Goal: Task Accomplishment & Management: Use online tool/utility

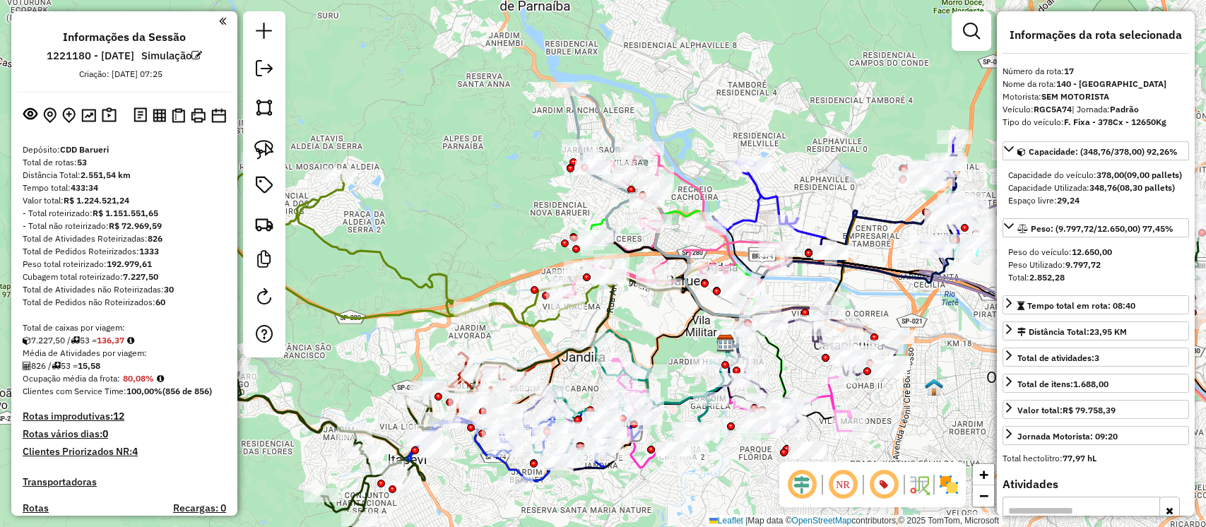
select select "**********"
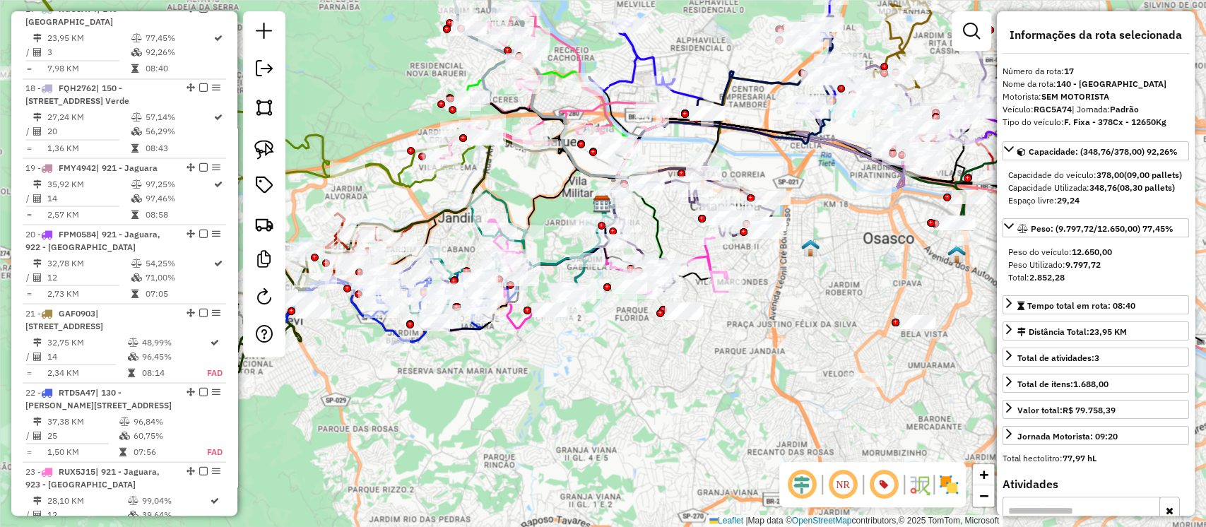
drag, startPoint x: 917, startPoint y: 411, endPoint x: 797, endPoint y: 274, distance: 181.8
click at [797, 274] on div "Janela de atendimento Grade de atendimento Capacidade Transportadoras Veículos …" at bounding box center [603, 263] width 1206 height 527
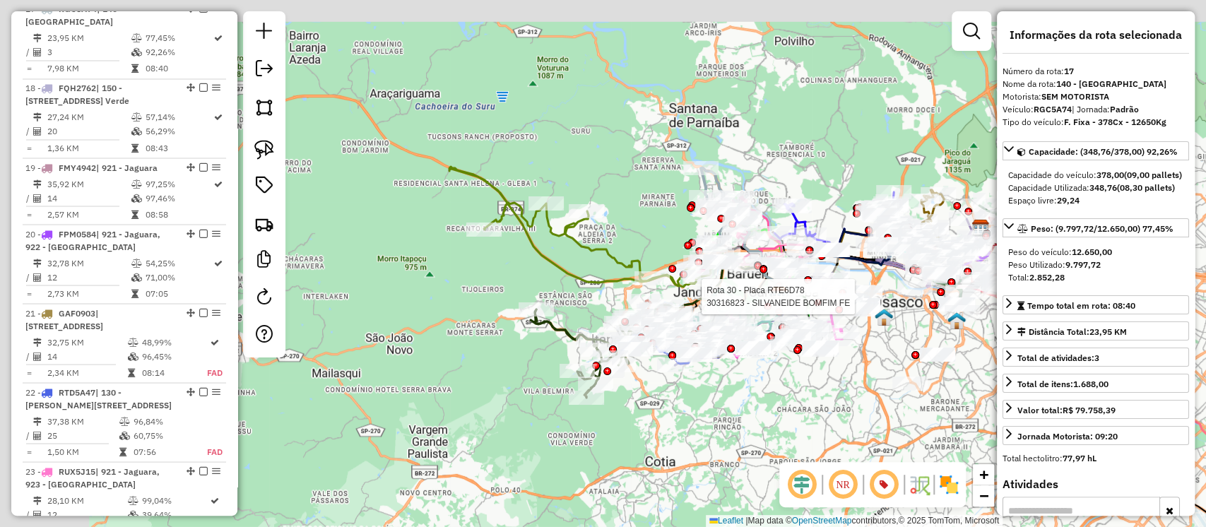
drag, startPoint x: 671, startPoint y: 316, endPoint x: 929, endPoint y: 413, distance: 275.5
click at [935, 413] on div "Rota 30 - Placa RTE6D78 30316823 - SILVANEIDE BOMFIM FE Janela de atendimento G…" at bounding box center [603, 263] width 1206 height 527
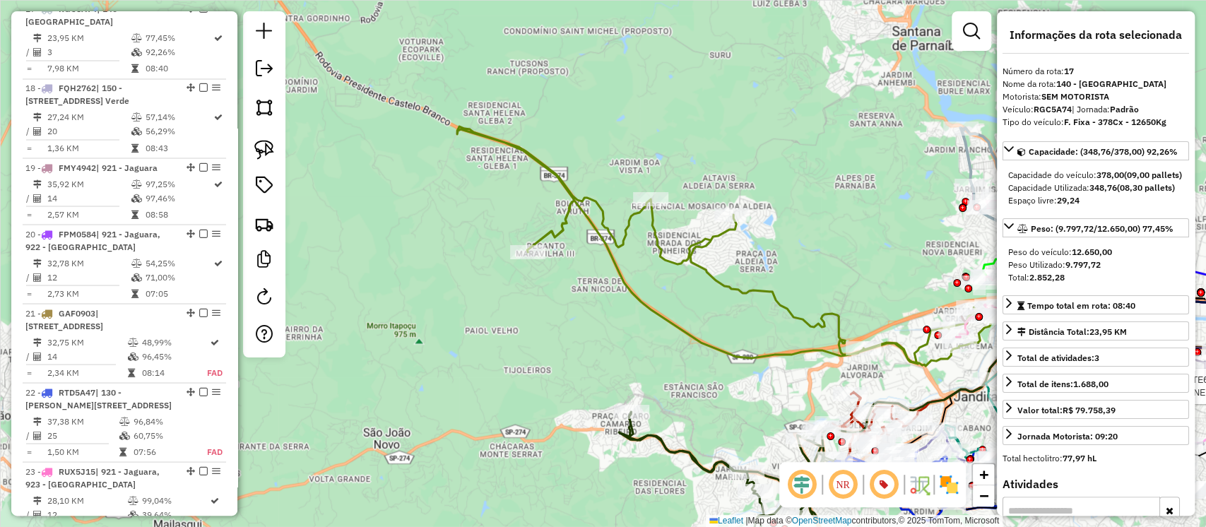
drag, startPoint x: 747, startPoint y: 433, endPoint x: 631, endPoint y: 237, distance: 227.5
click at [631, 237] on div "Rota 30 - Placa RTE6D78 30316823 - SILVANEIDE BOMFIM FE Janela de atendimento G…" at bounding box center [603, 263] width 1206 height 527
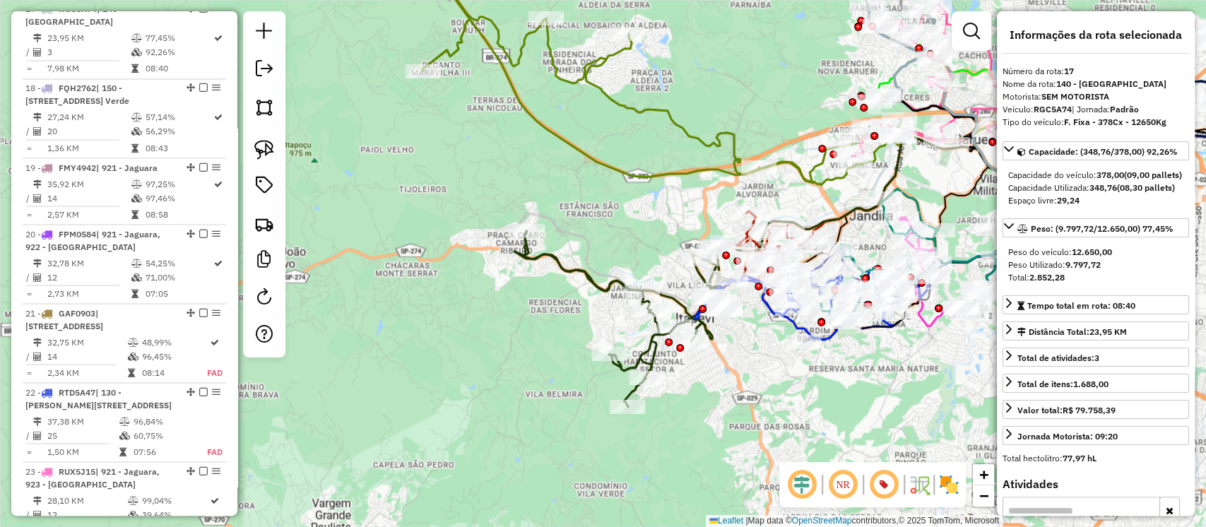
click at [603, 286] on icon at bounding box center [622, 319] width 216 height 176
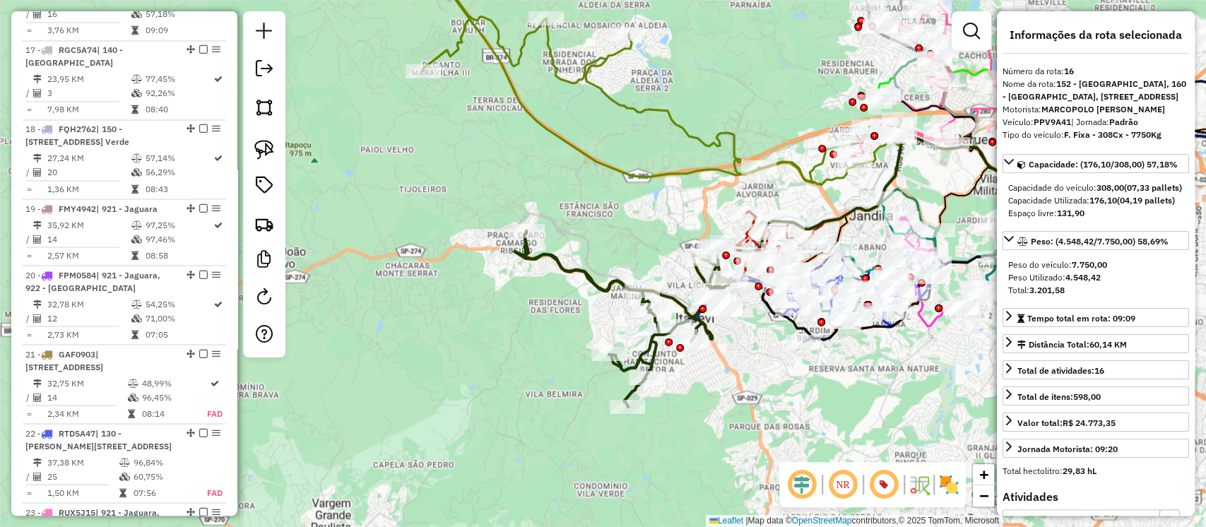
scroll to position [1573, 0]
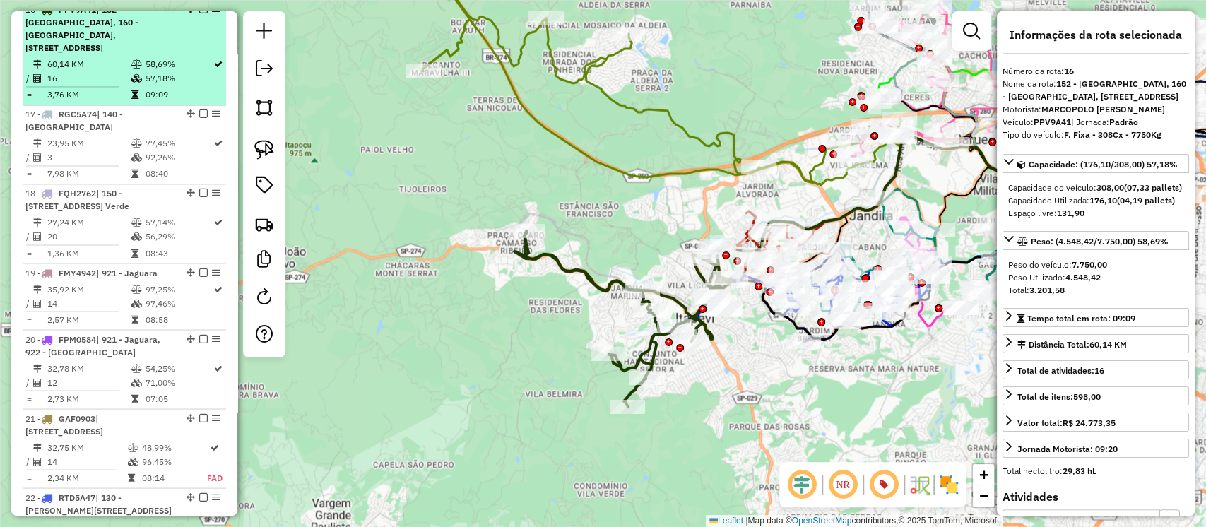
click at [201, 13] on em at bounding box center [203, 9] width 8 height 8
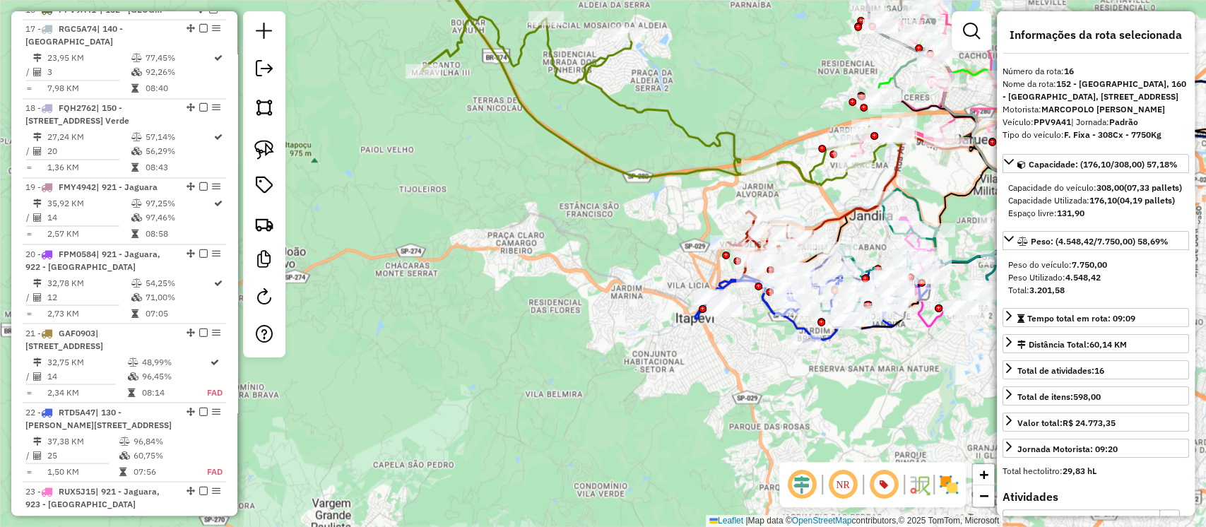
click at [654, 110] on icon at bounding box center [685, 66] width 664 height 237
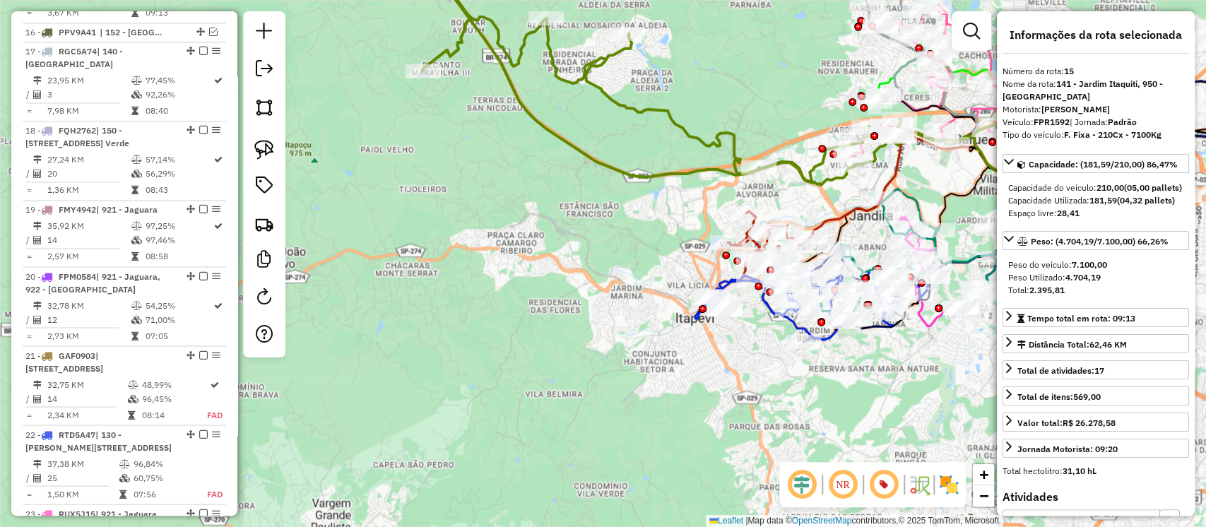
scroll to position [1494, 0]
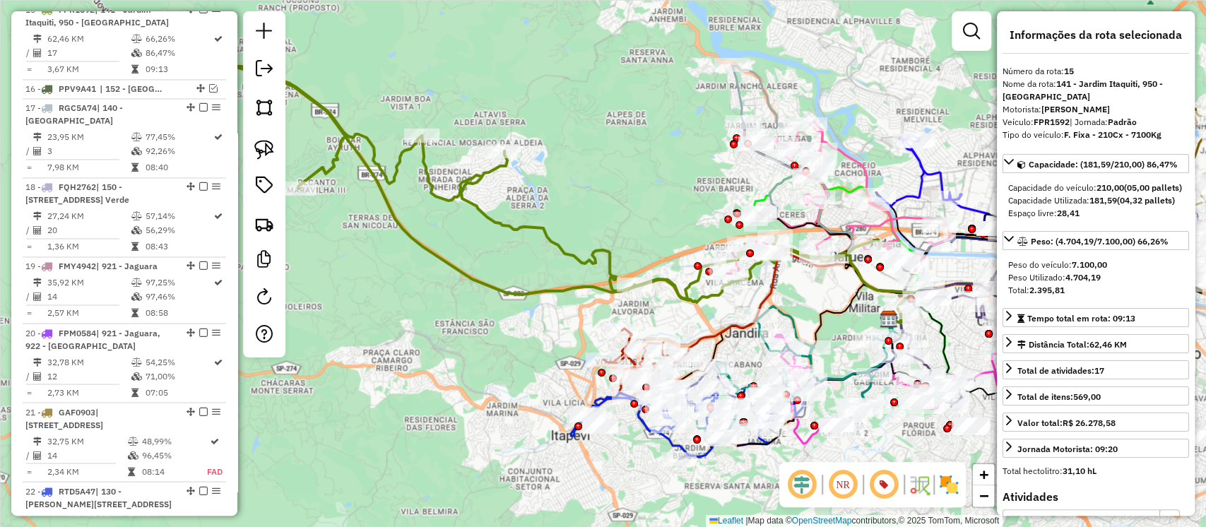
drag, startPoint x: 649, startPoint y: 144, endPoint x: 524, endPoint y: 264, distance: 172.4
click at [524, 264] on div "Janela de atendimento Grade de atendimento Capacidade Transportadoras Veículos …" at bounding box center [603, 263] width 1206 height 527
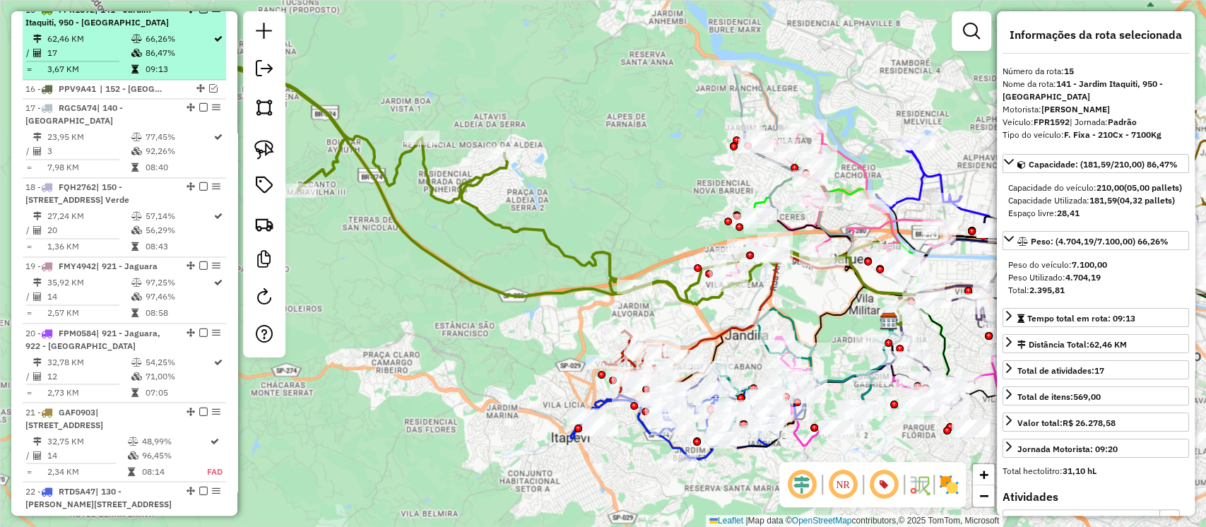
click at [199, 13] on em at bounding box center [203, 9] width 8 height 8
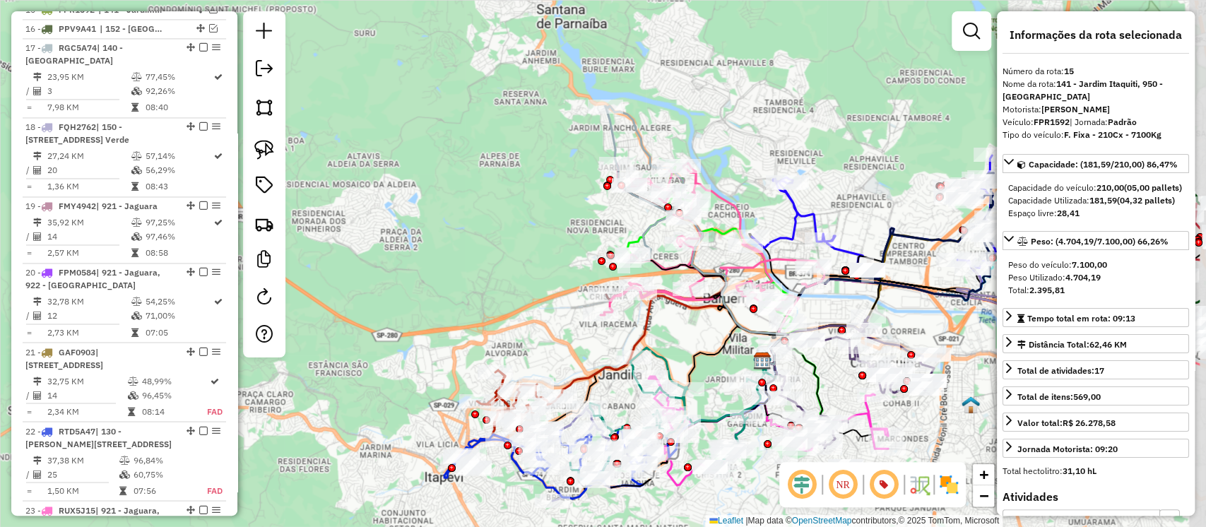
drag, startPoint x: 651, startPoint y: 209, endPoint x: 524, endPoint y: 249, distance: 132.5
click at [524, 249] on div "Janela de atendimento Grade de atendimento Capacidade Transportadoras Veículos …" at bounding box center [603, 263] width 1206 height 527
click at [645, 141] on icon at bounding box center [695, 235] width 181 height 259
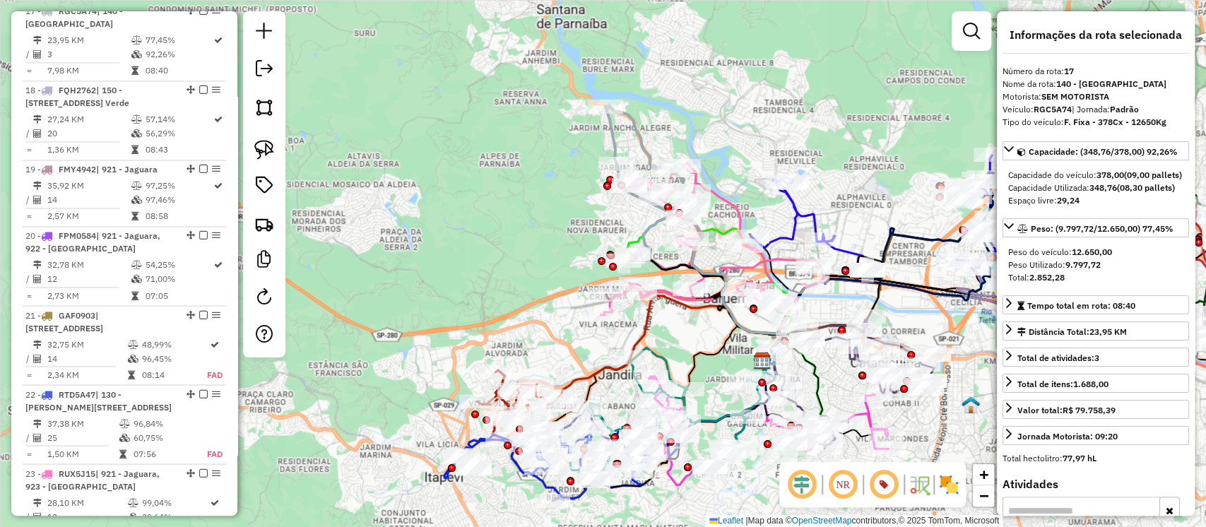
scroll to position [1532, 0]
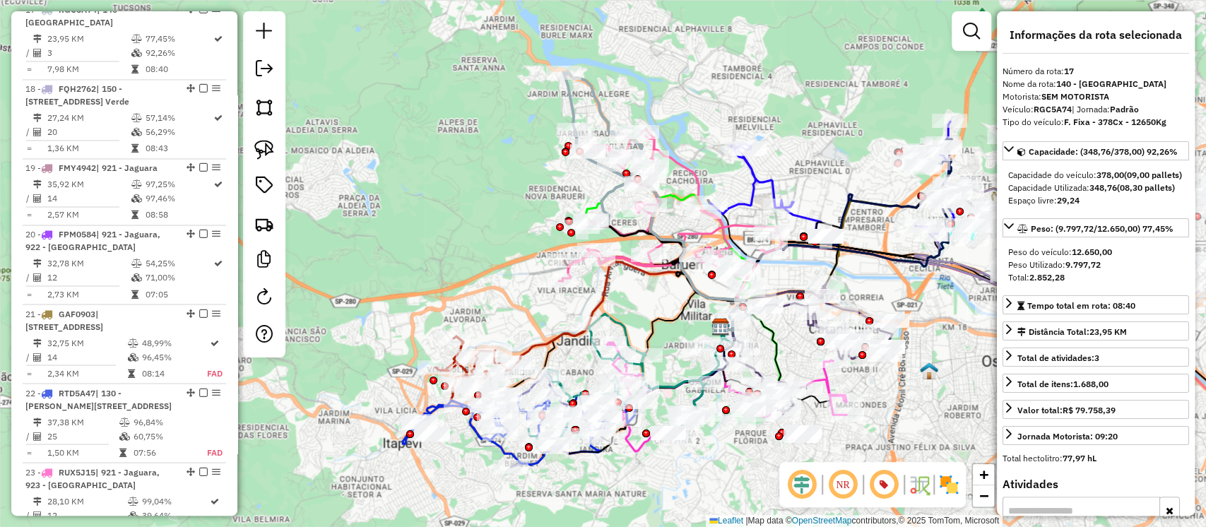
drag, startPoint x: 710, startPoint y: 129, endPoint x: 669, endPoint y: 95, distance: 53.8
click at [669, 95] on div "Janela de atendimento Grade de atendimento Capacidade Transportadoras Veículos …" at bounding box center [603, 263] width 1206 height 527
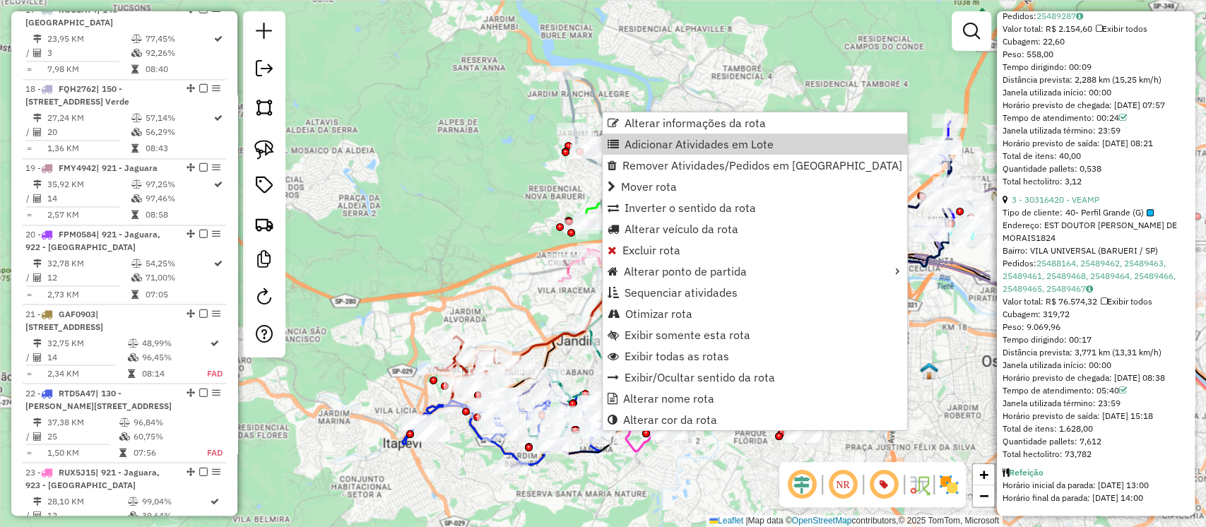
scroll to position [866, 0]
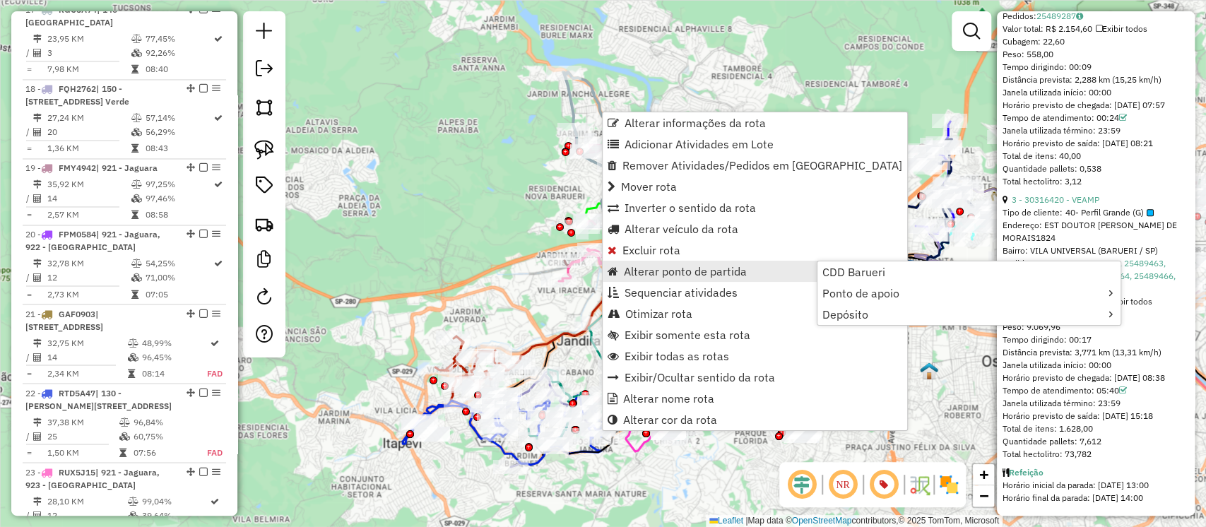
click at [484, 172] on div "Rota 31 - Placa RTD5A54 30335303 - [PERSON_NAME] DA SILV Janela de atendimento …" at bounding box center [603, 263] width 1206 height 527
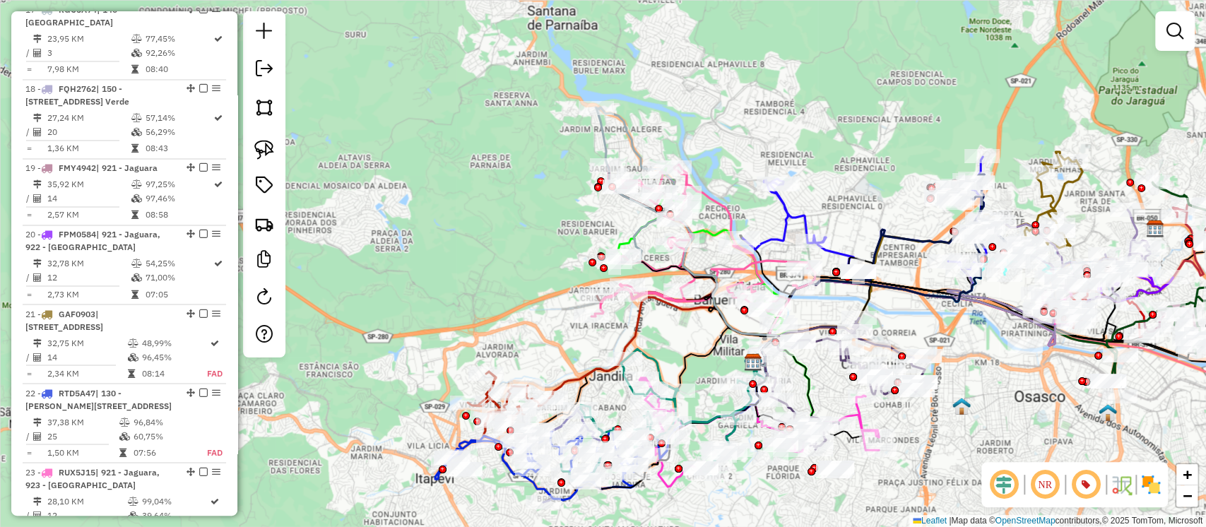
drag, startPoint x: 718, startPoint y: 137, endPoint x: 795, endPoint y: 201, distance: 99.9
click at [795, 201] on div "Janela de atendimento Grade de atendimento Capacidade Transportadoras Veículos …" at bounding box center [603, 263] width 1206 height 527
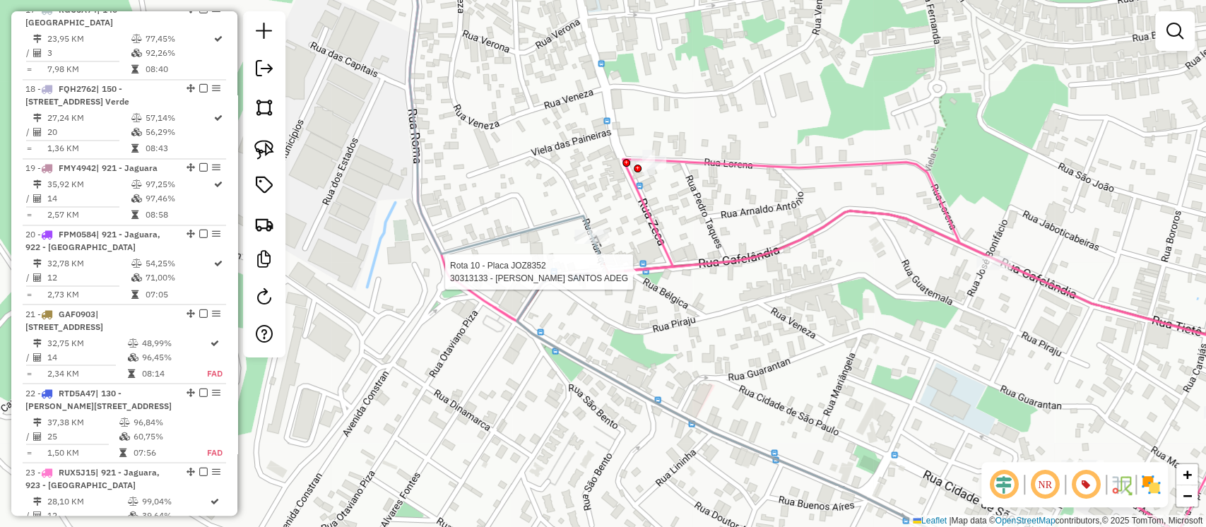
select select "**********"
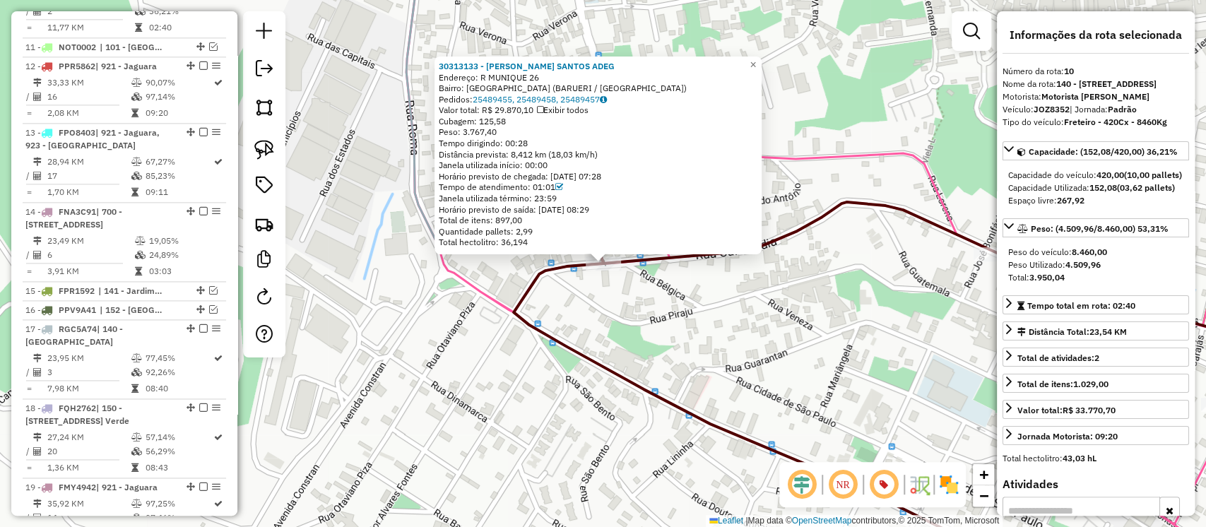
scroll to position [1134, 0]
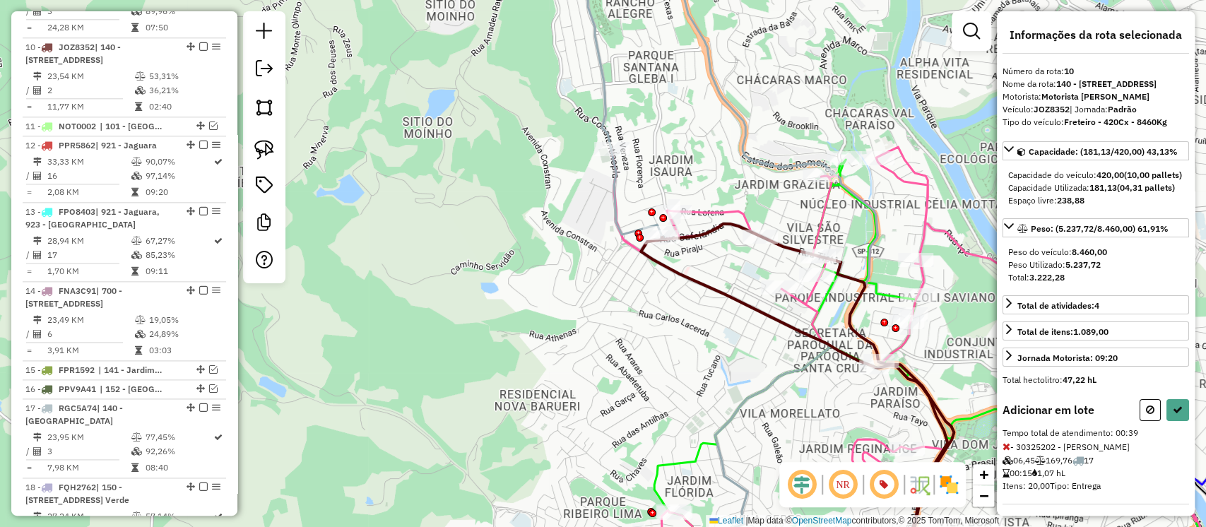
drag, startPoint x: 714, startPoint y: 379, endPoint x: 581, endPoint y: 147, distance: 267.5
click at [582, 154] on div "Janela de atendimento Grade de atendimento Capacidade Transportadoras Veículos …" at bounding box center [603, 263] width 1206 height 527
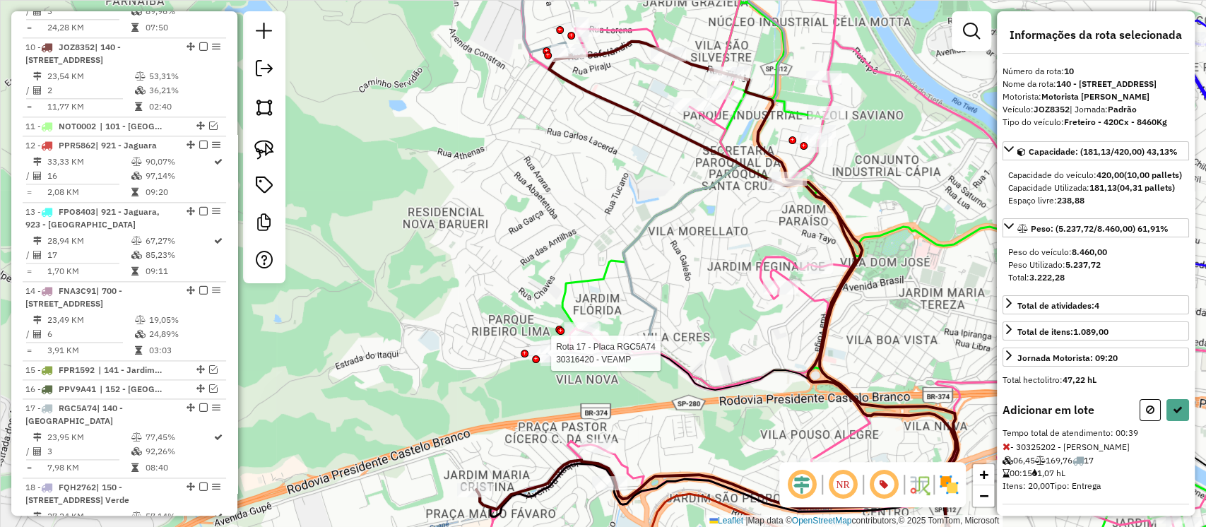
click at [536, 355] on div at bounding box center [536, 359] width 8 height 8
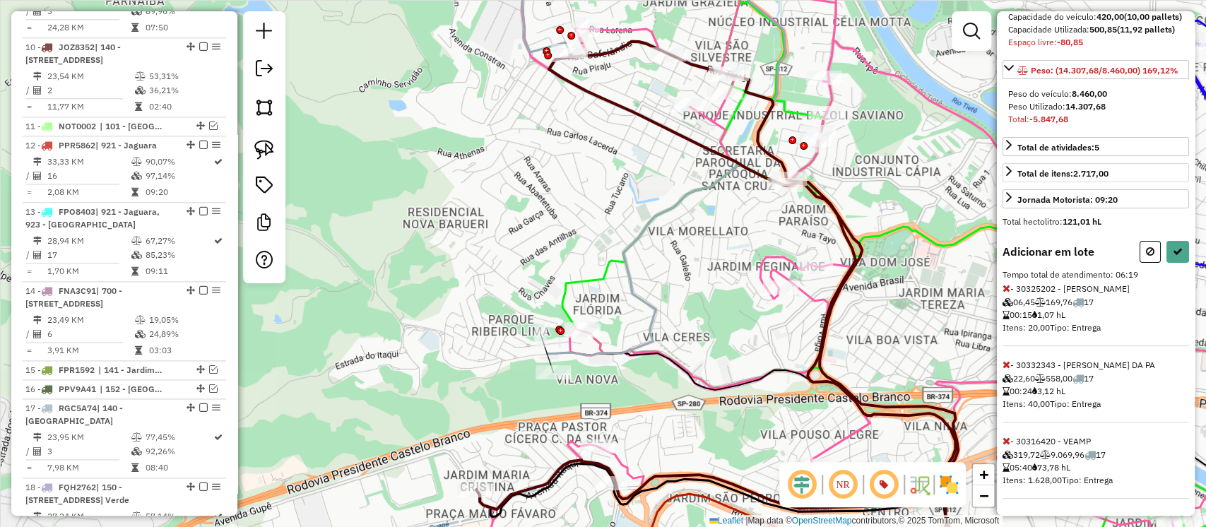
scroll to position [220, 0]
click at [1006, 365] on icon at bounding box center [1007, 365] width 8 height 10
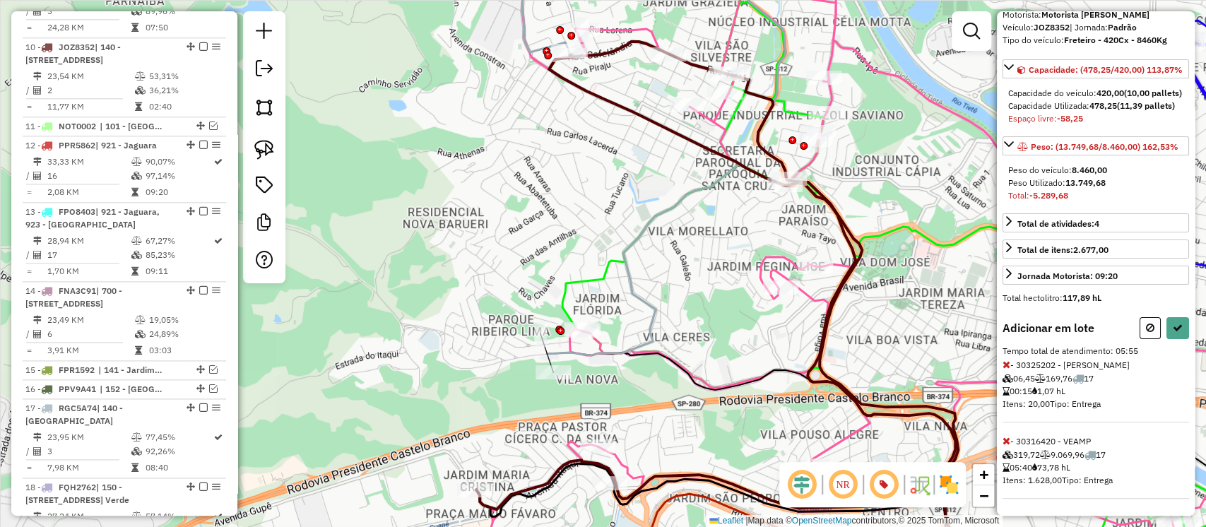
click at [1006, 363] on icon at bounding box center [1007, 365] width 8 height 10
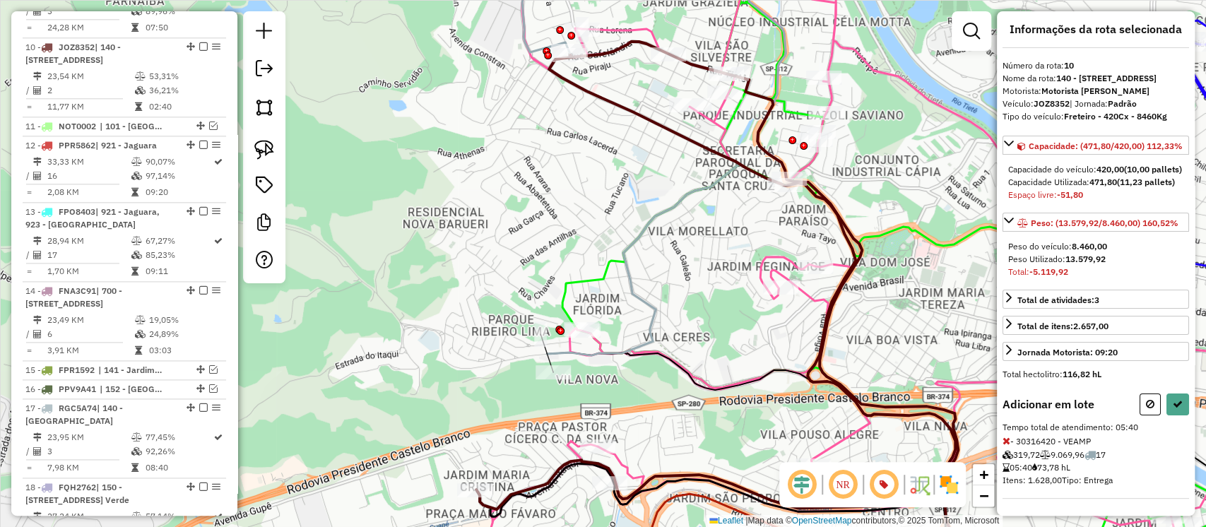
scroll to position [67, 0]
click at [1173, 403] on icon at bounding box center [1178, 404] width 10 height 10
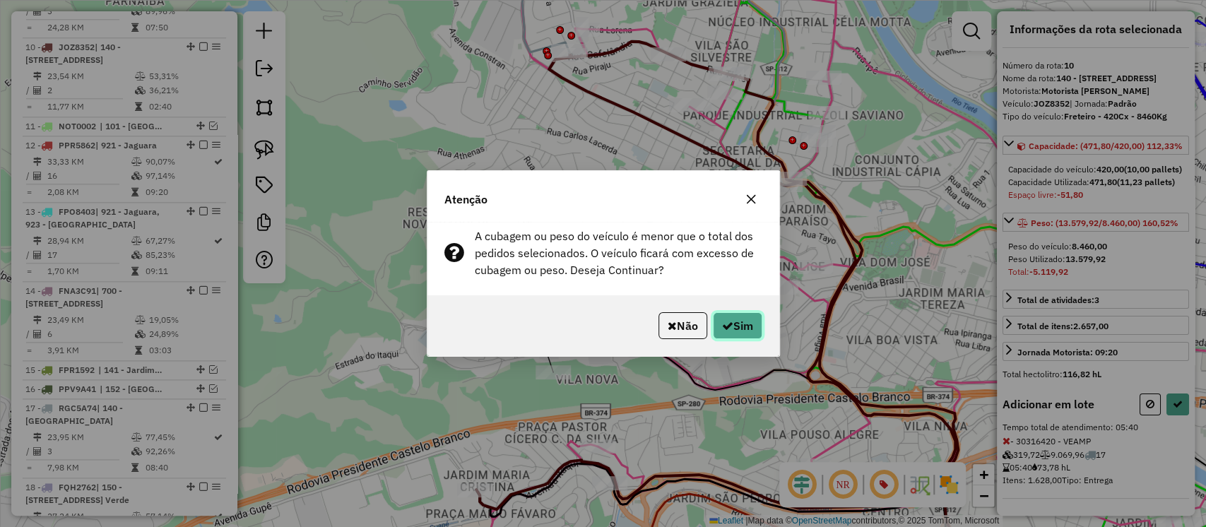
click at [755, 329] on button "Sim" at bounding box center [737, 325] width 49 height 27
select select "**********"
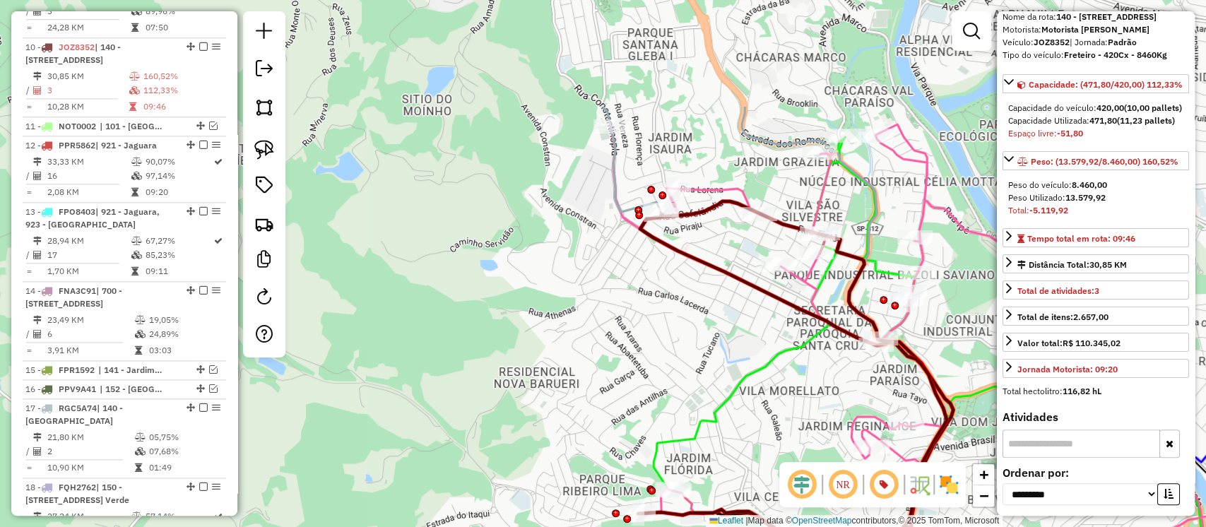
drag, startPoint x: 577, startPoint y: 182, endPoint x: 674, endPoint y: 348, distance: 192.2
click at [674, 348] on div "Janela de atendimento Grade de atendimento Capacidade Transportadoras Veículos …" at bounding box center [603, 263] width 1206 height 527
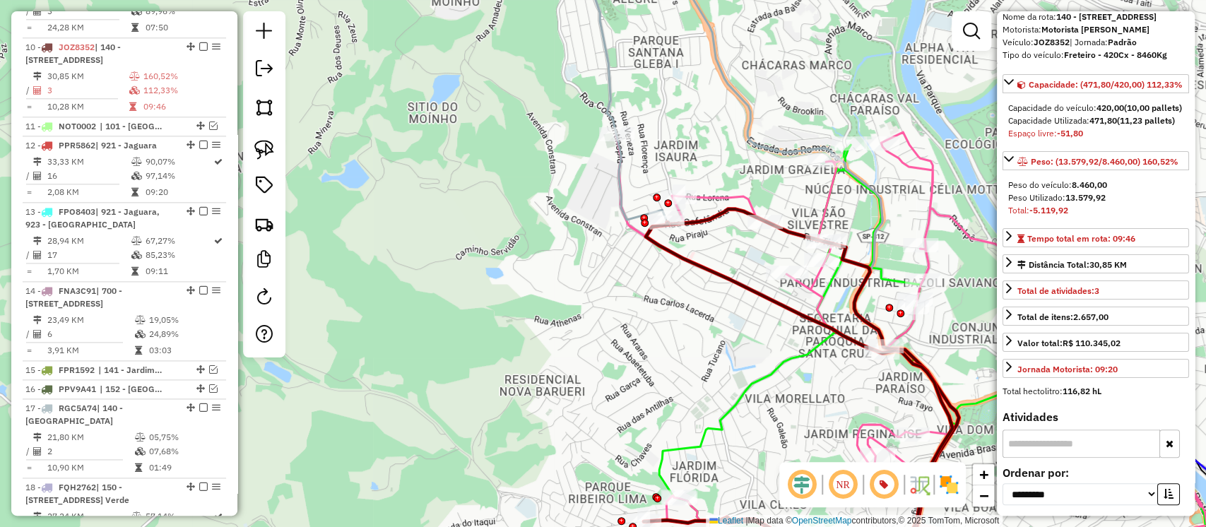
click at [622, 169] on icon at bounding box center [624, 83] width 83 height 273
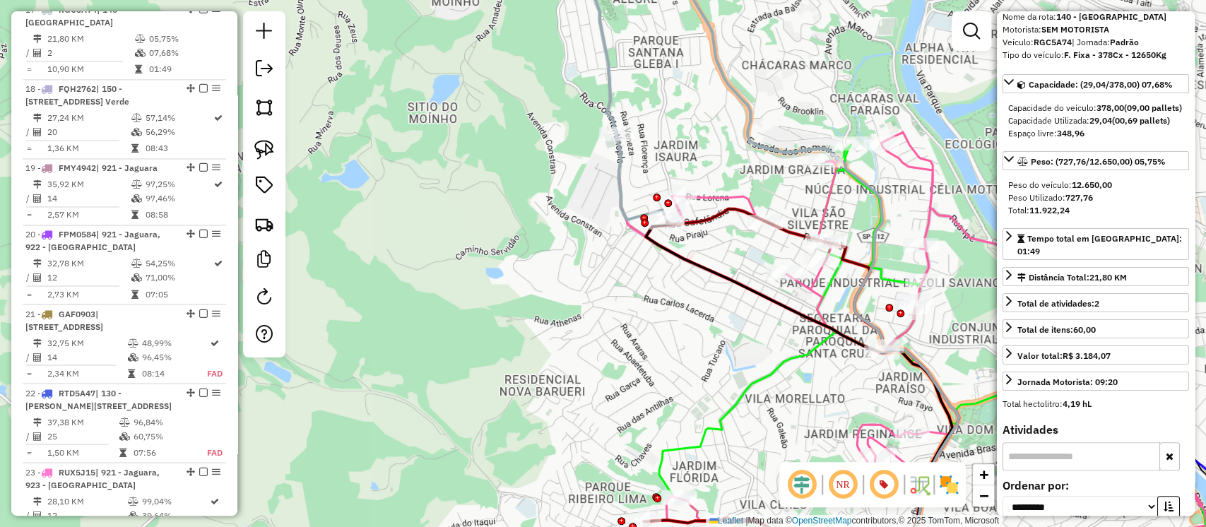
scroll to position [0, 0]
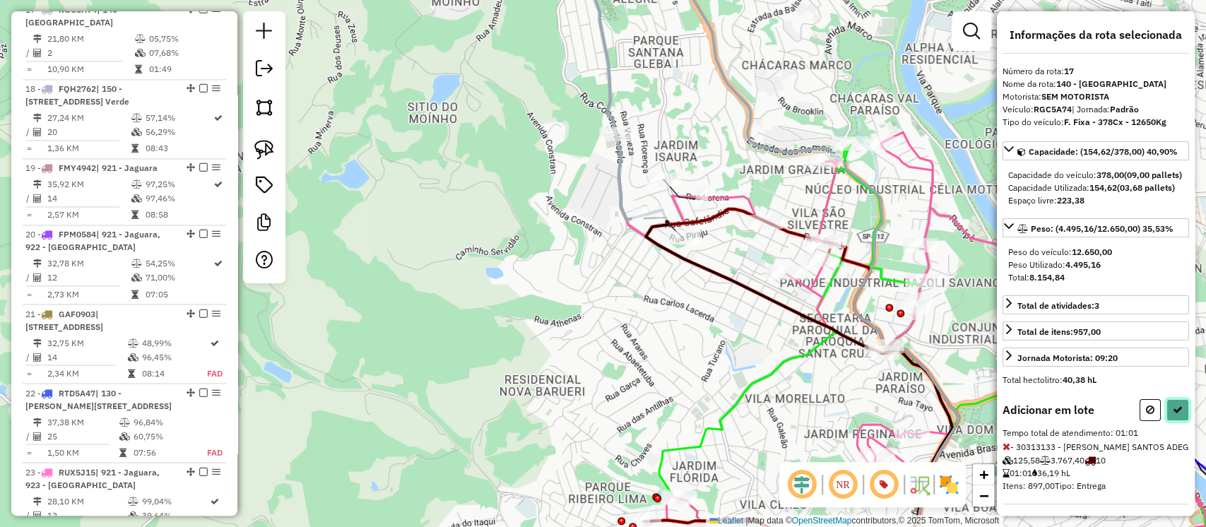
click at [1167, 421] on button at bounding box center [1178, 410] width 23 height 22
select select "**********"
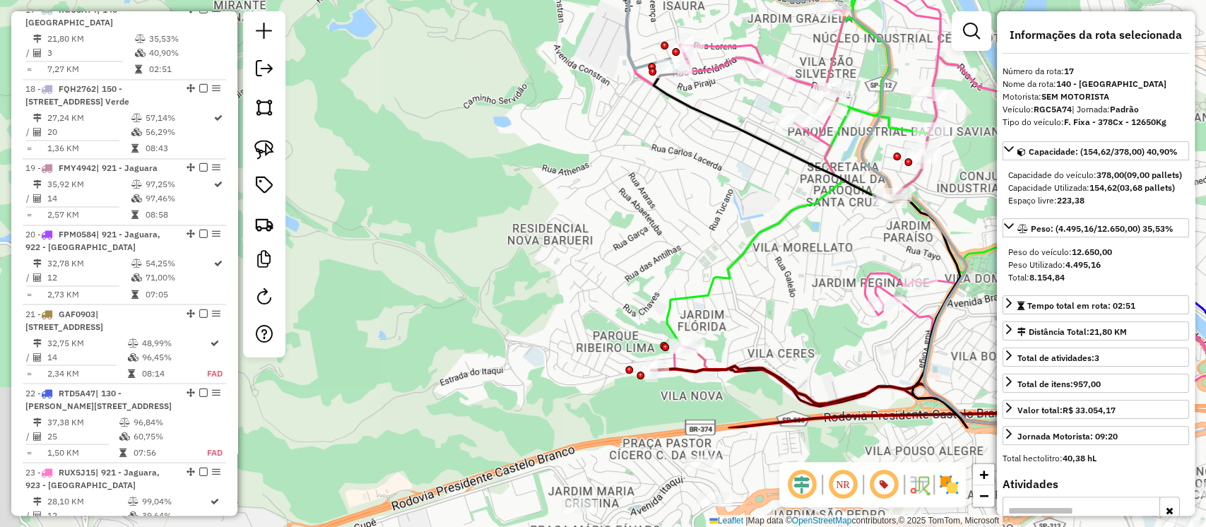
drag, startPoint x: 660, startPoint y: 392, endPoint x: 668, endPoint y: 240, distance: 151.4
click at [668, 240] on div "Janela de atendimento Grade de atendimento Capacidade Transportadoras Veículos …" at bounding box center [603, 263] width 1206 height 527
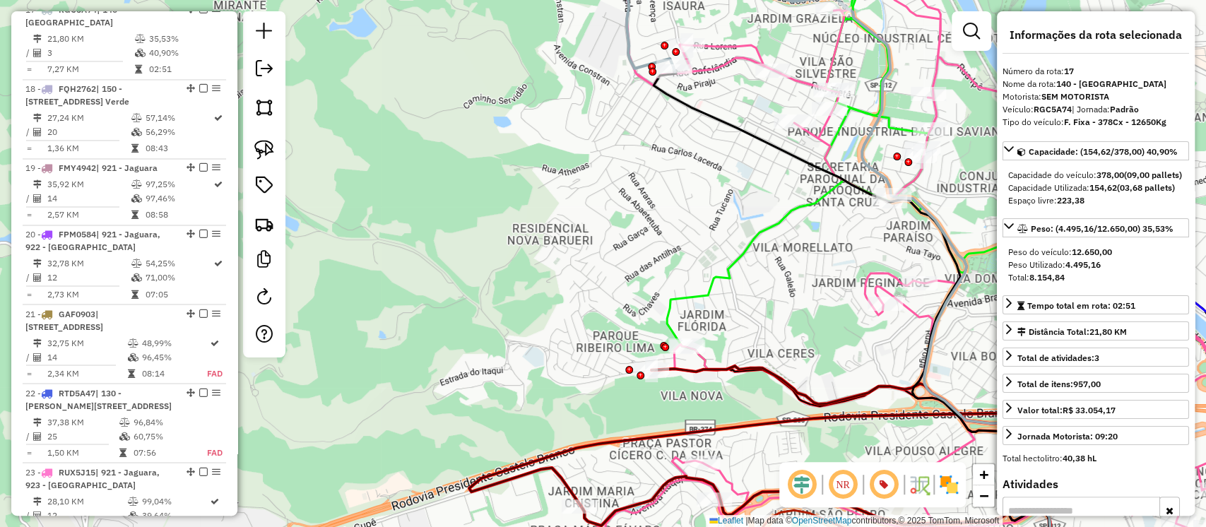
click at [735, 370] on icon at bounding box center [755, 436] width 572 height 140
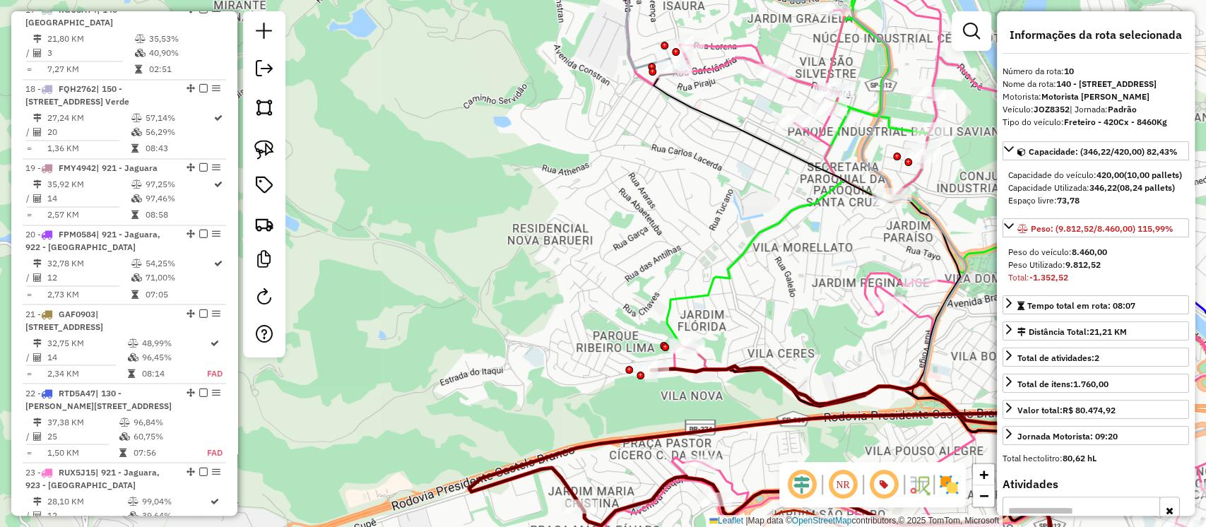
scroll to position [1134, 0]
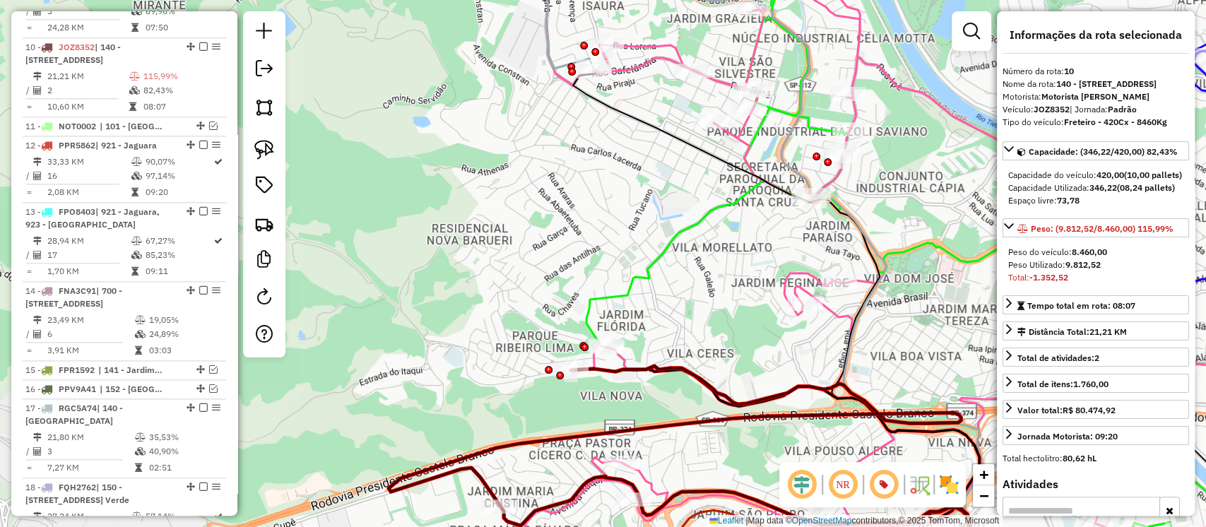
drag, startPoint x: 806, startPoint y: 334, endPoint x: 715, endPoint y: 334, distance: 91.2
click at [715, 334] on div "Janela de atendimento Grade de atendimento Capacidade Transportadoras Veículos …" at bounding box center [603, 263] width 1206 height 527
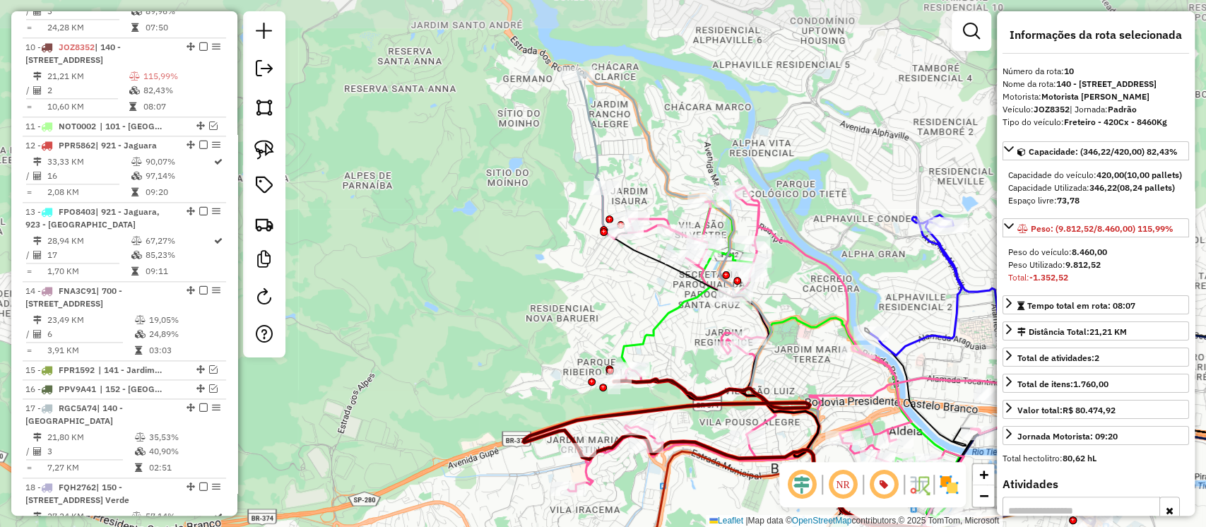
drag, startPoint x: 587, startPoint y: 246, endPoint x: 610, endPoint y: 297, distance: 56.0
click at [610, 297] on div "Janela de atendimento Grade de atendimento Capacidade Transportadoras Veículos …" at bounding box center [603, 263] width 1206 height 527
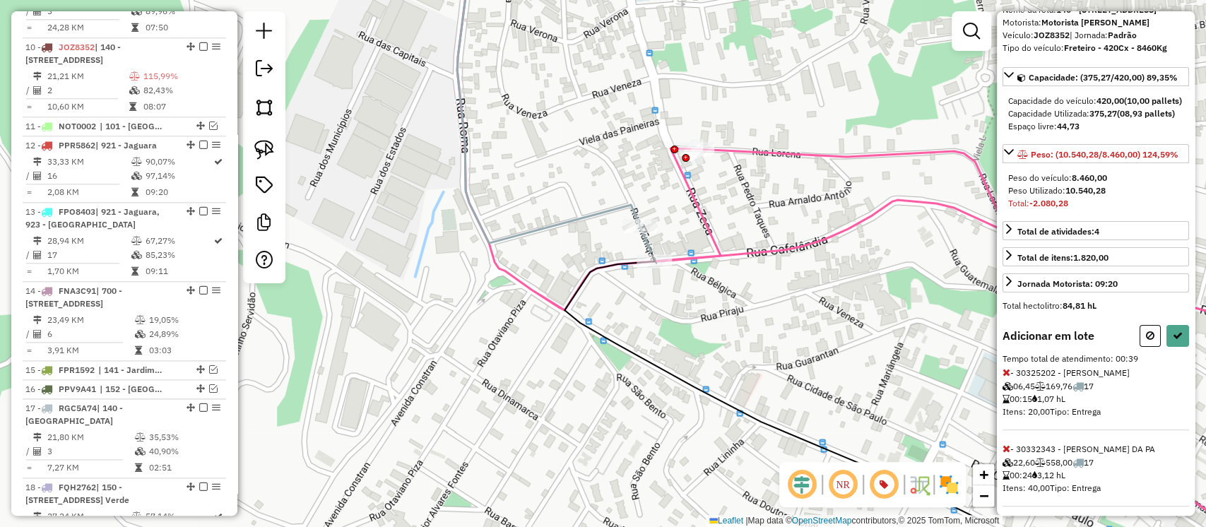
scroll to position [75, 0]
click at [1005, 377] on icon at bounding box center [1007, 372] width 8 height 10
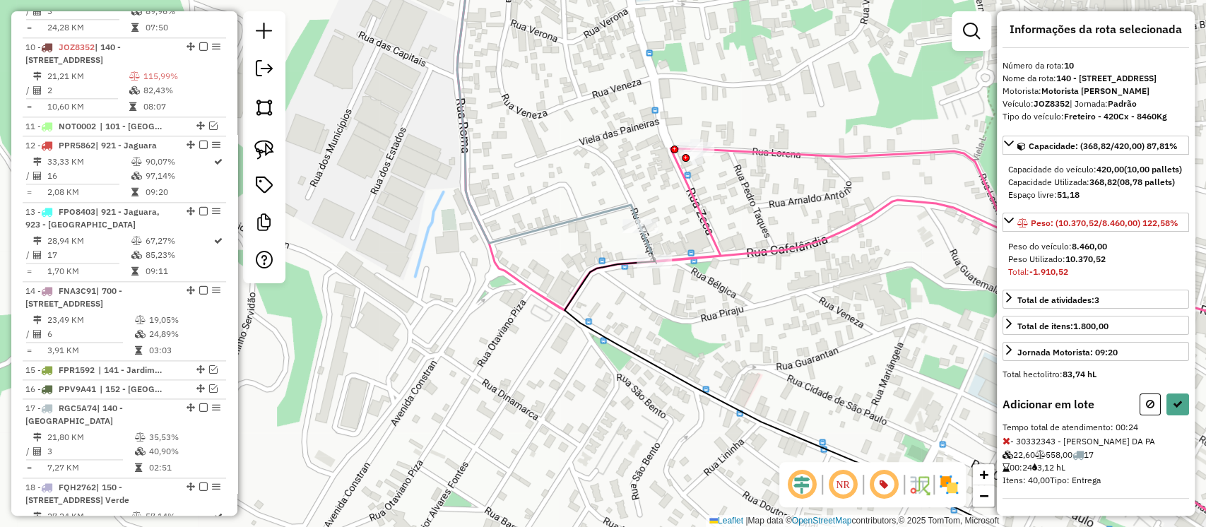
scroll to position [54, 0]
click at [1005, 439] on icon at bounding box center [1007, 441] width 8 height 10
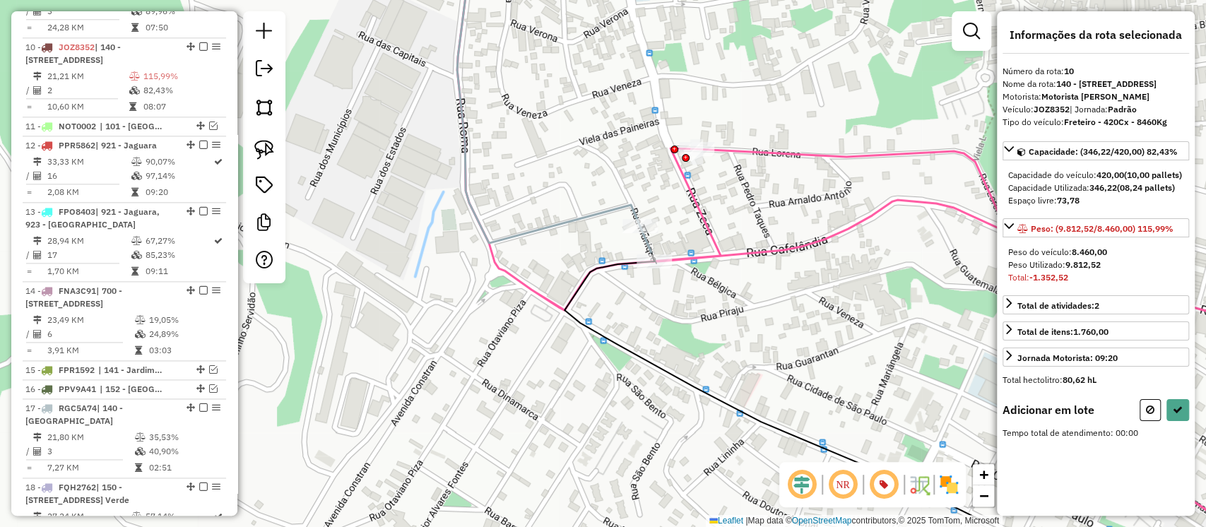
scroll to position [0, 0]
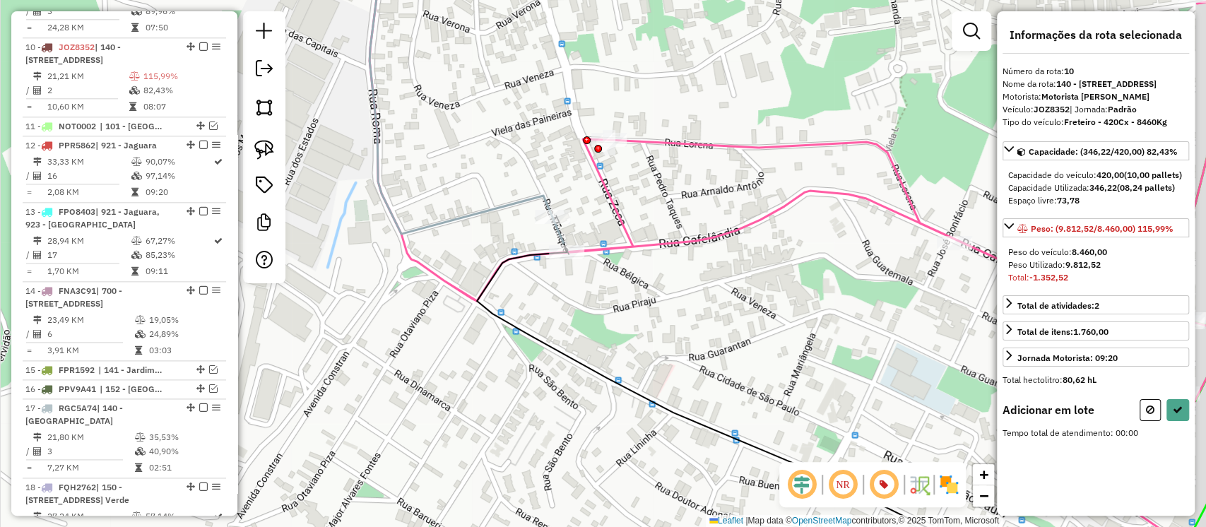
drag, startPoint x: 837, startPoint y: 332, endPoint x: 749, endPoint y: 323, distance: 88.1
click at [749, 323] on div "Janela de atendimento Grade de atendimento Capacidade Transportadoras Veículos …" at bounding box center [603, 263] width 1206 height 527
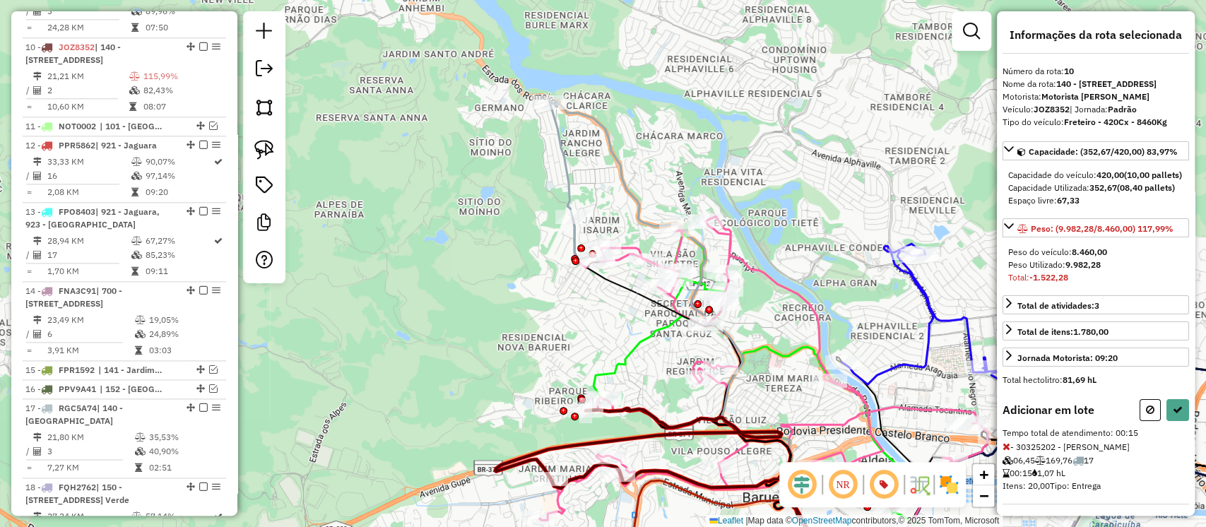
click at [645, 408] on icon at bounding box center [638, 443] width 286 height 70
click at [1152, 421] on button at bounding box center [1150, 410] width 21 height 22
select select "**********"
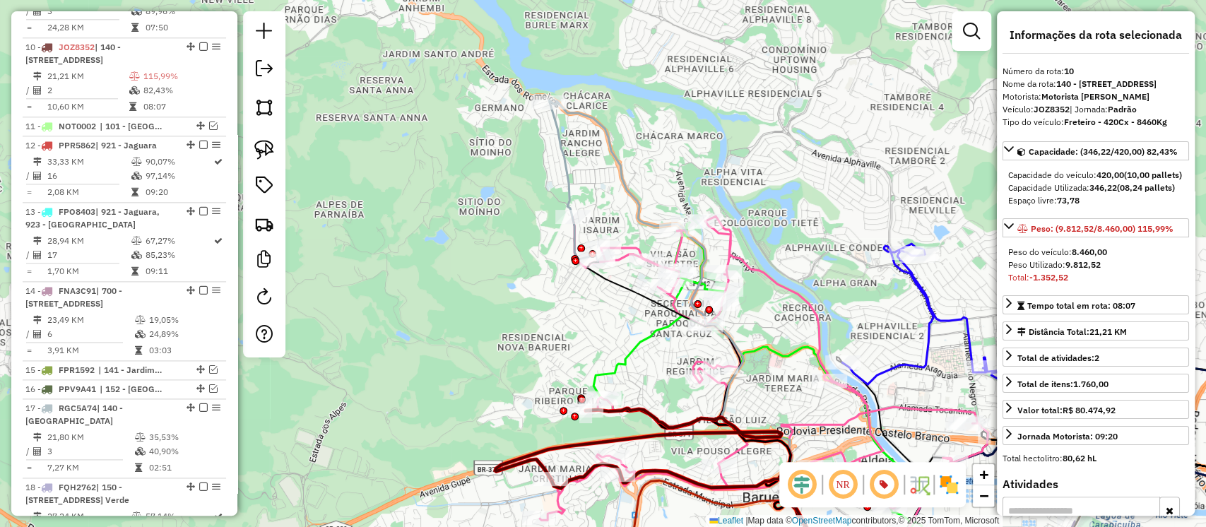
click at [647, 412] on icon at bounding box center [638, 443] width 286 height 70
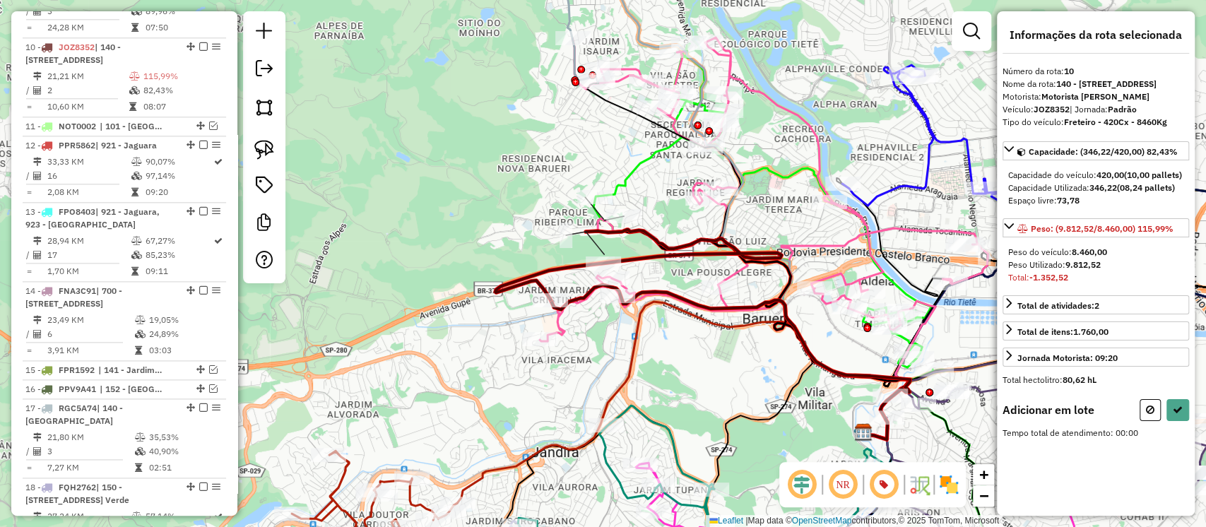
drag, startPoint x: 512, startPoint y: 204, endPoint x: 531, endPoint y: 286, distance: 84.9
click at [527, 291] on div "Janela de atendimento Grade de atendimento Capacidade Transportadoras Veículos …" at bounding box center [603, 263] width 1206 height 527
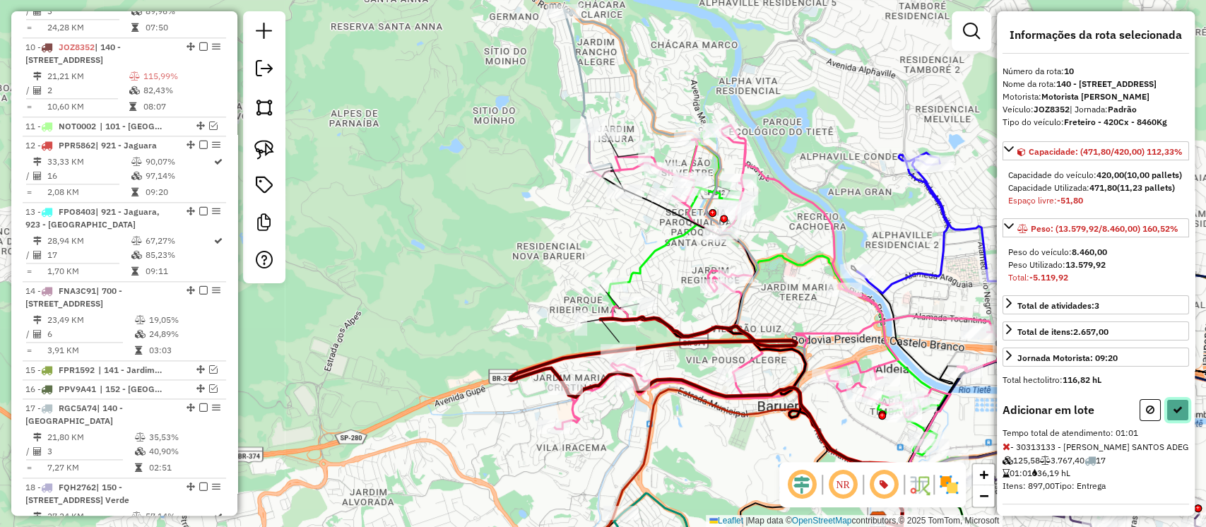
click at [1167, 421] on button at bounding box center [1178, 410] width 23 height 22
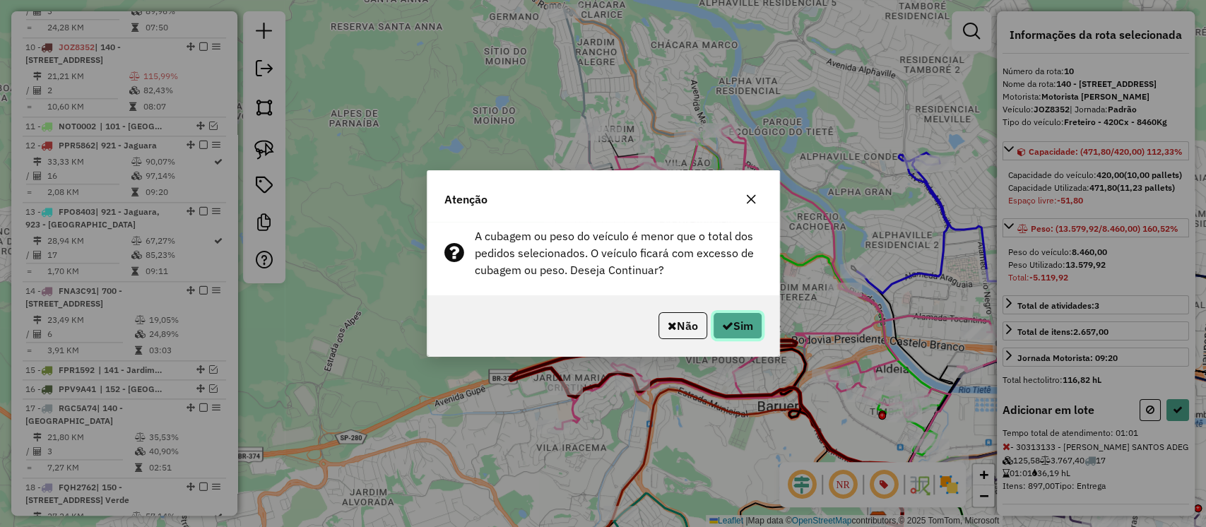
click at [731, 315] on button "Sim" at bounding box center [737, 325] width 49 height 27
select select "**********"
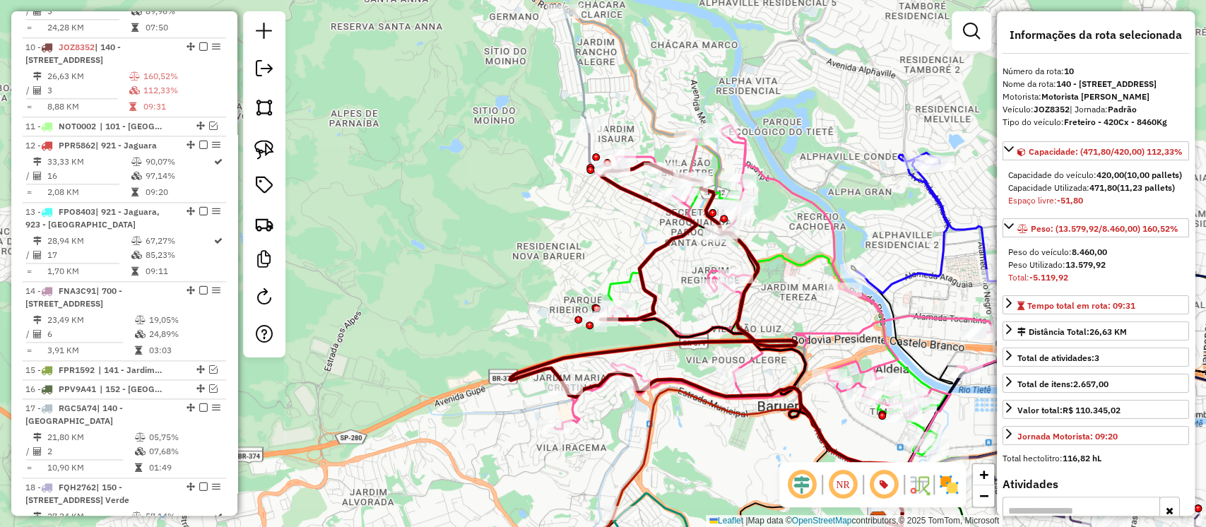
click at [582, 61] on icon at bounding box center [588, 89] width 47 height 157
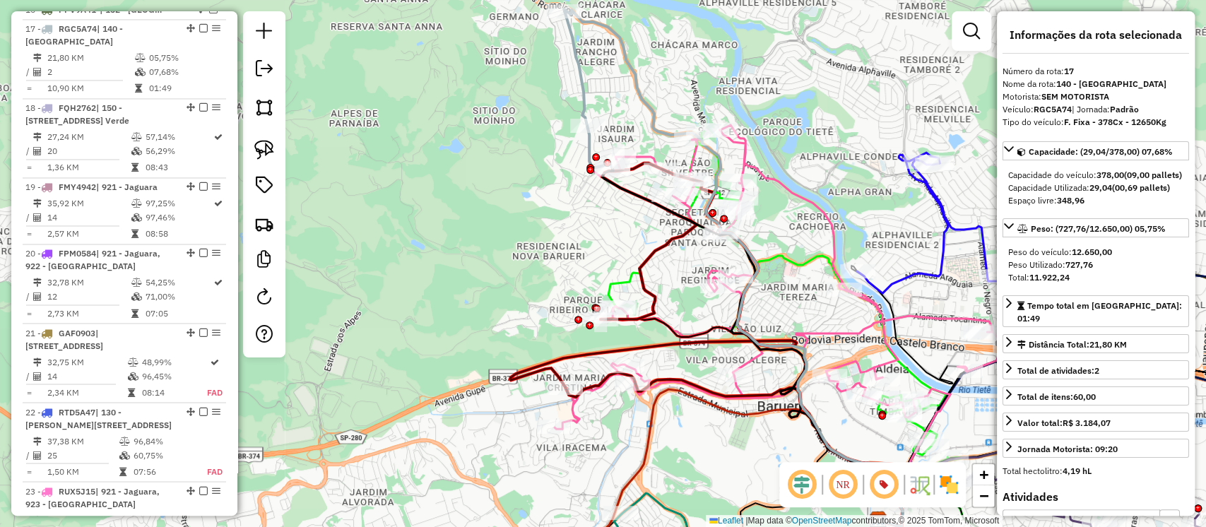
scroll to position [1532, 0]
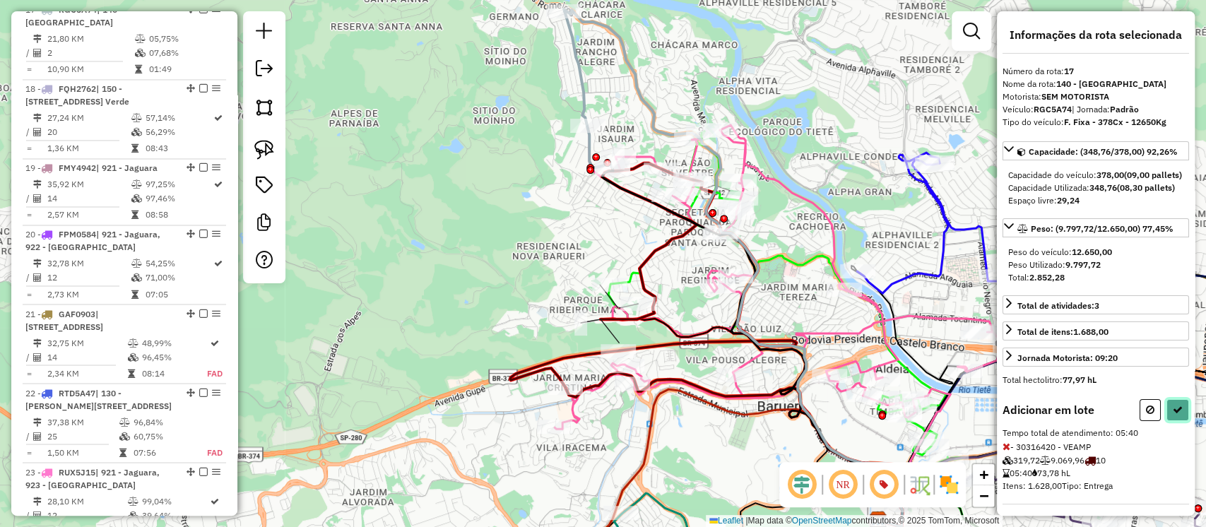
click at [1172, 421] on button at bounding box center [1178, 410] width 23 height 22
select select "**********"
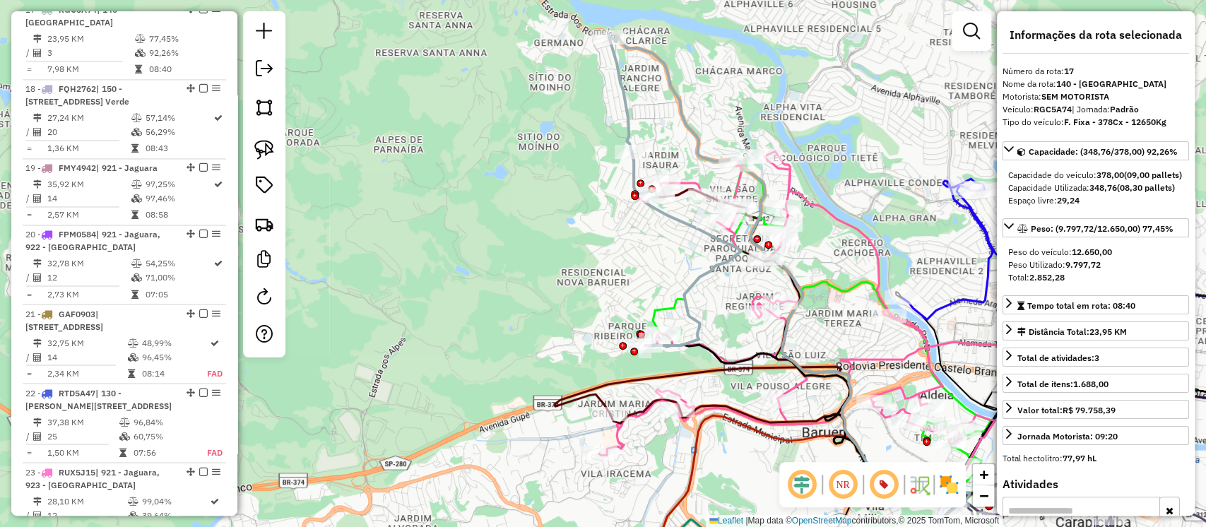
drag, startPoint x: 665, startPoint y: 269, endPoint x: 713, endPoint y: 298, distance: 56.1
click at [713, 298] on div "Janela de atendimento Grade de atendimento Capacidade Transportadoras Veículos …" at bounding box center [603, 263] width 1206 height 527
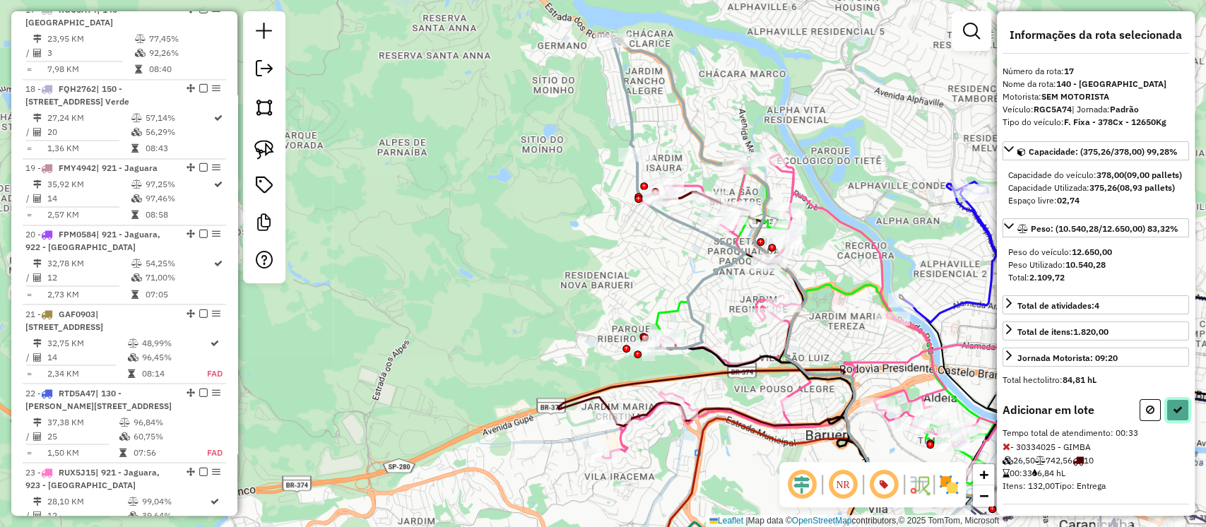
click at [1173, 415] on icon at bounding box center [1178, 410] width 10 height 10
select select "**********"
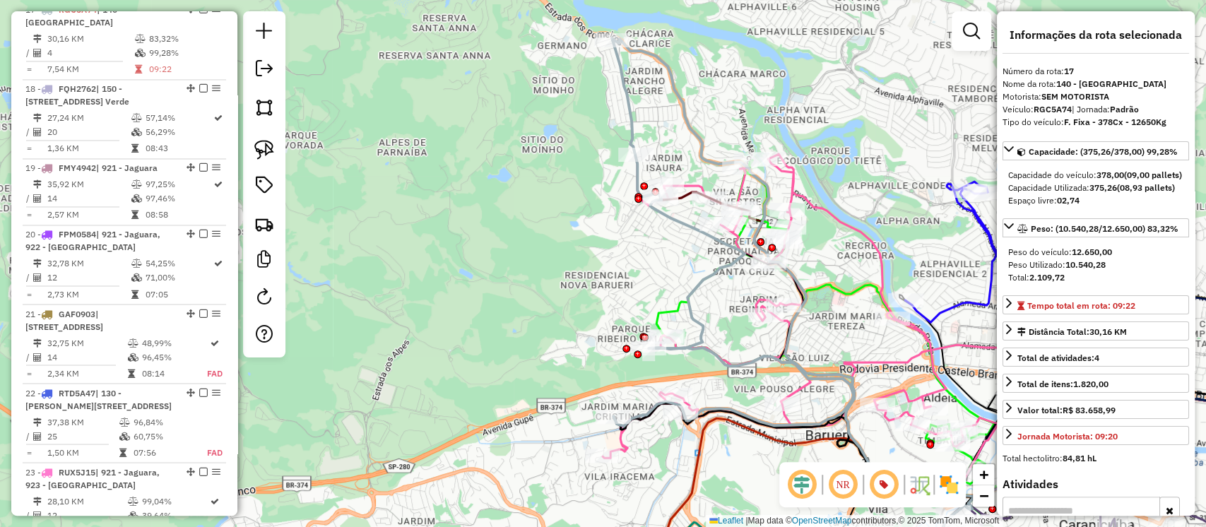
click at [700, 324] on icon at bounding box center [733, 233] width 241 height 386
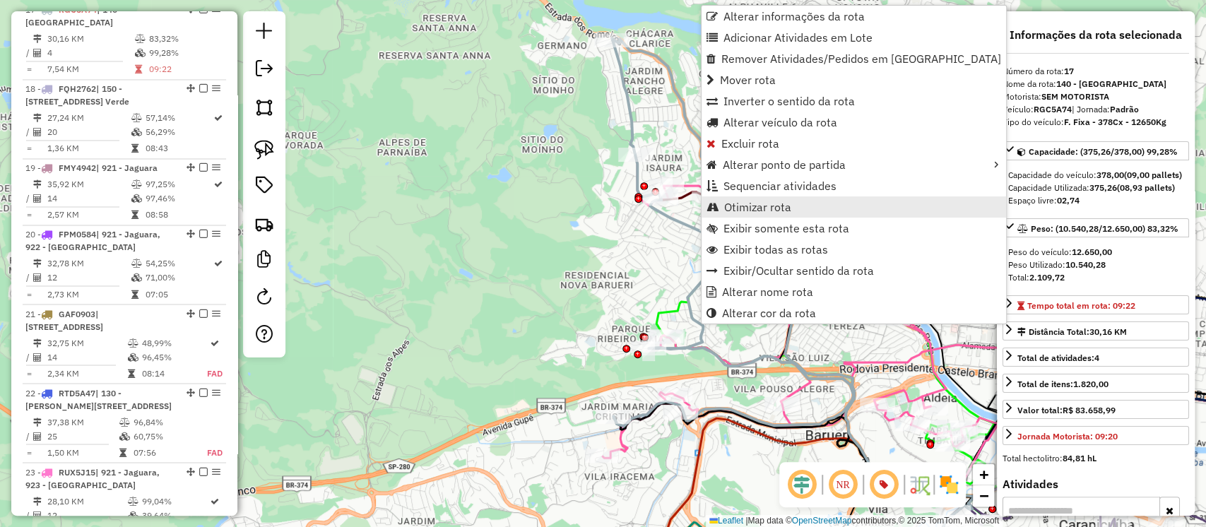
click at [737, 206] on span "Otimizar rota" at bounding box center [757, 206] width 67 height 11
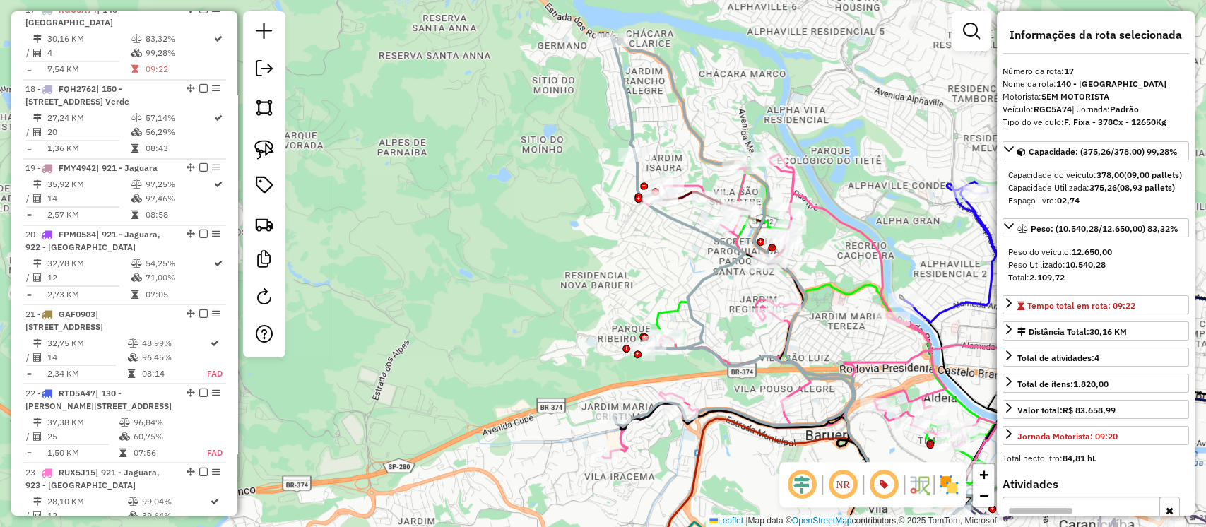
click at [695, 319] on icon at bounding box center [733, 233] width 241 height 386
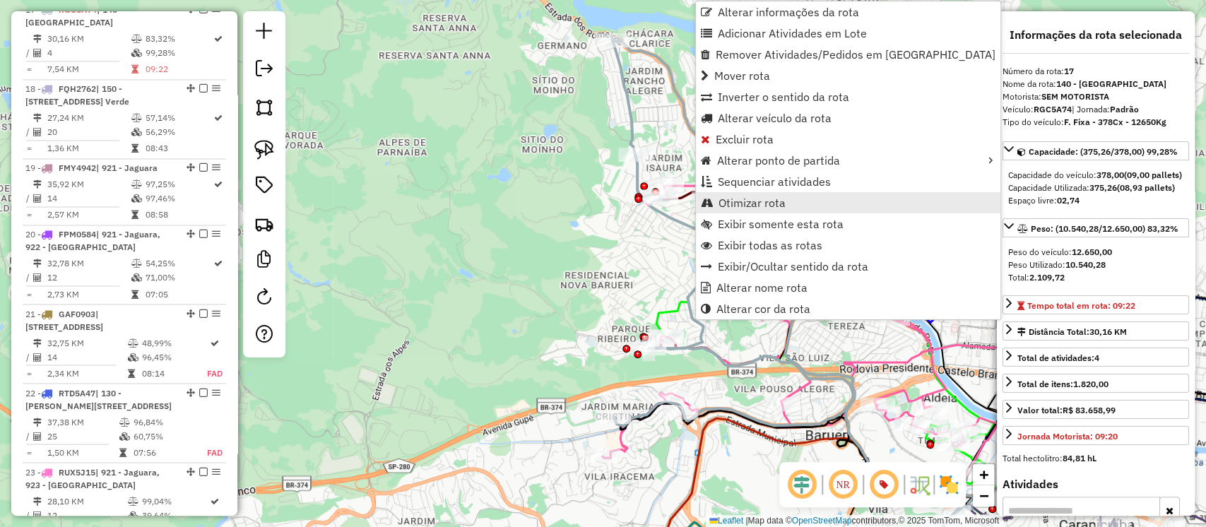
click at [741, 204] on span "Otimizar rota" at bounding box center [752, 202] width 67 height 11
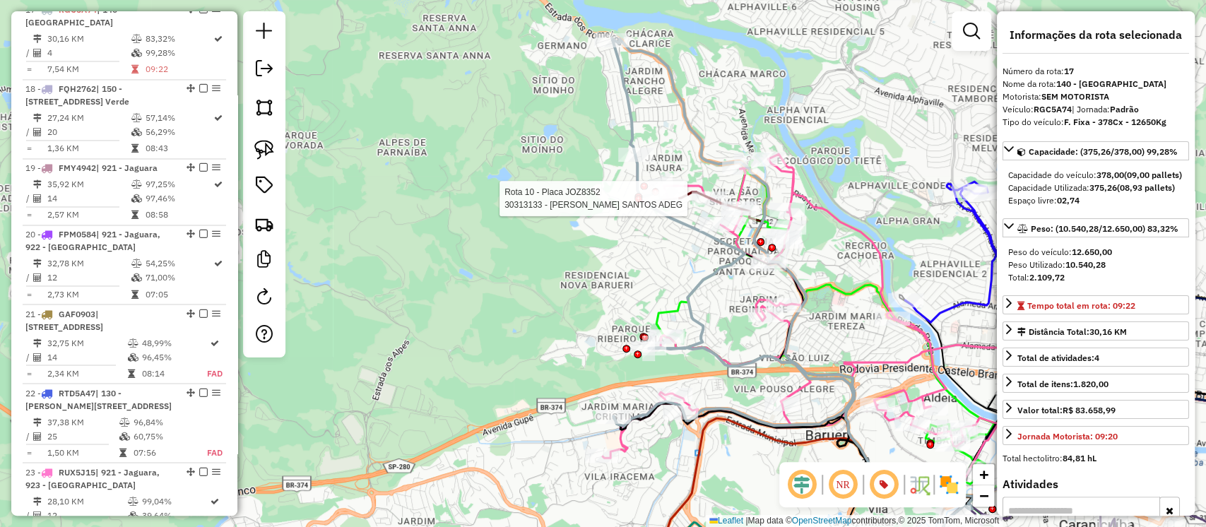
click at [669, 206] on div at bounding box center [660, 199] width 35 height 14
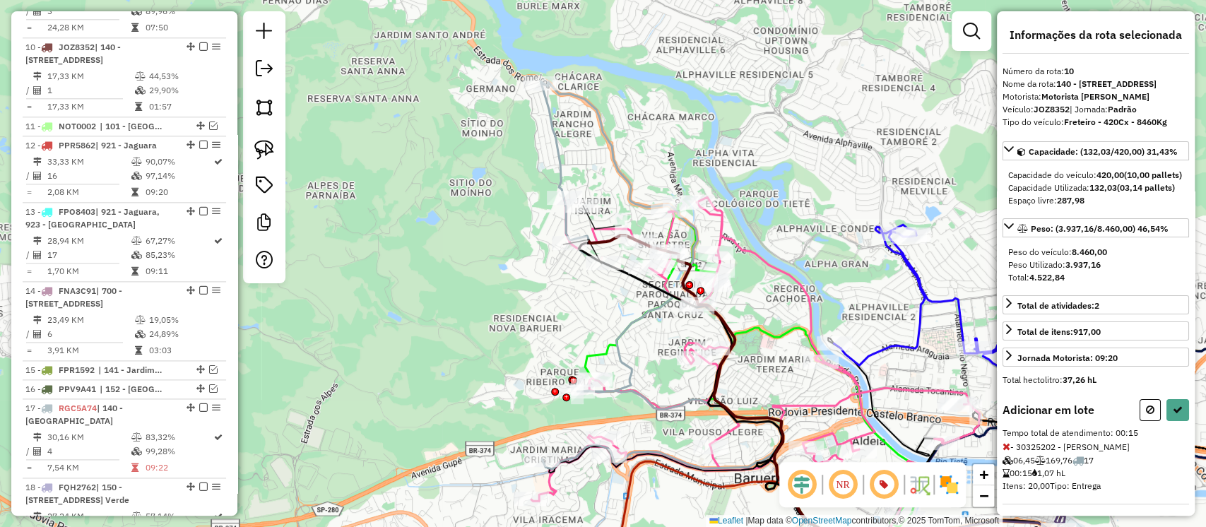
scroll to position [54, 0]
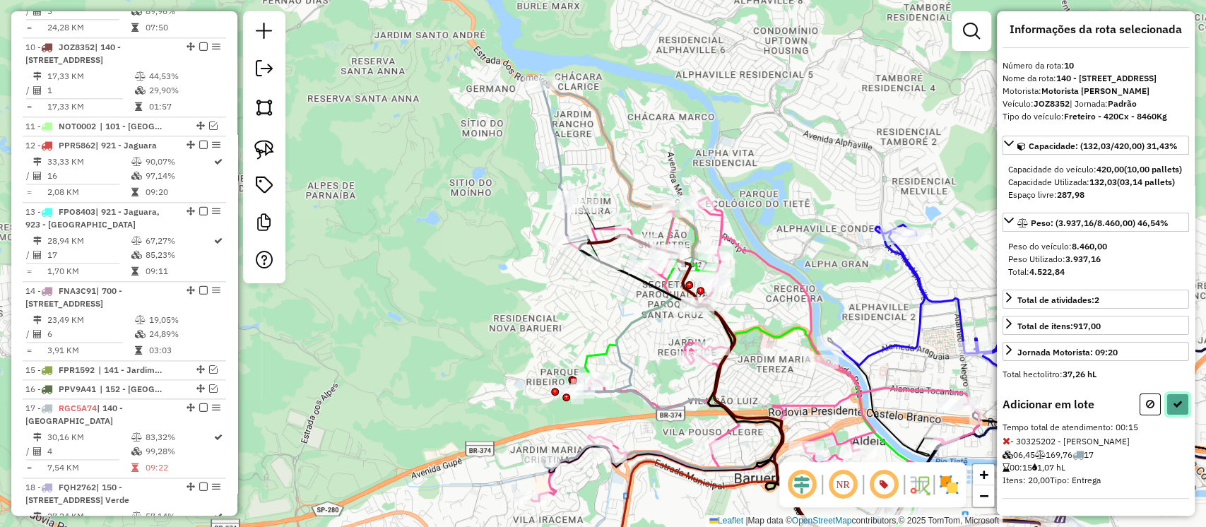
click at [1173, 408] on icon at bounding box center [1178, 404] width 10 height 10
select select "**********"
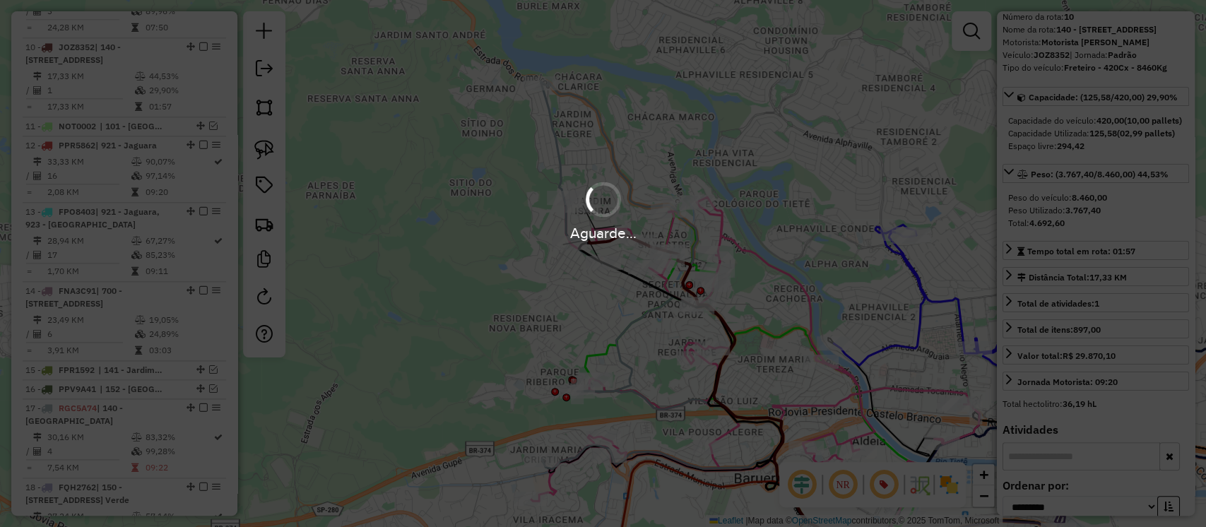
click at [635, 383] on div "Aguarde..." at bounding box center [603, 263] width 1206 height 527
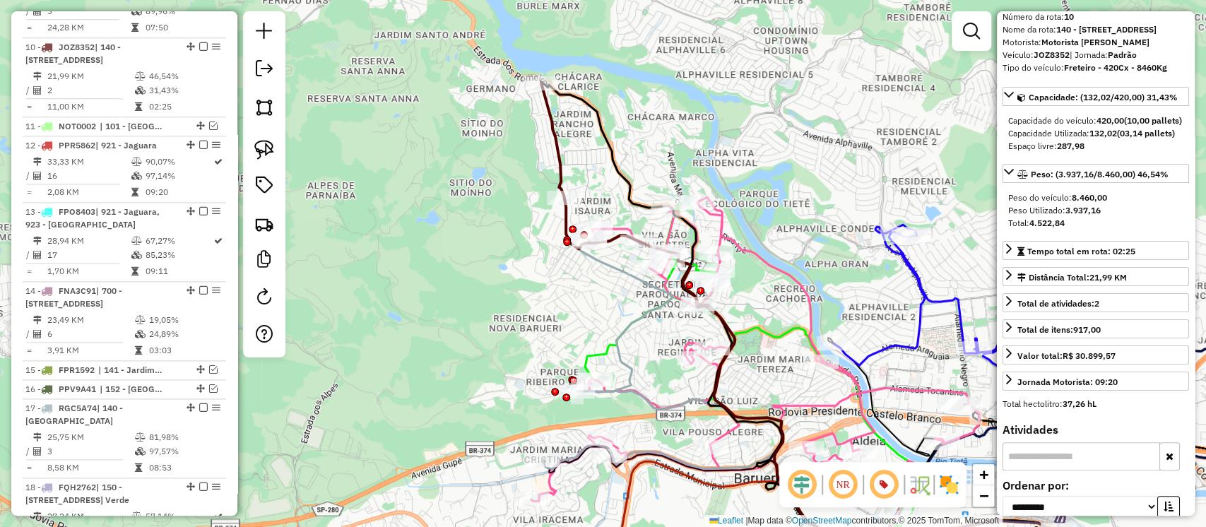
click at [634, 370] on icon at bounding box center [662, 355] width 240 height 230
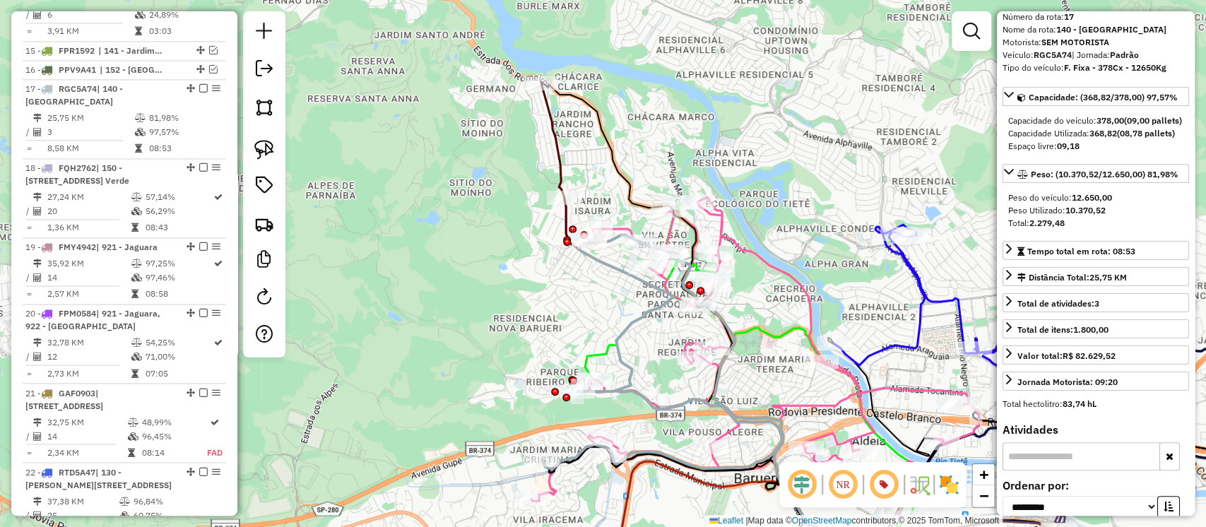
scroll to position [1532, 0]
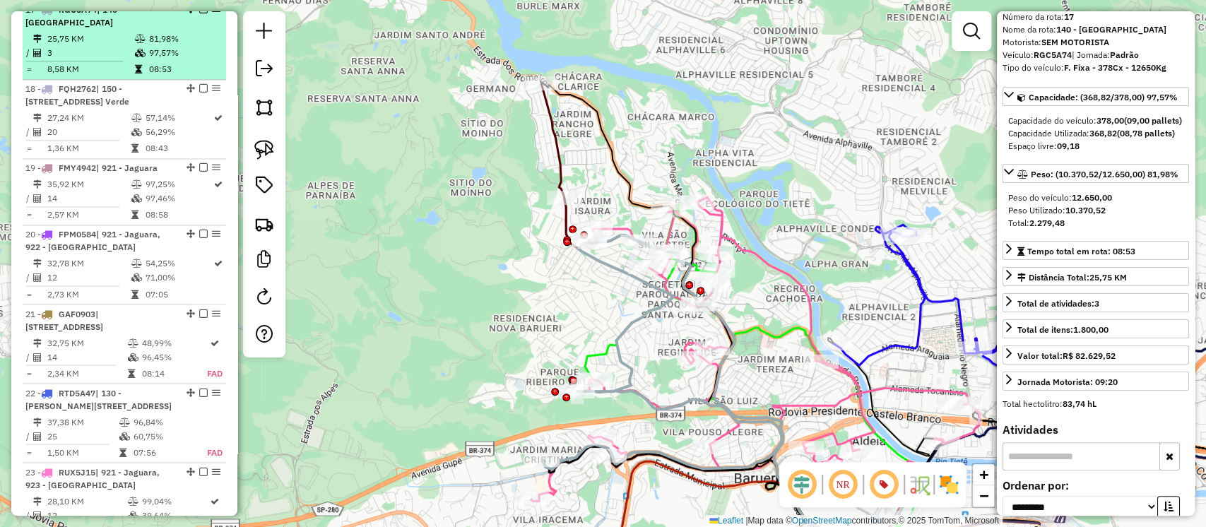
click at [199, 13] on em at bounding box center [203, 9] width 8 height 8
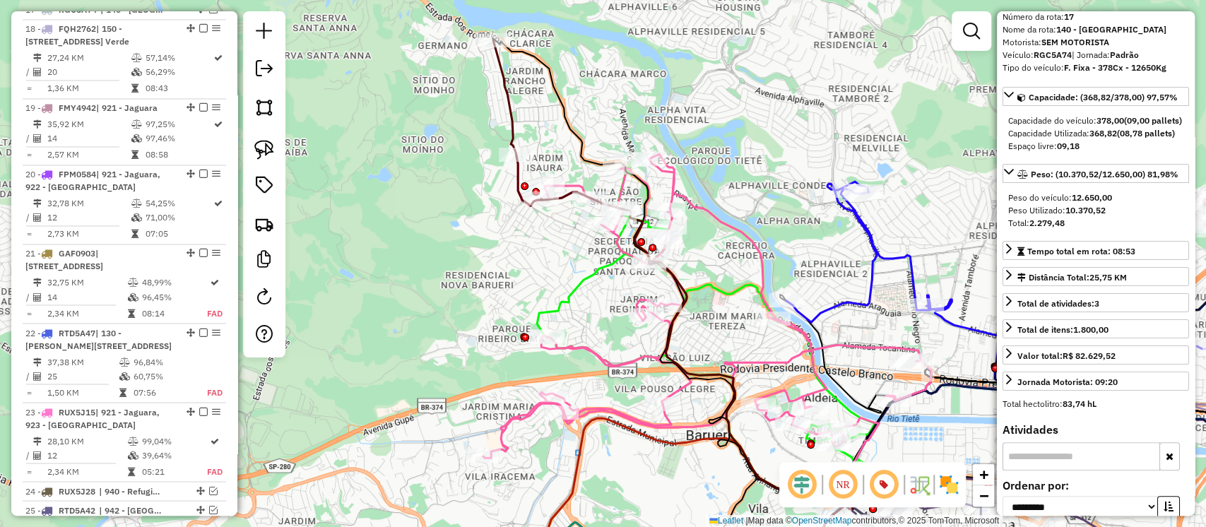
drag, startPoint x: 578, startPoint y: 331, endPoint x: 531, endPoint y: 288, distance: 64.0
click at [531, 288] on div "Janela de atendimento Grade de atendimento Capacidade Transportadoras Veículos …" at bounding box center [603, 263] width 1206 height 527
click at [514, 105] on icon at bounding box center [517, 122] width 49 height 165
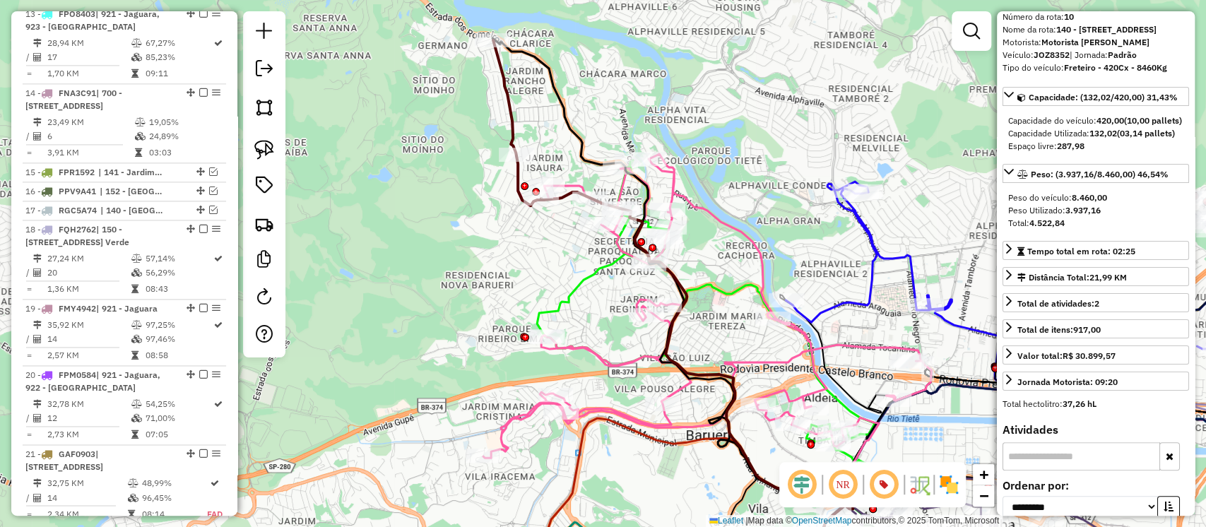
scroll to position [1134, 0]
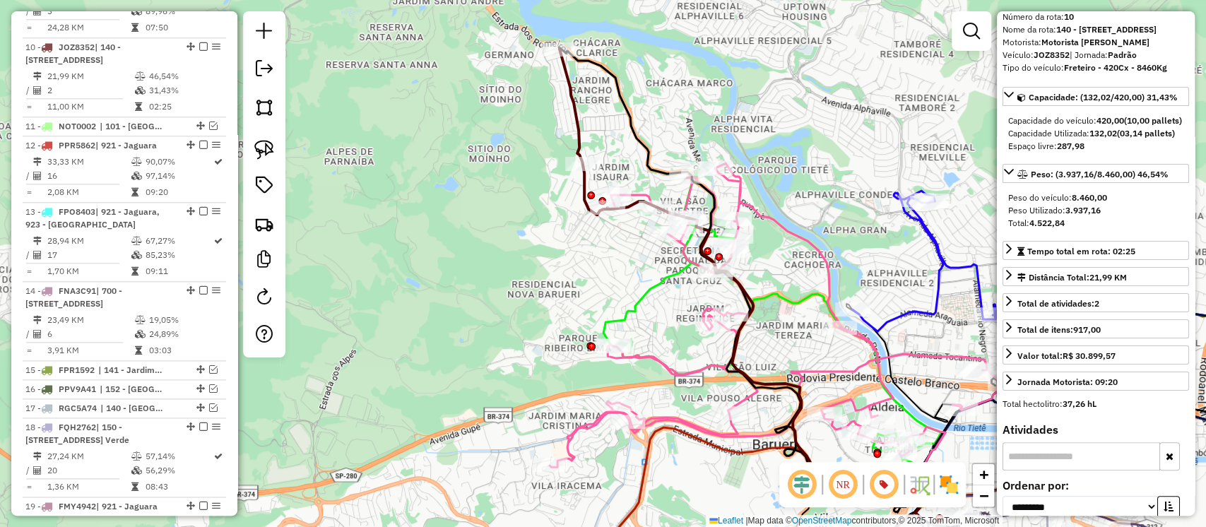
drag, startPoint x: 674, startPoint y: 105, endPoint x: 741, endPoint y: 114, distance: 67.1
click at [741, 114] on div "Janela de atendimento Grade de atendimento Capacidade Transportadoras Veículos …" at bounding box center [603, 263] width 1206 height 527
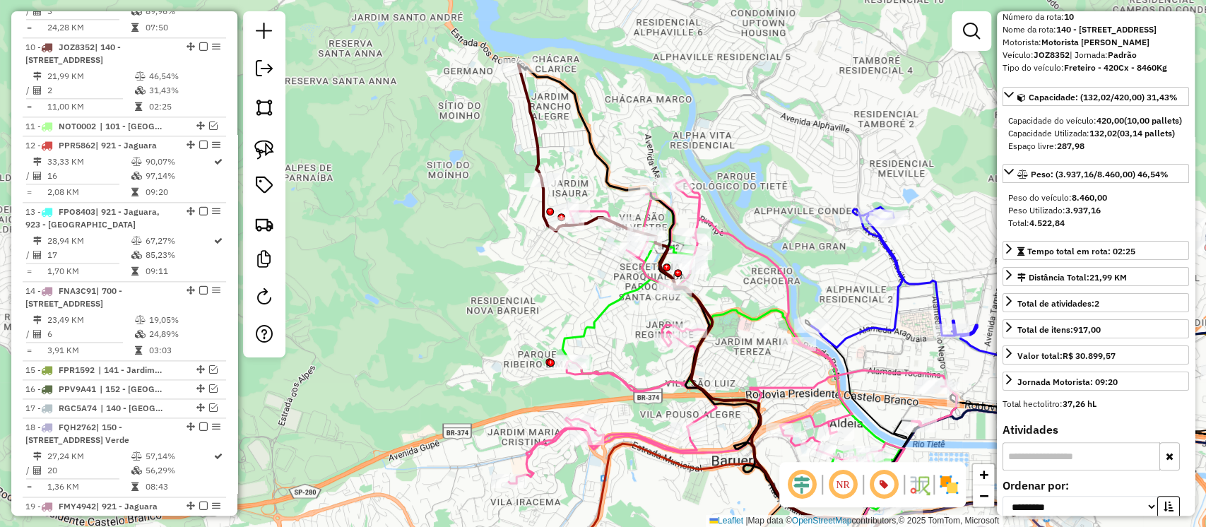
drag, startPoint x: 693, startPoint y: 336, endPoint x: 652, endPoint y: 353, distance: 44.1
click at [652, 353] on div "Janela de atendimento Grade de atendimento Capacidade Transportadoras Veículos …" at bounding box center [603, 263] width 1206 height 527
click at [967, 42] on link at bounding box center [972, 31] width 28 height 28
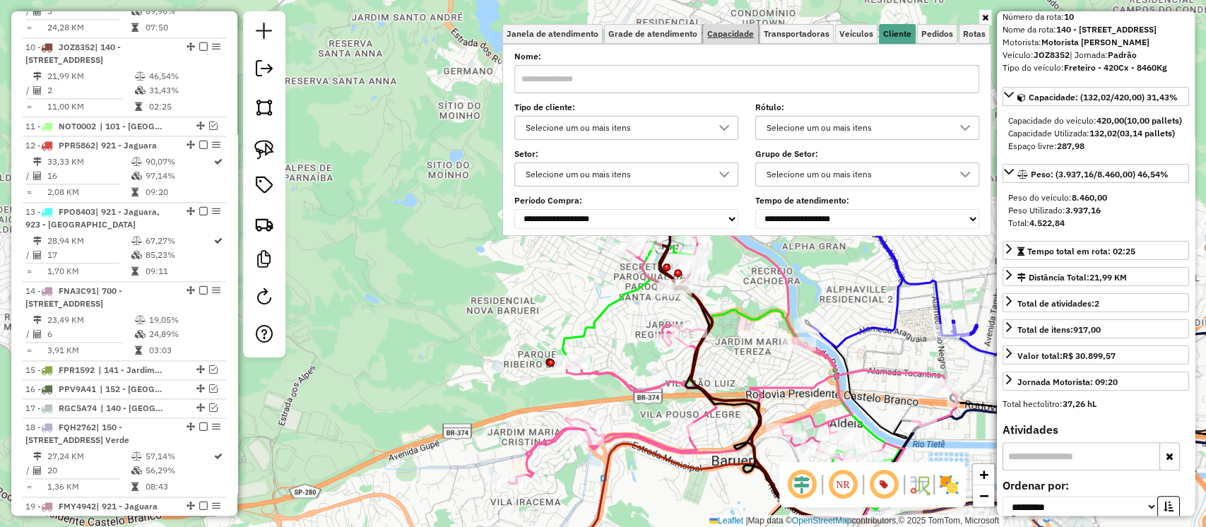
click at [741, 35] on span "Capacidade" at bounding box center [730, 34] width 47 height 8
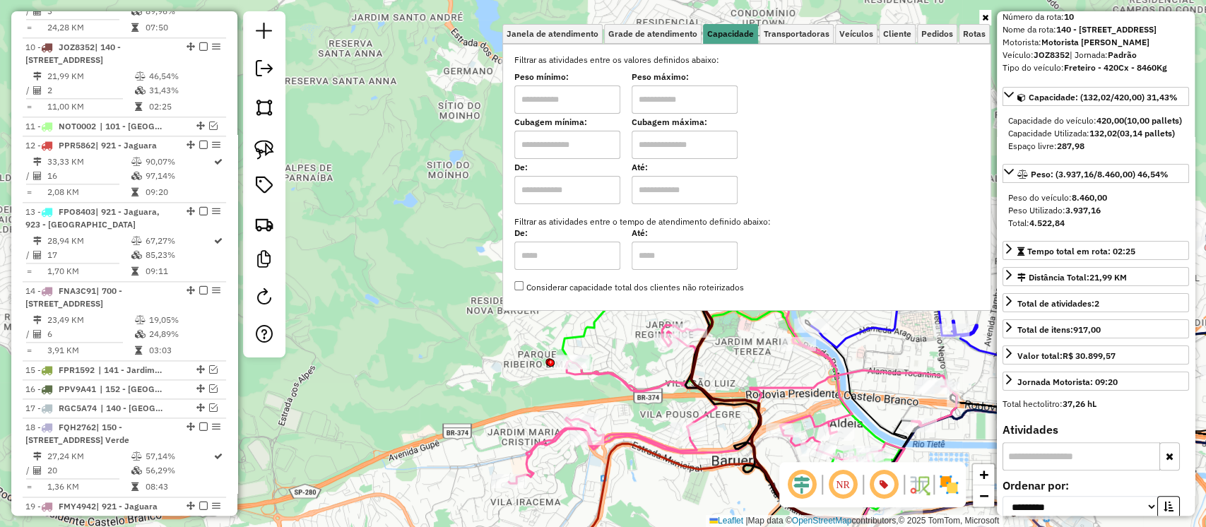
click at [577, 145] on input "text" at bounding box center [567, 145] width 106 height 28
type input "*****"
click at [669, 122] on label "Cubagem máxima:" at bounding box center [685, 122] width 106 height 13
click at [673, 141] on input "text" at bounding box center [685, 145] width 106 height 28
type input "******"
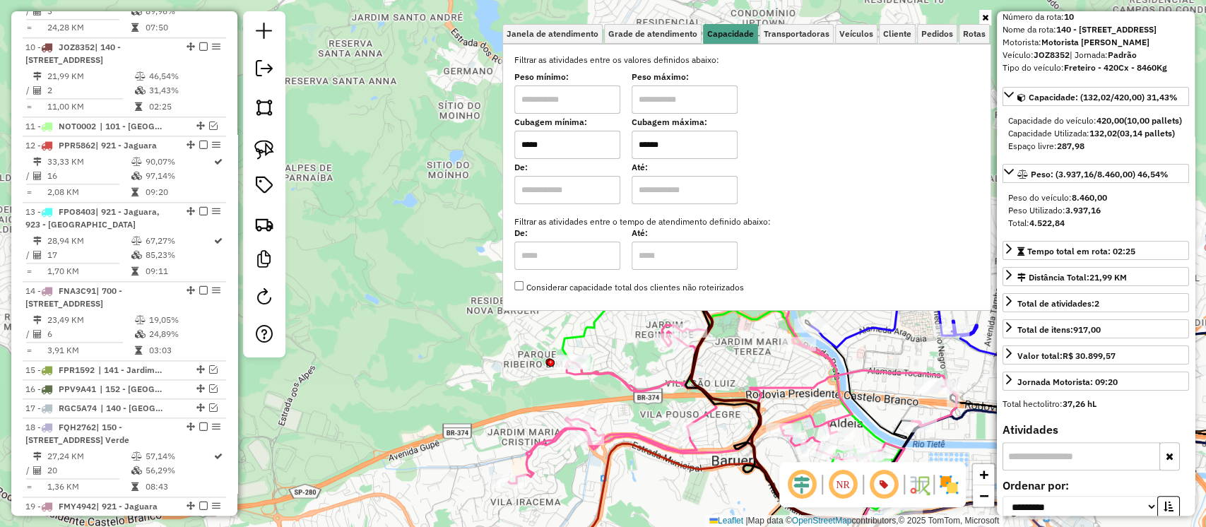
click at [452, 334] on hb-app "Aguarde... Pop-up bloqueado! Seu navegador bloqueou automáticamente a abertura …" at bounding box center [603, 263] width 1206 height 527
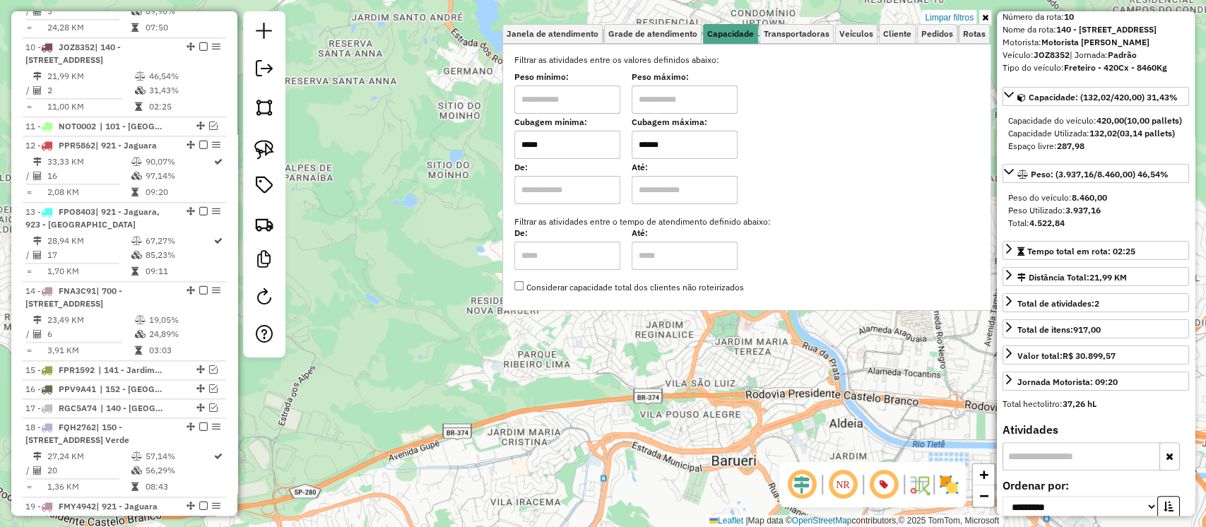
click at [452, 334] on div "Limpar filtros Janela de atendimento Grade de atendimento Capacidade Transporta…" at bounding box center [603, 263] width 1206 height 527
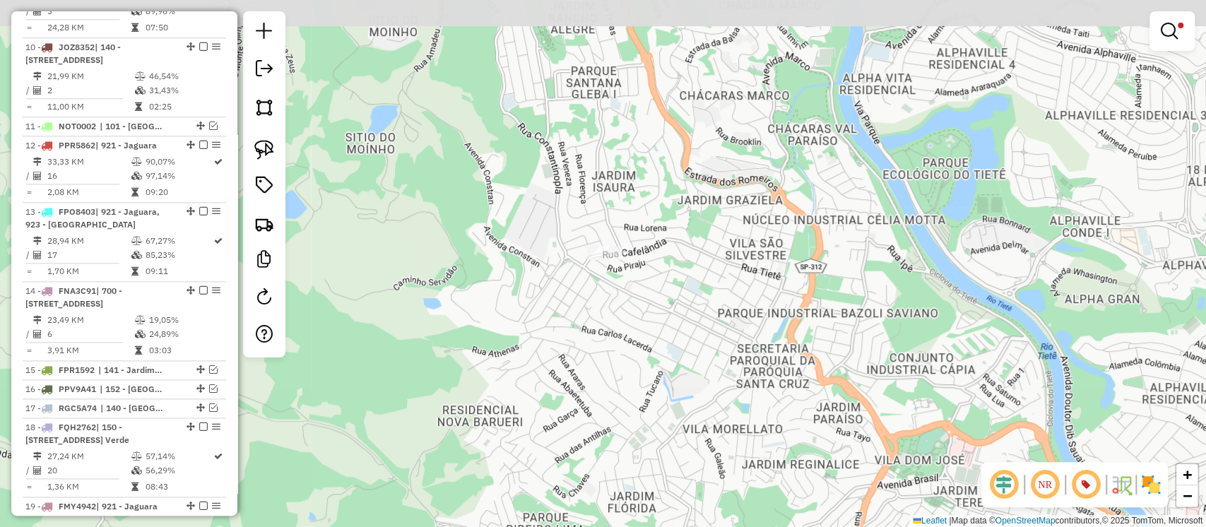
drag, startPoint x: 712, startPoint y: 196, endPoint x: 633, endPoint y: 340, distance: 164.5
click at [633, 340] on div "Limpar filtros Janela de atendimento Grade de atendimento Capacidade Transporta…" at bounding box center [603, 263] width 1206 height 527
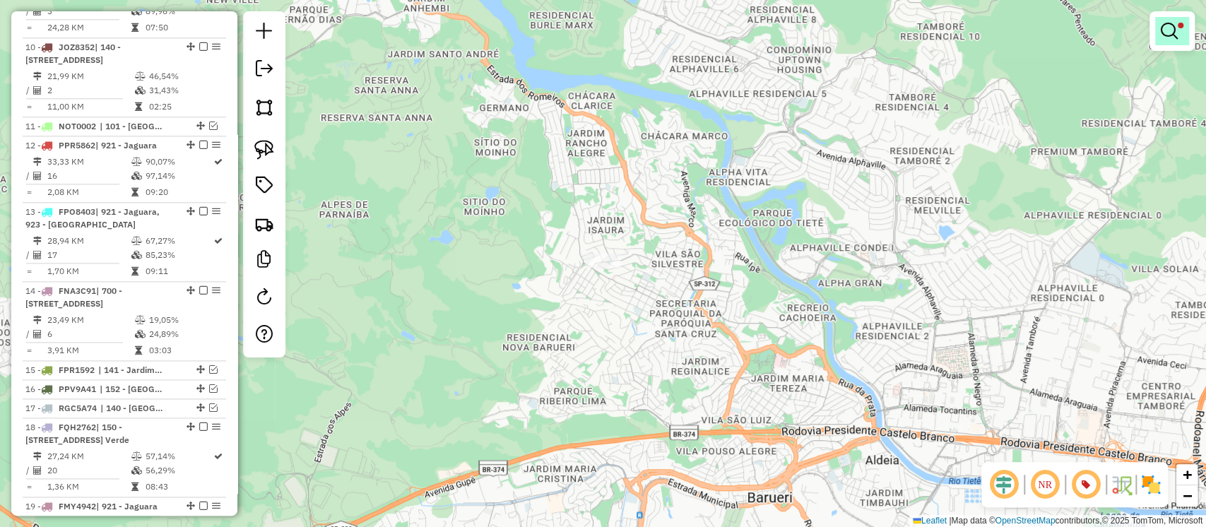
click at [1170, 28] on em at bounding box center [1169, 31] width 17 height 17
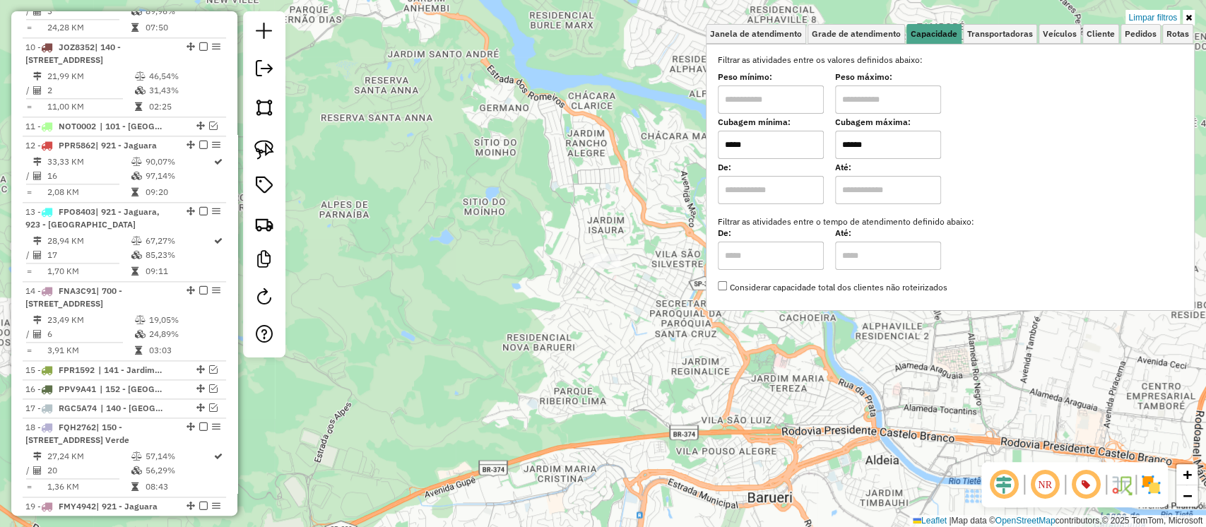
click at [806, 144] on input "*****" at bounding box center [771, 145] width 106 height 28
click at [763, 134] on input "*****" at bounding box center [771, 145] width 106 height 28
click at [763, 135] on input "*****" at bounding box center [771, 145] width 106 height 28
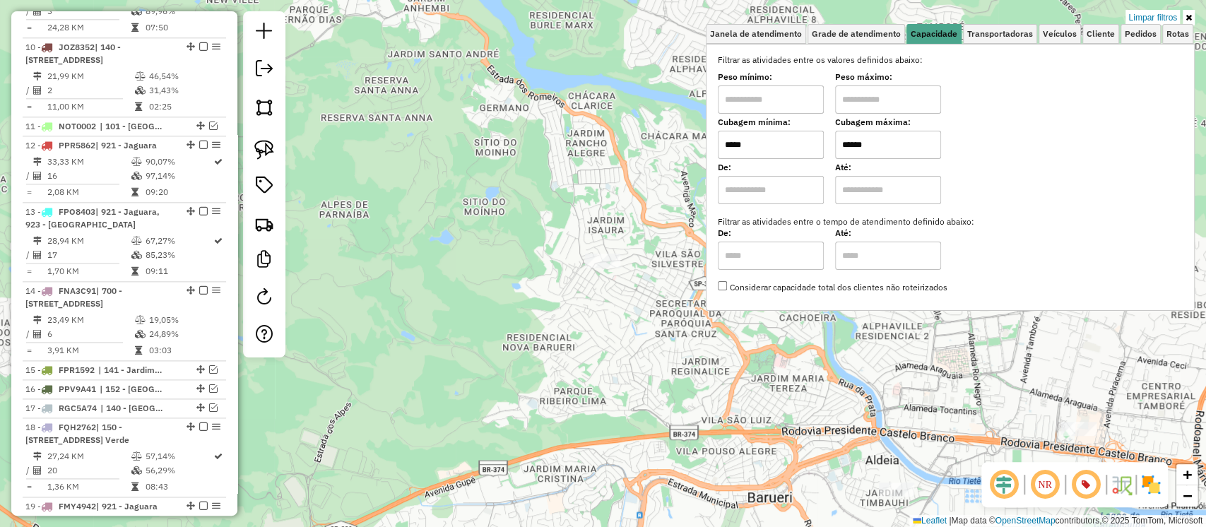
click at [608, 322] on div "Limpar filtros Janela de atendimento Grade de atendimento Capacidade Transporta…" at bounding box center [603, 263] width 1206 height 527
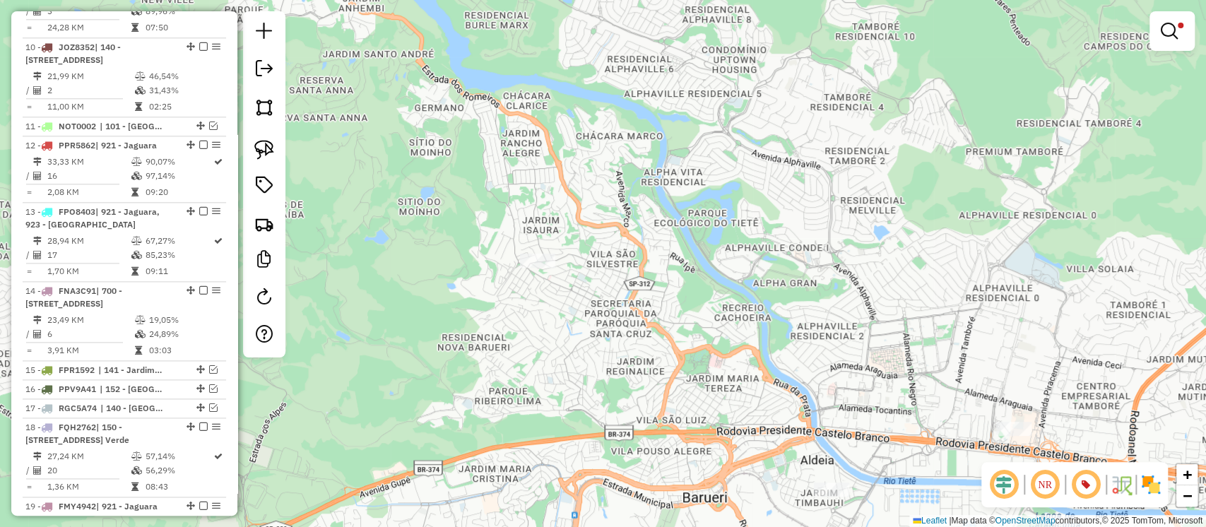
drag, startPoint x: 661, startPoint y: 342, endPoint x: 596, endPoint y: 342, distance: 65.0
click at [596, 342] on div "Limpar filtros Janela de atendimento Grade de atendimento Capacidade Transporta…" at bounding box center [603, 263] width 1206 height 527
click at [1170, 32] on em at bounding box center [1169, 31] width 17 height 17
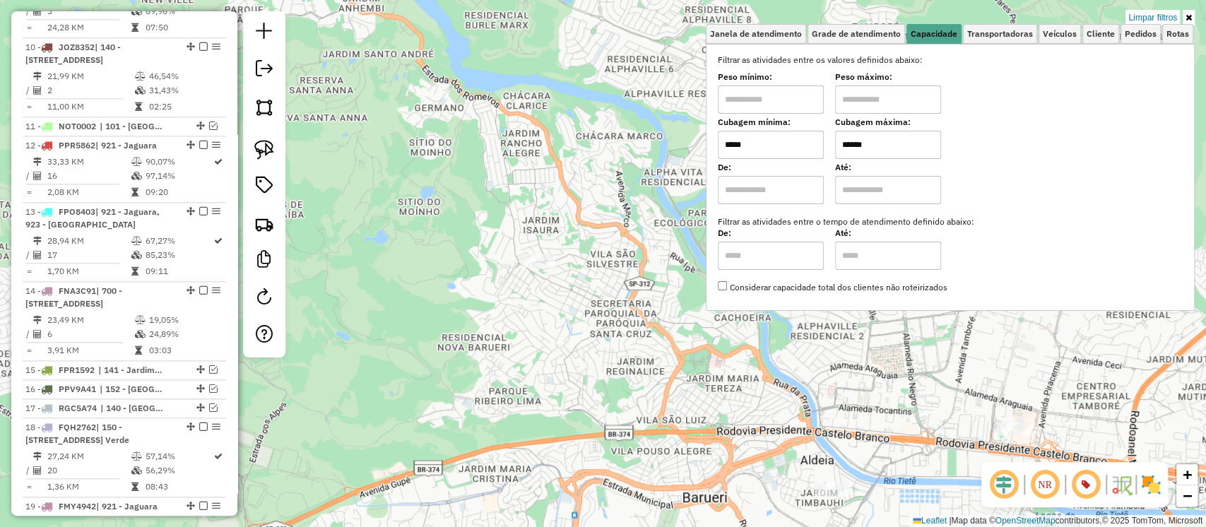
click at [777, 147] on input "*****" at bounding box center [771, 145] width 106 height 28
click at [775, 147] on input "*****" at bounding box center [771, 145] width 106 height 28
click at [771, 148] on input "*****" at bounding box center [771, 145] width 106 height 28
click at [771, 144] on input "*****" at bounding box center [771, 145] width 106 height 28
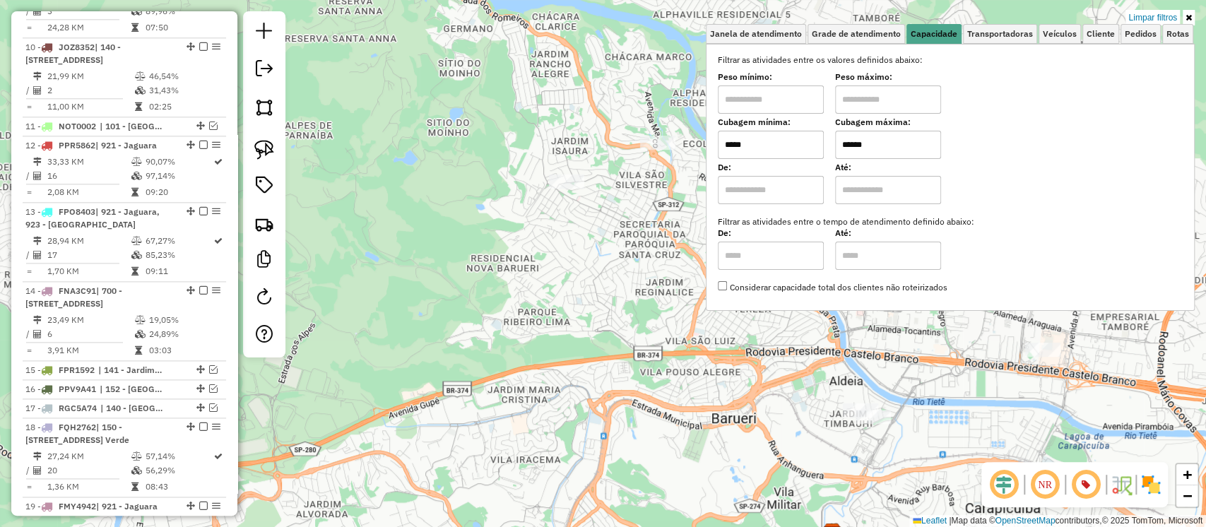
drag, startPoint x: 628, startPoint y: 286, endPoint x: 657, endPoint y: 206, distance: 84.3
click at [657, 206] on div "Limpar filtros Janela de atendimento Grade de atendimento Capacidade Transporta…" at bounding box center [603, 263] width 1206 height 527
click at [783, 143] on input "*****" at bounding box center [771, 145] width 106 height 28
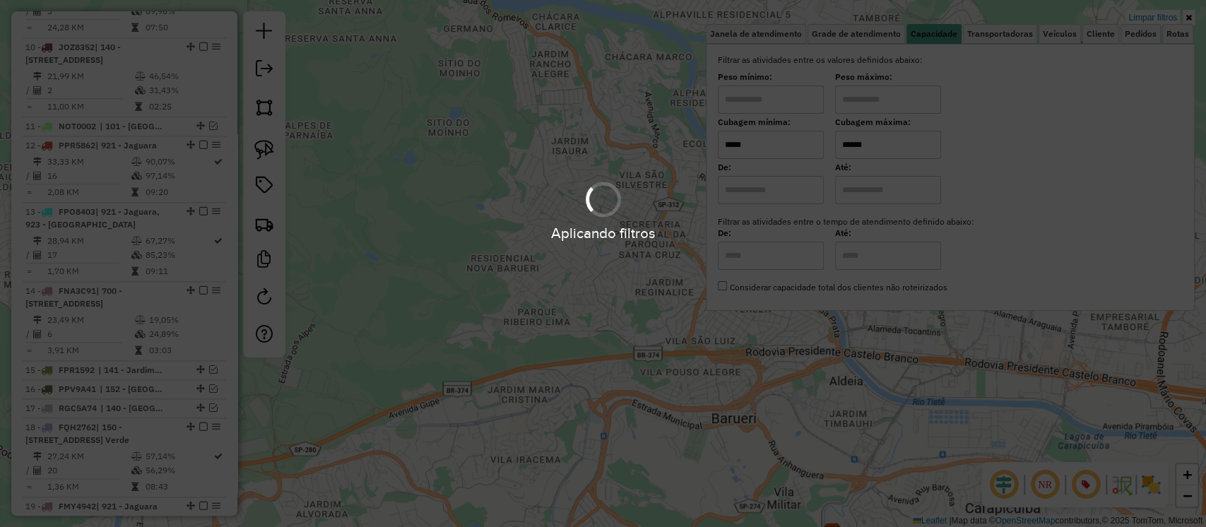
type input "*****"
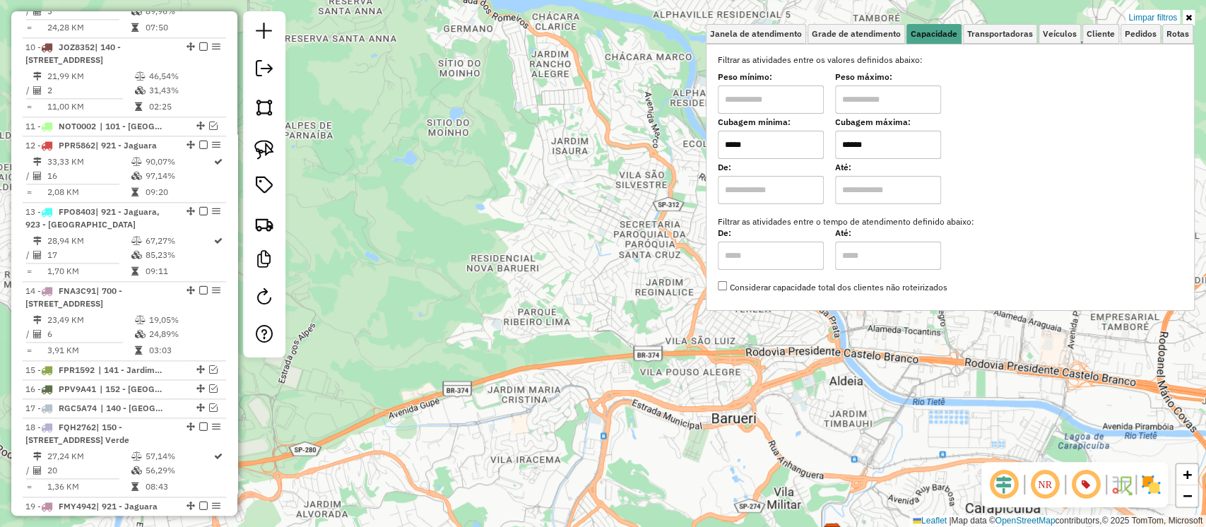
click at [633, 272] on div "Limpar filtros Janela de atendimento Grade de atendimento Capacidade Transporta…" at bounding box center [603, 263] width 1206 height 527
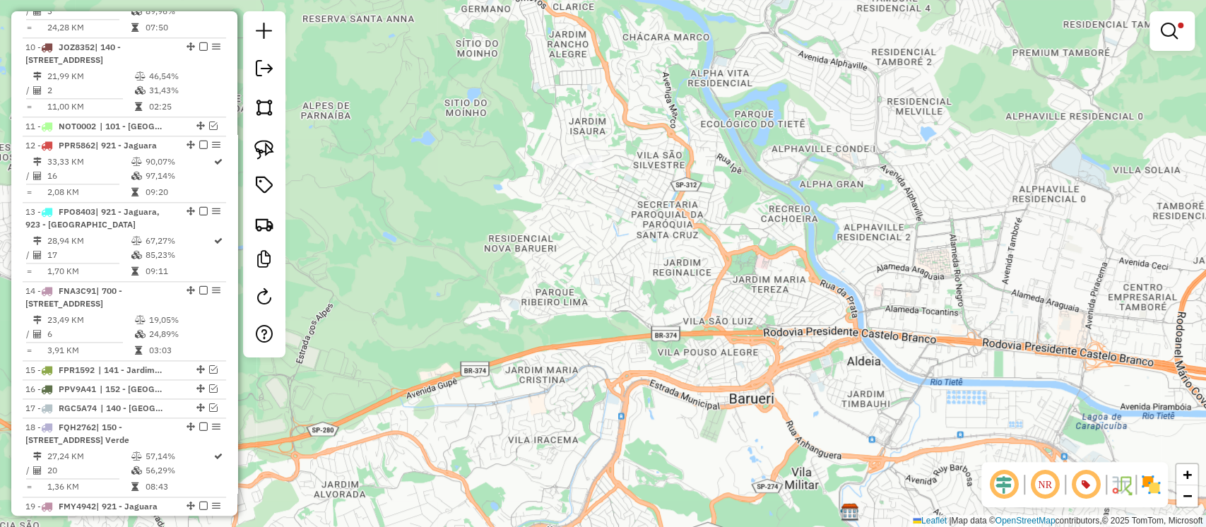
drag, startPoint x: 655, startPoint y: 315, endPoint x: 681, endPoint y: 287, distance: 38.0
click at [681, 287] on div "Limpar filtros Janela de atendimento Grade de atendimento Capacidade Transporta…" at bounding box center [603, 263] width 1206 height 527
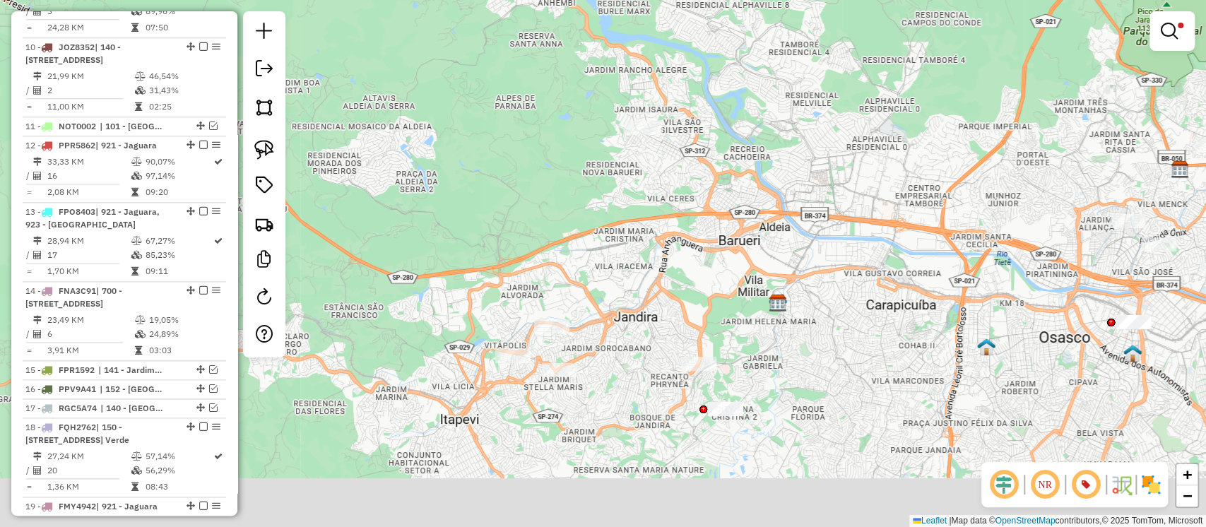
drag, startPoint x: 534, startPoint y: 264, endPoint x: 608, endPoint y: 150, distance: 136.1
click at [608, 150] on div "Limpar filtros Janela de atendimento Grade de atendimento Capacidade Transporta…" at bounding box center [603, 263] width 1206 height 527
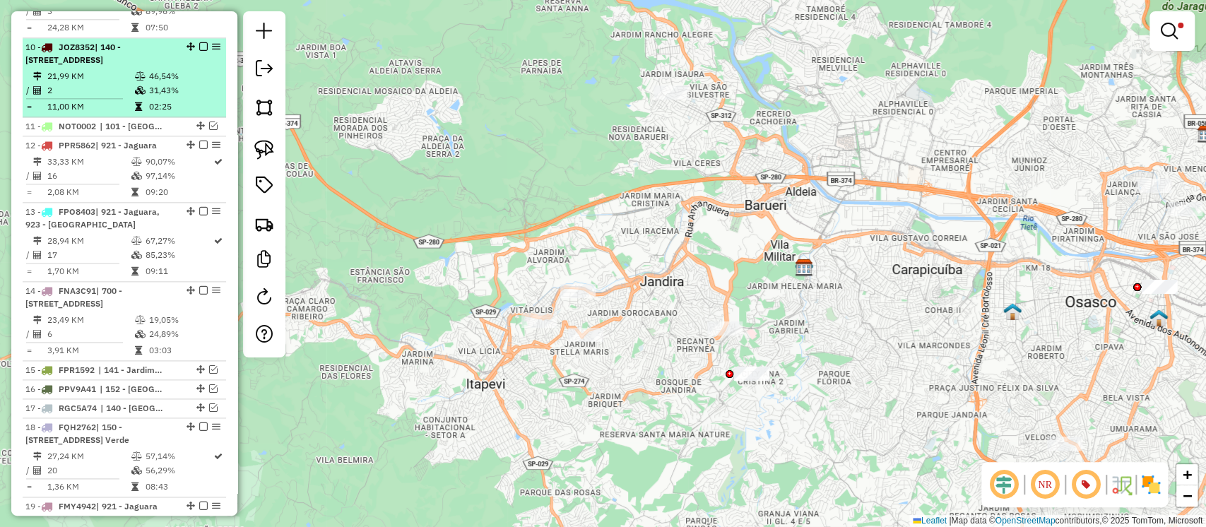
click at [184, 83] on td "31,43%" at bounding box center [183, 90] width 71 height 14
select select "**********"
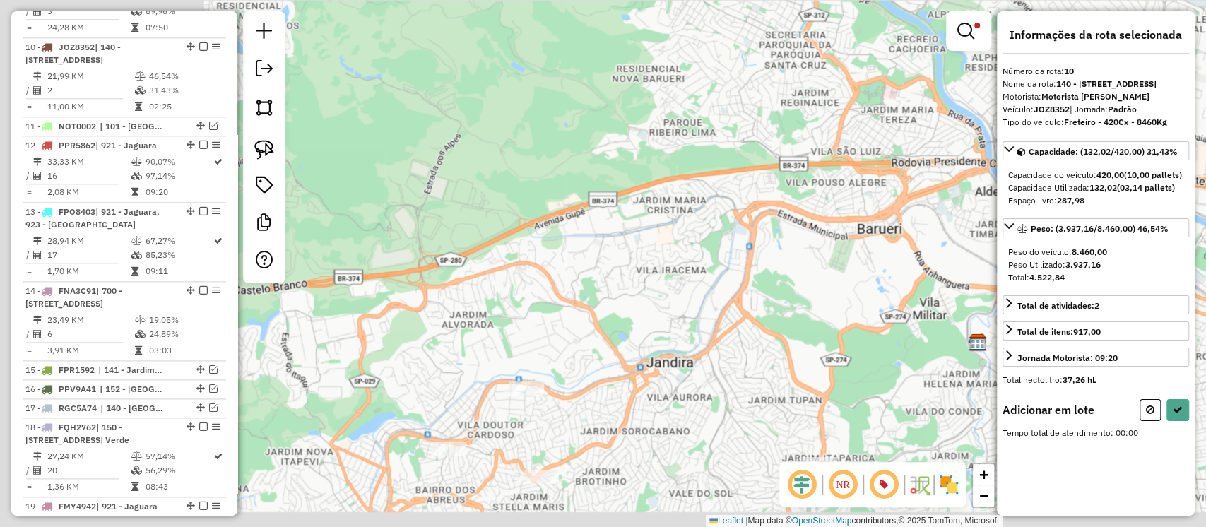
drag, startPoint x: 720, startPoint y: 129, endPoint x: 775, endPoint y: 72, distance: 78.5
click at [773, 74] on div "Limpar filtros Janela de atendimento Grade de atendimento Capacidade Transporta…" at bounding box center [603, 263] width 1206 height 527
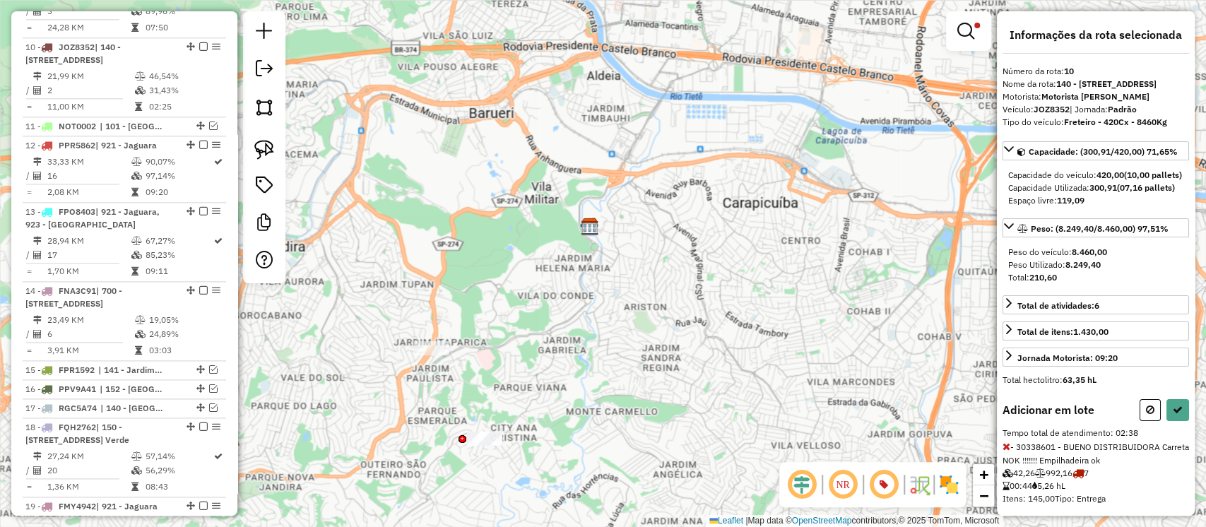
drag, startPoint x: 886, startPoint y: 382, endPoint x: 471, endPoint y: 301, distance: 422.0
click at [471, 301] on div "Limpar filtros Janela de atendimento Grade de atendimento Capacidade Transporta…" at bounding box center [603, 263] width 1206 height 527
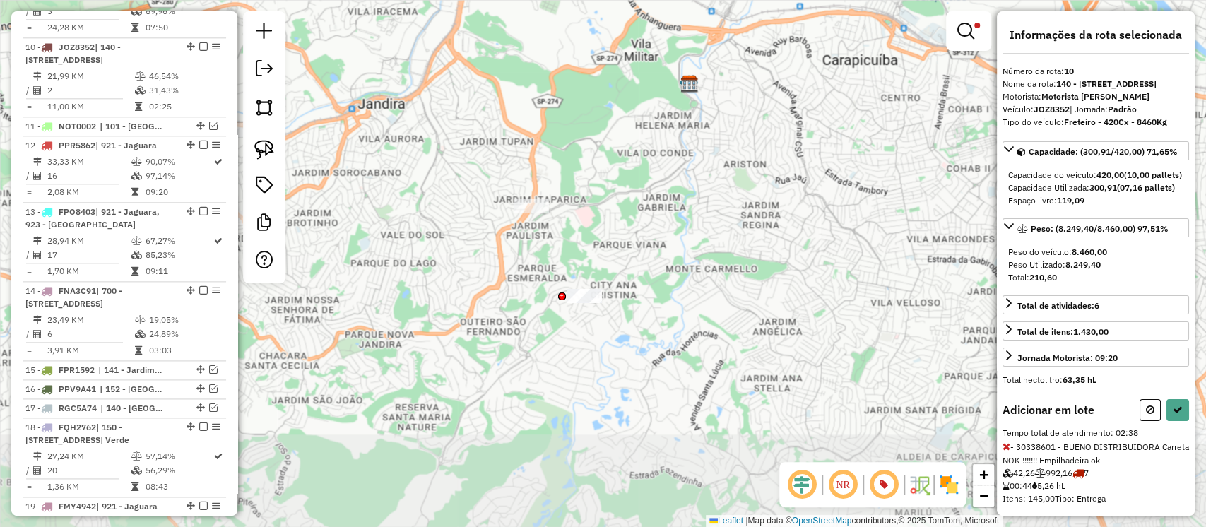
drag, startPoint x: 529, startPoint y: 380, endPoint x: 607, endPoint y: 269, distance: 134.9
click at [607, 269] on div "Limpar filtros Janela de atendimento Grade de atendimento Capacidade Transporta…" at bounding box center [603, 263] width 1206 height 527
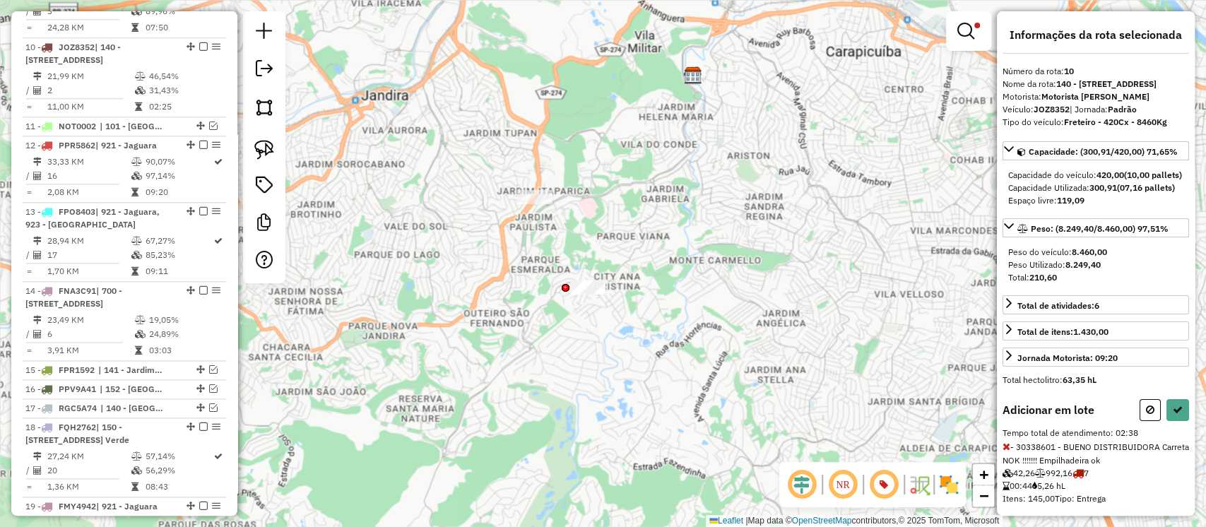
click at [951, 486] on img at bounding box center [949, 485] width 23 height 23
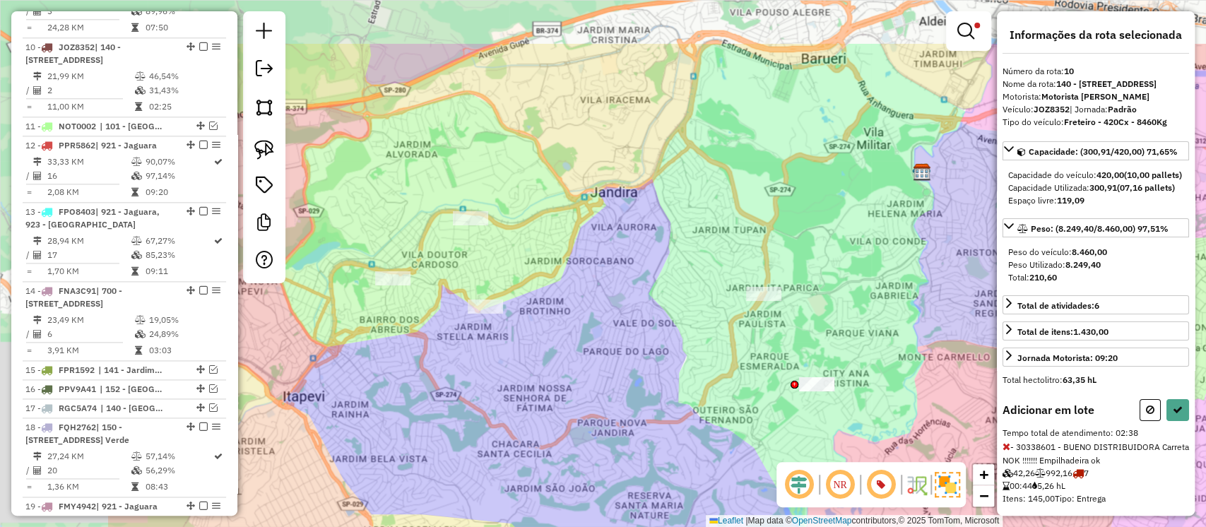
drag, startPoint x: 609, startPoint y: 207, endPoint x: 838, endPoint y: 304, distance: 248.6
click at [838, 304] on div "Limpar filtros Janela de atendimento Grade de atendimento Capacidade Transporta…" at bounding box center [603, 263] width 1206 height 527
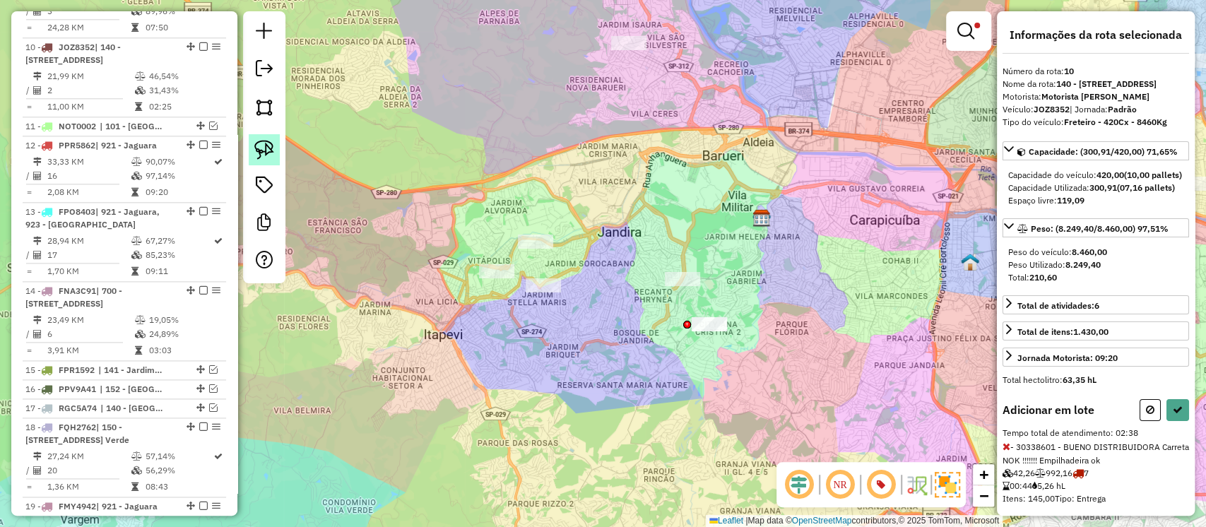
click at [263, 153] on img at bounding box center [264, 150] width 20 height 20
drag, startPoint x: 650, startPoint y: 343, endPoint x: 741, endPoint y: 294, distance: 103.1
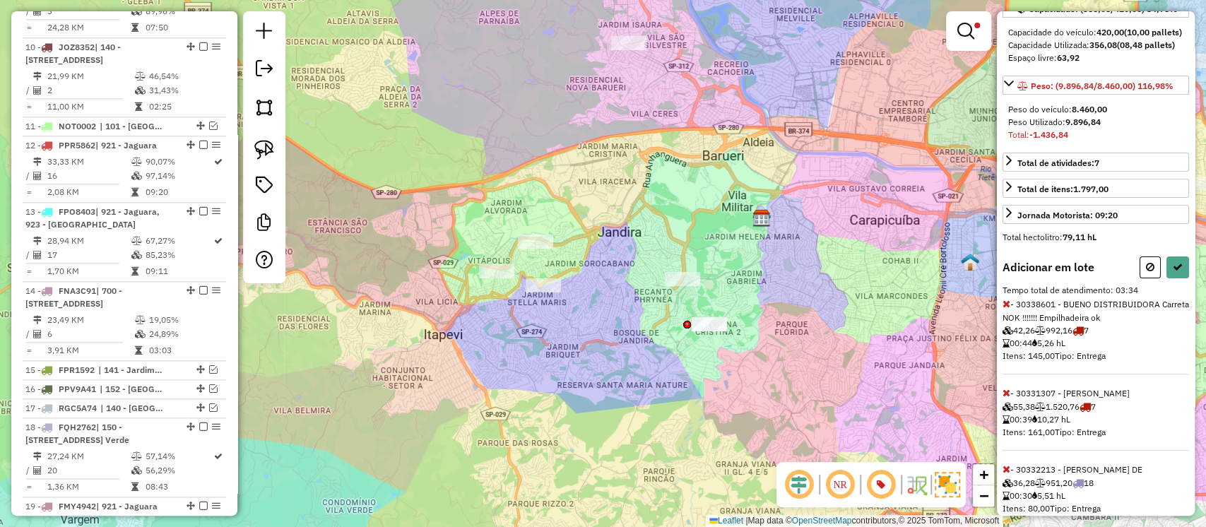
scroll to position [144, 0]
click at [1146, 271] on icon at bounding box center [1150, 266] width 8 height 10
select select "**********"
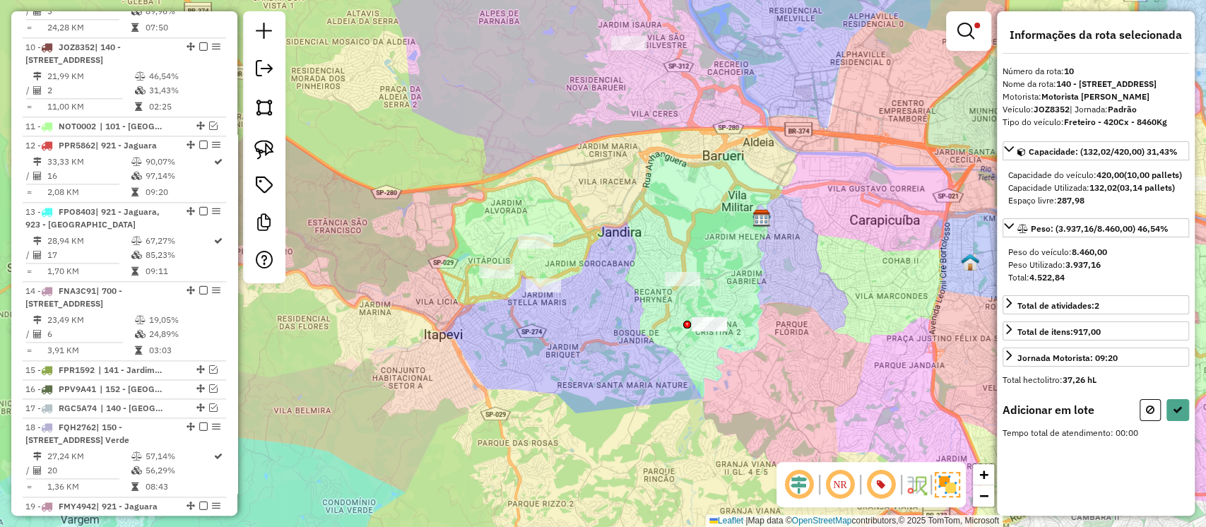
scroll to position [0, 0]
drag, startPoint x: 265, startPoint y: 147, endPoint x: 335, endPoint y: 173, distance: 74.7
click at [264, 147] on img at bounding box center [264, 150] width 20 height 20
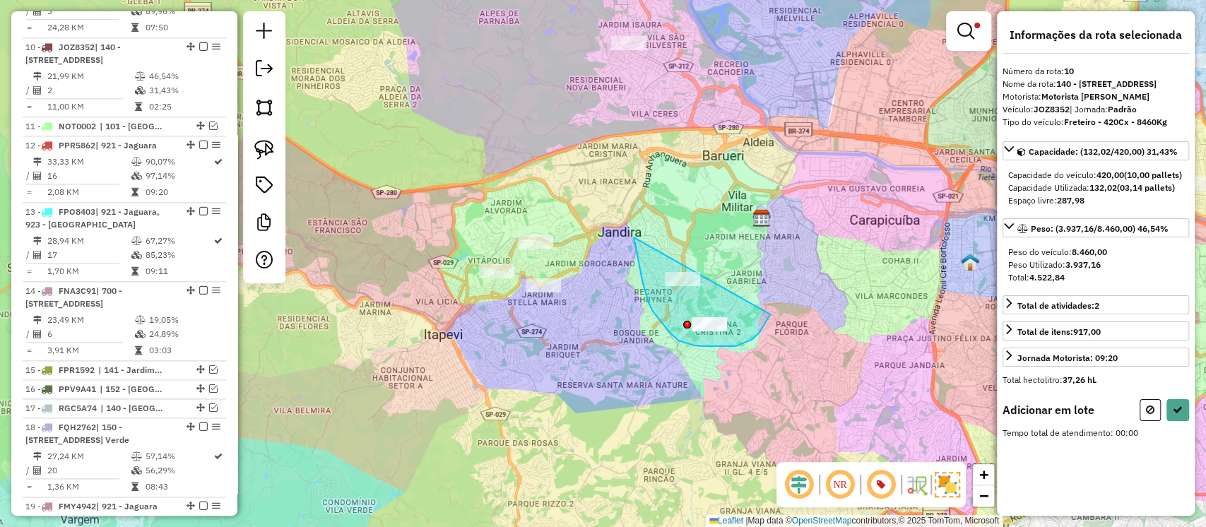
drag, startPoint x: 637, startPoint y: 252, endPoint x: 781, endPoint y: 290, distance: 149.3
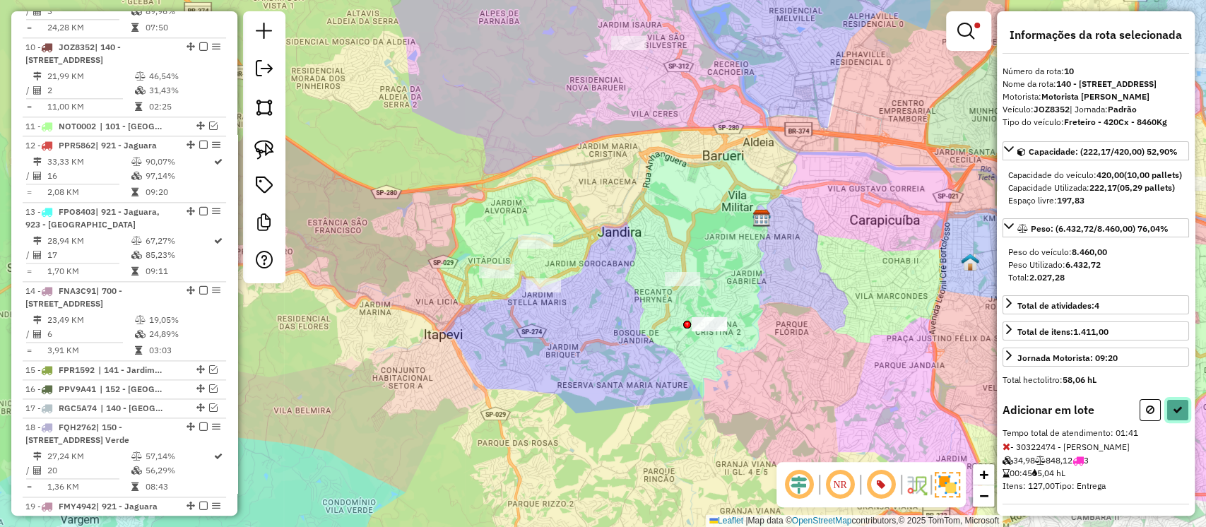
click at [1173, 415] on icon at bounding box center [1178, 410] width 10 height 10
select select "**********"
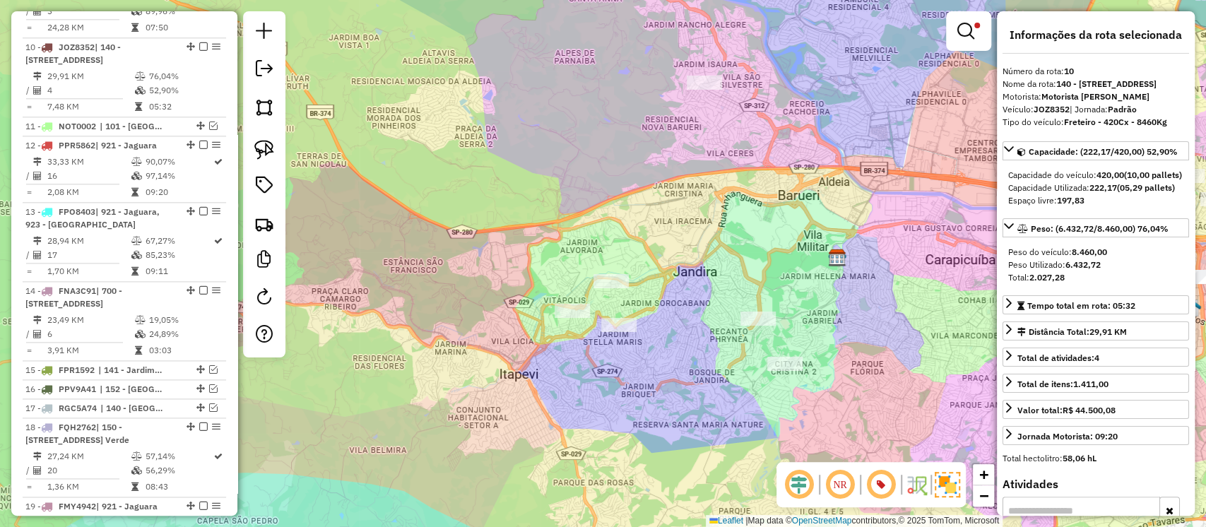
drag, startPoint x: 676, startPoint y: 253, endPoint x: 758, endPoint y: 297, distance: 92.3
click at [758, 297] on div "Limpar filtros Janela de atendimento Grade de atendimento Capacidade Transporta…" at bounding box center [603, 263] width 1206 height 527
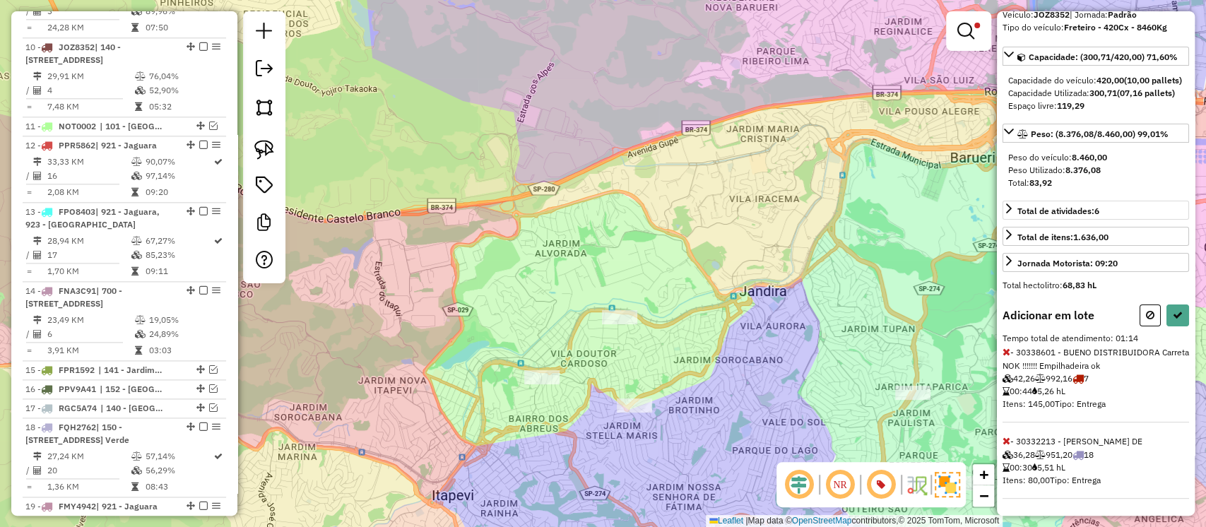
scroll to position [143, 0]
click at [1005, 444] on icon at bounding box center [1007, 441] width 8 height 10
click at [1006, 352] on icon at bounding box center [1007, 352] width 8 height 10
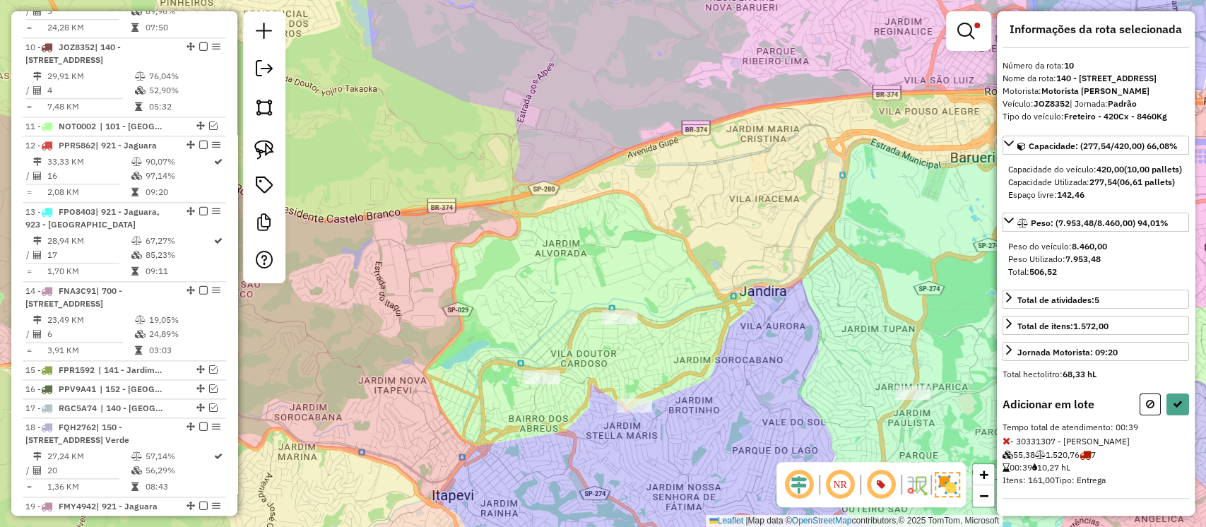
scroll to position [54, 0]
click at [1167, 399] on button at bounding box center [1178, 405] width 23 height 22
select select "**********"
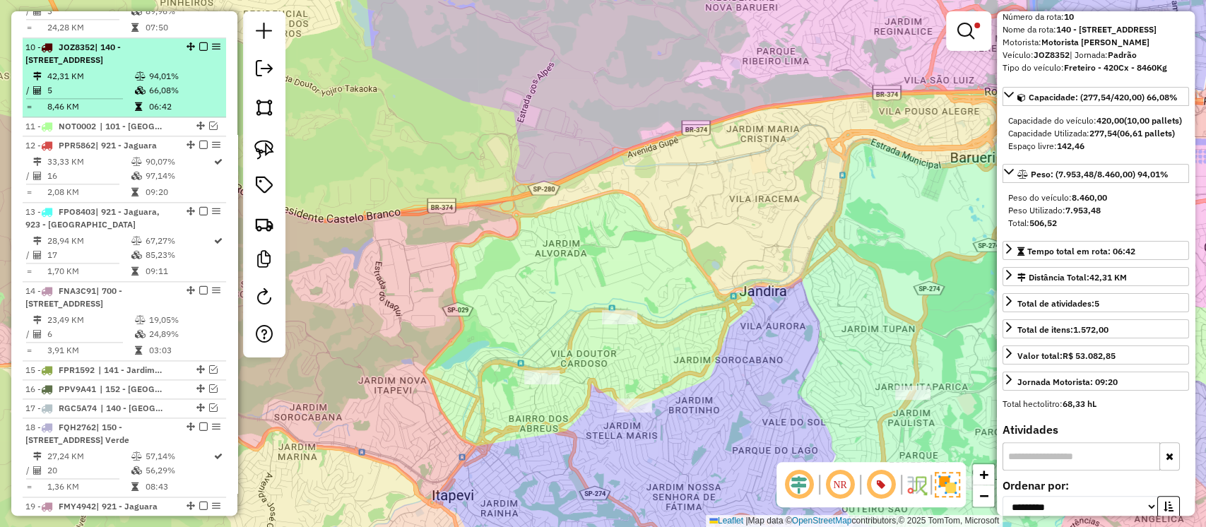
click at [201, 42] on em at bounding box center [203, 46] width 8 height 8
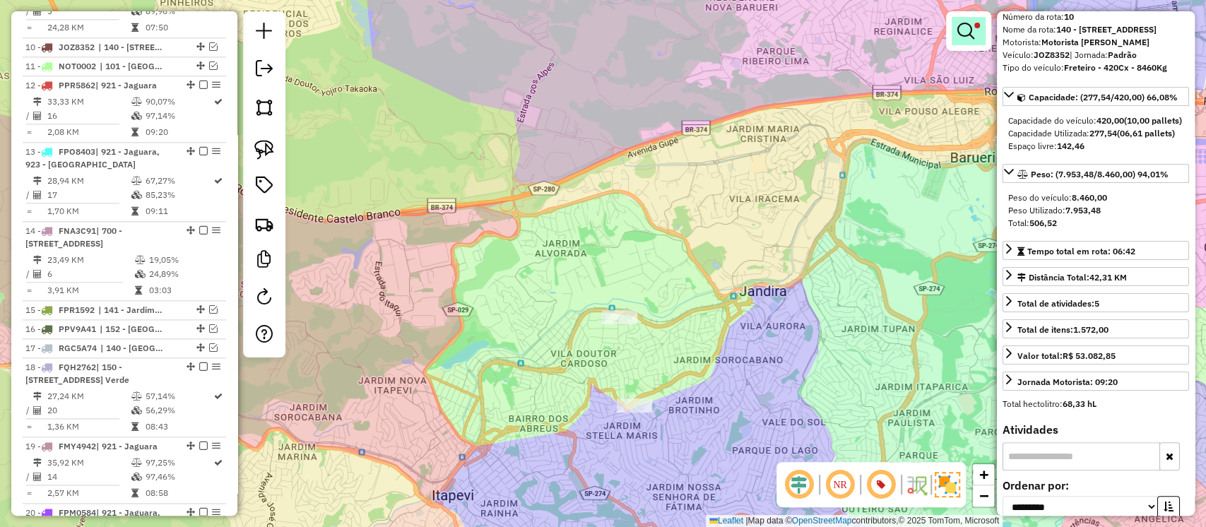
click at [967, 28] on em at bounding box center [966, 31] width 17 height 17
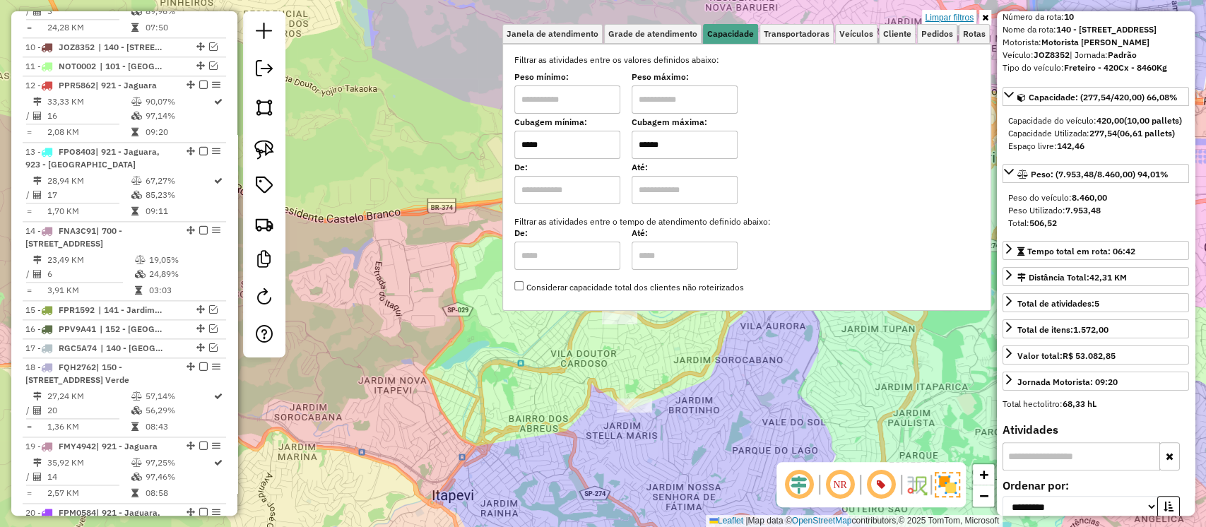
click at [952, 13] on link "Limpar filtros" at bounding box center [949, 18] width 54 height 16
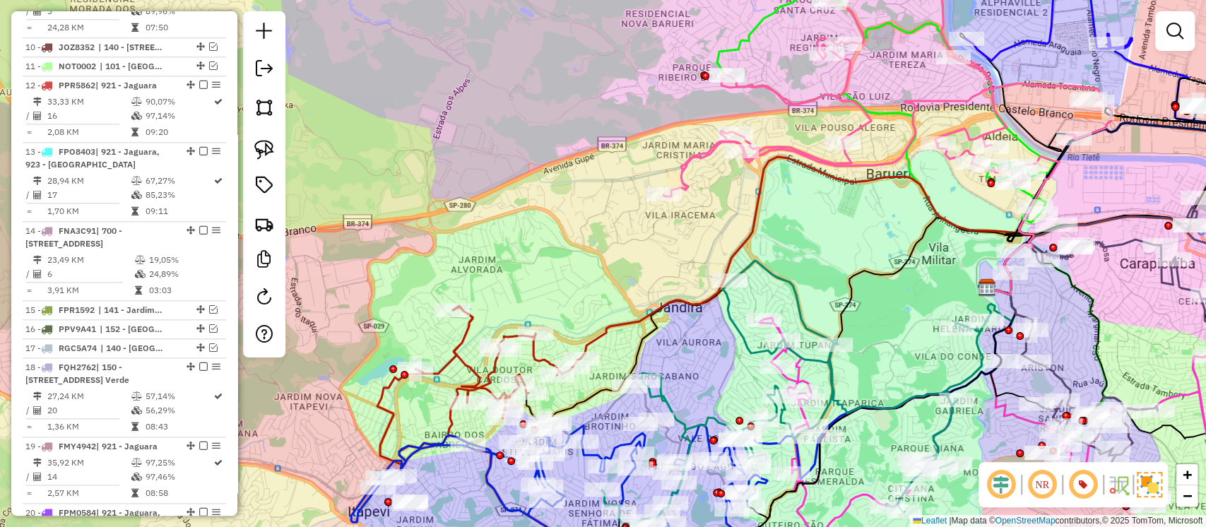
drag, startPoint x: 741, startPoint y: 242, endPoint x: 619, endPoint y: 267, distance: 124.0
click at [619, 267] on div "Janela de atendimento Grade de atendimento Capacidade Transportadoras Veículos …" at bounding box center [603, 263] width 1206 height 527
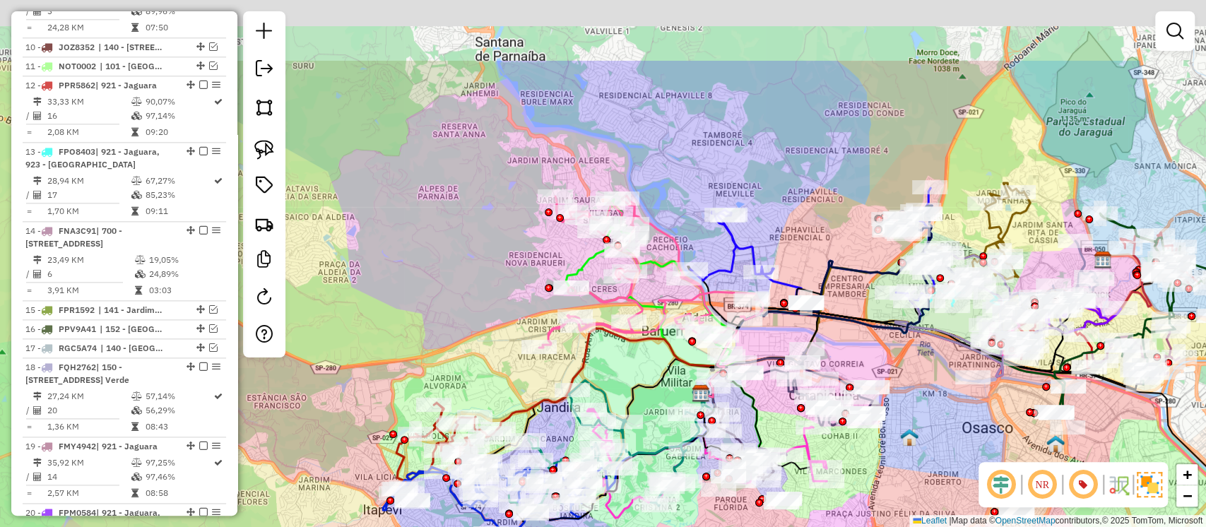
drag, startPoint x: 565, startPoint y: 195, endPoint x: 471, endPoint y: 343, distance: 175.3
click at [471, 343] on div "Janela de atendimento Grade de atendimento Capacidade Transportadoras Veículos …" at bounding box center [603, 263] width 1206 height 527
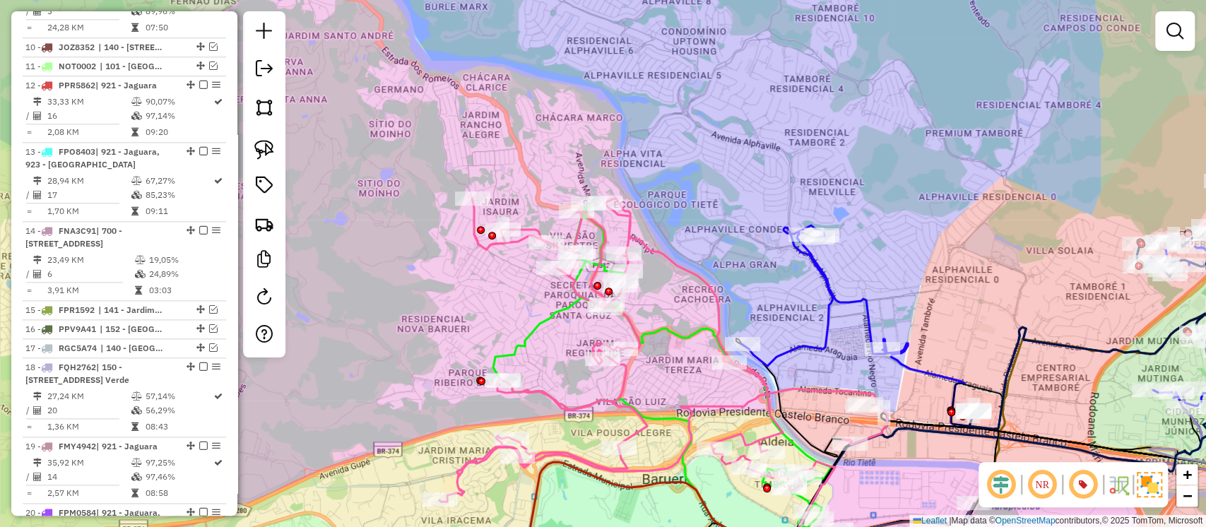
click at [671, 257] on icon at bounding box center [664, 350] width 448 height 304
select select "**********"
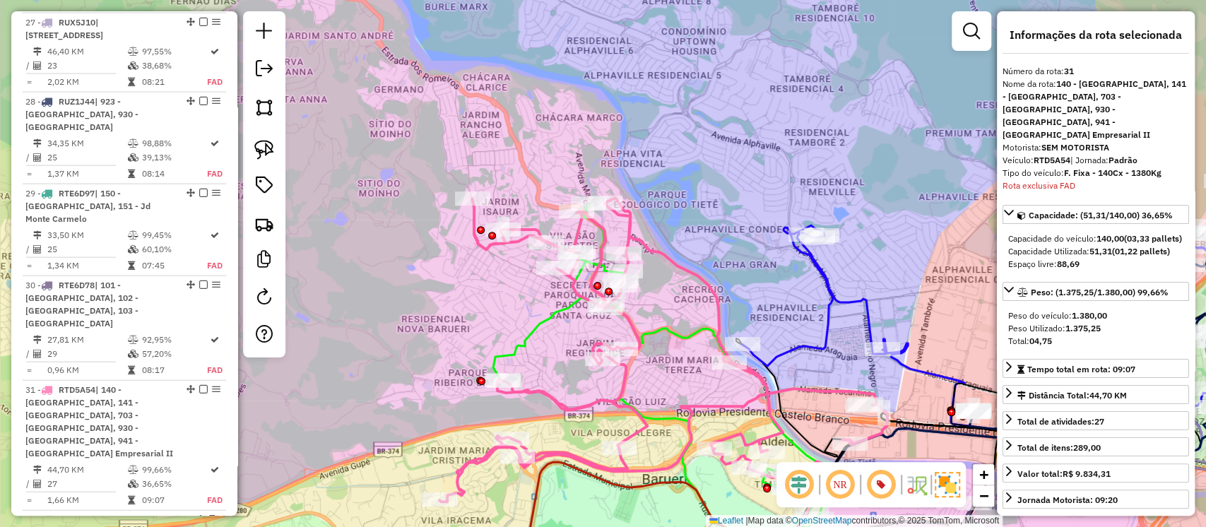
scroll to position [2411, 0]
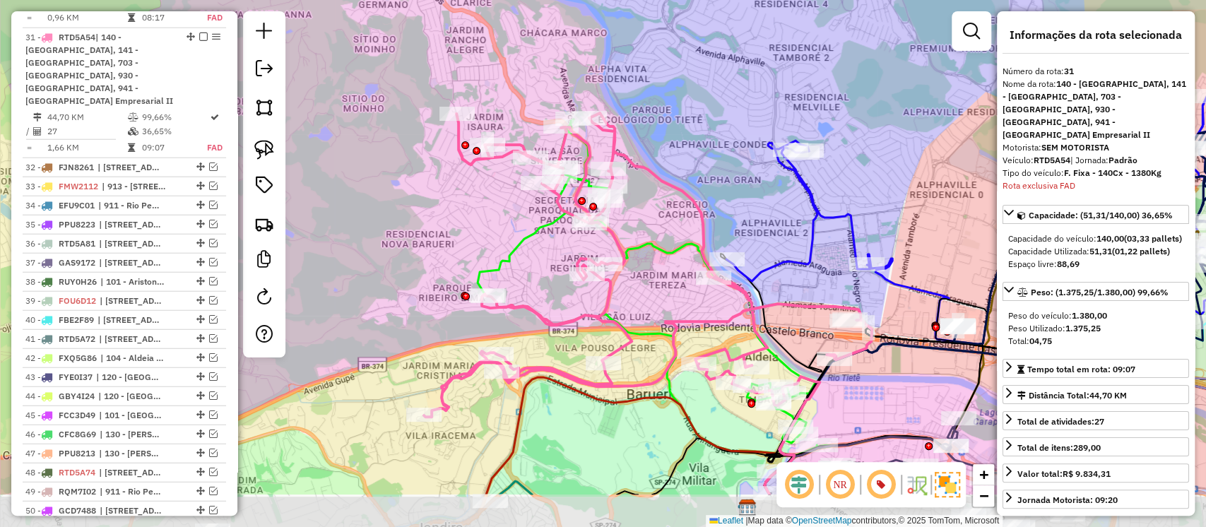
drag, startPoint x: 676, startPoint y: 308, endPoint x: 661, endPoint y: 223, distance: 86.2
click at [661, 223] on div "Janela de atendimento Grade de atendimento Capacidade Transportadoras Veículos …" at bounding box center [603, 263] width 1206 height 527
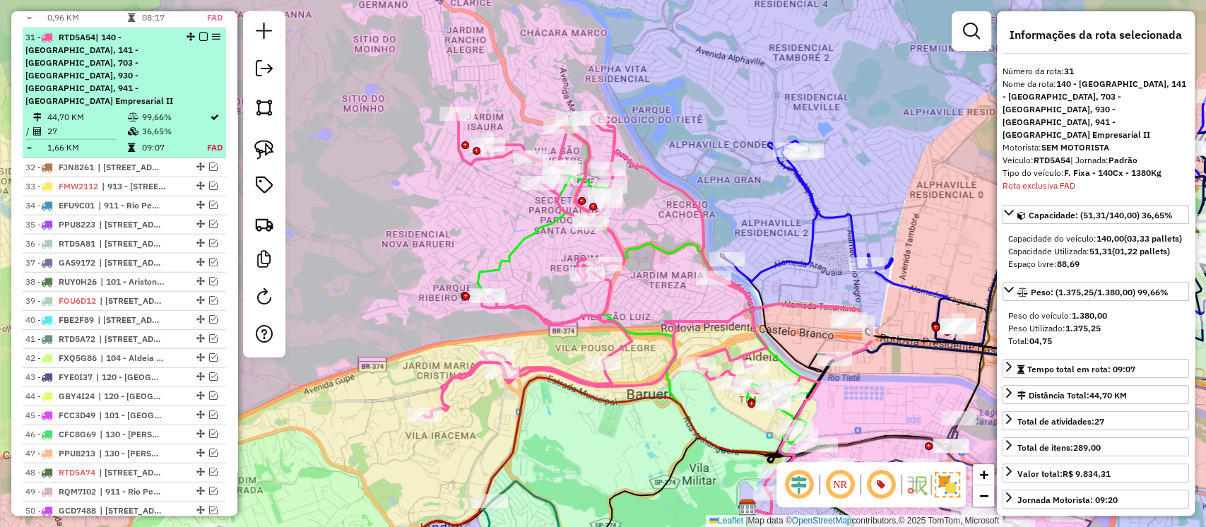
click at [199, 33] on em at bounding box center [203, 37] width 8 height 8
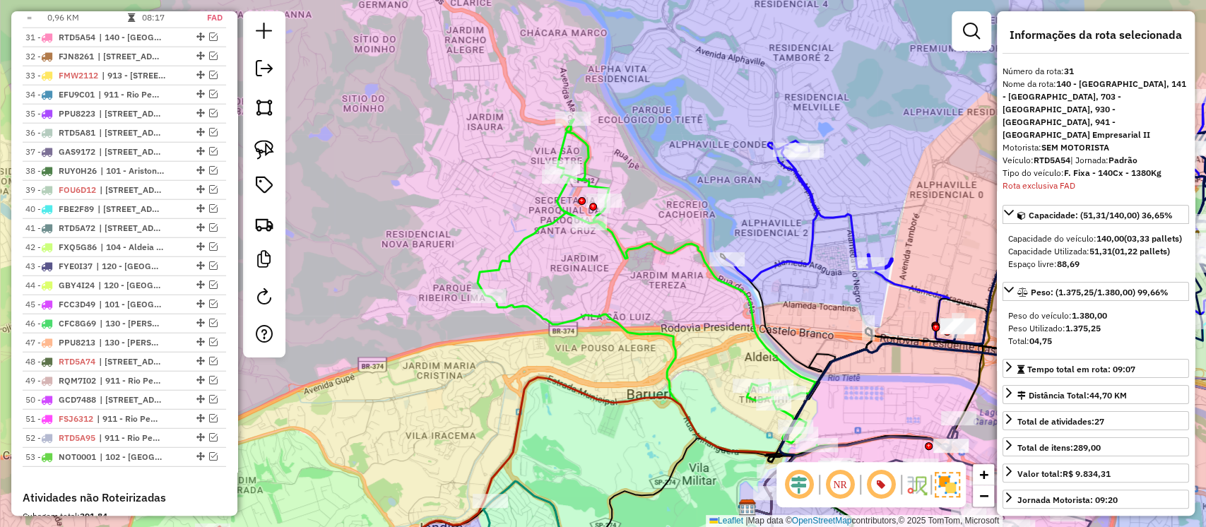
click at [543, 226] on icon at bounding box center [669, 349] width 382 height 460
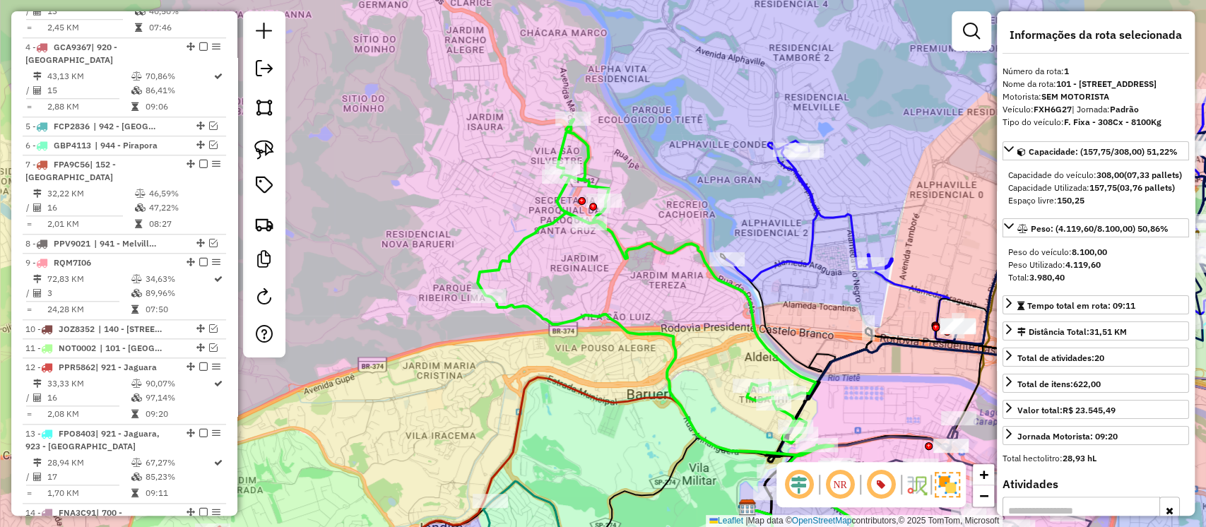
scroll to position [577, 0]
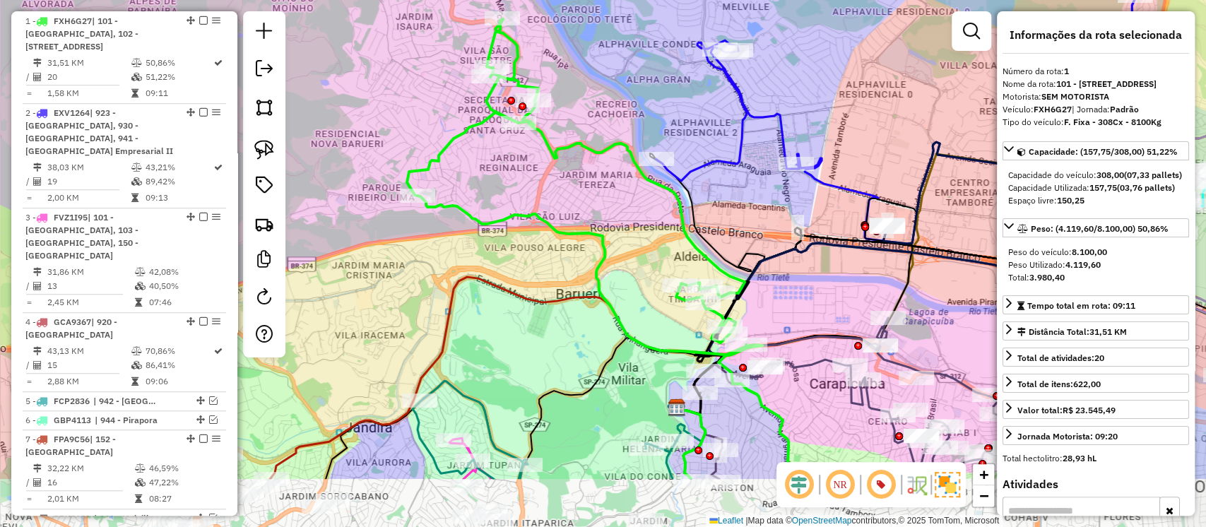
drag, startPoint x: 691, startPoint y: 329, endPoint x: 616, endPoint y: 222, distance: 130.4
click at [616, 222] on div "Janela de atendimento Grade de atendimento Capacidade Transportadoras Veículos …" at bounding box center [603, 263] width 1206 height 527
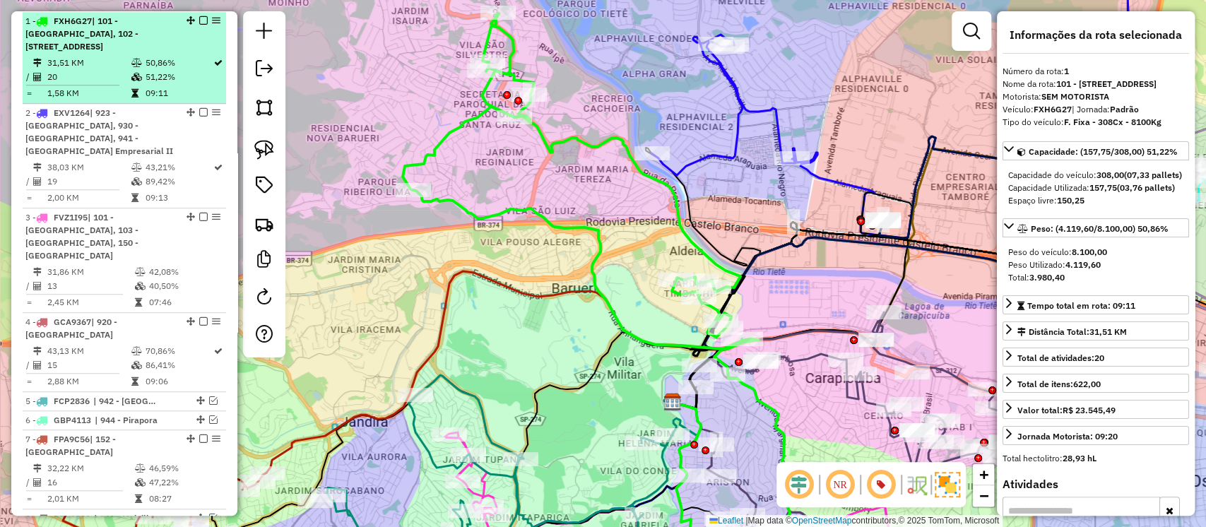
click at [199, 20] on em at bounding box center [203, 20] width 8 height 8
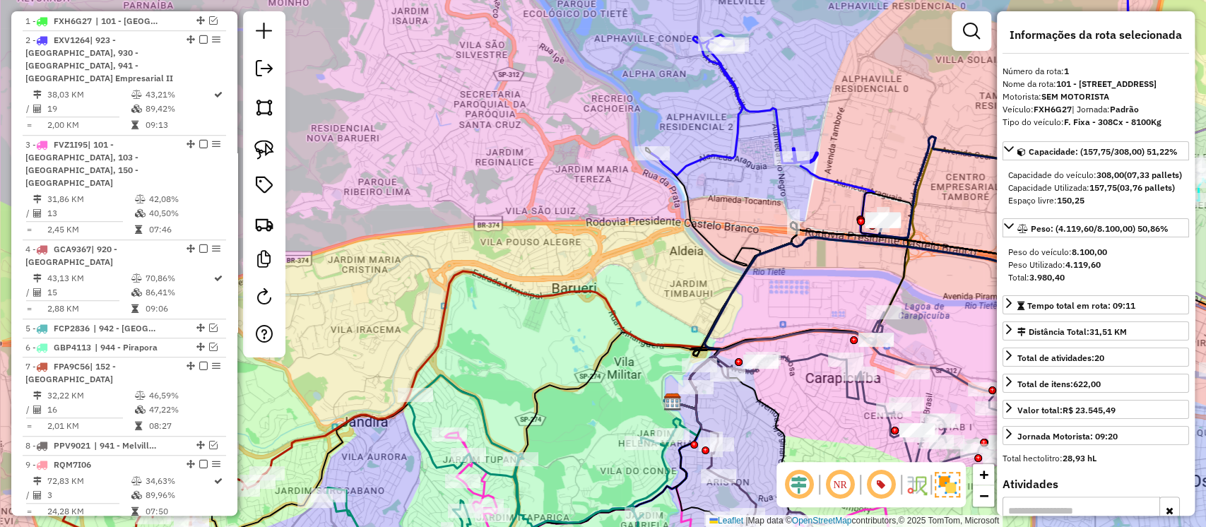
click at [739, 122] on icon at bounding box center [896, 114] width 488 height 248
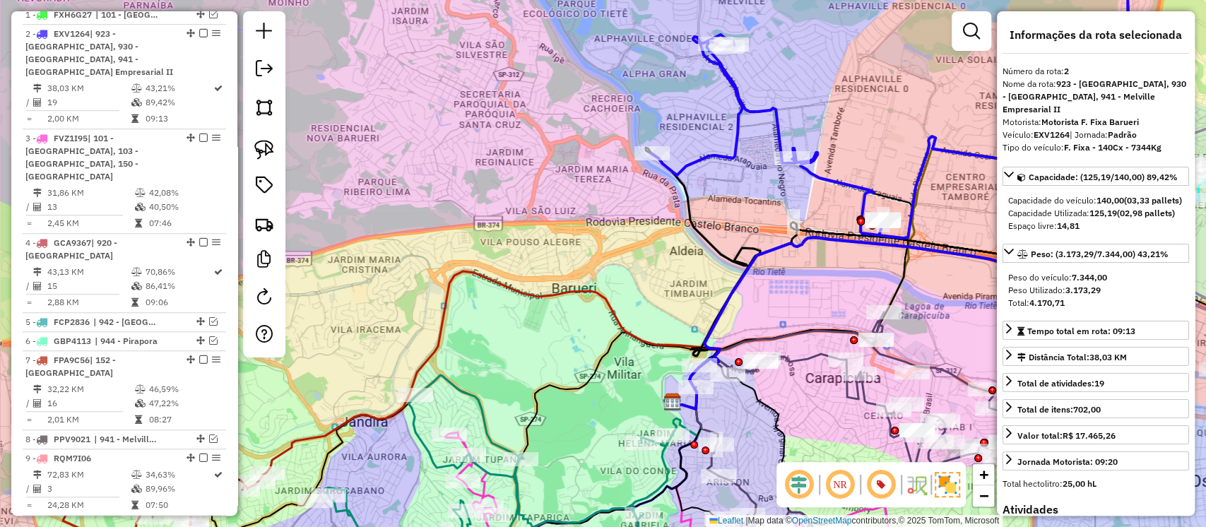
scroll to position [595, 0]
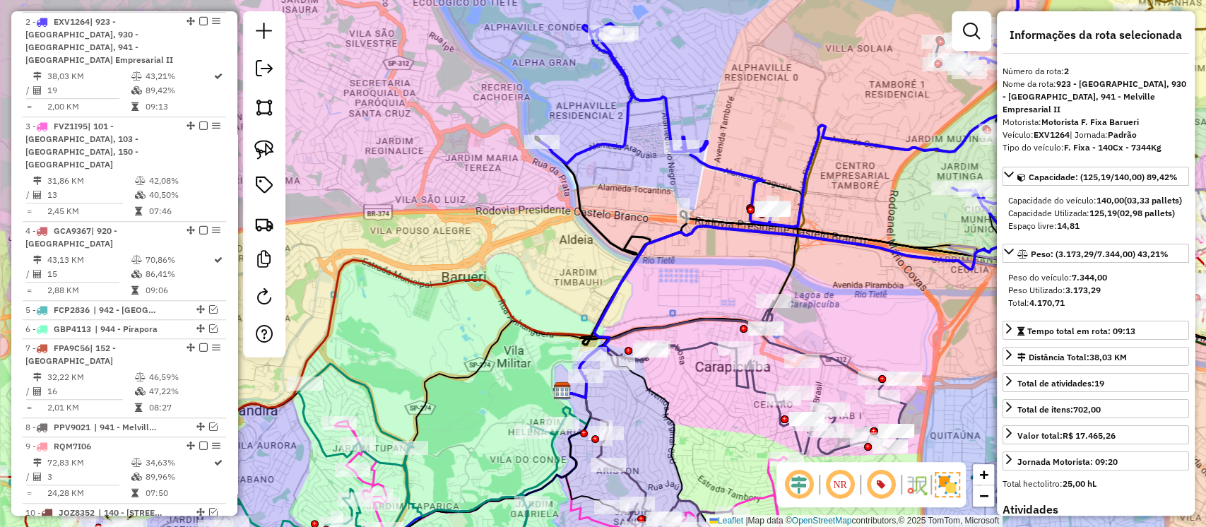
drag, startPoint x: 744, startPoint y: 196, endPoint x: 554, endPoint y: 189, distance: 190.2
click at [554, 189] on div "Janela de atendimento Grade de atendimento Capacidade Transportadoras Veículos …" at bounding box center [603, 263] width 1206 height 527
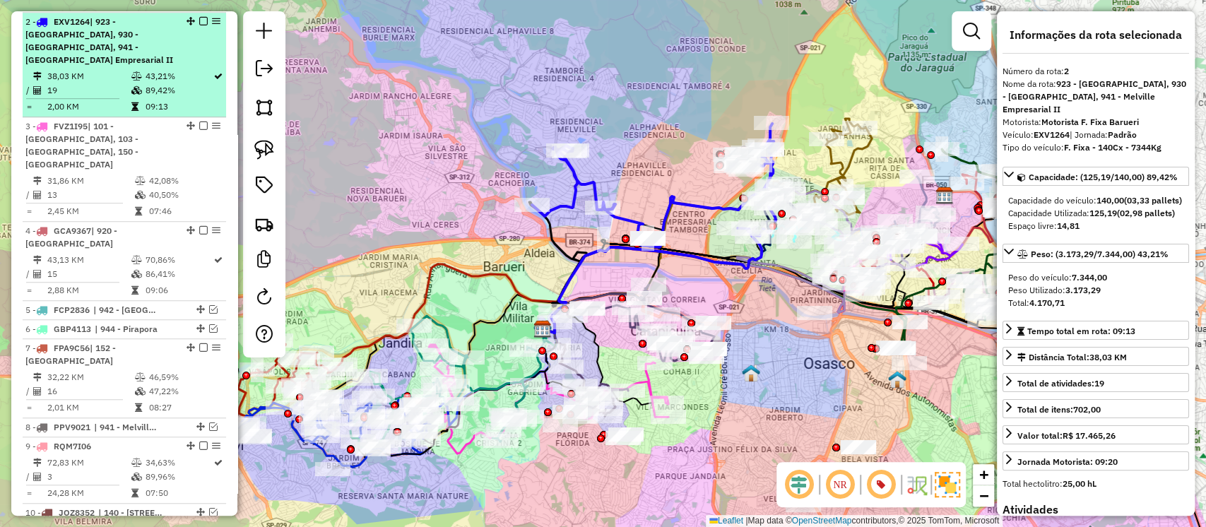
click at [199, 22] on em at bounding box center [203, 21] width 8 height 8
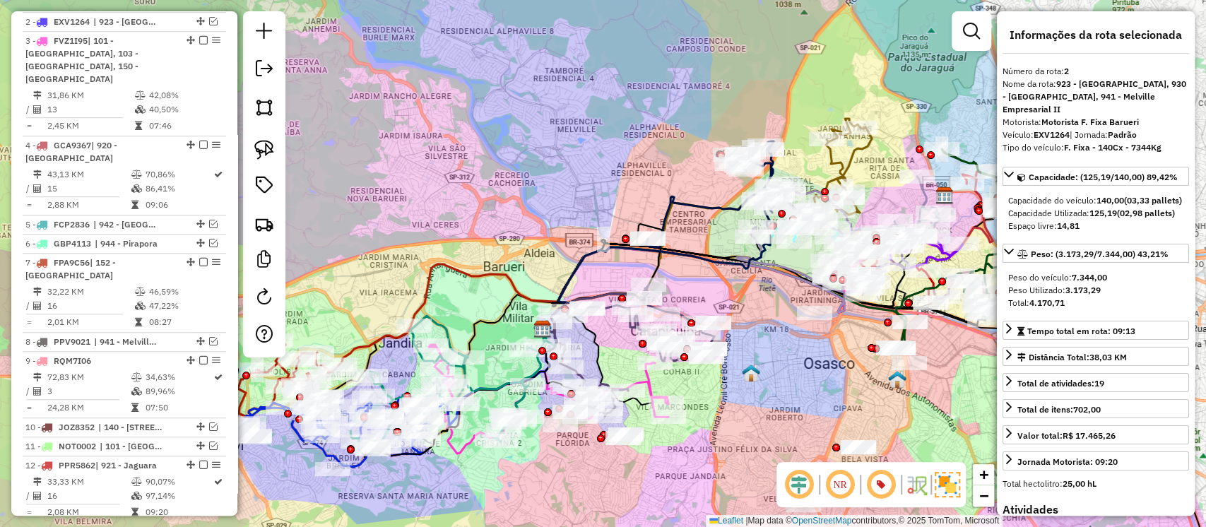
click at [708, 204] on icon at bounding box center [731, 194] width 170 height 106
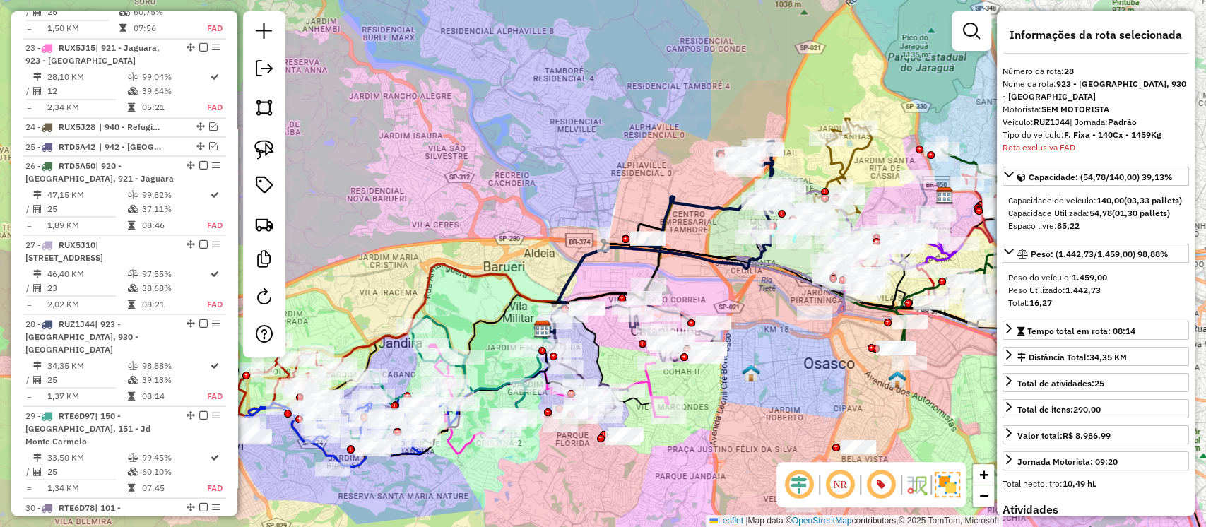
scroll to position [2016, 0]
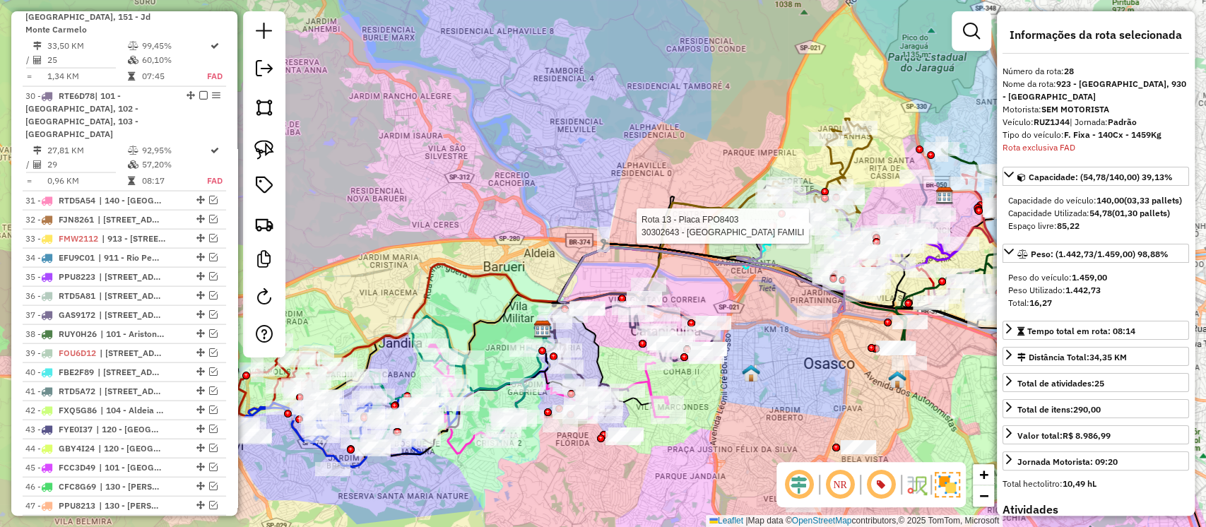
click at [772, 230] on div at bounding box center [773, 227] width 8 height 8
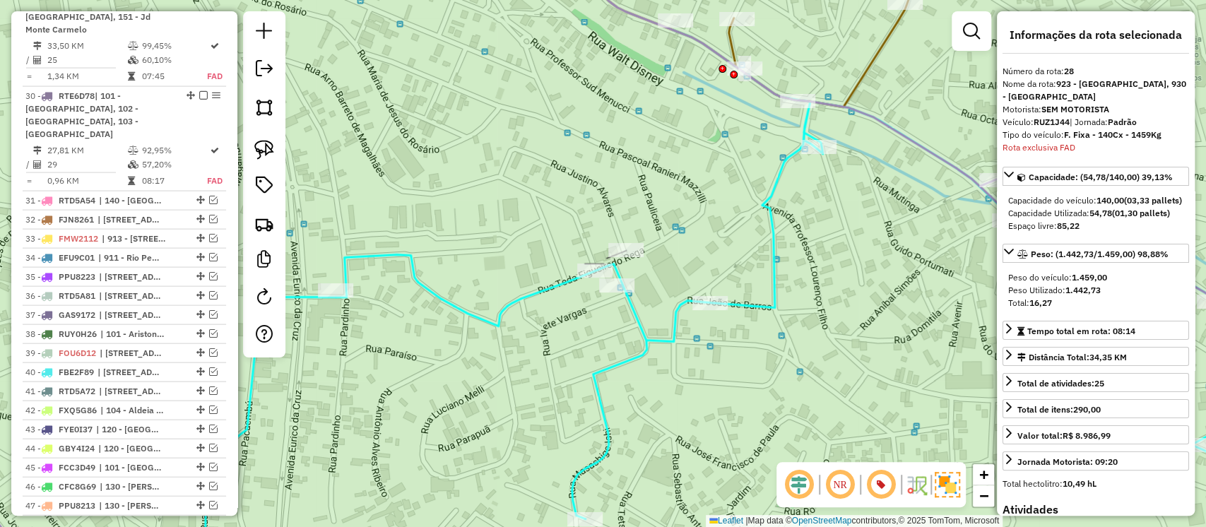
click at [770, 247] on icon at bounding box center [831, 274] width 991 height 489
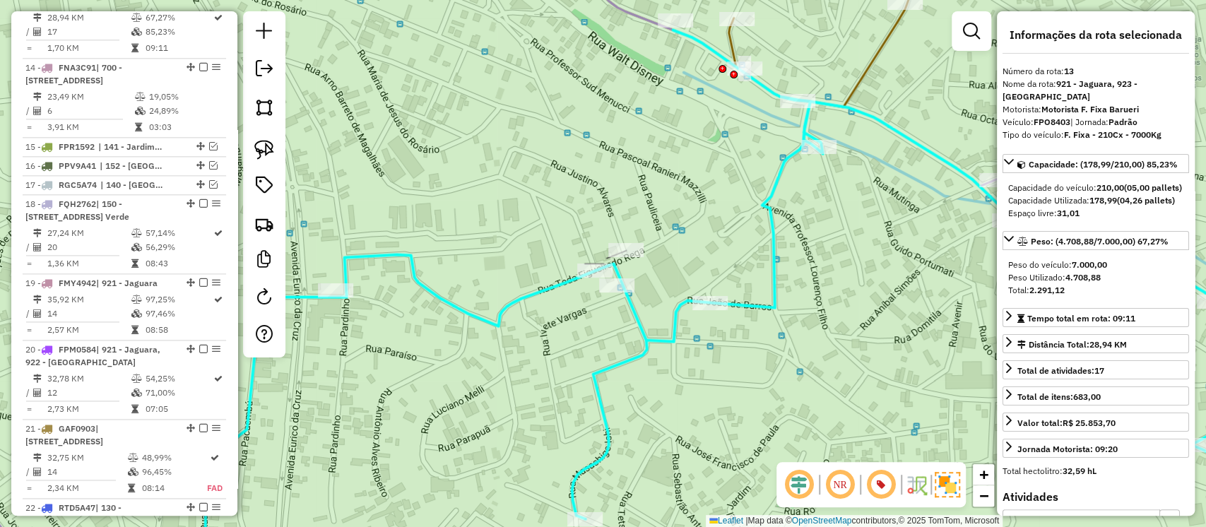
scroll to position [1092, 0]
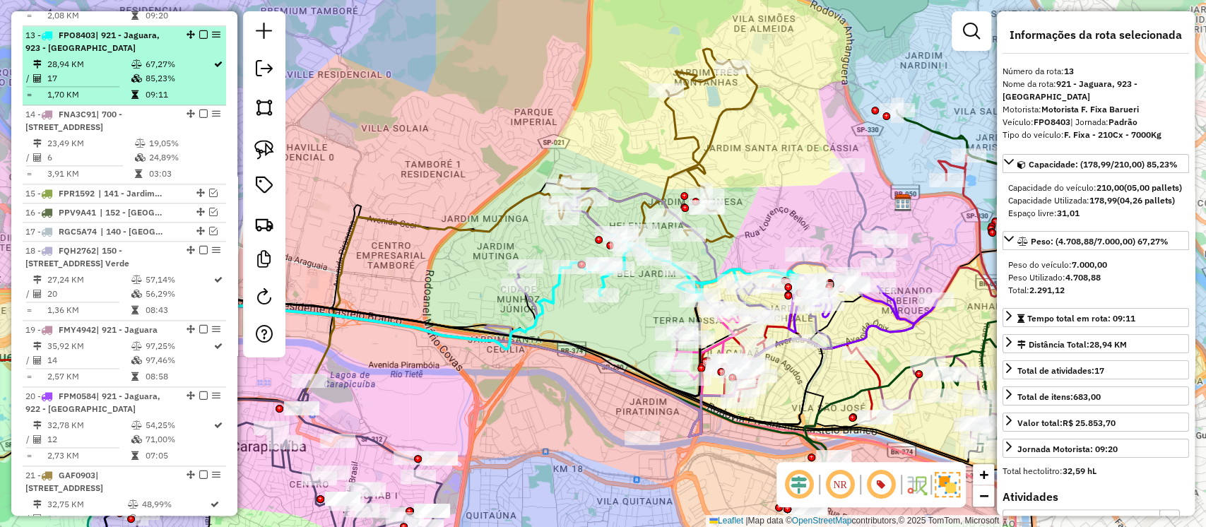
click at [199, 30] on em at bounding box center [203, 34] width 8 height 8
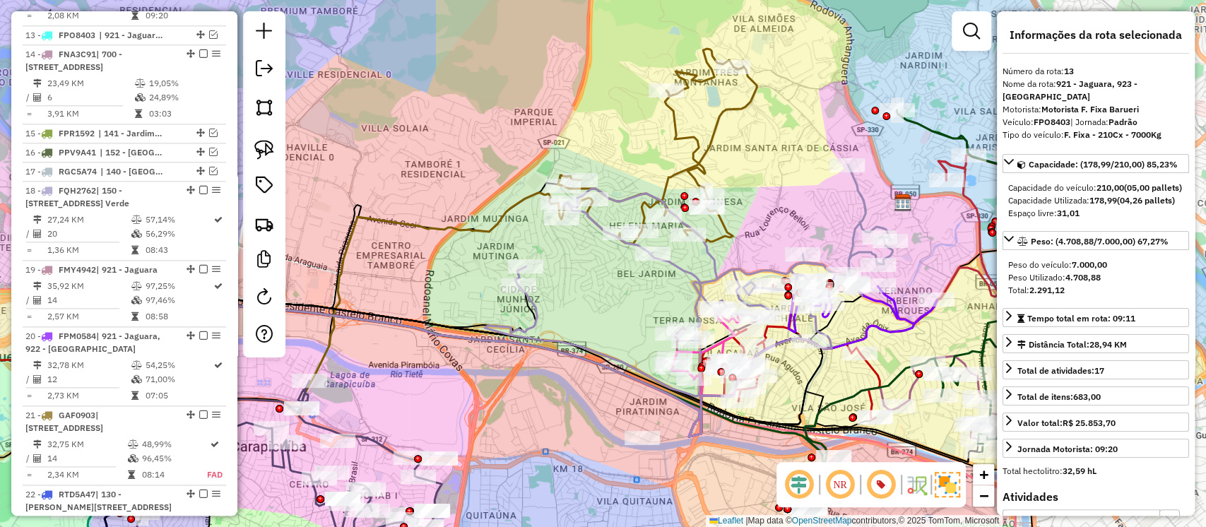
click at [731, 229] on icon at bounding box center [657, 146] width 199 height 195
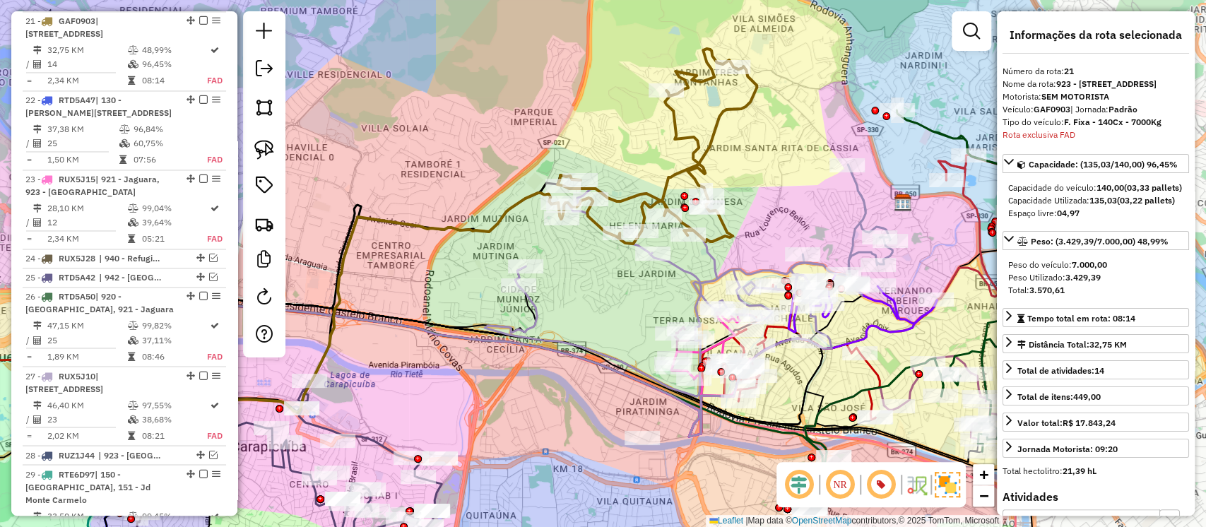
scroll to position [1510, 0]
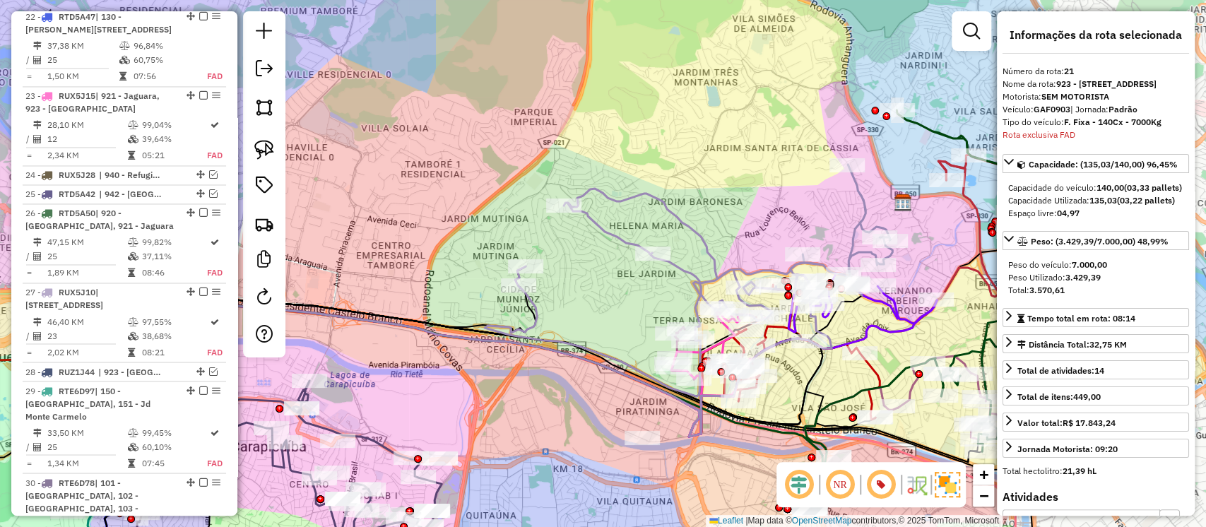
click at [681, 267] on icon at bounding box center [689, 281] width 408 height 232
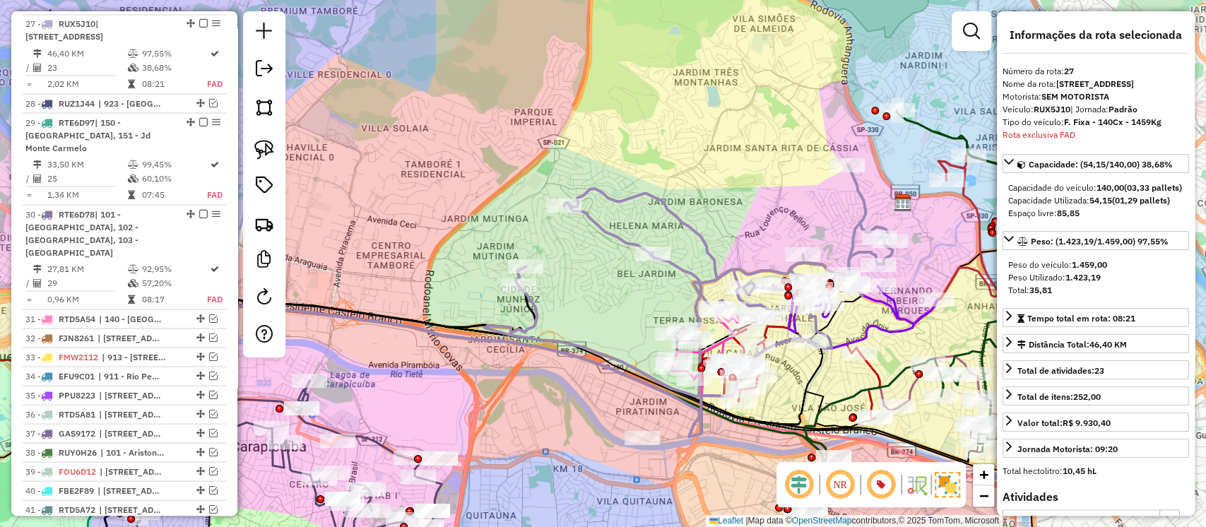
scroll to position [1818, 0]
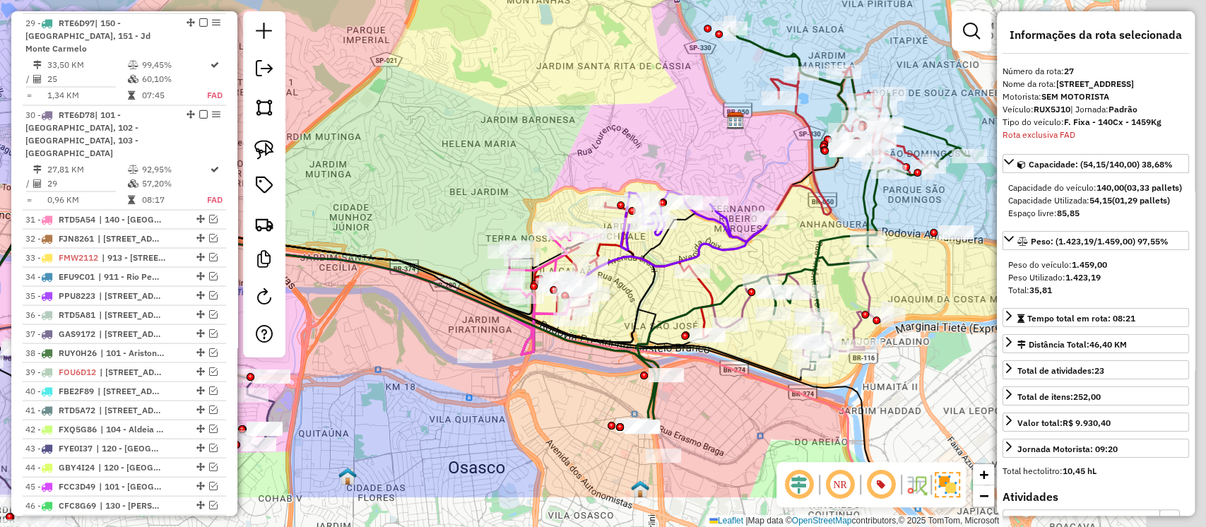
drag, startPoint x: 819, startPoint y: 220, endPoint x: 605, endPoint y: 102, distance: 244.5
click at [606, 105] on div "Janela de atendimento Grade de atendimento Capacidade Transportadoras Veículos …" at bounding box center [603, 263] width 1206 height 527
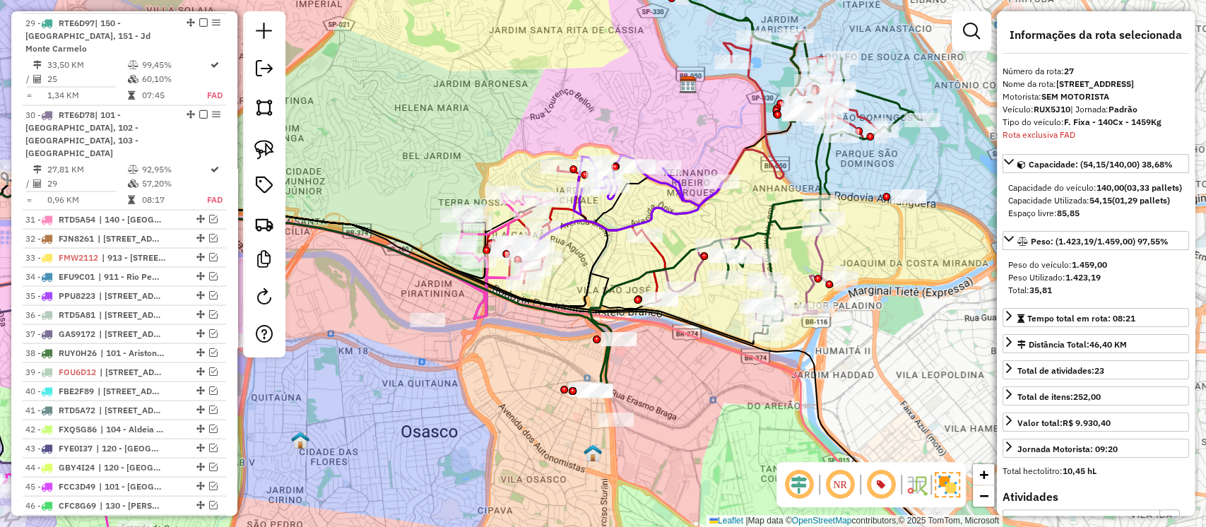
click at [828, 165] on icon at bounding box center [802, 162] width 240 height 341
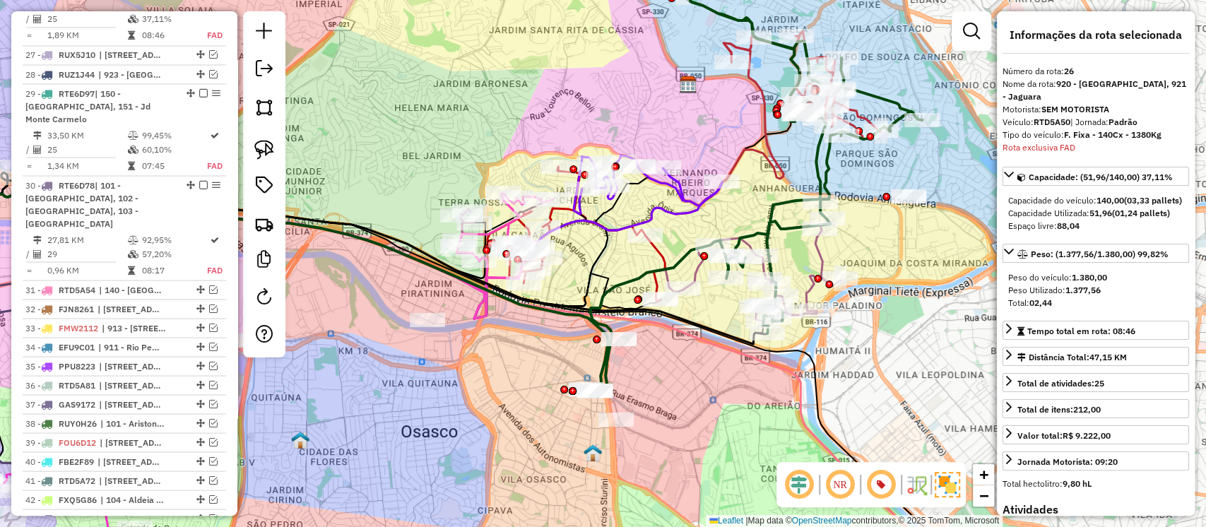
scroll to position [1739, 0]
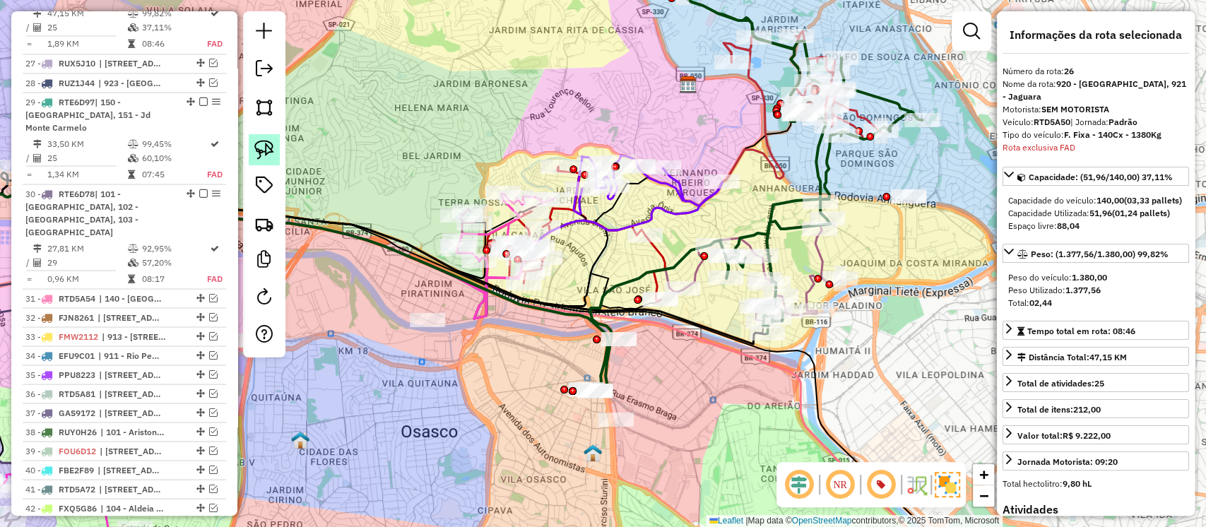
click at [269, 145] on img at bounding box center [264, 150] width 20 height 20
drag, startPoint x: 912, startPoint y: 250, endPoint x: 880, endPoint y: 192, distance: 66.4
click at [814, 251] on icon at bounding box center [762, 271] width 158 height 100
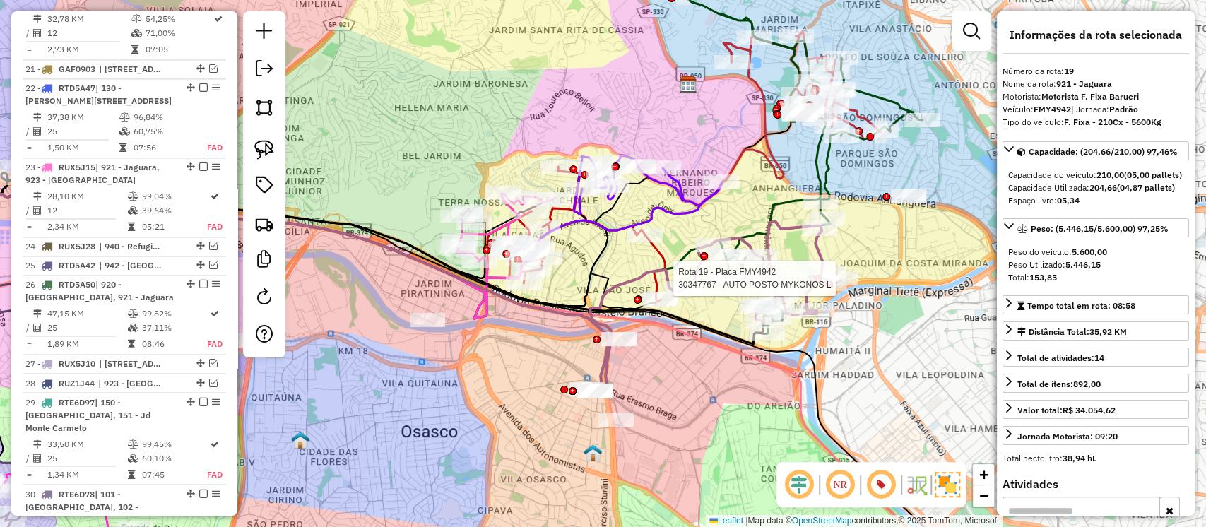
scroll to position [1364, 0]
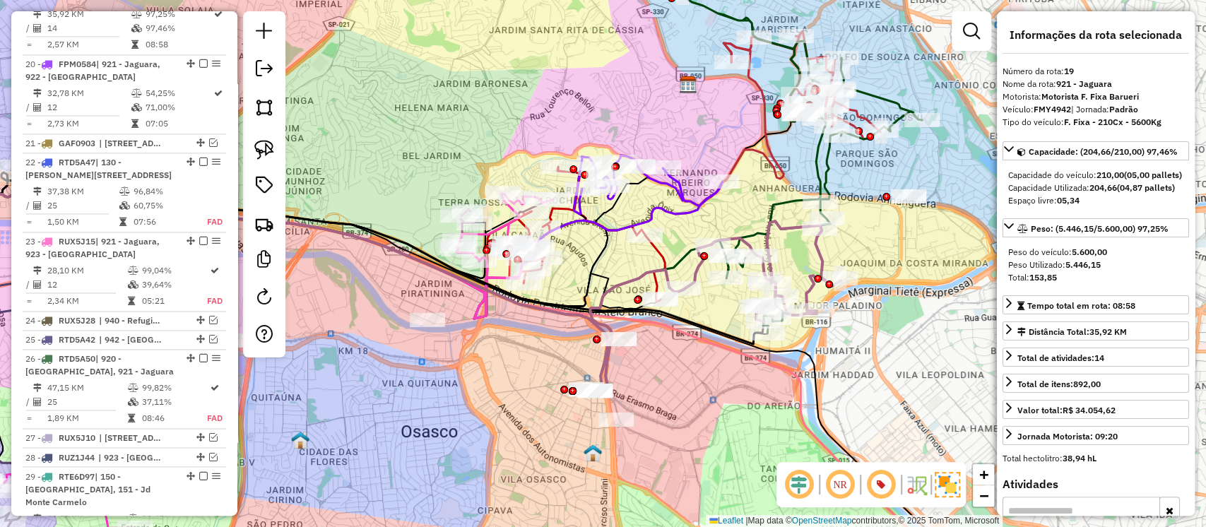
click at [659, 250] on icon at bounding box center [587, 234] width 155 height 135
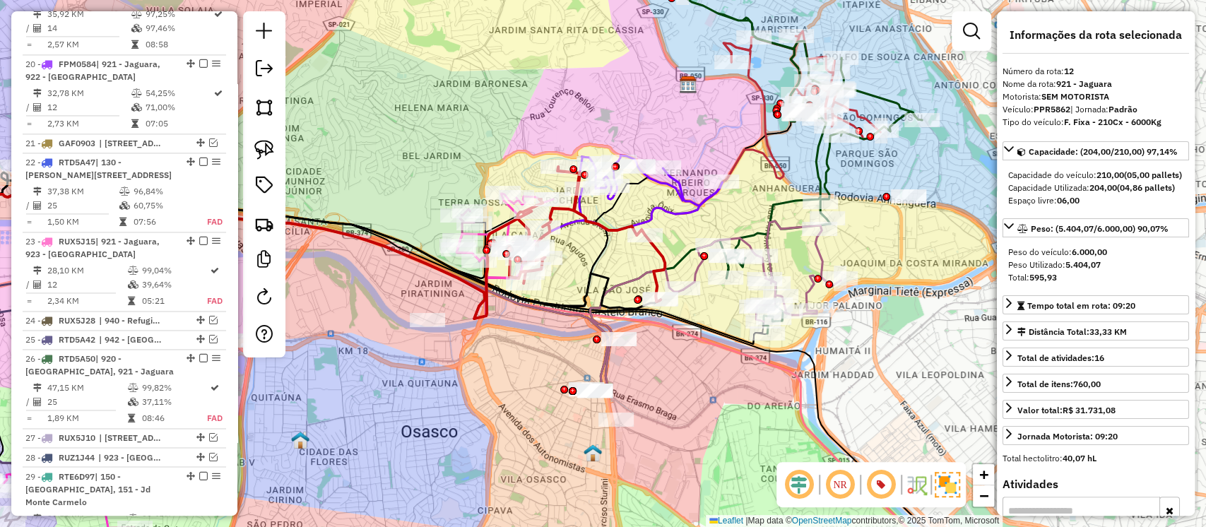
scroll to position [1026, 0]
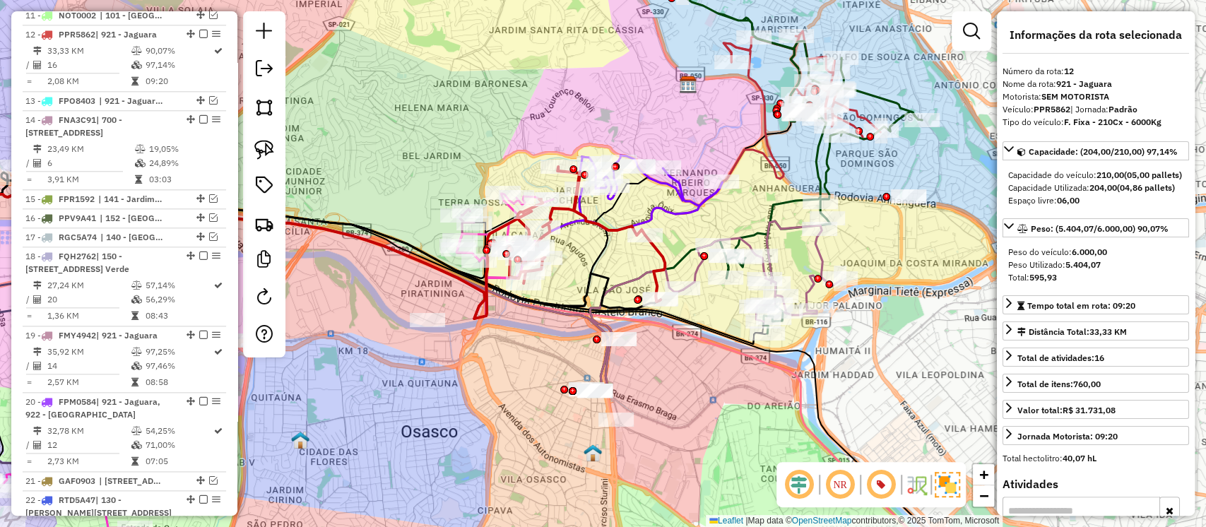
click at [685, 187] on icon at bounding box center [648, 184] width 148 height 59
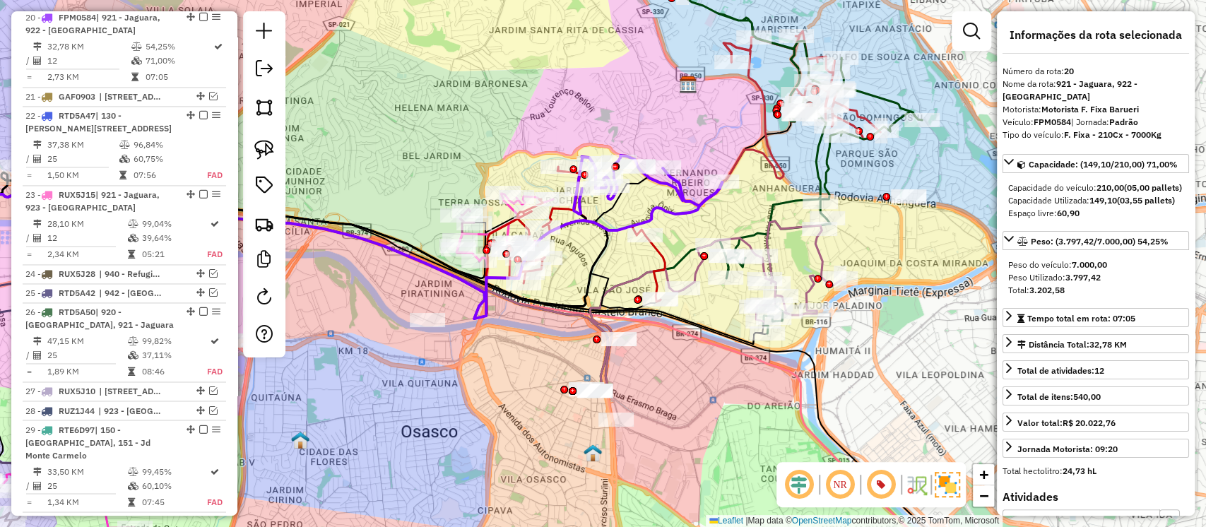
scroll to position [1430, 0]
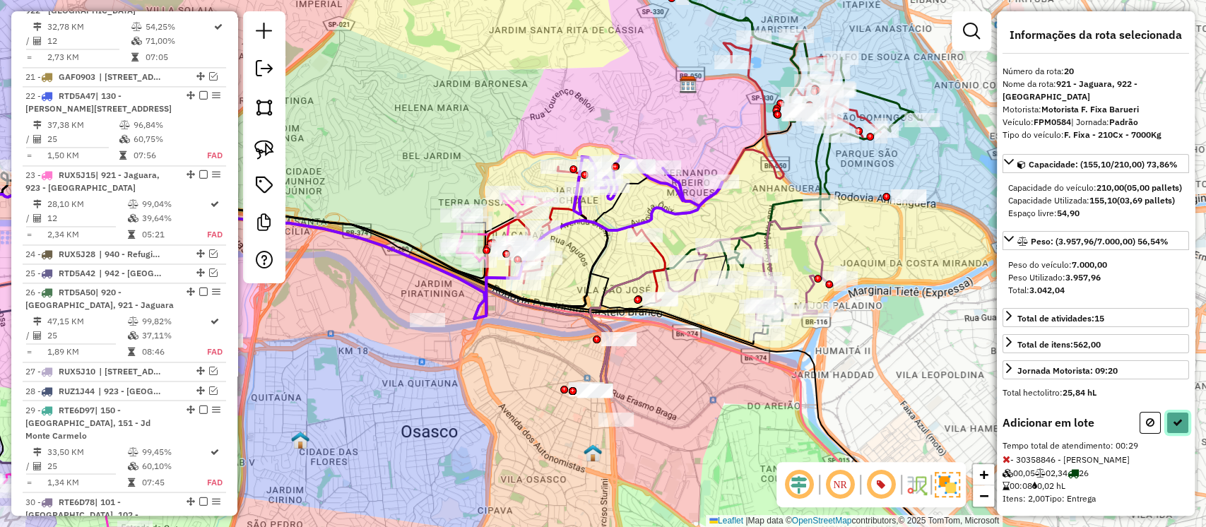
click at [1167, 434] on button at bounding box center [1178, 423] width 23 height 22
select select "**********"
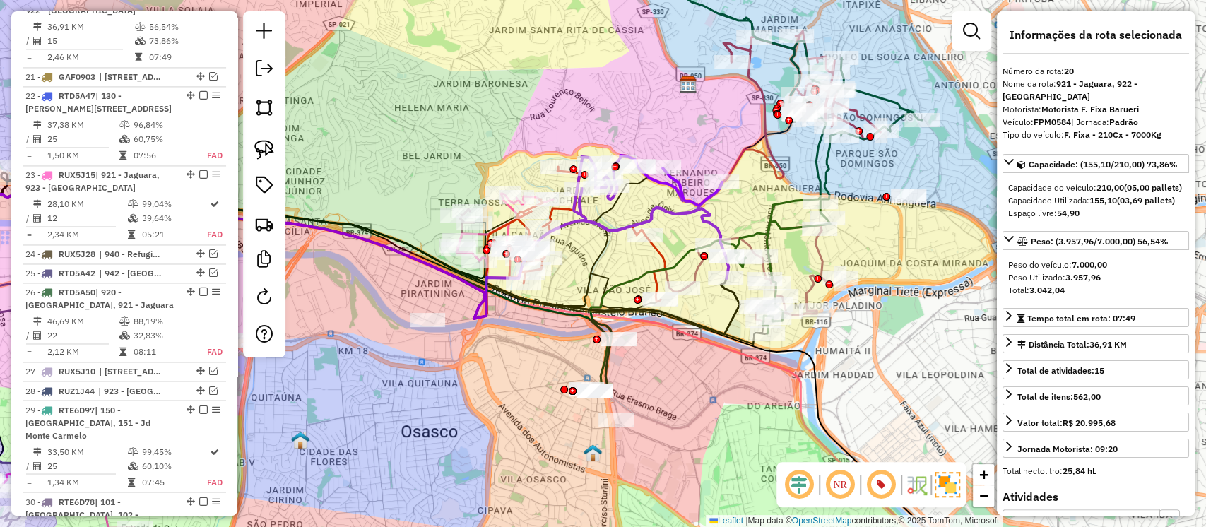
click at [820, 254] on icon at bounding box center [762, 271] width 158 height 100
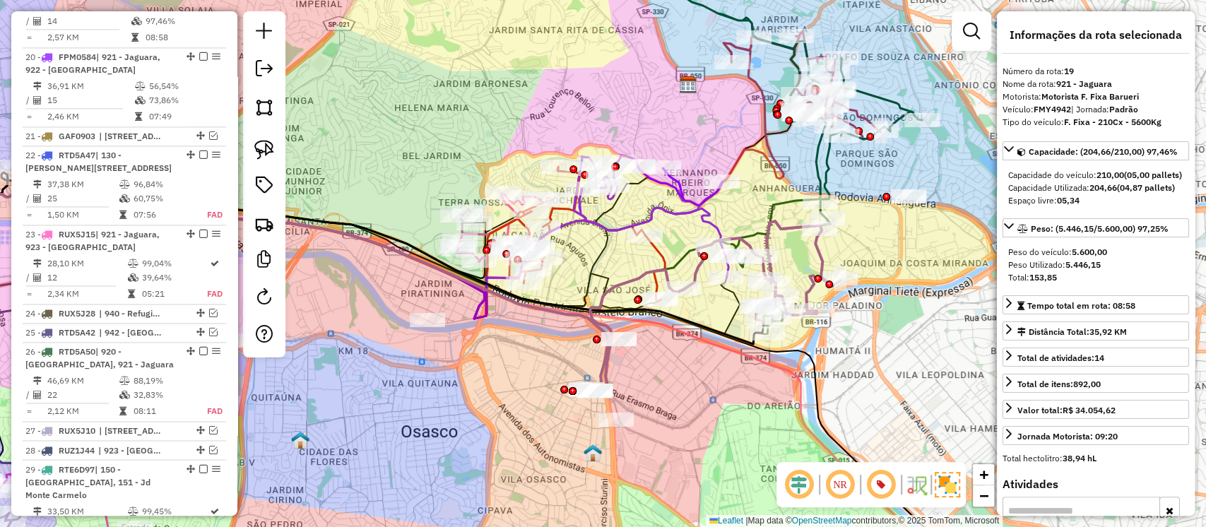
scroll to position [1364, 0]
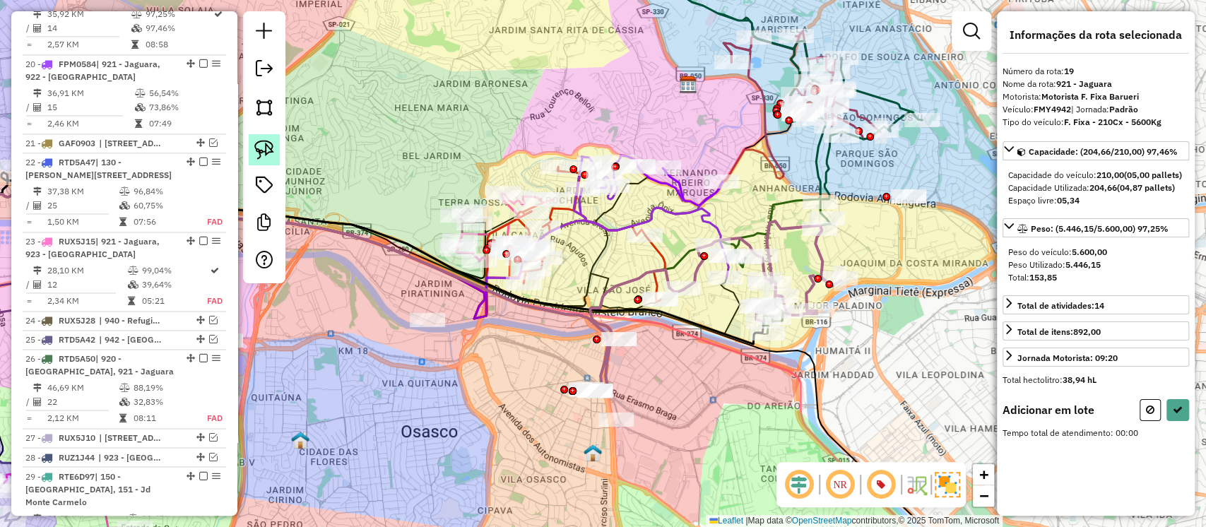
click at [269, 150] on img at bounding box center [264, 150] width 20 height 20
drag, startPoint x: 880, startPoint y: 169, endPoint x: 951, endPoint y: 199, distance: 77.6
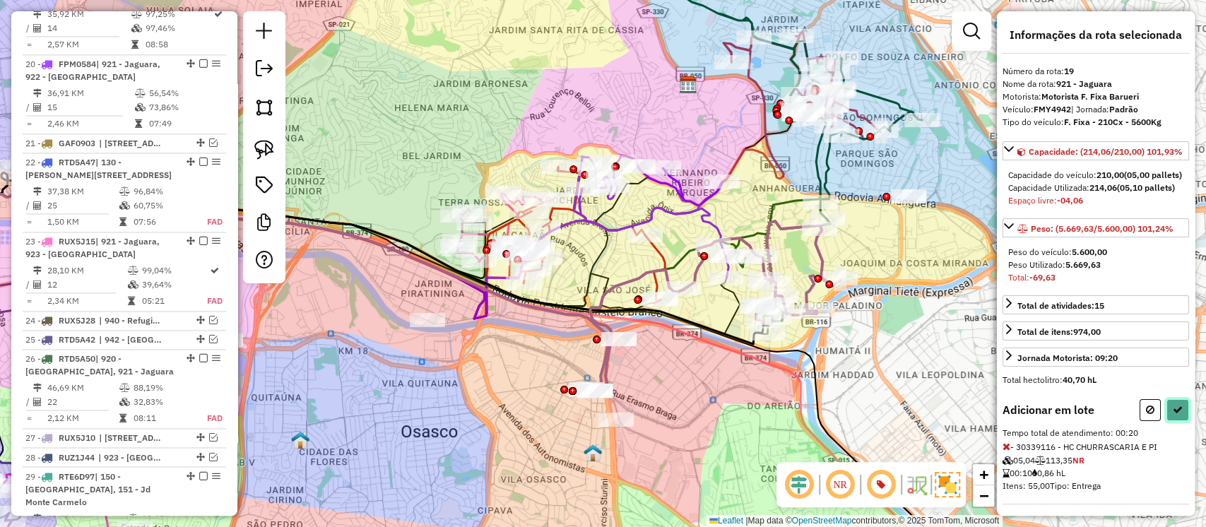
click at [1173, 415] on icon at bounding box center [1178, 410] width 10 height 10
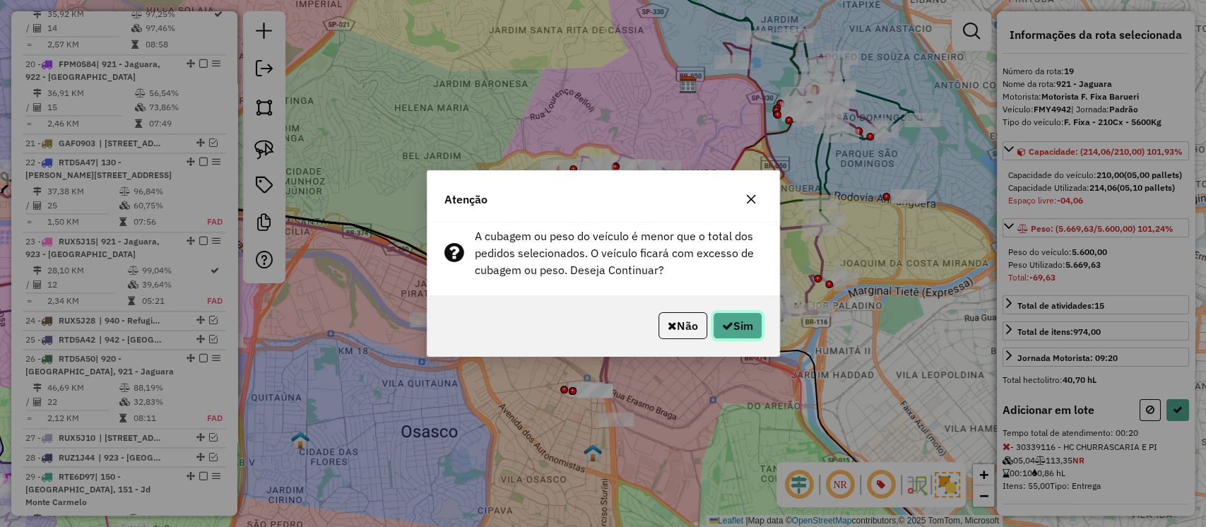
click at [722, 322] on icon "button" at bounding box center [727, 325] width 11 height 11
select select "**********"
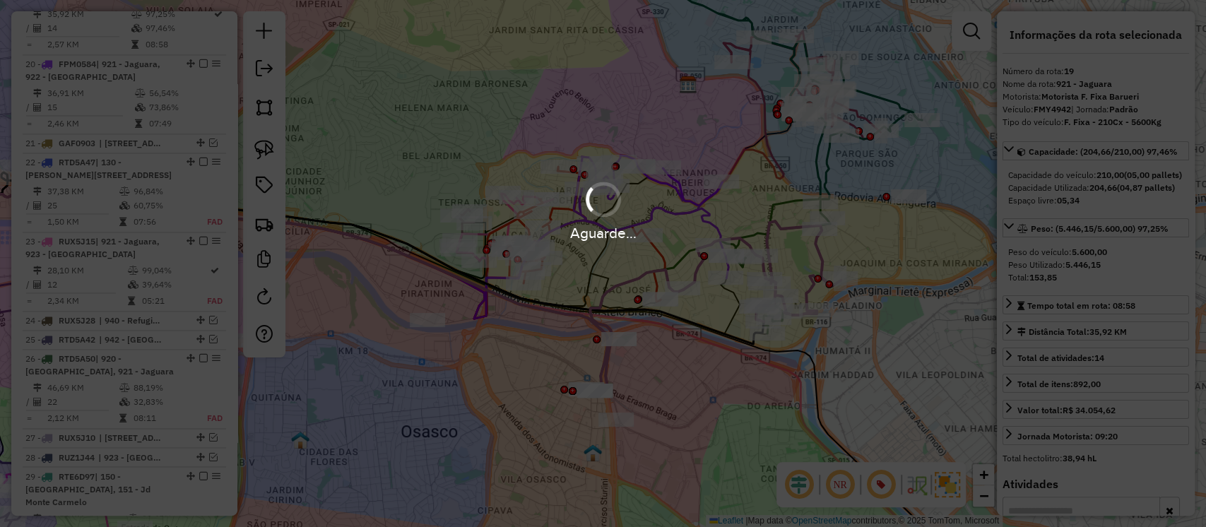
click at [899, 274] on div "Aguarde..." at bounding box center [603, 263] width 1206 height 527
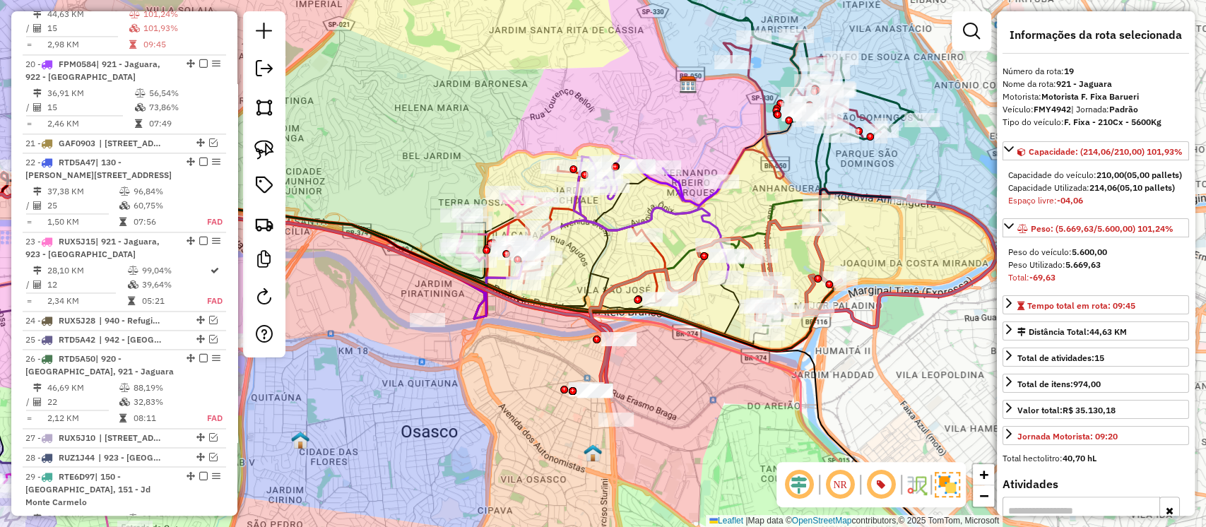
click at [702, 211] on icon at bounding box center [651, 216] width 155 height 123
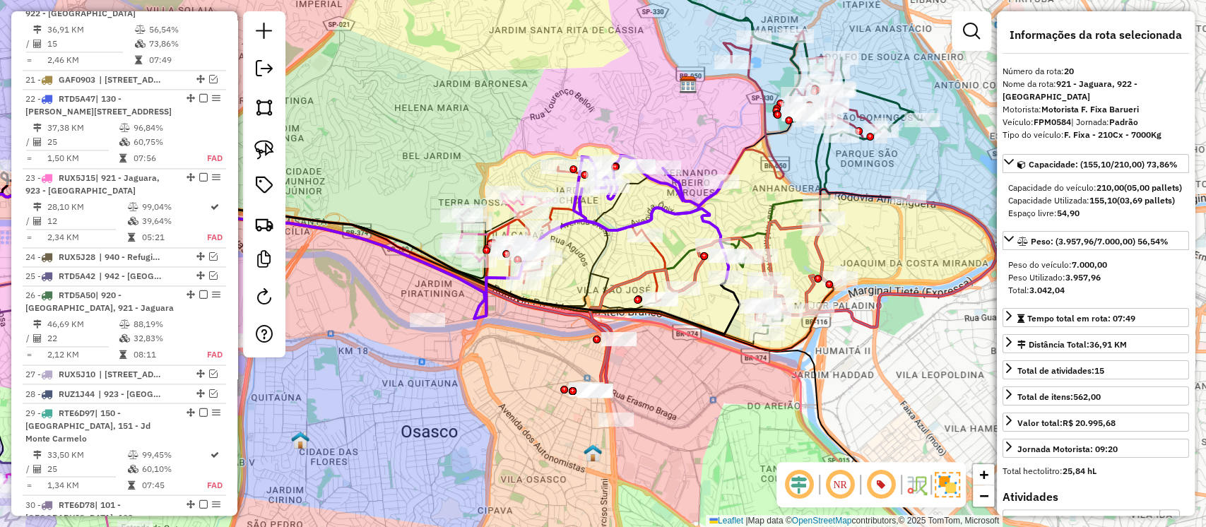
scroll to position [1430, 0]
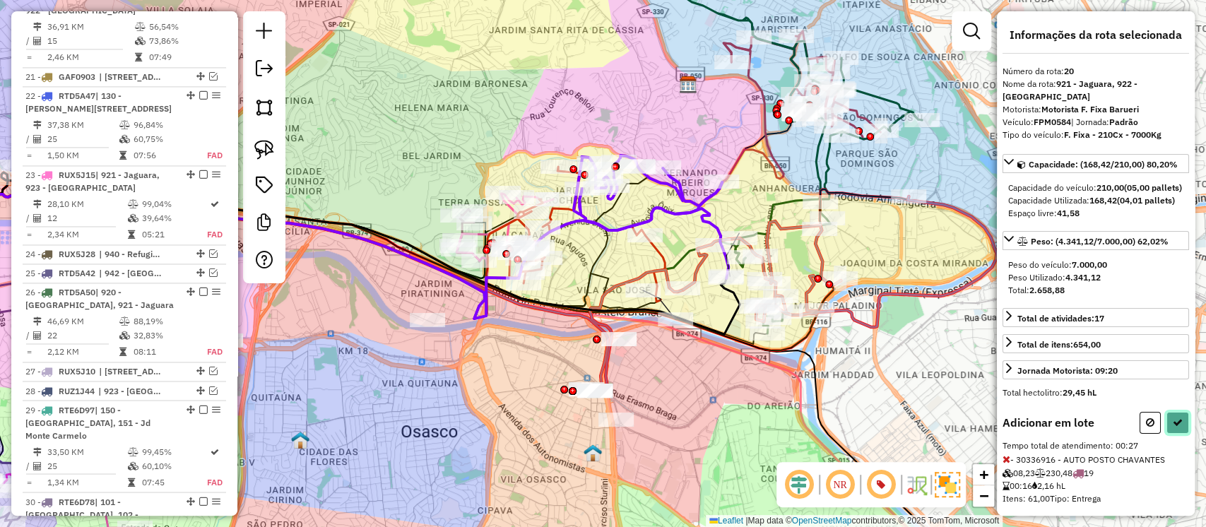
click at [1173, 428] on icon at bounding box center [1178, 423] width 10 height 10
select select "**********"
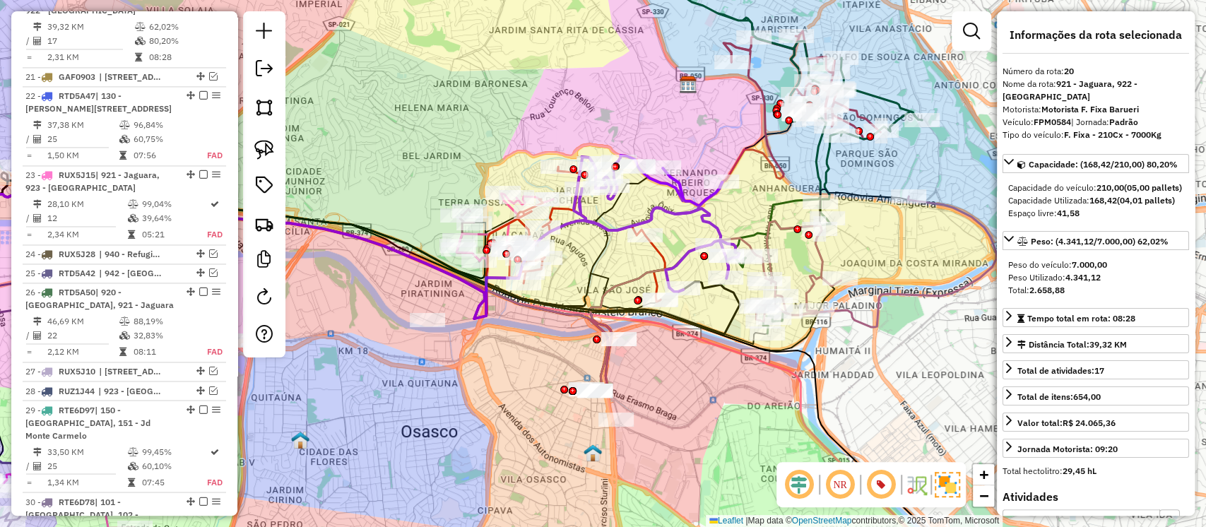
click at [820, 257] on icon at bounding box center [876, 261] width 240 height 131
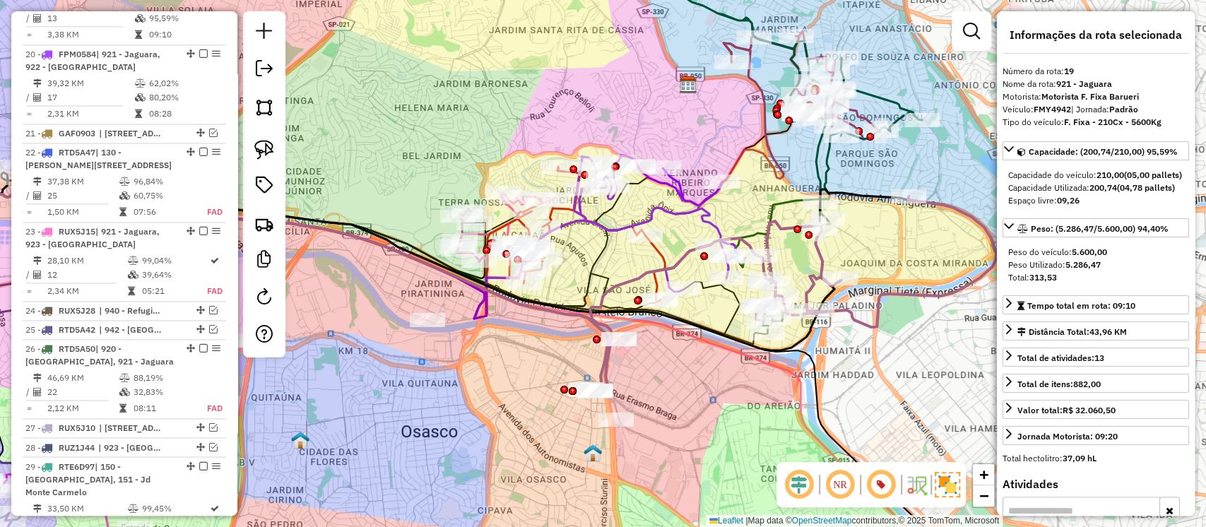
scroll to position [1364, 0]
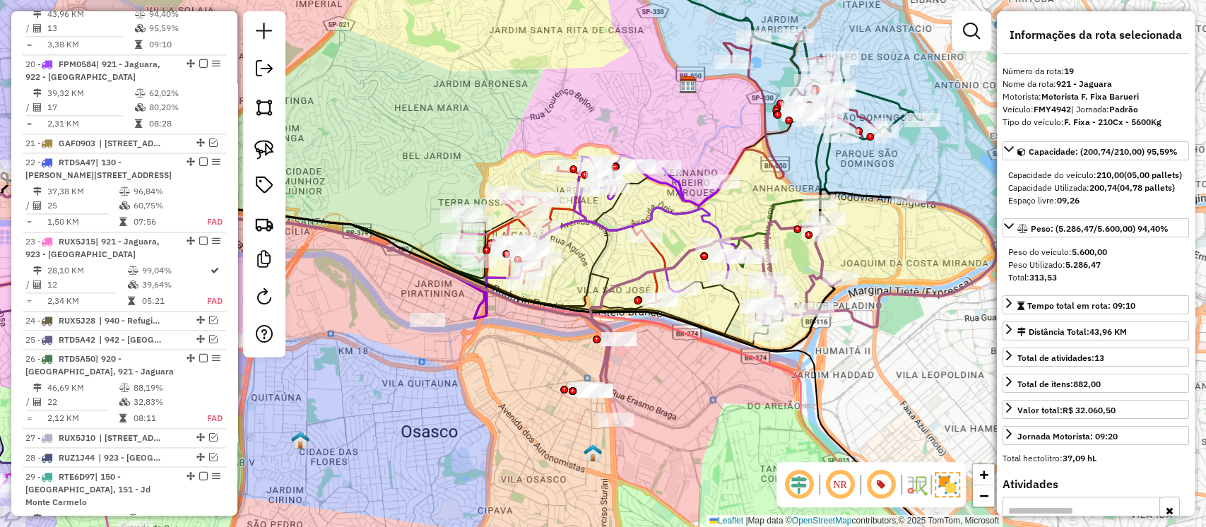
click at [826, 160] on icon at bounding box center [802, 162] width 240 height 341
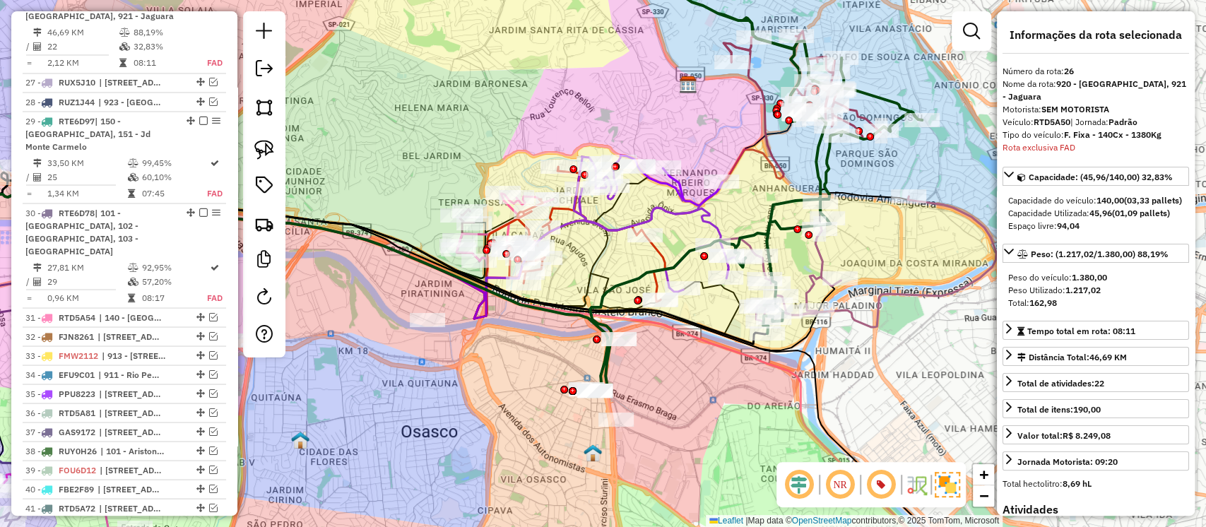
scroll to position [1739, 0]
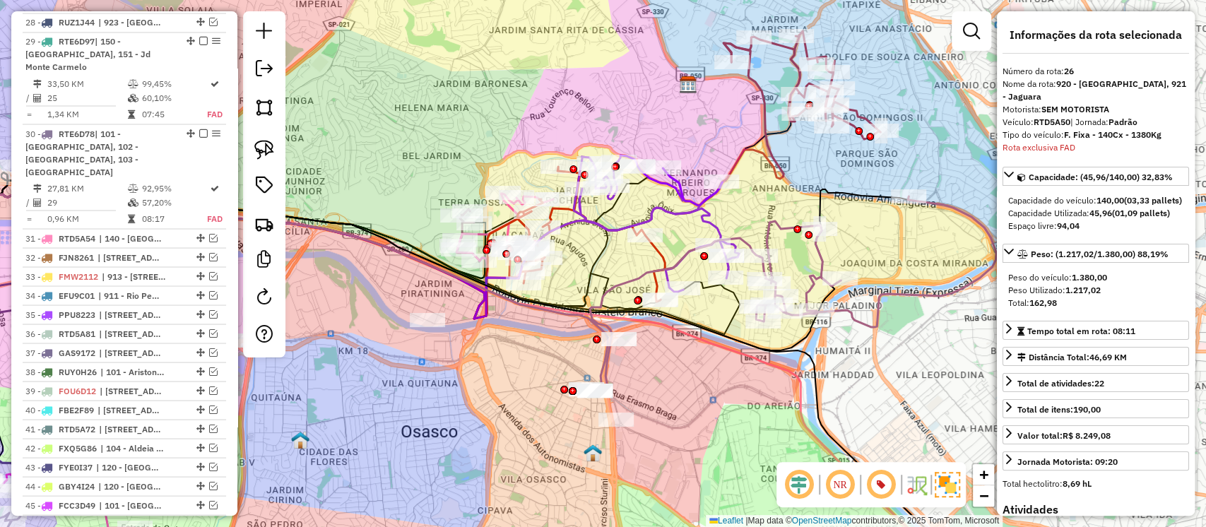
click at [817, 252] on icon at bounding box center [876, 261] width 240 height 131
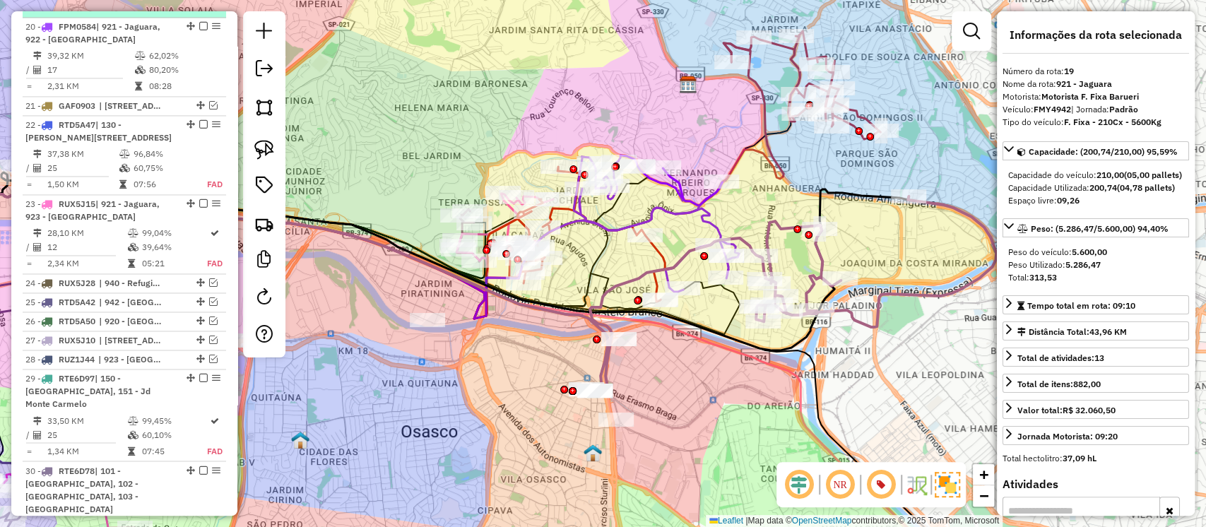
scroll to position [1364, 0]
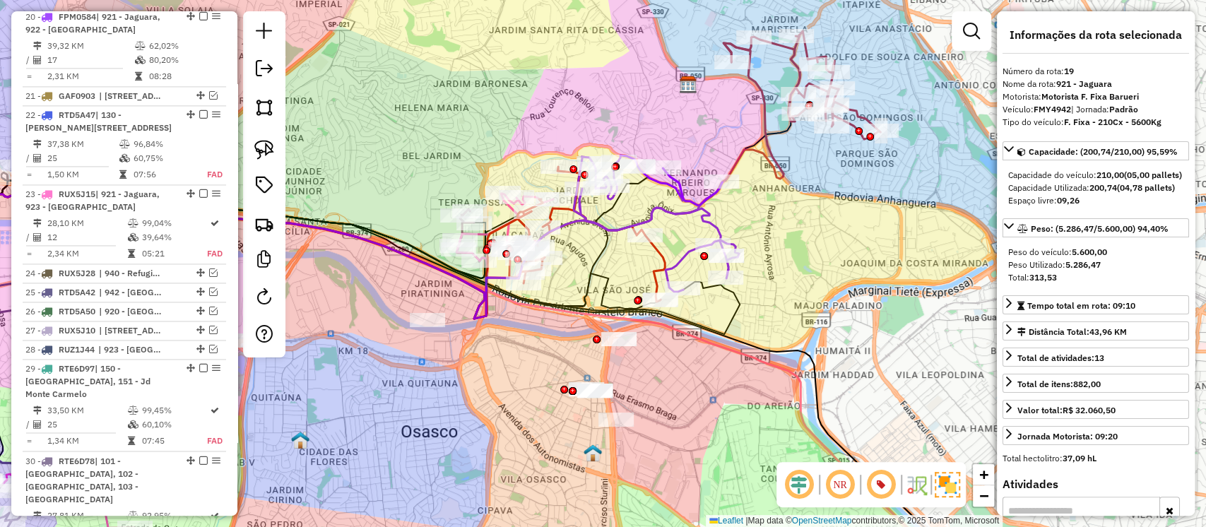
click at [781, 175] on icon at bounding box center [333, 201] width 901 height 317
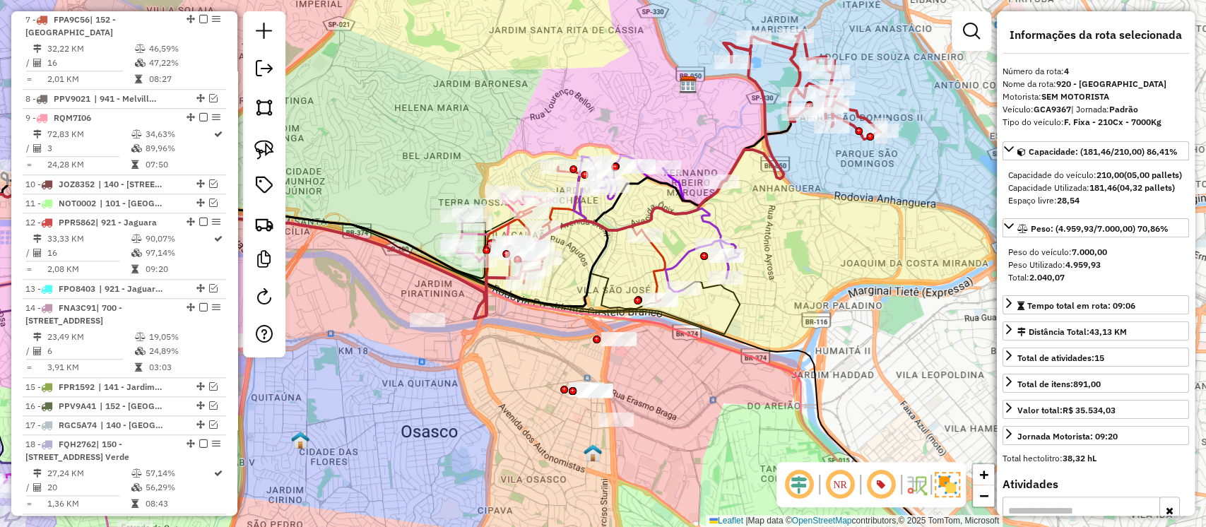
scroll to position [707, 0]
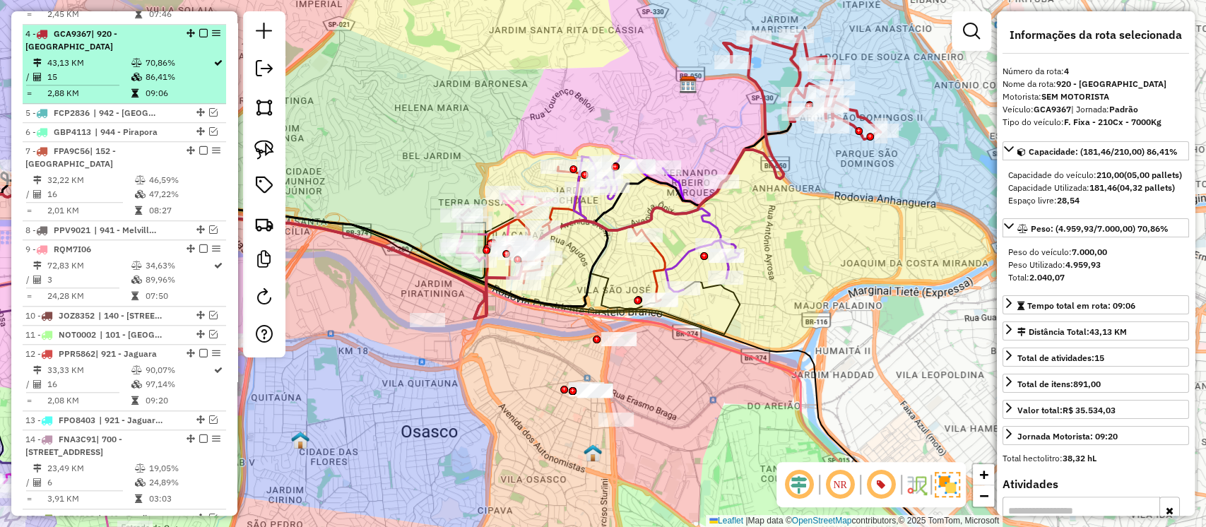
click at [199, 29] on em at bounding box center [203, 33] width 8 height 8
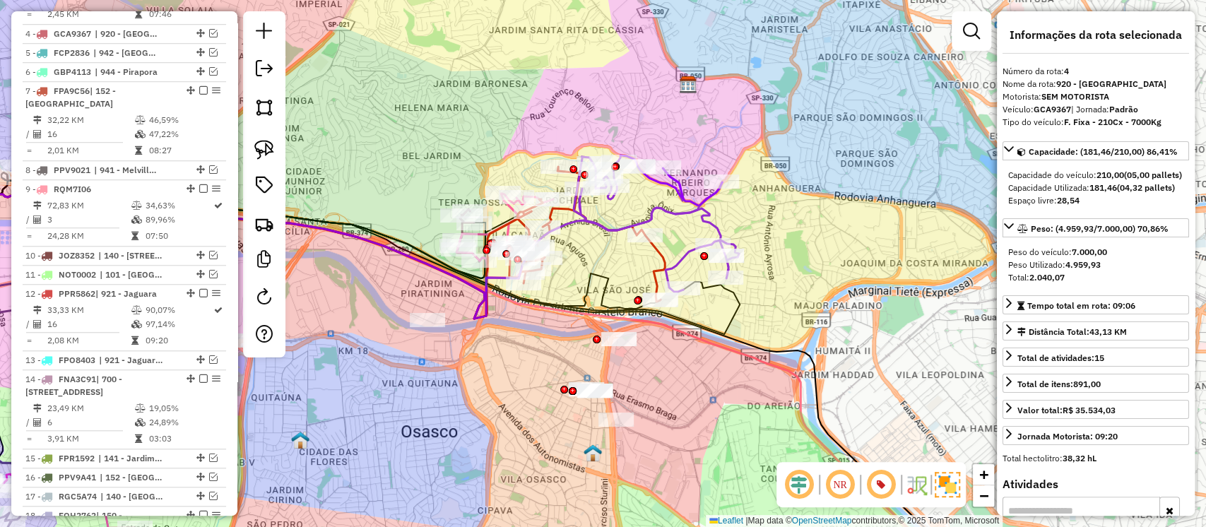
click at [713, 214] on icon at bounding box center [656, 223] width 165 height 136
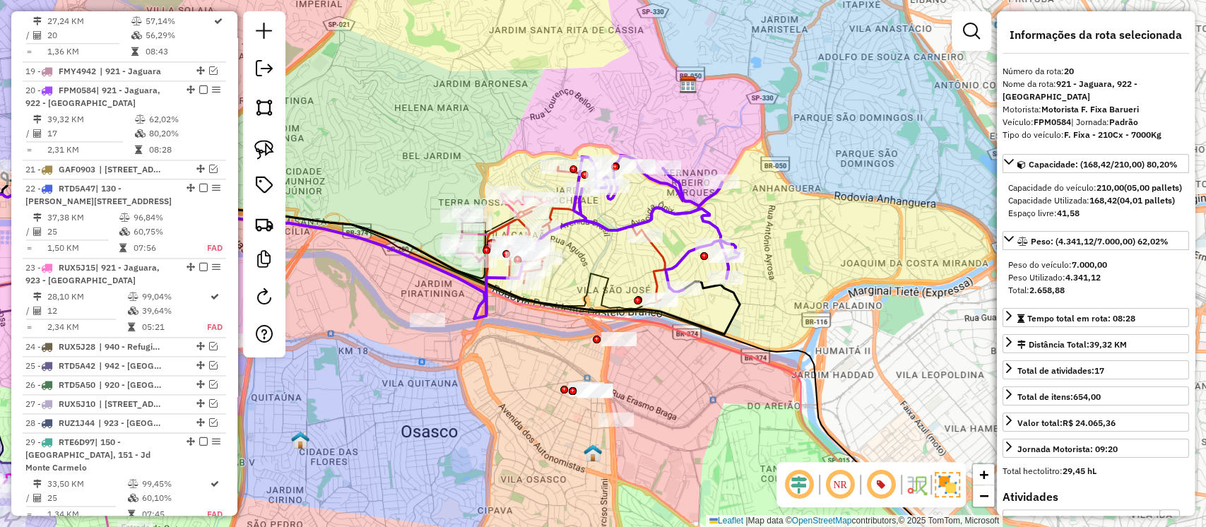
scroll to position [1323, 0]
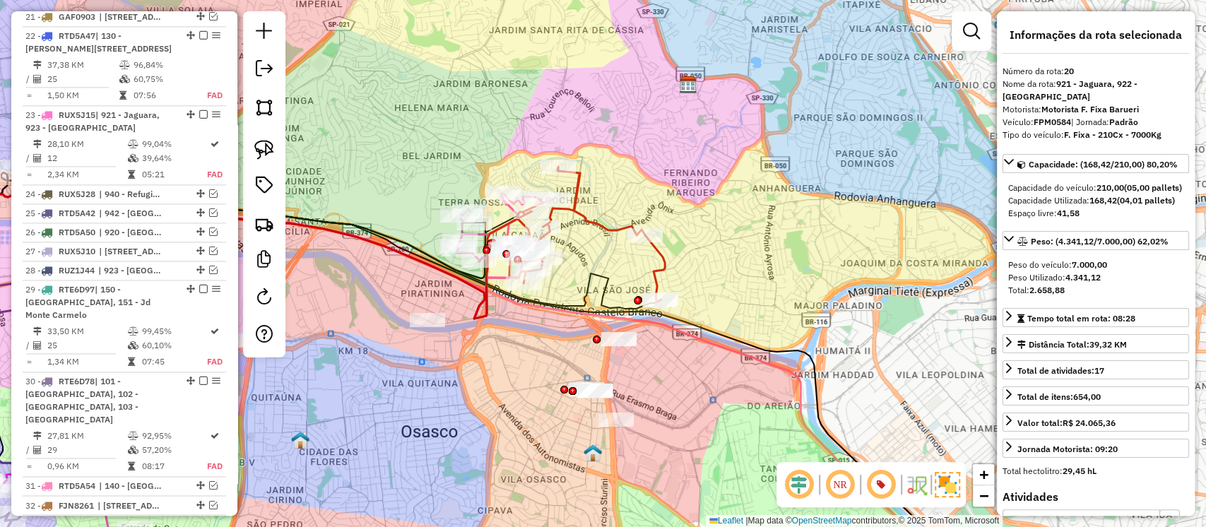
click at [607, 230] on icon at bounding box center [587, 234] width 155 height 135
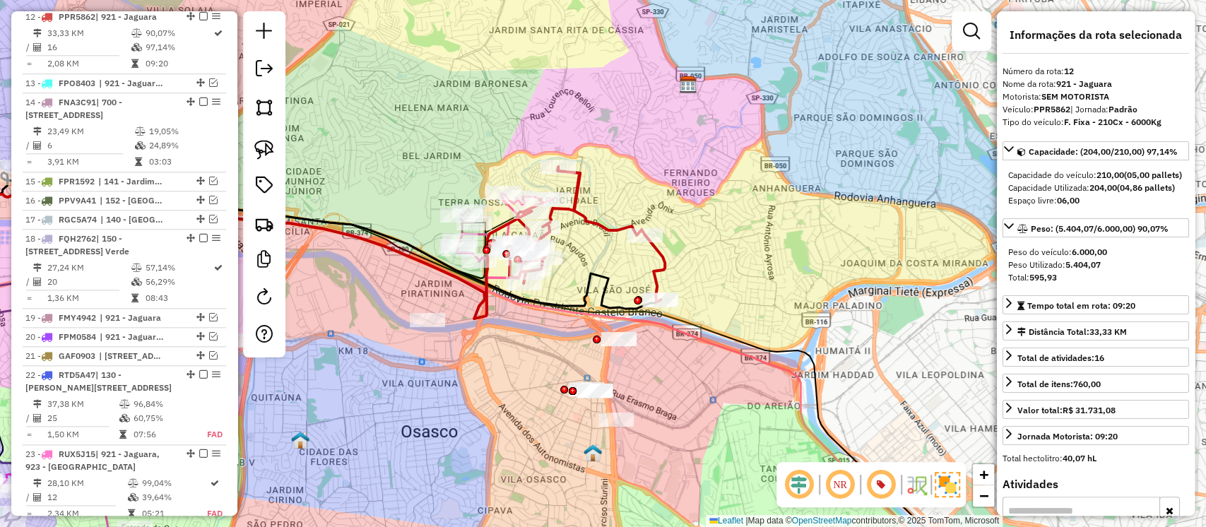
scroll to position [966, 0]
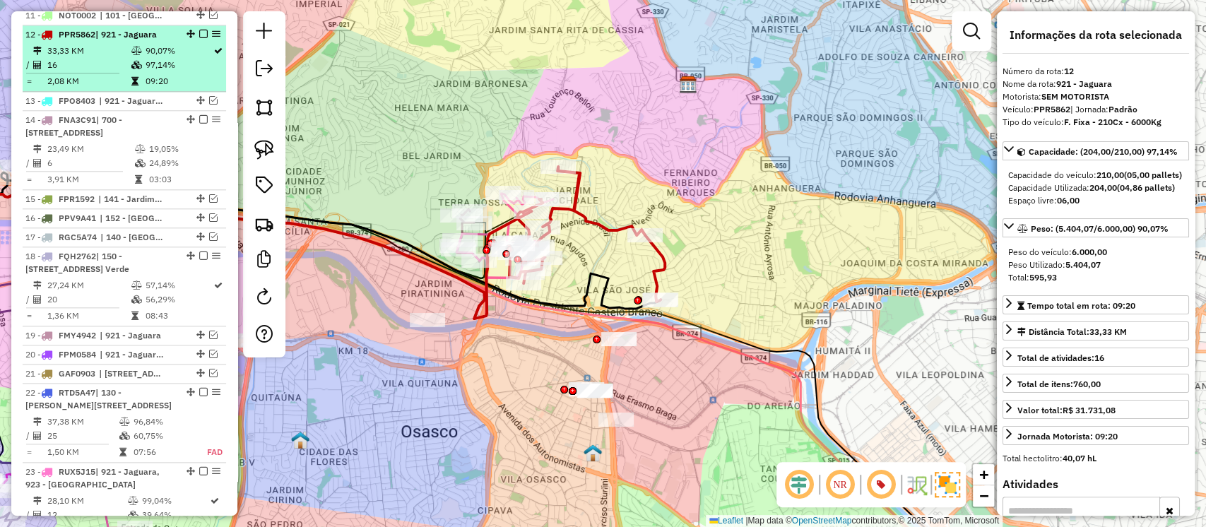
click at [199, 30] on em at bounding box center [203, 34] width 8 height 8
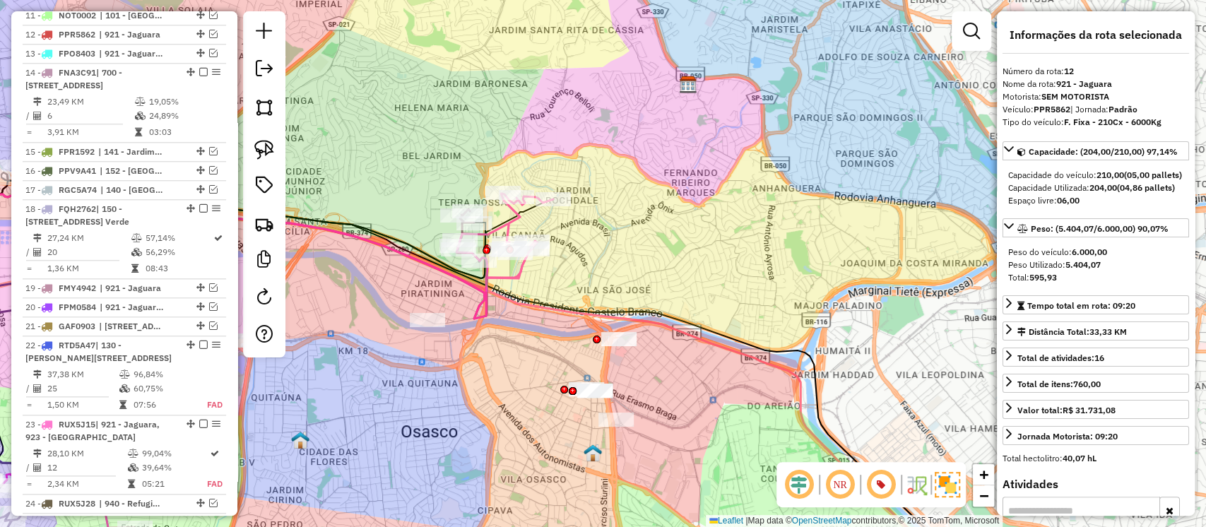
click at [518, 218] on icon at bounding box center [505, 236] width 97 height 84
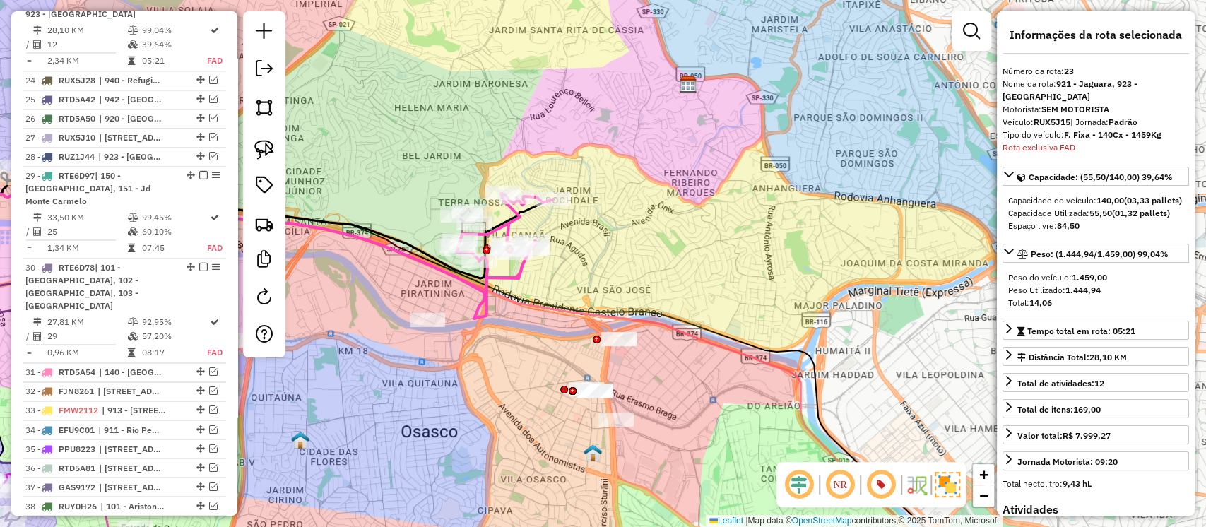
scroll to position [1406, 0]
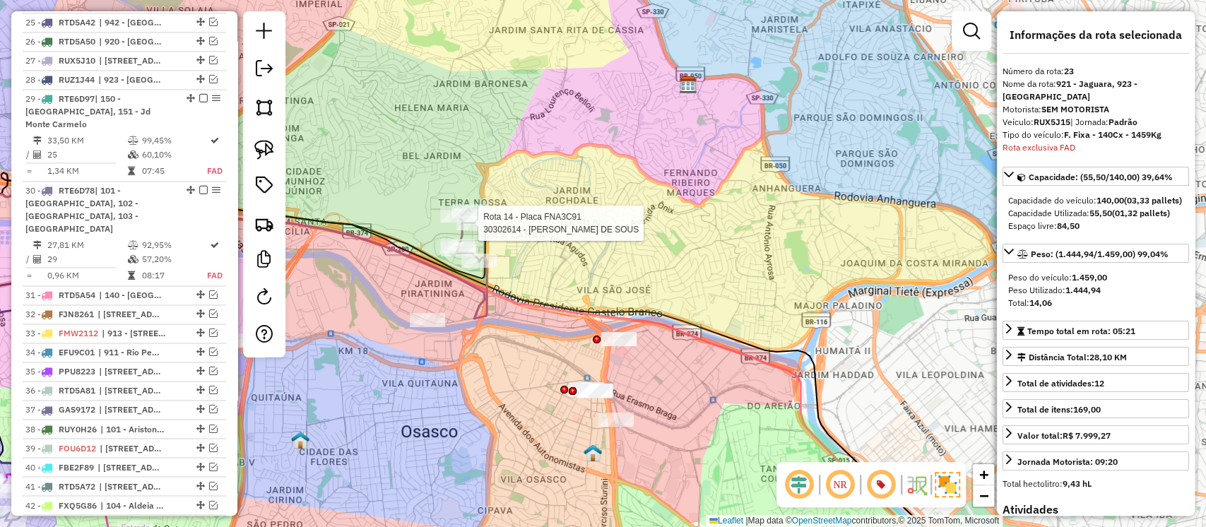
click at [457, 230] on div at bounding box center [474, 223] width 35 height 14
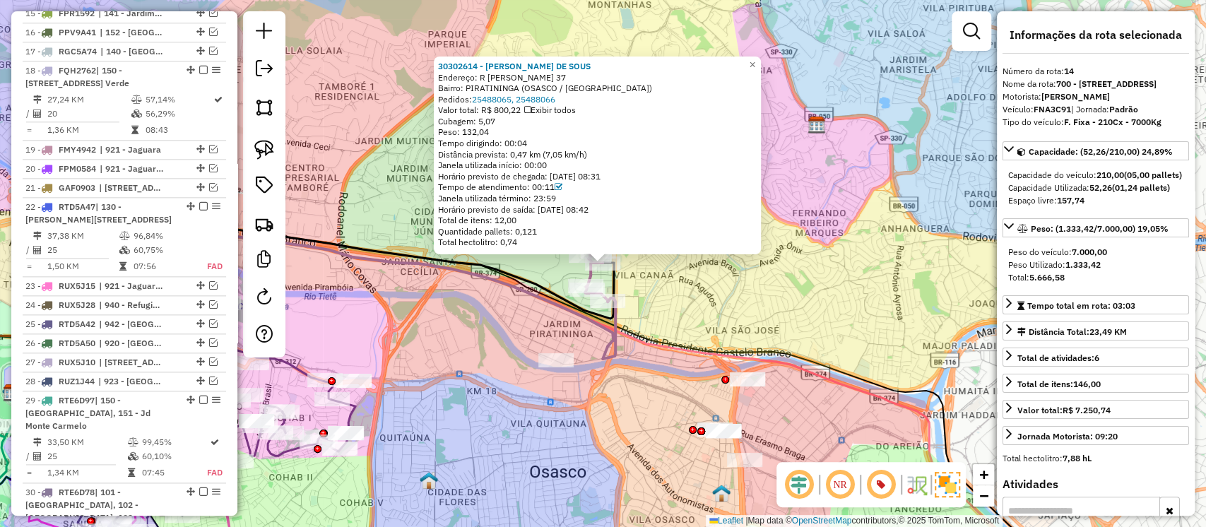
scroll to position [1004, 0]
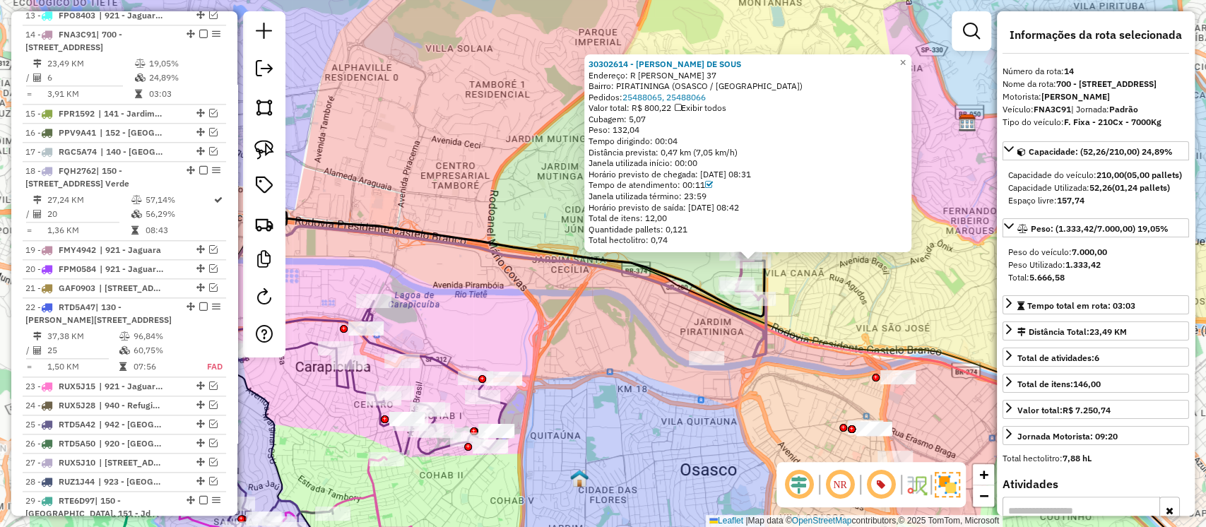
drag, startPoint x: 537, startPoint y: 336, endPoint x: 690, endPoint y: 334, distance: 152.7
click at [690, 334] on div "30302614 - PAULO MATEUS DE SOUS Endereço: R JORGE BATISTA 37 Bairro: PIRATINING…" at bounding box center [603, 263] width 1206 height 527
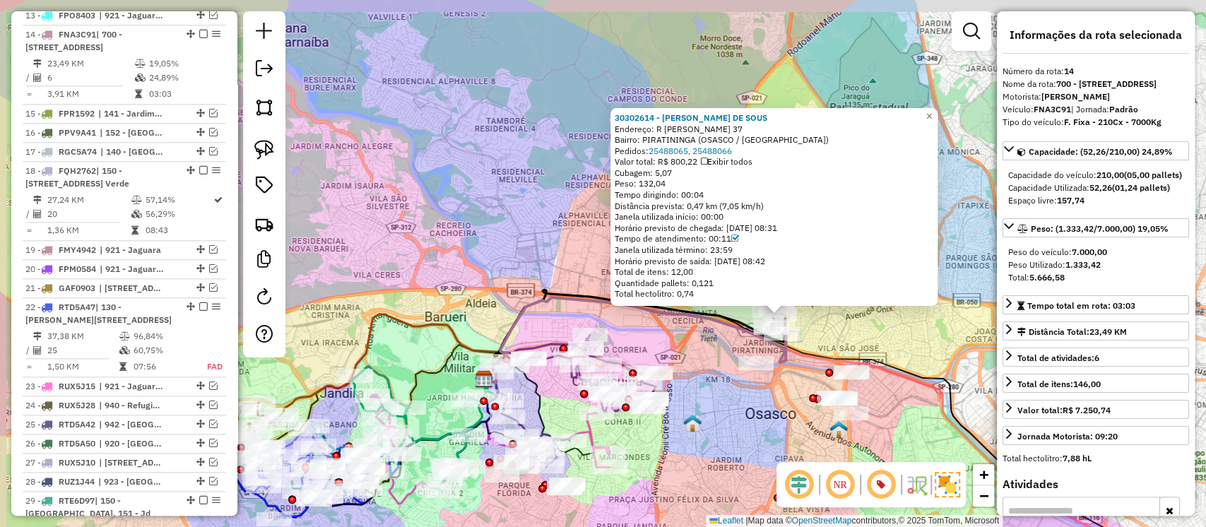
drag, startPoint x: 609, startPoint y: 329, endPoint x: 729, endPoint y: 387, distance: 133.4
click at [722, 392] on div "30302614 - PAULO MATEUS DE SOUS Endereço: R JORGE BATISTA 37 Bairro: PIRATINING…" at bounding box center [603, 263] width 1206 height 527
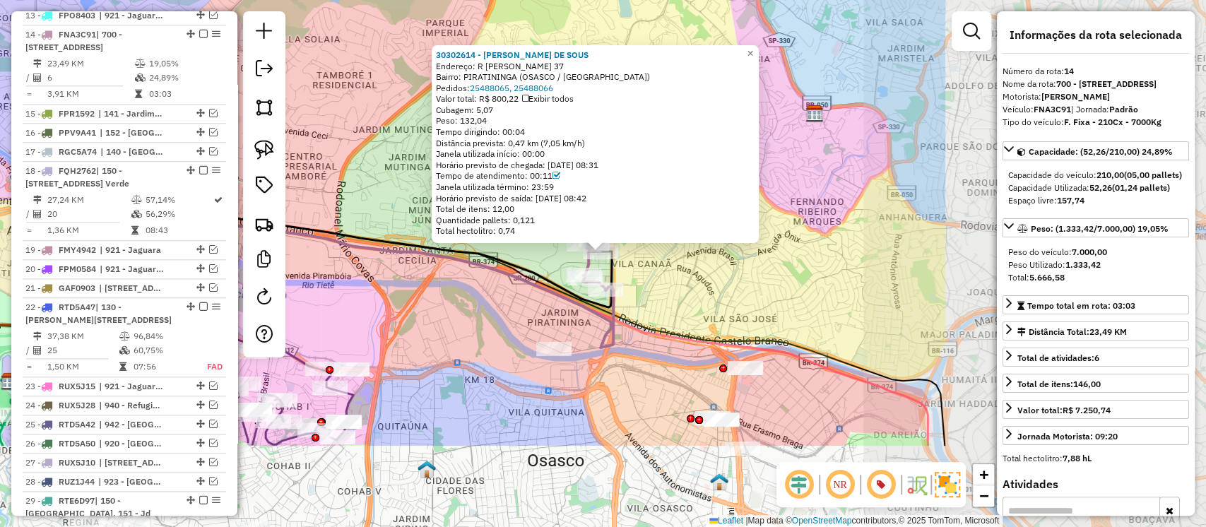
drag, startPoint x: 673, startPoint y: 302, endPoint x: 367, endPoint y: 194, distance: 324.6
click at [367, 194] on div "30302614 - PAULO MATEUS DE SOUS Endereço: R JORGE BATISTA 37 Bairro: PIRATINING…" at bounding box center [603, 263] width 1206 height 527
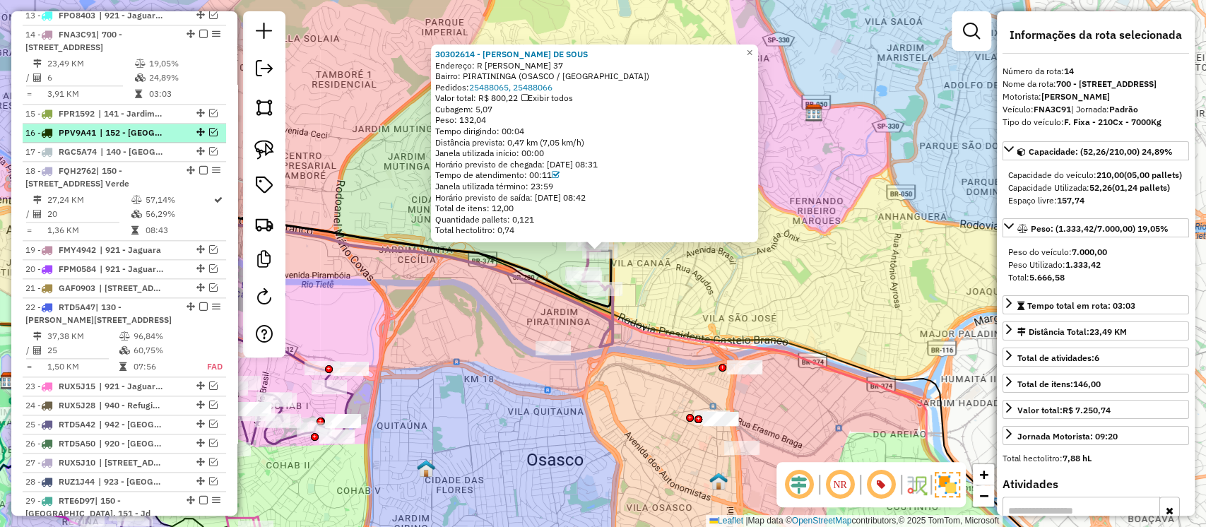
click at [209, 136] on em at bounding box center [213, 132] width 8 height 8
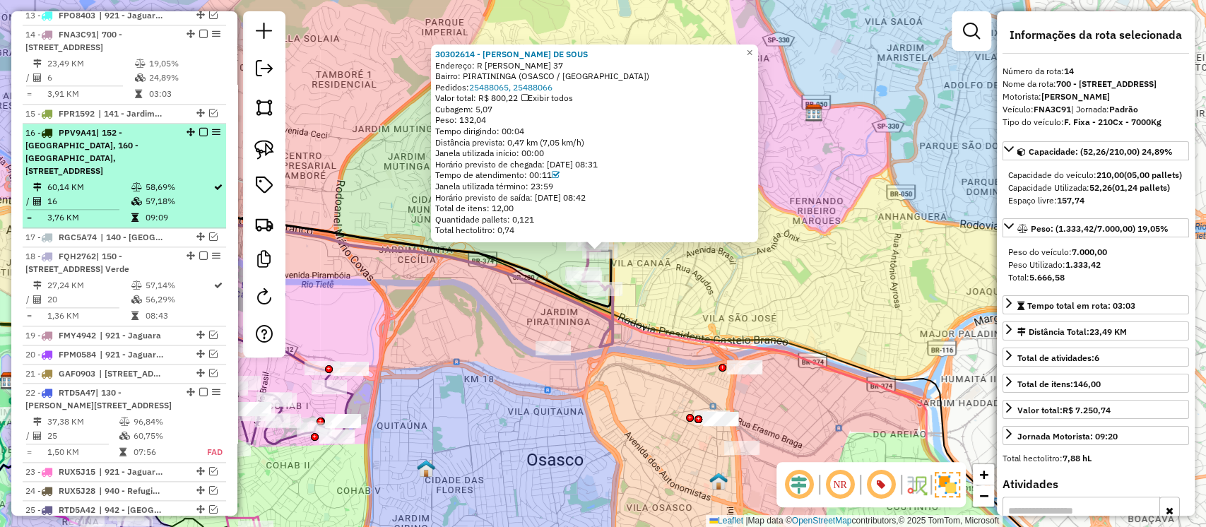
click at [200, 136] on em at bounding box center [203, 132] width 8 height 8
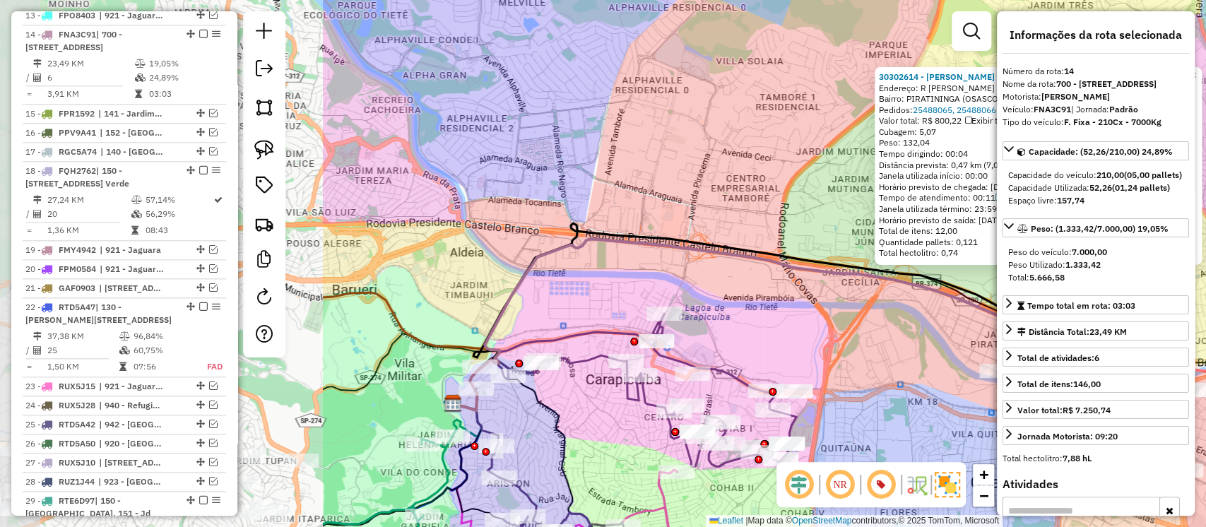
drag, startPoint x: 428, startPoint y: 356, endPoint x: 872, endPoint y: 379, distance: 445.1
click at [872, 379] on div "30302614 - PAULO MATEUS DE SOUS Endereço: R JORGE BATISTA 37 Bairro: PIRATINING…" at bounding box center [603, 263] width 1206 height 527
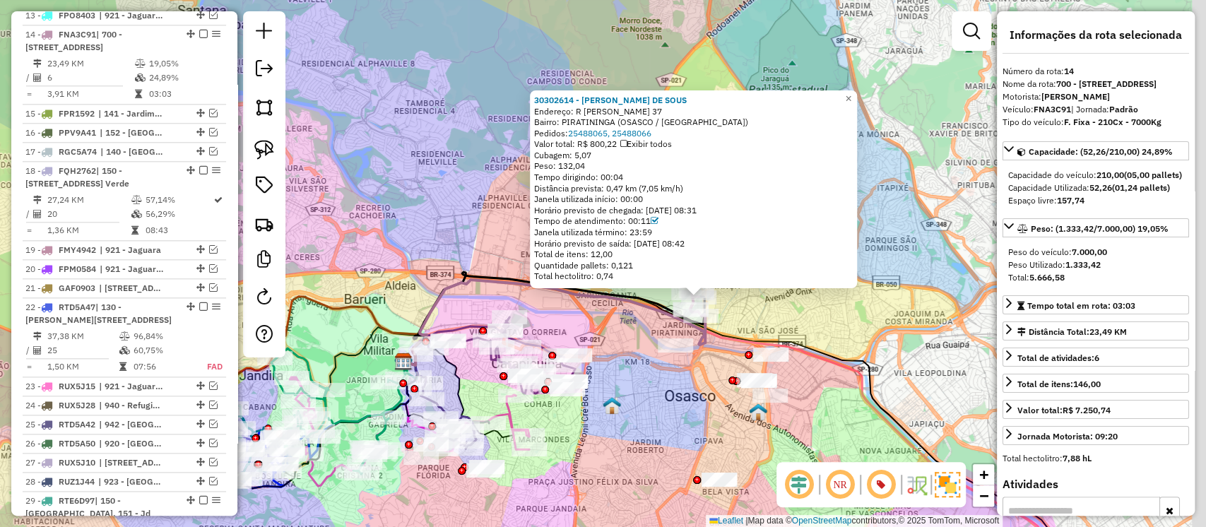
drag, startPoint x: 752, startPoint y: 355, endPoint x: 623, endPoint y: 387, distance: 133.4
click at [623, 387] on div "30302614 - PAULO MATEUS DE SOUS Endereço: R JORGE BATISTA 37 Bairro: PIRATINING…" at bounding box center [603, 263] width 1206 height 527
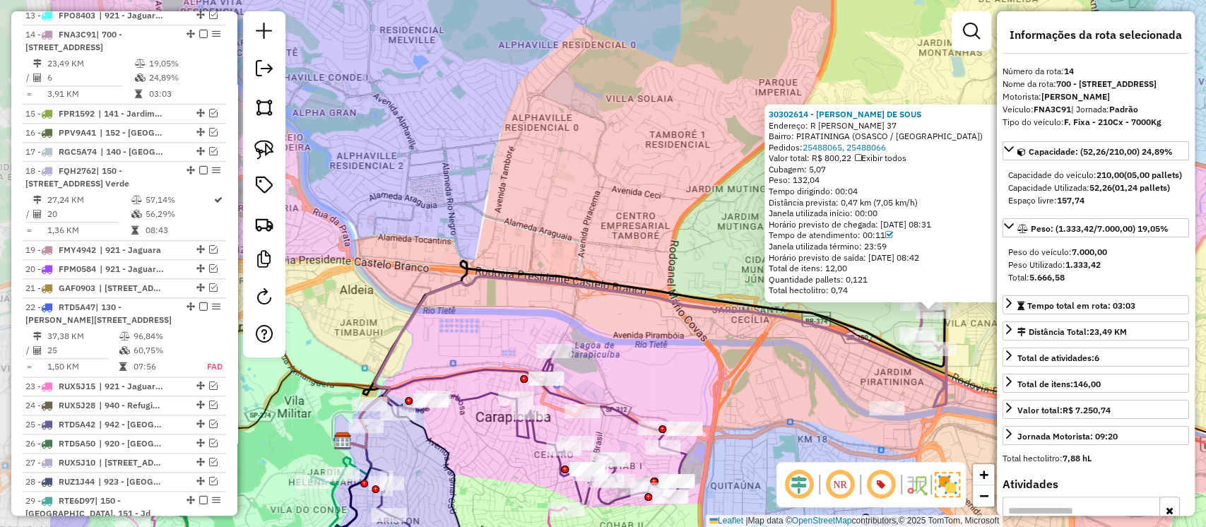
drag, startPoint x: 563, startPoint y: 426, endPoint x: 786, endPoint y: 380, distance: 227.5
click at [786, 380] on div "30302614 - PAULO MATEUS DE SOUS Endereço: R JORGE BATISTA 37 Bairro: PIRATINING…" at bounding box center [603, 263] width 1206 height 527
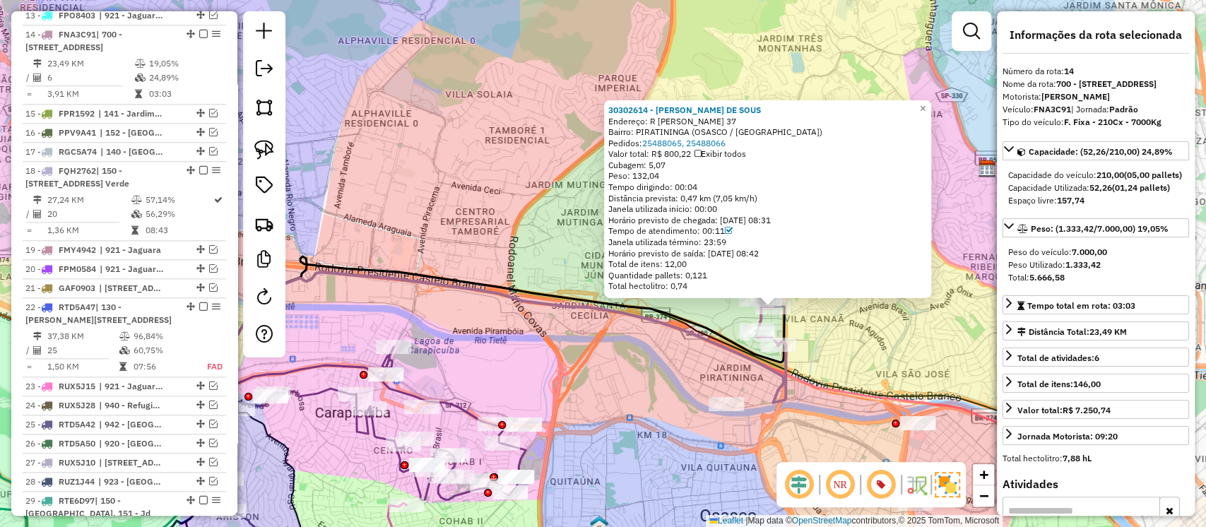
drag, startPoint x: 837, startPoint y: 383, endPoint x: 644, endPoint y: 388, distance: 193.7
click at [644, 388] on div "30302614 - PAULO MATEUS DE SOUS Endereço: R JORGE BATISTA 37 Bairro: PIRATINING…" at bounding box center [603, 263] width 1206 height 527
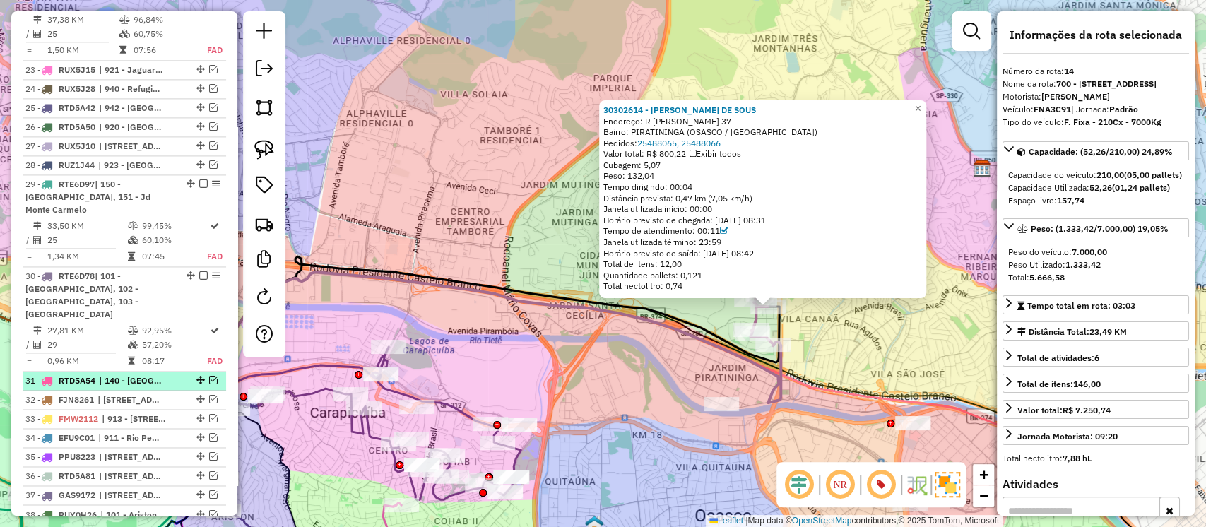
scroll to position [1322, 0]
click at [213, 383] on em at bounding box center [213, 379] width 8 height 8
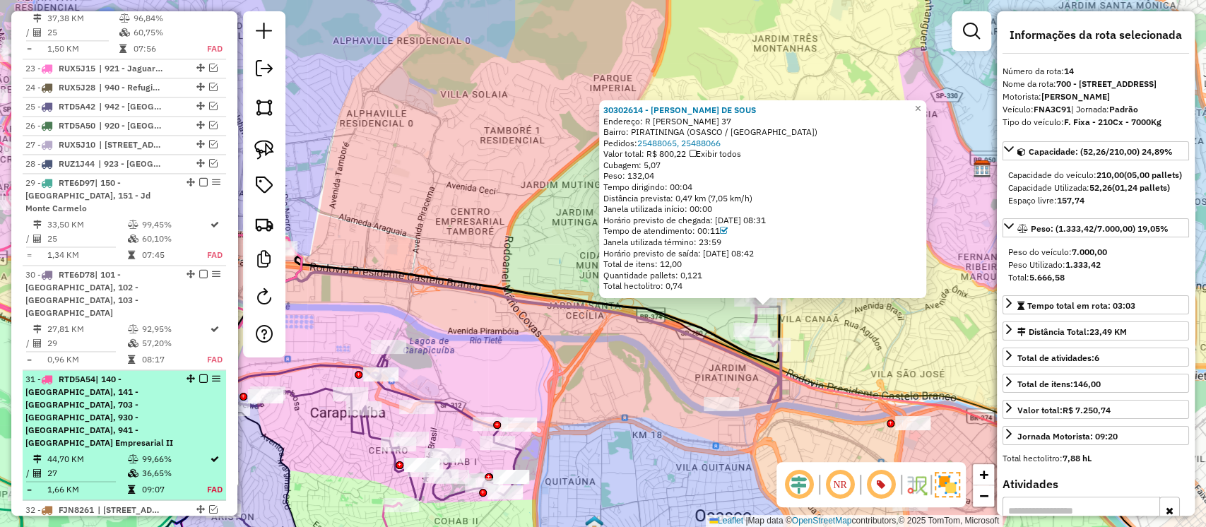
click at [199, 383] on em at bounding box center [203, 379] width 8 height 8
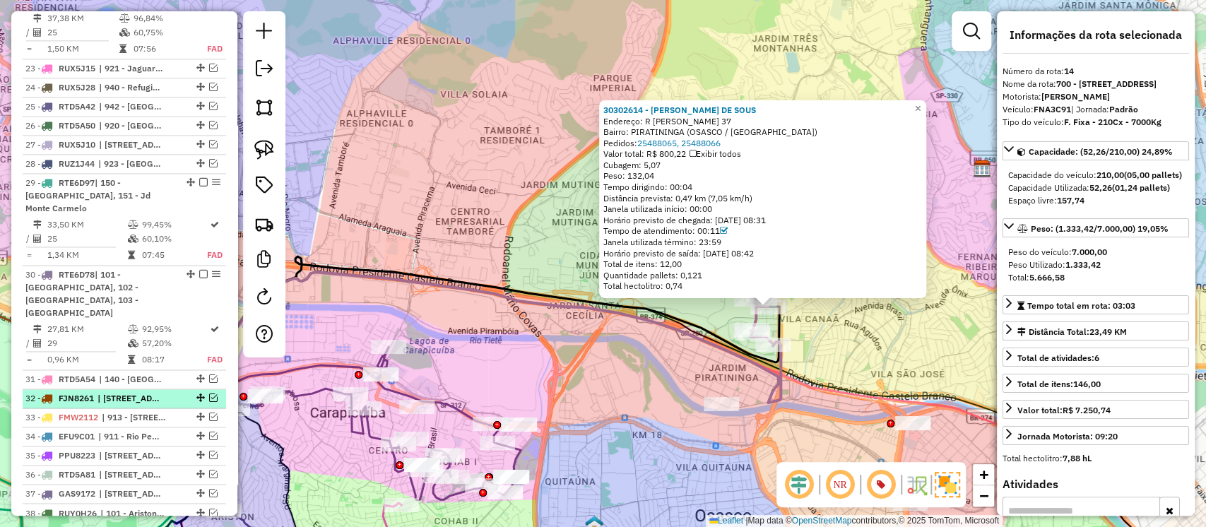
click at [209, 402] on em at bounding box center [213, 398] width 8 height 8
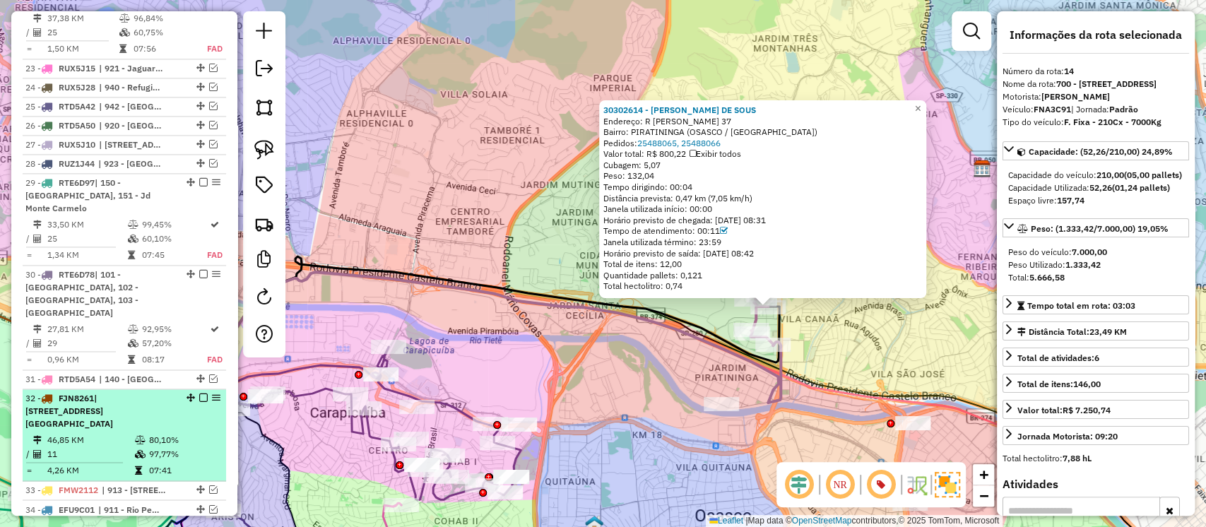
click at [199, 402] on em at bounding box center [203, 398] width 8 height 8
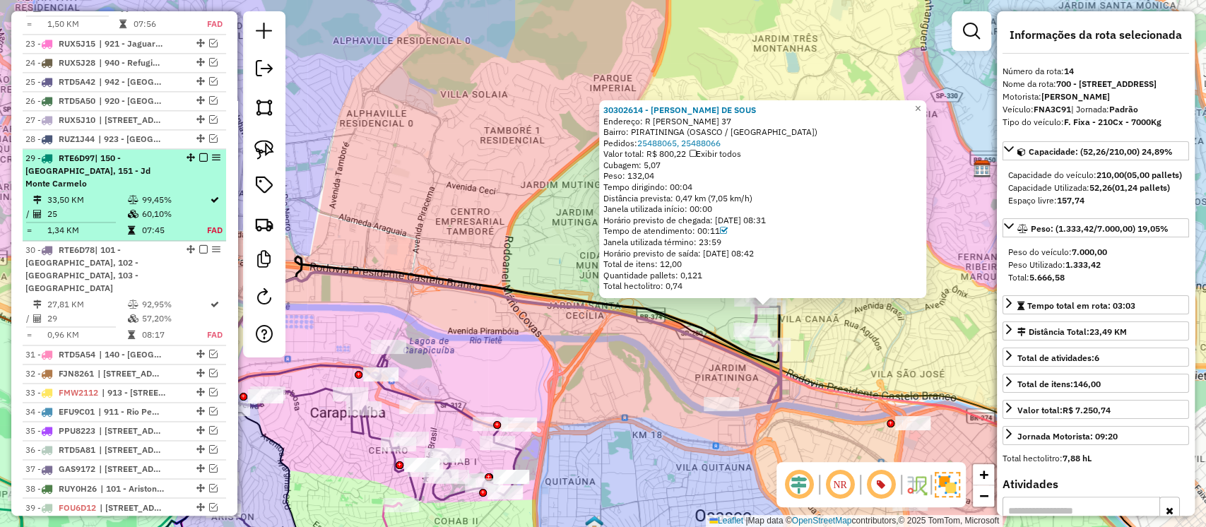
scroll to position [1312, 0]
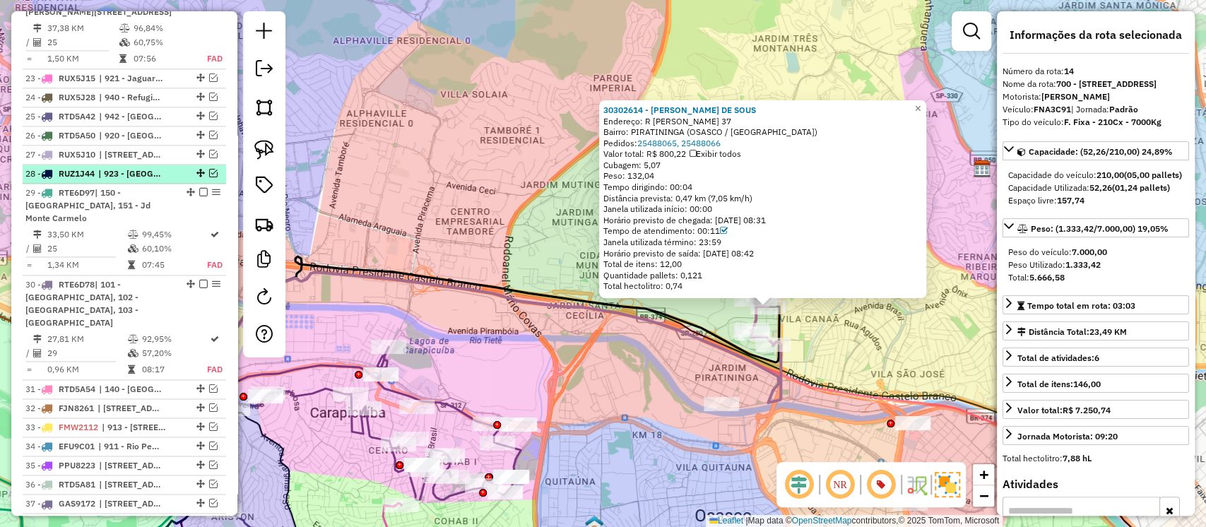
click at [209, 177] on em at bounding box center [213, 173] width 8 height 8
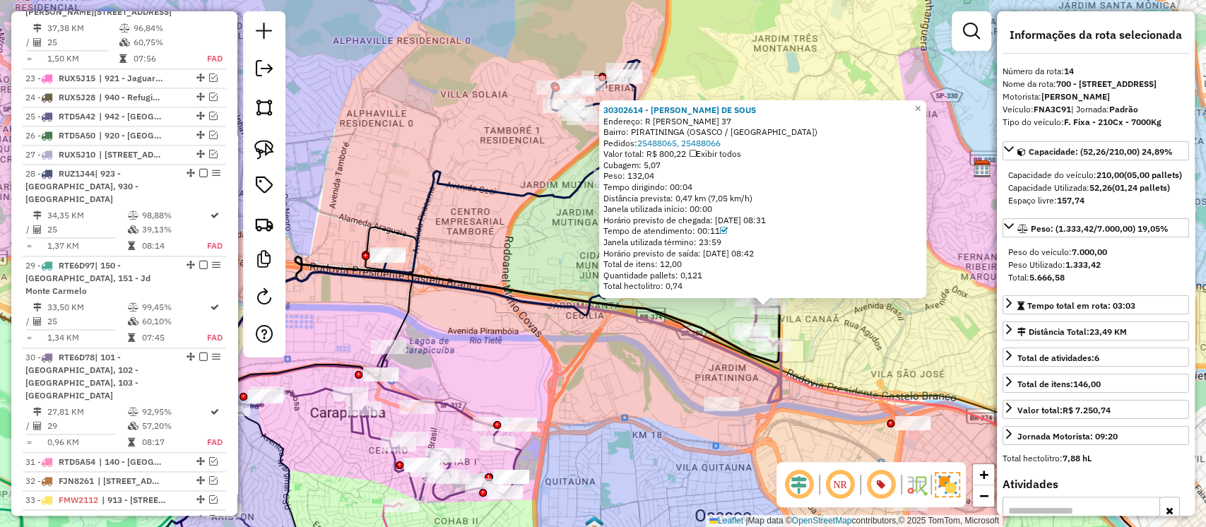
click at [482, 237] on div "30302614 - PAULO MATEUS DE SOUS Endereço: R JORGE BATISTA 37 Bairro: PIRATINING…" at bounding box center [603, 263] width 1206 height 527
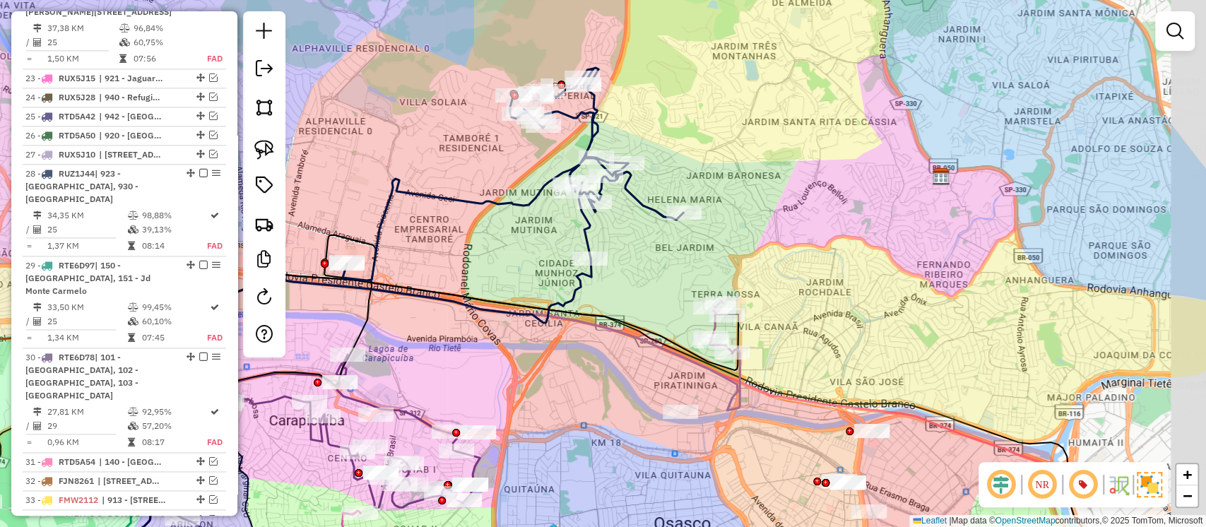
drag, startPoint x: 582, startPoint y: 251, endPoint x: 541, endPoint y: 259, distance: 41.7
click at [541, 259] on div "Janela de atendimento Grade de atendimento Capacidade Transportadoras Veículos …" at bounding box center [603, 263] width 1206 height 527
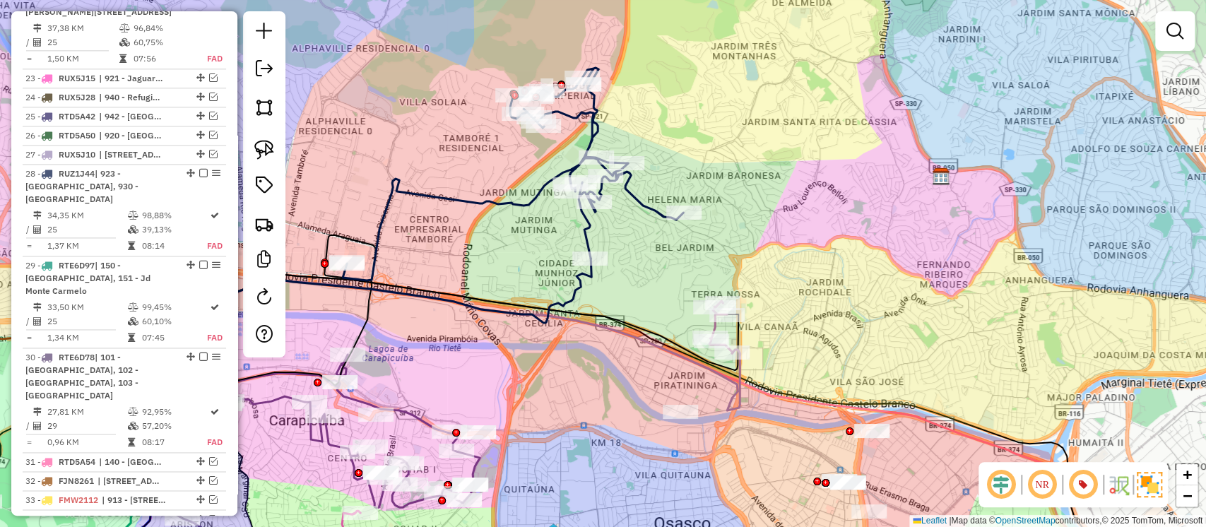
click at [714, 329] on icon at bounding box center [721, 327] width 23 height 52
select select "**********"
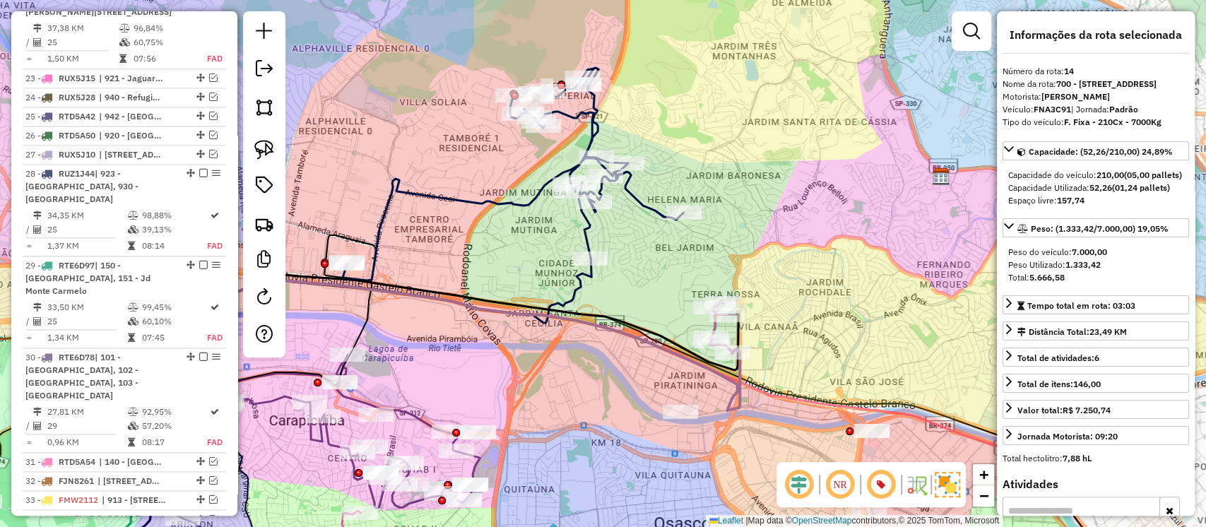
scroll to position [1004, 0]
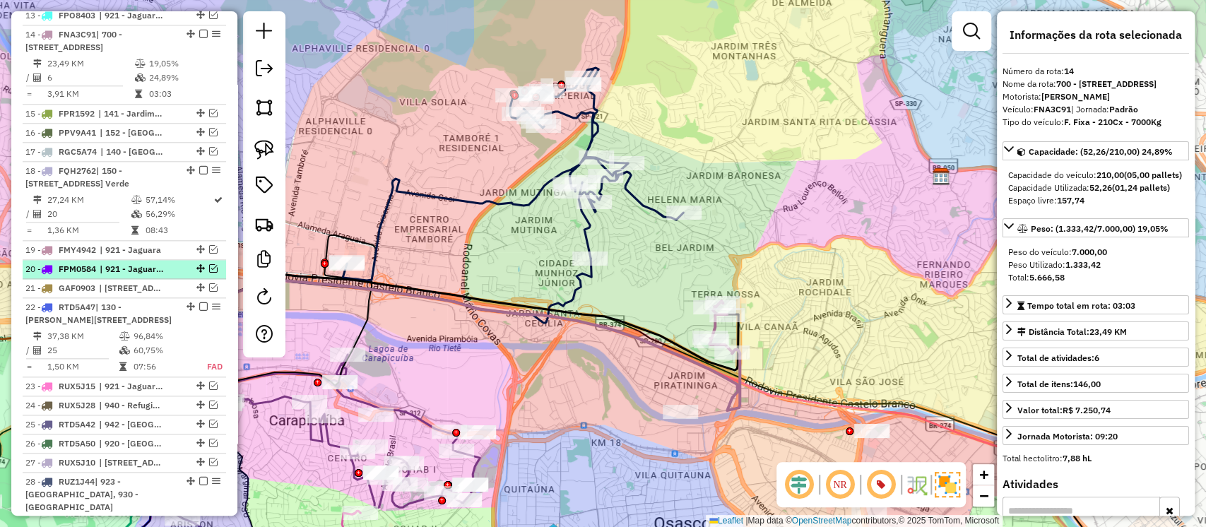
click at [209, 273] on em at bounding box center [213, 268] width 8 height 8
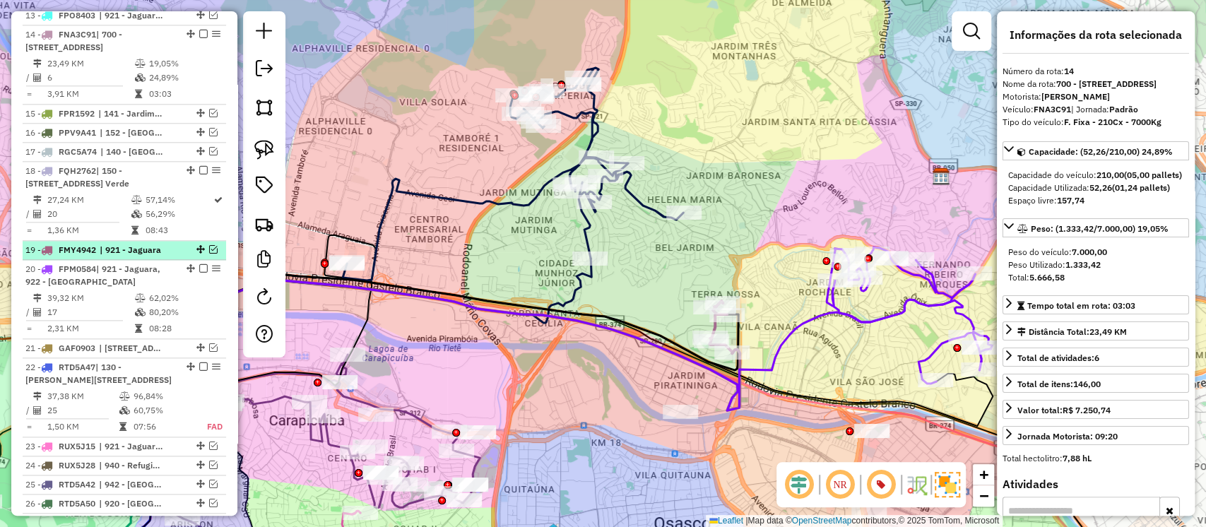
click at [209, 254] on em at bounding box center [213, 249] width 8 height 8
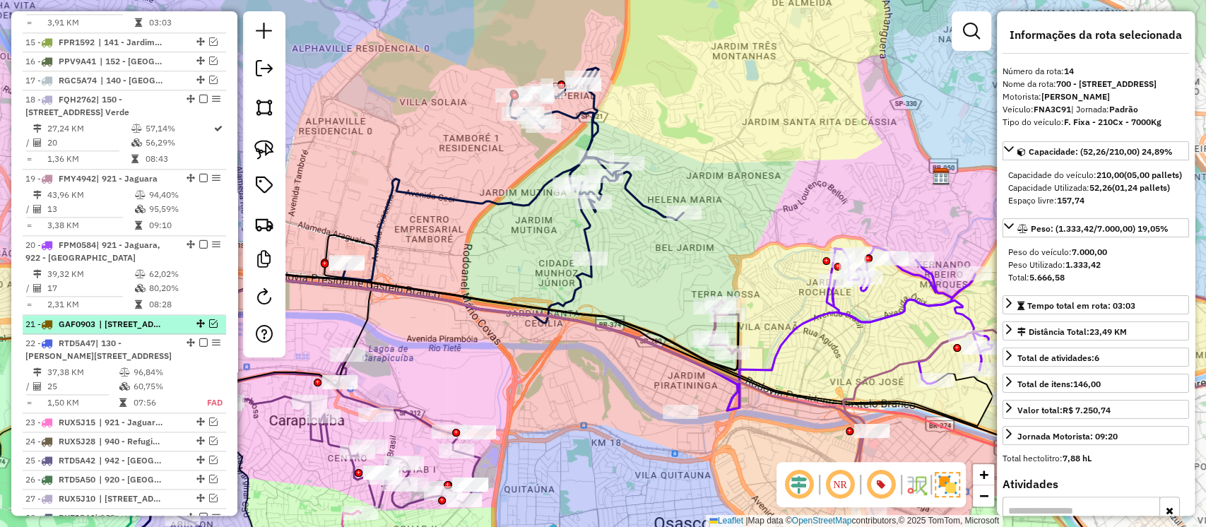
scroll to position [1078, 0]
click at [209, 326] on em at bounding box center [213, 321] width 8 height 8
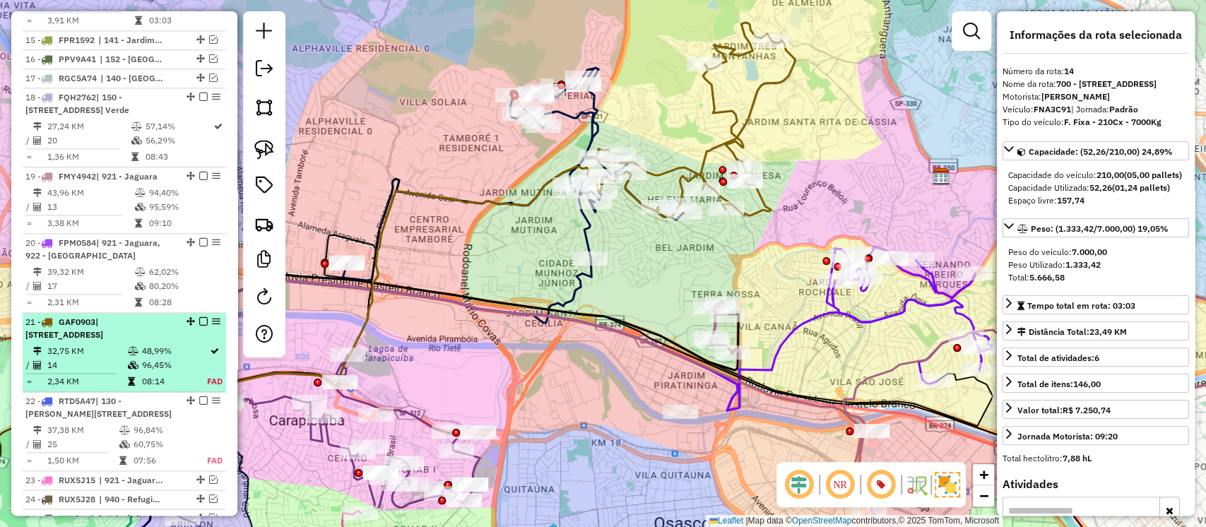
click at [165, 372] on td "96,45%" at bounding box center [174, 365] width 66 height 14
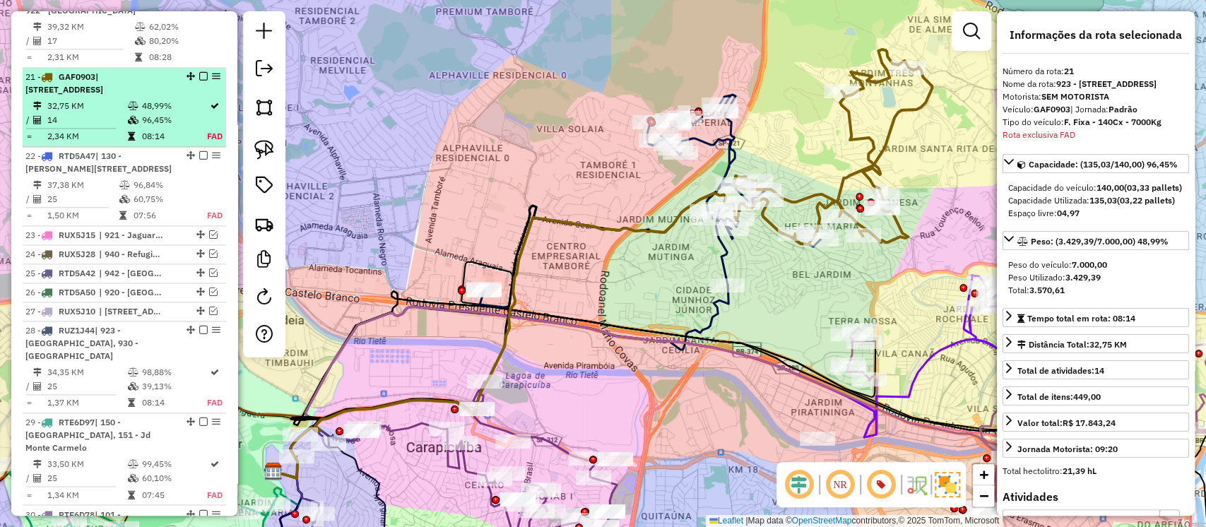
scroll to position [1402, 0]
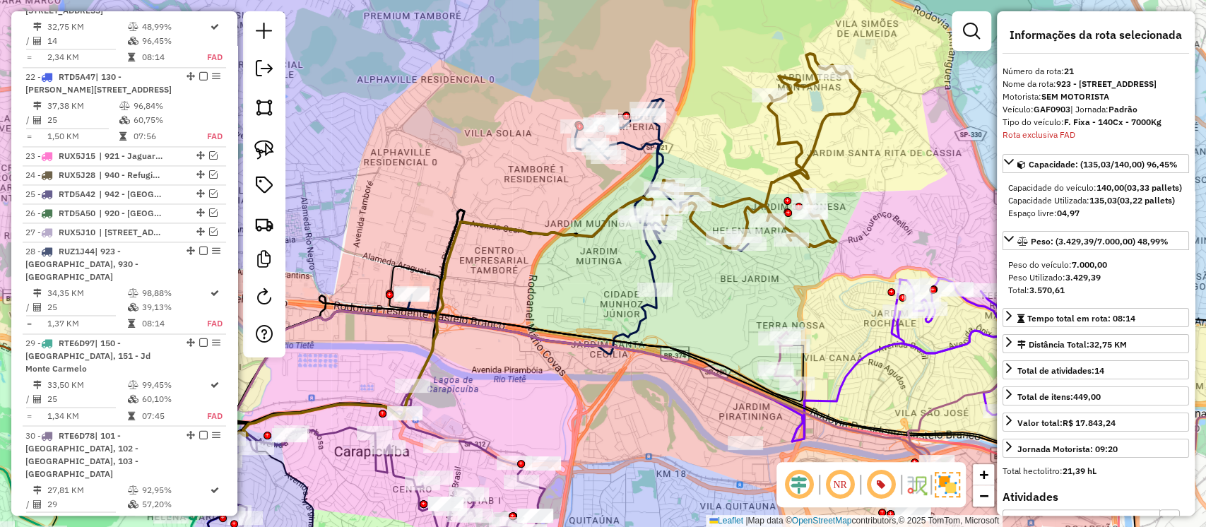
drag, startPoint x: 811, startPoint y: 290, endPoint x: 738, endPoint y: 294, distance: 73.6
click at [738, 294] on div "Janela de atendimento Grade de atendimento Capacidade Transportadoras Veículos …" at bounding box center [603, 263] width 1206 height 527
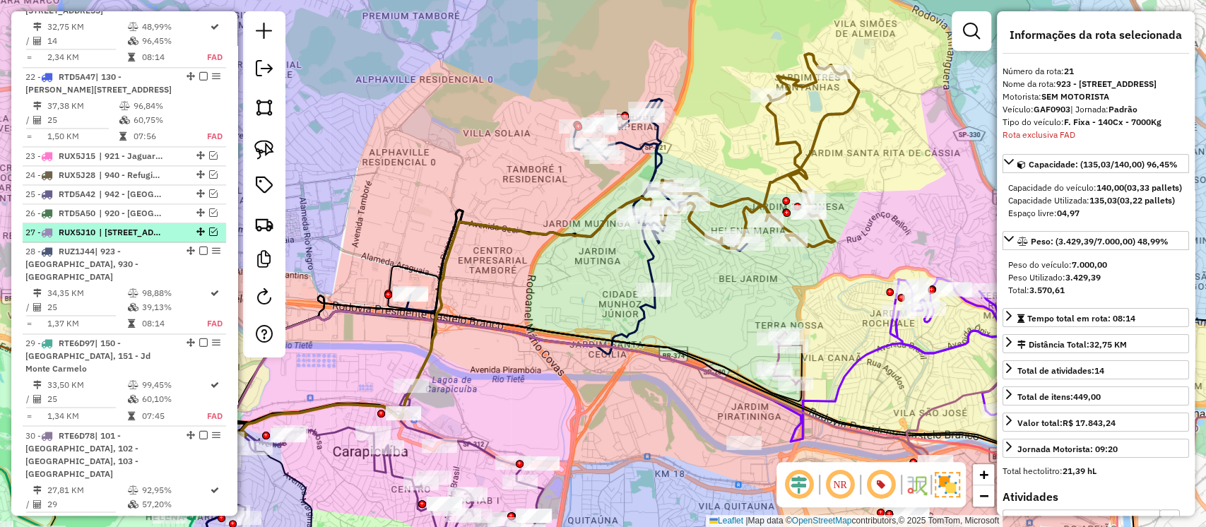
click at [210, 236] on em at bounding box center [213, 232] width 8 height 8
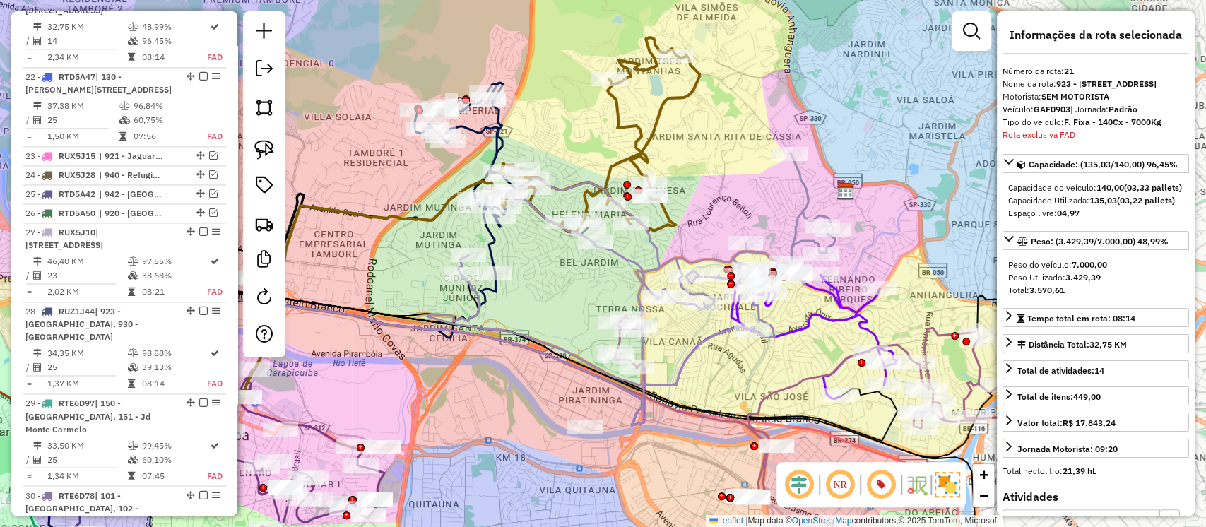
drag, startPoint x: 735, startPoint y: 301, endPoint x: 576, endPoint y: 285, distance: 159.8
click at [576, 285] on div "Janela de atendimento Grade de atendimento Capacidade Transportadoras Veículos …" at bounding box center [603, 263] width 1206 height 527
click at [657, 260] on icon at bounding box center [632, 269] width 408 height 232
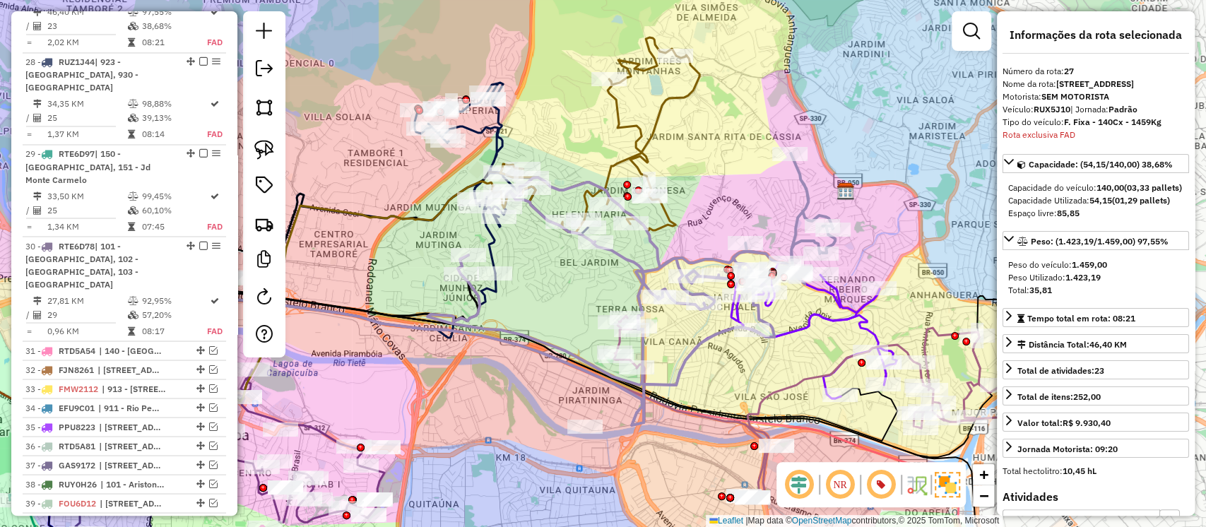
scroll to position [1650, 0]
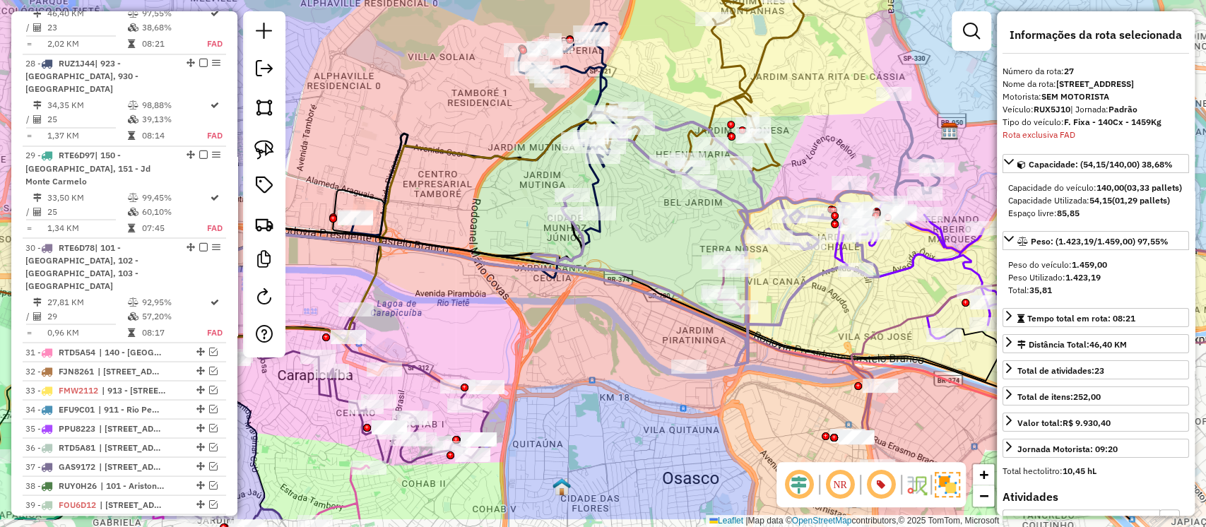
drag, startPoint x: 572, startPoint y: 300, endPoint x: 673, endPoint y: 240, distance: 117.2
click at [673, 240] on div "Janela de atendimento Grade de atendimento Capacidade Transportadoras Veículos …" at bounding box center [603, 263] width 1206 height 527
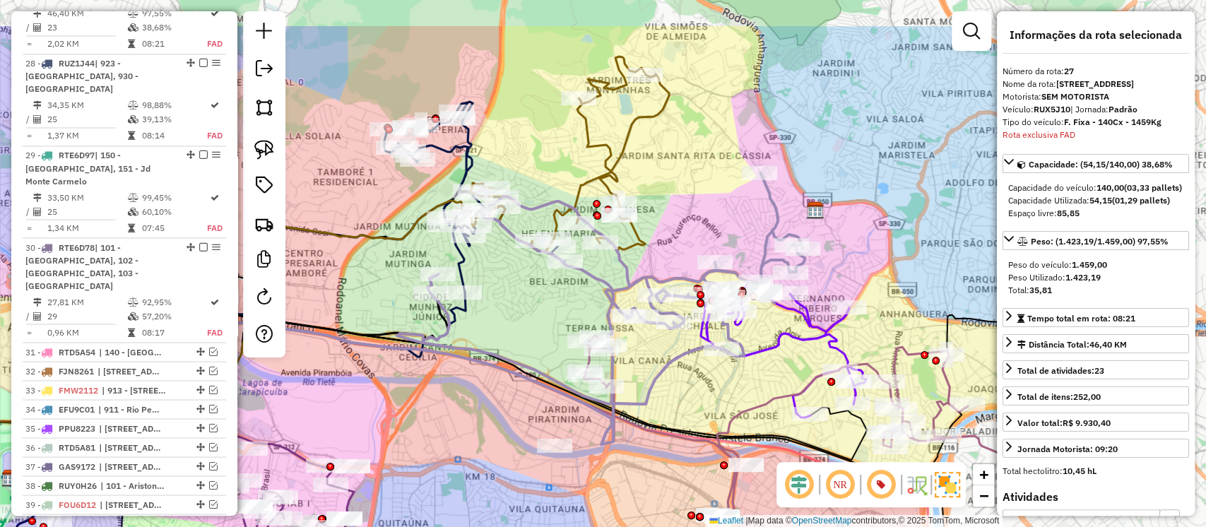
drag, startPoint x: 696, startPoint y: 224, endPoint x: 526, endPoint y: 336, distance: 204.0
click at [526, 336] on div "Janela de atendimento Grade de atendimento Capacidade Transportadoras Veículos …" at bounding box center [603, 263] width 1206 height 527
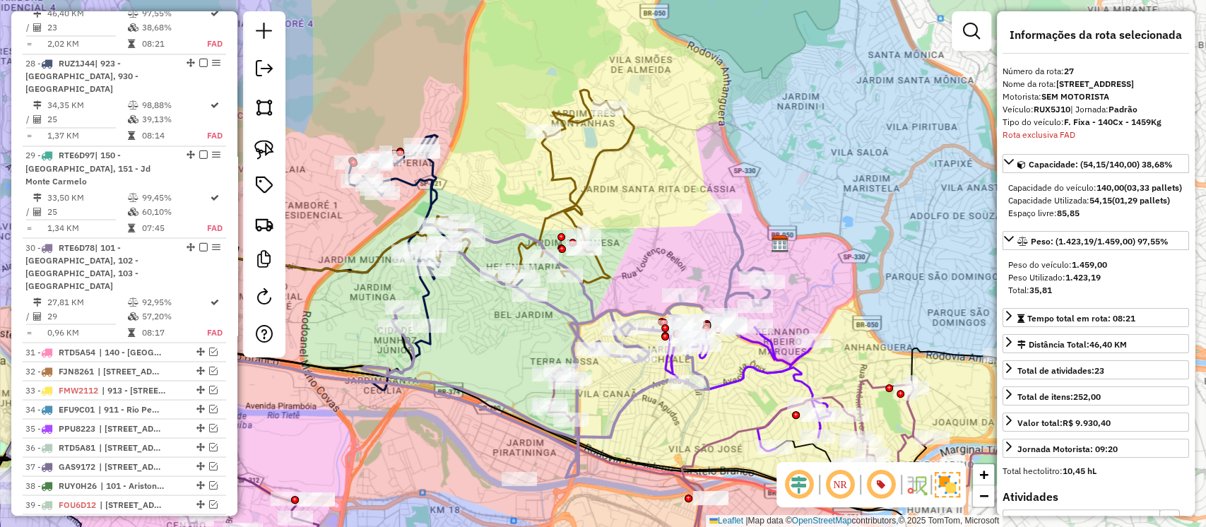
click at [589, 302] on icon at bounding box center [566, 322] width 408 height 232
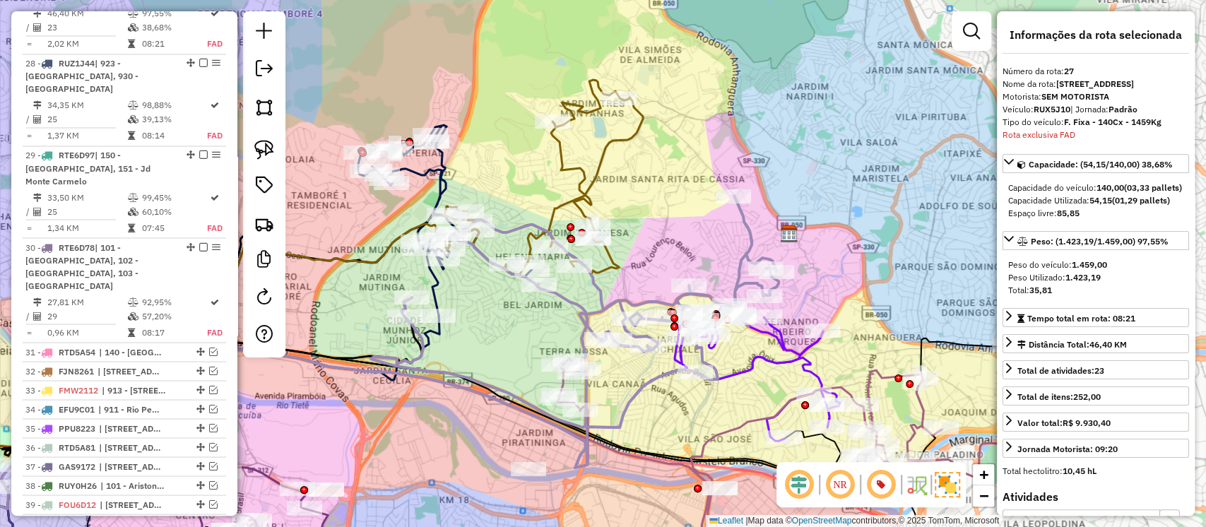
drag, startPoint x: 636, startPoint y: 250, endPoint x: 654, endPoint y: 218, distance: 36.4
click at [654, 218] on div "Janela de atendimento Grade de atendimento Capacidade Transportadoras Veículos …" at bounding box center [603, 263] width 1206 height 527
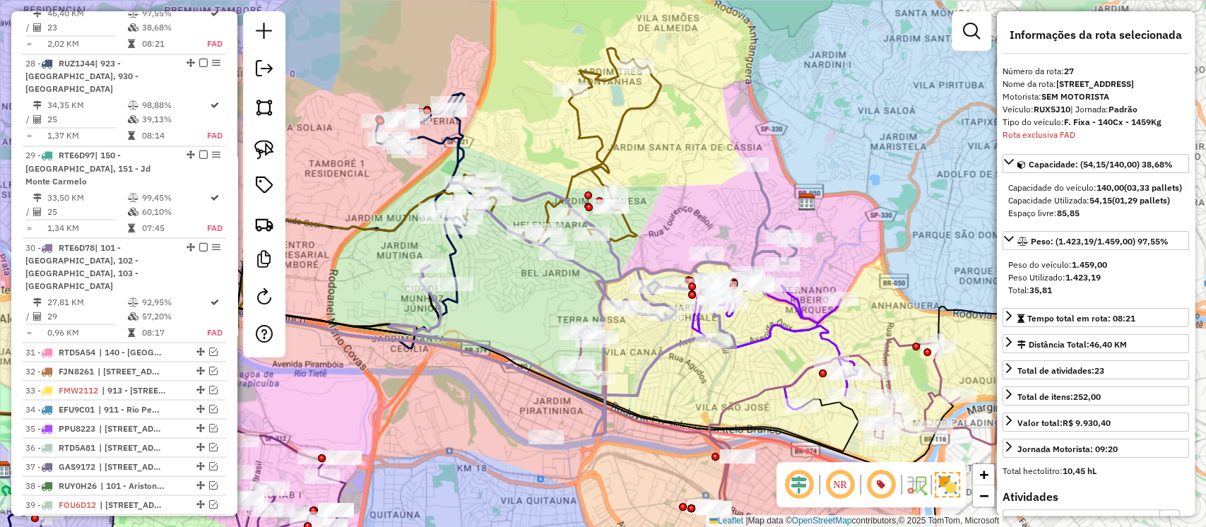
drag, startPoint x: 951, startPoint y: 36, endPoint x: 976, endPoint y: 47, distance: 27.6
click at [950, 37] on div "Janela de atendimento Grade de atendimento Capacidade Transportadoras Veículos …" at bounding box center [603, 263] width 1206 height 527
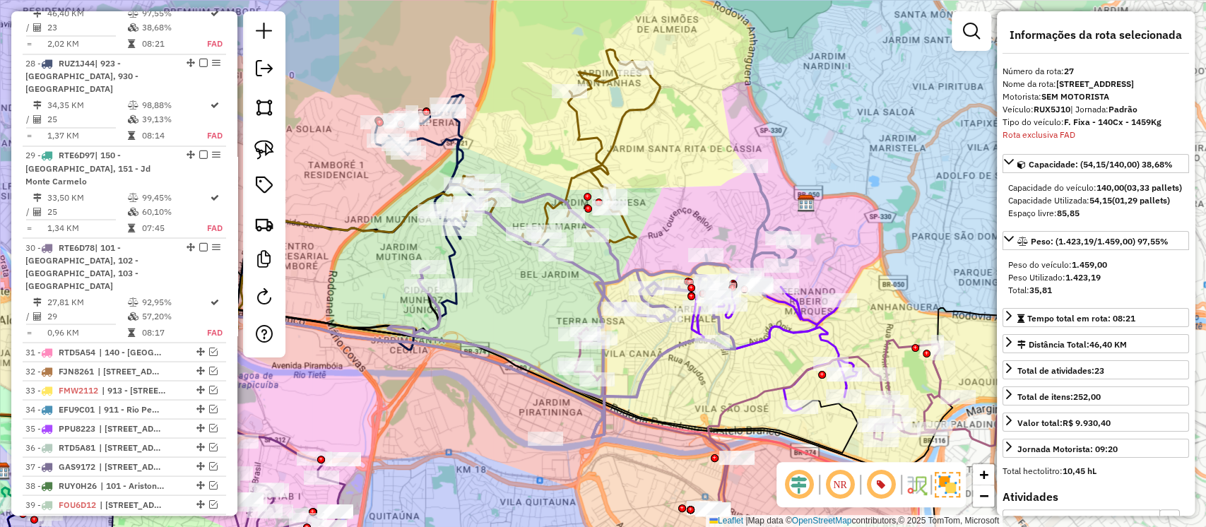
click at [978, 47] on div at bounding box center [972, 31] width 40 height 40
click at [972, 25] on em at bounding box center [971, 31] width 17 height 17
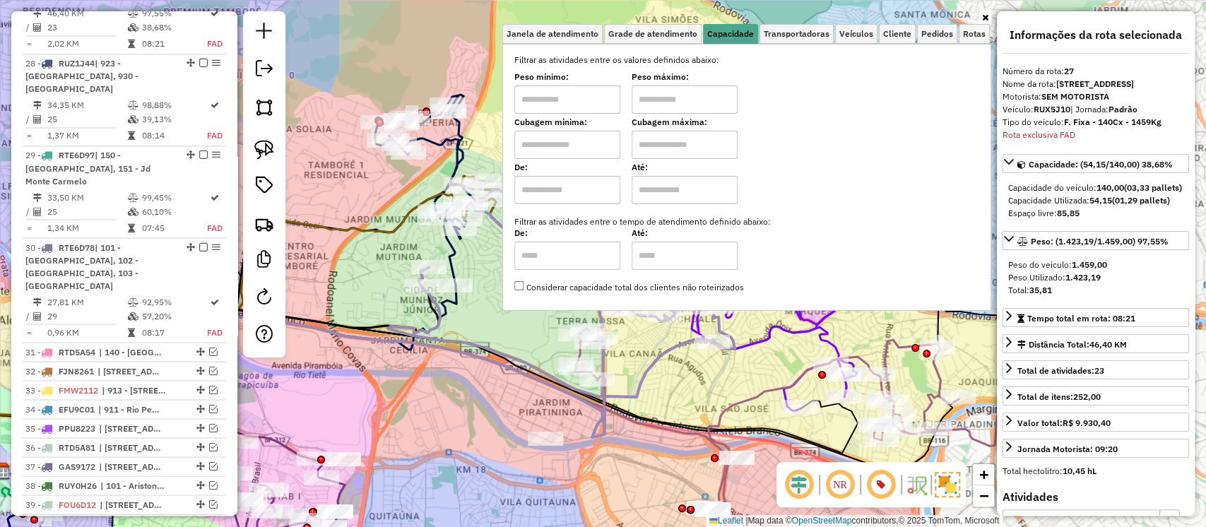
click at [582, 151] on input "text" at bounding box center [567, 145] width 106 height 28
type input "****"
click at [669, 150] on input "text" at bounding box center [685, 145] width 106 height 28
type input "****"
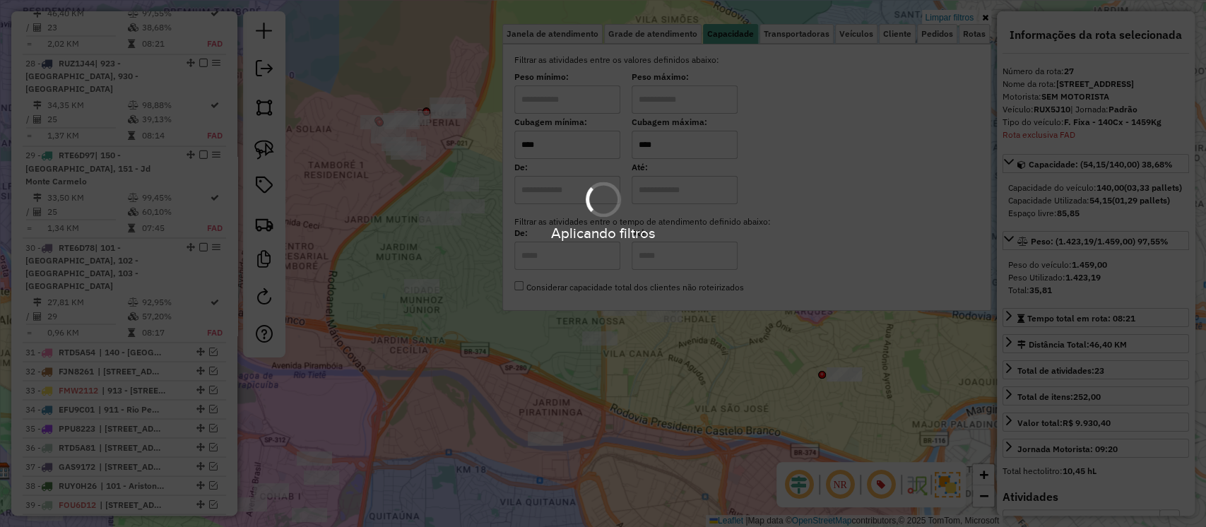
click at [514, 336] on div "Limpar filtros Janela de atendimento Grade de atendimento Capacidade Transporta…" at bounding box center [603, 263] width 1206 height 527
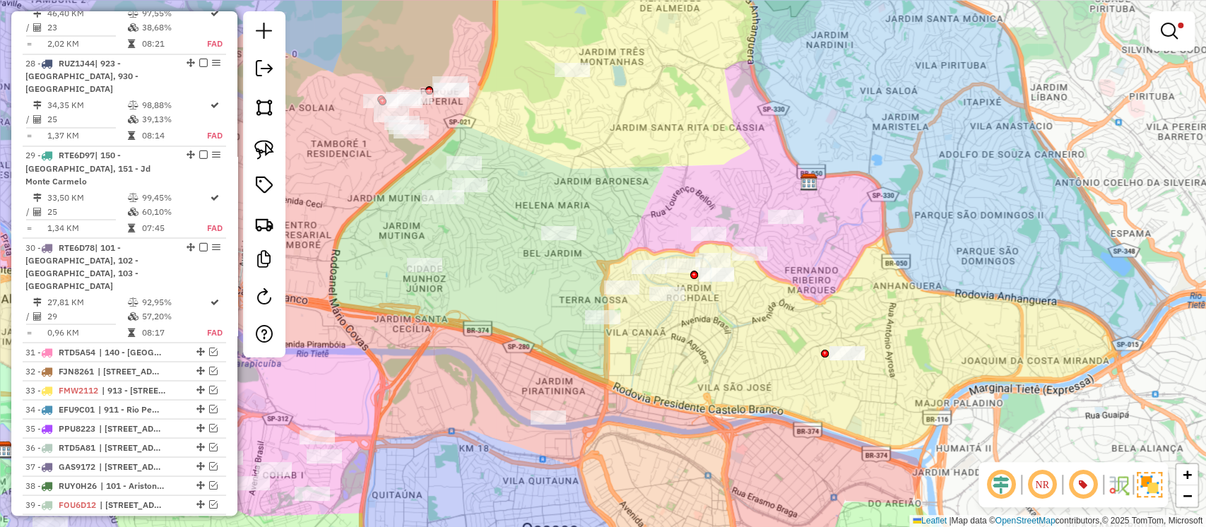
click at [634, 341] on div "Limpar filtros Janela de atendimento Grade de atendimento Capacidade Transporta…" at bounding box center [603, 263] width 1206 height 527
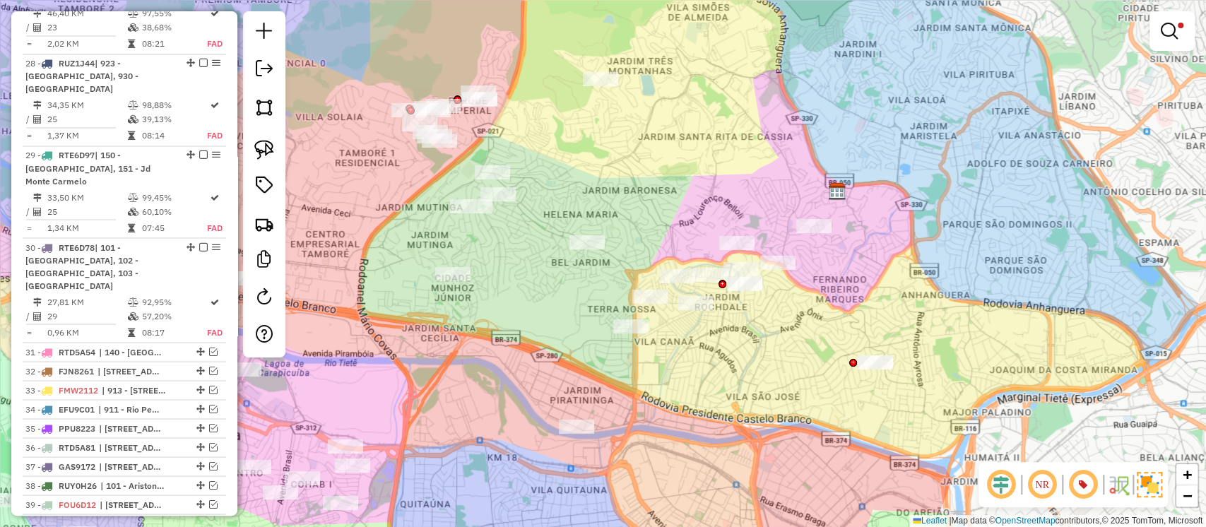
drag, startPoint x: 545, startPoint y: 308, endPoint x: 572, endPoint y: 317, distance: 29.1
click at [572, 317] on div "Limpar filtros Janela de atendimento Grade de atendimento Capacidade Transporta…" at bounding box center [603, 263] width 1206 height 527
click at [1175, 25] on em at bounding box center [1169, 31] width 17 height 17
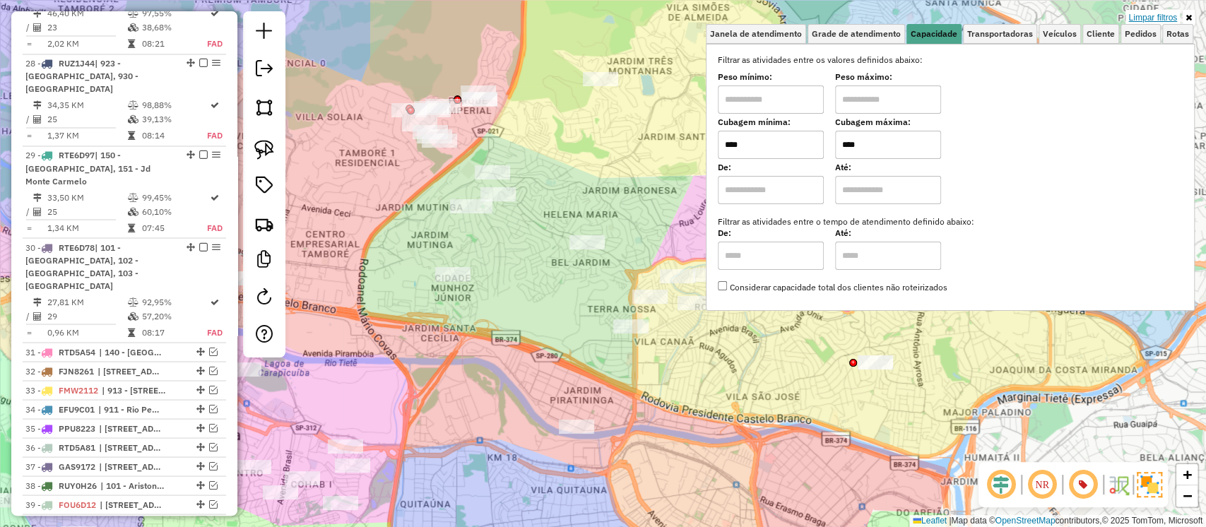
click at [1148, 11] on link "Limpar filtros" at bounding box center [1153, 18] width 54 height 16
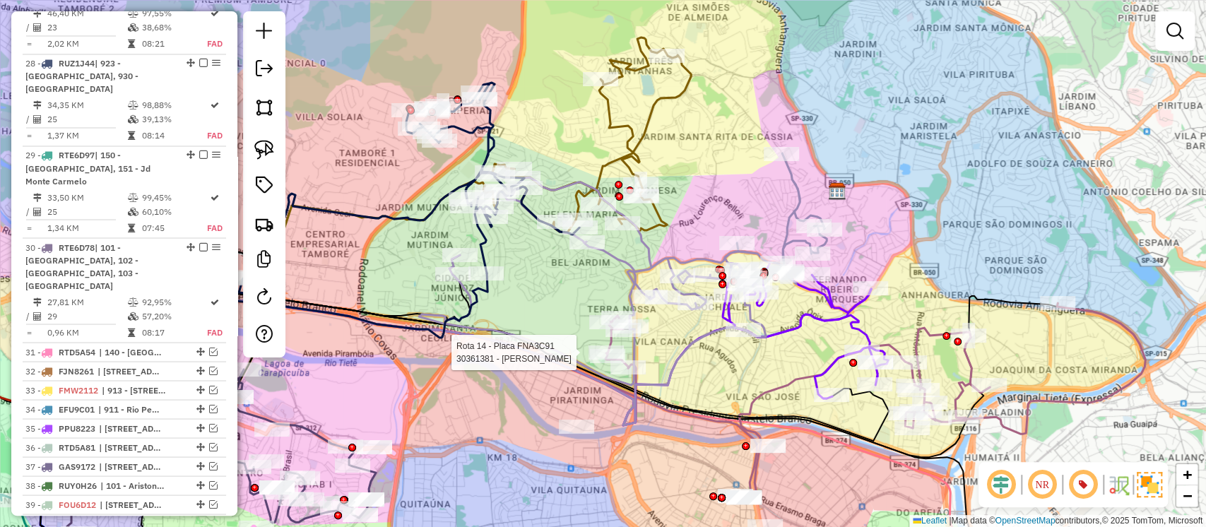
select select "**********"
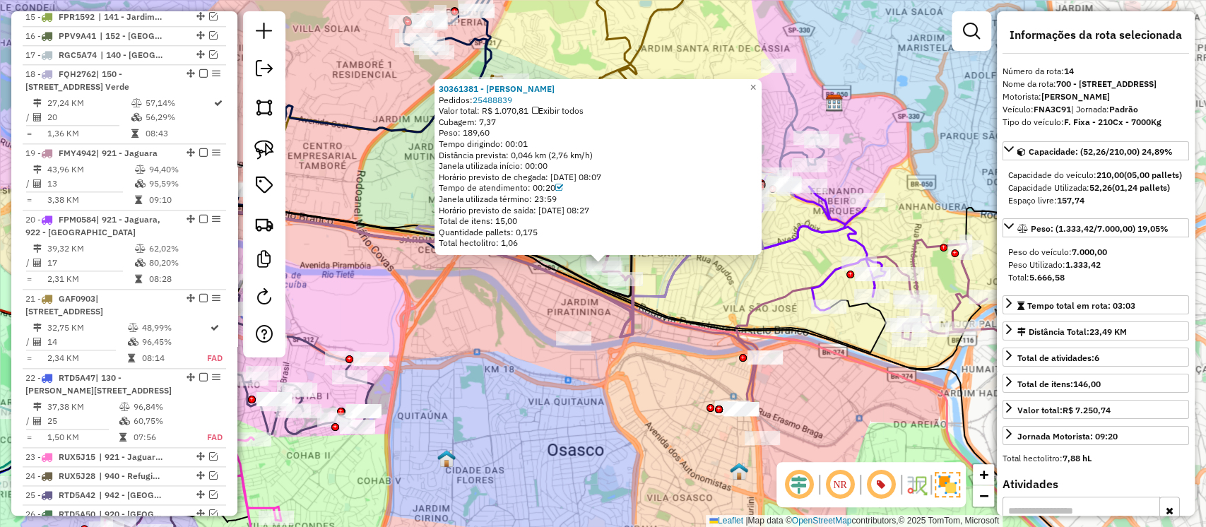
scroll to position [1004, 0]
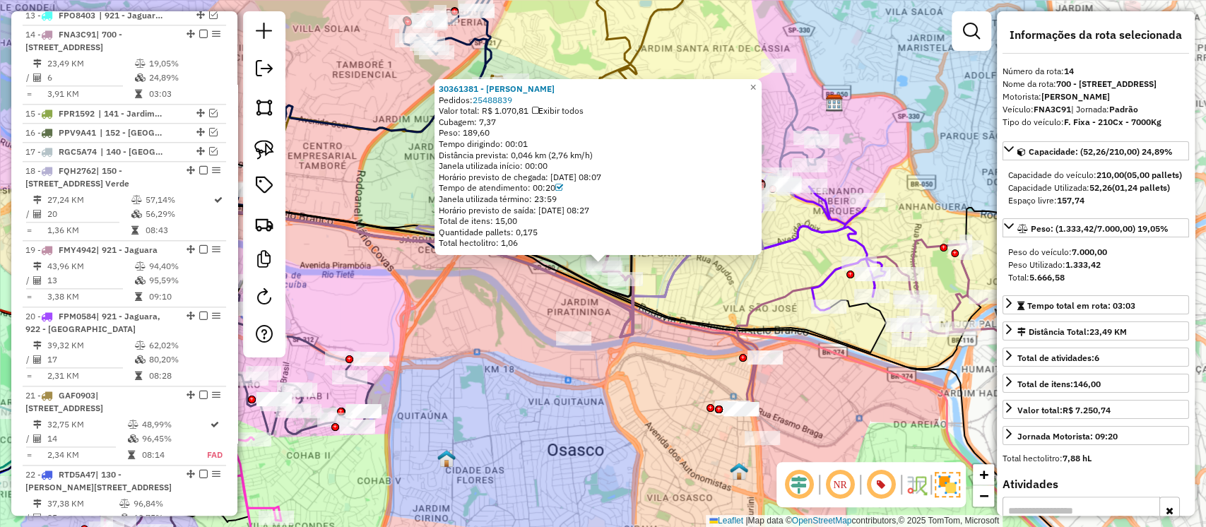
click at [717, 305] on div "30361381 - ARODI ARMINIO COSTA Pedidos: 25488839 Valor total: R$ 1.070,81 Exibi…" at bounding box center [603, 263] width 1206 height 527
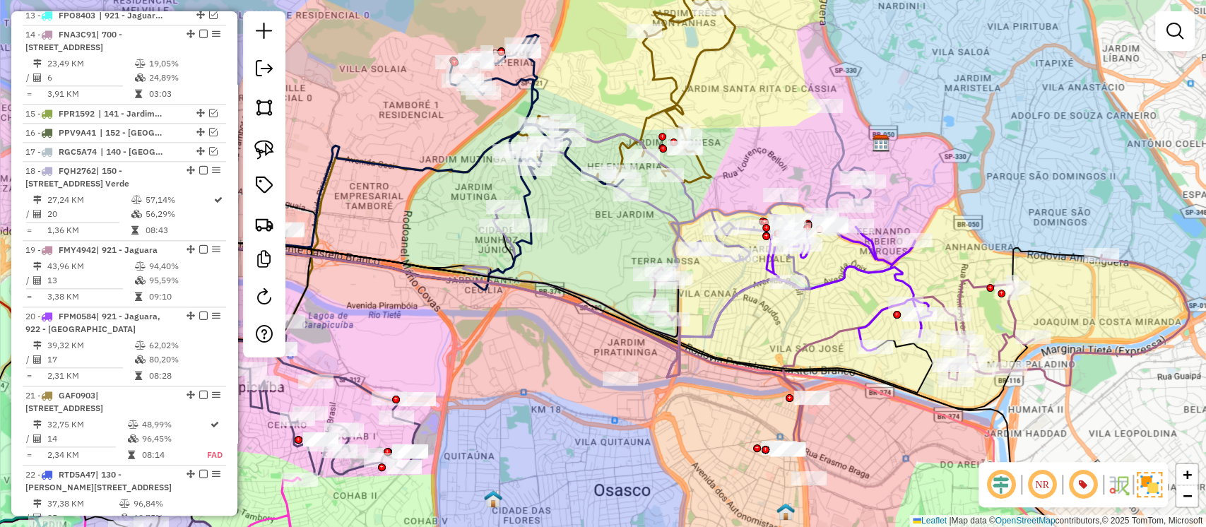
drag, startPoint x: 711, startPoint y: 295, endPoint x: 758, endPoint y: 336, distance: 61.6
click at [758, 336] on div "Janela de atendimento Grade de atendimento Capacidade Transportadoras Veículos …" at bounding box center [603, 263] width 1206 height 527
click at [655, 294] on icon at bounding box center [660, 294] width 23 height 52
select select "**********"
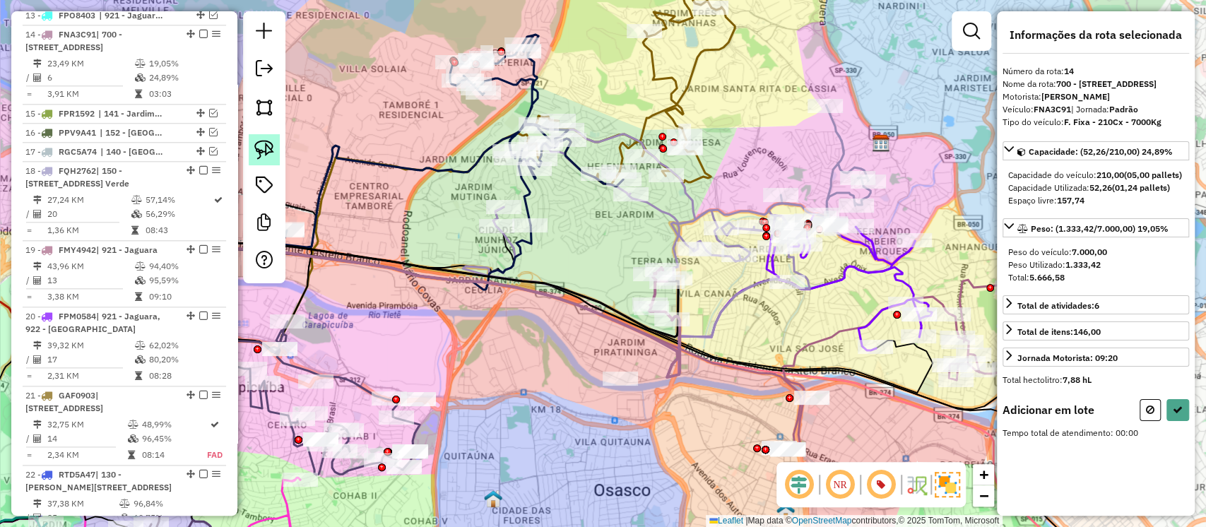
drag, startPoint x: 264, startPoint y: 148, endPoint x: 407, endPoint y: 223, distance: 161.8
click at [265, 150] on img at bounding box center [264, 150] width 20 height 20
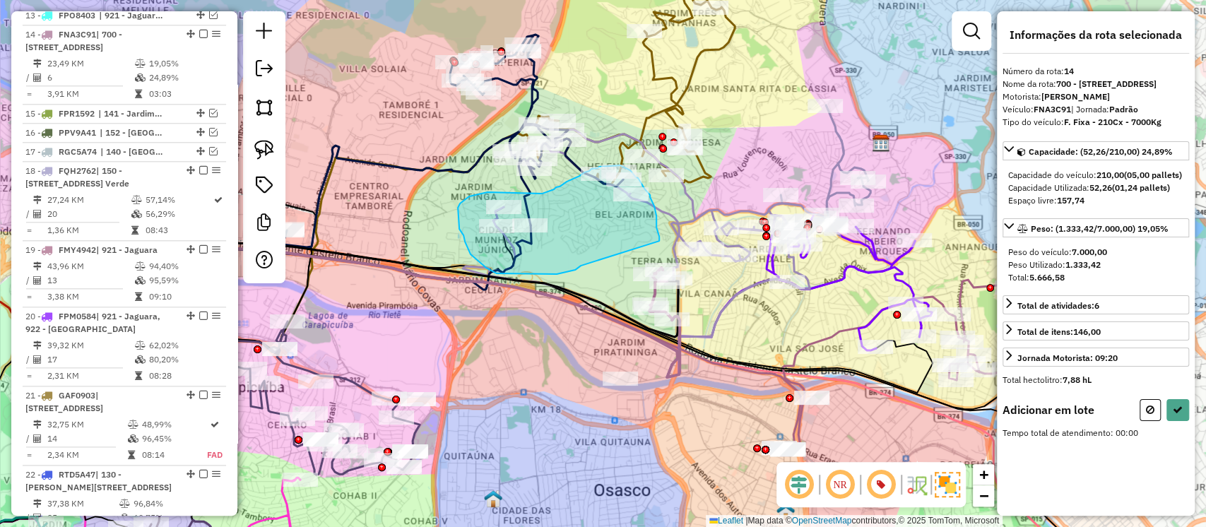
drag, startPoint x: 575, startPoint y: 270, endPoint x: 659, endPoint y: 241, distance: 89.0
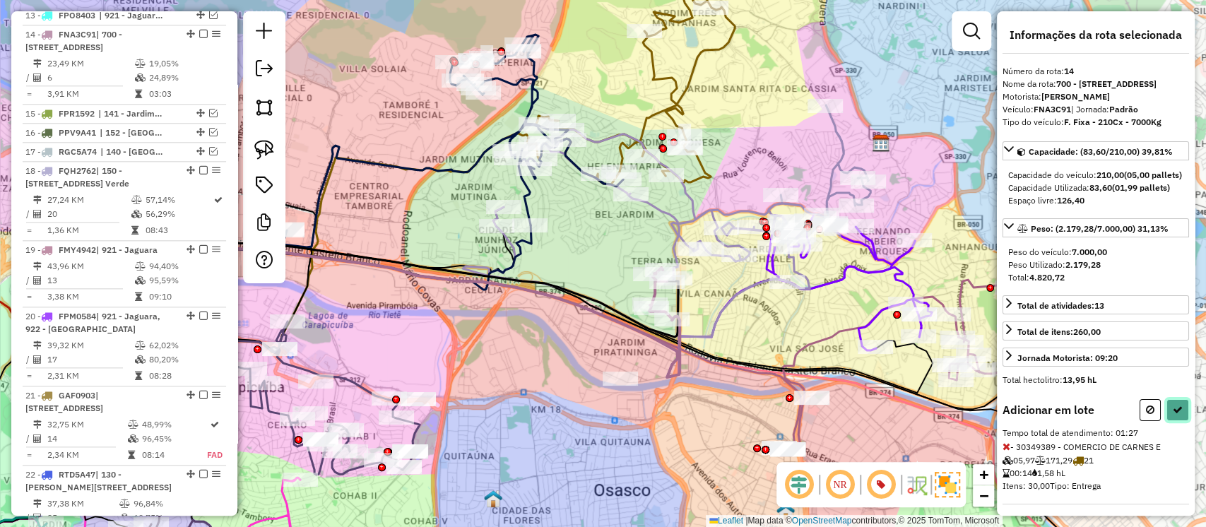
drag, startPoint x: 1170, startPoint y: 449, endPoint x: 1139, endPoint y: 444, distance: 32.2
click at [1168, 421] on button at bounding box center [1178, 410] width 23 height 22
select select "**********"
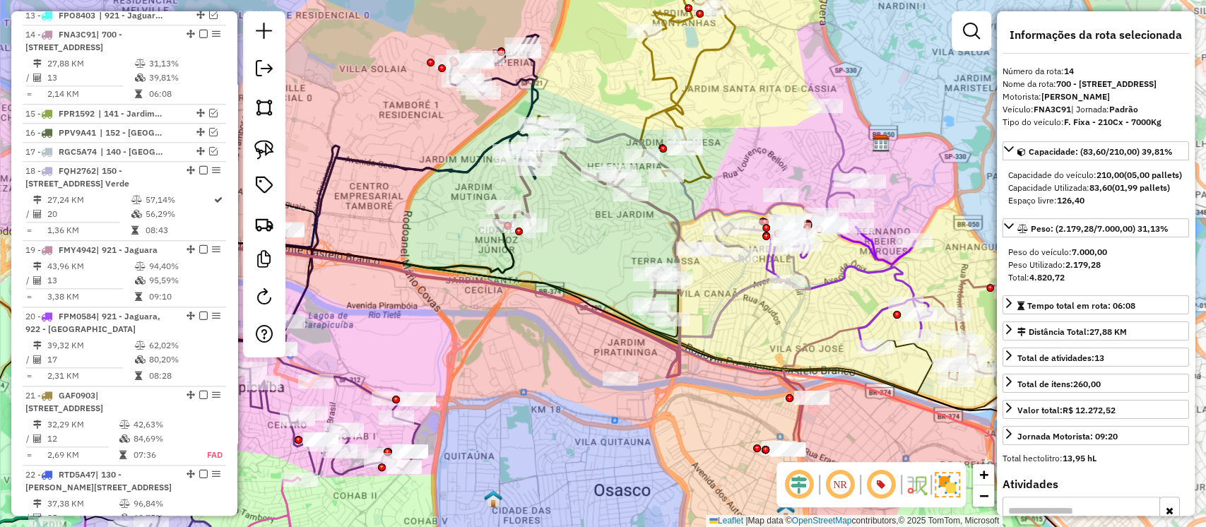
click at [469, 163] on icon at bounding box center [426, 141] width 286 height 213
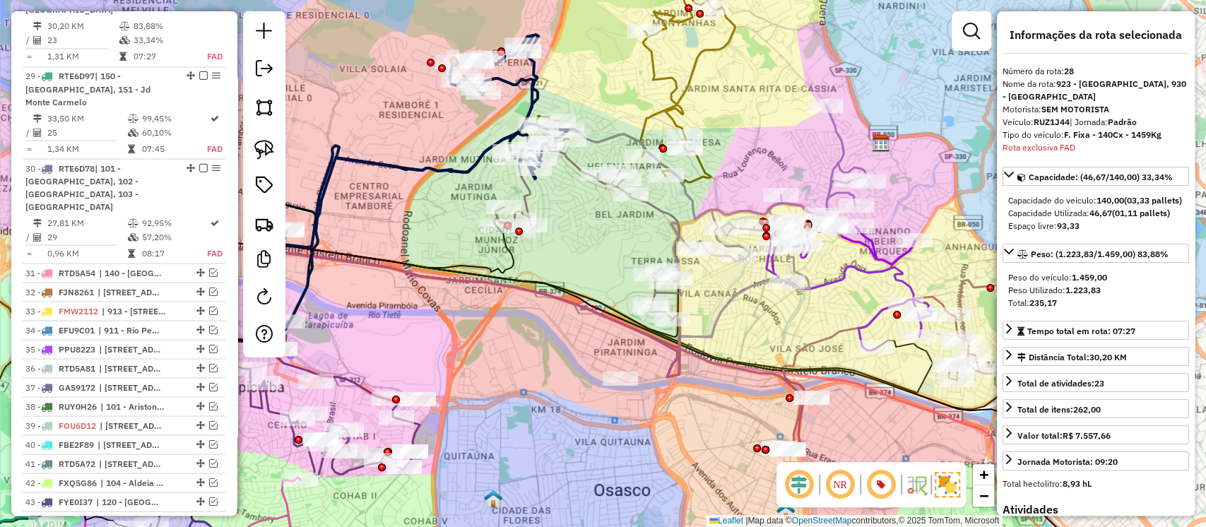
scroll to position [1729, 0]
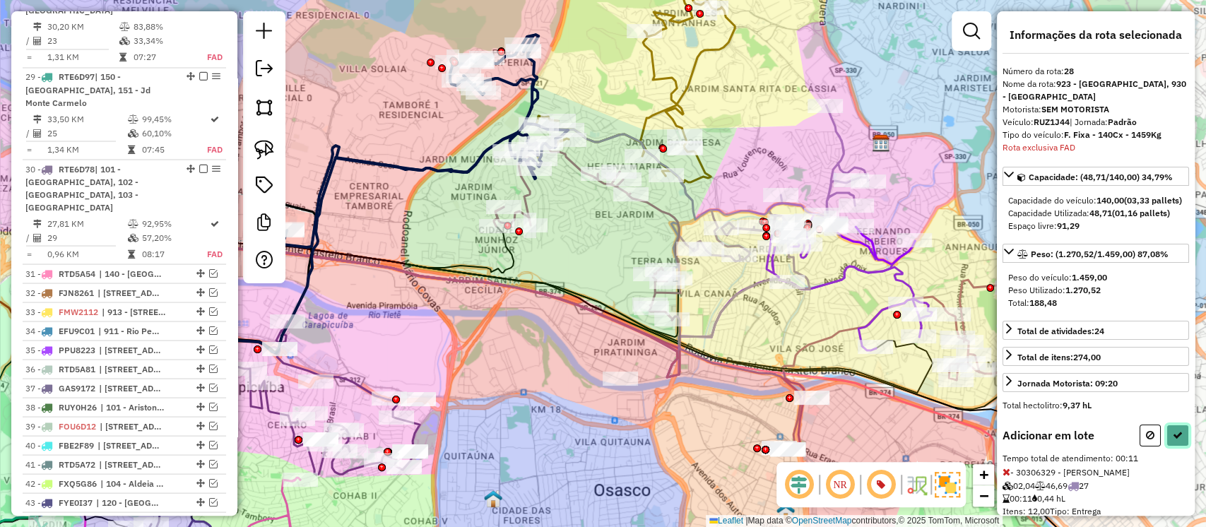
click at [1167, 447] on button at bounding box center [1178, 436] width 23 height 22
select select "**********"
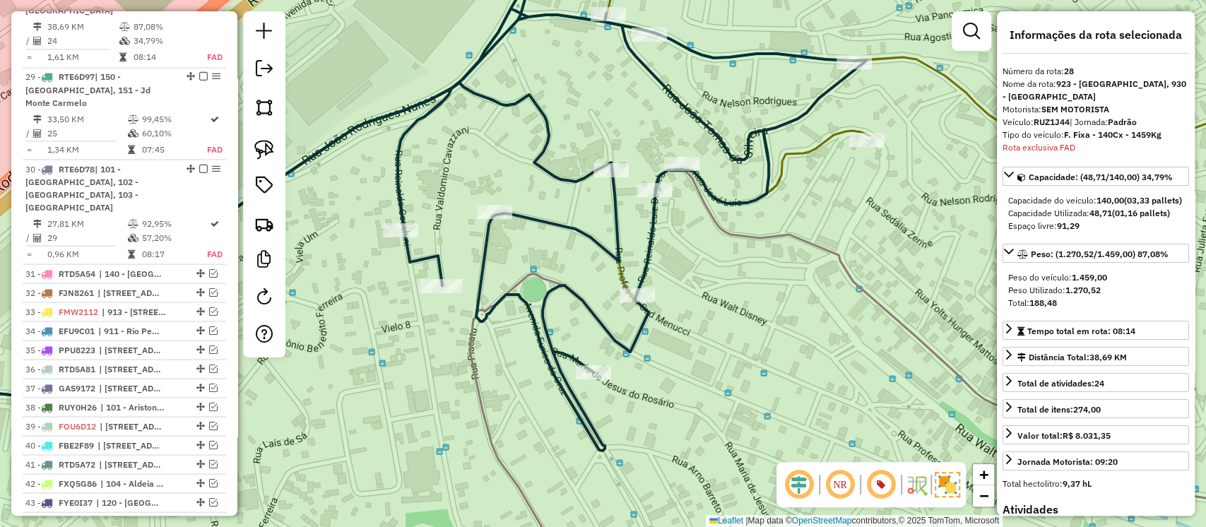
click at [575, 182] on icon at bounding box center [249, 241] width 740 height 316
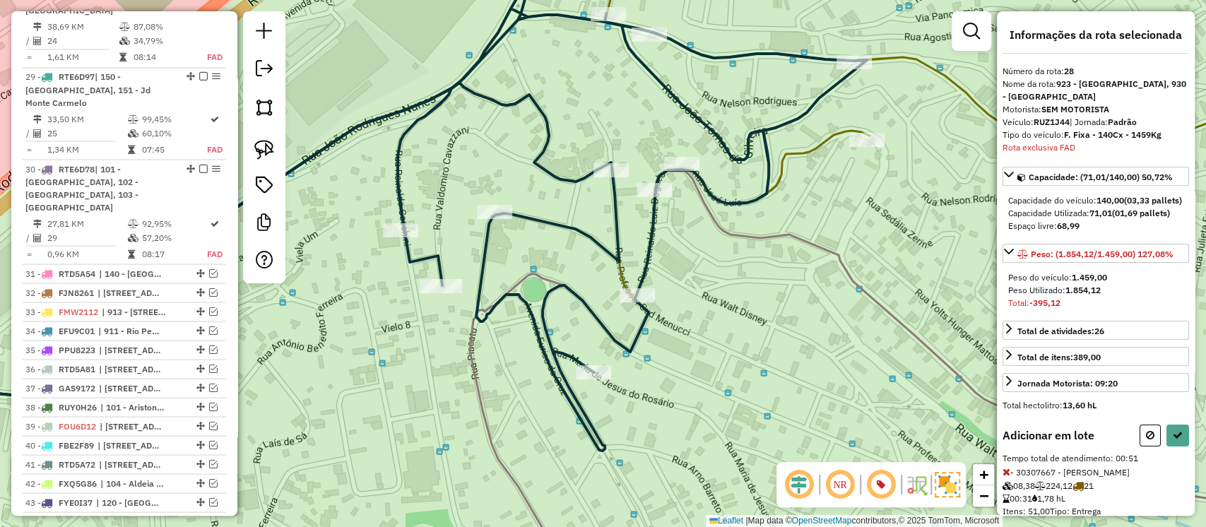
click at [1007, 477] on icon at bounding box center [1007, 472] width 8 height 10
click at [1182, 447] on button at bounding box center [1178, 436] width 23 height 22
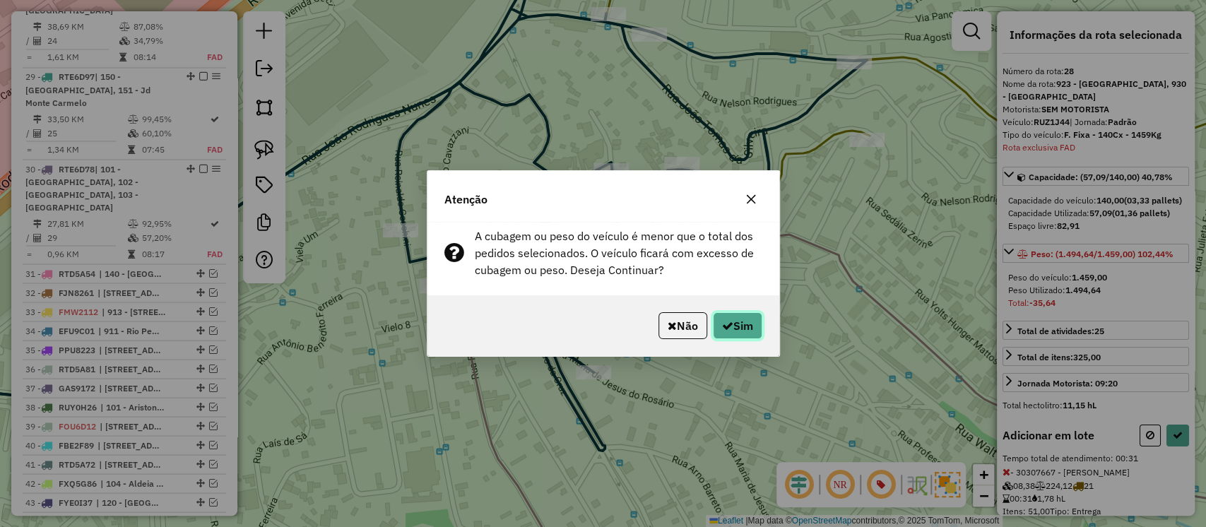
click at [752, 328] on button "Sim" at bounding box center [737, 325] width 49 height 27
select select "**********"
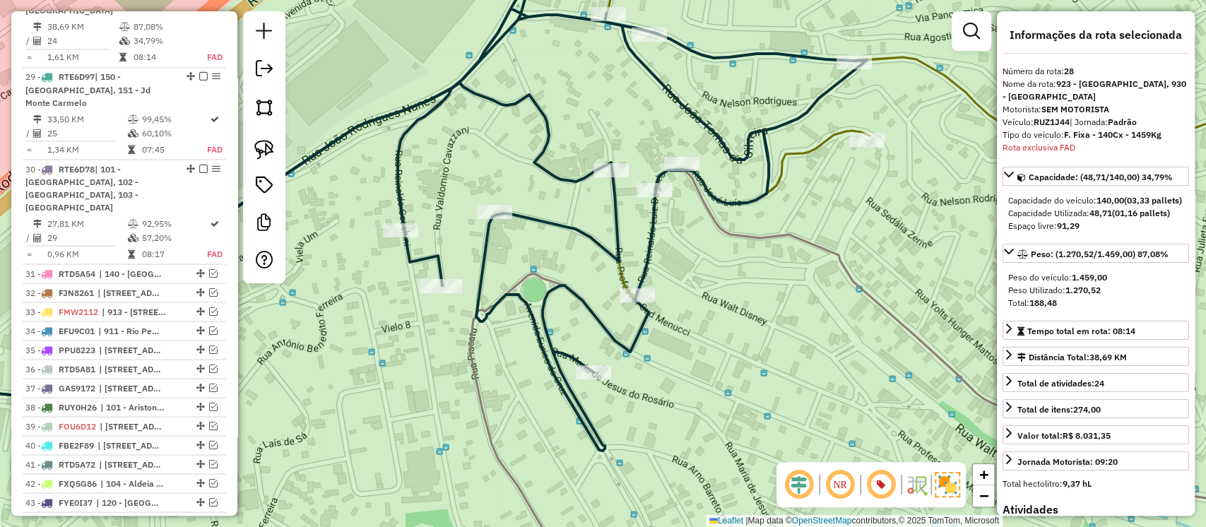
click at [0, 0] on div "Aguarde..." at bounding box center [0, 0] width 0 height 0
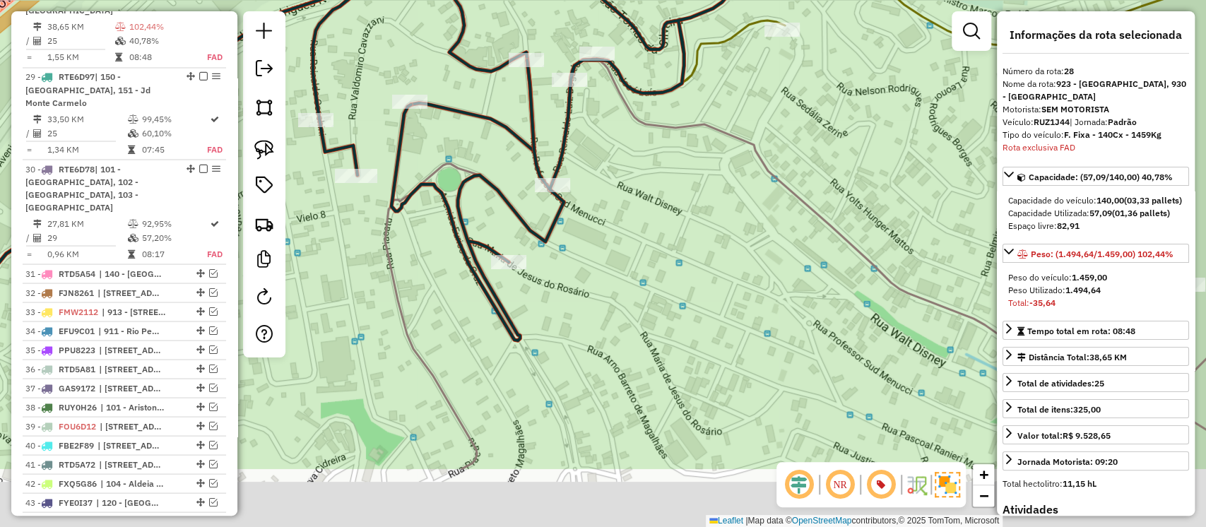
drag, startPoint x: 724, startPoint y: 275, endPoint x: 677, endPoint y: 194, distance: 93.7
click at [677, 194] on div "Janela de atendimento Grade de atendimento Capacidade Transportadoras Veículos …" at bounding box center [603, 263] width 1206 height 527
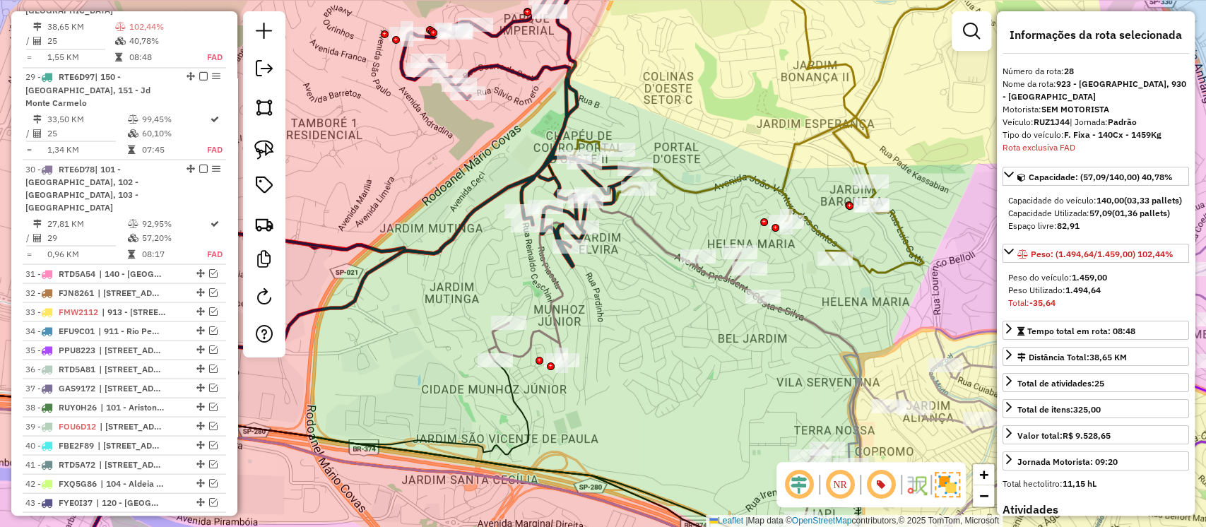
click at [561, 301] on icon at bounding box center [675, 372] width 373 height 352
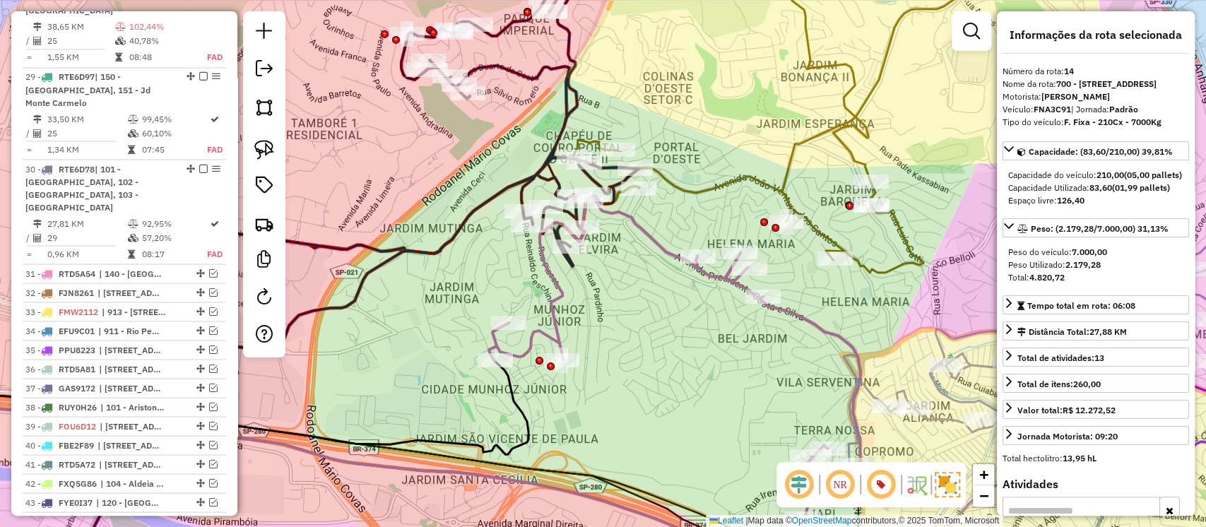
scroll to position [1004, 0]
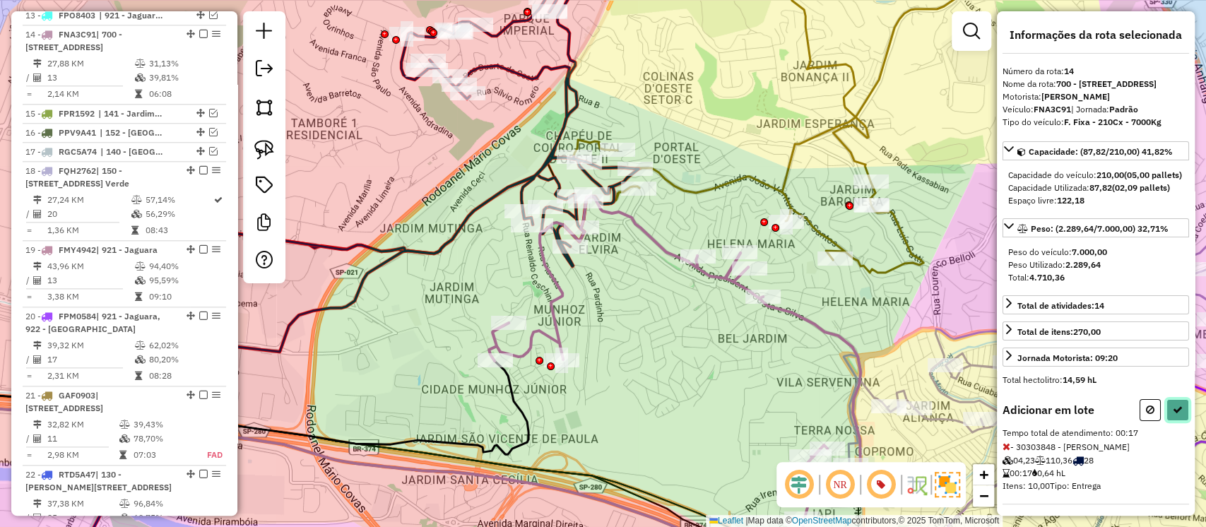
click at [1167, 421] on button at bounding box center [1178, 410] width 23 height 22
select select "**********"
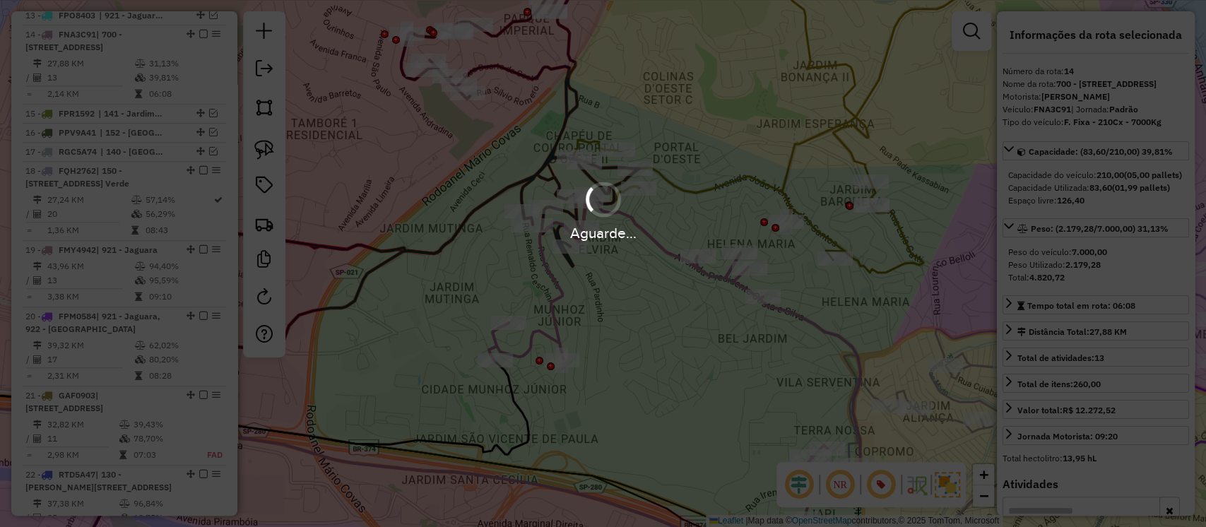
click at [569, 103] on div "Aguarde..." at bounding box center [603, 263] width 1206 height 527
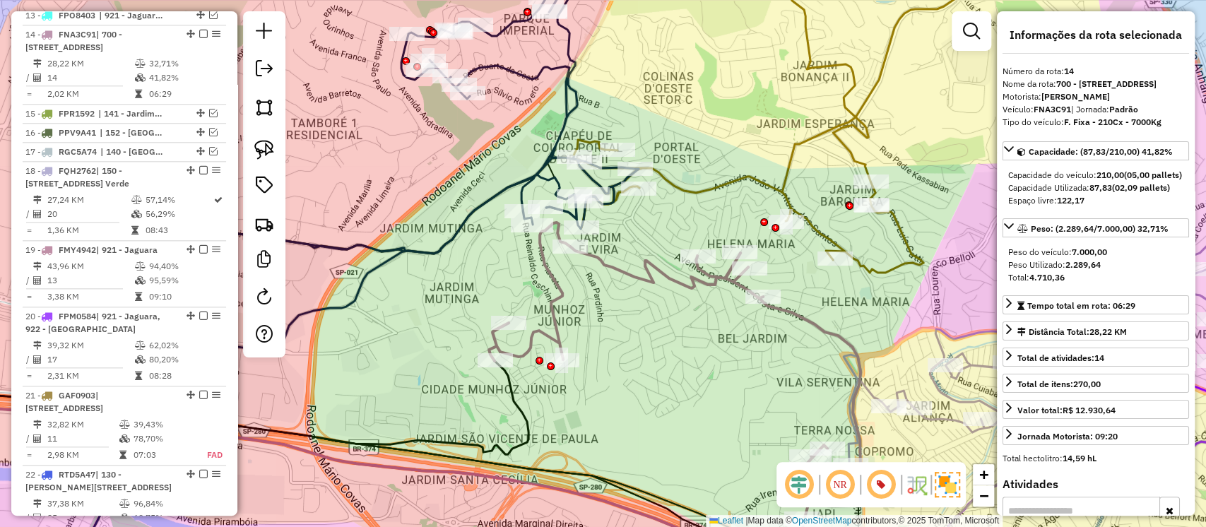
click at [569, 103] on icon at bounding box center [335, 191] width 608 height 425
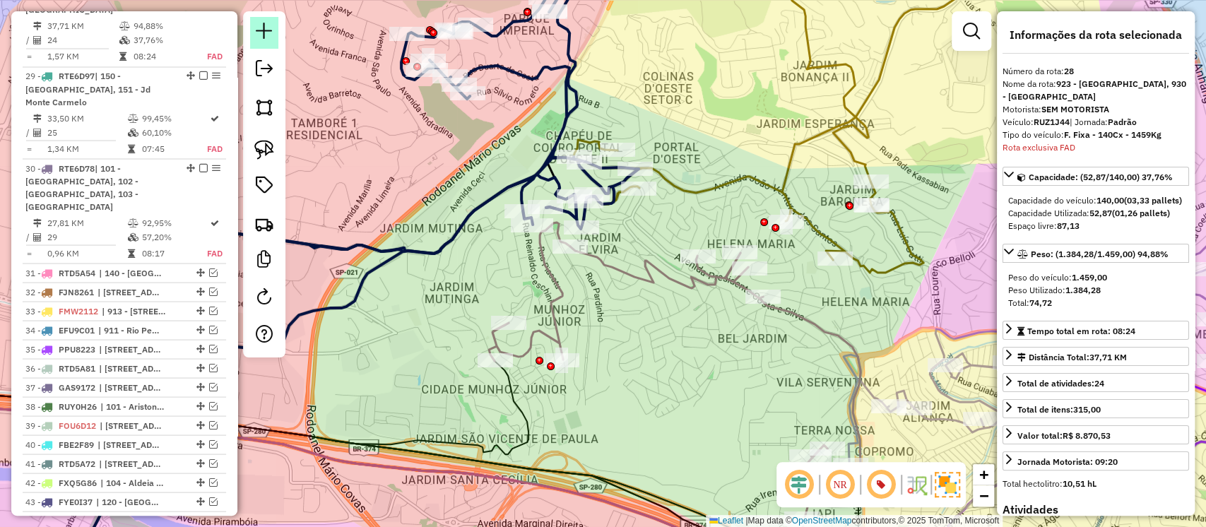
scroll to position [1729, 0]
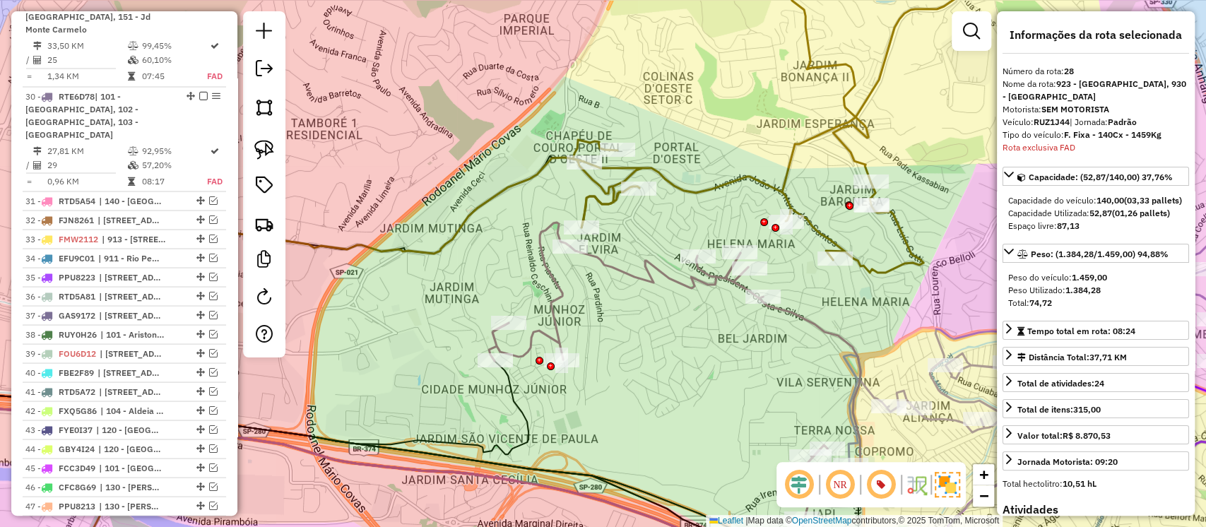
click at [674, 189] on icon at bounding box center [772, 110] width 399 height 326
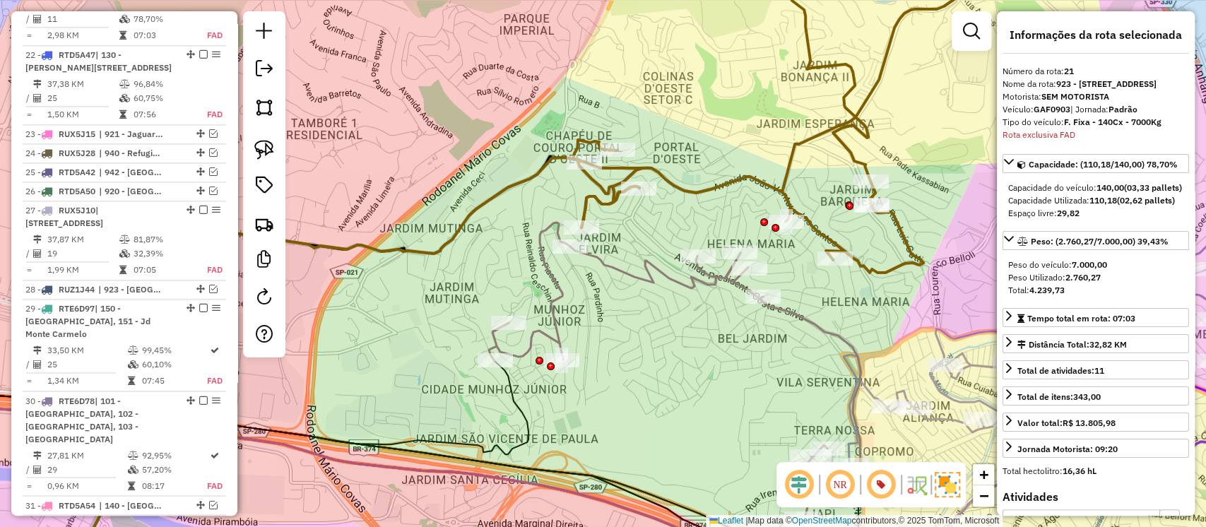
scroll to position [1402, 0]
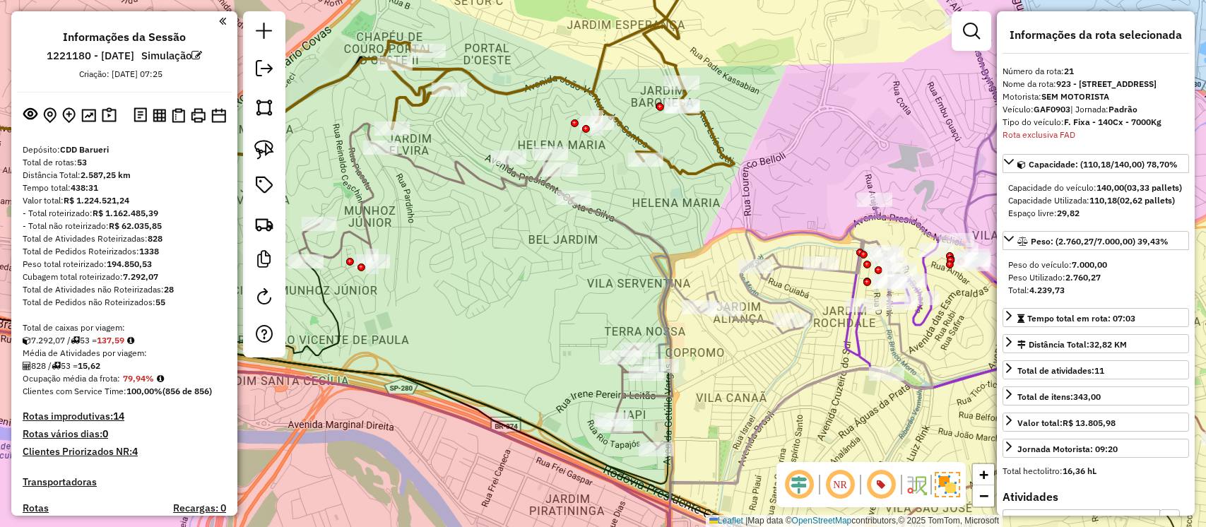
select select "**********"
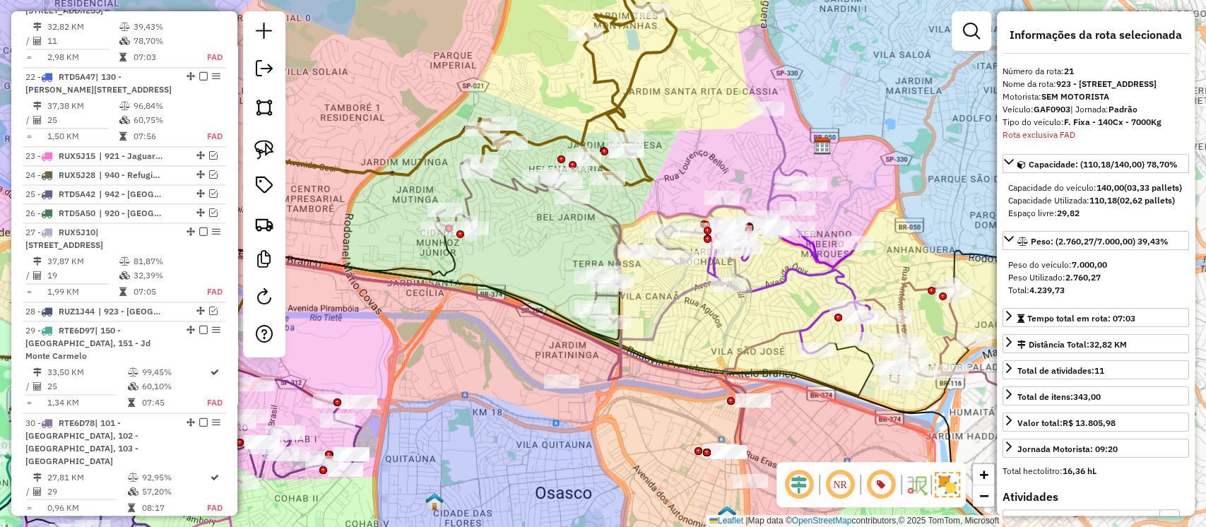
drag, startPoint x: 729, startPoint y: 187, endPoint x: 699, endPoint y: 133, distance: 62.0
click at [702, 129] on div "Janela de atendimento Grade de atendimento Capacidade Transportadoras Veículos …" at bounding box center [603, 263] width 1206 height 527
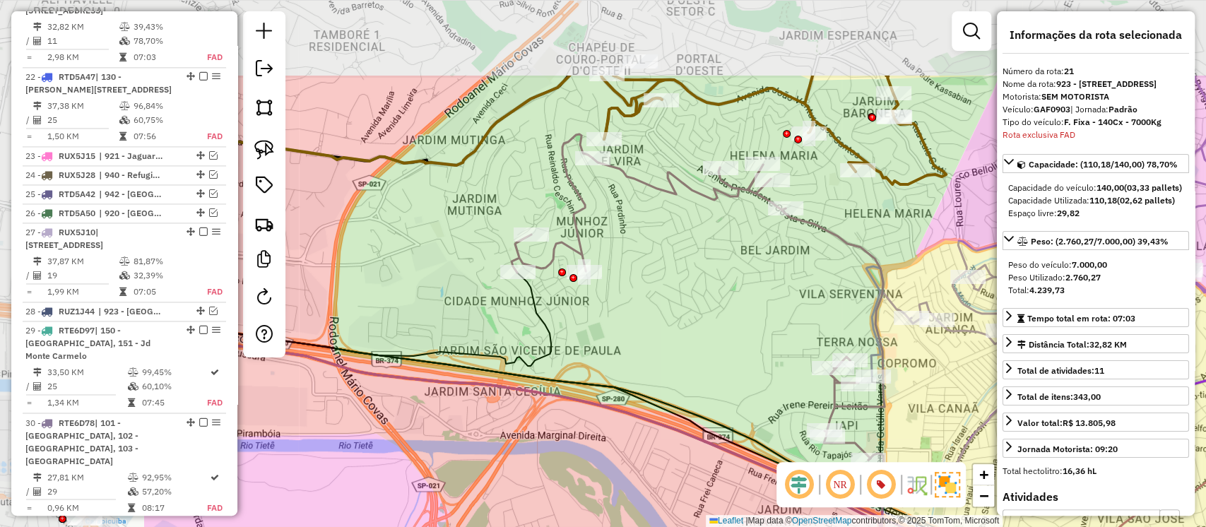
drag, startPoint x: 623, startPoint y: 103, endPoint x: 886, endPoint y: 230, distance: 291.8
click at [888, 230] on div "Janela de atendimento Grade de atendimento Capacidade Transportadoras Veículos …" at bounding box center [603, 263] width 1206 height 527
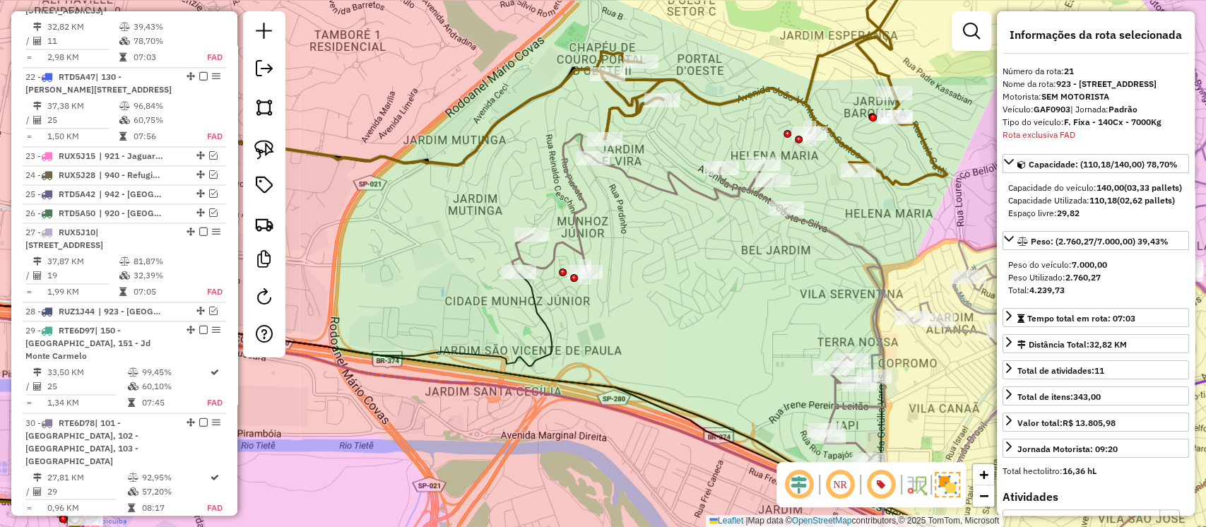
click at [902, 184] on icon at bounding box center [771, 65] width 351 height 237
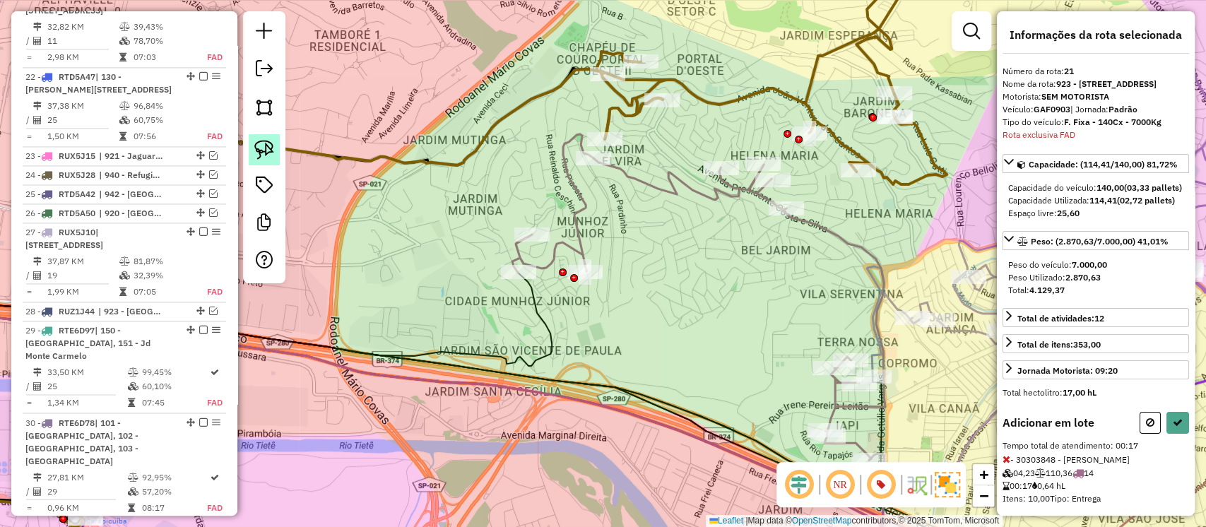
click at [272, 148] on img at bounding box center [264, 150] width 20 height 20
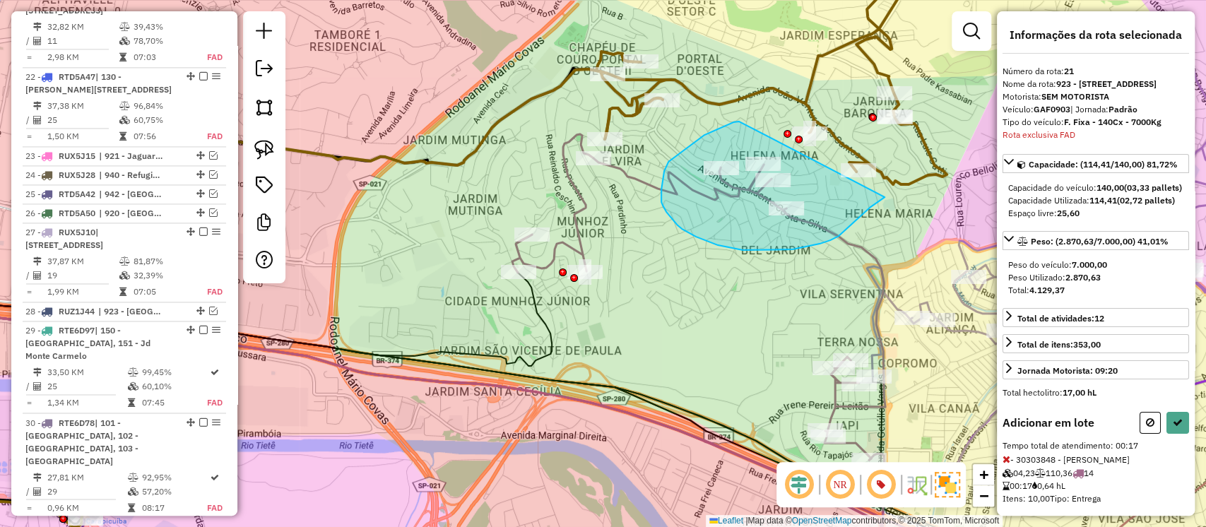
drag, startPoint x: 739, startPoint y: 122, endPoint x: 885, endPoint y: 197, distance: 164.1
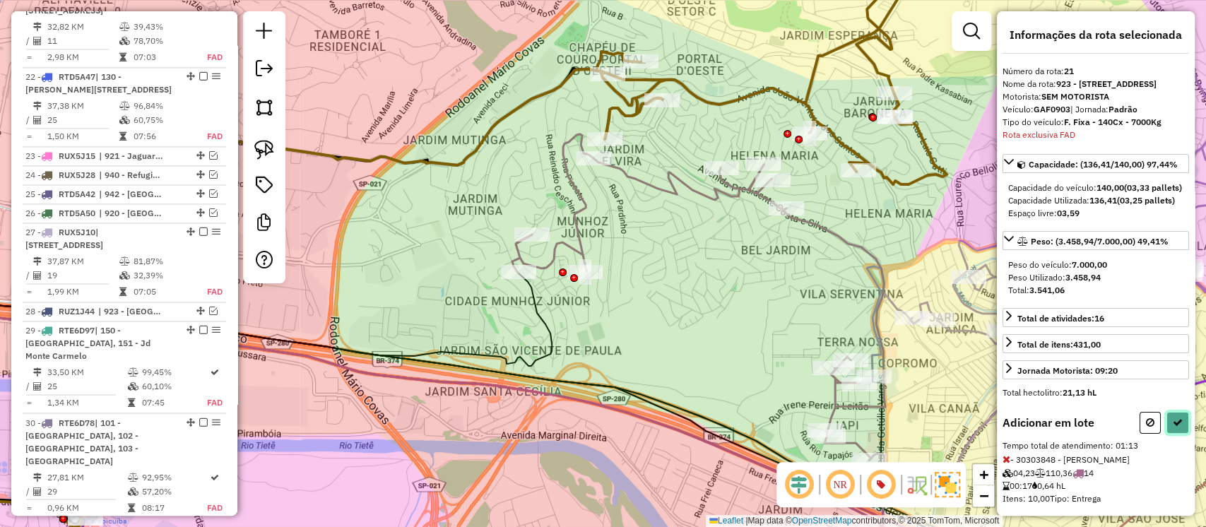
click at [1173, 428] on icon at bounding box center [1178, 423] width 10 height 10
select select "**********"
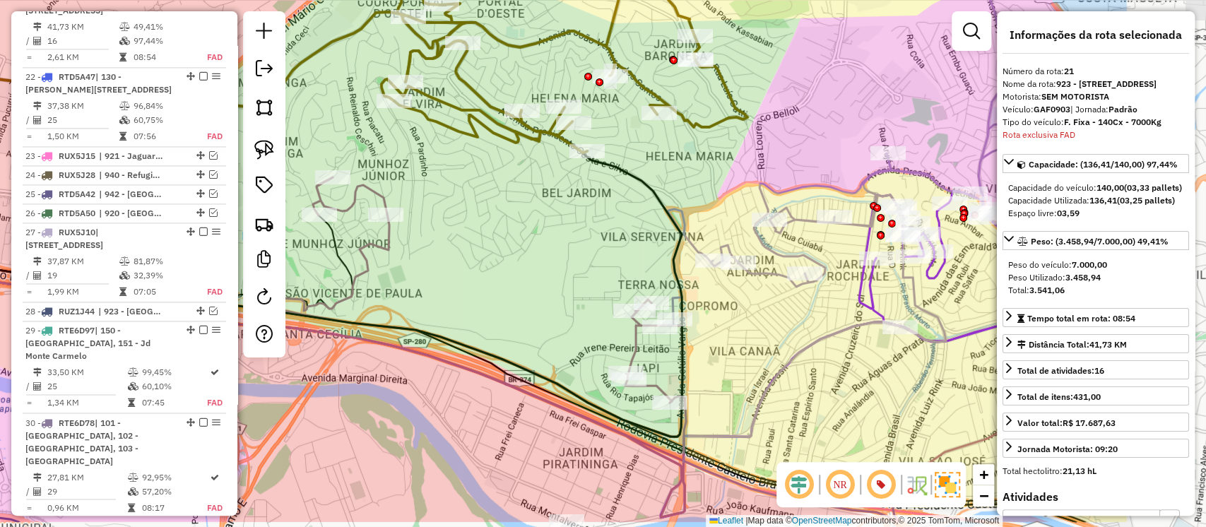
drag, startPoint x: 787, startPoint y: 299, endPoint x: 588, endPoint y: 242, distance: 207.4
click at [588, 242] on div "Janela de atendimento Grade de atendimento Capacidade Transportadoras Veículos …" at bounding box center [603, 263] width 1206 height 527
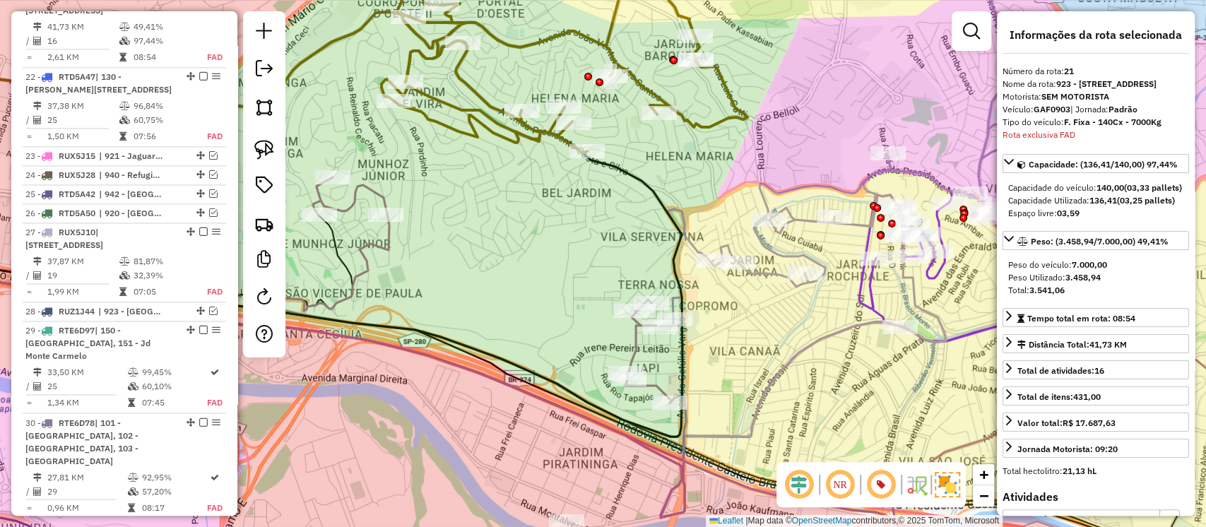
click at [636, 350] on icon at bounding box center [467, 306] width 430 height 259
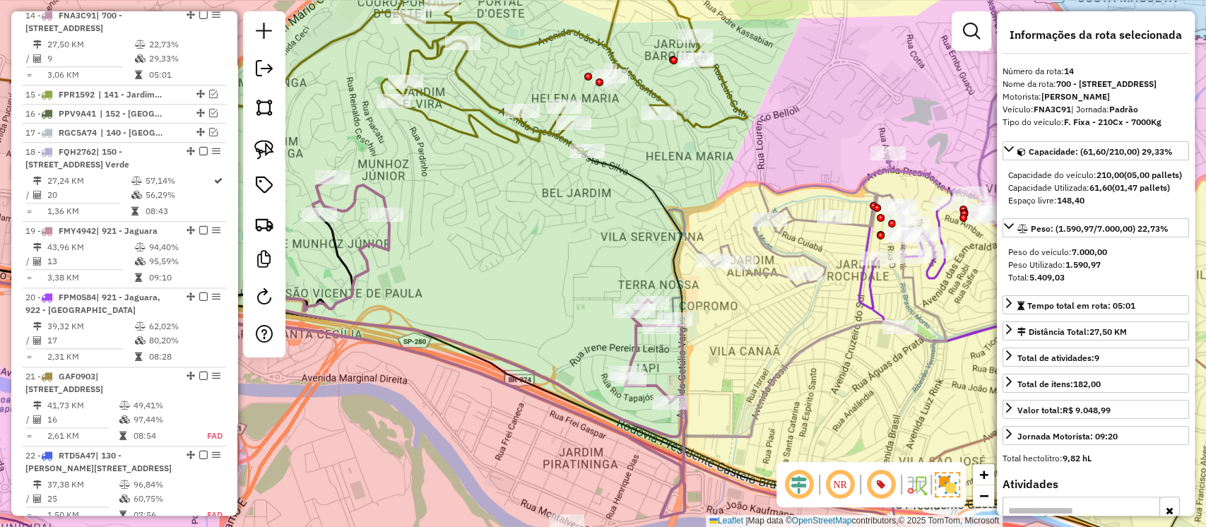
scroll to position [1004, 0]
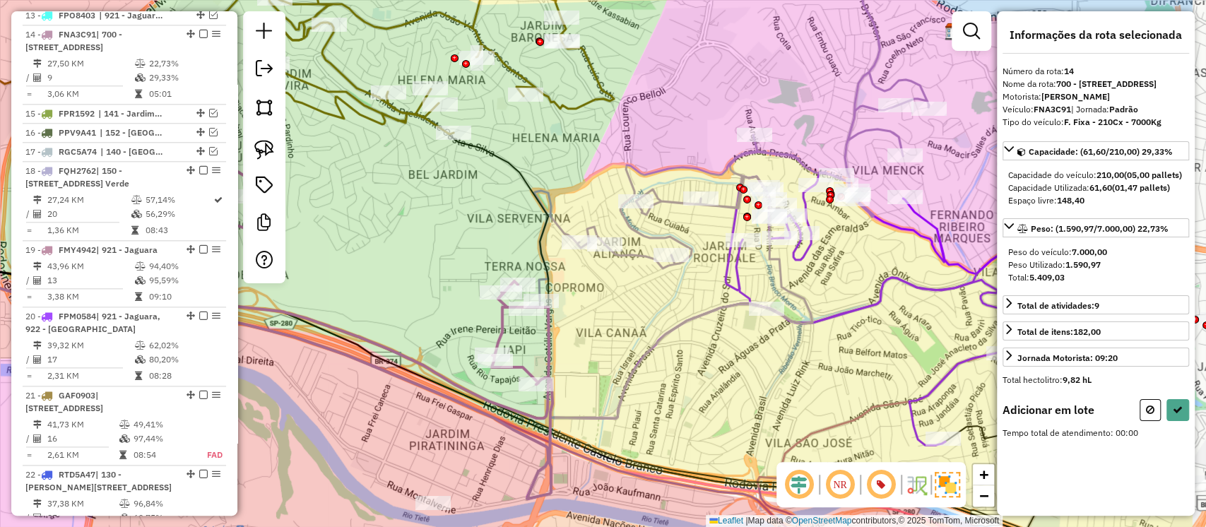
drag, startPoint x: 748, startPoint y: 315, endPoint x: 600, endPoint y: 293, distance: 149.4
click at [600, 293] on div "Janela de atendimento Grade de atendimento Capacidade Transportadoras Veículos …" at bounding box center [603, 263] width 1206 height 527
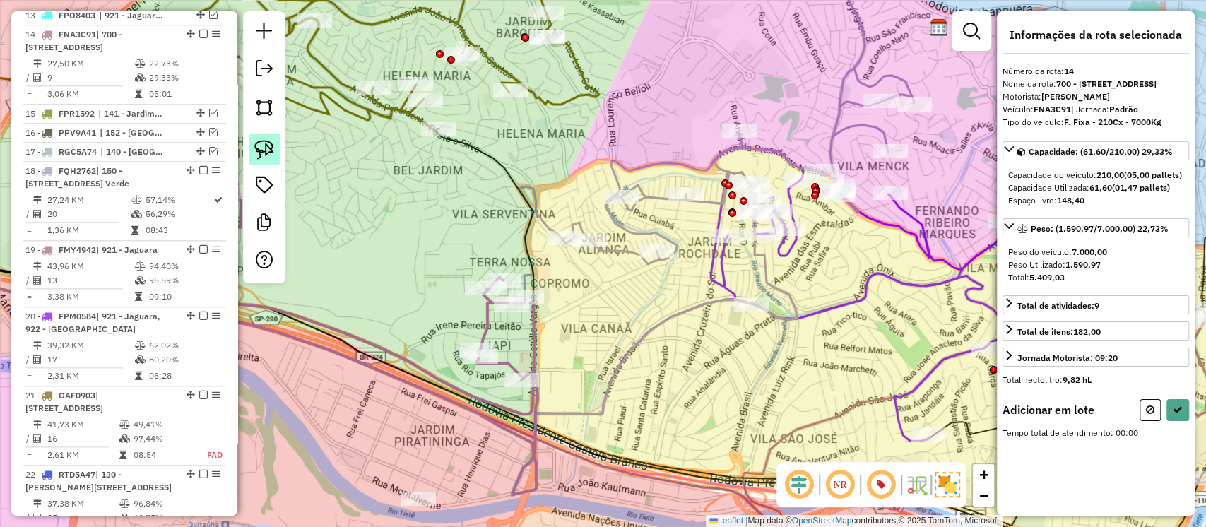
click at [271, 143] on img at bounding box center [264, 150] width 20 height 20
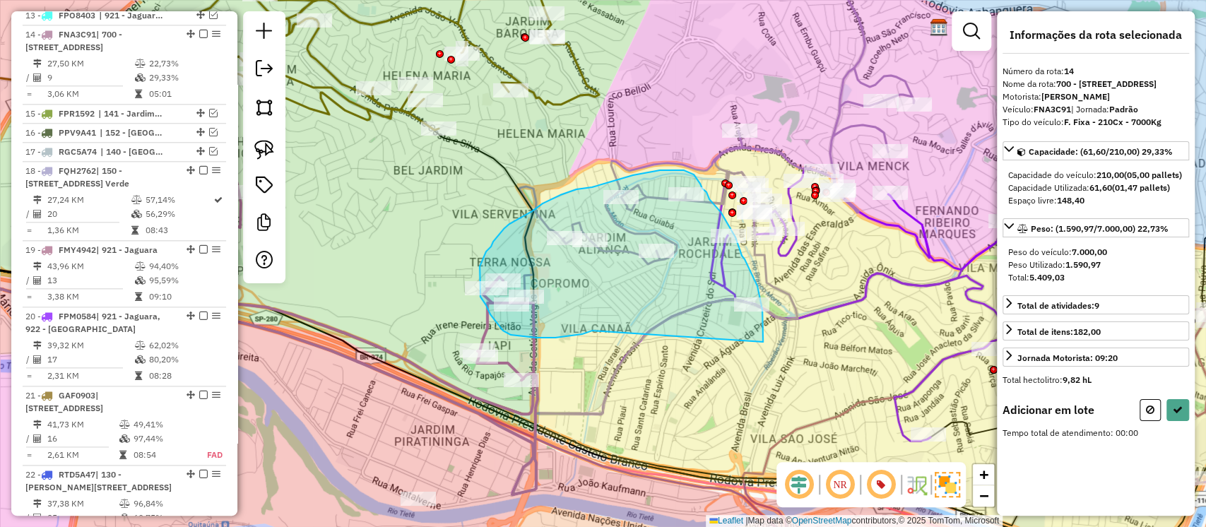
drag, startPoint x: 582, startPoint y: 334, endPoint x: 763, endPoint y: 342, distance: 181.1
click at [763, 342] on div "Rota 27 - Placa RUX5J10 30361026 - WALQUIRIA DA SILVA Janela de atendimento Gra…" at bounding box center [603, 263] width 1206 height 527
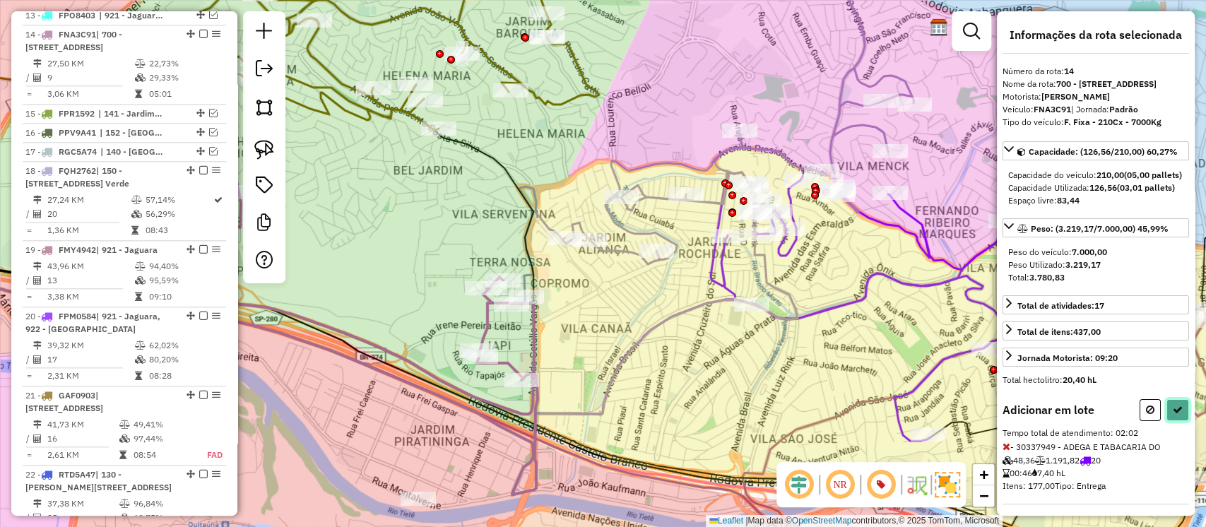
click at [1176, 415] on icon at bounding box center [1178, 410] width 10 height 10
select select "**********"
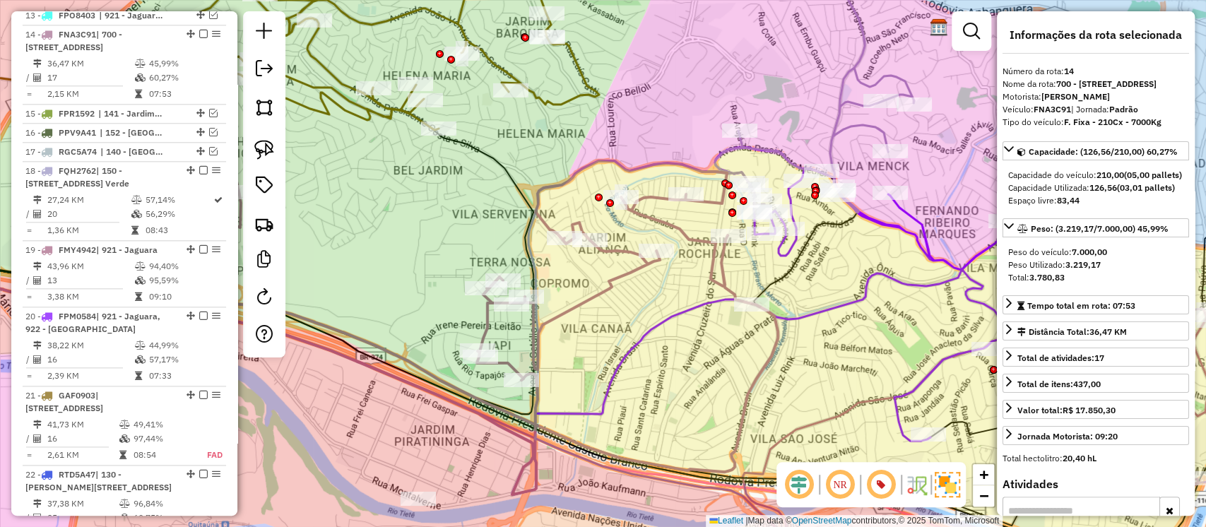
click at [725, 268] on icon at bounding box center [441, 313] width 674 height 317
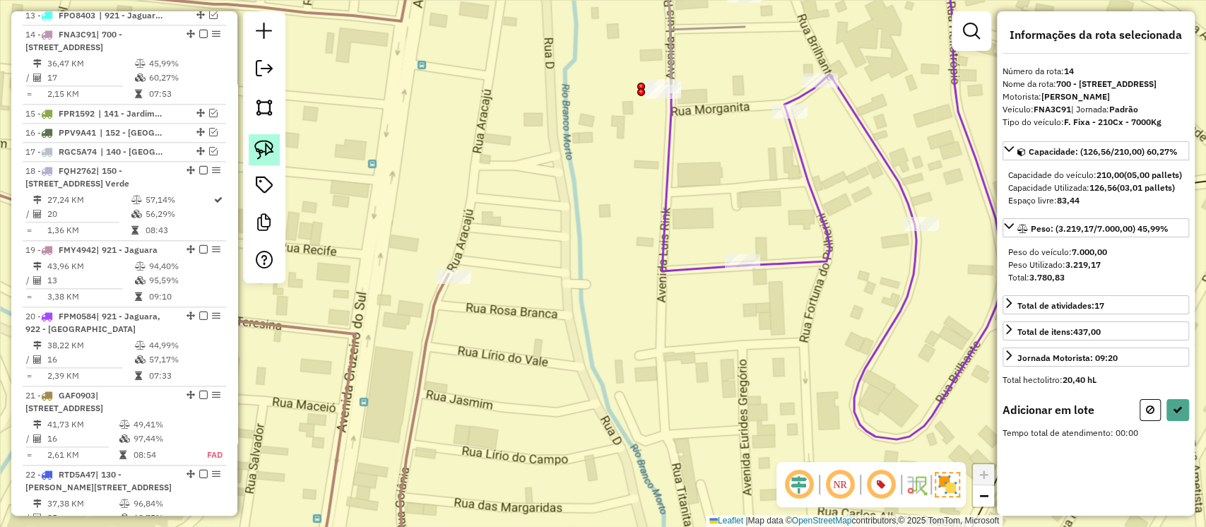
click at [255, 144] on img at bounding box center [264, 150] width 20 height 20
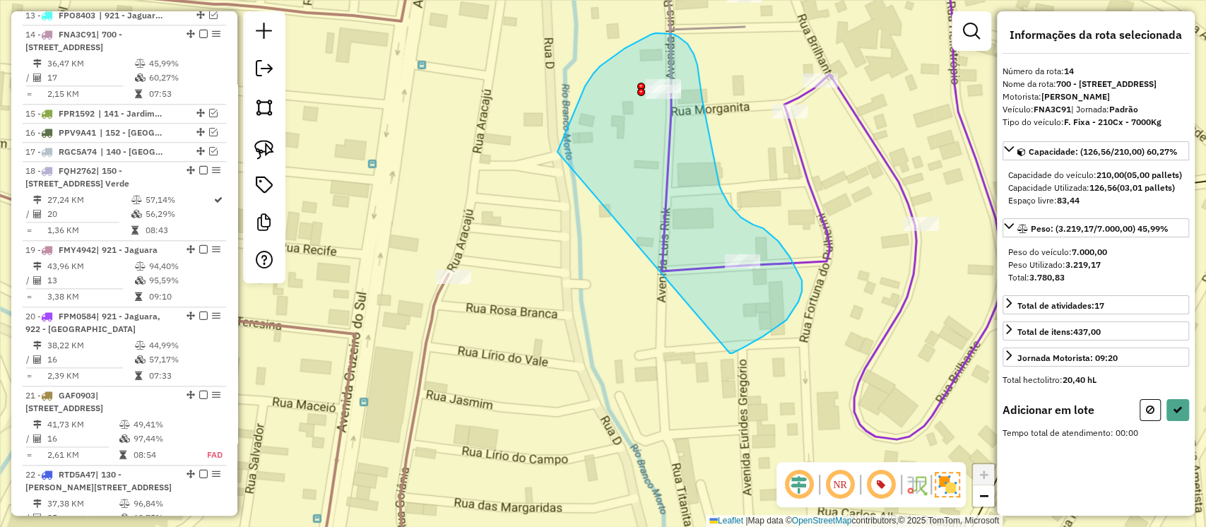
drag, startPoint x: 559, startPoint y: 147, endPoint x: 725, endPoint y: 355, distance: 266.5
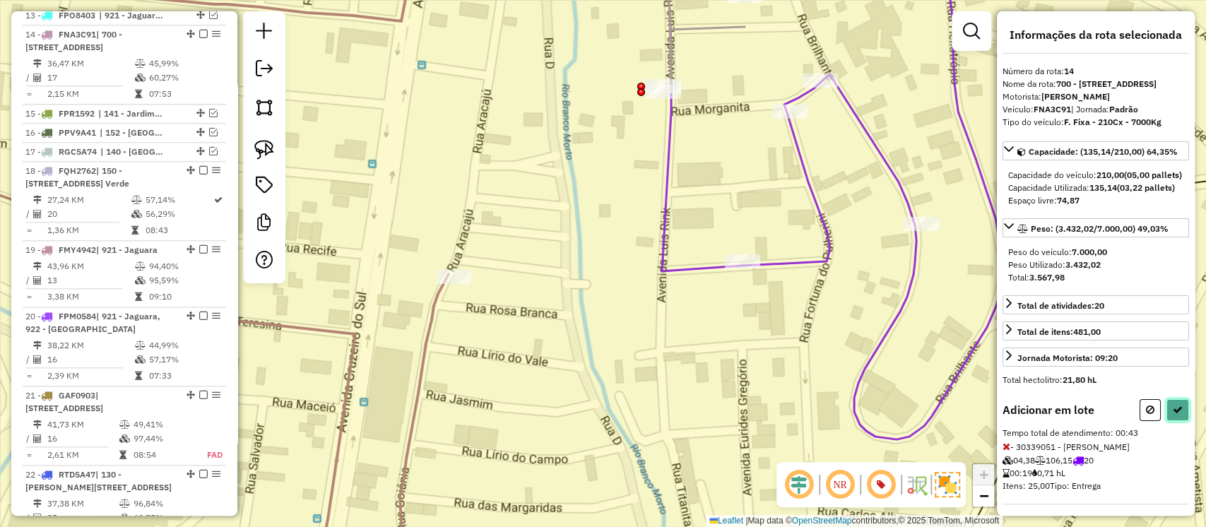
click at [1173, 415] on icon at bounding box center [1178, 410] width 10 height 10
select select "**********"
click at [1173, 415] on icon at bounding box center [1178, 410] width 10 height 10
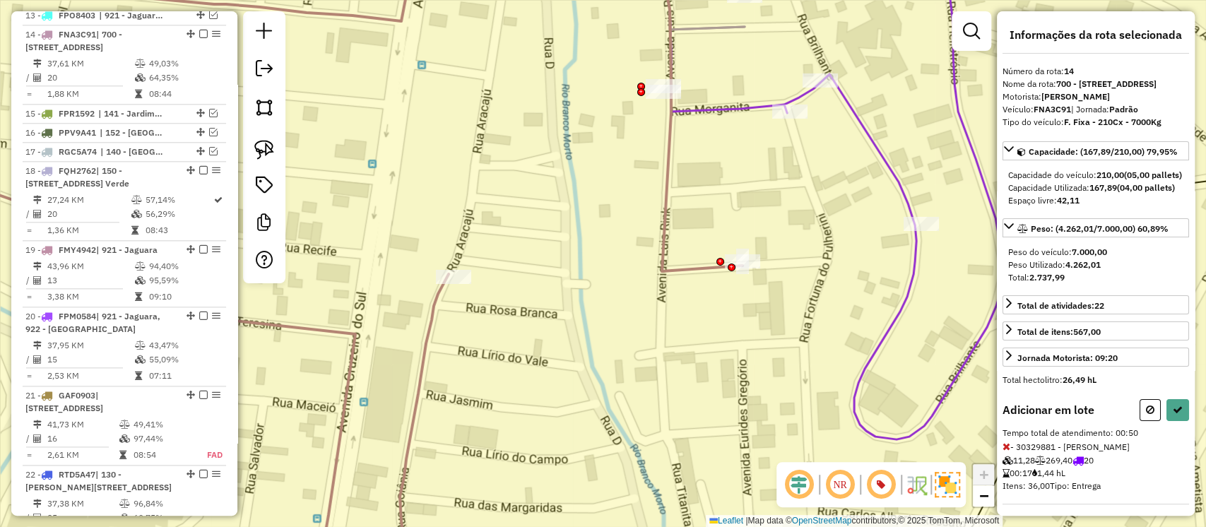
select select "**********"
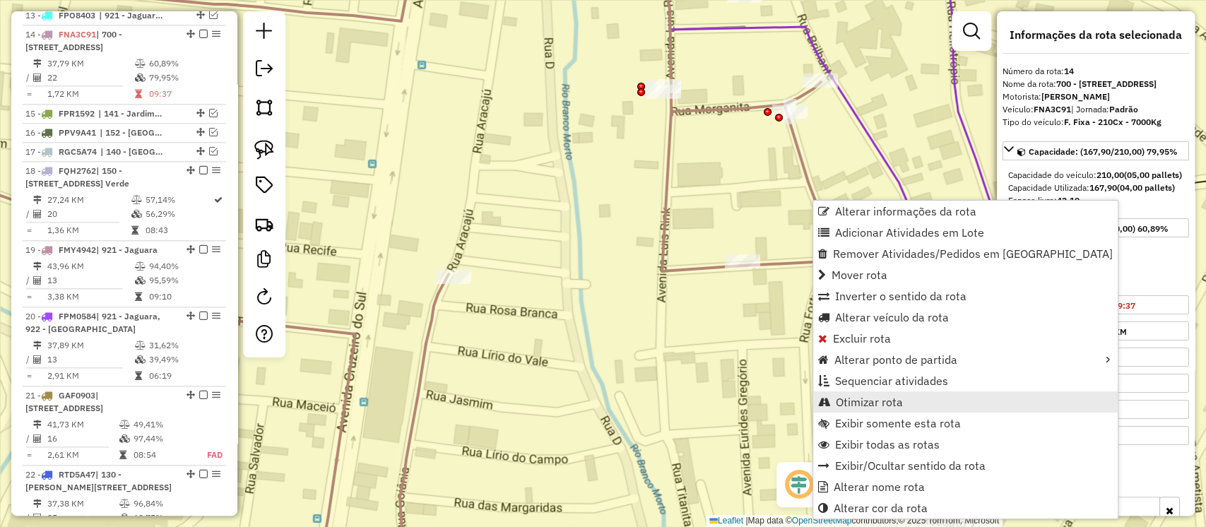
click at [877, 399] on span "Otimizar rota" at bounding box center [869, 401] width 67 height 11
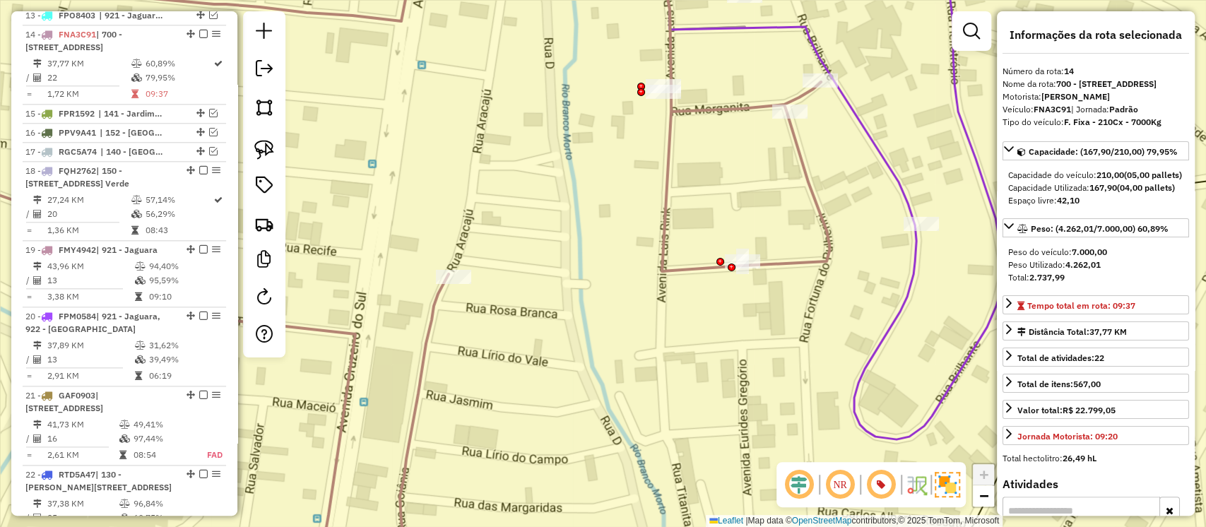
click at [883, 155] on icon at bounding box center [832, 194] width 346 height 492
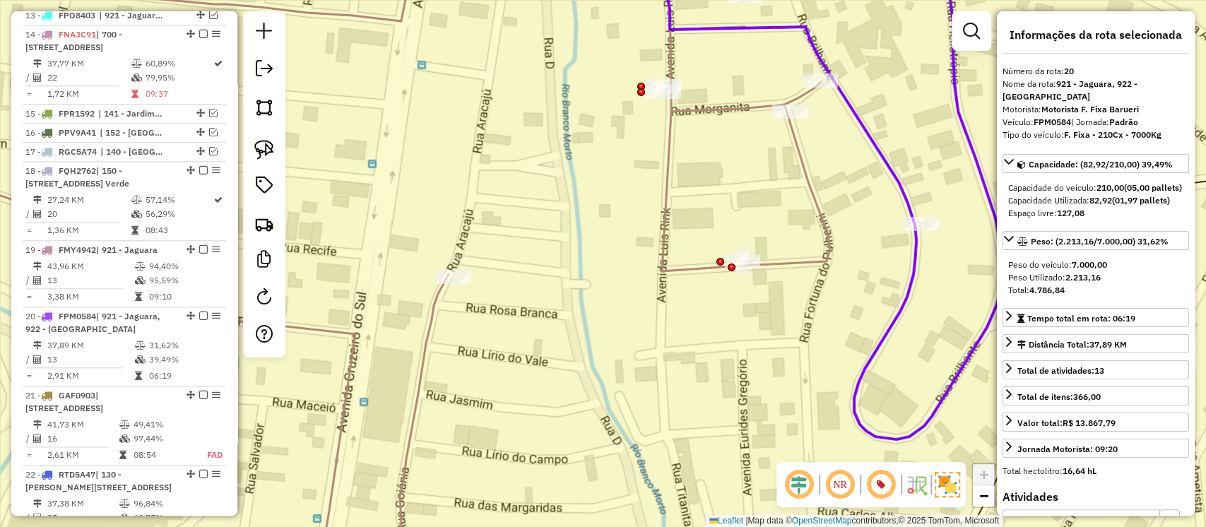
scroll to position [1323, 0]
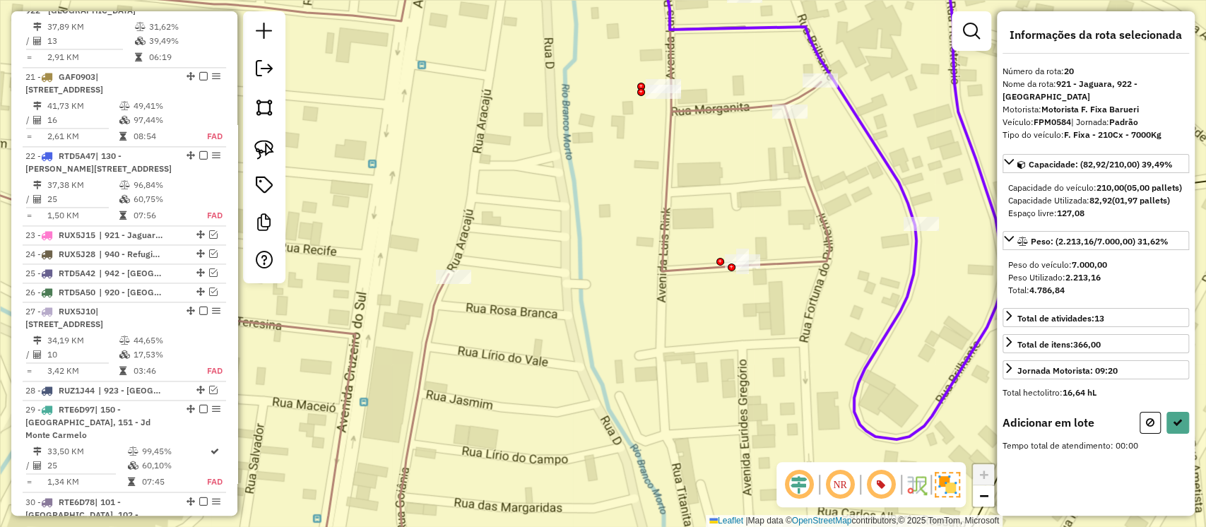
click at [818, 90] on icon at bounding box center [354, 264] width 951 height 633
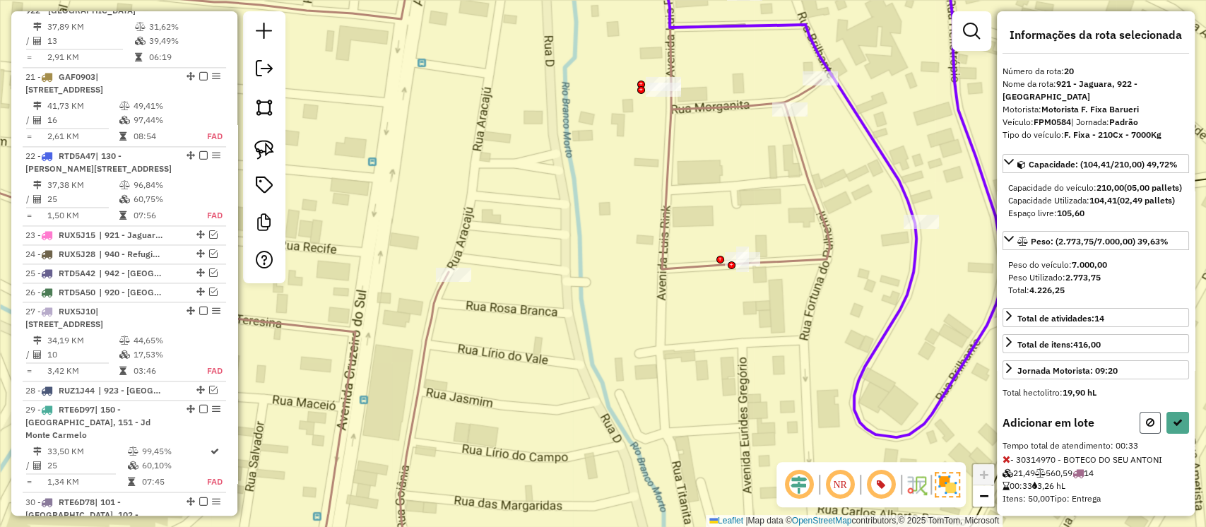
click at [1148, 428] on icon at bounding box center [1150, 423] width 8 height 10
select select "**********"
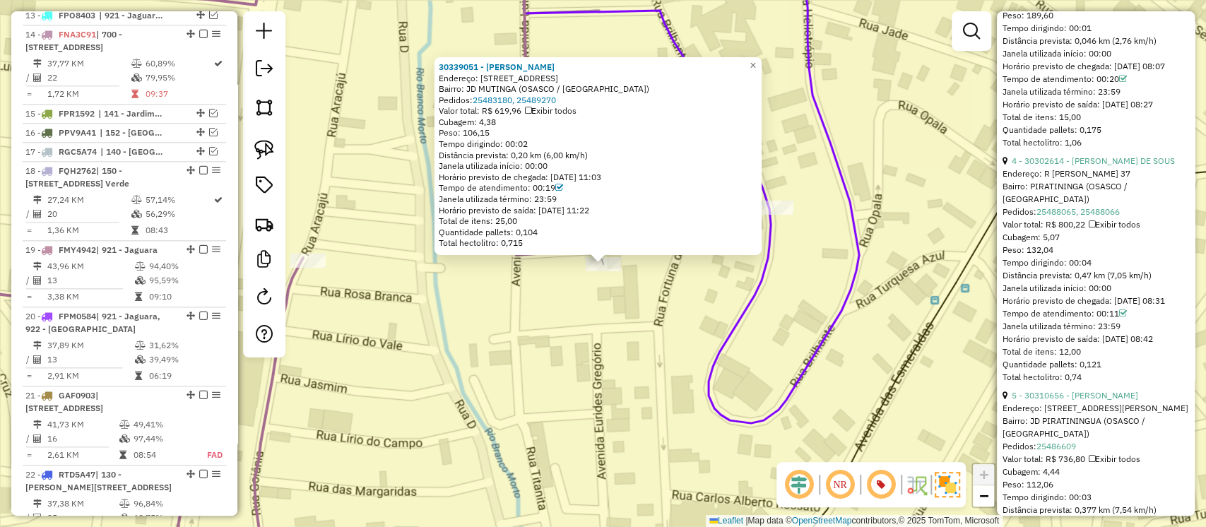
scroll to position [0, 0]
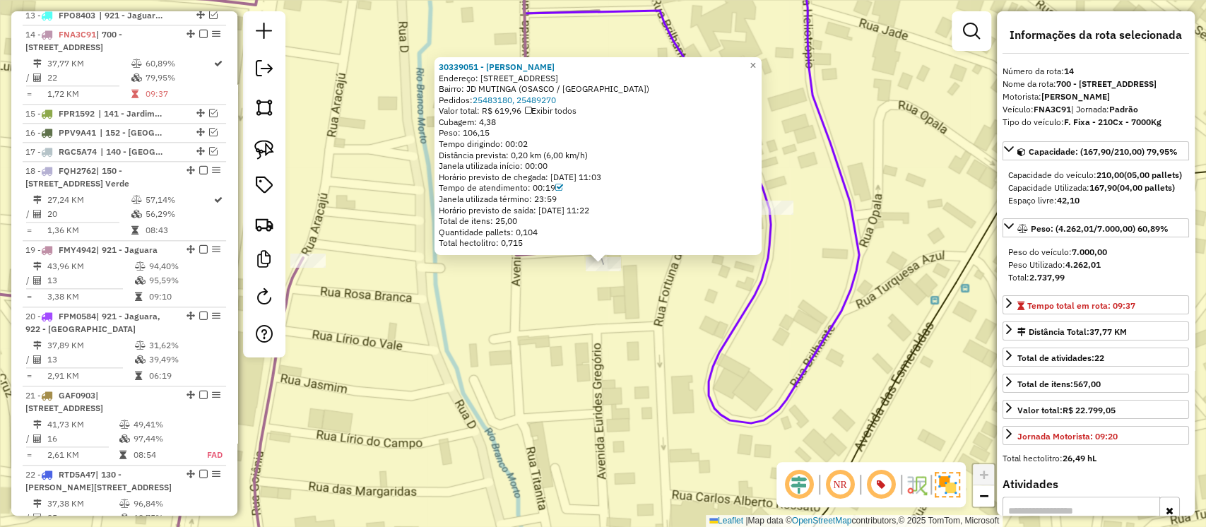
click at [859, 266] on icon at bounding box center [921, 186] width 809 height 476
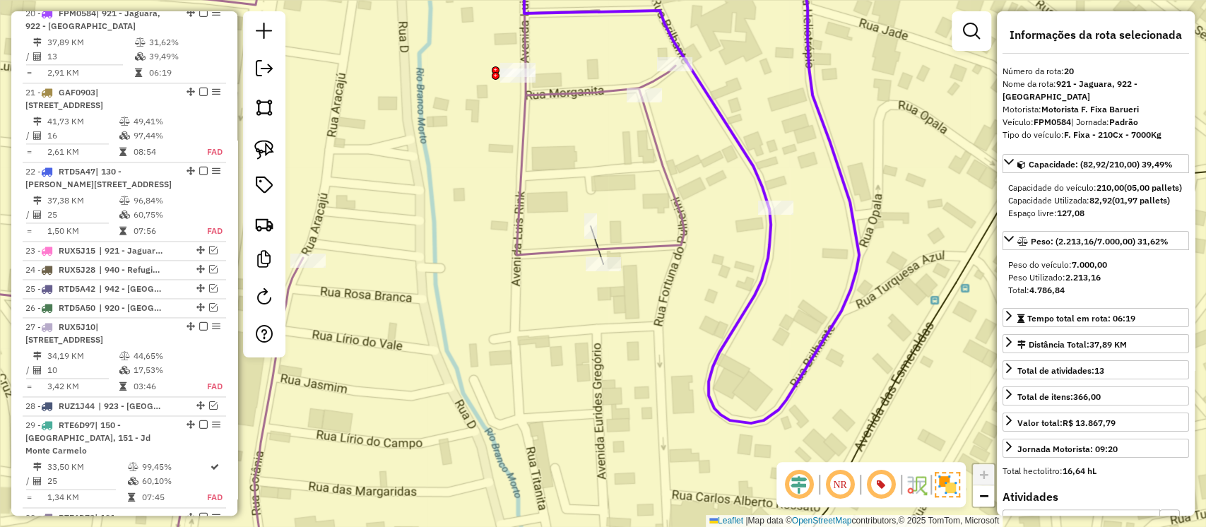
scroll to position [1323, 0]
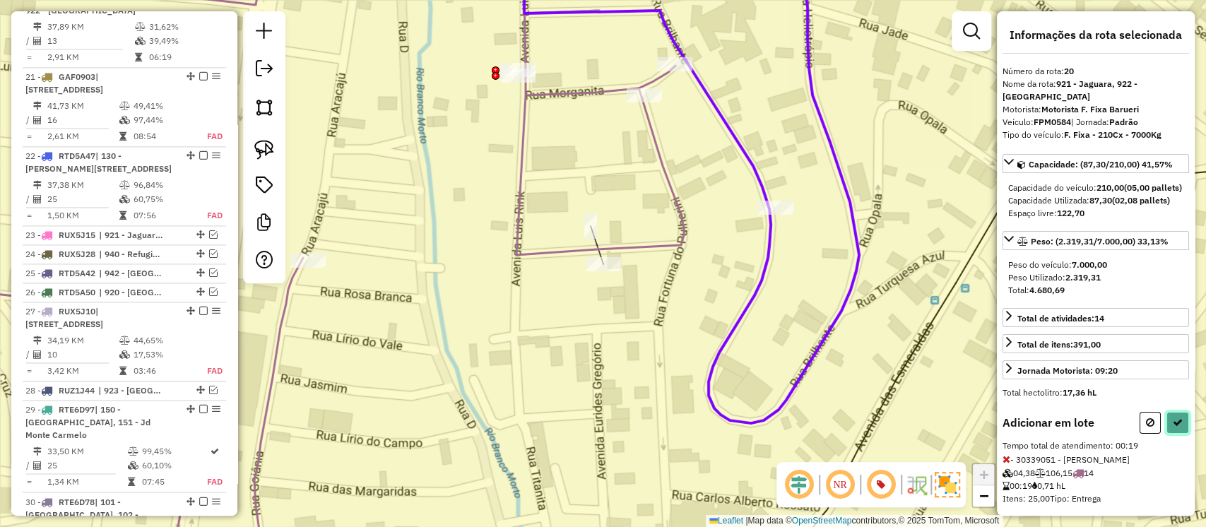
click at [1174, 418] on icon at bounding box center [1178, 423] width 10 height 10
select select "**********"
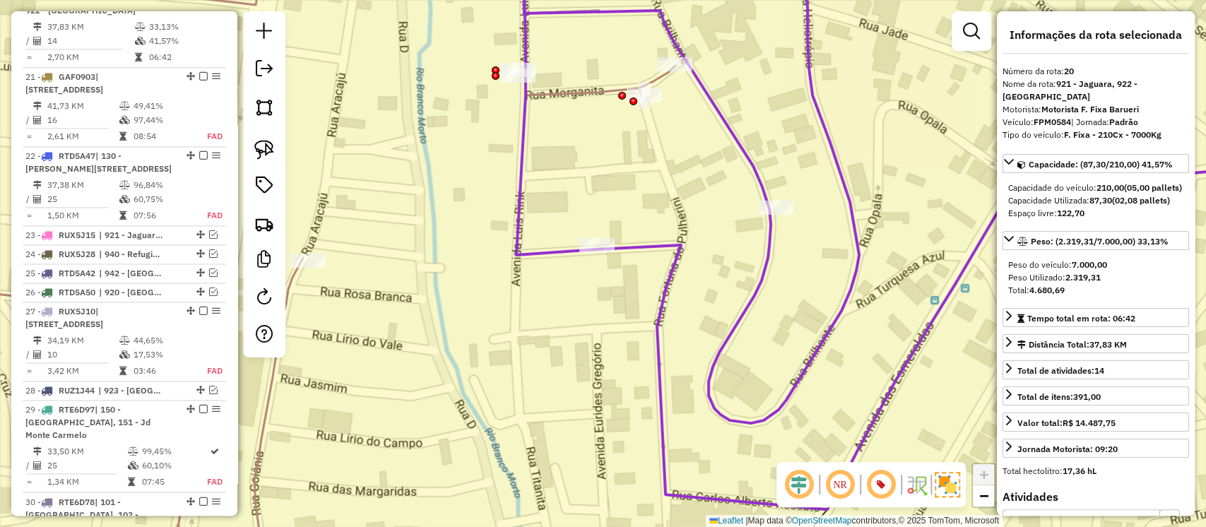
click at [609, 88] on icon at bounding box center [277, 264] width 796 height 633
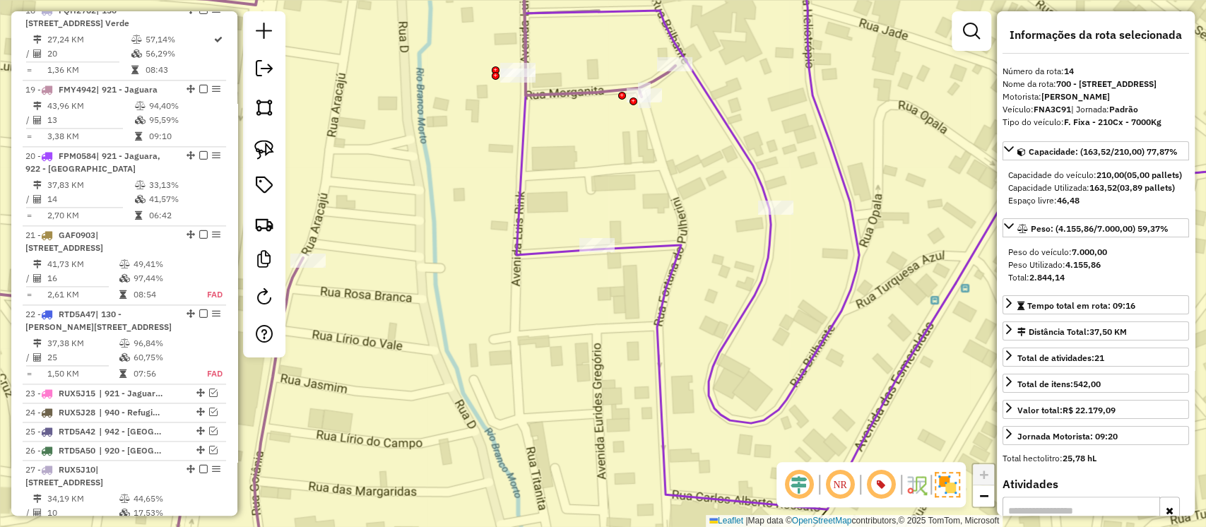
scroll to position [1004, 0]
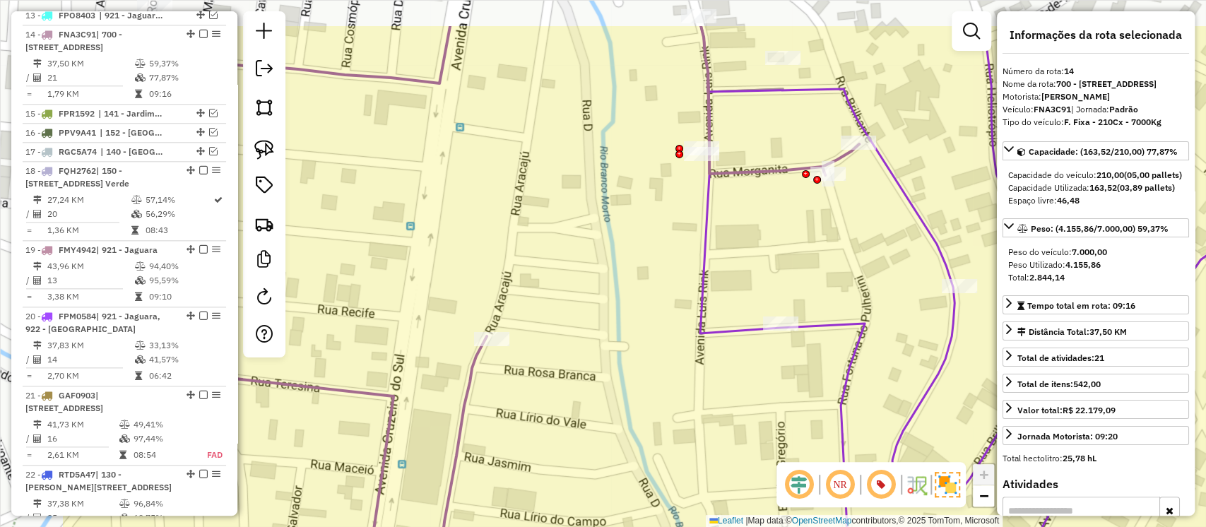
drag, startPoint x: 606, startPoint y: 164, endPoint x: 794, endPoint y: 237, distance: 201.6
click at [787, 237] on div "Janela de atendimento Grade de atendimento Capacidade Transportadoras Veículos …" at bounding box center [603, 263] width 1206 height 527
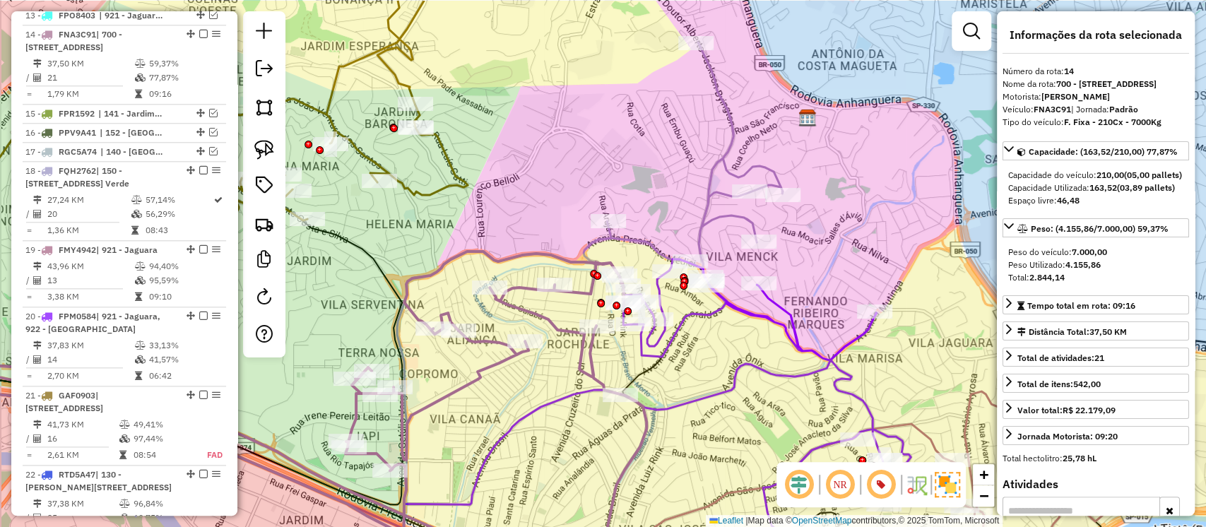
drag, startPoint x: 733, startPoint y: 325, endPoint x: 733, endPoint y: 344, distance: 19.1
click at [733, 344] on div "Janela de atendimento Grade de atendimento Capacidade Transportadoras Veículos …" at bounding box center [603, 263] width 1206 height 527
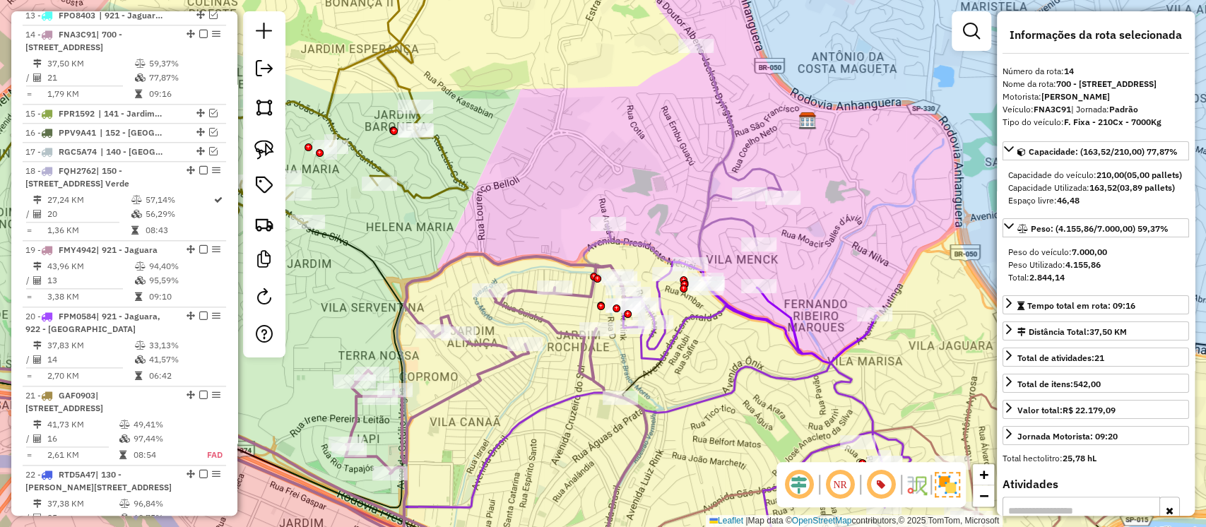
click at [702, 318] on icon at bounding box center [765, 398] width 292 height 272
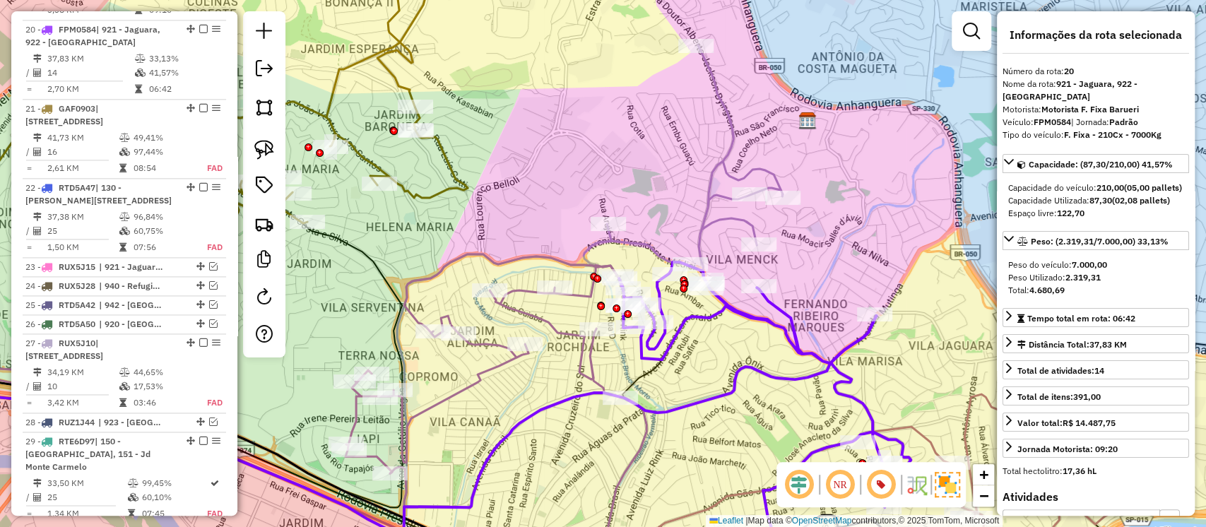
scroll to position [1323, 0]
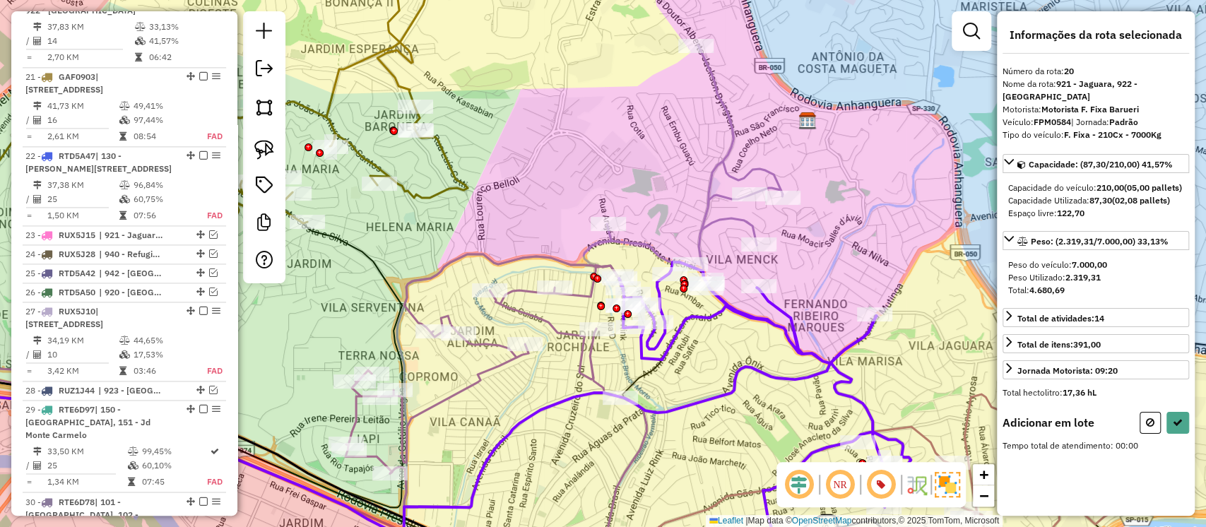
click at [740, 220] on icon at bounding box center [683, 175] width 199 height 261
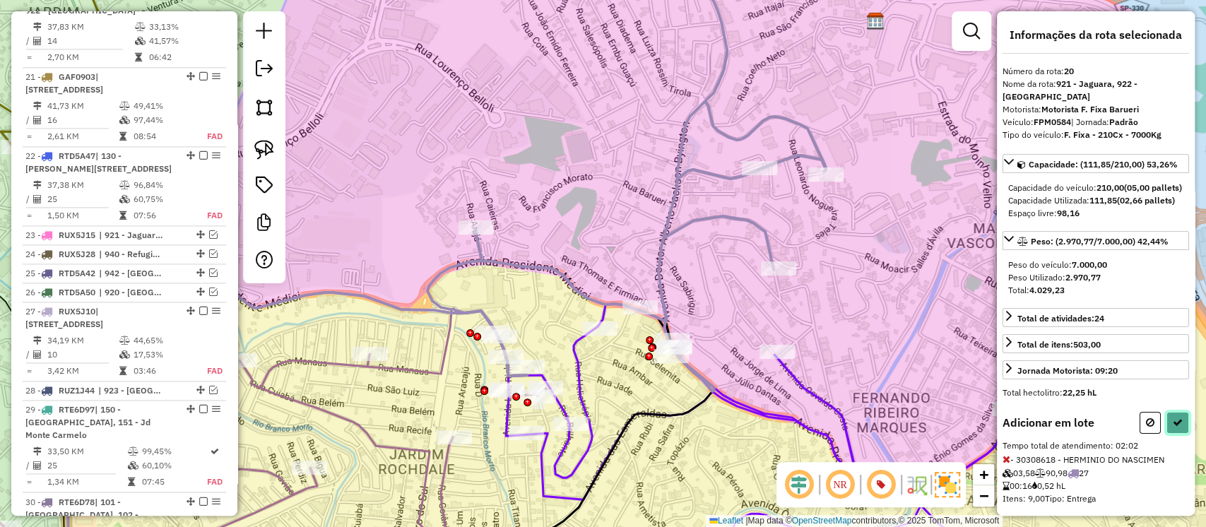
click at [1176, 428] on icon at bounding box center [1178, 423] width 10 height 10
select select "**********"
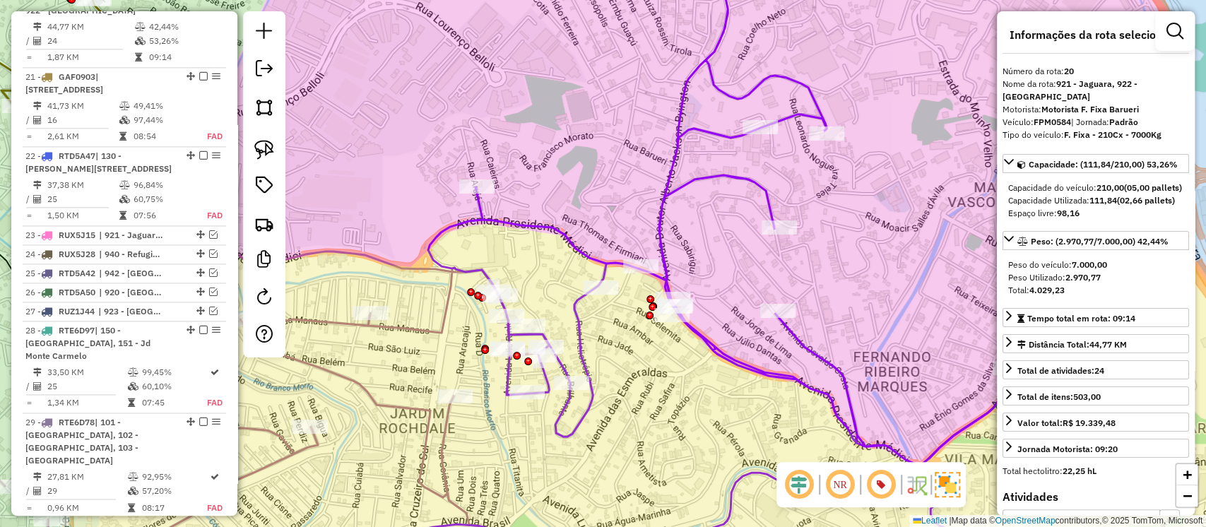
drag, startPoint x: 828, startPoint y: 277, endPoint x: 823, endPoint y: 209, distance: 68.1
click at [823, 211] on div "Janela de atendimento Grade de atendimento Capacidade Transportadoras Veículos …" at bounding box center [603, 263] width 1206 height 527
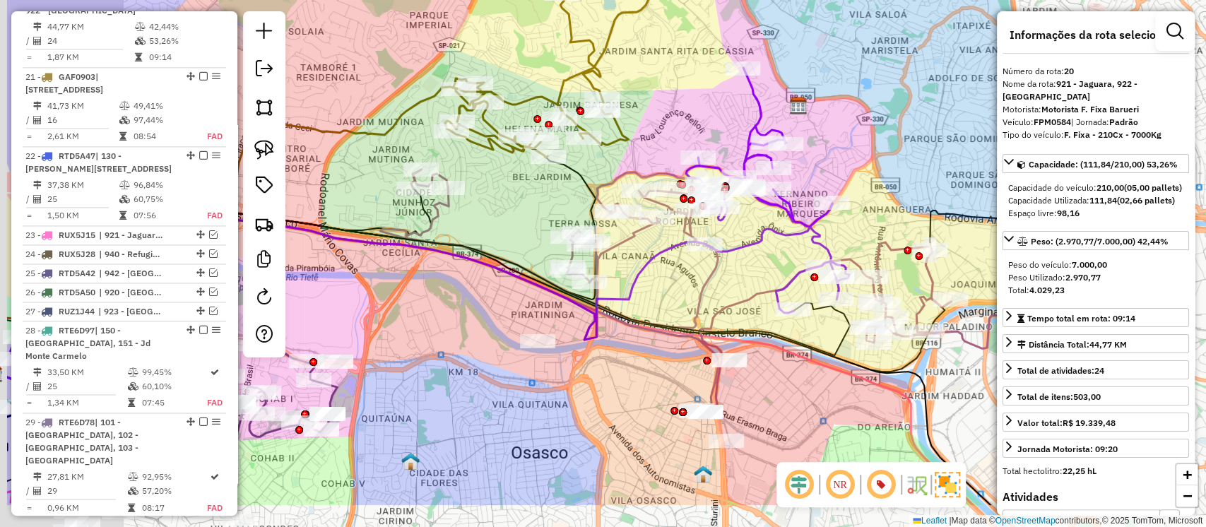
drag, startPoint x: 756, startPoint y: 271, endPoint x: 898, endPoint y: 189, distance: 163.0
click at [898, 189] on div "Janela de atendimento Grade de atendimento Capacidade Transportadoras Veículos …" at bounding box center [603, 263] width 1206 height 527
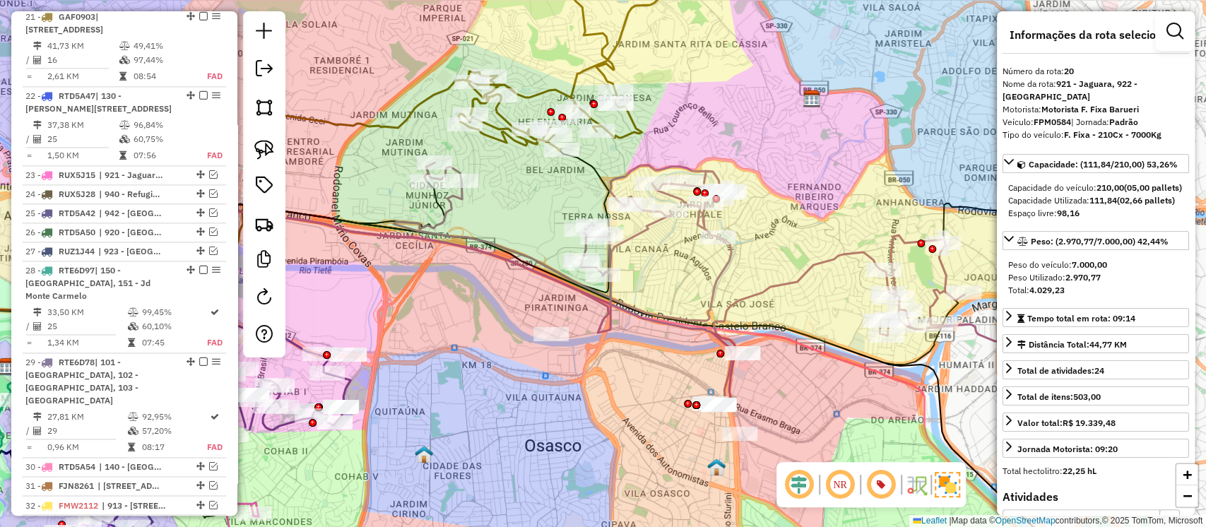
click at [792, 278] on icon at bounding box center [444, 301] width 877 height 198
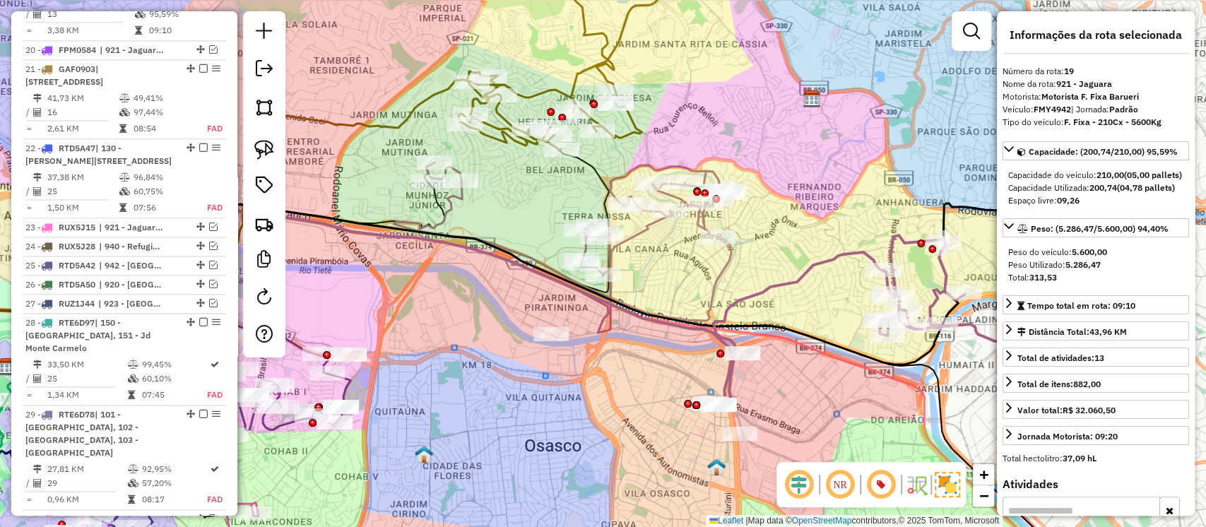
scroll to position [1257, 0]
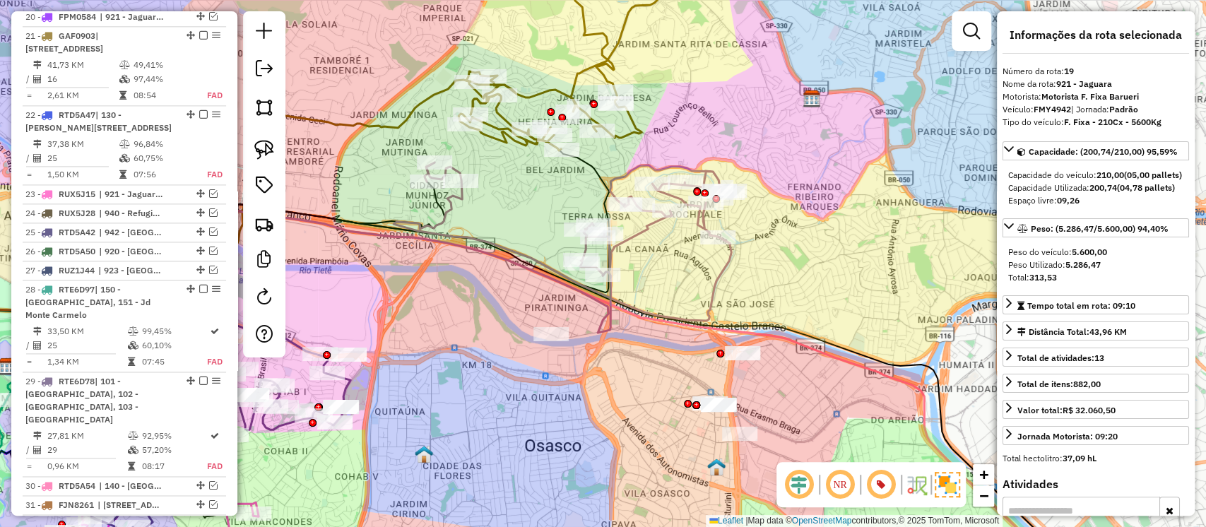
click at [644, 232] on icon at bounding box center [563, 242] width 338 height 158
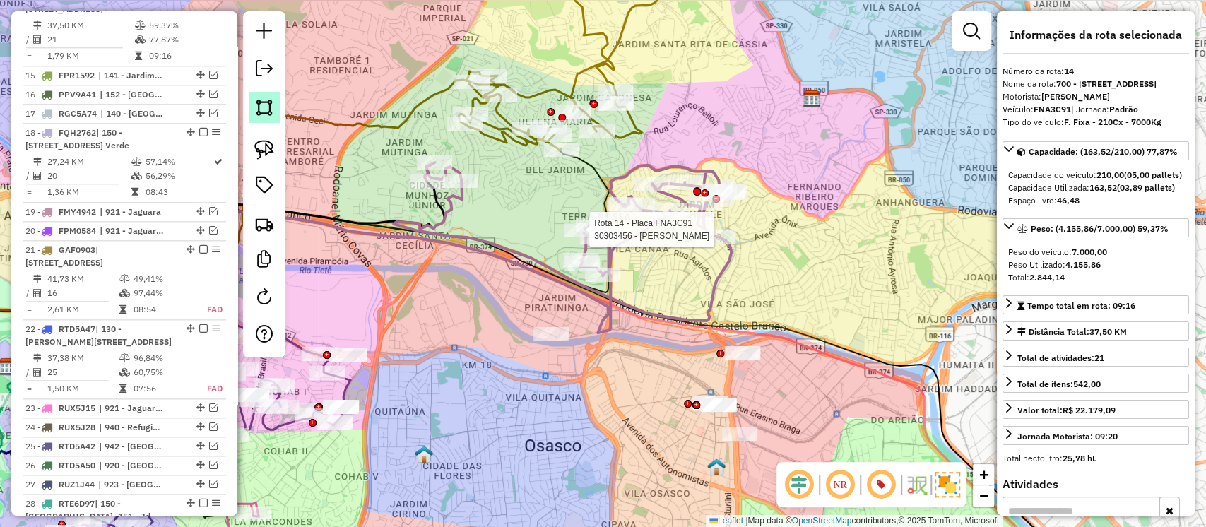
scroll to position [1004, 0]
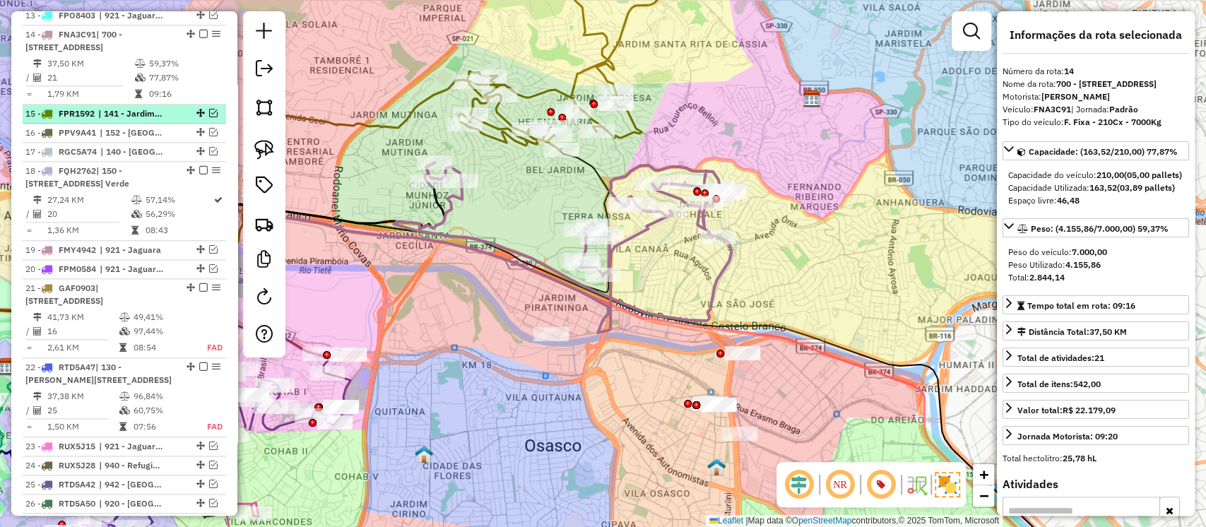
drag, startPoint x: 200, startPoint y: 19, endPoint x: 211, endPoint y: 41, distance: 24.7
click at [200, 30] on em at bounding box center [203, 34] width 8 height 8
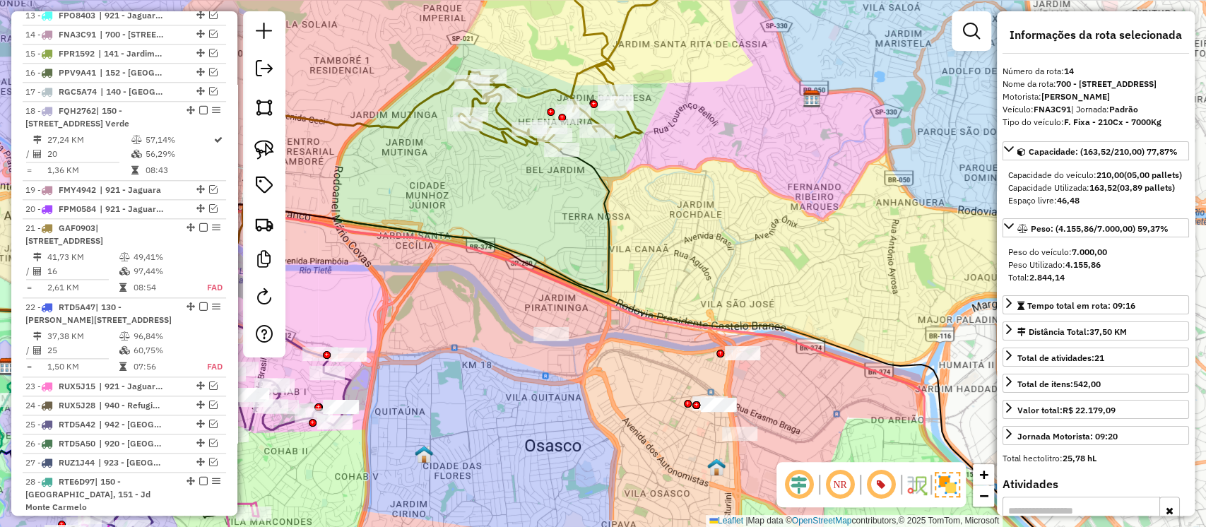
click at [535, 95] on icon at bounding box center [562, 49] width 207 height 204
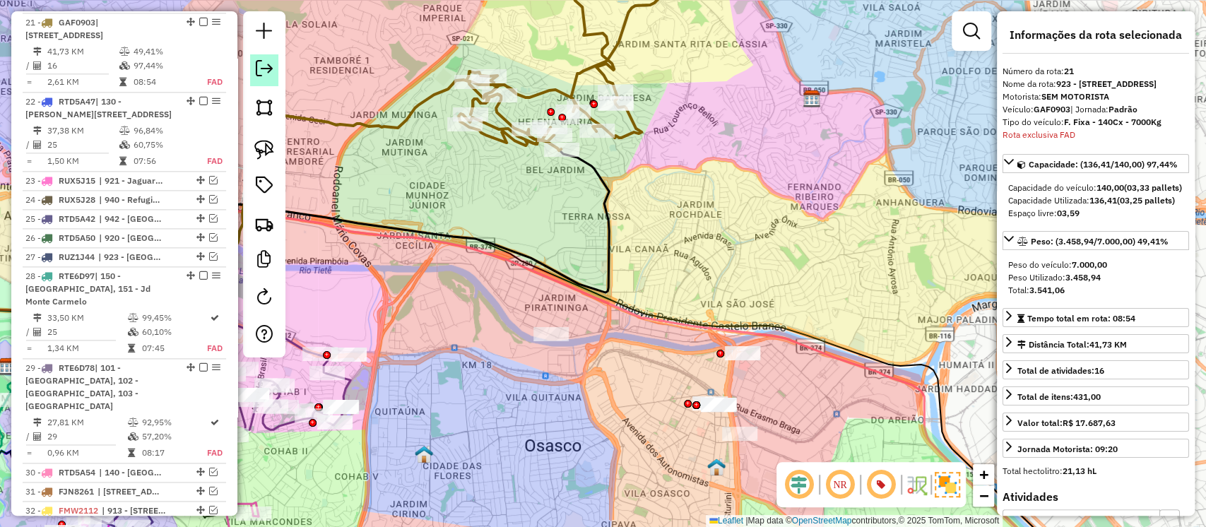
scroll to position [1210, 0]
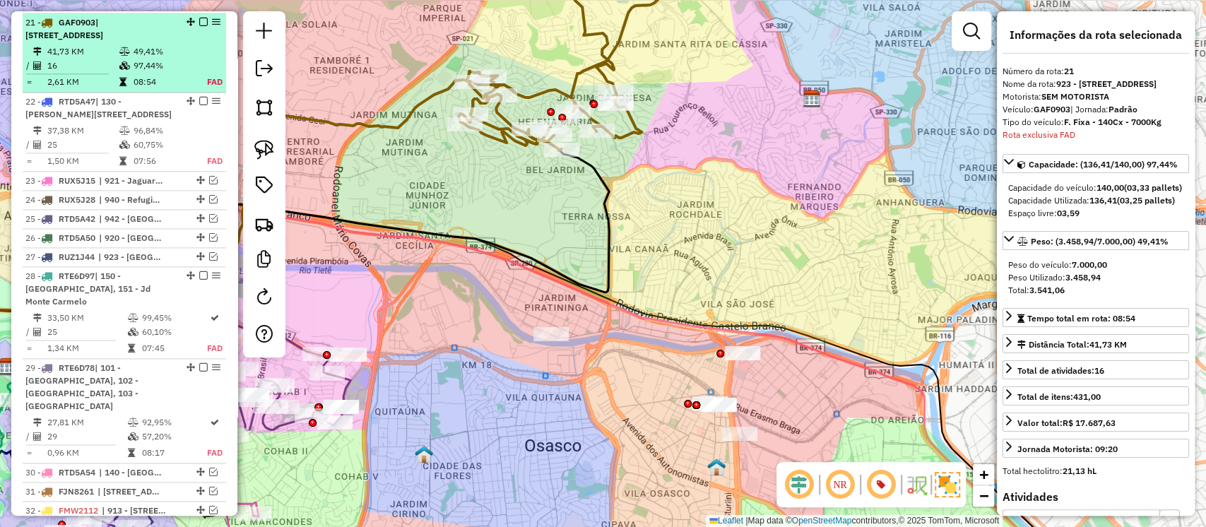
click at [202, 20] on em at bounding box center [203, 22] width 8 height 8
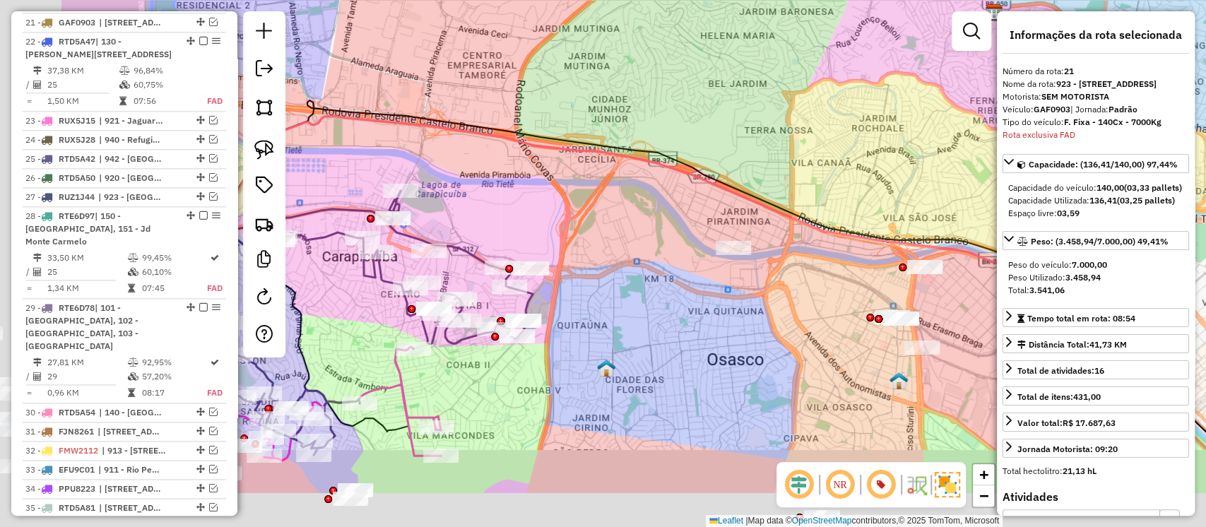
drag, startPoint x: 462, startPoint y: 305, endPoint x: 750, endPoint y: 138, distance: 332.8
click at [750, 138] on div "Janela de atendimento Grade de atendimento Capacidade Transportadoras Veículos …" at bounding box center [603, 263] width 1206 height 527
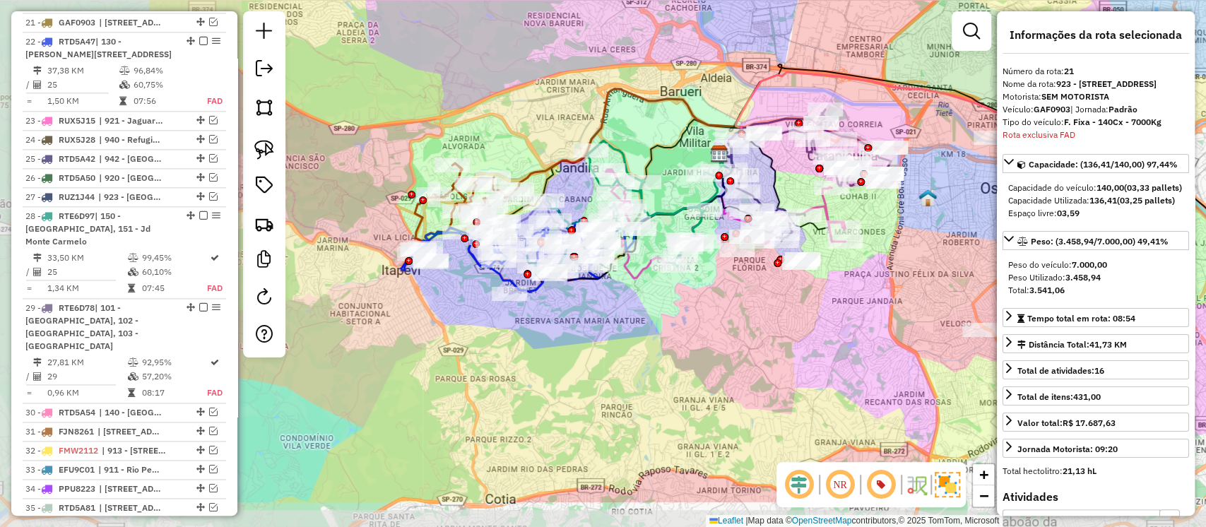
drag, startPoint x: 659, startPoint y: 294, endPoint x: 929, endPoint y: 217, distance: 280.7
click at [929, 217] on div "Janela de atendimento Grade de atendimento Capacidade Transportadoras Veículos …" at bounding box center [603, 263] width 1206 height 527
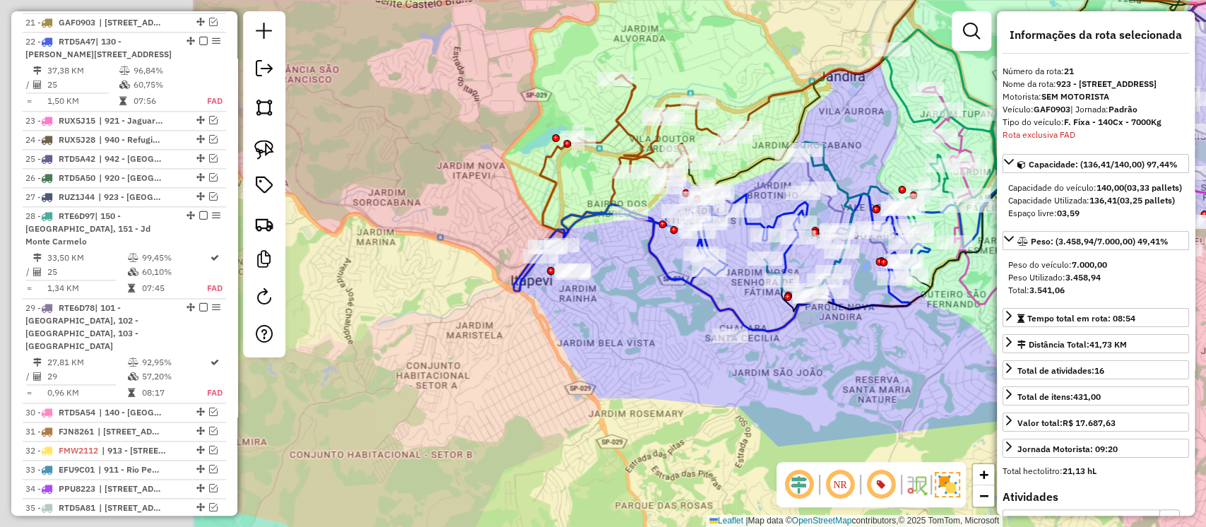
drag, startPoint x: 476, startPoint y: 375, endPoint x: 825, endPoint y: 381, distance: 349.2
click at [868, 393] on div "Janela de atendimento Grade de atendimento Capacidade Transportadoras Veículos …" at bounding box center [603, 263] width 1206 height 527
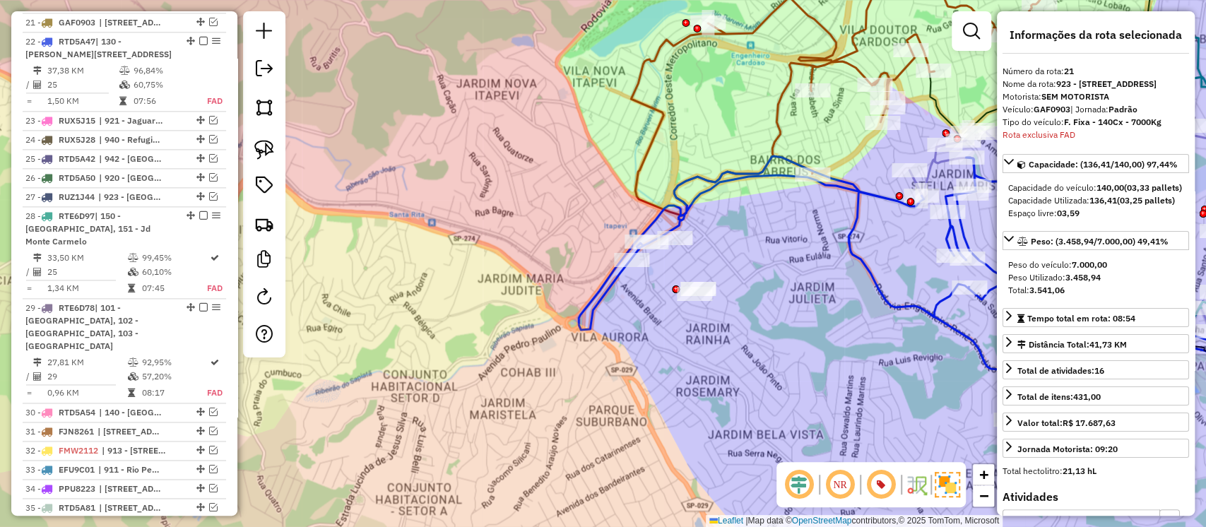
click at [650, 148] on icon at bounding box center [834, 81] width 407 height 269
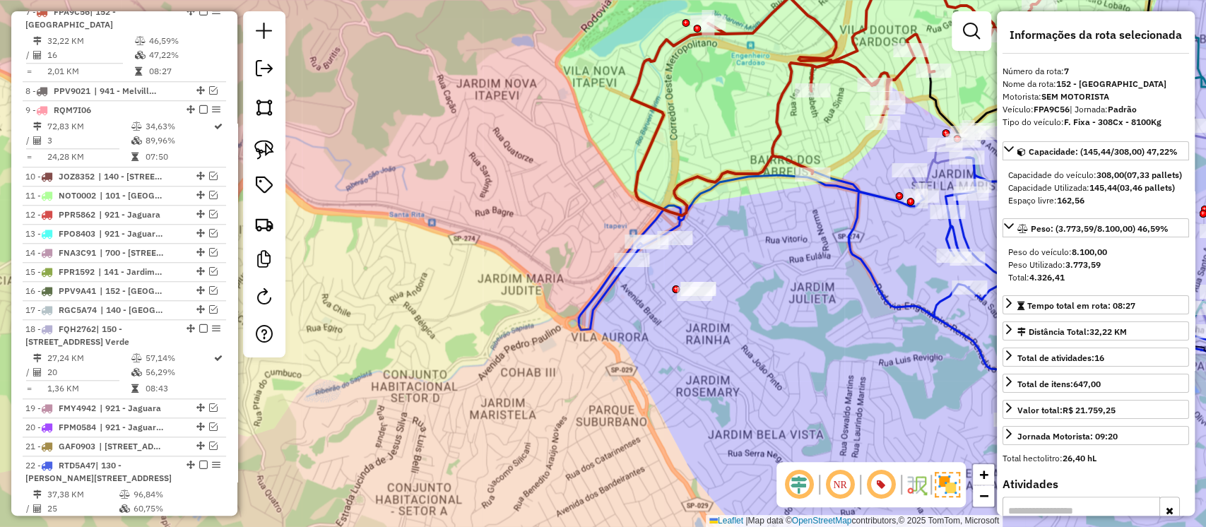
scroll to position [763, 0]
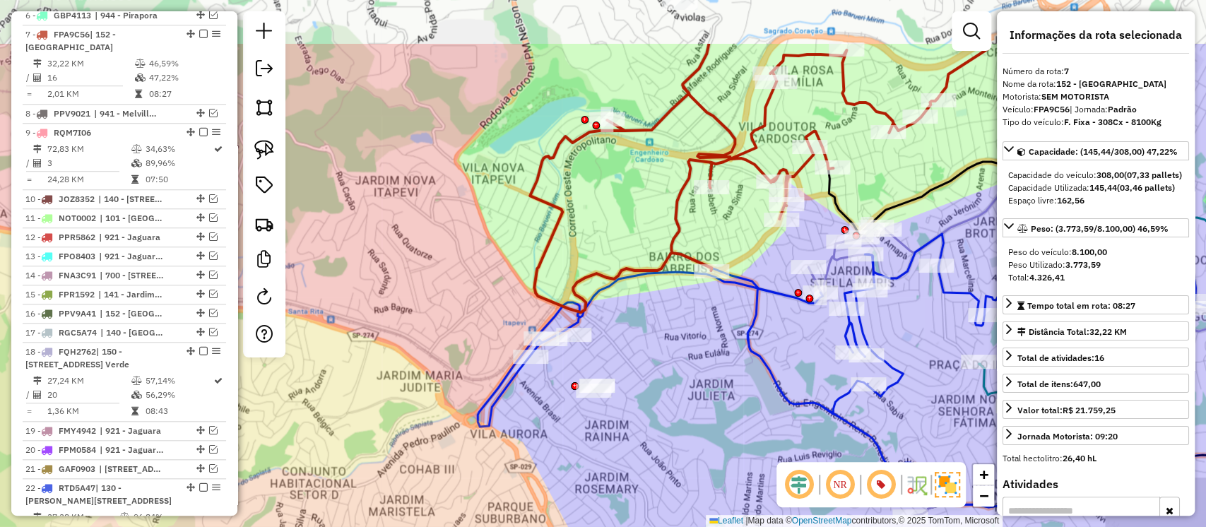
drag, startPoint x: 789, startPoint y: 223, endPoint x: 680, endPoint y: 347, distance: 165.2
click at [680, 347] on div "Janela de atendimento Grade de atendimento Capacidade Transportadoras Veículos …" at bounding box center [603, 263] width 1206 height 527
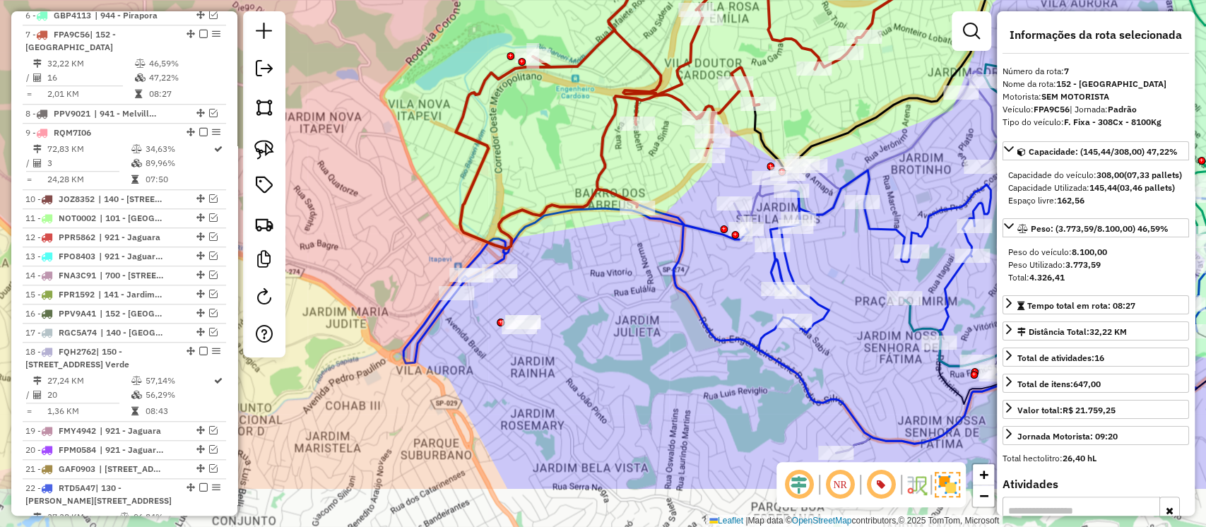
drag, startPoint x: 678, startPoint y: 314, endPoint x: 639, endPoint y: 259, distance: 67.9
click at [639, 259] on div "Janela de atendimento Grade de atendimento Capacidade Transportadoras Veículos …" at bounding box center [603, 263] width 1206 height 527
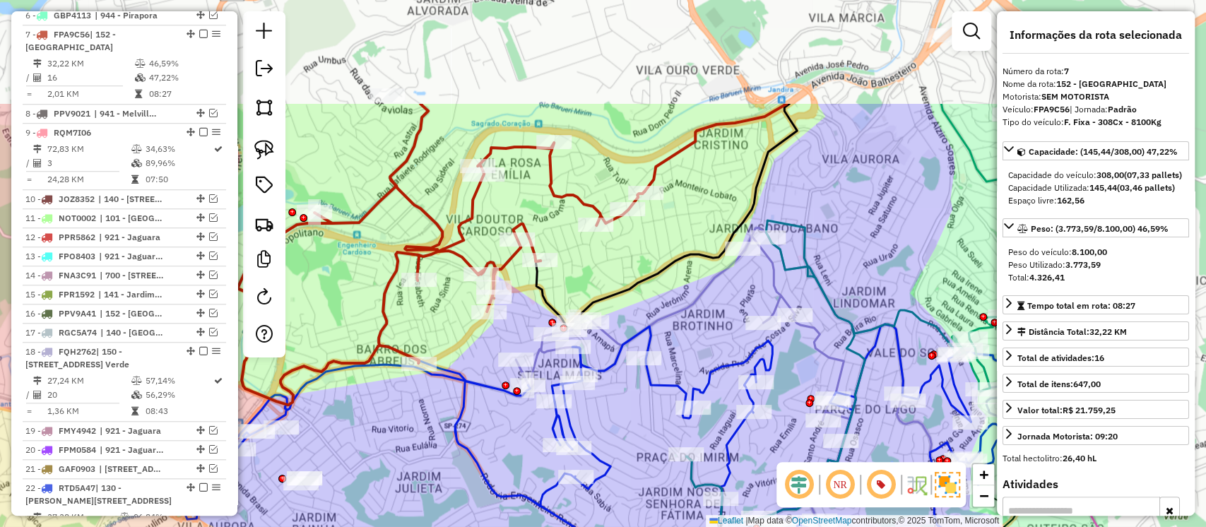
drag, startPoint x: 625, startPoint y: 277, endPoint x: 407, endPoint y: 434, distance: 268.9
click at [407, 434] on div "Janela de atendimento Grade de atendimento Capacidade Transportadoras Veículos …" at bounding box center [603, 263] width 1206 height 527
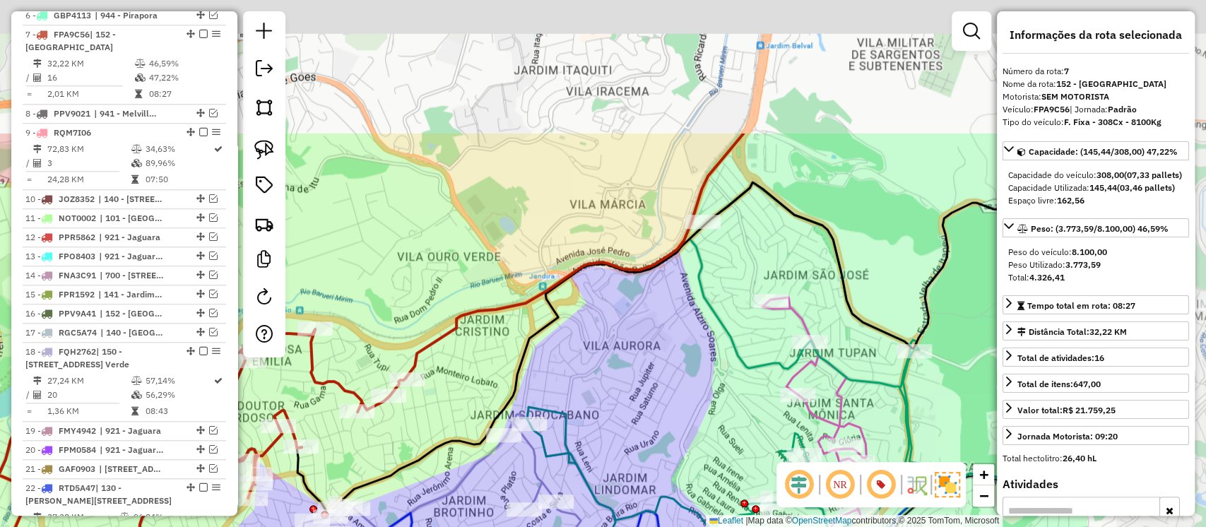
drag, startPoint x: 876, startPoint y: 169, endPoint x: 633, endPoint y: 359, distance: 308.1
click at [633, 359] on div "Janela de atendimento Grade de atendimento Capacidade Transportadoras Veículos …" at bounding box center [603, 263] width 1206 height 527
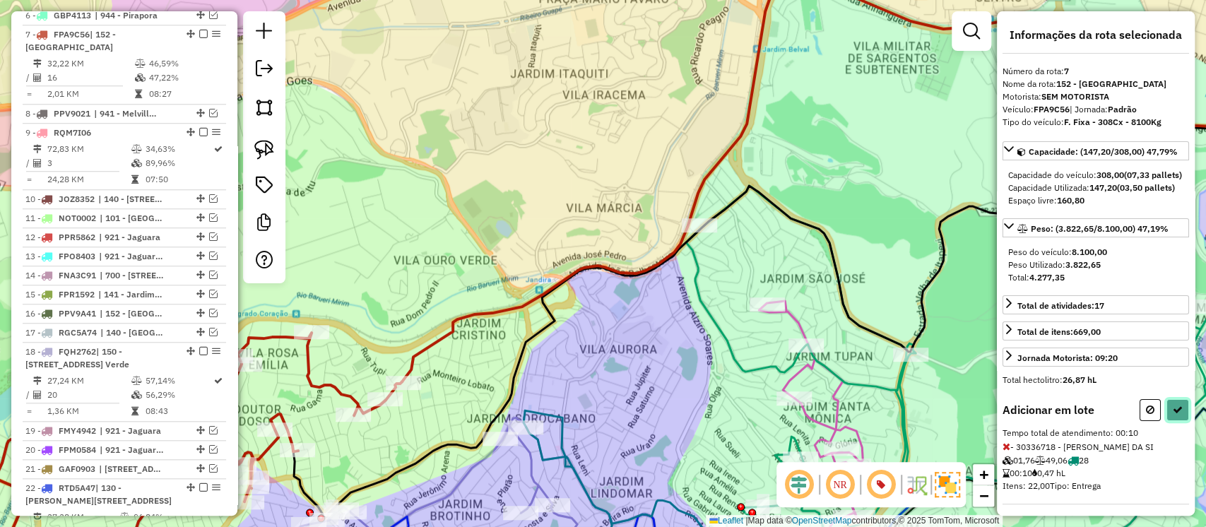
click at [1173, 415] on icon at bounding box center [1178, 410] width 10 height 10
select select "**********"
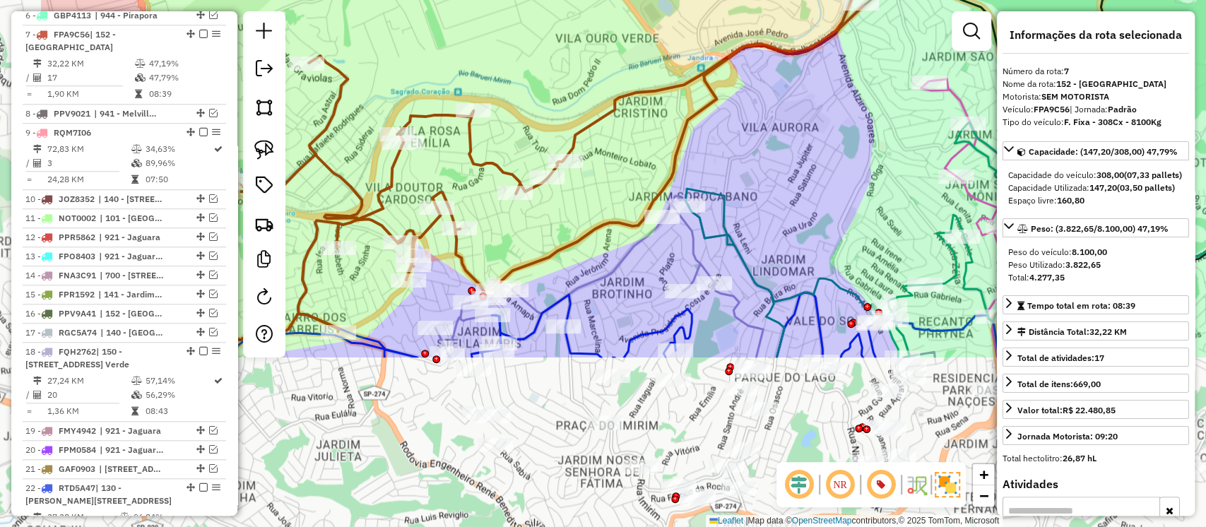
drag, startPoint x: 678, startPoint y: 382, endPoint x: 869, endPoint y: 119, distance: 324.7
click at [862, 131] on div "Janela de atendimento Grade de atendimento Capacidade Transportadoras Veículos …" at bounding box center [603, 263] width 1206 height 527
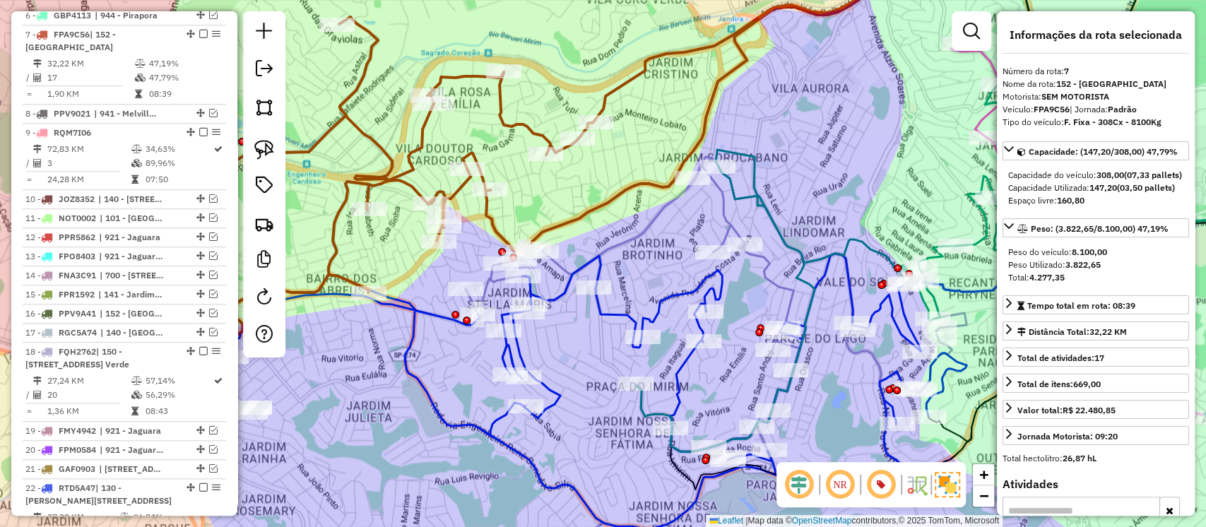
click at [754, 196] on icon at bounding box center [981, 267] width 690 height 369
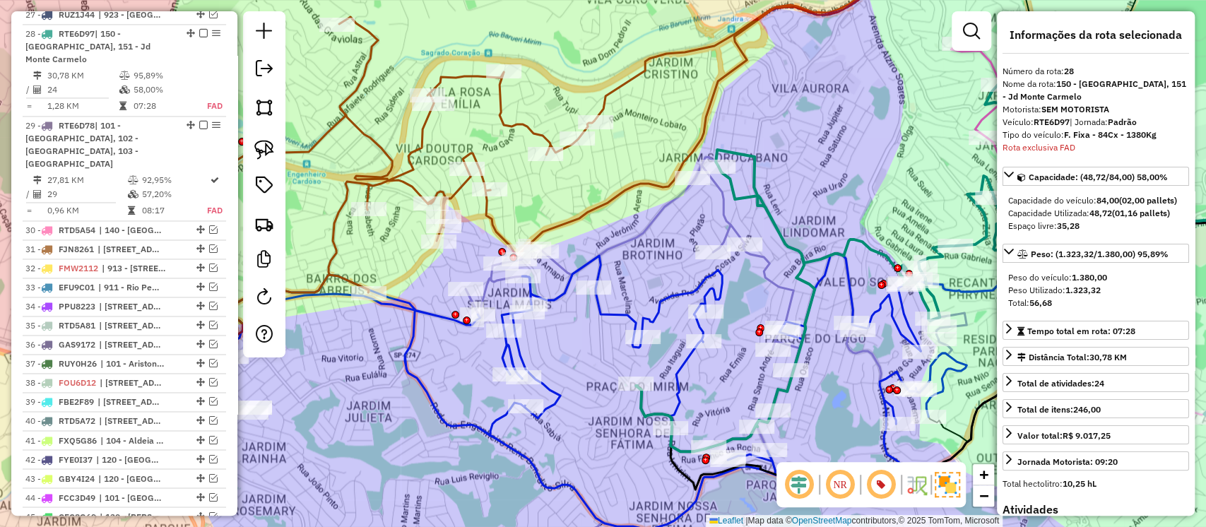
scroll to position [1415, 0]
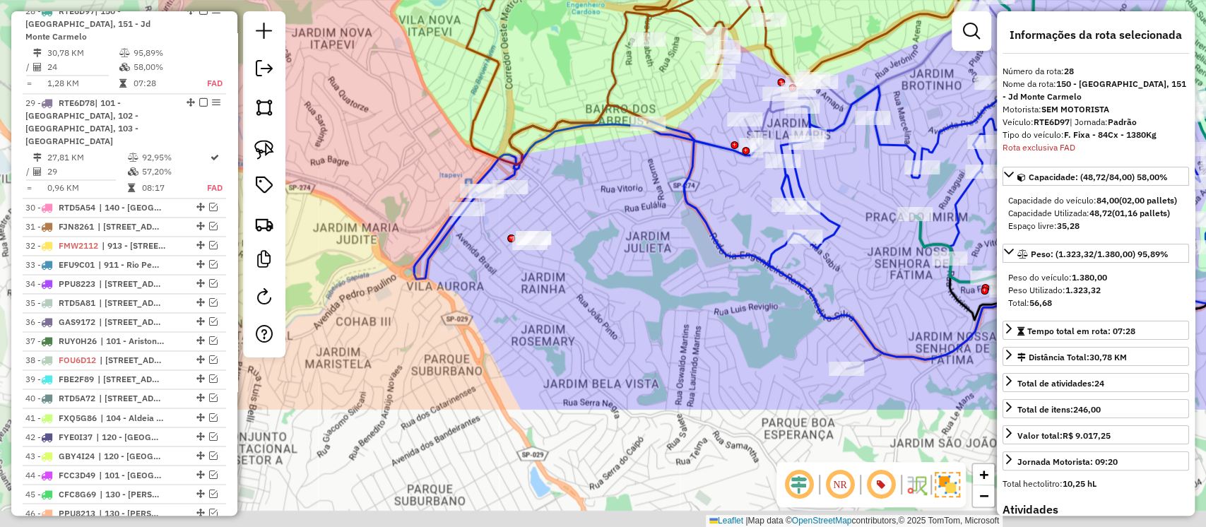
drag, startPoint x: 631, startPoint y: 292, endPoint x: 914, endPoint y: 122, distance: 330.0
click at [914, 122] on div "Janela de atendimento Grade de atendimento Capacidade Transportadoras Veículos …" at bounding box center [603, 263] width 1206 height 527
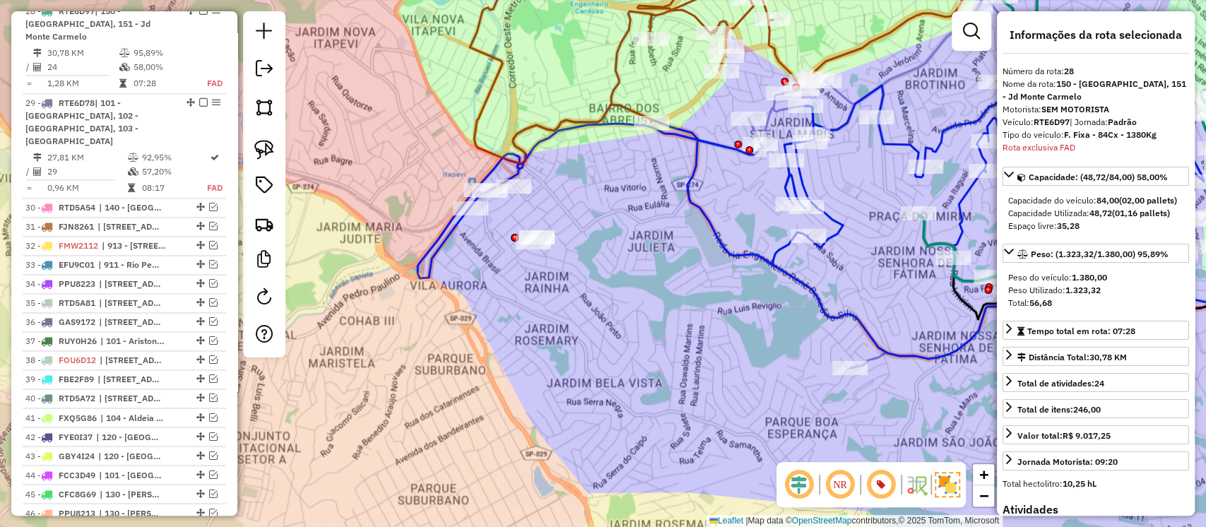
click at [709, 220] on icon at bounding box center [834, 221] width 832 height 276
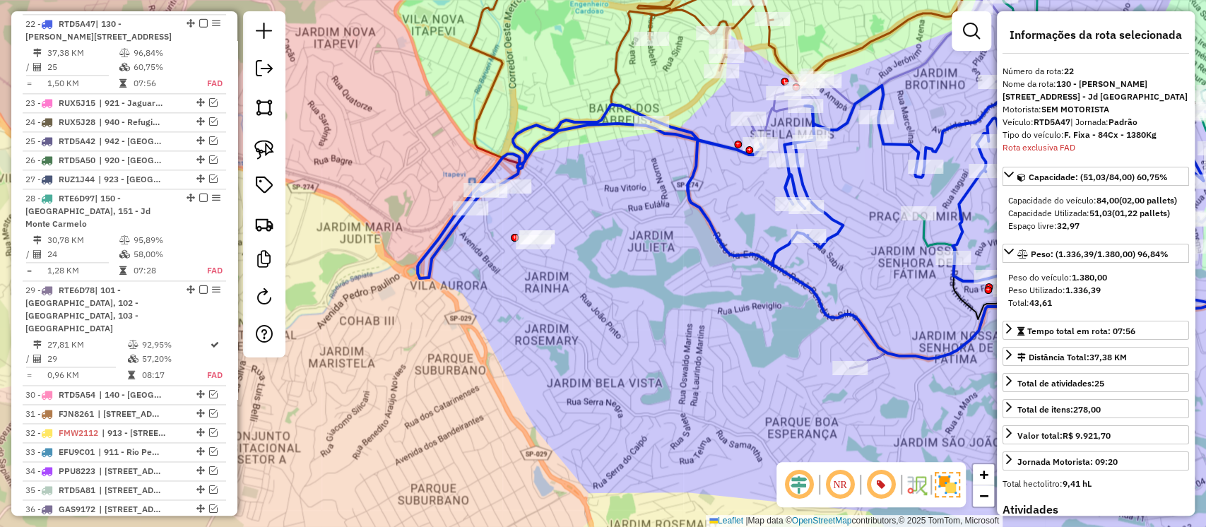
scroll to position [1228, 0]
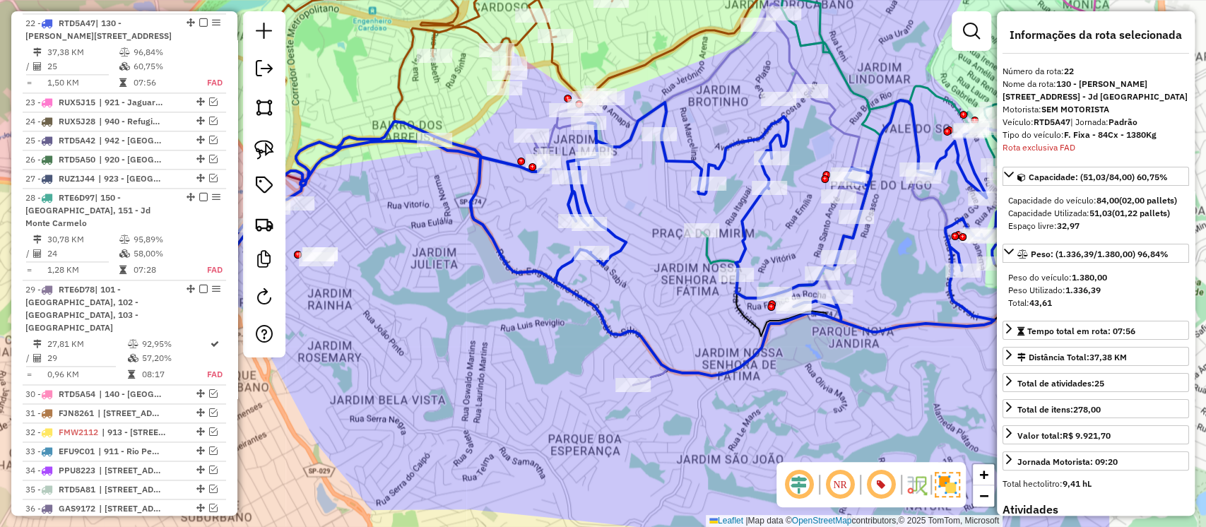
drag, startPoint x: 870, startPoint y: 249, endPoint x: 657, endPoint y: 264, distance: 214.0
click at [657, 264] on div "Janela de atendimento Grade de atendimento Capacidade Transportadoras Veículos …" at bounding box center [603, 263] width 1206 height 527
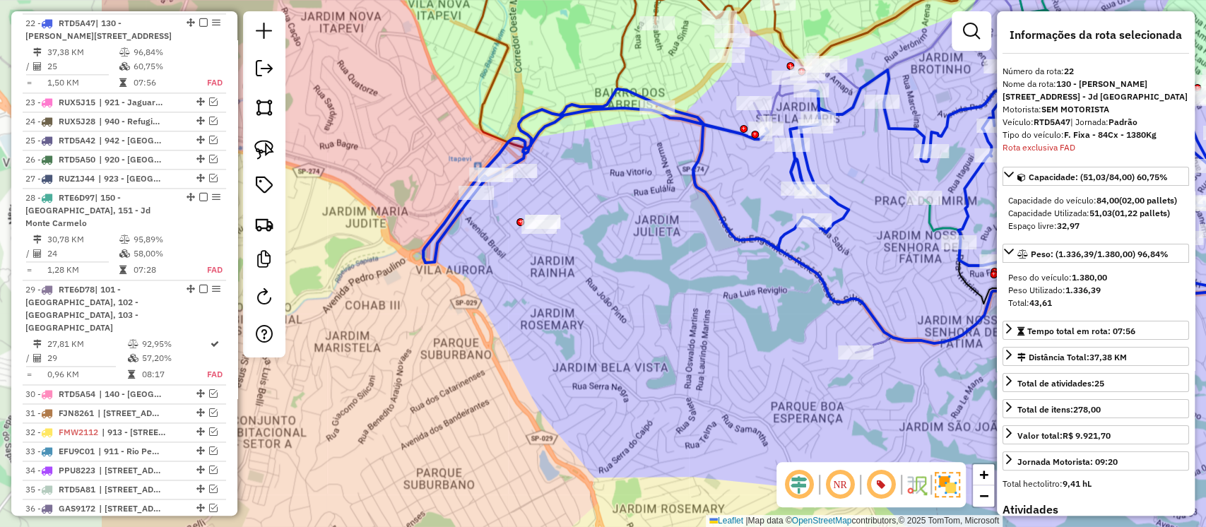
drag, startPoint x: 530, startPoint y: 331, endPoint x: 752, endPoint y: 299, distance: 224.3
click at [752, 299] on div "Janela de atendimento Grade de atendimento Capacidade Transportadoras Veículos …" at bounding box center [603, 263] width 1206 height 527
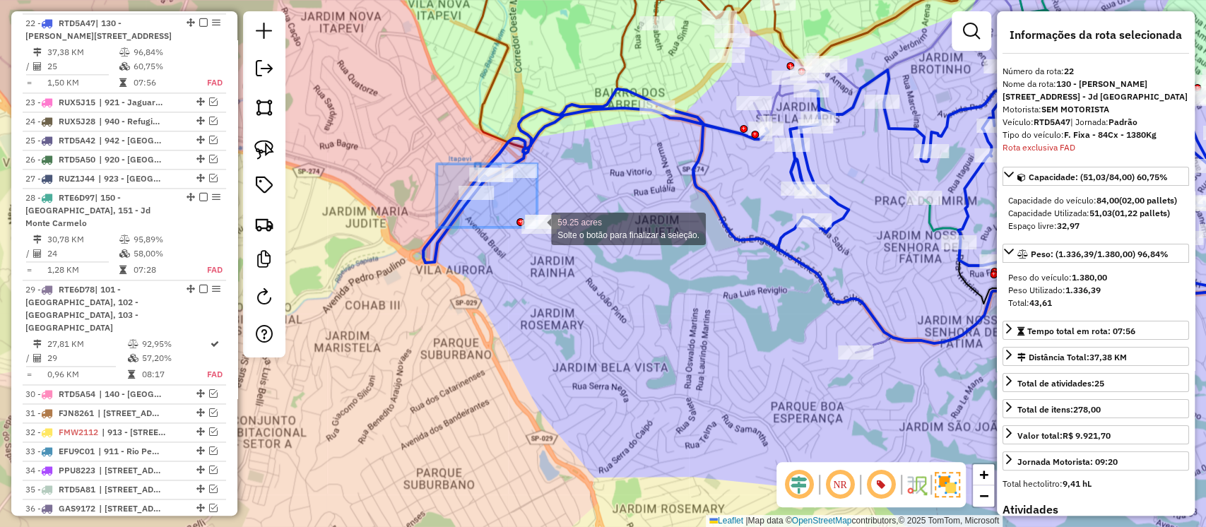
click at [537, 228] on div "59.25 acres Solte o botão para finalizar a seleção. Janela de atendimento Grade…" at bounding box center [603, 263] width 1206 height 527
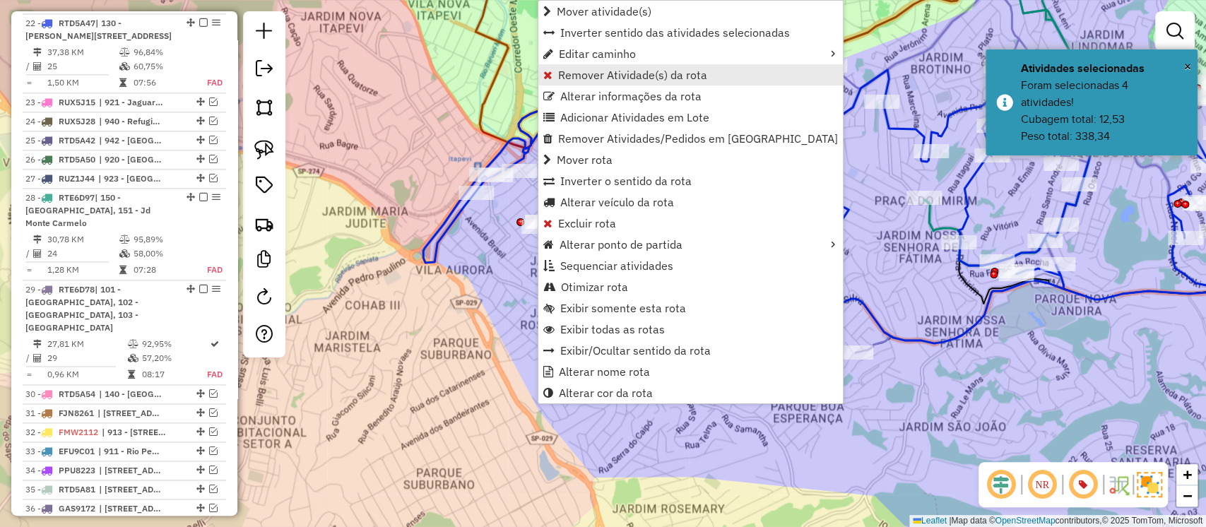
click at [599, 74] on span "Remover Atividade(s) da rota" at bounding box center [632, 74] width 149 height 11
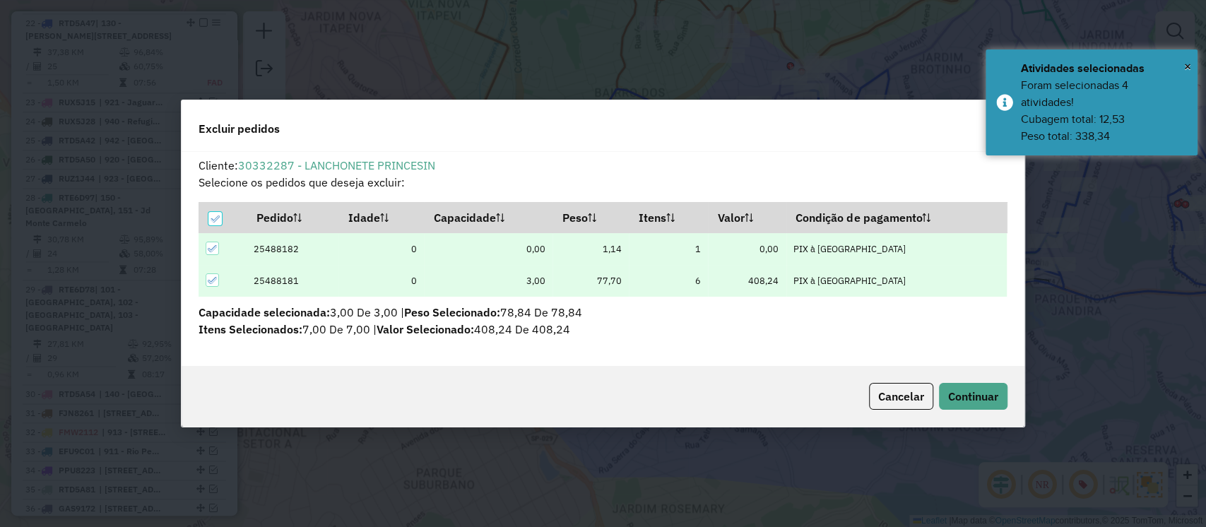
scroll to position [0, 0]
click at [957, 384] on button "Continuar" at bounding box center [973, 396] width 69 height 27
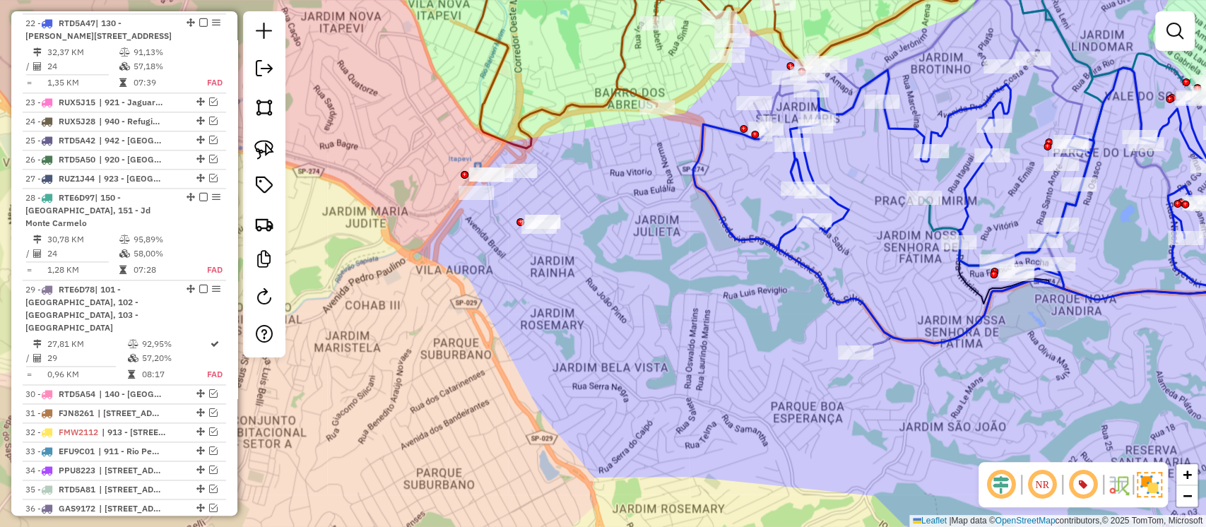
click at [809, 276] on icon at bounding box center [974, 206] width 562 height 276
select select "**********"
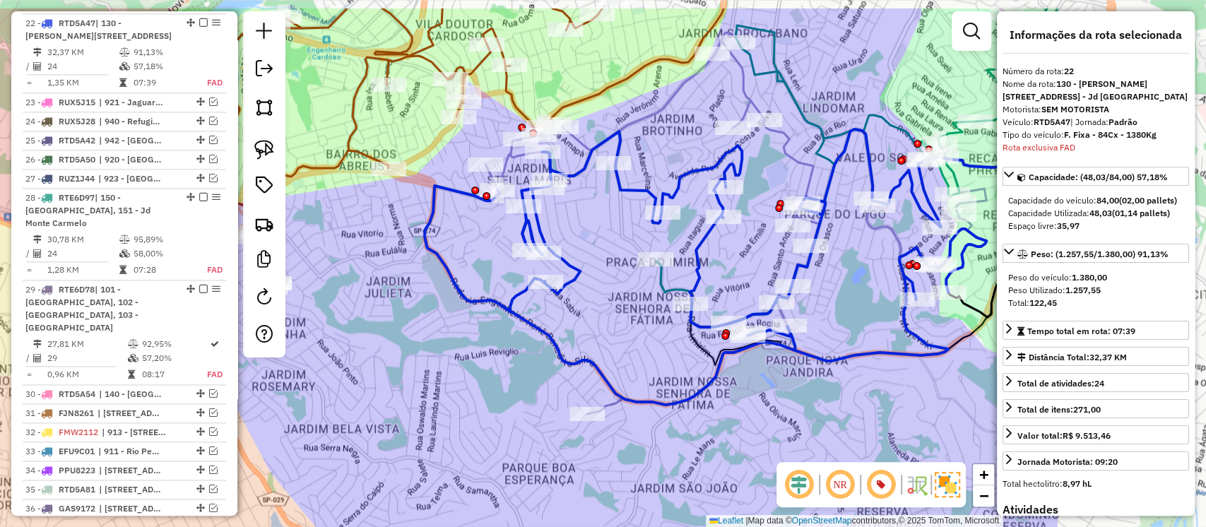
drag, startPoint x: 878, startPoint y: 258, endPoint x: 609, endPoint y: 319, distance: 276.2
click at [609, 319] on div "Janela de atendimento Grade de atendimento Capacidade Transportadoras Veículos …" at bounding box center [603, 263] width 1206 height 527
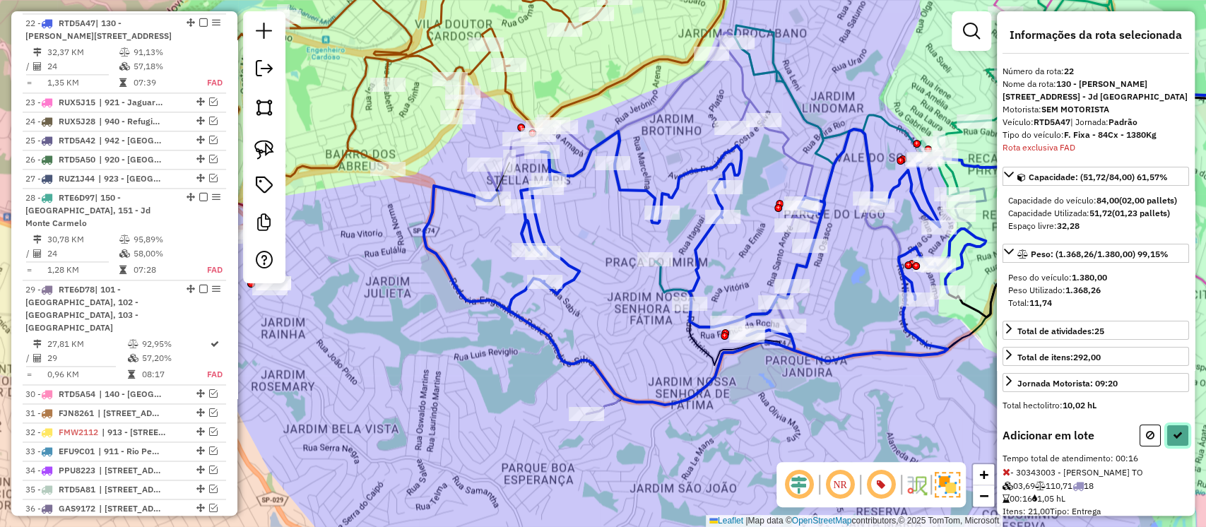
click at [1173, 440] on icon at bounding box center [1178, 435] width 10 height 10
select select "**********"
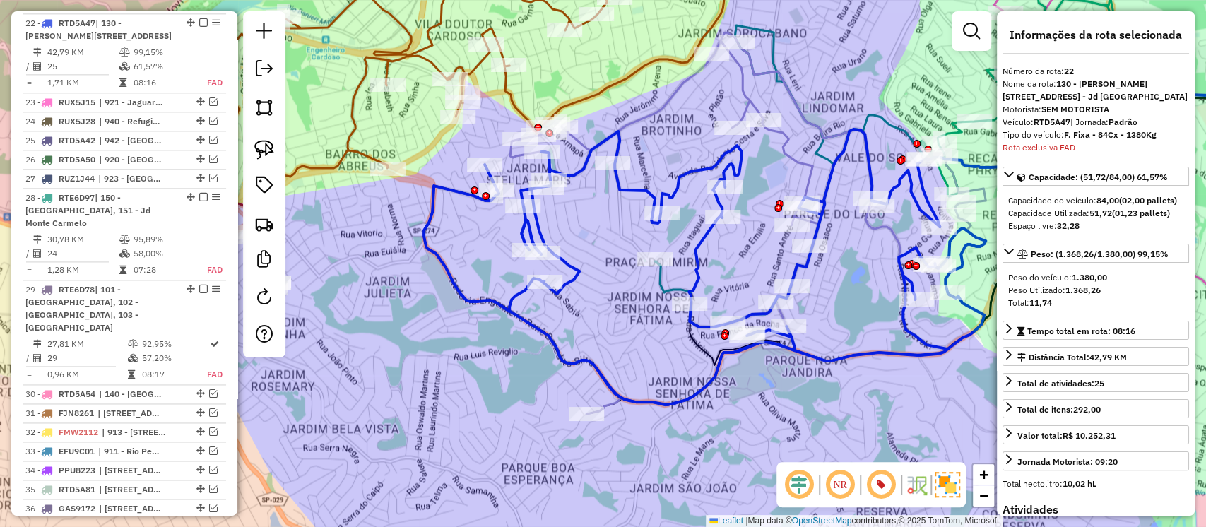
click at [199, 20] on em at bounding box center [203, 22] width 8 height 8
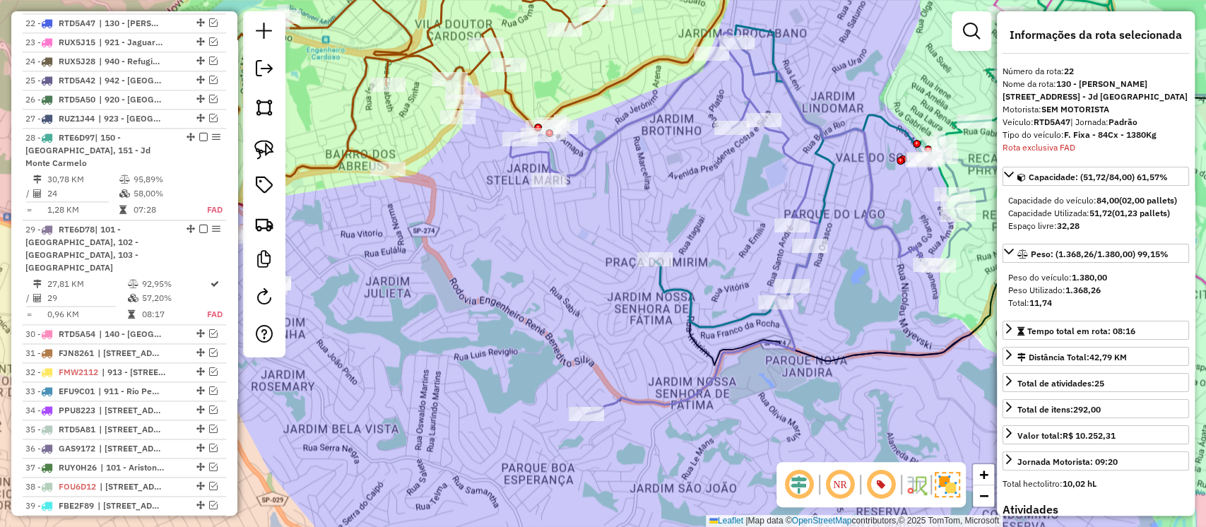
click at [622, 130] on icon at bounding box center [748, 224] width 476 height 382
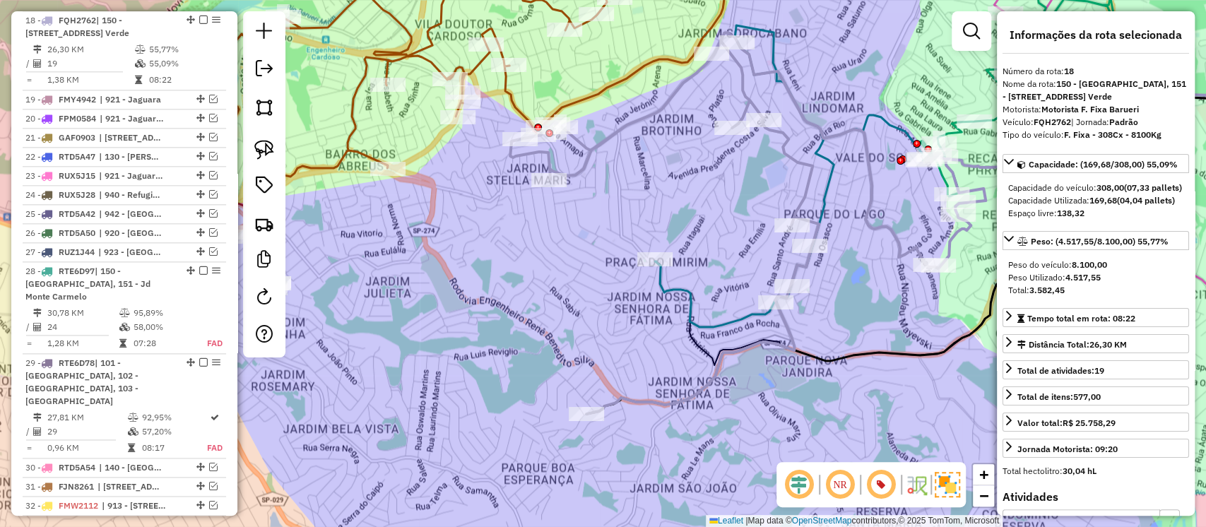
scroll to position [1080, 0]
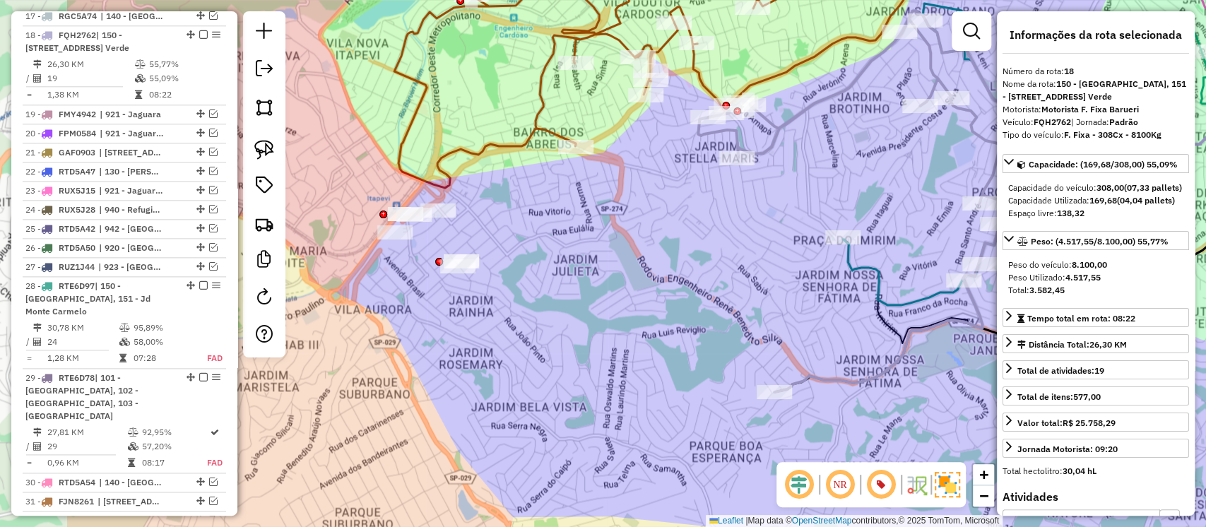
drag, startPoint x: 587, startPoint y: 245, endPoint x: 775, endPoint y: 223, distance: 189.3
click at [775, 223] on div "Janela de atendimento Grade de atendimento Capacidade Transportadoras Veículos …" at bounding box center [603, 263] width 1206 height 527
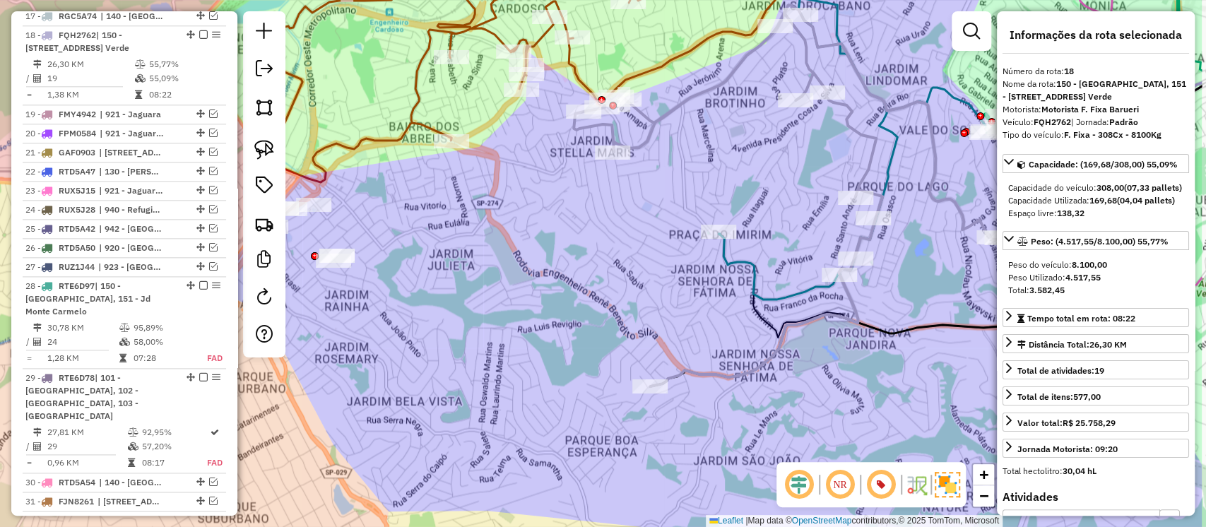
drag, startPoint x: 775, startPoint y: 223, endPoint x: 651, endPoint y: 218, distance: 124.5
click at [651, 218] on div "Janela de atendimento Grade de atendimento Capacidade Transportadoras Veículos …" at bounding box center [603, 263] width 1206 height 527
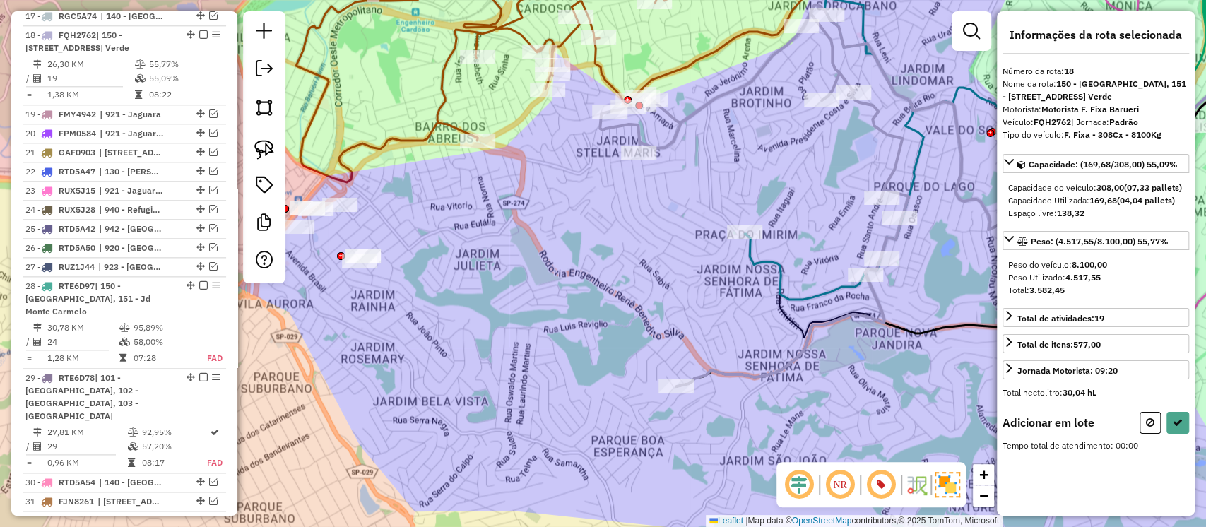
drag, startPoint x: 650, startPoint y: 230, endPoint x: 777, endPoint y: 230, distance: 127.2
click at [777, 230] on div "Janela de atendimento Grade de atendimento Capacidade Transportadoras Veículos …" at bounding box center [603, 263] width 1206 height 527
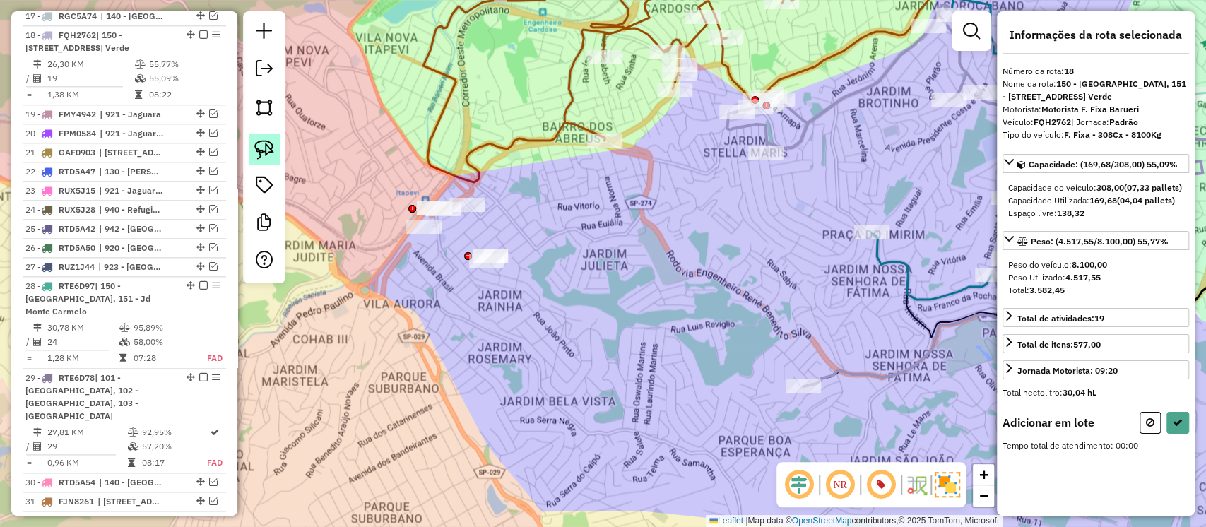
drag, startPoint x: 266, startPoint y: 147, endPoint x: 331, endPoint y: 164, distance: 66.5
click at [268, 148] on img at bounding box center [264, 150] width 20 height 20
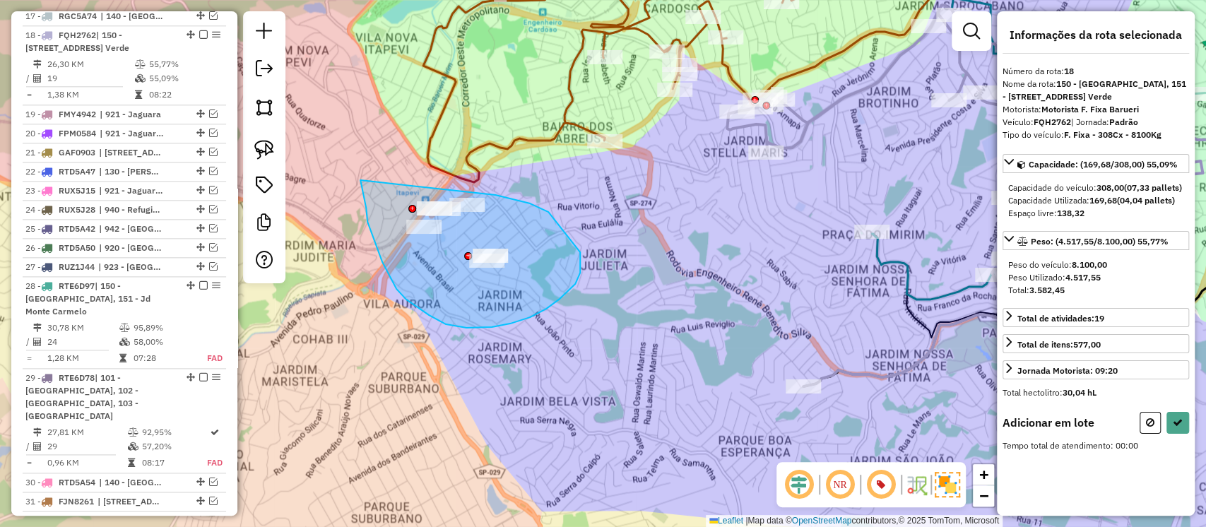
drag, startPoint x: 361, startPoint y: 184, endPoint x: 495, endPoint y: 195, distance: 134.8
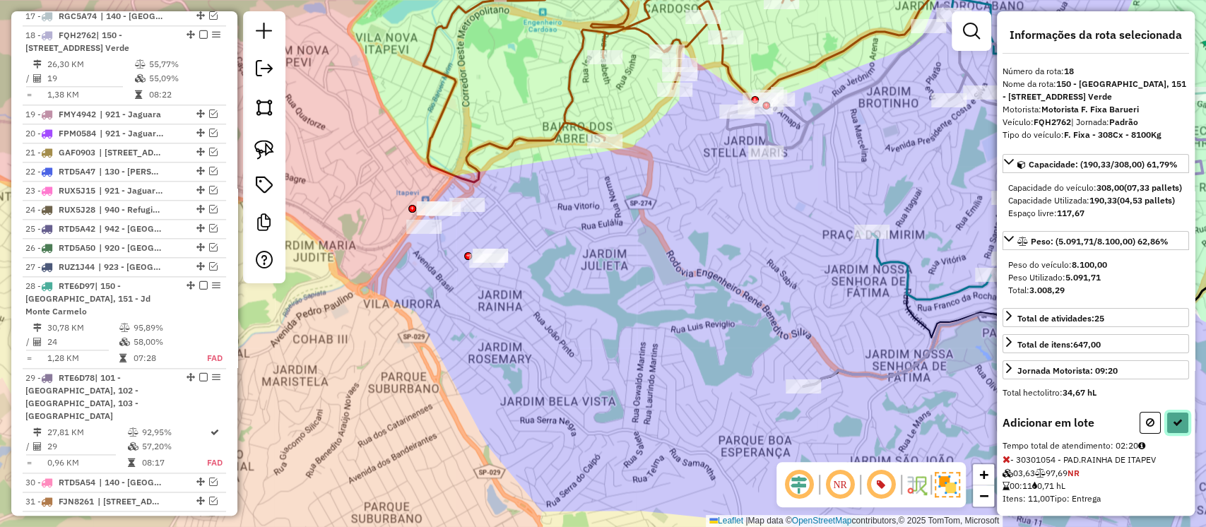
click at [1175, 428] on icon at bounding box center [1178, 423] width 10 height 10
select select "**********"
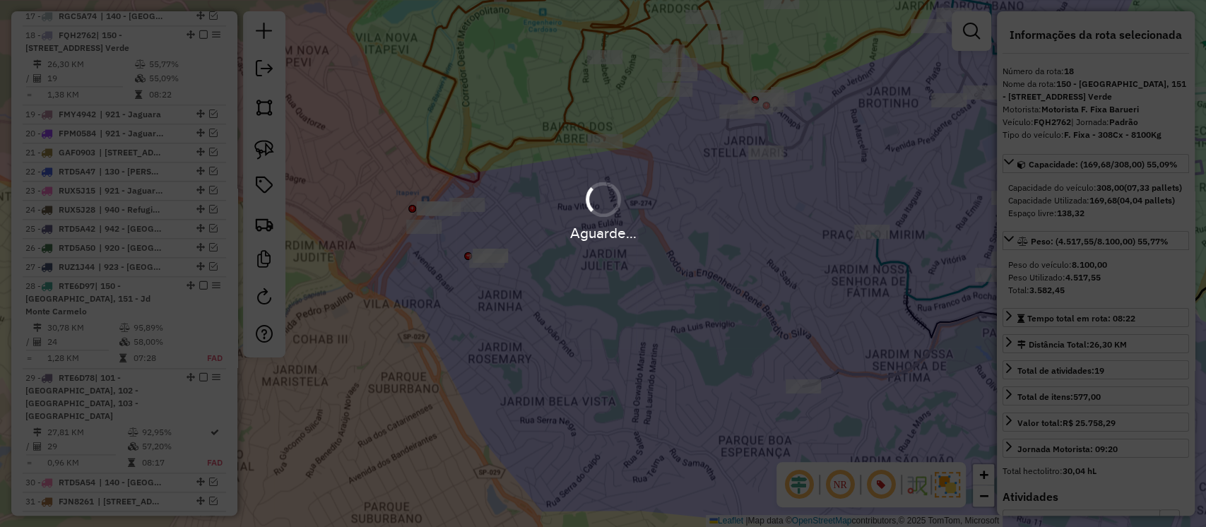
click at [763, 218] on div "Aguarde..." at bounding box center [603, 210] width 1206 height 67
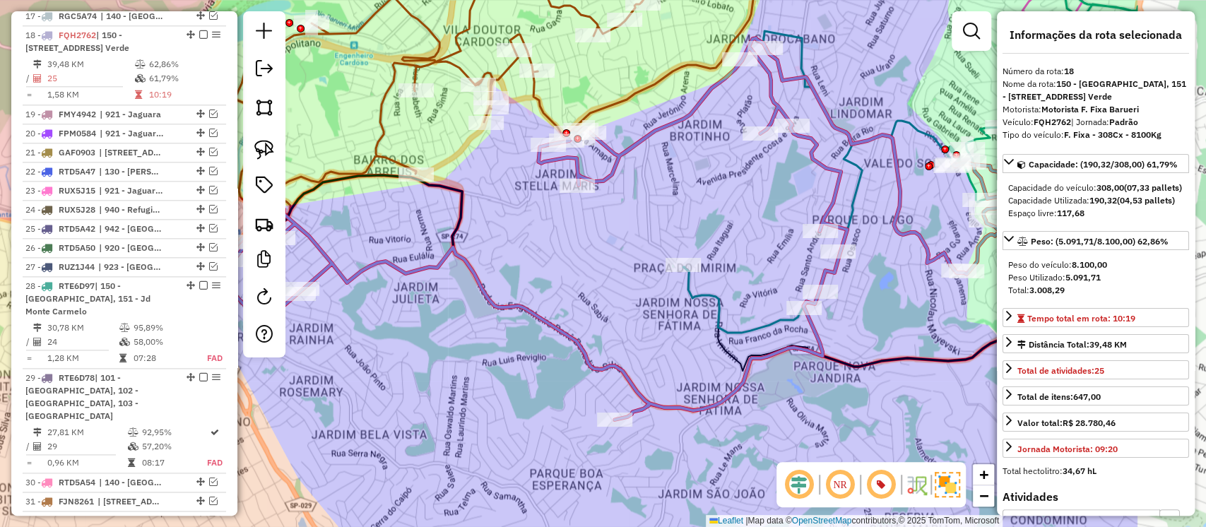
drag, startPoint x: 845, startPoint y: 206, endPoint x: 548, endPoint y: 240, distance: 298.7
click at [548, 240] on div "Janela de atendimento Grade de atendimento Capacidade Transportadoras Veículos …" at bounding box center [603, 263] width 1206 height 527
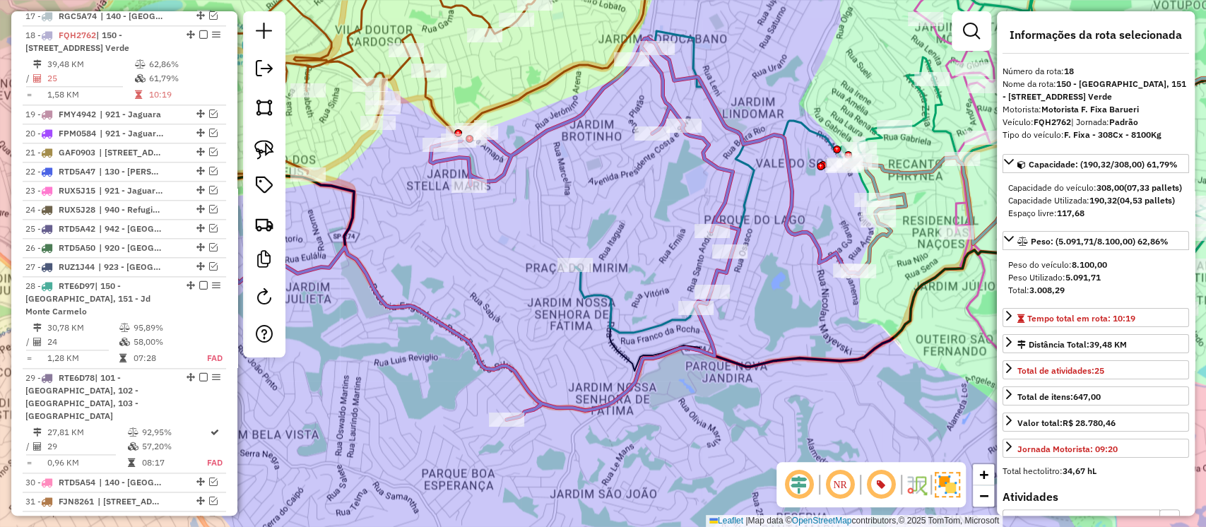
click at [653, 325] on icon at bounding box center [950, 140] width 751 height 386
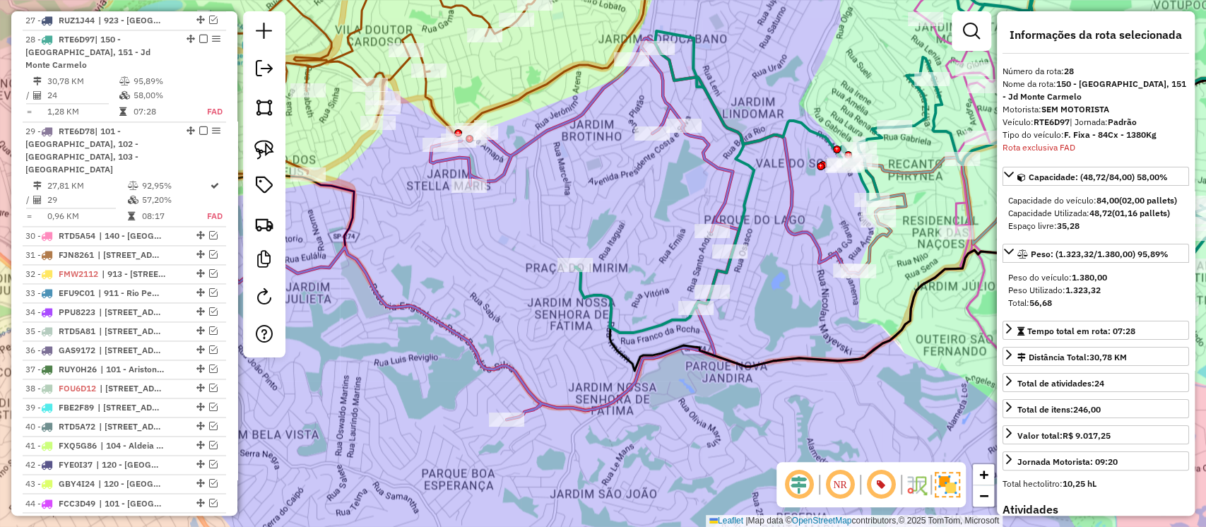
scroll to position [1343, 0]
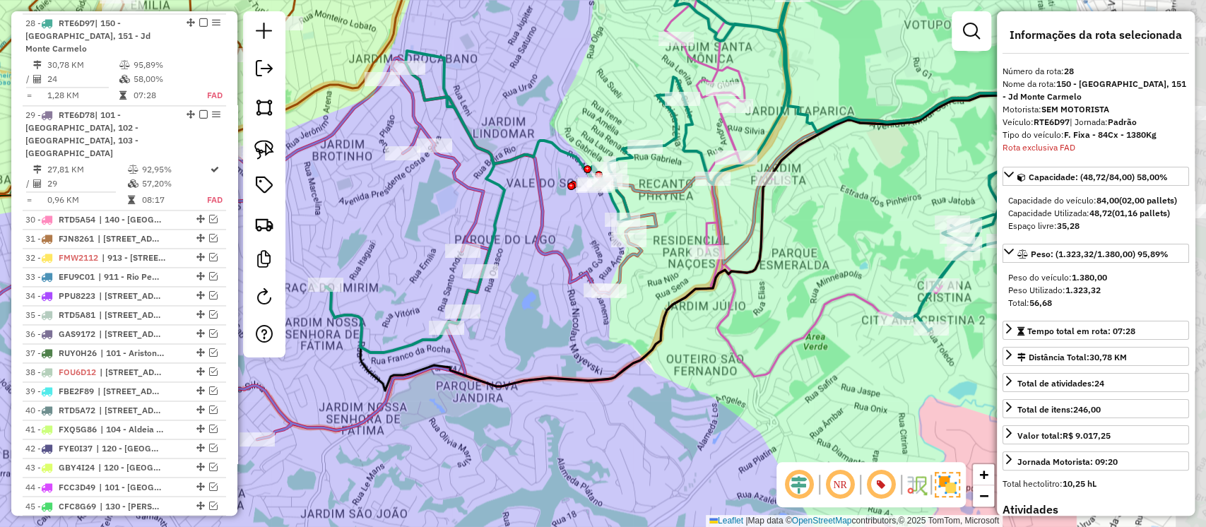
drag, startPoint x: 785, startPoint y: 311, endPoint x: 533, endPoint y: 334, distance: 253.4
click at [533, 334] on div "Janela de atendimento Grade de atendimento Capacidade Transportadoras Veículos …" at bounding box center [603, 263] width 1206 height 527
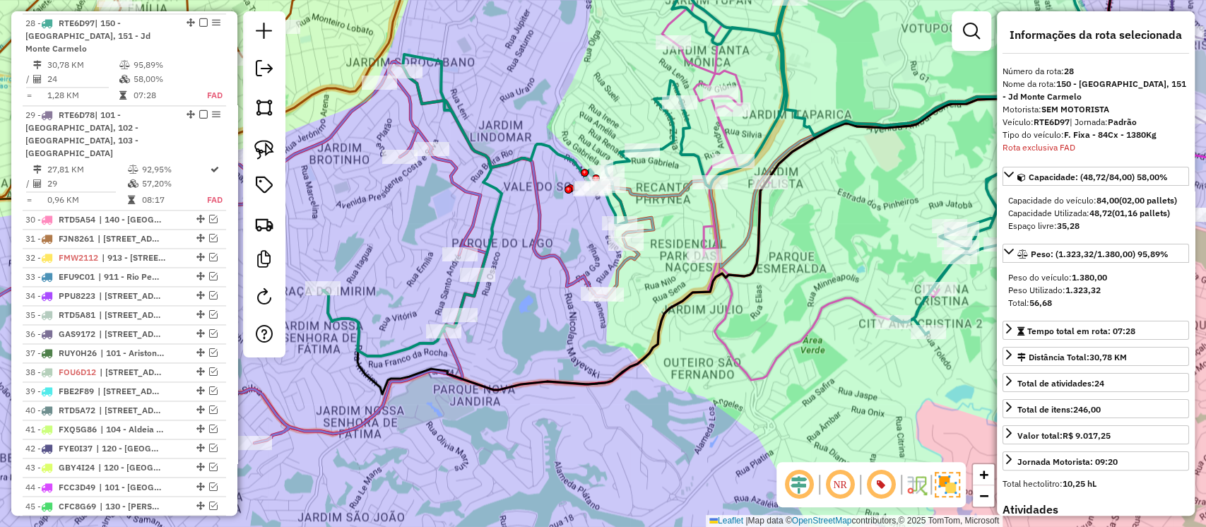
click at [701, 230] on icon at bounding box center [982, 163] width 688 height 433
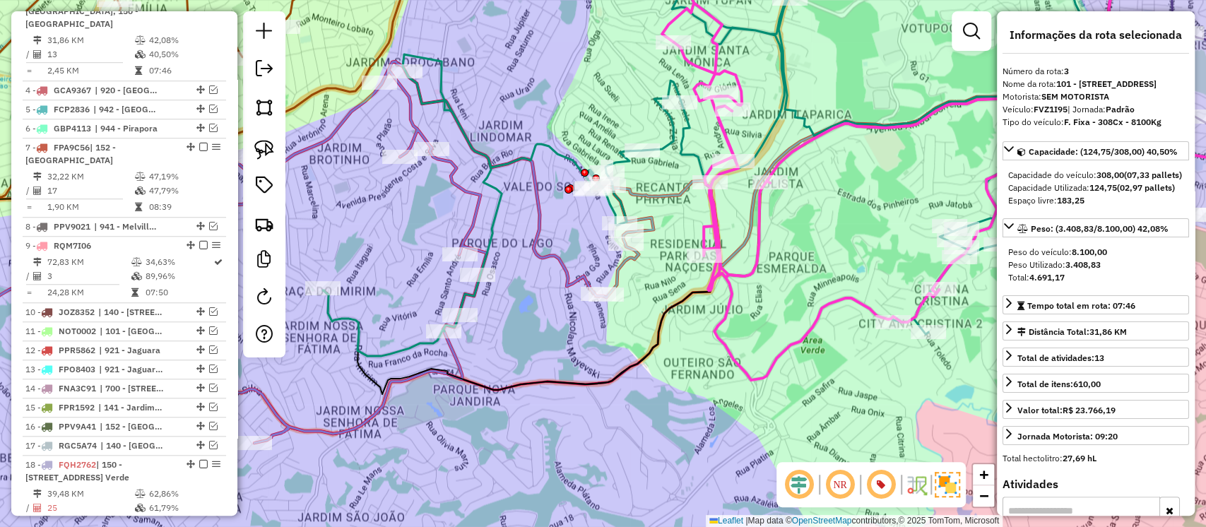
scroll to position [615, 0]
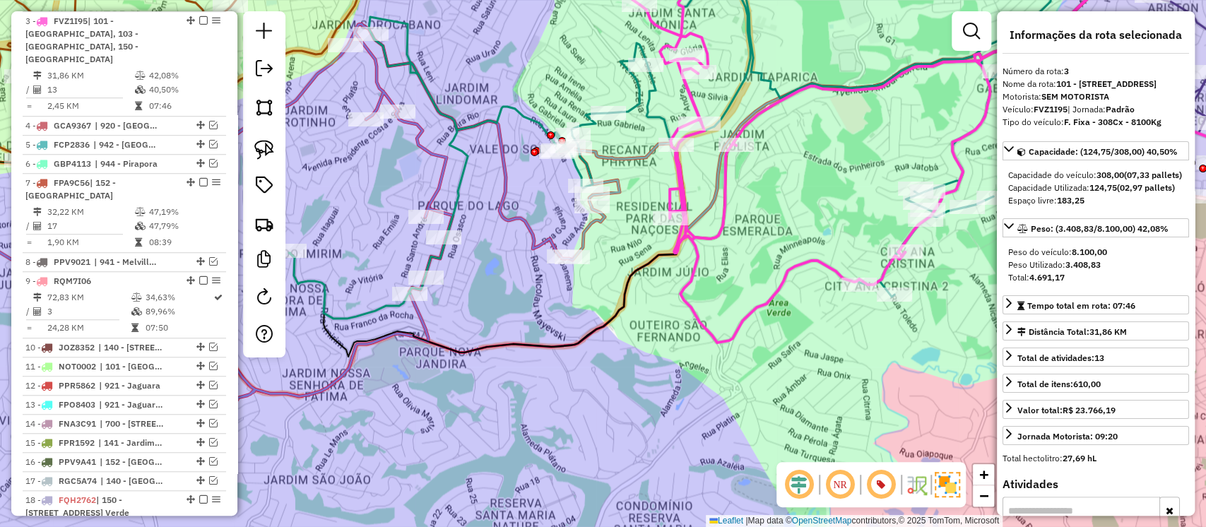
drag, startPoint x: 803, startPoint y: 368, endPoint x: 769, endPoint y: 331, distance: 50.5
click at [769, 331] on div "Janela de atendimento Grade de atendimento Capacidade Transportadoras Veículos …" at bounding box center [603, 263] width 1206 height 527
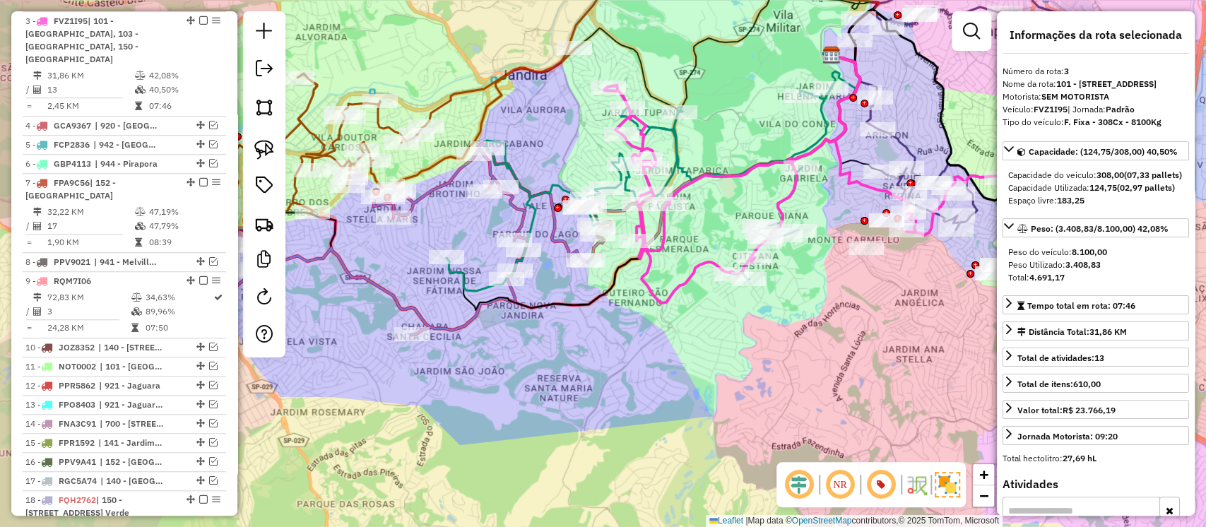
click at [679, 143] on icon at bounding box center [639, 189] width 384 height 203
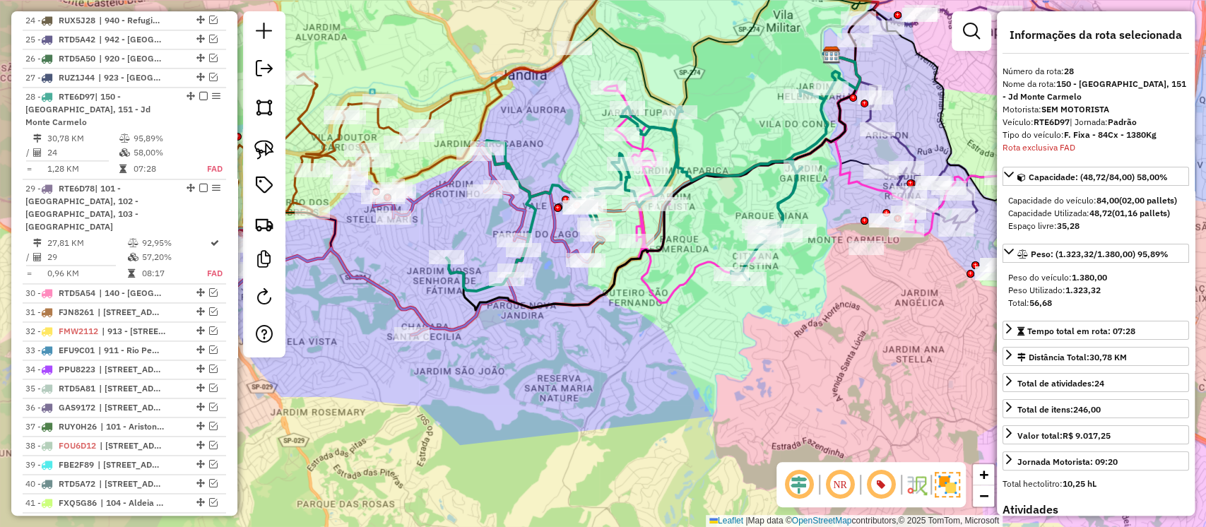
scroll to position [1343, 0]
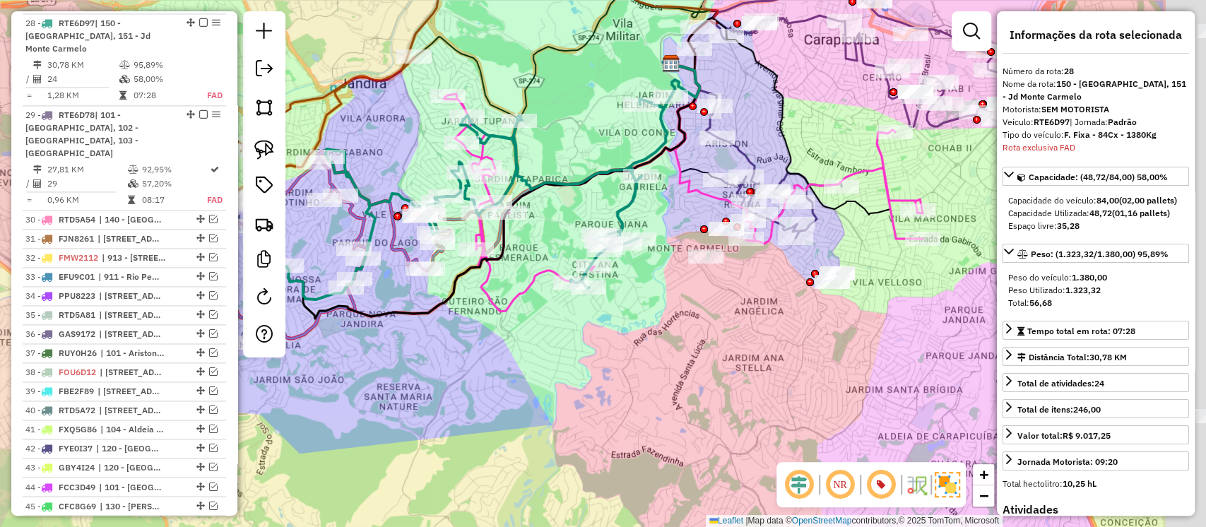
drag, startPoint x: 792, startPoint y: 316, endPoint x: 690, endPoint y: 312, distance: 102.6
click at [681, 314] on div "Janela de atendimento Grade de atendimento Capacidade Transportadoras Veículos …" at bounding box center [603, 263] width 1206 height 527
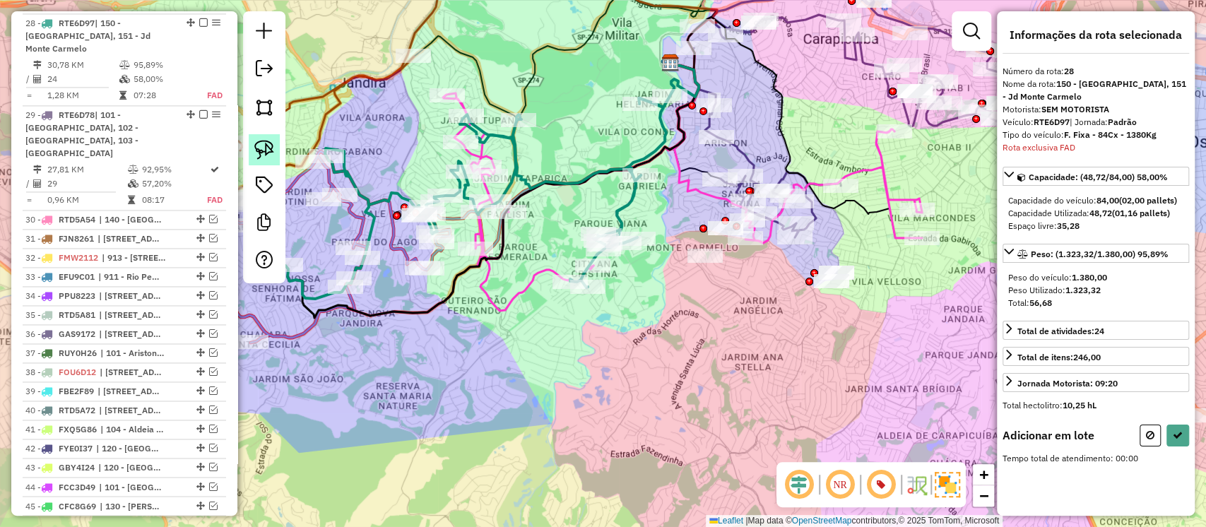
click at [266, 150] on img at bounding box center [264, 150] width 20 height 20
drag, startPoint x: 688, startPoint y: 287, endPoint x: 731, endPoint y: 266, distance: 47.7
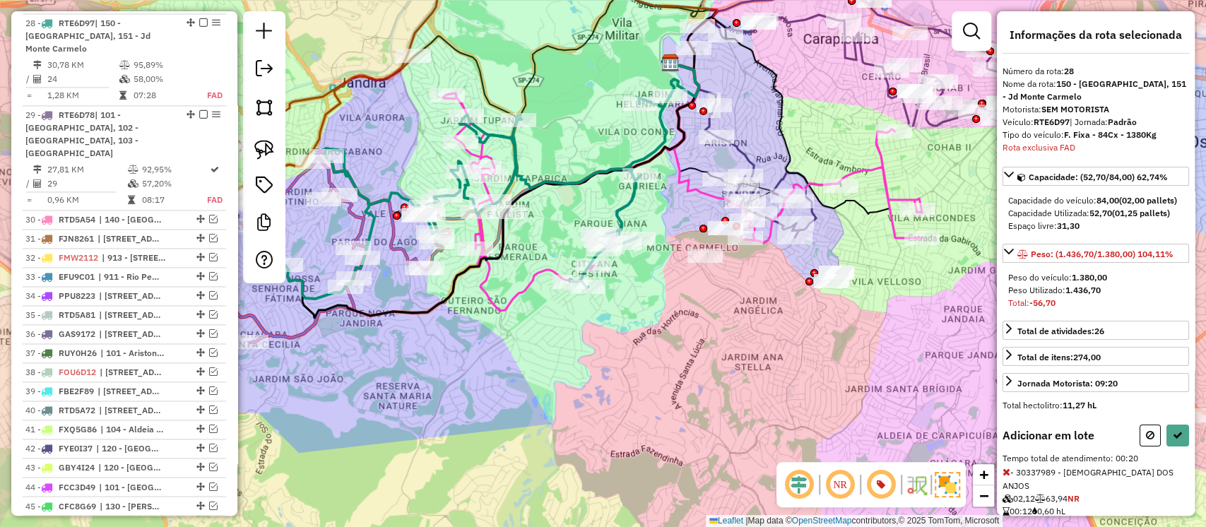
scroll to position [118, 0]
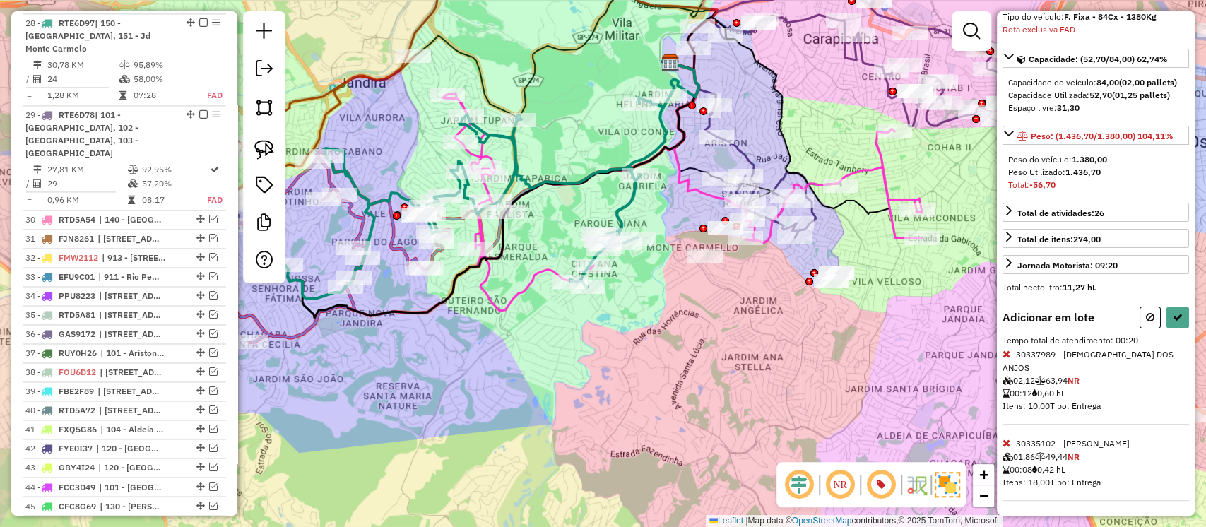
click at [1185, 330] on div "Informações da rota selecionada Número da rota: 28 Nome da rota: 150 - Jardim S…" at bounding box center [1096, 263] width 198 height 505
click at [1167, 324] on button at bounding box center [1178, 318] width 23 height 22
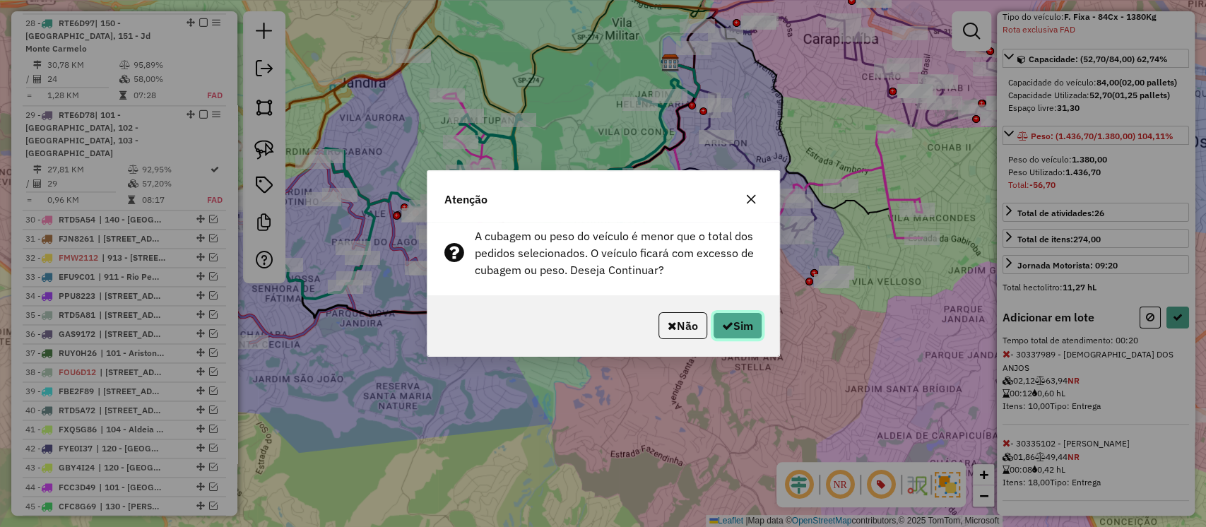
click at [724, 328] on icon "button" at bounding box center [727, 325] width 11 height 11
select select "**********"
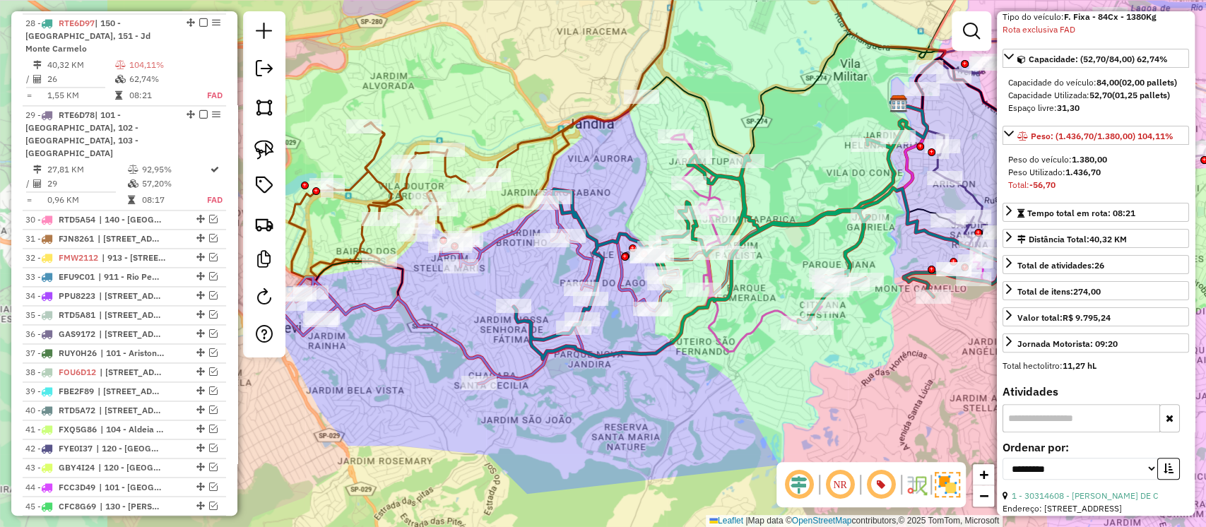
drag, startPoint x: 563, startPoint y: 389, endPoint x: 792, endPoint y: 430, distance: 231.8
click at [792, 430] on div "Janela de atendimento Grade de atendimento Capacidade Transportadoras Veículos …" at bounding box center [603, 263] width 1206 height 527
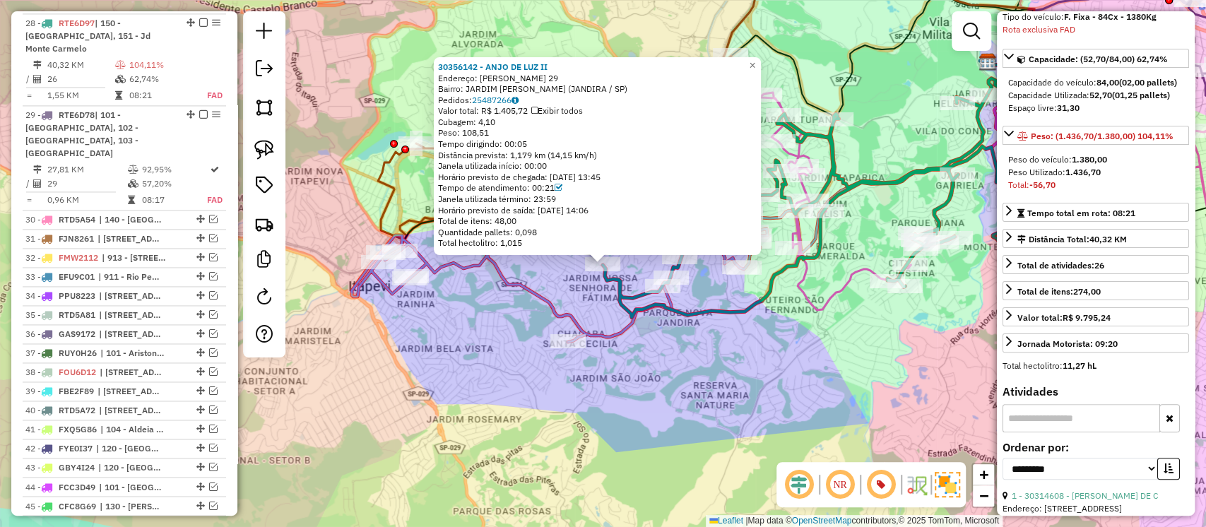
click at [611, 336] on icon at bounding box center [560, 247] width 416 height 192
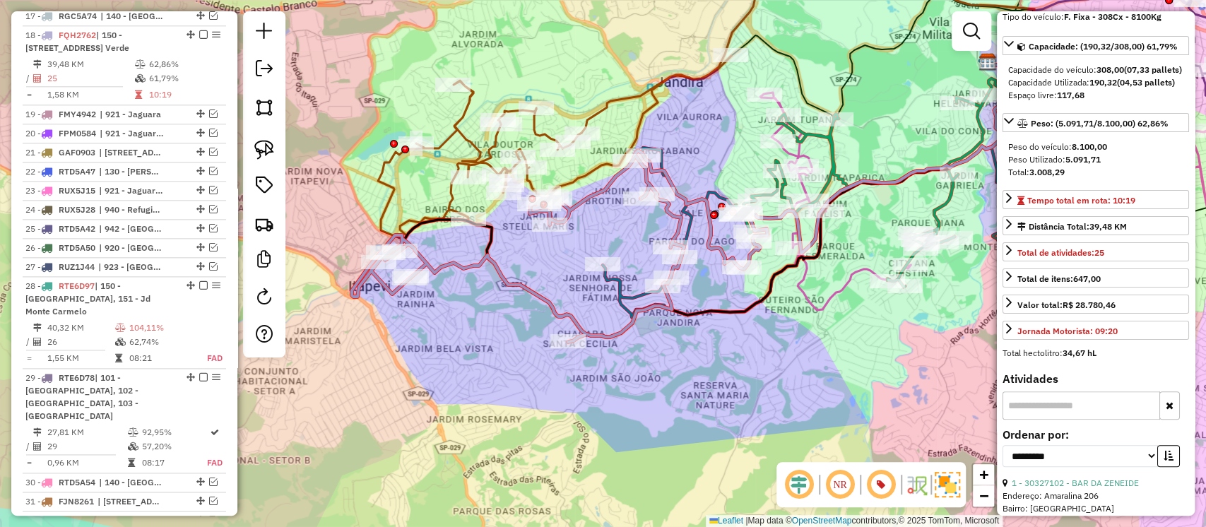
scroll to position [0, 0]
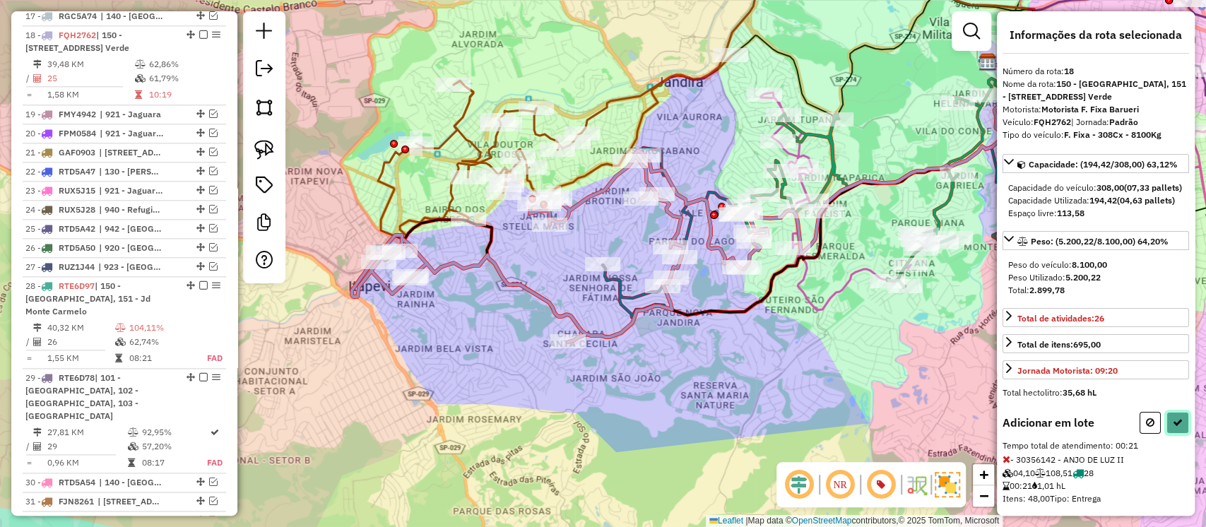
click at [1173, 428] on icon at bounding box center [1178, 423] width 10 height 10
select select "**********"
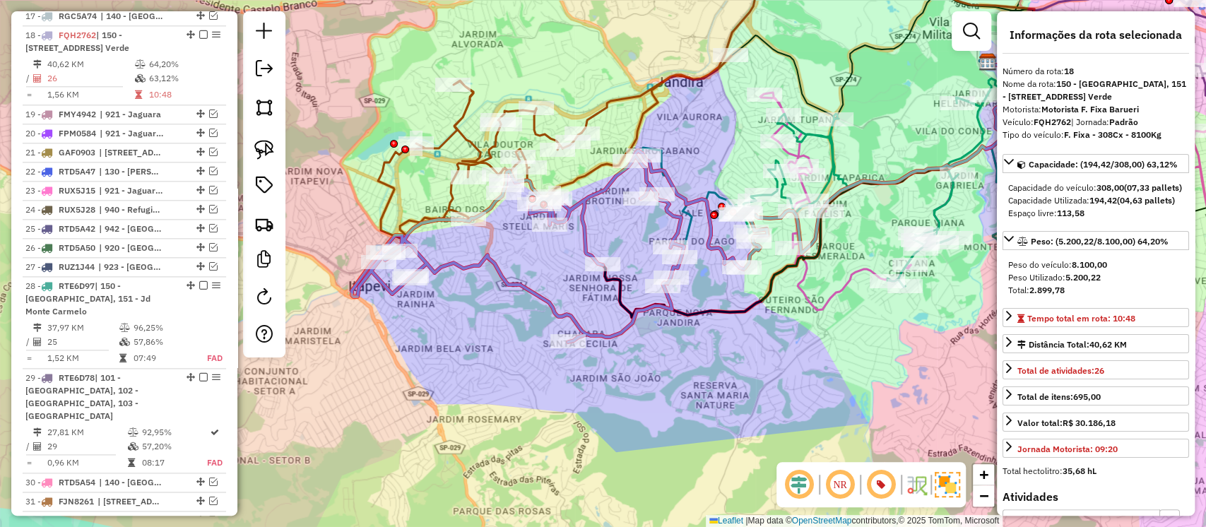
click at [951, 206] on icon at bounding box center [877, 205] width 471 height 220
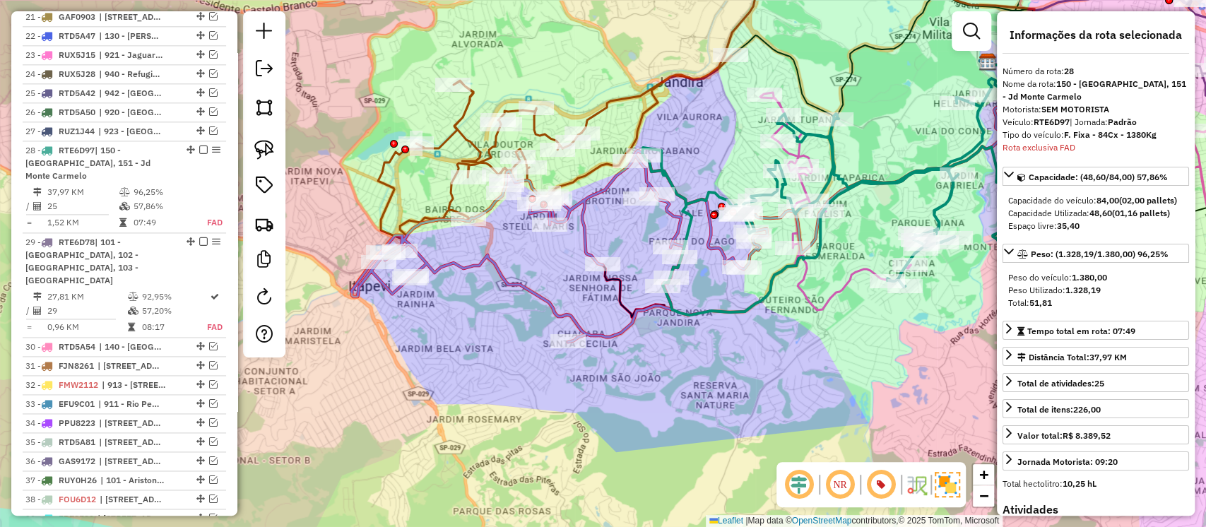
scroll to position [1343, 0]
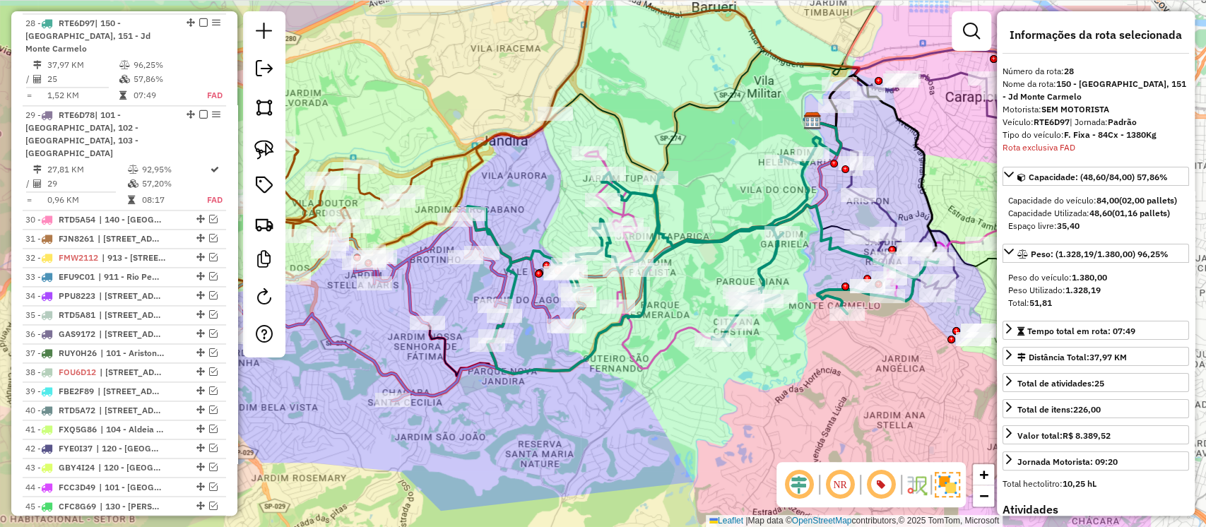
drag, startPoint x: 968, startPoint y: 302, endPoint x: 759, endPoint y: 370, distance: 219.7
click at [759, 370] on div "Janela de atendimento Grade de atendimento Capacidade Transportadoras Veículos …" at bounding box center [603, 263] width 1206 height 527
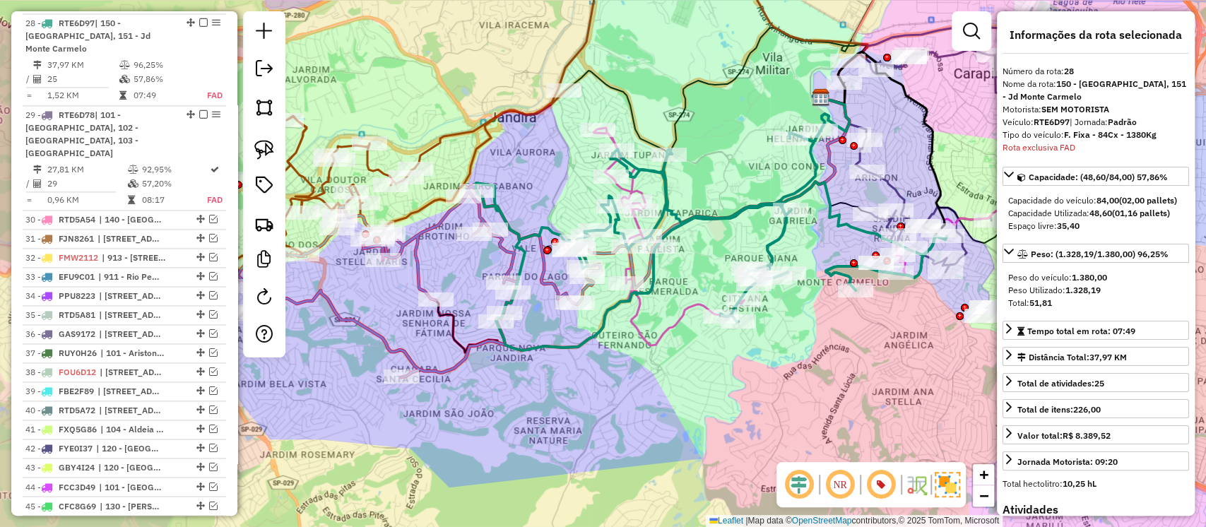
drag, startPoint x: 783, startPoint y: 371, endPoint x: 825, endPoint y: 339, distance: 53.0
click at [825, 339] on div "Janela de atendimento Grade de atendimento Capacidade Transportadoras Veículos …" at bounding box center [603, 263] width 1206 height 527
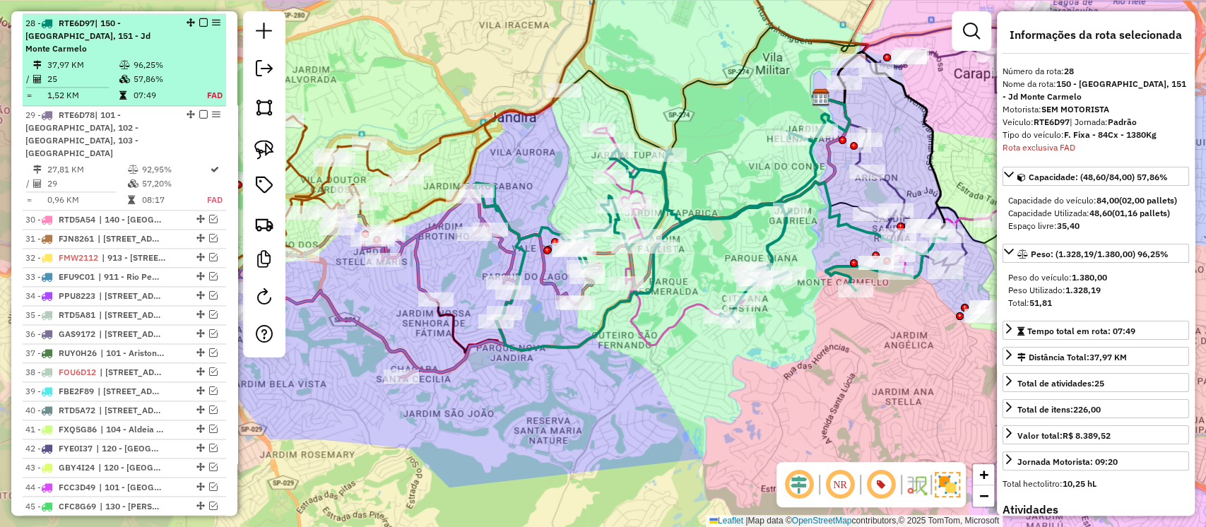
click at [199, 19] on em at bounding box center [203, 22] width 8 height 8
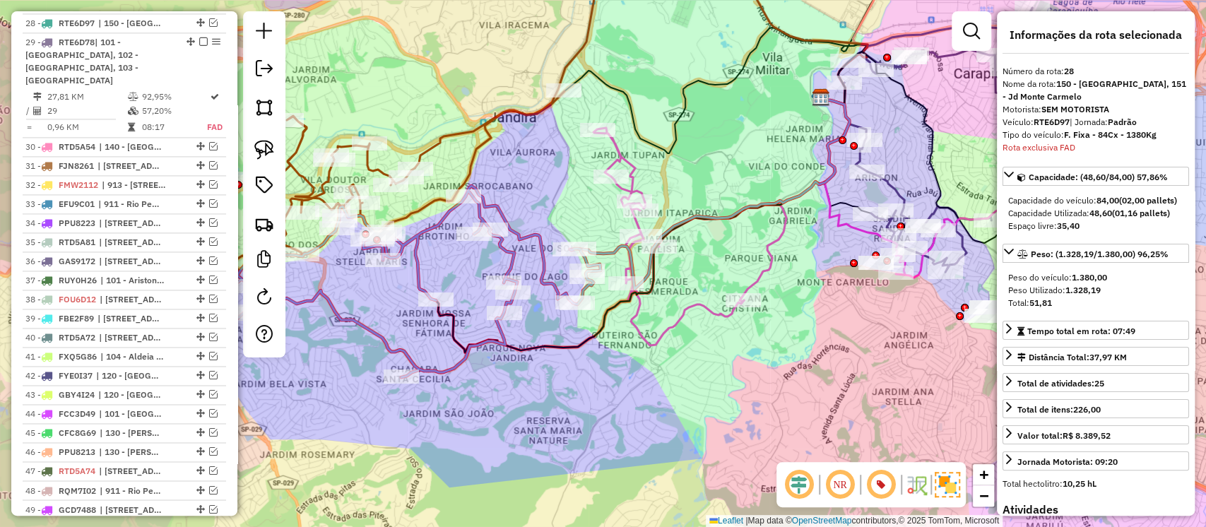
click at [660, 332] on icon at bounding box center [833, 237] width 479 height 218
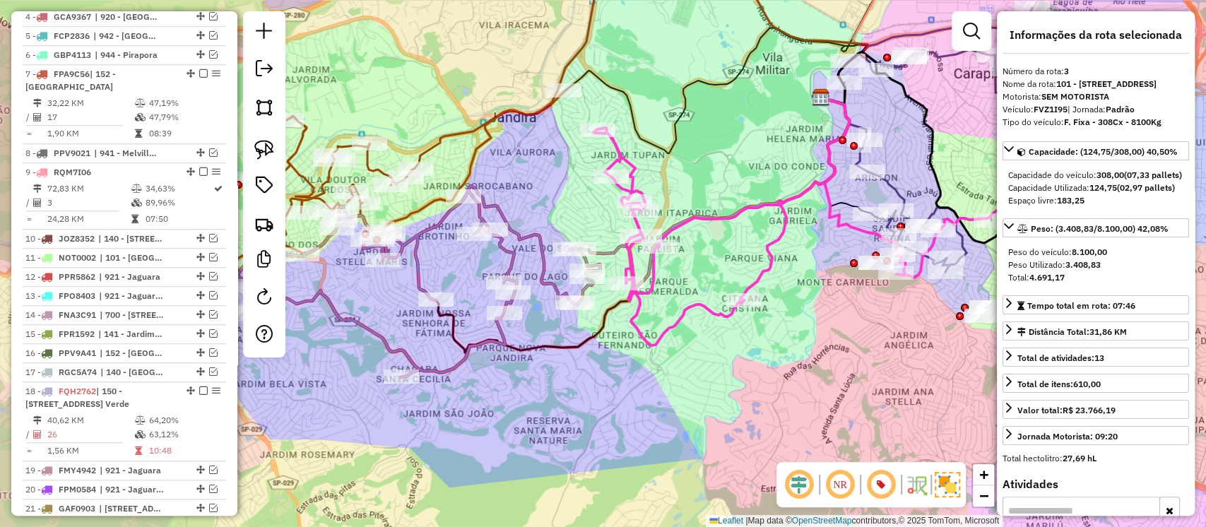
scroll to position [615, 0]
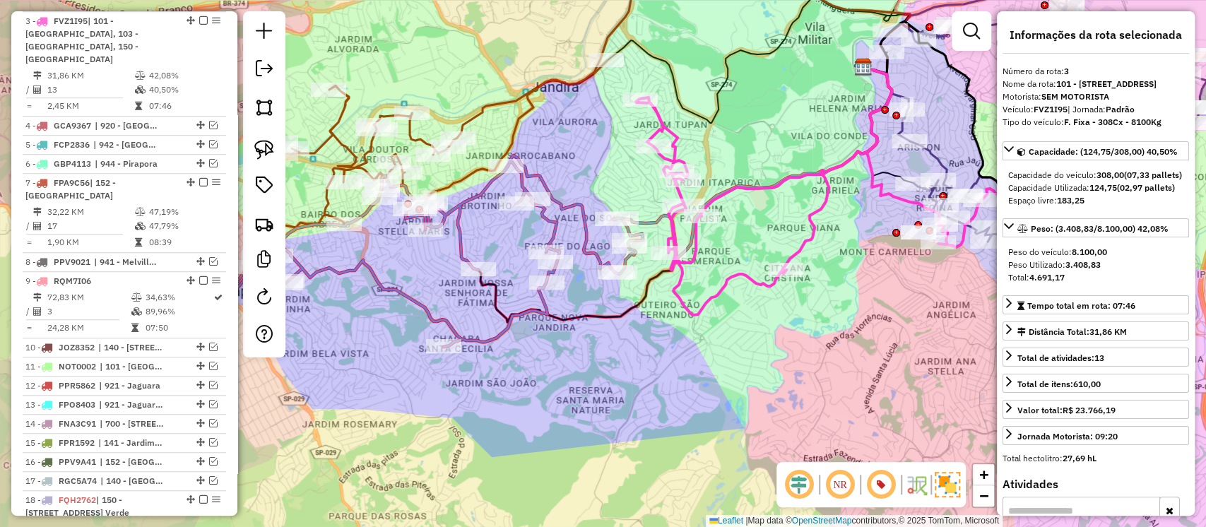
drag, startPoint x: 712, startPoint y: 370, endPoint x: 763, endPoint y: 336, distance: 60.8
click at [763, 336] on div "Janela de atendimento Grade de atendimento Capacidade Transportadoras Veículos …" at bounding box center [603, 263] width 1206 height 527
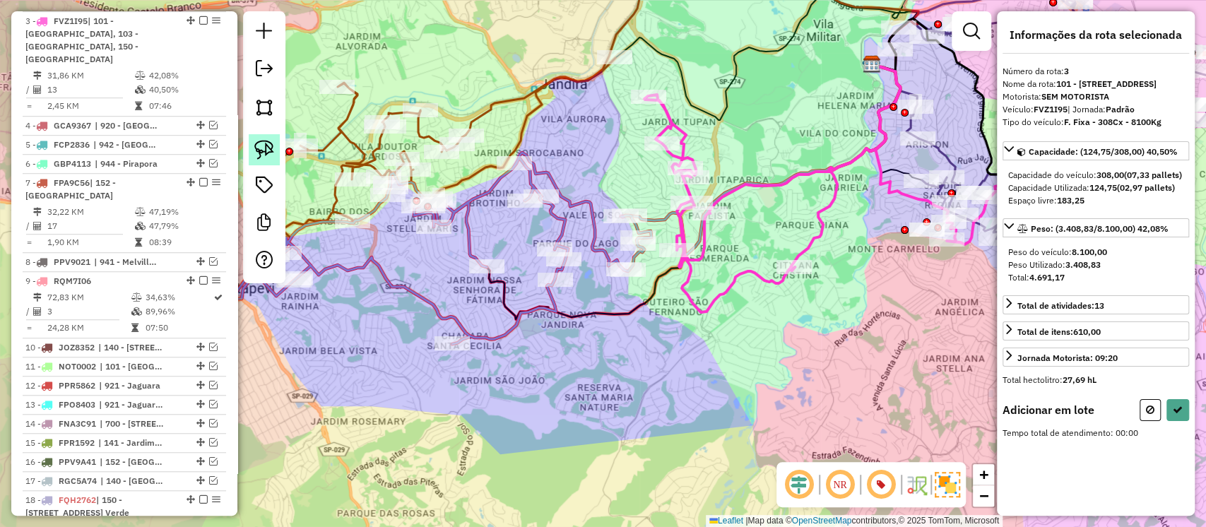
click at [271, 144] on img at bounding box center [264, 150] width 20 height 20
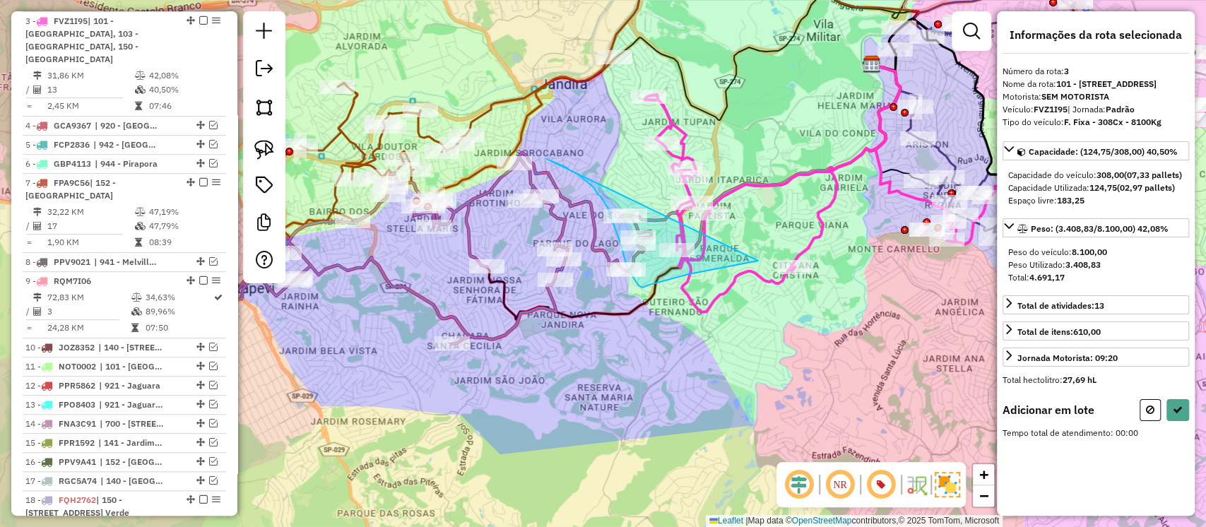
drag, startPoint x: 571, startPoint y: 170, endPoint x: 758, endPoint y: 261, distance: 208.0
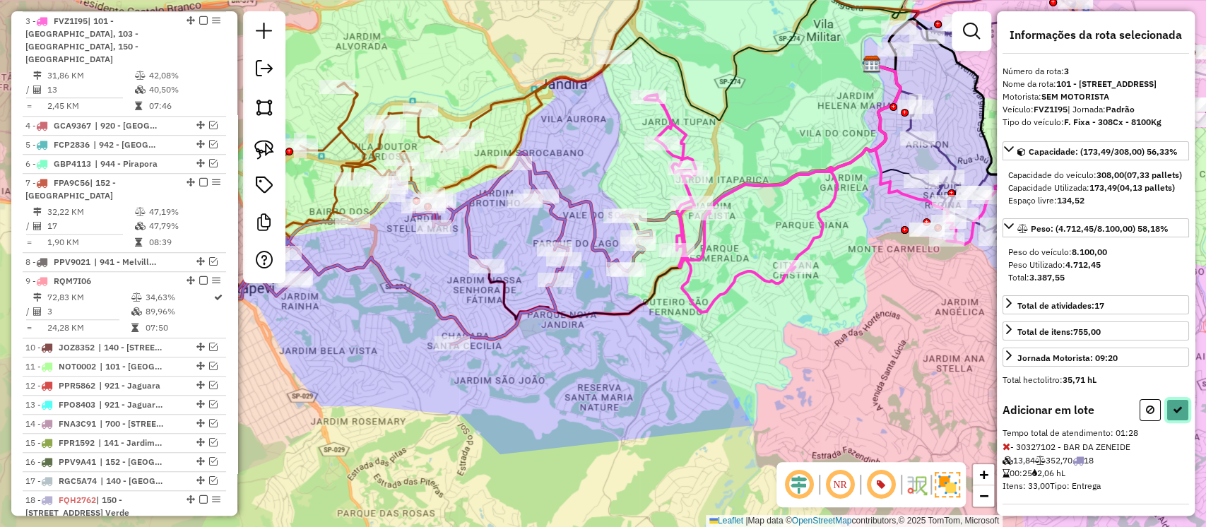
click at [1167, 421] on button at bounding box center [1178, 410] width 23 height 22
select select "**********"
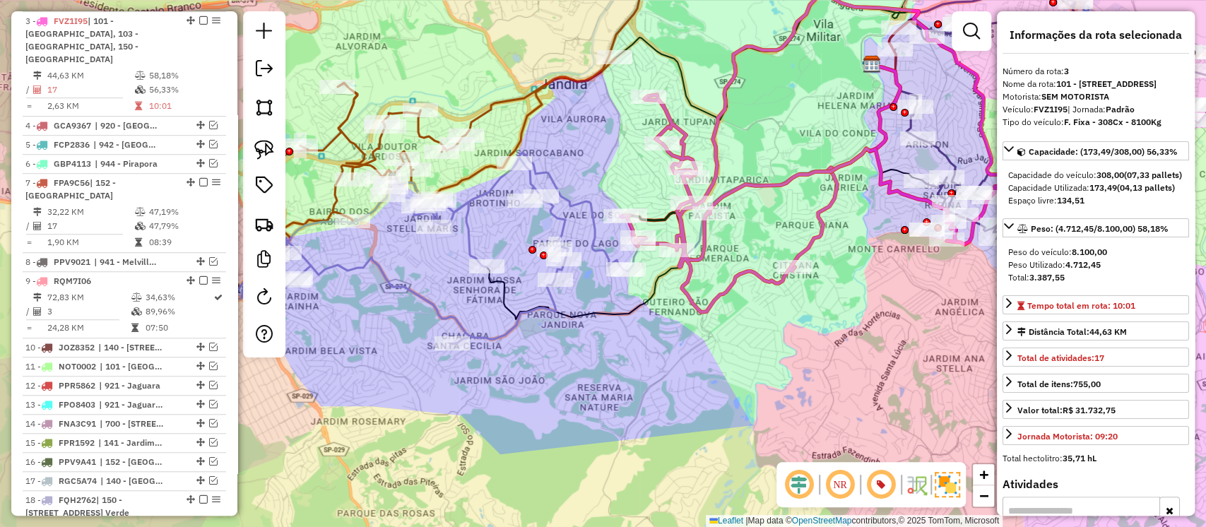
click at [505, 334] on icon at bounding box center [432, 249] width 393 height 192
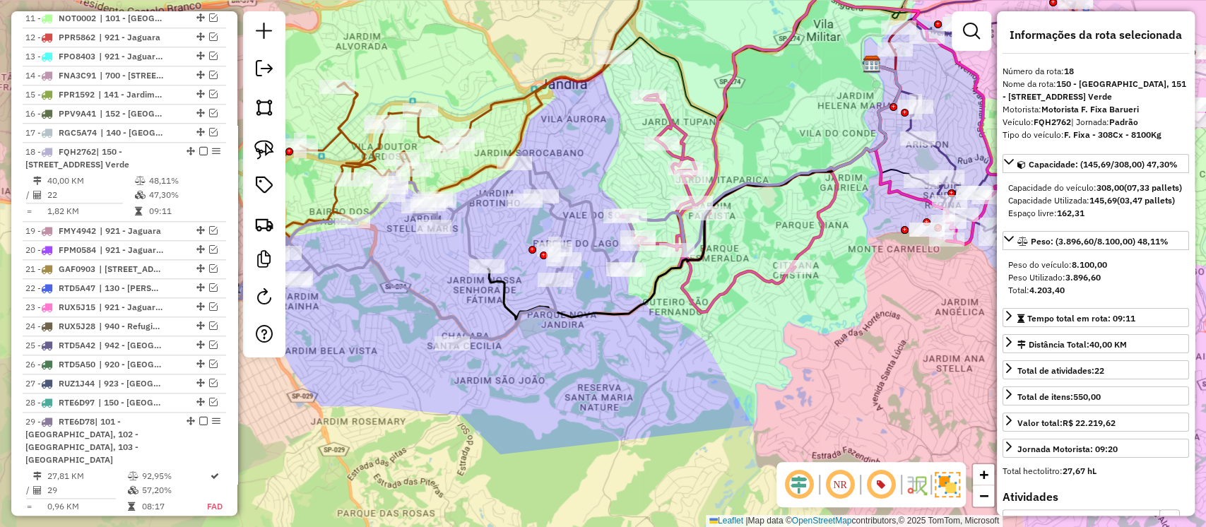
scroll to position [1080, 0]
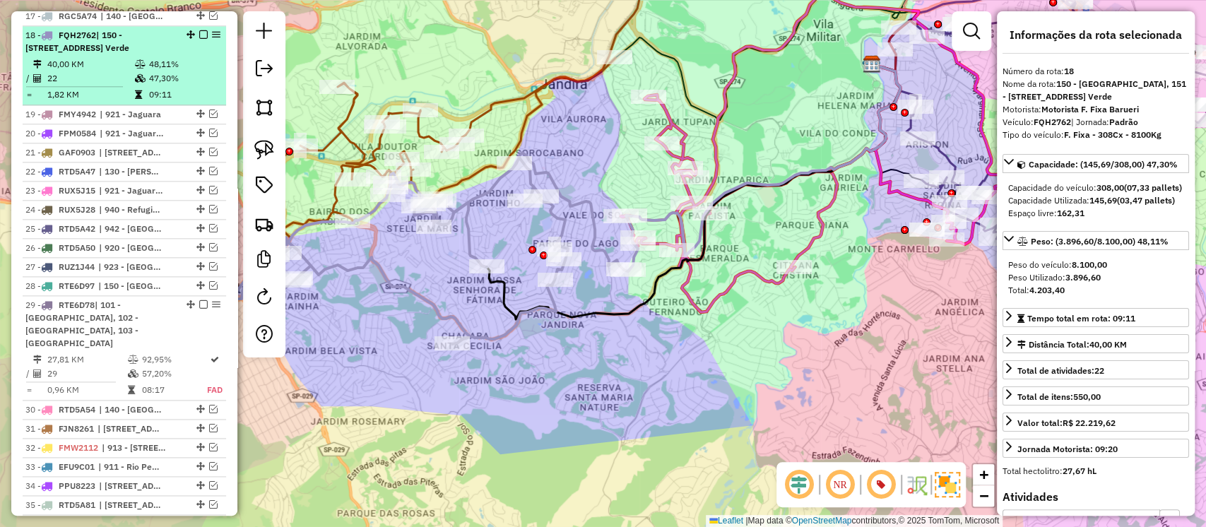
click at [201, 30] on em at bounding box center [203, 34] width 8 height 8
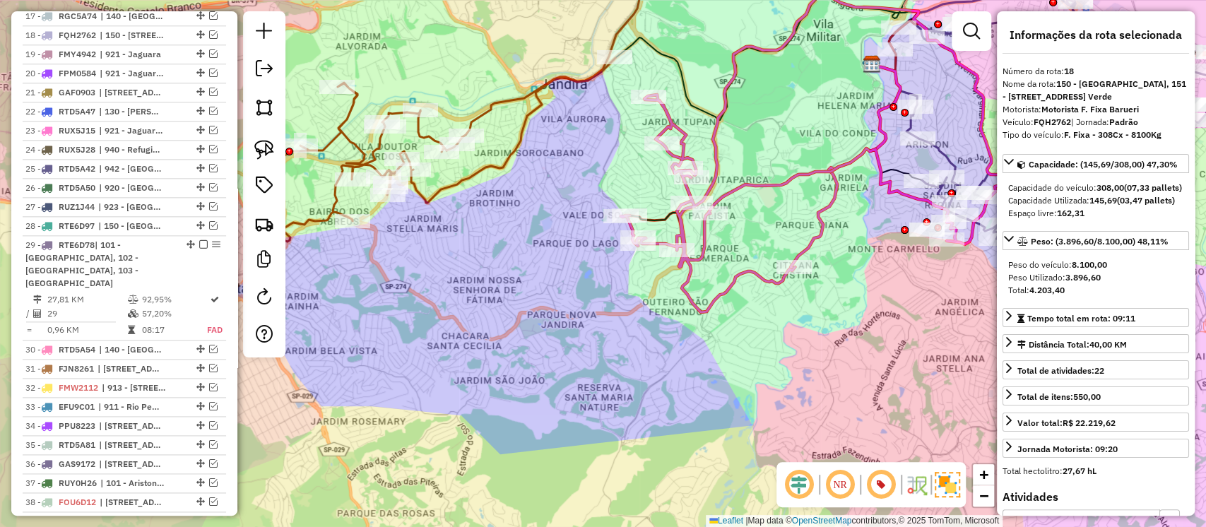
click at [740, 269] on icon at bounding box center [872, 139] width 502 height 346
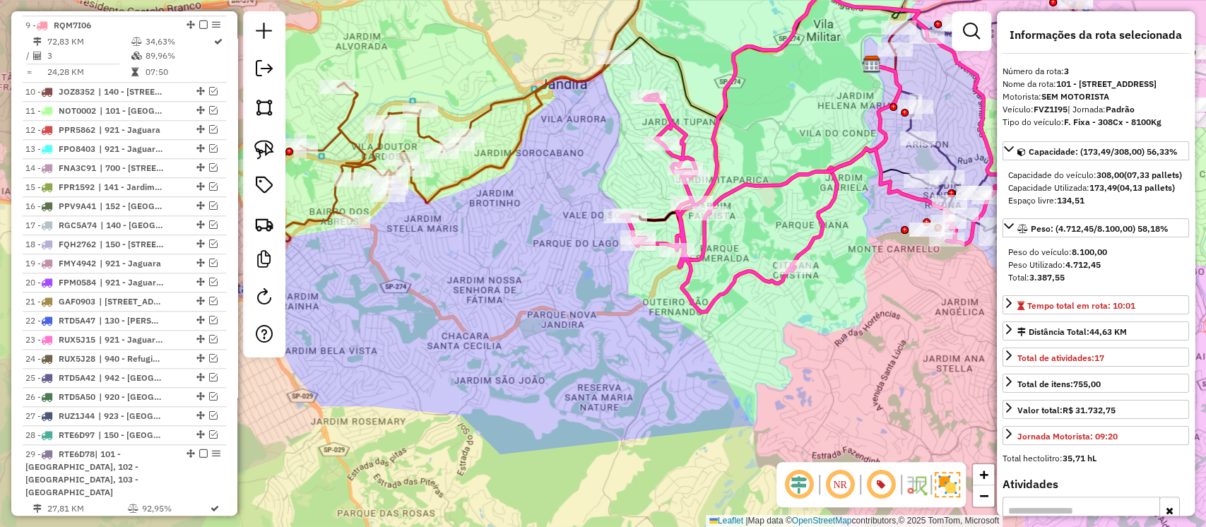
scroll to position [615, 0]
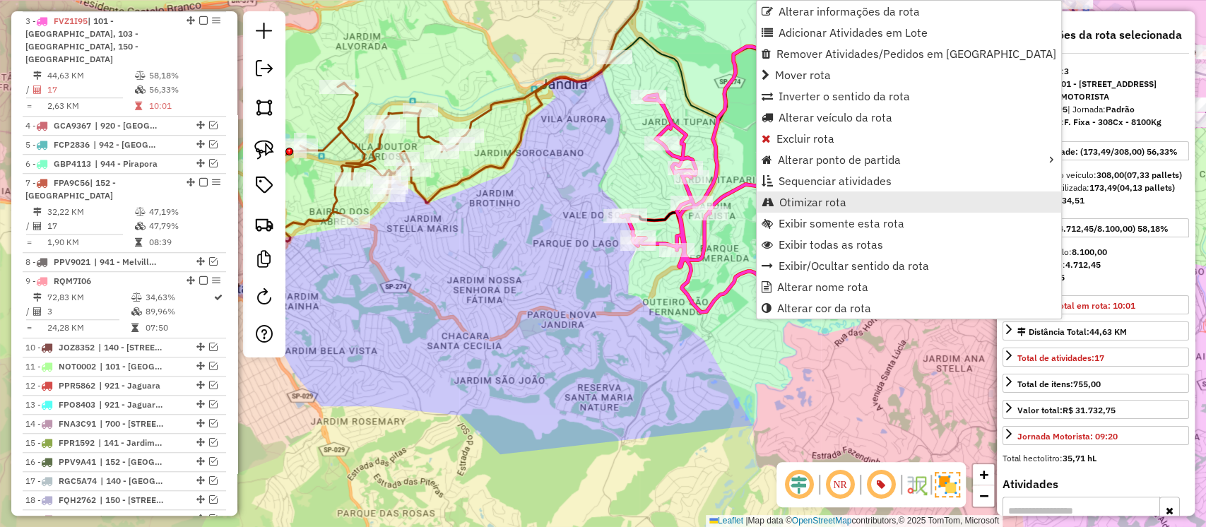
click at [797, 206] on span "Otimizar rota" at bounding box center [813, 201] width 67 height 11
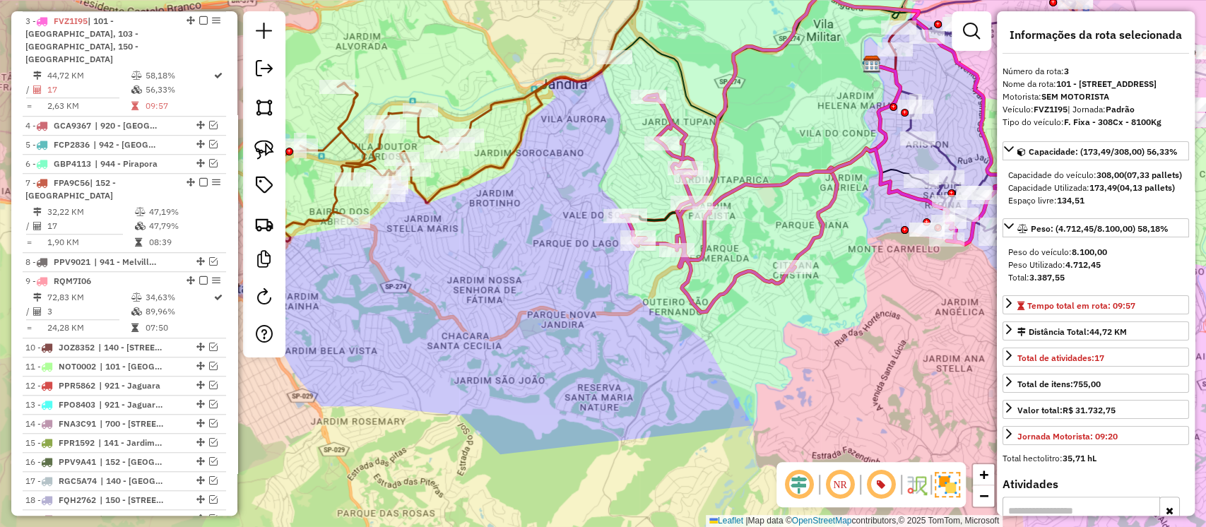
click at [499, 103] on icon at bounding box center [692, 41] width 453 height 188
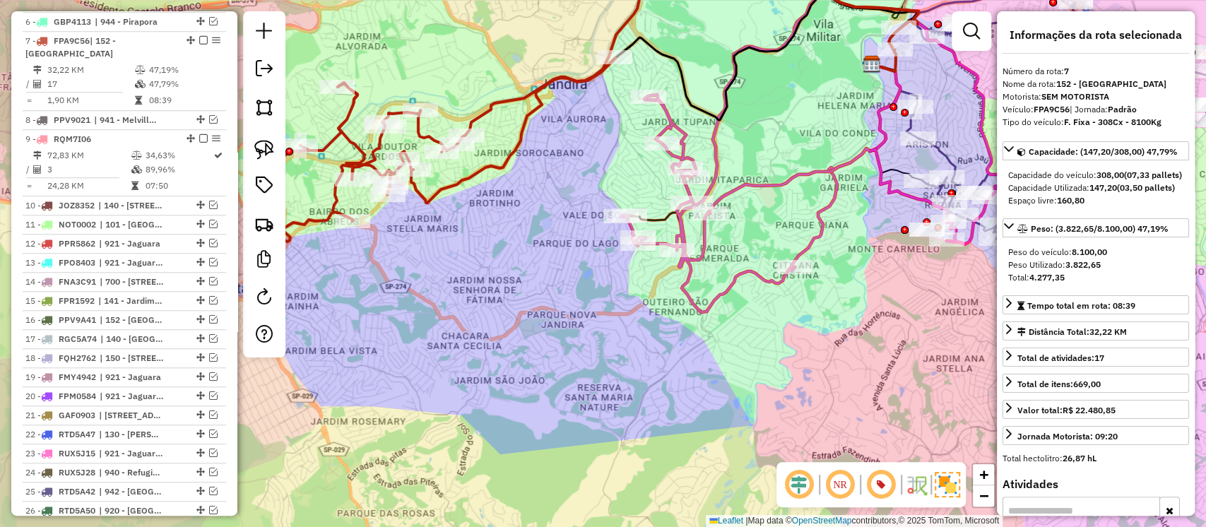
scroll to position [763, 0]
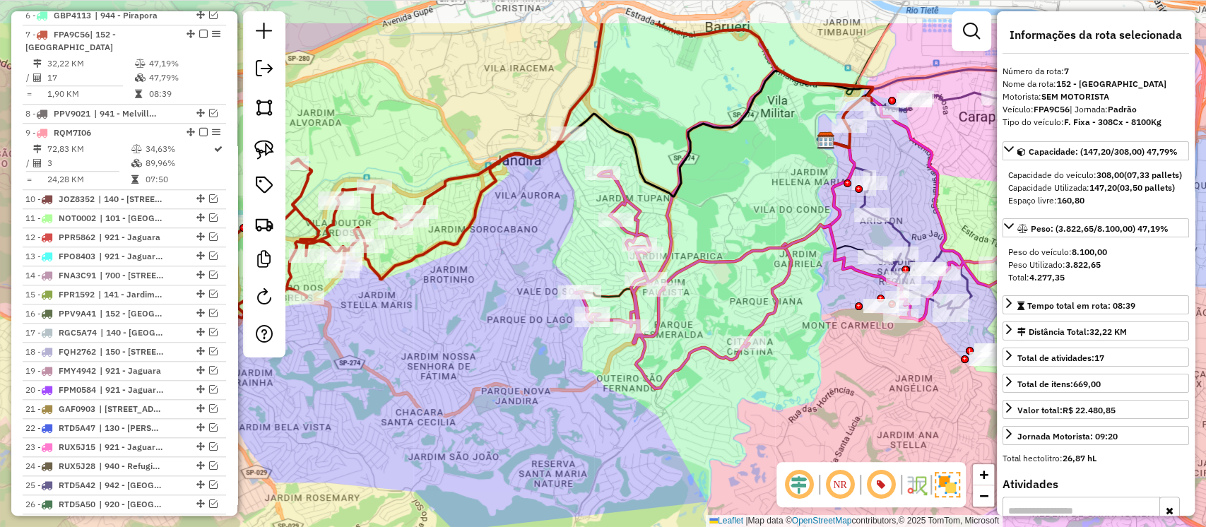
drag, startPoint x: 575, startPoint y: 160, endPoint x: 536, endPoint y: 227, distance: 77.6
click at [536, 227] on div "Janela de atendimento Grade de atendimento Capacidade Transportadoras Veículos …" at bounding box center [603, 263] width 1206 height 527
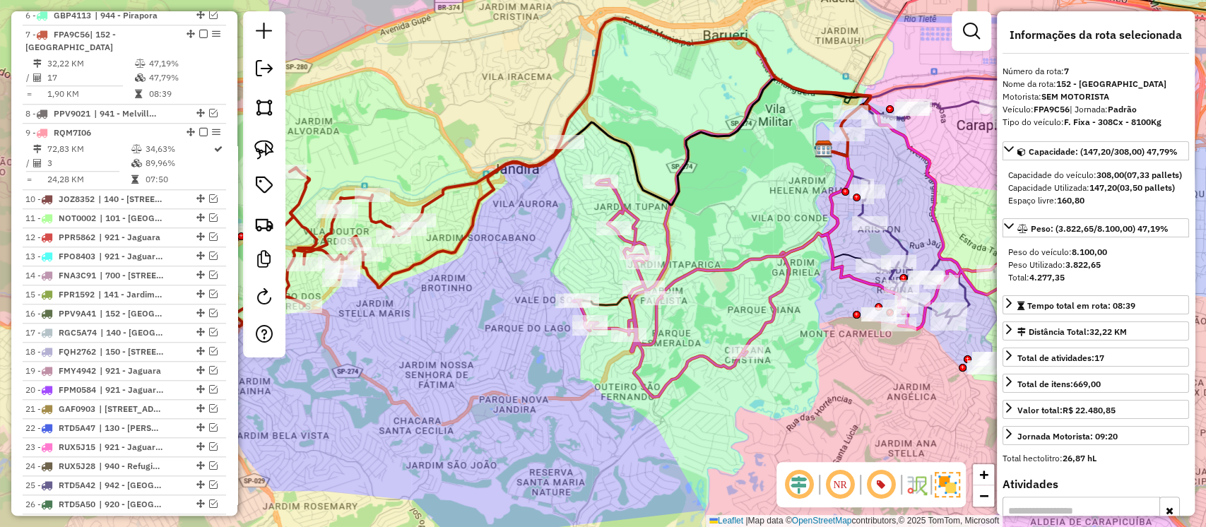
click at [620, 211] on icon at bounding box center [824, 224] width 502 height 346
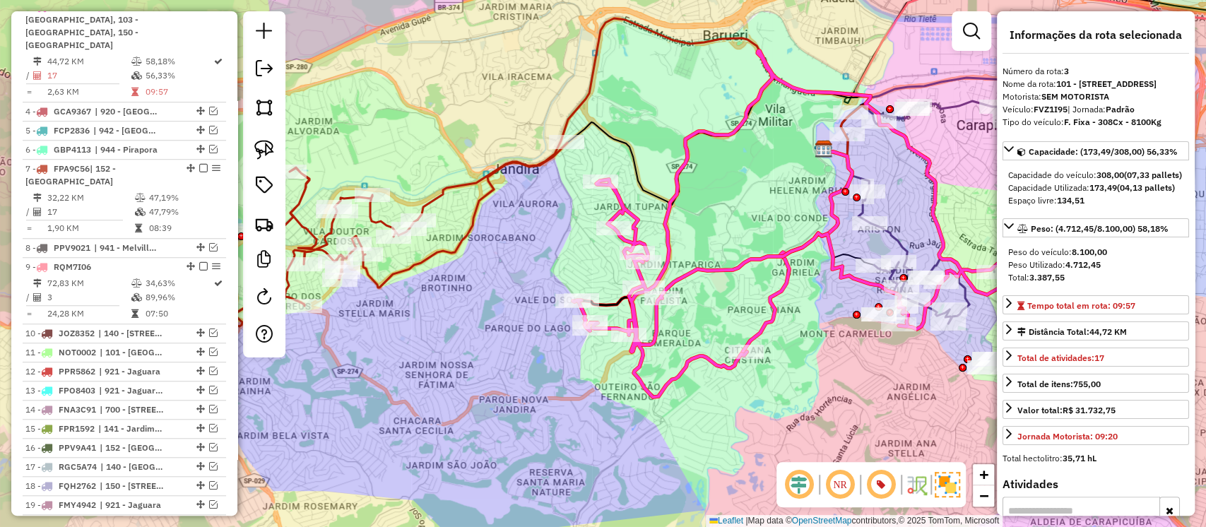
scroll to position [615, 0]
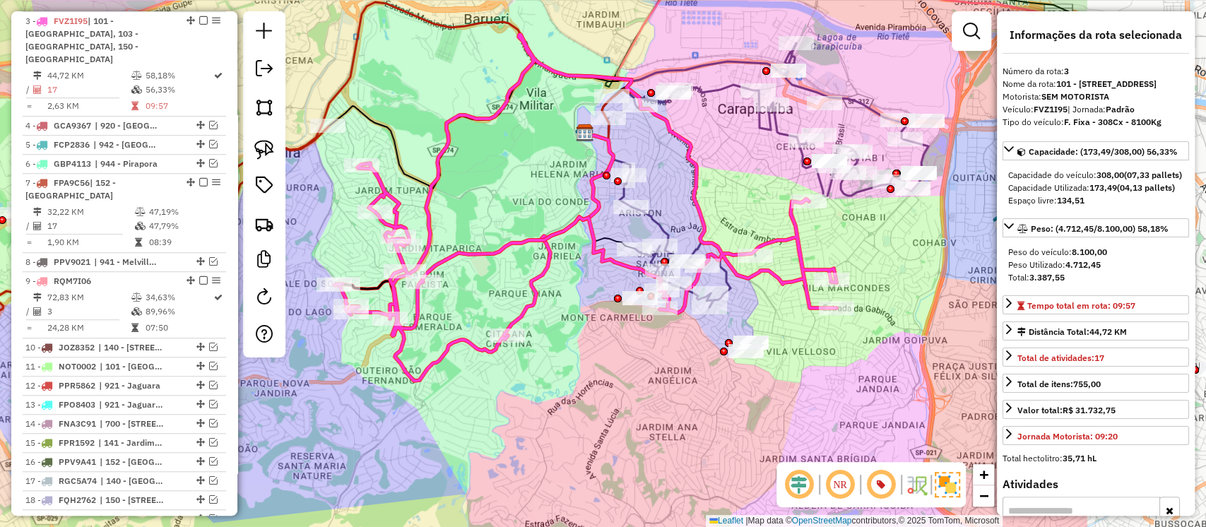
drag, startPoint x: 841, startPoint y: 317, endPoint x: 592, endPoint y: 295, distance: 249.8
click at [592, 295] on div "Janela de atendimento Grade de atendimento Capacidade Transportadoras Veículos …" at bounding box center [603, 263] width 1206 height 527
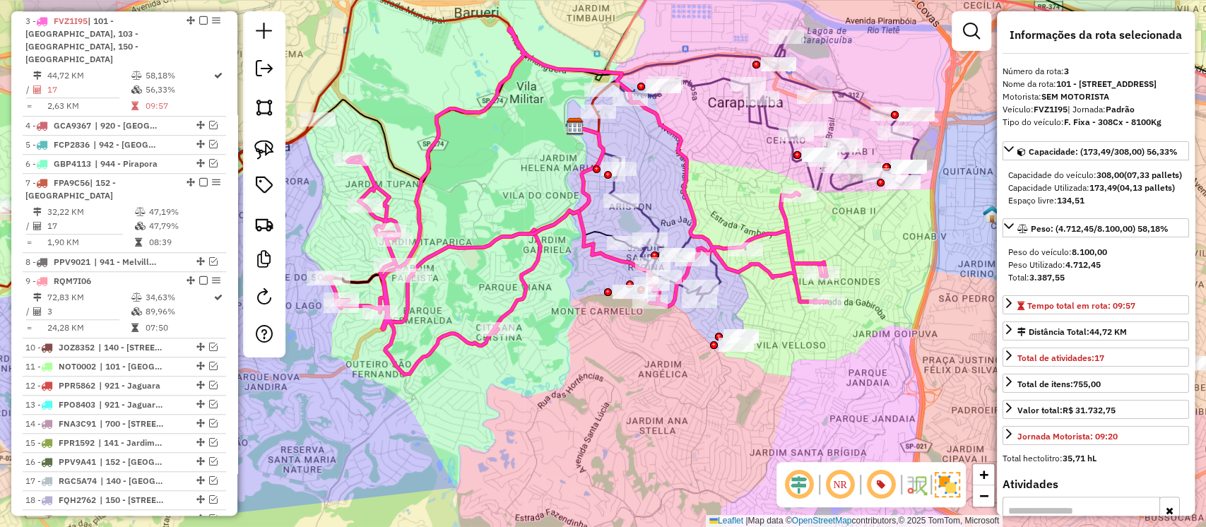
click at [748, 122] on icon at bounding box center [755, 169] width 327 height 264
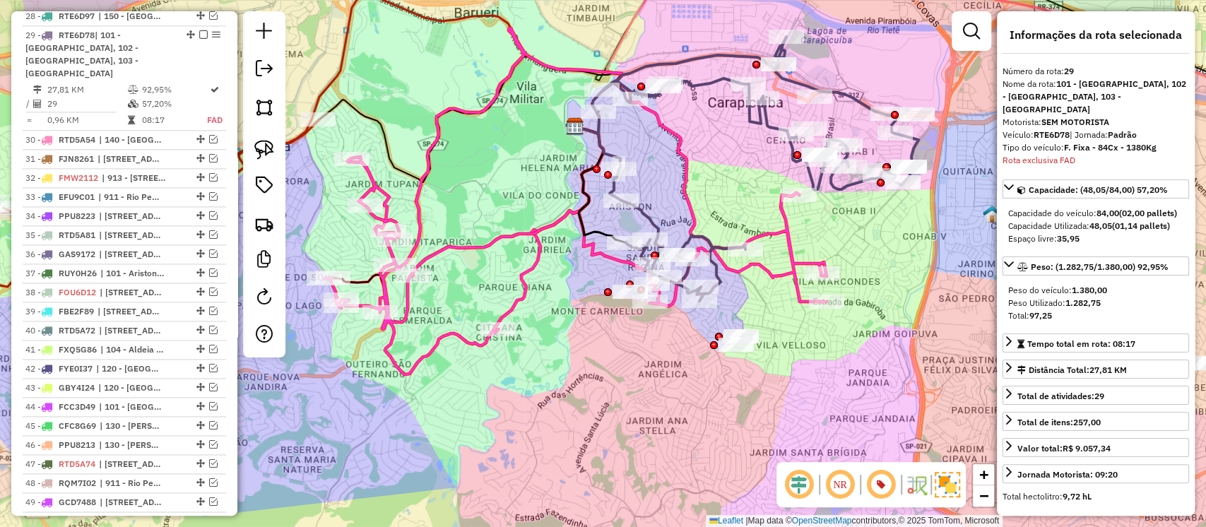
scroll to position [1289, 0]
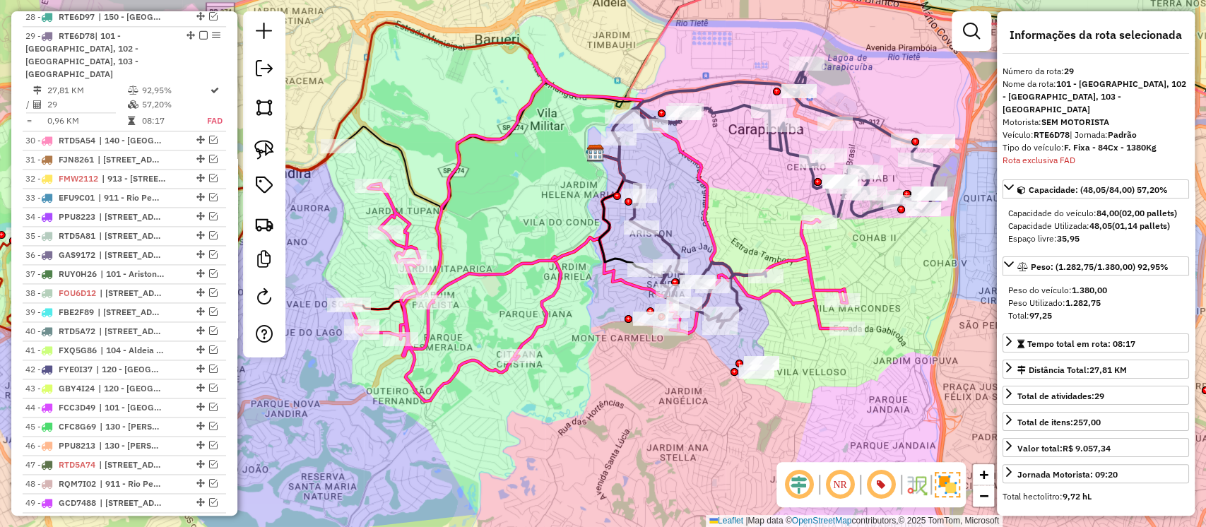
drag, startPoint x: 837, startPoint y: 251, endPoint x: 858, endPoint y: 278, distance: 33.8
click at [858, 278] on div "Janela de atendimento Grade de atendimento Capacidade Transportadoras Veículos …" at bounding box center [603, 263] width 1206 height 527
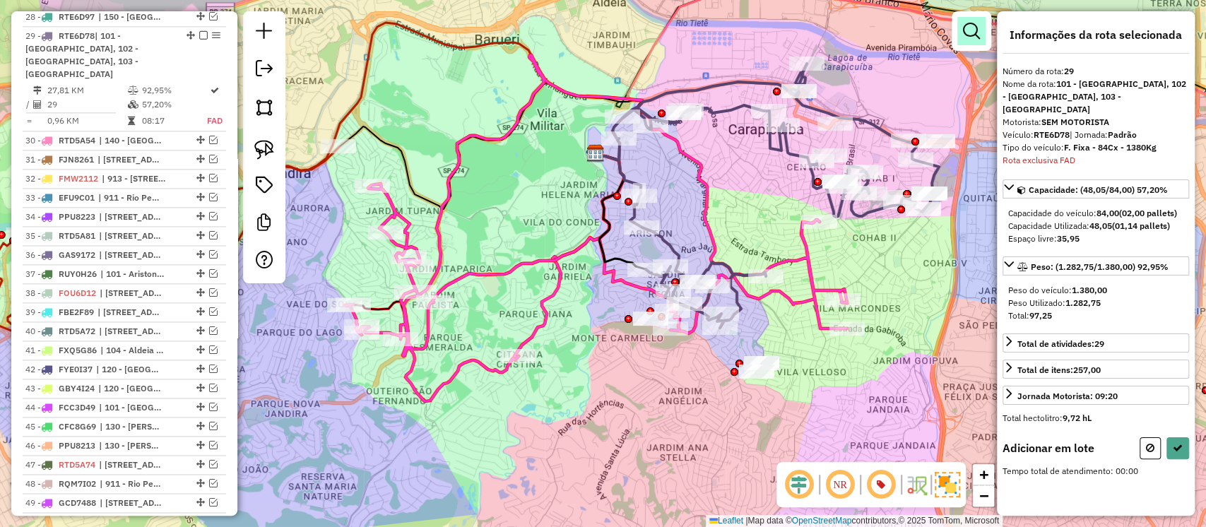
click at [972, 38] on em at bounding box center [971, 31] width 17 height 17
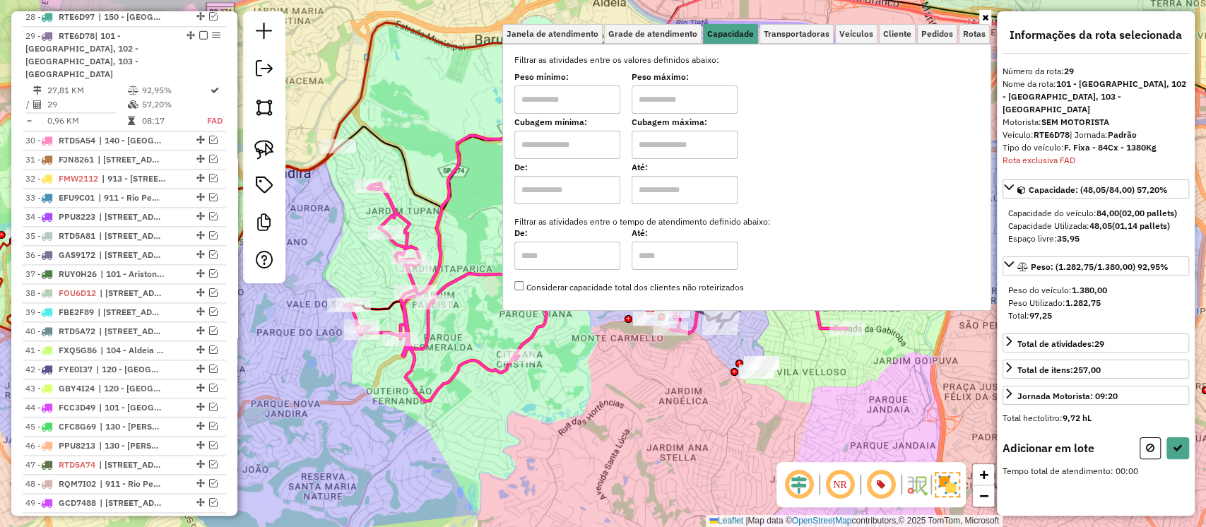
click at [569, 143] on input "text" at bounding box center [567, 145] width 106 height 28
type input "****"
click at [662, 141] on input "text" at bounding box center [685, 145] width 106 height 28
type input "****"
click at [628, 387] on div "Rota 3 - Placa FVZ1I95 30397594 - MARIA DAS DOURES MAC Janela de atendimento Gr…" at bounding box center [603, 263] width 1206 height 527
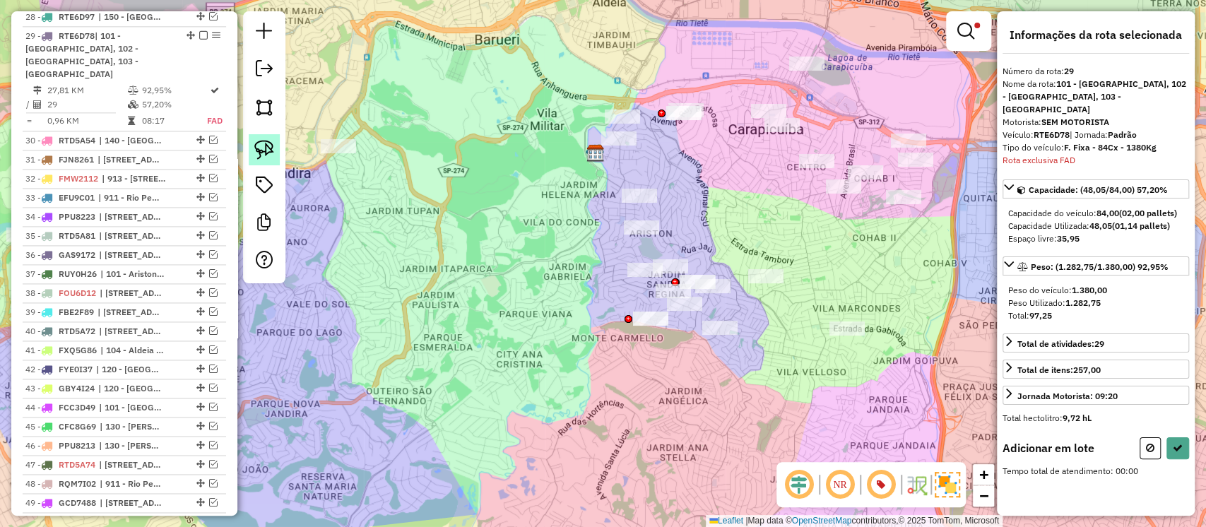
click at [268, 143] on img at bounding box center [264, 150] width 20 height 20
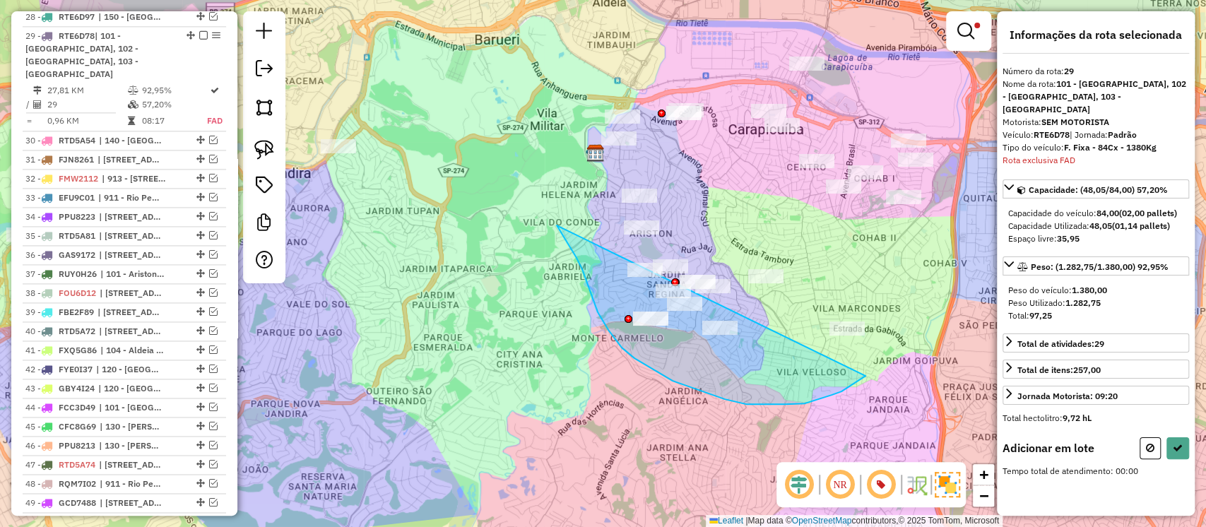
drag, startPoint x: 559, startPoint y: 229, endPoint x: 912, endPoint y: 299, distance: 359.5
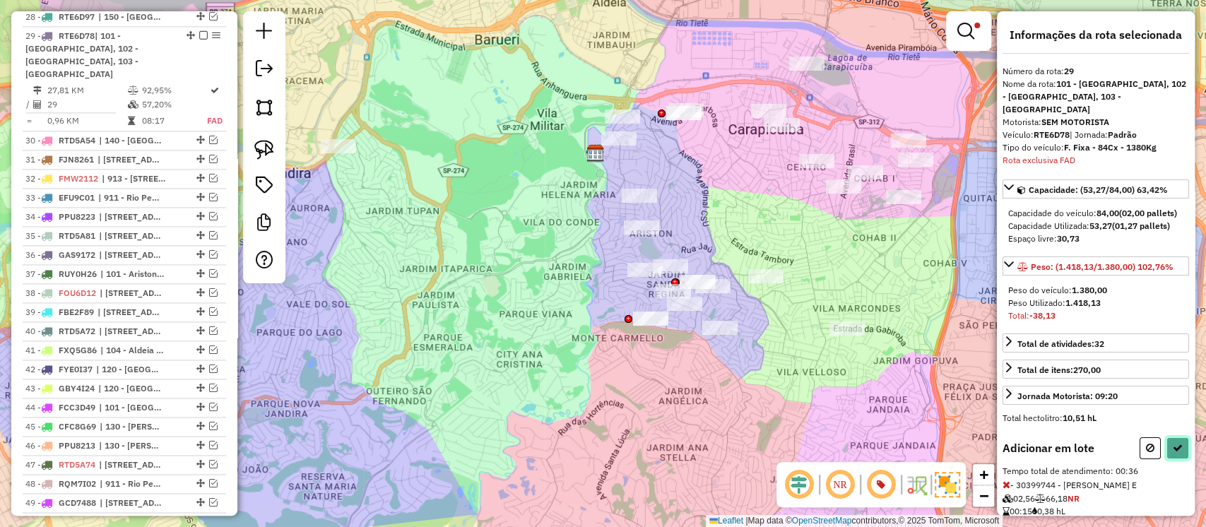
click at [1171, 452] on button at bounding box center [1178, 448] width 23 height 22
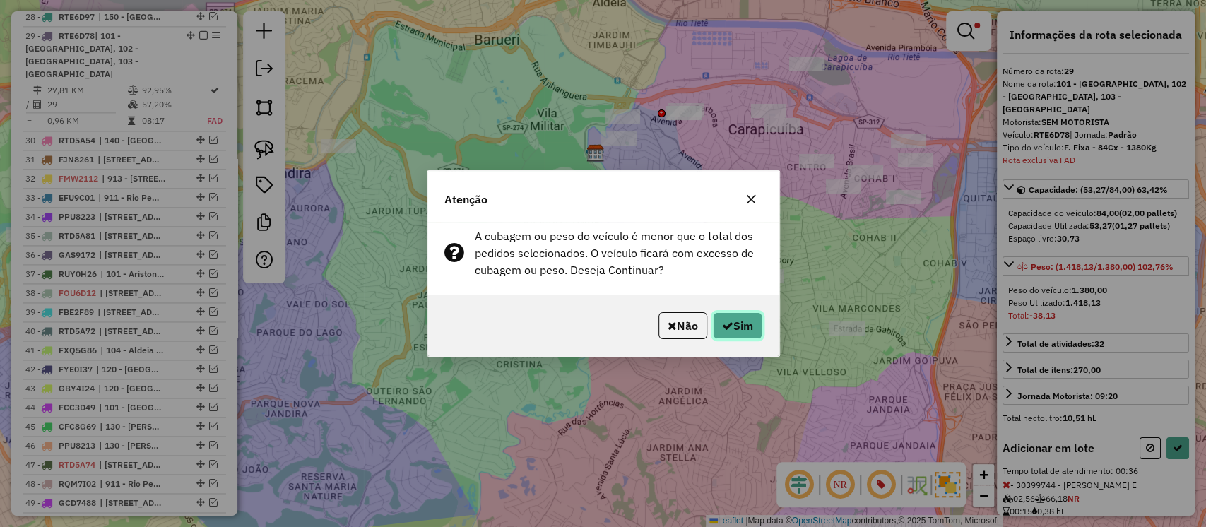
click at [738, 322] on button "Sim" at bounding box center [737, 325] width 49 height 27
select select "**********"
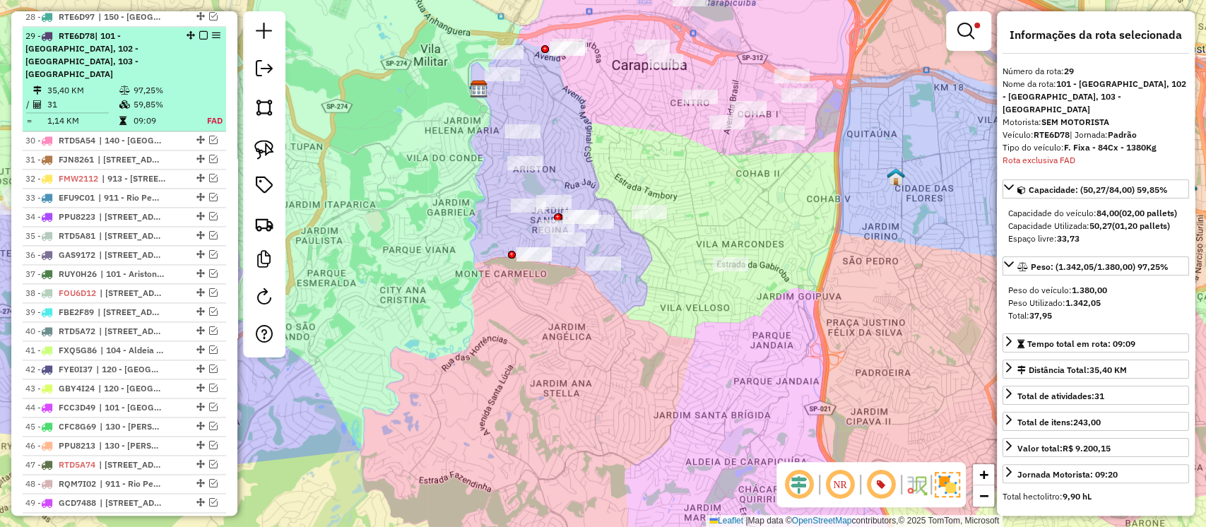
click at [200, 31] on em at bounding box center [203, 35] width 8 height 8
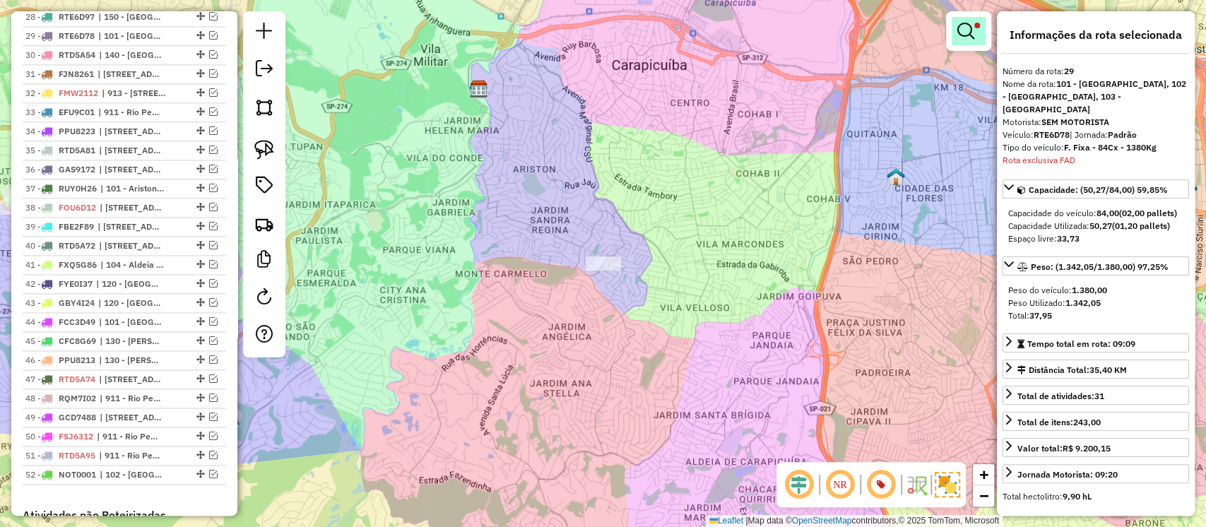
click at [958, 30] on em at bounding box center [966, 31] width 17 height 17
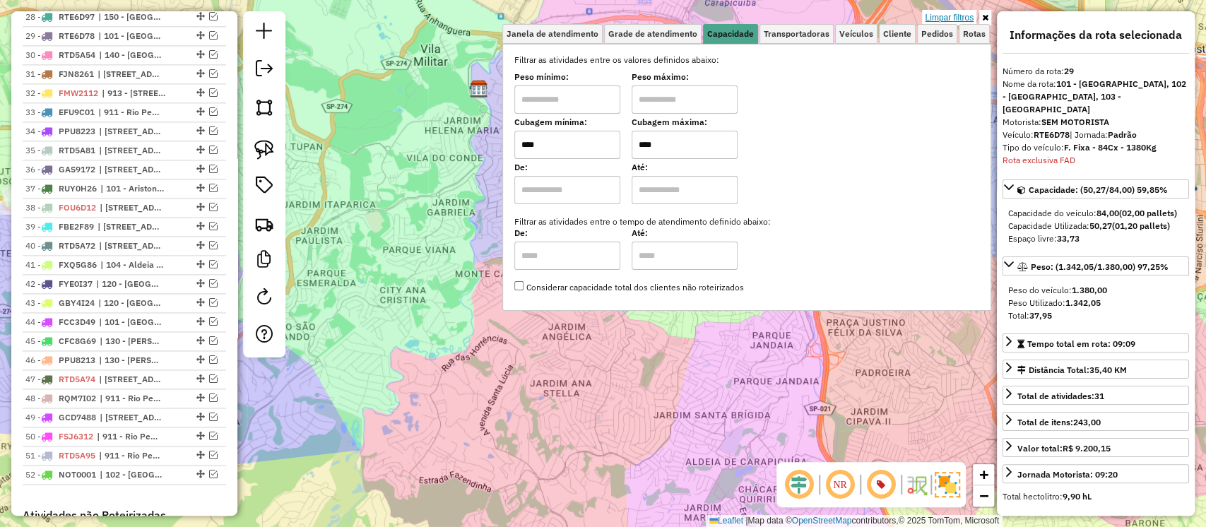
click at [951, 18] on link "Limpar filtros" at bounding box center [949, 18] width 54 height 16
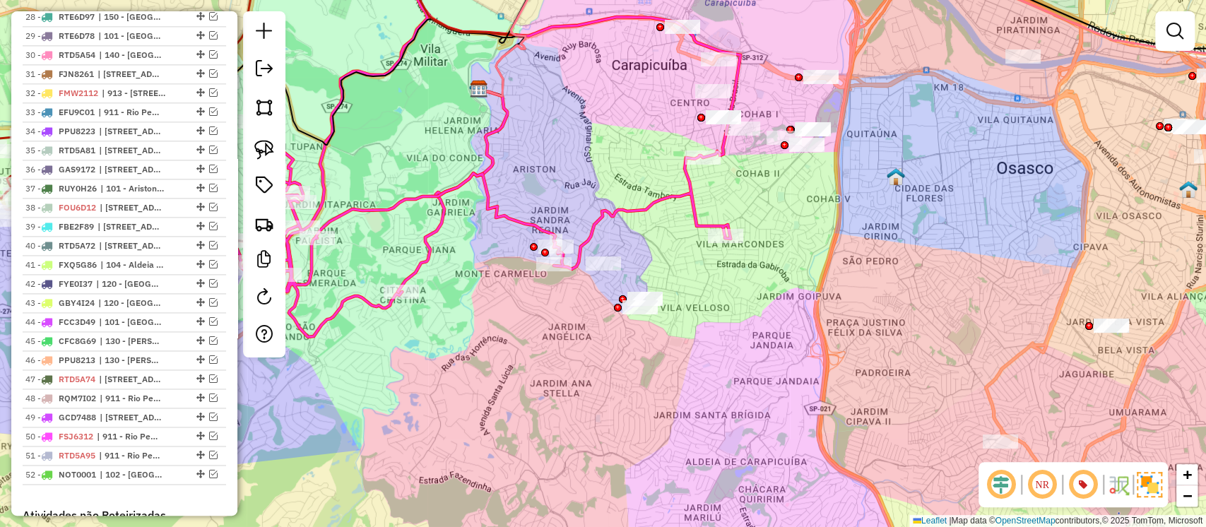
click at [683, 347] on div "Janela de atendimento Grade de atendimento Capacidade Transportadoras Veículos …" at bounding box center [603, 263] width 1206 height 527
click at [677, 203] on icon at bounding box center [484, 164] width 512 height 346
select select "**********"
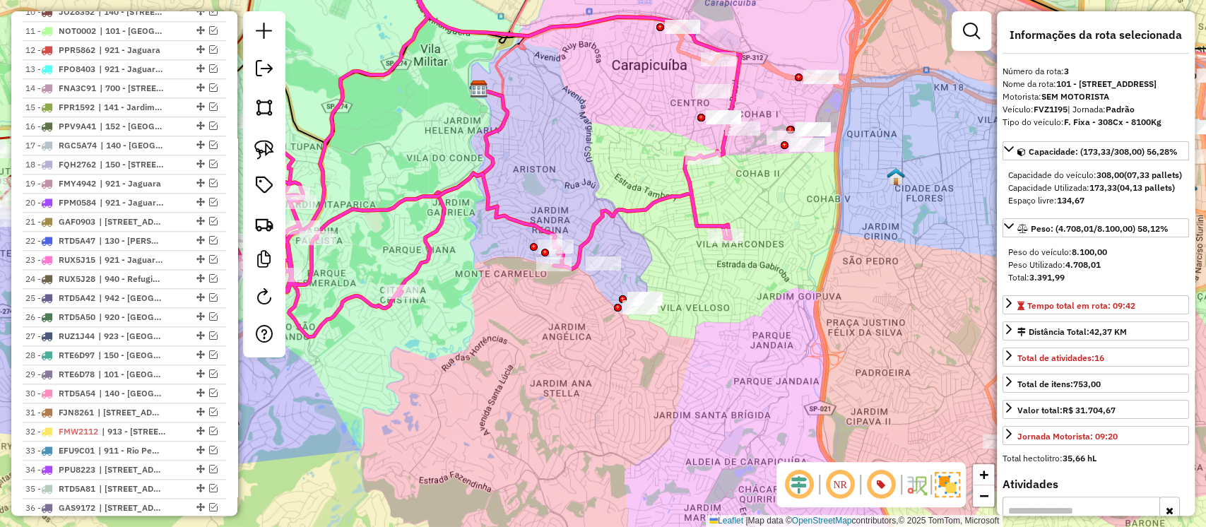
scroll to position [615, 0]
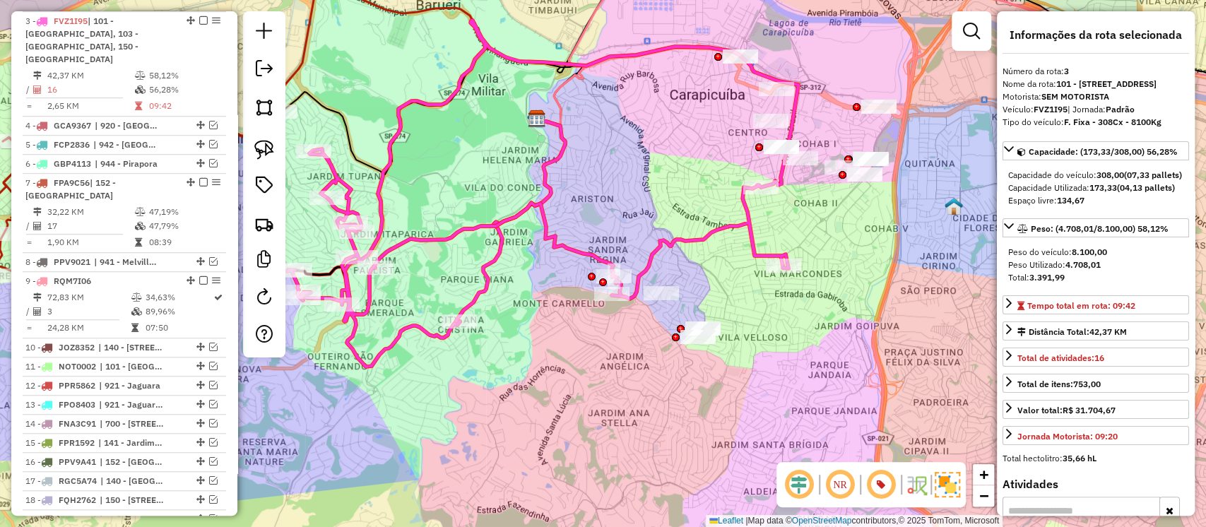
drag, startPoint x: 702, startPoint y: 289, endPoint x: 815, endPoint y: 342, distance: 124.2
click at [815, 342] on div "Janela de atendimento Grade de atendimento Capacidade Transportadoras Veículos …" at bounding box center [603, 263] width 1206 height 527
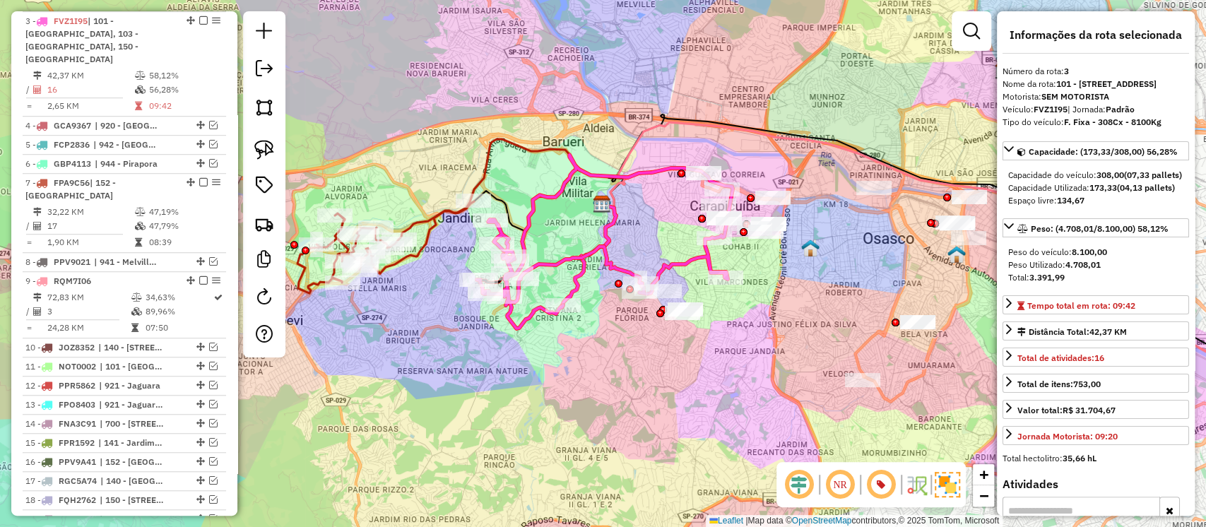
click at [428, 240] on icon at bounding box center [386, 247] width 177 height 92
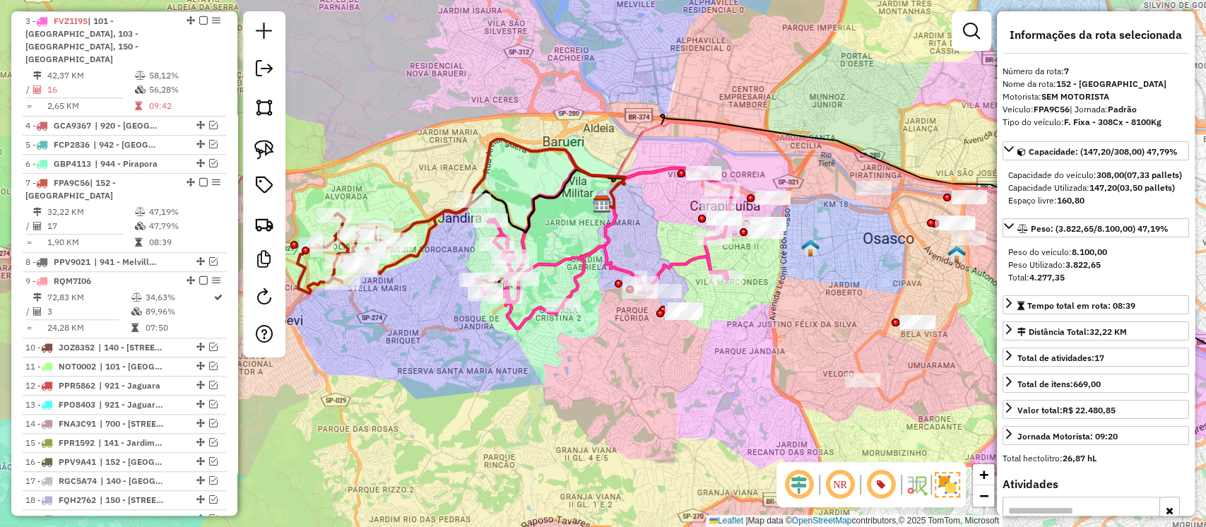
scroll to position [763, 0]
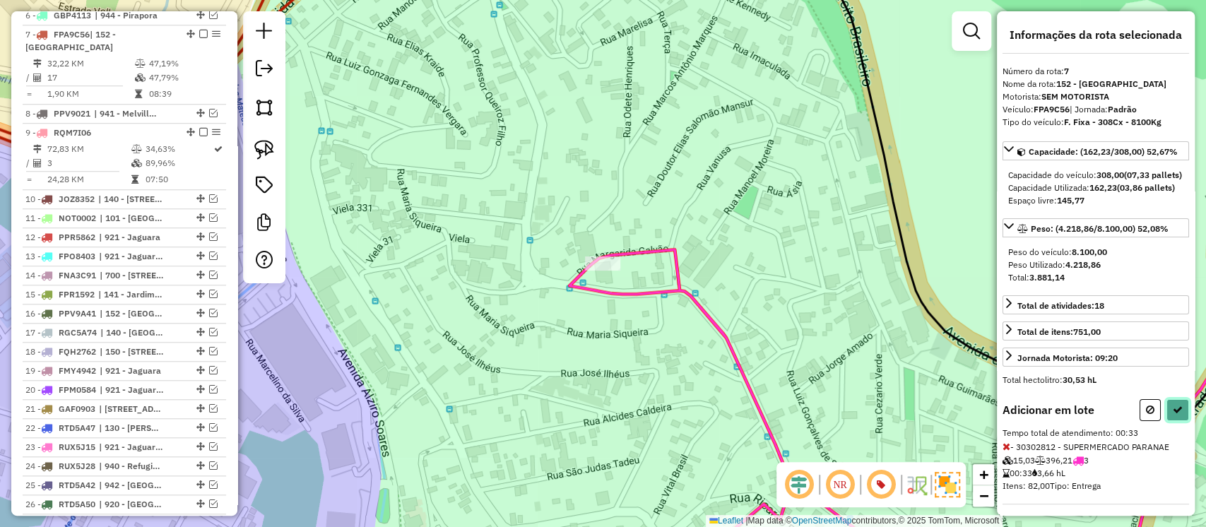
click at [1173, 415] on icon at bounding box center [1178, 410] width 10 height 10
select select "**********"
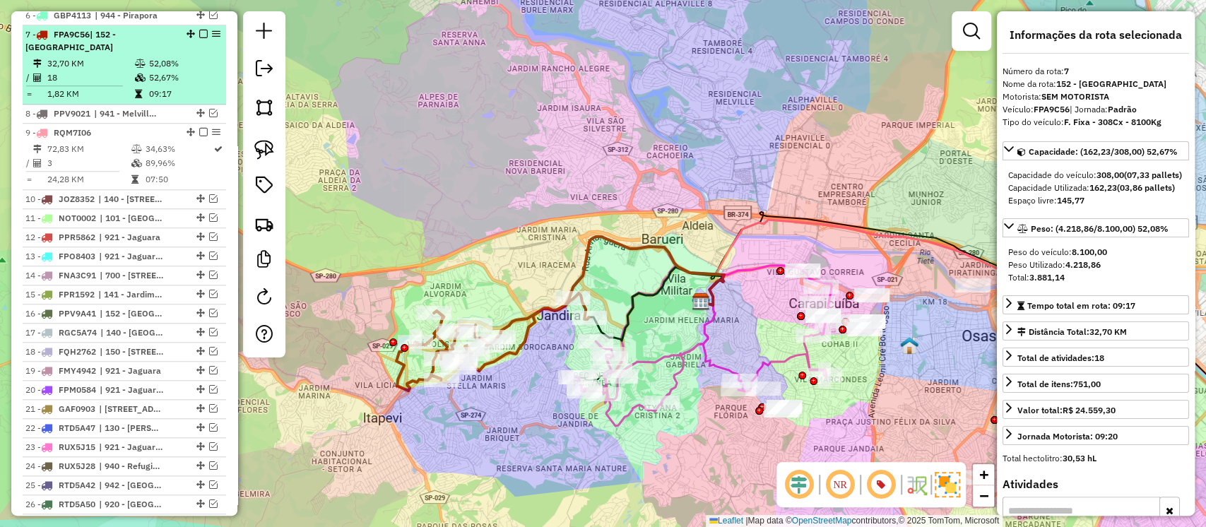
click at [201, 30] on em at bounding box center [203, 34] width 8 height 8
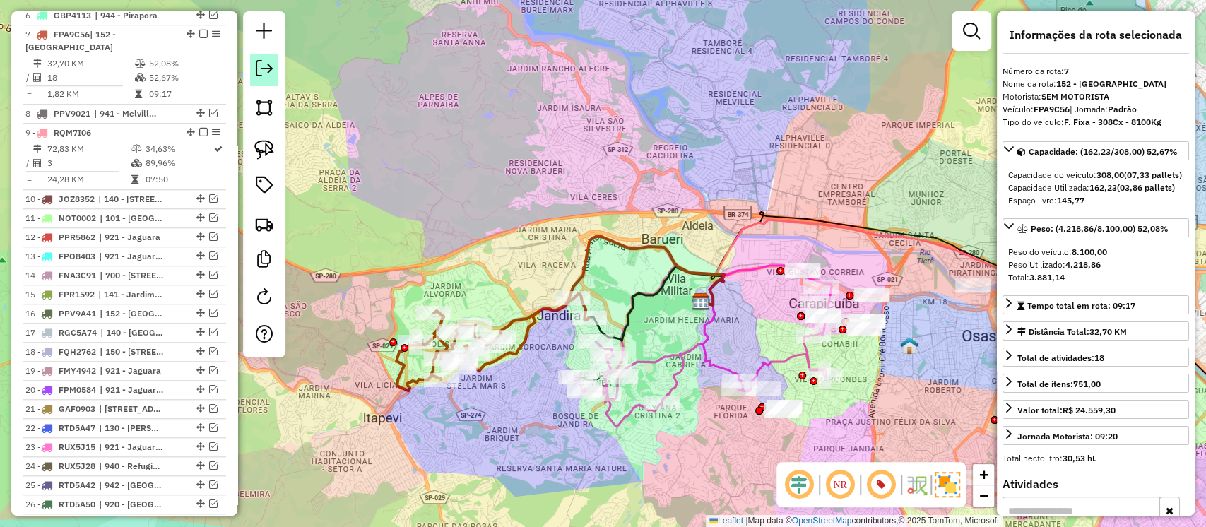
scroll to position [703, 0]
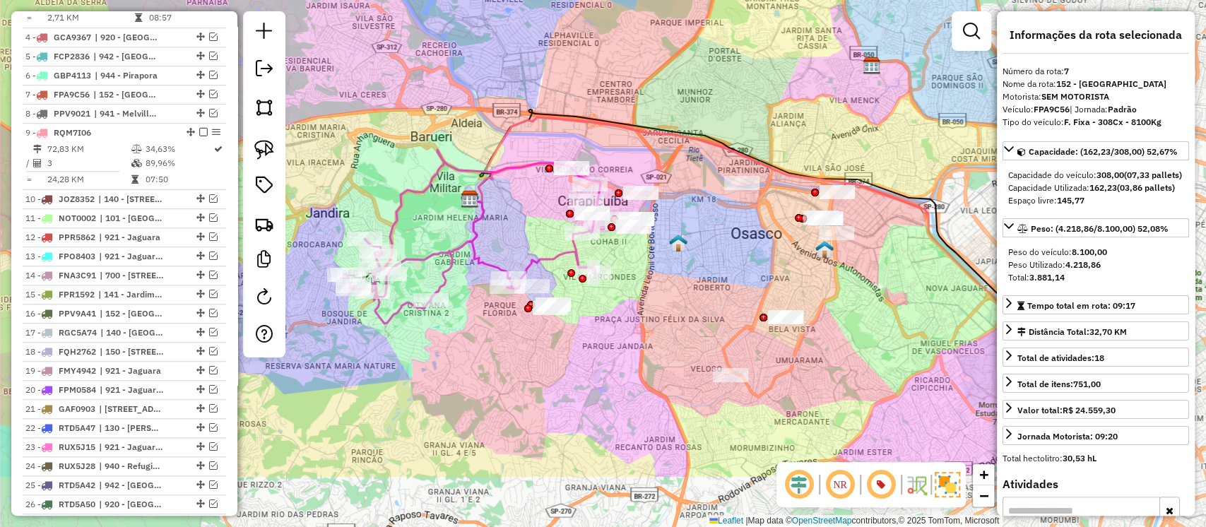
drag, startPoint x: 769, startPoint y: 331, endPoint x: 534, endPoint y: 228, distance: 256.7
click at [534, 228] on div "Janela de atendimento Grade de atendimento Capacidade Transportadoras Veículos …" at bounding box center [603, 263] width 1206 height 527
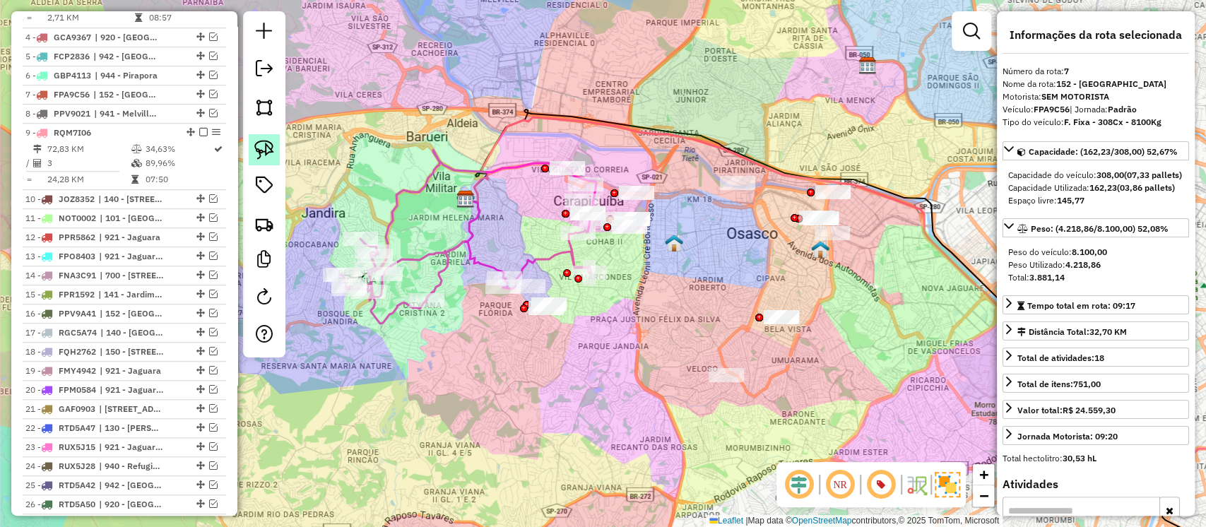
click at [260, 154] on img at bounding box center [264, 150] width 20 height 20
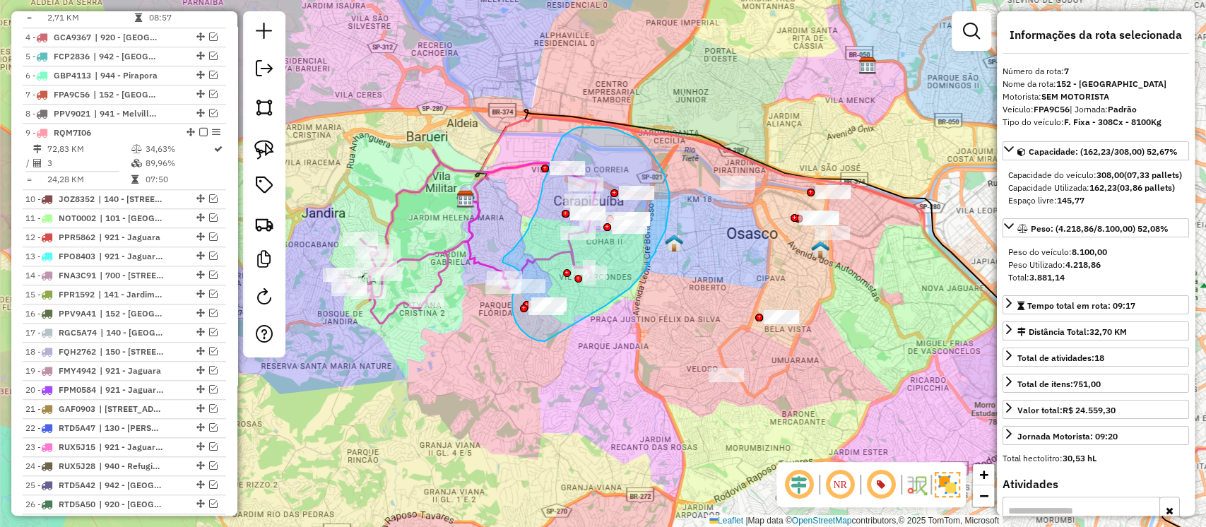
drag, startPoint x: 625, startPoint y: 292, endPoint x: 548, endPoint y: 341, distance: 91.5
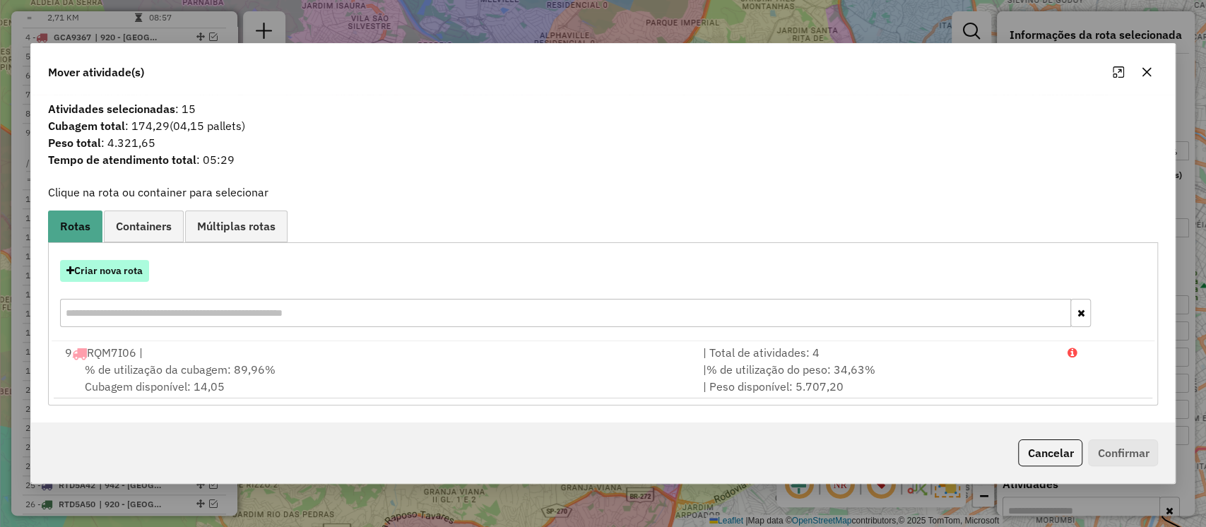
click at [100, 272] on button "Criar nova rota" at bounding box center [104, 271] width 89 height 22
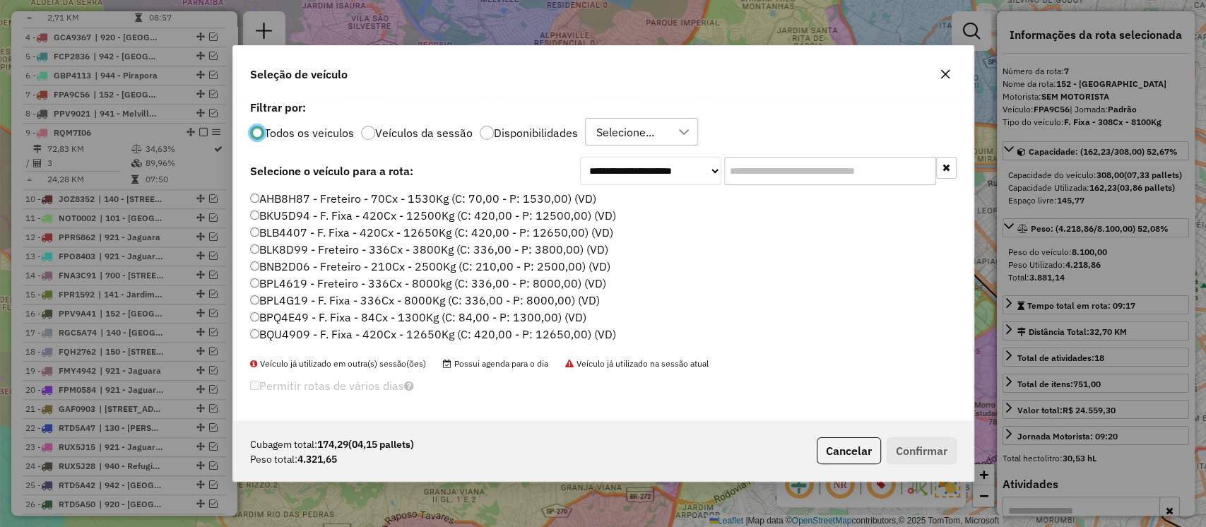
scroll to position [7, 4]
click at [671, 134] on div at bounding box center [684, 132] width 27 height 27
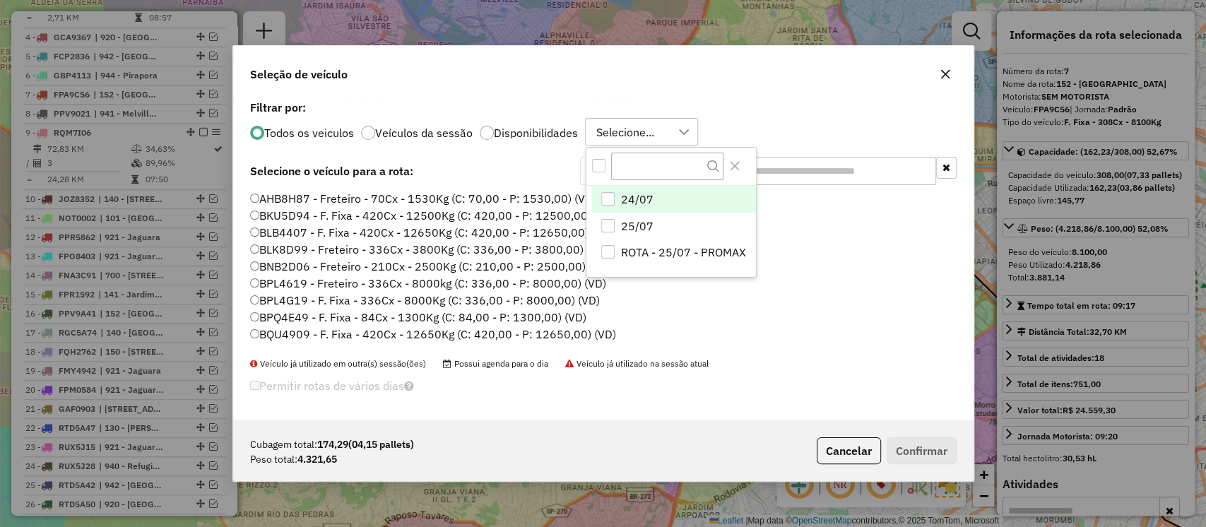
scroll to position [11, 64]
click at [630, 242] on li "ROTA - 25/07 - PROMAX" at bounding box center [674, 253] width 164 height 27
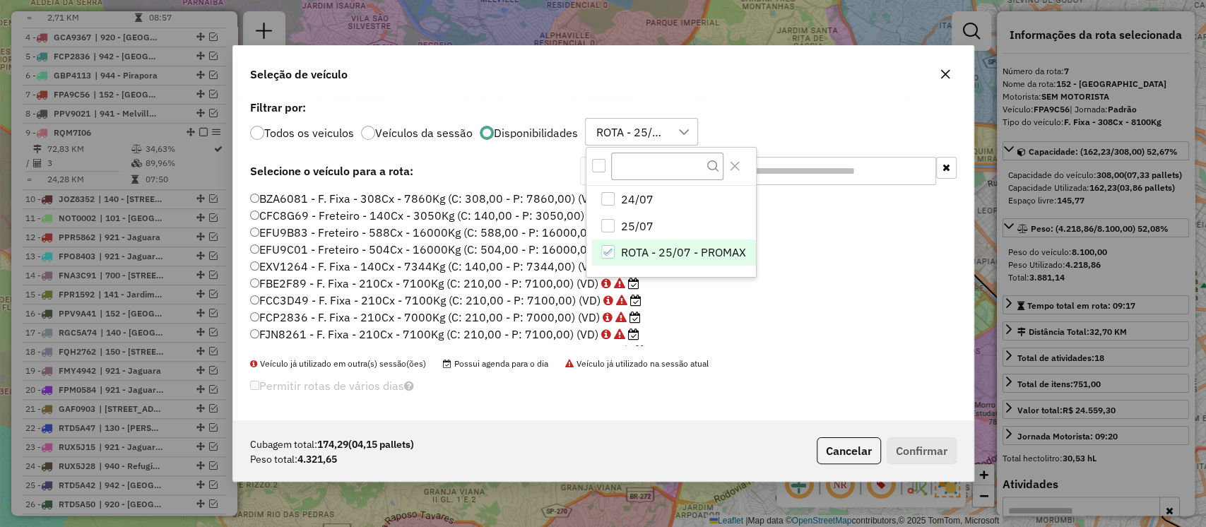
click at [786, 273] on li "EXV1264 - F. Fixa - 140Cx - 7344Kg (C: 140,00 - P: 7344,00) (VD)" at bounding box center [603, 267] width 707 height 17
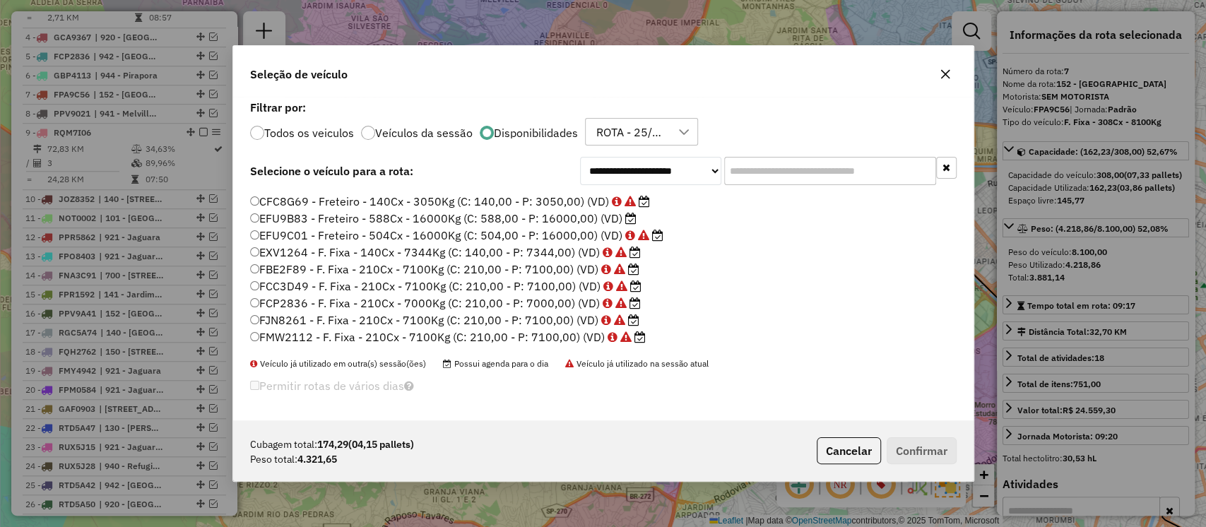
scroll to position [0, 0]
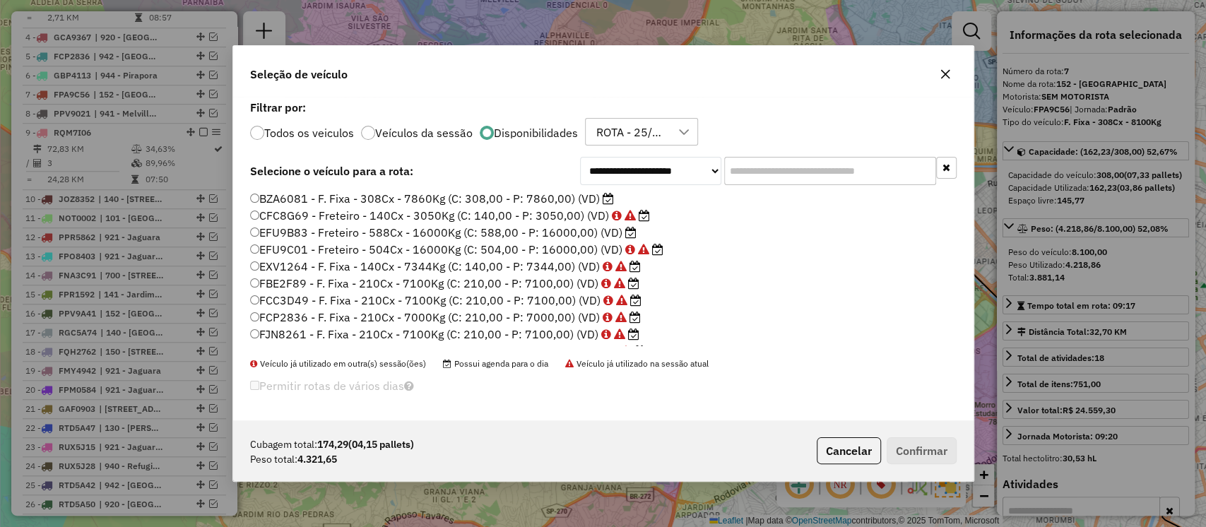
click at [486, 195] on label "BZA6081 - F. Fixa - 308Cx - 7860Kg (C: 308,00 - P: 7860,00) (VD)" at bounding box center [432, 198] width 364 height 17
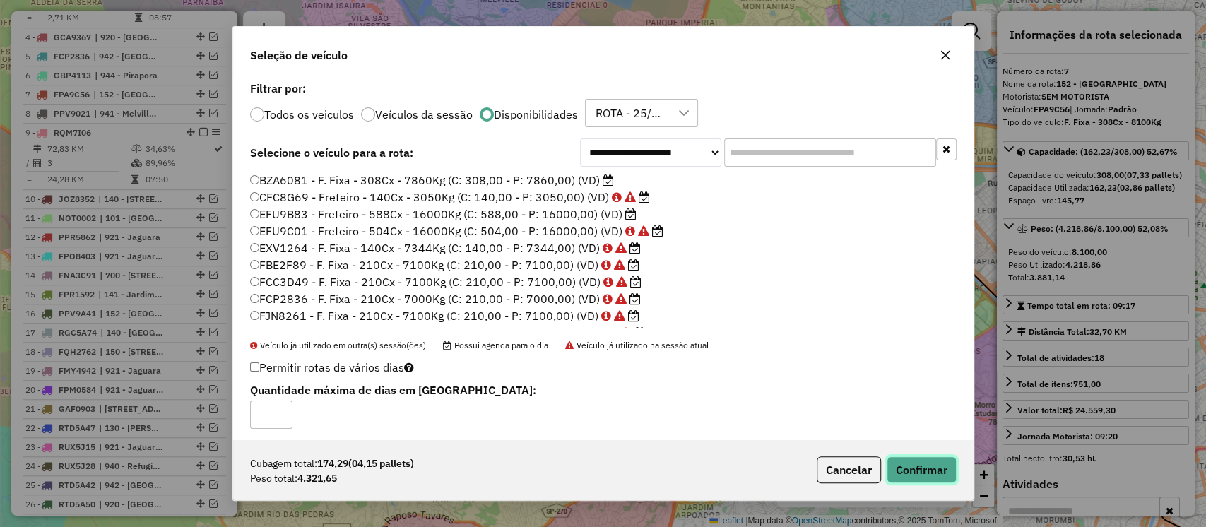
click at [910, 466] on button "Confirmar" at bounding box center [922, 470] width 70 height 27
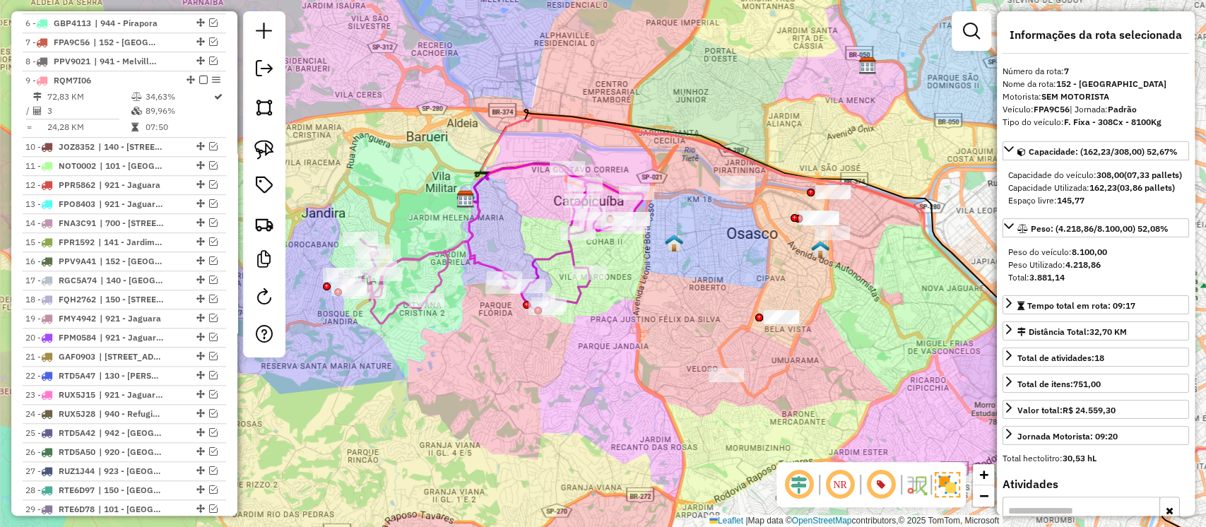
scroll to position [763, 0]
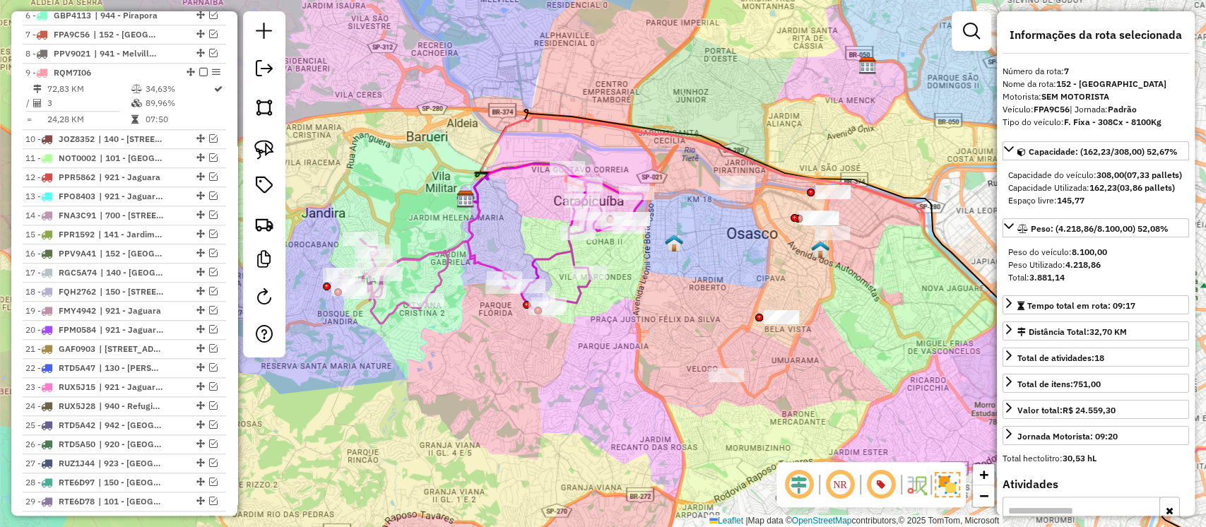
click at [569, 249] on icon at bounding box center [582, 240] width 122 height 144
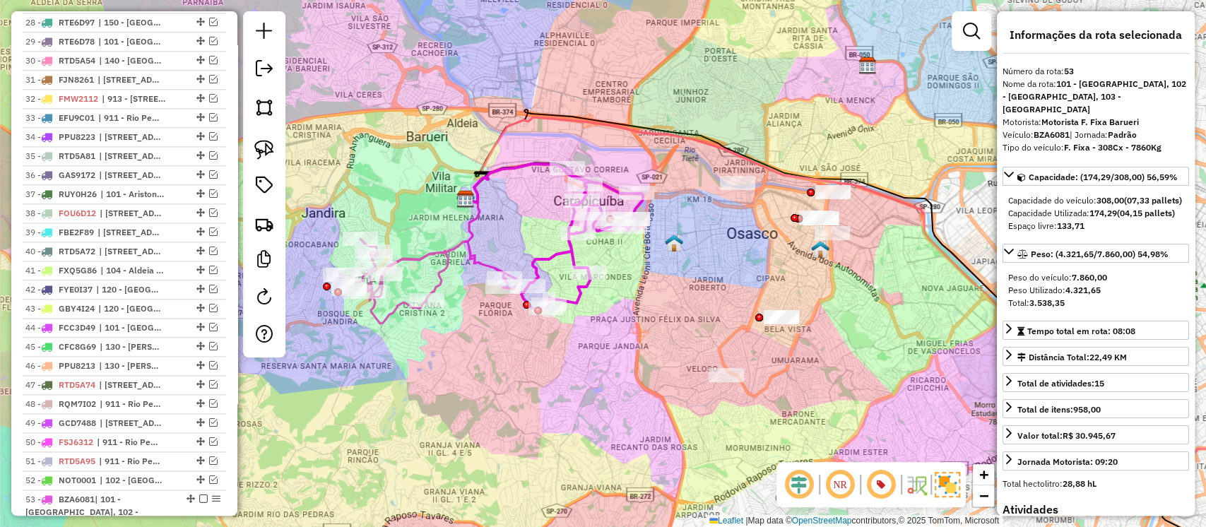
scroll to position [1589, 0]
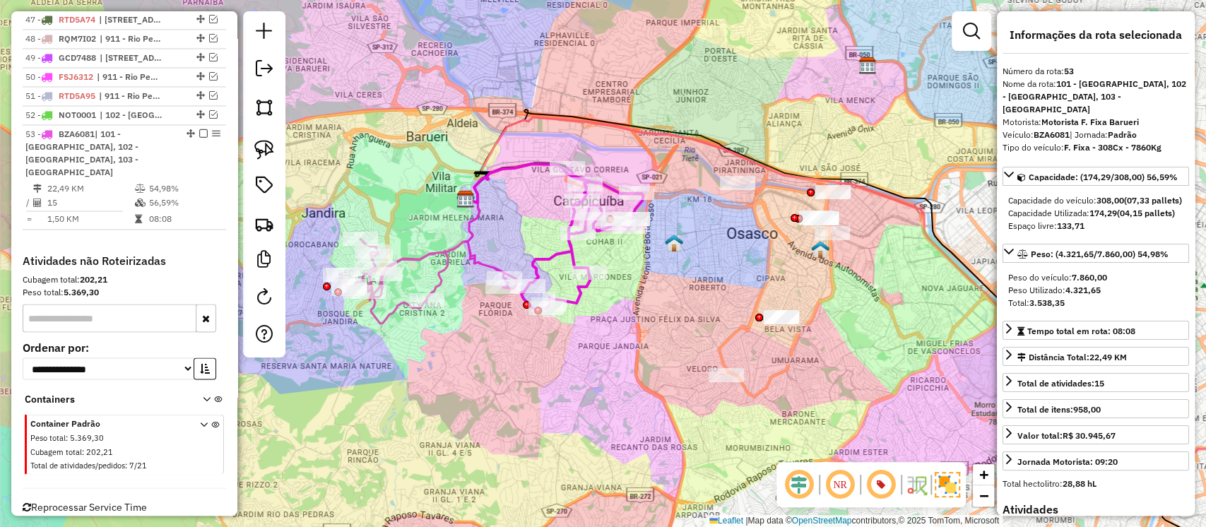
click at [472, 262] on icon at bounding box center [429, 281] width 176 height 85
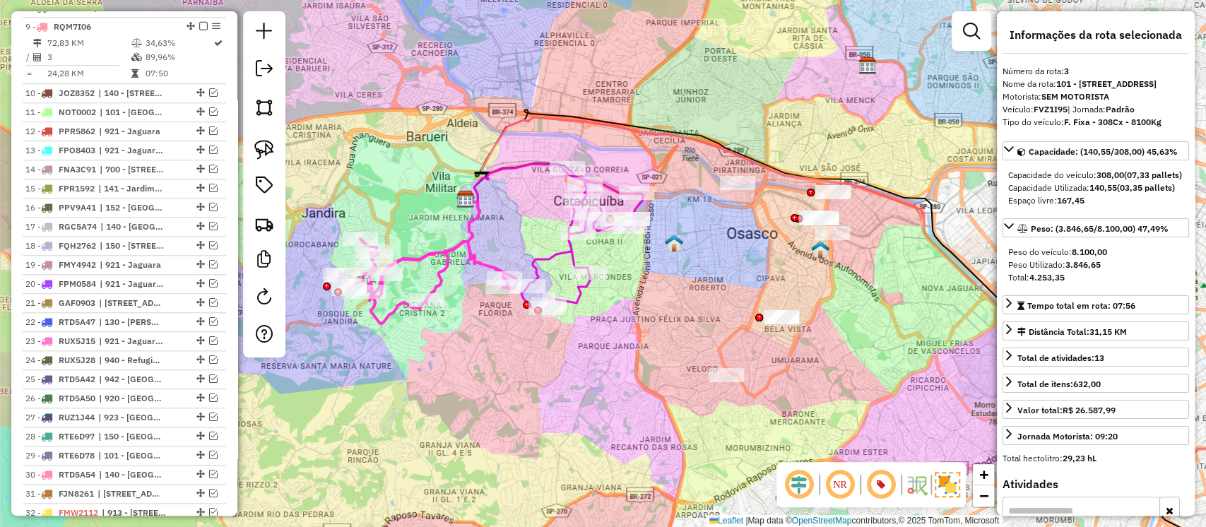
scroll to position [615, 0]
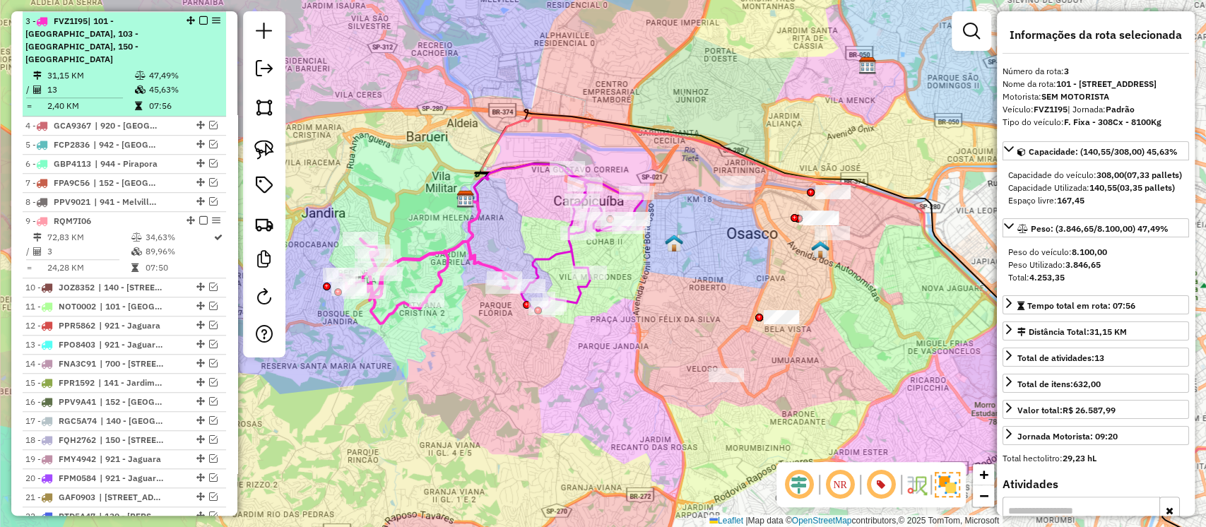
click at [199, 20] on em at bounding box center [203, 20] width 8 height 8
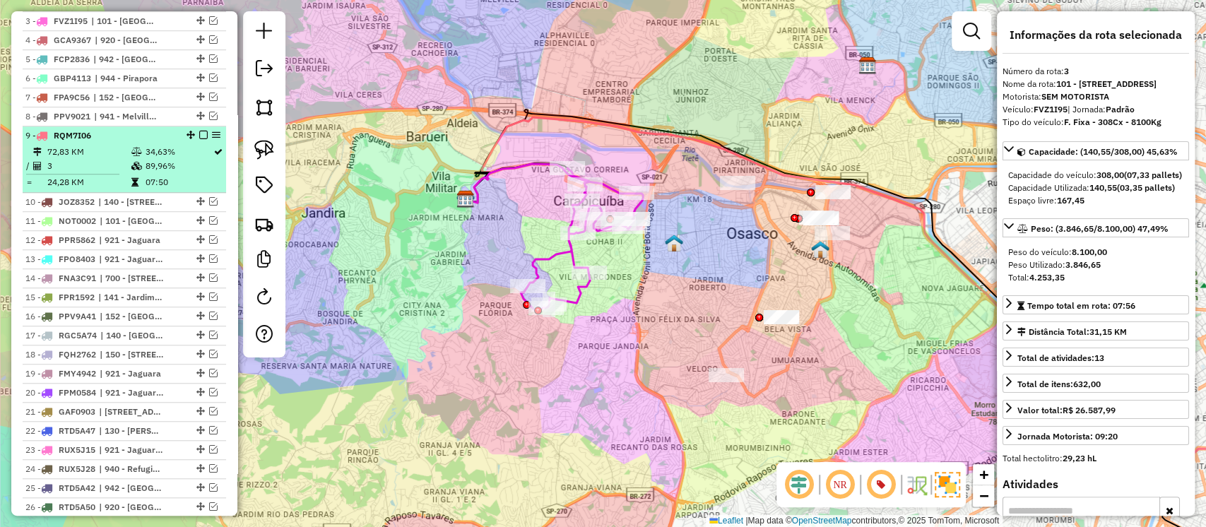
click at [201, 134] on em at bounding box center [203, 135] width 8 height 8
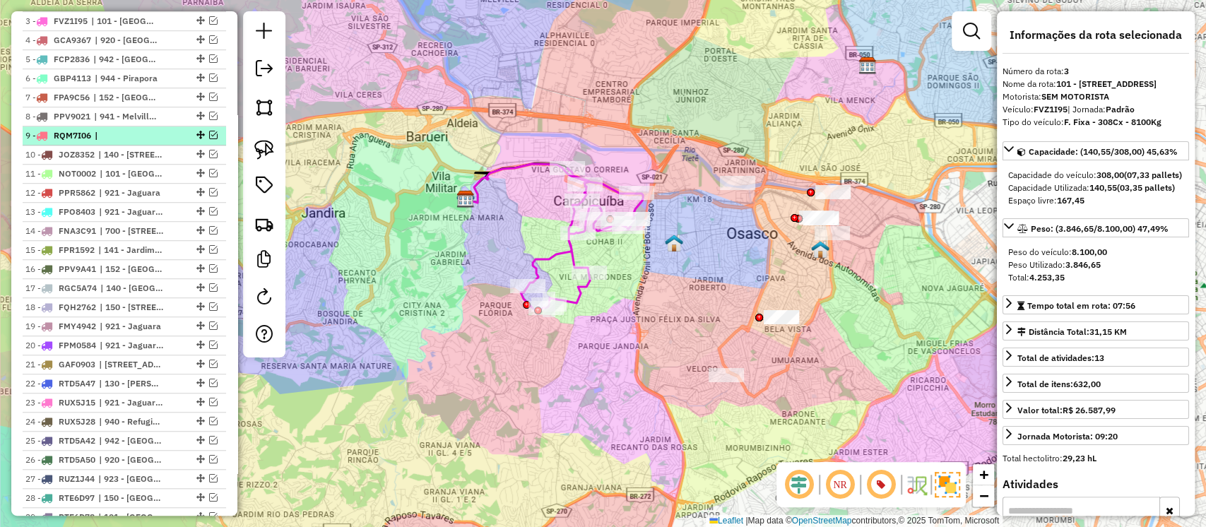
click at [209, 134] on em at bounding box center [213, 135] width 8 height 8
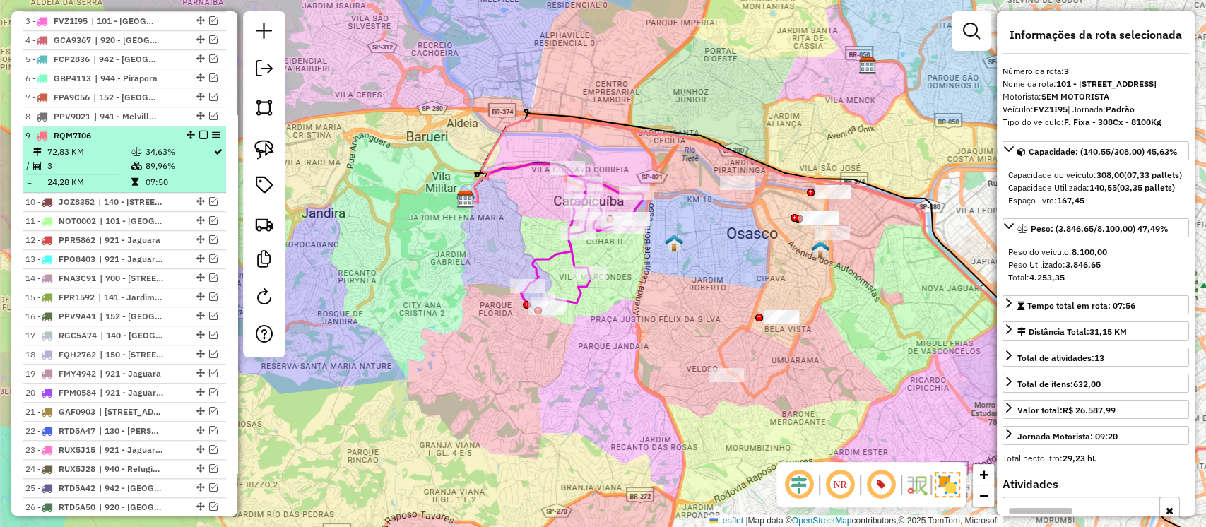
click at [163, 149] on td "34,63%" at bounding box center [178, 152] width 69 height 14
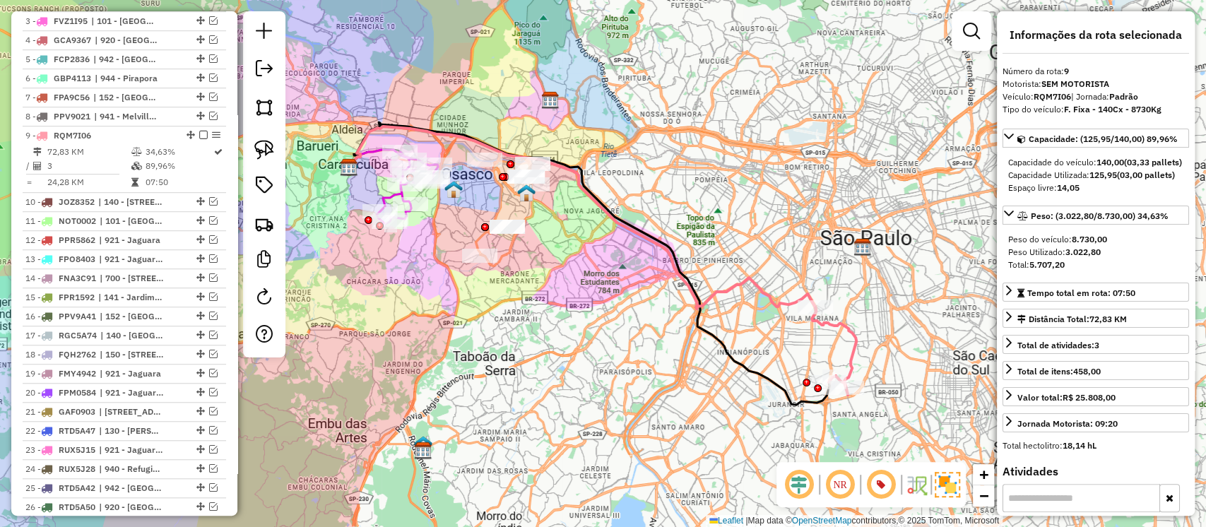
click at [718, 287] on icon at bounding box center [582, 218] width 466 height 182
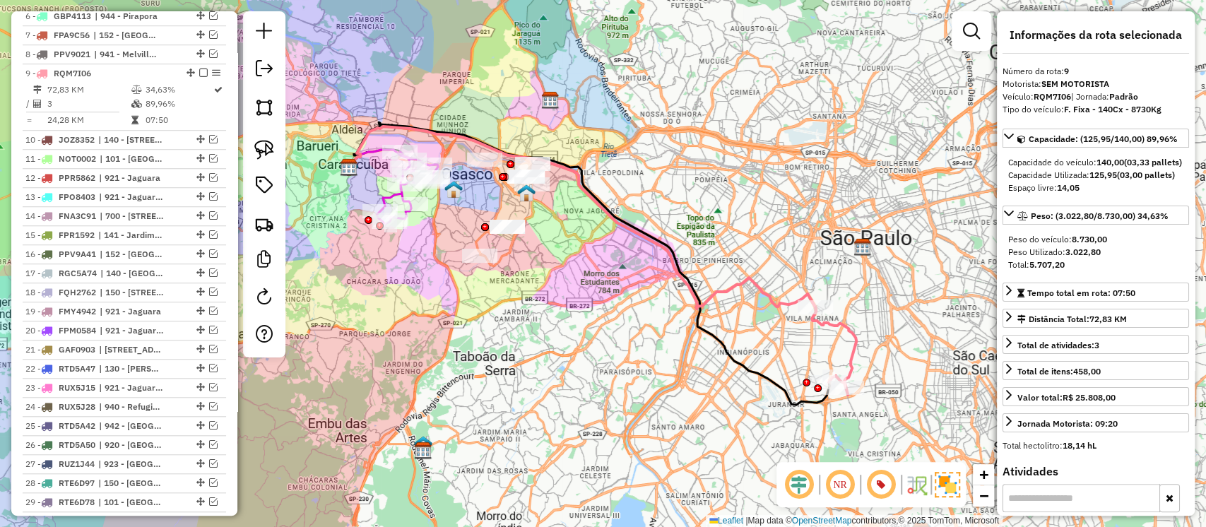
scroll to position [729, 0]
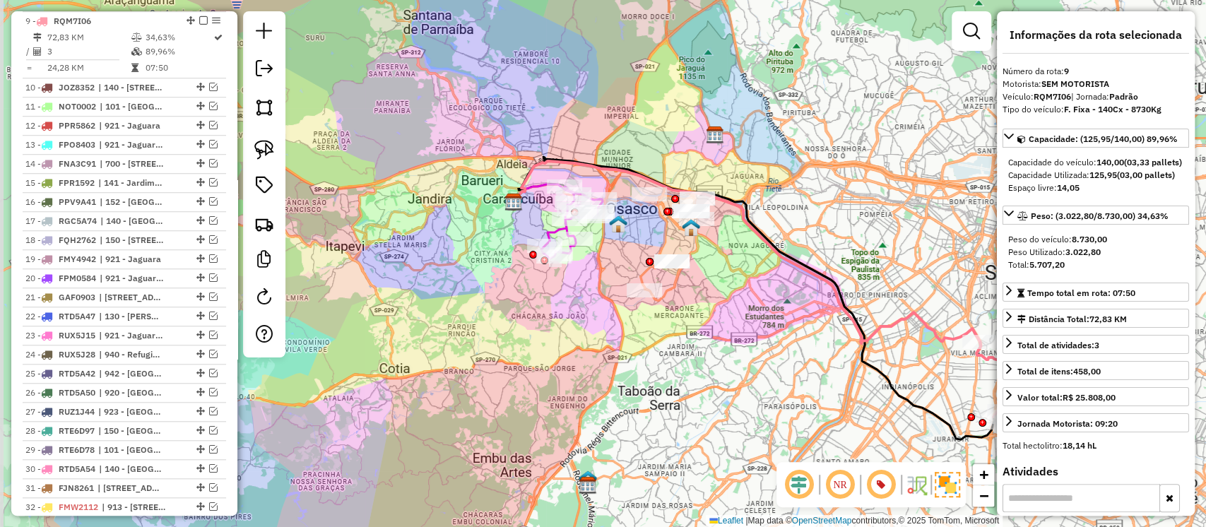
drag, startPoint x: 606, startPoint y: 268, endPoint x: 770, endPoint y: 302, distance: 168.3
click at [770, 302] on div "Janela de atendimento Grade de atendimento Capacidade Transportadoras Veículos …" at bounding box center [603, 263] width 1206 height 527
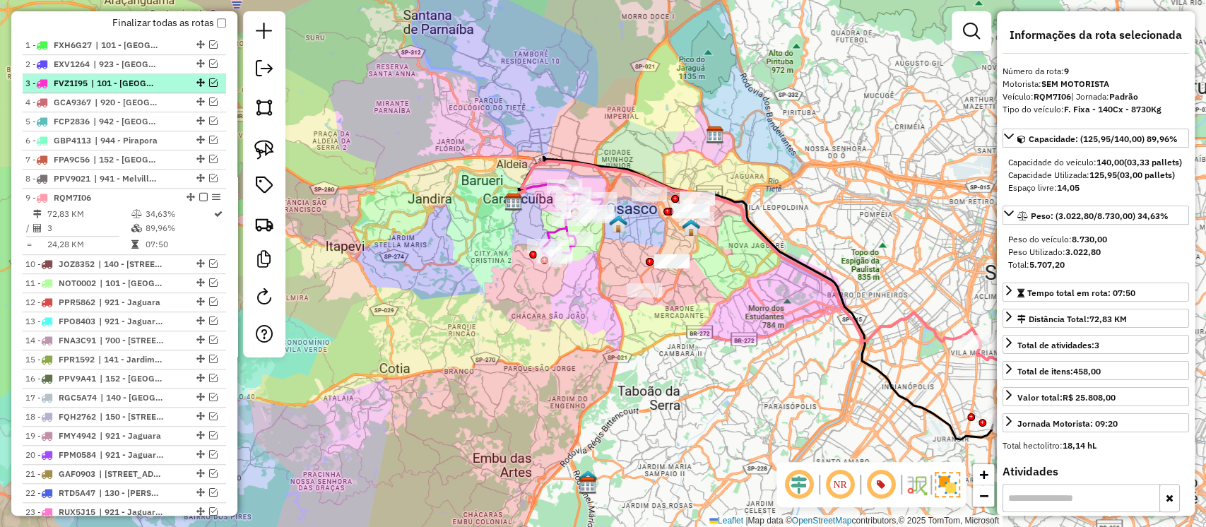
scroll to position [552, 0]
click at [209, 82] on em at bounding box center [213, 83] width 8 height 8
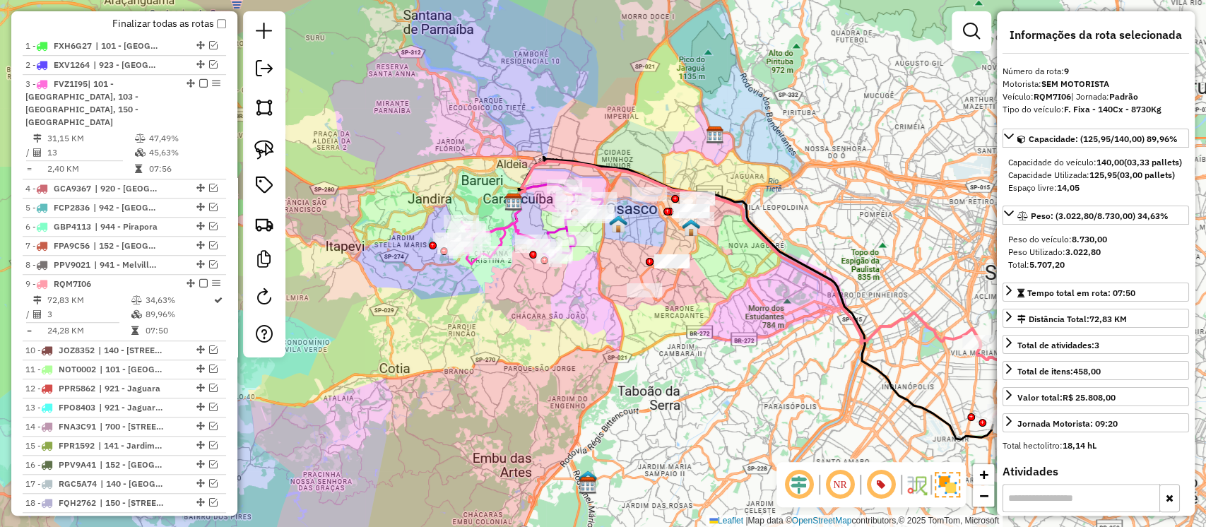
click at [510, 282] on div "Janela de atendimento Grade de atendimento Capacidade Transportadoras Veículos …" at bounding box center [603, 263] width 1206 height 527
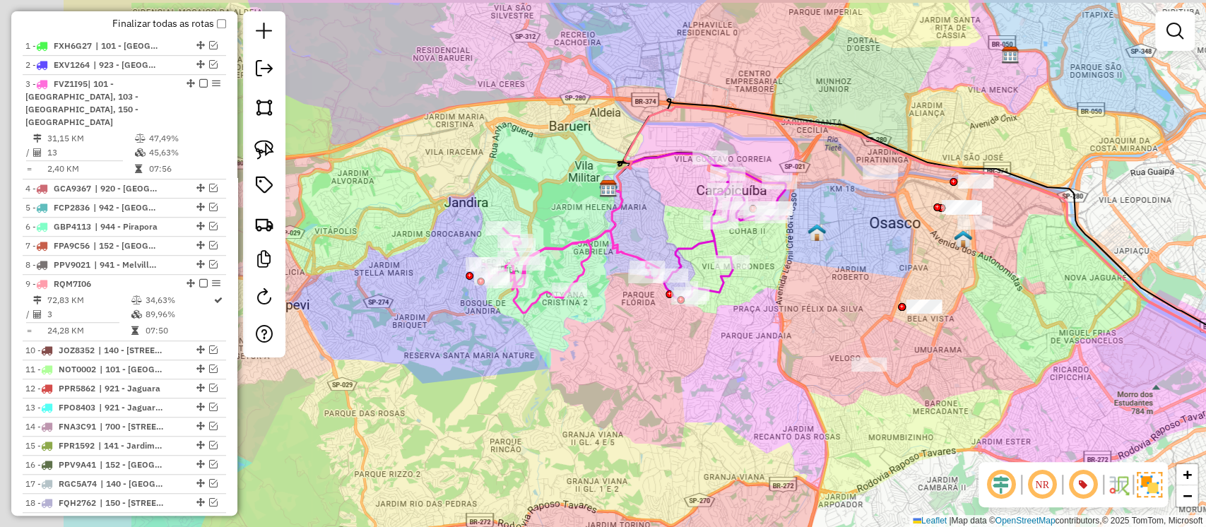
drag, startPoint x: 594, startPoint y: 336, endPoint x: 799, endPoint y: 370, distance: 207.0
click at [799, 370] on div "Janela de atendimento Grade de atendimento Capacidade Transportadoras Veículos …" at bounding box center [603, 263] width 1206 height 527
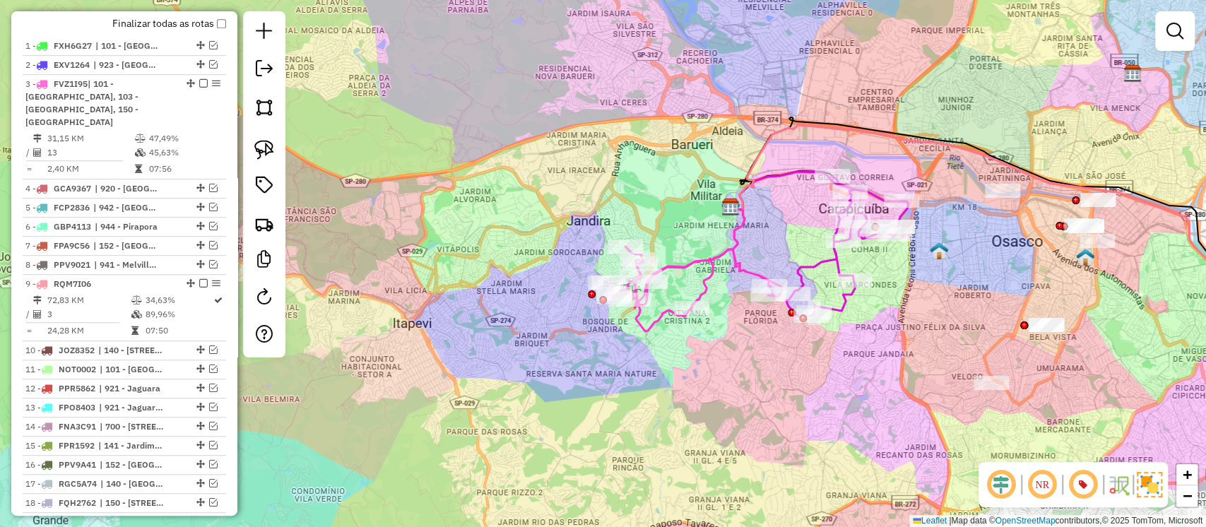
click at [741, 263] on icon at bounding box center [694, 289] width 176 height 85
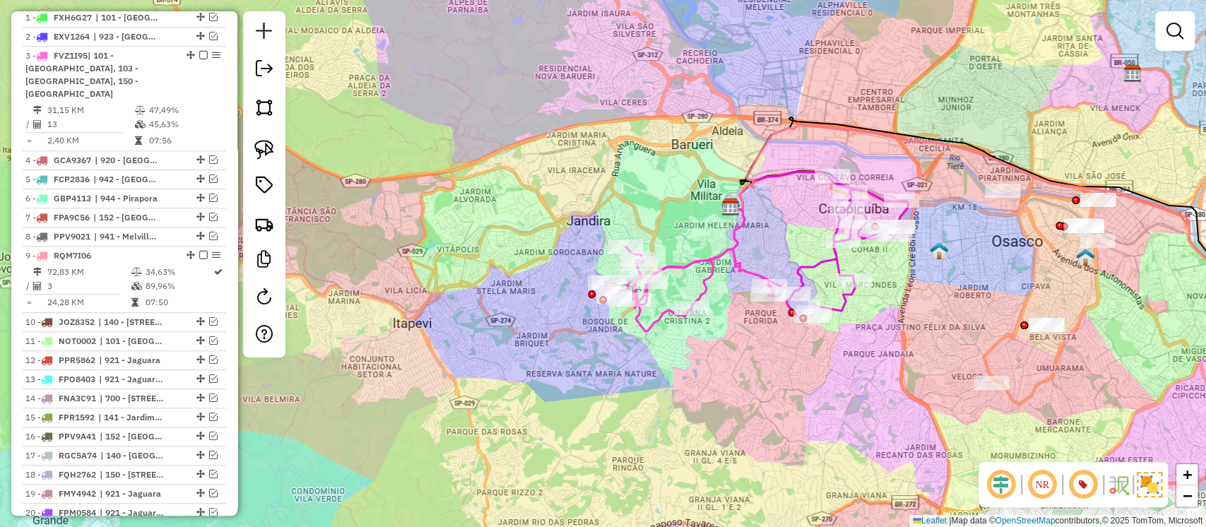
select select "**********"
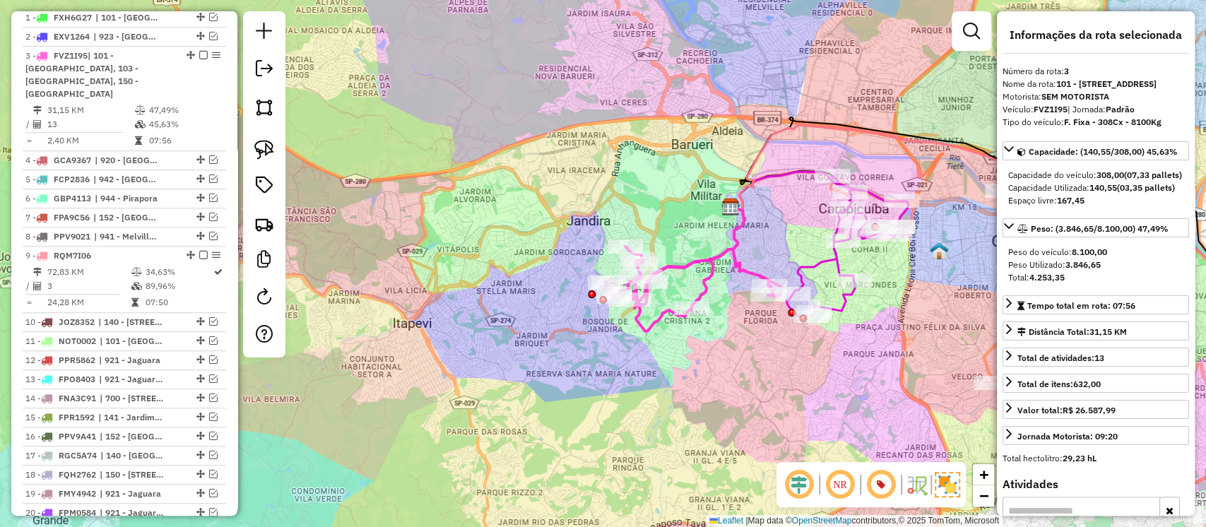
scroll to position [615, 0]
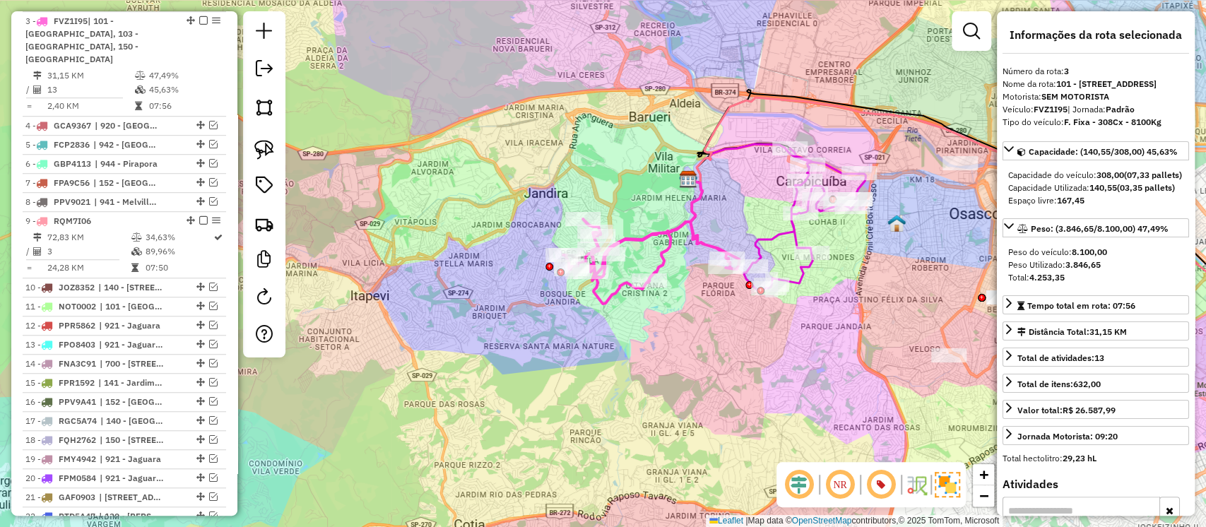
drag, startPoint x: 769, startPoint y: 363, endPoint x: 725, endPoint y: 334, distance: 52.5
click at [725, 334] on div "Janela de atendimento Grade de atendimento Capacidade Transportadoras Veículos …" at bounding box center [603, 263] width 1206 height 527
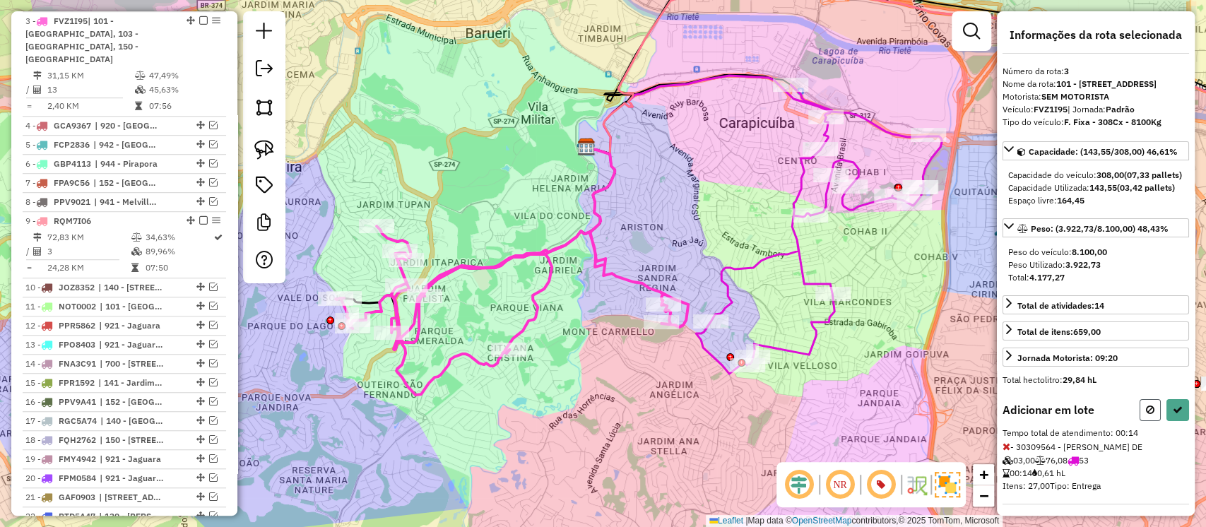
drag, startPoint x: 1148, startPoint y: 440, endPoint x: 1095, endPoint y: 423, distance: 56.3
click at [1147, 415] on icon at bounding box center [1150, 410] width 8 height 10
select select "**********"
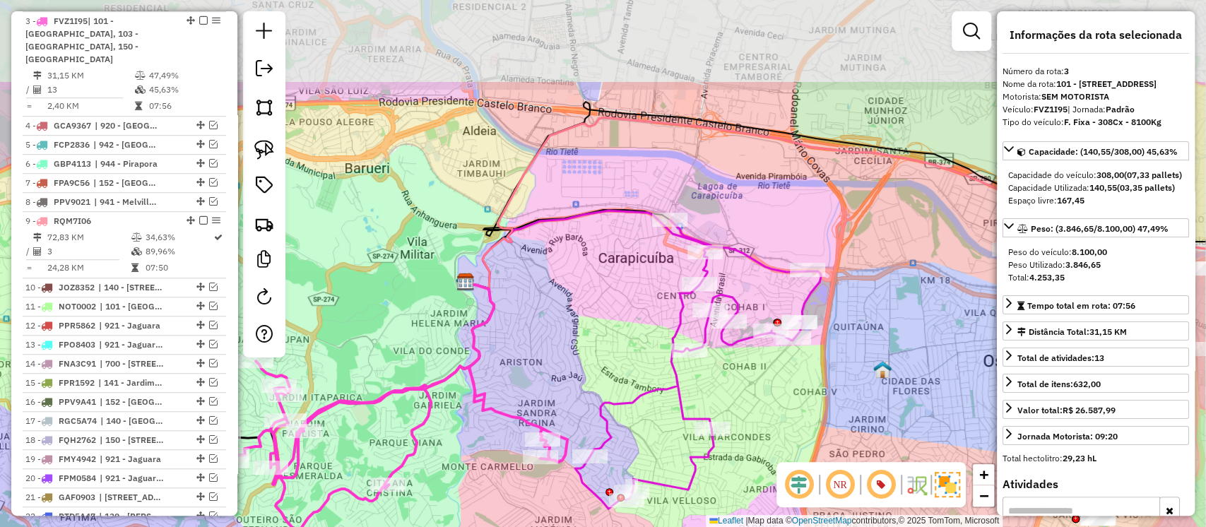
drag, startPoint x: 912, startPoint y: 325, endPoint x: 792, endPoint y: 460, distance: 180.7
click at [792, 460] on div "Janela de atendimento Grade de atendimento Capacidade Transportadoras Veículos …" at bounding box center [603, 263] width 1206 height 527
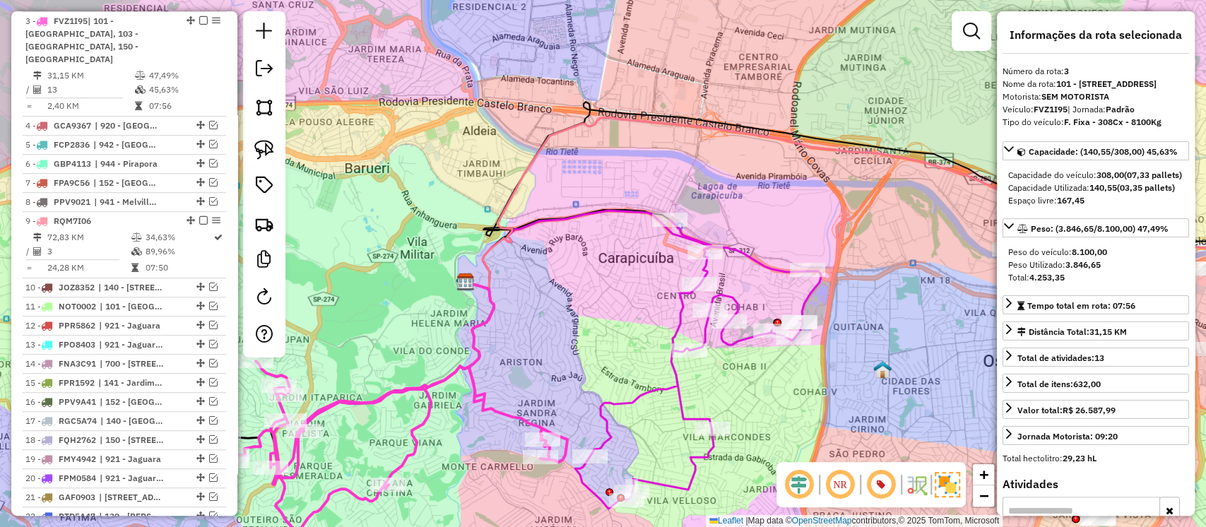
click at [546, 154] on icon at bounding box center [895, 203] width 861 height 172
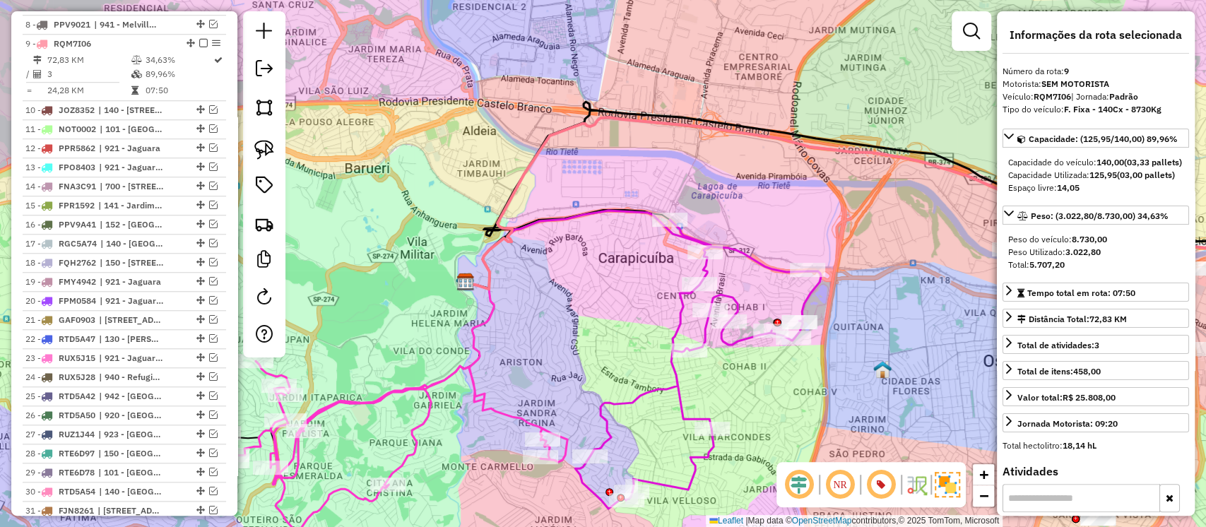
scroll to position [802, 0]
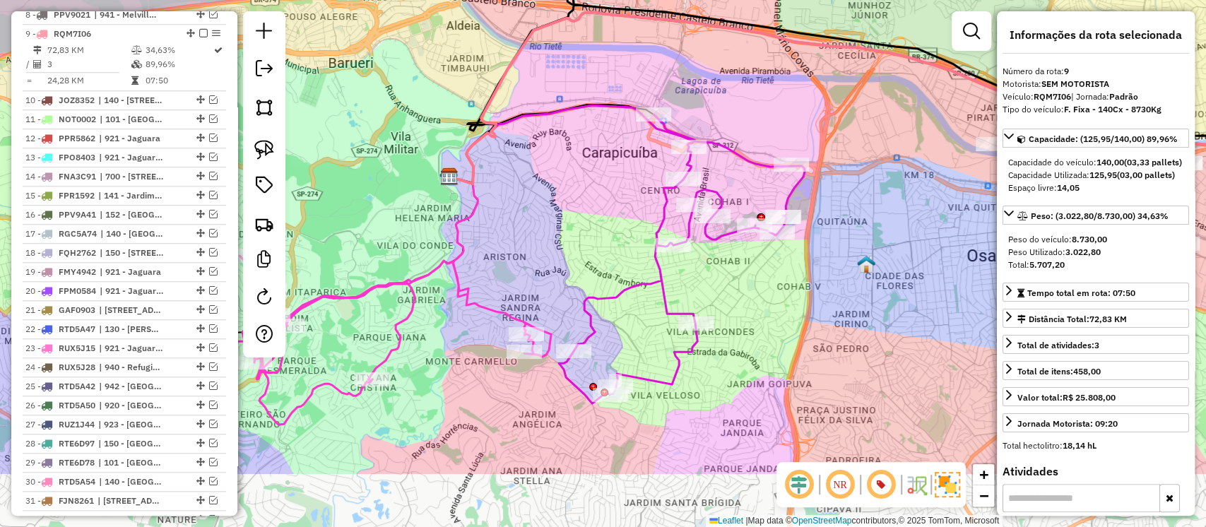
drag, startPoint x: 780, startPoint y: 225, endPoint x: 764, endPoint y: 119, distance: 106.5
click at [764, 119] on div "Janela de atendimento Grade de atendimento Capacidade Transportadoras Veículos …" at bounding box center [603, 263] width 1206 height 527
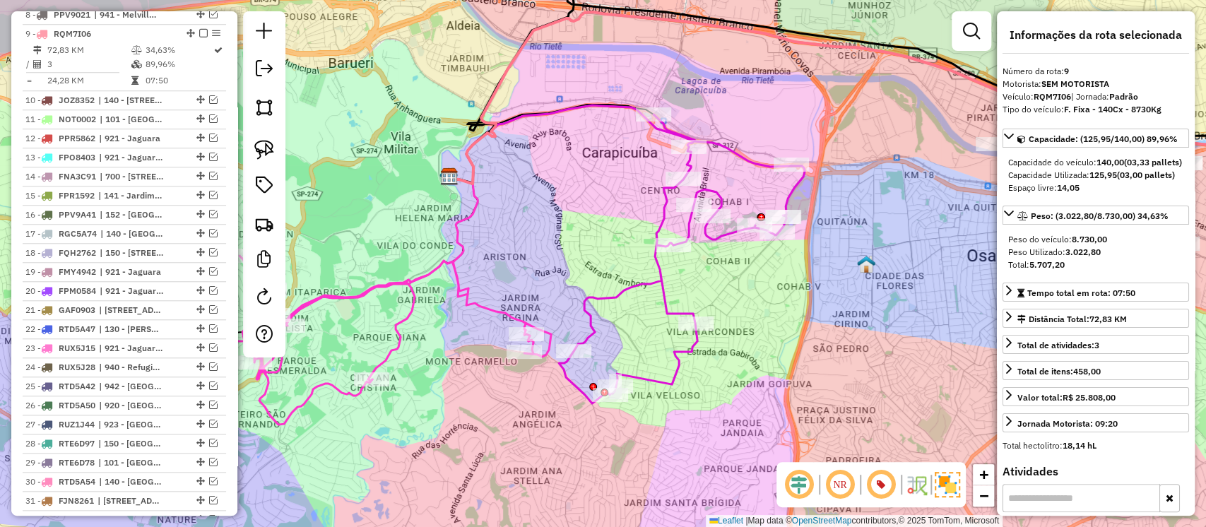
click at [751, 165] on icon at bounding box center [620, 144] width 343 height 78
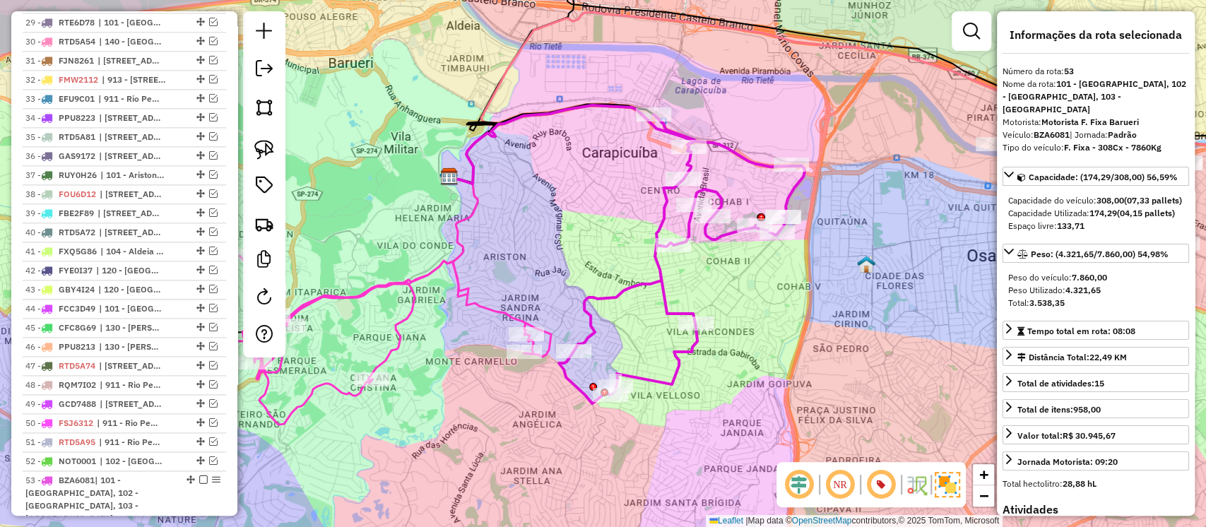
scroll to position [1589, 0]
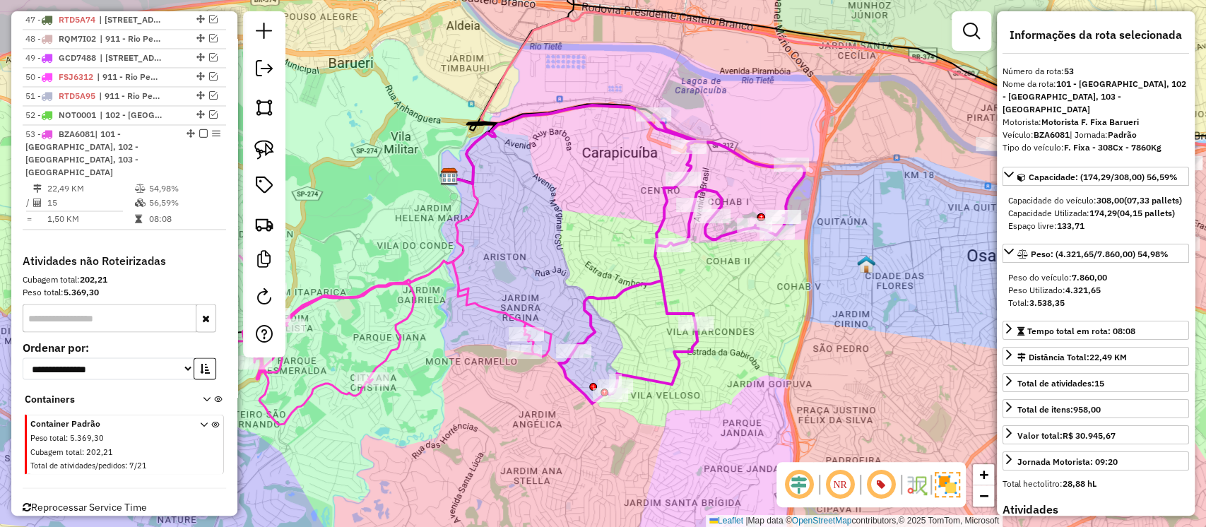
click at [494, 311] on icon at bounding box center [375, 340] width 353 height 169
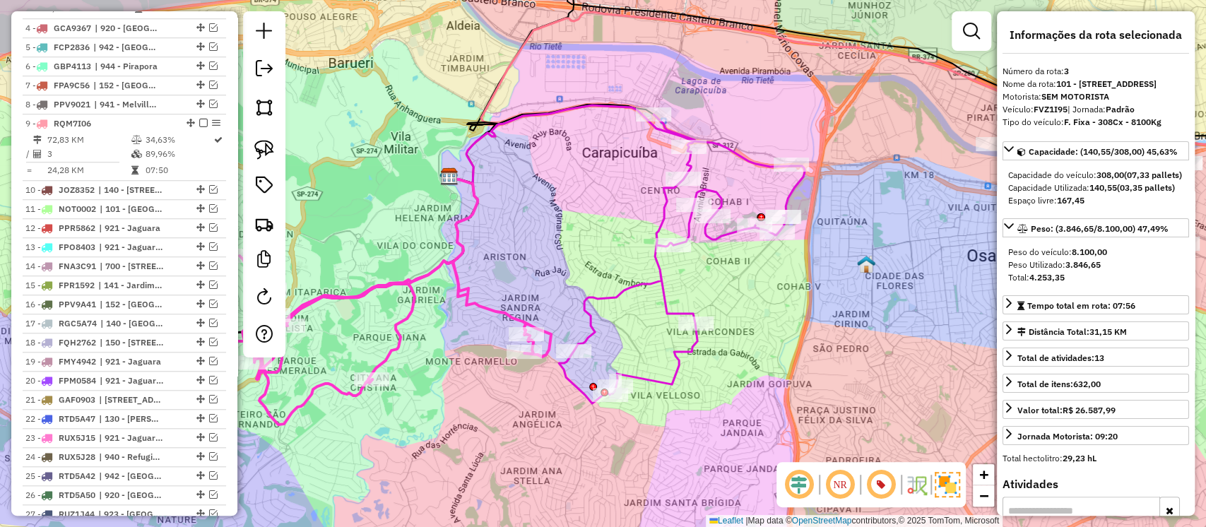
scroll to position [615, 0]
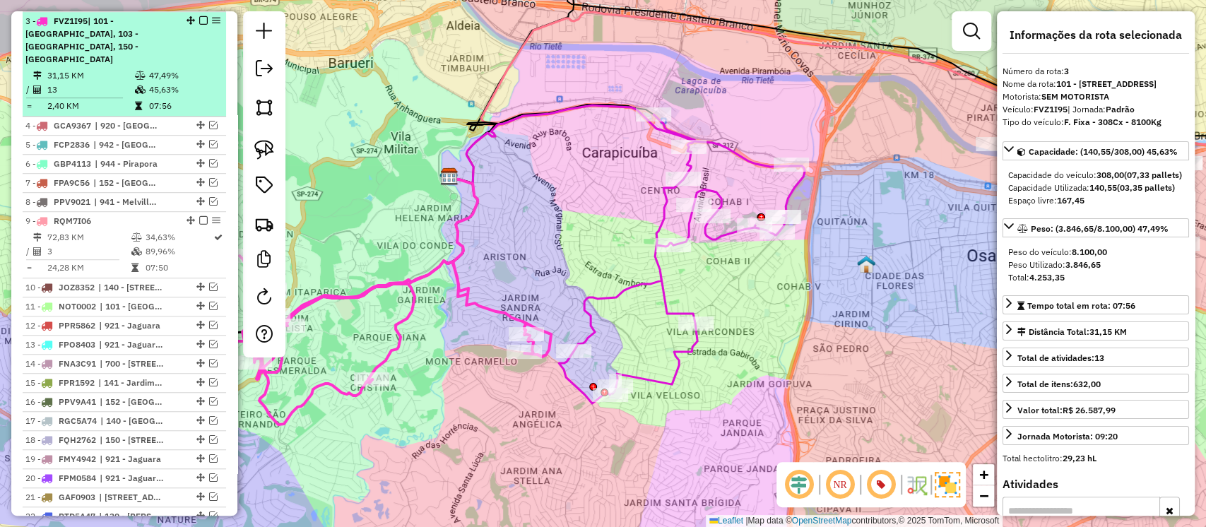
click at [199, 17] on em at bounding box center [203, 20] width 8 height 8
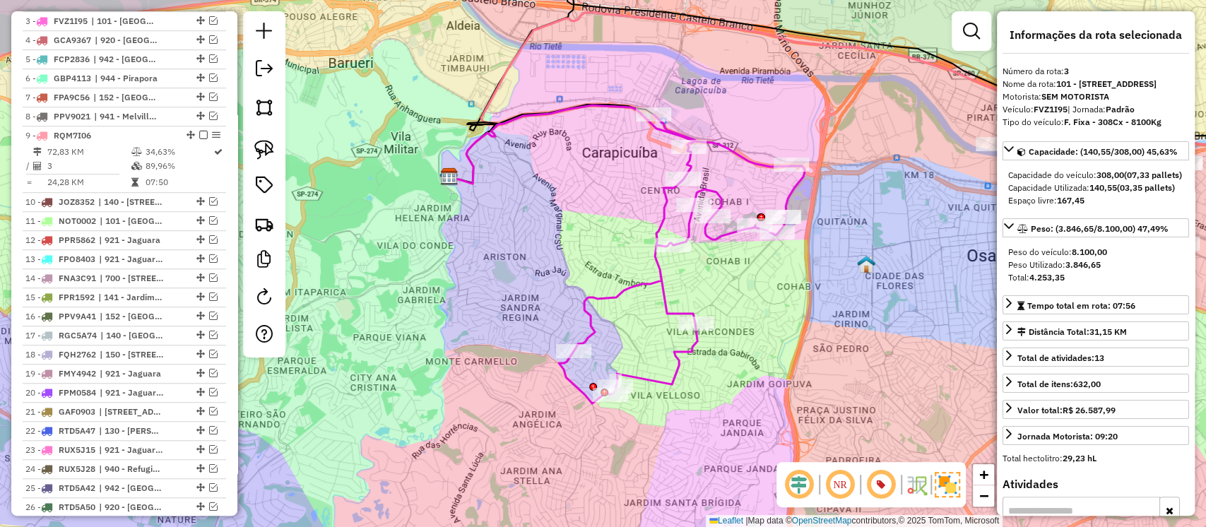
click at [613, 293] on icon at bounding box center [682, 258] width 246 height 289
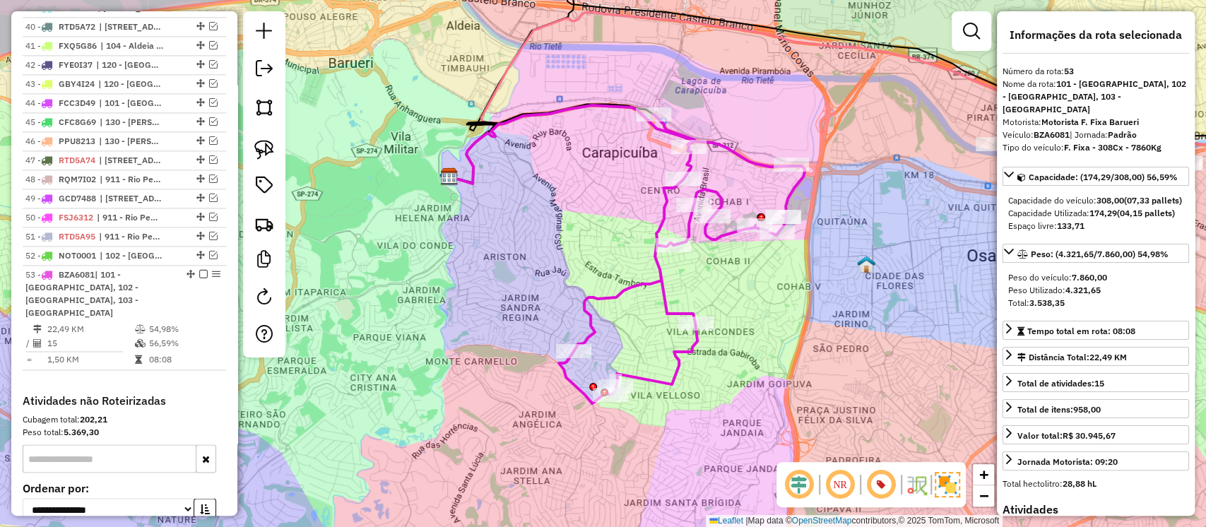
scroll to position [1515, 0]
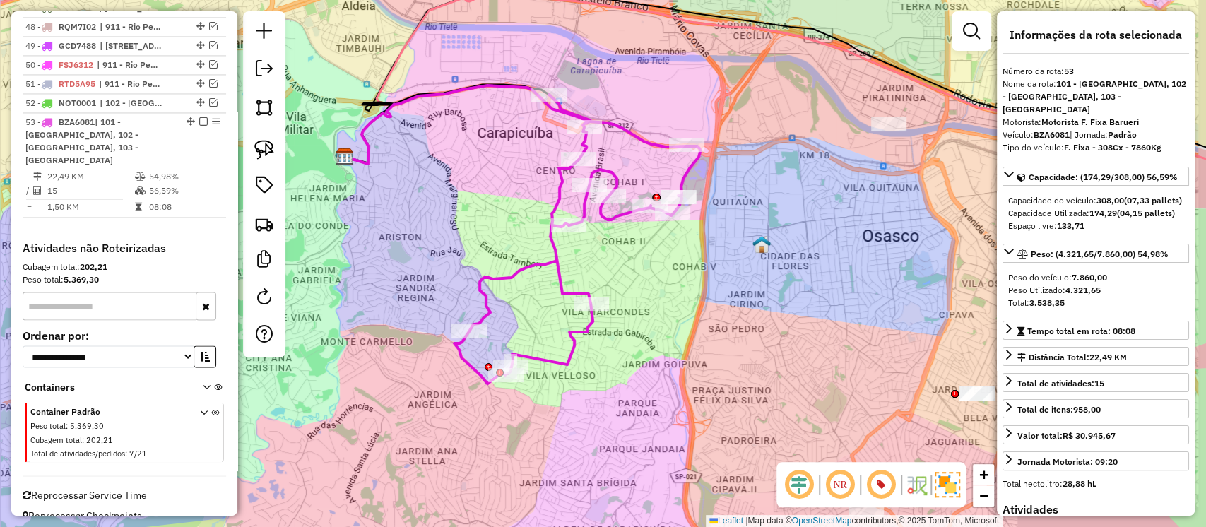
drag, startPoint x: 729, startPoint y: 298, endPoint x: 526, endPoint y: 257, distance: 207.6
click at [526, 257] on div "Janela de atendimento Grade de atendimento Capacidade Transportadoras Veículos …" at bounding box center [603, 263] width 1206 height 527
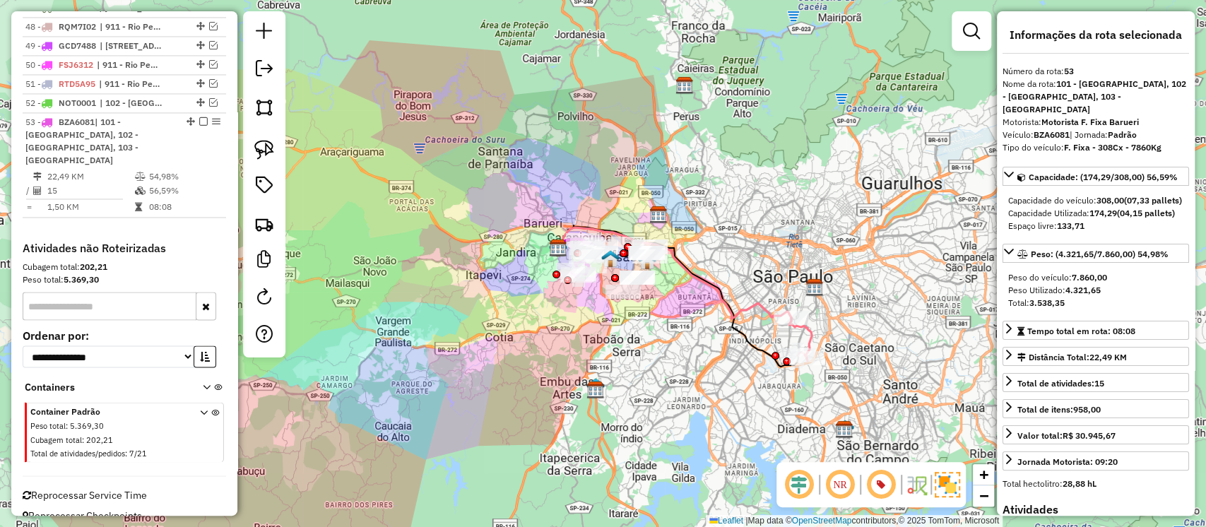
click at [752, 310] on icon at bounding box center [674, 273] width 233 height 91
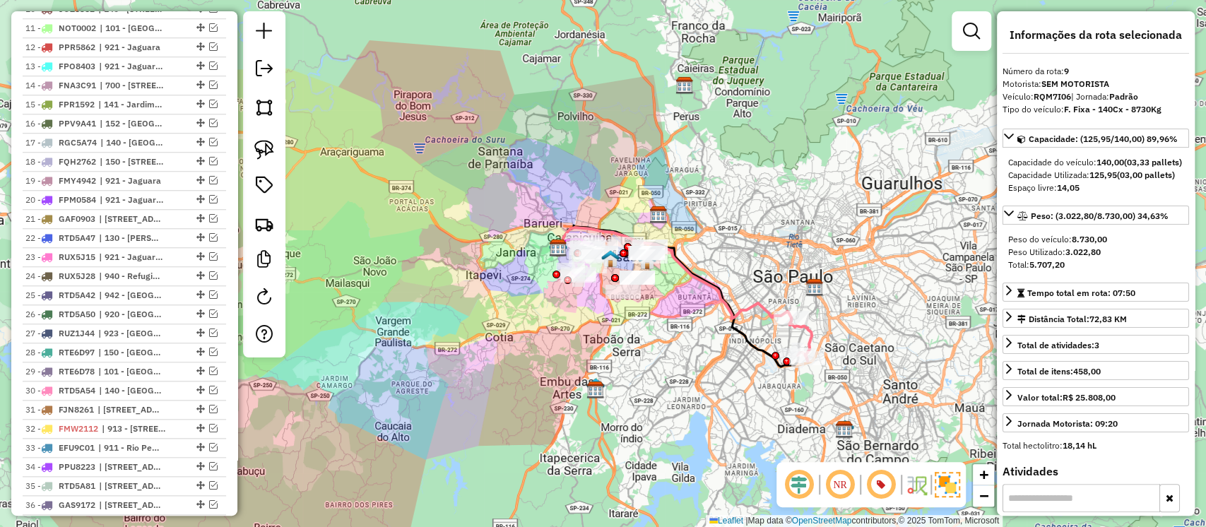
scroll to position [729, 0]
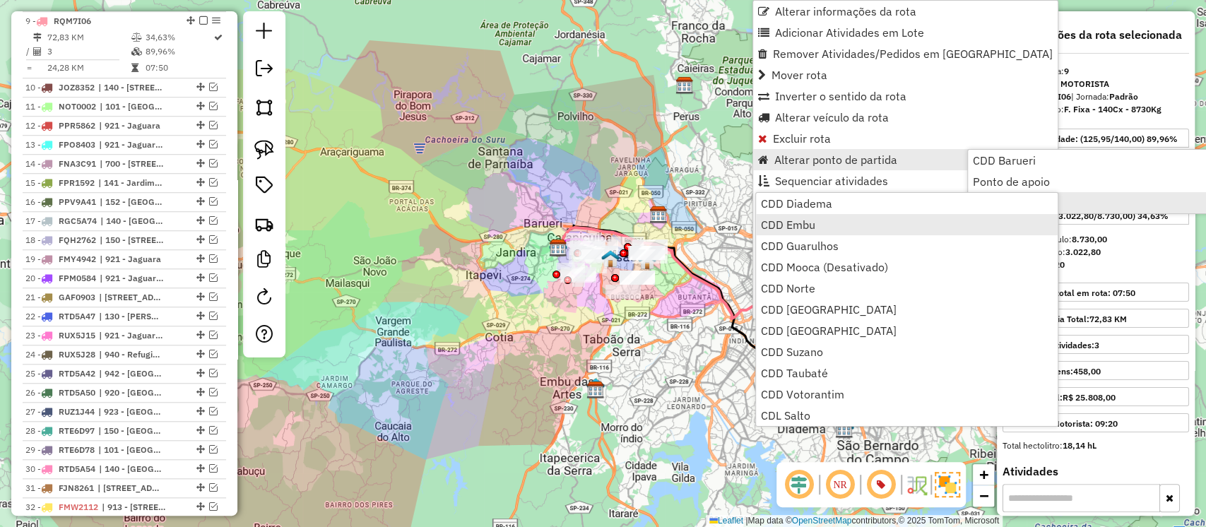
click at [789, 220] on span "CDD Embu" at bounding box center [788, 224] width 54 height 11
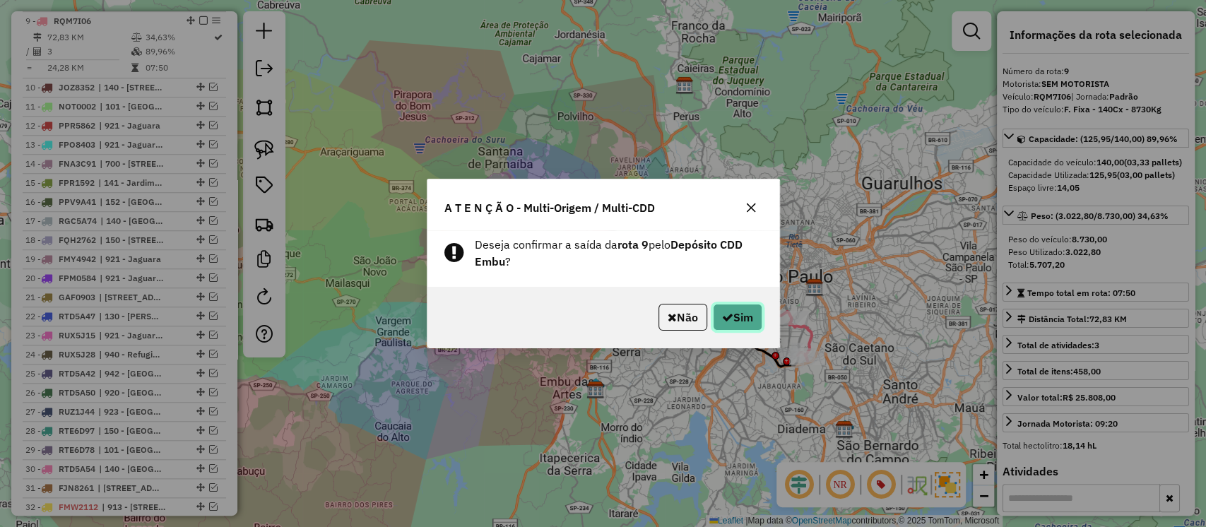
click at [739, 312] on button "Sim" at bounding box center [737, 317] width 49 height 27
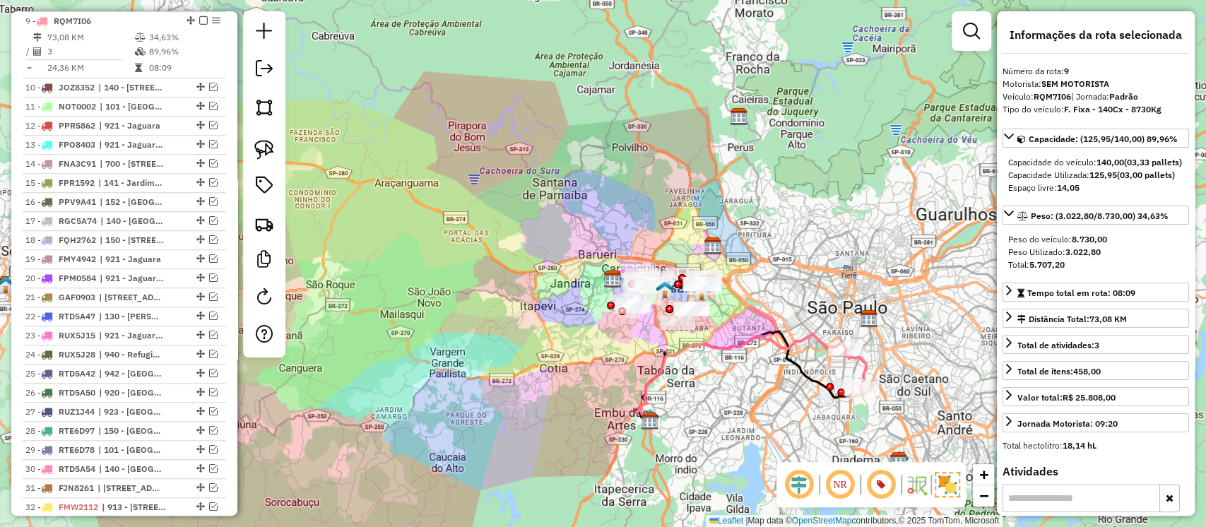
drag, startPoint x: 688, startPoint y: 292, endPoint x: 748, endPoint y: 325, distance: 68.0
click at [748, 325] on div "Janela de atendimento Grade de atendimento Capacidade Transportadoras Veículos …" at bounding box center [603, 263] width 1206 height 527
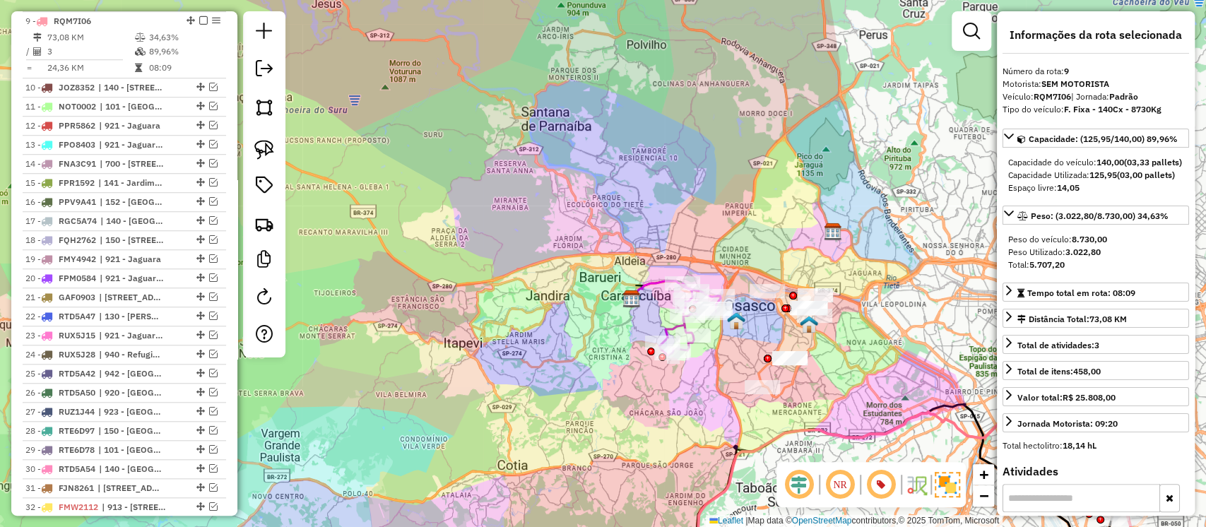
click at [653, 281] on icon at bounding box center [675, 290] width 86 height 19
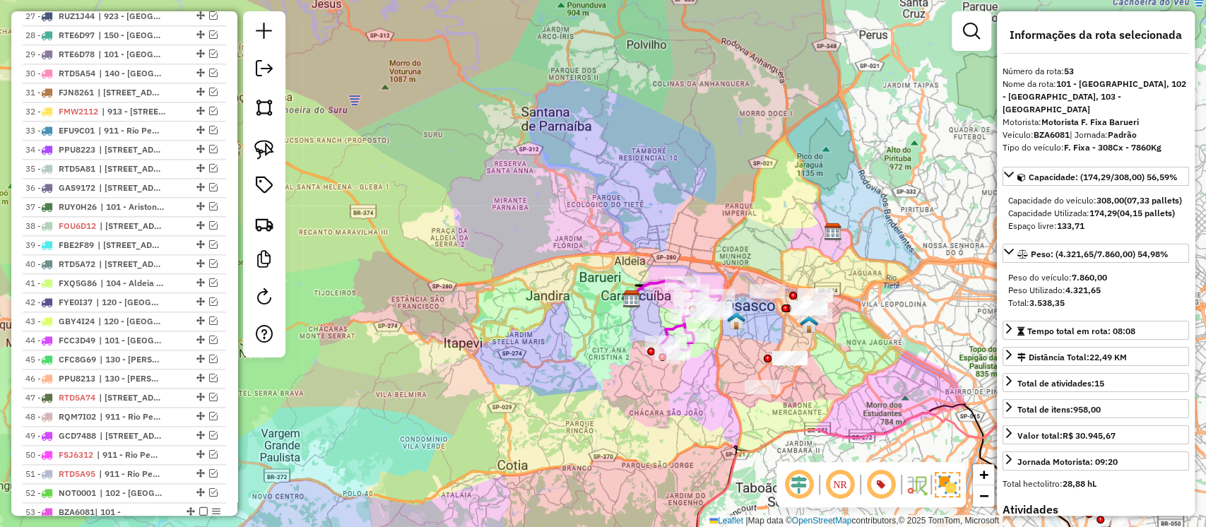
scroll to position [1515, 0]
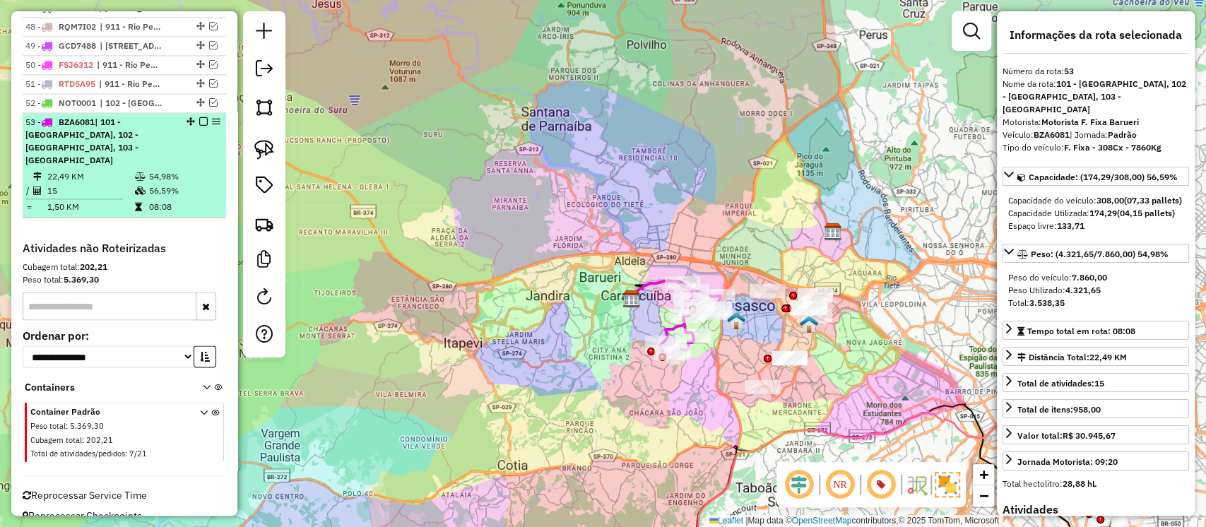
click at [201, 117] on em at bounding box center [203, 121] width 8 height 8
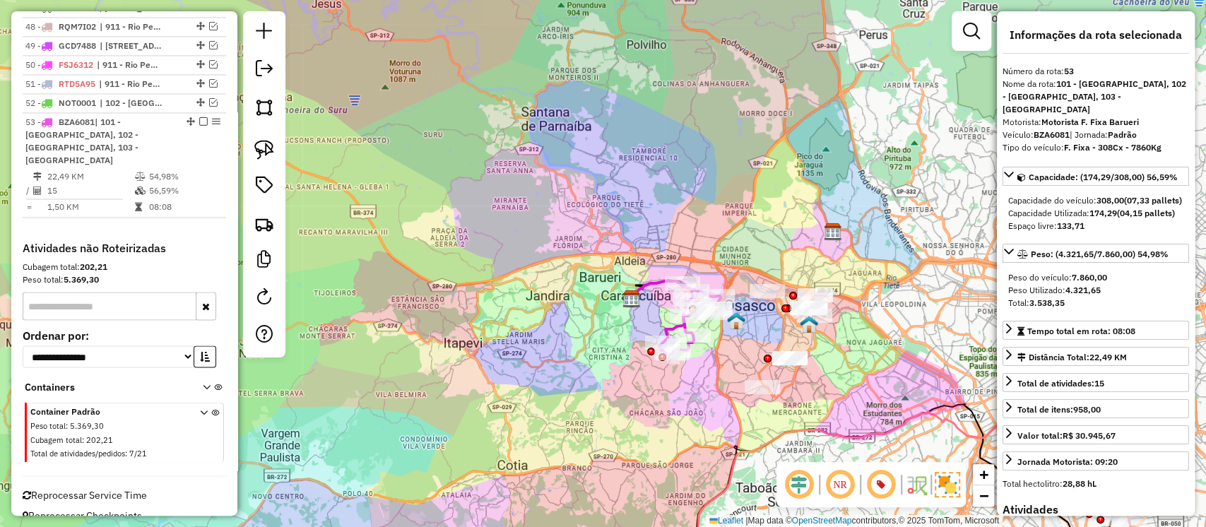
scroll to position [1442, 0]
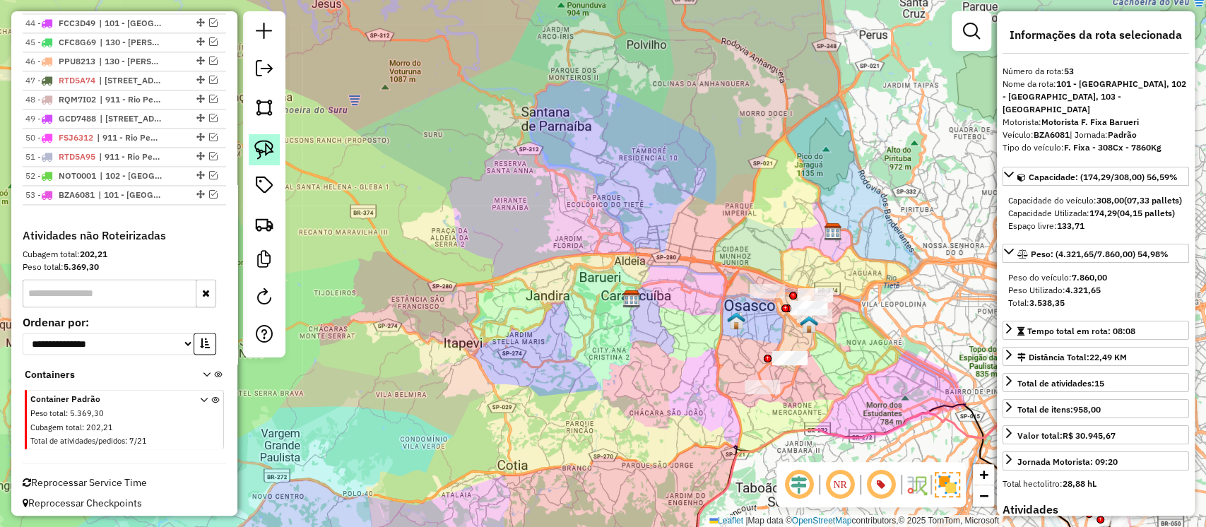
drag, startPoint x: 260, startPoint y: 145, endPoint x: 269, endPoint y: 154, distance: 12.5
click at [260, 147] on img at bounding box center [264, 150] width 20 height 20
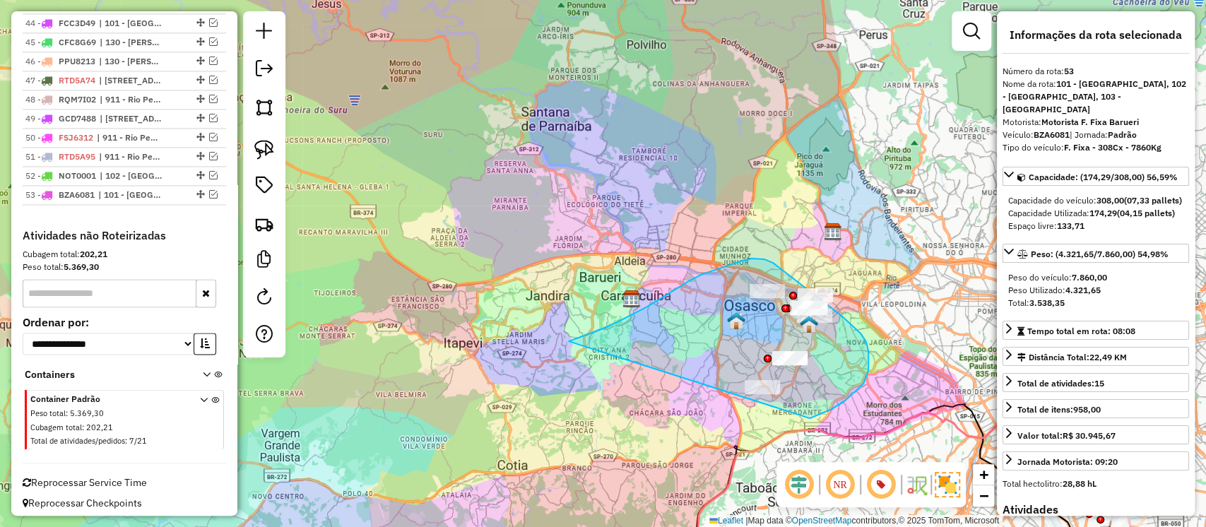
drag, startPoint x: 569, startPoint y: 341, endPoint x: 810, endPoint y: 418, distance: 253.0
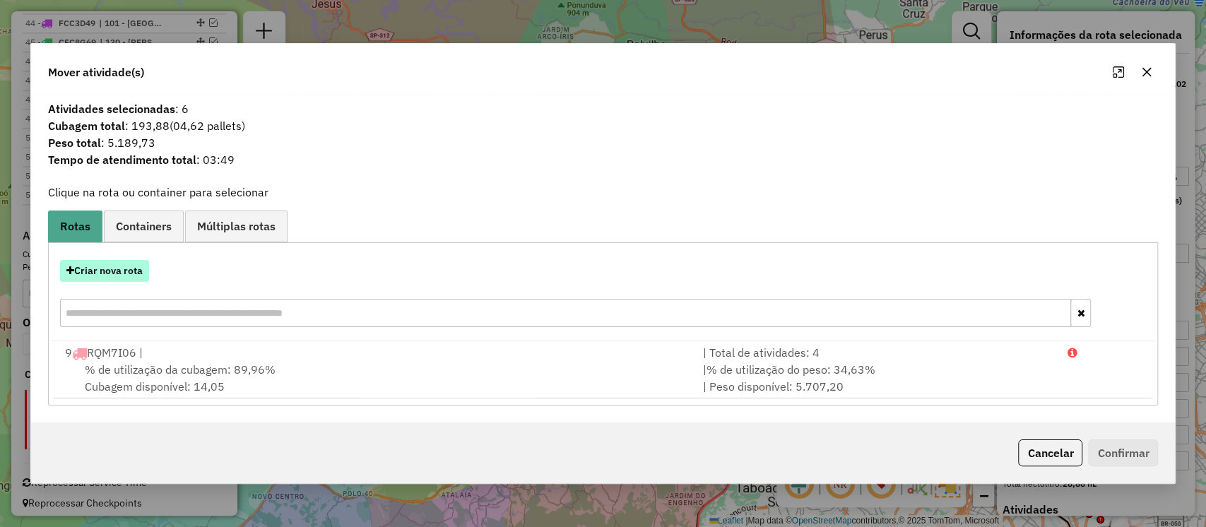
click at [79, 267] on button "Criar nova rota" at bounding box center [104, 271] width 89 height 22
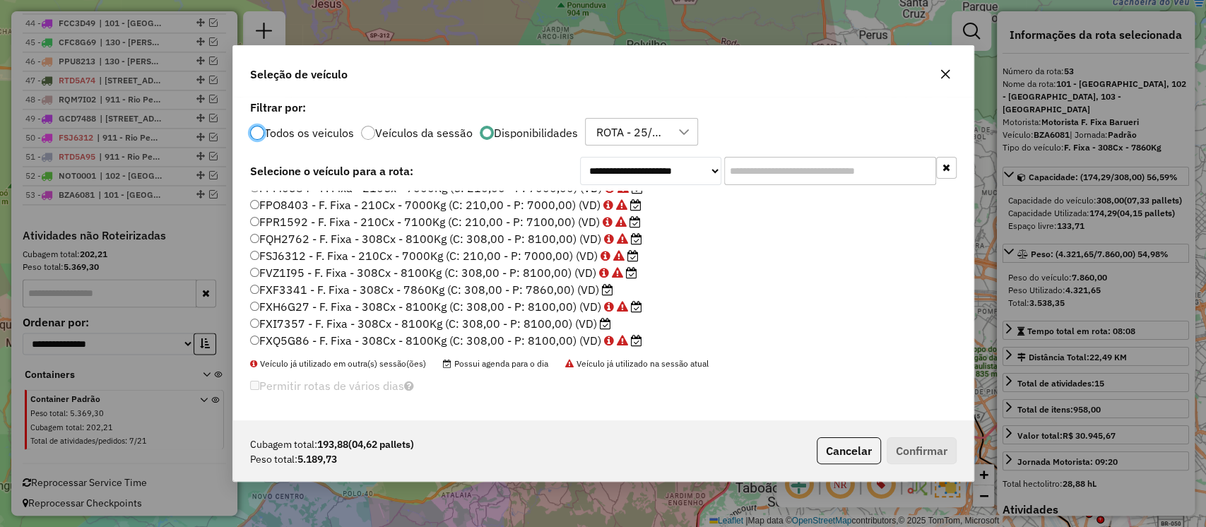
scroll to position [249, 0]
click at [549, 290] on label "FXF3341 - F. Fixa - 308Cx - 7860Kg (C: 308,00 - P: 7860,00) (VD)" at bounding box center [431, 289] width 363 height 17
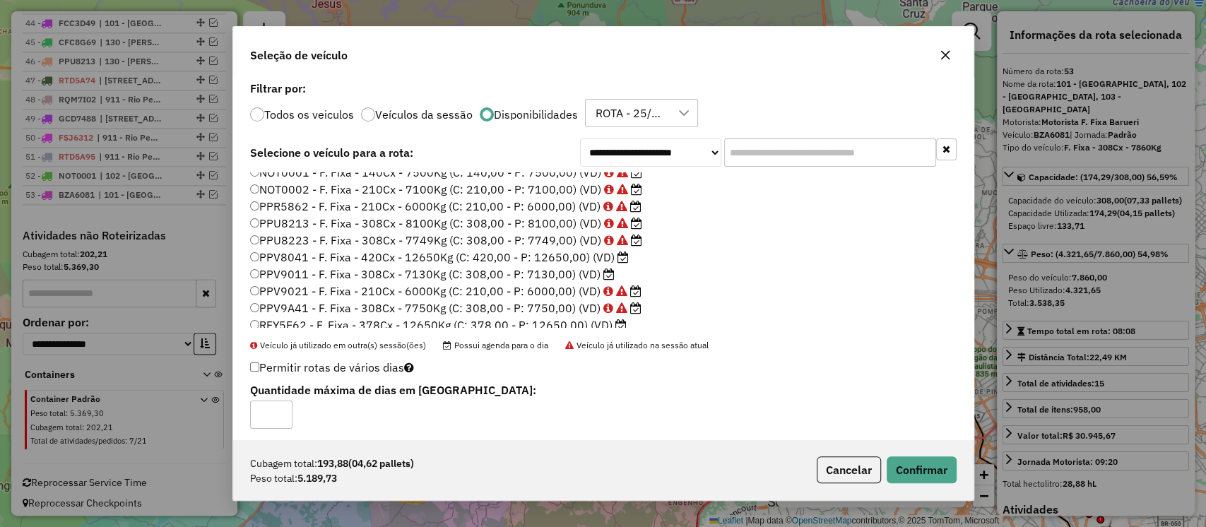
scroll to position [601, 0]
click at [432, 271] on label "PPV9011 - F. Fixa - 308Cx - 7130Kg (C: 308,00 - P: 7130,00) (VD)" at bounding box center [432, 274] width 365 height 17
click at [899, 464] on button "Confirmar" at bounding box center [922, 470] width 70 height 27
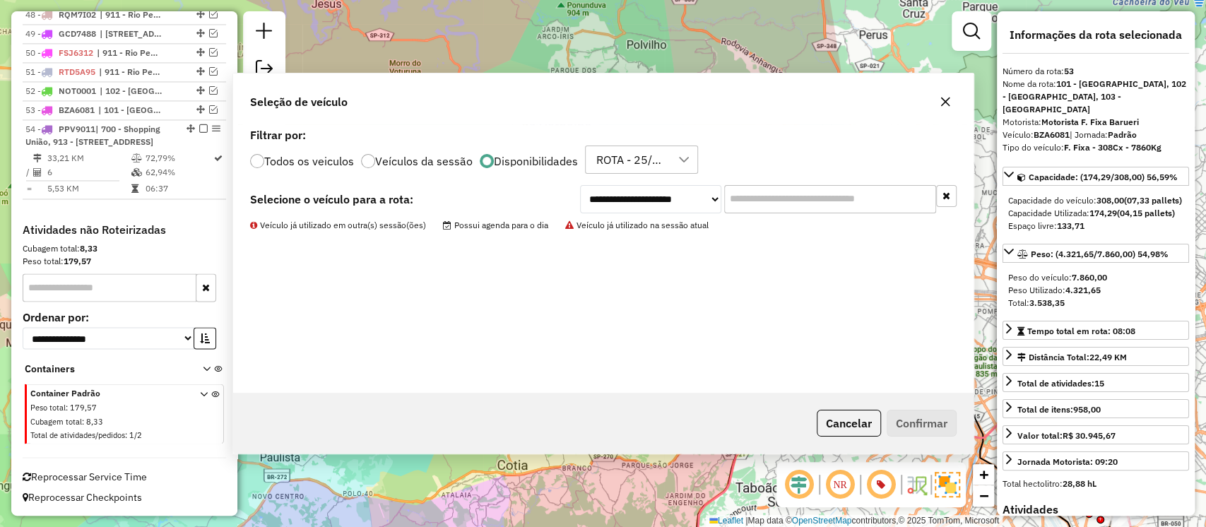
scroll to position [1548, 0]
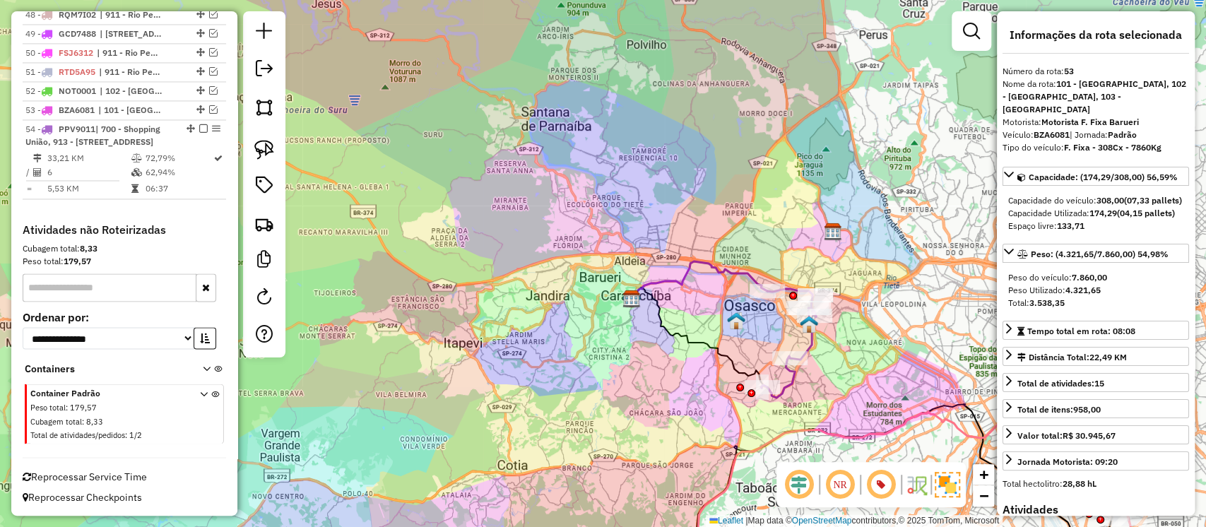
click at [811, 346] on icon at bounding box center [788, 343] width 55 height 109
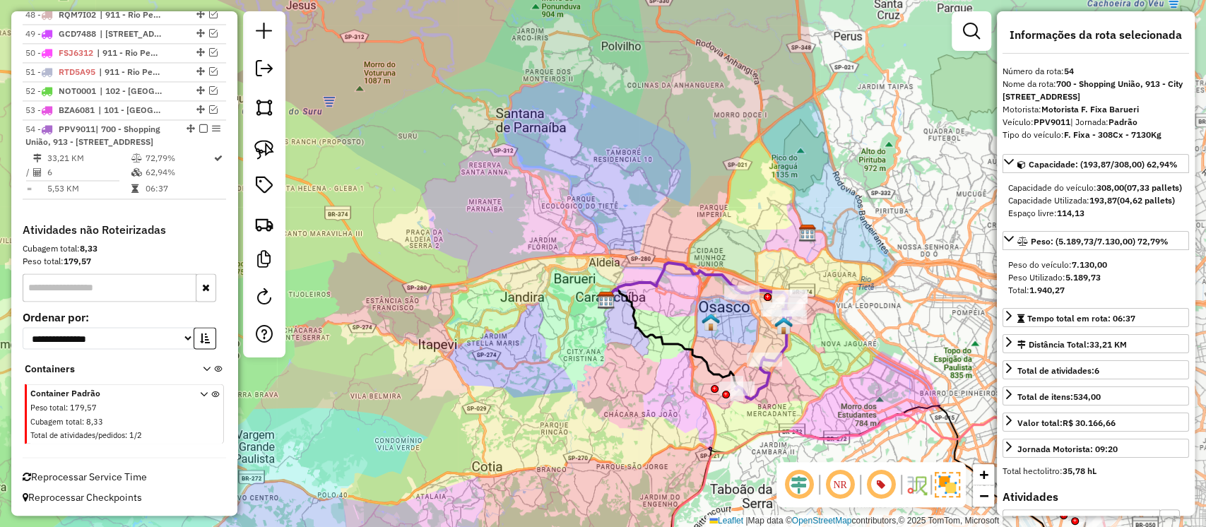
drag, startPoint x: 841, startPoint y: 367, endPoint x: 834, endPoint y: 367, distance: 7.1
click at [834, 367] on div "Janela de atendimento Grade de atendimento Capacidade Transportadoras Veículos …" at bounding box center [603, 263] width 1206 height 527
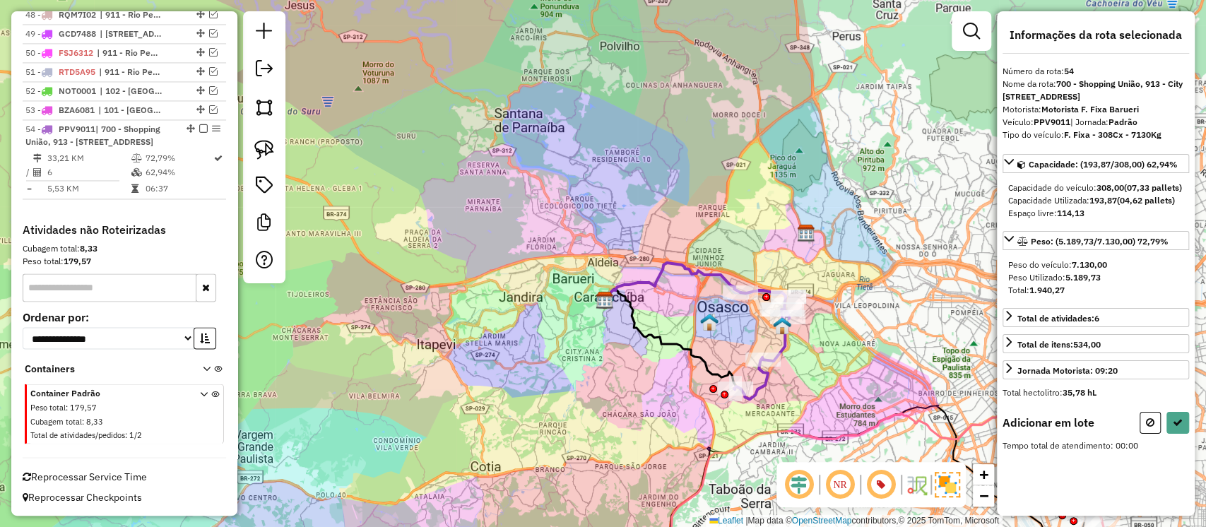
drag, startPoint x: 276, startPoint y: 147, endPoint x: 372, endPoint y: 201, distance: 109.8
click at [277, 148] on link at bounding box center [264, 149] width 31 height 31
drag, startPoint x: 762, startPoint y: 272, endPoint x: 758, endPoint y: 336, distance: 64.5
click at [1177, 428] on icon at bounding box center [1178, 423] width 10 height 10
select select "**********"
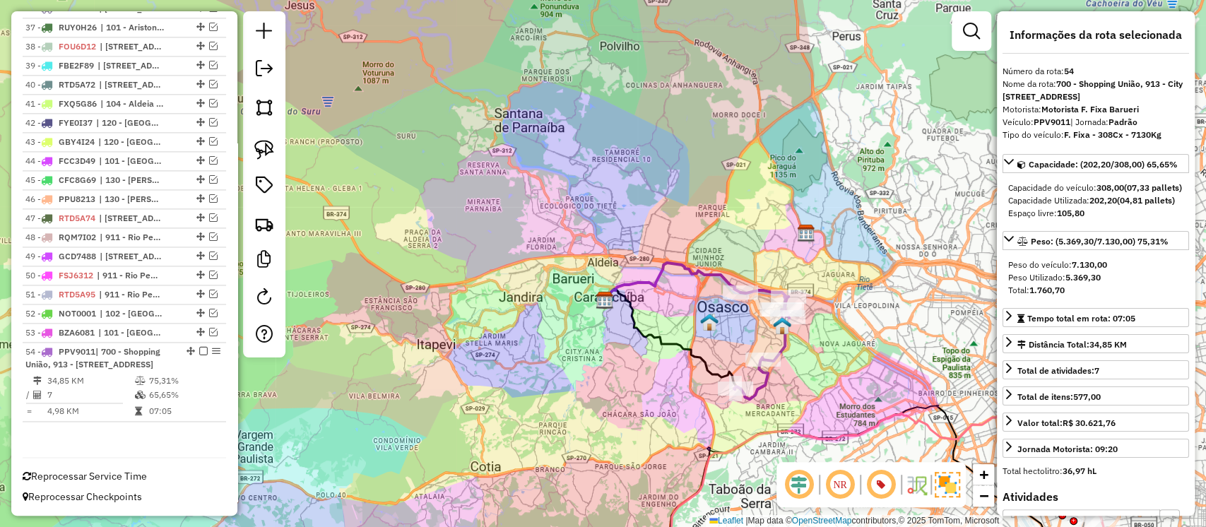
scroll to position [1325, 0]
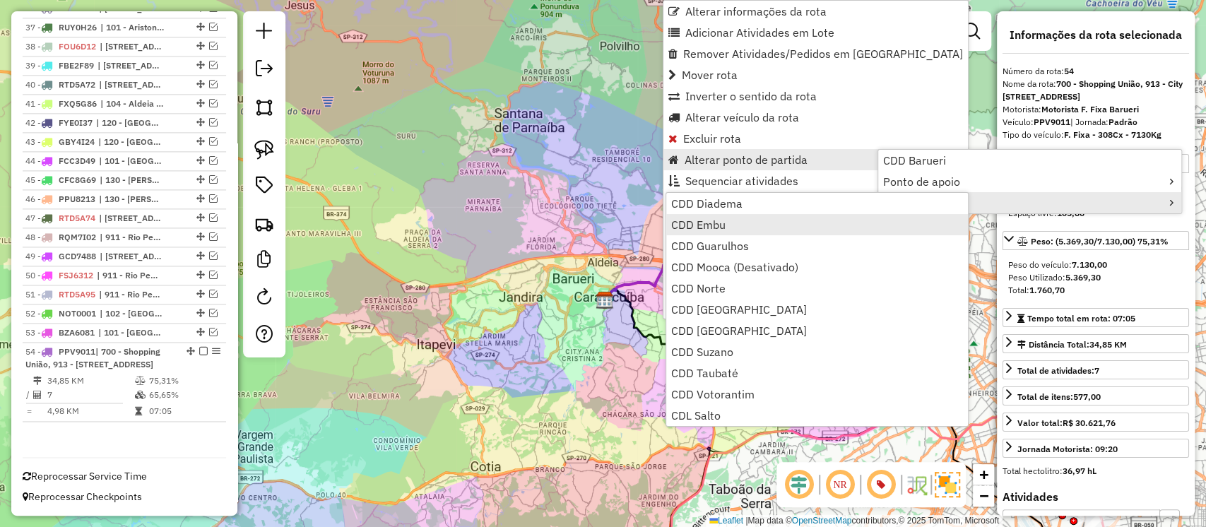
click at [709, 224] on span "CDD Embu" at bounding box center [698, 224] width 54 height 11
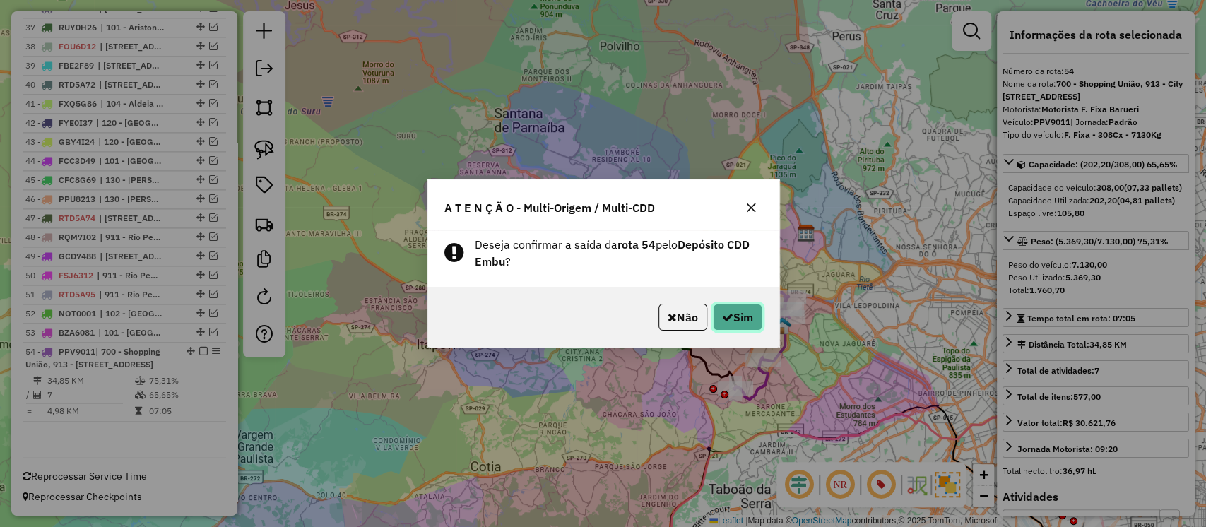
click at [722, 325] on button "Sim" at bounding box center [737, 317] width 49 height 27
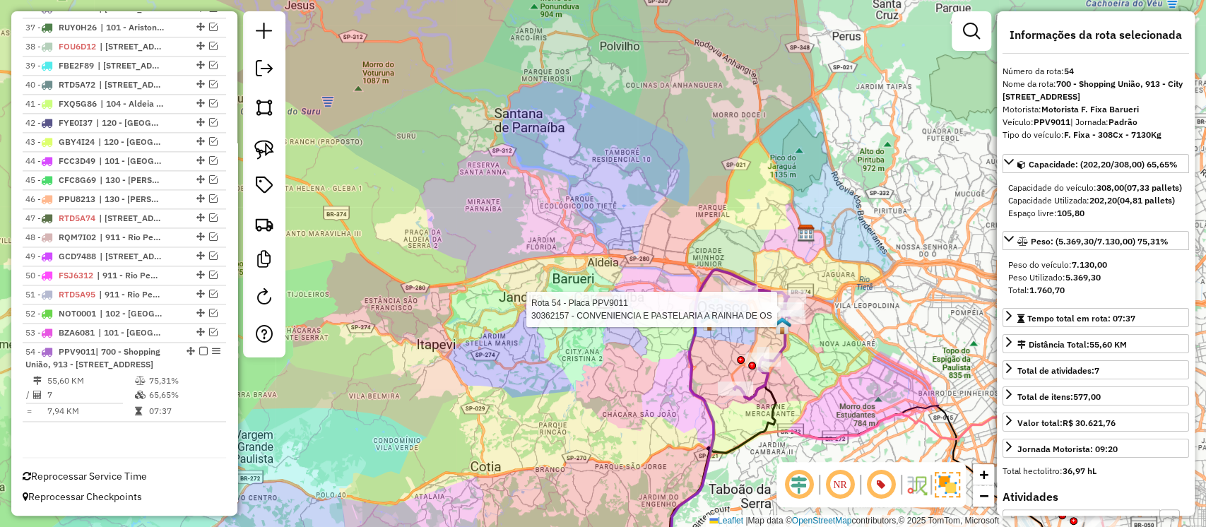
click at [749, 290] on hb-app "Aguarde... Pop-up bloqueado! Seu navegador bloqueou automáticamente a abertura …" at bounding box center [603, 263] width 1206 height 527
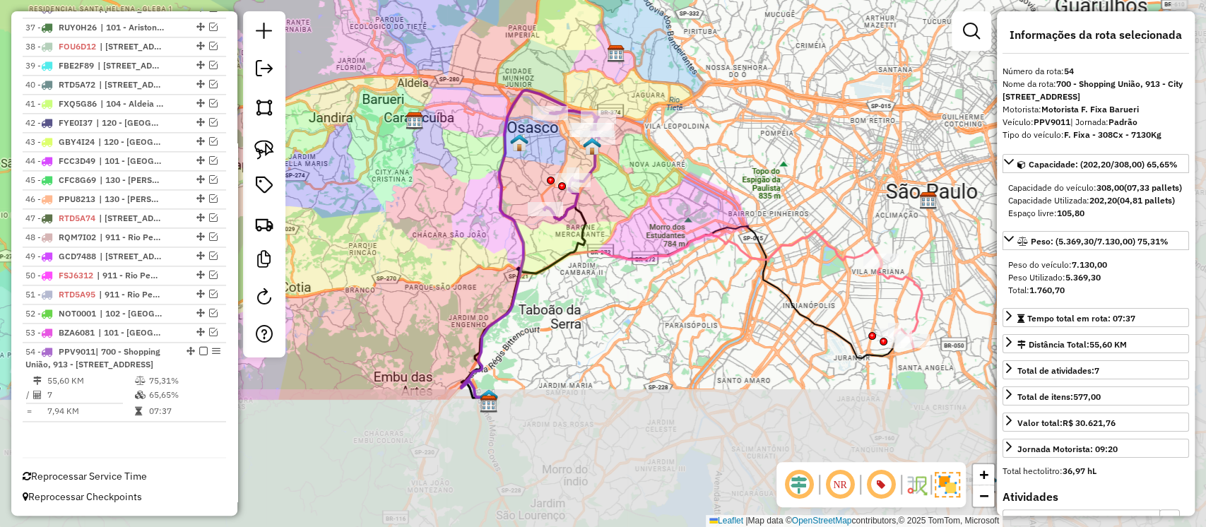
drag, startPoint x: 803, startPoint y: 353, endPoint x: 657, endPoint y: 211, distance: 203.9
click at [662, 217] on div "Janela de atendimento Grade de atendimento Capacidade Transportadoras Veículos …" at bounding box center [603, 263] width 1206 height 527
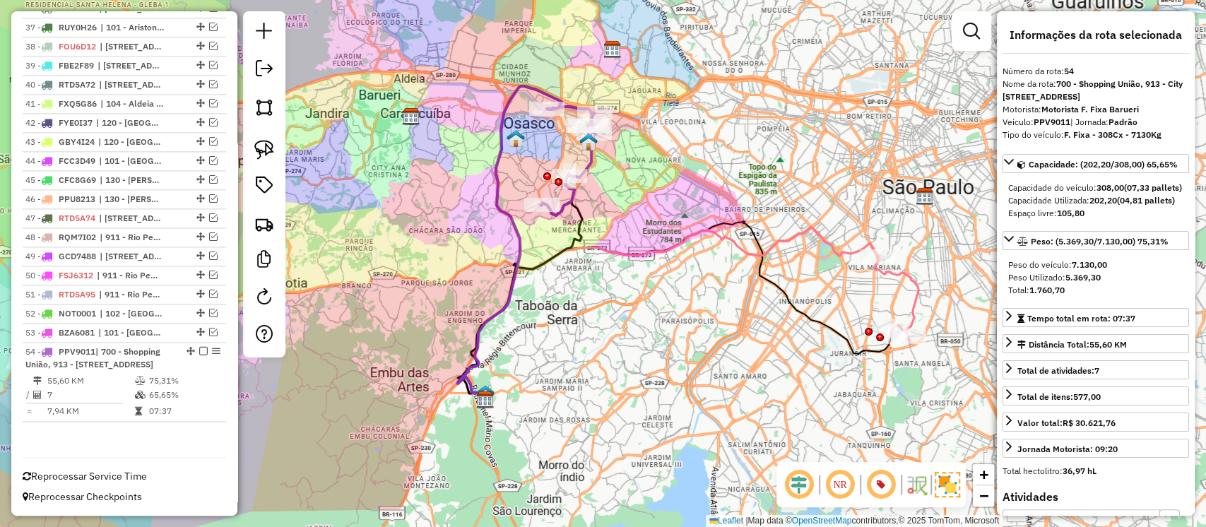
click at [678, 242] on icon at bounding box center [668, 314] width 420 height 174
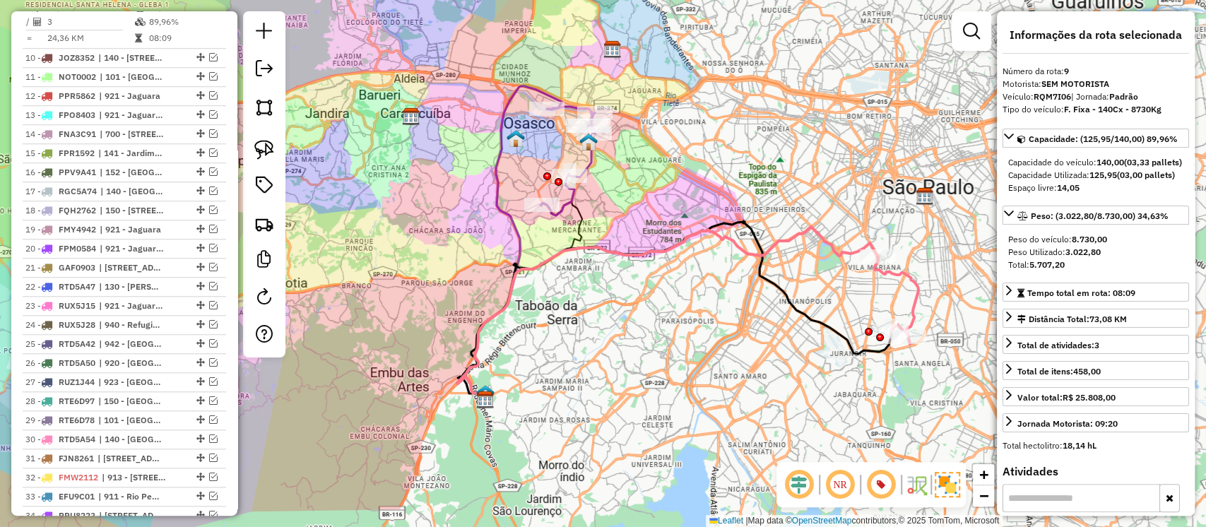
scroll to position [729, 0]
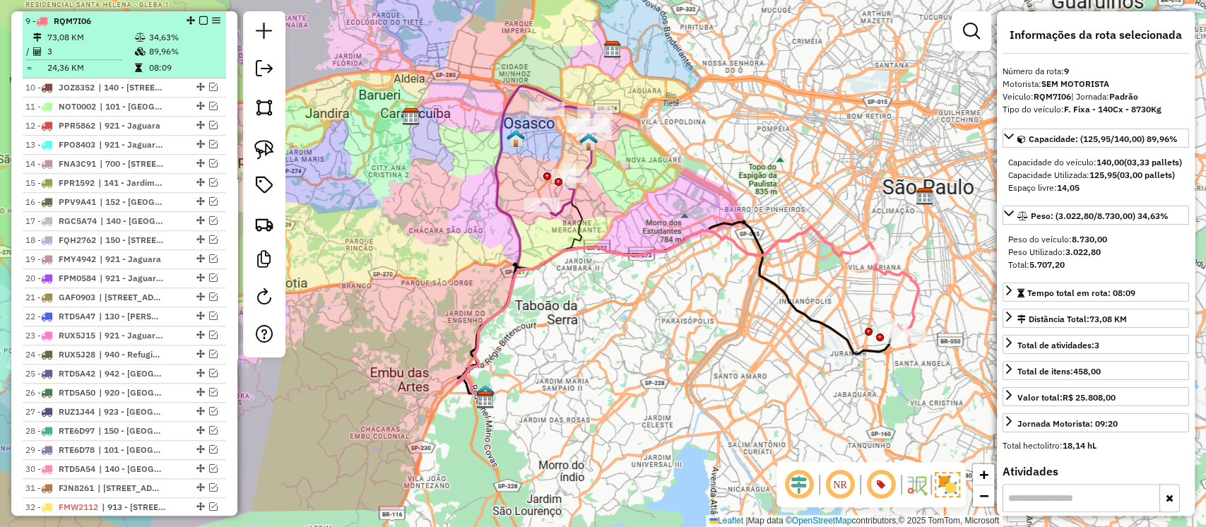
click at [199, 20] on em at bounding box center [203, 20] width 8 height 8
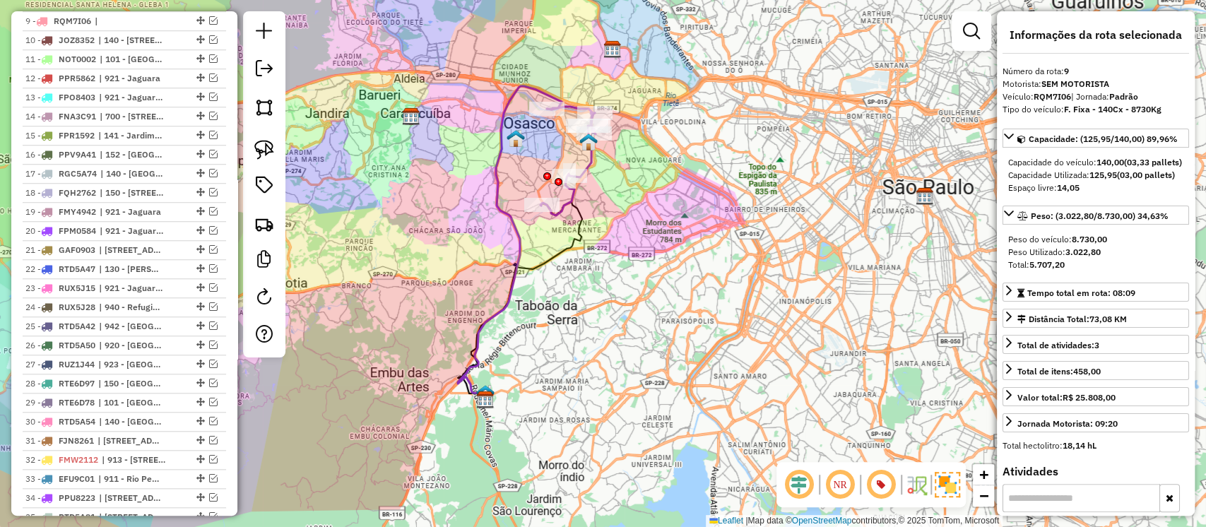
click at [517, 223] on icon at bounding box center [510, 243] width 104 height 314
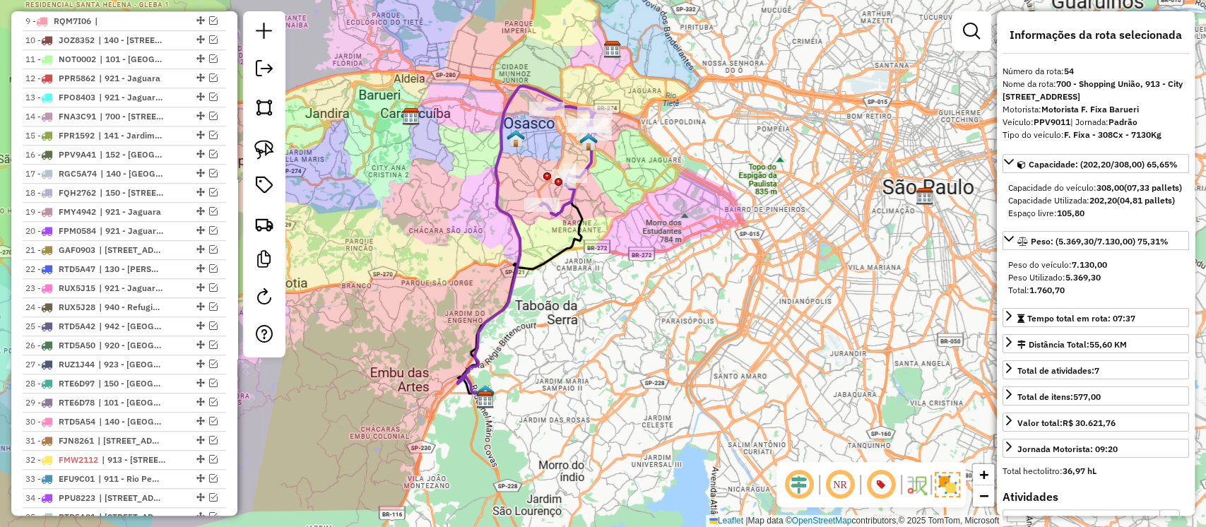
scroll to position [1278, 0]
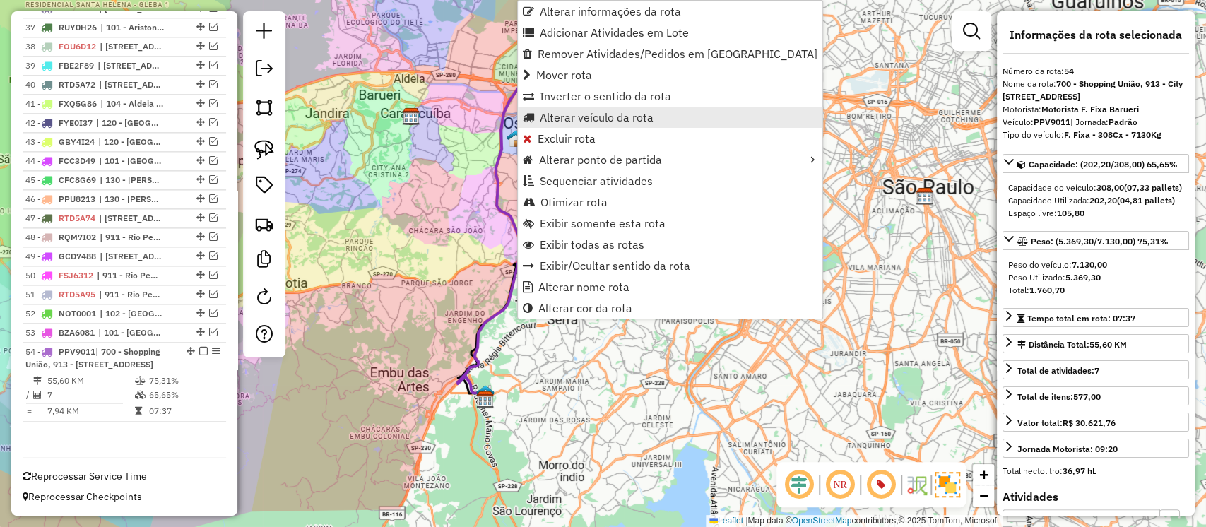
click at [585, 114] on span "Alterar veículo da rota" at bounding box center [597, 117] width 114 height 11
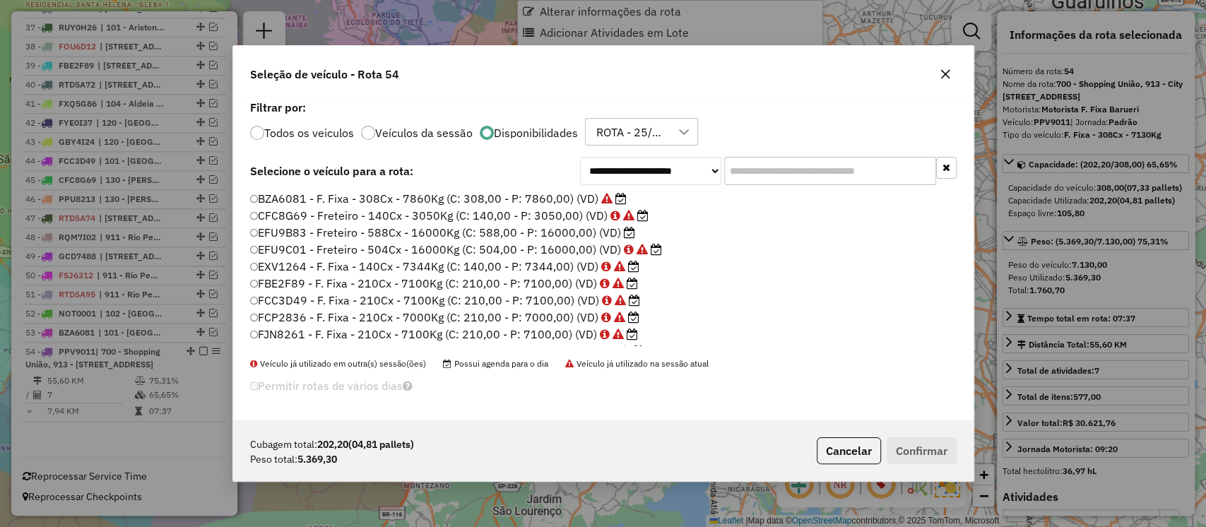
scroll to position [7, 4]
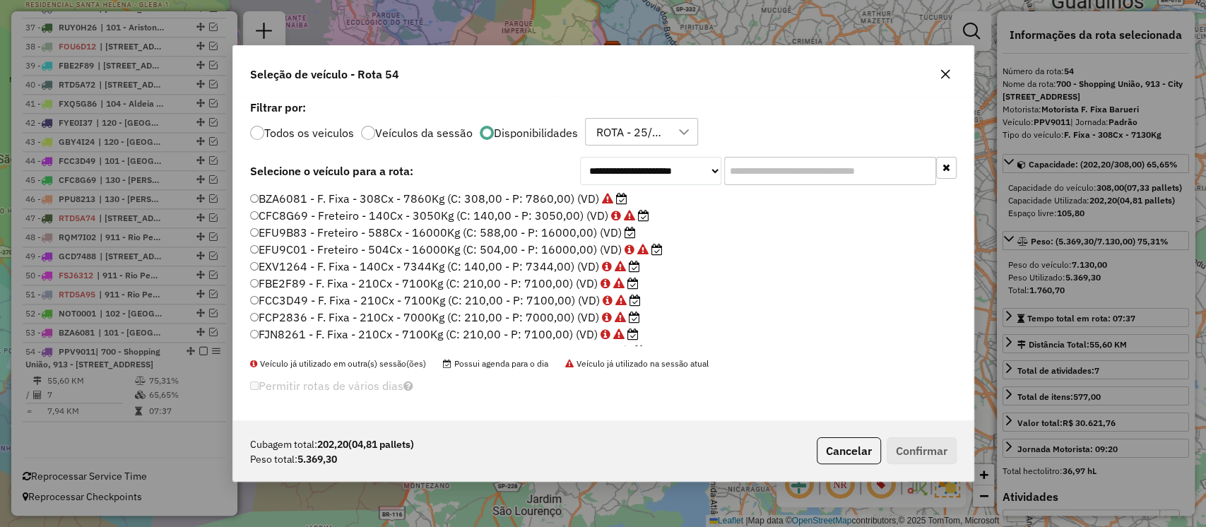
click at [742, 167] on input "text" at bounding box center [830, 171] width 212 height 28
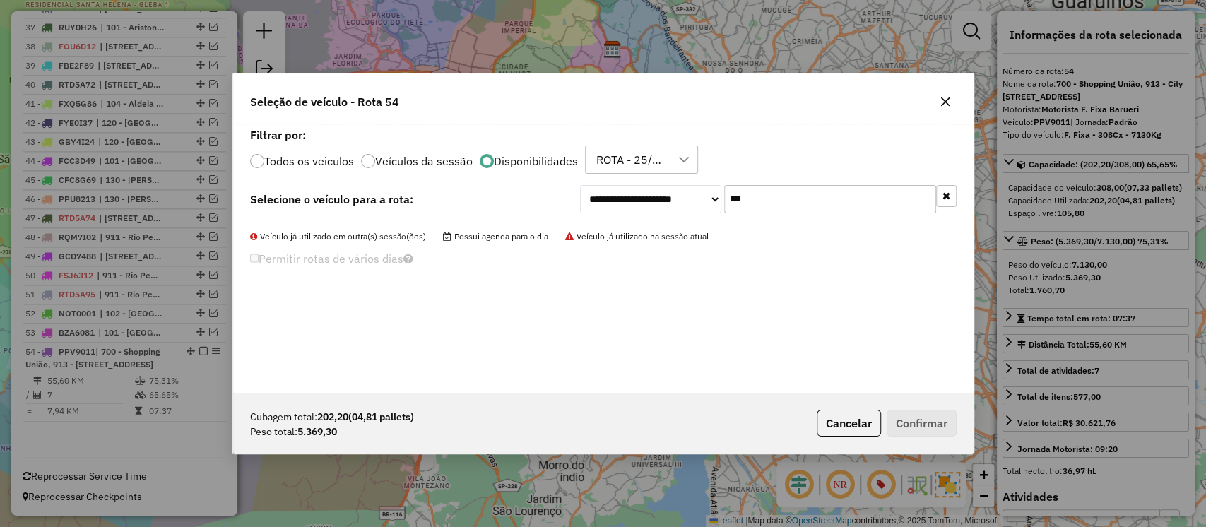
click at [758, 193] on input "***" at bounding box center [830, 199] width 212 height 28
click at [758, 195] on input "***" at bounding box center [830, 199] width 212 height 28
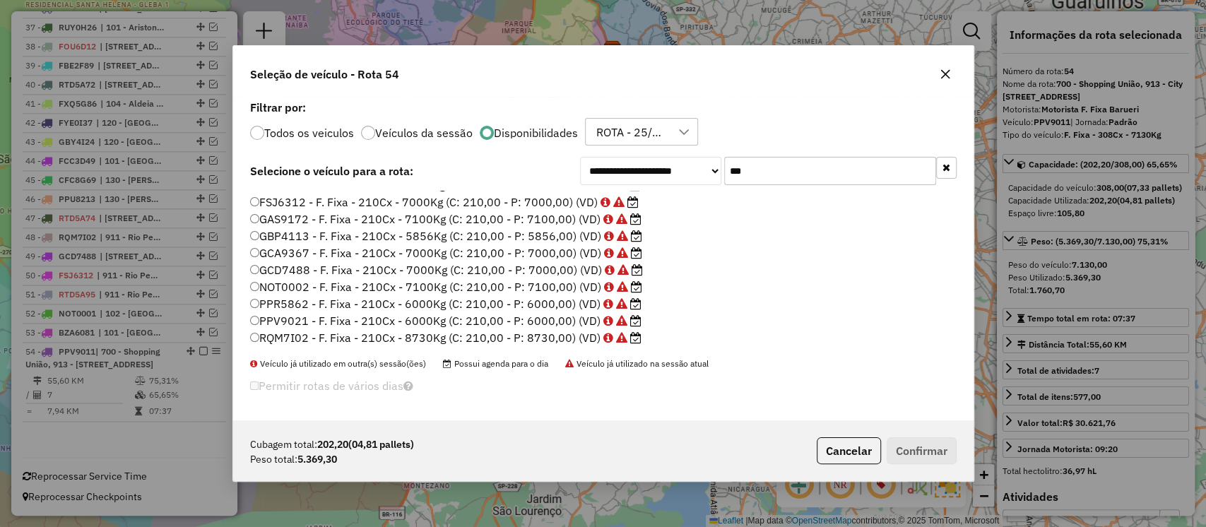
scroll to position [0, 0]
type input "***"
click at [653, 131] on div "ROTA - 25/07 - PROMAX" at bounding box center [631, 132] width 79 height 27
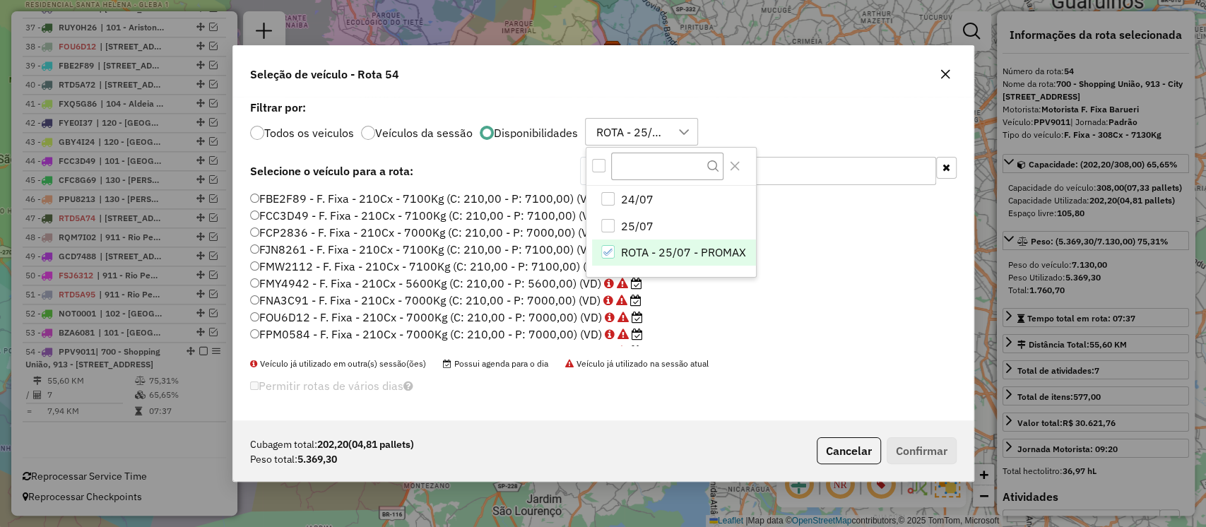
scroll to position [11, 64]
click at [606, 252] on icon "ROTA - 25/07 - PROMAX" at bounding box center [609, 252] width 10 height 10
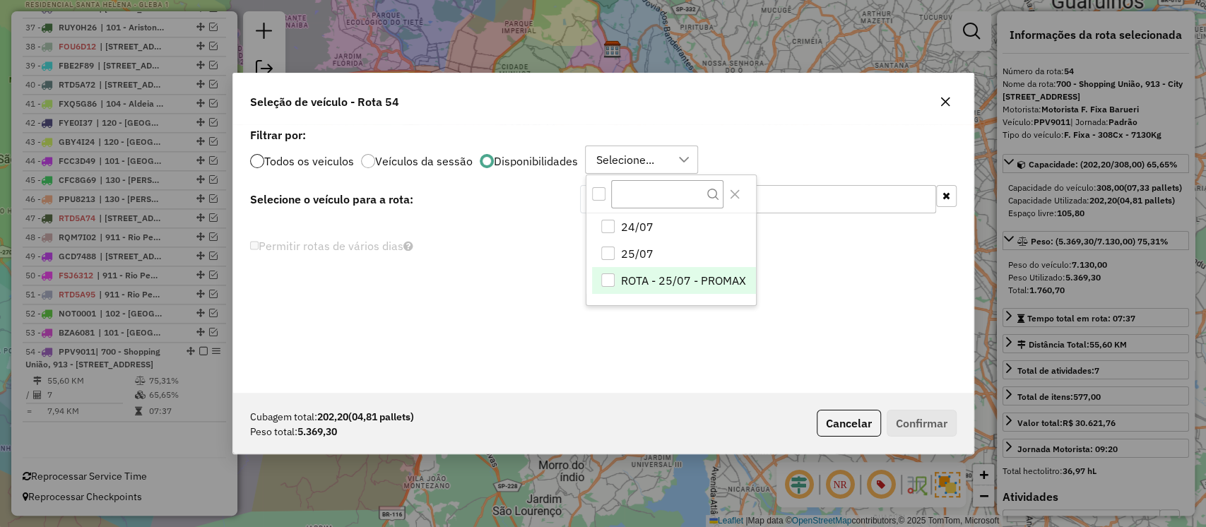
click at [260, 161] on div at bounding box center [257, 161] width 14 height 14
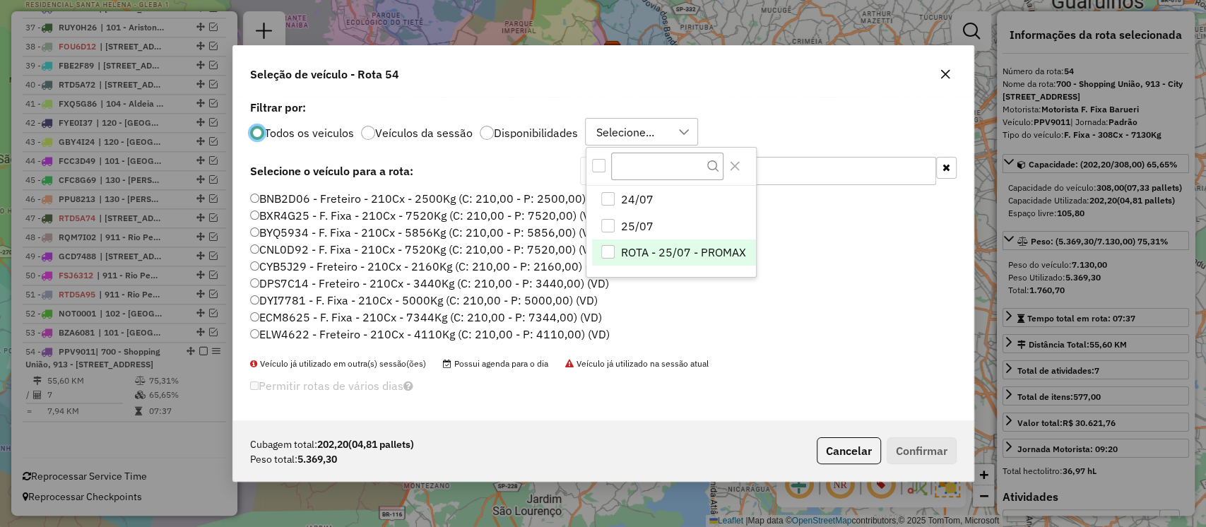
scroll to position [8, 4]
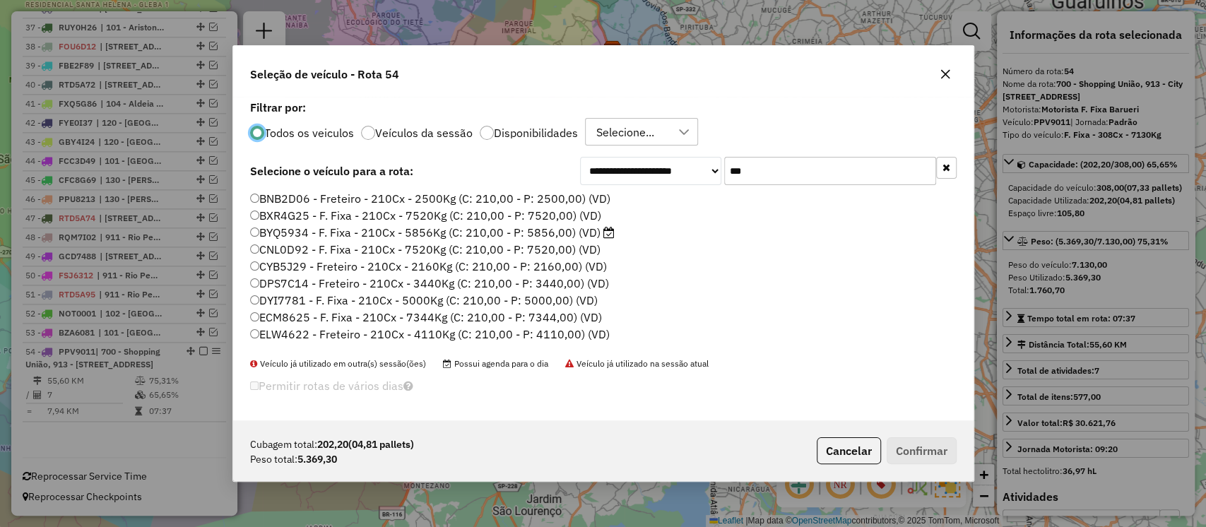
click at [413, 233] on label "BYQ5934 - F. Fixa - 210Cx - 5856Kg (C: 210,00 - P: 5856,00) (VD)" at bounding box center [432, 232] width 365 height 17
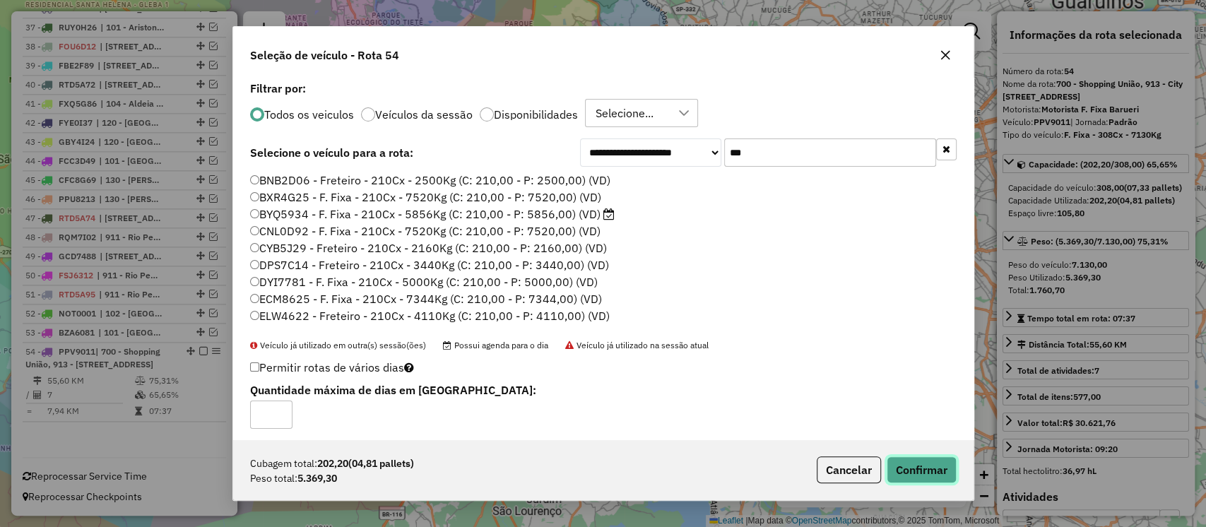
click at [912, 462] on button "Confirmar" at bounding box center [922, 470] width 70 height 27
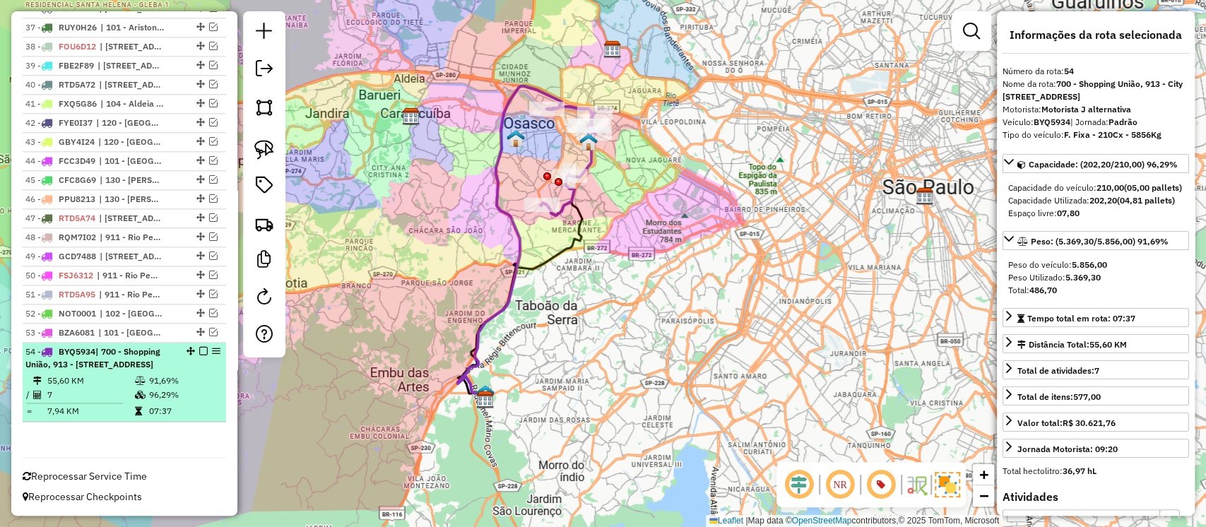
click at [199, 347] on em at bounding box center [203, 351] width 8 height 8
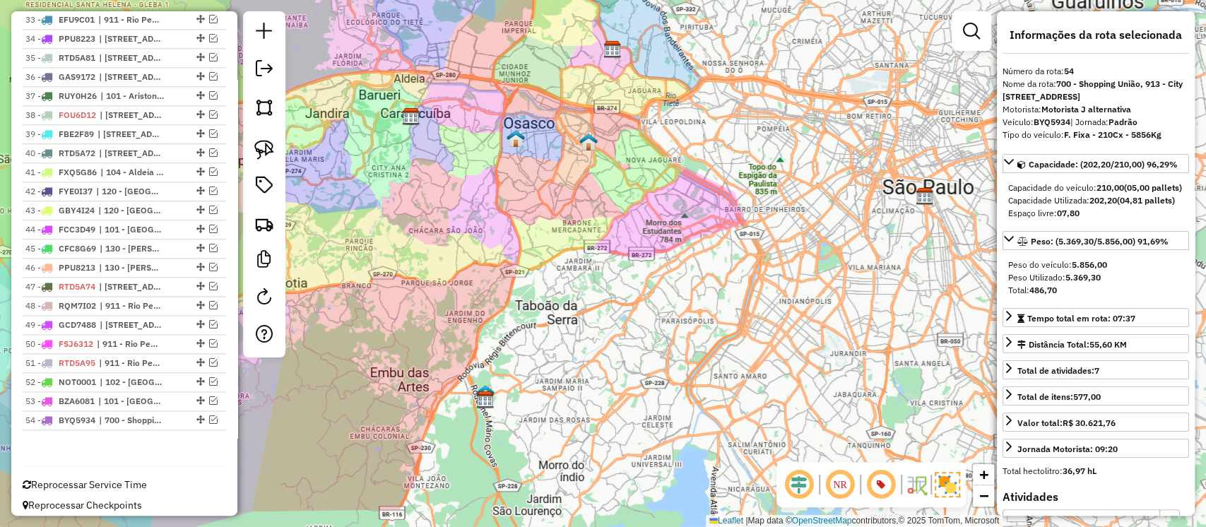
scroll to position [1193, 0]
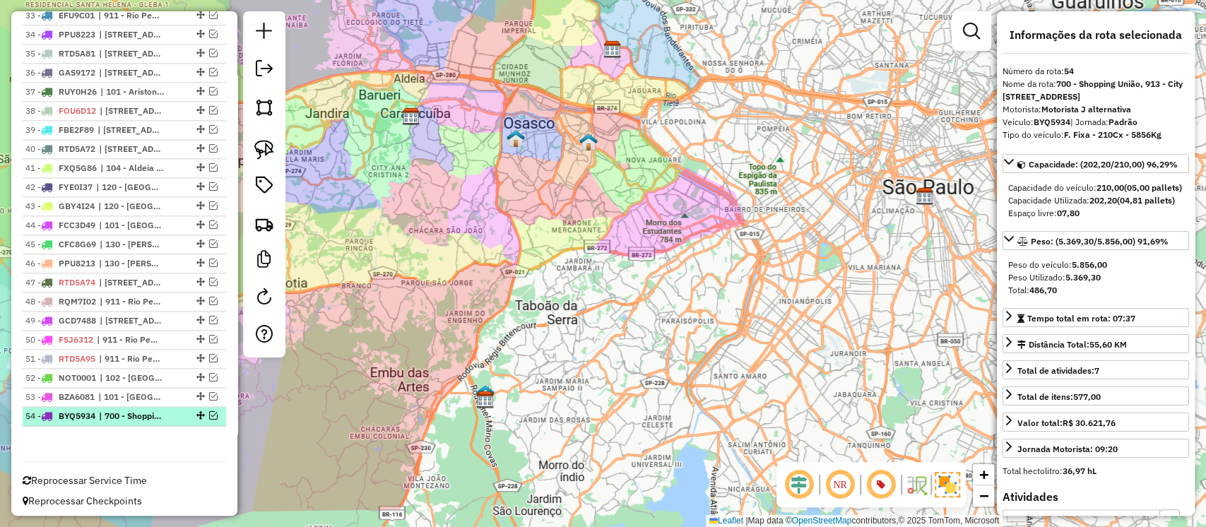
click at [209, 411] on em at bounding box center [213, 415] width 8 height 8
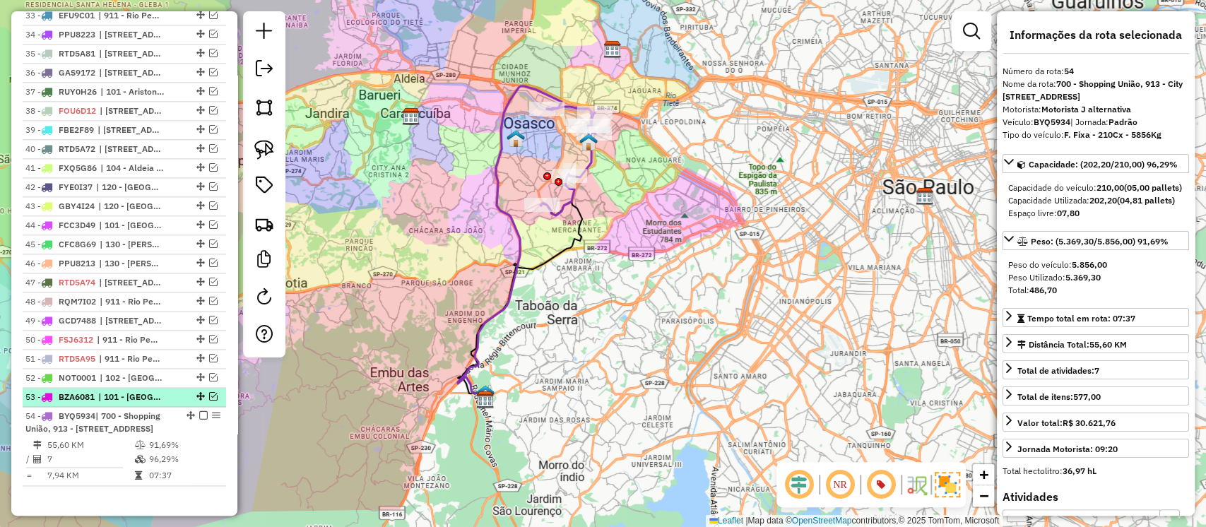
click at [209, 393] on em at bounding box center [213, 396] width 8 height 8
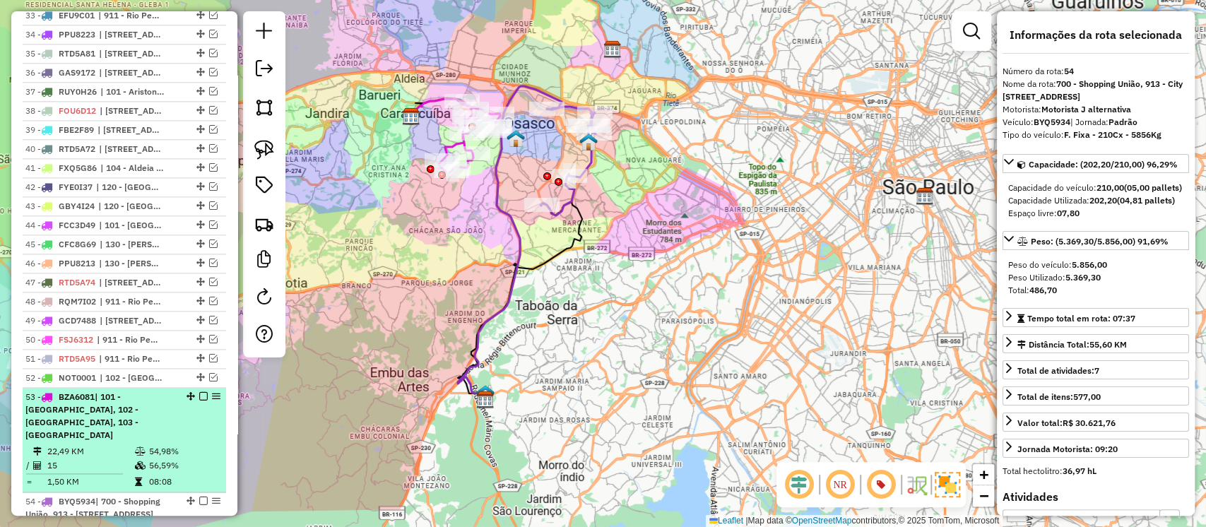
click at [199, 392] on em at bounding box center [203, 396] width 8 height 8
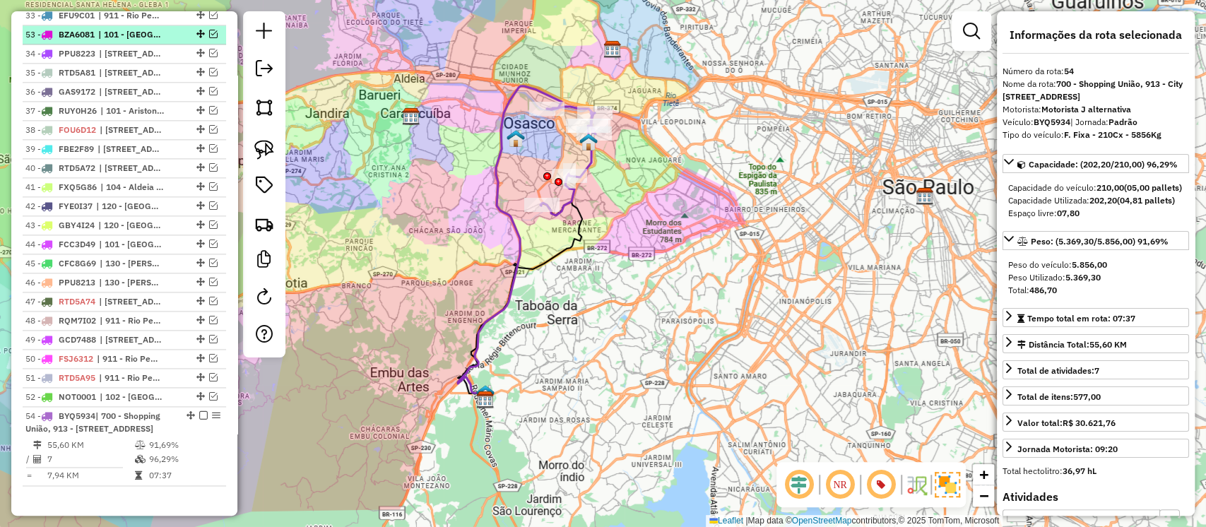
drag, startPoint x: 193, startPoint y: 391, endPoint x: 172, endPoint y: 23, distance: 368.1
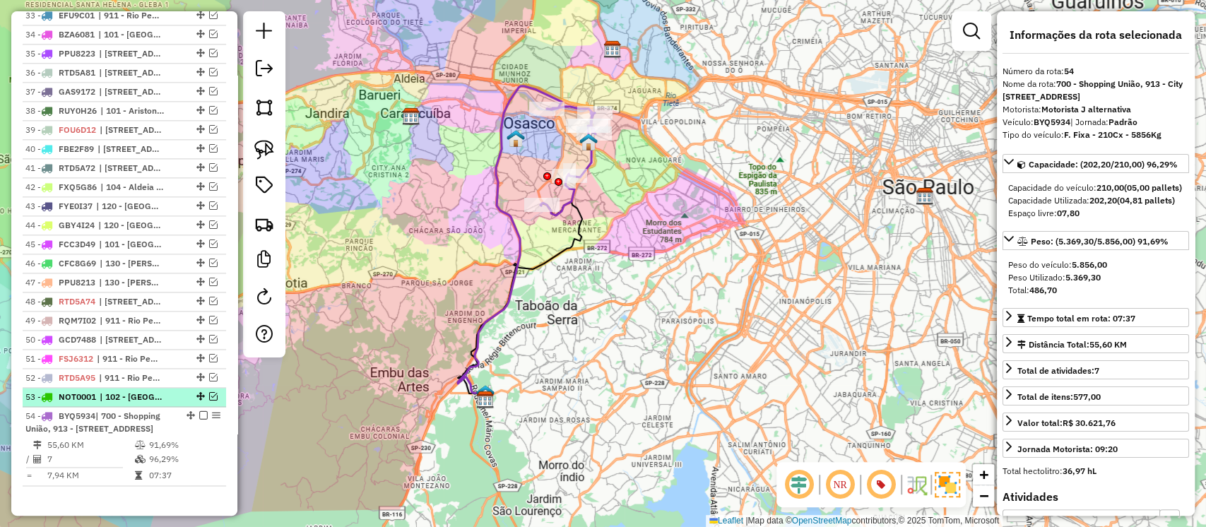
click at [209, 393] on em at bounding box center [213, 396] width 8 height 8
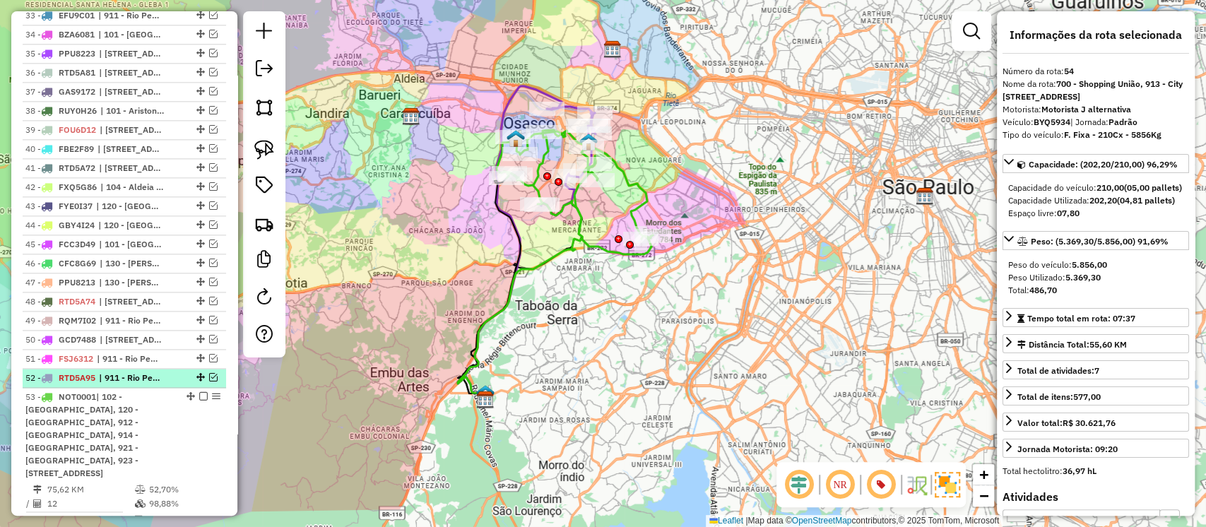
click at [212, 373] on em at bounding box center [213, 377] width 8 height 8
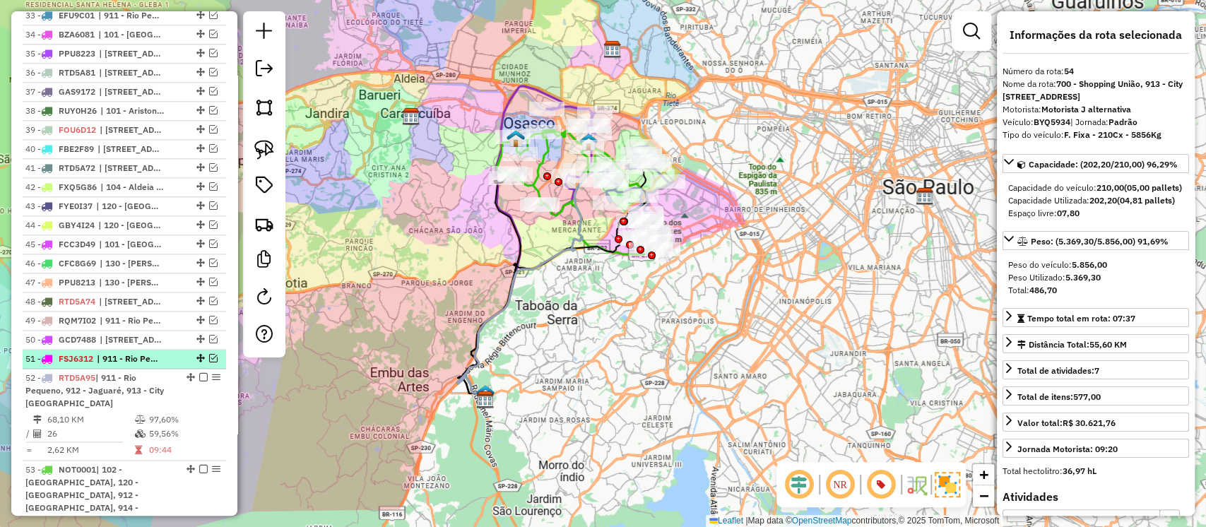
click at [210, 355] on em at bounding box center [213, 358] width 8 height 8
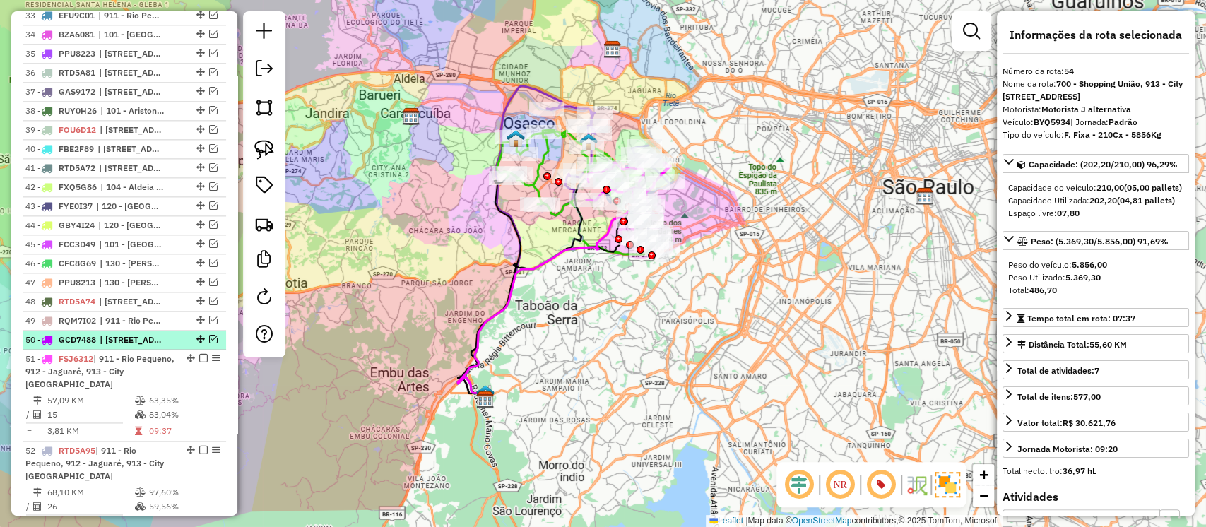
click at [210, 336] on em at bounding box center [213, 339] width 8 height 8
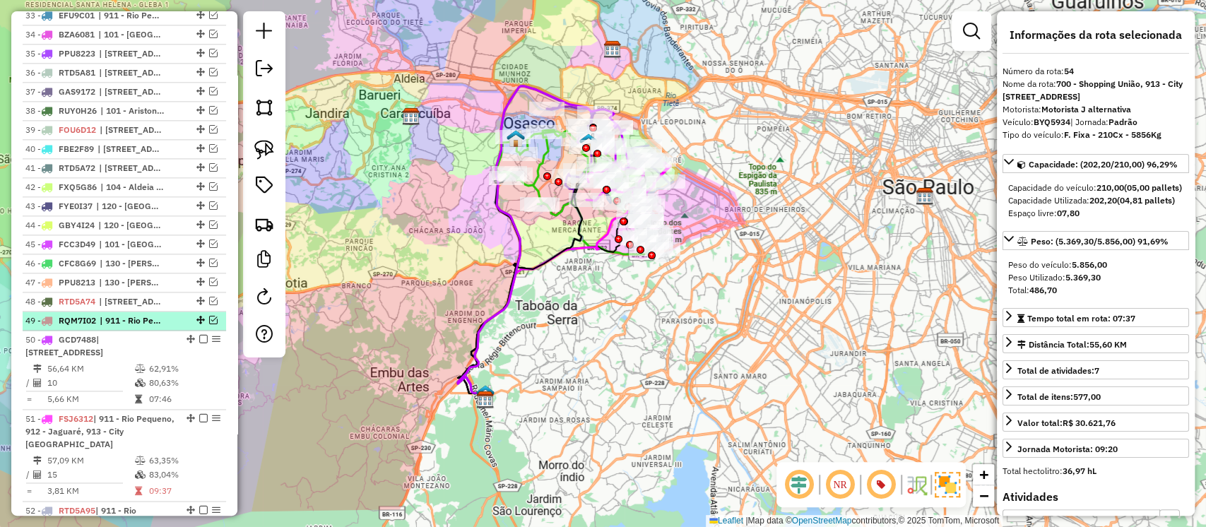
click at [208, 314] on div "49 - RQM7I02 | 911 - Rio Pequeno" at bounding box center [124, 320] width 198 height 13
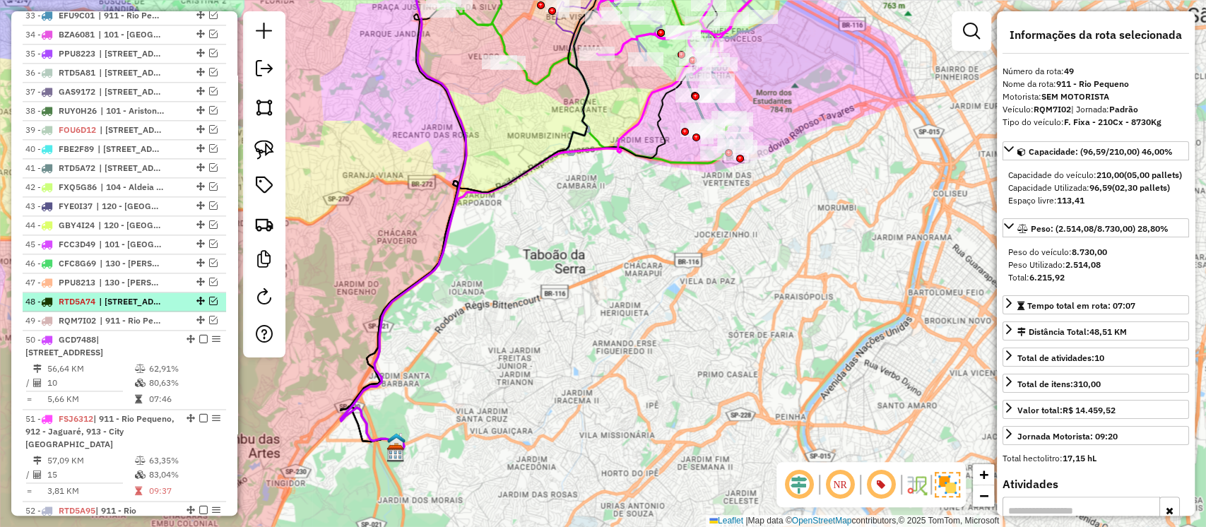
click at [209, 298] on em at bounding box center [213, 301] width 8 height 8
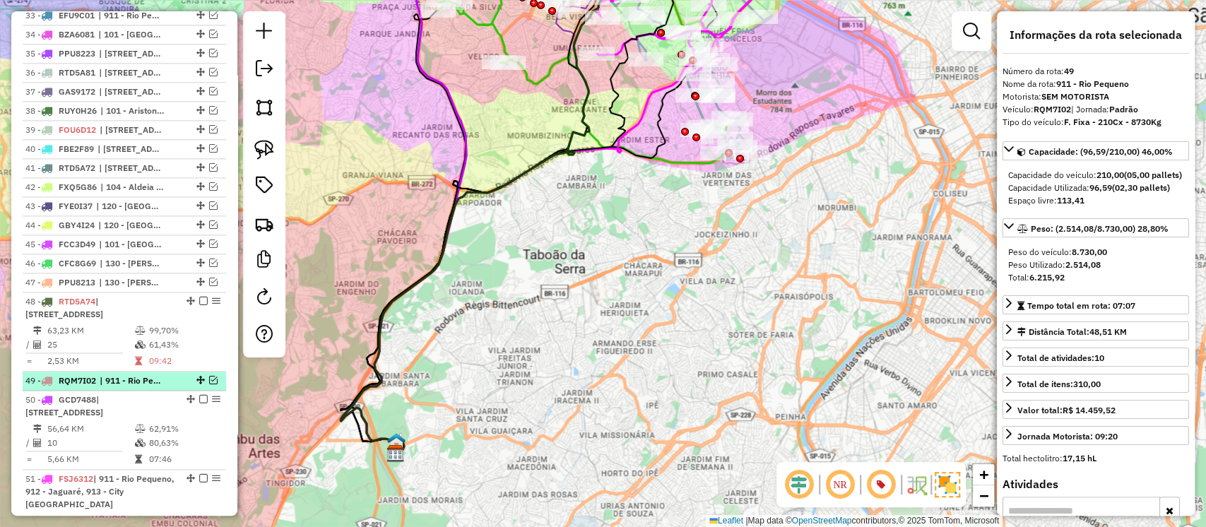
click at [209, 376] on em at bounding box center [213, 380] width 8 height 8
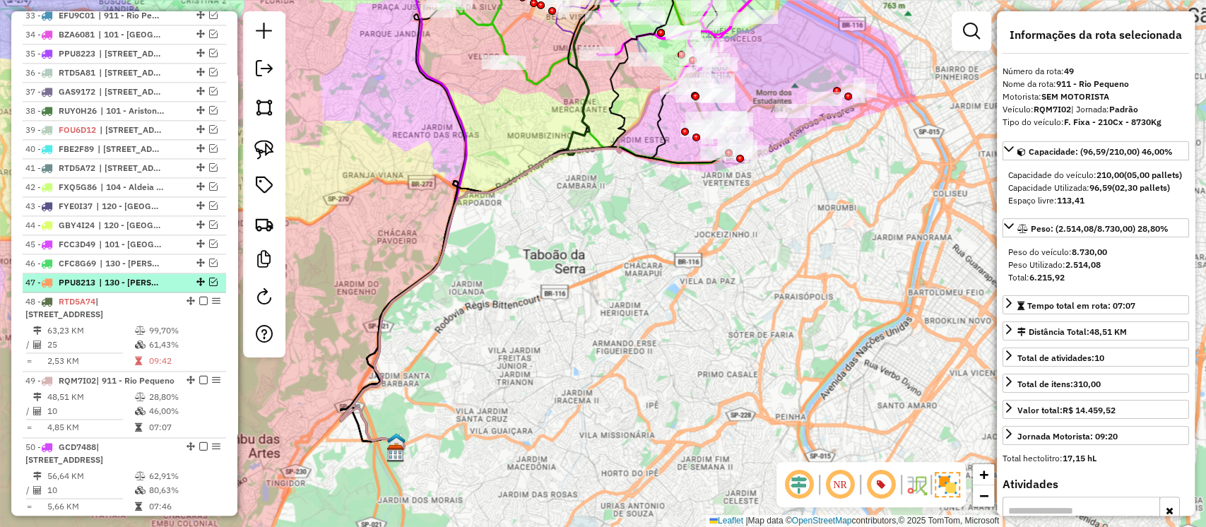
click at [209, 279] on em at bounding box center [213, 282] width 8 height 8
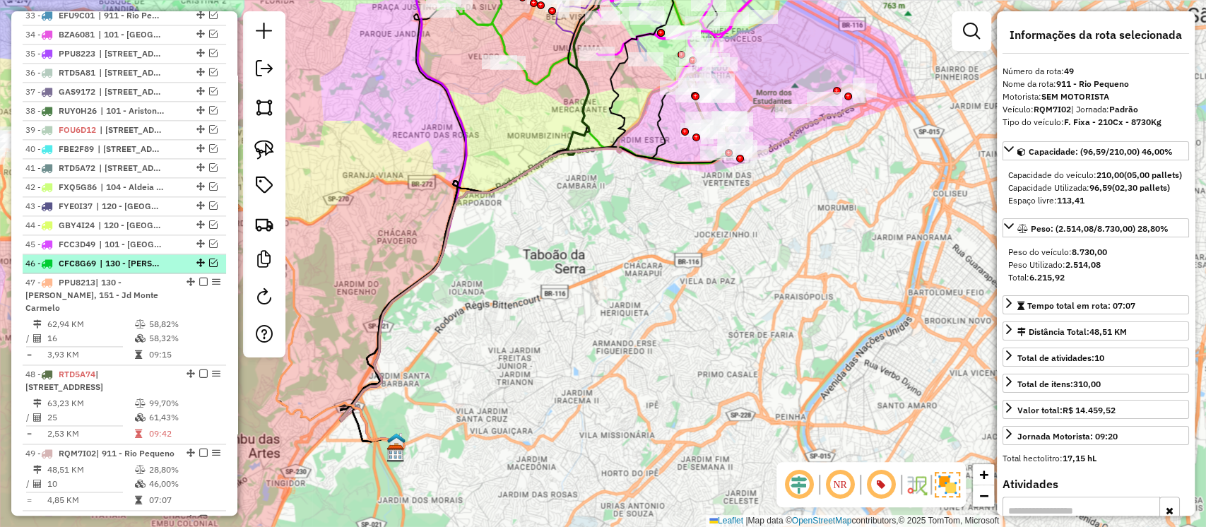
click at [211, 259] on em at bounding box center [213, 263] width 8 height 8
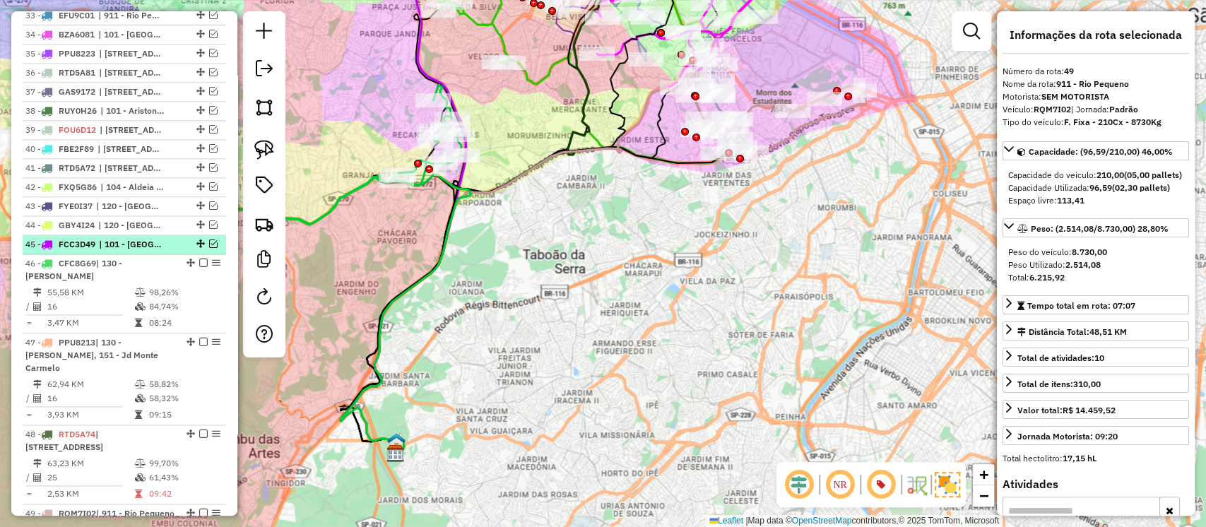
click at [211, 241] on em at bounding box center [213, 244] width 8 height 8
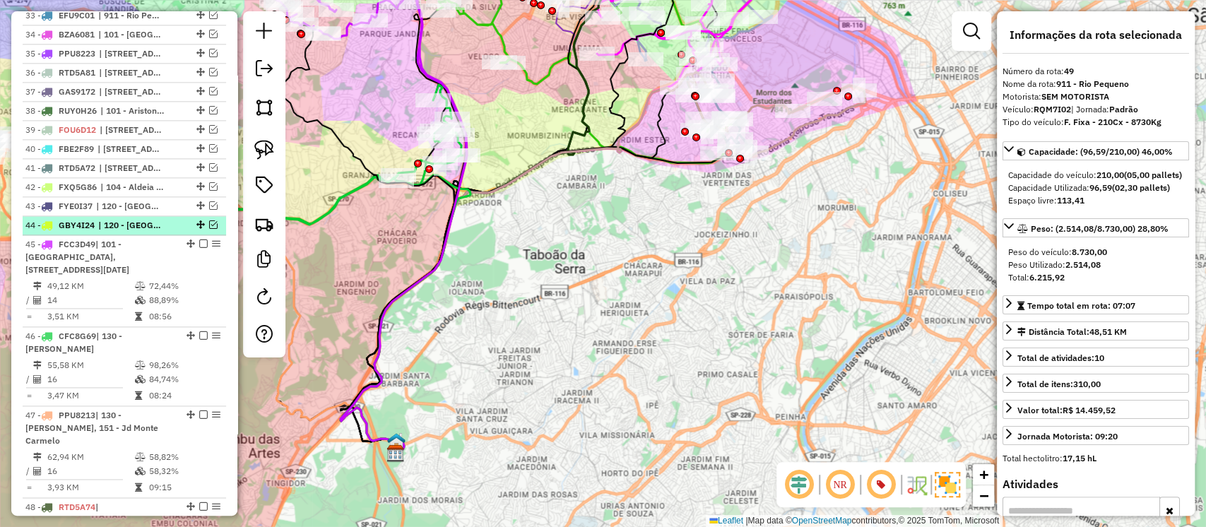
click at [209, 220] on em at bounding box center [213, 224] width 8 height 8
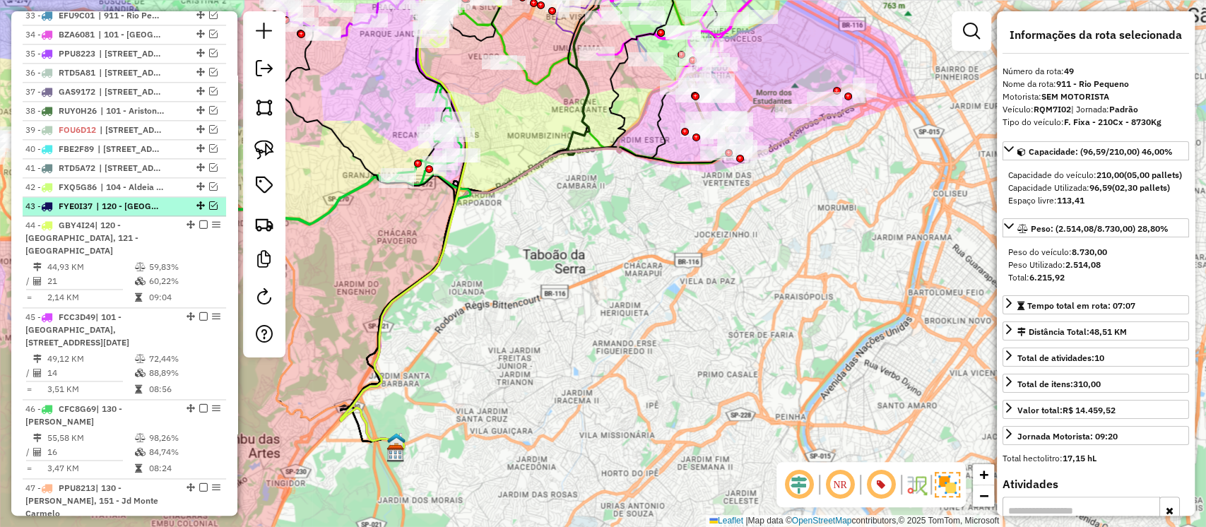
click at [211, 205] on em at bounding box center [213, 205] width 8 height 8
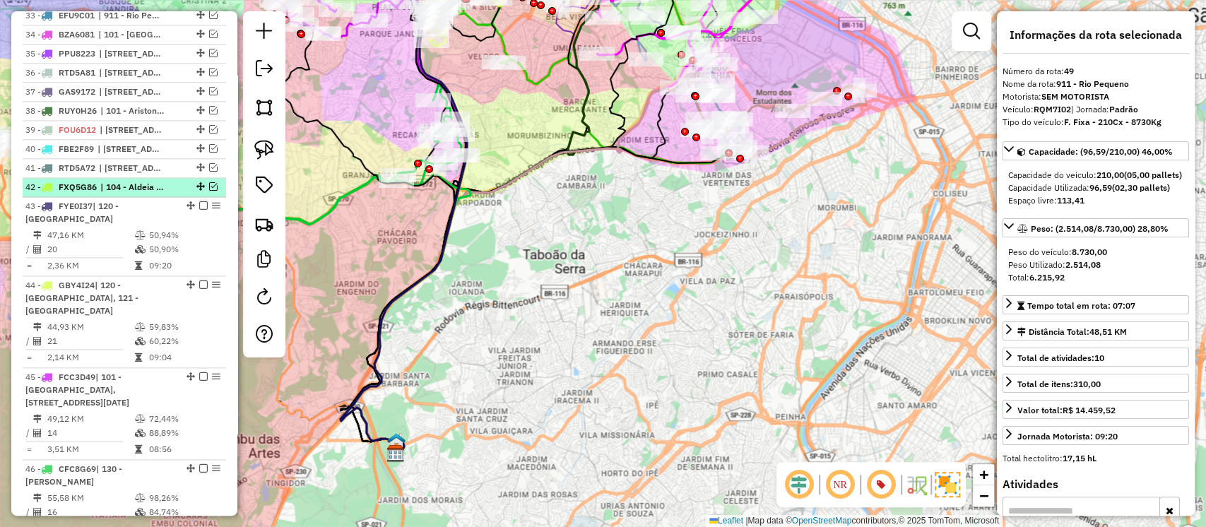
click at [209, 184] on em at bounding box center [213, 186] width 8 height 8
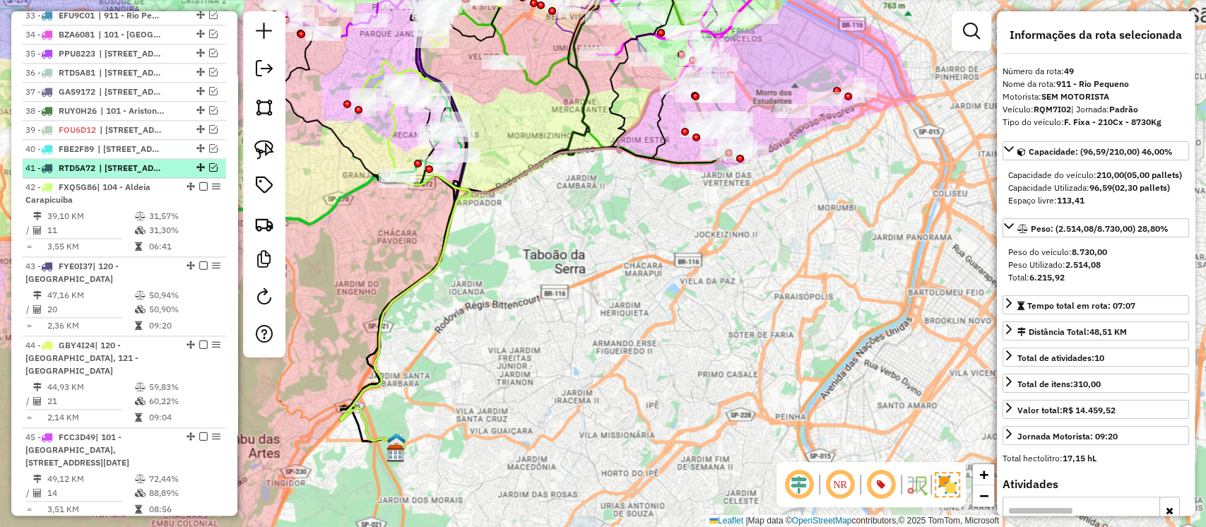
click at [209, 163] on em at bounding box center [213, 167] width 8 height 8
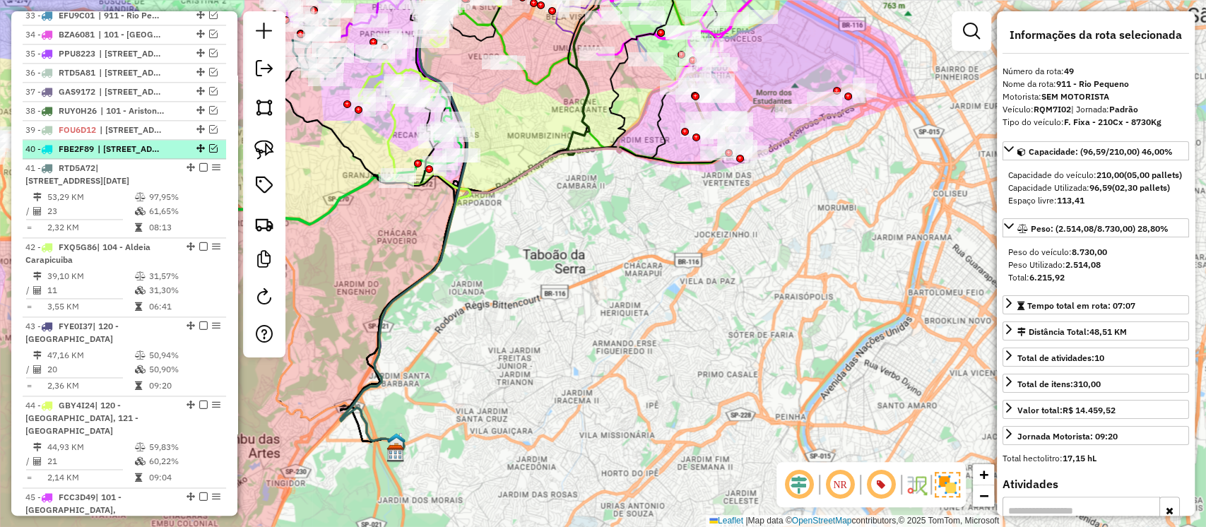
click at [212, 144] on em at bounding box center [213, 148] width 8 height 8
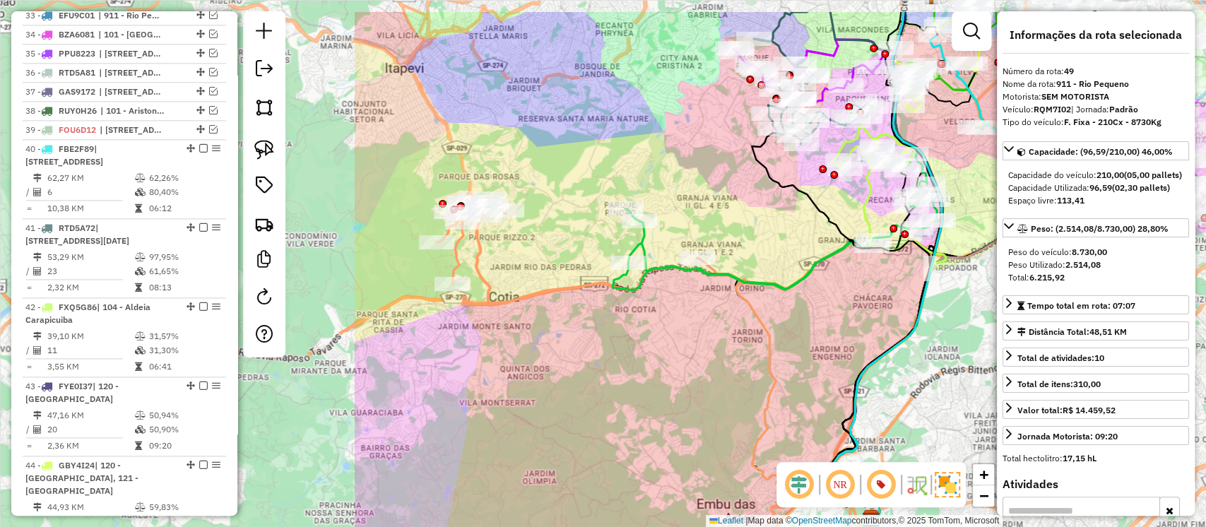
drag, startPoint x: 389, startPoint y: 254, endPoint x: 865, endPoint y: 319, distance: 480.0
click at [865, 319] on div "Janela de atendimento Grade de atendimento Capacidade Transportadoras Veículos …" at bounding box center [603, 263] width 1206 height 527
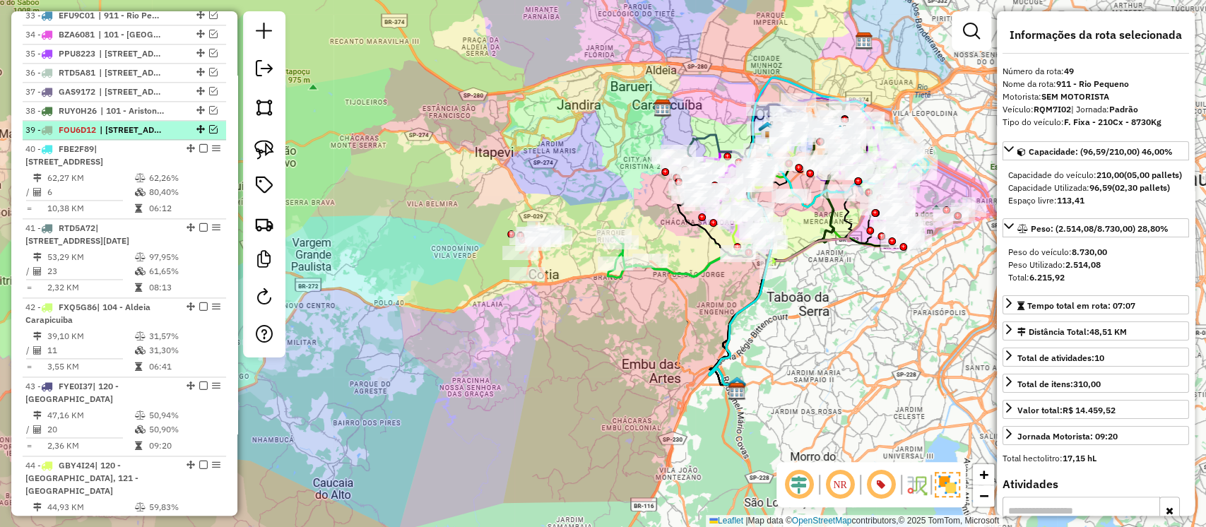
click at [211, 125] on em at bounding box center [213, 129] width 8 height 8
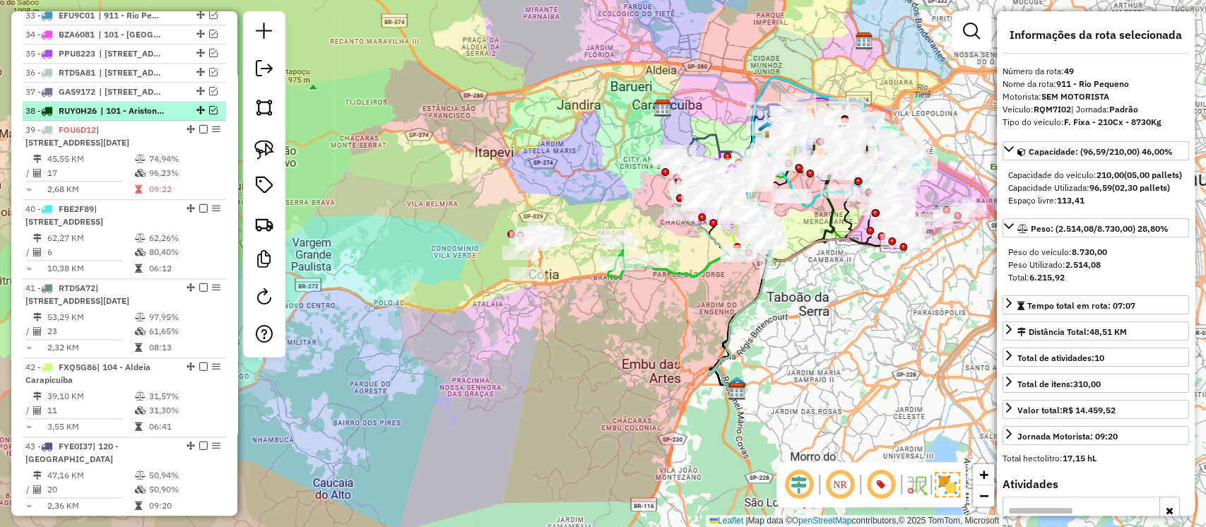
click at [211, 107] on em at bounding box center [213, 110] width 8 height 8
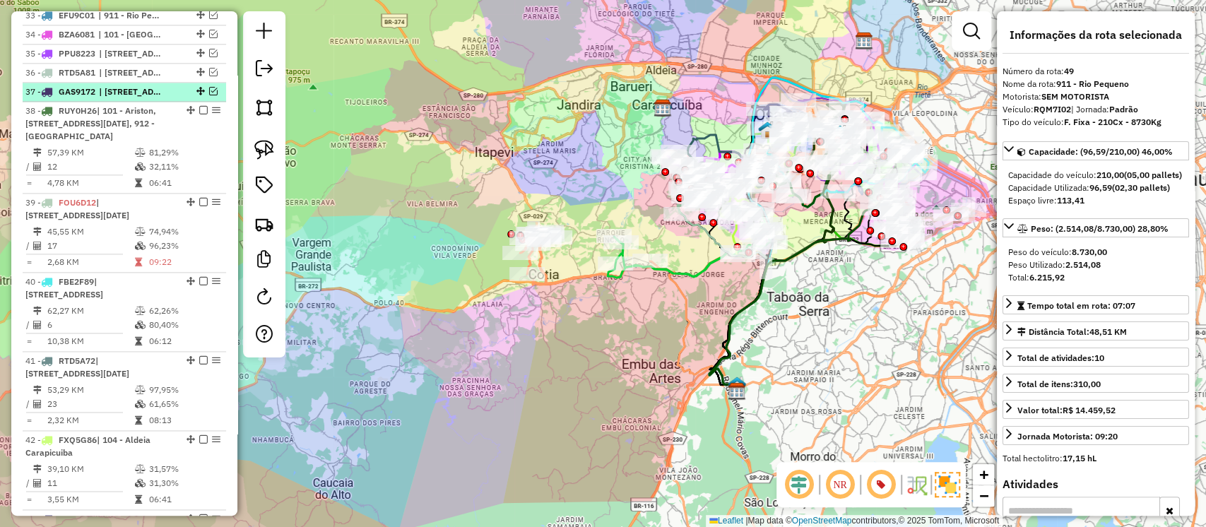
click at [211, 88] on em at bounding box center [213, 91] width 8 height 8
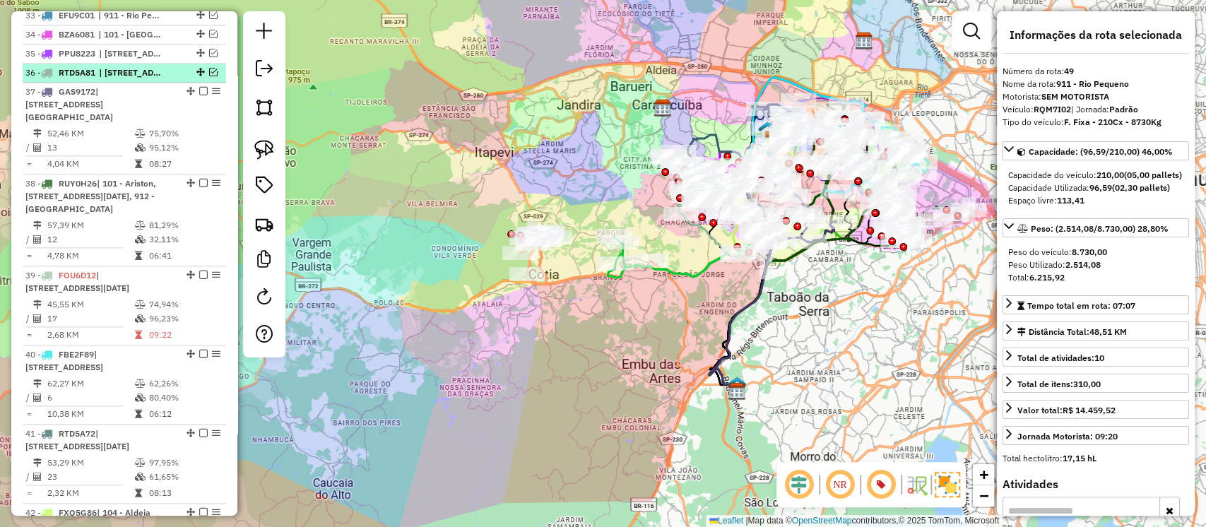
click at [209, 71] on em at bounding box center [213, 72] width 8 height 8
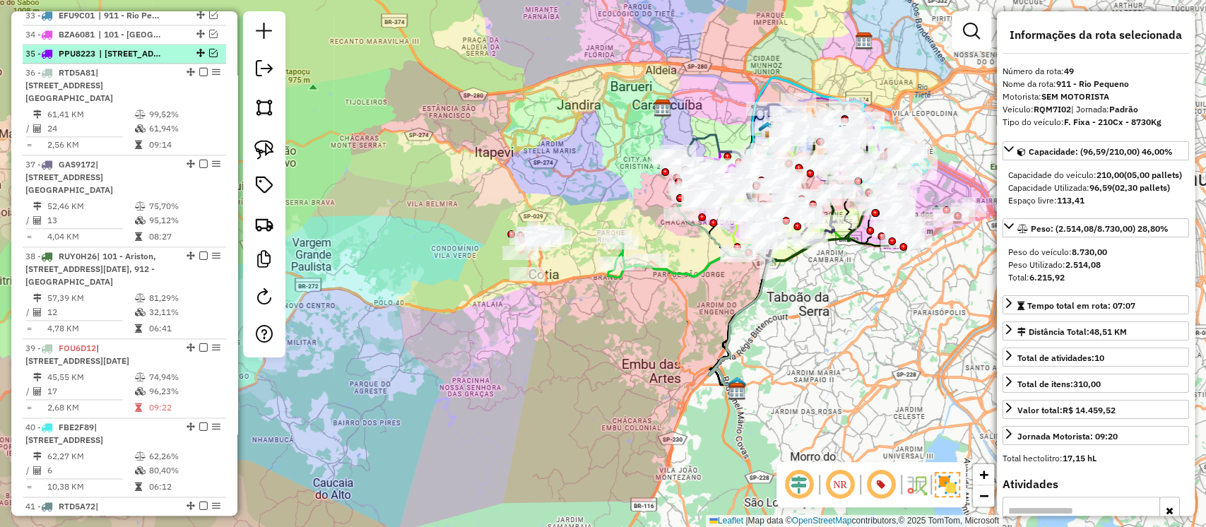
click at [209, 51] on em at bounding box center [213, 53] width 8 height 8
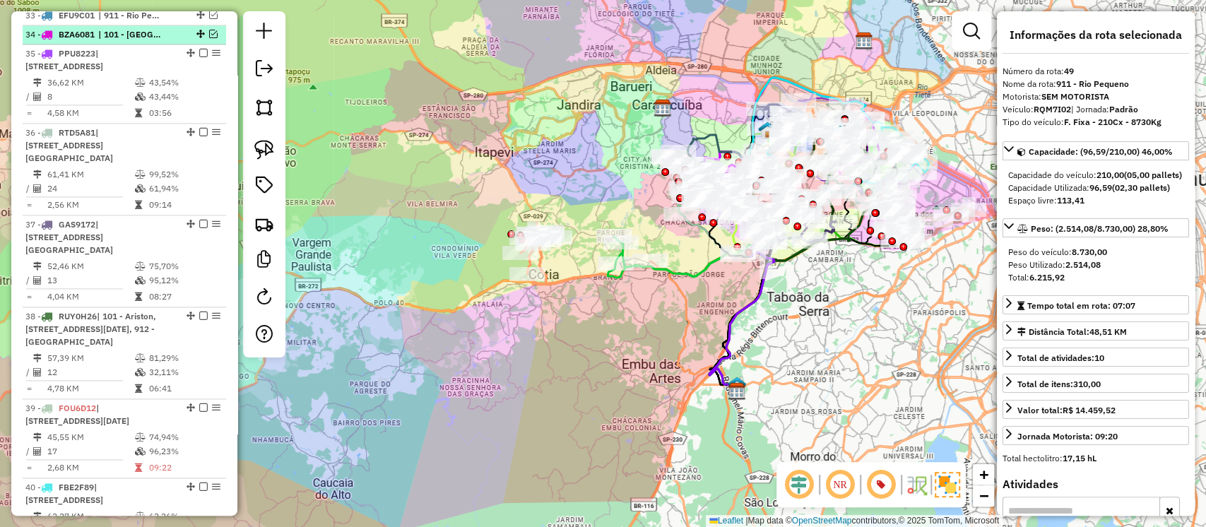
click at [211, 30] on em at bounding box center [213, 34] width 8 height 8
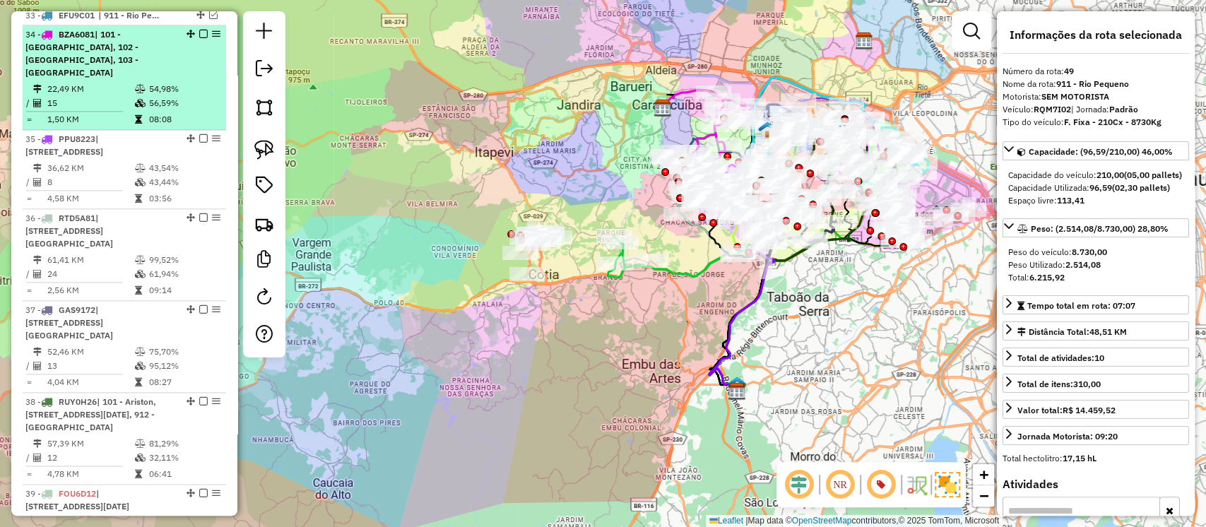
click at [200, 96] on td "56,59%" at bounding box center [183, 103] width 71 height 14
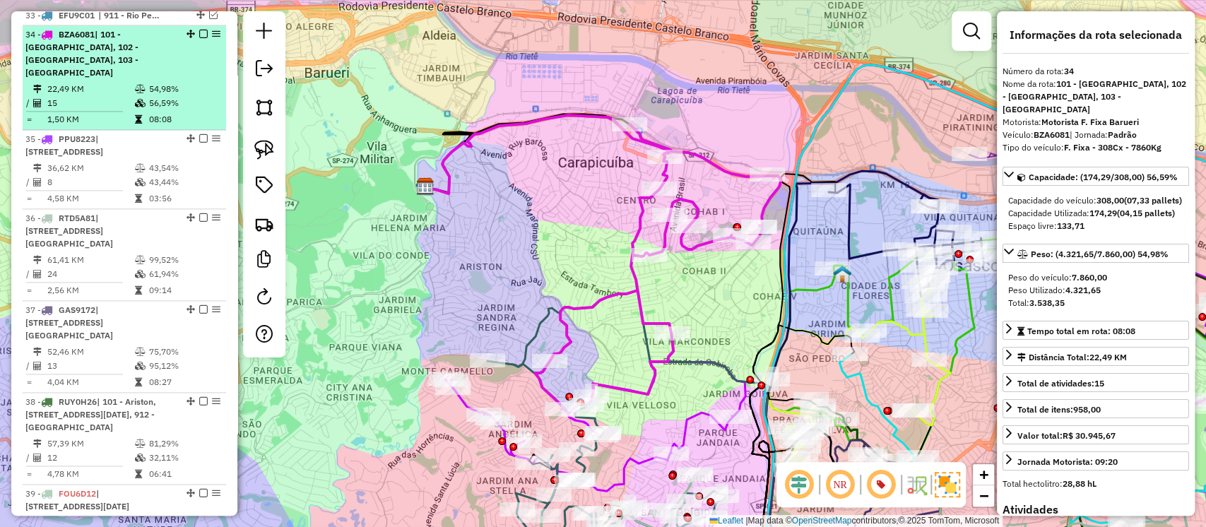
click at [199, 31] on em at bounding box center [203, 34] width 8 height 8
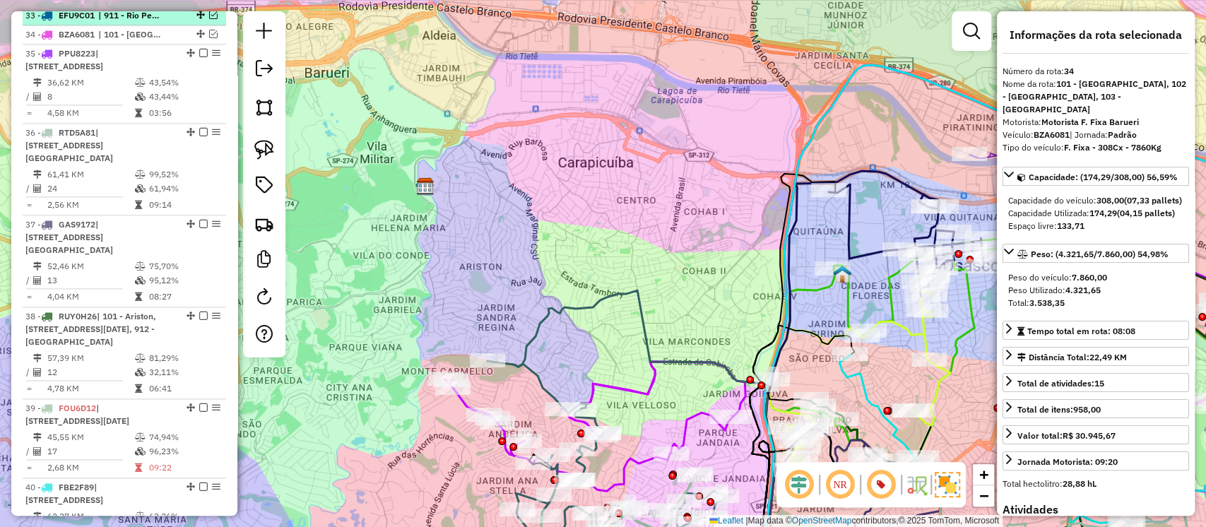
click at [211, 13] on em at bounding box center [213, 15] width 8 height 8
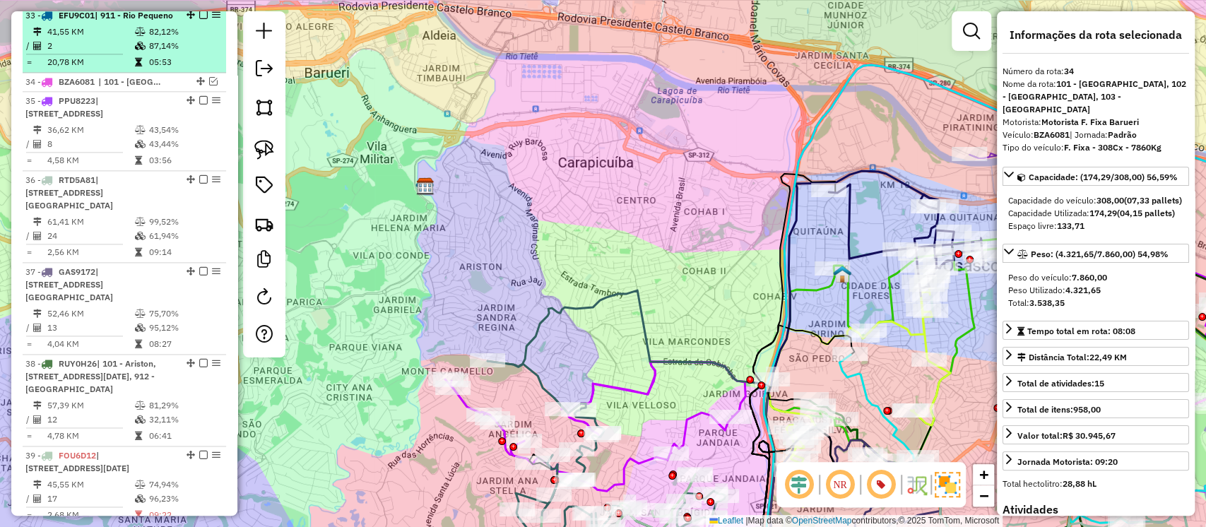
click at [180, 53] on td "87,14%" at bounding box center [183, 46] width 71 height 14
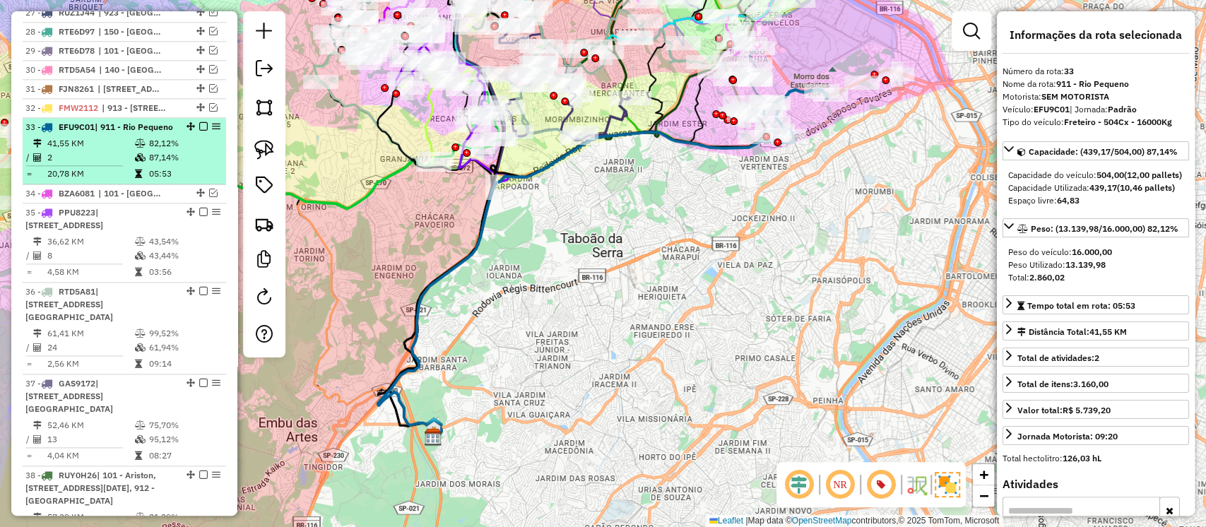
scroll to position [1074, 0]
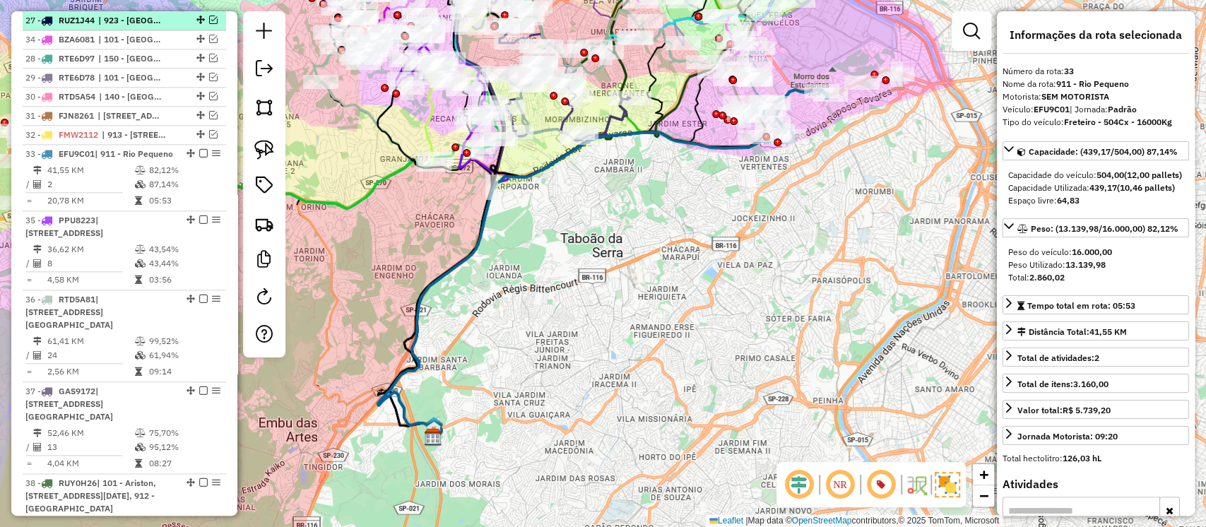
drag, startPoint x: 189, startPoint y: 199, endPoint x: 192, endPoint y: 21, distance: 177.4
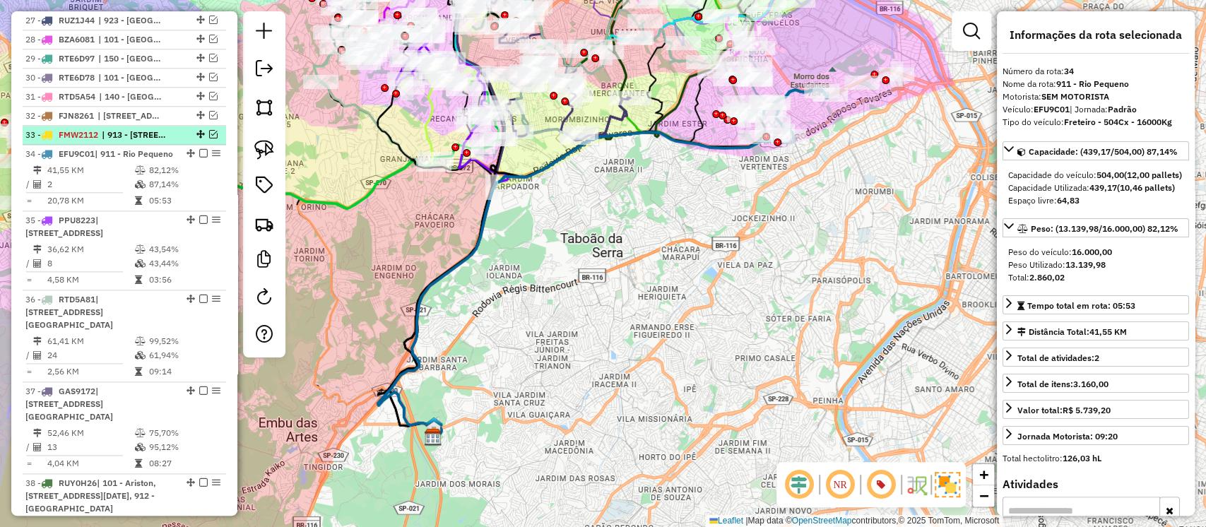
click at [209, 133] on em at bounding box center [213, 134] width 8 height 8
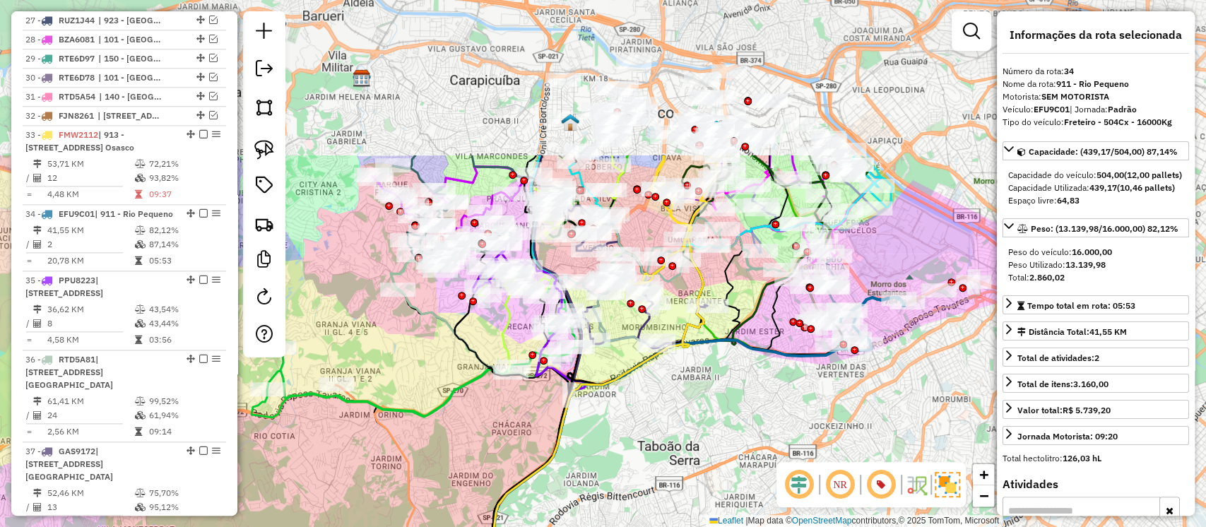
drag, startPoint x: 610, startPoint y: 218, endPoint x: 687, endPoint y: 437, distance: 232.2
click at [687, 437] on div "Janela de atendimento Grade de atendimento Capacidade Transportadoras Veículos …" at bounding box center [603, 263] width 1206 height 527
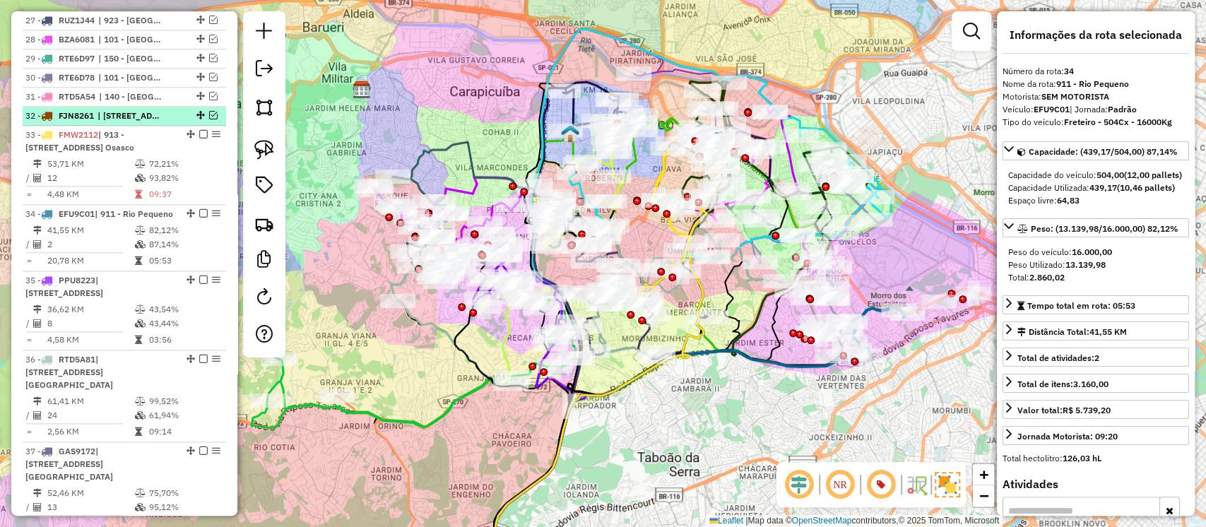
click at [209, 114] on em at bounding box center [213, 115] width 8 height 8
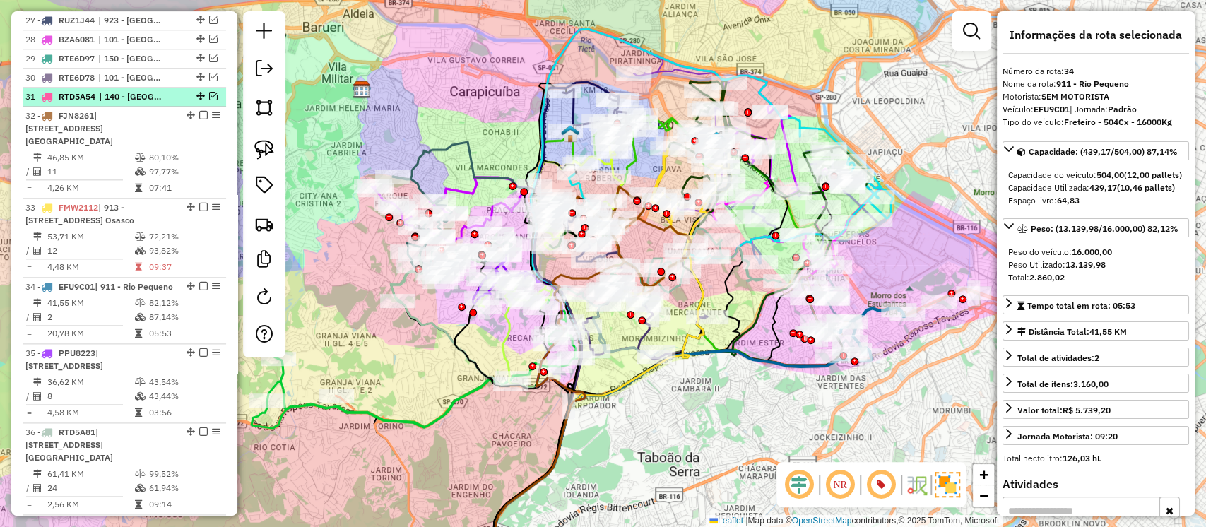
click at [209, 93] on em at bounding box center [213, 96] width 8 height 8
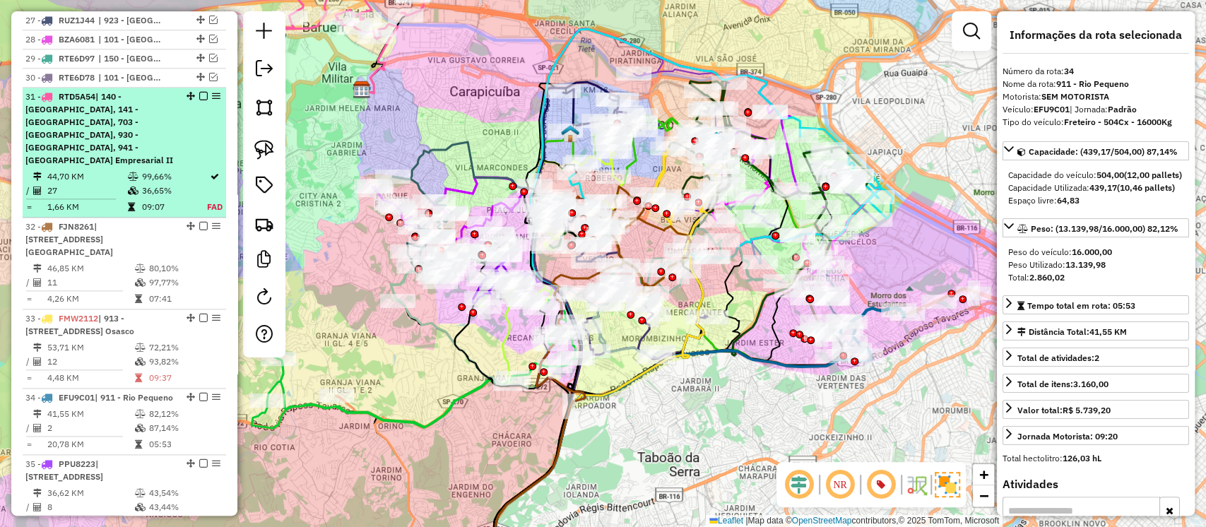
click at [201, 93] on em at bounding box center [203, 96] width 8 height 8
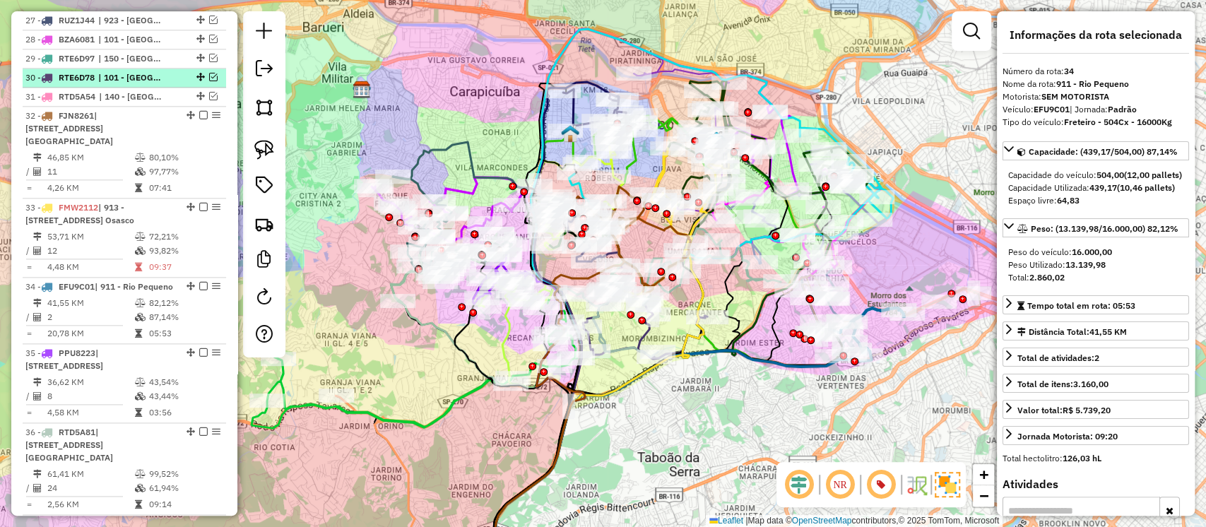
click at [209, 73] on em at bounding box center [213, 77] width 8 height 8
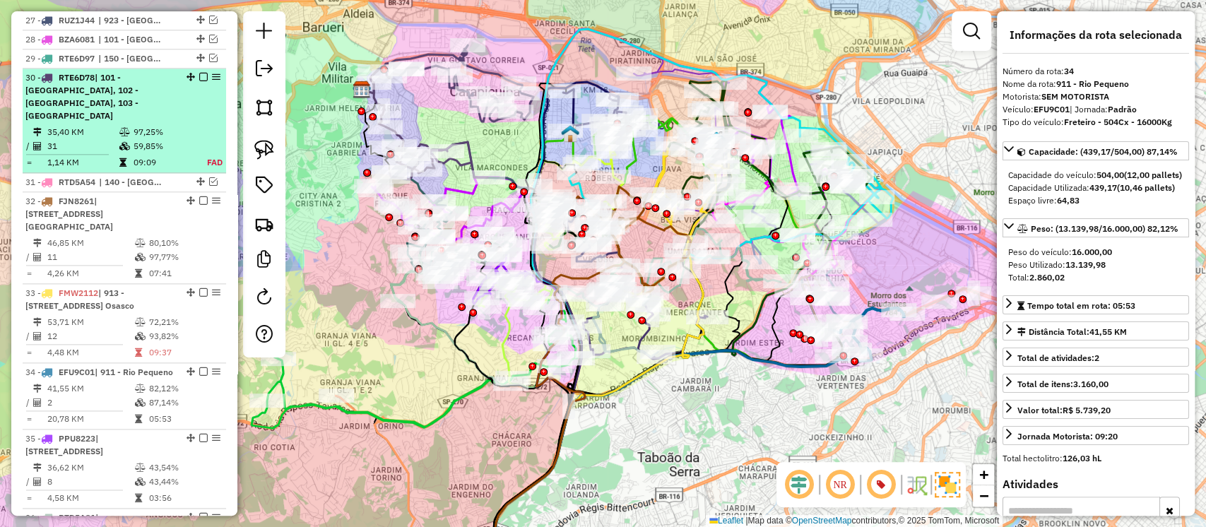
click at [199, 76] on em at bounding box center [203, 77] width 8 height 8
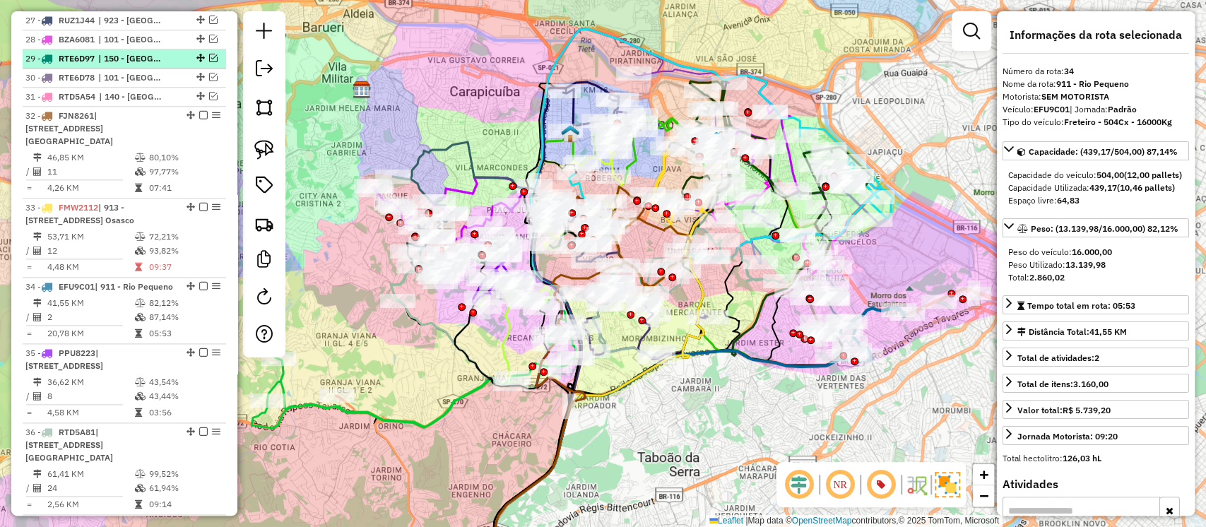
click at [209, 56] on em at bounding box center [213, 58] width 8 height 8
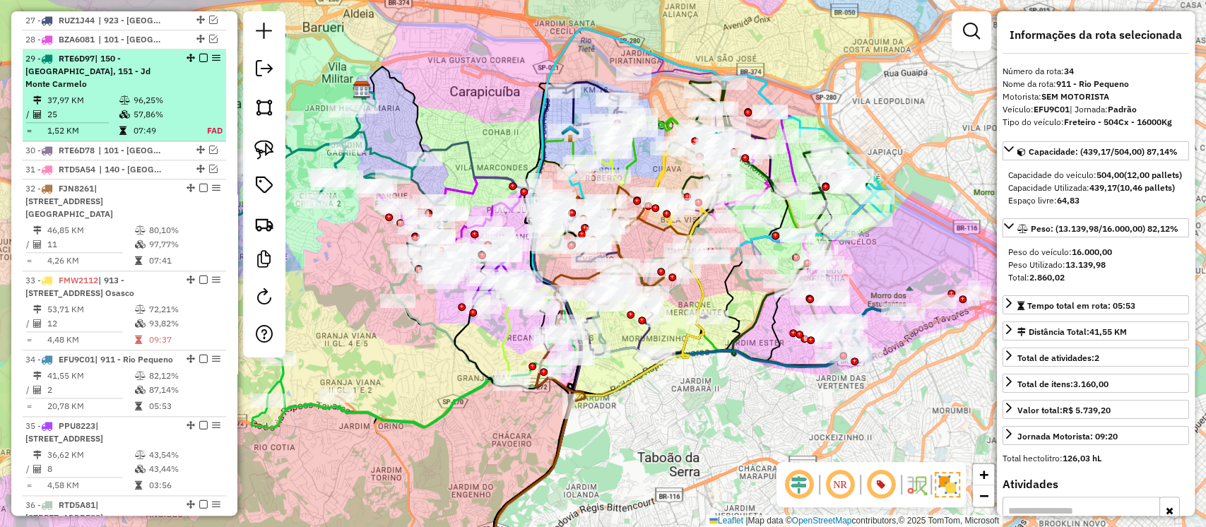
click at [199, 54] on em at bounding box center [203, 58] width 8 height 8
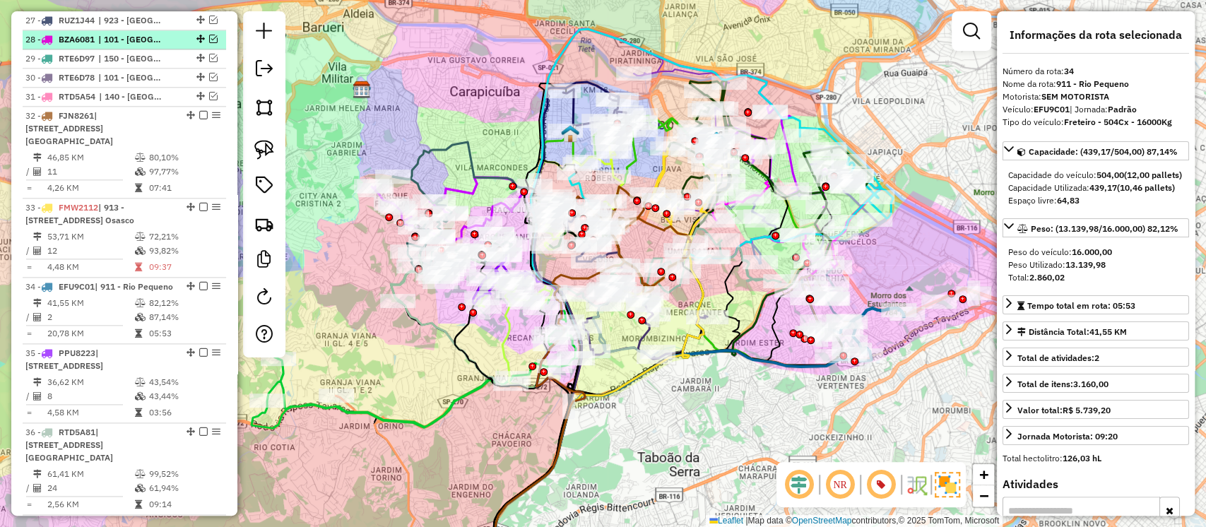
click at [209, 36] on em at bounding box center [213, 39] width 8 height 8
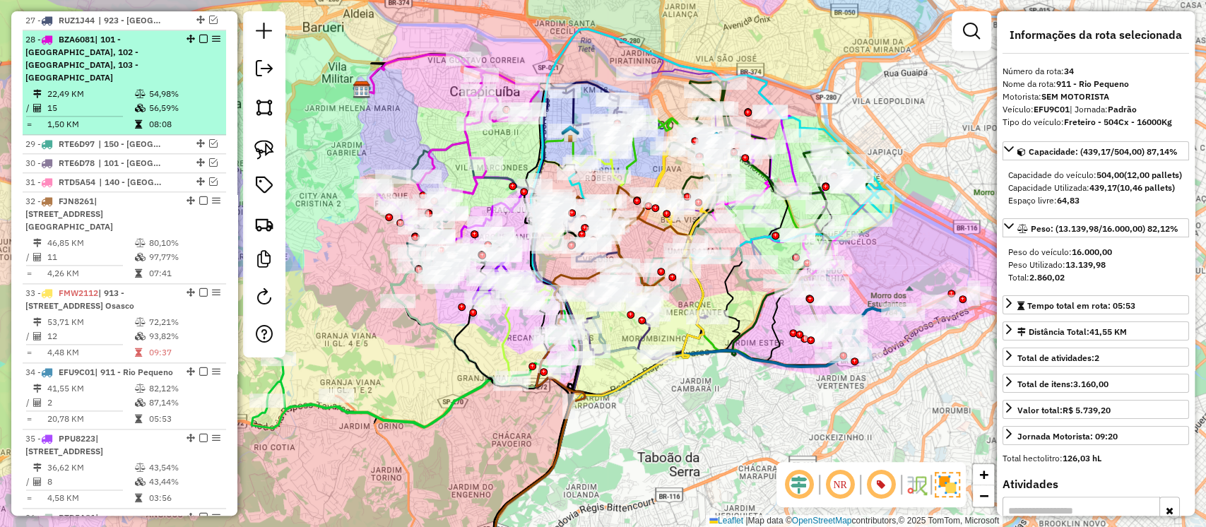
click at [200, 37] on em at bounding box center [203, 39] width 8 height 8
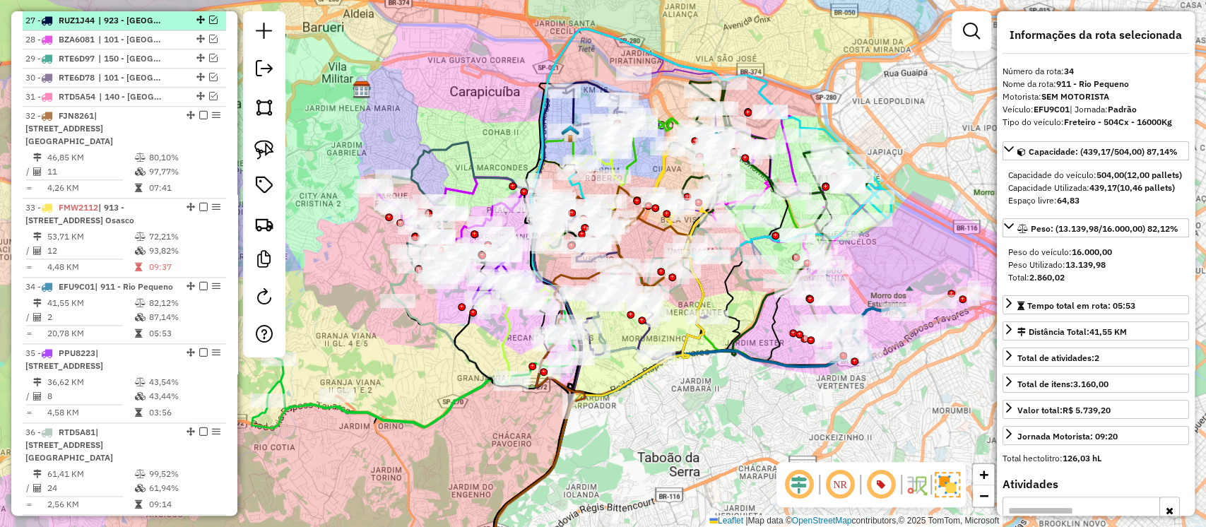
click at [211, 18] on em at bounding box center [213, 20] width 8 height 8
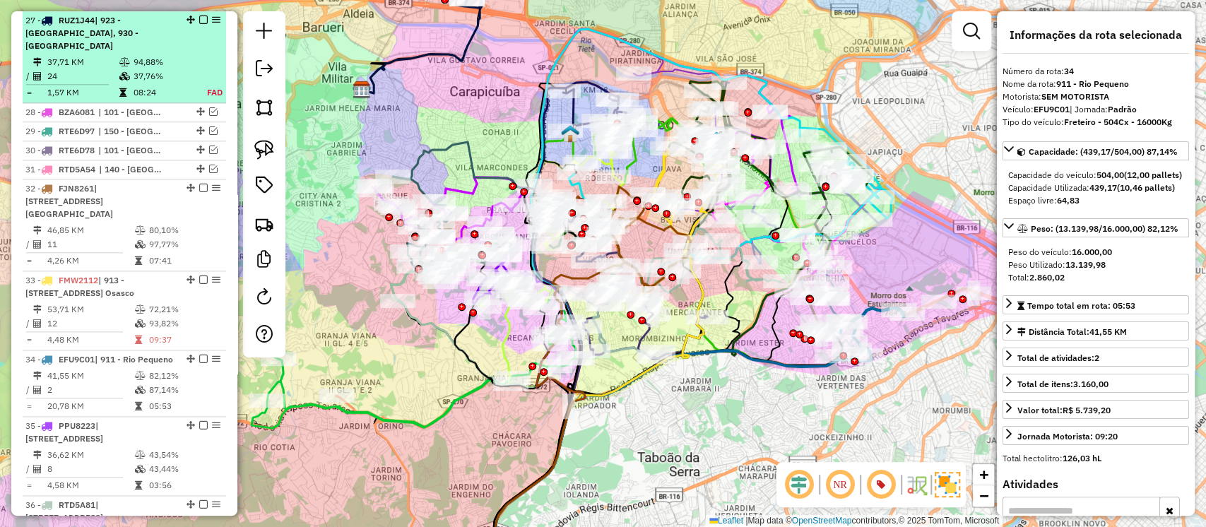
click at [199, 16] on em at bounding box center [203, 20] width 8 height 8
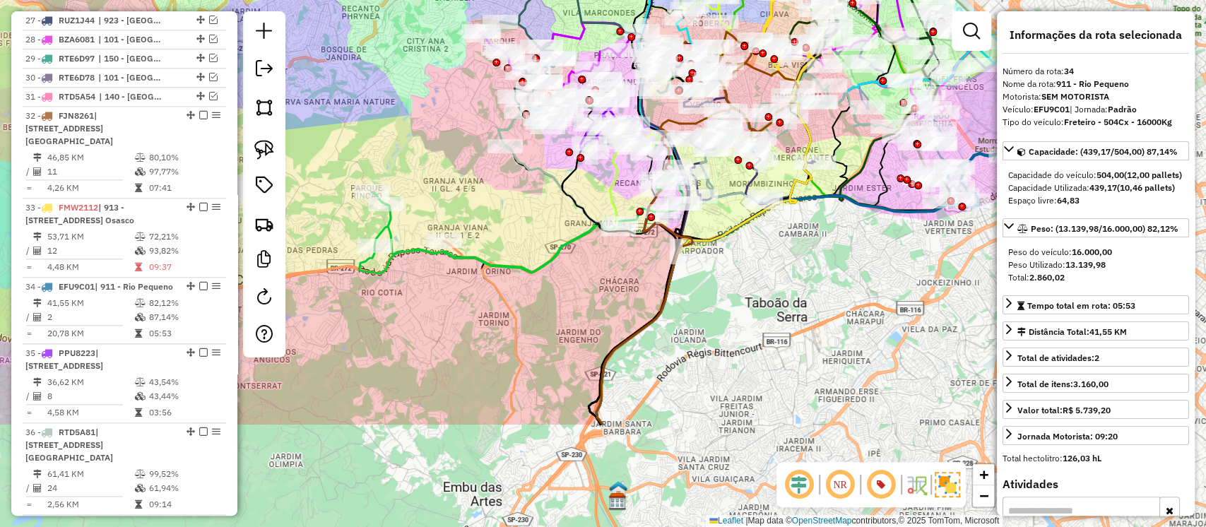
drag, startPoint x: 611, startPoint y: 451, endPoint x: 719, endPoint y: 294, distance: 190.5
click at [719, 294] on div "Janela de atendimento Grade de atendimento Capacidade Transportadoras Veículos …" at bounding box center [603, 263] width 1206 height 527
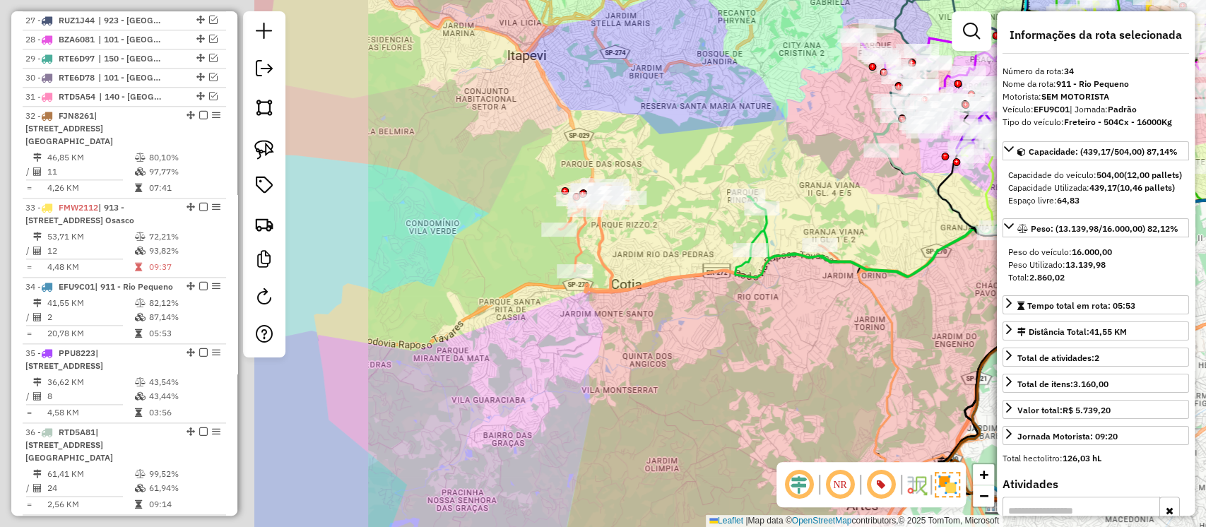
drag, startPoint x: 514, startPoint y: 320, endPoint x: 889, endPoint y: 328, distance: 374.6
click at [895, 329] on div "Janela de atendimento Grade de atendimento Capacidade Transportadoras Veículos …" at bounding box center [603, 263] width 1206 height 527
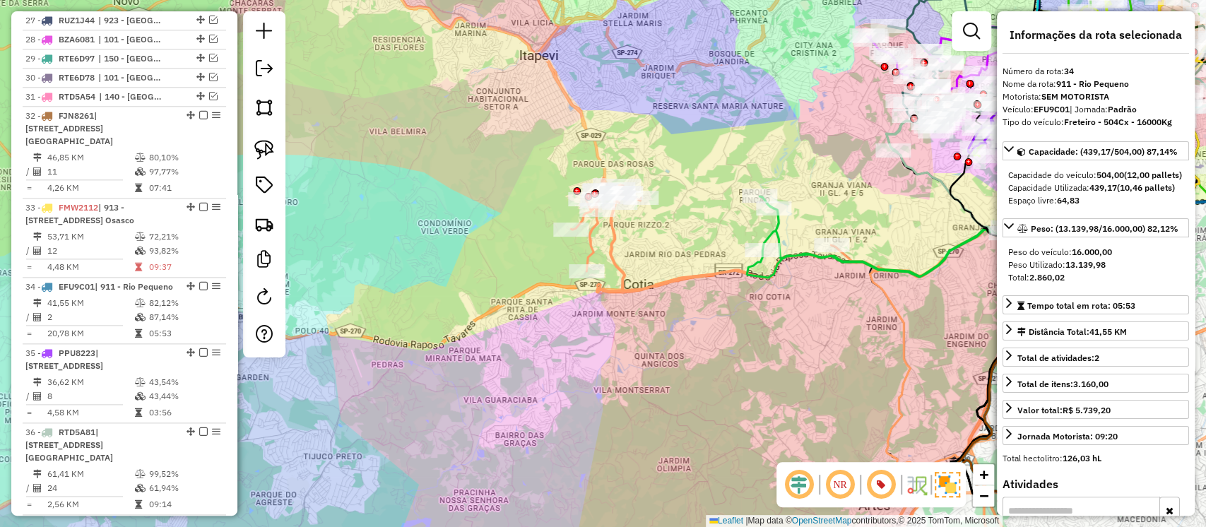
click at [678, 276] on icon at bounding box center [725, 235] width 308 height 114
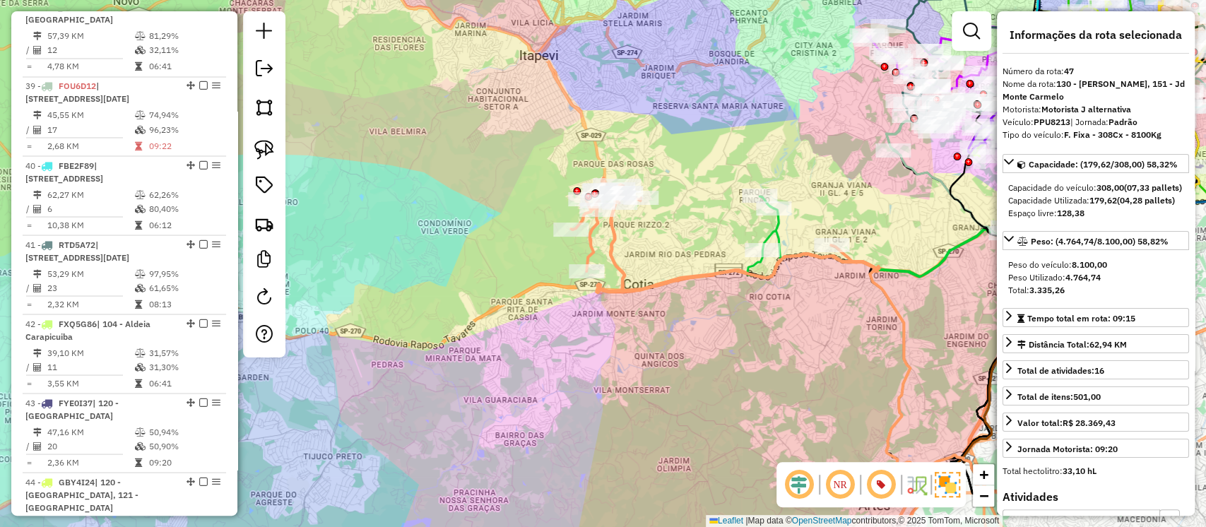
scroll to position [2454, 0]
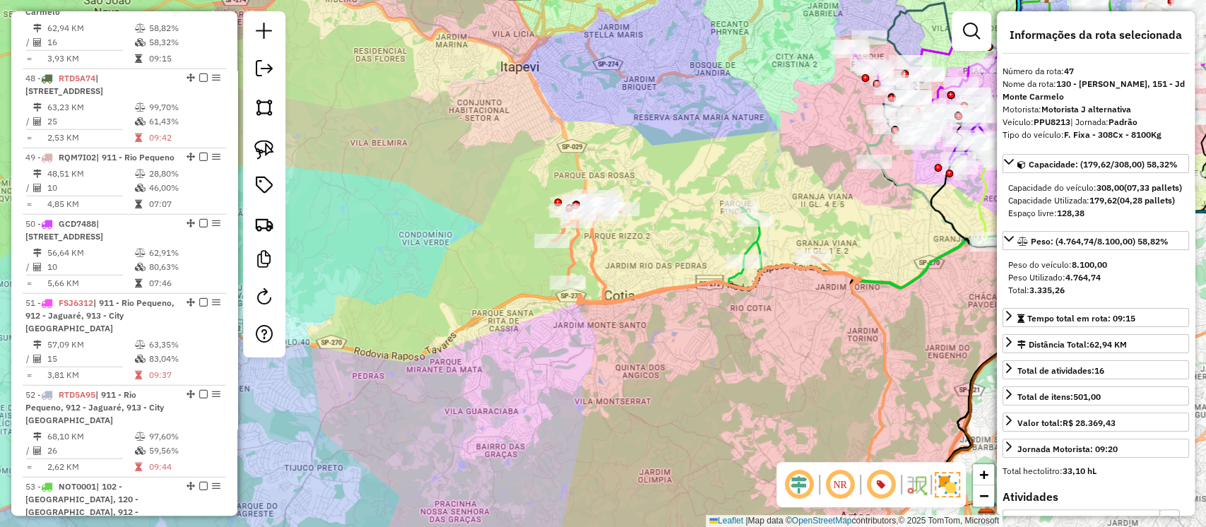
drag, startPoint x: 771, startPoint y: 293, endPoint x: 689, endPoint y: 334, distance: 92.0
click at [703, 337] on div "Janela de atendimento Grade de atendimento Capacidade Transportadoras Veículos …" at bounding box center [603, 263] width 1206 height 527
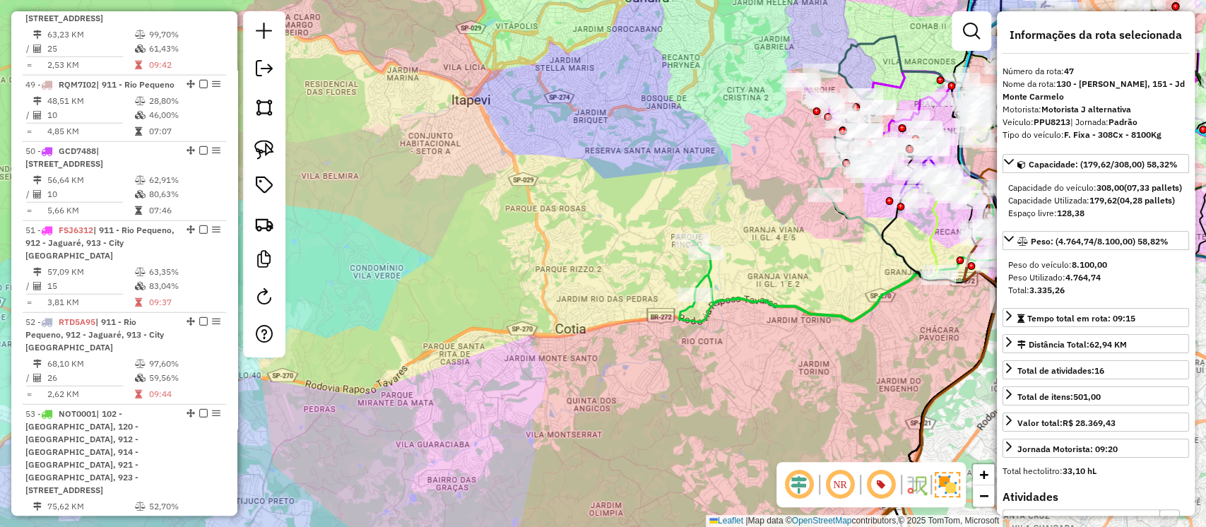
click at [702, 275] on icon at bounding box center [842, 252] width 326 height 141
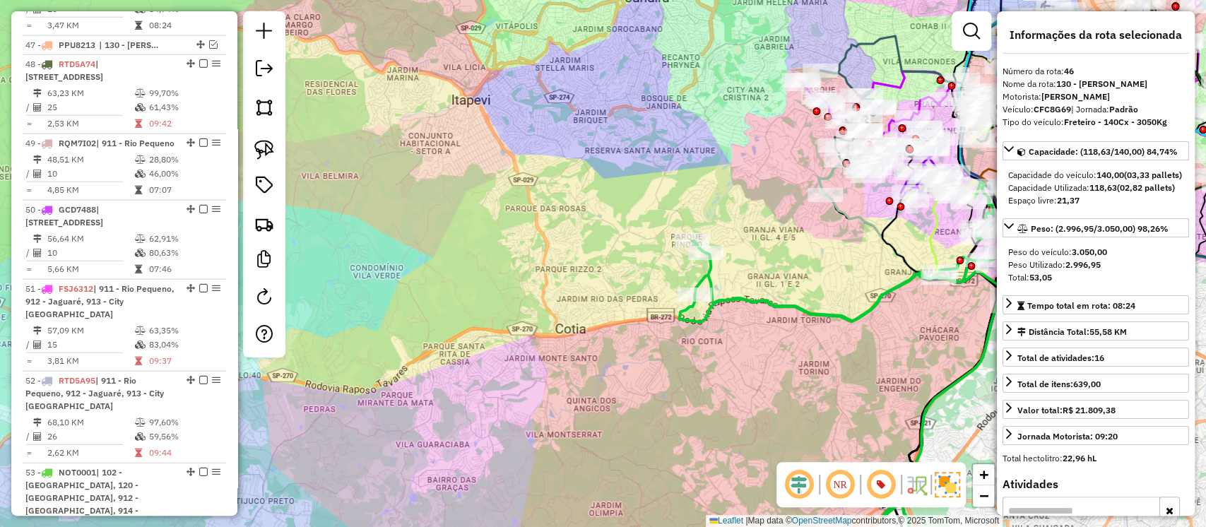
scroll to position [2375, 0]
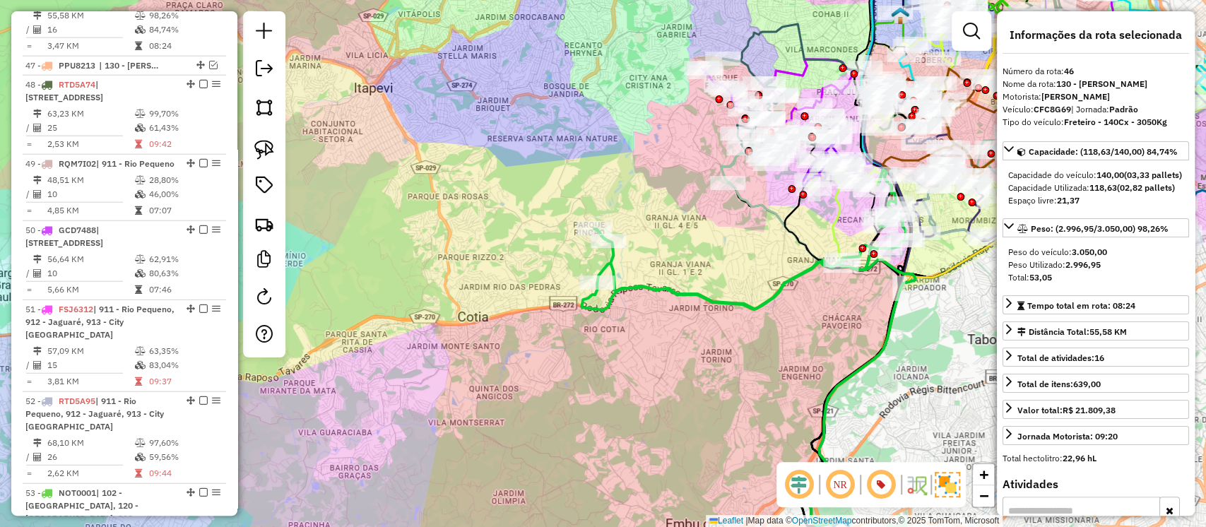
drag, startPoint x: 790, startPoint y: 279, endPoint x: 620, endPoint y: 242, distance: 174.4
click at [620, 242] on div "Janela de atendimento Grade de atendimento Capacidade Transportadoras Veículos …" at bounding box center [603, 263] width 1206 height 527
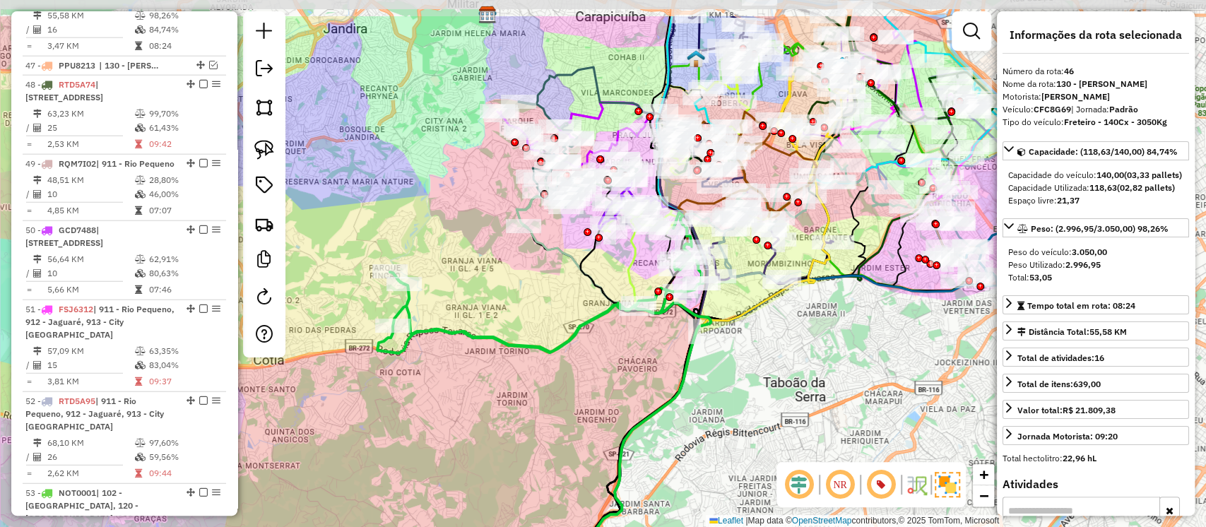
drag, startPoint x: 712, startPoint y: 314, endPoint x: 586, endPoint y: 382, distance: 143.5
click at [586, 382] on div "Janela de atendimento Grade de atendimento Capacidade Transportadoras Veículos …" at bounding box center [603, 263] width 1206 height 527
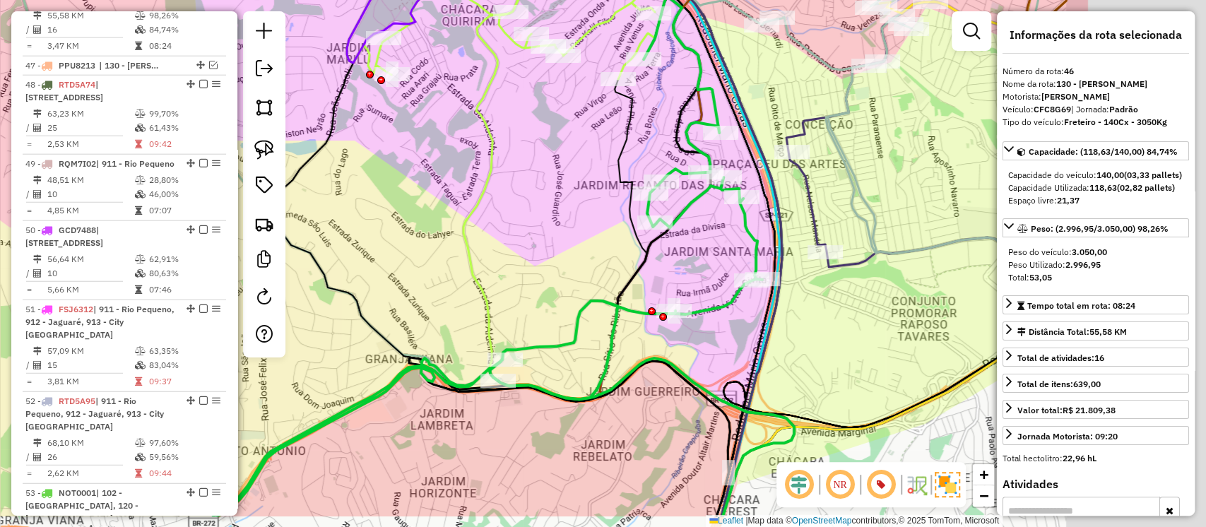
drag, startPoint x: 813, startPoint y: 291, endPoint x: 546, endPoint y: 218, distance: 277.6
click at [546, 218] on div "Janela de atendimento Grade de atendimento Capacidade Transportadoras Veículos …" at bounding box center [603, 263] width 1206 height 527
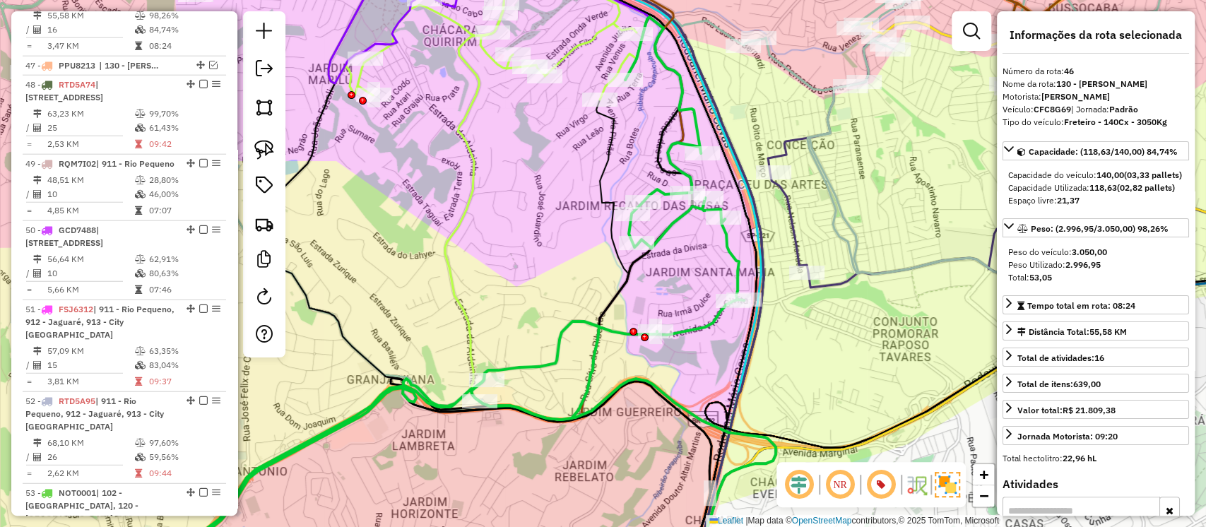
drag, startPoint x: 572, startPoint y: 208, endPoint x: 586, endPoint y: 239, distance: 33.2
click at [586, 239] on div "Janela de atendimento Grade de atendimento Capacidade Transportadoras Veículos …" at bounding box center [603, 263] width 1206 height 527
click at [522, 366] on icon at bounding box center [311, 297] width 865 height 560
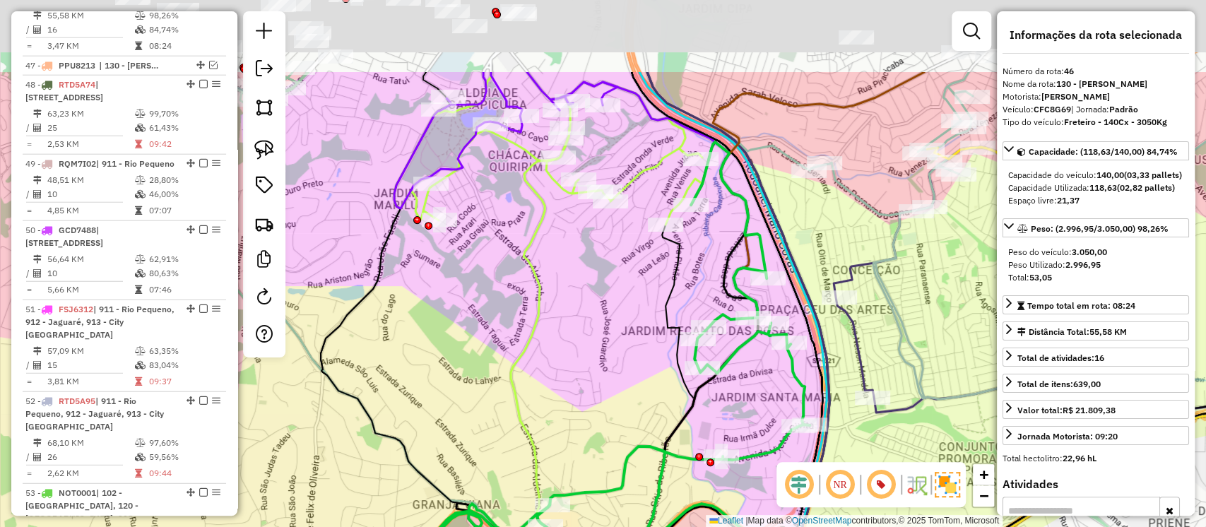
drag, startPoint x: 554, startPoint y: 211, endPoint x: 634, endPoint y: 350, distance: 160.5
click at [633, 350] on div "Janela de atendimento Grade de atendimento Capacidade Transportadoras Veículos …" at bounding box center [603, 263] width 1206 height 527
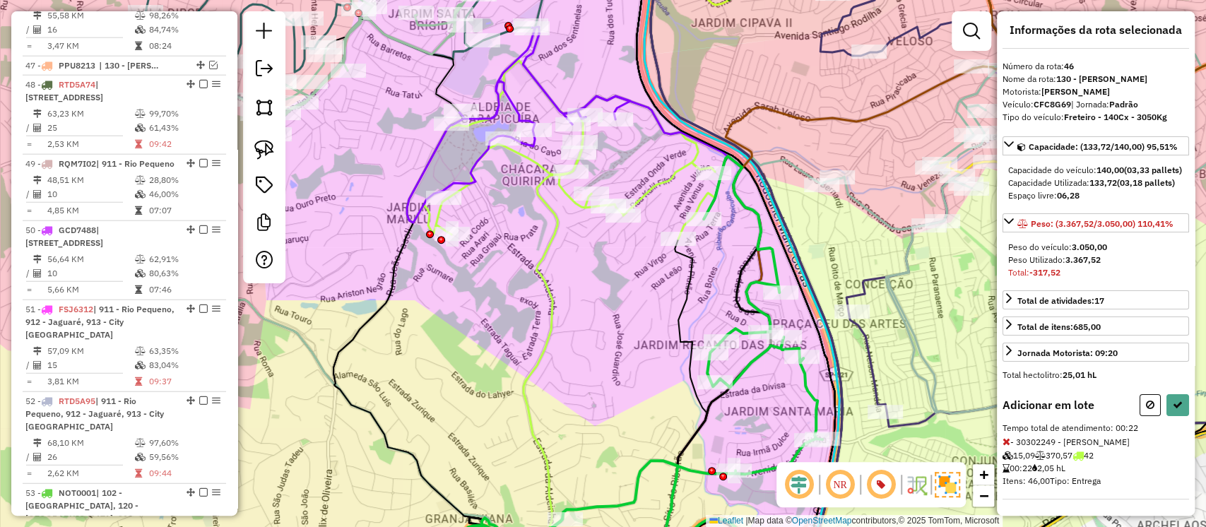
scroll to position [6, 0]
click at [1004, 446] on icon at bounding box center [1007, 441] width 8 height 10
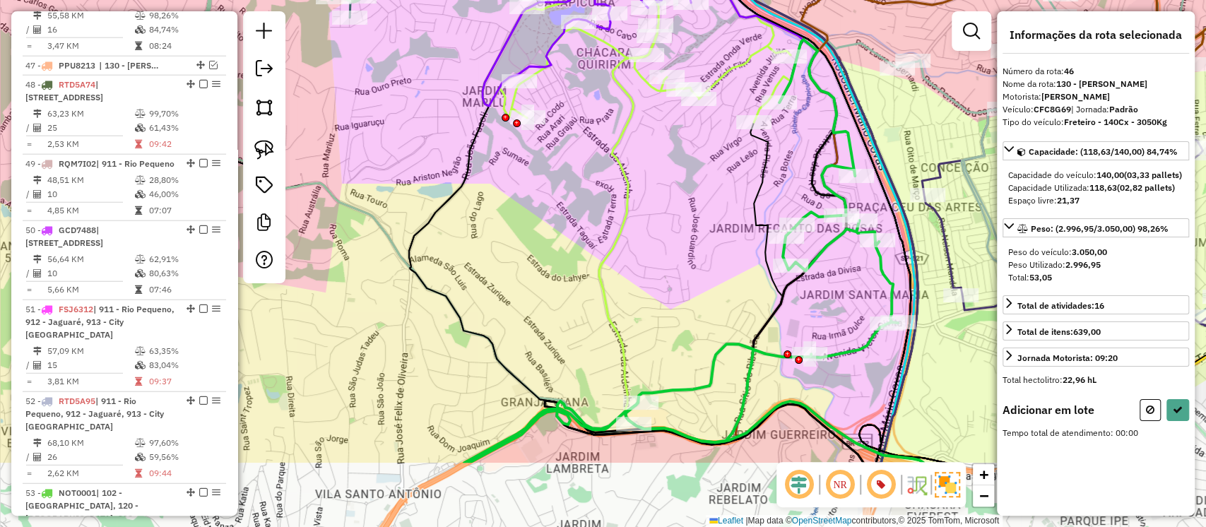
drag, startPoint x: 763, startPoint y: 419, endPoint x: 837, endPoint y: 304, distance: 136.6
click at [837, 304] on div "Janela de atendimento Grade de atendimento Capacidade Transportadoras Veículos …" at bounding box center [603, 263] width 1206 height 527
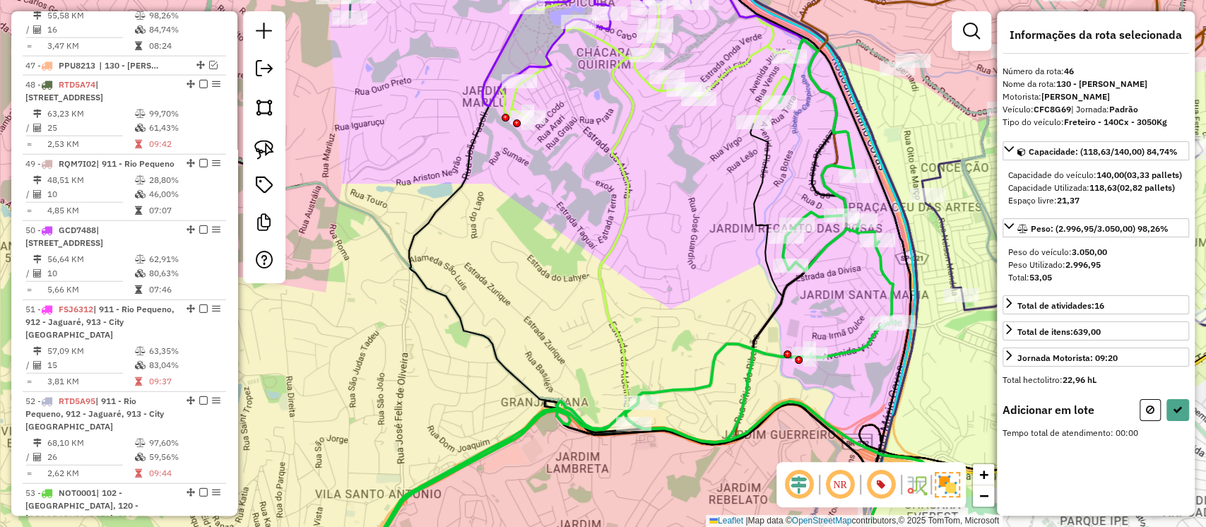
drag, startPoint x: 1150, startPoint y: 423, endPoint x: 1120, endPoint y: 420, distance: 29.8
click at [1148, 415] on icon at bounding box center [1150, 410] width 8 height 10
select select "**********"
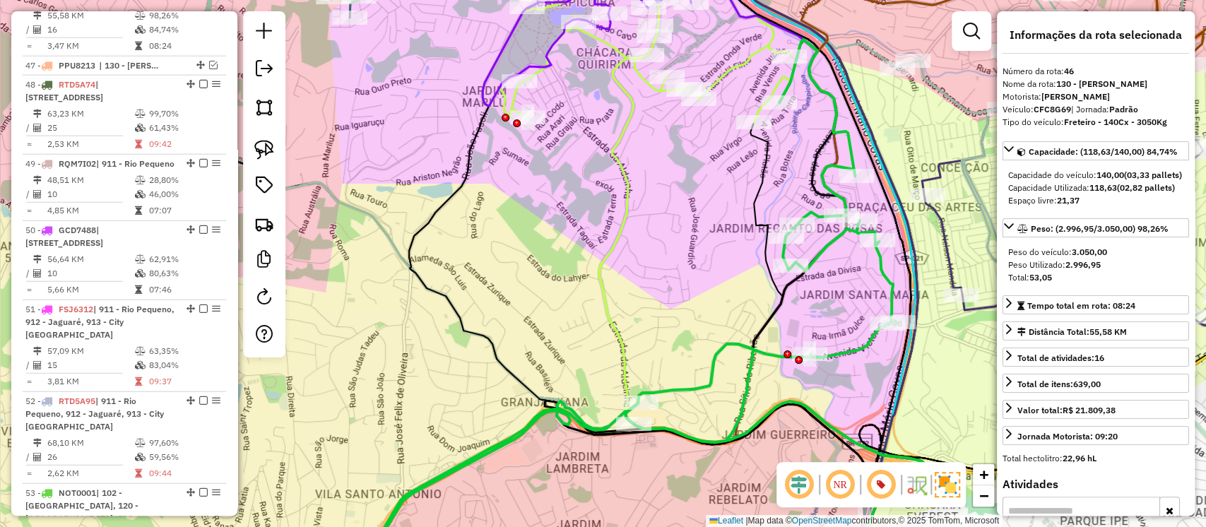
click at [724, 346] on icon at bounding box center [388, 310] width 1019 height 540
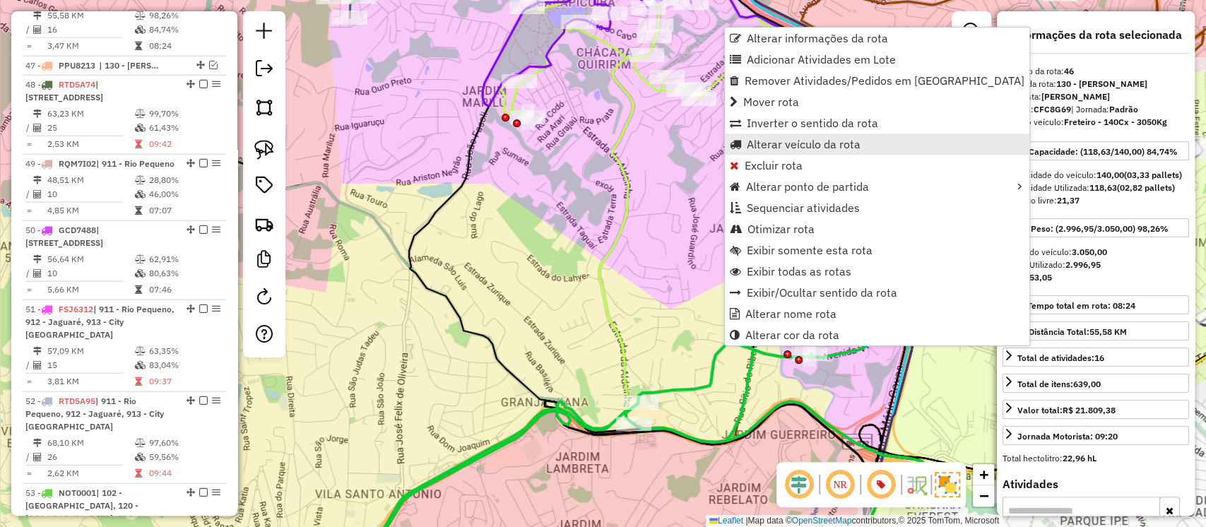
click at [842, 141] on span "Alterar veículo da rota" at bounding box center [804, 144] width 114 height 11
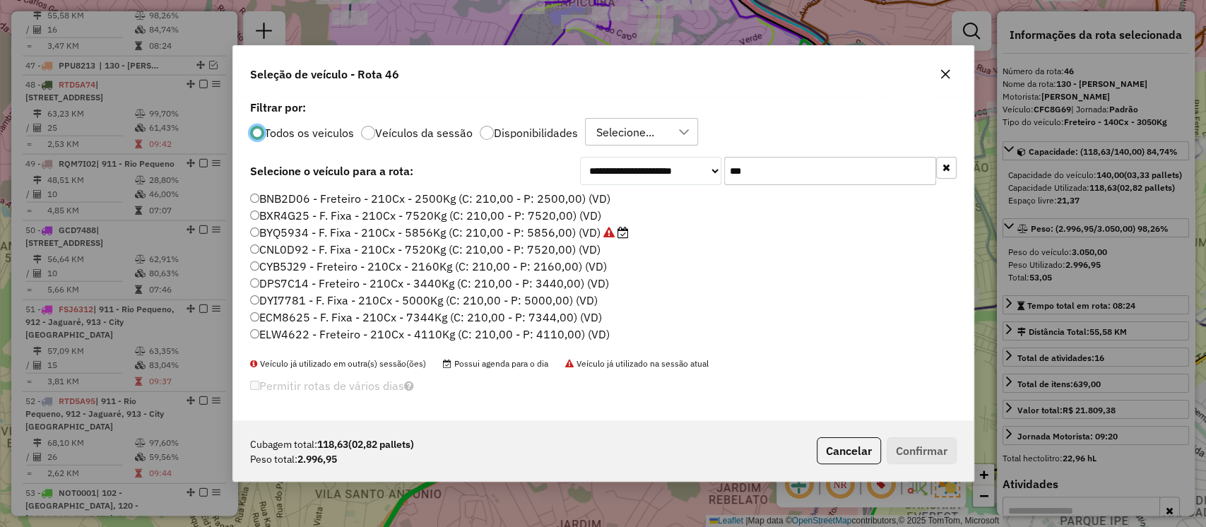
scroll to position [7, 4]
click at [752, 160] on input "***" at bounding box center [830, 171] width 212 height 28
click at [633, 136] on div "Selecione..." at bounding box center [626, 132] width 68 height 27
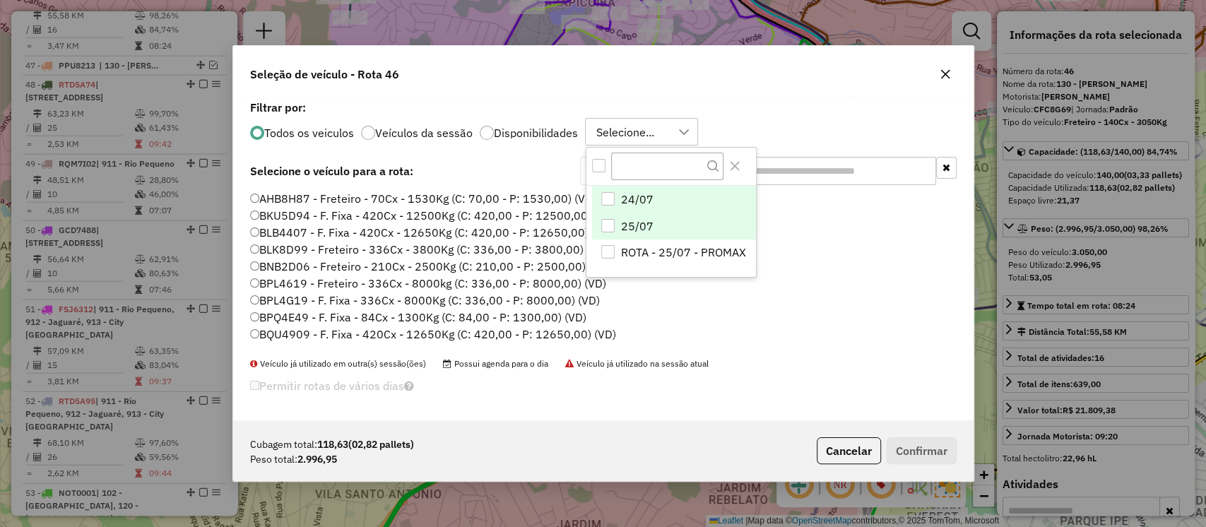
click at [633, 226] on span "25/07" at bounding box center [637, 226] width 33 height 17
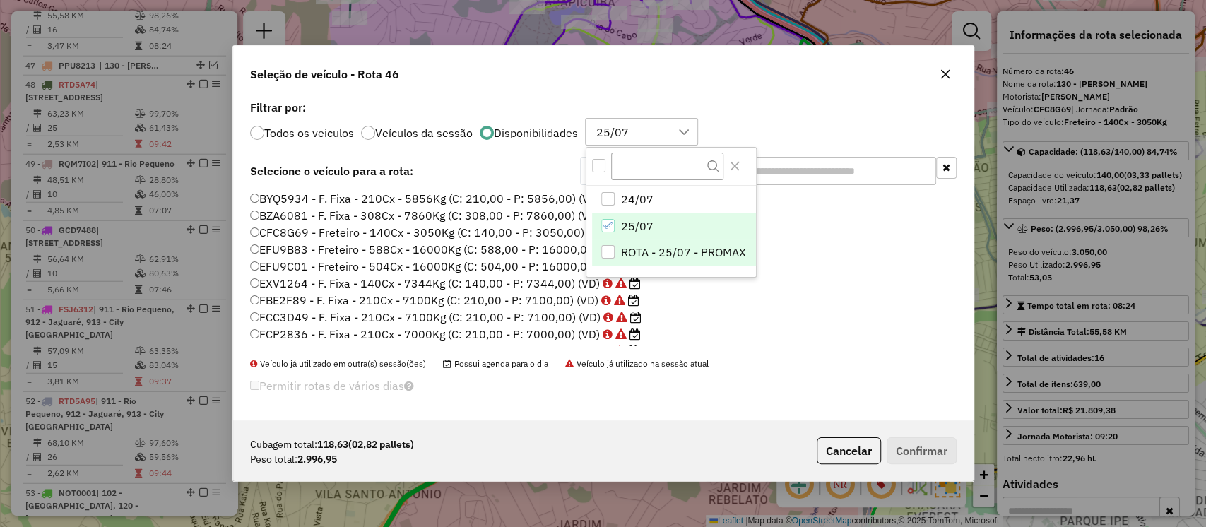
click at [633, 252] on span "ROTA - 25/07 - PROMAX" at bounding box center [683, 252] width 125 height 17
click at [622, 227] on span "25/07" at bounding box center [637, 226] width 33 height 17
click at [698, 307] on li "FCC3D49 - F. Fixa - 210Cx - 7100Kg (C: 210,00 - P: 7100,00) (VD)" at bounding box center [603, 301] width 707 height 17
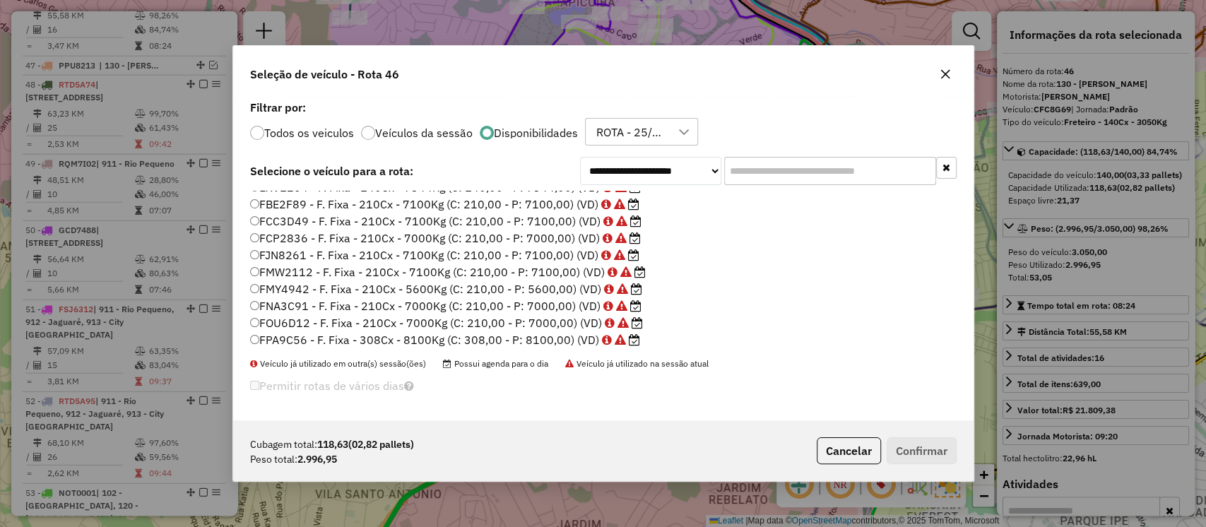
scroll to position [88, 0]
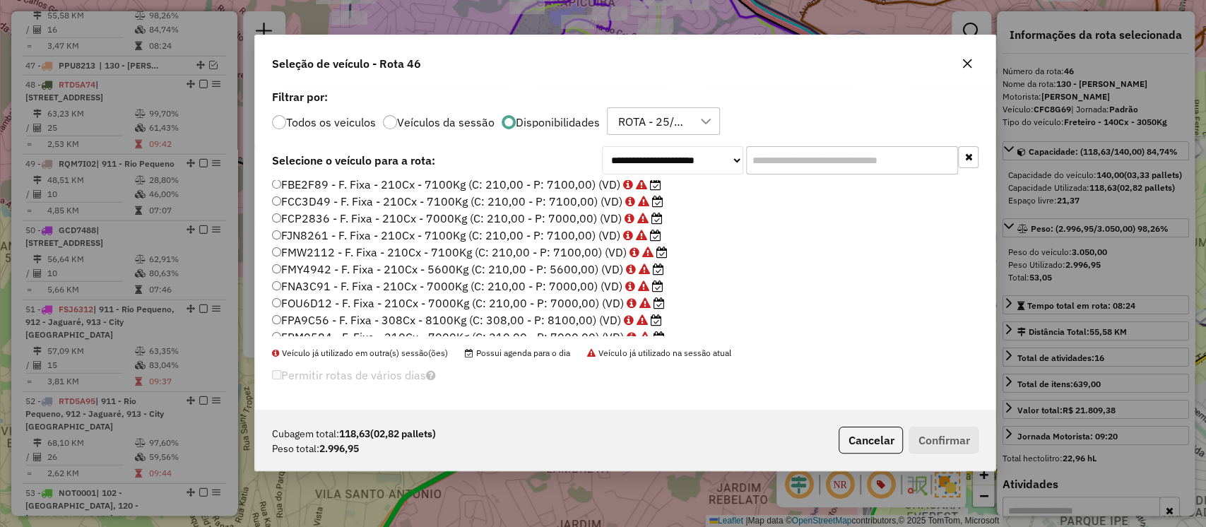
drag, startPoint x: 619, startPoint y: 59, endPoint x: 642, endPoint y: 47, distance: 25.3
click at [642, 47] on div "Seleção de veículo - Rota 46" at bounding box center [625, 60] width 741 height 51
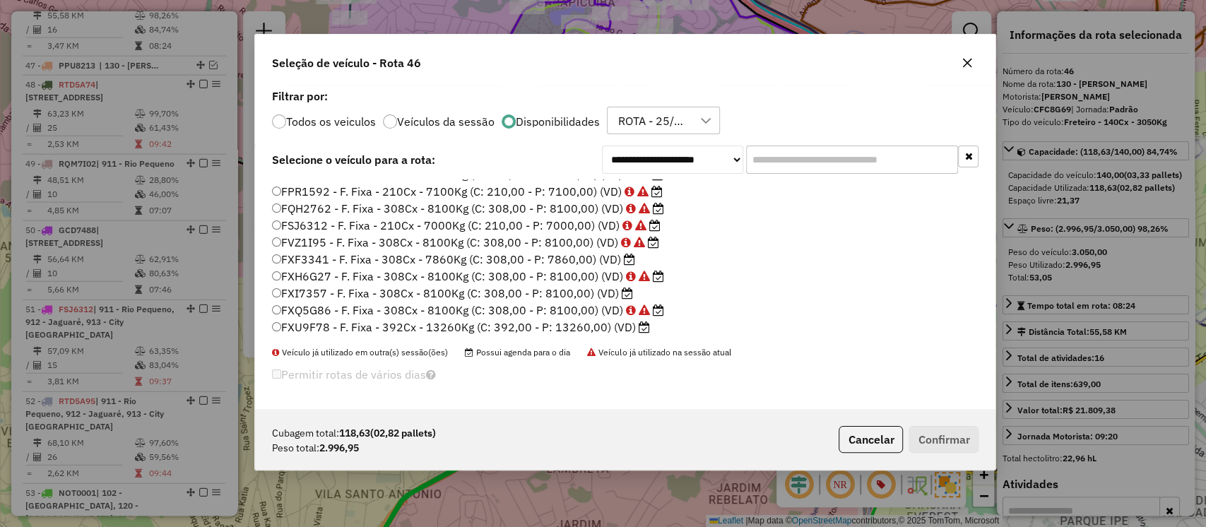
click at [532, 262] on label "FXF3341 - F. Fixa - 308Cx - 7860Kg (C: 308,00 - P: 7860,00) (VD)" at bounding box center [453, 259] width 363 height 17
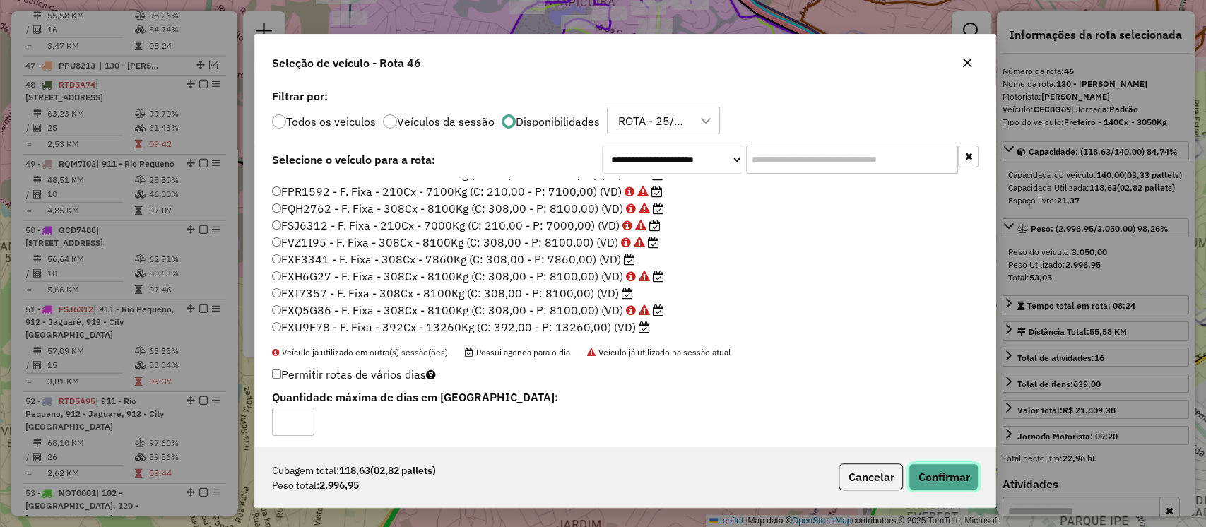
click at [929, 483] on button "Confirmar" at bounding box center [944, 477] width 70 height 27
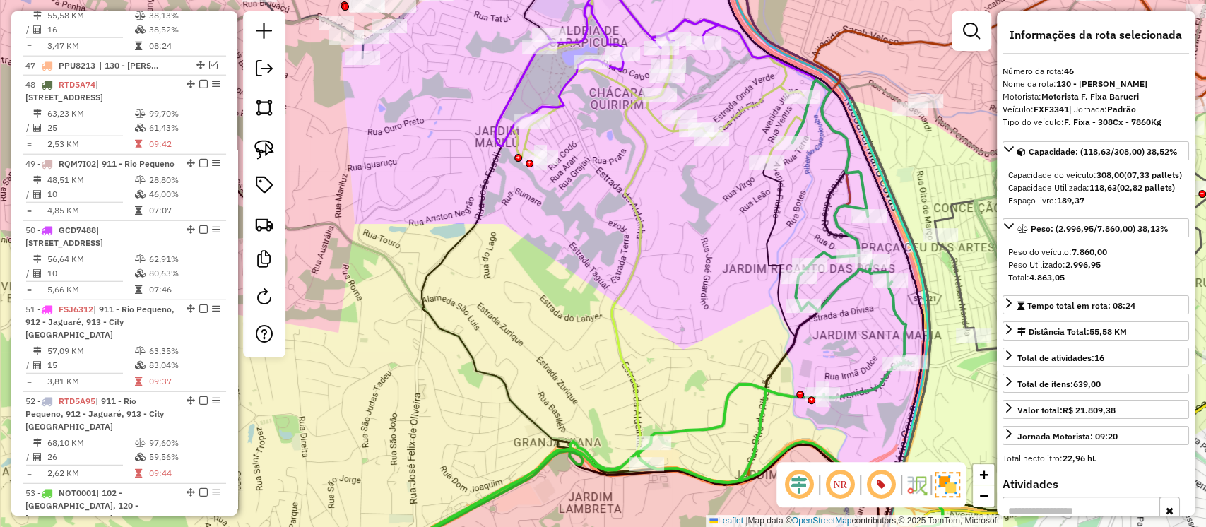
drag, startPoint x: 837, startPoint y: 317, endPoint x: 849, endPoint y: 357, distance: 42.2
click at [849, 357] on div "Janela de atendimento Grade de atendimento Capacidade Transportadoras Veículos …" at bounding box center [603, 263] width 1206 height 527
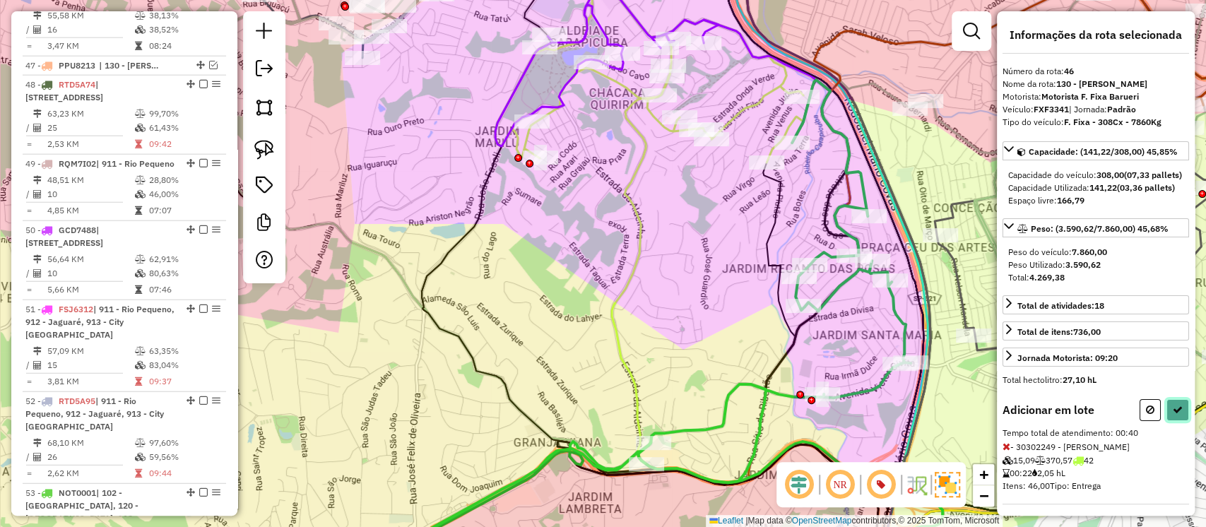
click at [1168, 421] on button at bounding box center [1178, 410] width 23 height 22
select select "**********"
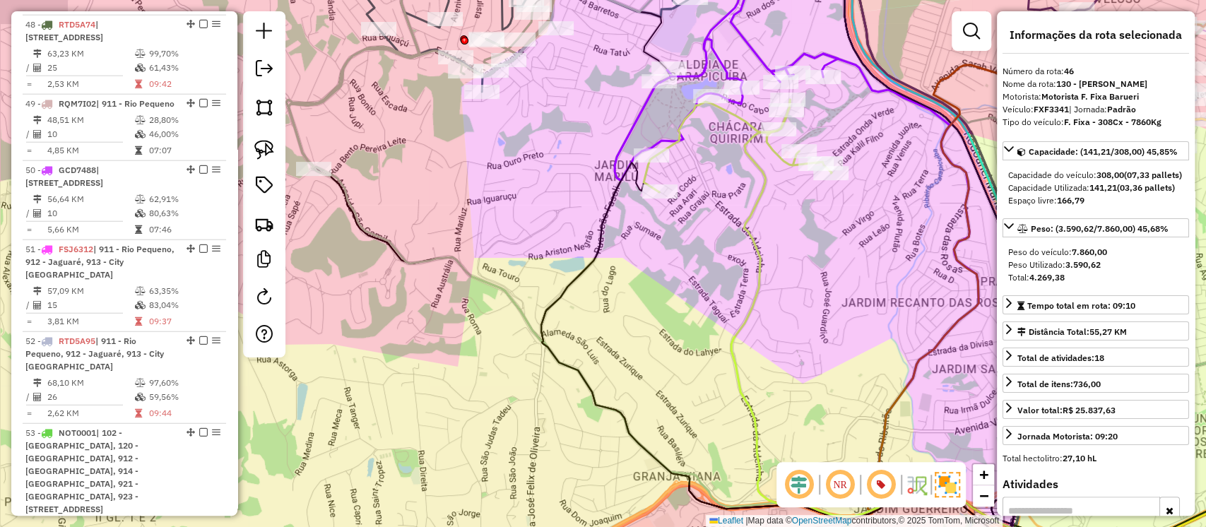
drag, startPoint x: 648, startPoint y: 260, endPoint x: 765, endPoint y: 290, distance: 120.3
click at [764, 290] on div "Janela de atendimento Grade de atendimento Capacidade Transportadoras Veículos …" at bounding box center [603, 263] width 1206 height 527
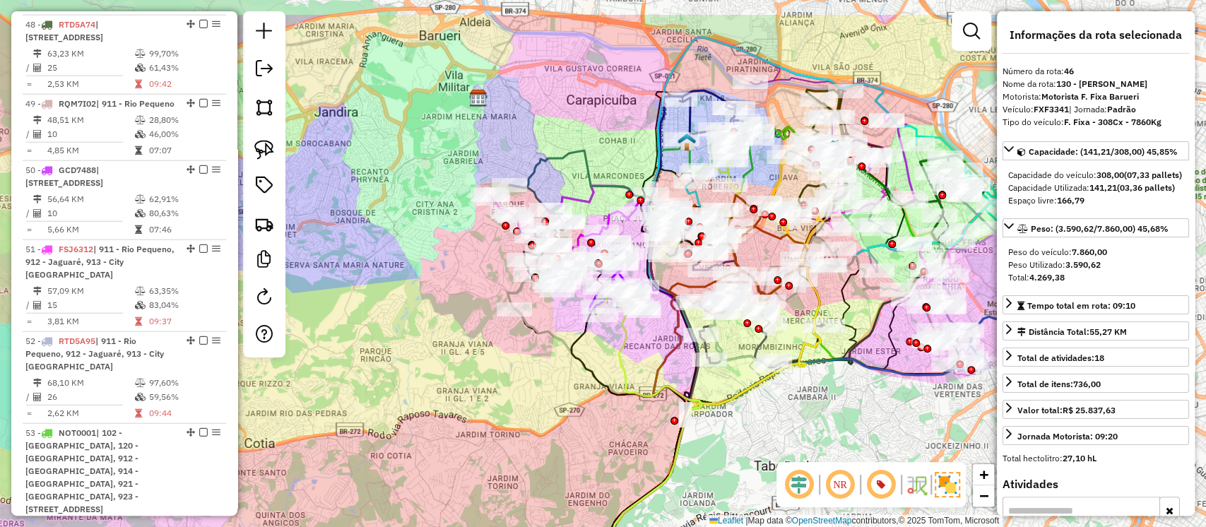
drag, startPoint x: 769, startPoint y: 355, endPoint x: 746, endPoint y: 417, distance: 65.5
click at [746, 417] on div "Janela de atendimento Grade de atendimento Capacidade Transportadoras Veículos …" at bounding box center [603, 263] width 1206 height 527
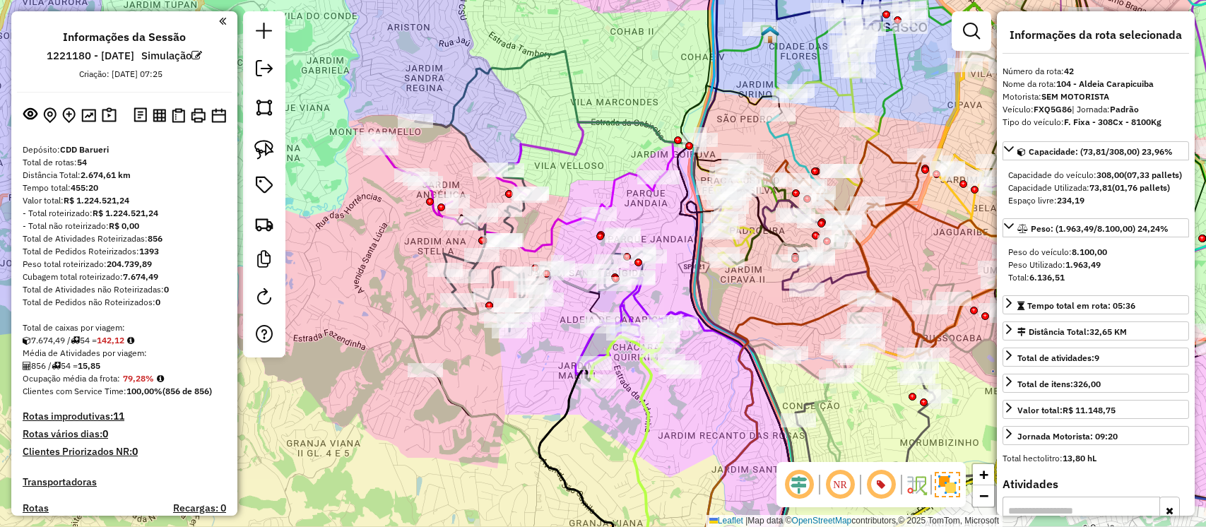
select select "**********"
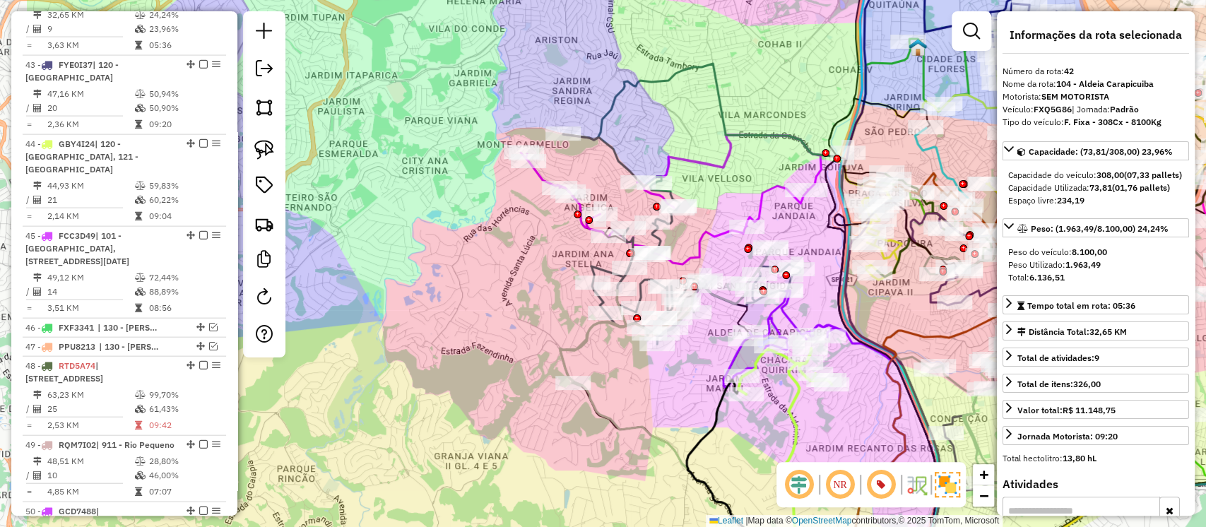
drag, startPoint x: 718, startPoint y: 419, endPoint x: 841, endPoint y: 389, distance: 126.7
click at [865, 421] on div "Janela de atendimento Grade de atendimento Capacidade Transportadoras Veículos …" at bounding box center [603, 263] width 1206 height 527
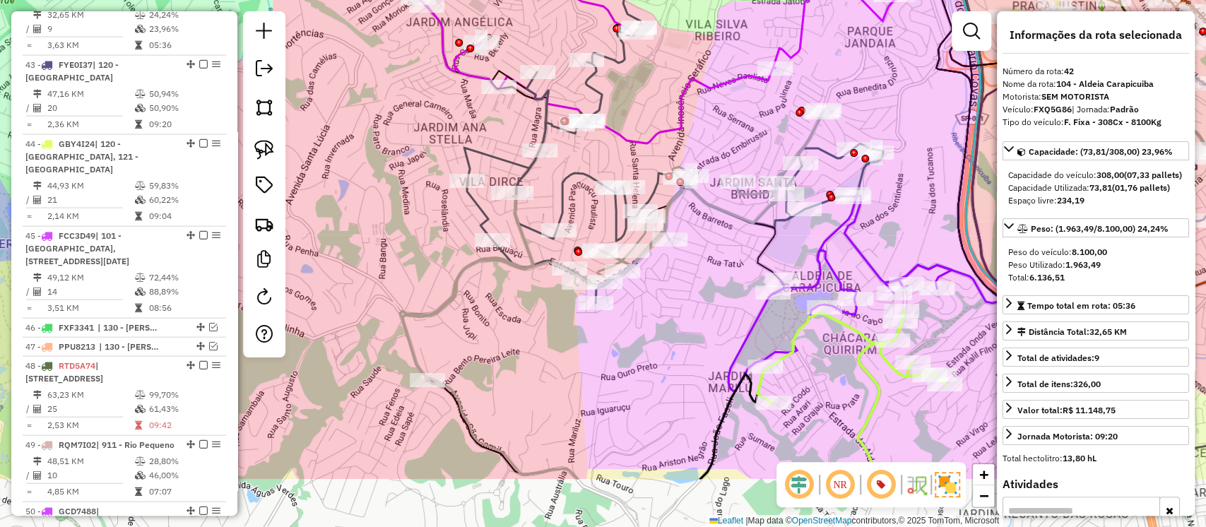
drag, startPoint x: 842, startPoint y: 391, endPoint x: 726, endPoint y: 287, distance: 155.6
click at [726, 287] on div "Janela de atendimento Grade de atendimento Capacidade Transportadoras Veículos …" at bounding box center [603, 263] width 1206 height 527
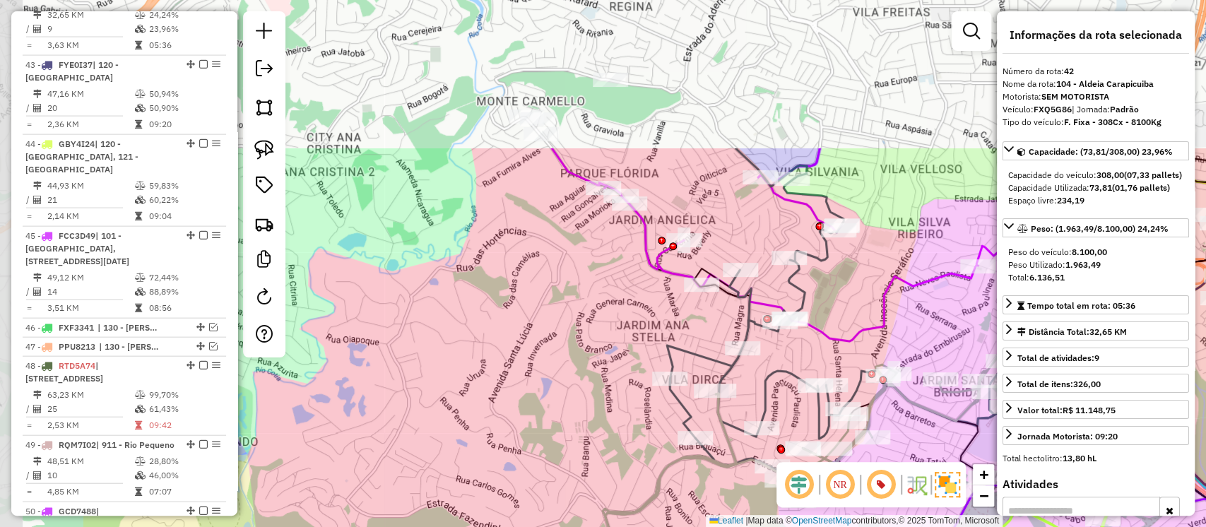
drag, startPoint x: 714, startPoint y: 293, endPoint x: 928, endPoint y: 488, distance: 290.1
click at [928, 488] on hb-router-mapa "Informações da Sessão 1221180 - 25/07/2025 Simulação Criação: 31/07/2025 07:25 …" at bounding box center [603, 263] width 1206 height 527
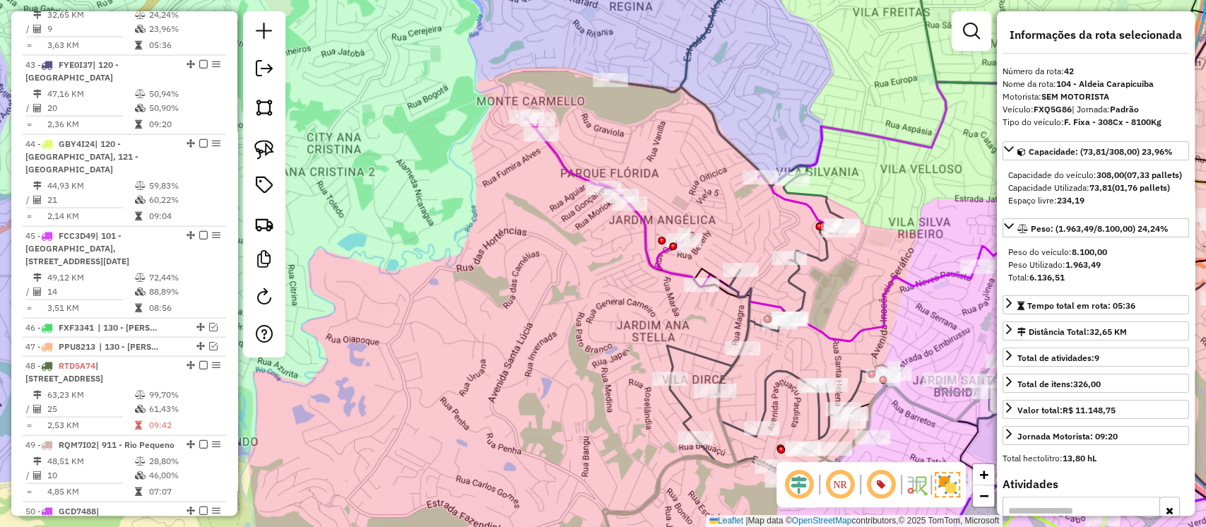
click at [823, 200] on icon at bounding box center [849, 291] width 476 height 420
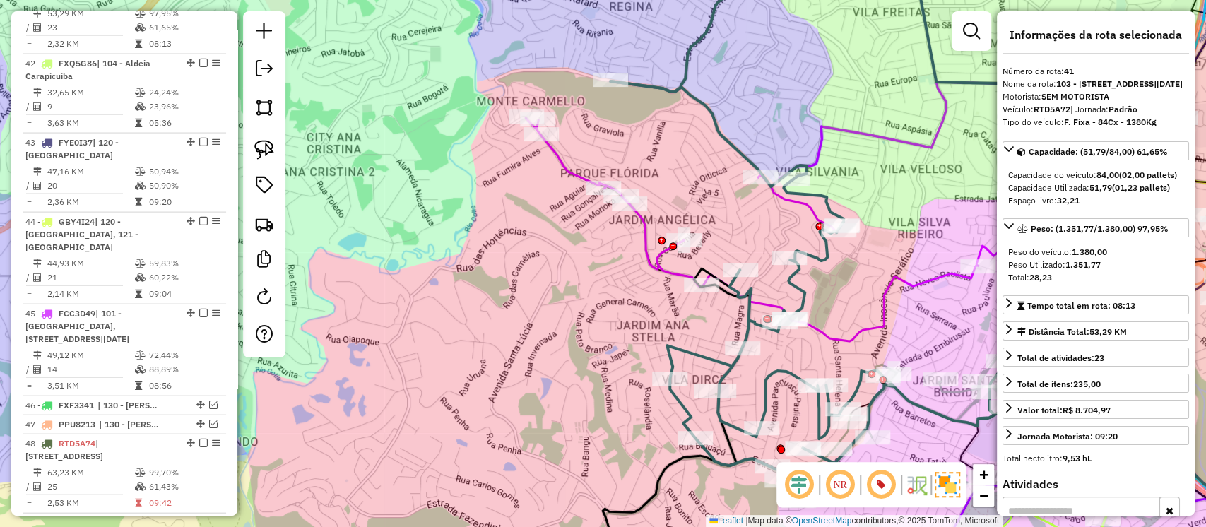
scroll to position [1941, 0]
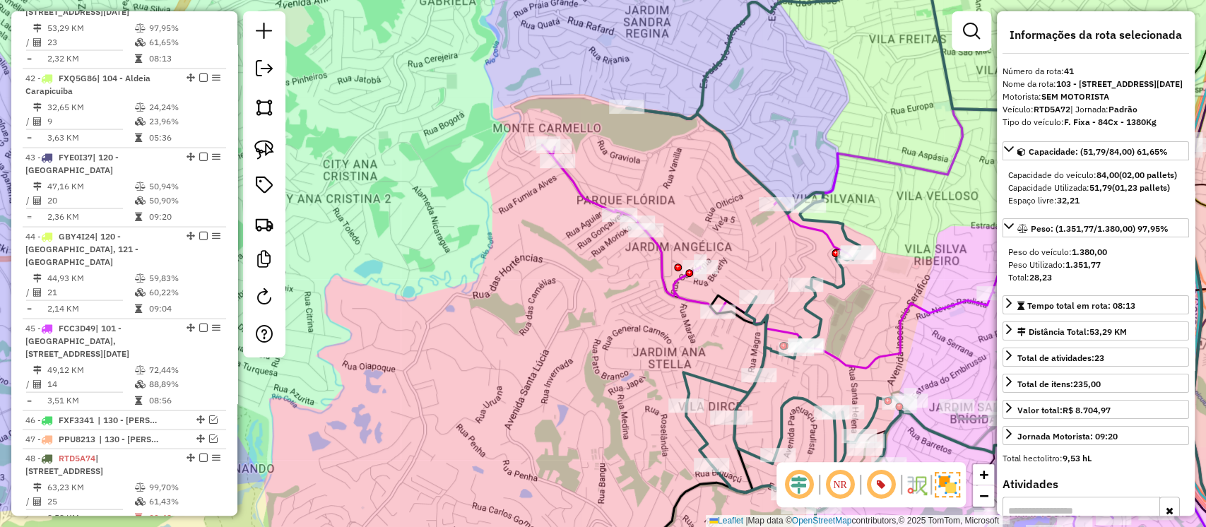
drag, startPoint x: 889, startPoint y: 208, endPoint x: 917, endPoint y: 252, distance: 52.1
click at [917, 252] on div "Janela de atendimento Grade de atendimento Capacidade Transportadoras Veículos …" at bounding box center [603, 263] width 1206 height 527
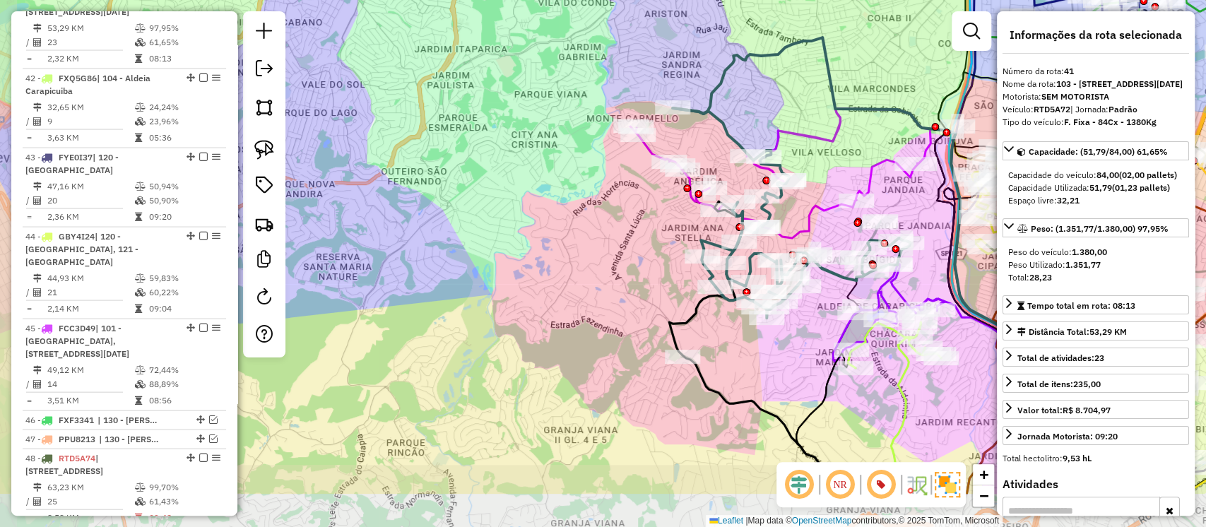
drag, startPoint x: 808, startPoint y: 240, endPoint x: 854, endPoint y: 170, distance: 84.3
click at [854, 170] on div "Janela de atendimento Grade de atendimento Capacidade Transportadoras Veículos …" at bounding box center [603, 263] width 1206 height 527
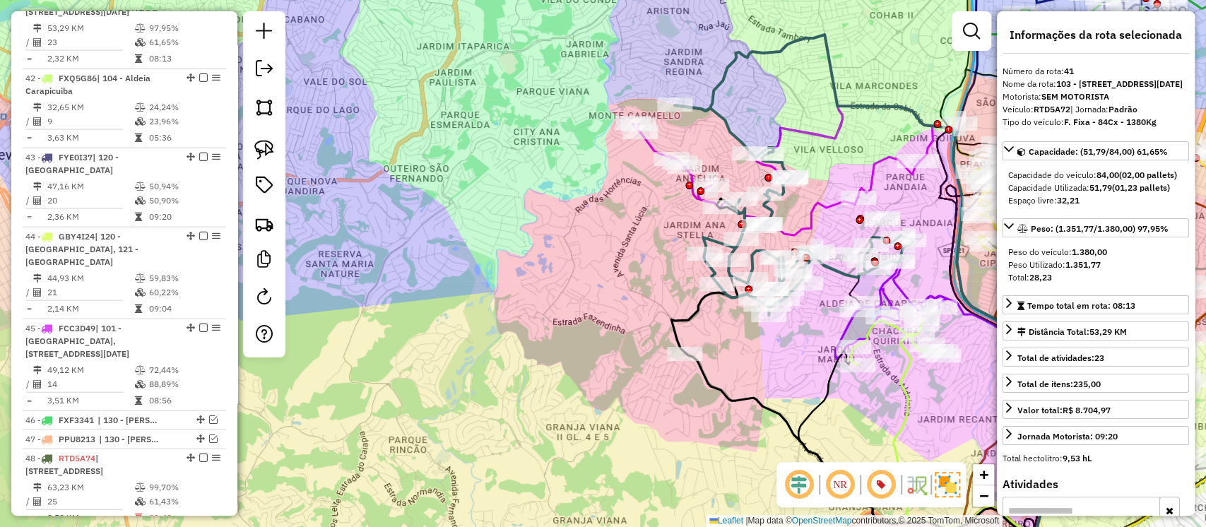
click at [652, 147] on icon at bounding box center [783, 170] width 300 height 129
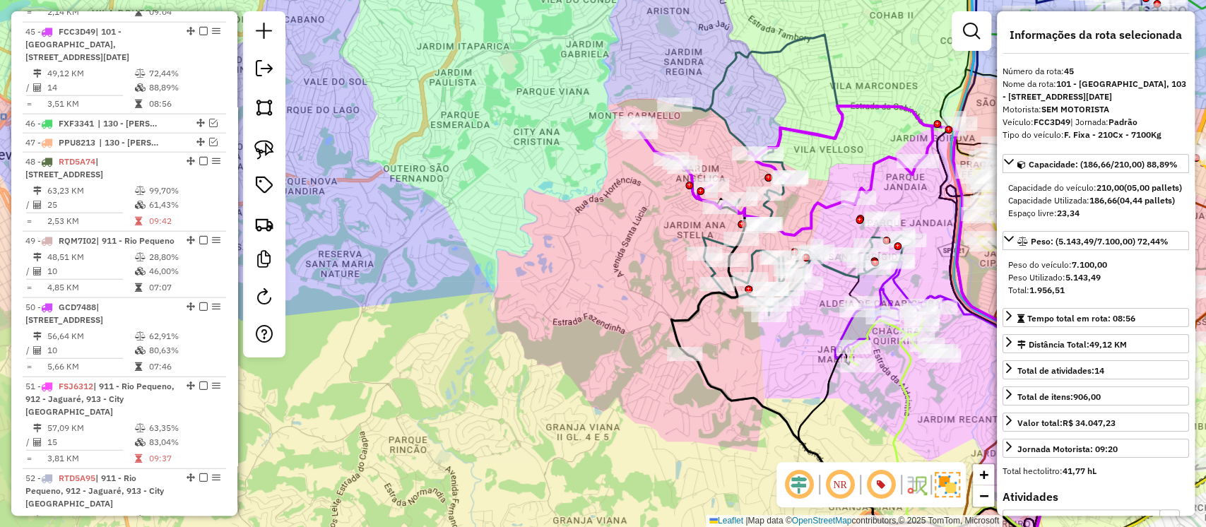
scroll to position [2271, 0]
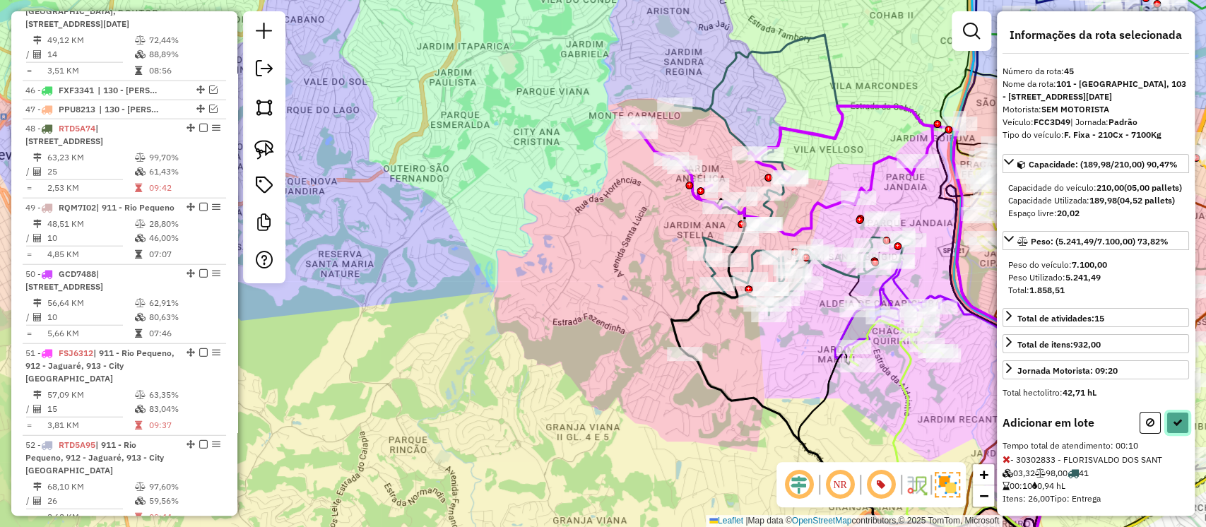
click at [1173, 428] on icon at bounding box center [1178, 423] width 10 height 10
select select "**********"
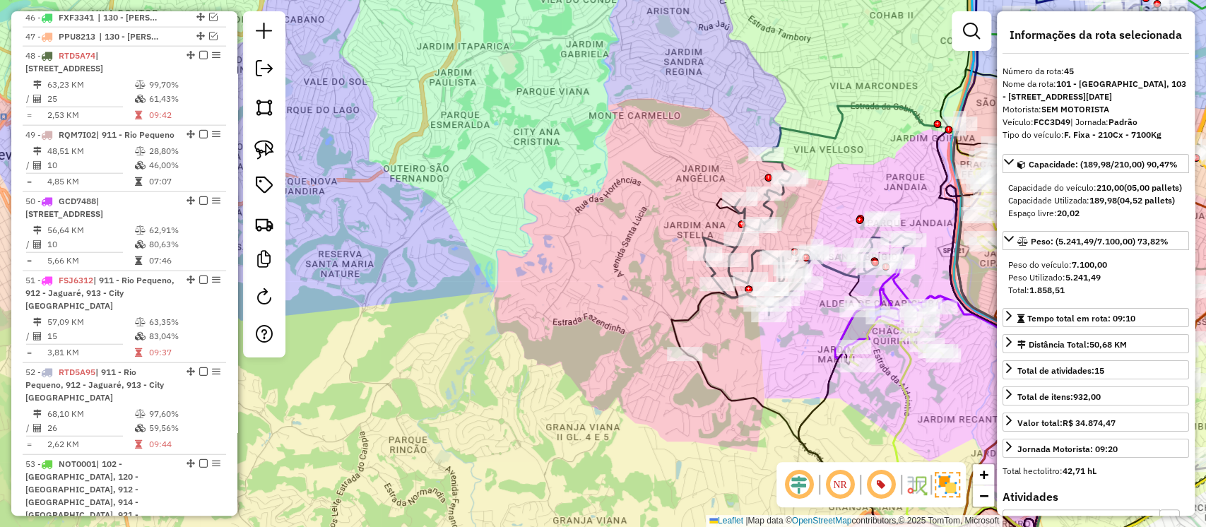
scroll to position [2184, 0]
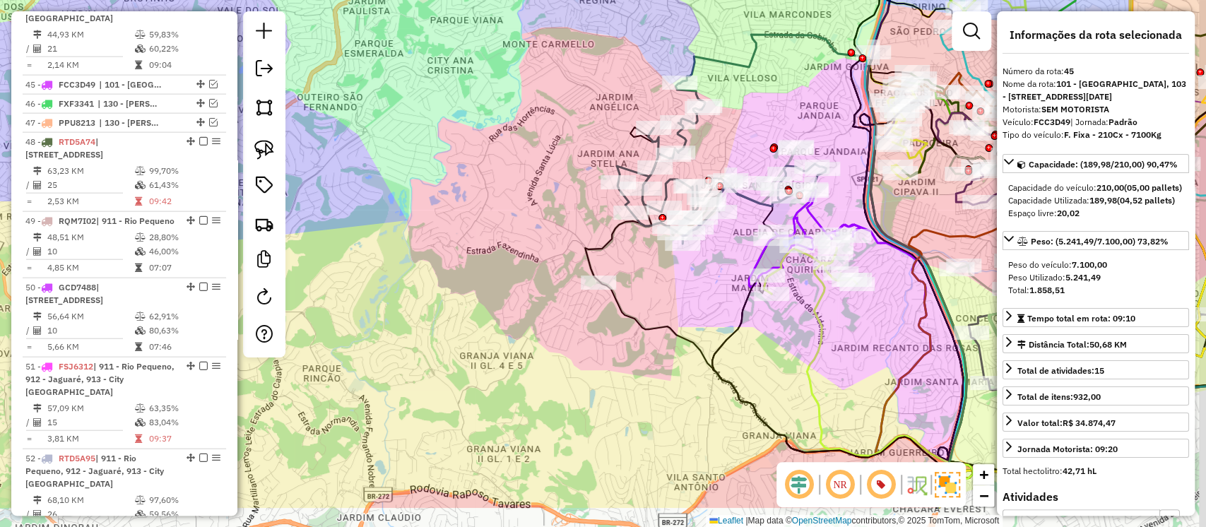
drag, startPoint x: 795, startPoint y: 187, endPoint x: 748, endPoint y: 144, distance: 63.6
click at [748, 144] on div "Janela de atendimento Grade de atendimento Capacidade Transportadoras Veículos …" at bounding box center [603, 263] width 1206 height 527
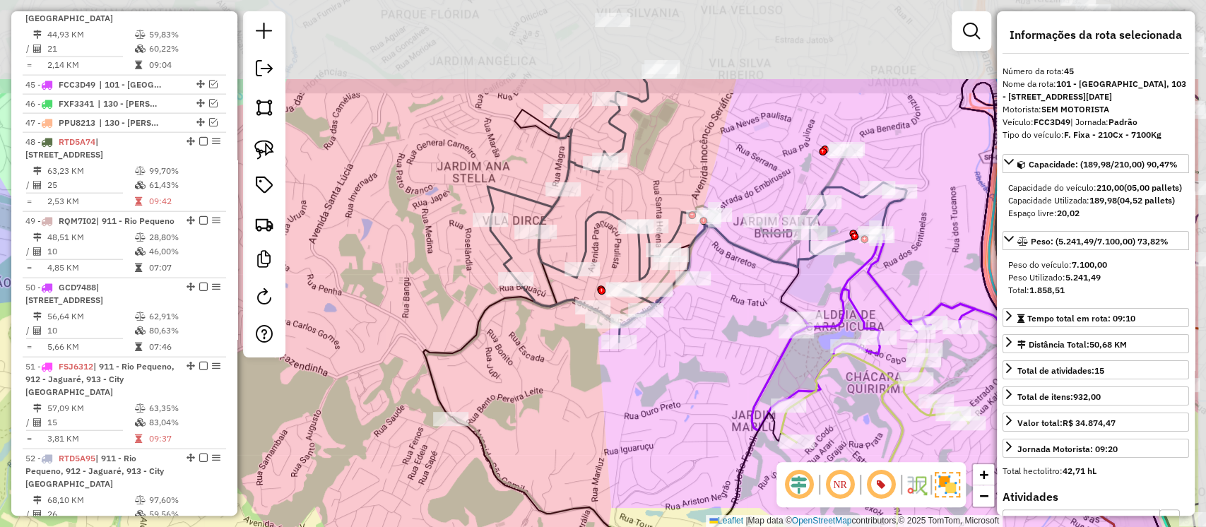
drag, startPoint x: 828, startPoint y: 220, endPoint x: 719, endPoint y: 342, distance: 163.7
click at [705, 355] on div "Janela de atendimento Grade de atendimento Capacidade Transportadoras Veículos …" at bounding box center [603, 263] width 1206 height 527
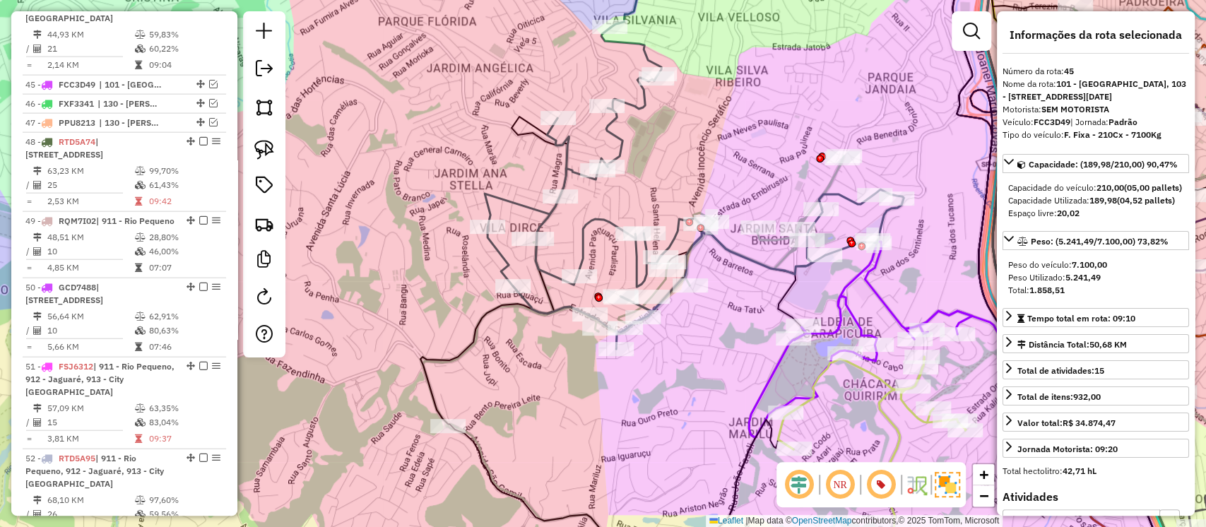
click at [837, 172] on icon at bounding box center [631, 294] width 423 height 278
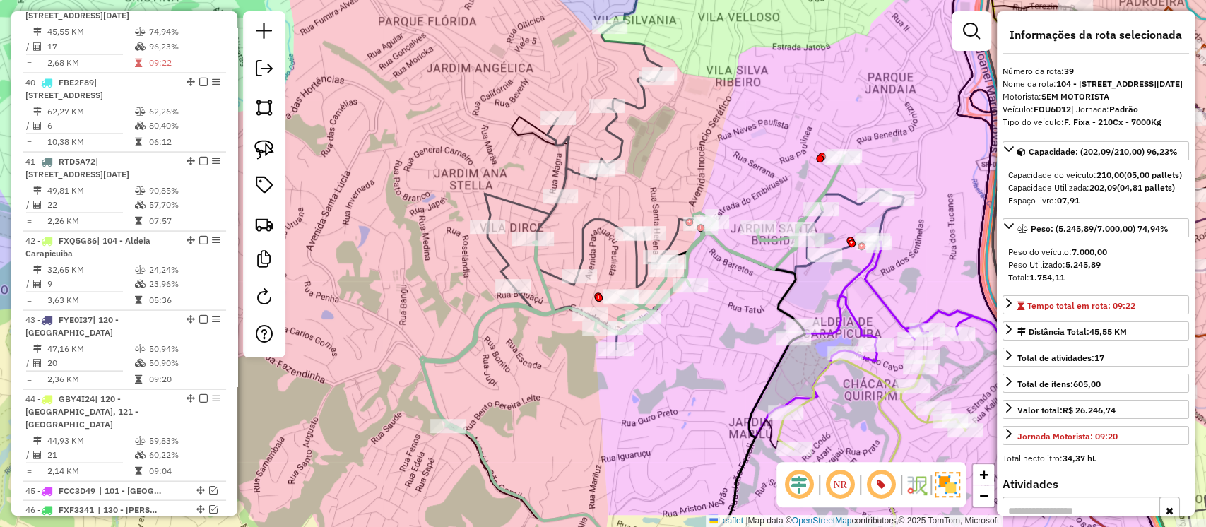
scroll to position [1758, 0]
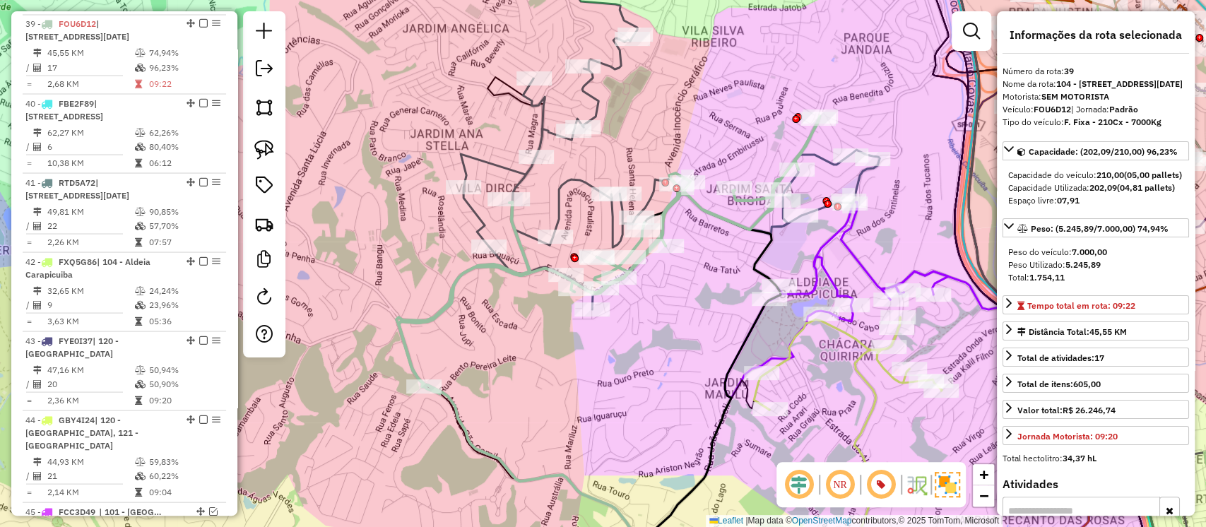
drag, startPoint x: 907, startPoint y: 182, endPoint x: 883, endPoint y: 143, distance: 46.3
click at [883, 143] on div "Janela de atendimento Grade de atendimento Capacidade Transportadoras Veículos …" at bounding box center [603, 263] width 1206 height 527
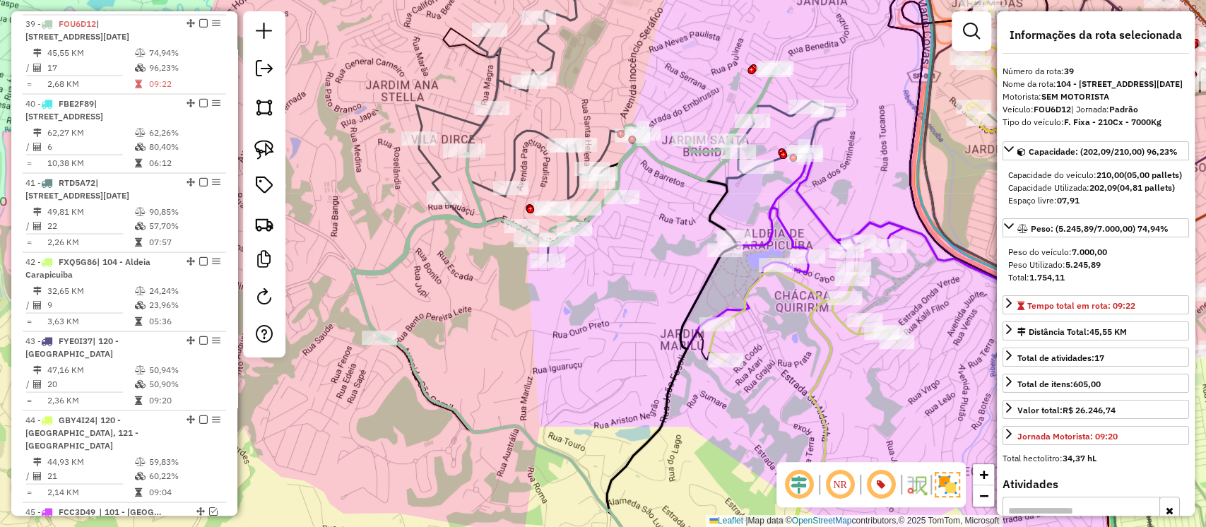
drag, startPoint x: 829, startPoint y: 377, endPoint x: 746, endPoint y: 285, distance: 124.1
click at [746, 285] on div "Janela de atendimento Grade de atendimento Capacidade Transportadoras Veículos …" at bounding box center [603, 263] width 1206 height 527
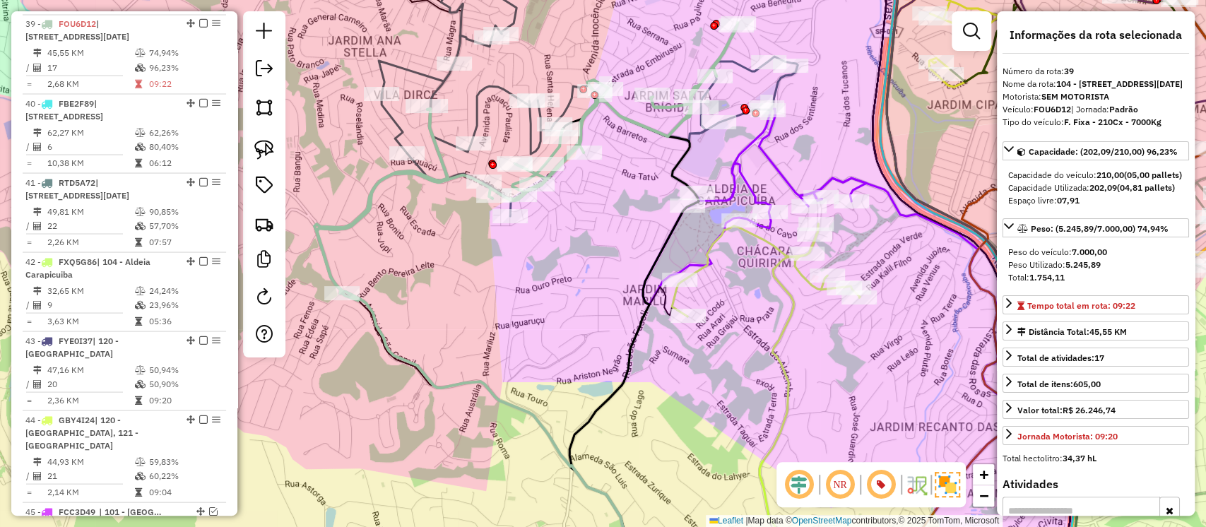
click at [799, 304] on icon at bounding box center [789, 401] width 59 height 355
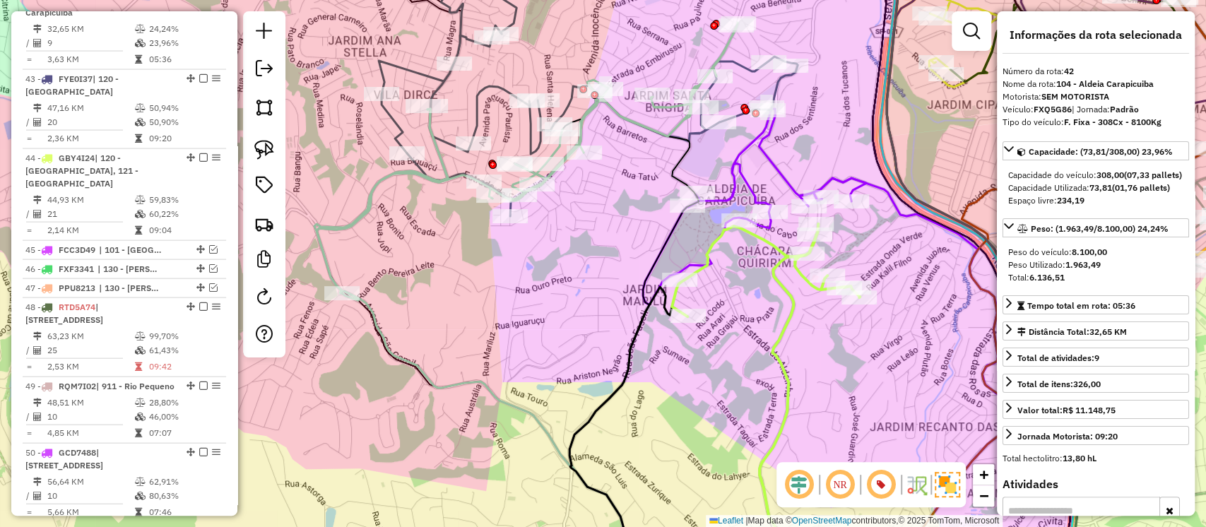
scroll to position [2033, 0]
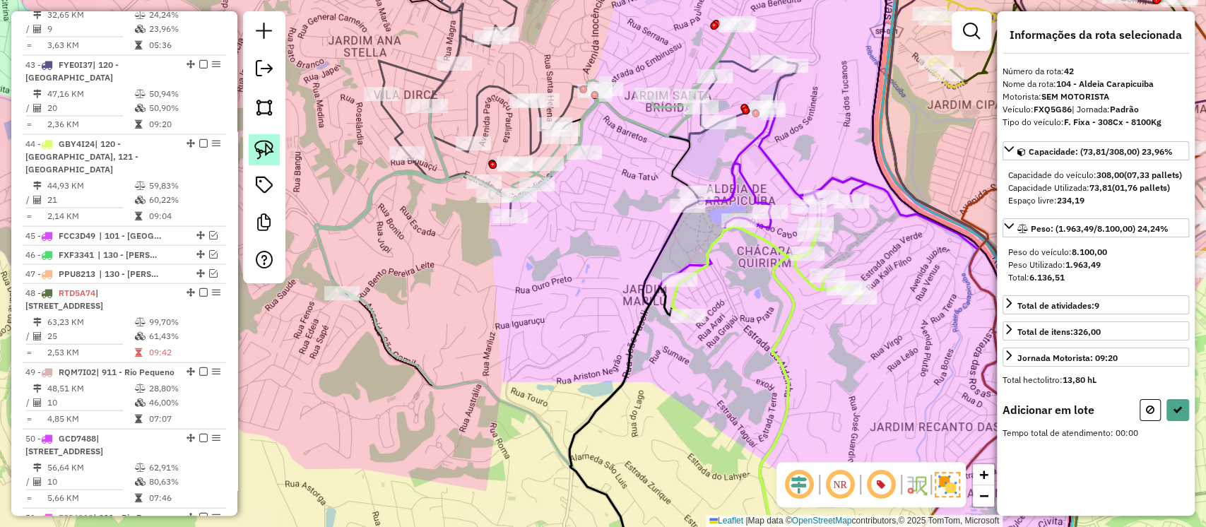
click at [266, 150] on img at bounding box center [264, 150] width 20 height 20
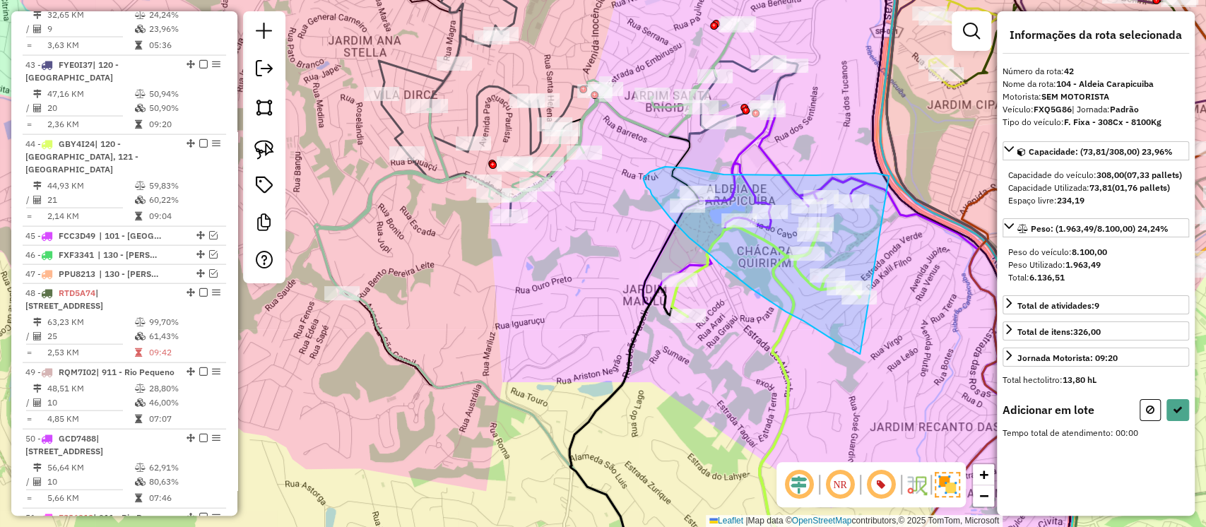
drag, startPoint x: 804, startPoint y: 321, endPoint x: 889, endPoint y: 176, distance: 168.2
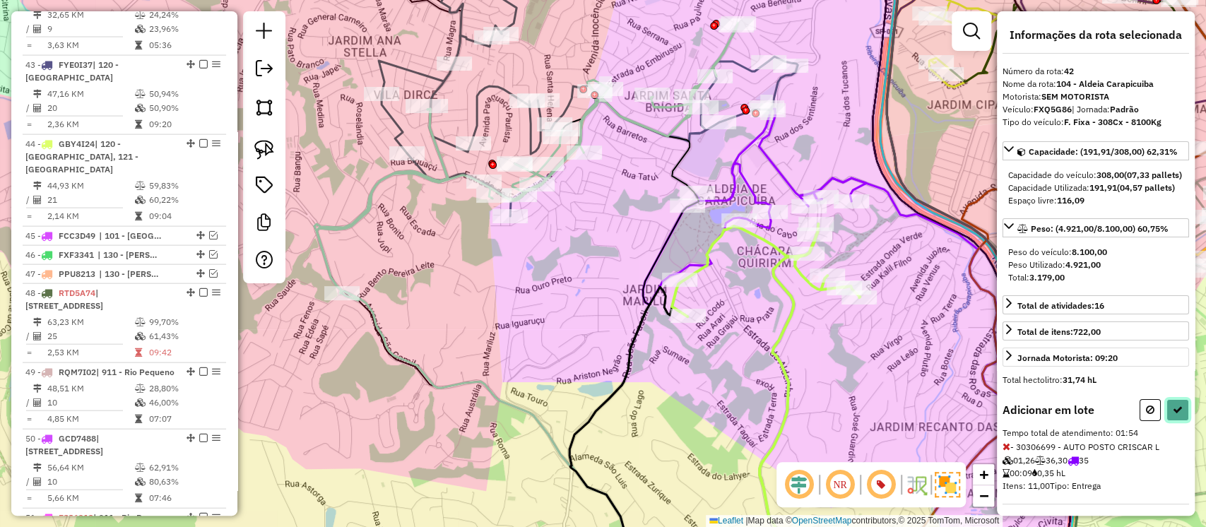
click at [1177, 415] on icon at bounding box center [1178, 410] width 10 height 10
select select "**********"
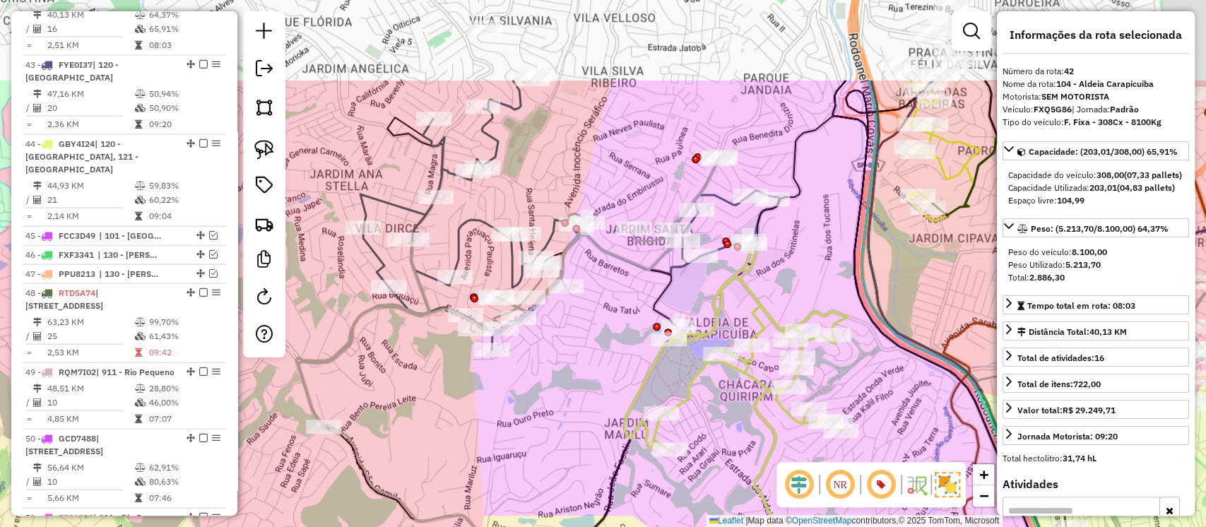
drag, startPoint x: 904, startPoint y: 285, endPoint x: 883, endPoint y: 431, distance: 147.8
click at [883, 431] on div "Janela de atendimento Grade de atendimento Capacidade Transportadoras Veículos …" at bounding box center [603, 263] width 1206 height 527
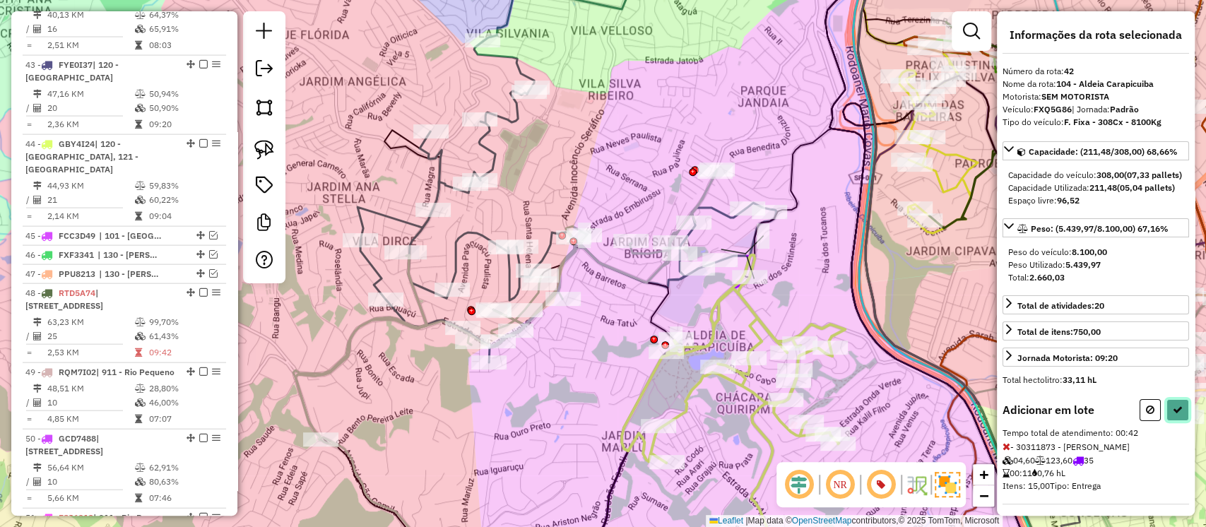
click at [1175, 415] on icon at bounding box center [1178, 410] width 10 height 10
select select "**********"
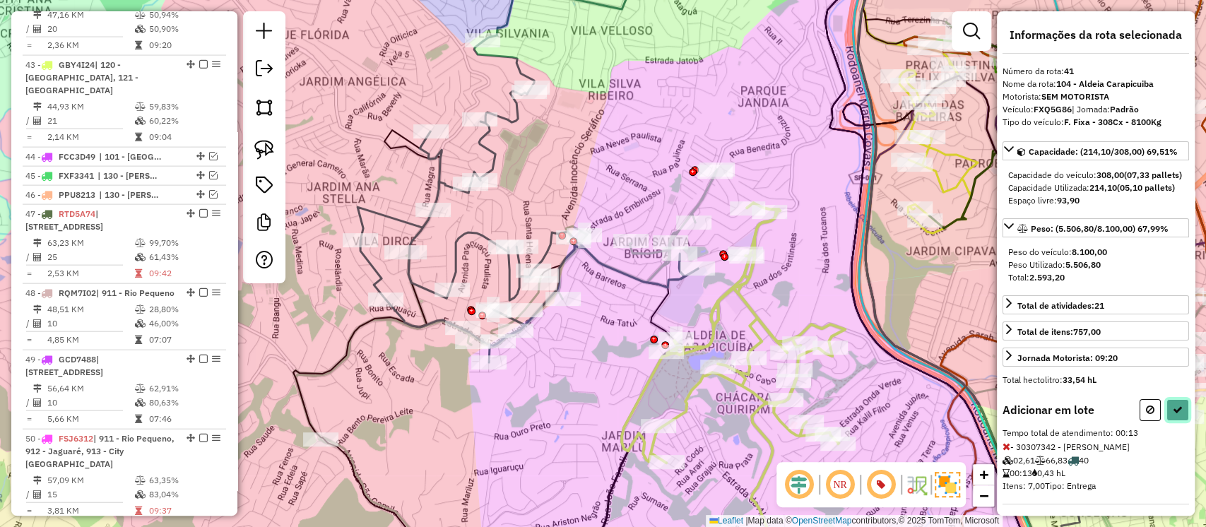
click at [1170, 421] on button at bounding box center [1178, 410] width 23 height 22
select select "**********"
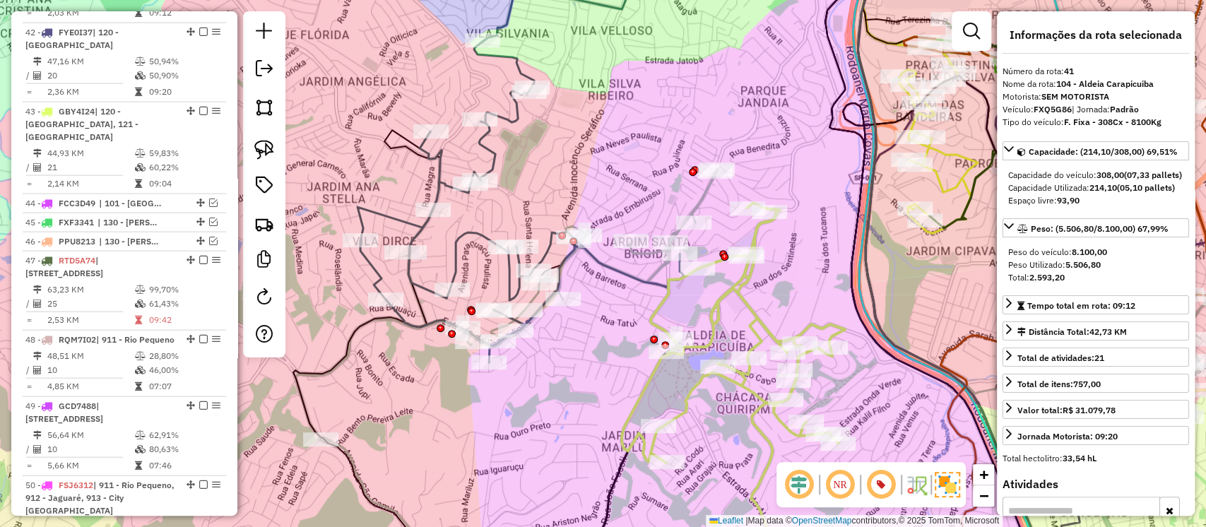
scroll to position [1954, 0]
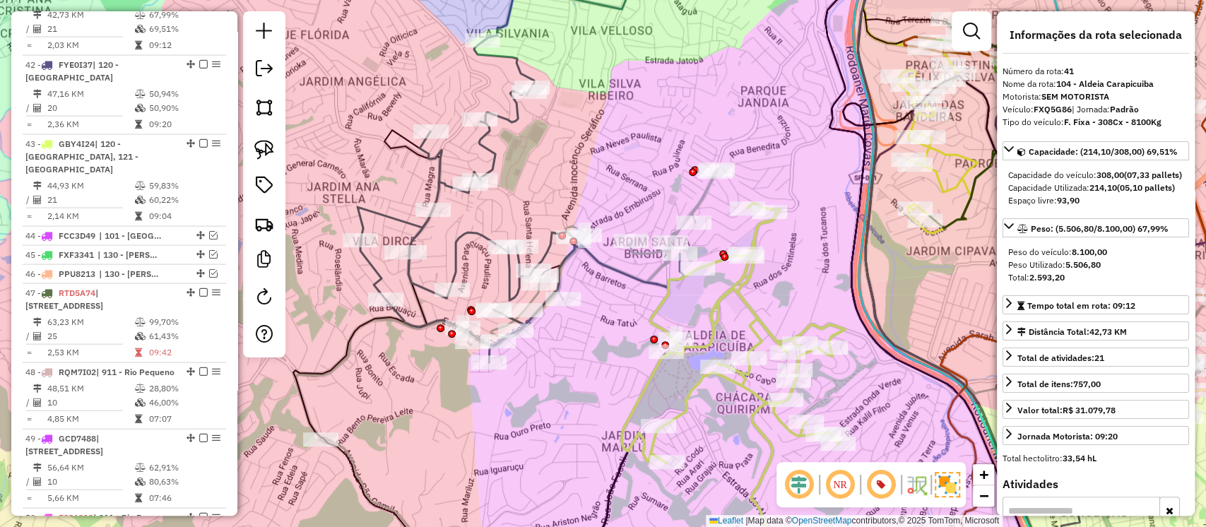
click at [702, 208] on icon at bounding box center [504, 308] width 423 height 278
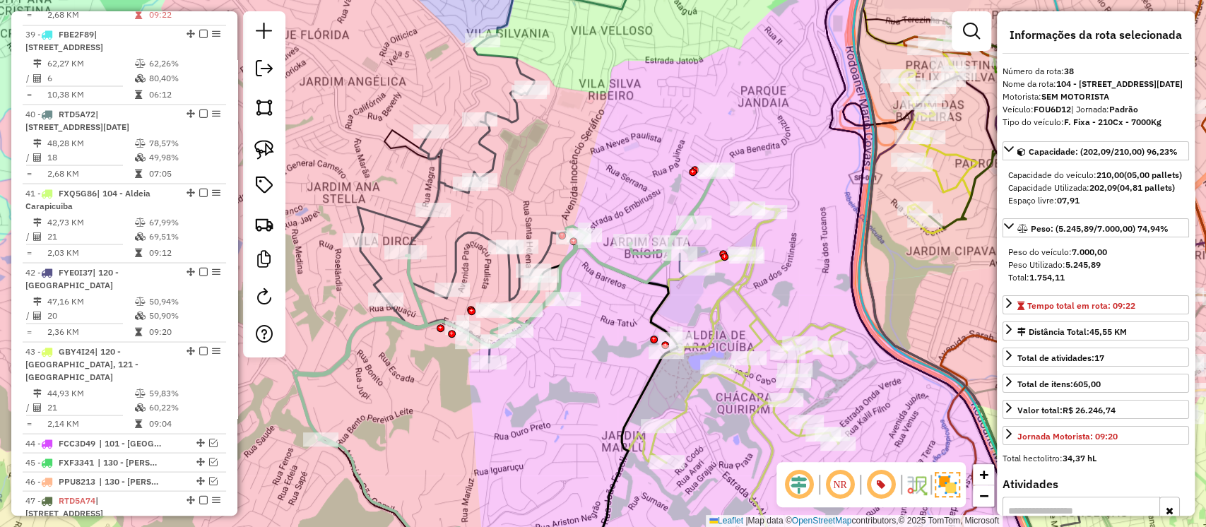
scroll to position [1678, 0]
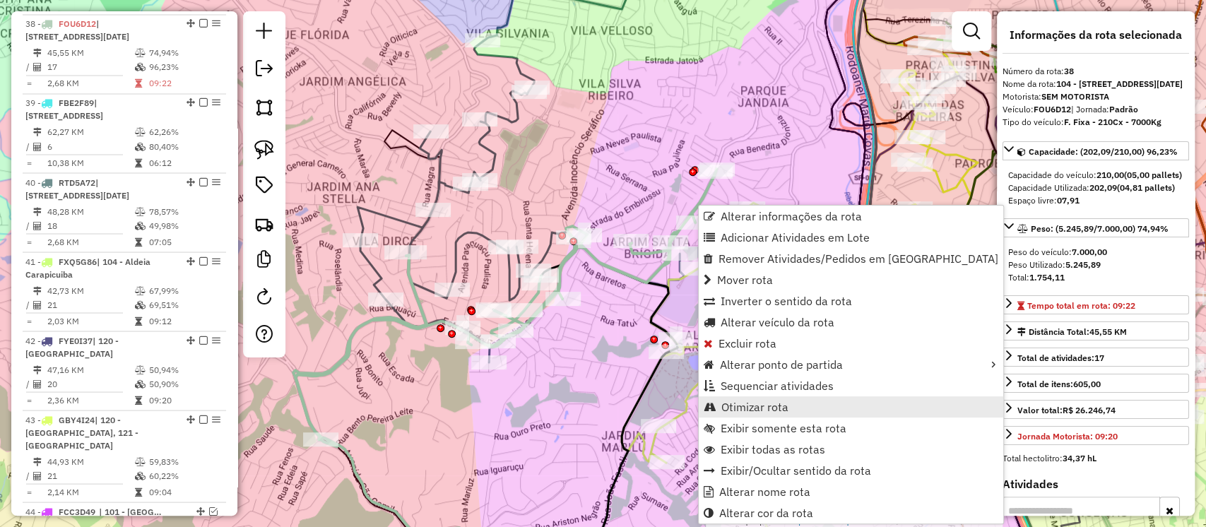
click at [755, 403] on span "Otimizar rota" at bounding box center [755, 406] width 67 height 11
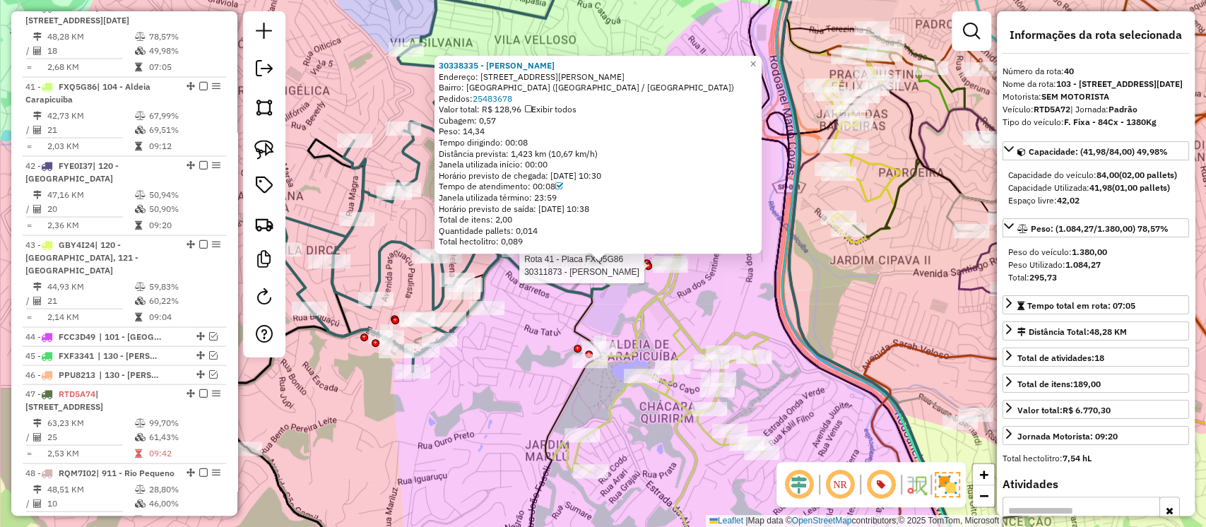
scroll to position [1861, 0]
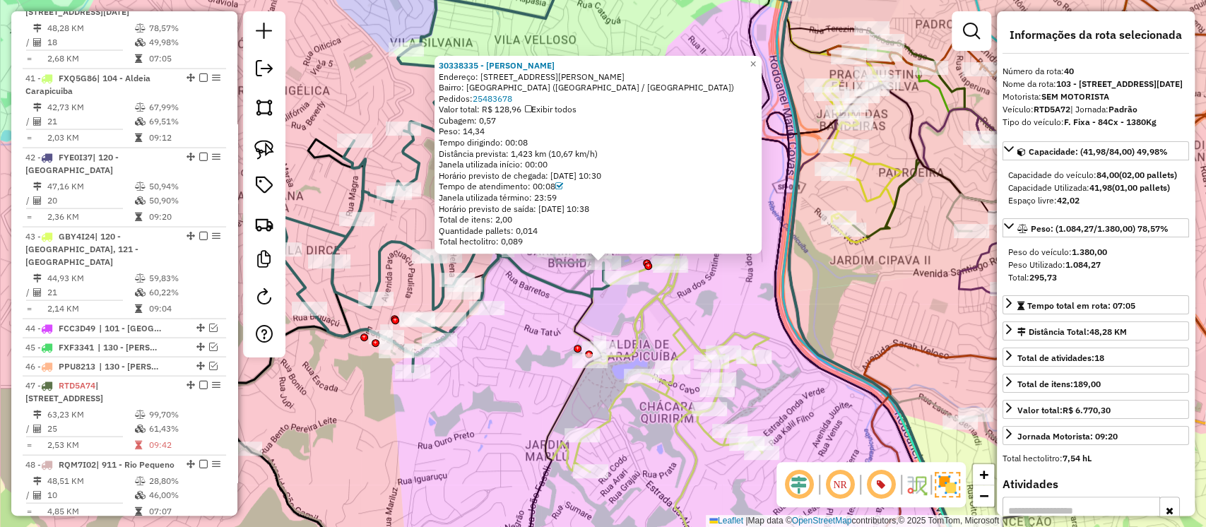
click at [571, 370] on div "Rota 41 - Placa FXQ5G86 30316534 - CLUBE ALDEIA EIRELI 30338335 - BRUNO DE ALME…" at bounding box center [603, 263] width 1206 height 527
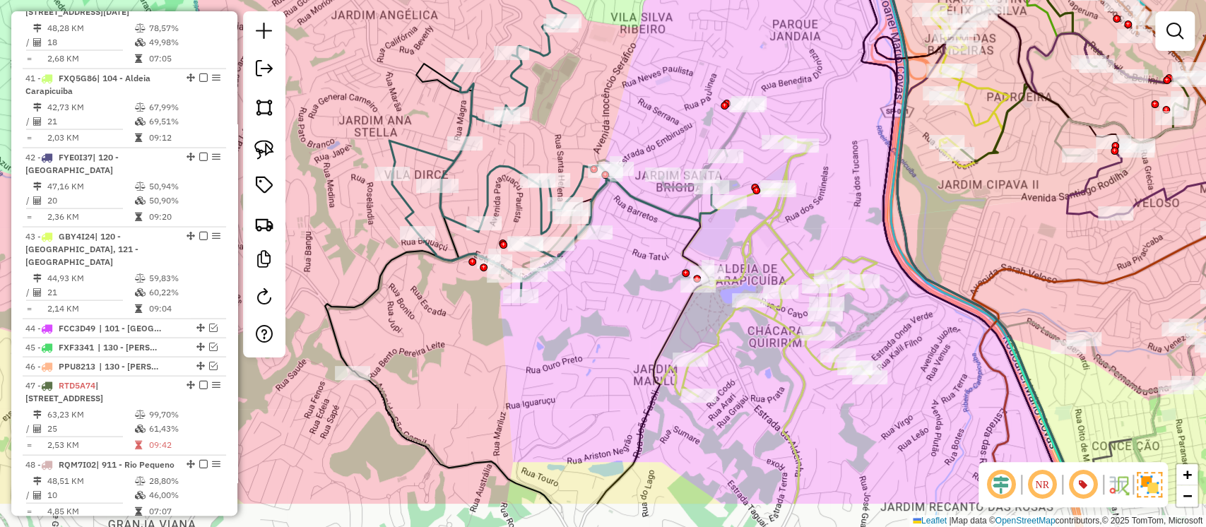
drag, startPoint x: 526, startPoint y: 395, endPoint x: 654, endPoint y: 293, distance: 163.9
click at [654, 293] on div "Janela de atendimento Grade de atendimento Capacidade Transportadoras Veículos …" at bounding box center [603, 263] width 1206 height 527
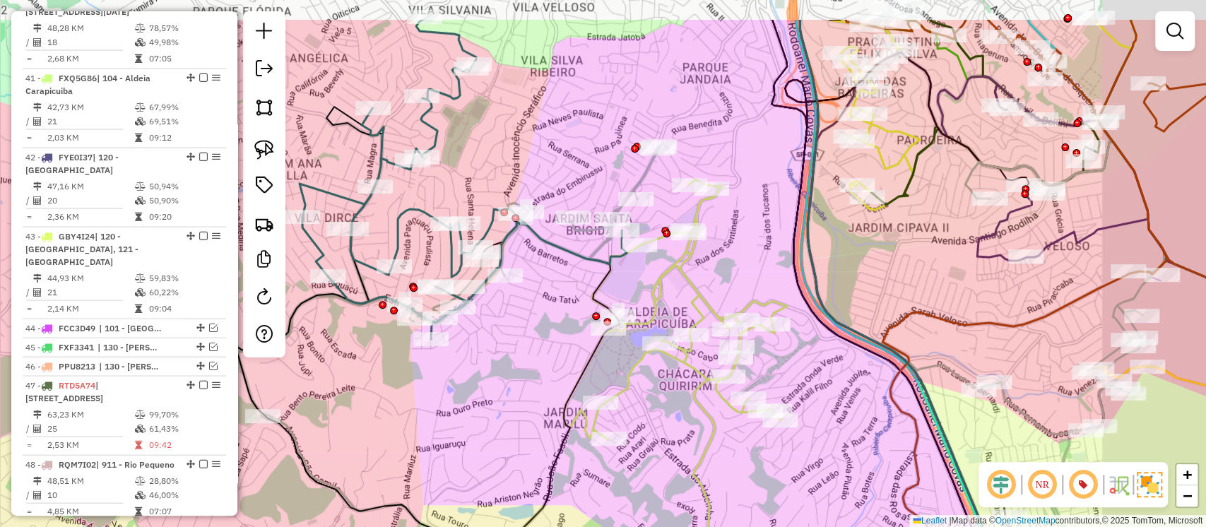
drag, startPoint x: 837, startPoint y: 194, endPoint x: 635, endPoint y: 326, distance: 241.5
click at [635, 326] on div "Janela de atendimento Grade de atendimento Capacidade Transportadoras Veículos …" at bounding box center [603, 263] width 1206 height 527
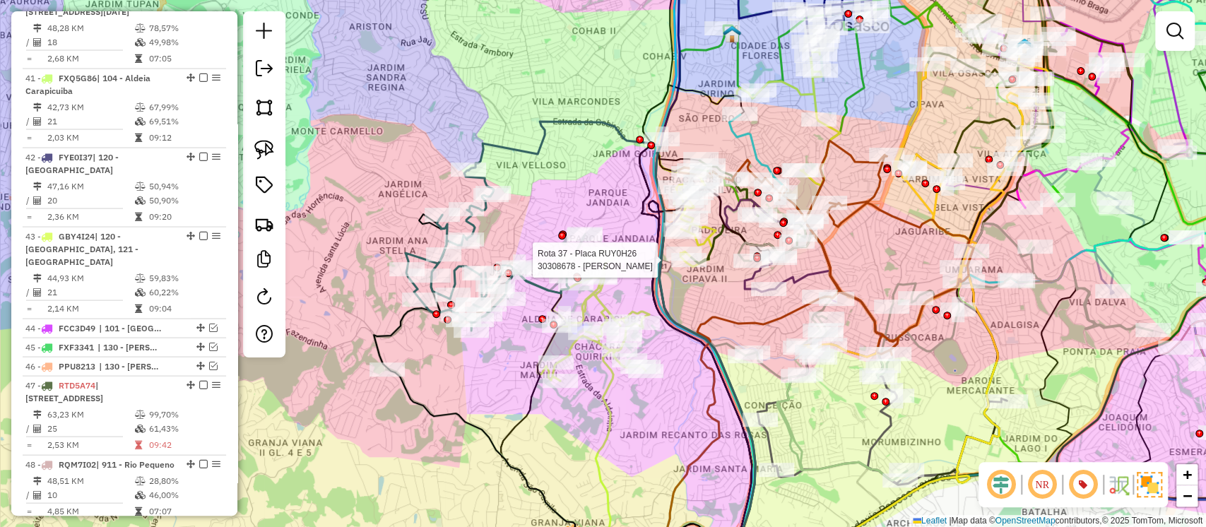
select select "**********"
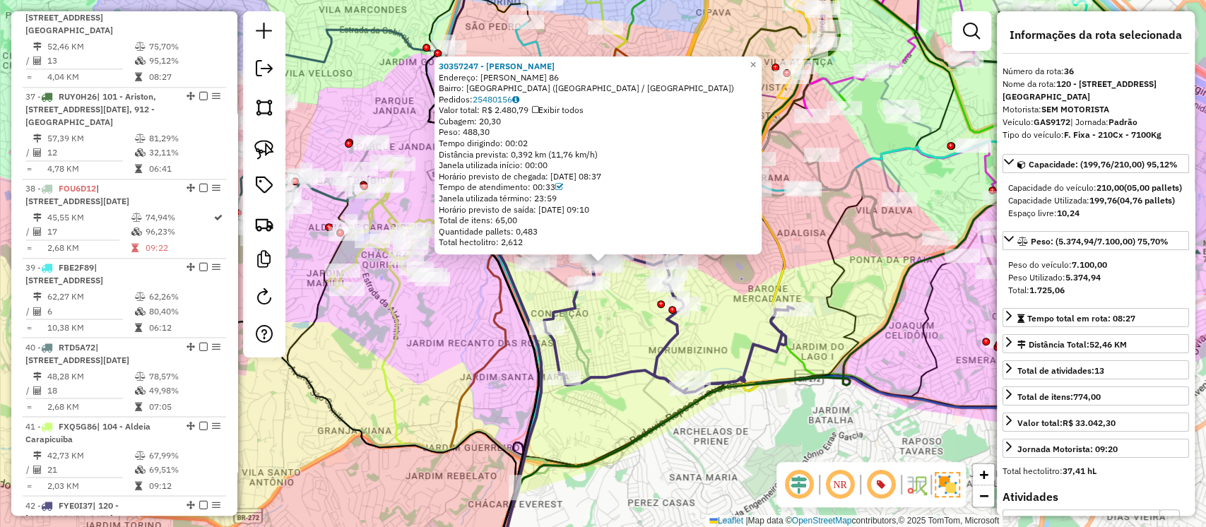
scroll to position [1495, 0]
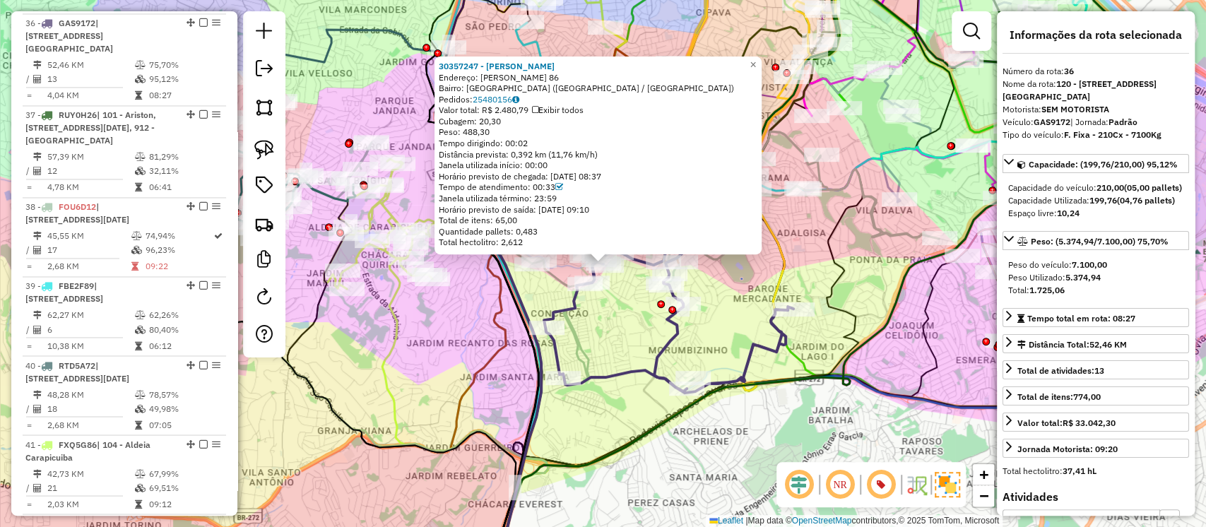
click at [589, 325] on div "30357247 - RENATO Endereço: JOAO GUTIERRES LOPES 86 Bairro: NOVO OSASCO (OSASCO…" at bounding box center [603, 263] width 1206 height 527
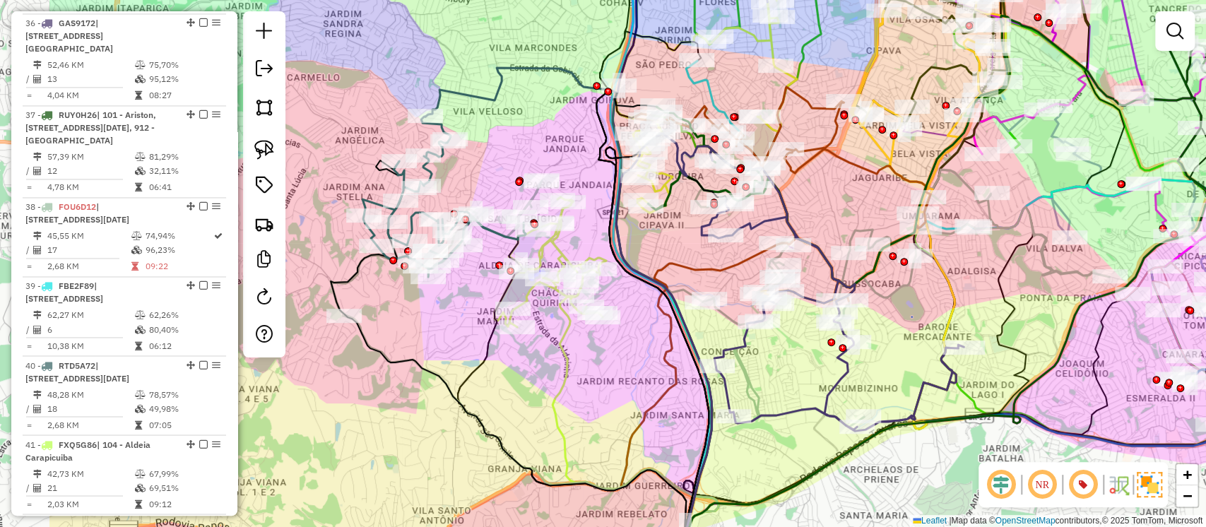
drag, startPoint x: 598, startPoint y: 322, endPoint x: 800, endPoint y: 376, distance: 209.1
click at [800, 376] on div "Janela de atendimento Grade de atendimento Capacidade Transportadoras Veículos …" at bounding box center [603, 263] width 1206 height 527
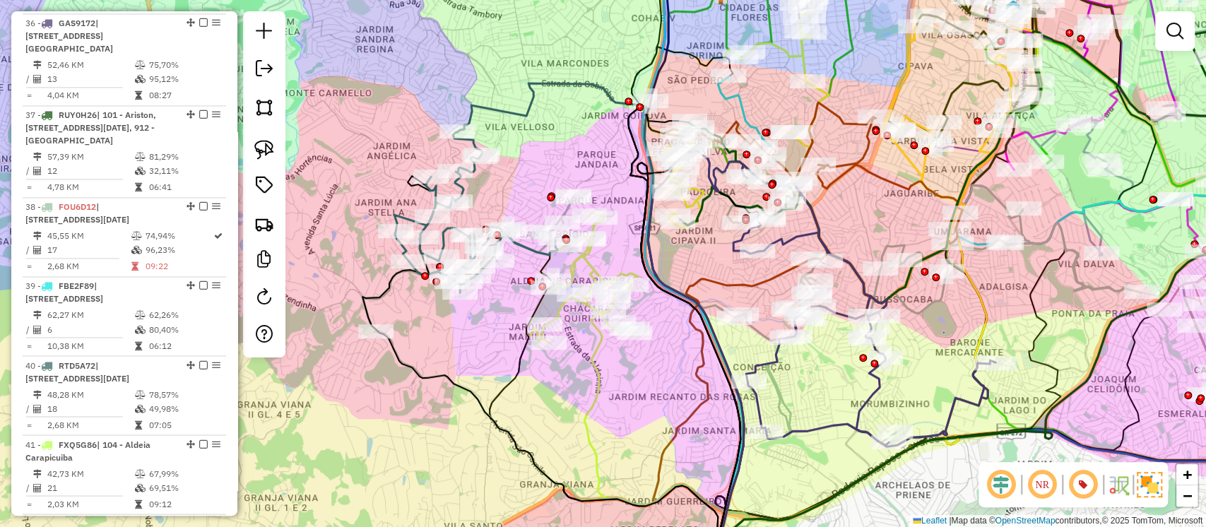
click at [724, 193] on icon at bounding box center [696, 364] width 96 height 430
select select "**********"
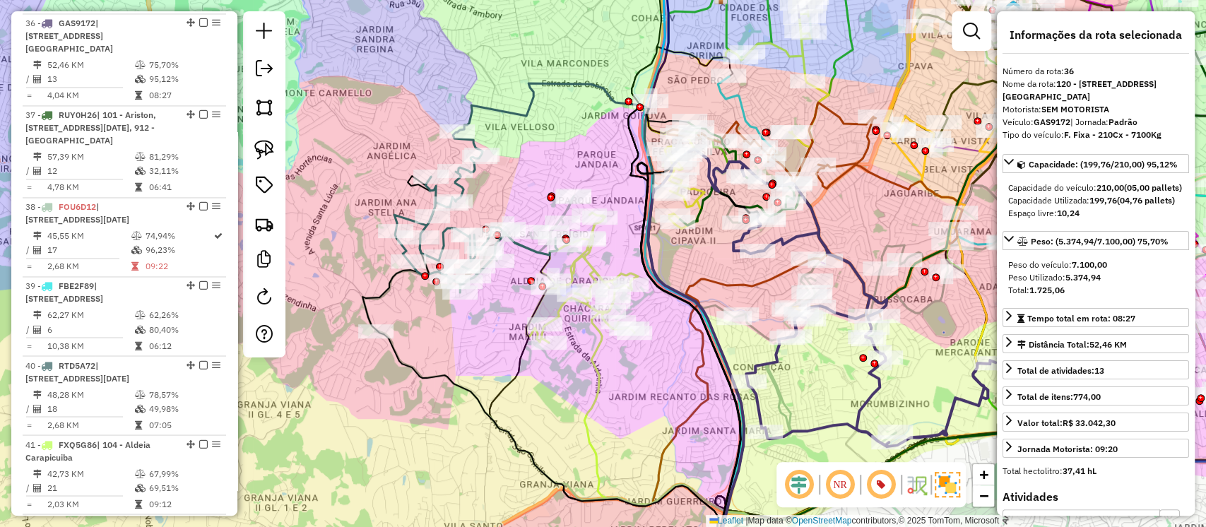
click at [698, 210] on icon at bounding box center [1002, 163] width 645 height 281
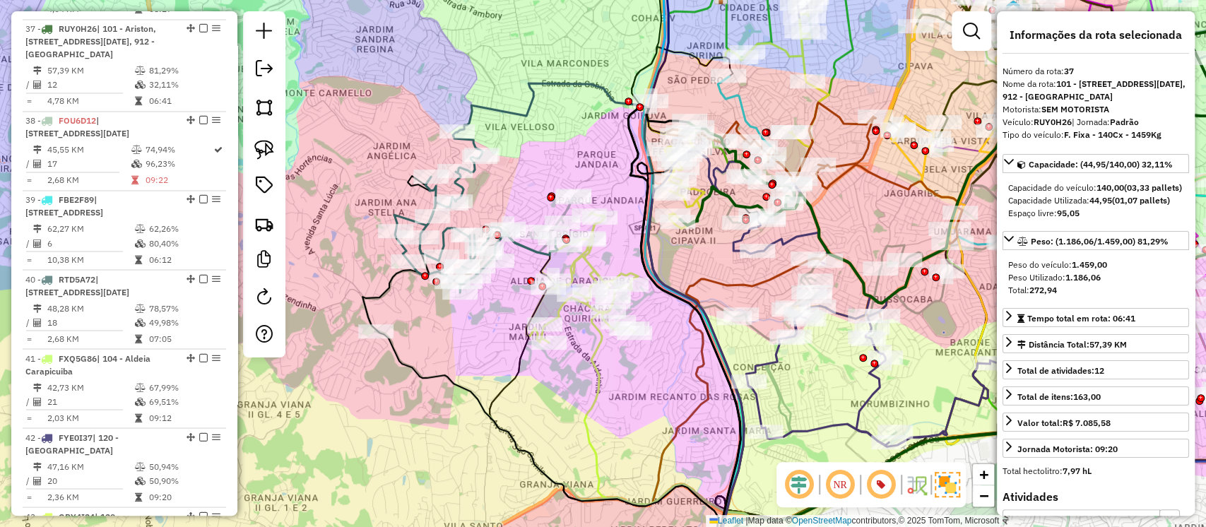
scroll to position [1587, 0]
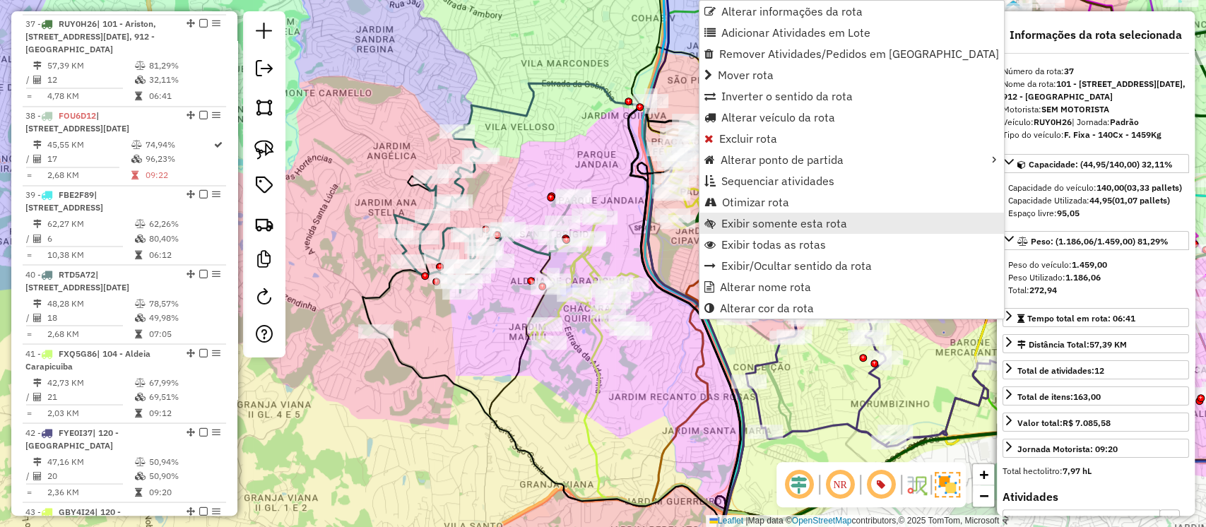
click at [729, 223] on span "Exibir somente esta rota" at bounding box center [785, 223] width 126 height 11
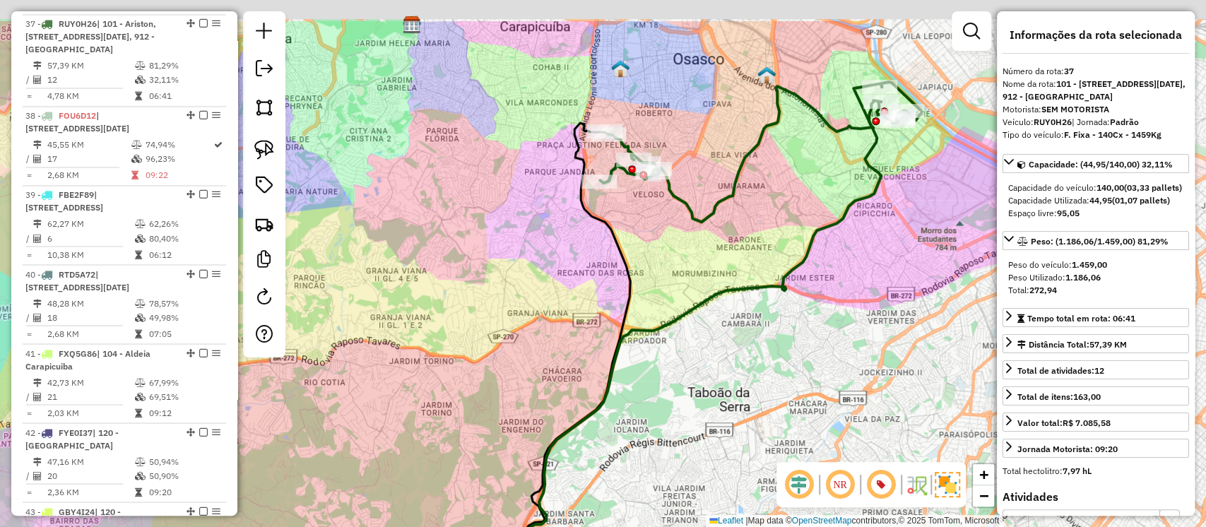
drag, startPoint x: 634, startPoint y: 191, endPoint x: 823, endPoint y: 319, distance: 228.0
click at [823, 319] on div "Janela de atendimento Grade de atendimento Capacidade Transportadoras Veículos …" at bounding box center [603, 263] width 1206 height 527
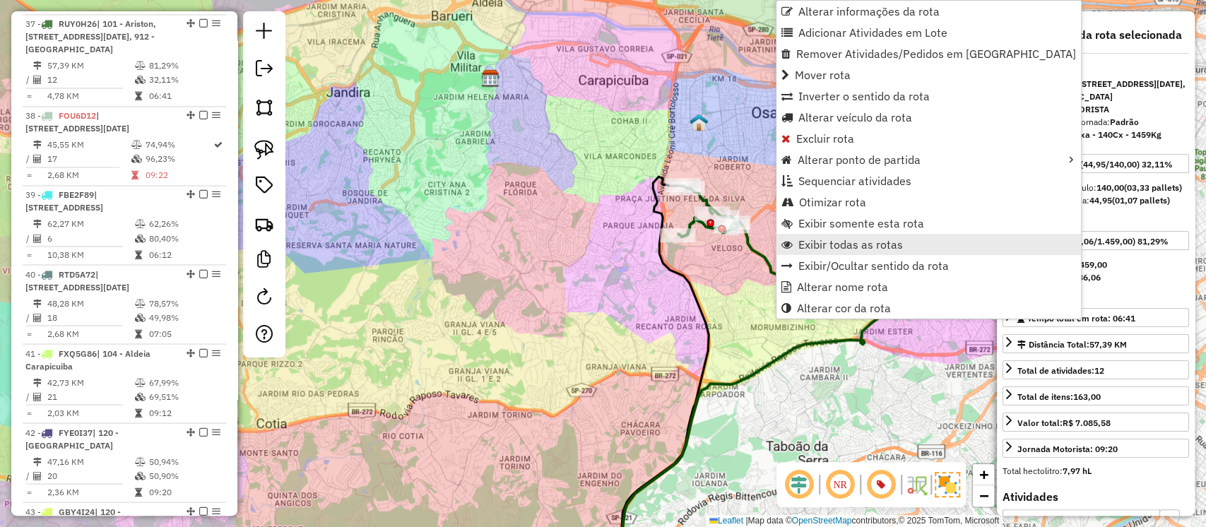
click at [807, 241] on span "Exibir todas as rotas" at bounding box center [851, 244] width 105 height 11
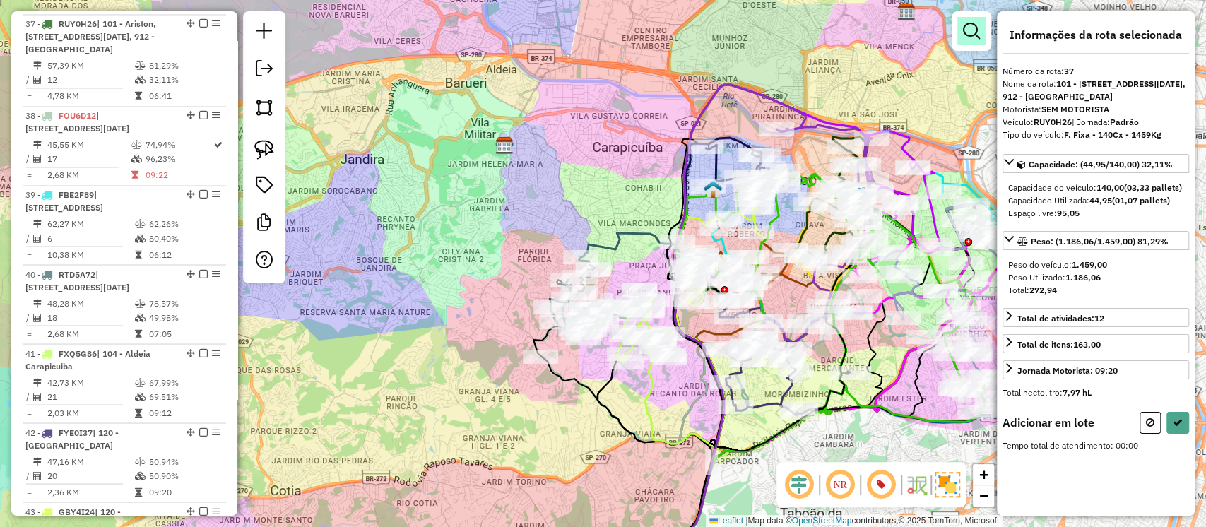
click at [974, 37] on em at bounding box center [971, 31] width 17 height 17
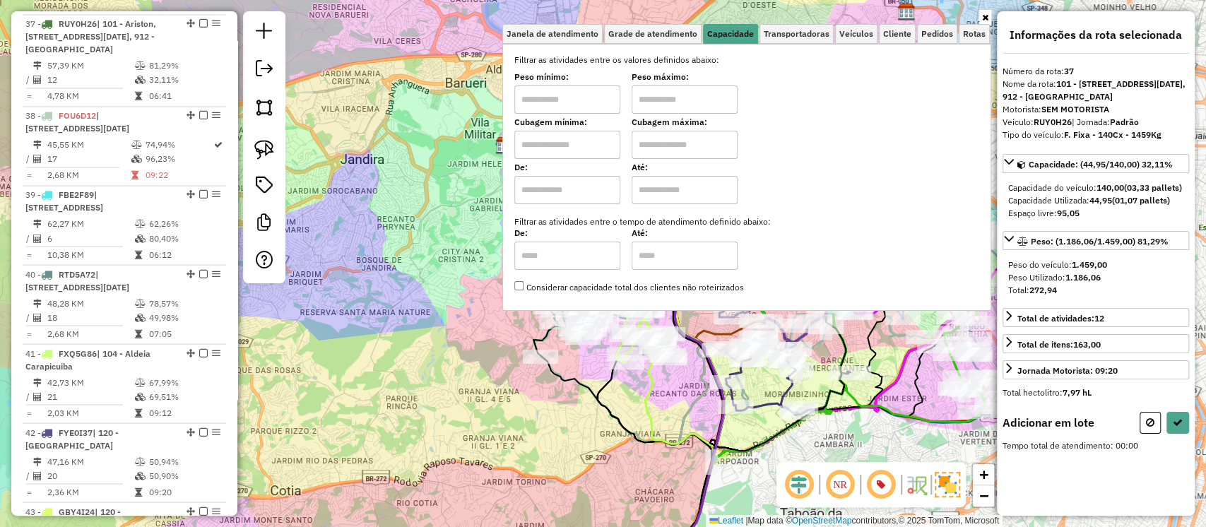
click at [580, 150] on input "text" at bounding box center [567, 145] width 106 height 28
type input "****"
click at [664, 146] on input "text" at bounding box center [685, 145] width 106 height 28
type input "****"
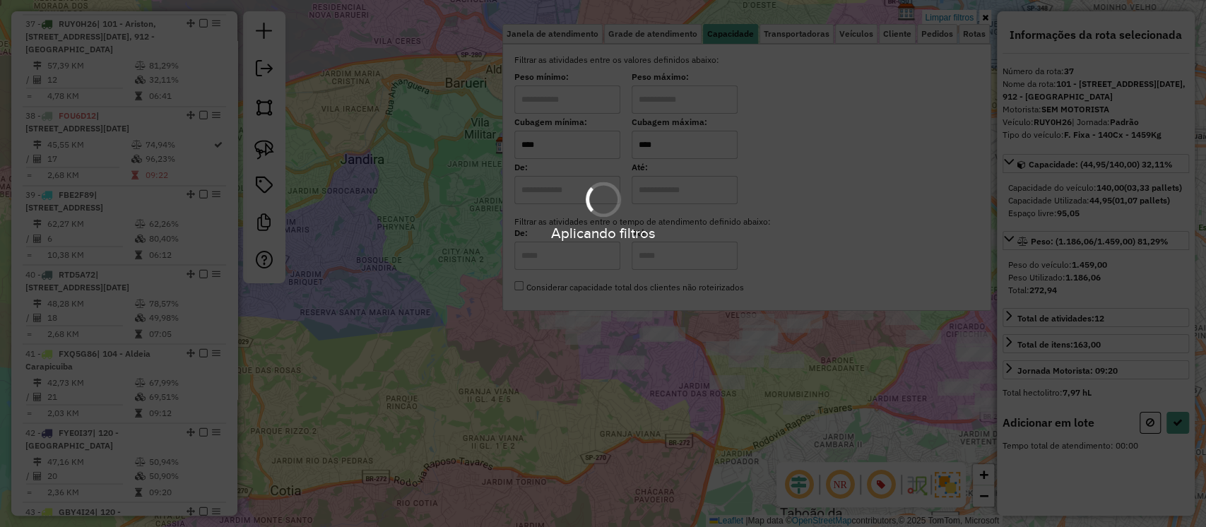
click at [566, 445] on div "Aplicando filtros" at bounding box center [603, 263] width 1206 height 527
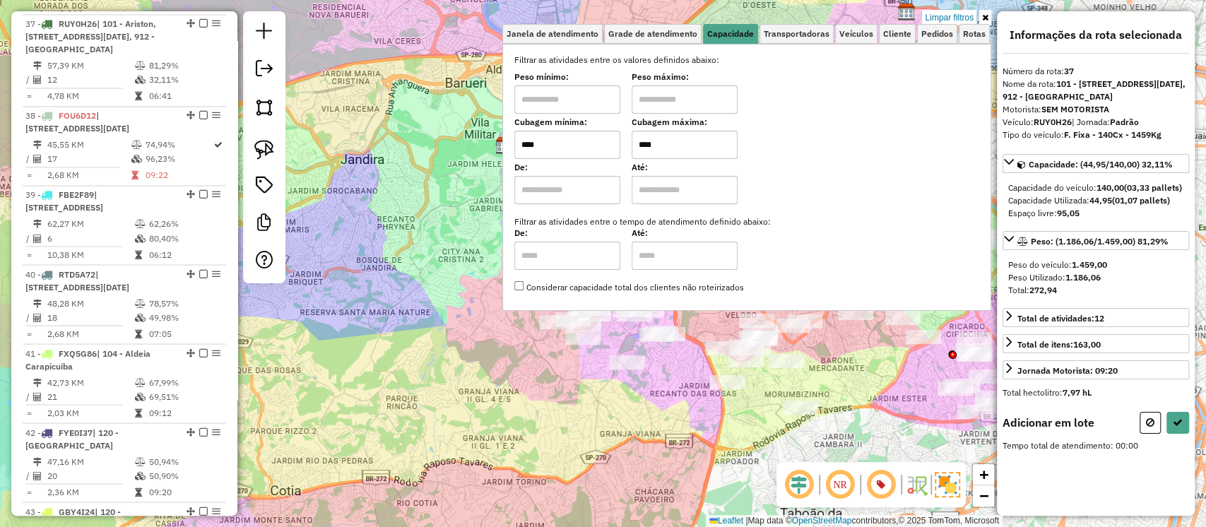
click at [631, 430] on div "Limpar filtros Janela de atendimento Grade de atendimento Capacidade Transporta…" at bounding box center [603, 263] width 1206 height 527
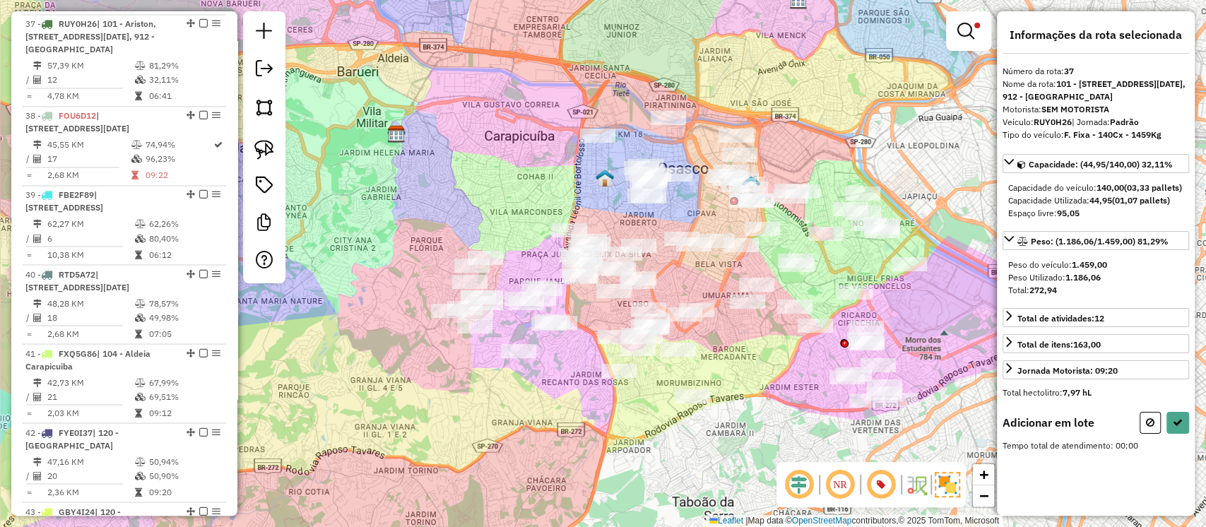
drag, startPoint x: 797, startPoint y: 293, endPoint x: 689, endPoint y: 281, distance: 108.8
click at [689, 281] on div "Limpar filtros Janela de atendimento Grade de atendimento Capacidade Transporta…" at bounding box center [603, 263] width 1206 height 527
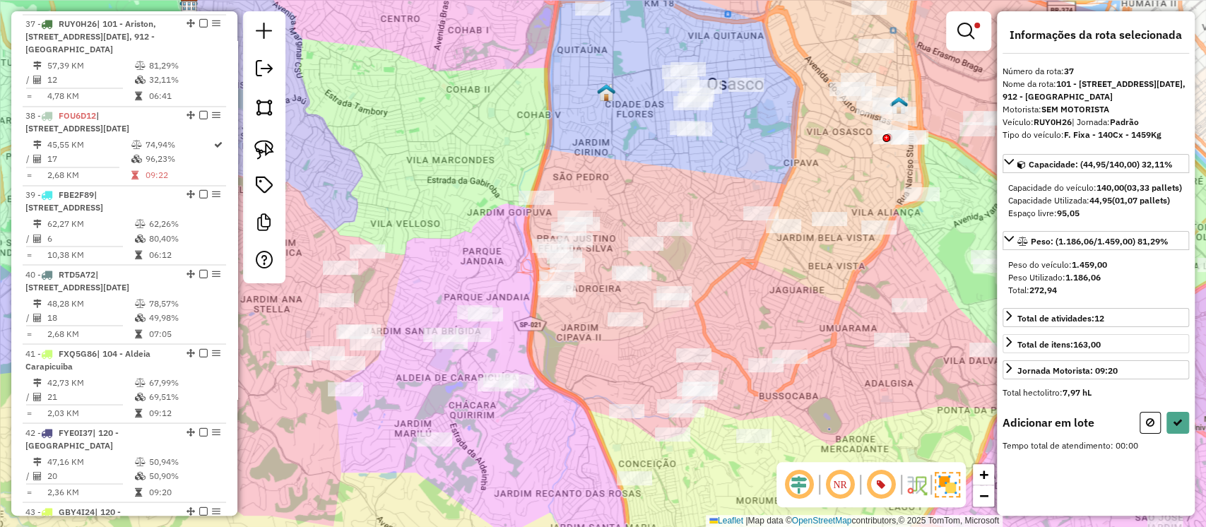
drag, startPoint x: 1154, startPoint y: 434, endPoint x: 1048, endPoint y: 415, distance: 107.7
click at [1153, 428] on icon at bounding box center [1150, 423] width 8 height 10
select select "**********"
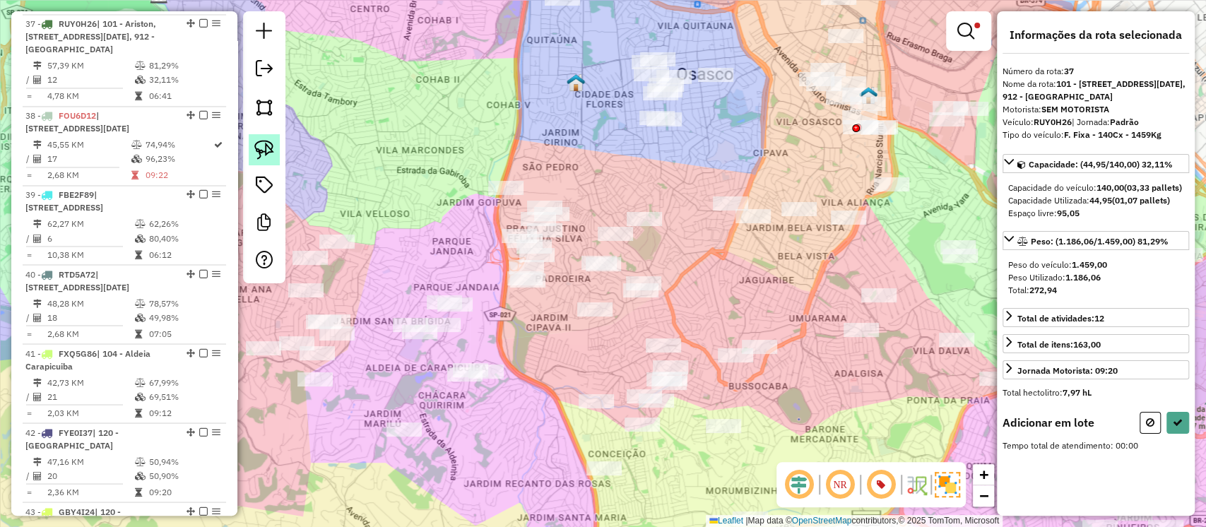
click at [271, 155] on img at bounding box center [264, 150] width 20 height 20
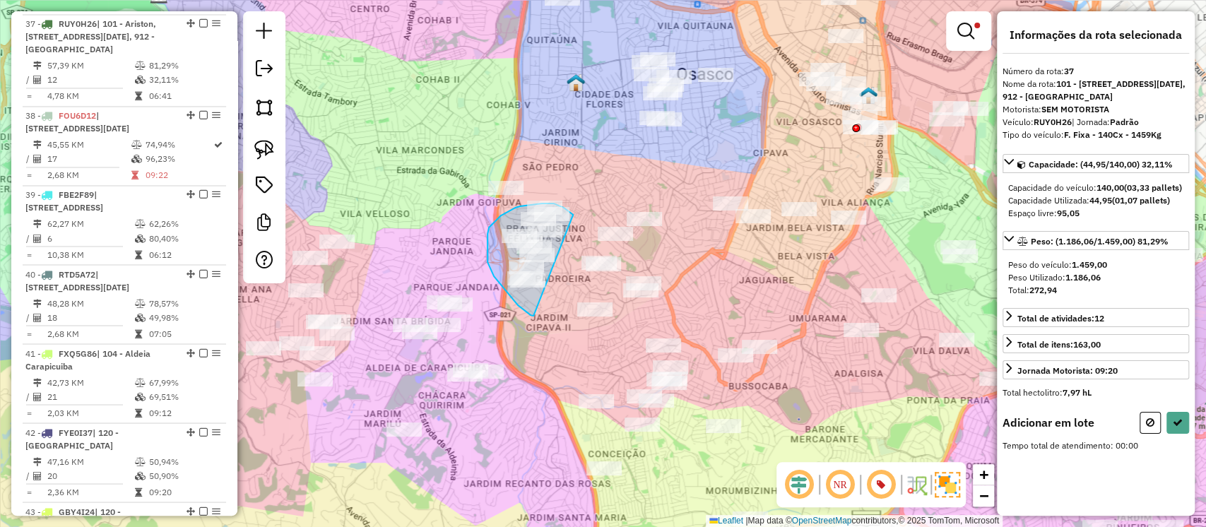
drag, startPoint x: 534, startPoint y: 316, endPoint x: 573, endPoint y: 215, distance: 108.5
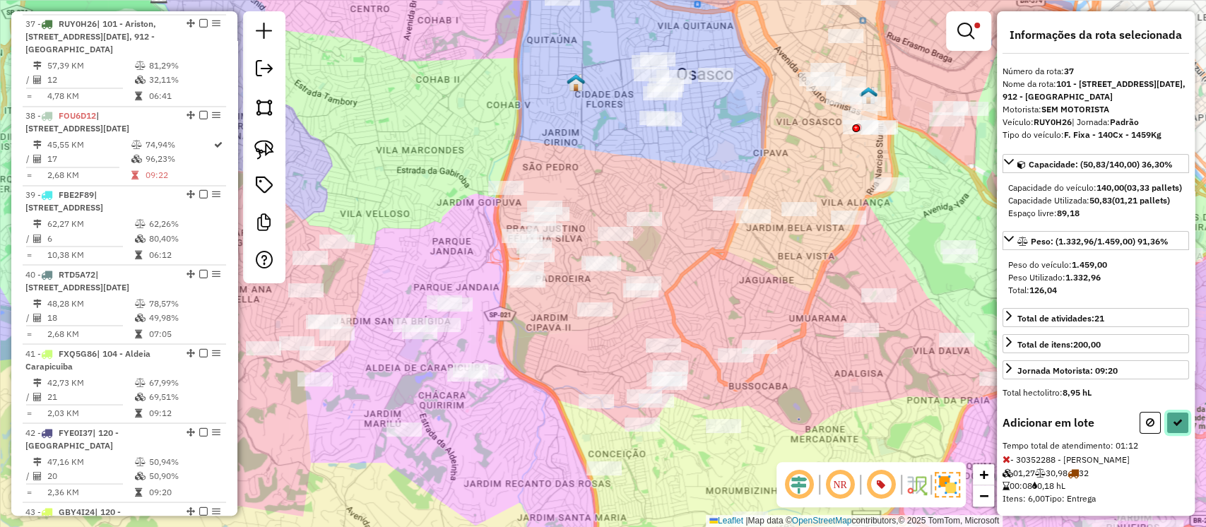
click at [1167, 434] on button at bounding box center [1178, 423] width 23 height 22
select select "**********"
drag, startPoint x: 1169, startPoint y: 438, endPoint x: 1158, endPoint y: 442, distance: 11.8
click at [1167, 434] on button at bounding box center [1178, 423] width 23 height 22
select select "**********"
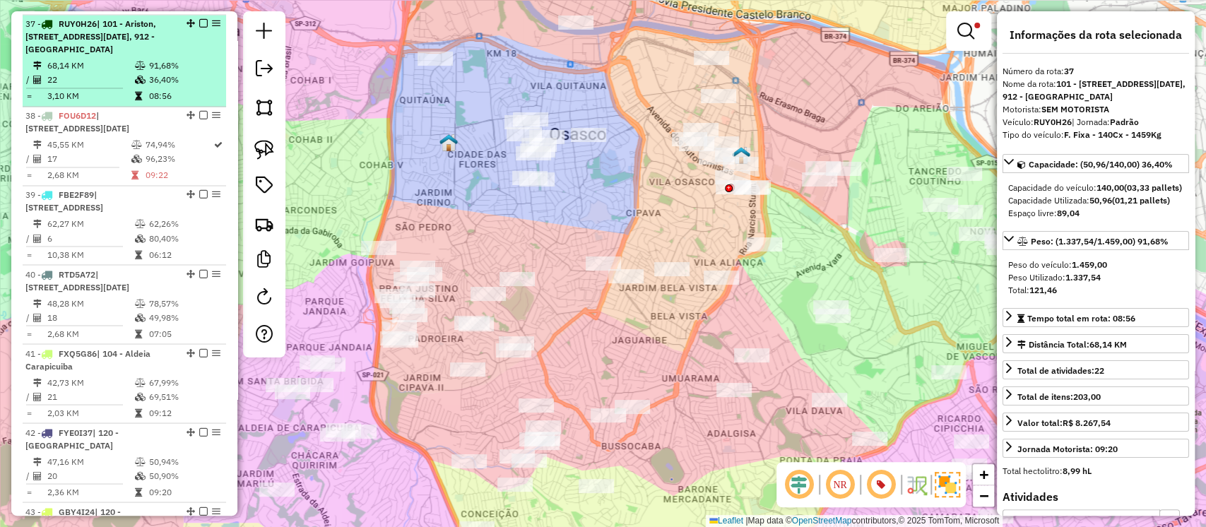
click at [199, 19] on em at bounding box center [203, 23] width 8 height 8
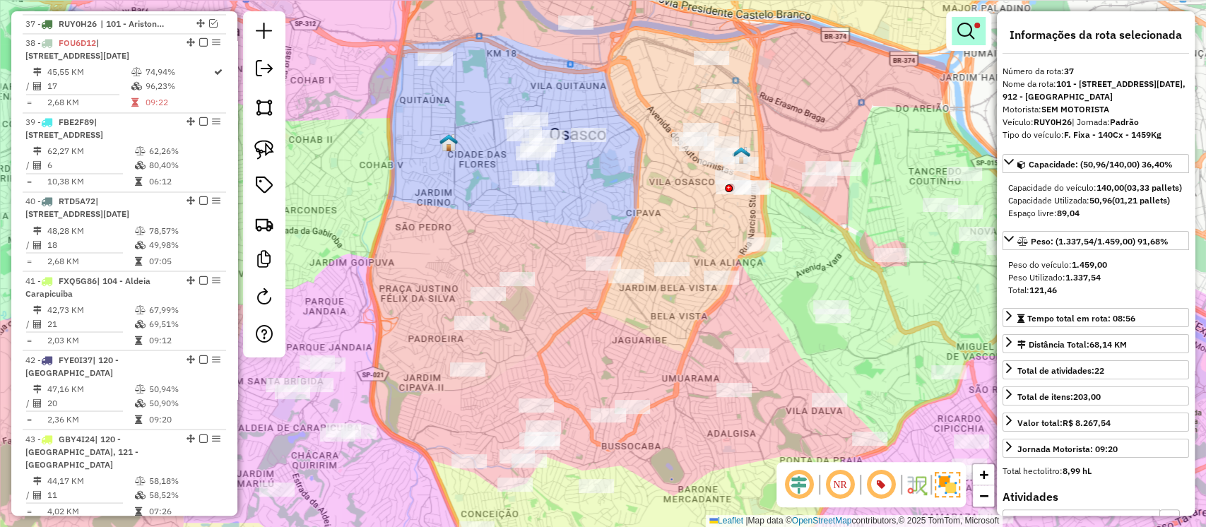
click at [970, 25] on em at bounding box center [966, 31] width 17 height 17
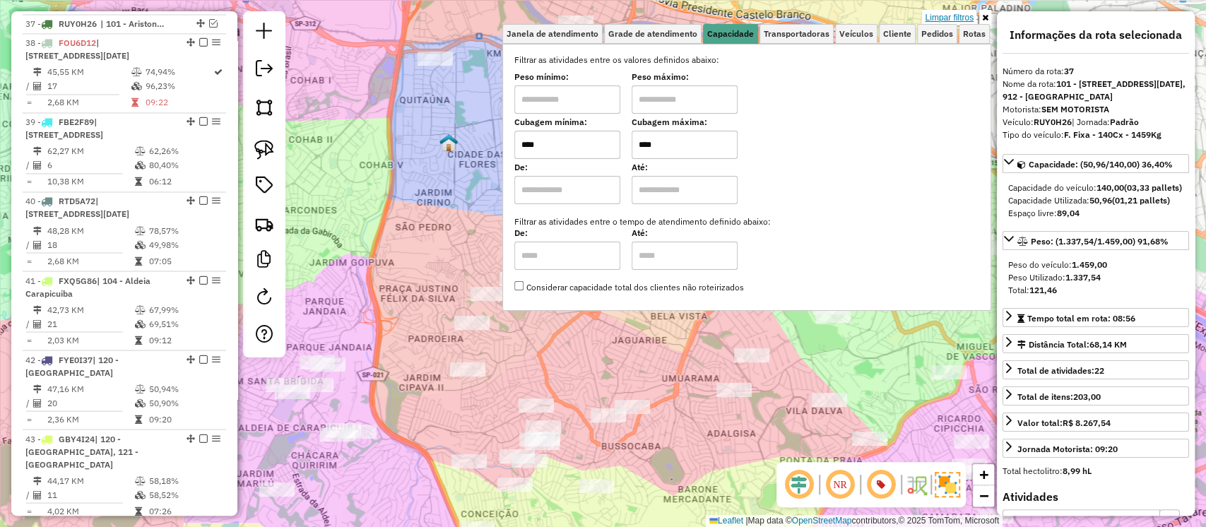
click at [957, 13] on link "Limpar filtros" at bounding box center [949, 18] width 54 height 16
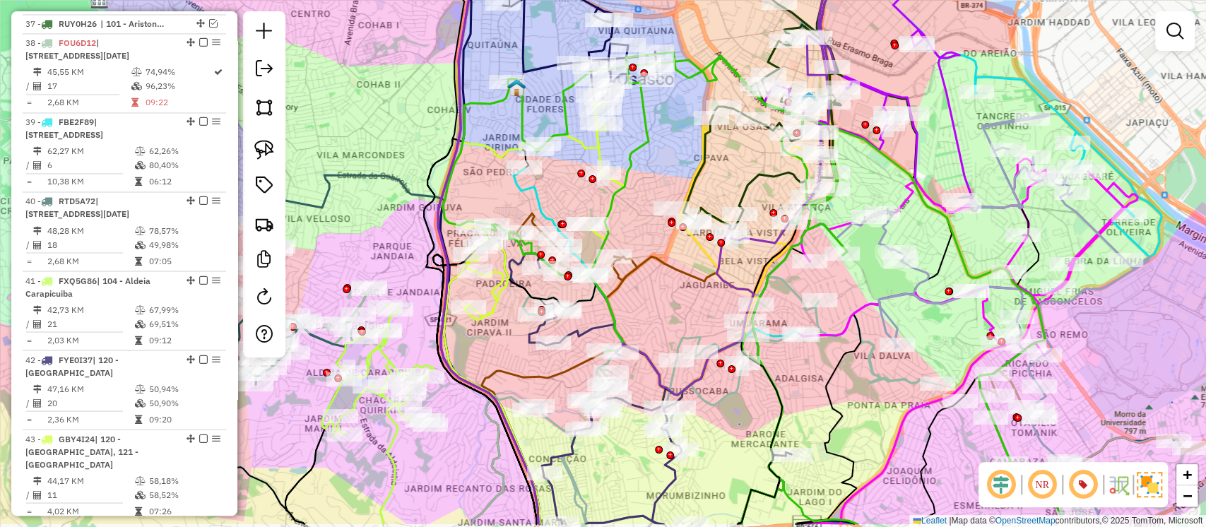
drag, startPoint x: 592, startPoint y: 363, endPoint x: 669, endPoint y: 296, distance: 101.2
click at [669, 296] on div "Janela de atendimento Grade de atendimento Capacidade Transportadoras Veículos …" at bounding box center [603, 263] width 1206 height 527
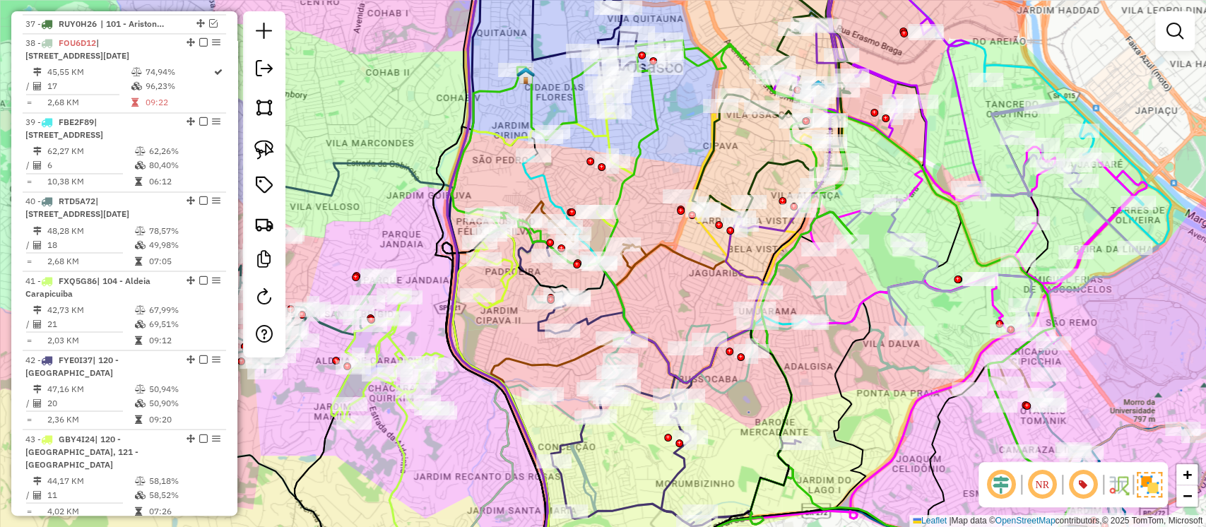
click at [784, 159] on icon at bounding box center [809, 94] width 233 height 249
select select "**********"
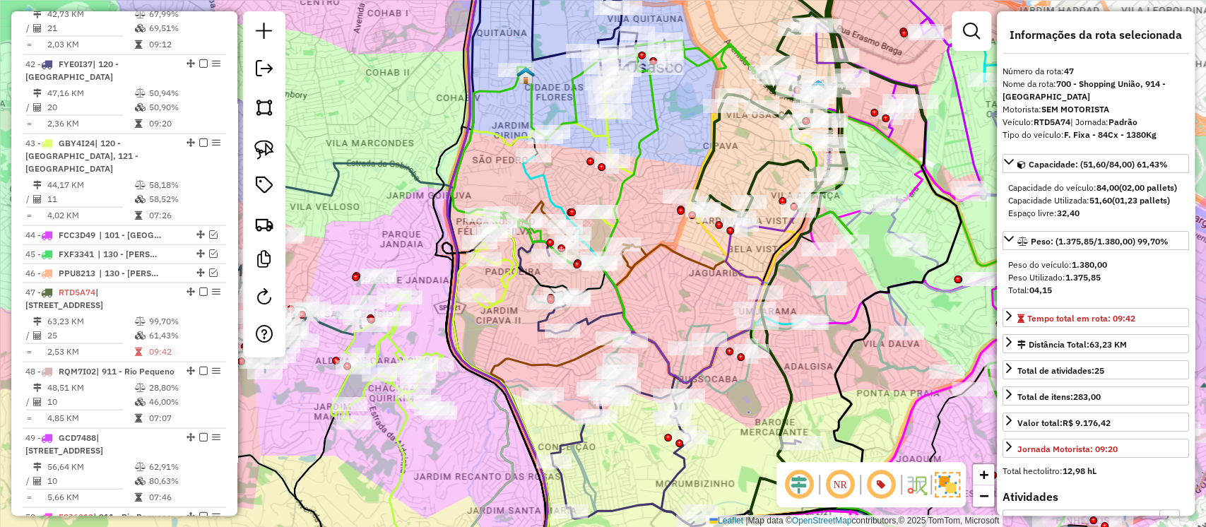
scroll to position [2175, 0]
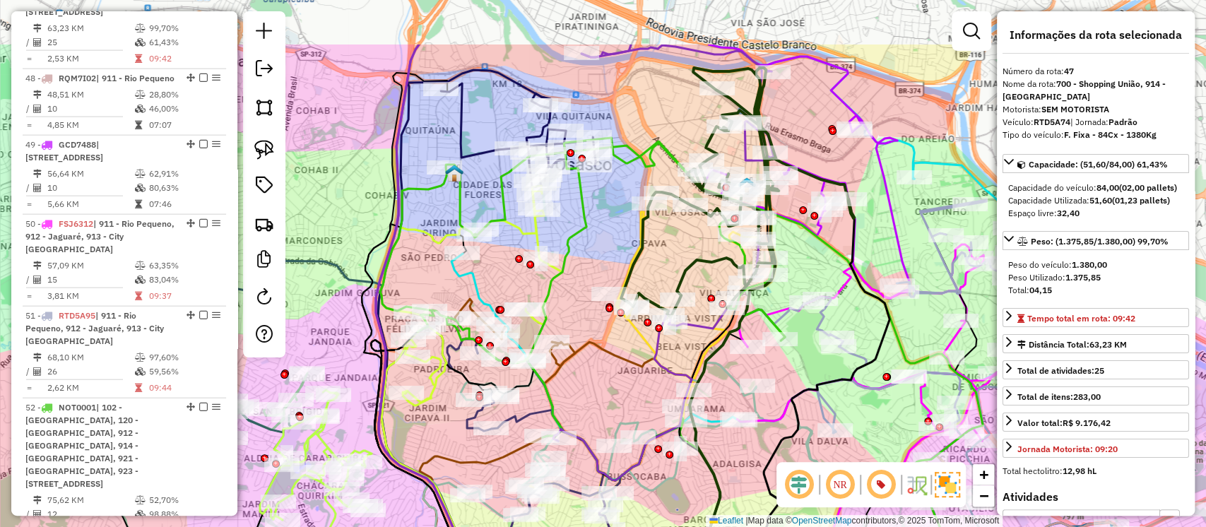
drag, startPoint x: 785, startPoint y: 189, endPoint x: 714, endPoint y: 287, distance: 120.9
click at [714, 287] on div "Janela de atendimento Grade de atendimento Capacidade Transportadoras Veículos …" at bounding box center [603, 263] width 1206 height 527
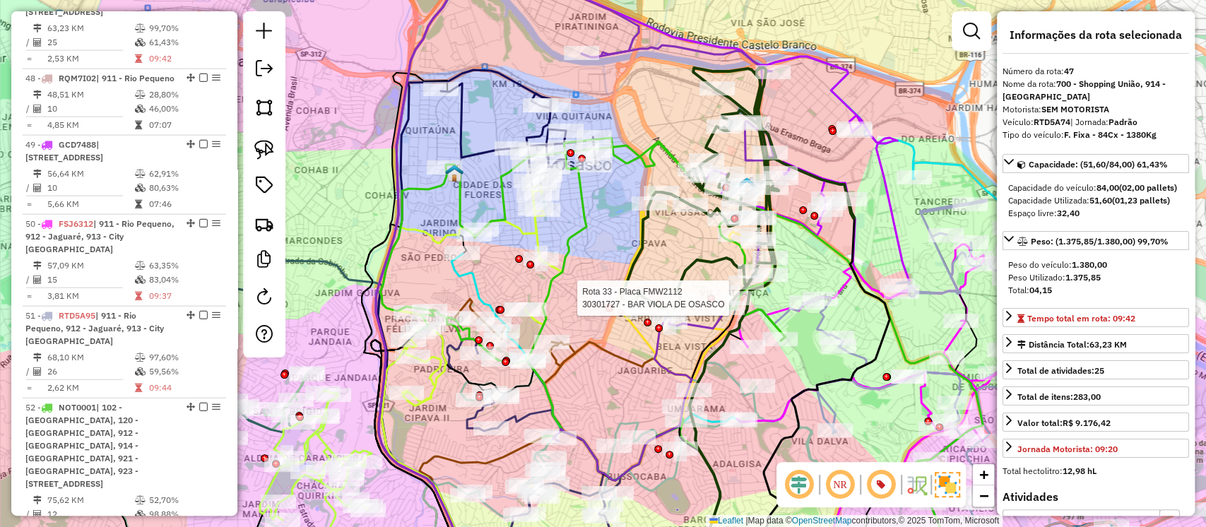
click at [712, 266] on icon at bounding box center [737, 192] width 233 height 249
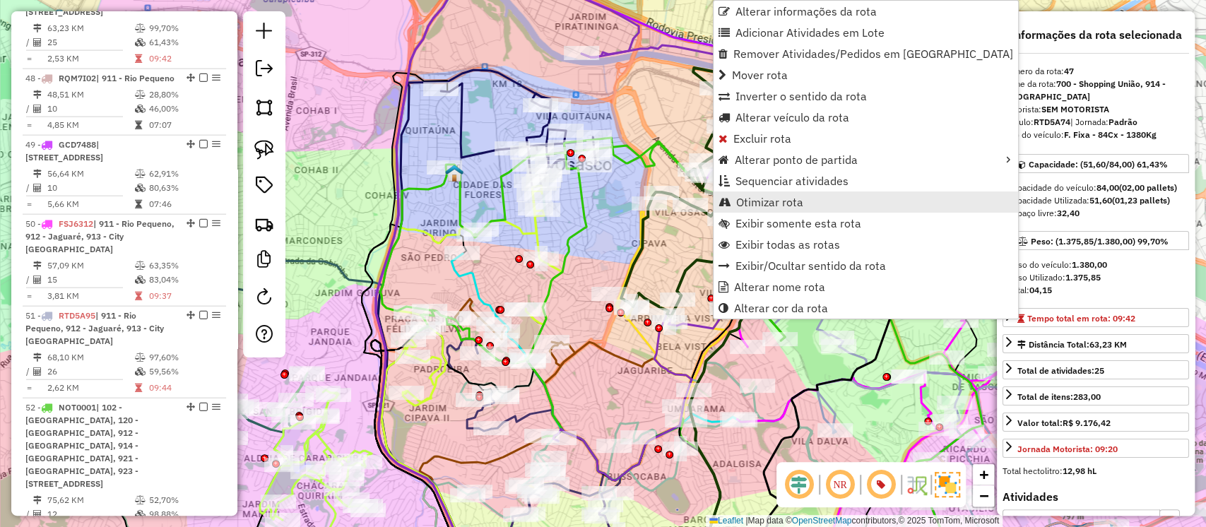
click at [758, 196] on span "Otimizar rota" at bounding box center [769, 201] width 67 height 11
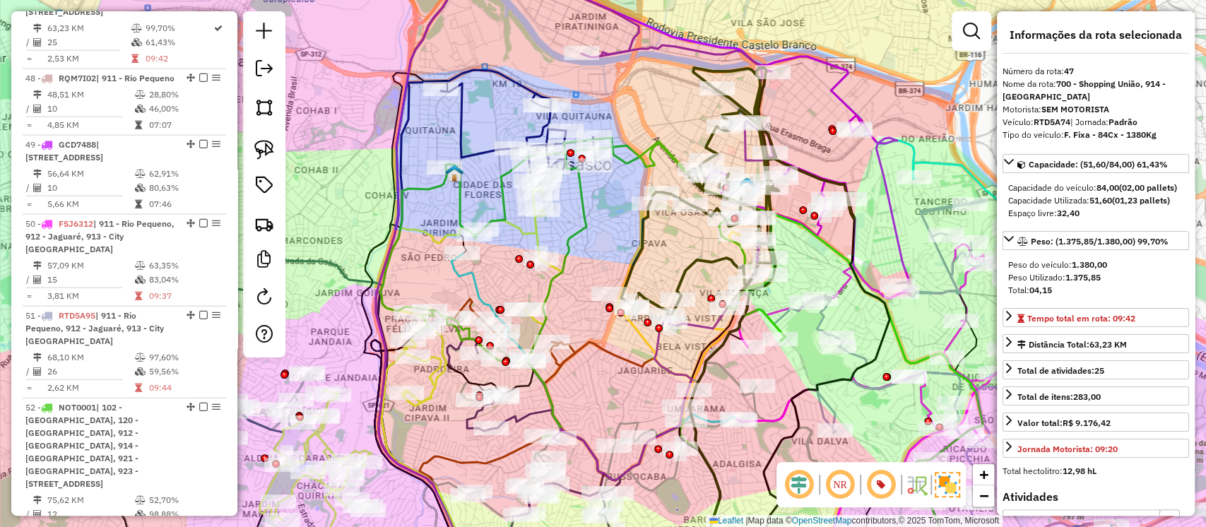
click at [435, 185] on icon at bounding box center [692, 359] width 625 height 442
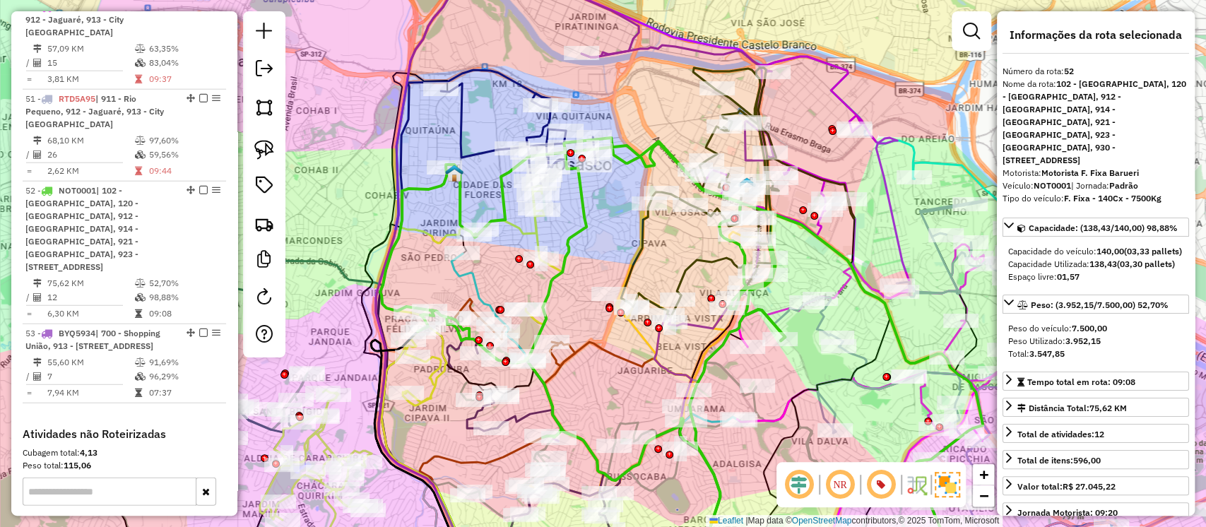
scroll to position [2609, 0]
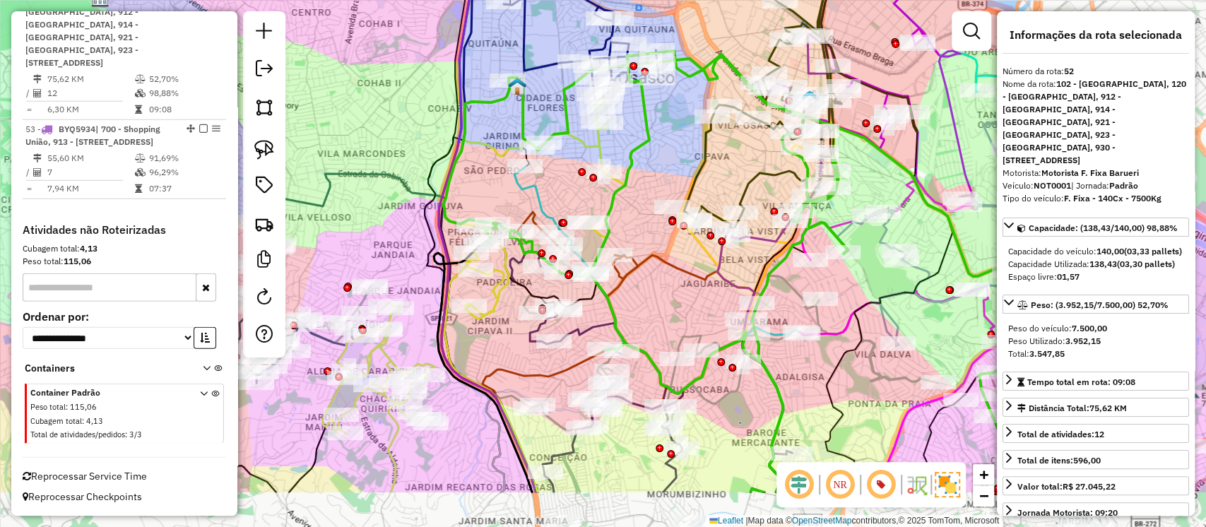
drag, startPoint x: 429, startPoint y: 270, endPoint x: 492, endPoint y: 184, distance: 106.7
click at [492, 184] on div "Janela de atendimento Grade de atendimento Capacidade Transportadoras Veículos …" at bounding box center [603, 263] width 1206 height 527
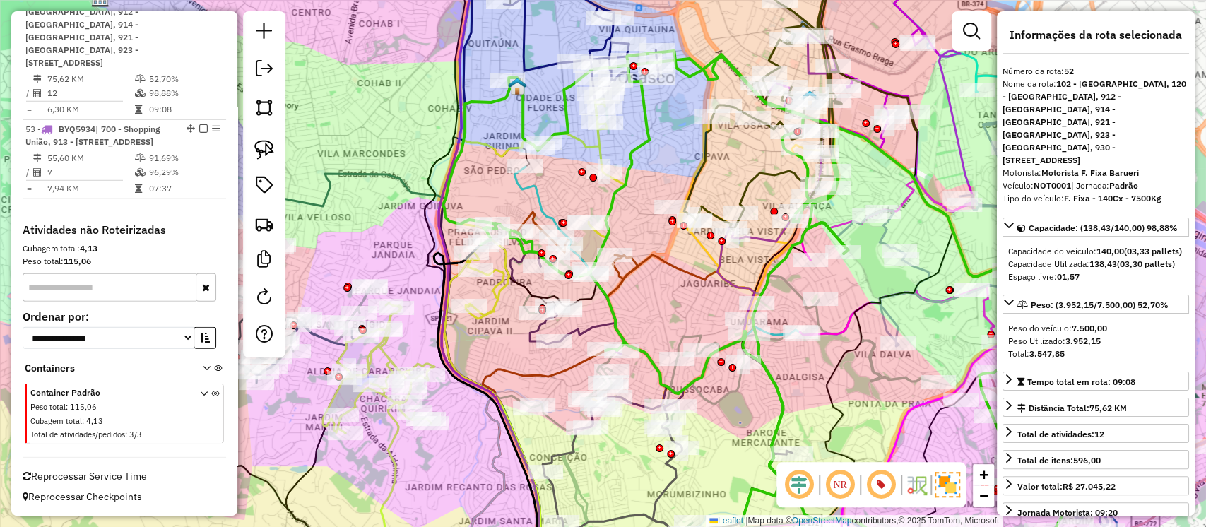
scroll to position [2544, 0]
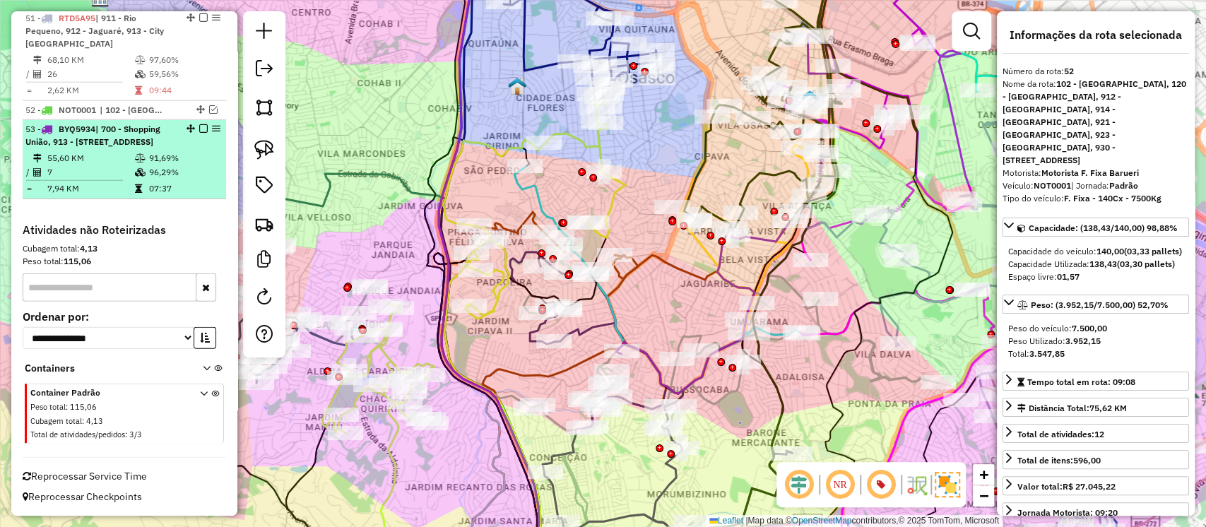
click at [188, 151] on td "91,69%" at bounding box center [183, 158] width 71 height 14
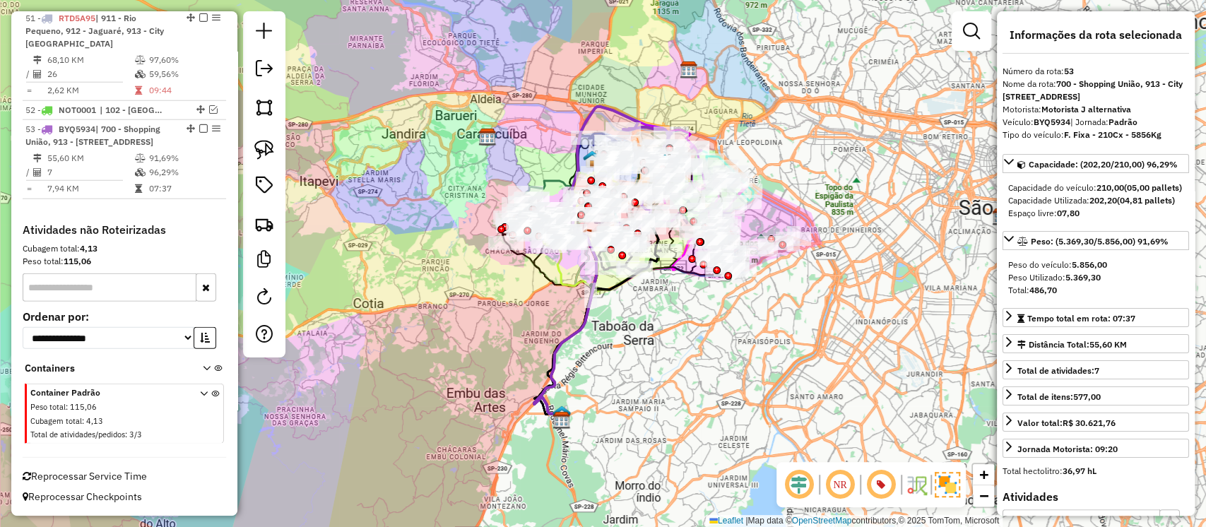
click at [690, 341] on div "Janela de atendimento Grade de atendimento Capacidade Transportadoras Veículos …" at bounding box center [603, 263] width 1206 height 527
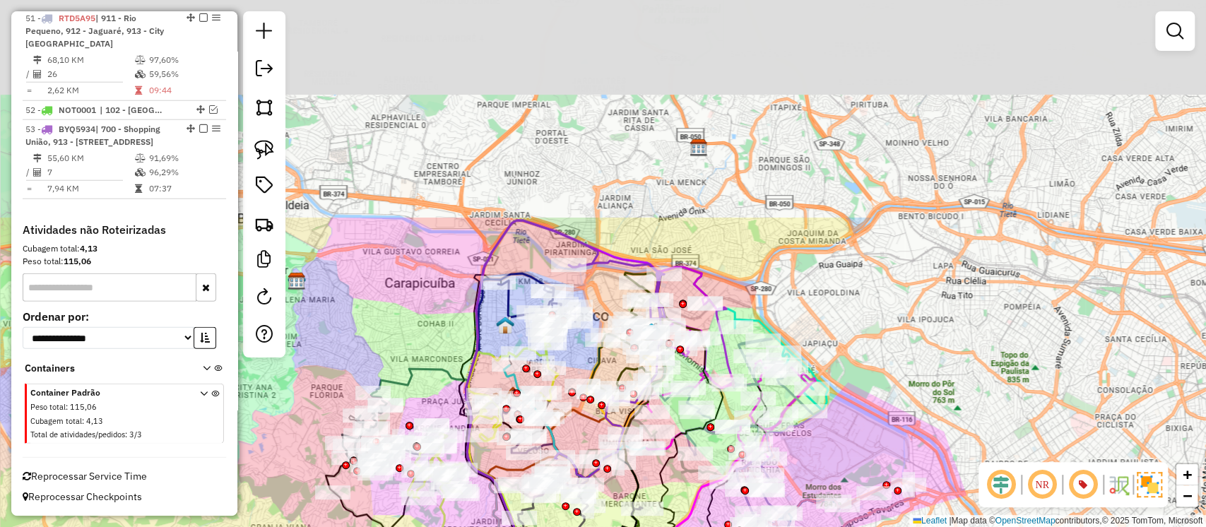
drag, startPoint x: 650, startPoint y: 85, endPoint x: 615, endPoint y: 302, distance: 219.8
click at [575, 356] on div "Rota 47 - Placa RTD5A74 30360652 - BAR E DRINKS E CASA DE CARNES SILVA LTDA Rot…" at bounding box center [603, 263] width 1206 height 527
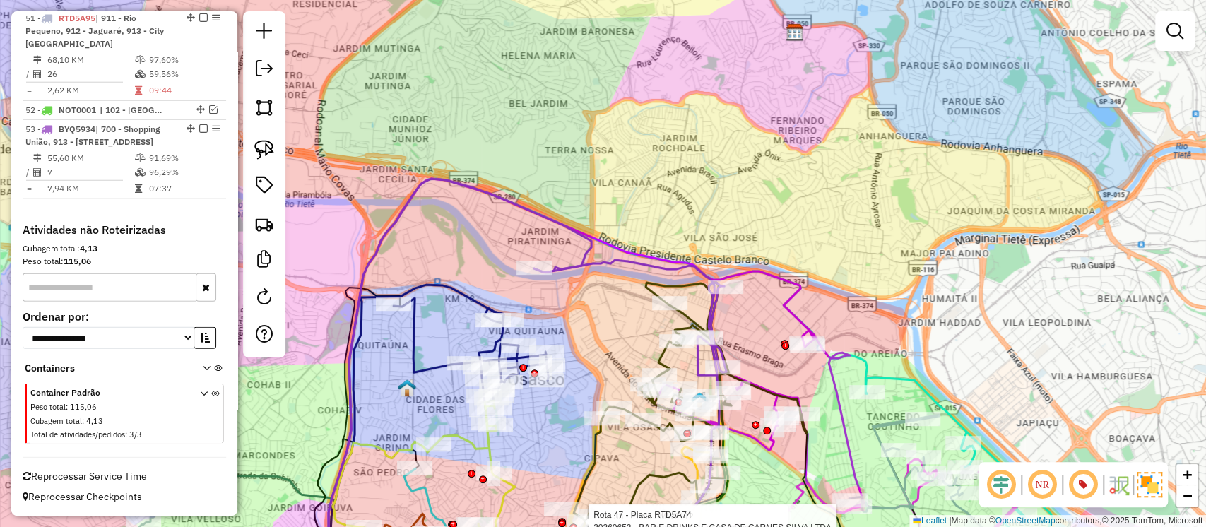
click at [639, 261] on icon at bounding box center [630, 419] width 192 height 319
select select "**********"
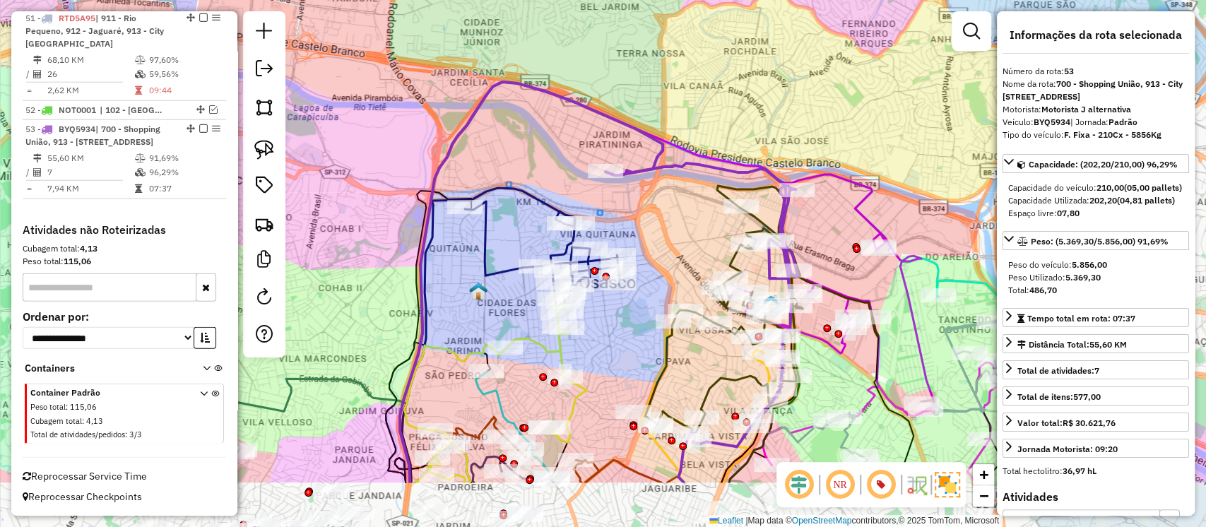
drag, startPoint x: 628, startPoint y: 323, endPoint x: 694, endPoint y: 235, distance: 110.5
click at [694, 235] on div "Janela de atendimento Grade de atendimento Capacidade Transportadoras Veículos …" at bounding box center [603, 263] width 1206 height 527
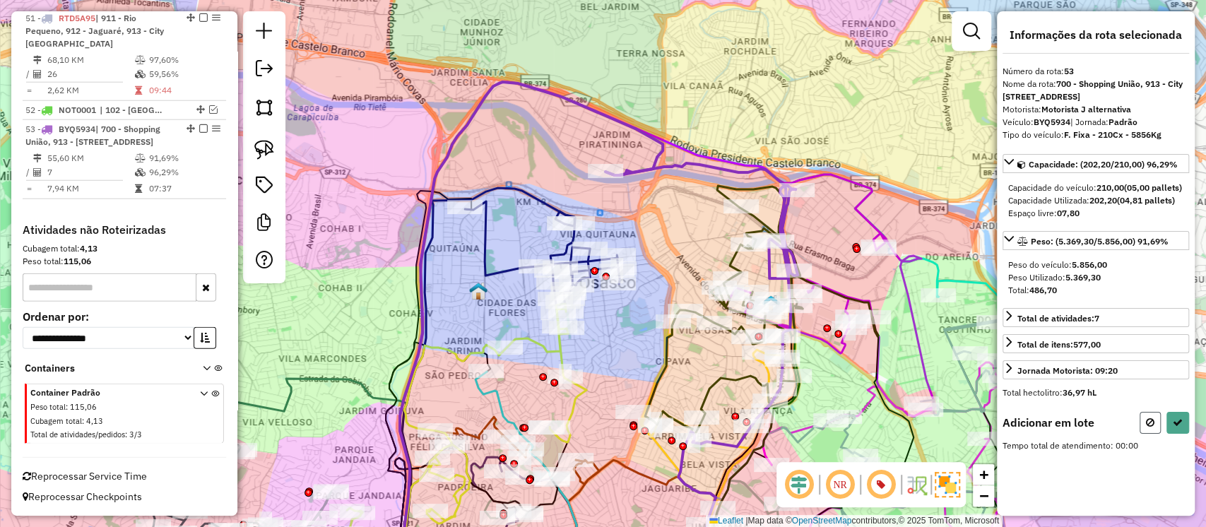
click at [1148, 428] on icon at bounding box center [1150, 423] width 8 height 10
select select "**********"
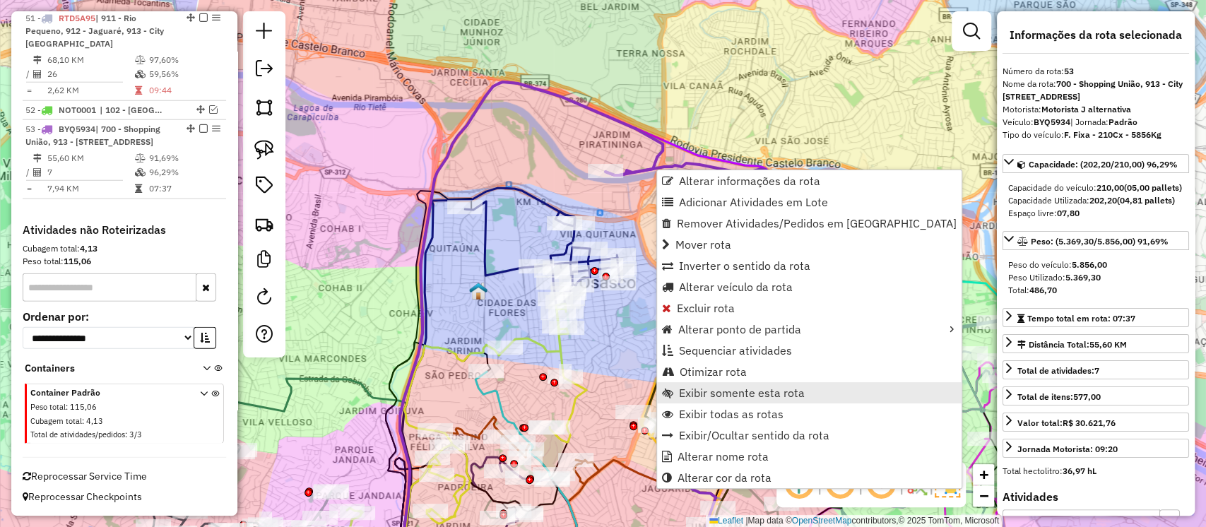
click at [722, 389] on span "Exibir somente esta rota" at bounding box center [742, 392] width 126 height 11
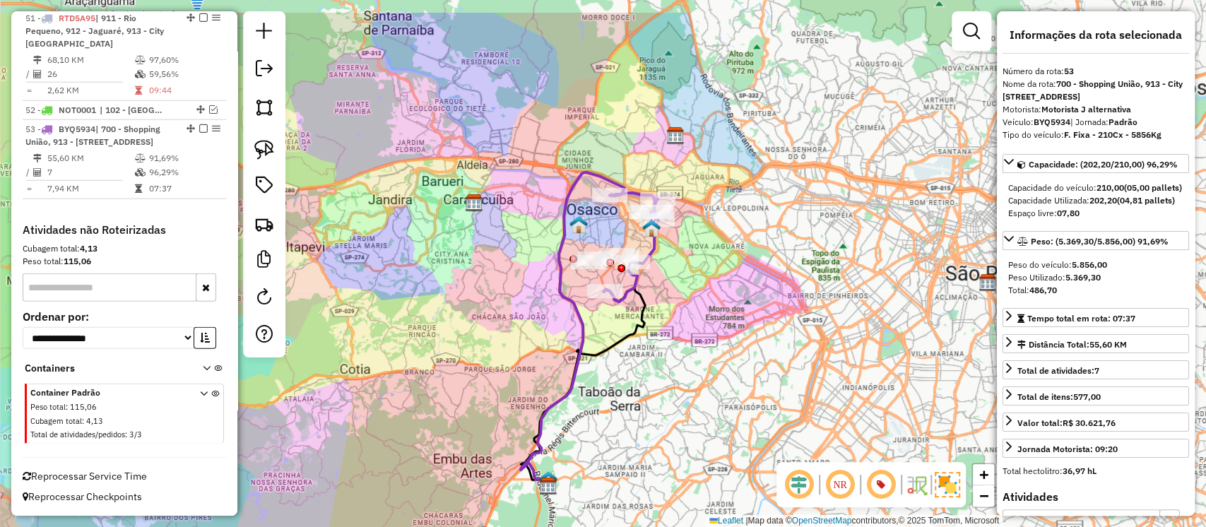
drag, startPoint x: 678, startPoint y: 214, endPoint x: 665, endPoint y: 280, distance: 67.1
click at [665, 280] on div "Janela de atendimento Grade de atendimento Capacidade Transportadoras Veículos …" at bounding box center [603, 263] width 1206 height 527
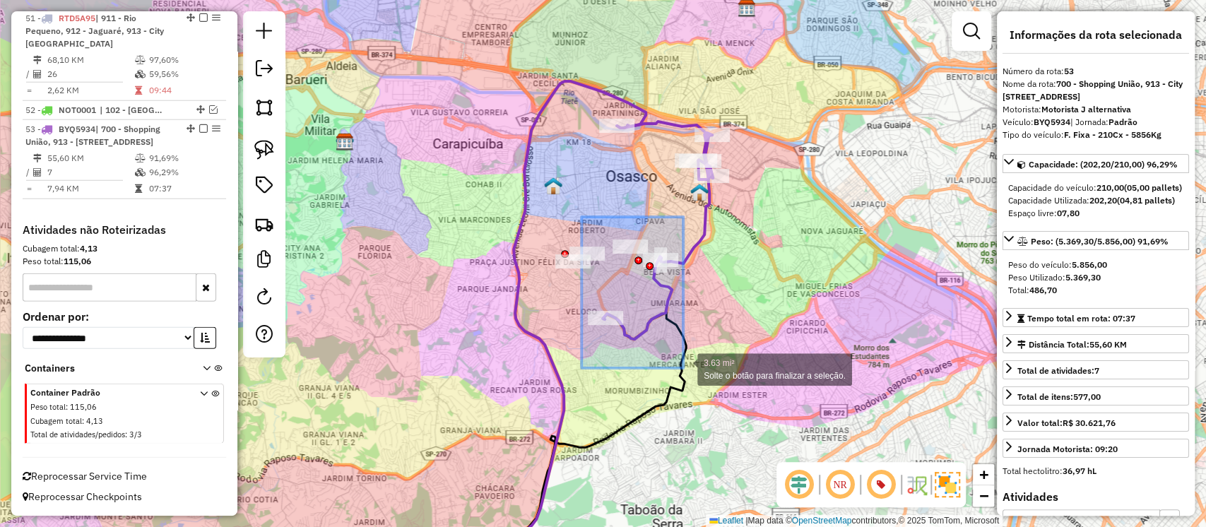
drag, startPoint x: 582, startPoint y: 217, endPoint x: 685, endPoint y: 369, distance: 183.7
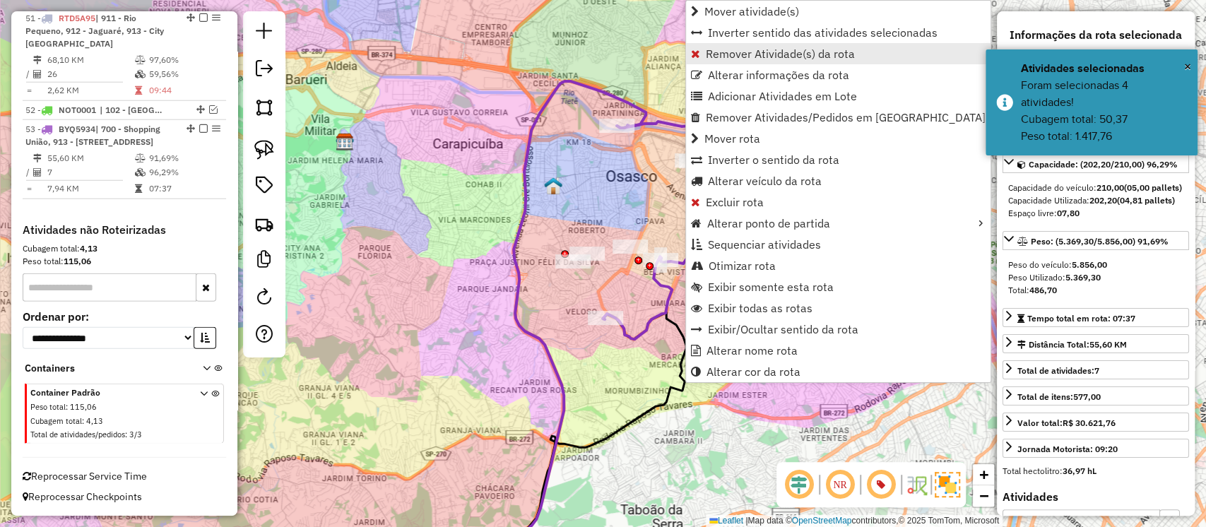
click at [751, 59] on span "Remover Atividade(s) da rota" at bounding box center [780, 53] width 149 height 11
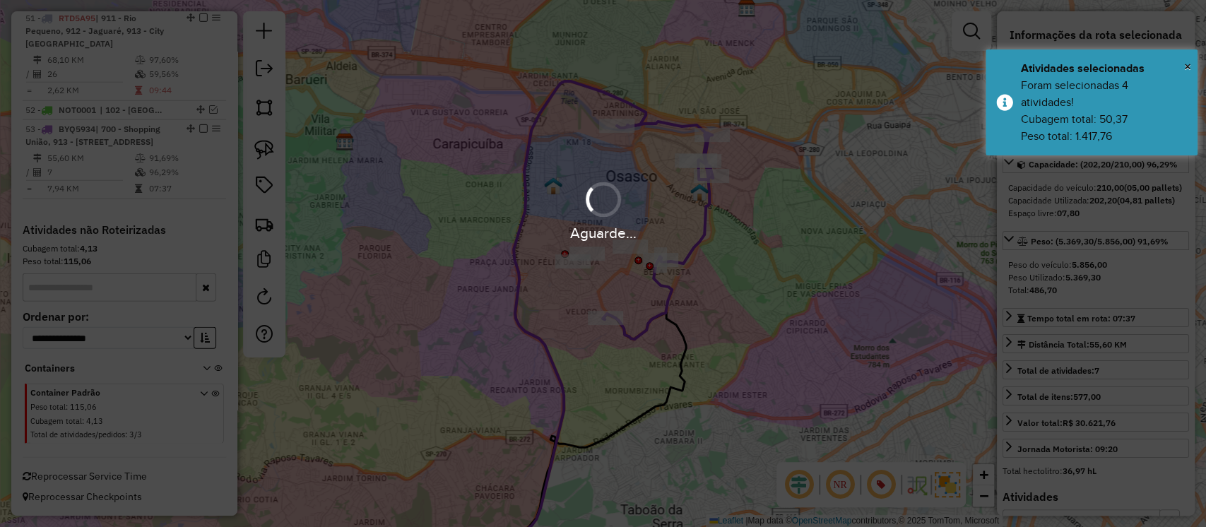
click at [769, 252] on div "Aguarde..." at bounding box center [603, 263] width 1206 height 527
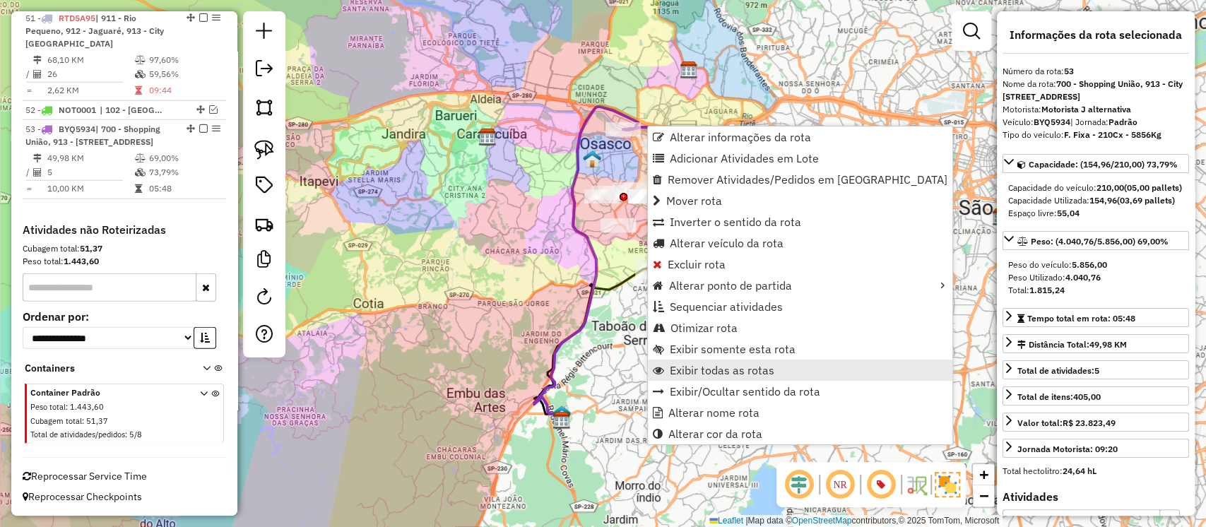
click at [702, 373] on span "Exibir todas as rotas" at bounding box center [722, 370] width 105 height 11
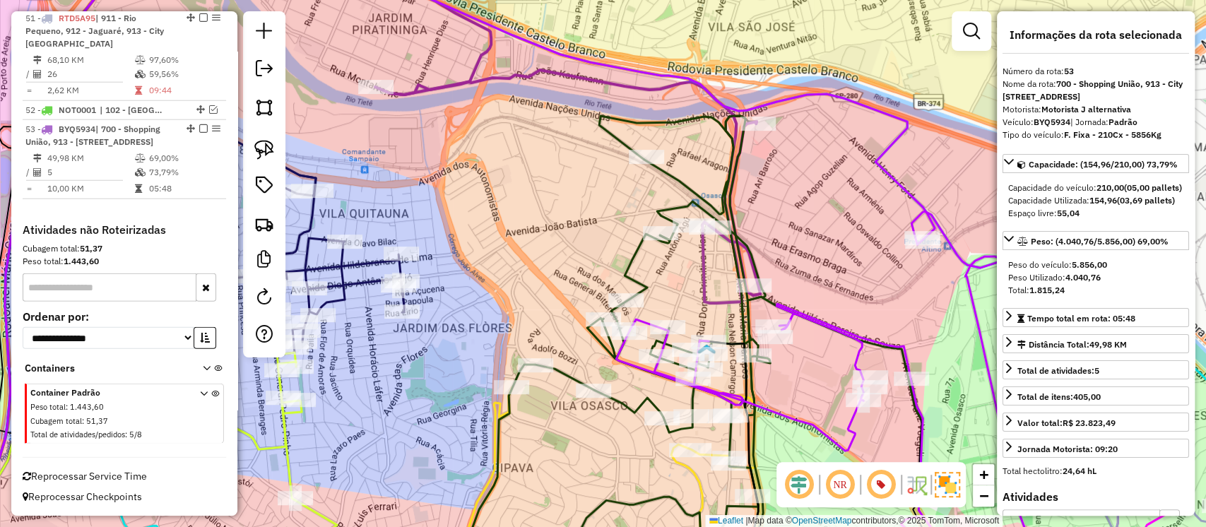
drag, startPoint x: 529, startPoint y: 147, endPoint x: 600, endPoint y: 225, distance: 105.6
click at [600, 225] on div "Janela de atendimento Grade de atendimento Capacidade Transportadoras Veículos …" at bounding box center [603, 263] width 1206 height 527
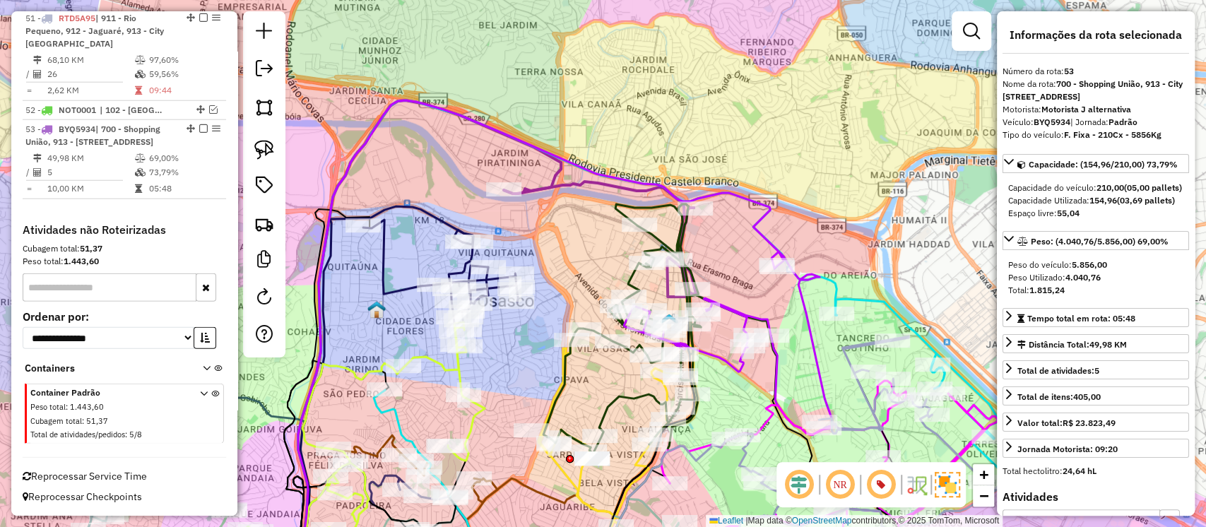
click at [580, 186] on icon at bounding box center [600, 239] width 192 height 115
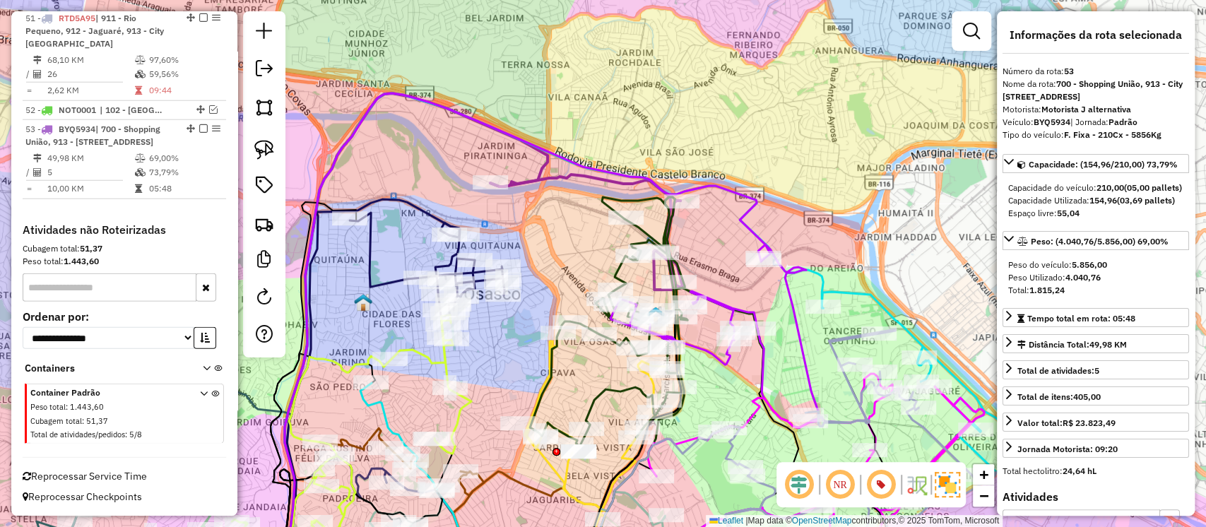
drag, startPoint x: 580, startPoint y: 230, endPoint x: 541, endPoint y: 208, distance: 44.6
click at [541, 208] on div "Janela de atendimento Grade de atendimento Capacidade Transportadoras Veículos …" at bounding box center [603, 263] width 1206 height 527
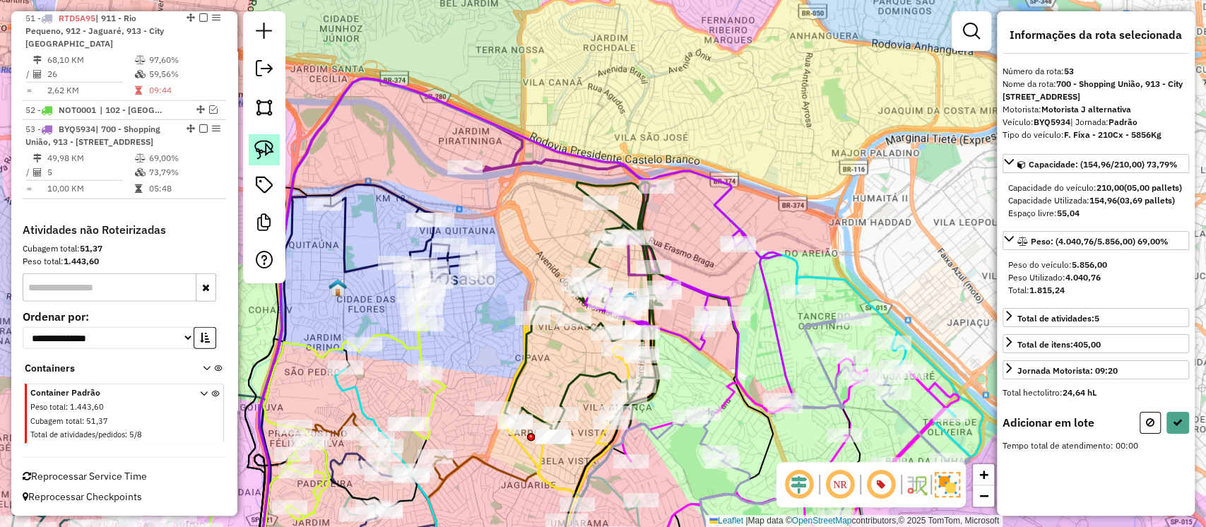
click at [268, 144] on img at bounding box center [264, 150] width 20 height 20
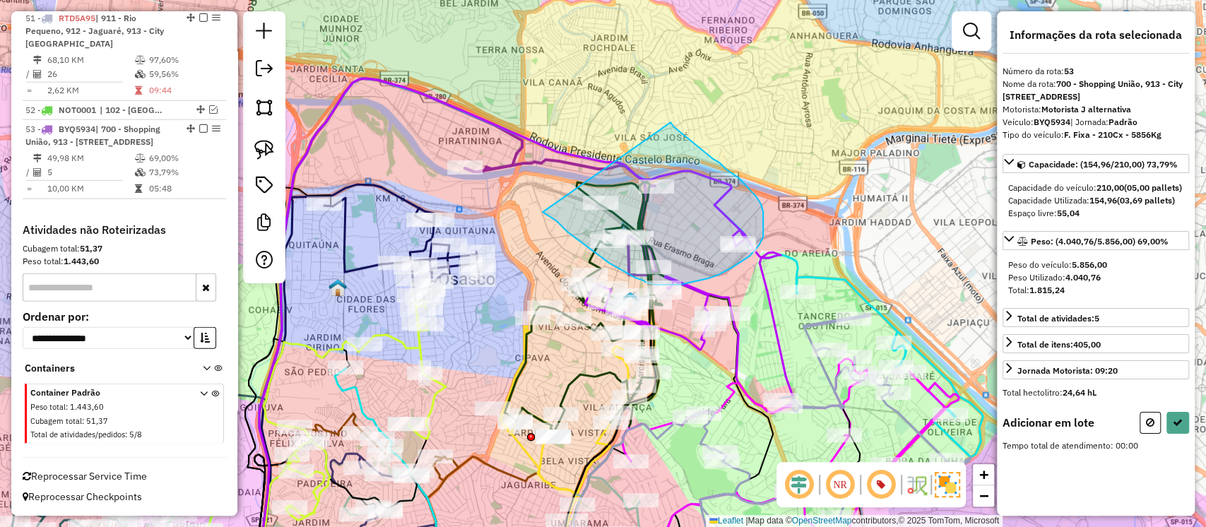
drag, startPoint x: 567, startPoint y: 232, endPoint x: 671, endPoint y: 122, distance: 150.5
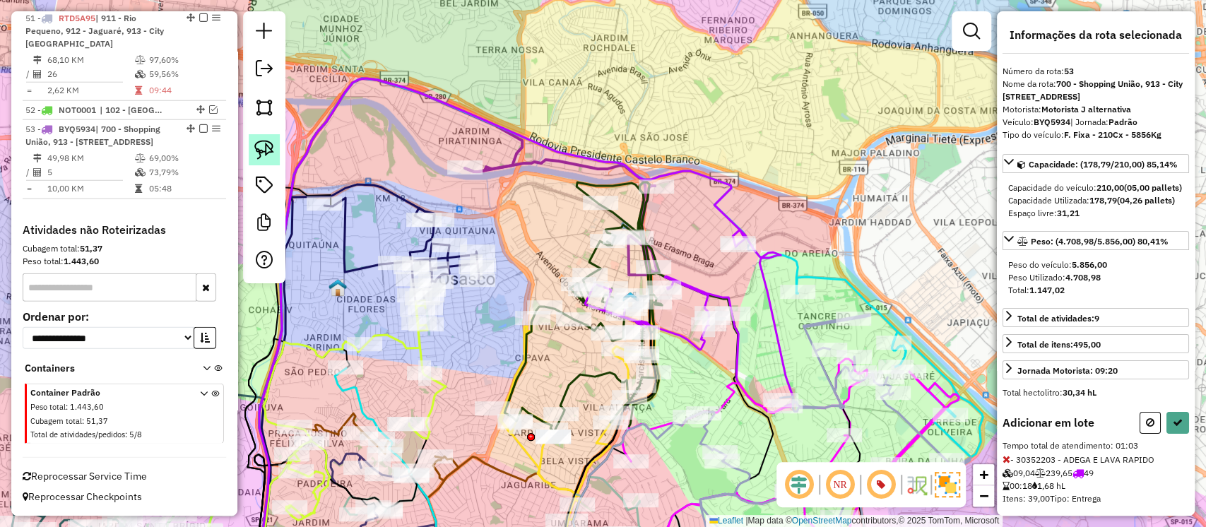
click at [266, 146] on img at bounding box center [264, 150] width 20 height 20
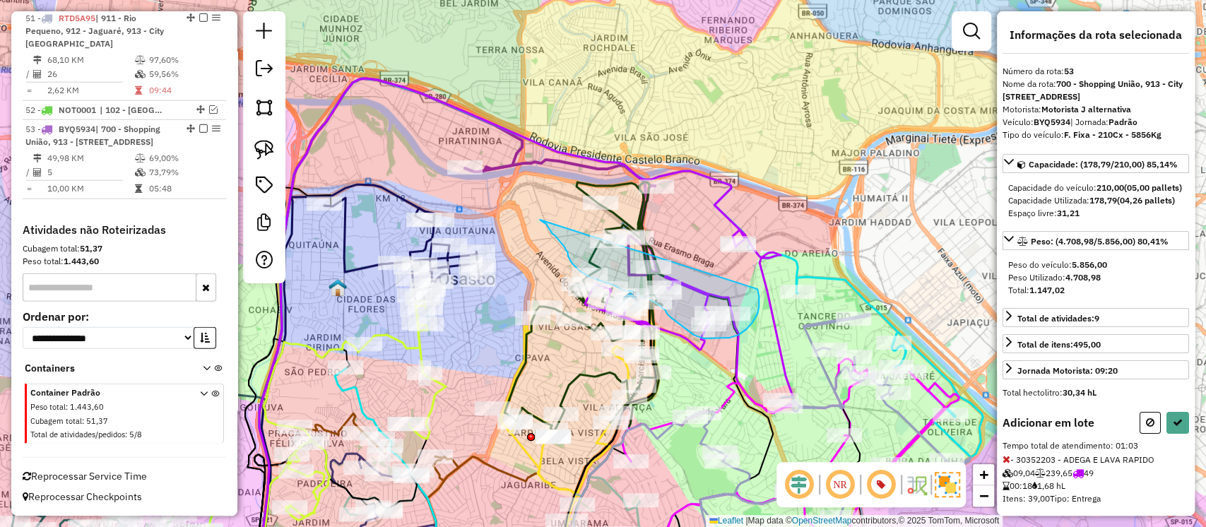
drag, startPoint x: 546, startPoint y: 224, endPoint x: 758, endPoint y: 289, distance: 221.1
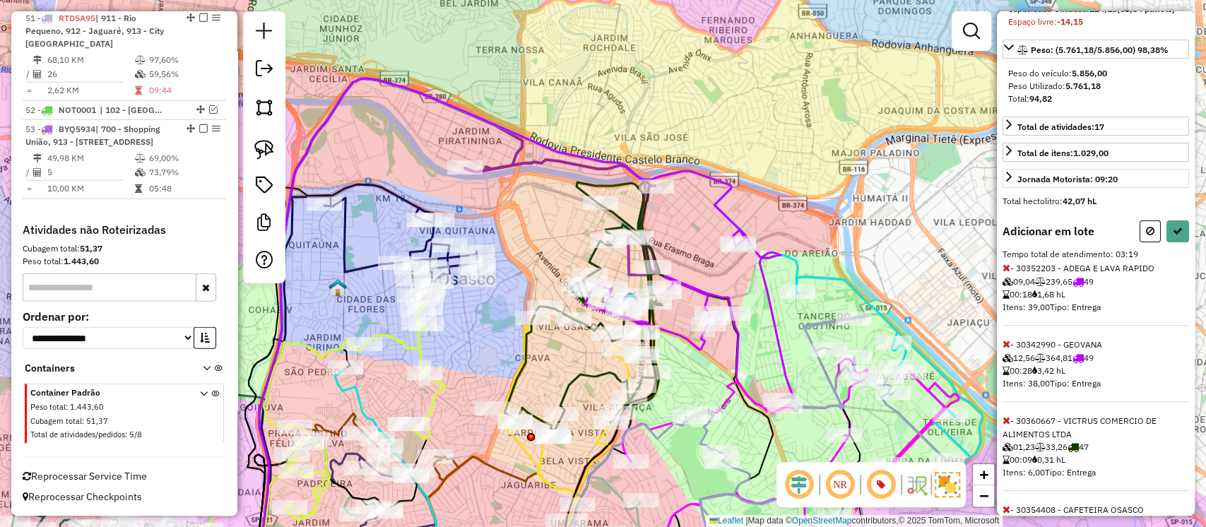
scroll to position [199, 0]
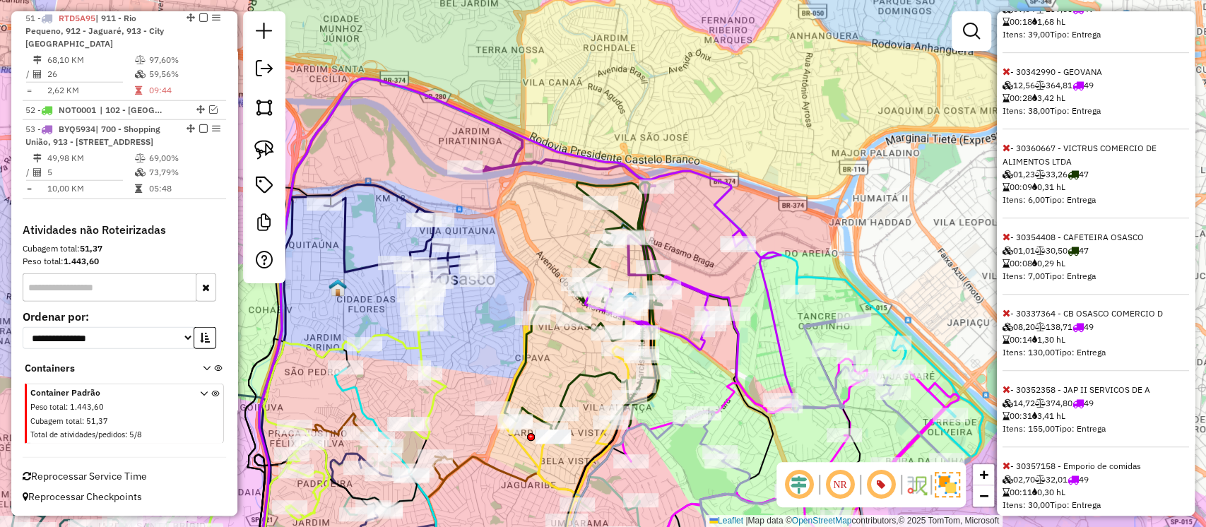
click at [1009, 394] on icon at bounding box center [1007, 389] width 8 height 10
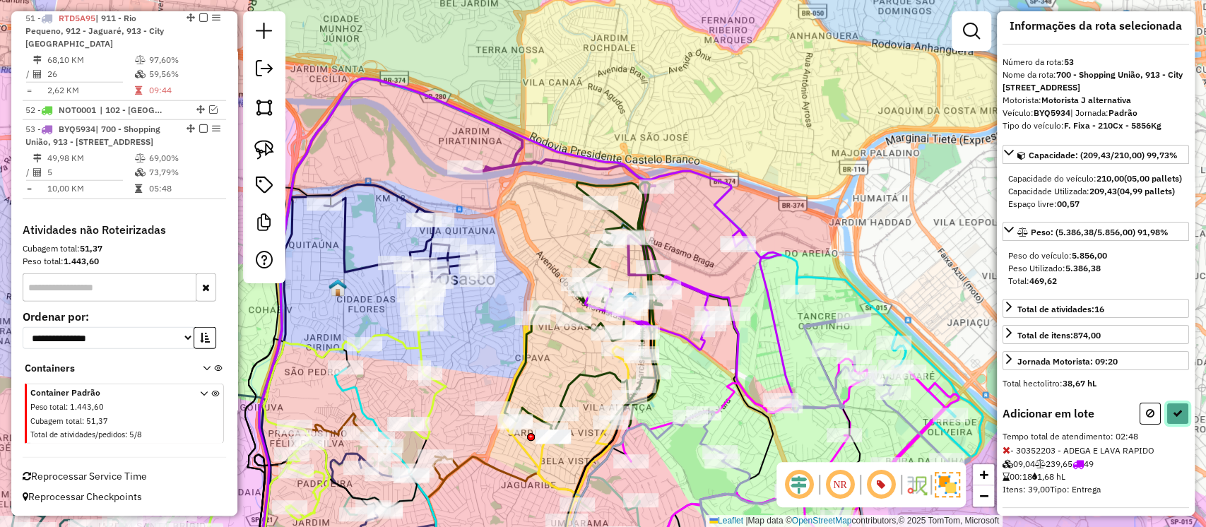
scroll to position [8, 0]
click at [1174, 420] on icon at bounding box center [1178, 415] width 10 height 10
select select "**********"
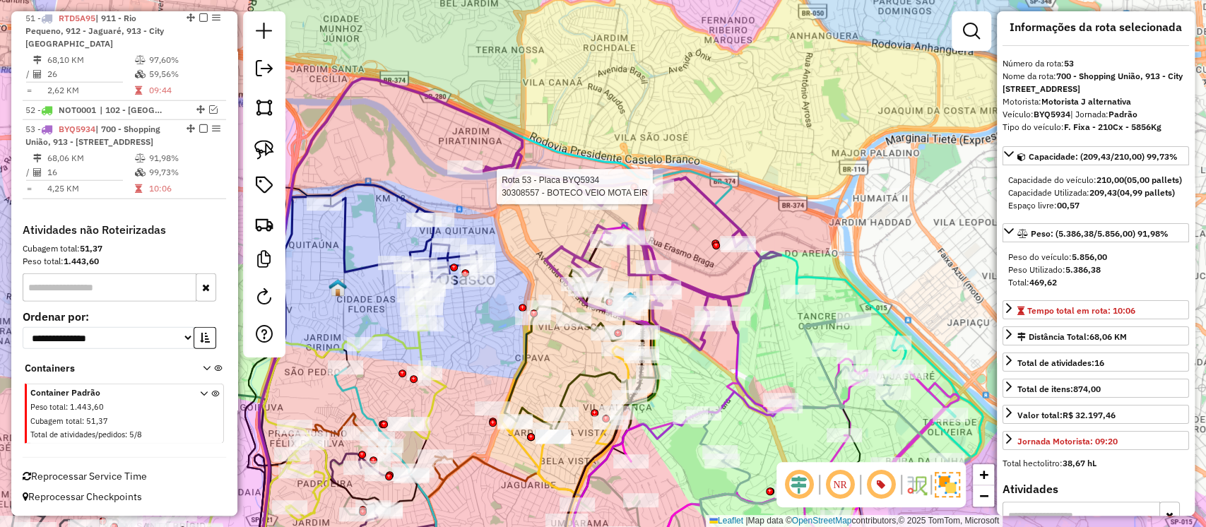
click at [646, 196] on div at bounding box center [646, 193] width 8 height 8
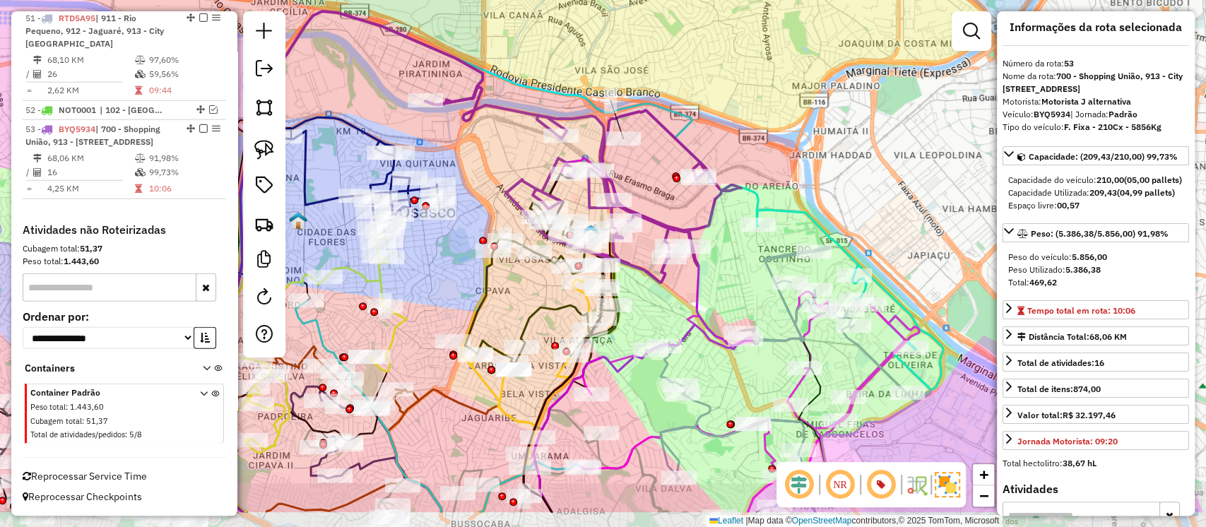
drag, startPoint x: 678, startPoint y: 238, endPoint x: 639, endPoint y: 171, distance: 77.9
click at [639, 171] on div "Janela de atendimento Grade de atendimento Capacidade Transportadoras Veículos …" at bounding box center [603, 263] width 1206 height 527
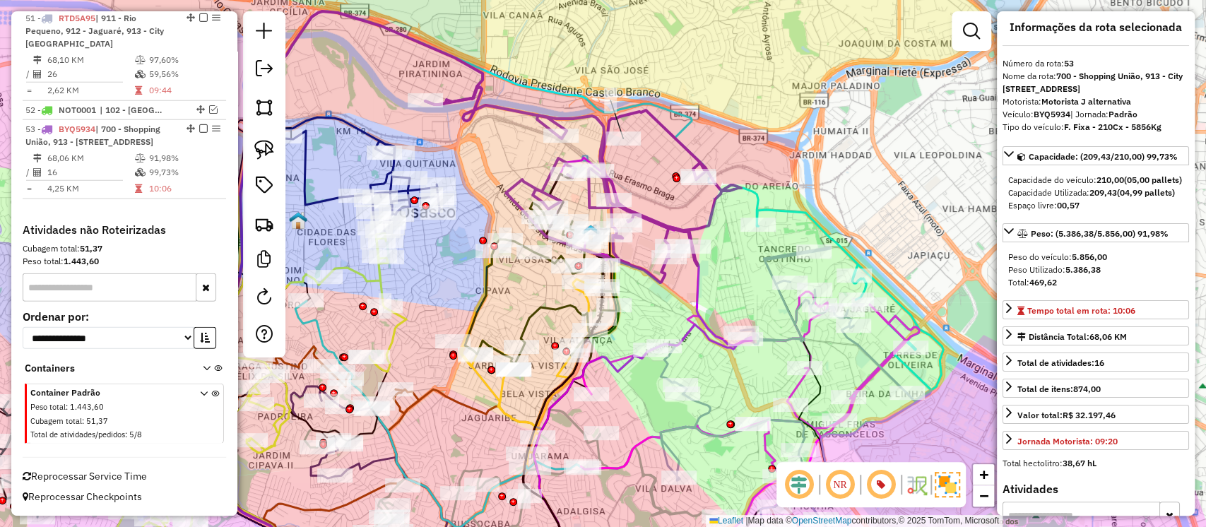
click at [546, 303] on icon at bounding box center [540, 290] width 151 height 148
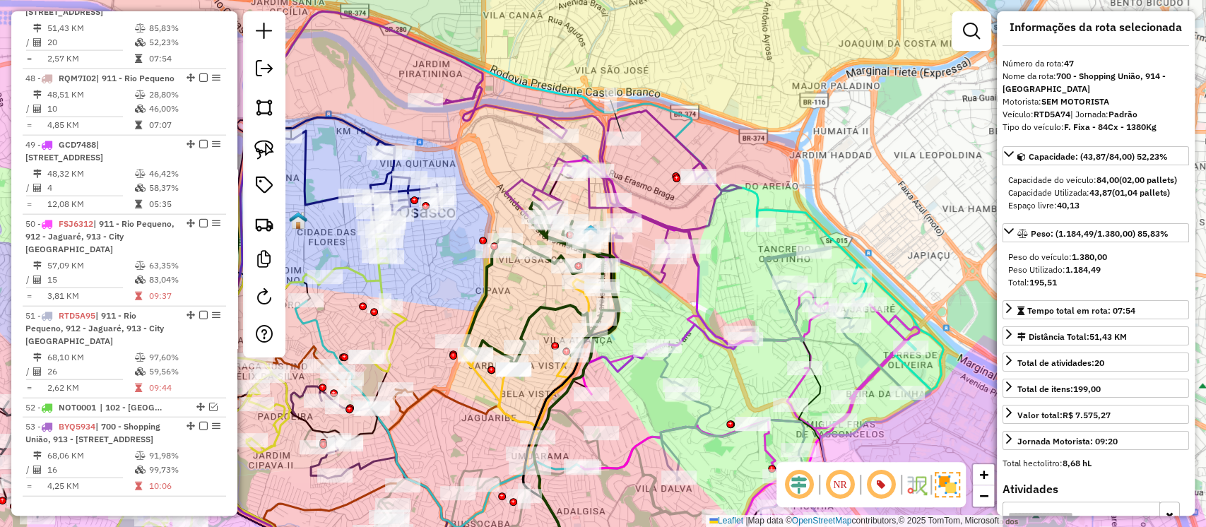
scroll to position [0, 0]
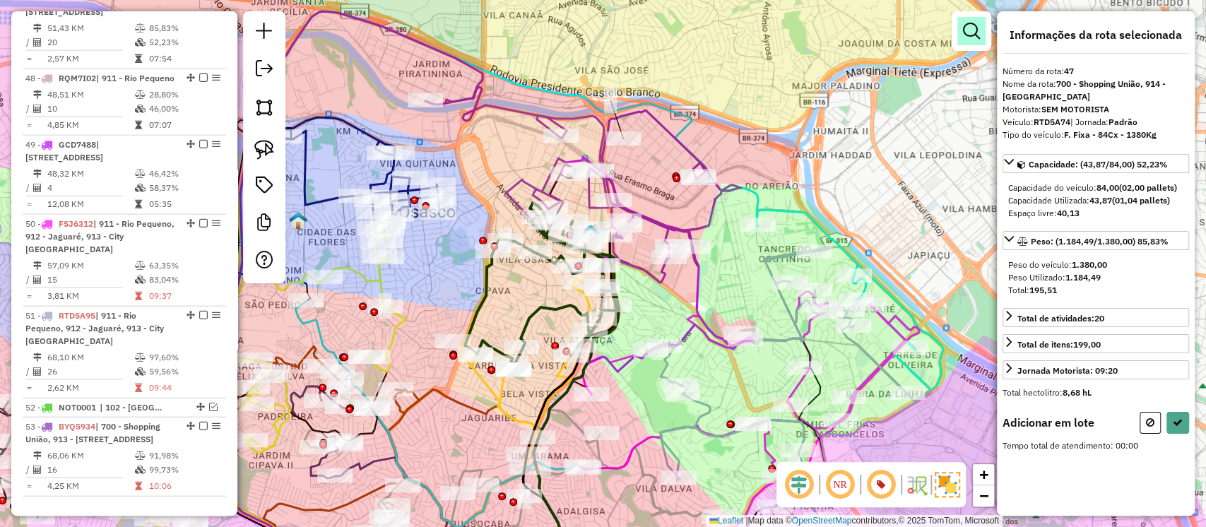
click at [978, 35] on em at bounding box center [971, 31] width 17 height 17
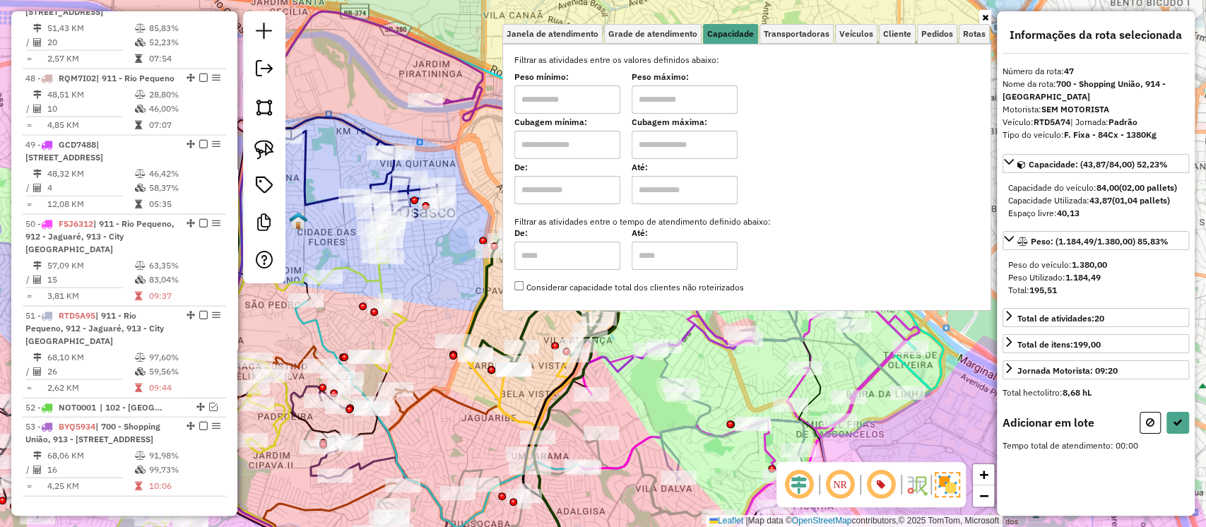
drag, startPoint x: 536, startPoint y: 146, endPoint x: 548, endPoint y: 148, distance: 11.7
click at [538, 146] on input "text" at bounding box center [567, 145] width 106 height 28
type input "****"
drag, startPoint x: 679, startPoint y: 154, endPoint x: 690, endPoint y: 158, distance: 11.2
click at [680, 154] on input "text" at bounding box center [685, 145] width 106 height 28
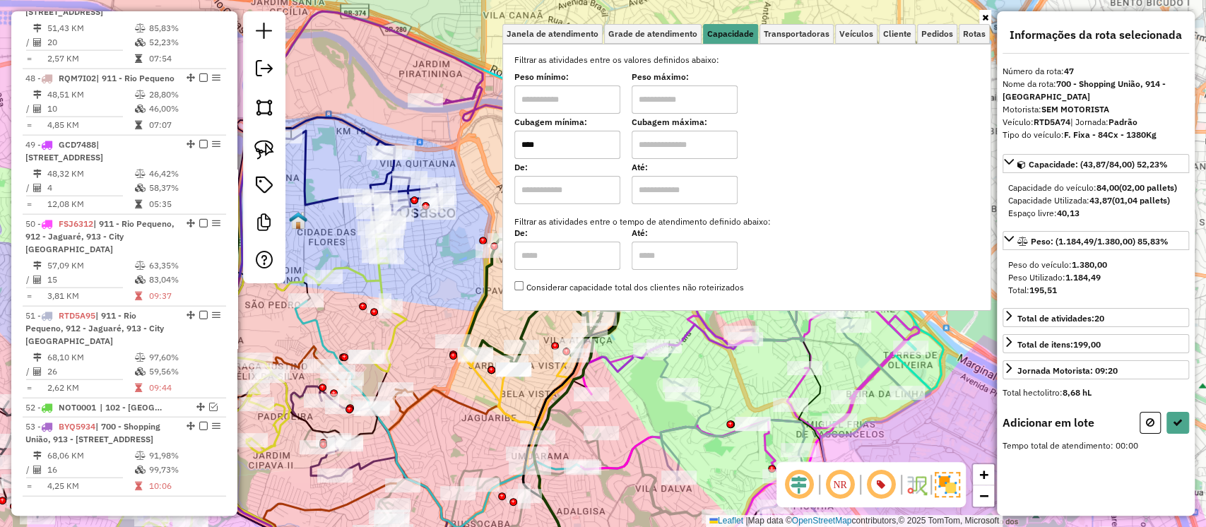
type input "****"
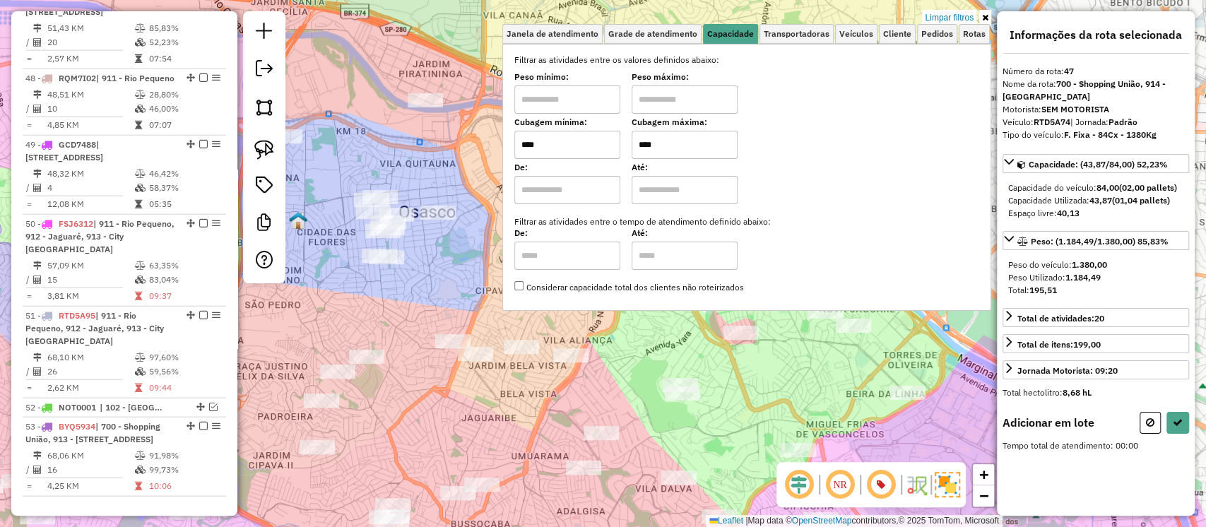
click at [638, 332] on div "Limpar filtros Janela de atendimento Grade de atendimento Capacidade Transporta…" at bounding box center [603, 263] width 1206 height 527
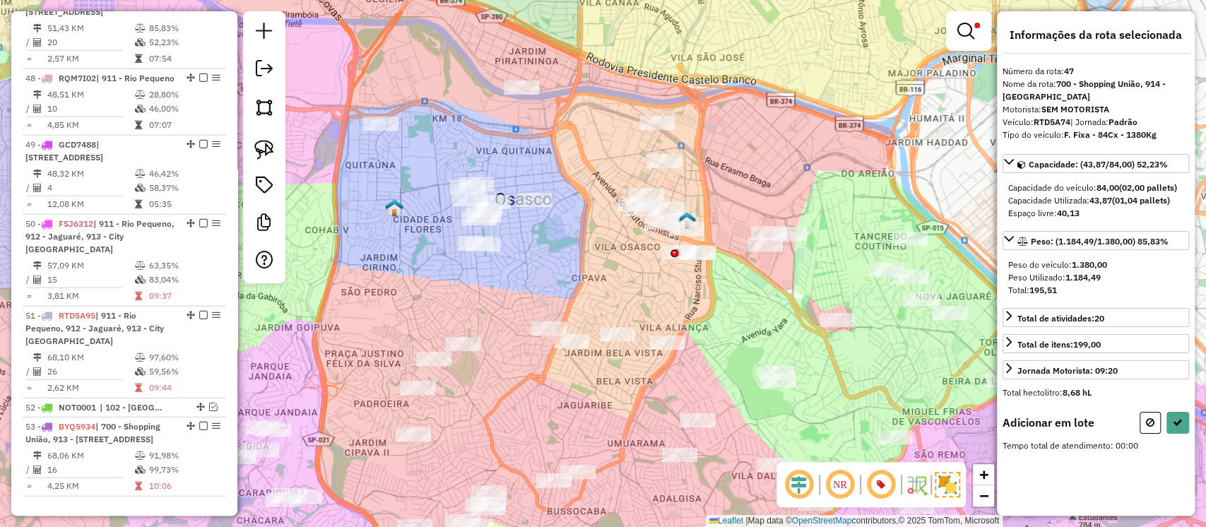
drag, startPoint x: 502, startPoint y: 148, endPoint x: 510, endPoint y: 152, distance: 7.9
click at [555, 153] on div "Limpar filtros Janela de atendimento Grade de atendimento Capacidade Transporta…" at bounding box center [603, 263] width 1206 height 527
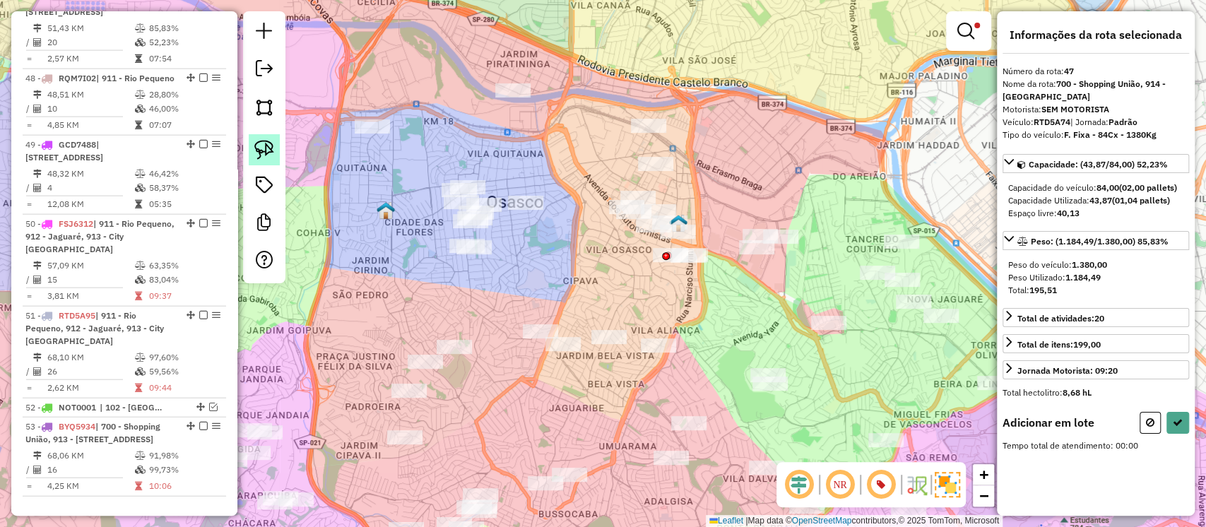
click at [259, 152] on img at bounding box center [264, 150] width 20 height 20
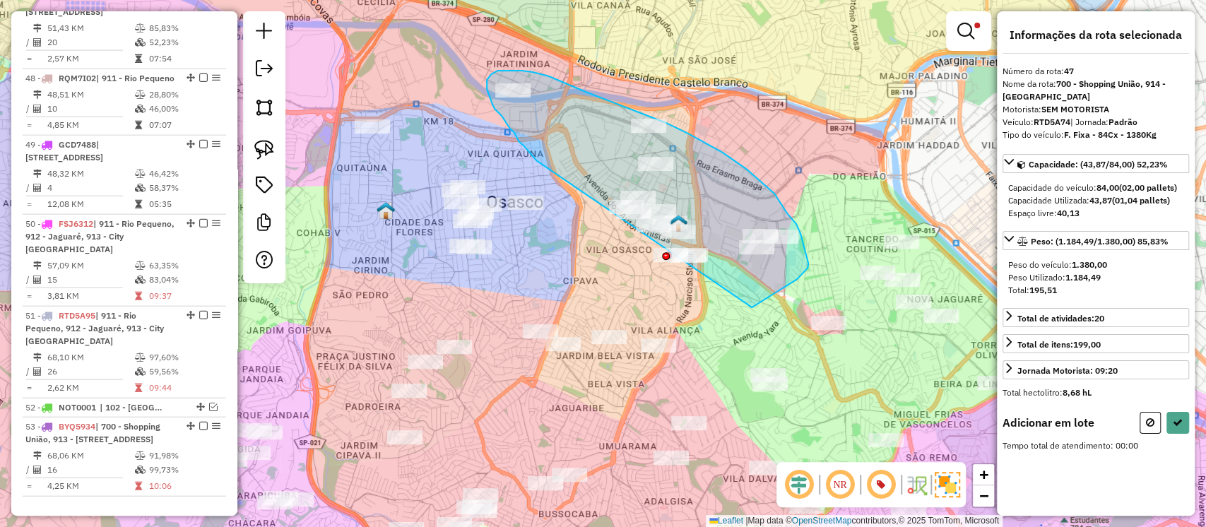
drag, startPoint x: 520, startPoint y: 143, endPoint x: 752, endPoint y: 307, distance: 284.3
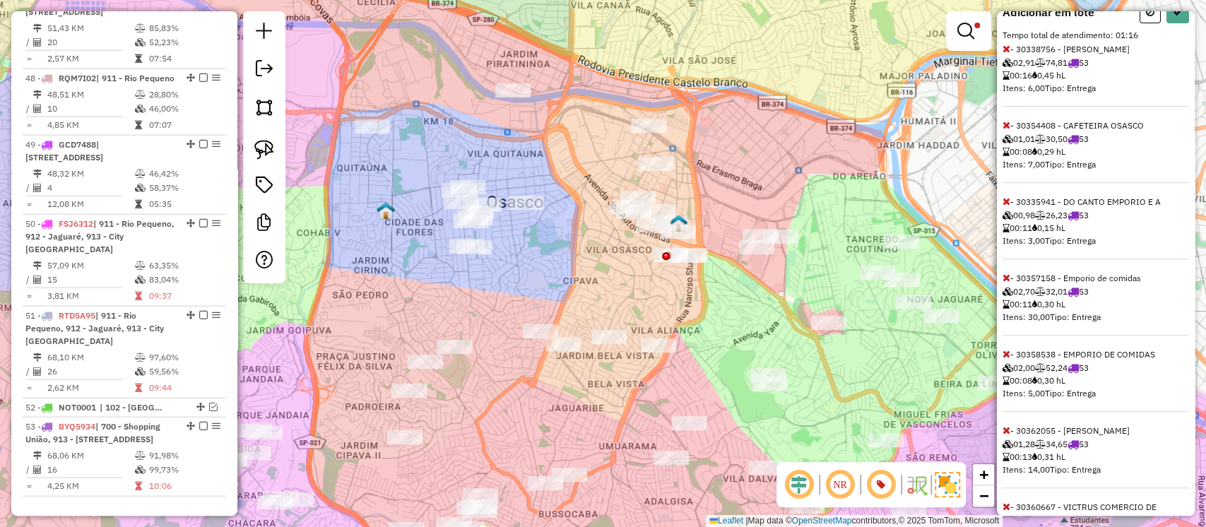
scroll to position [408, 0]
click at [1006, 57] on icon at bounding box center [1007, 52] width 8 height 10
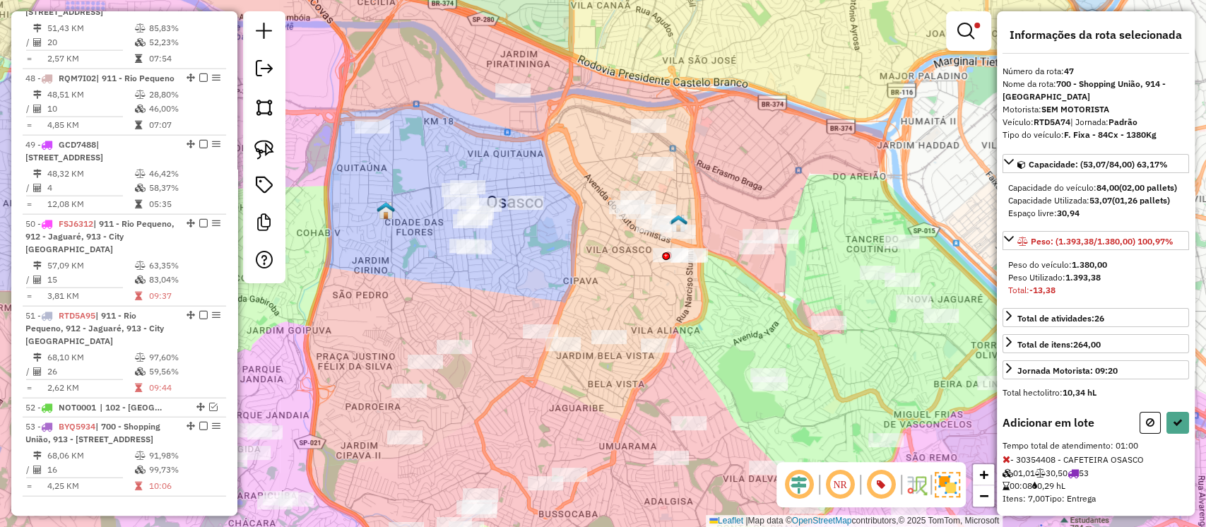
scroll to position [423, 0]
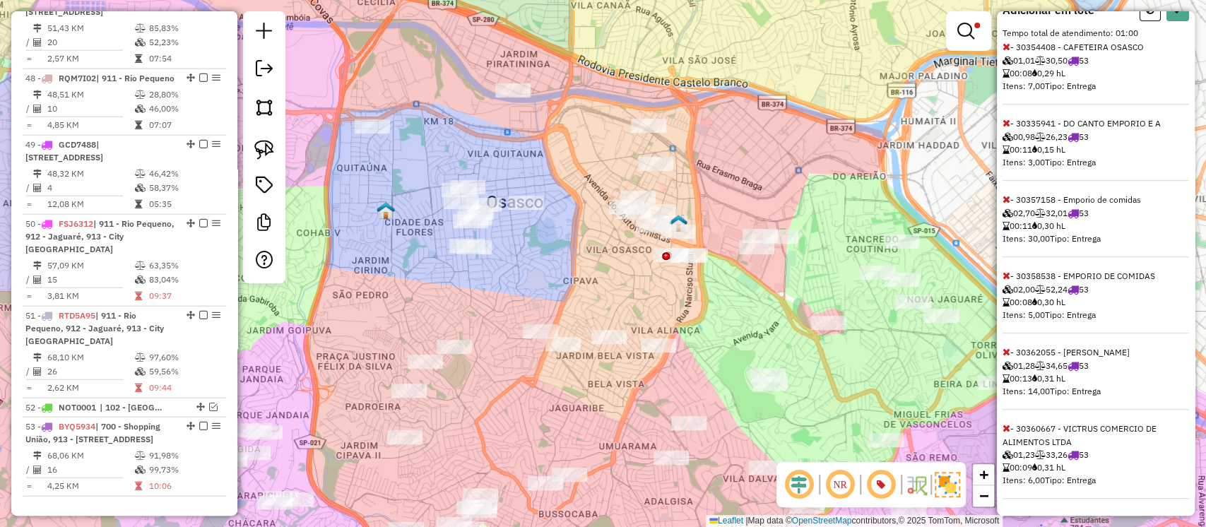
click at [1008, 129] on span at bounding box center [1007, 123] width 8 height 13
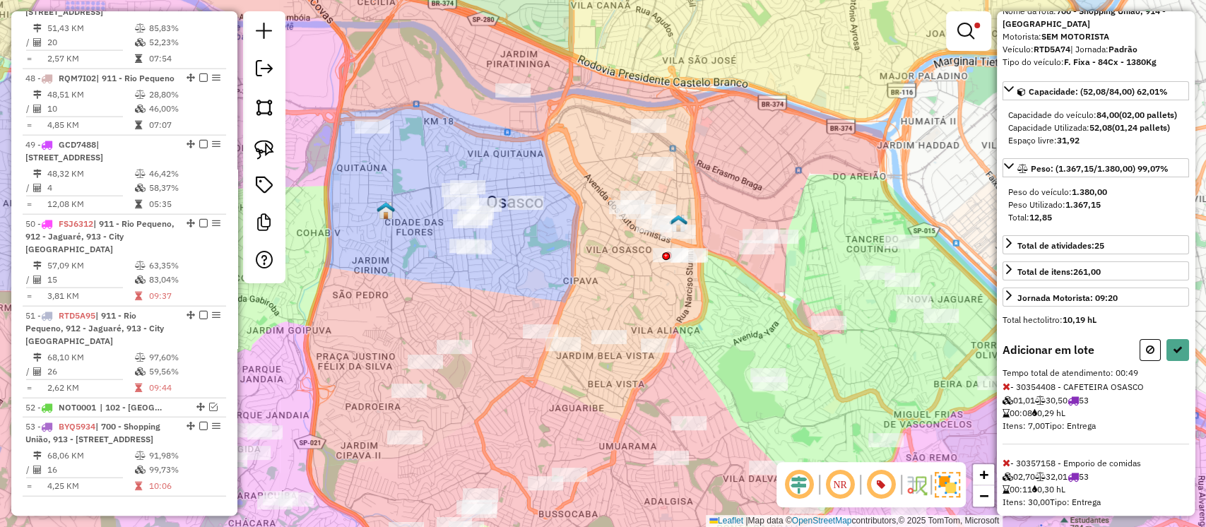
scroll to position [69, 0]
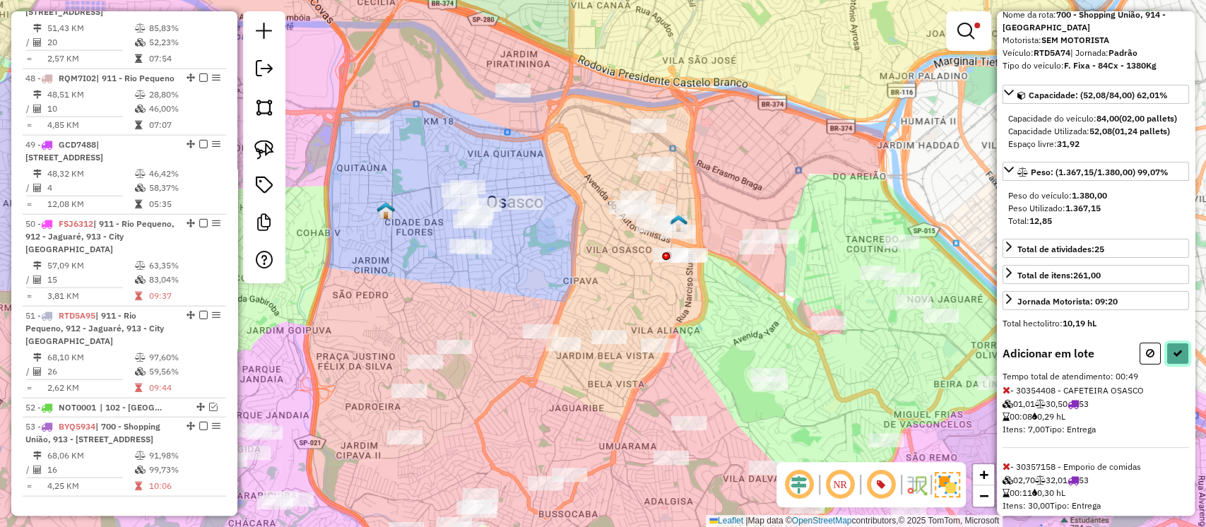
click at [1172, 365] on button at bounding box center [1178, 354] width 23 height 22
select select "**********"
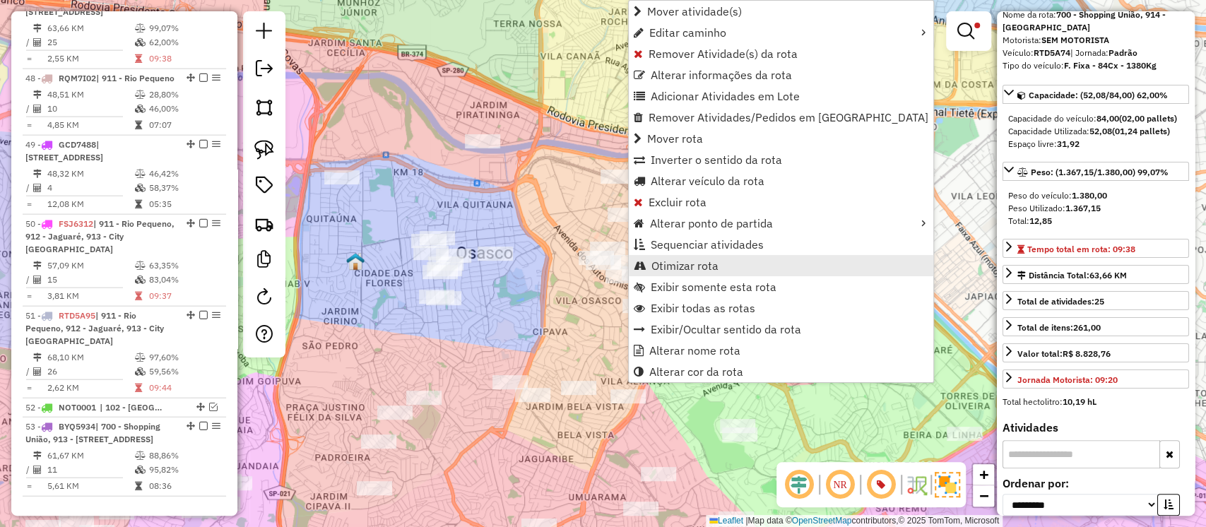
click at [674, 268] on span "Otimizar rota" at bounding box center [685, 265] width 67 height 11
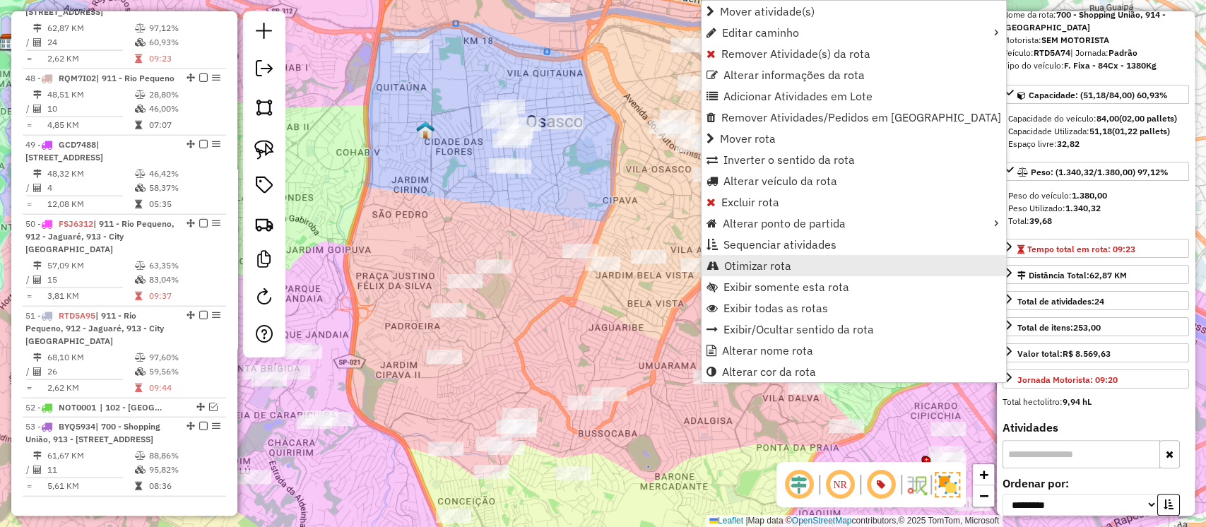
click at [748, 260] on span "Otimizar rota" at bounding box center [757, 265] width 67 height 11
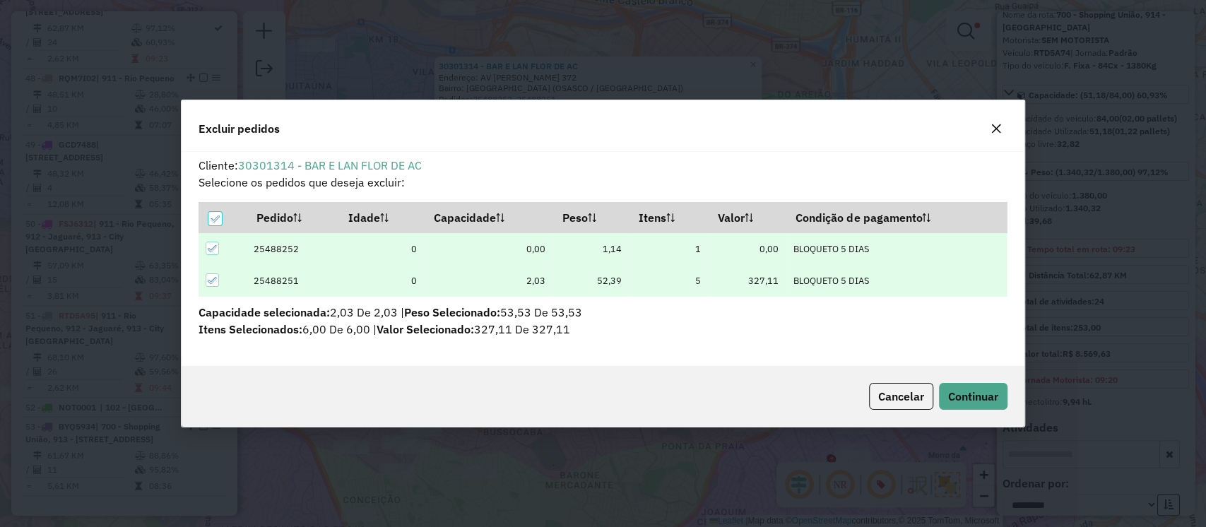
scroll to position [0, 0]
click at [980, 387] on button "Continuar" at bounding box center [973, 396] width 69 height 27
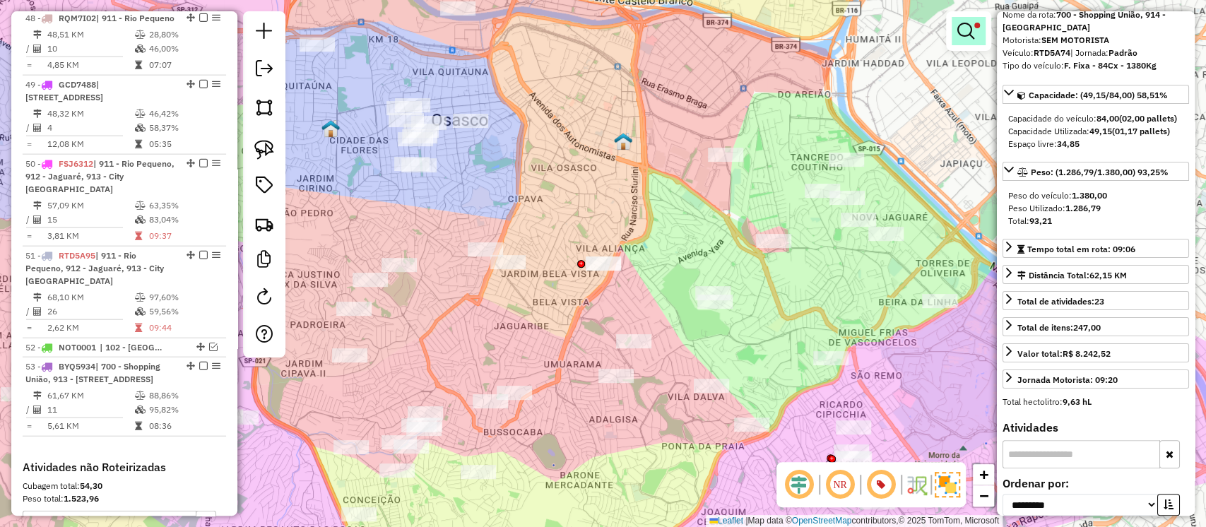
click at [959, 28] on em at bounding box center [966, 31] width 17 height 17
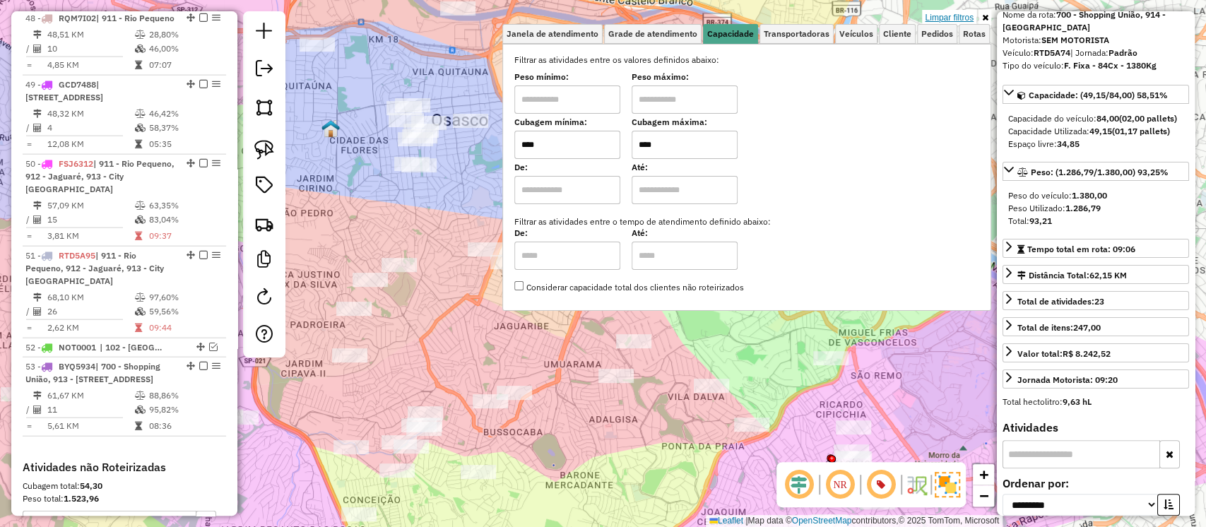
click at [952, 19] on link "Limpar filtros" at bounding box center [949, 18] width 54 height 16
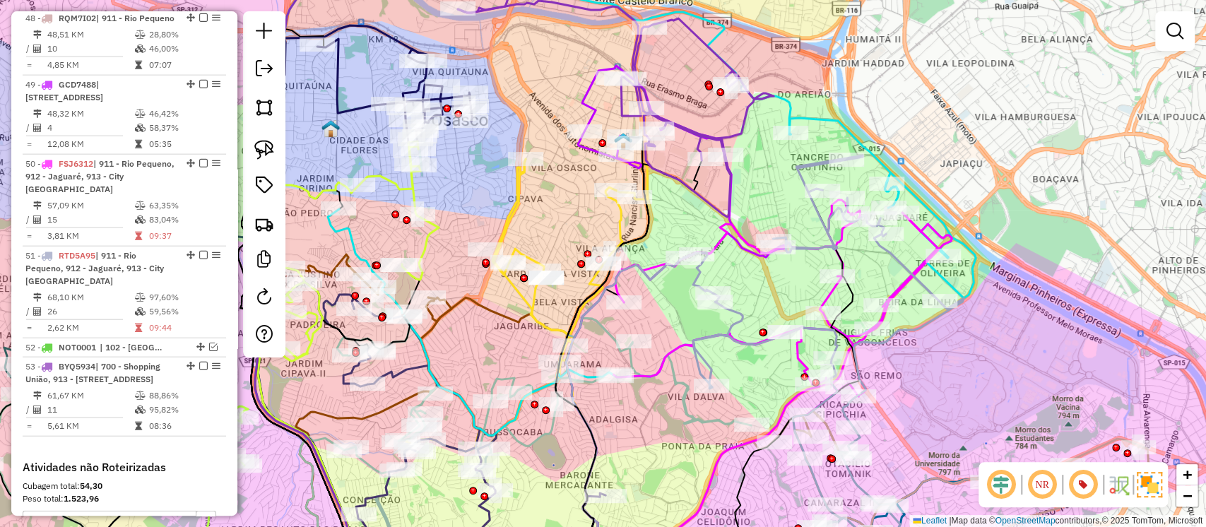
click at [673, 321] on div "Janela de atendimento Grade de atendimento Capacidade Transportadoras Veículos …" at bounding box center [603, 263] width 1206 height 527
drag, startPoint x: 572, startPoint y: 240, endPoint x: 578, endPoint y: 246, distance: 8.0
click at [577, 248] on div "Janela de atendimento Grade de atendimento Capacidade Transportadoras Veículos …" at bounding box center [603, 263] width 1206 height 527
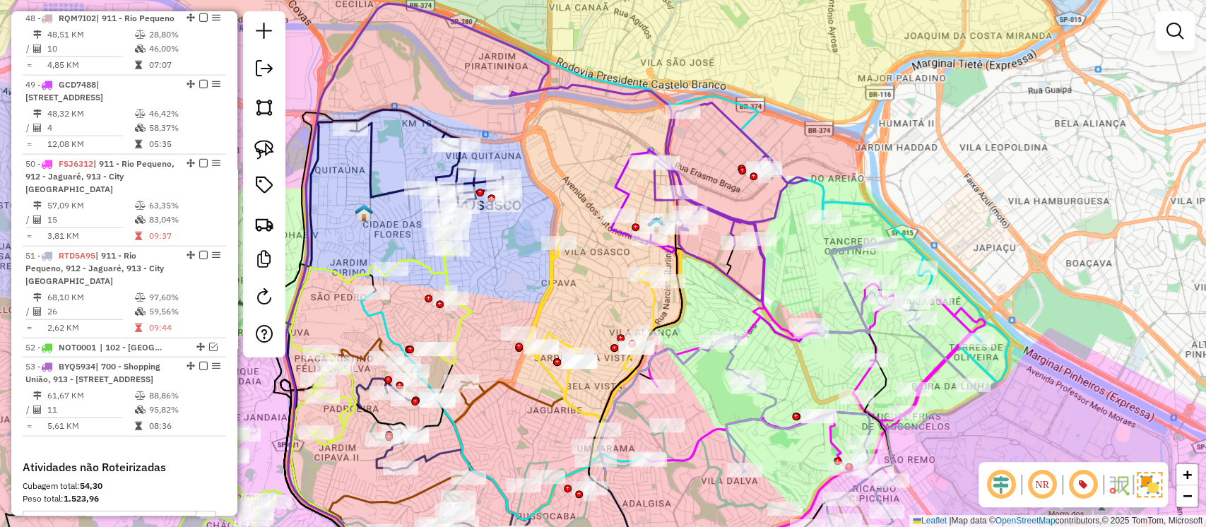
click at [735, 121] on icon at bounding box center [649, 193] width 316 height 216
select select "**********"
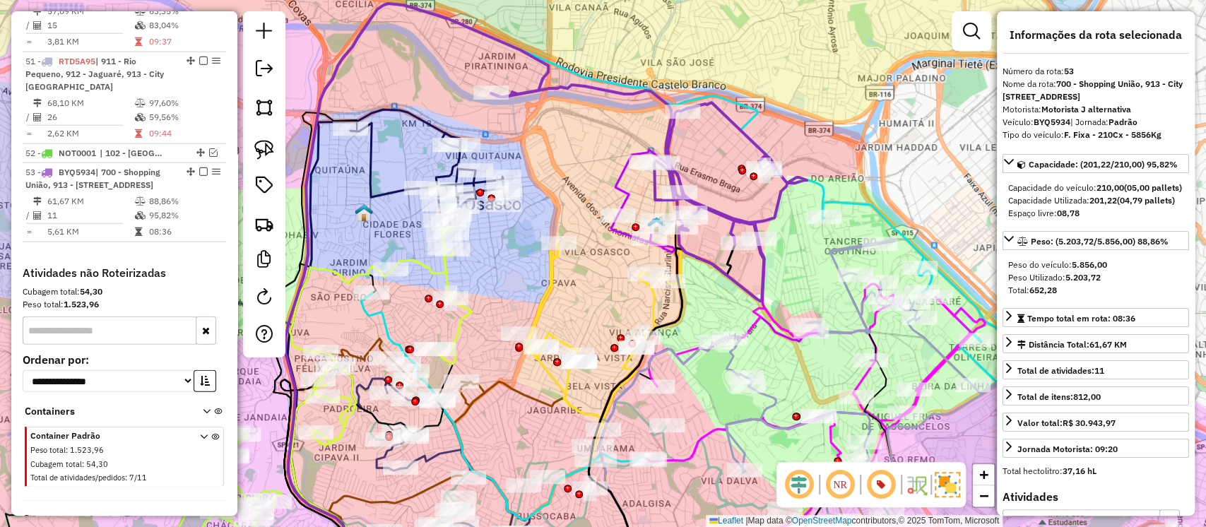
scroll to position [2483, 0]
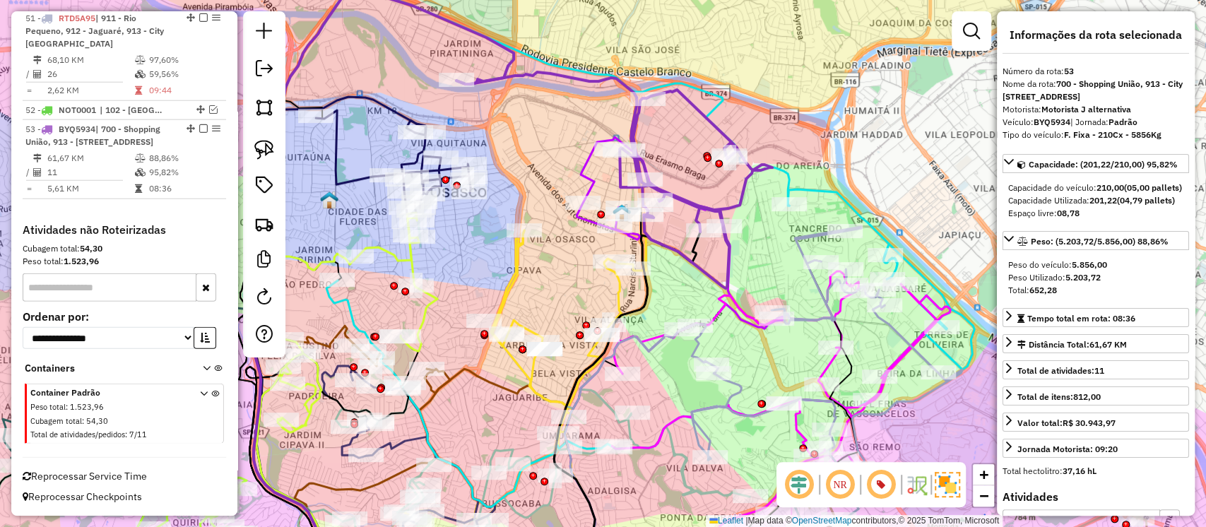
drag, startPoint x: 724, startPoint y: 163, endPoint x: 690, endPoint y: 150, distance: 36.9
click at [690, 150] on div "Janela de atendimento Grade de atendimento Capacidade Transportadoras Veículos …" at bounding box center [603, 263] width 1206 height 527
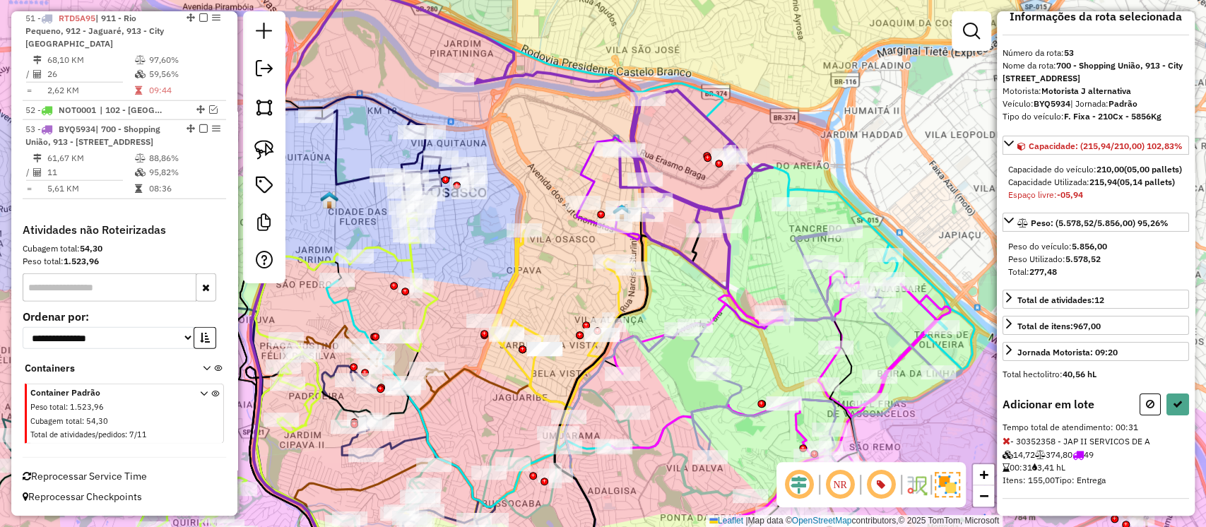
scroll to position [67, 0]
click at [1005, 444] on icon at bounding box center [1007, 441] width 8 height 10
click at [1007, 445] on icon at bounding box center [1007, 441] width 8 height 10
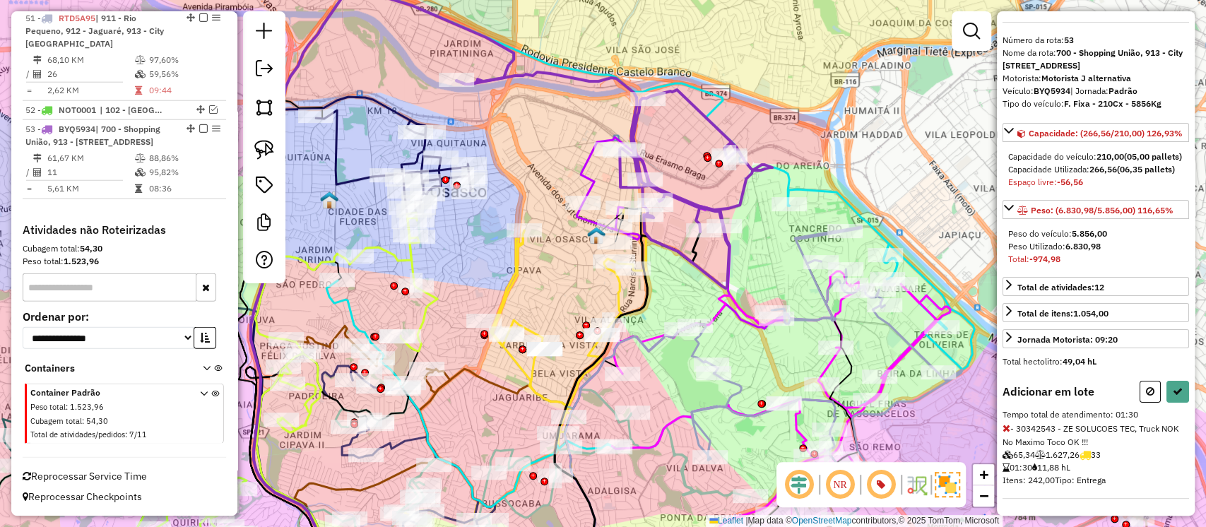
scroll to position [79, 0]
click at [1006, 429] on icon at bounding box center [1007, 428] width 8 height 10
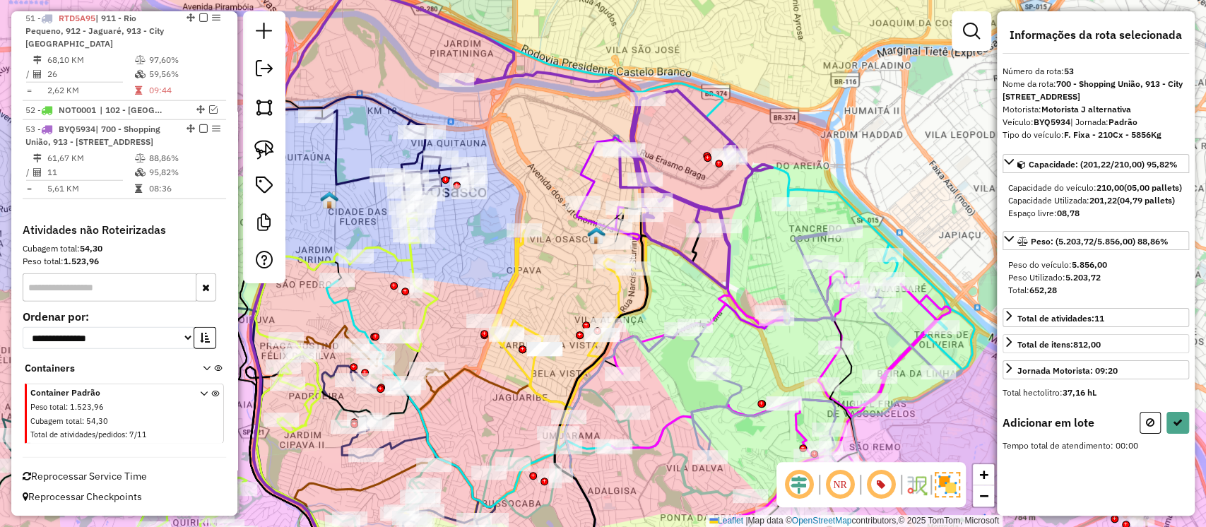
drag, startPoint x: 1151, startPoint y: 442, endPoint x: 1061, endPoint y: 424, distance: 90.8
click at [1151, 428] on icon at bounding box center [1150, 423] width 8 height 10
select select "**********"
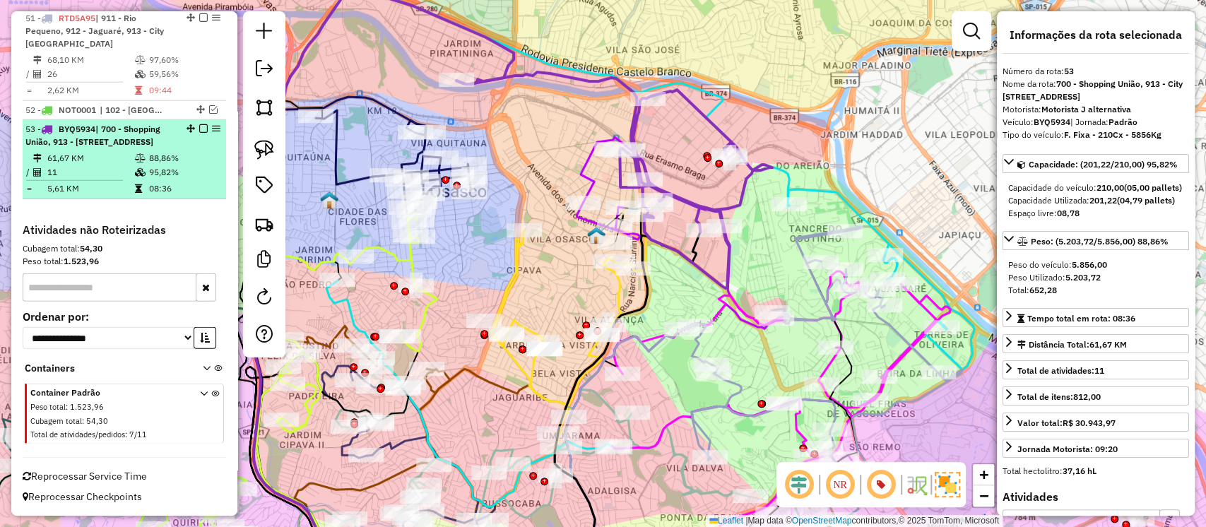
click at [199, 124] on em at bounding box center [203, 128] width 8 height 8
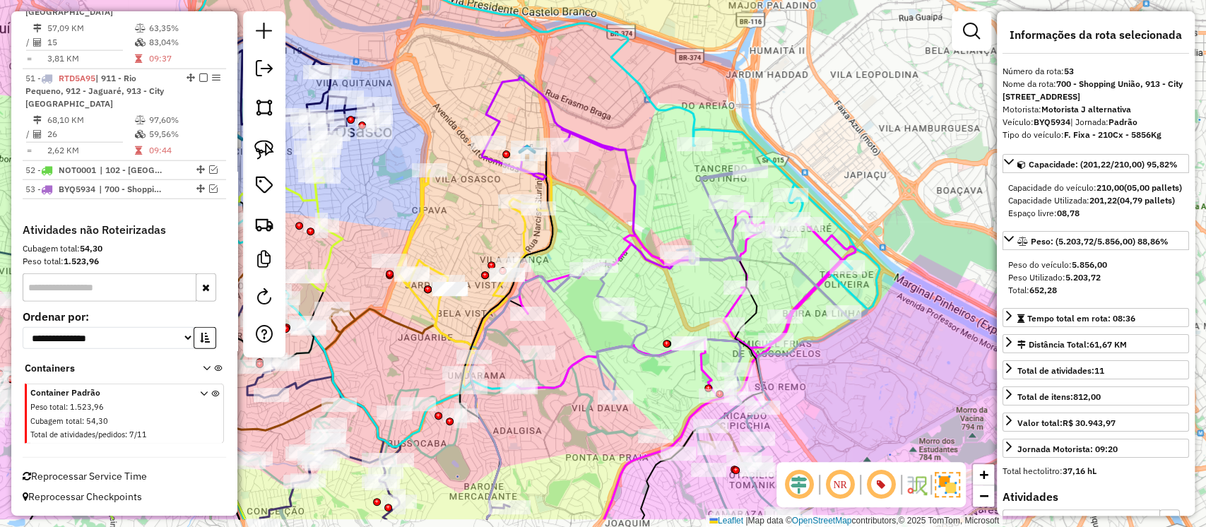
drag, startPoint x: 693, startPoint y: 170, endPoint x: 599, endPoint y: 110, distance: 111.5
click at [599, 110] on div "Janela de atendimento Grade de atendimento Capacidade Transportadoras Veículos …" at bounding box center [603, 263] width 1206 height 527
click at [652, 108] on icon at bounding box center [425, 263] width 539 height 633
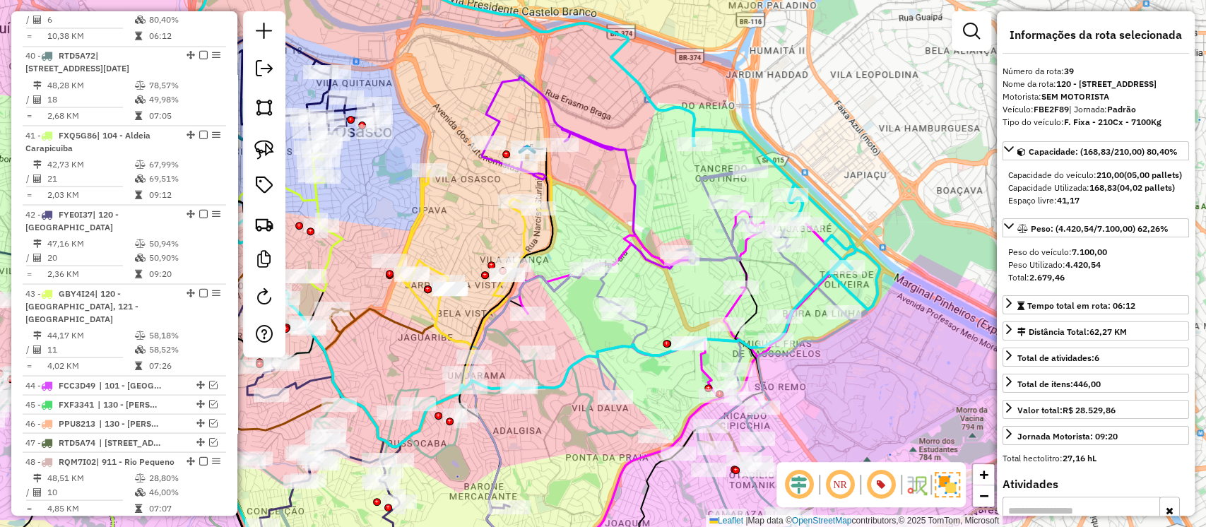
scroll to position [1697, 0]
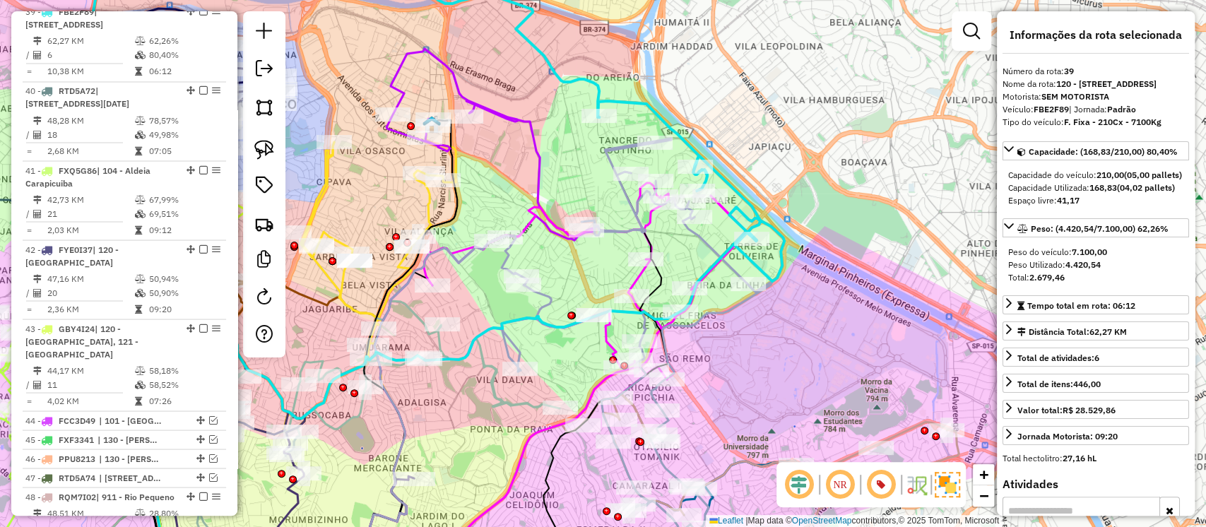
drag, startPoint x: 869, startPoint y: 167, endPoint x: 773, endPoint y: 139, distance: 100.2
click at [773, 139] on div "Janela de atendimento Grade de atendimento Capacidade Transportadoras Veículos …" at bounding box center [603, 263] width 1206 height 527
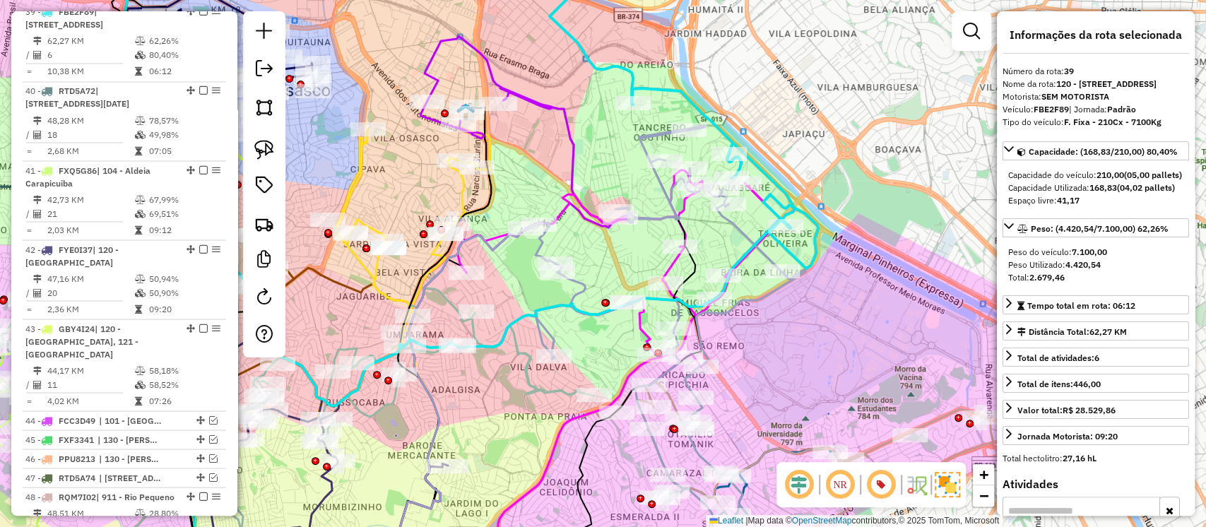
drag, startPoint x: 769, startPoint y: 176, endPoint x: 803, endPoint y: 163, distance: 36.2
click at [803, 163] on div "Janela de atendimento Grade de atendimento Capacidade Transportadoras Veículos …" at bounding box center [603, 263] width 1206 height 527
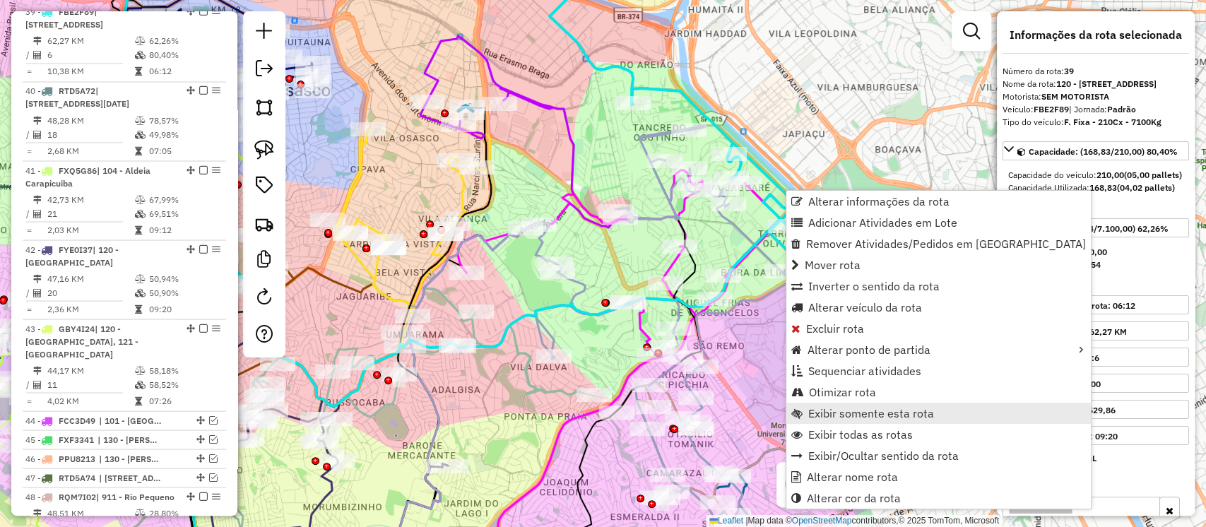
click at [823, 408] on span "Exibir somente esta rota" at bounding box center [871, 413] width 126 height 11
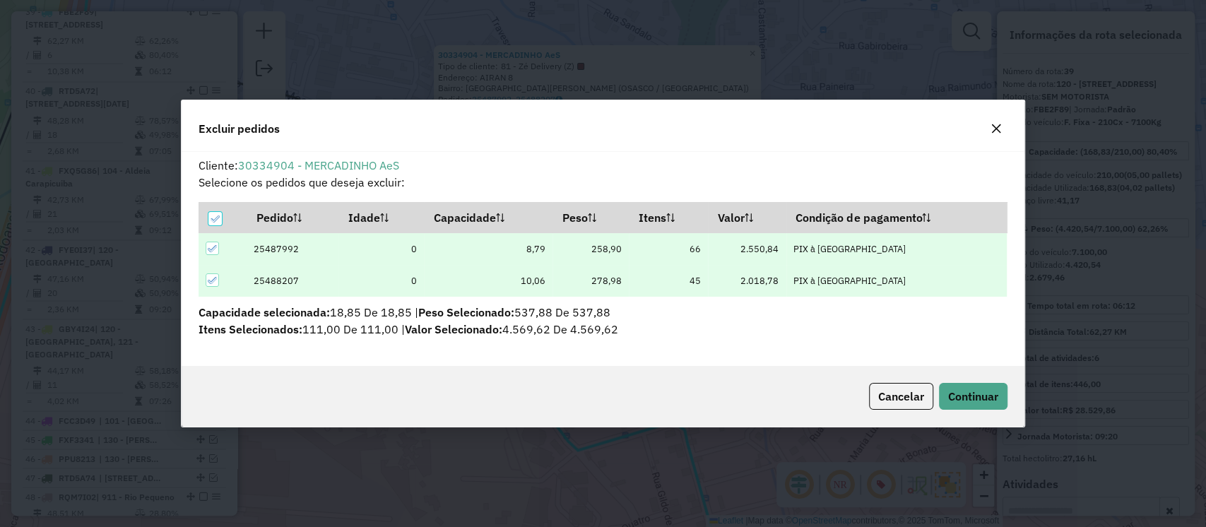
scroll to position [0, 0]
click at [965, 405] on button "Continuar" at bounding box center [973, 396] width 69 height 27
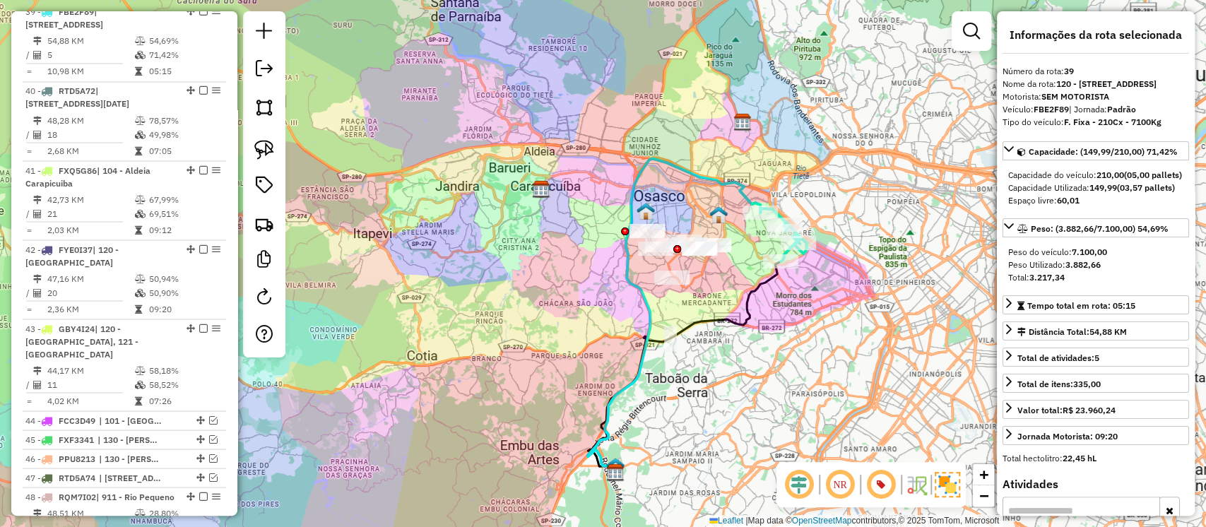
click at [696, 177] on icon at bounding box center [674, 316] width 172 height 314
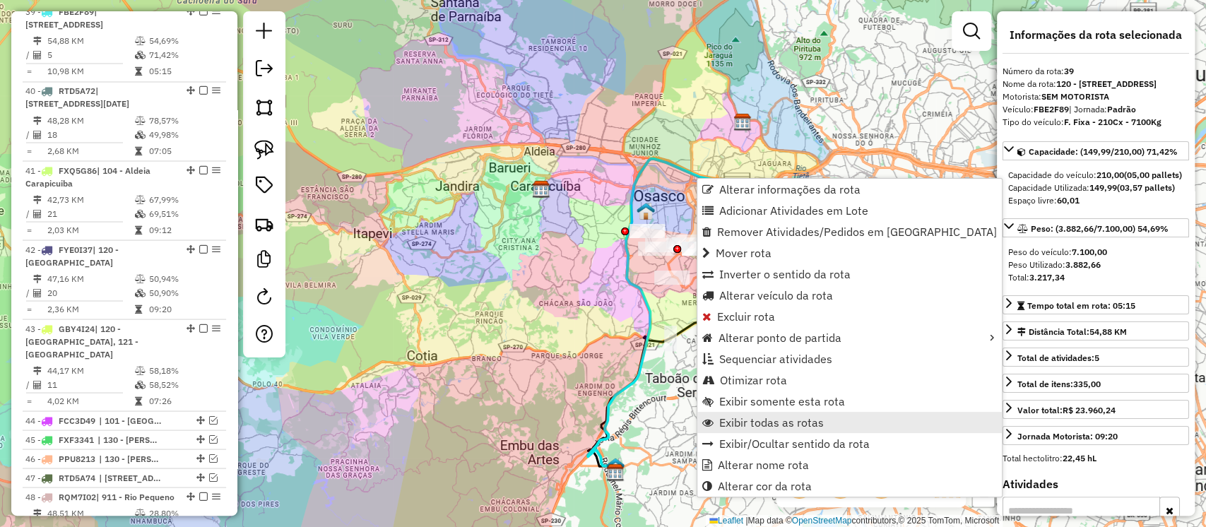
click at [765, 420] on span "Exibir todas as rotas" at bounding box center [771, 422] width 105 height 11
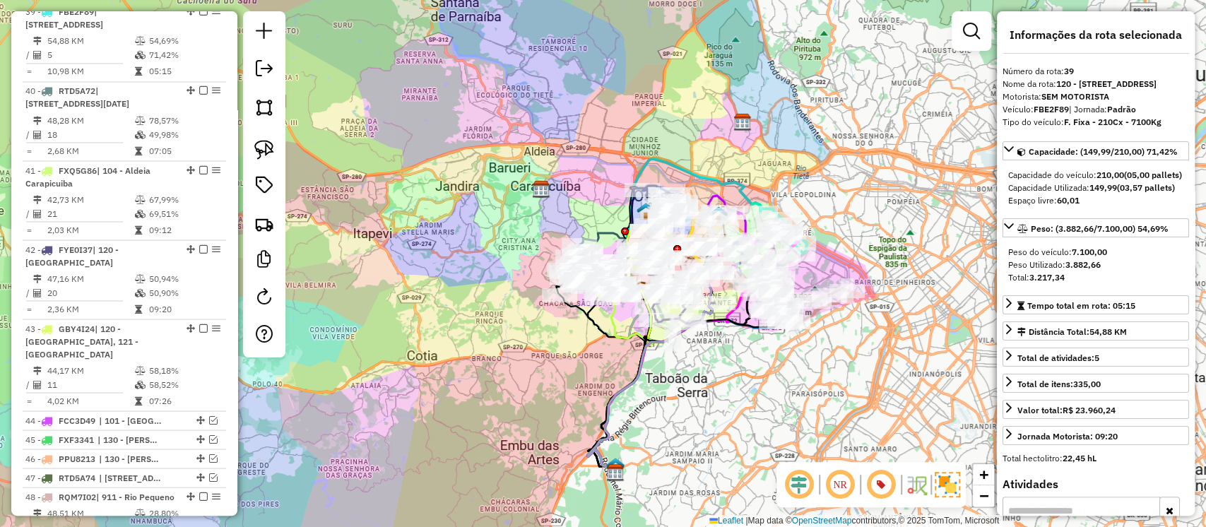
click at [822, 213] on div "Janela de atendimento Grade de atendimento Capacidade Transportadoras Veículos …" at bounding box center [603, 263] width 1206 height 527
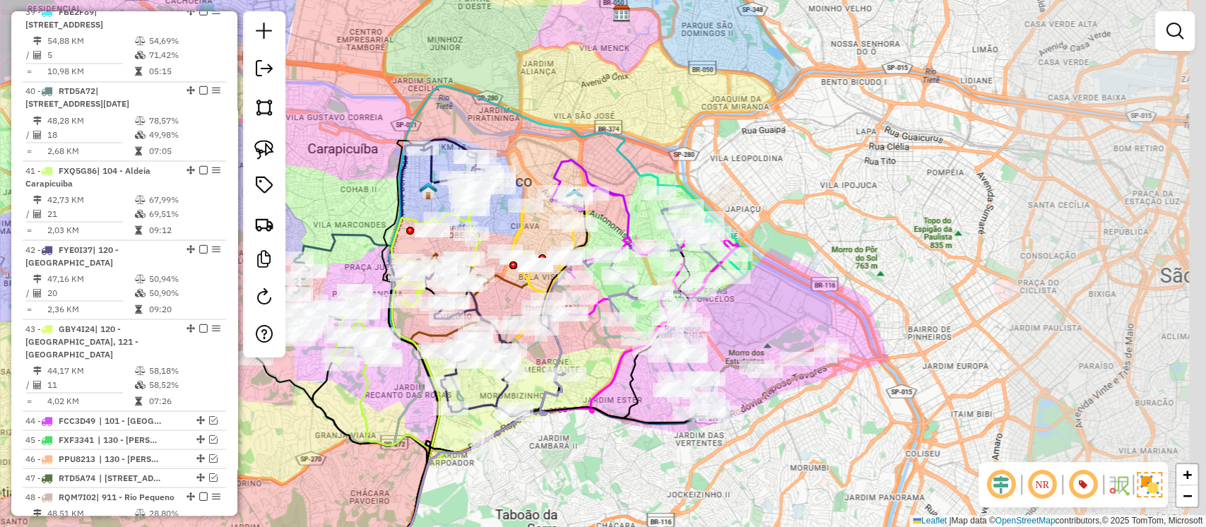
drag, startPoint x: 1040, startPoint y: 276, endPoint x: 777, endPoint y: 309, distance: 264.9
click at [780, 309] on div "Janela de atendimento Grade de atendimento Capacidade Transportadoras Veículos …" at bounding box center [603, 263] width 1206 height 527
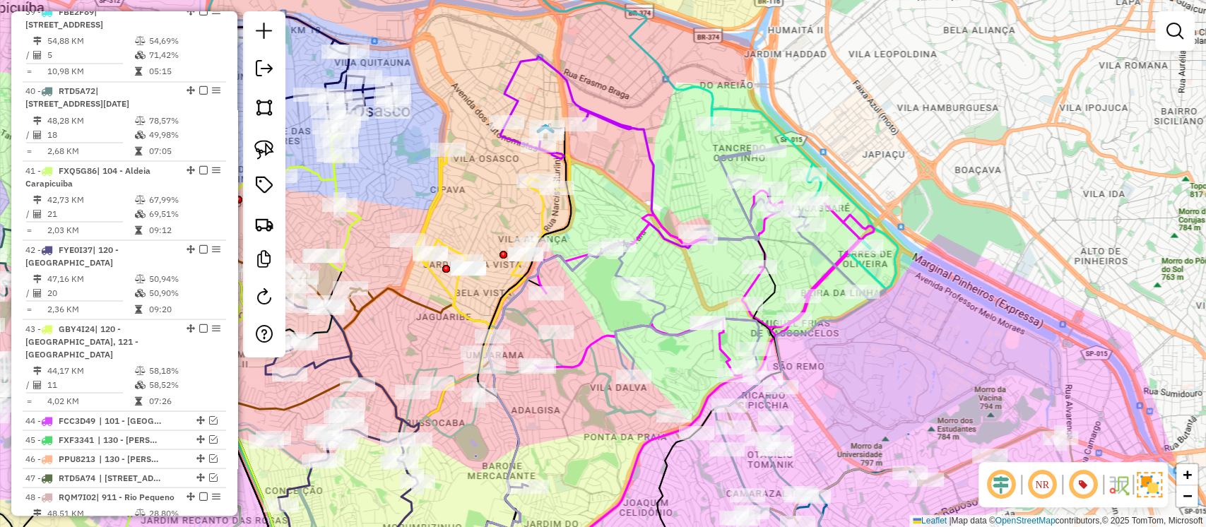
click at [751, 225] on icon at bounding box center [751, 354] width 271 height 417
select select "**********"
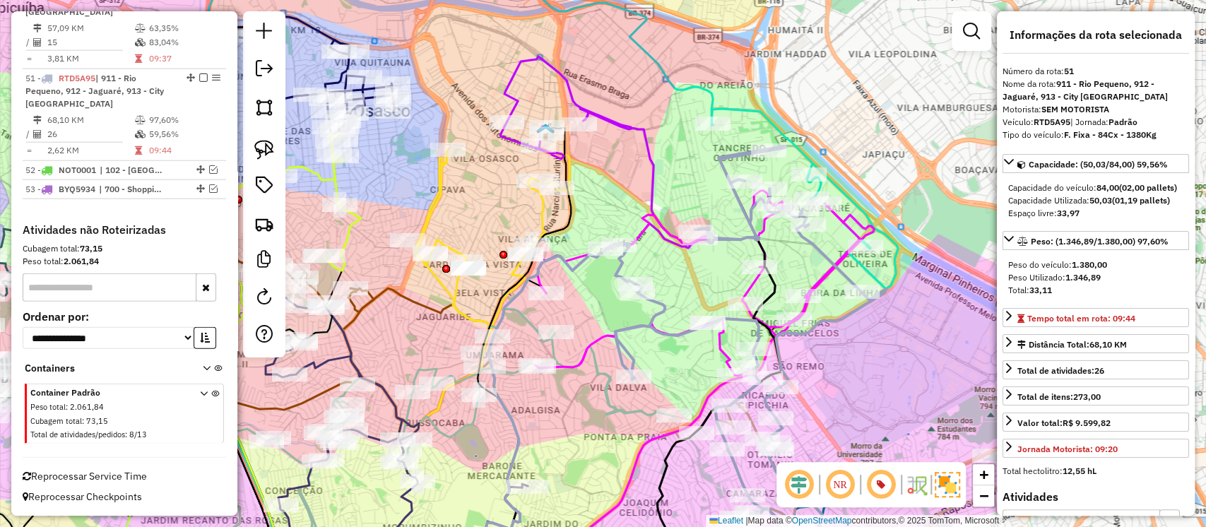
scroll to position [2398, 0]
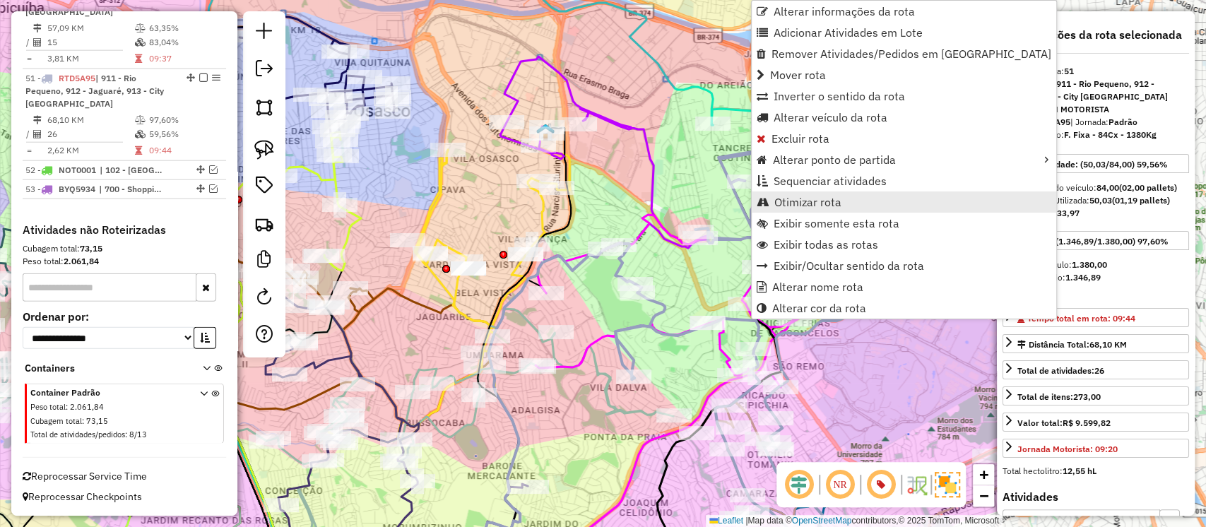
click at [782, 206] on span "Otimizar rota" at bounding box center [808, 201] width 67 height 11
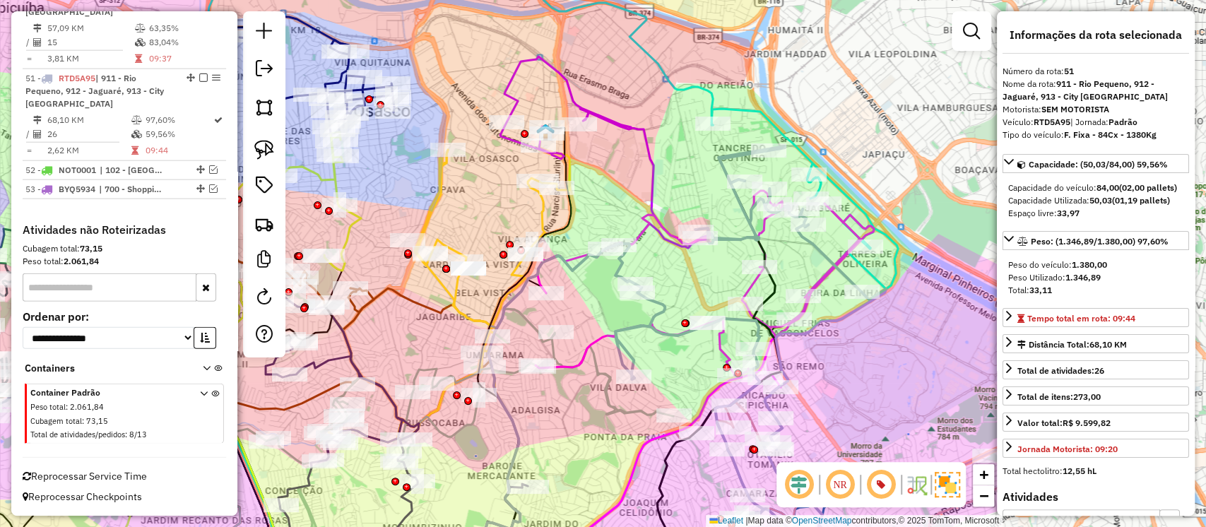
click at [745, 113] on icon at bounding box center [805, 214] width 187 height 211
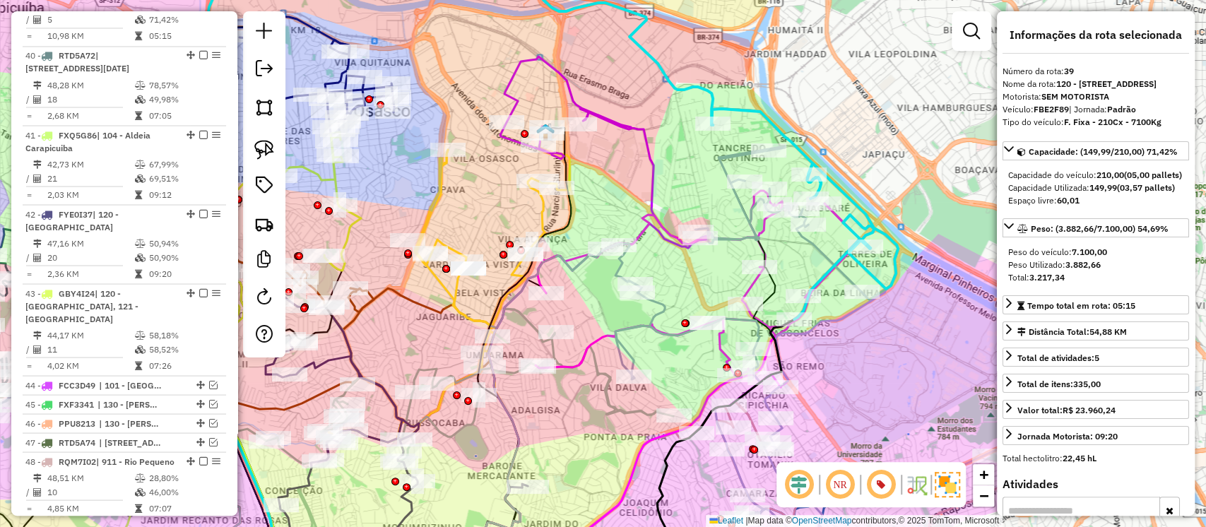
scroll to position [1697, 0]
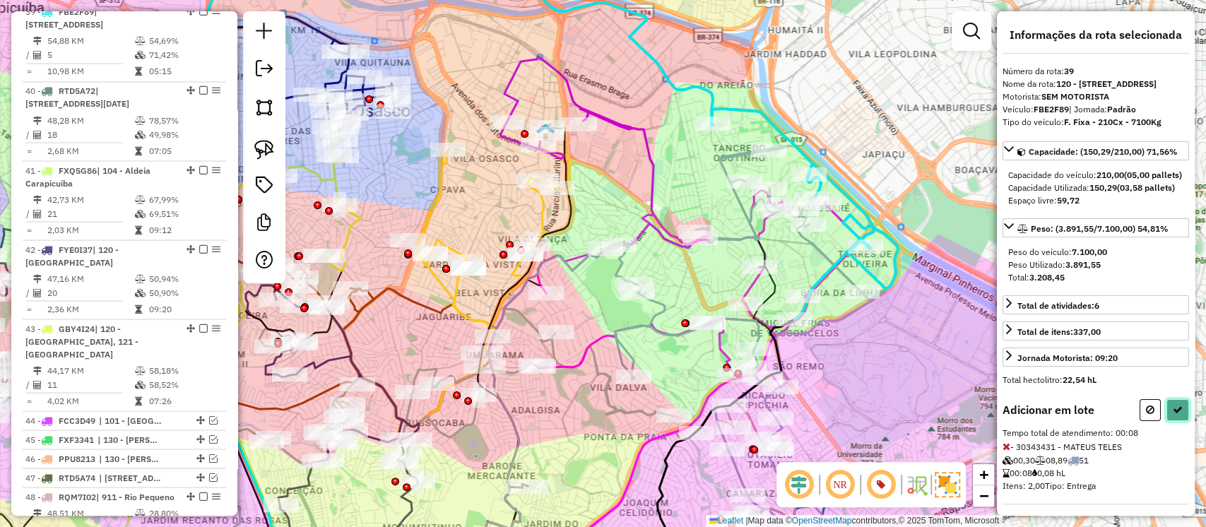
click at [1174, 415] on icon at bounding box center [1178, 410] width 10 height 10
select select "**********"
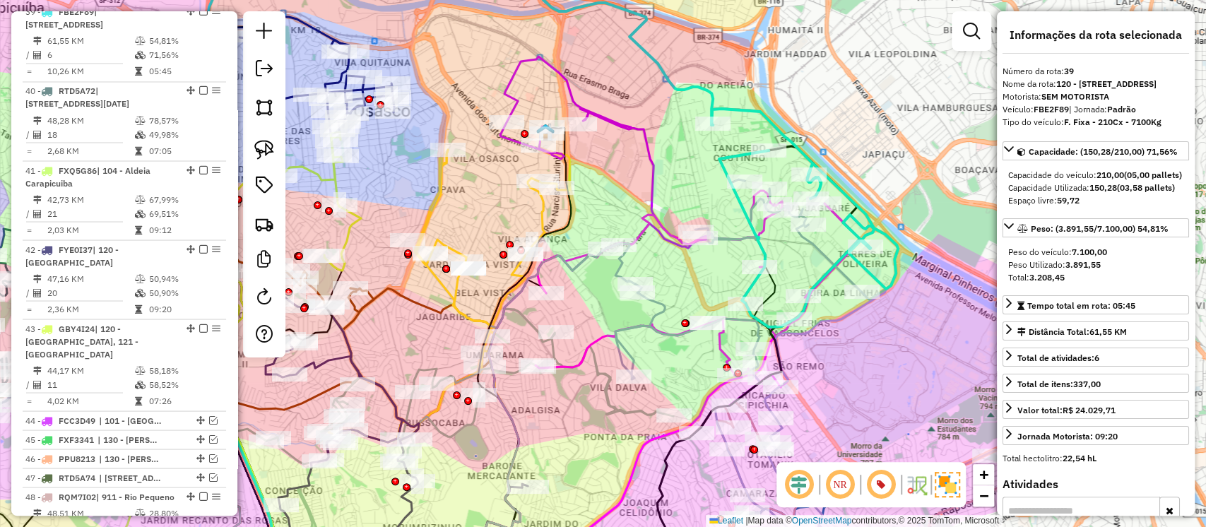
click at [755, 212] on icon at bounding box center [751, 372] width 271 height 384
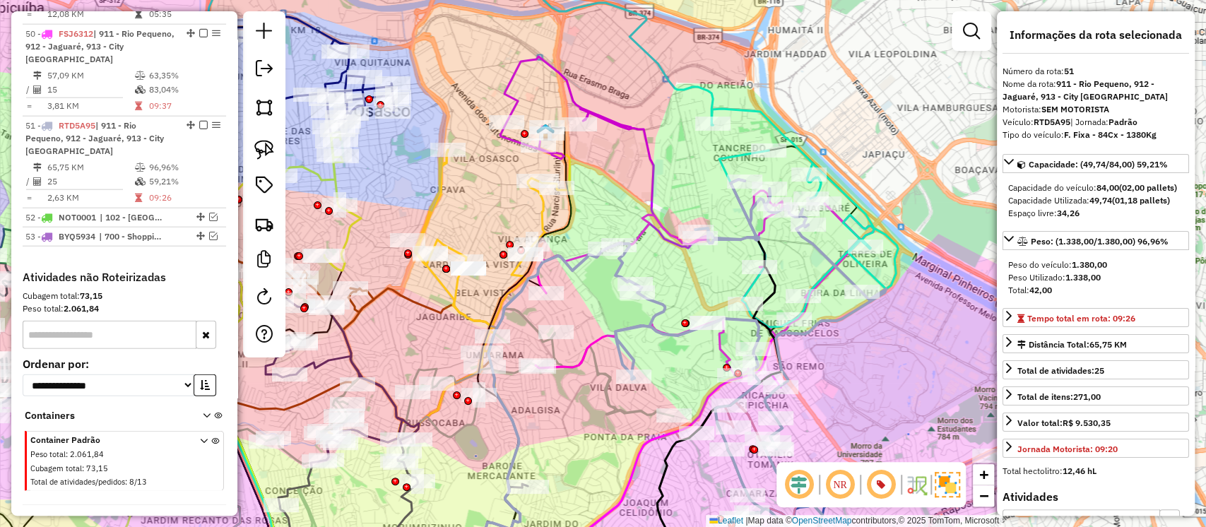
scroll to position [2398, 0]
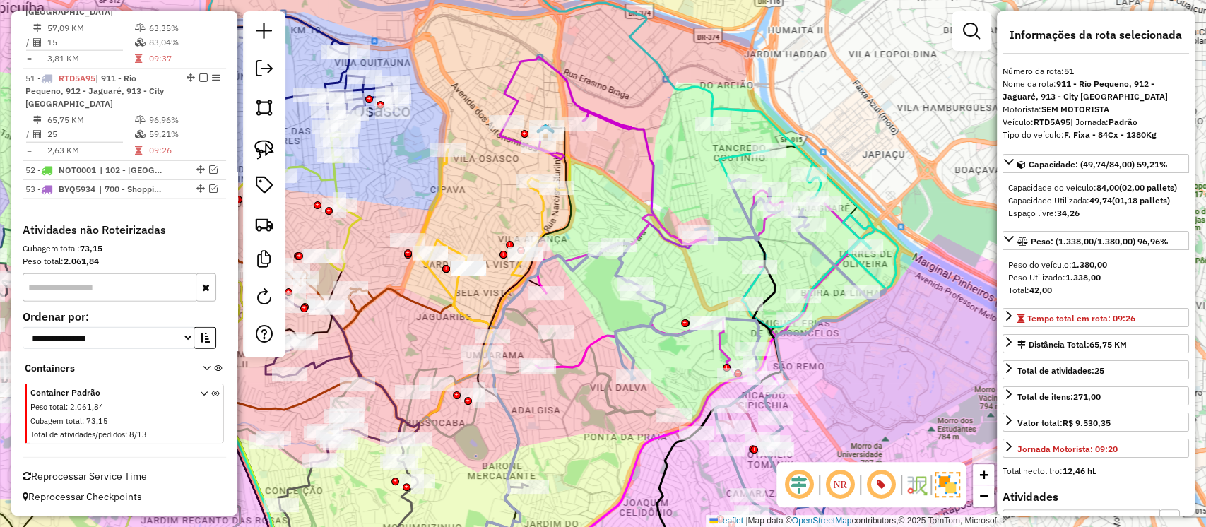
click at [817, 247] on icon at bounding box center [751, 372] width 271 height 384
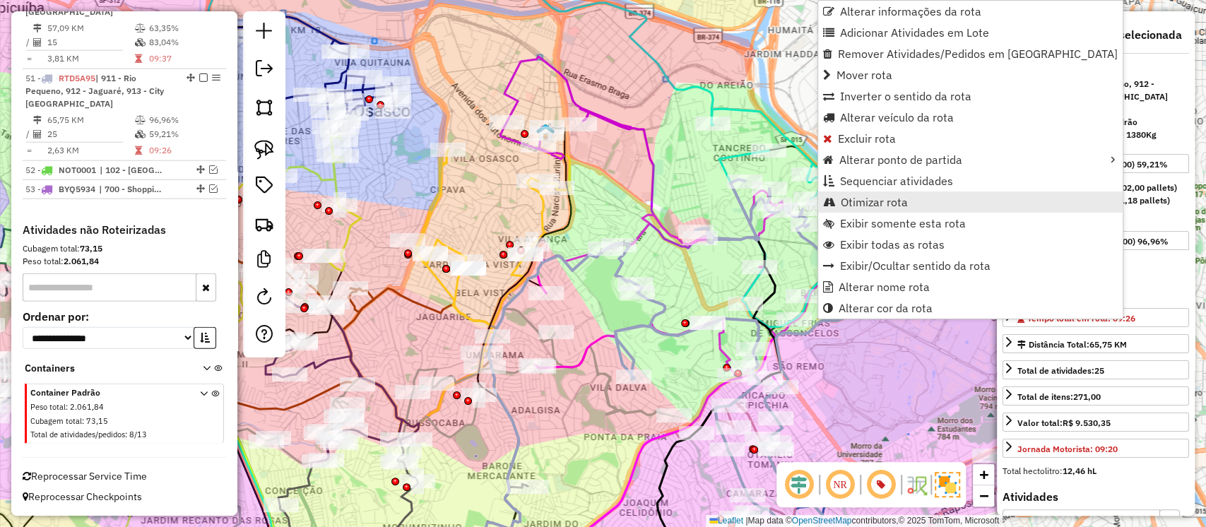
click at [857, 206] on span "Otimizar rota" at bounding box center [874, 201] width 67 height 11
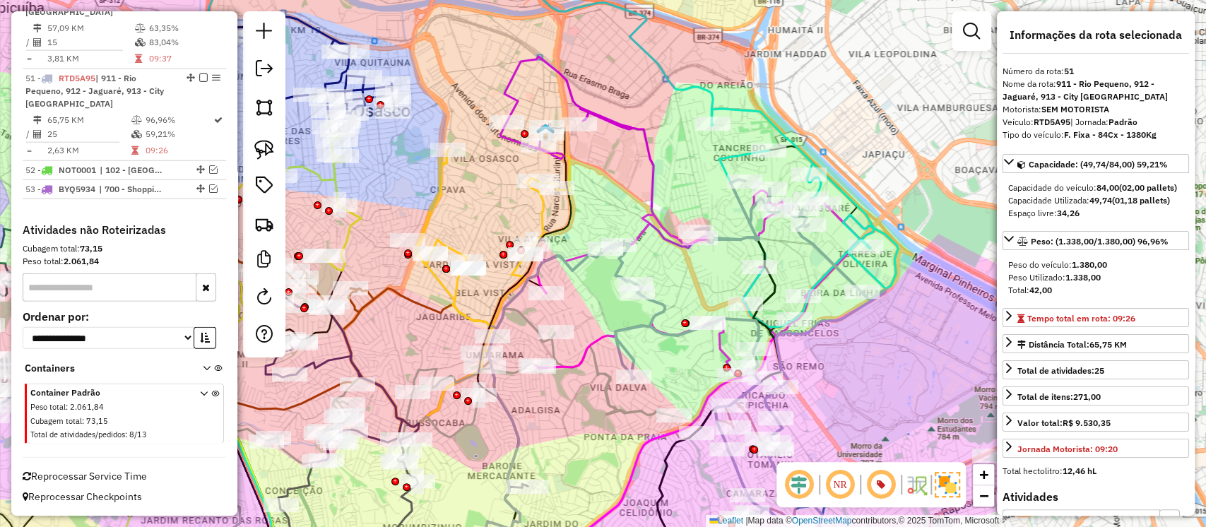
click at [743, 159] on icon at bounding box center [805, 218] width 187 height 218
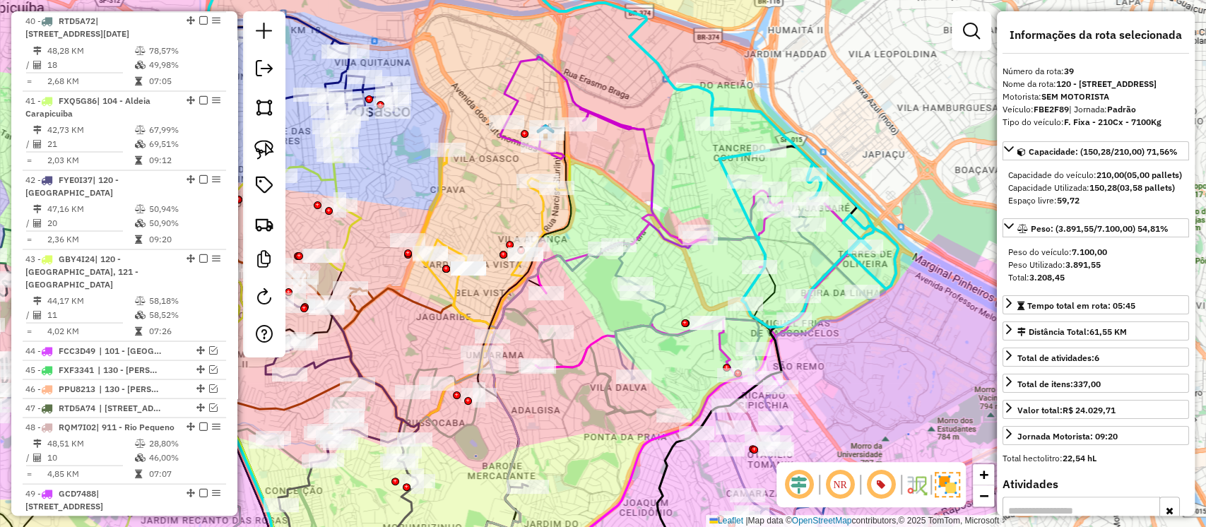
scroll to position [1697, 0]
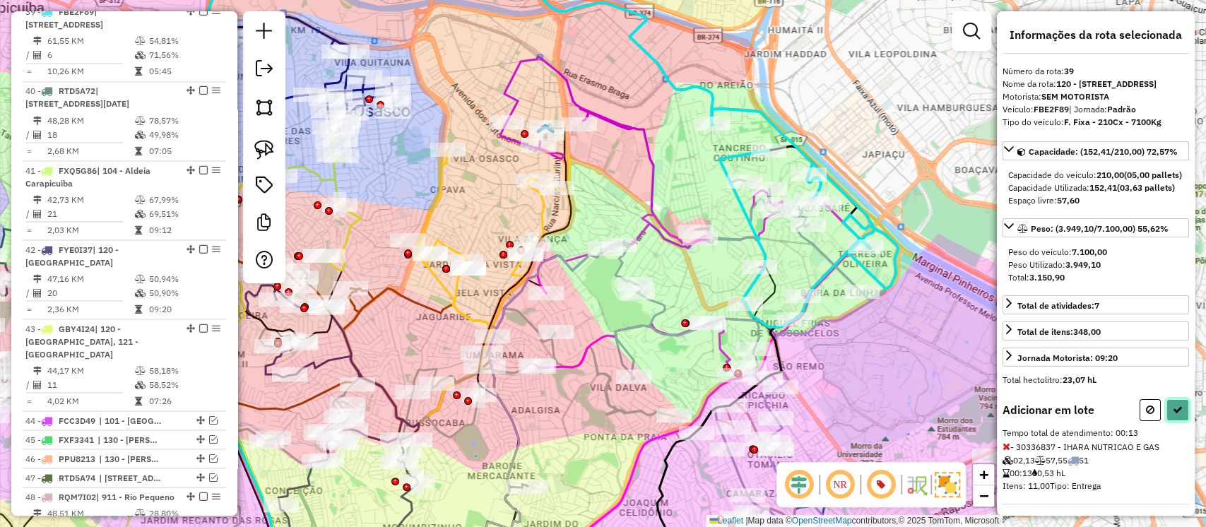
click at [1173, 415] on icon at bounding box center [1178, 410] width 10 height 10
select select "**********"
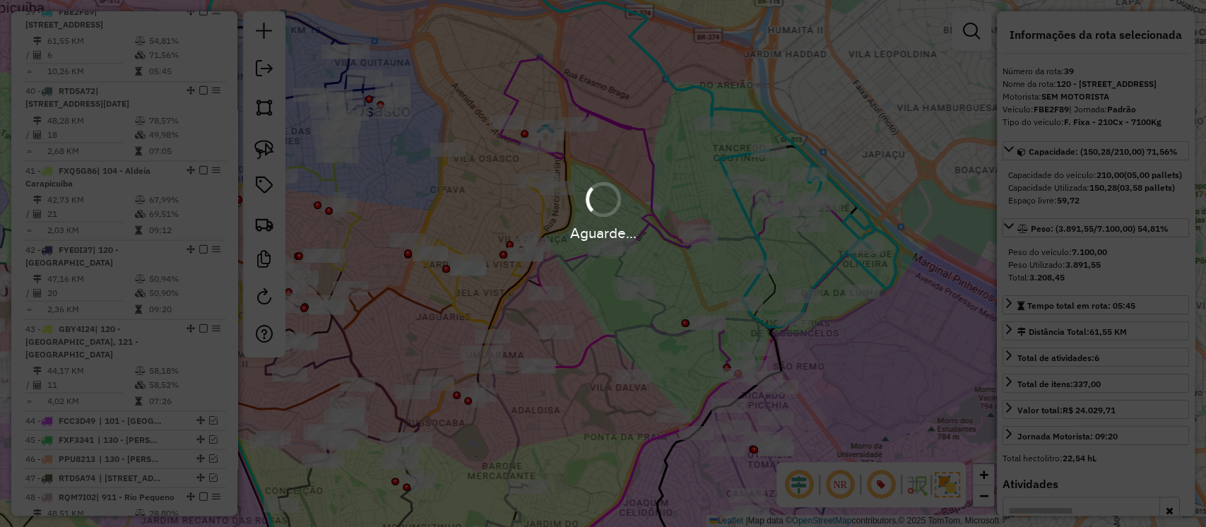
click at [817, 250] on div "Aguarde..." at bounding box center [603, 263] width 1206 height 527
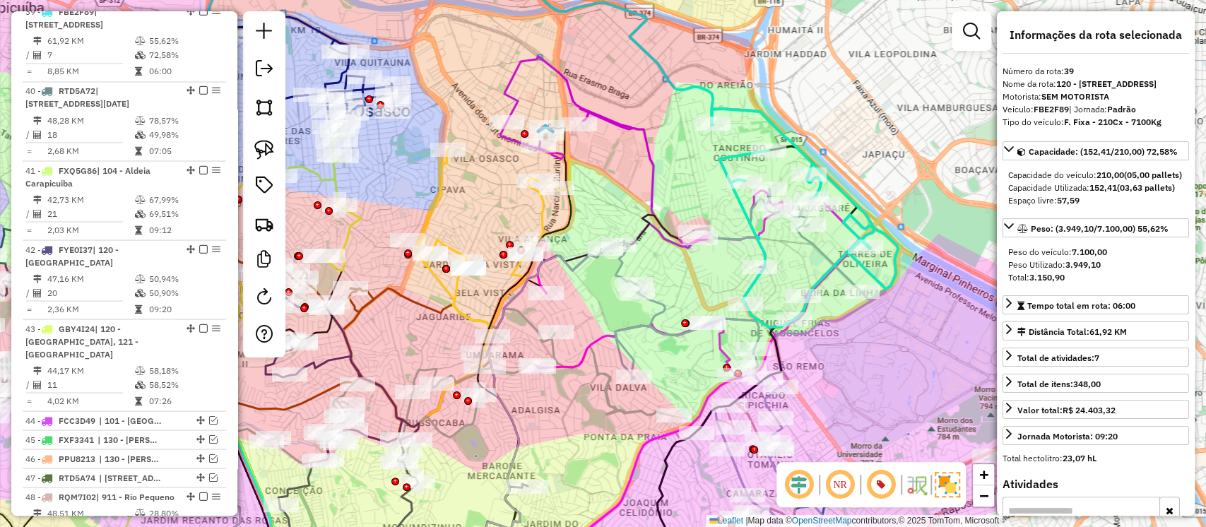
click at [818, 250] on icon at bounding box center [751, 376] width 271 height 375
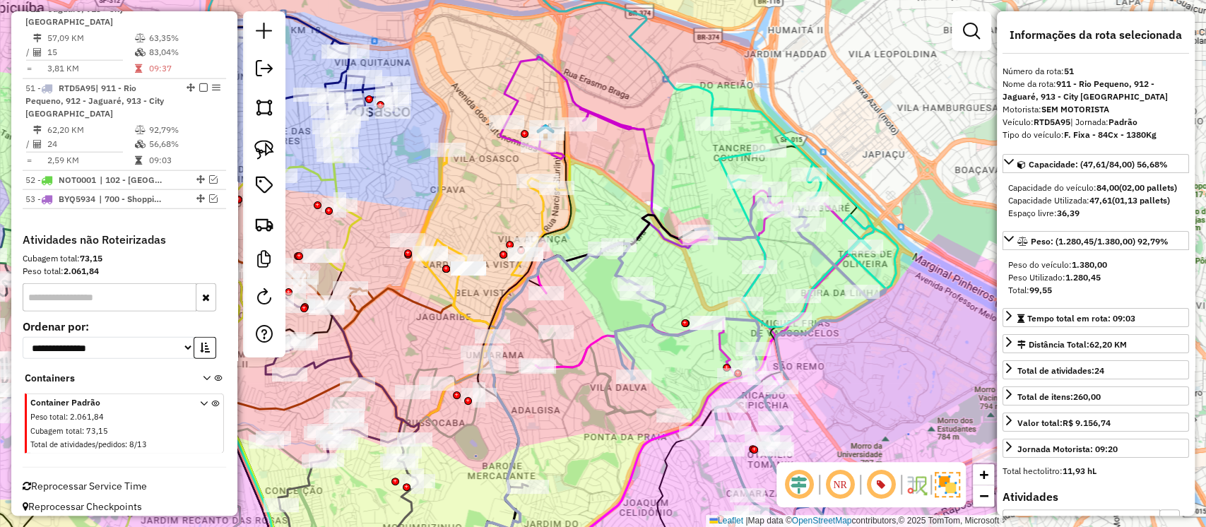
scroll to position [2398, 0]
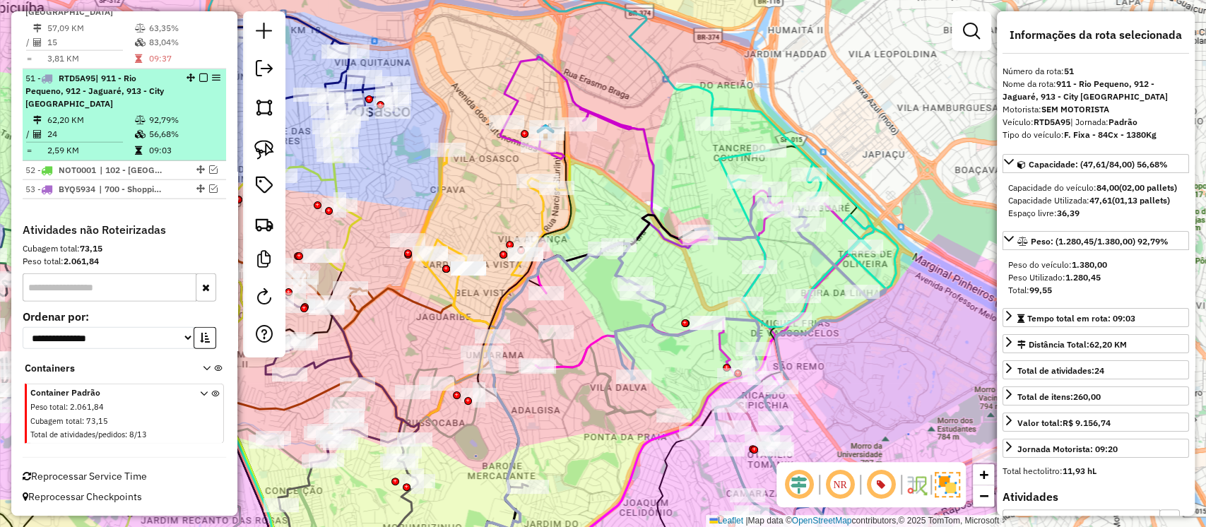
click at [200, 78] on em at bounding box center [203, 77] width 8 height 8
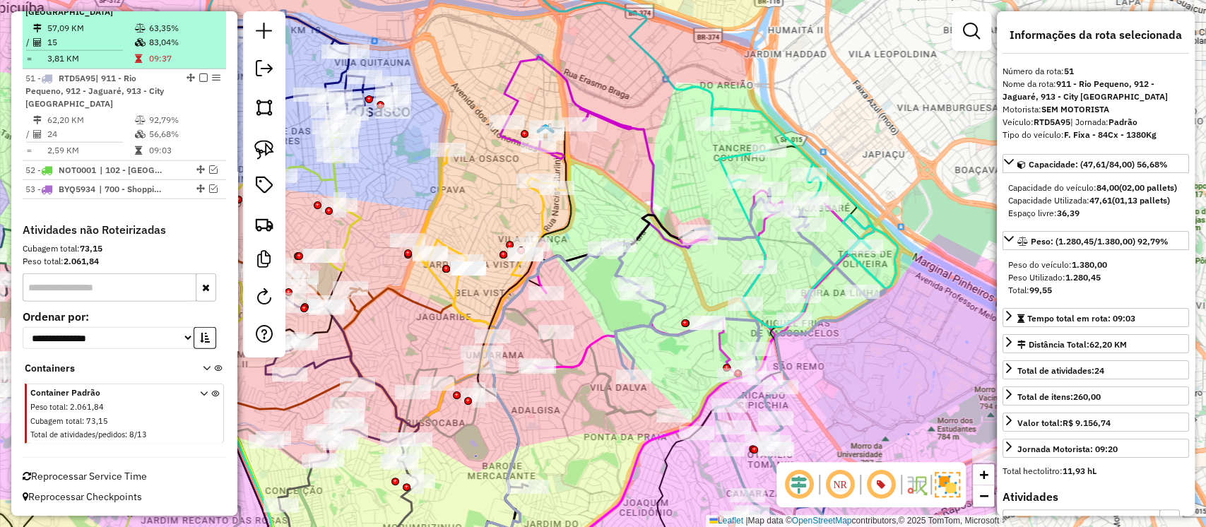
scroll to position [2325, 0]
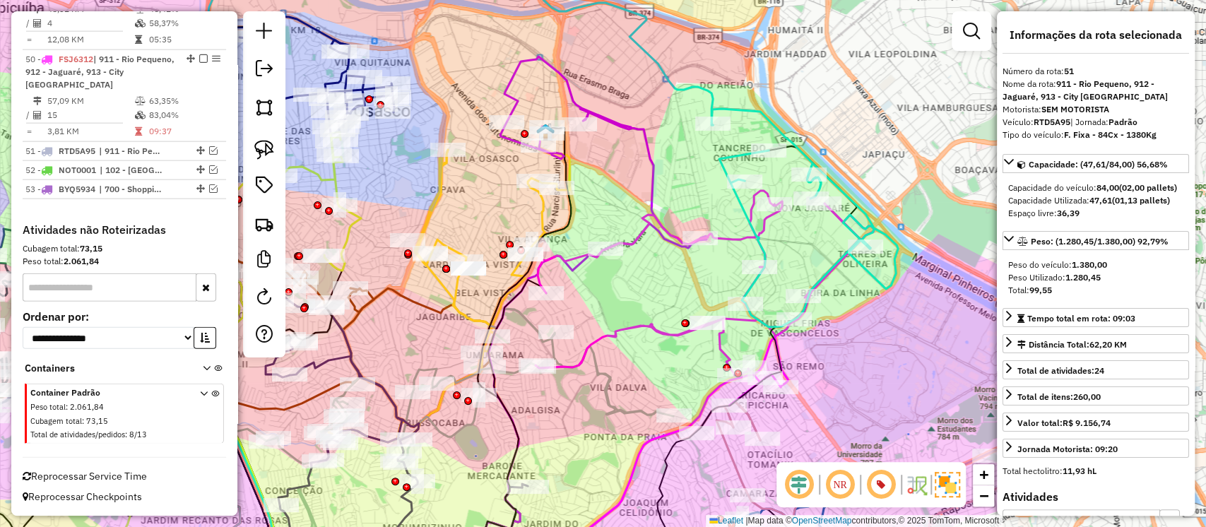
click at [729, 158] on icon at bounding box center [805, 218] width 187 height 218
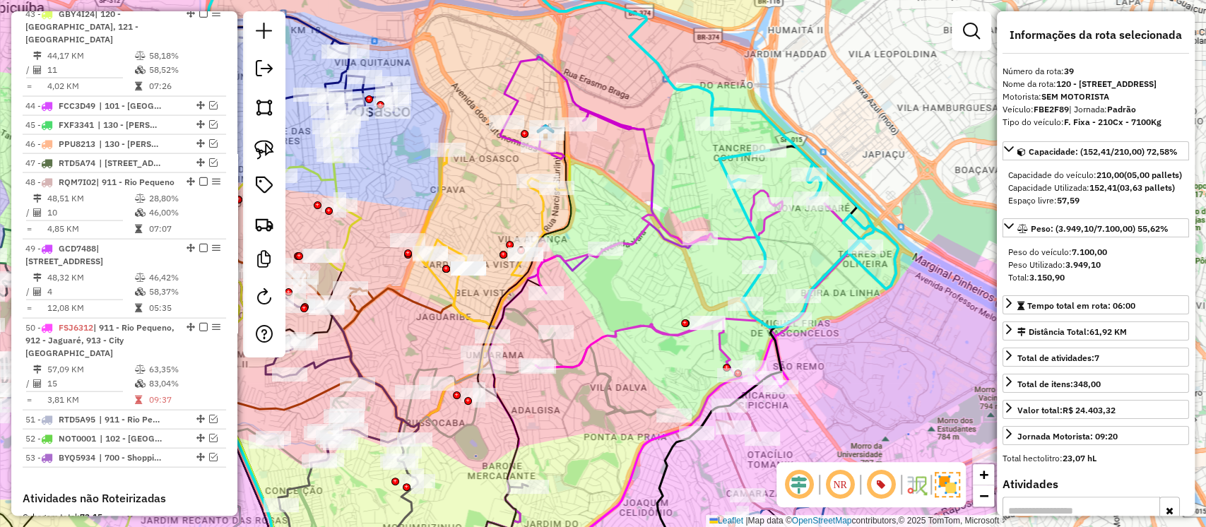
scroll to position [1697, 0]
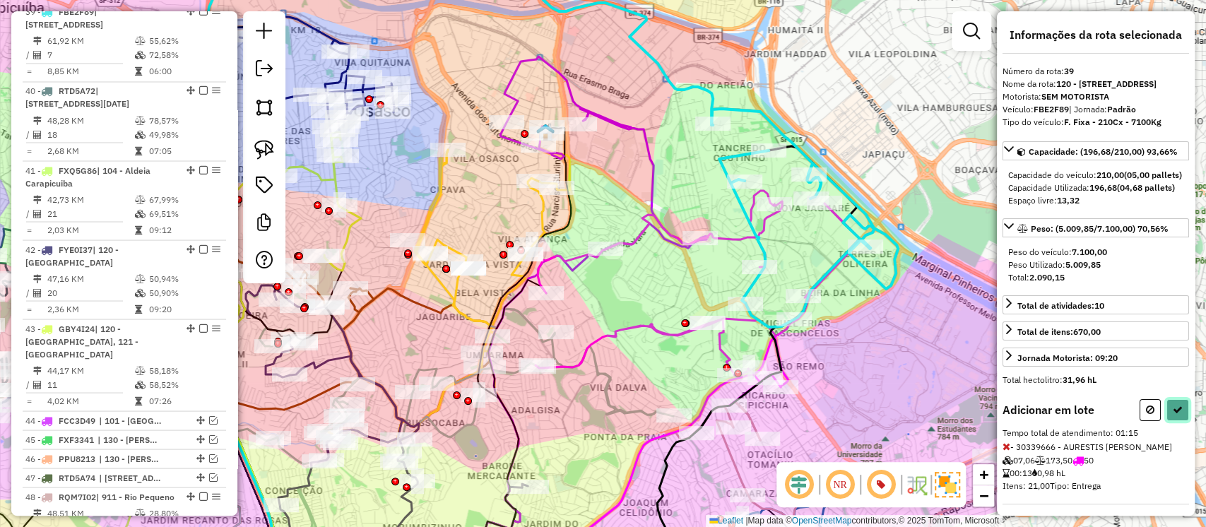
click at [1180, 421] on button at bounding box center [1178, 410] width 23 height 22
select select "**********"
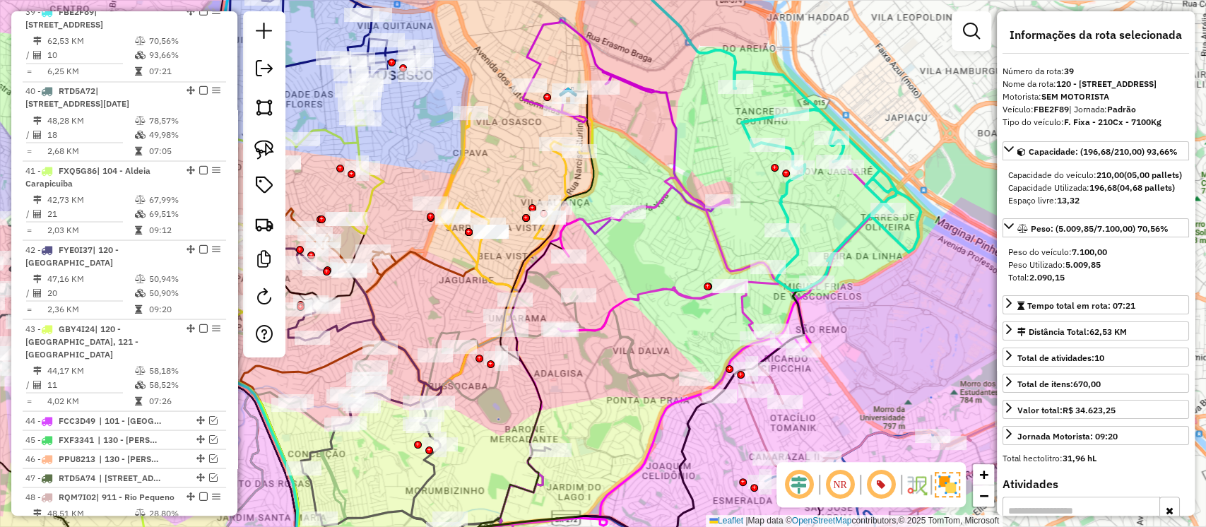
drag, startPoint x: 859, startPoint y: 322, endPoint x: 883, endPoint y: 280, distance: 47.8
click at [883, 280] on div "Janela de atendimento Grade de atendimento Capacidade Transportadoras Veículos …" at bounding box center [603, 263] width 1206 height 527
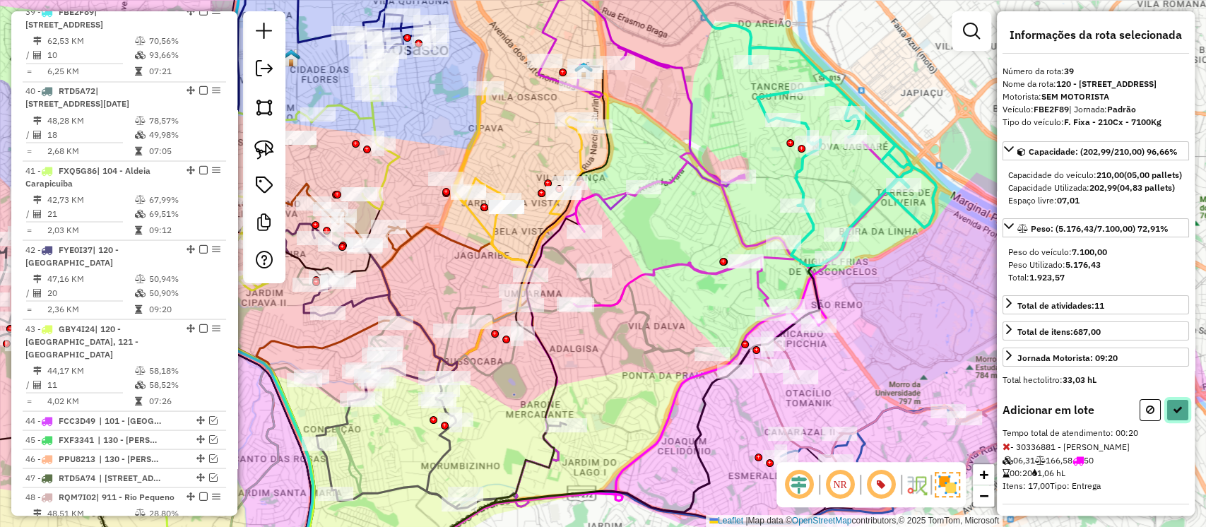
click at [1173, 415] on icon at bounding box center [1178, 410] width 10 height 10
select select "**********"
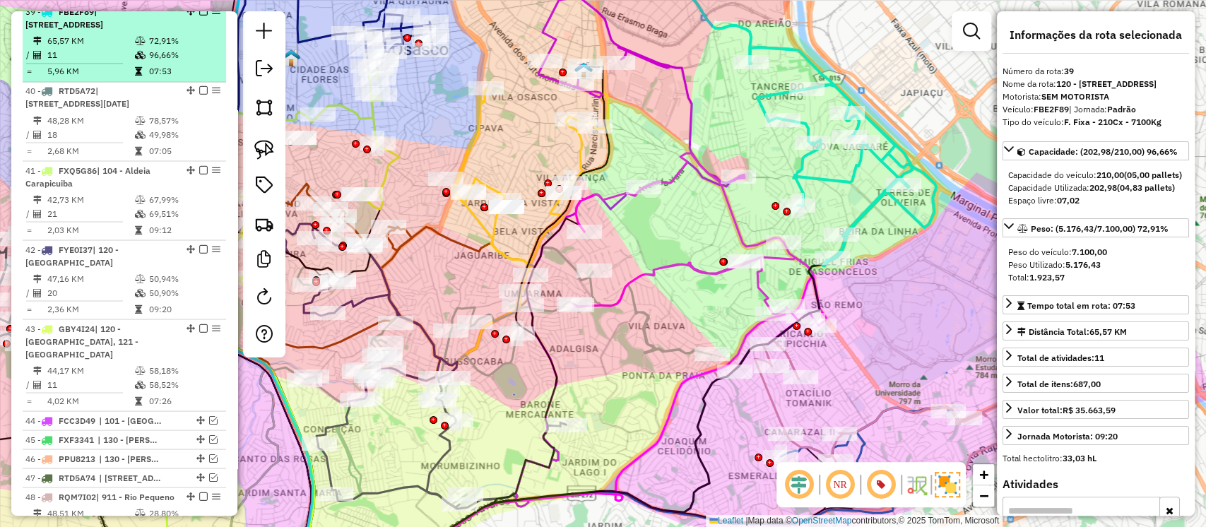
click at [201, 16] on em at bounding box center [203, 11] width 8 height 8
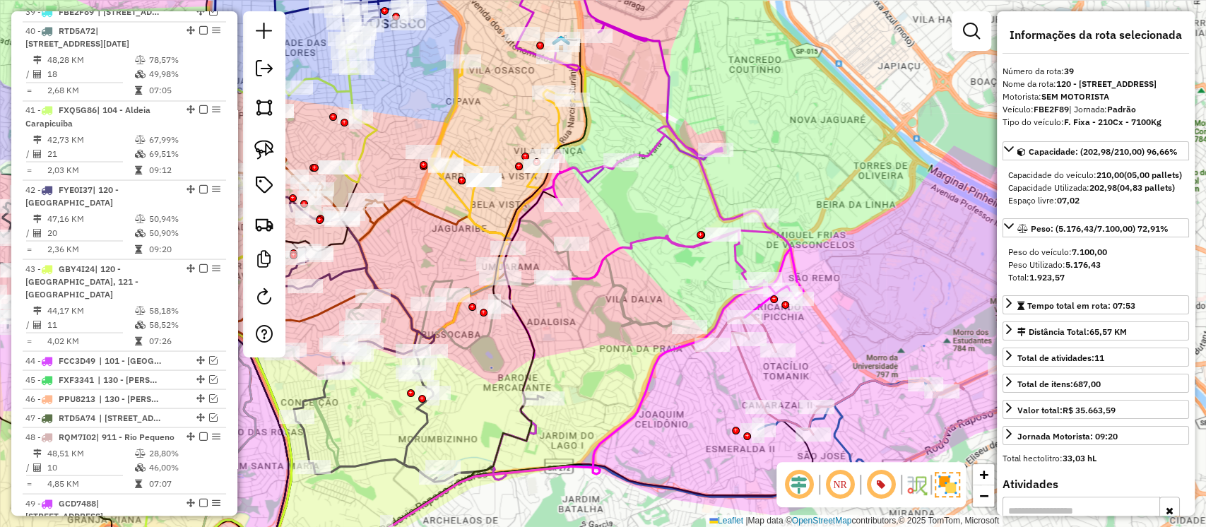
drag, startPoint x: 842, startPoint y: 224, endPoint x: 817, endPoint y: 184, distance: 47.0
click at [818, 185] on div "Janela de atendimento Grade de atendimento Capacidade Transportadoras Veículos …" at bounding box center [603, 263] width 1206 height 527
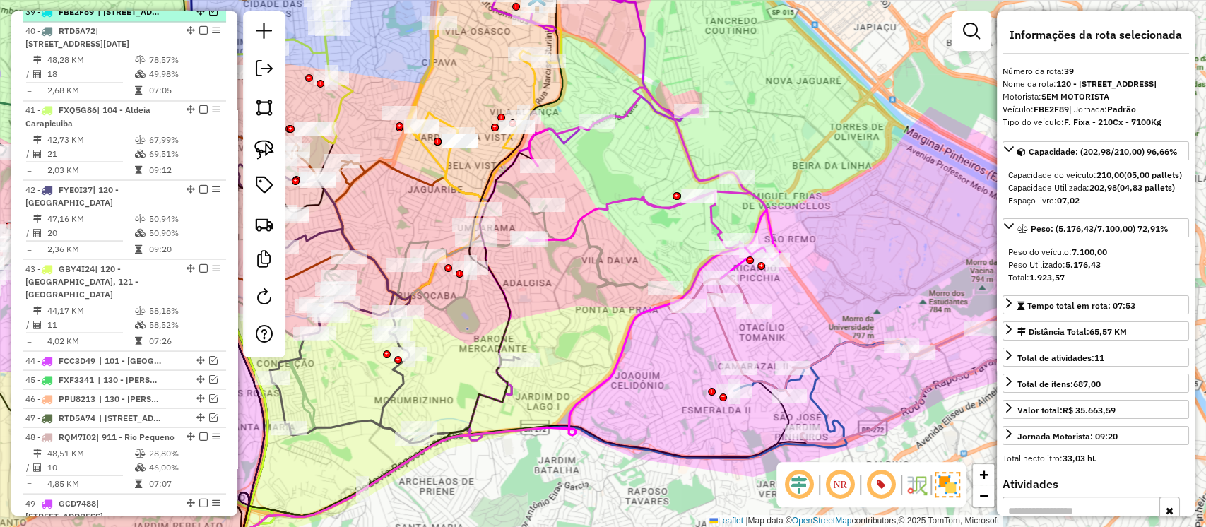
click at [211, 16] on em at bounding box center [213, 11] width 8 height 8
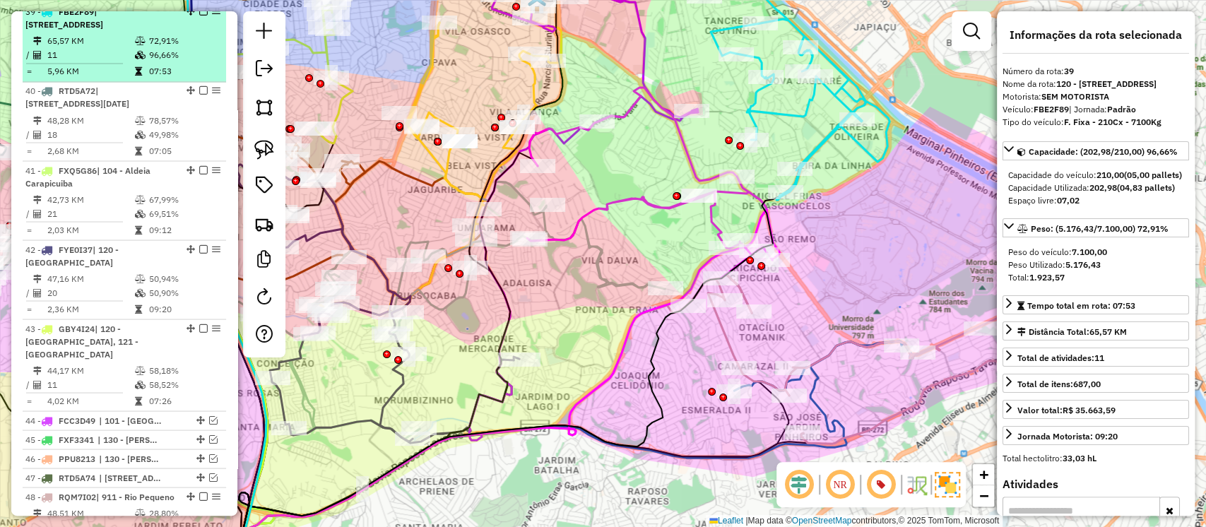
click at [203, 16] on em at bounding box center [203, 11] width 8 height 8
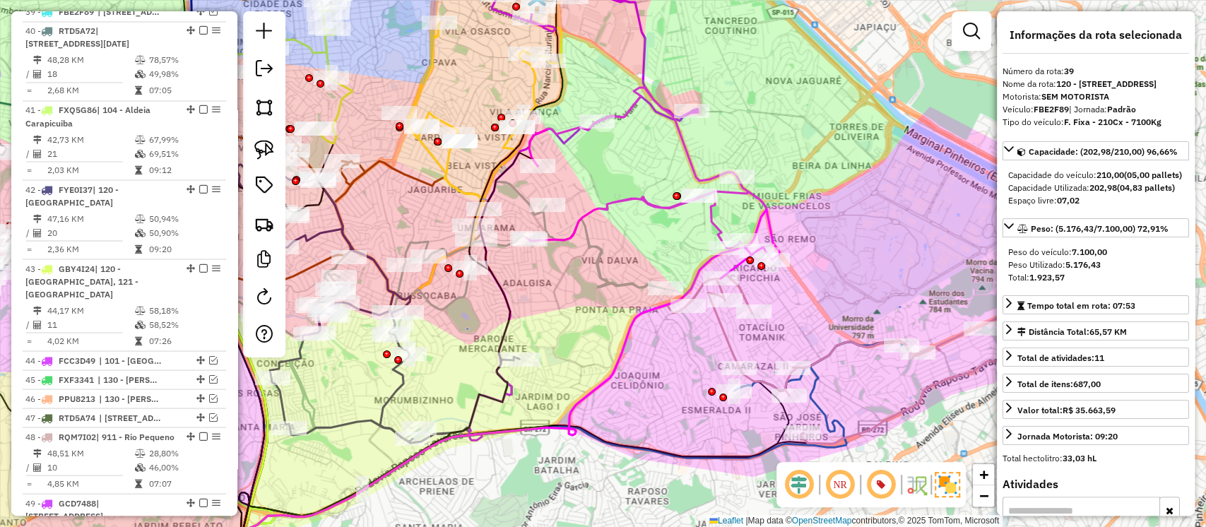
click at [760, 201] on icon at bounding box center [653, 183] width 252 height 191
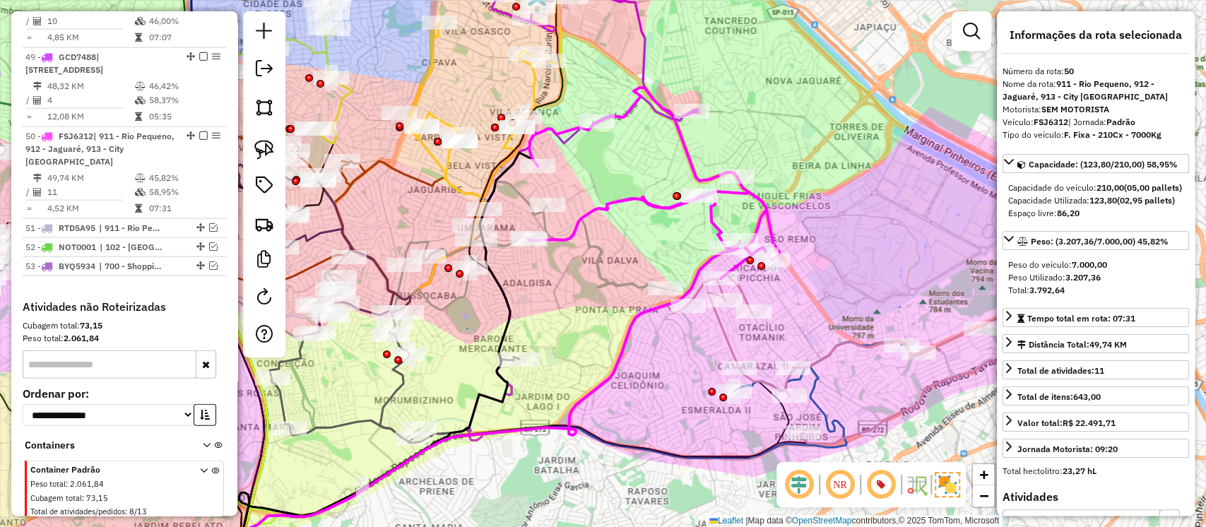
scroll to position [2253, 0]
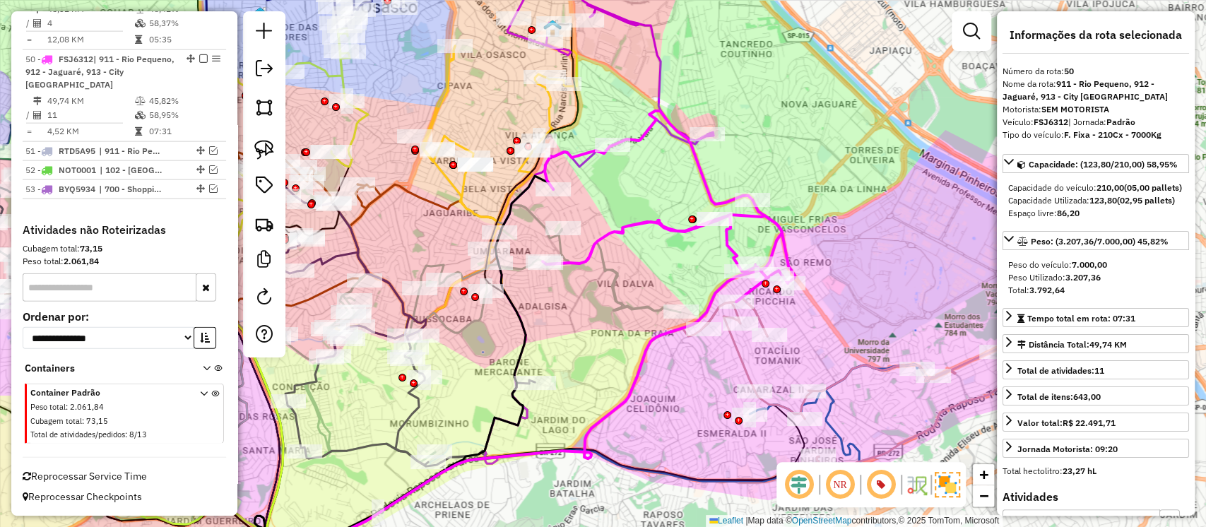
drag, startPoint x: 821, startPoint y: 233, endPoint x: 842, endPoint y: 251, distance: 28.1
click at [842, 251] on div "Janela de atendimento Grade de atendimento Capacidade Transportadoras Veículos …" at bounding box center [603, 263] width 1206 height 527
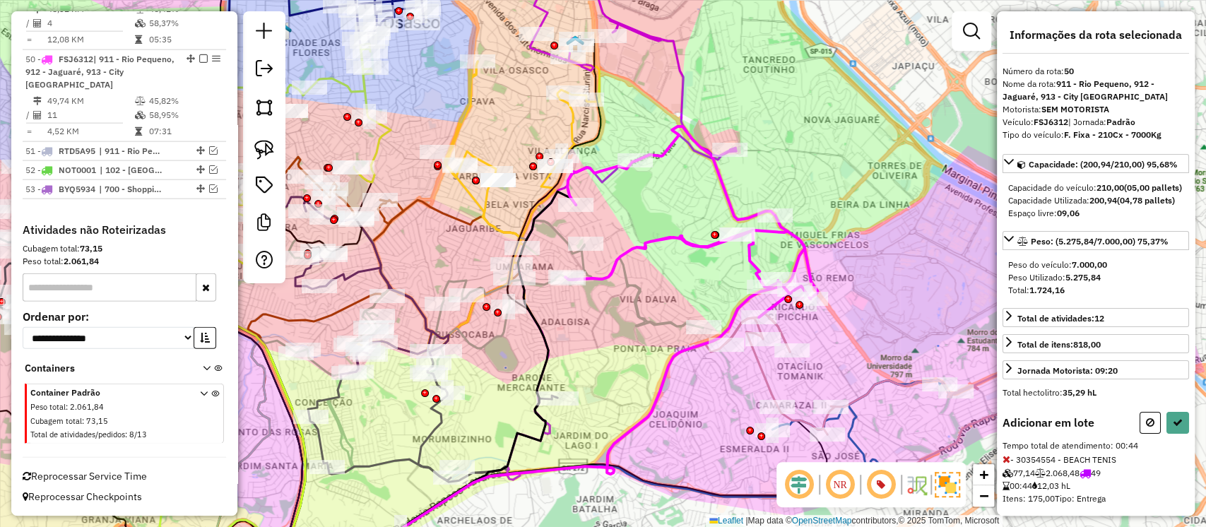
drag, startPoint x: 854, startPoint y: 280, endPoint x: 856, endPoint y: 203, distance: 77.0
click at [856, 206] on div "Janela de atendimento Grade de atendimento Capacidade Transportadoras Veículos …" at bounding box center [603, 263] width 1206 height 527
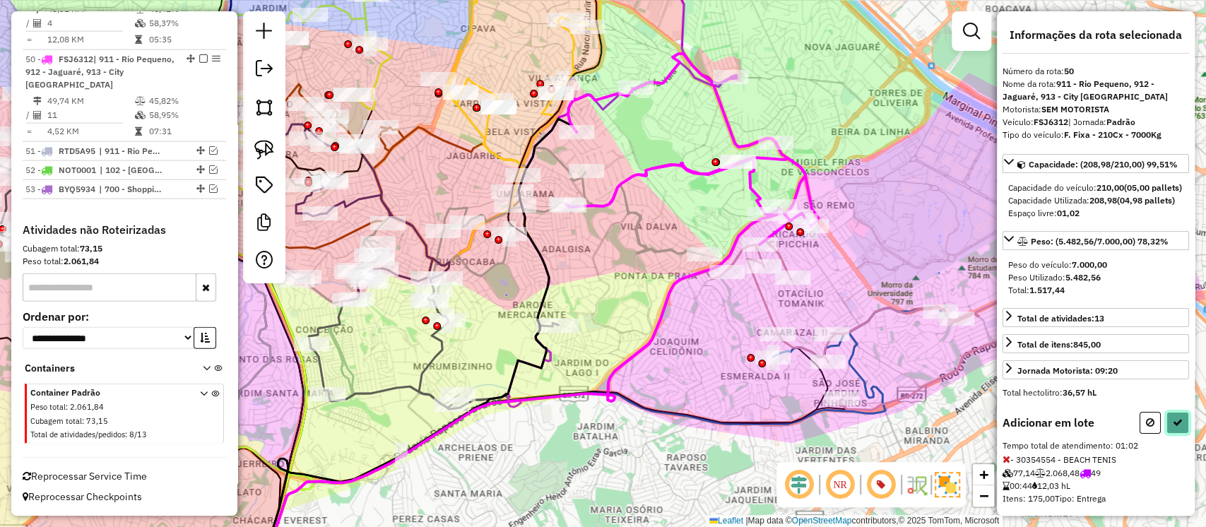
click at [1176, 428] on icon at bounding box center [1178, 423] width 10 height 10
select select "**********"
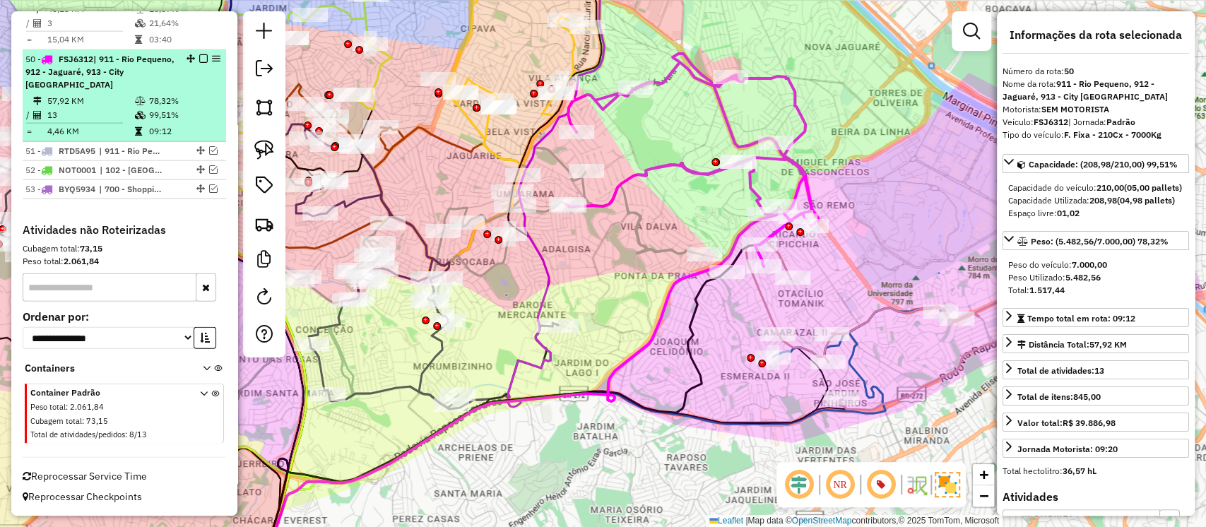
click at [199, 59] on em at bounding box center [203, 58] width 8 height 8
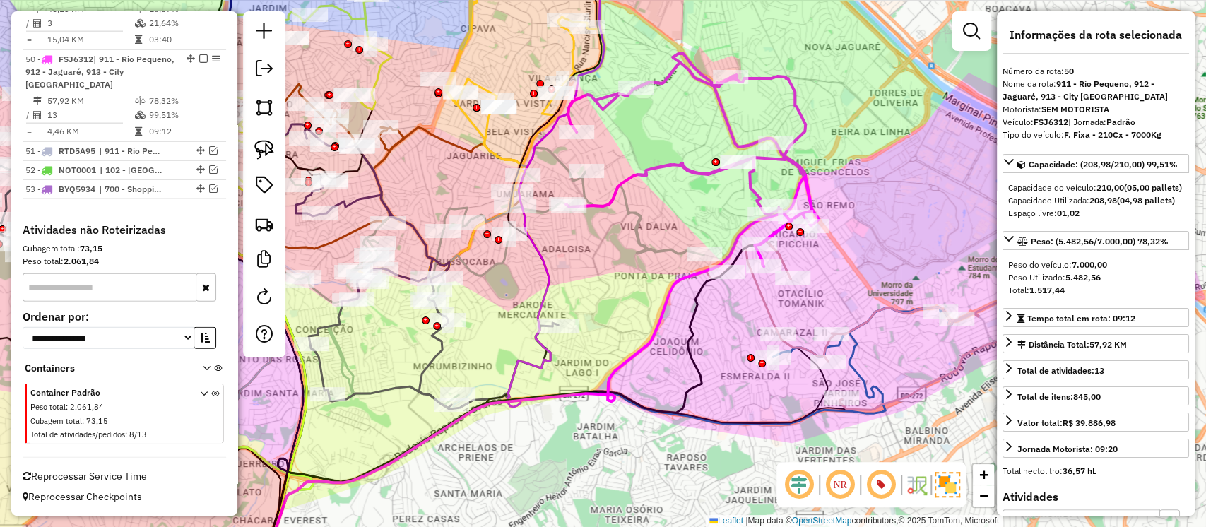
scroll to position [2180, 0]
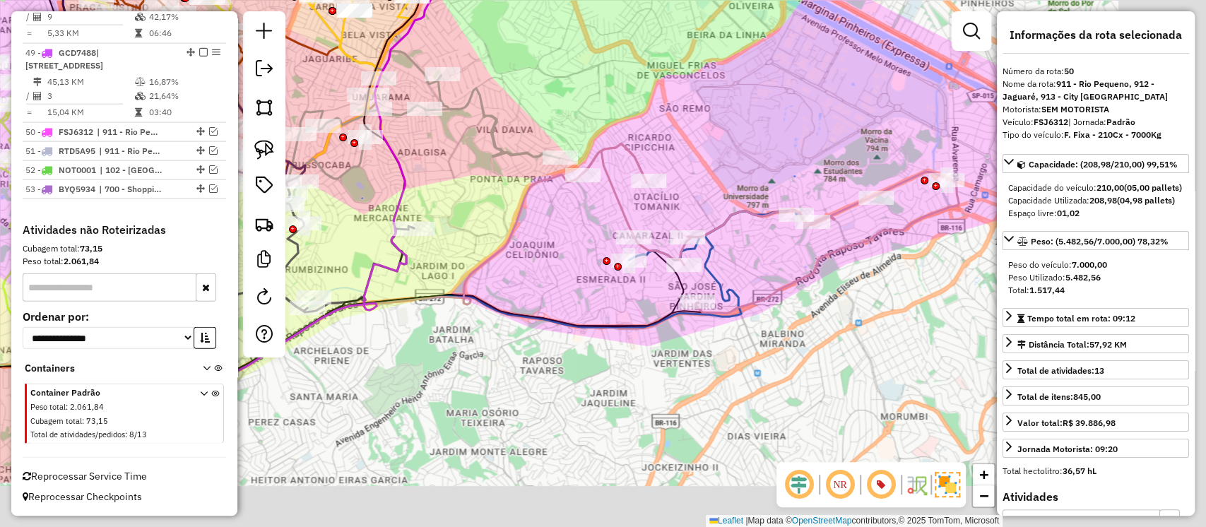
drag, startPoint x: 834, startPoint y: 252, endPoint x: 642, endPoint y: 121, distance: 232.5
click at [642, 121] on div "Janela de atendimento Grade de atendimento Capacidade Transportadoras Veículos …" at bounding box center [603, 263] width 1206 height 527
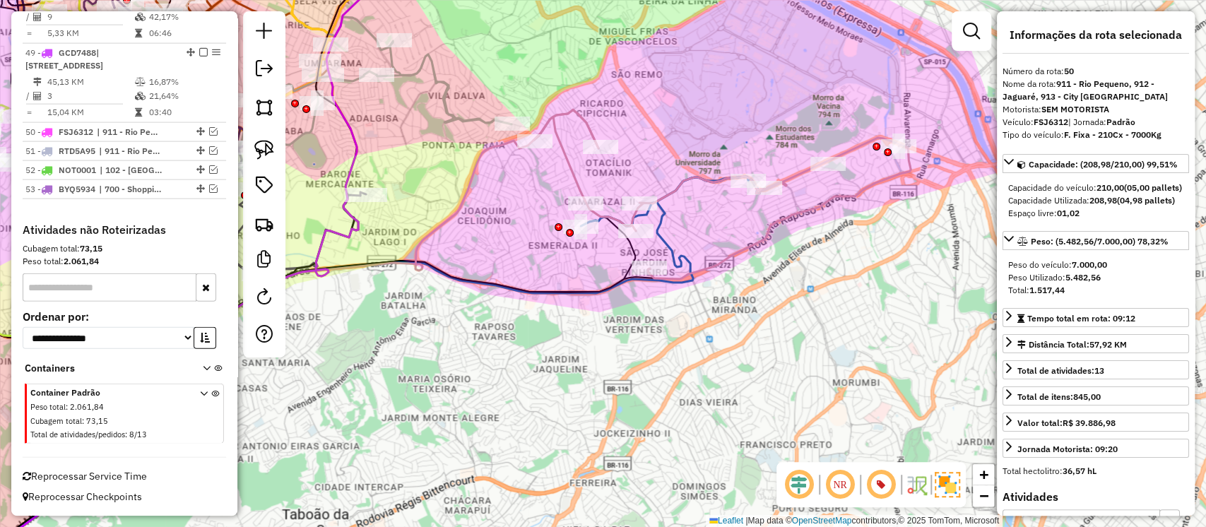
click at [850, 150] on icon at bounding box center [722, 195] width 377 height 170
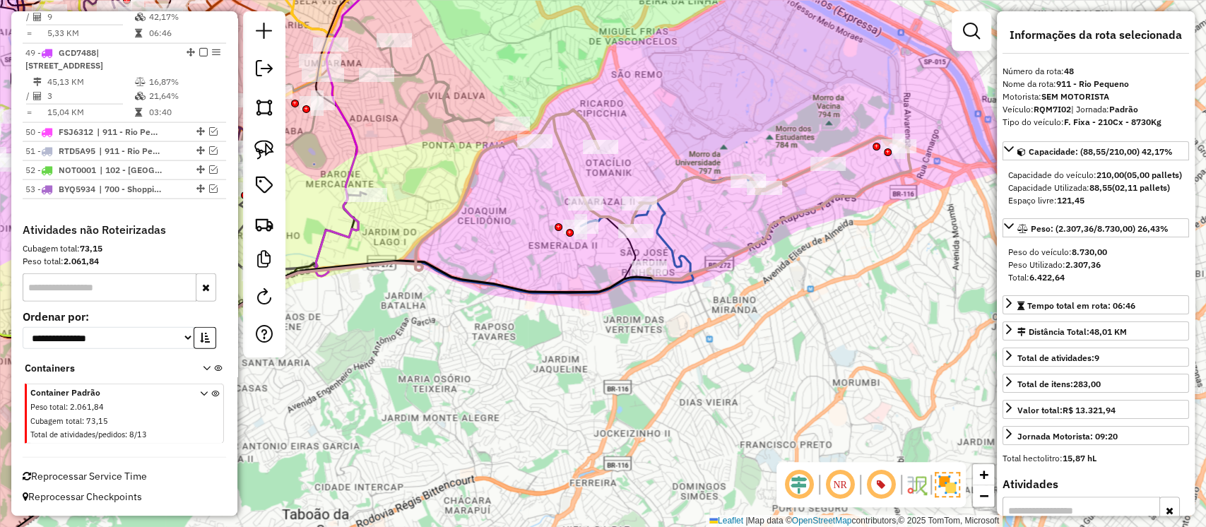
scroll to position [2121, 0]
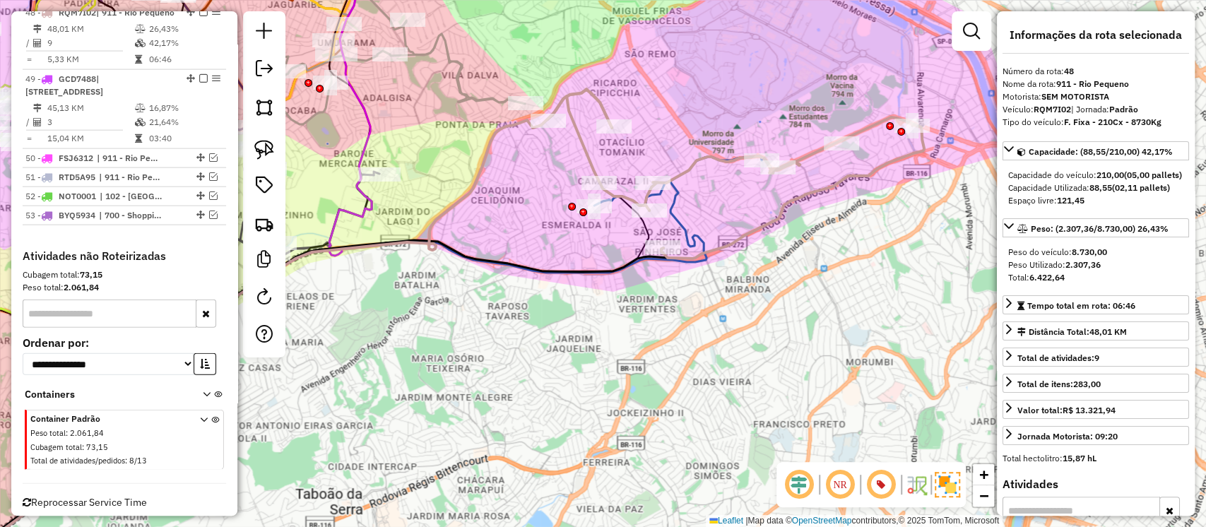
drag, startPoint x: 788, startPoint y: 242, endPoint x: 801, endPoint y: 222, distance: 23.9
click at [801, 222] on div "Janela de atendimento Grade de atendimento Capacidade Transportadoras Veículos …" at bounding box center [603, 263] width 1206 height 527
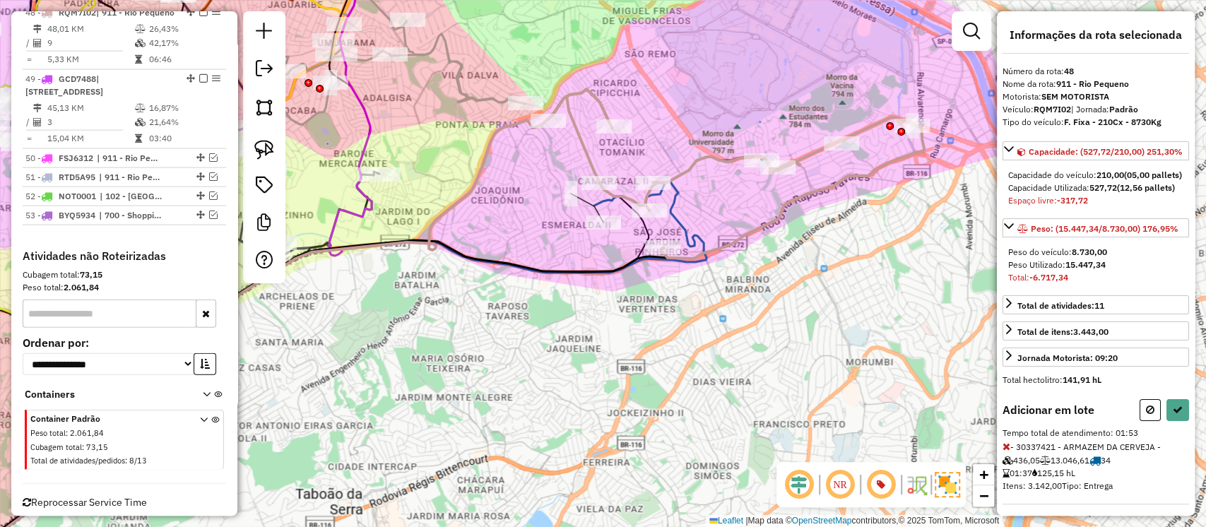
click at [1007, 452] on icon at bounding box center [1007, 447] width 8 height 10
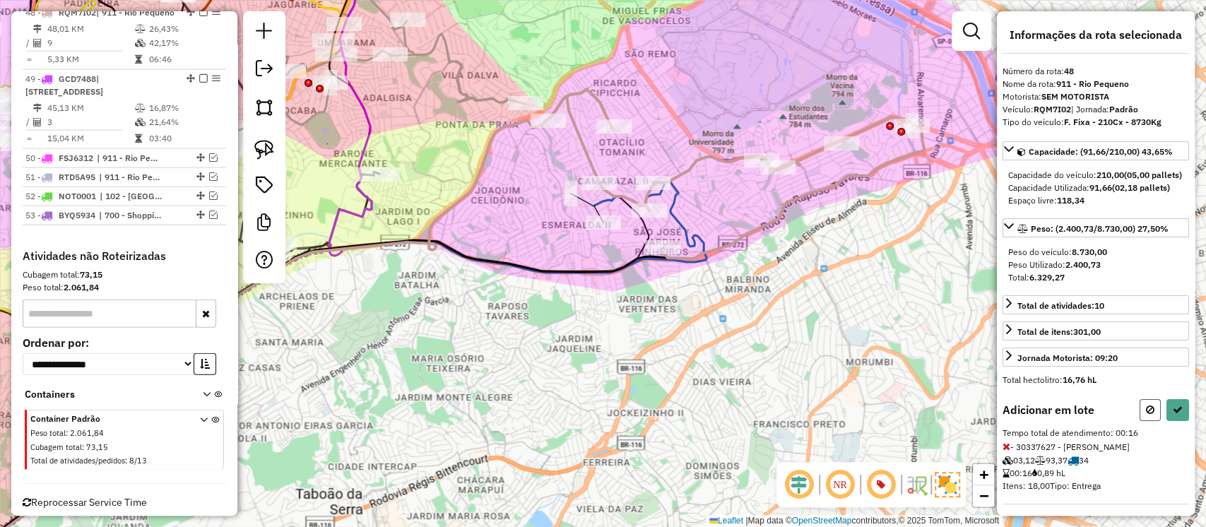
click at [1141, 421] on button at bounding box center [1150, 410] width 21 height 22
select select "**********"
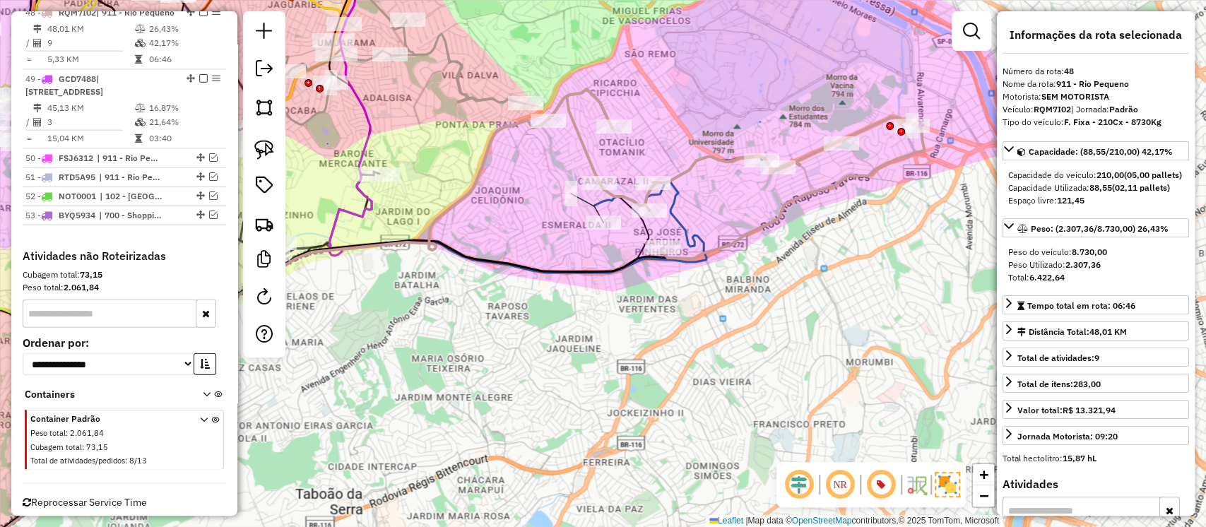
click at [702, 235] on icon at bounding box center [360, 367] width 804 height 423
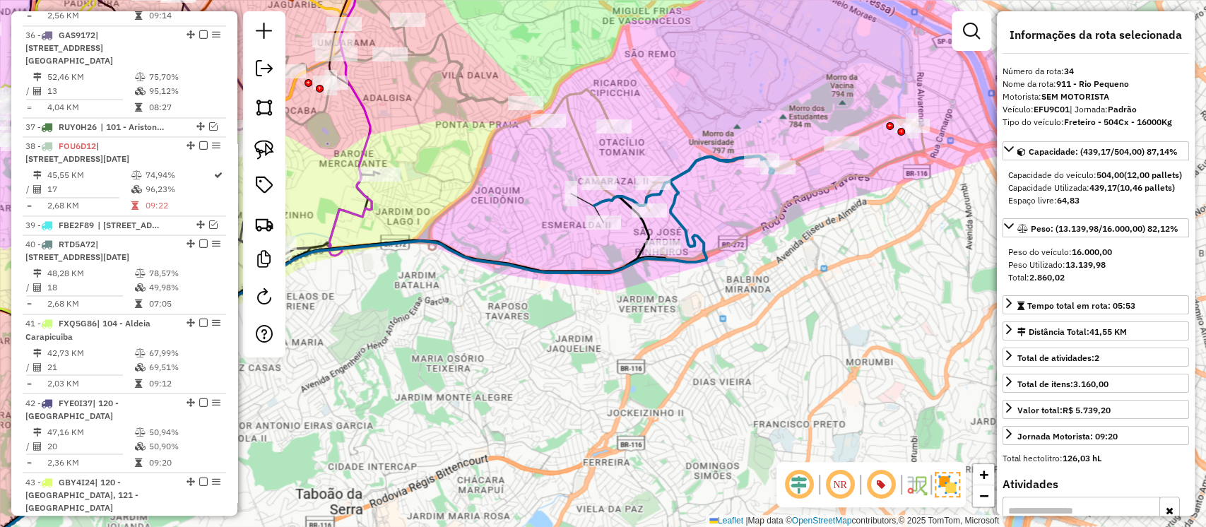
scroll to position [1324, 0]
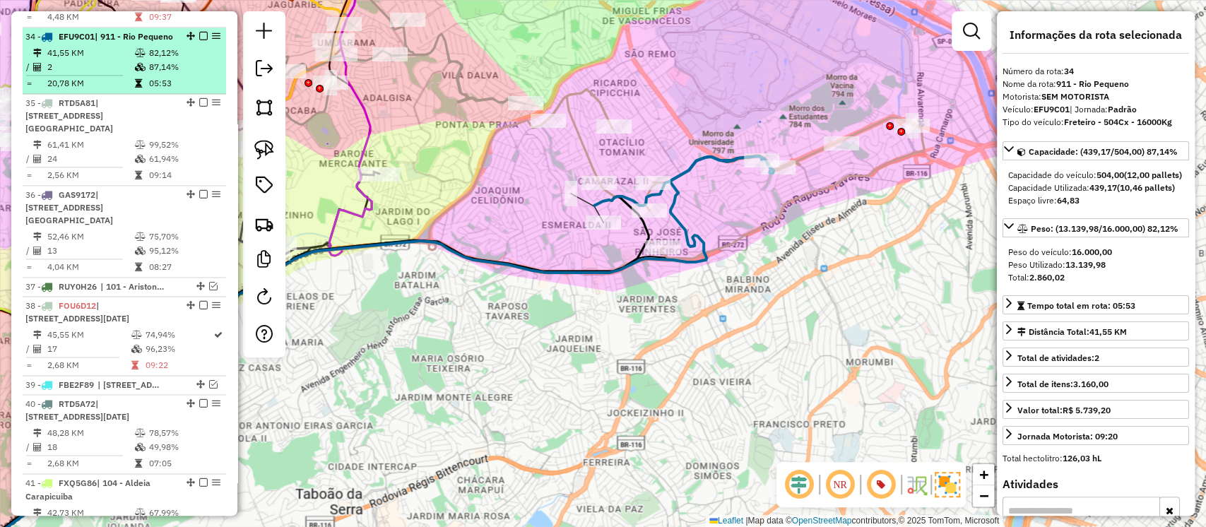
click at [200, 32] on em at bounding box center [203, 36] width 8 height 8
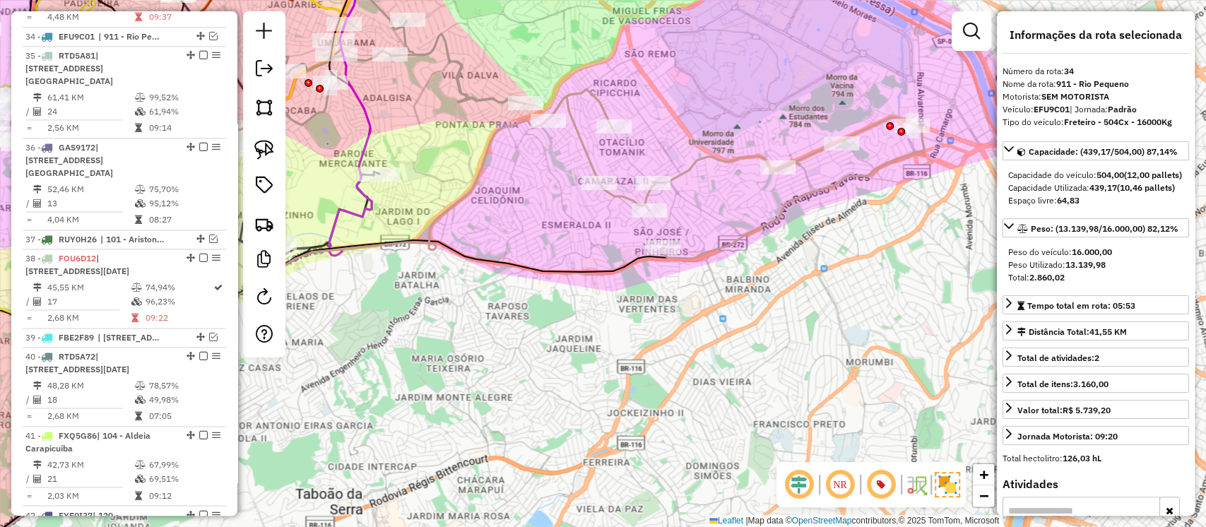
click at [689, 166] on icon at bounding box center [736, 174] width 377 height 170
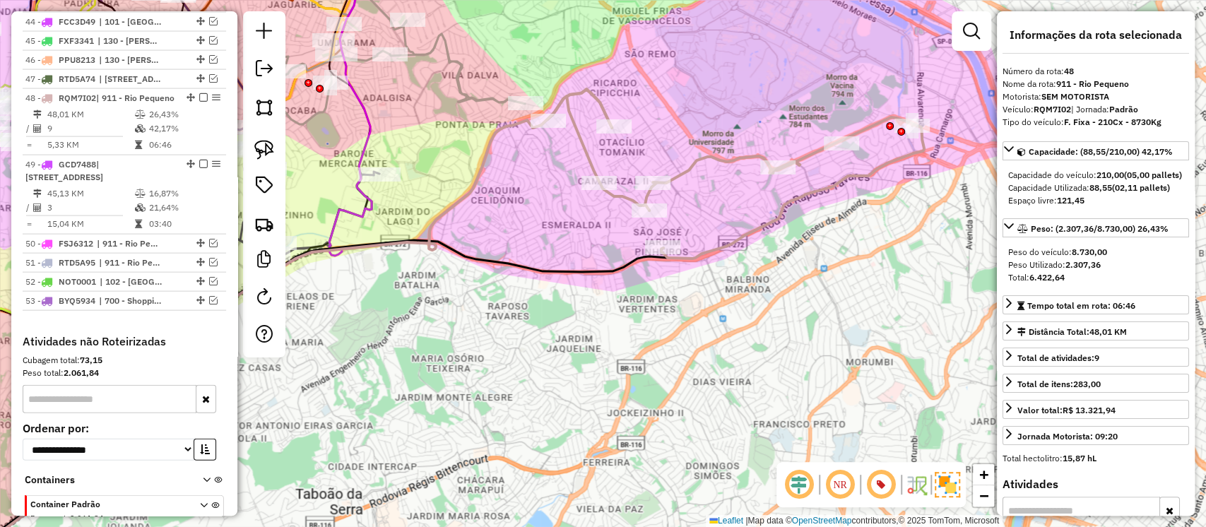
scroll to position [2061, 0]
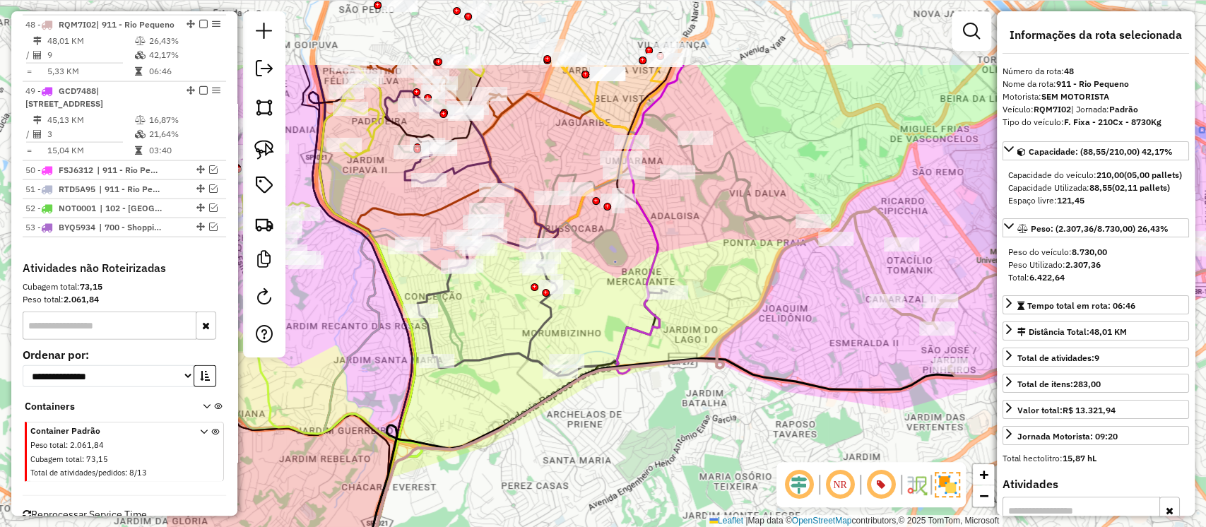
drag, startPoint x: 534, startPoint y: 204, endPoint x: 821, endPoint y: 328, distance: 312.7
click at [821, 328] on div "Janela de atendimento Grade de atendimento Capacidade Transportadoras Veículos …" at bounding box center [603, 263] width 1206 height 527
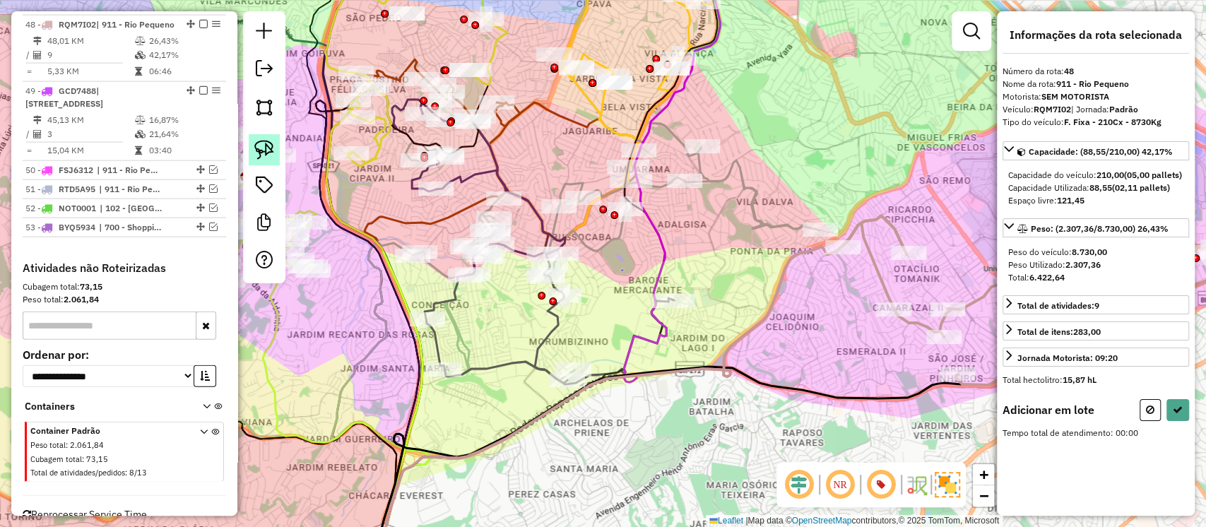
click at [265, 153] on img at bounding box center [264, 150] width 20 height 20
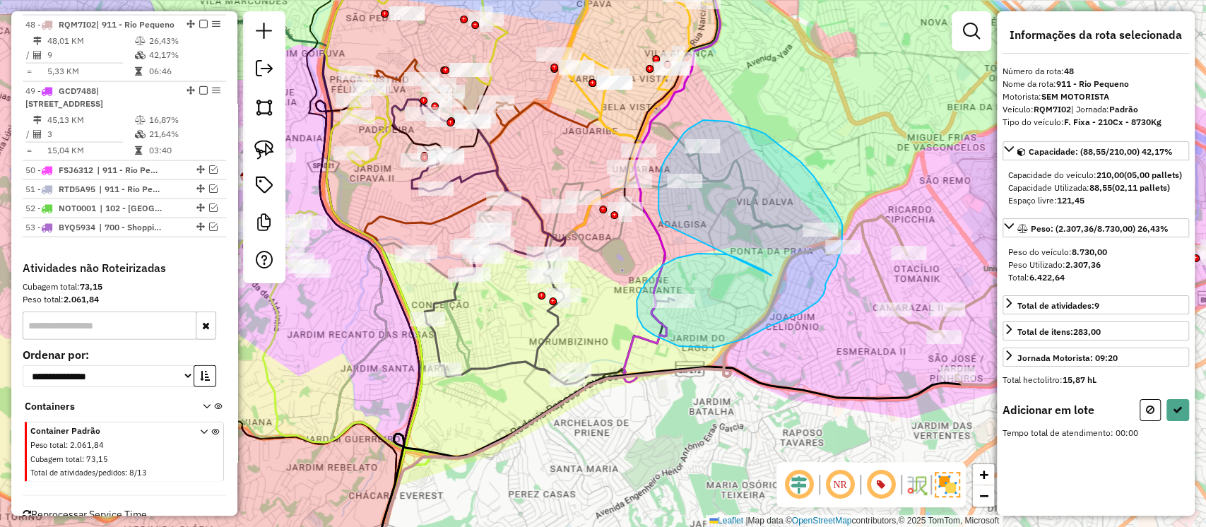
drag, startPoint x: 743, startPoint y: 261, endPoint x: 663, endPoint y: 223, distance: 88.8
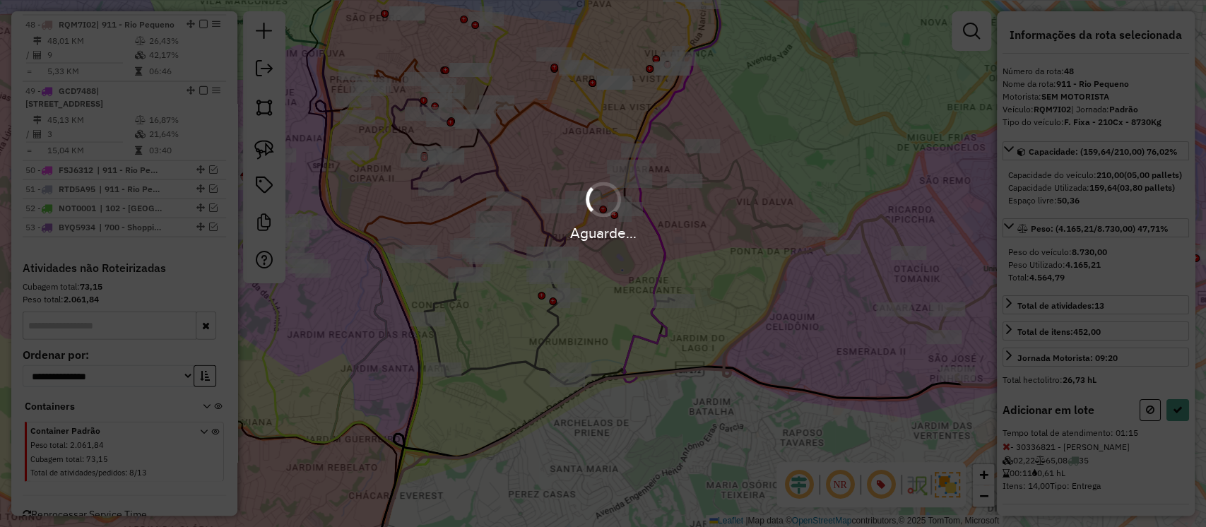
click at [1176, 433] on div "Aguarde..." at bounding box center [603, 263] width 1206 height 527
click at [1176, 415] on icon at bounding box center [1178, 410] width 10 height 10
select select "**********"
click at [1176, 433] on div "Aguarde..." at bounding box center [603, 263] width 1206 height 527
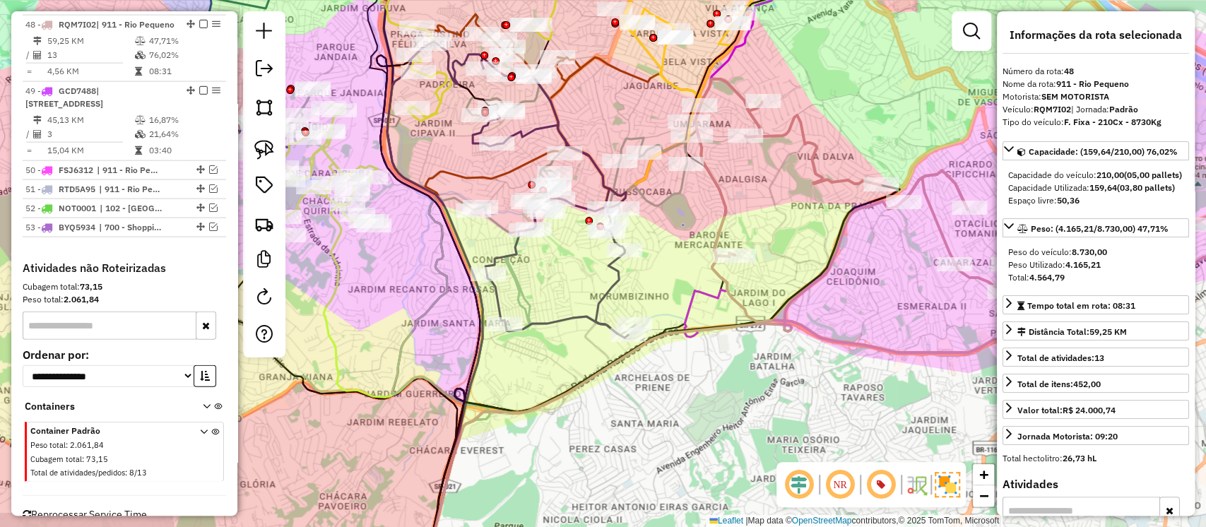
drag, startPoint x: 753, startPoint y: 327, endPoint x: 811, endPoint y: 283, distance: 72.2
click at [811, 283] on icon at bounding box center [701, 352] width 534 height 363
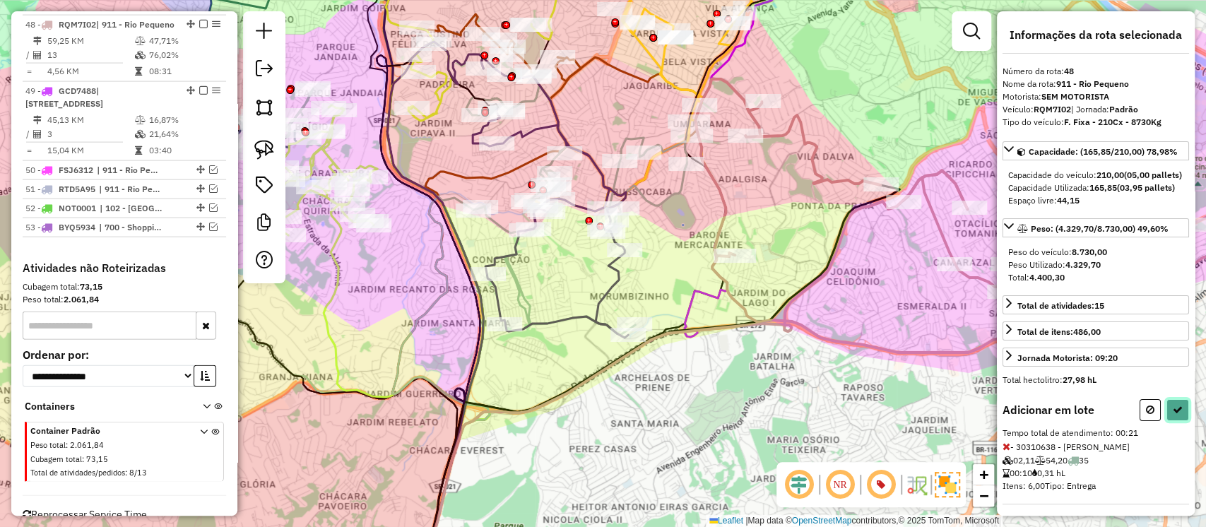
click at [1173, 415] on icon at bounding box center [1178, 410] width 10 height 10
select select "**********"
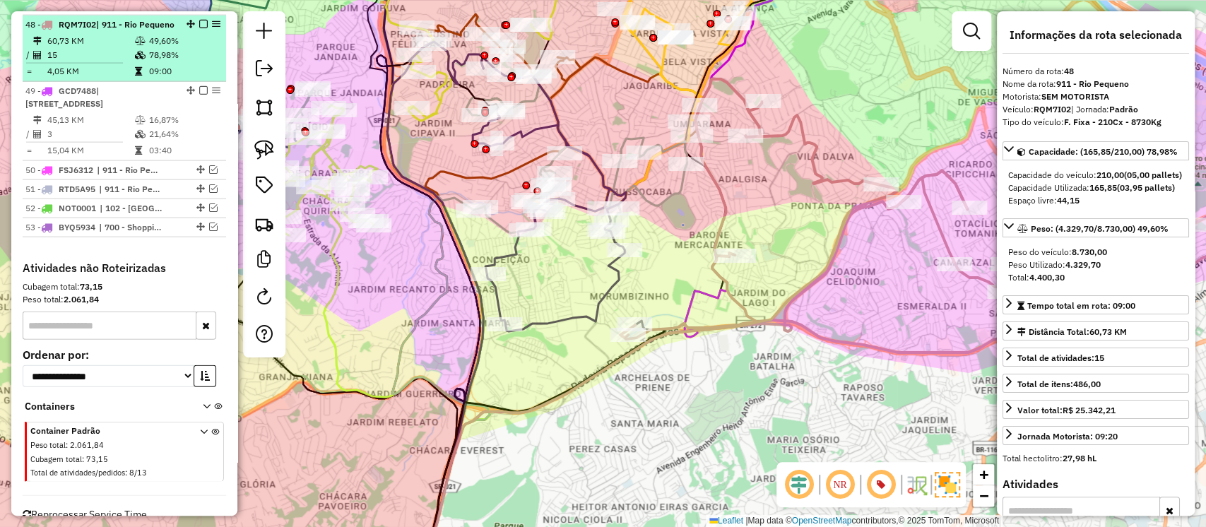
click at [200, 20] on em at bounding box center [203, 24] width 8 height 8
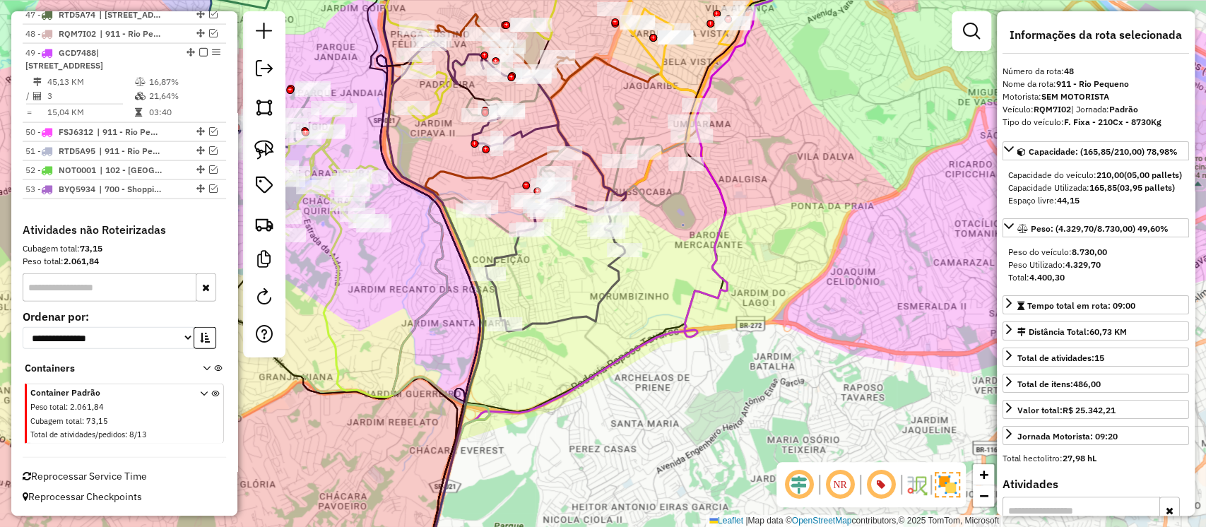
scroll to position [2001, 0]
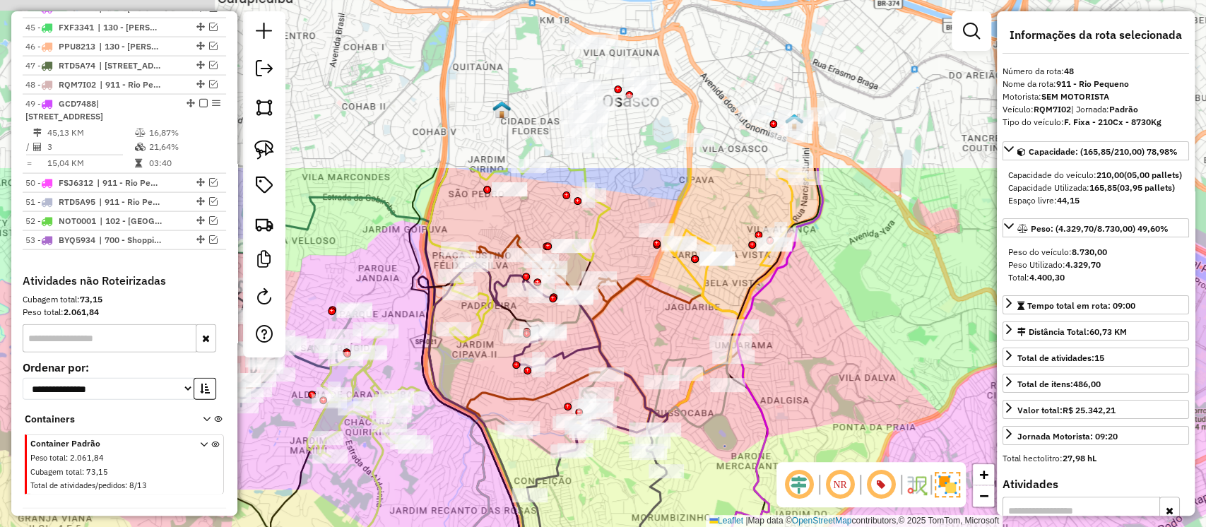
drag, startPoint x: 767, startPoint y: 195, endPoint x: 809, endPoint y: 425, distance: 234.1
click at [809, 425] on div "Janela de atendimento Grade de atendimento Capacidade Transportadoras Veículos …" at bounding box center [603, 263] width 1206 height 527
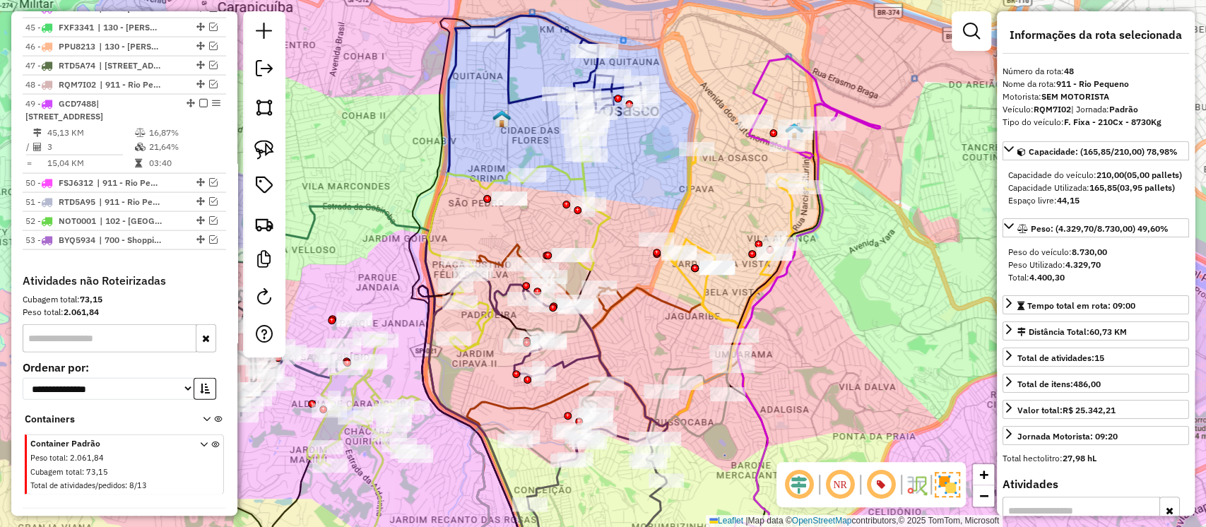
click at [522, 95] on icon at bounding box center [565, 85] width 155 height 112
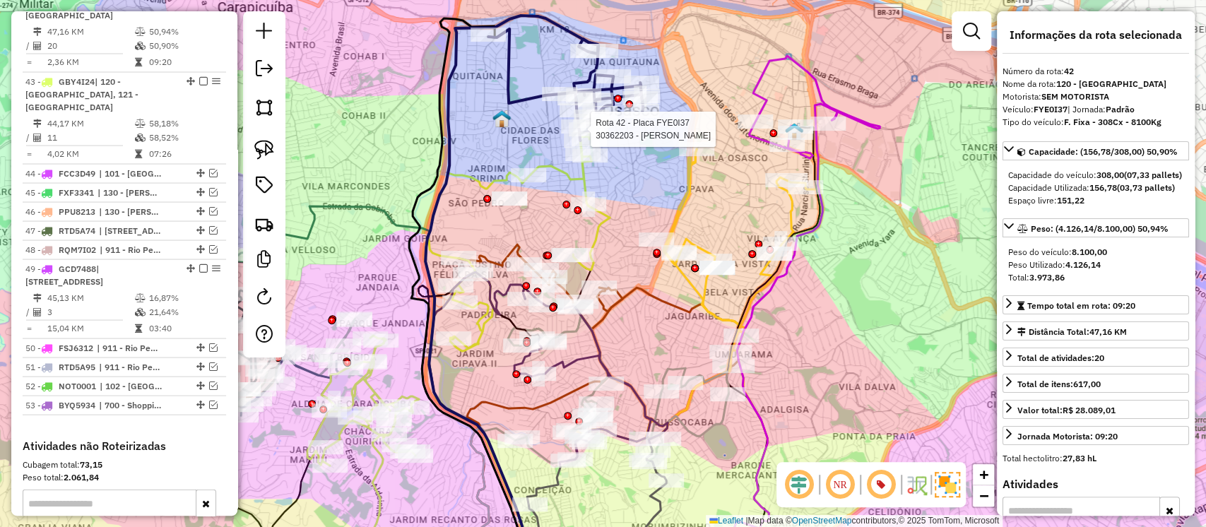
scroll to position [1827, 0]
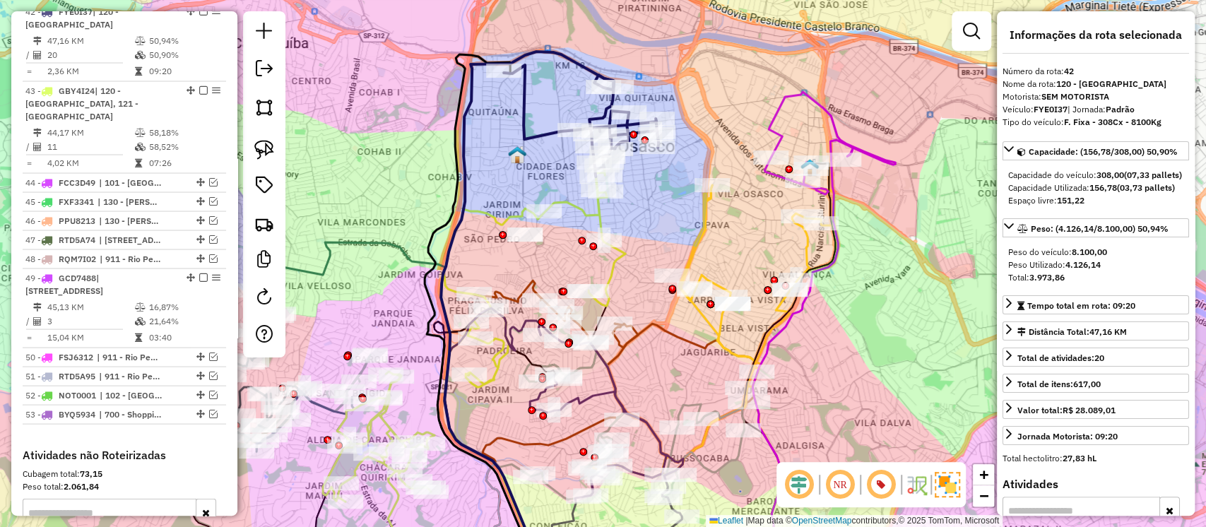
drag, startPoint x: 651, startPoint y: 149, endPoint x: 667, endPoint y: 186, distance: 40.2
click at [667, 186] on div "Janela de atendimento Grade de atendimento Capacidade Transportadoras Veículos …" at bounding box center [603, 263] width 1206 height 527
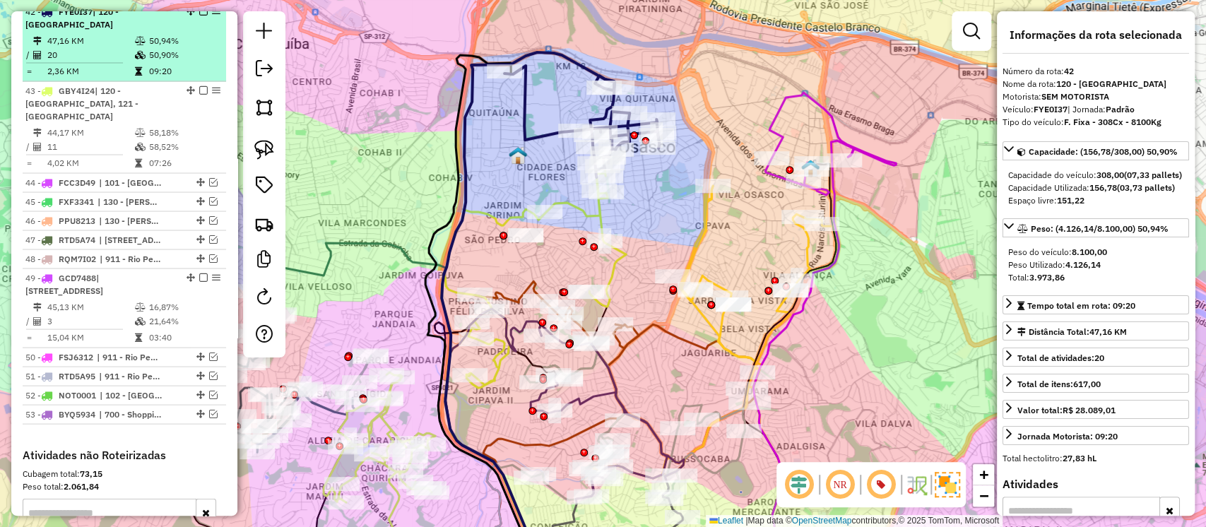
click at [199, 16] on em at bounding box center [203, 11] width 8 height 8
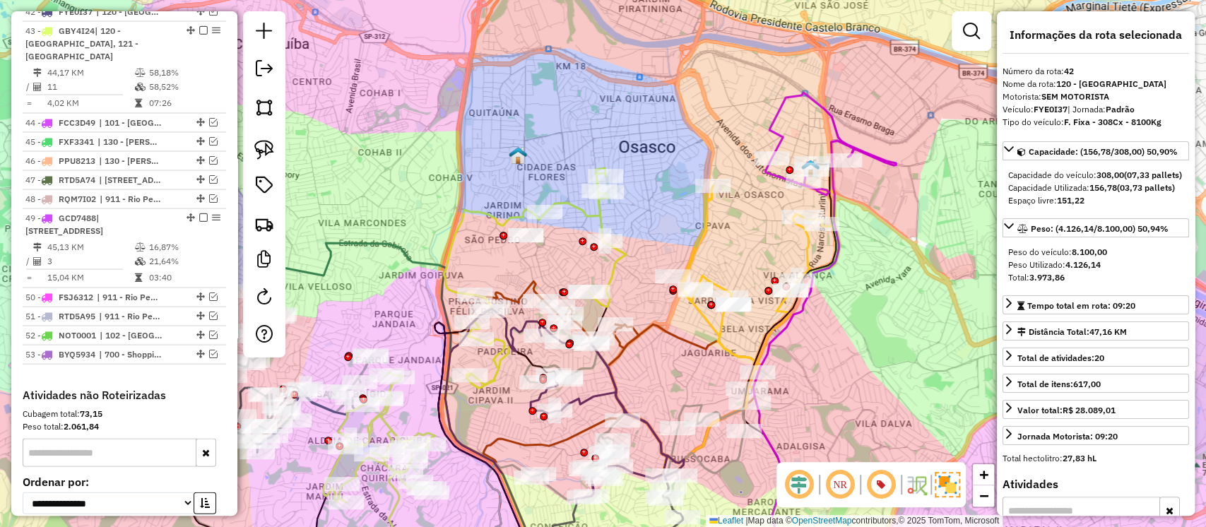
click at [600, 211] on icon at bounding box center [535, 278] width 182 height 220
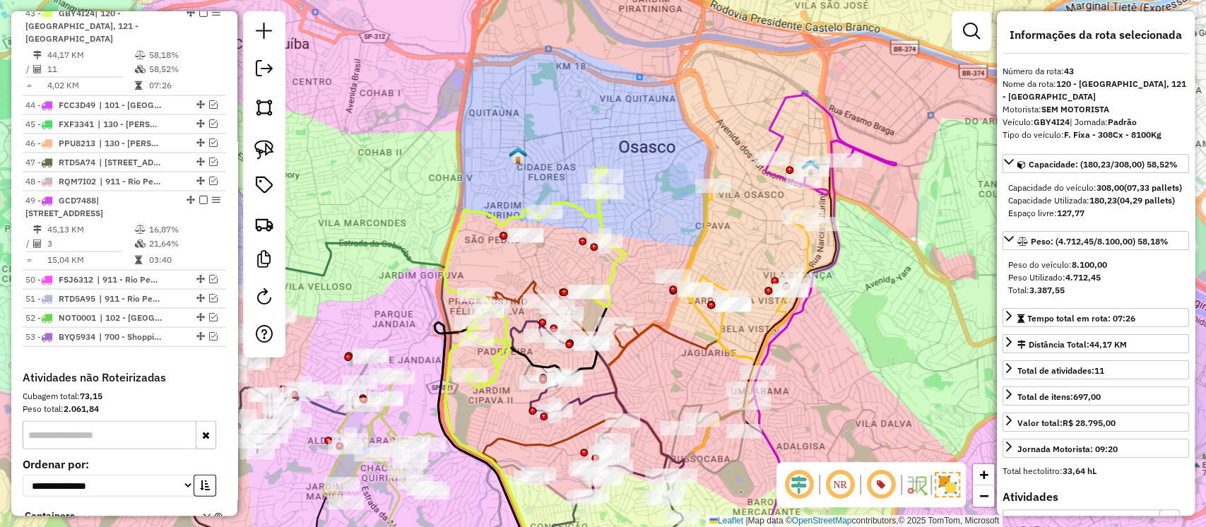
scroll to position [1847, 0]
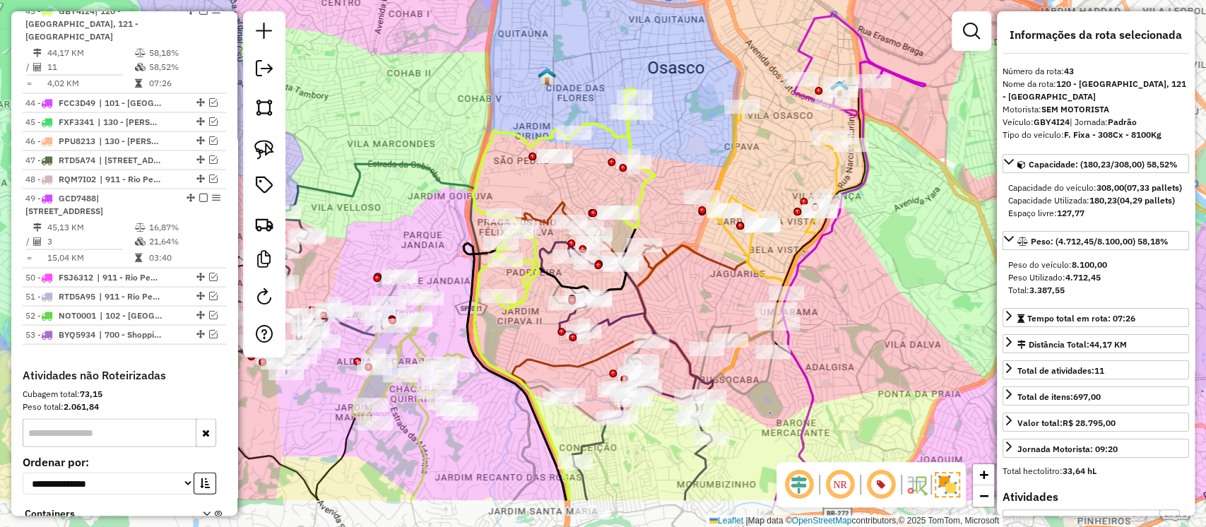
drag, startPoint x: 635, startPoint y: 227, endPoint x: 673, endPoint y: 139, distance: 96.0
click at [673, 139] on div "Janela de atendimento Grade de atendimento Capacidade Transportadoras Veículos …" at bounding box center [603, 263] width 1206 height 527
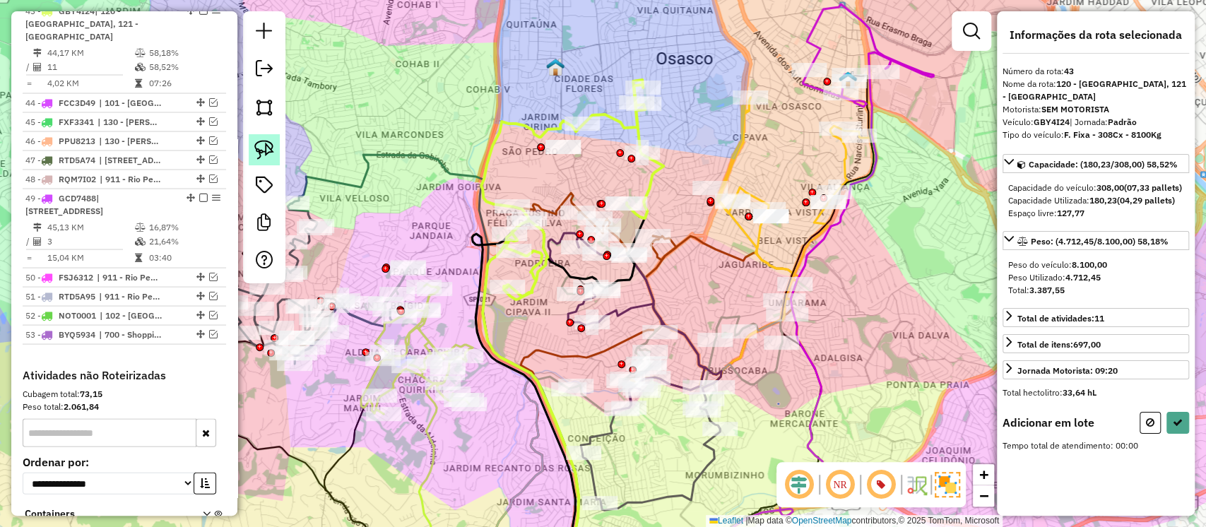
click at [264, 158] on img at bounding box center [264, 150] width 20 height 20
drag, startPoint x: 509, startPoint y: 132, endPoint x: 565, endPoint y: 175, distance: 70.5
click at [1173, 428] on icon at bounding box center [1178, 423] width 10 height 10
select select "**********"
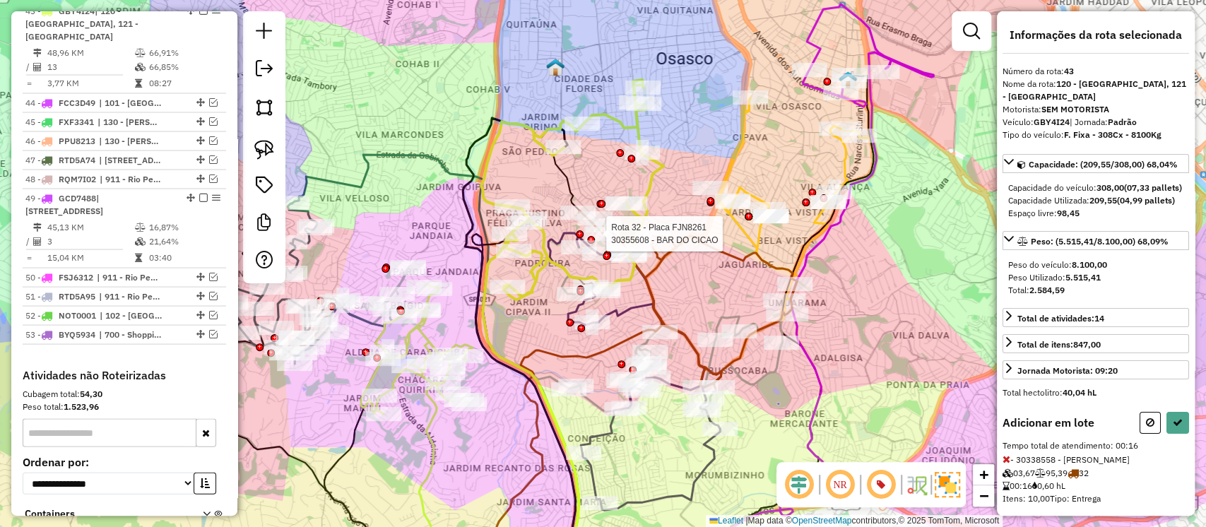
click at [580, 230] on div at bounding box center [580, 234] width 8 height 8
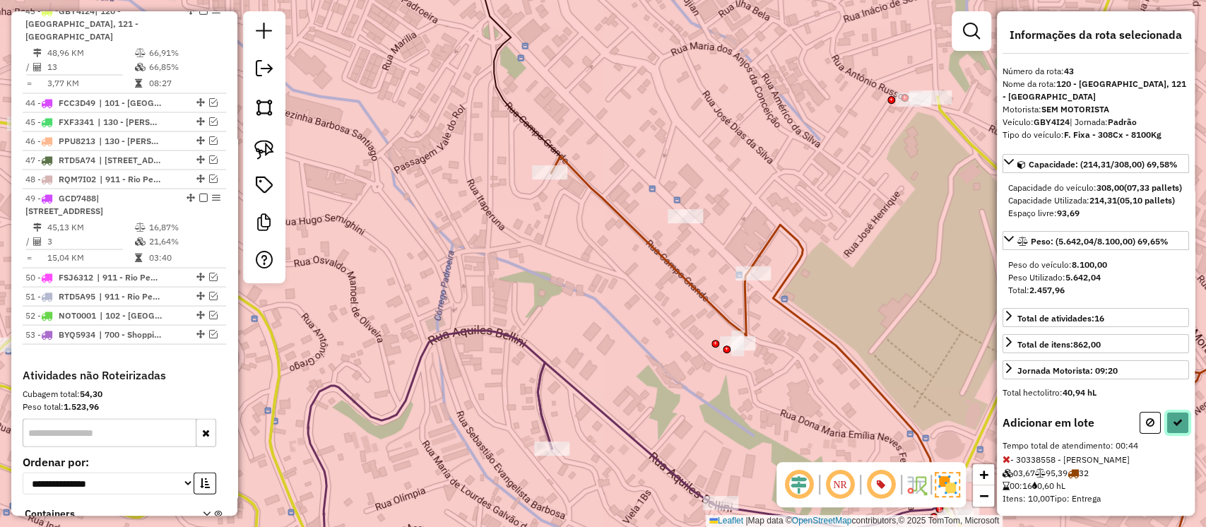
click at [1173, 428] on icon at bounding box center [1178, 423] width 10 height 10
select select "**********"
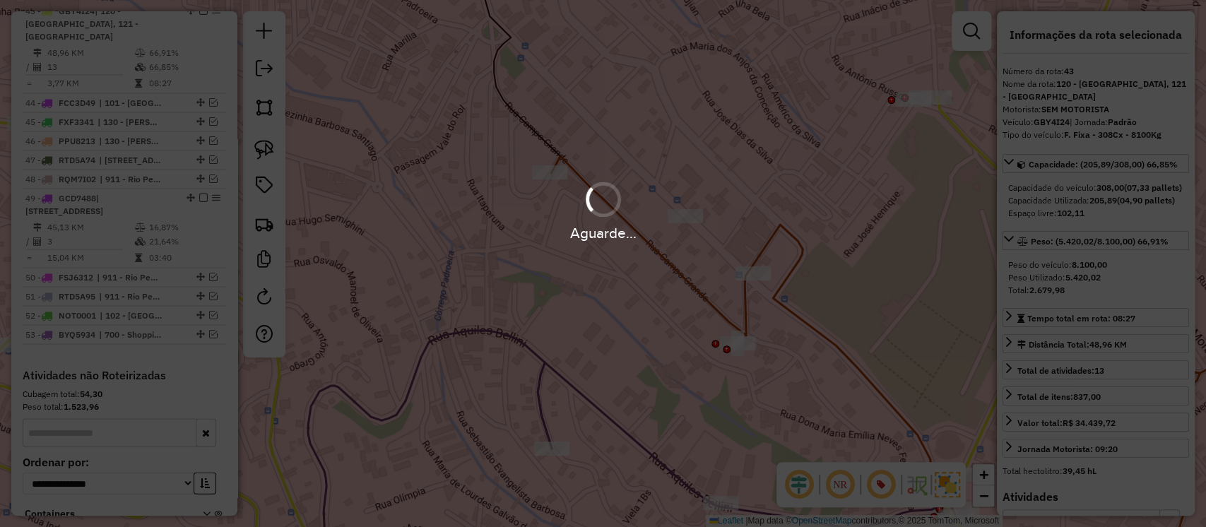
click at [896, 264] on div "Aguarde..." at bounding box center [603, 263] width 1206 height 527
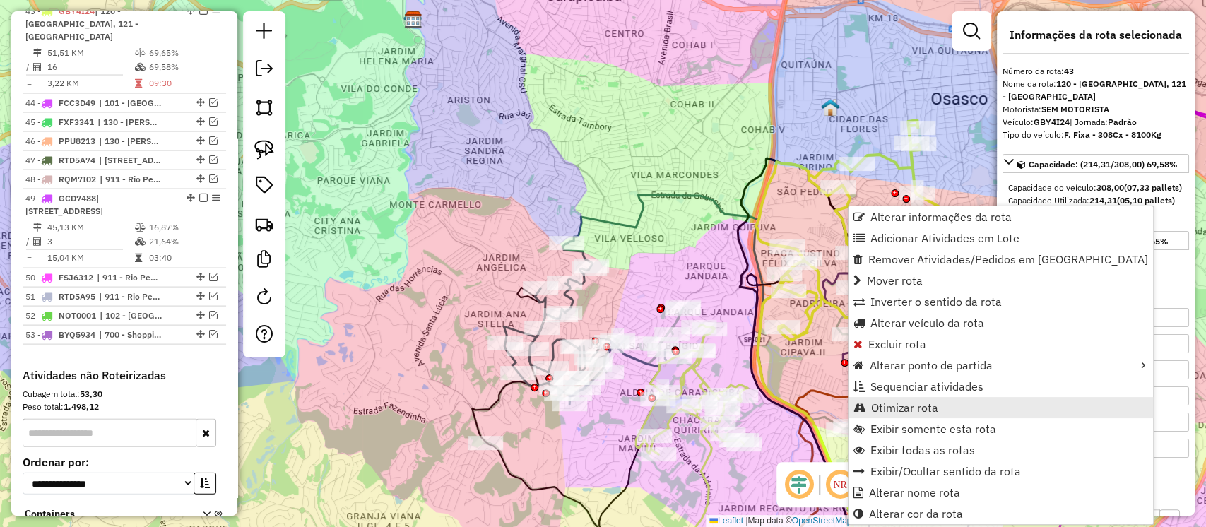
click at [888, 404] on span "Otimizar rota" at bounding box center [904, 407] width 67 height 11
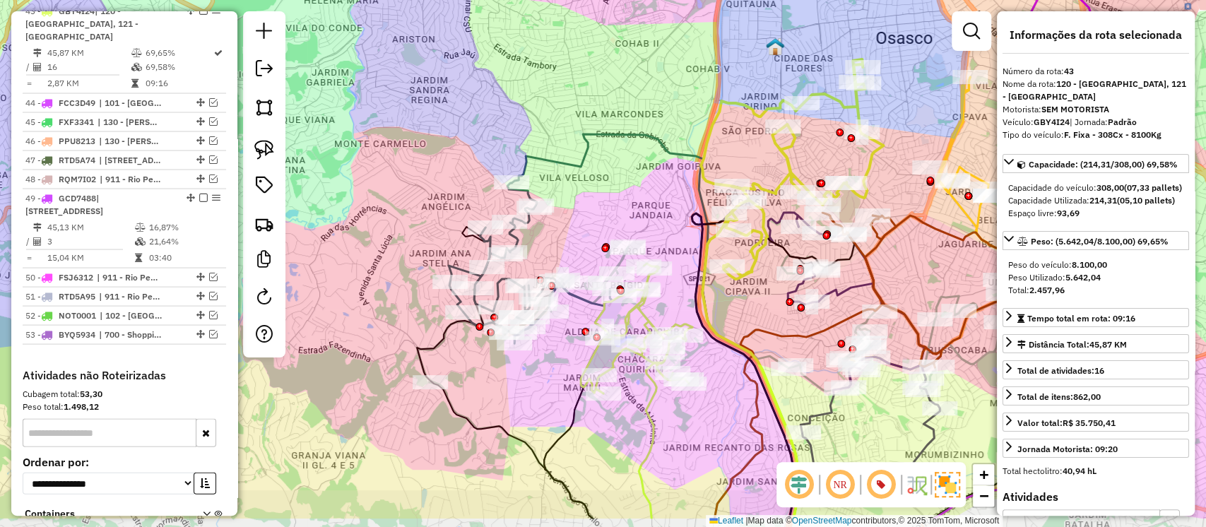
drag, startPoint x: 890, startPoint y: 214, endPoint x: 835, endPoint y: 153, distance: 82.1
click at [835, 153] on div "Janela de atendimento Grade de atendimento Capacidade Transportadoras Veículos …" at bounding box center [603, 263] width 1206 height 527
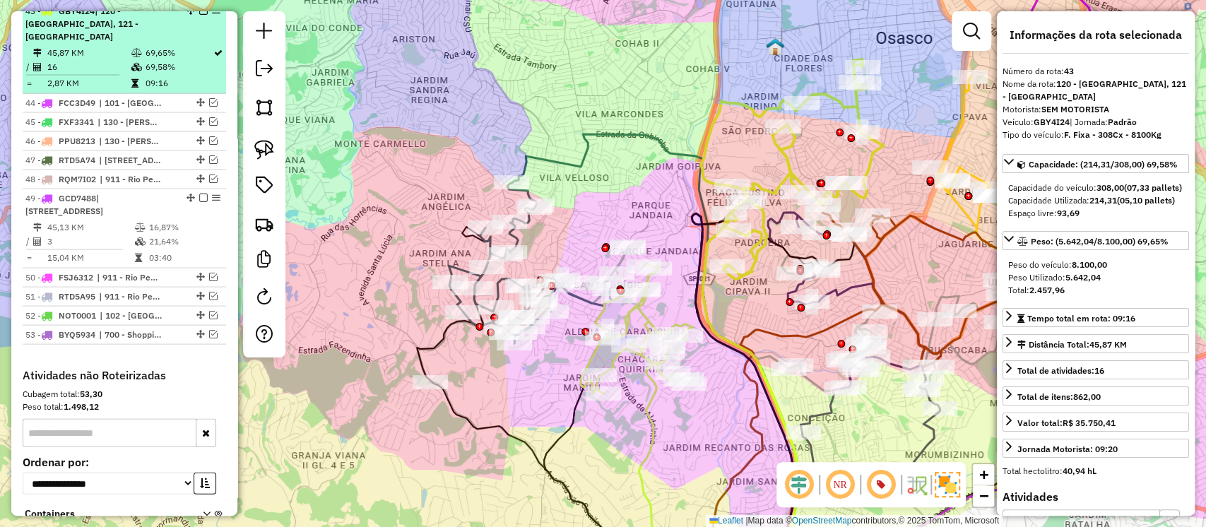
click at [199, 15] on em at bounding box center [203, 10] width 8 height 8
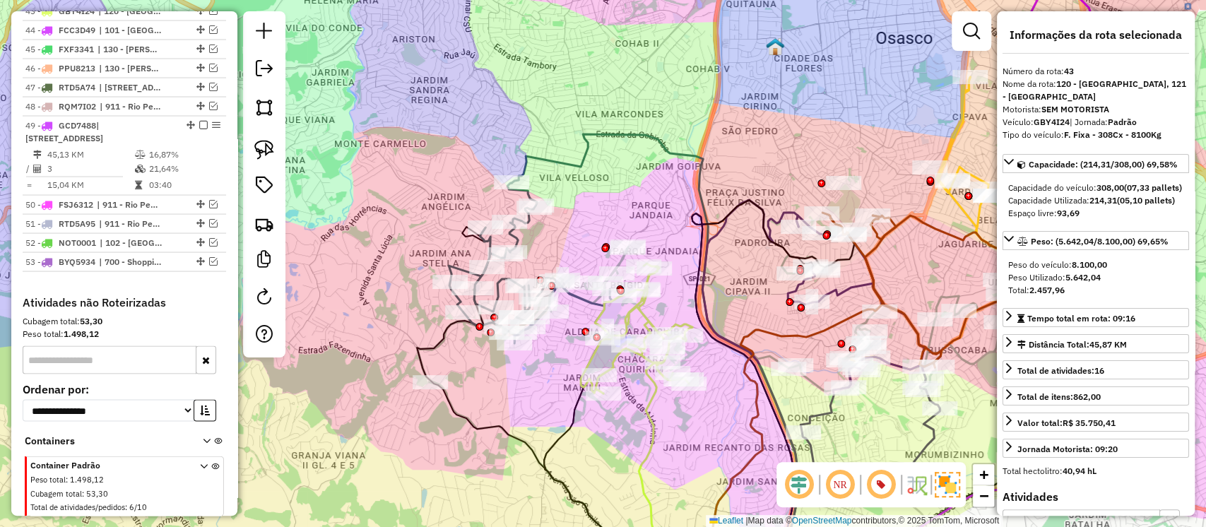
scroll to position [1787, 0]
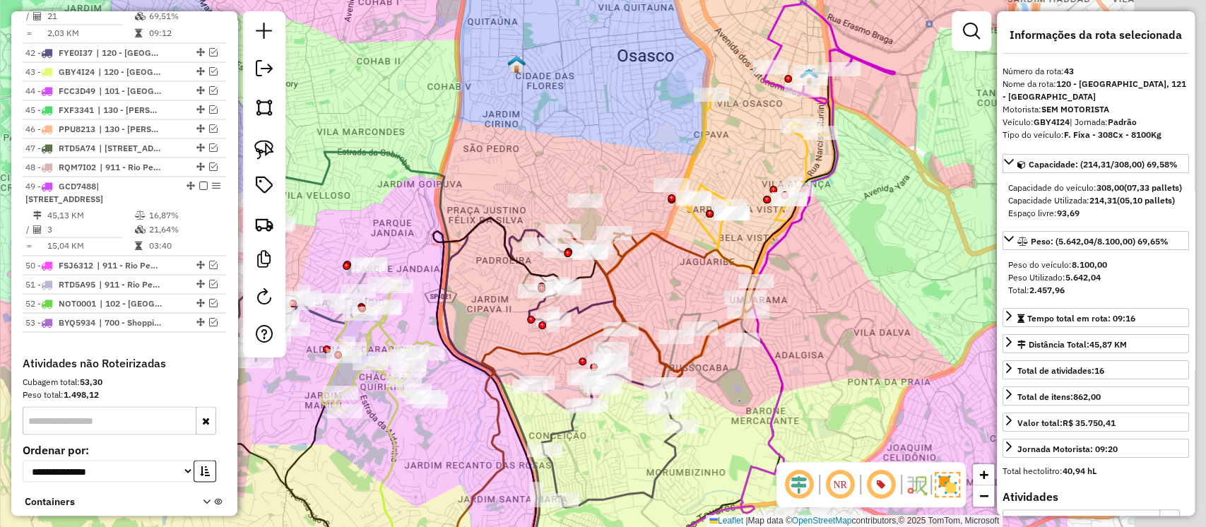
drag, startPoint x: 888, startPoint y: 178, endPoint x: 626, endPoint y: 198, distance: 262.2
click at [626, 198] on div "Janela de atendimento Grade de atendimento Capacidade Transportadoras Veículos …" at bounding box center [603, 263] width 1206 height 527
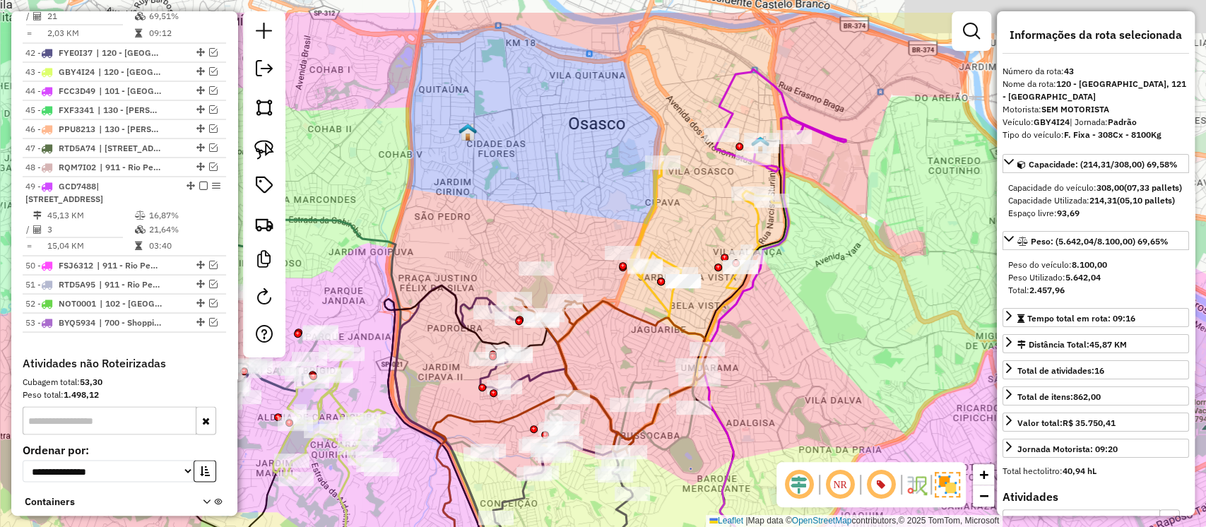
drag, startPoint x: 765, startPoint y: 150, endPoint x: 686, endPoint y: 302, distance: 171.6
click at [686, 302] on div "Janela de atendimento Grade de atendimento Capacidade Transportadoras Veículos …" at bounding box center [603, 263] width 1206 height 527
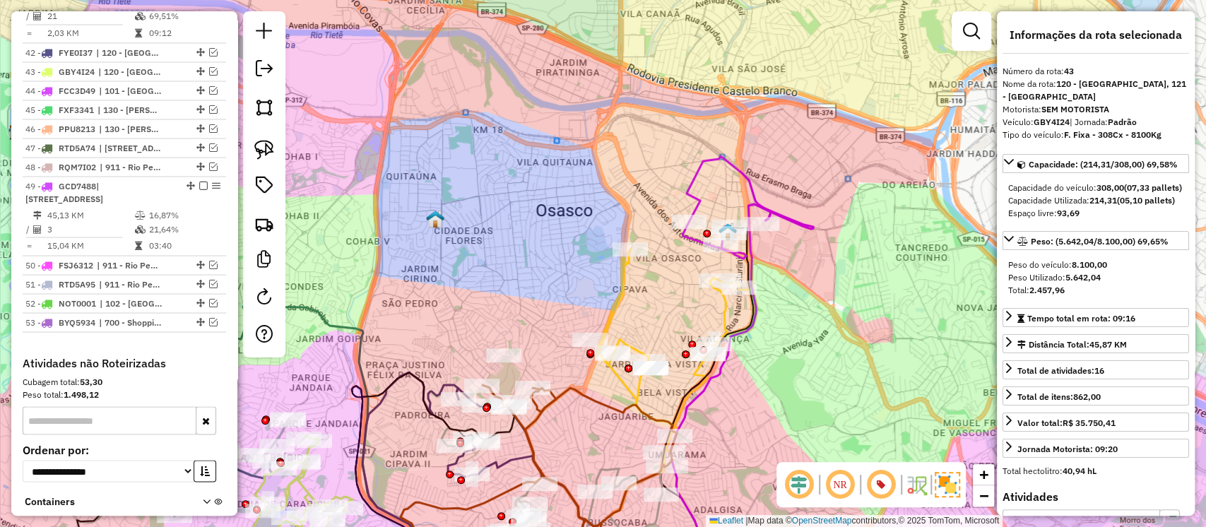
click at [695, 187] on icon at bounding box center [748, 207] width 131 height 102
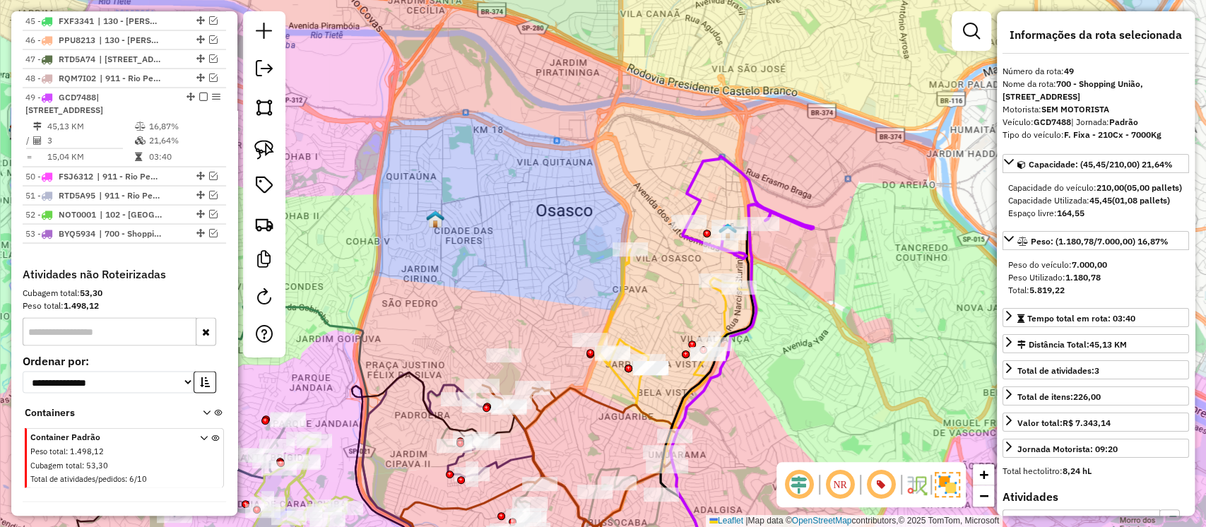
scroll to position [1939, 0]
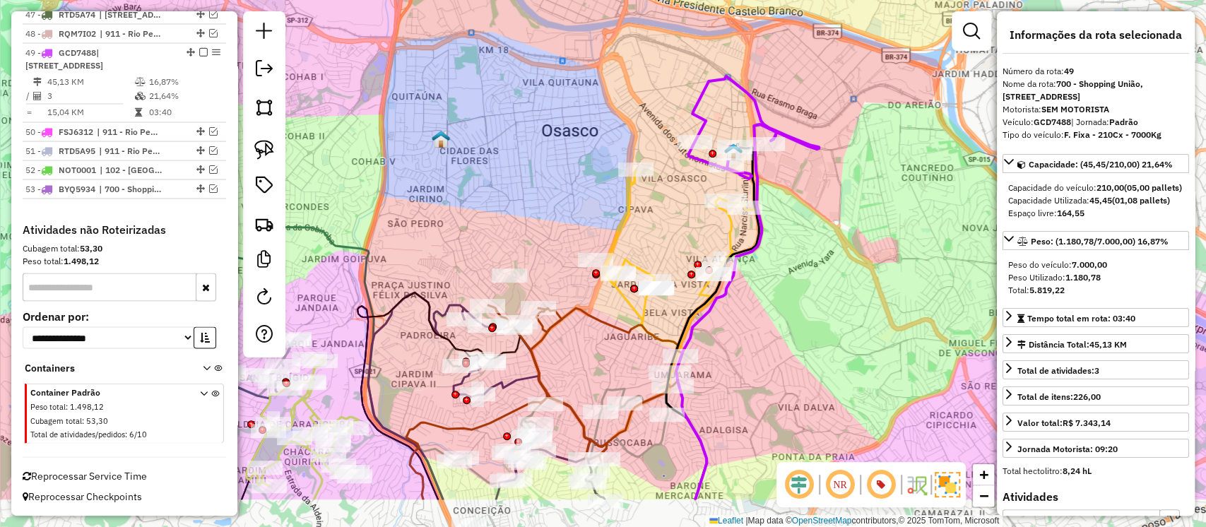
drag, startPoint x: 802, startPoint y: 351, endPoint x: 818, endPoint y: 233, distance: 119.7
click at [816, 235] on div "Janela de atendimento Grade de atendimento Capacidade Transportadoras Veículos …" at bounding box center [603, 263] width 1206 height 527
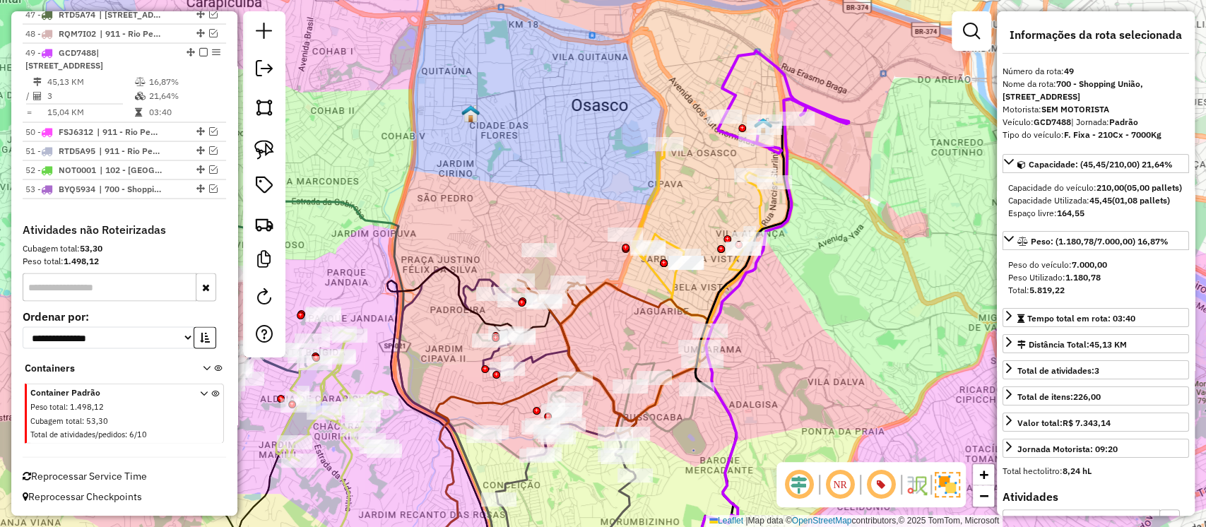
drag, startPoint x: 809, startPoint y: 275, endPoint x: 831, endPoint y: 286, distance: 24.7
click at [831, 286] on div "Janela de atendimento Grade de atendimento Capacidade Transportadoras Veículos …" at bounding box center [603, 263] width 1206 height 527
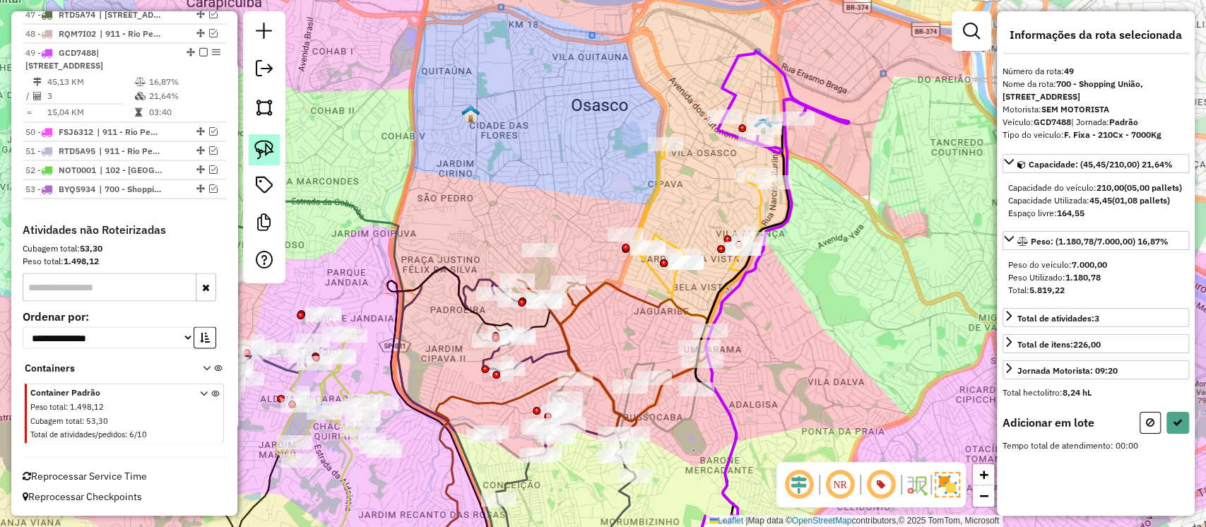
click at [272, 148] on img at bounding box center [264, 150] width 20 height 20
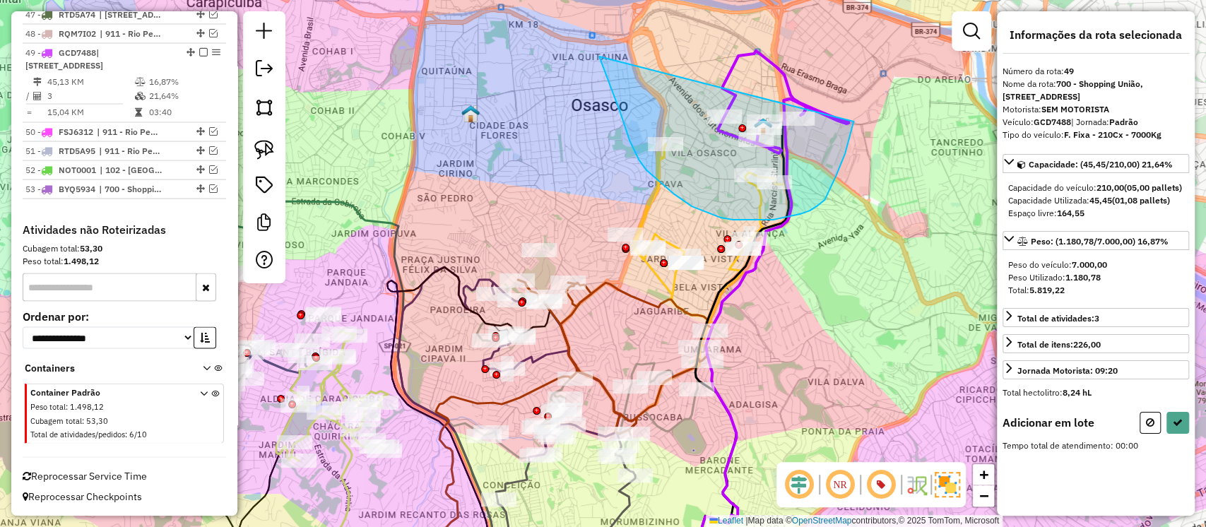
drag, startPoint x: 599, startPoint y: 57, endPoint x: 849, endPoint y: 86, distance: 251.1
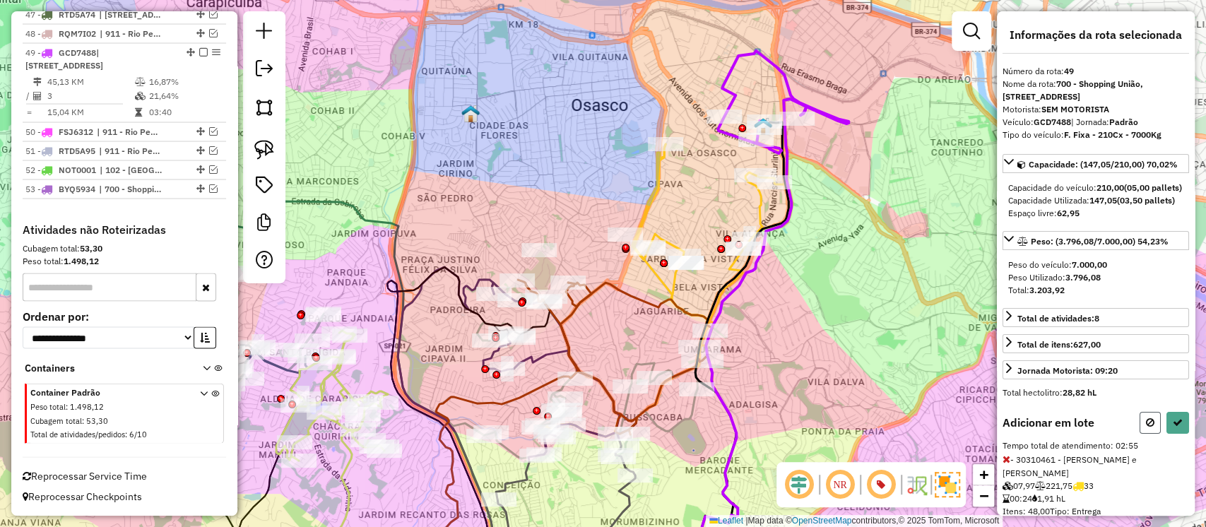
drag, startPoint x: 1151, startPoint y: 454, endPoint x: 854, endPoint y: 339, distance: 317.5
click at [1148, 428] on icon at bounding box center [1150, 423] width 8 height 10
select select "**********"
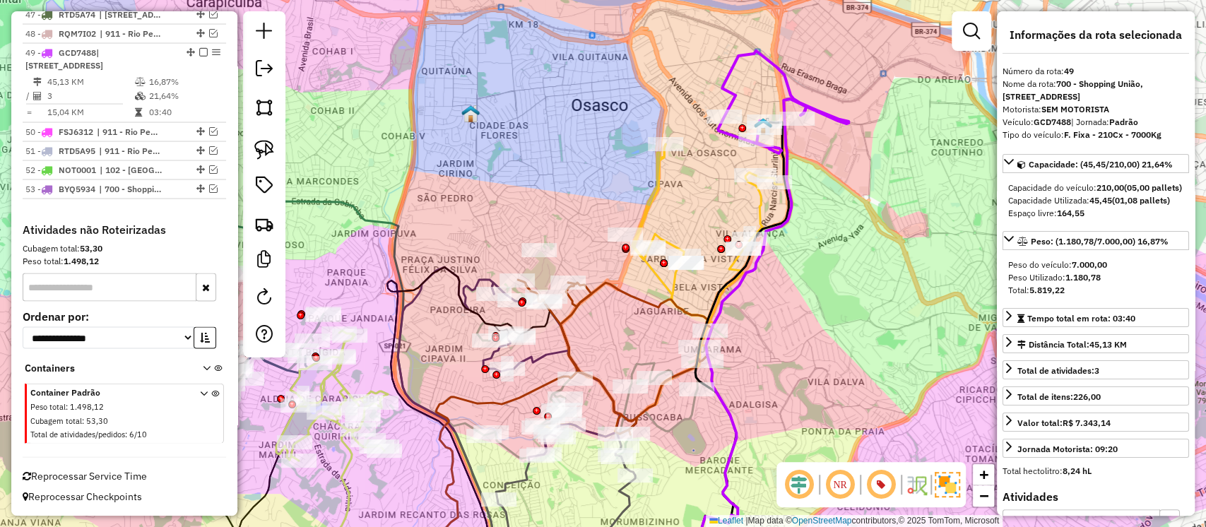
click at [760, 209] on icon at bounding box center [665, 279] width 245 height 316
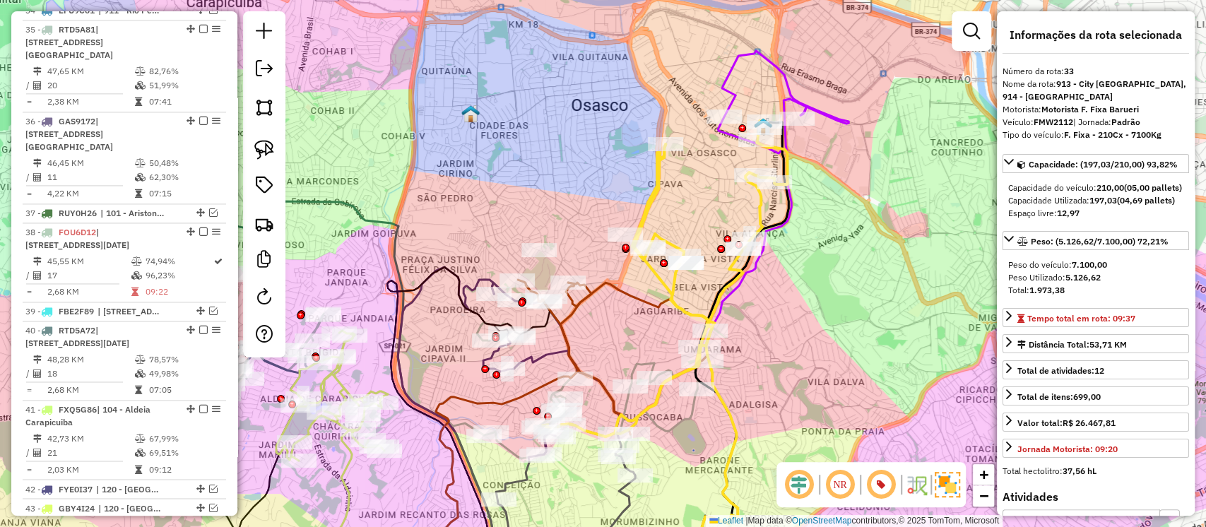
scroll to position [1245, 0]
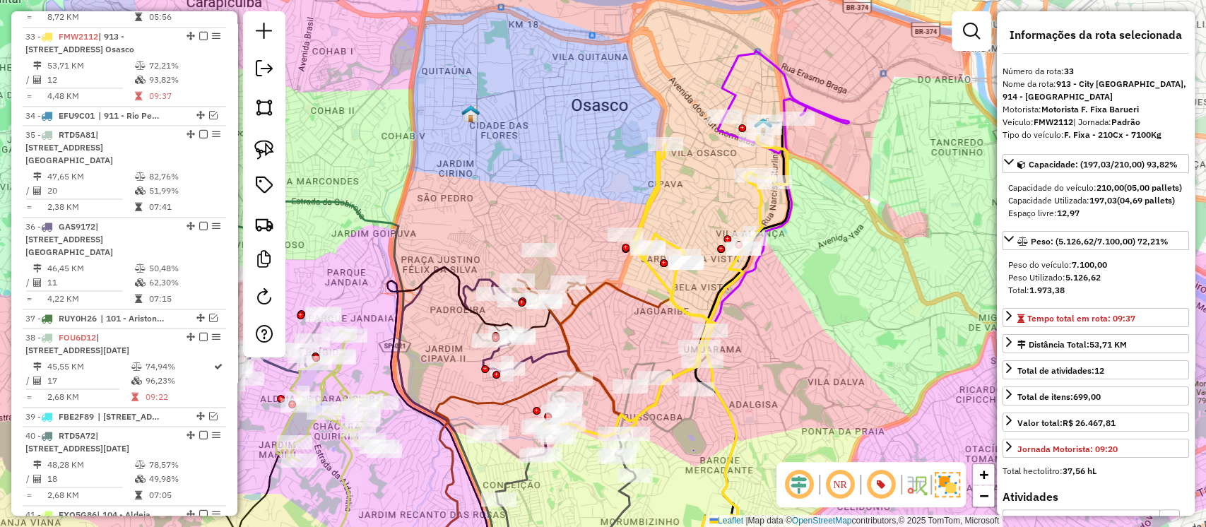
click at [732, 81] on icon at bounding box center [783, 102] width 131 height 102
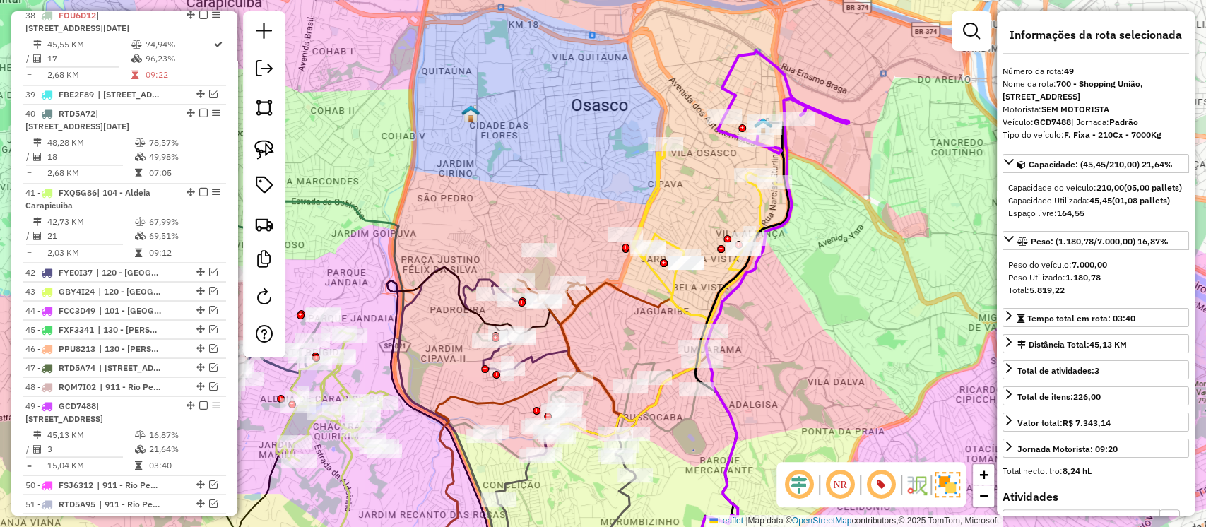
scroll to position [1939, 0]
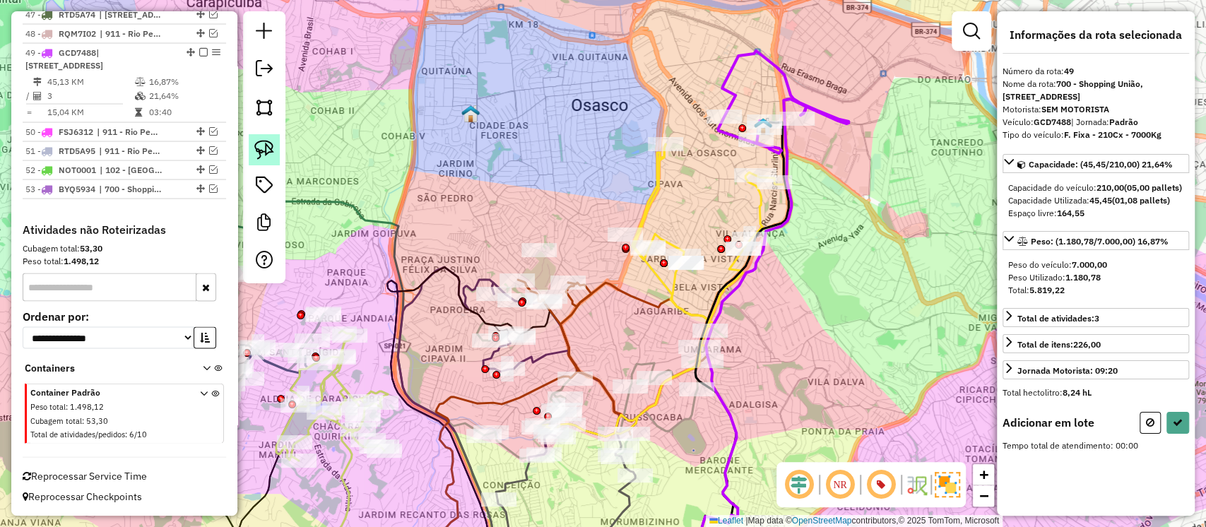
click at [270, 141] on img at bounding box center [264, 150] width 20 height 20
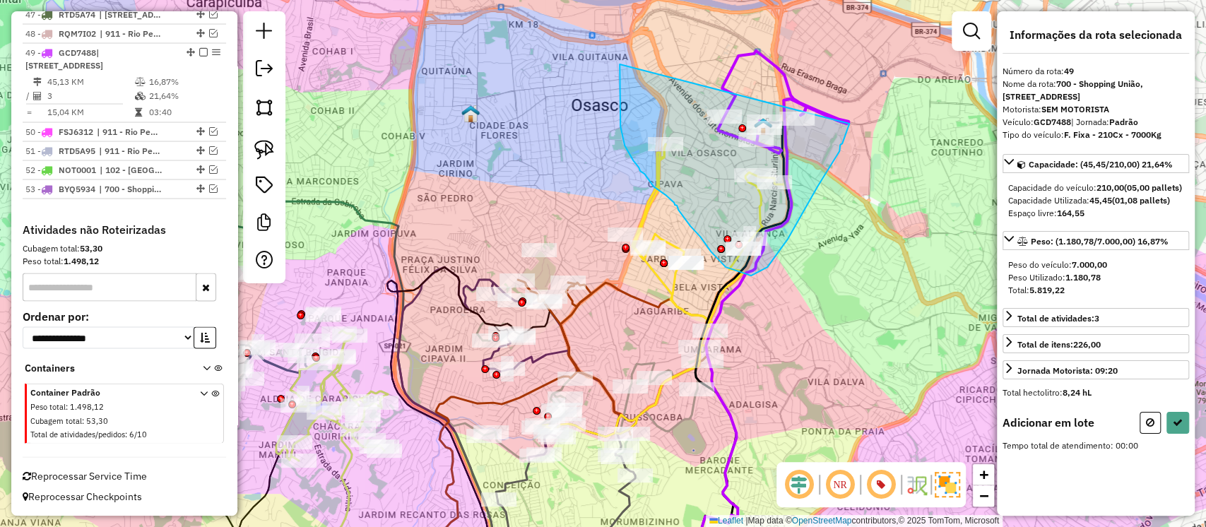
drag, startPoint x: 620, startPoint y: 127, endPoint x: 850, endPoint y: 122, distance: 229.7
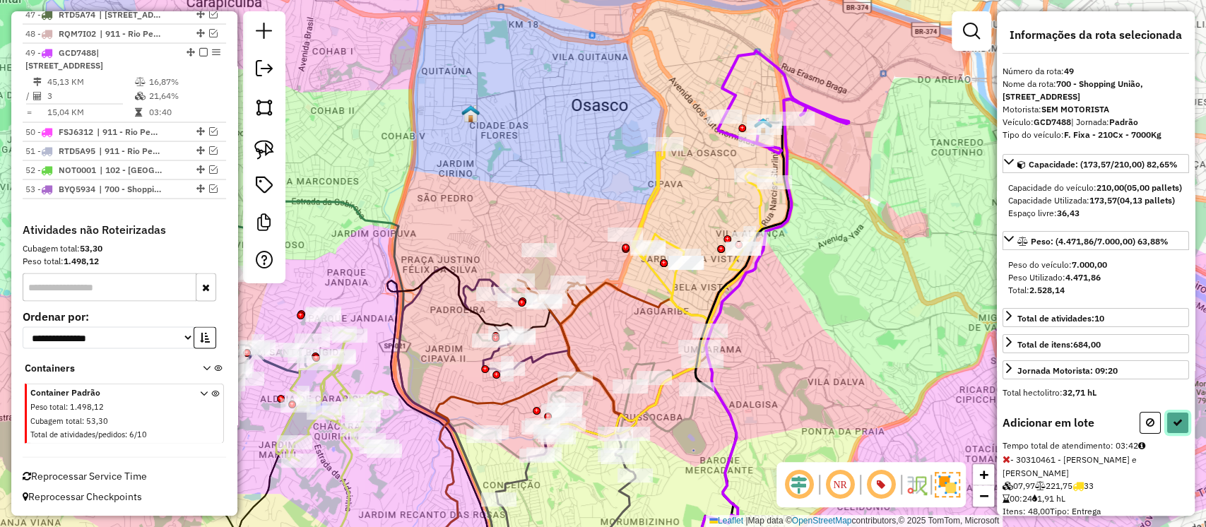
click at [1180, 434] on button at bounding box center [1178, 423] width 23 height 22
select select "**********"
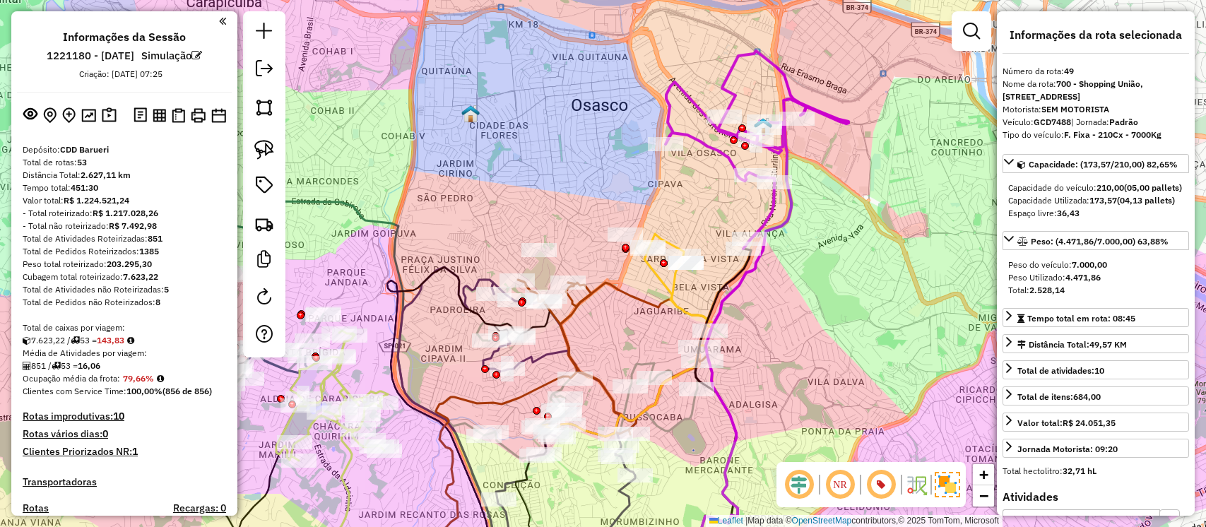
select select "**********"
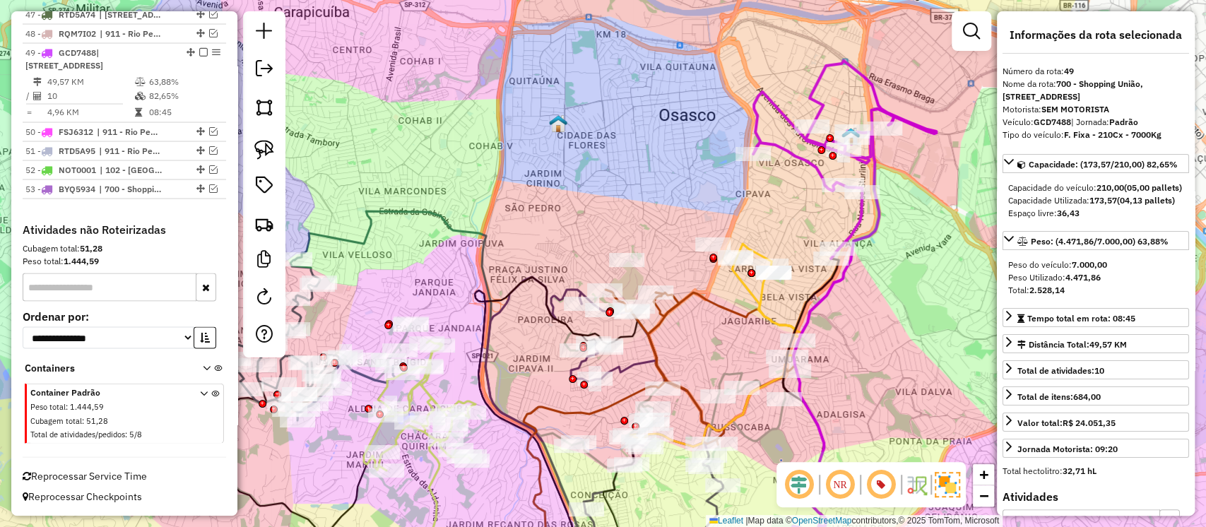
drag, startPoint x: 830, startPoint y: 293, endPoint x: 918, endPoint y: 303, distance: 88.2
click at [918, 303] on div "Janela de atendimento Grade de atendimento Capacidade Transportadoras Veículos …" at bounding box center [603, 263] width 1206 height 527
click at [856, 216] on icon at bounding box center [844, 160] width 183 height 198
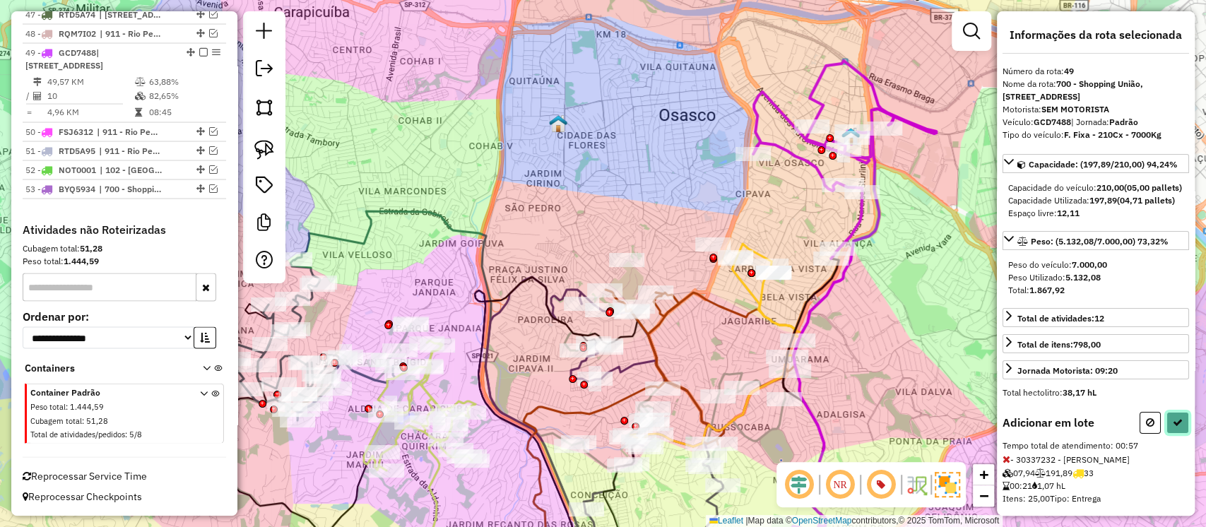
click at [1167, 434] on button at bounding box center [1178, 423] width 23 height 22
select select "**********"
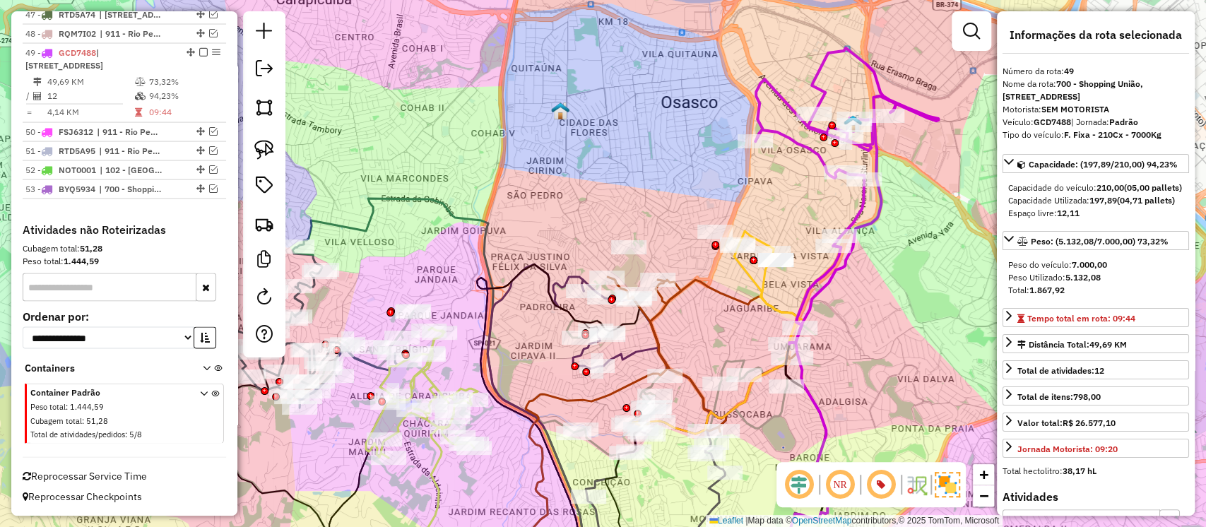
drag, startPoint x: 895, startPoint y: 360, endPoint x: 886, endPoint y: 307, distance: 53.8
click at [896, 312] on div "Janela de atendimento Grade de atendimento Capacidade Transportadoras Veículos …" at bounding box center [603, 263] width 1206 height 527
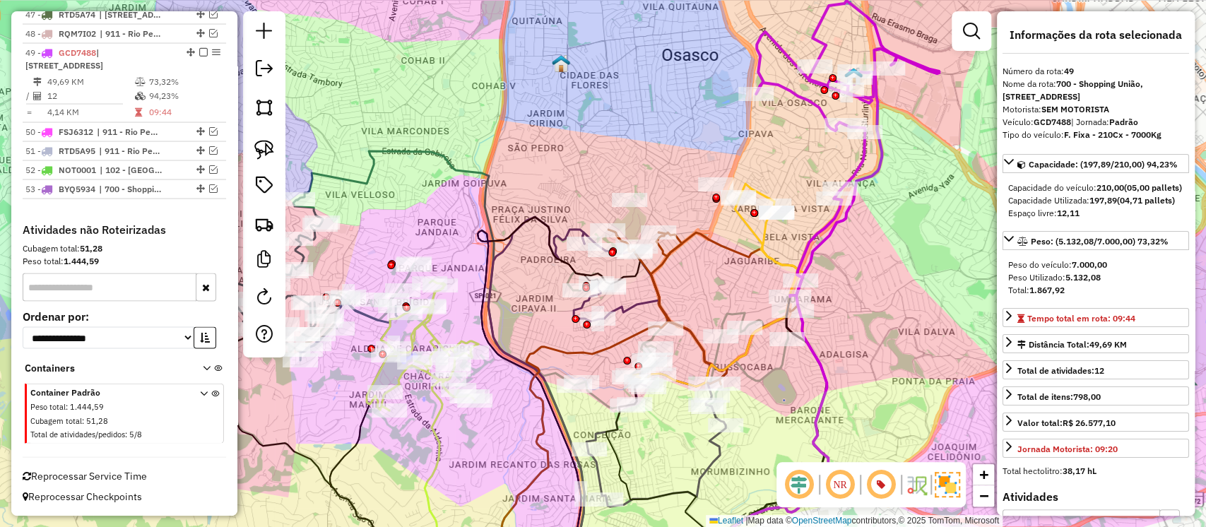
click at [758, 233] on icon at bounding box center [715, 285] width 165 height 203
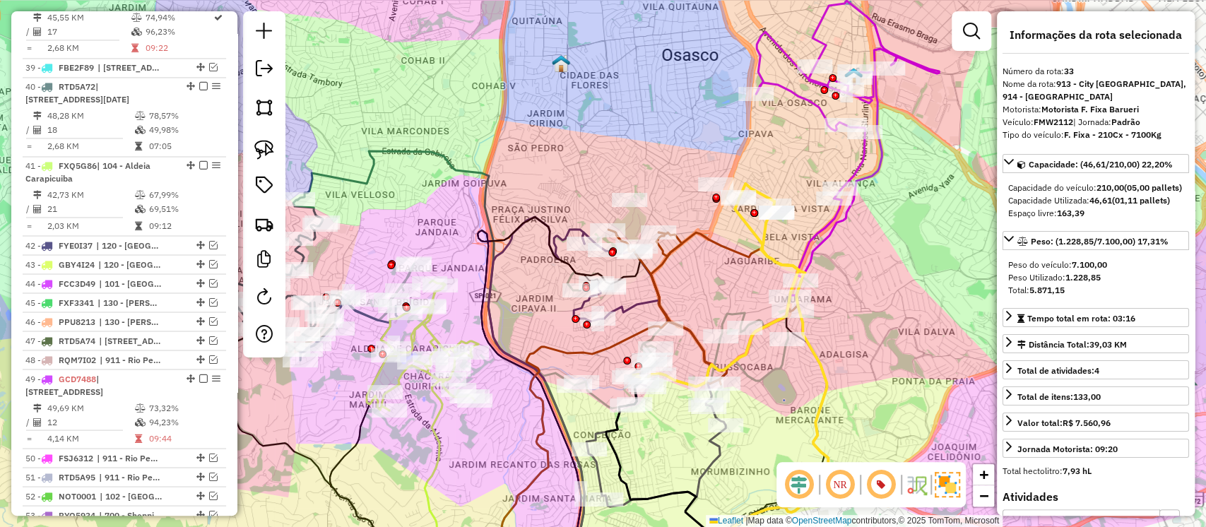
scroll to position [1245, 0]
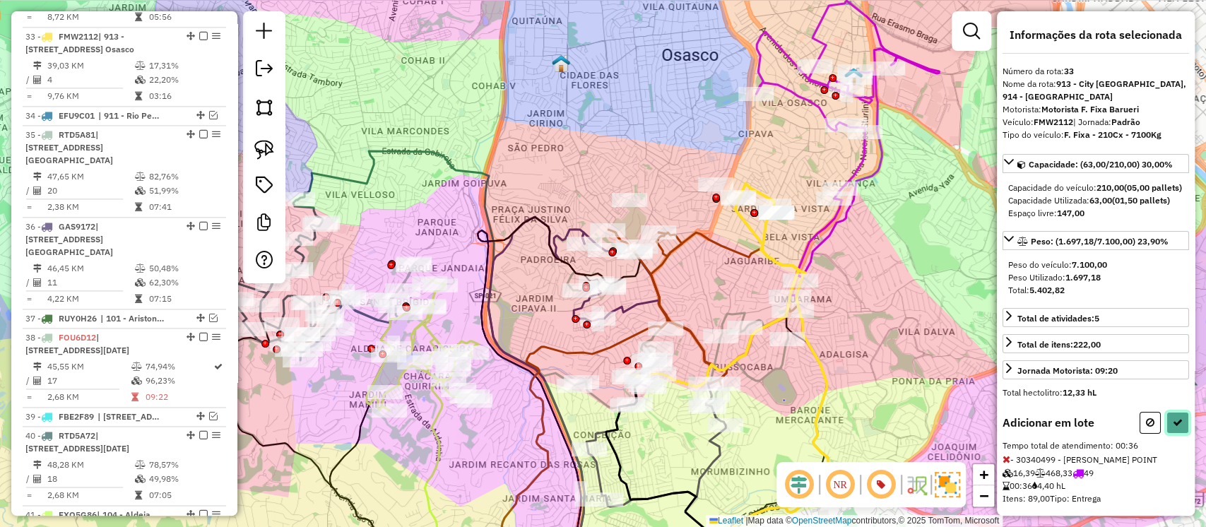
click at [1182, 428] on button at bounding box center [1178, 423] width 23 height 22
select select "**********"
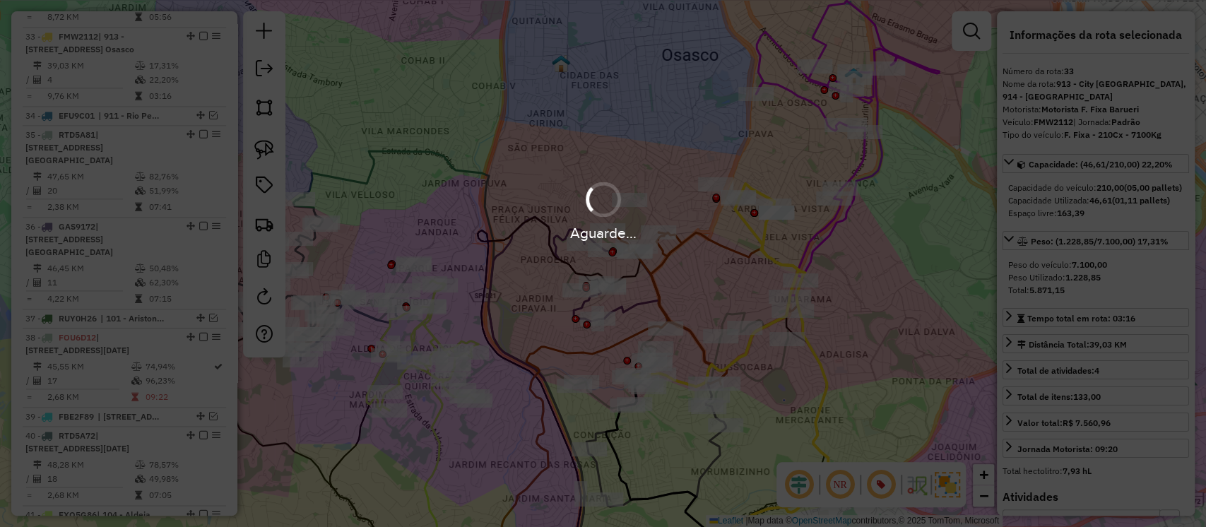
click at [837, 225] on div "Aguarde..." at bounding box center [603, 234] width 1206 height 22
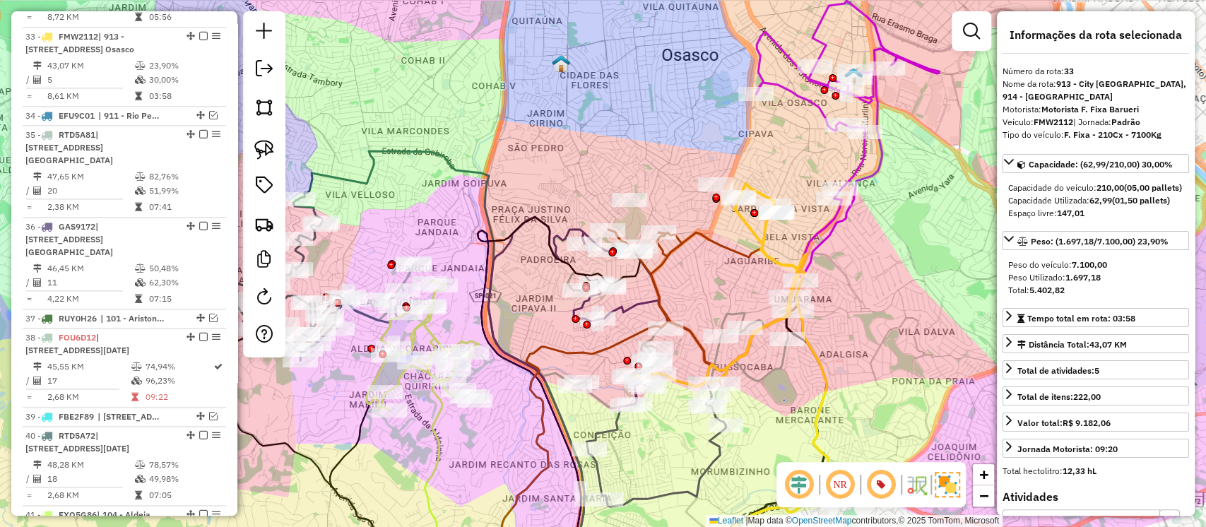
click at [838, 225] on icon at bounding box center [847, 141] width 183 height 280
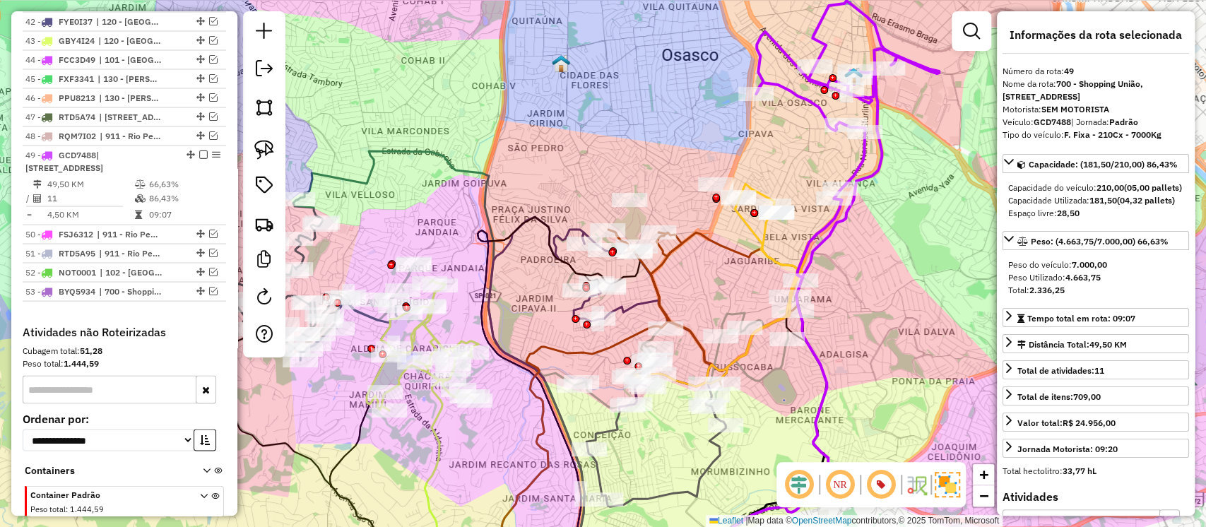
scroll to position [1939, 0]
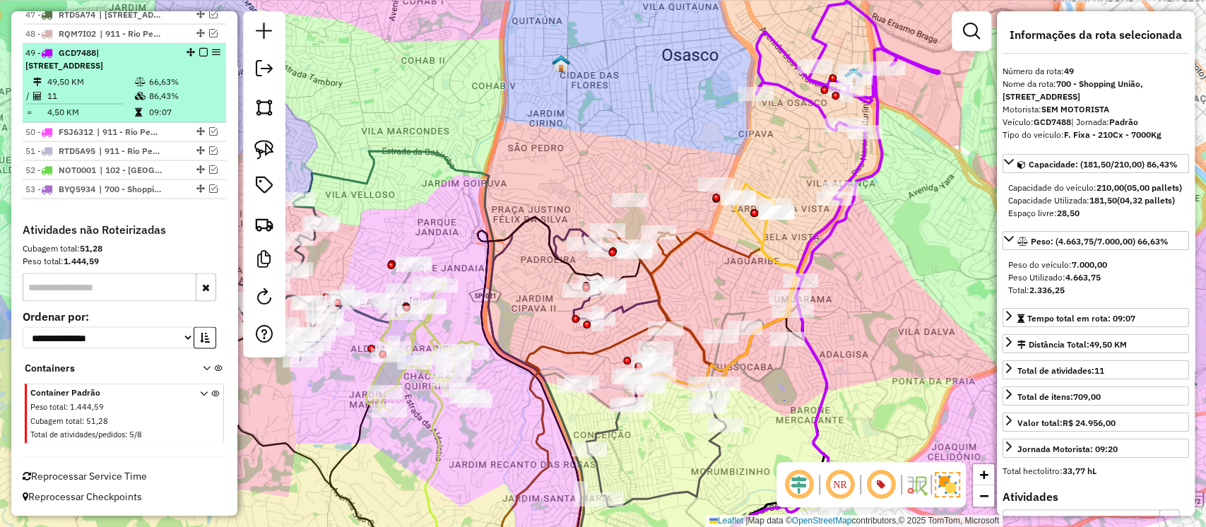
click at [199, 48] on em at bounding box center [203, 52] width 8 height 8
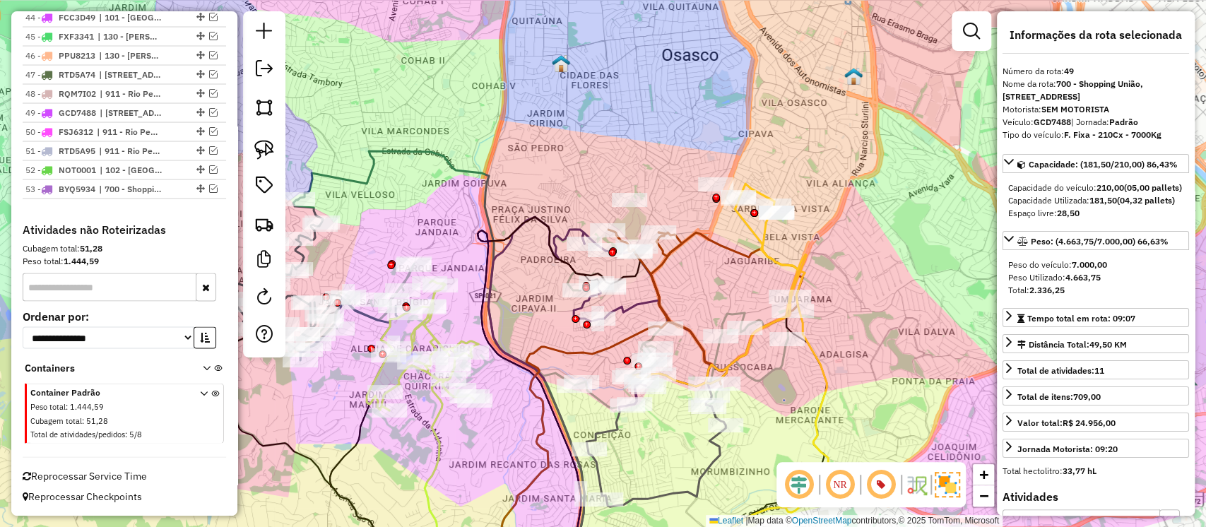
scroll to position [1866, 0]
click at [767, 234] on icon at bounding box center [719, 285] width 173 height 203
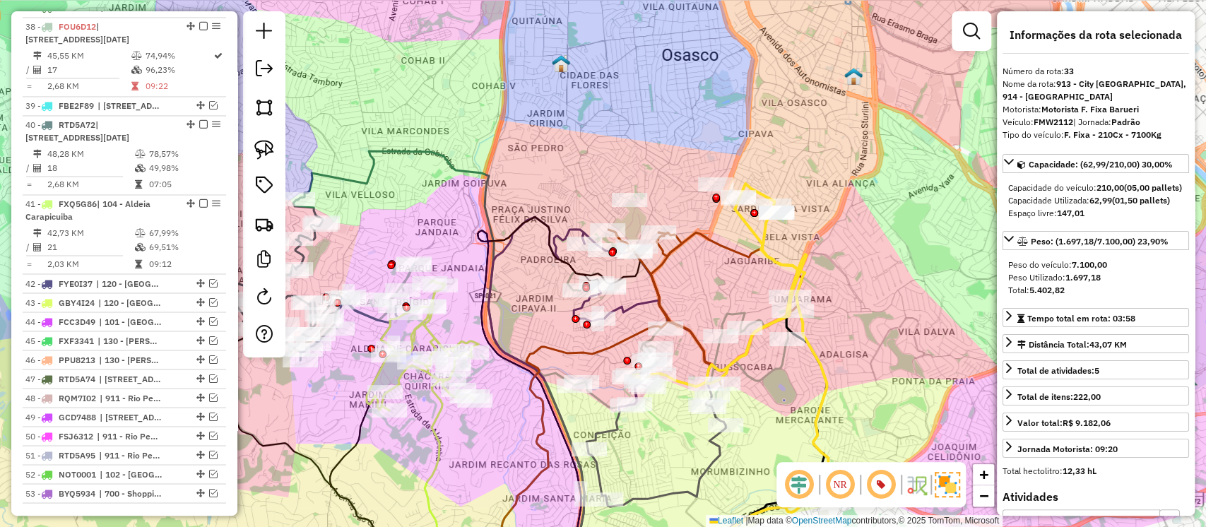
scroll to position [1245, 0]
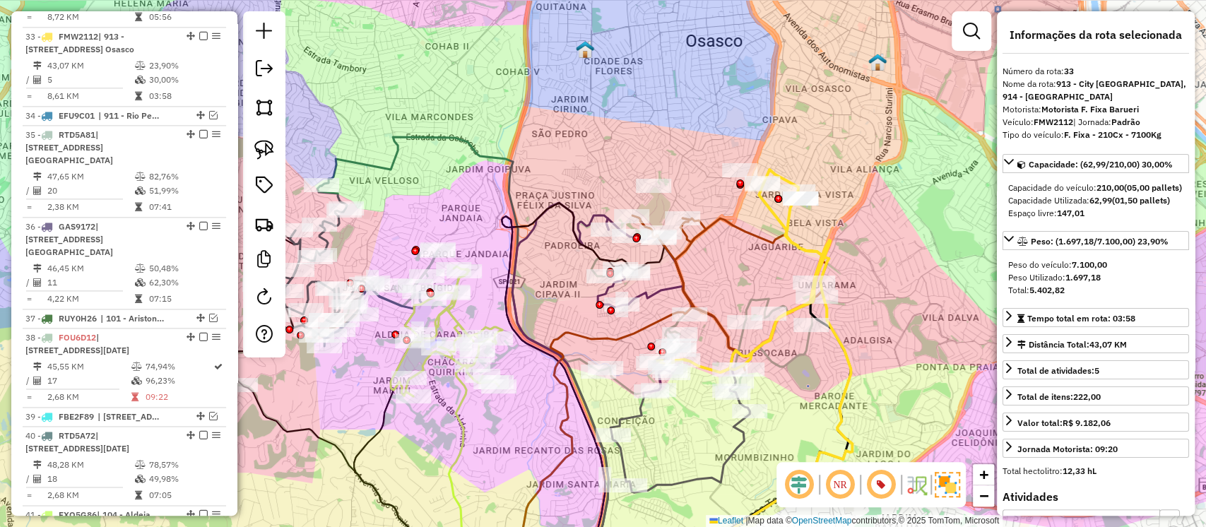
drag, startPoint x: 811, startPoint y: 243, endPoint x: 865, endPoint y: 196, distance: 72.1
click at [865, 196] on div "Janela de atendimento Grade de atendimento Capacidade Transportadoras Veículos …" at bounding box center [603, 263] width 1206 height 527
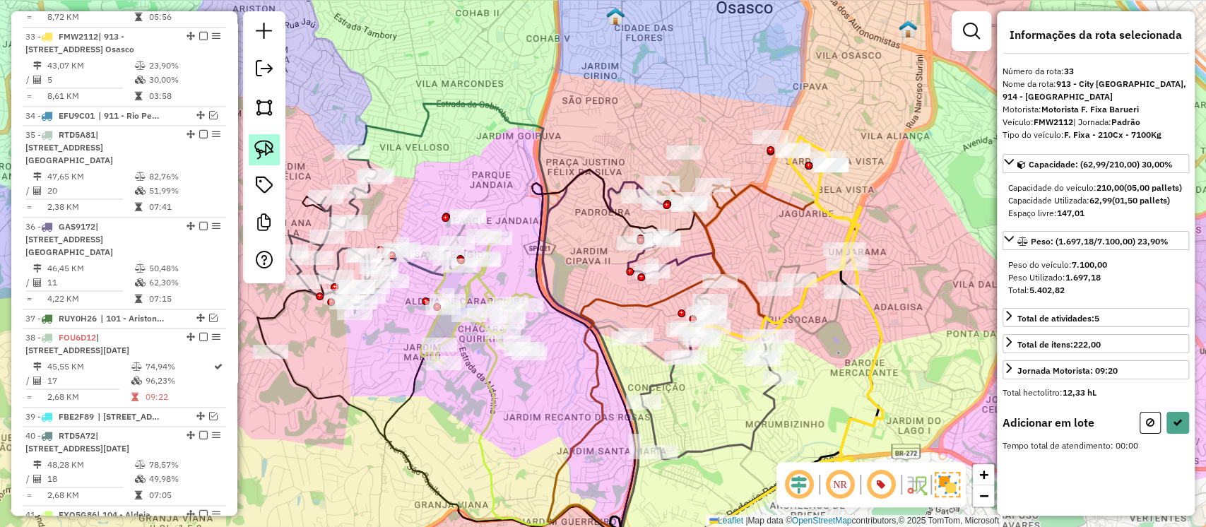
drag, startPoint x: 270, startPoint y: 148, endPoint x: 628, endPoint y: 150, distance: 357.6
click at [270, 150] on img at bounding box center [264, 150] width 20 height 20
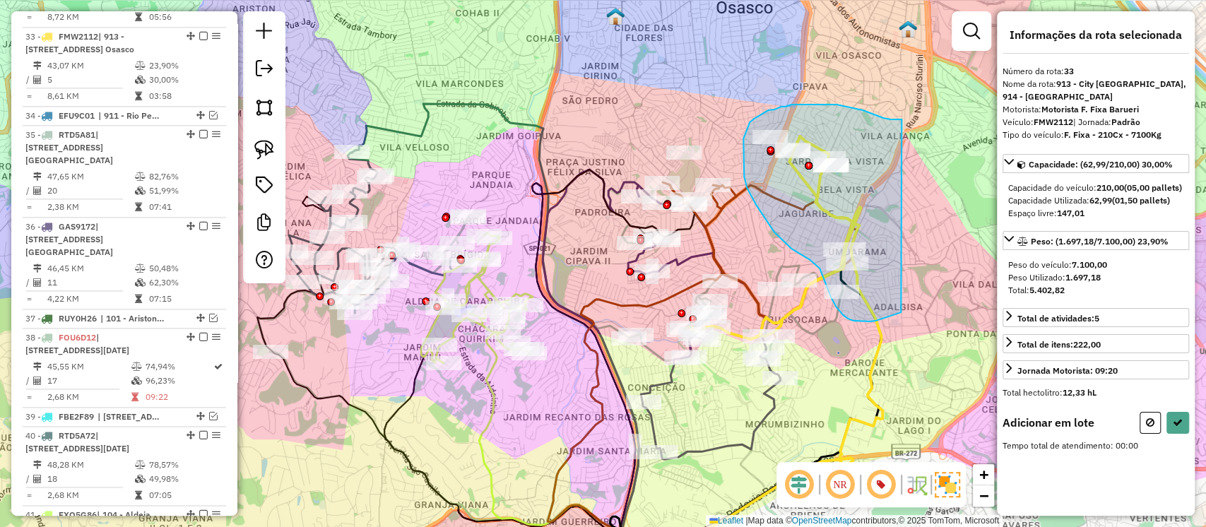
drag, startPoint x: 902, startPoint y: 119, endPoint x: 901, endPoint y: 312, distance: 192.9
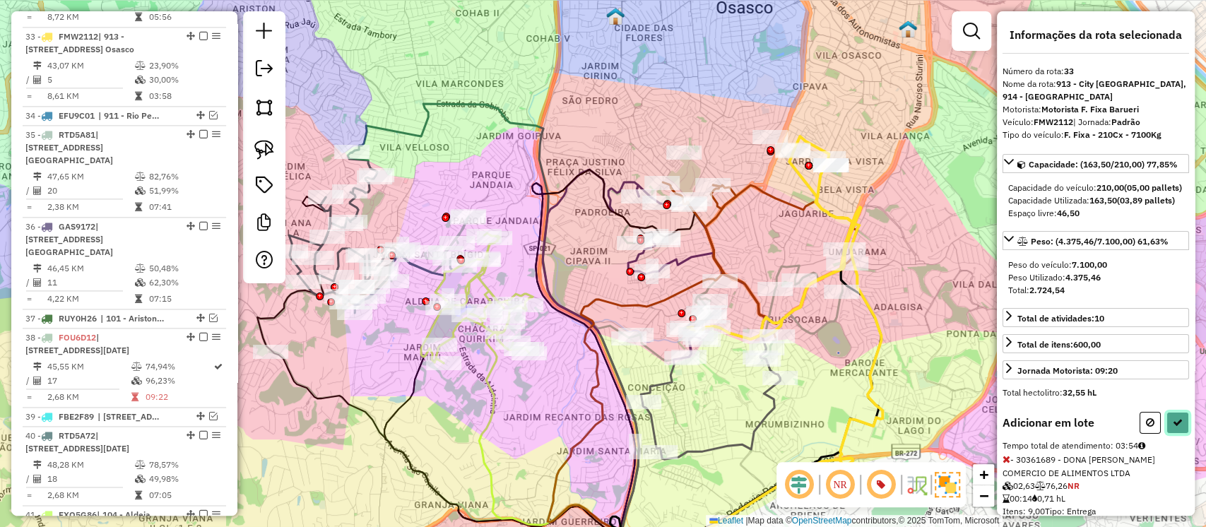
click at [1173, 428] on icon at bounding box center [1178, 423] width 10 height 10
select select "**********"
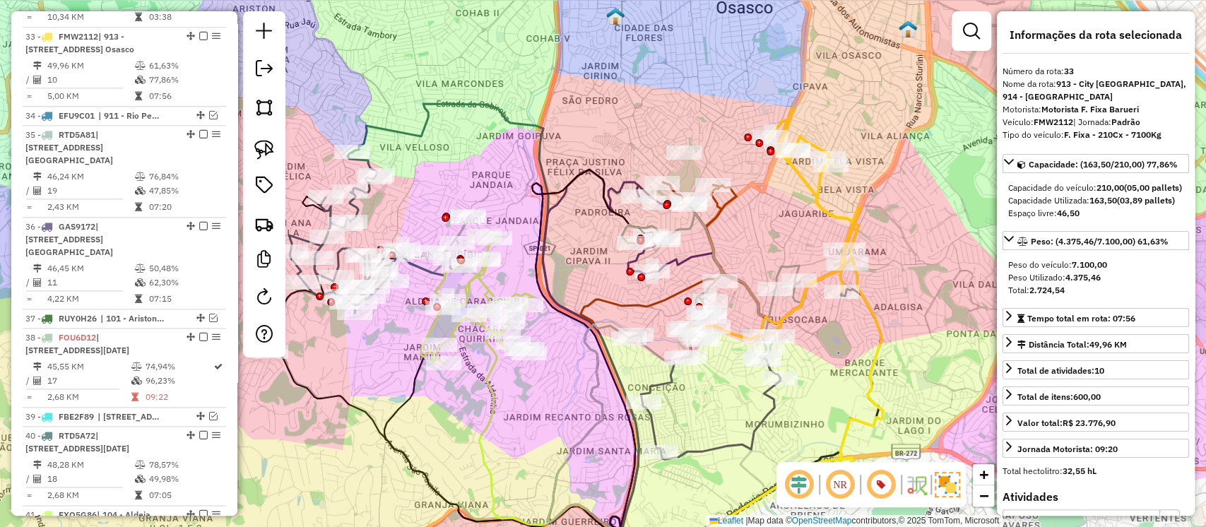
click at [782, 266] on icon at bounding box center [712, 280] width 180 height 162
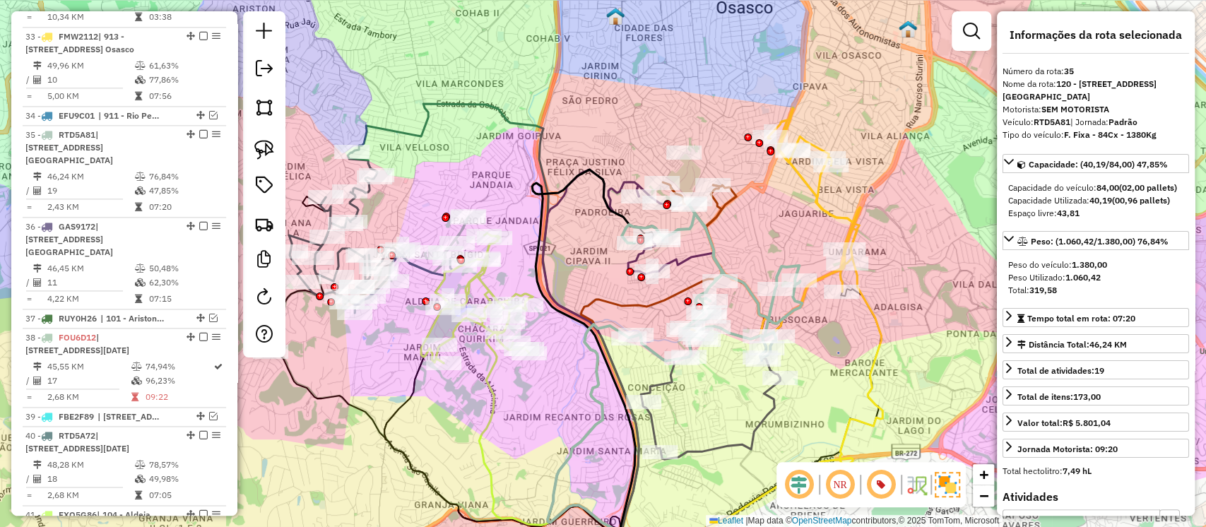
scroll to position [1343, 0]
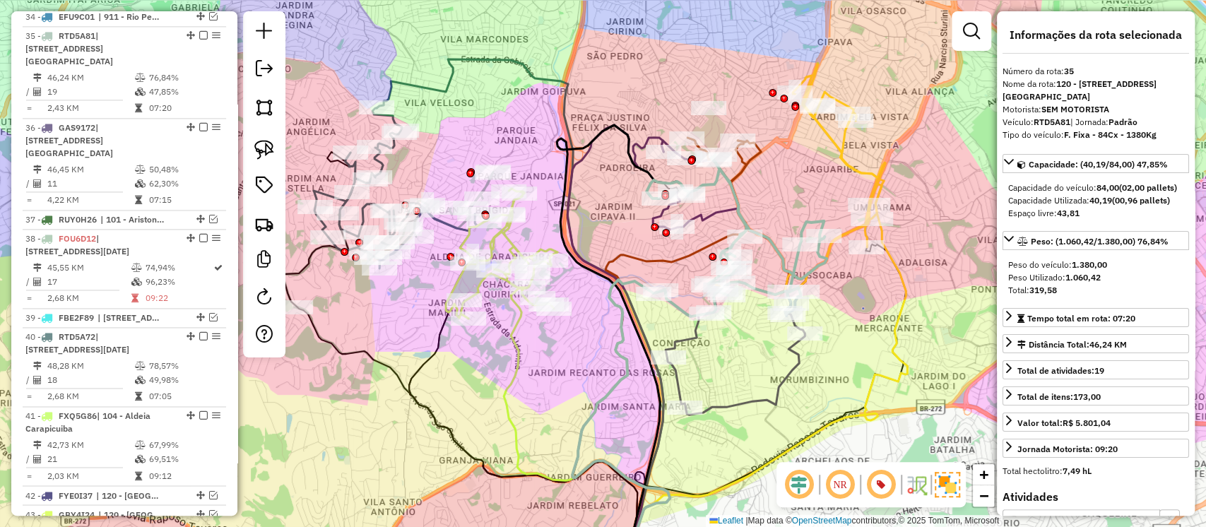
drag, startPoint x: 753, startPoint y: 247, endPoint x: 791, endPoint y: 182, distance: 75.4
click at [791, 182] on div "Janela de atendimento Grade de atendimento Capacidade Transportadoras Veículos …" at bounding box center [603, 263] width 1206 height 527
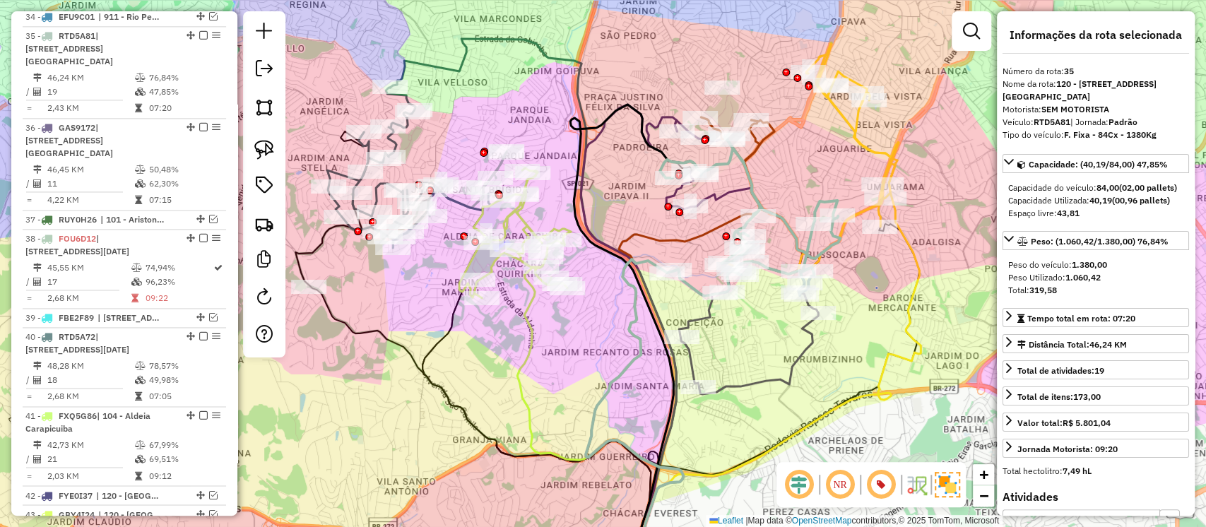
click at [724, 192] on icon at bounding box center [742, 257] width 153 height 274
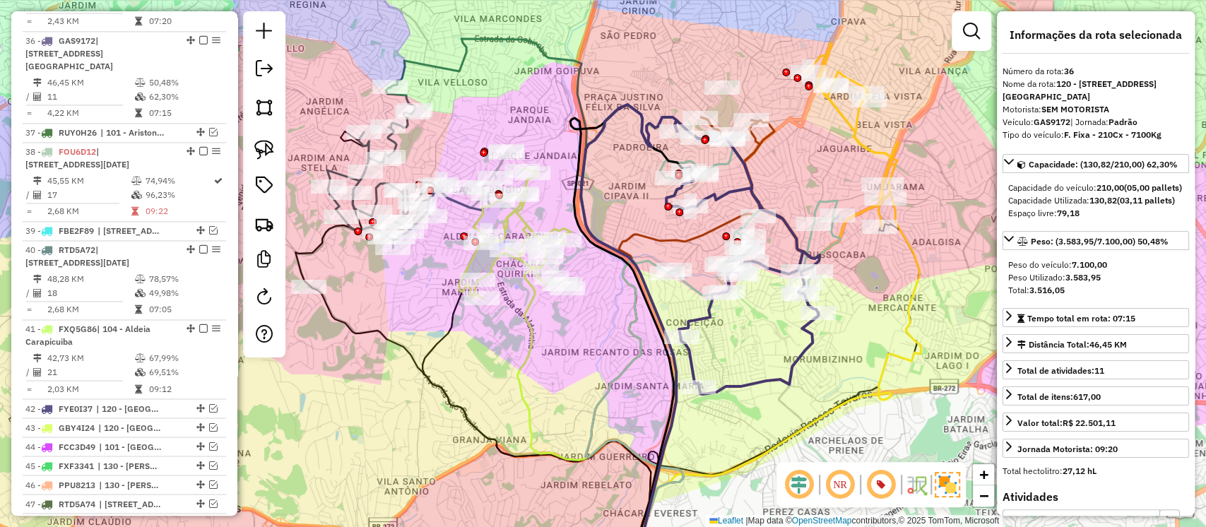
scroll to position [1435, 0]
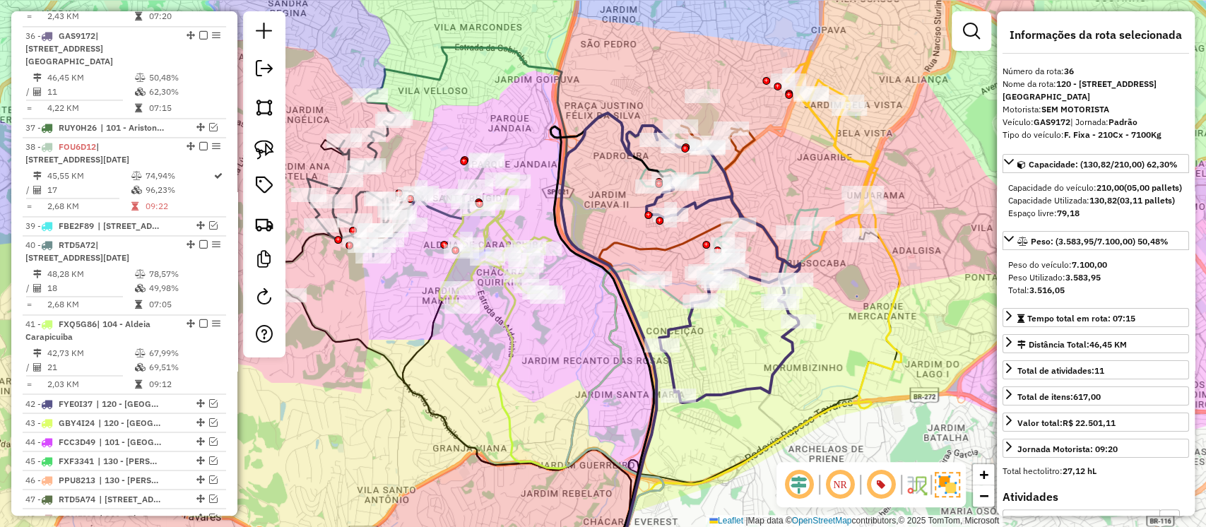
drag, startPoint x: 800, startPoint y: 161, endPoint x: 739, endPoint y: 195, distance: 69.6
click at [739, 195] on div "Janela de atendimento Grade de atendimento Capacidade Transportadoras Veículos …" at bounding box center [603, 263] width 1206 height 527
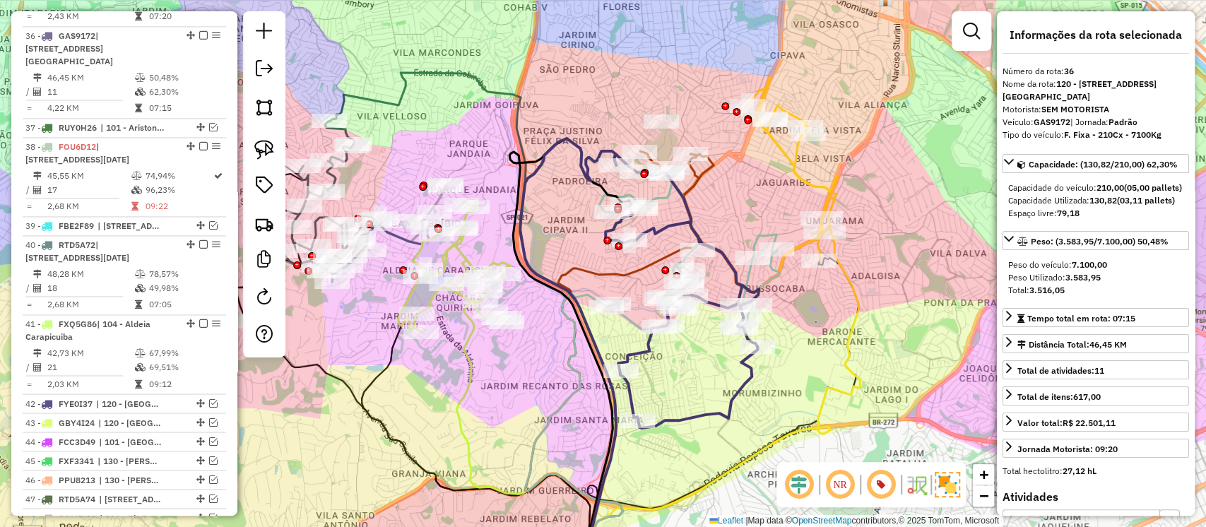
click at [802, 178] on icon at bounding box center [751, 192] width 173 height 232
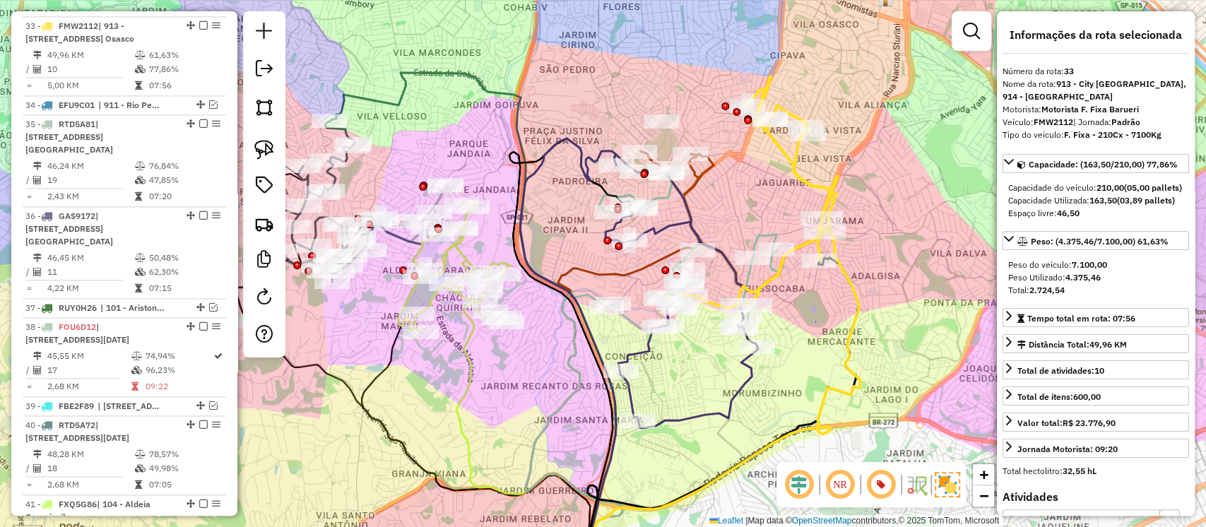
scroll to position [1245, 0]
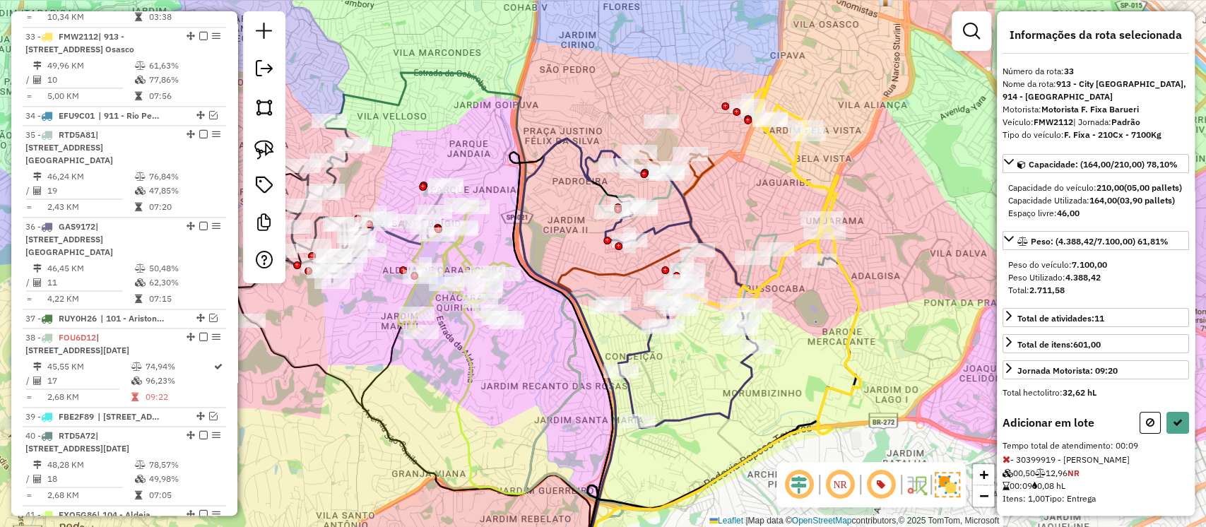
click at [1003, 464] on icon at bounding box center [1007, 459] width 8 height 10
click at [273, 145] on img at bounding box center [264, 150] width 20 height 20
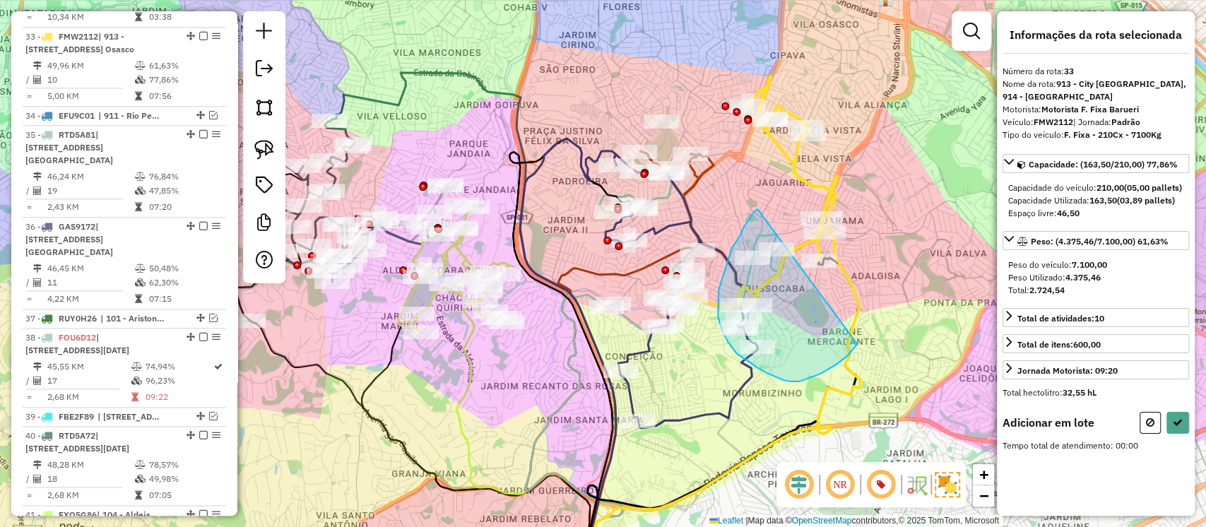
drag, startPoint x: 758, startPoint y: 209, endPoint x: 857, endPoint y: 344, distance: 167.8
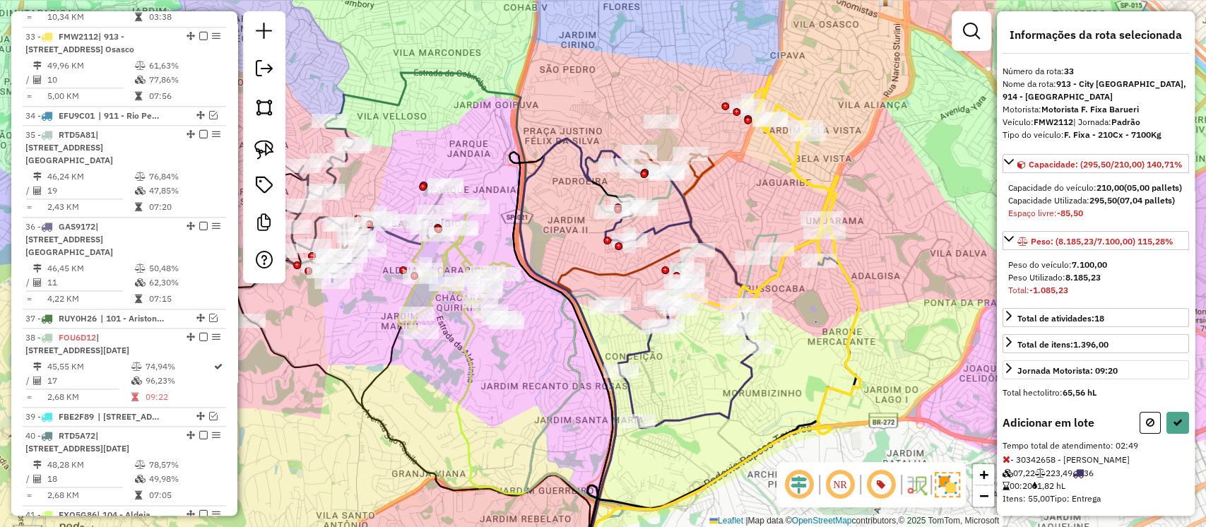
scroll to position [588, 0]
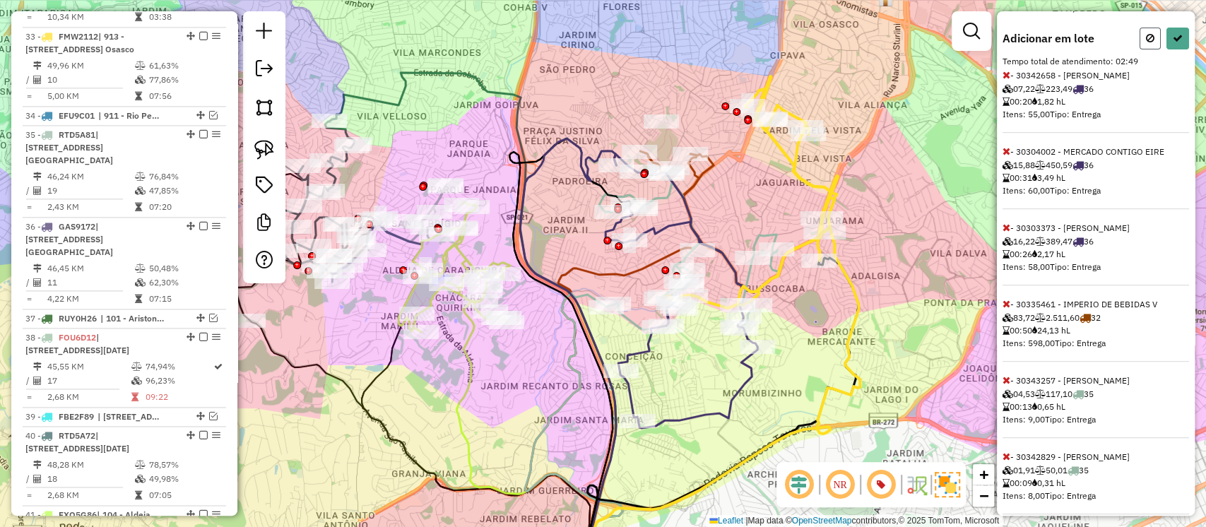
click at [1140, 49] on button at bounding box center [1150, 39] width 21 height 22
select select "**********"
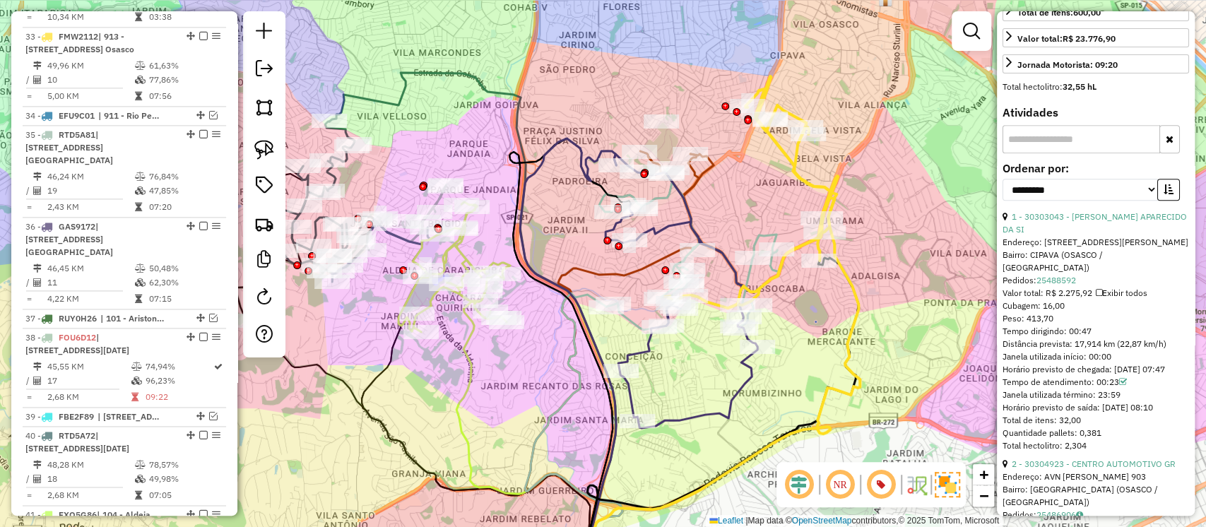
scroll to position [449, 0]
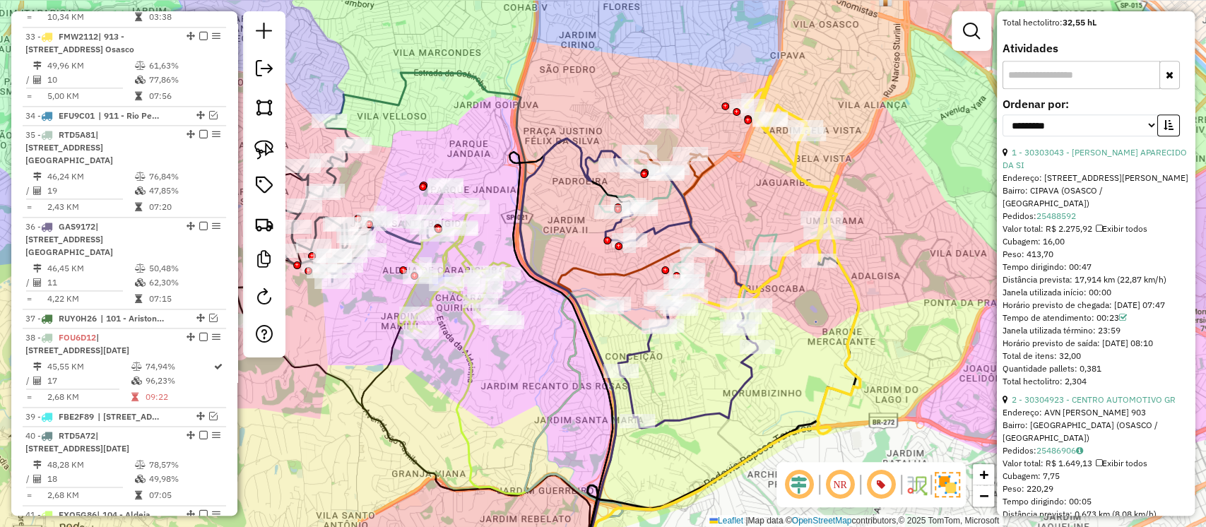
click at [816, 185] on icon at bounding box center [751, 192] width 173 height 232
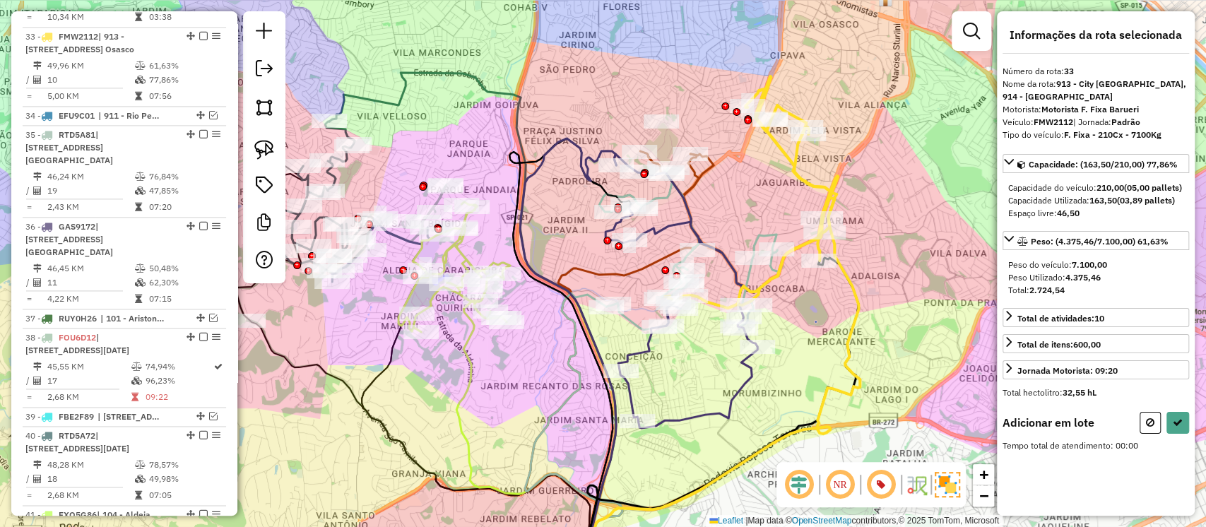
scroll to position [0, 0]
click at [261, 157] on img at bounding box center [264, 150] width 20 height 20
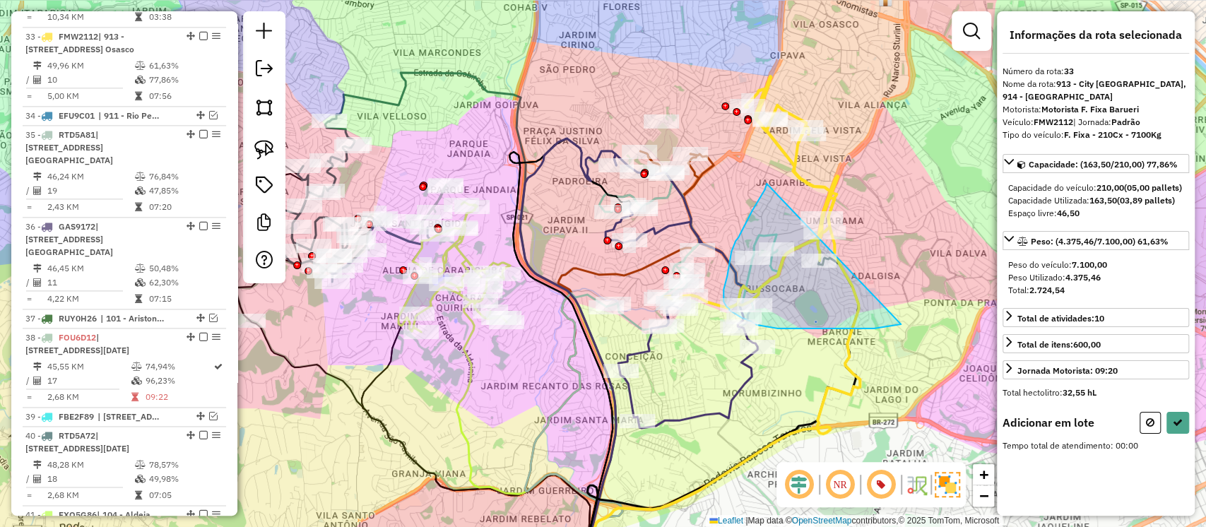
drag, startPoint x: 767, startPoint y: 184, endPoint x: 901, endPoint y: 324, distance: 194.4
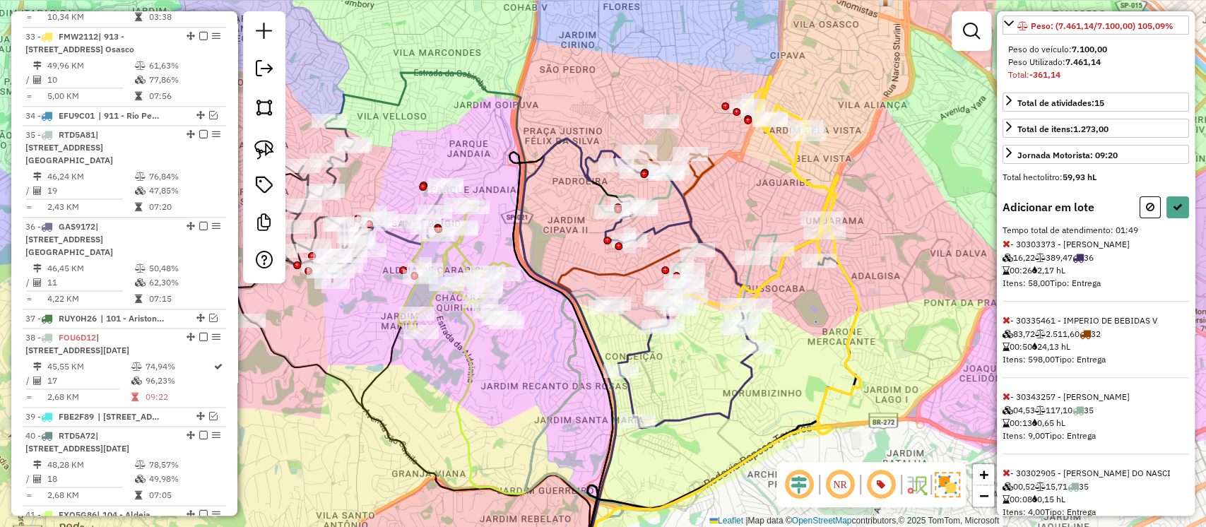
scroll to position [216, 0]
click at [1001, 280] on div "Informações da rota selecionada Número da rota: 33 Nome da rota: 913 - City Bus…" at bounding box center [1096, 263] width 198 height 505
click at [1006, 248] on icon at bounding box center [1007, 243] width 8 height 10
click at [1006, 324] on icon at bounding box center [1007, 319] width 8 height 10
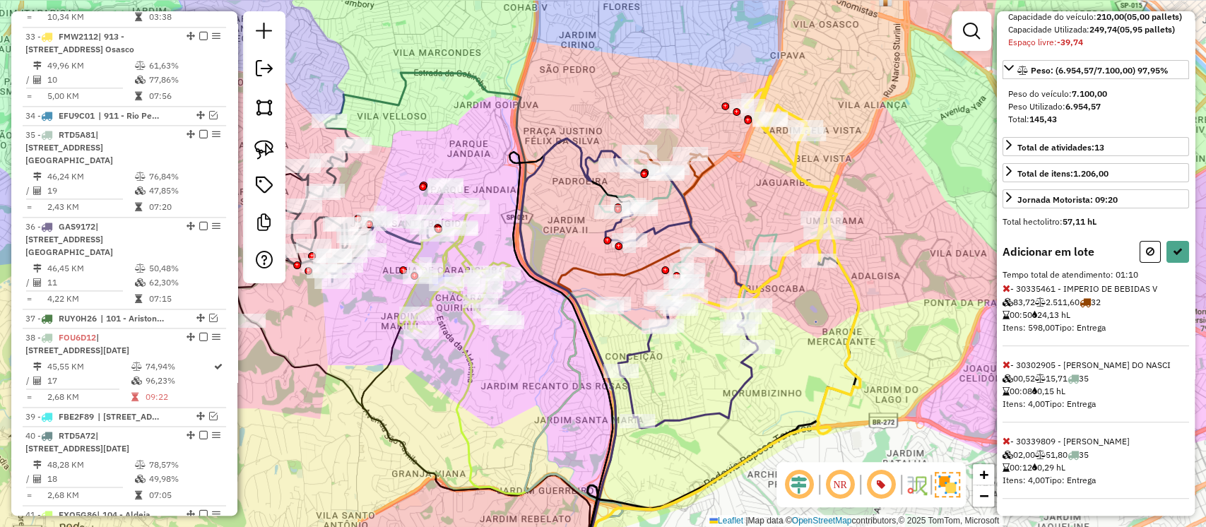
click at [1006, 365] on icon at bounding box center [1007, 365] width 8 height 10
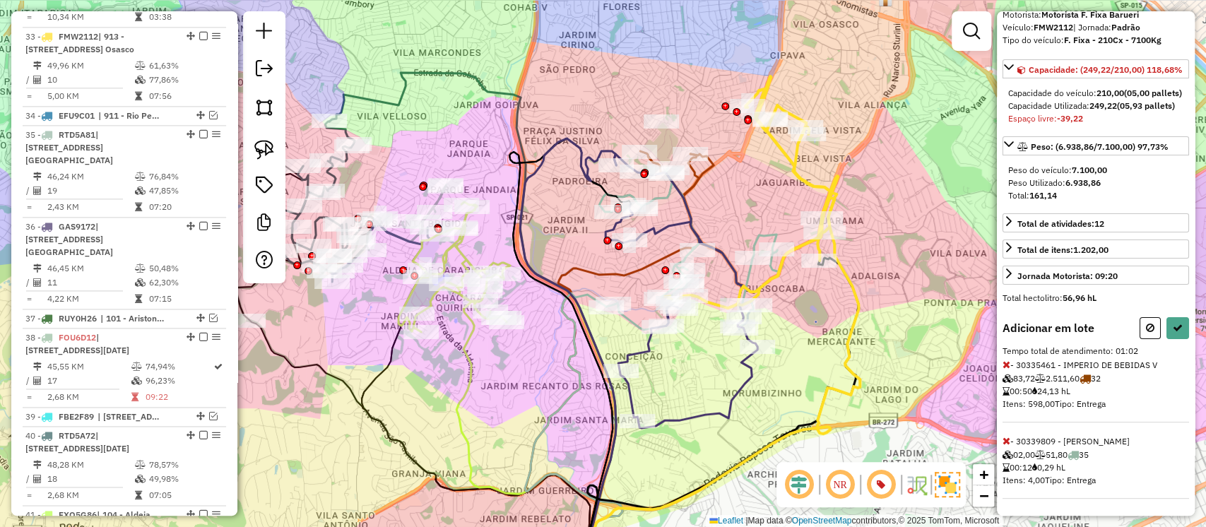
click at [1006, 438] on icon at bounding box center [1007, 441] width 8 height 10
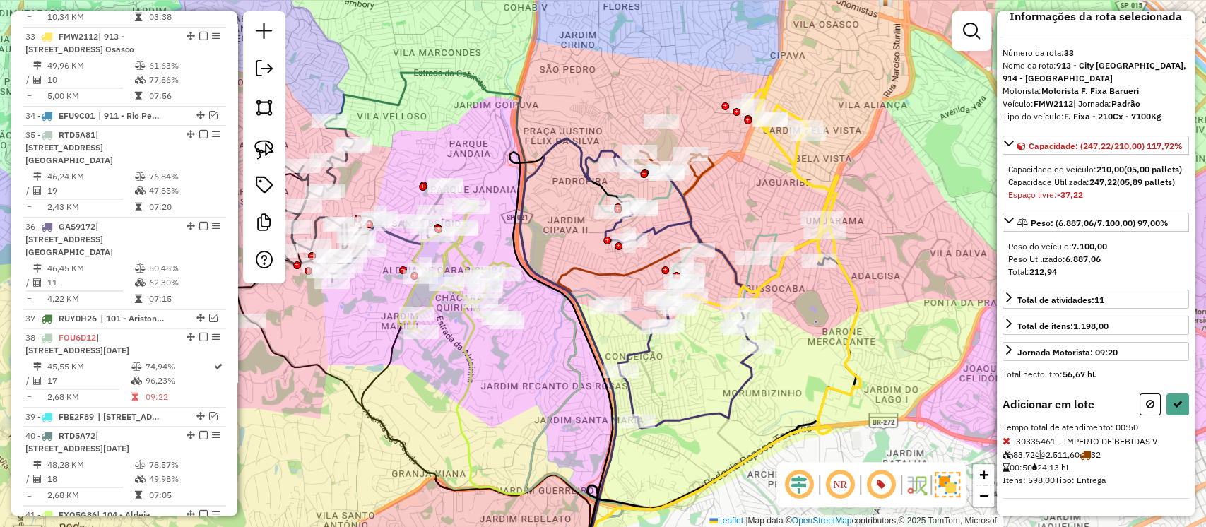
click at [1003, 442] on icon at bounding box center [1007, 441] width 8 height 10
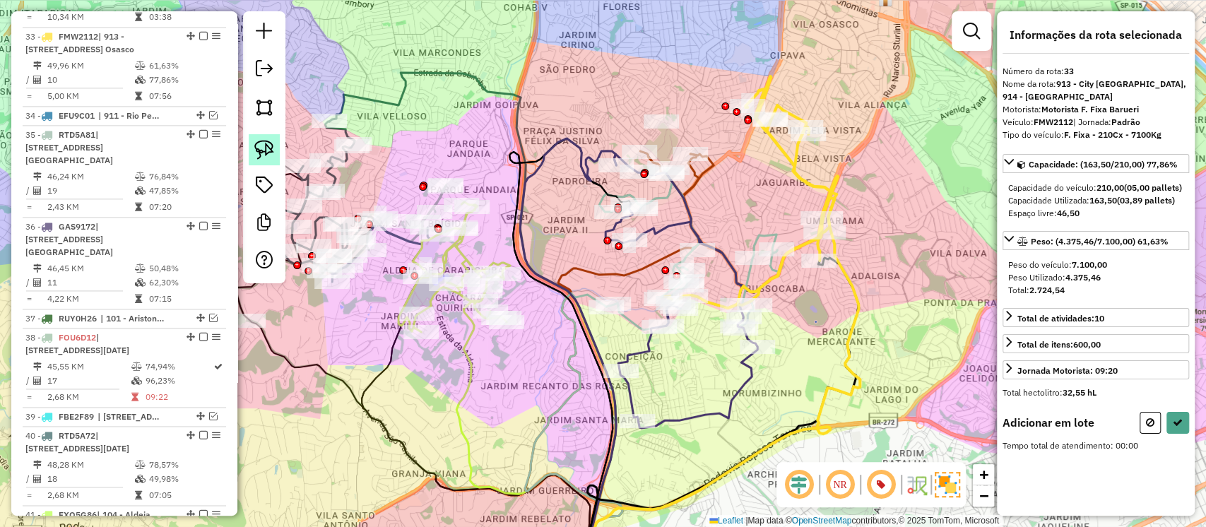
click at [258, 142] on img at bounding box center [264, 150] width 20 height 20
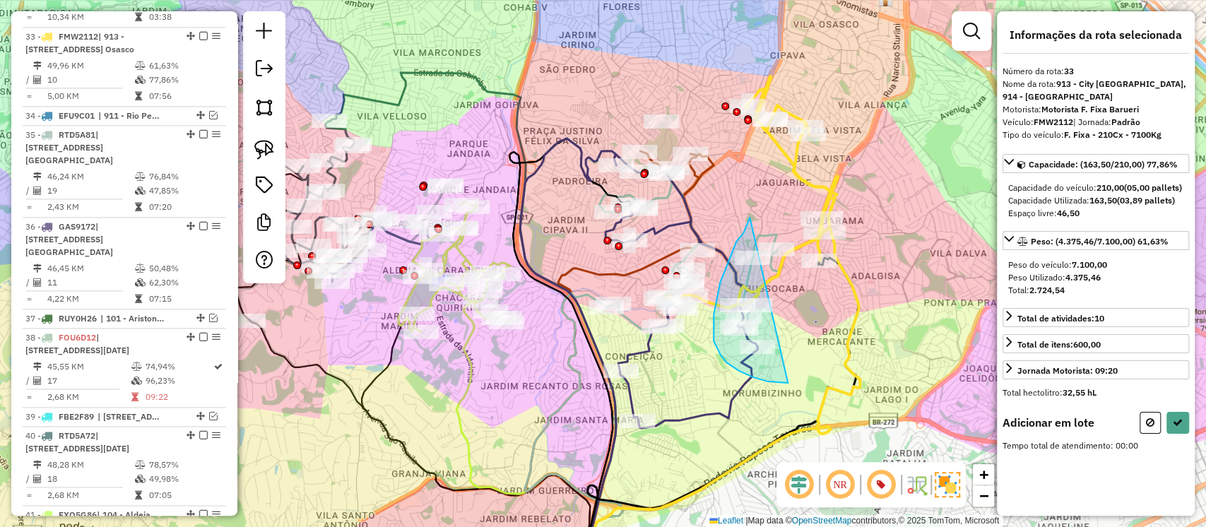
drag, startPoint x: 750, startPoint y: 218, endPoint x: 931, endPoint y: 300, distance: 198.6
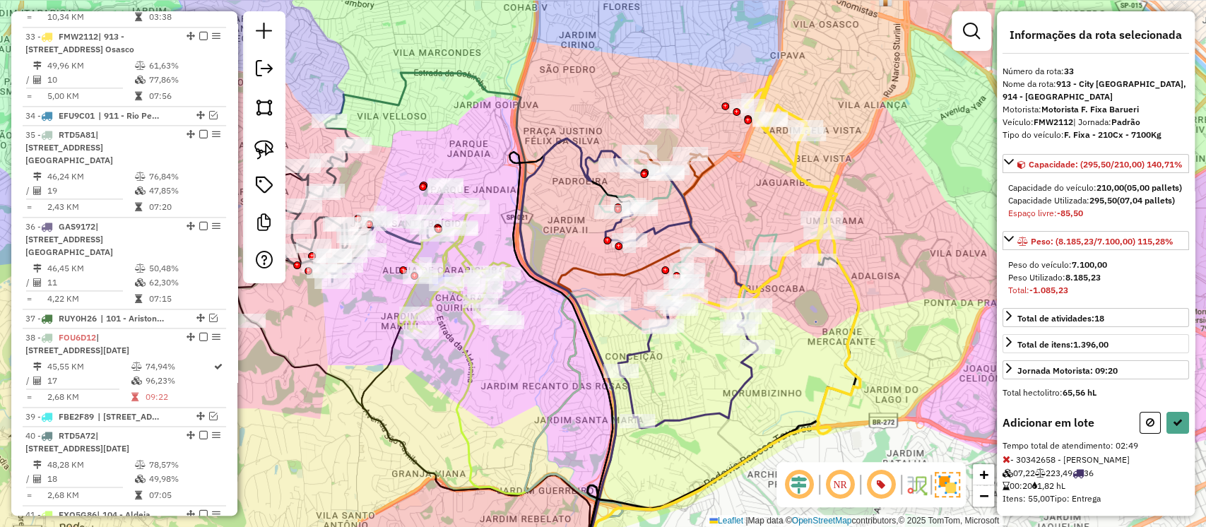
scroll to position [588, 0]
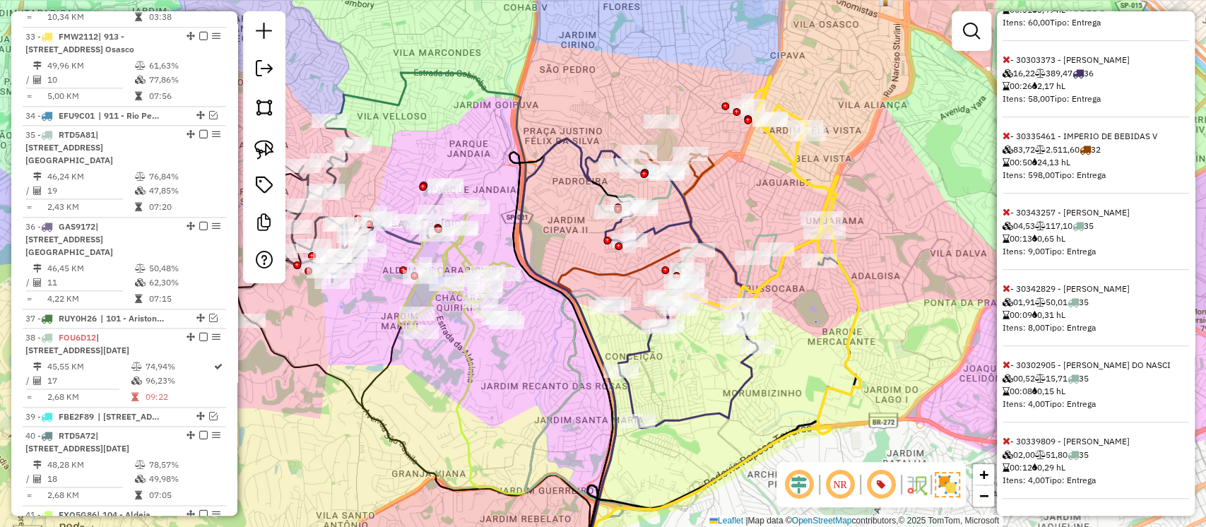
click at [1003, 136] on icon at bounding box center [1007, 136] width 8 height 10
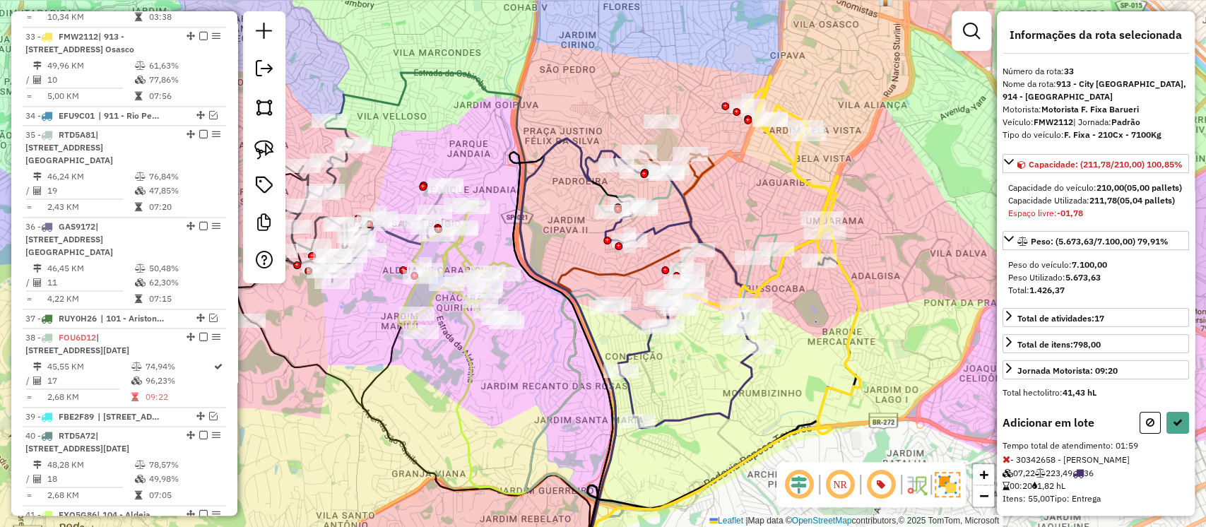
scroll to position [512, 0]
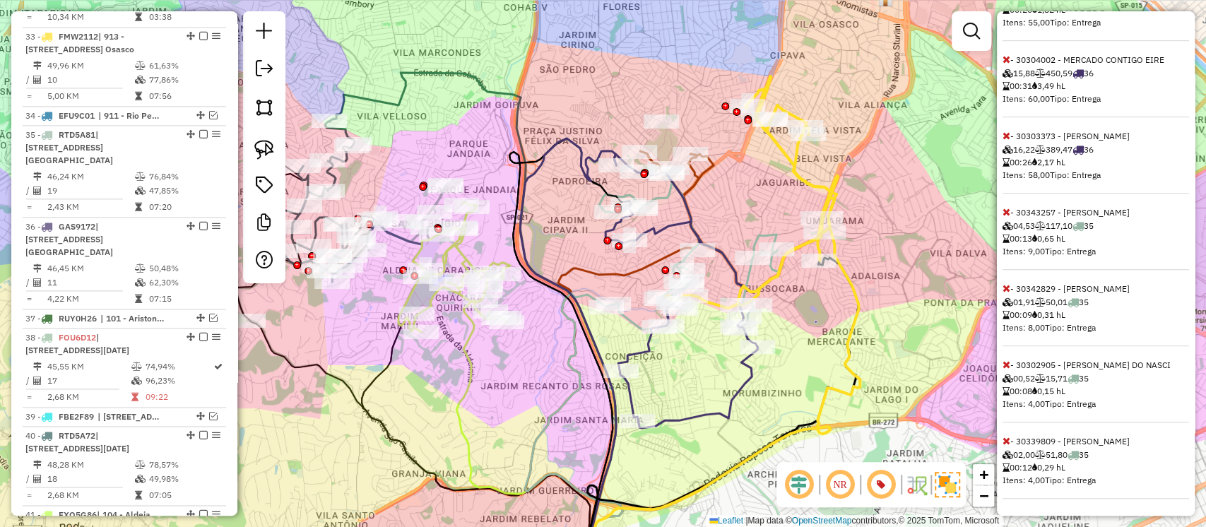
click at [1006, 440] on icon at bounding box center [1007, 441] width 8 height 10
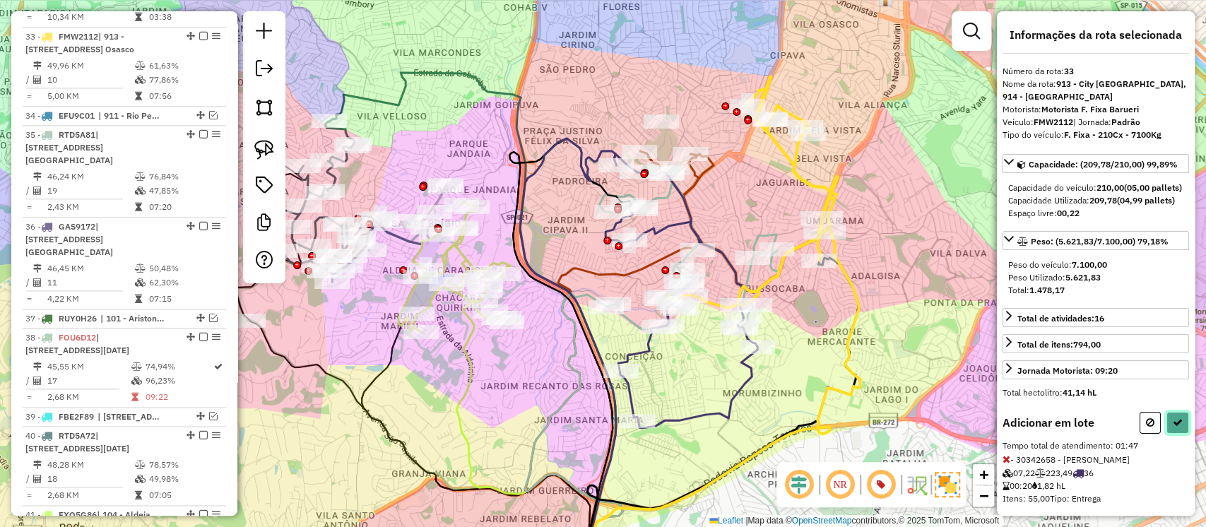
click at [1174, 428] on icon at bounding box center [1178, 423] width 10 height 10
select select "**********"
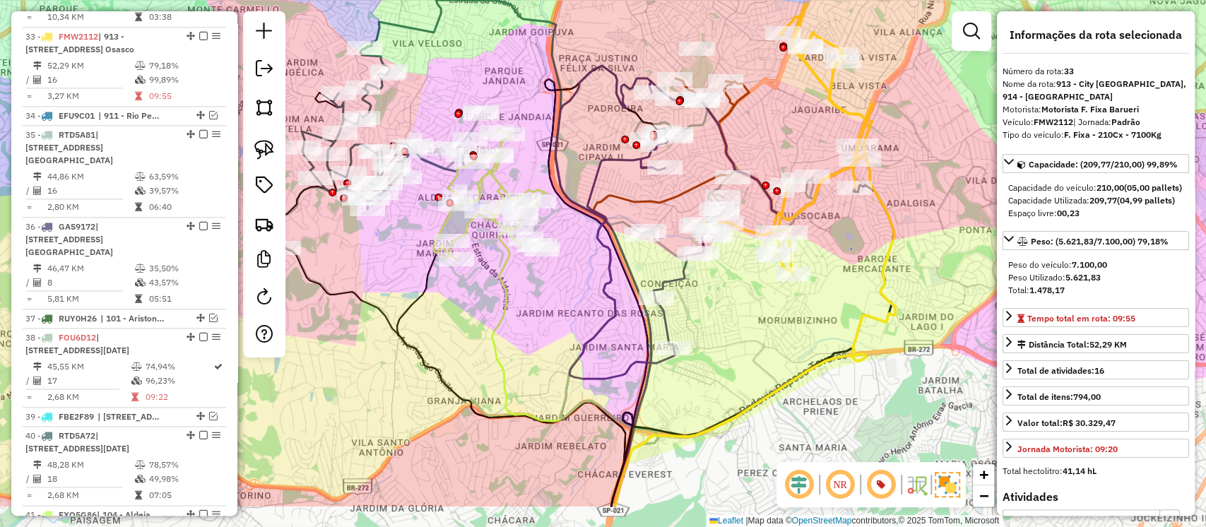
drag, startPoint x: 801, startPoint y: 345, endPoint x: 836, endPoint y: 271, distance: 81.6
click at [836, 271] on div "Janela de atendimento Grade de atendimento Capacidade Transportadoras Veículos …" at bounding box center [603, 263] width 1206 height 527
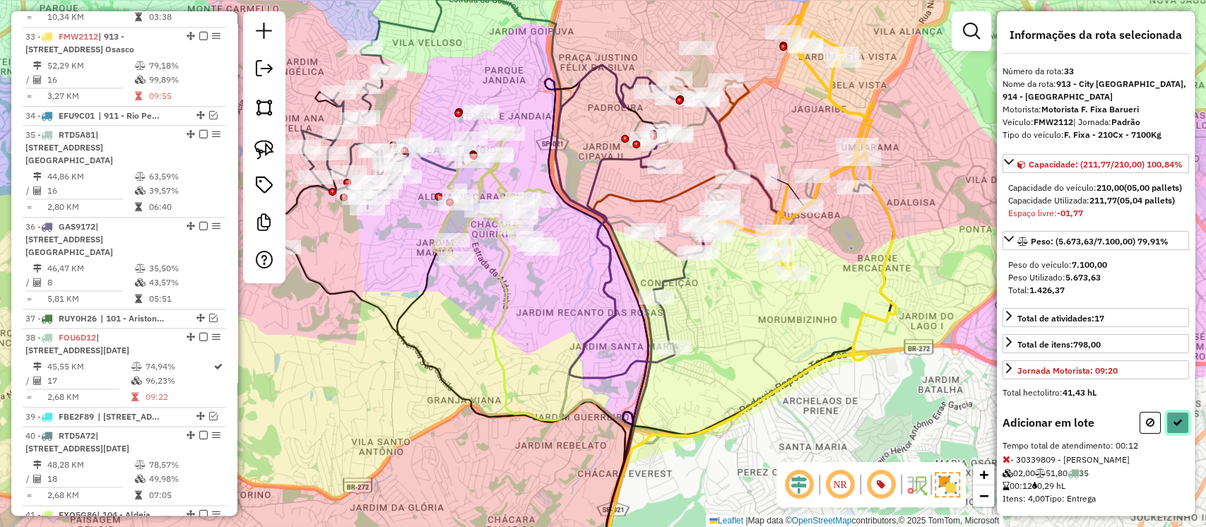
click at [1173, 428] on icon at bounding box center [1178, 423] width 10 height 10
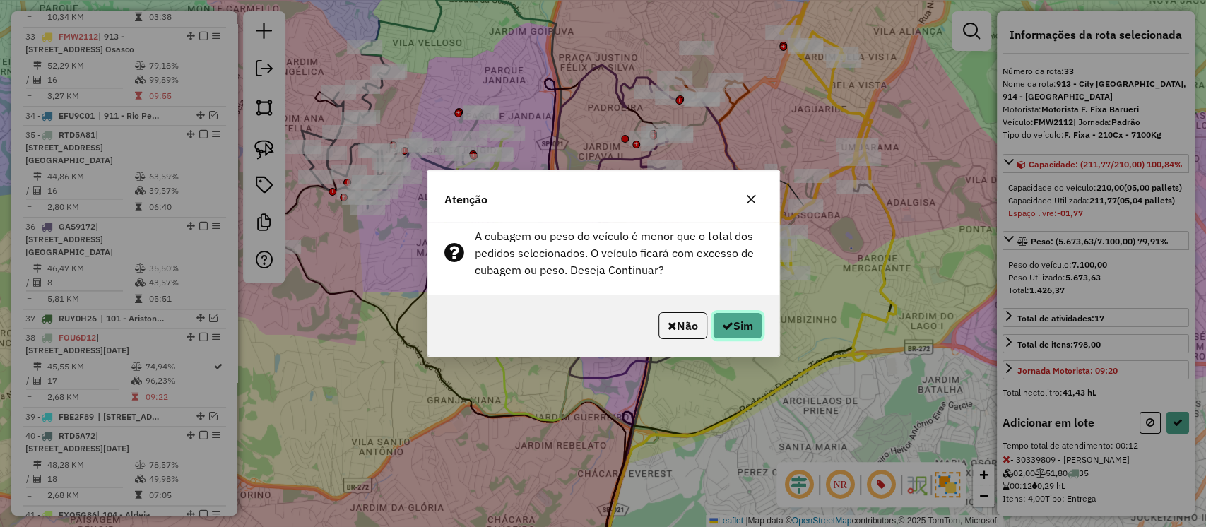
click at [723, 324] on icon "button" at bounding box center [727, 325] width 11 height 11
select select "**********"
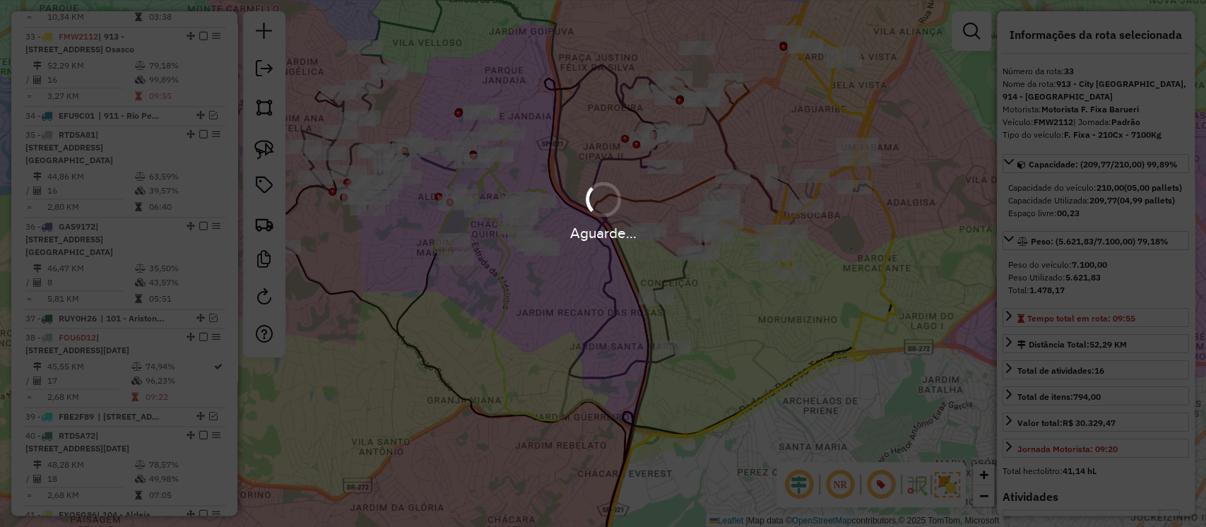
click at [741, 341] on div "Aguarde..." at bounding box center [603, 263] width 1206 height 527
click at [659, 249] on div "Aguarde..." at bounding box center [603, 263] width 1206 height 527
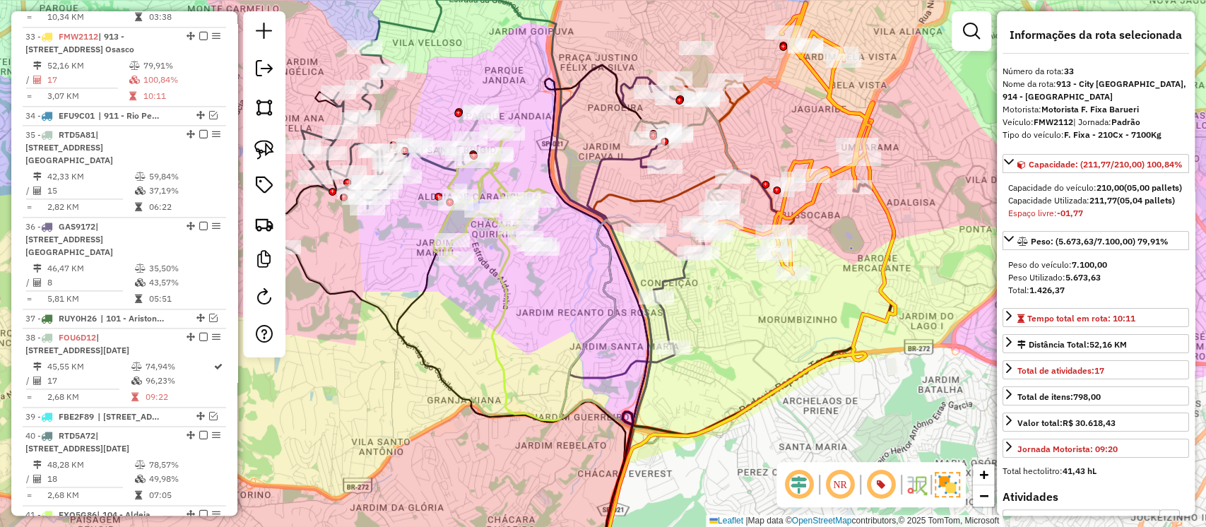
click at [665, 249] on icon at bounding box center [686, 176] width 102 height 162
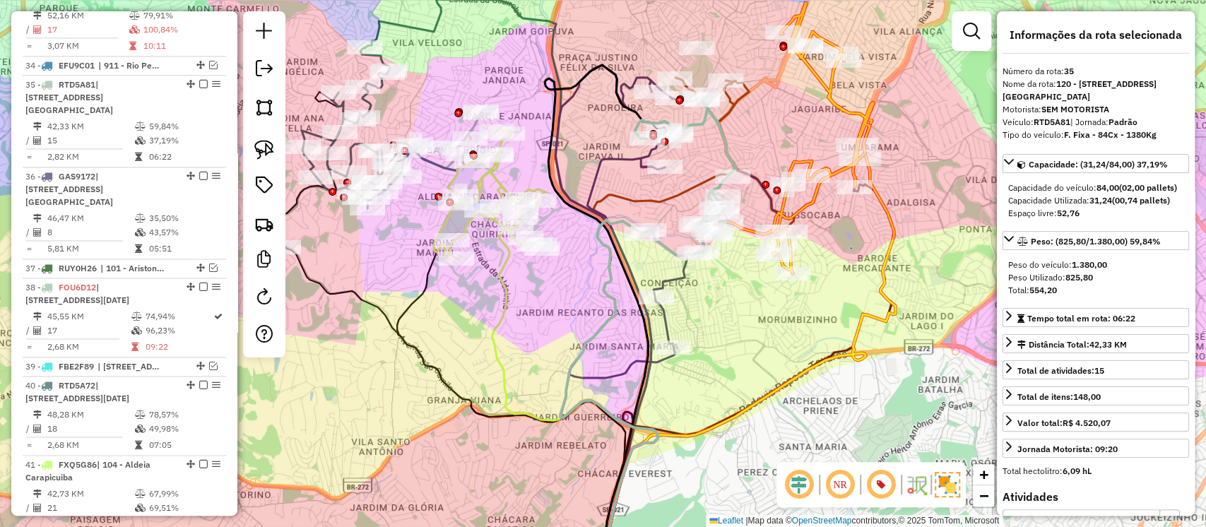
scroll to position [1343, 0]
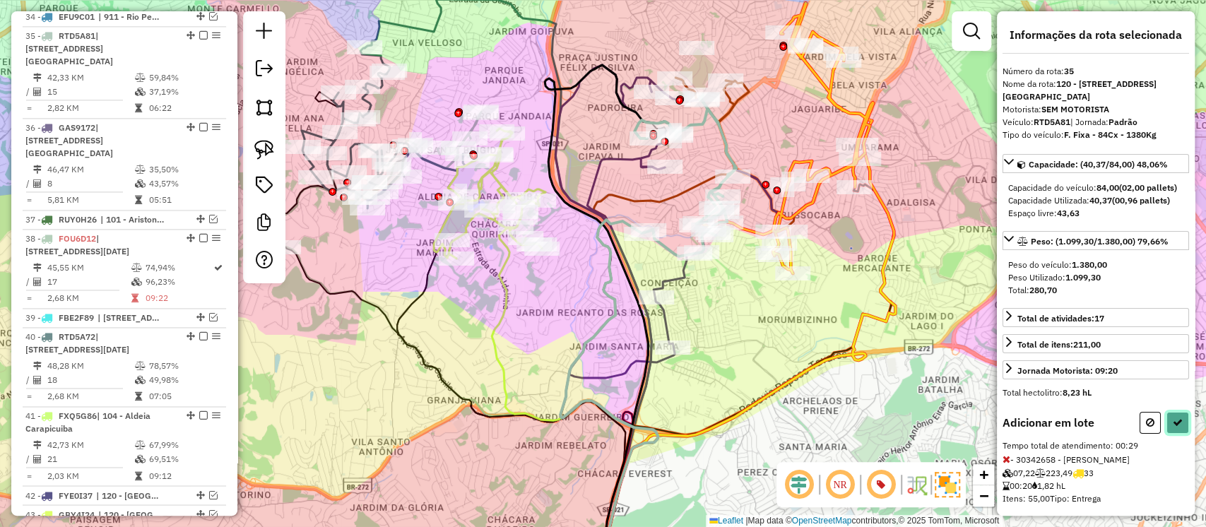
click at [1167, 433] on button at bounding box center [1178, 423] width 23 height 22
select select "**********"
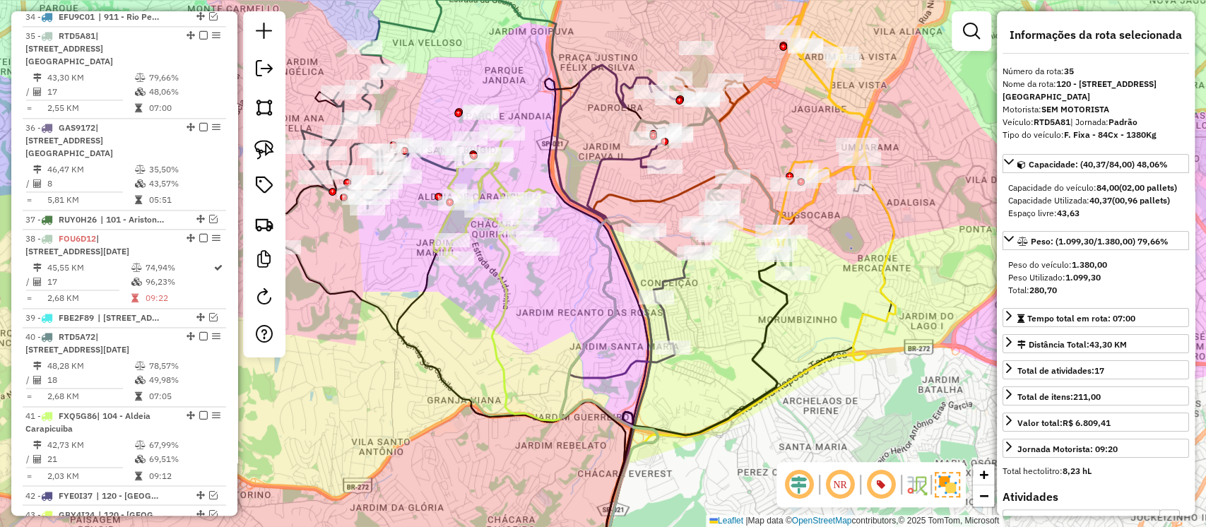
click at [892, 215] on icon at bounding box center [745, 313] width 302 height 533
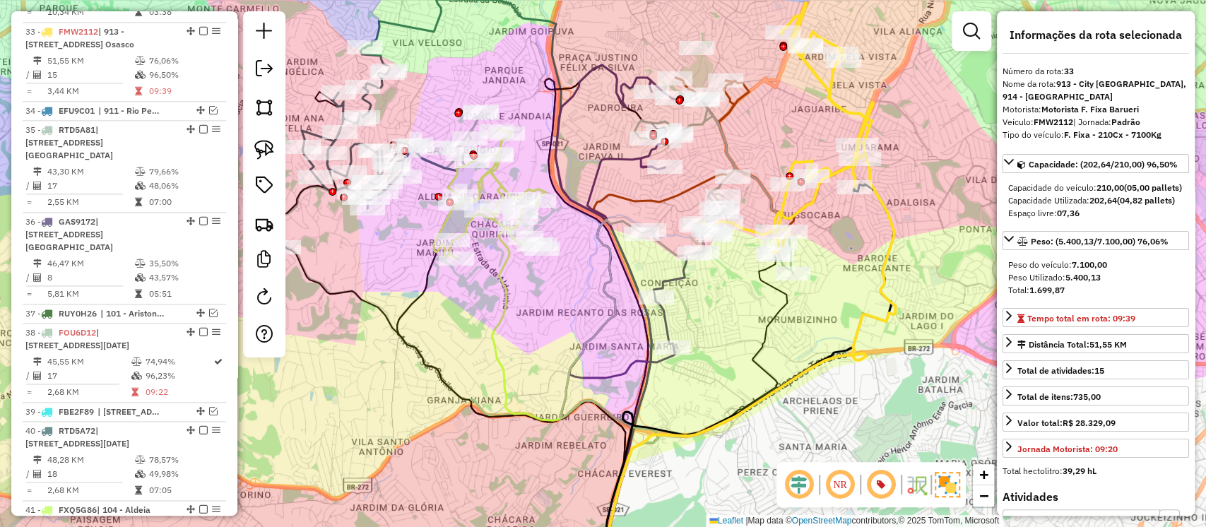
scroll to position [1245, 0]
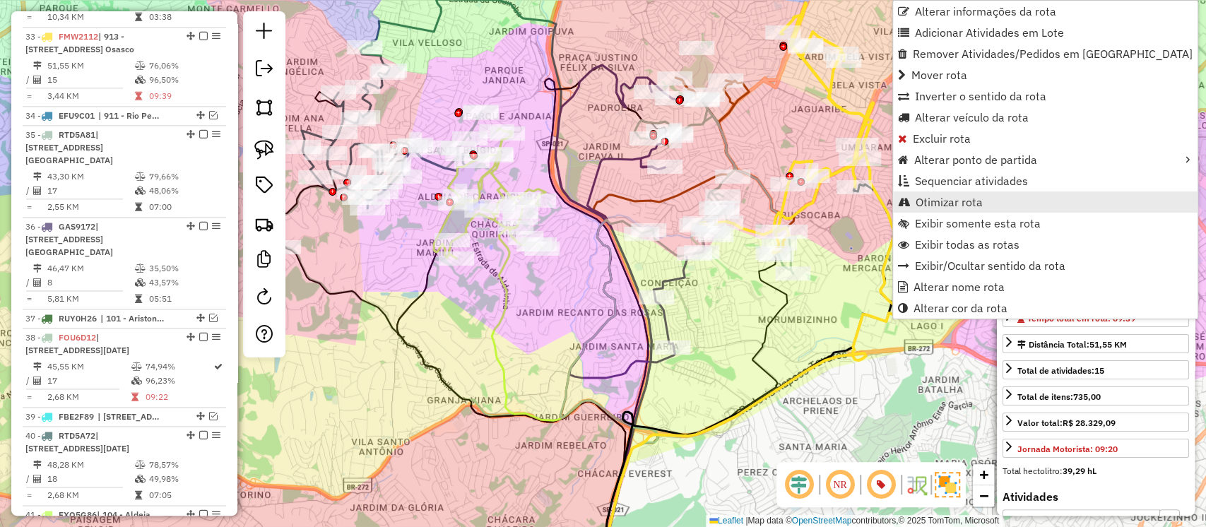
click at [945, 198] on span "Otimizar rota" at bounding box center [949, 201] width 67 height 11
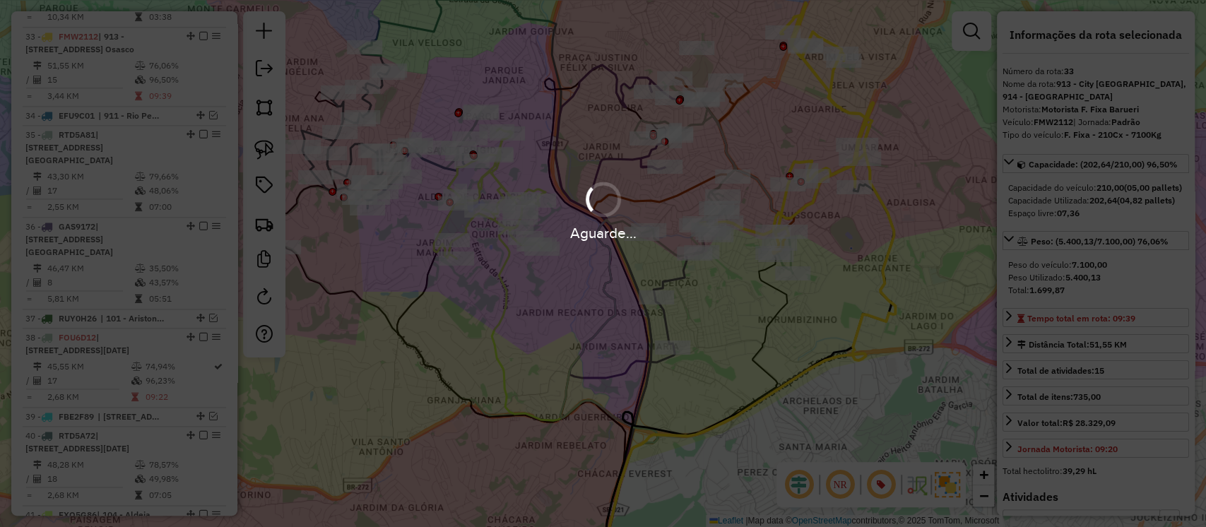
click at [824, 288] on div "Aguarde..." at bounding box center [603, 263] width 1206 height 527
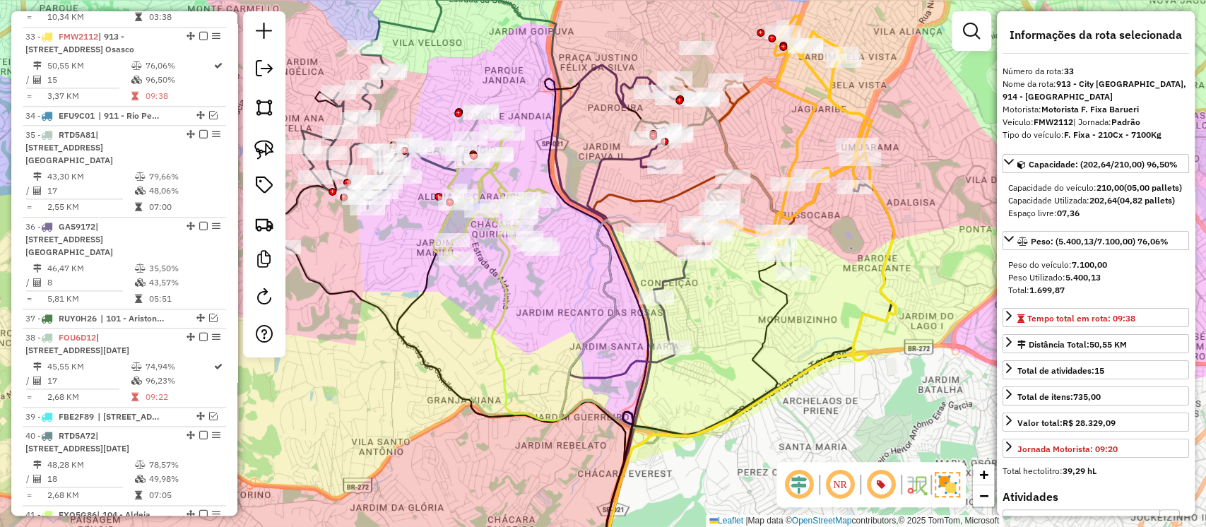
click at [786, 297] on icon at bounding box center [689, 418] width 195 height 324
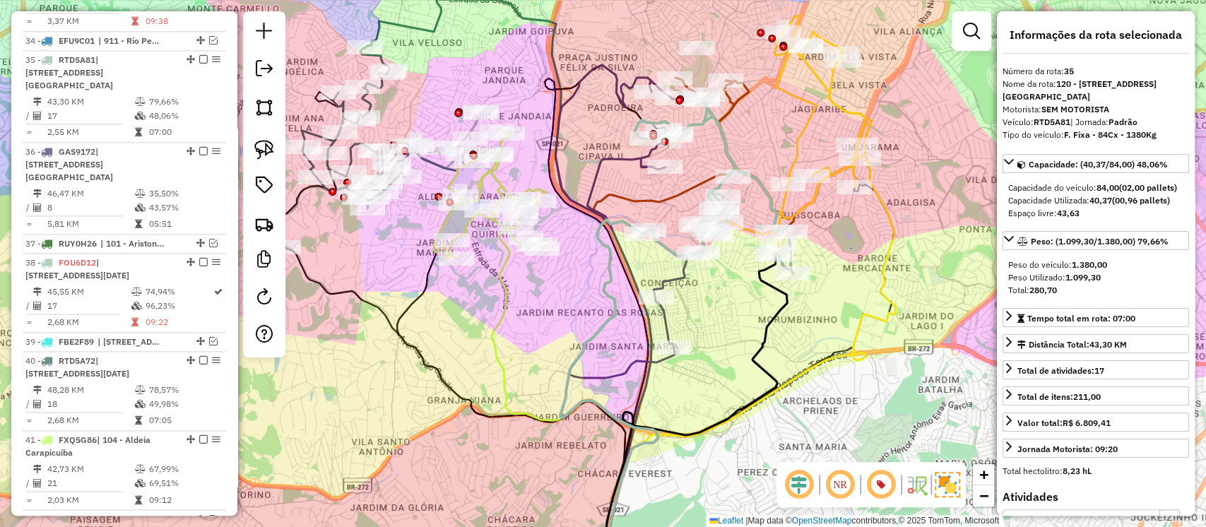
scroll to position [1343, 0]
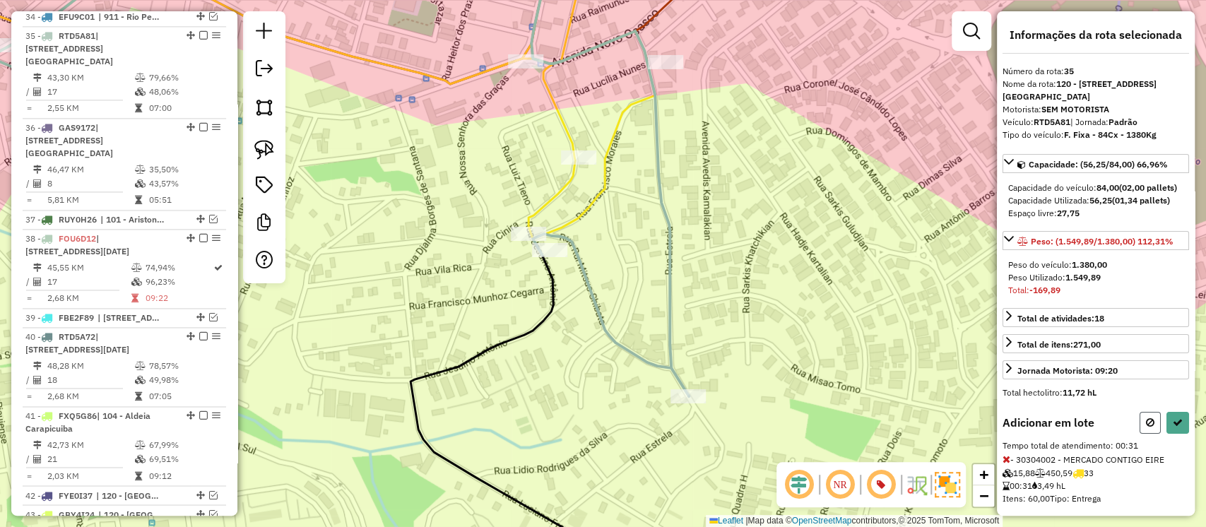
click at [1151, 430] on button at bounding box center [1150, 423] width 21 height 22
select select "**********"
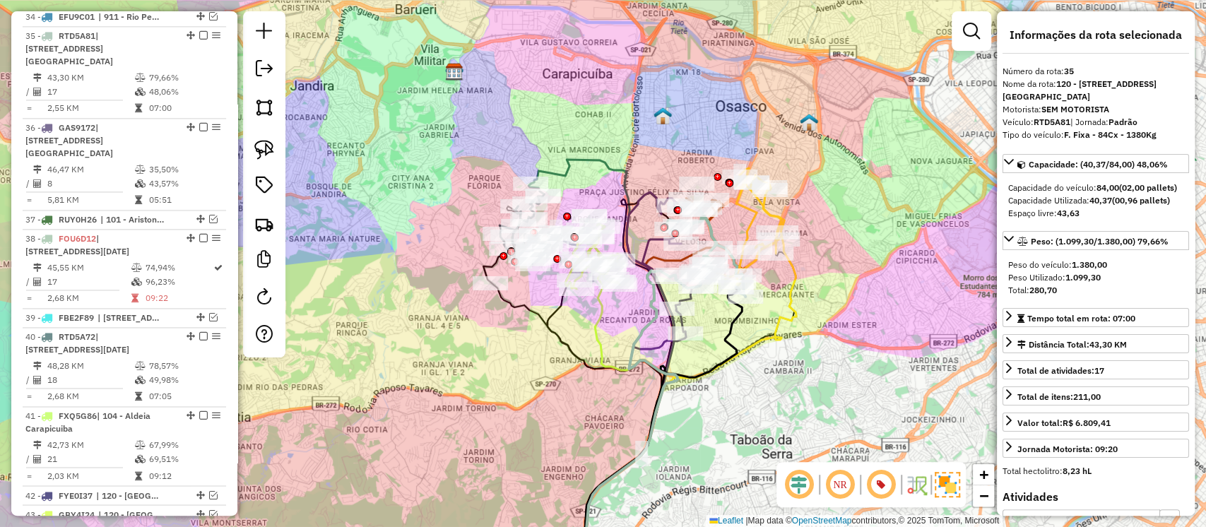
drag, startPoint x: 814, startPoint y: 369, endPoint x: 770, endPoint y: 317, distance: 68.1
click at [770, 317] on div "Janela de atendimento Grade de atendimento Capacidade Transportadoras Veículos …" at bounding box center [603, 263] width 1206 height 527
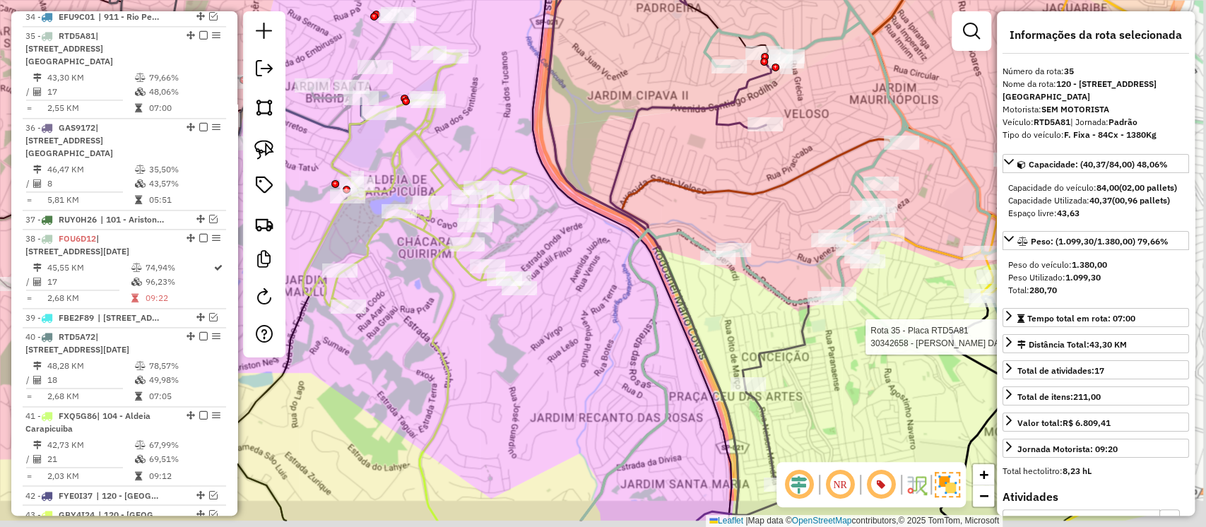
drag, startPoint x: 762, startPoint y: 312, endPoint x: 498, endPoint y: 226, distance: 278.0
click at [498, 226] on div "Rota 35 - Placa RTD5A81 30342658 - JOAO GABRILE DA SILV Janela de atendimento G…" at bounding box center [603, 263] width 1206 height 527
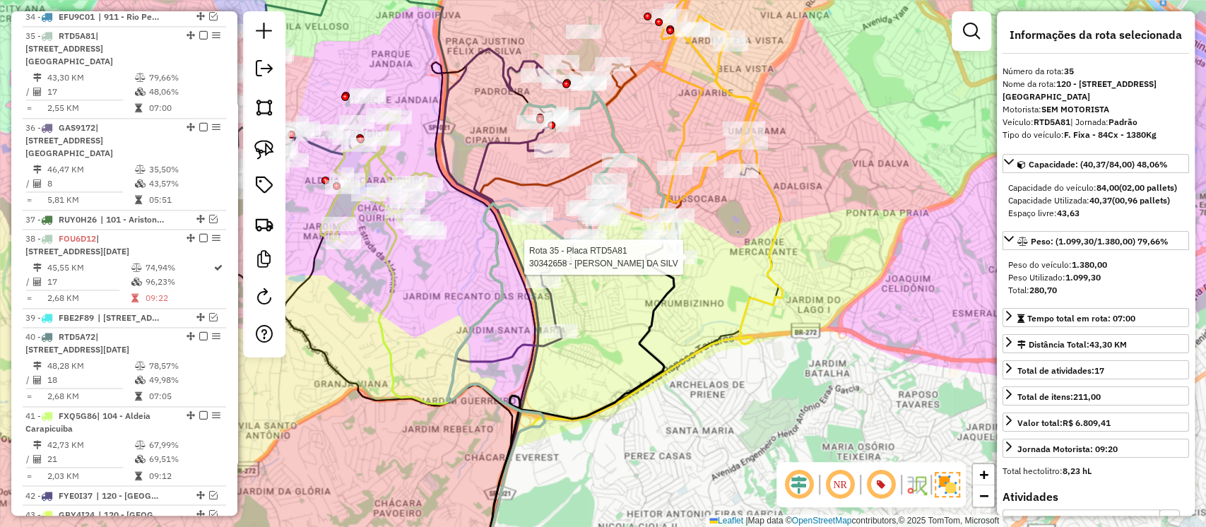
click at [560, 262] on icon at bounding box center [561, 213] width 208 height 298
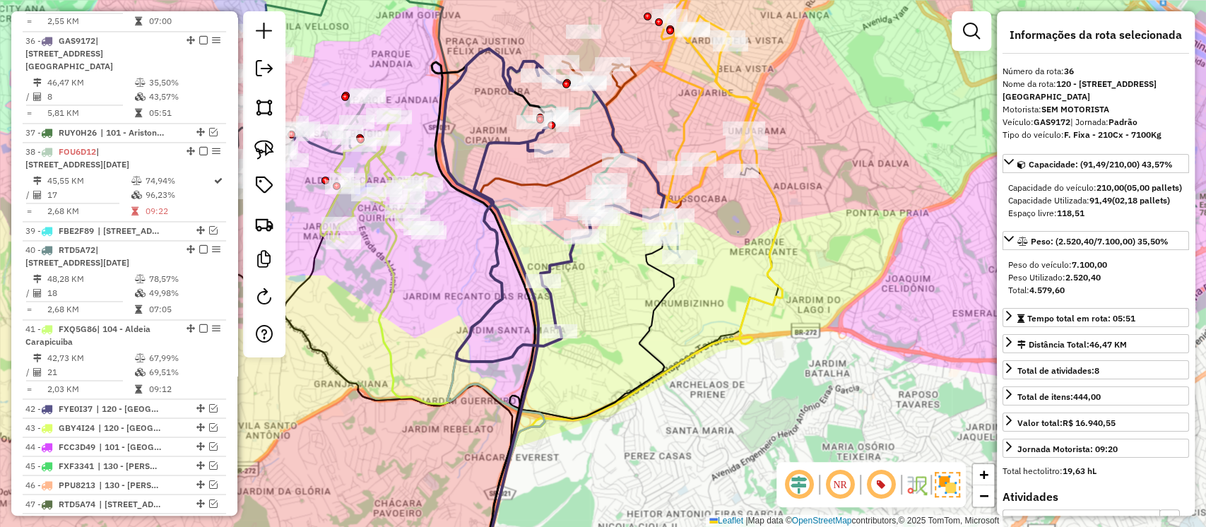
scroll to position [1435, 0]
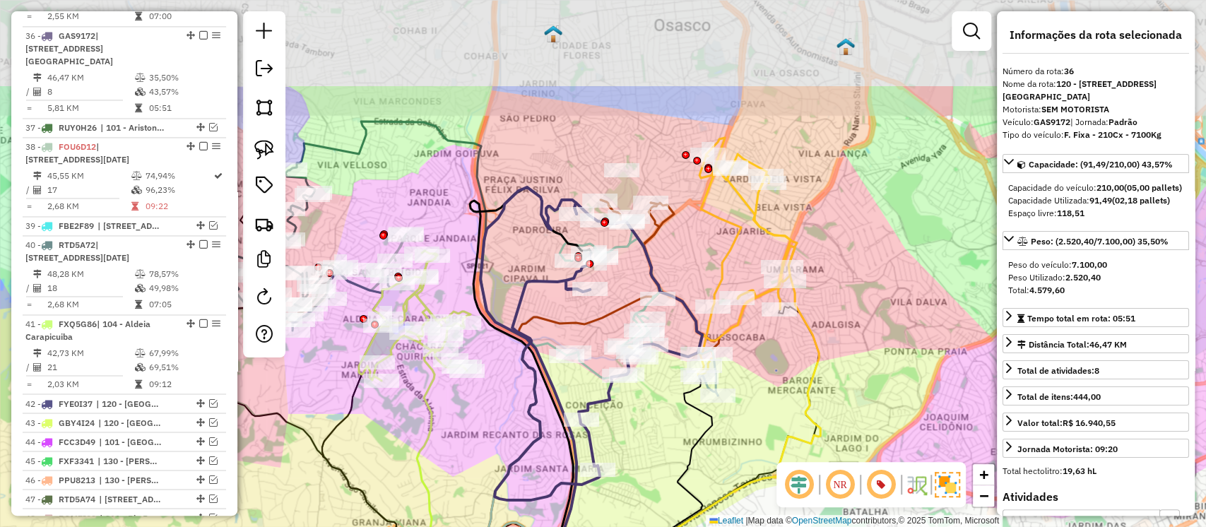
drag, startPoint x: 597, startPoint y: 278, endPoint x: 666, endPoint y: 319, distance: 80.8
click at [633, 403] on div "Janela de atendimento Grade de atendimento Capacidade Transportadoras Veículos …" at bounding box center [603, 263] width 1206 height 527
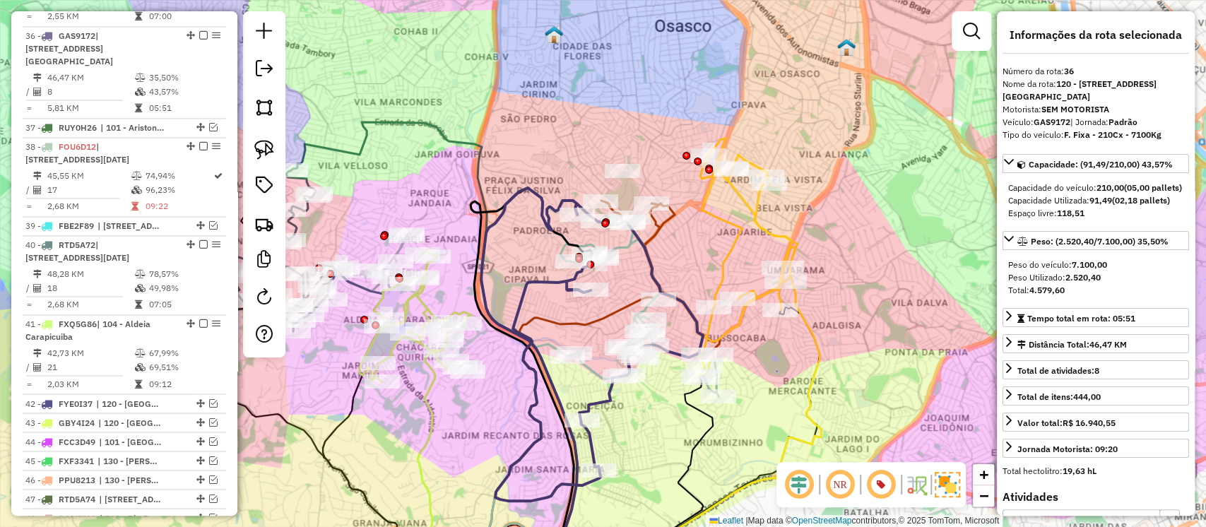
click at [667, 219] on icon at bounding box center [580, 392] width 189 height 377
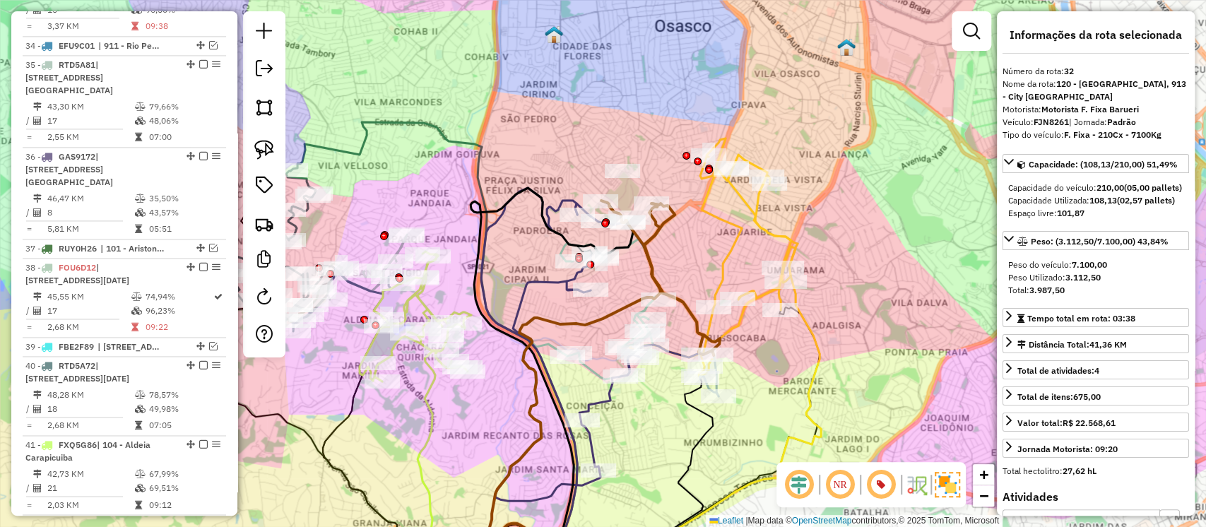
scroll to position [1165, 0]
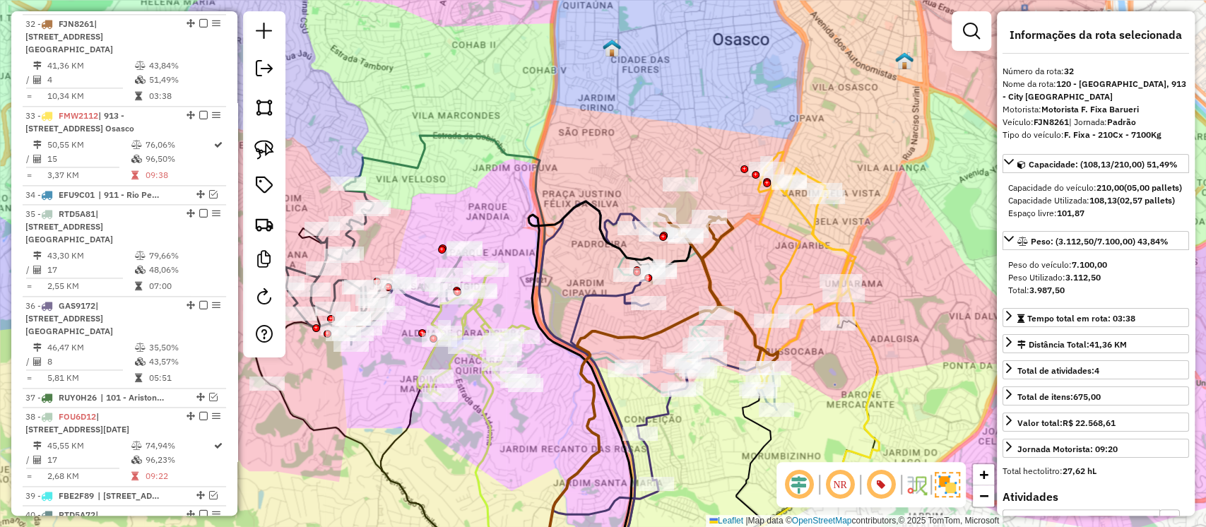
drag, startPoint x: 684, startPoint y: 247, endPoint x: 742, endPoint y: 261, distance: 59.5
click at [742, 261] on div "Janela de atendimento Grade de atendimento Capacidade Transportadoras Veículos …" at bounding box center [603, 263] width 1206 height 527
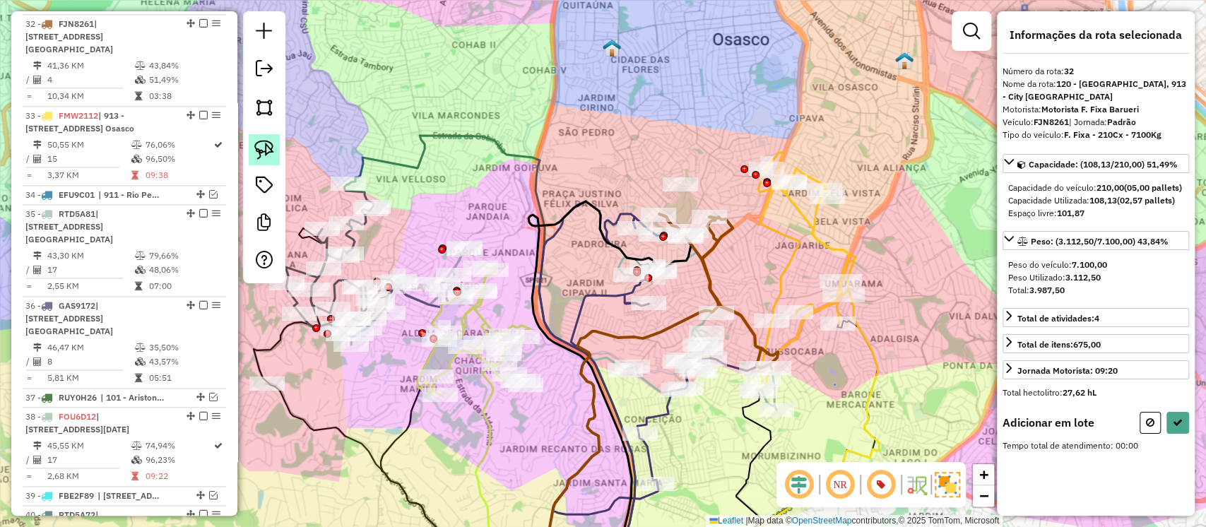
click at [277, 155] on link at bounding box center [264, 149] width 31 height 31
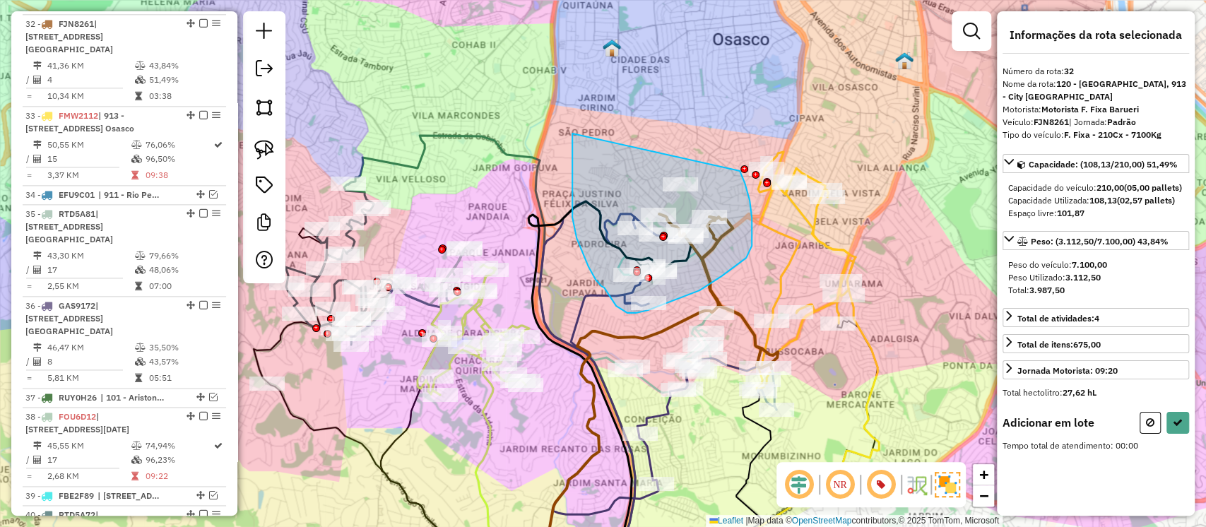
drag, startPoint x: 572, startPoint y: 144, endPoint x: 740, endPoint y: 171, distance: 169.6
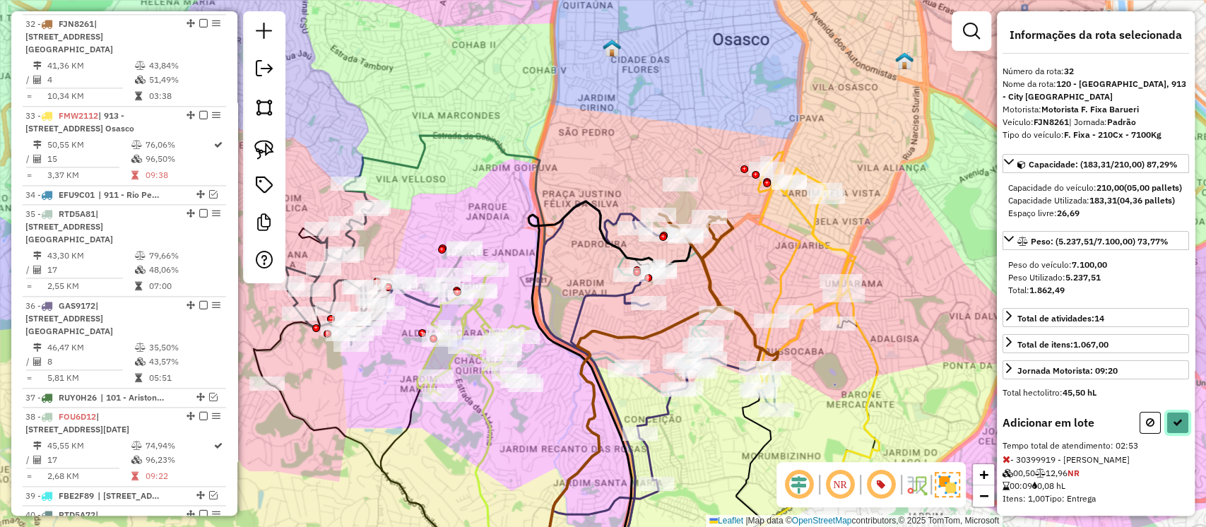
click at [1167, 434] on button at bounding box center [1178, 423] width 23 height 22
select select "**********"
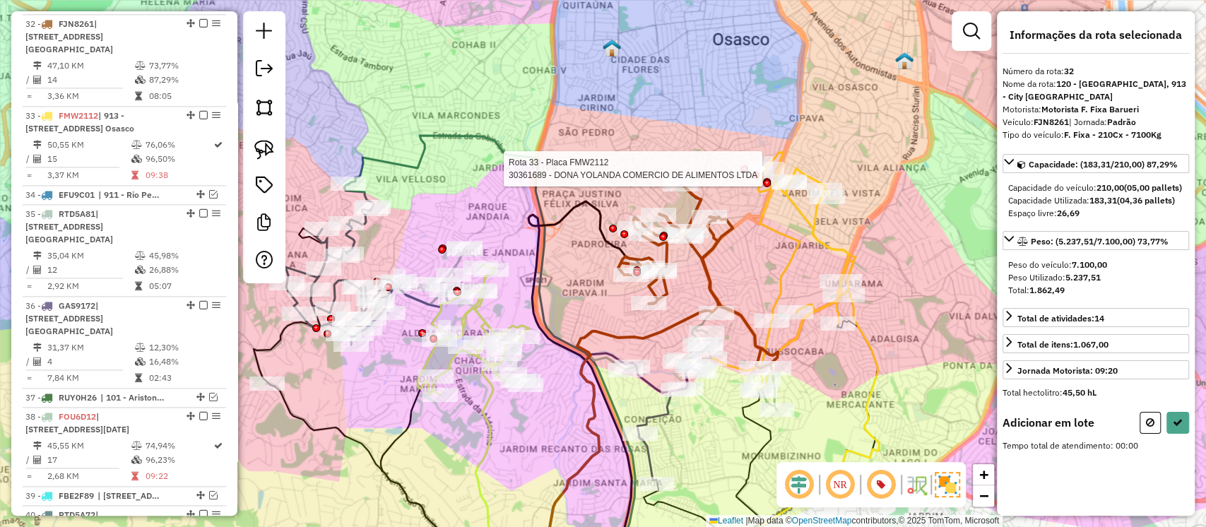
click at [755, 171] on div at bounding box center [756, 175] width 8 height 8
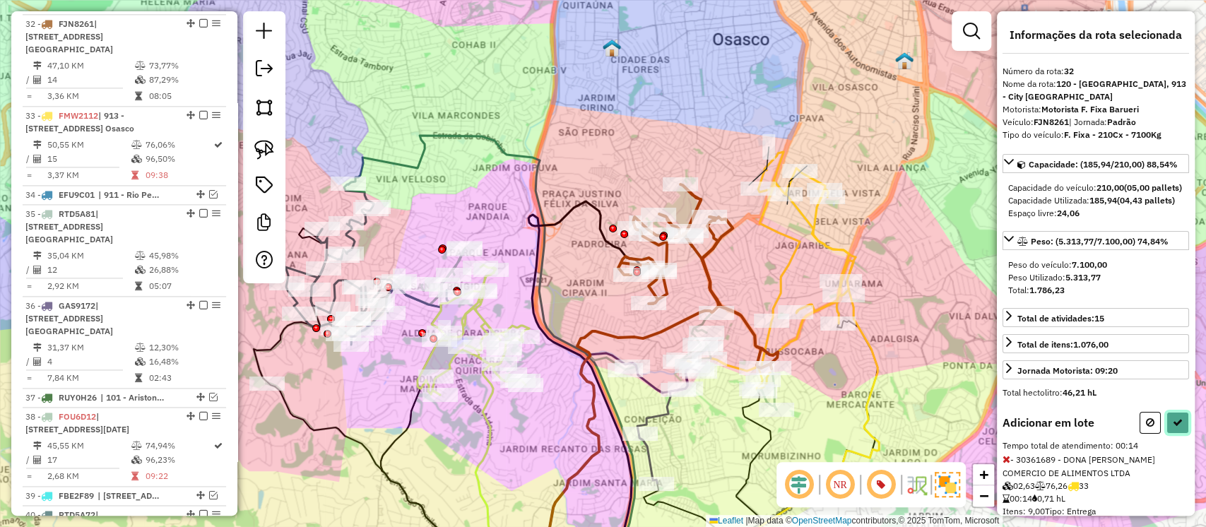
click at [1173, 428] on icon at bounding box center [1178, 423] width 10 height 10
select select "**********"
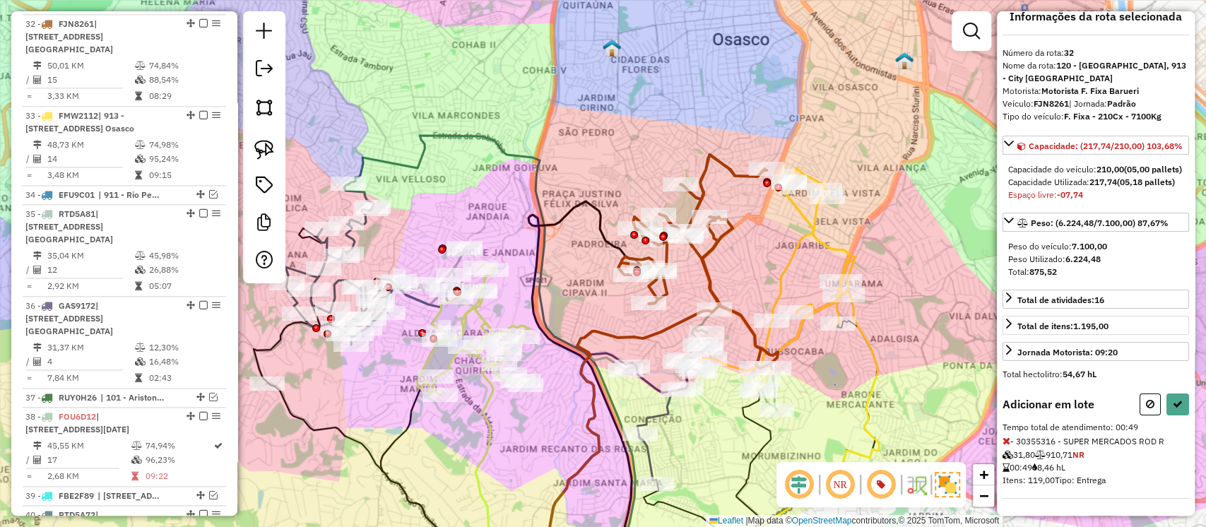
scroll to position [54, 0]
click at [1008, 437] on icon at bounding box center [1007, 441] width 8 height 10
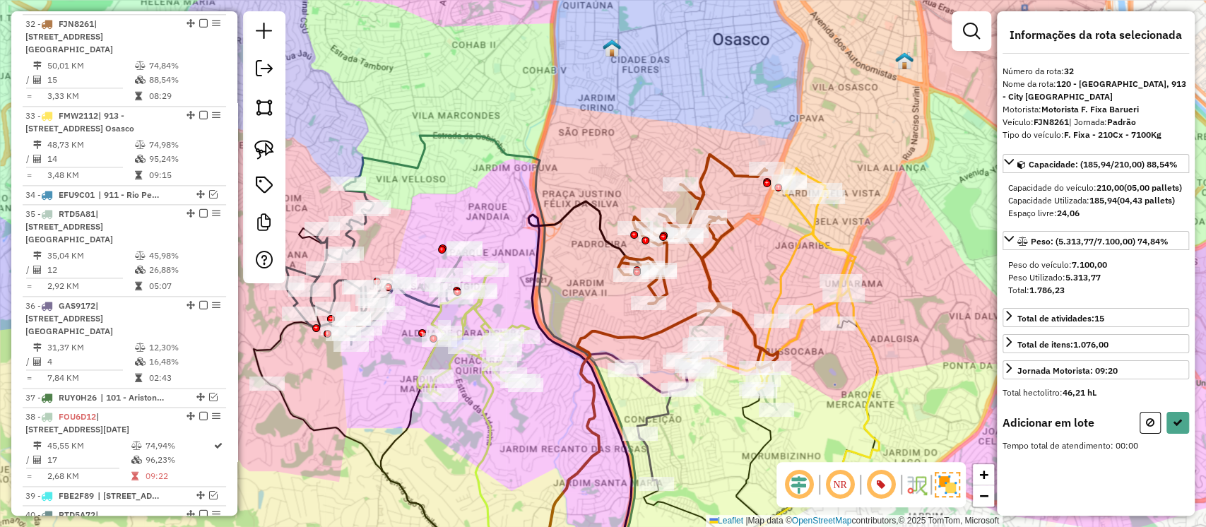
click at [1153, 430] on button at bounding box center [1150, 423] width 21 height 22
select select "**********"
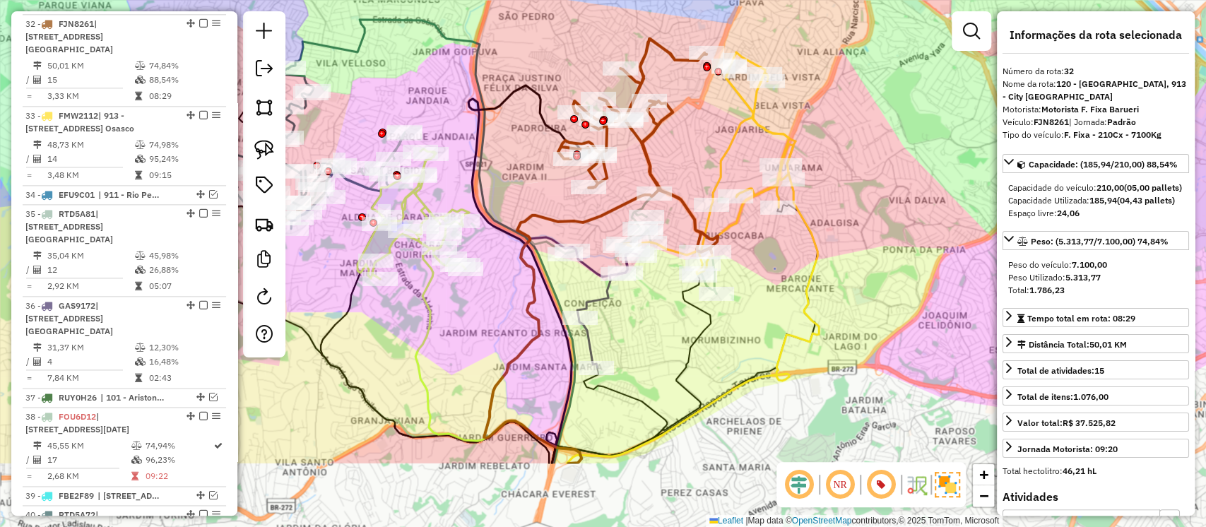
drag, startPoint x: 748, startPoint y: 233, endPoint x: 703, endPoint y: 144, distance: 99.6
click at [696, 131] on div "Janela de atendimento Grade de atendimento Capacidade Transportadoras Veículos …" at bounding box center [603, 263] width 1206 height 527
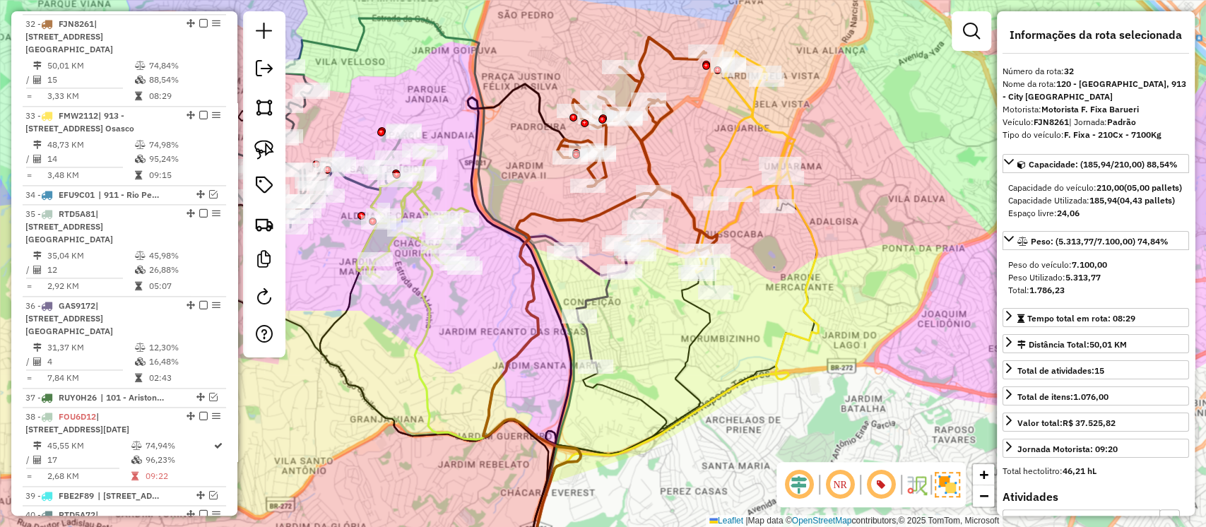
click at [758, 111] on icon at bounding box center [708, 162] width 170 height 222
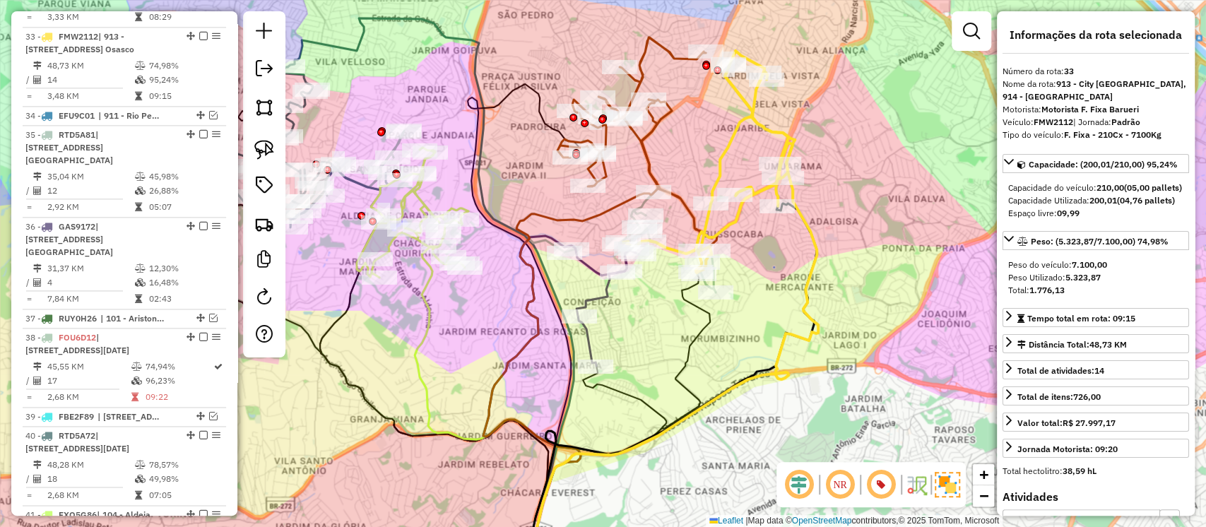
click at [669, 52] on icon at bounding box center [638, 144] width 160 height 214
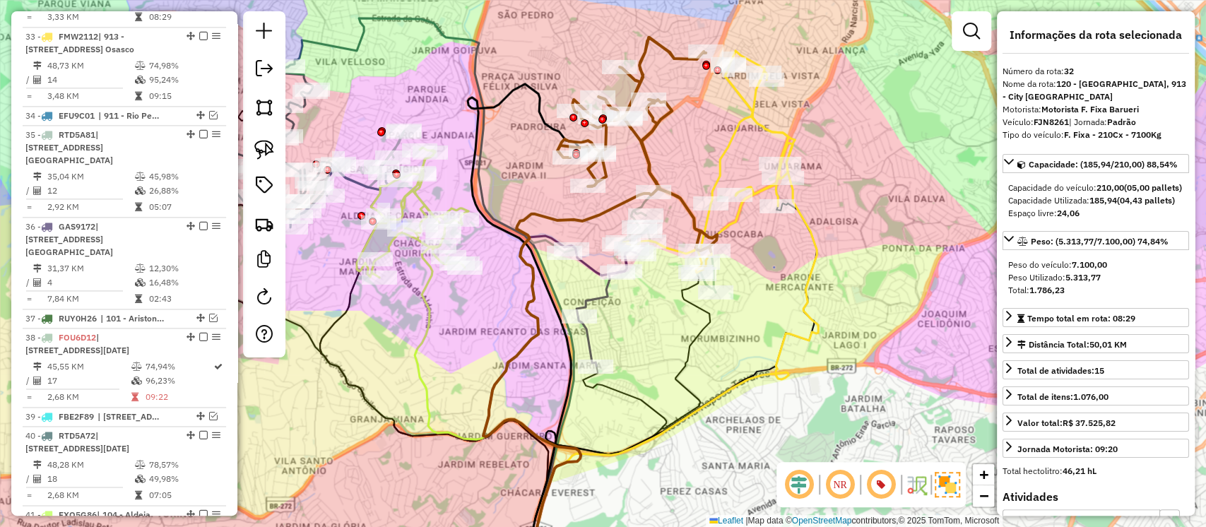
scroll to position [1165, 0]
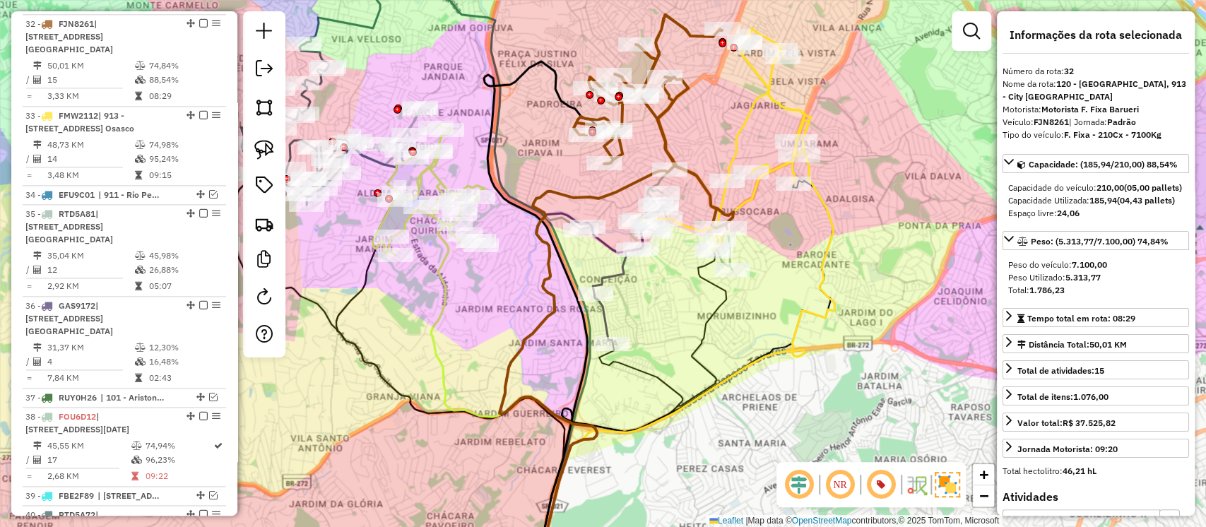
drag, startPoint x: 690, startPoint y: 122, endPoint x: 711, endPoint y: 93, distance: 36.5
click at [711, 93] on div "Janela de atendimento Grade de atendimento Capacidade Transportadoras Veículos …" at bounding box center [603, 263] width 1206 height 527
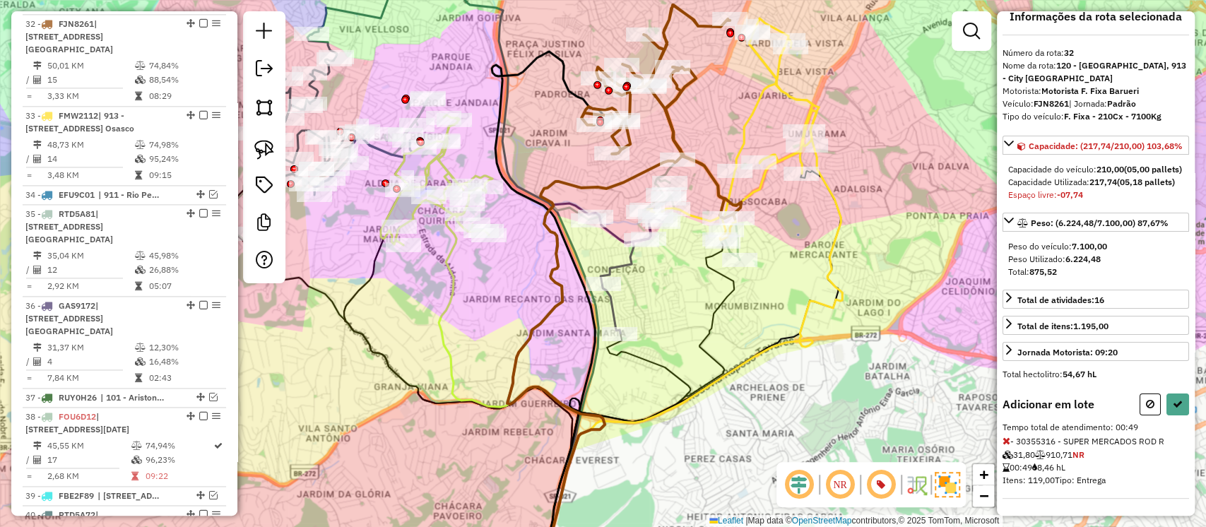
scroll to position [54, 0]
click at [1008, 440] on icon at bounding box center [1007, 441] width 8 height 10
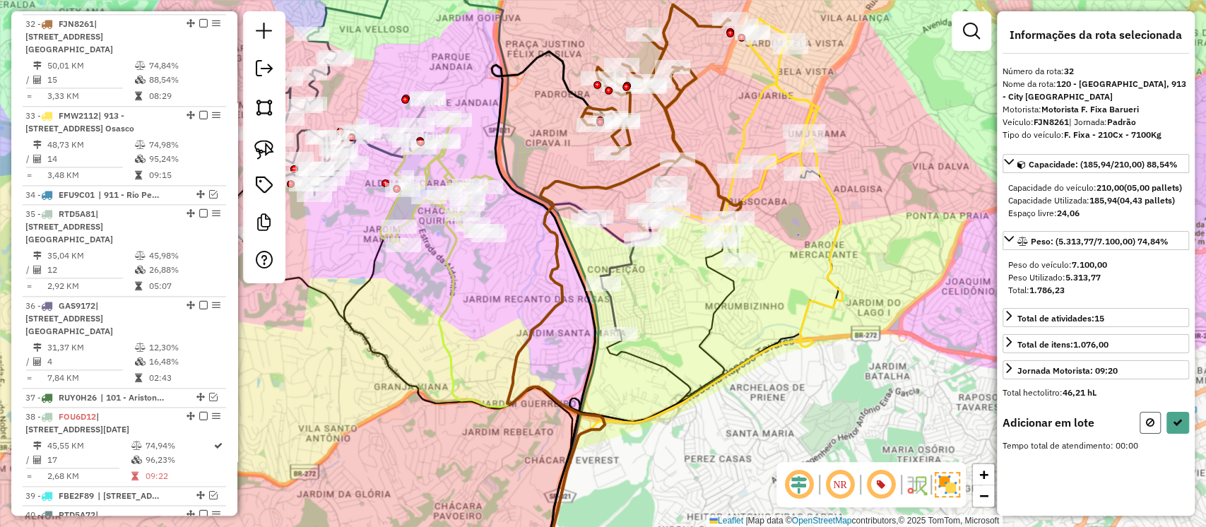
click at [1151, 428] on icon at bounding box center [1150, 423] width 8 height 10
select select "**********"
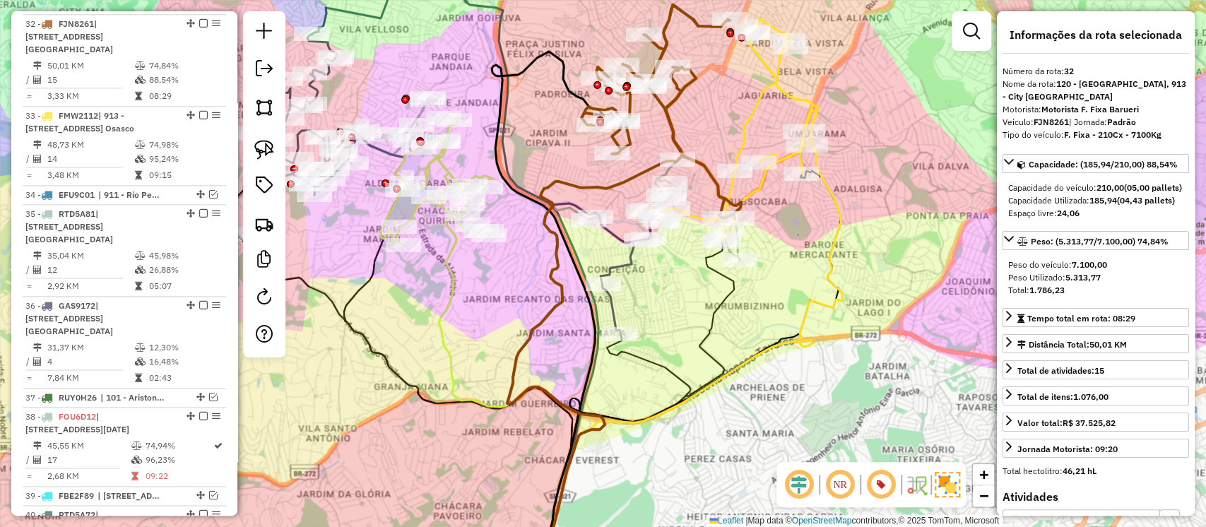
click at [785, 85] on icon at bounding box center [732, 129] width 170 height 222
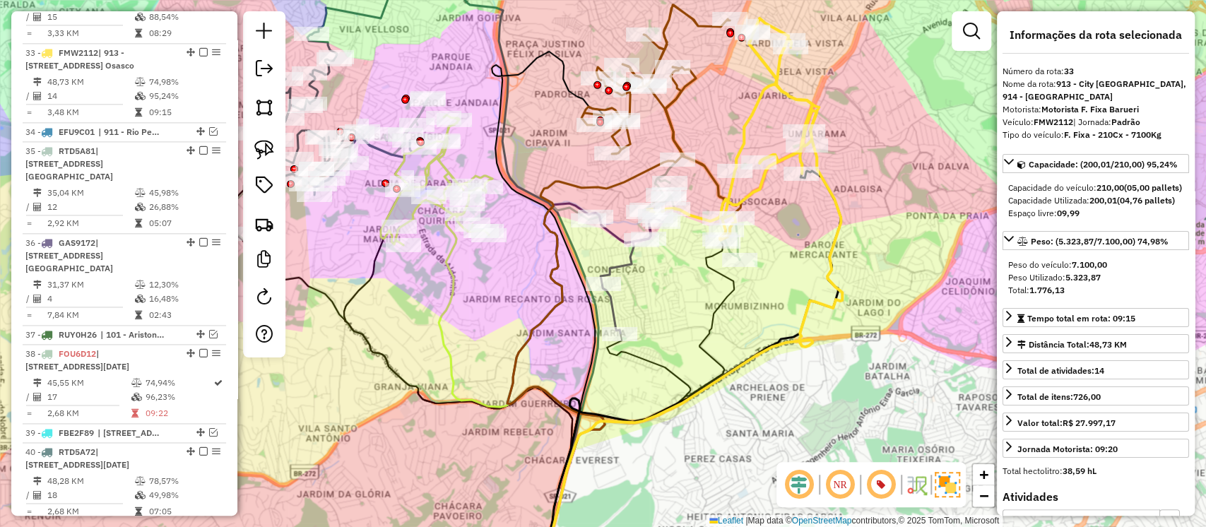
scroll to position [1245, 0]
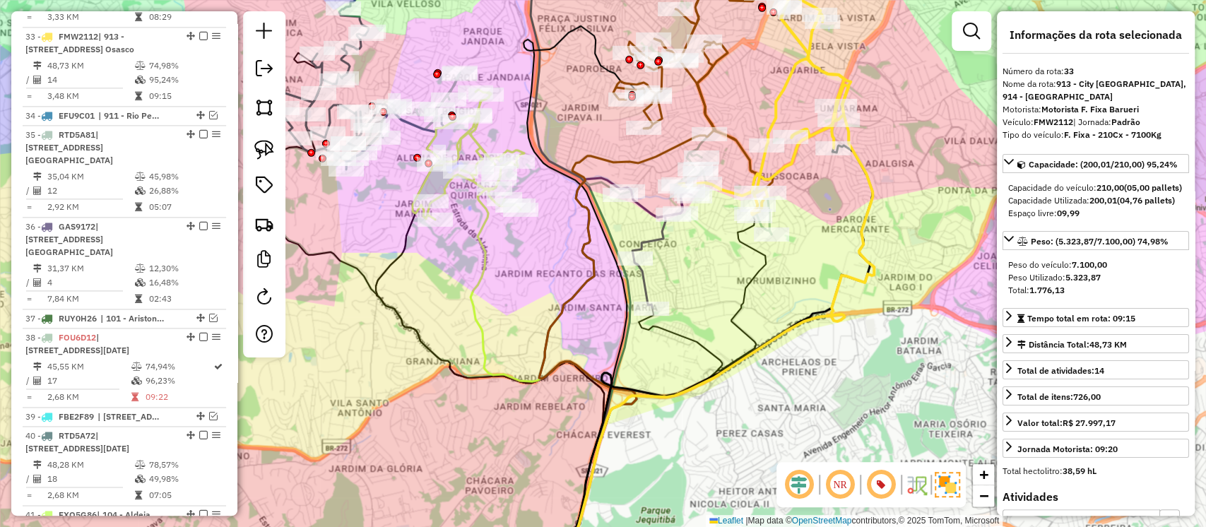
drag, startPoint x: 799, startPoint y: 241, endPoint x: 831, endPoint y: 216, distance: 40.7
click at [831, 216] on div "Janela de atendimento Grade de atendimento Capacidade Transportadoras Veículos …" at bounding box center [603, 263] width 1206 height 527
click at [645, 280] on icon at bounding box center [662, 250] width 59 height 116
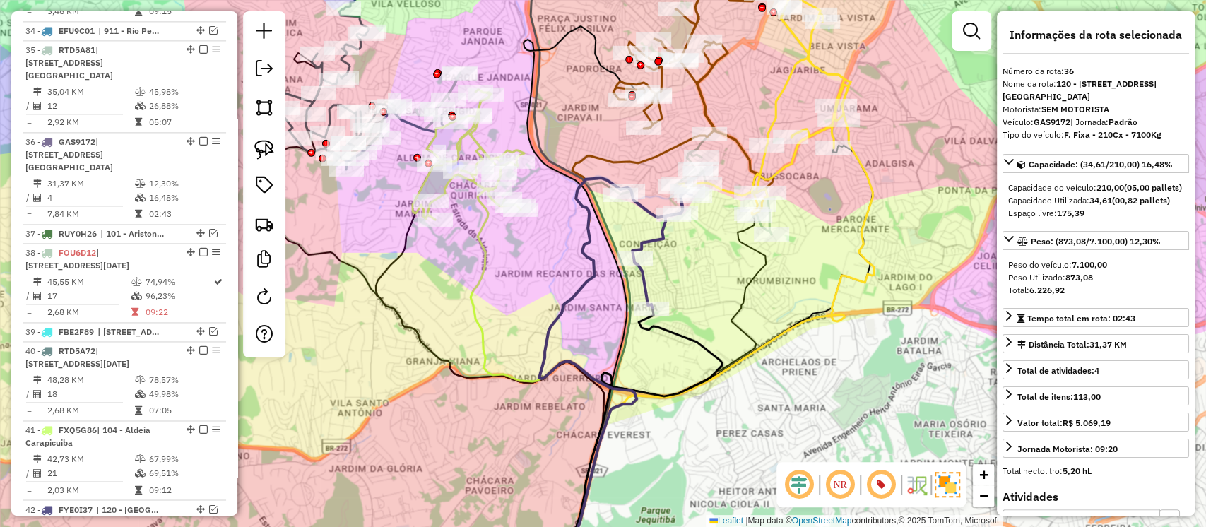
scroll to position [1435, 0]
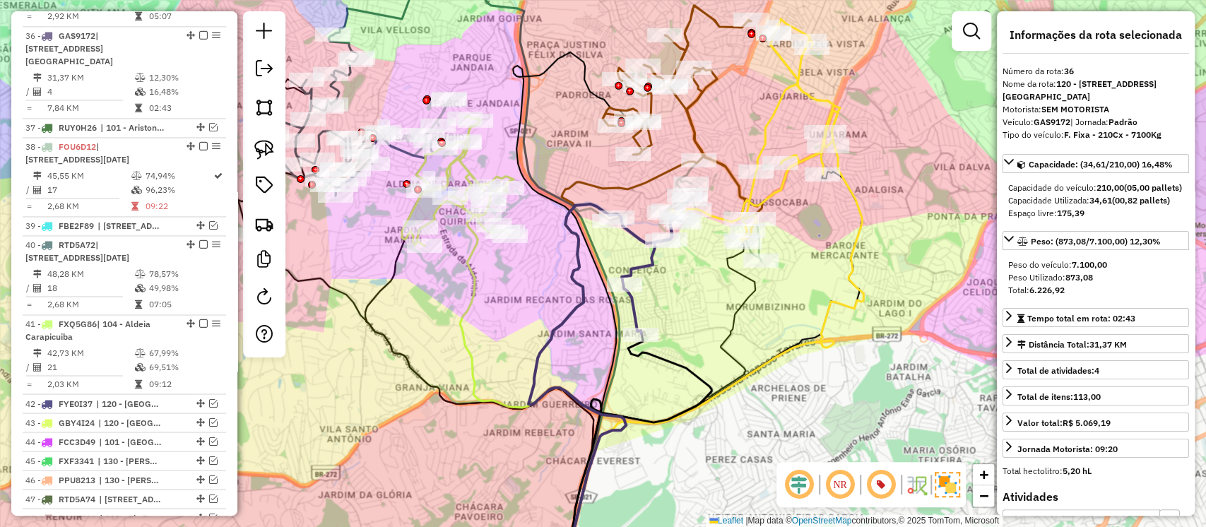
drag, startPoint x: 702, startPoint y: 265, endPoint x: 691, endPoint y: 291, distance: 28.2
click at [691, 291] on div "Janela de atendimento Grade de atendimento Capacidade Transportadoras Veículos …" at bounding box center [603, 263] width 1206 height 527
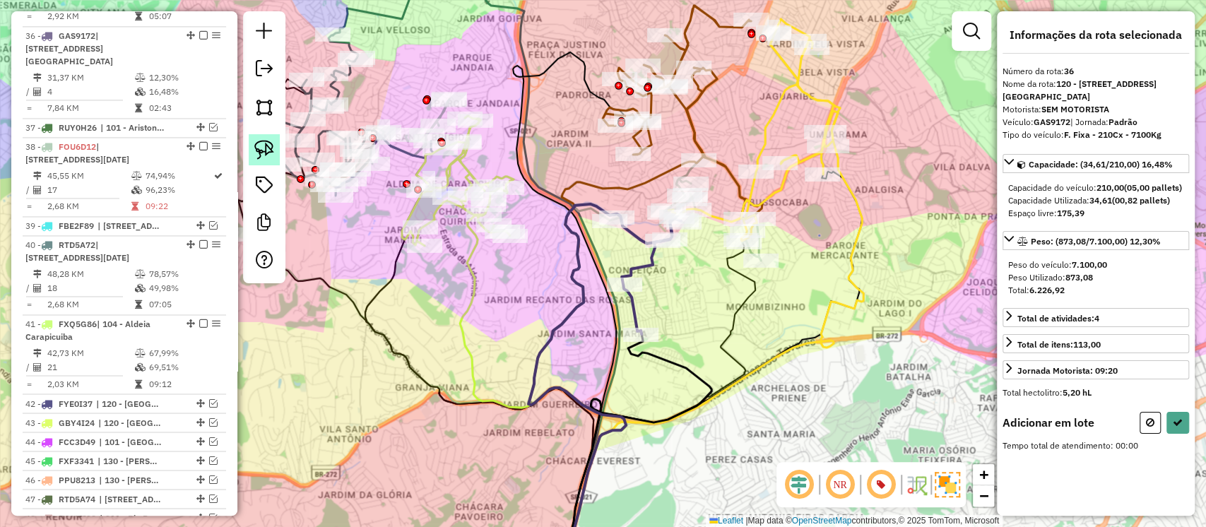
click at [259, 147] on img at bounding box center [264, 150] width 20 height 20
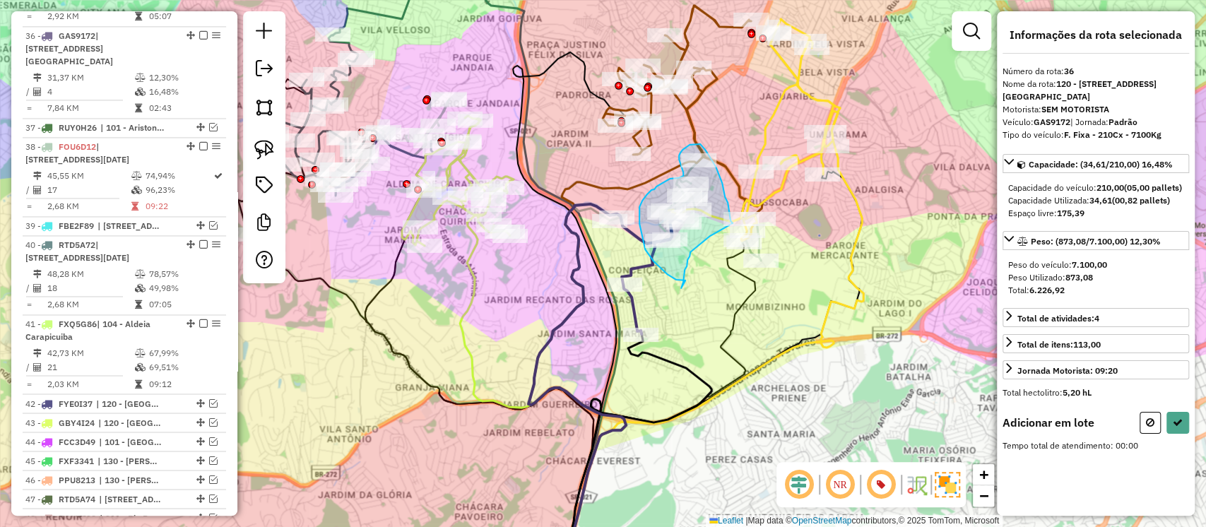
drag, startPoint x: 686, startPoint y: 281, endPoint x: 681, endPoint y: 288, distance: 8.9
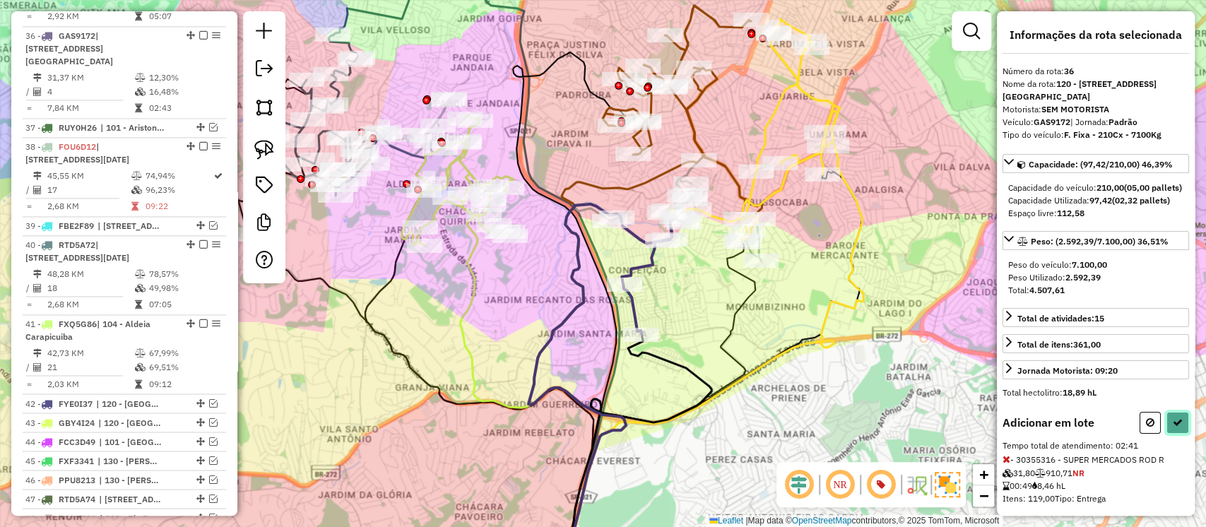
click at [1174, 428] on icon at bounding box center [1178, 423] width 10 height 10
select select "**********"
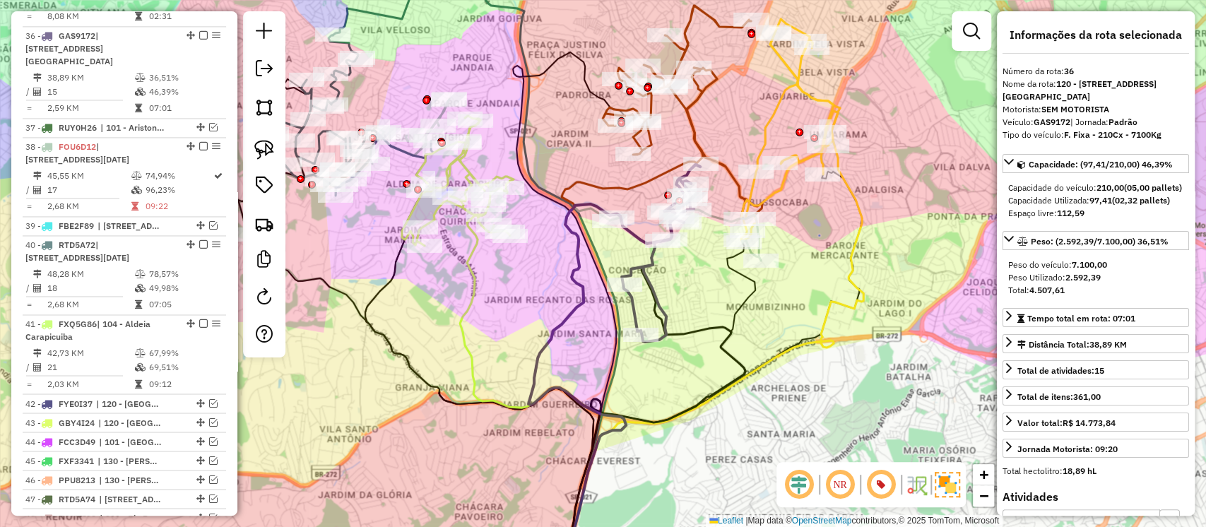
click at [656, 264] on icon at bounding box center [661, 253] width 78 height 177
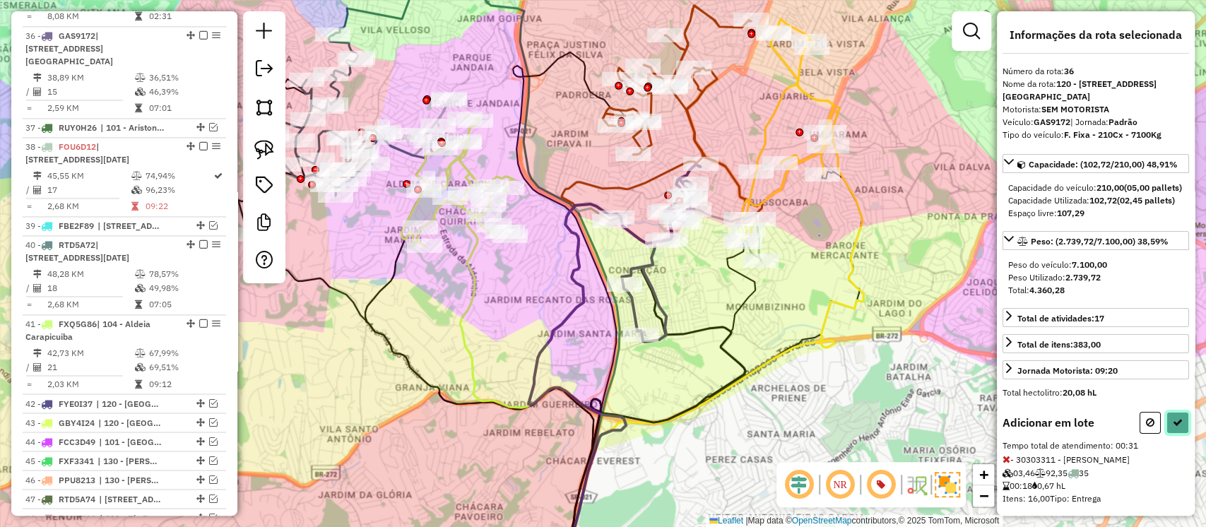
click at [1173, 428] on icon at bounding box center [1178, 423] width 10 height 10
select select "**********"
click at [1173, 428] on icon at bounding box center [1178, 423] width 10 height 10
select select "**********"
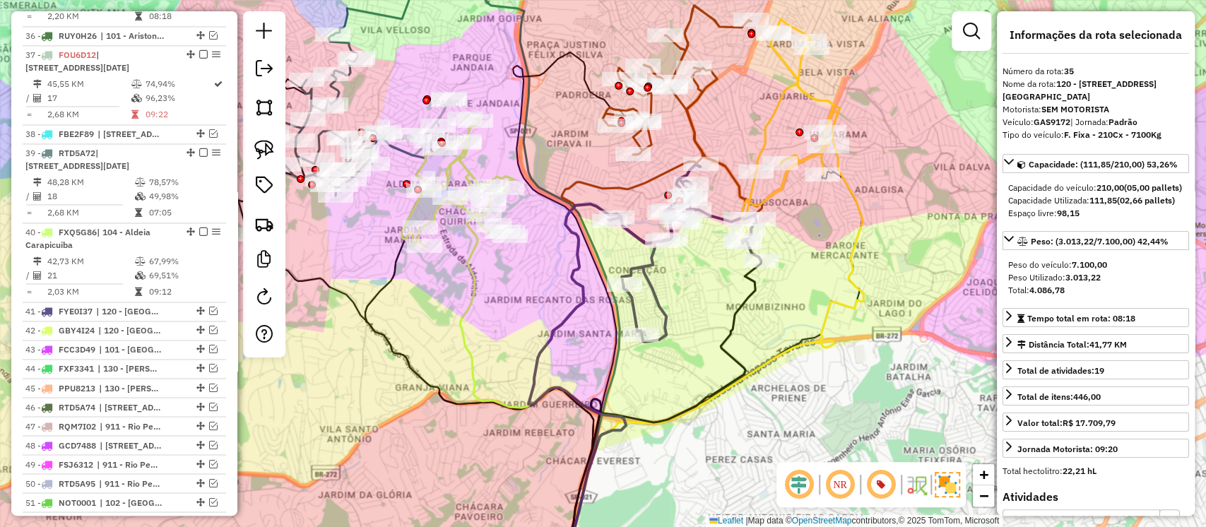
click at [769, 122] on icon at bounding box center [789, 130] width 97 height 222
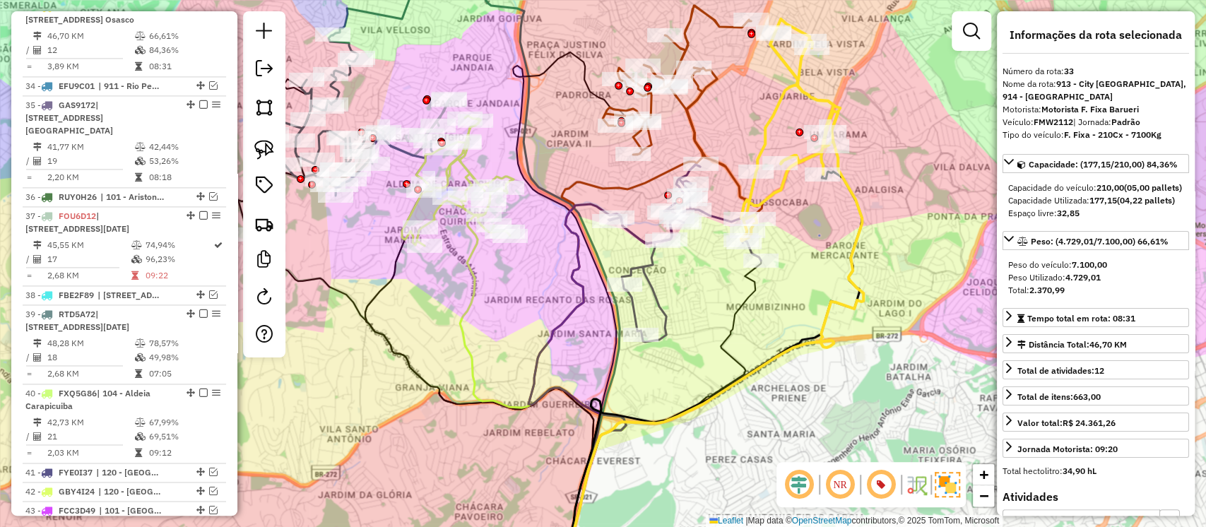
scroll to position [1245, 0]
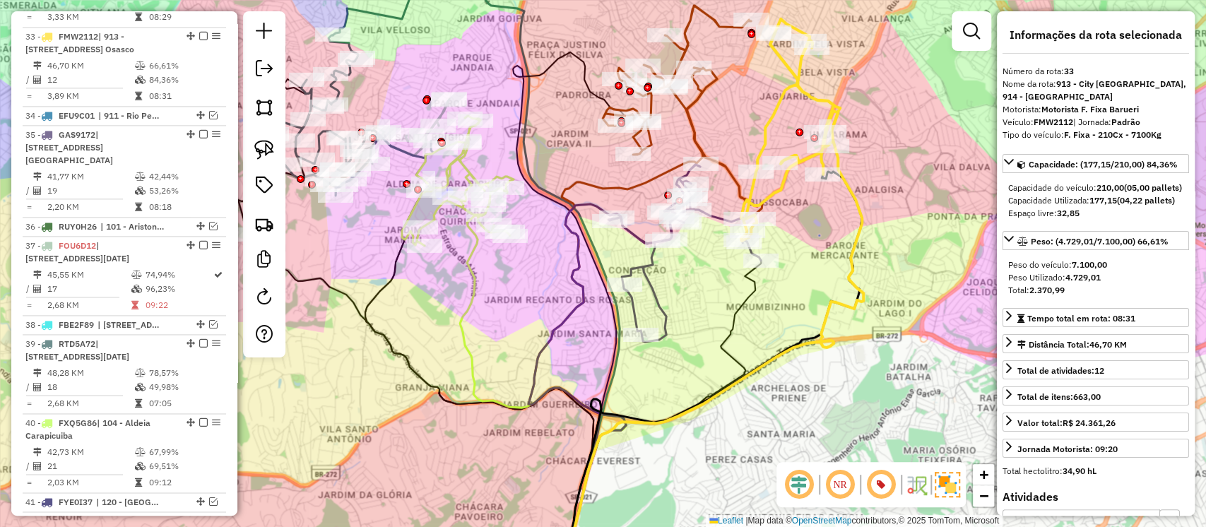
click at [684, 47] on icon at bounding box center [683, 113] width 160 height 214
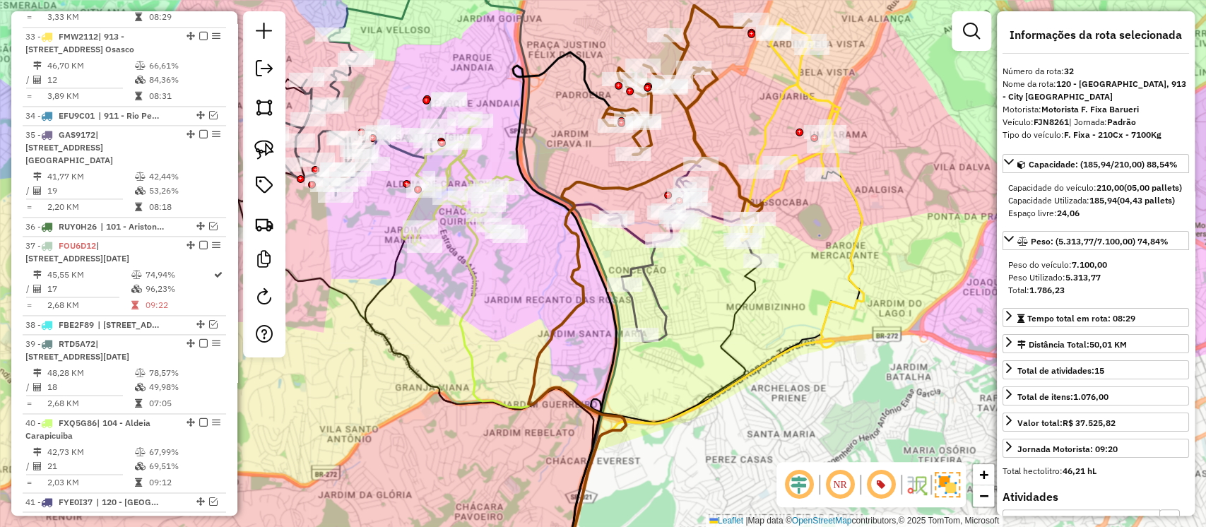
scroll to position [1165, 0]
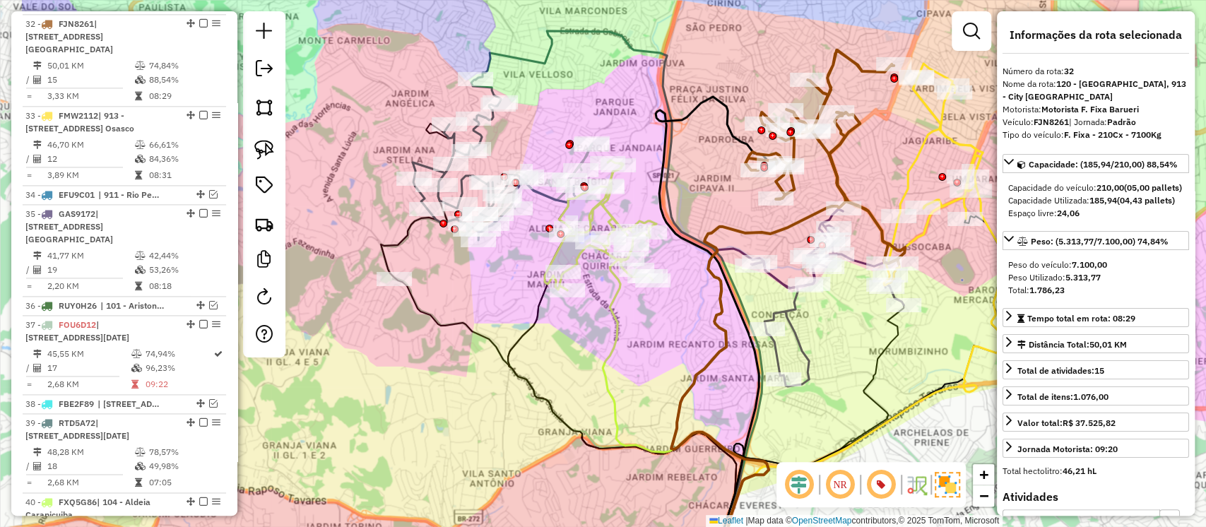
drag, startPoint x: 697, startPoint y: 302, endPoint x: 840, endPoint y: 346, distance: 149.5
click at [840, 346] on div "Janela de atendimento Grade de atendimento Capacidade Transportadoras Veículos …" at bounding box center [603, 263] width 1206 height 527
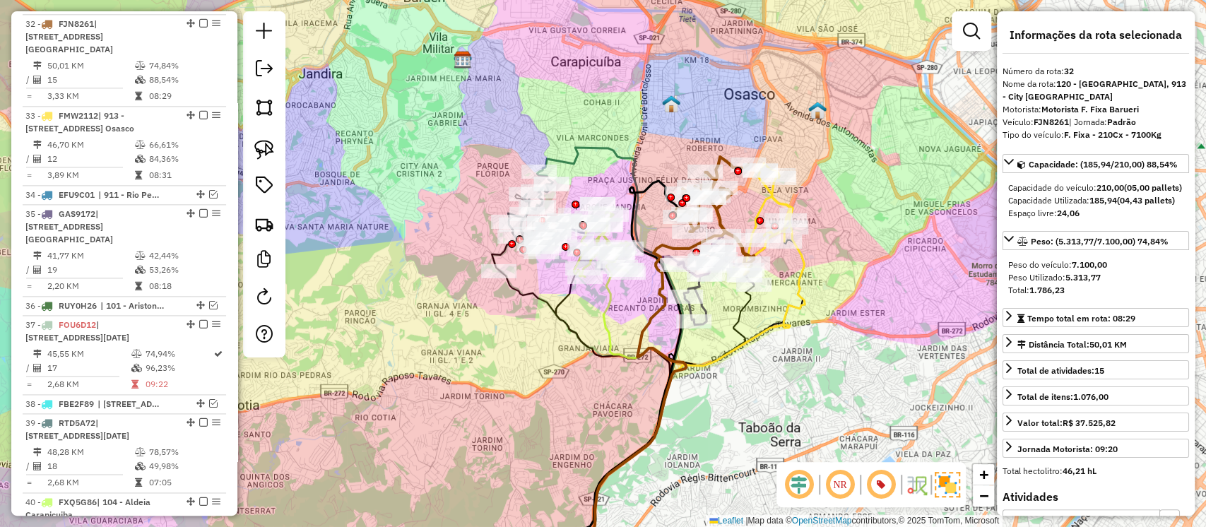
click at [854, 246] on div "Janela de atendimento Grade de atendimento Capacidade Transportadoras Veículos …" at bounding box center [603, 263] width 1206 height 527
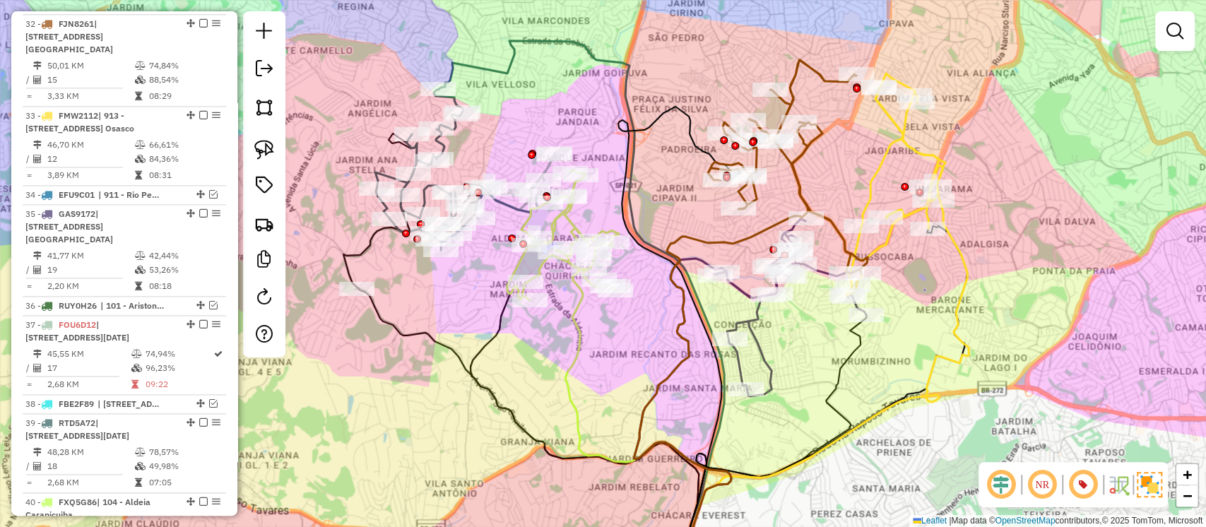
drag, startPoint x: 900, startPoint y: 157, endPoint x: 811, endPoint y: 167, distance: 89.7
click at [811, 167] on div "Janela de atendimento Grade de atendimento Capacidade Transportadoras Veículos …" at bounding box center [603, 263] width 1206 height 527
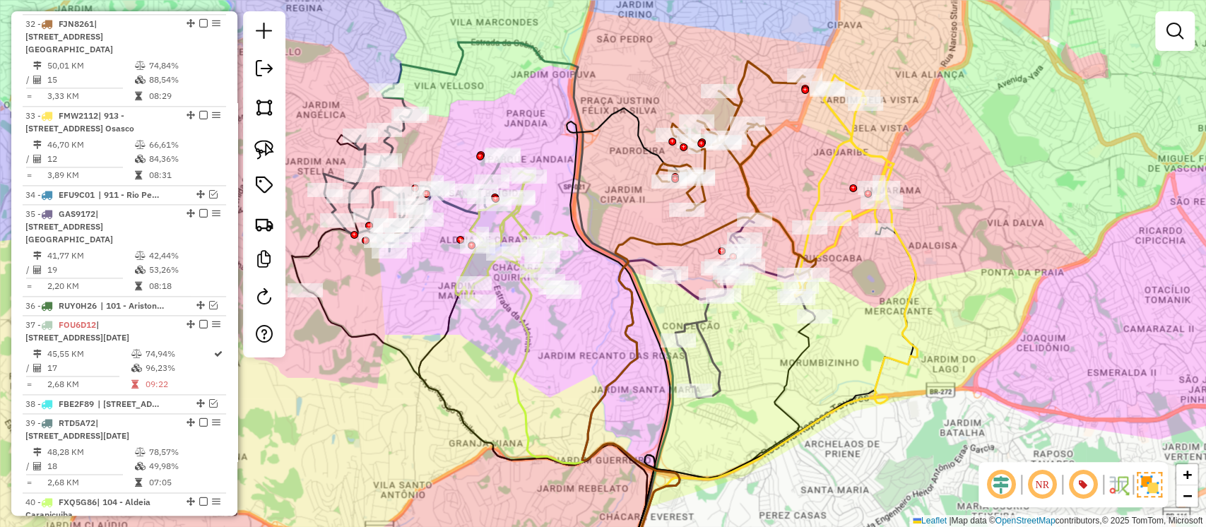
click at [826, 178] on icon at bounding box center [843, 186] width 97 height 222
select select "**********"
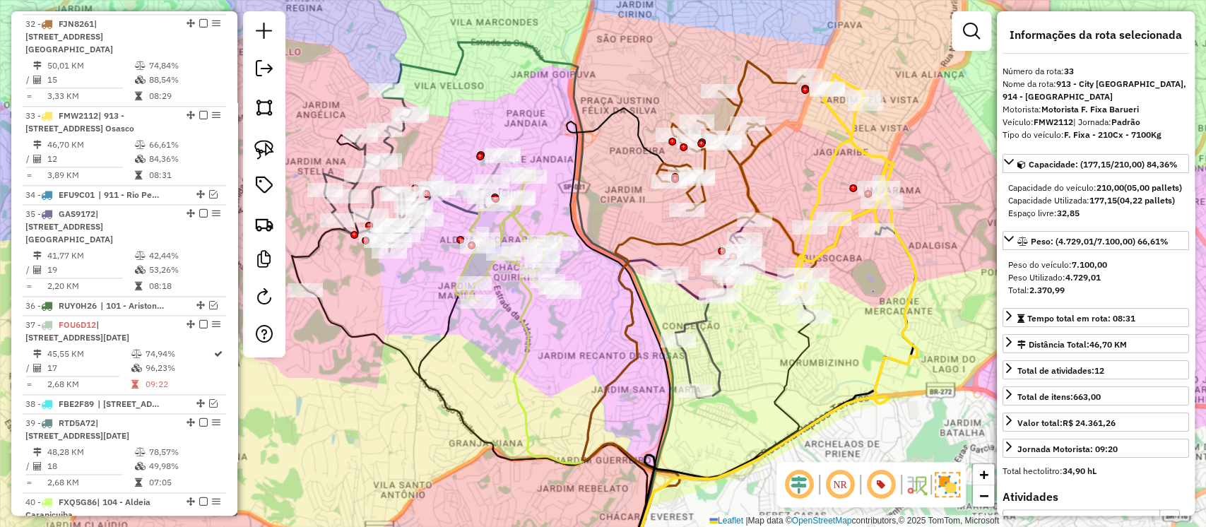
scroll to position [1245, 0]
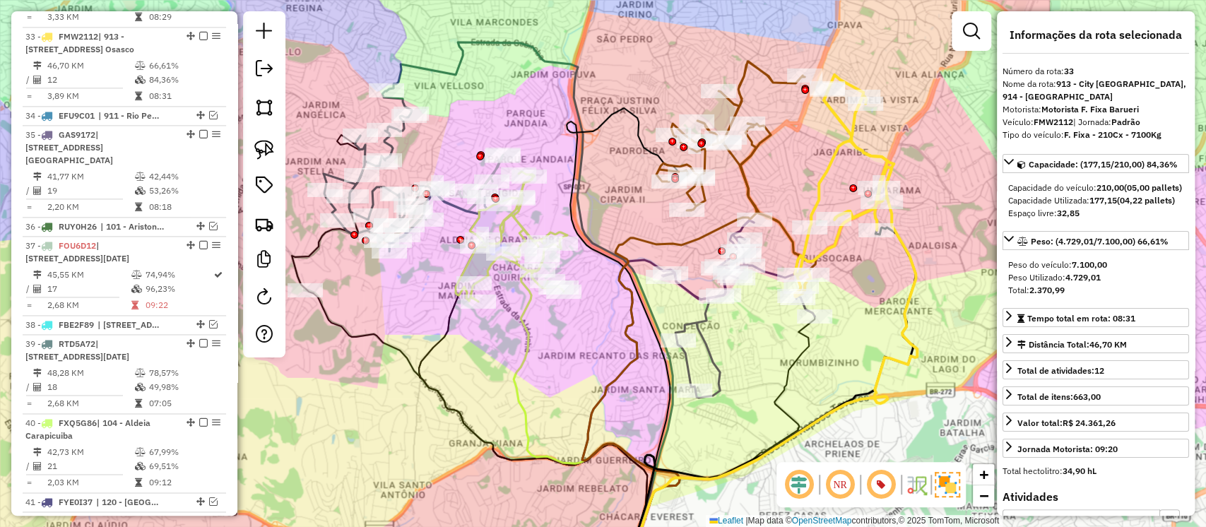
click at [770, 270] on icon at bounding box center [738, 308] width 153 height 177
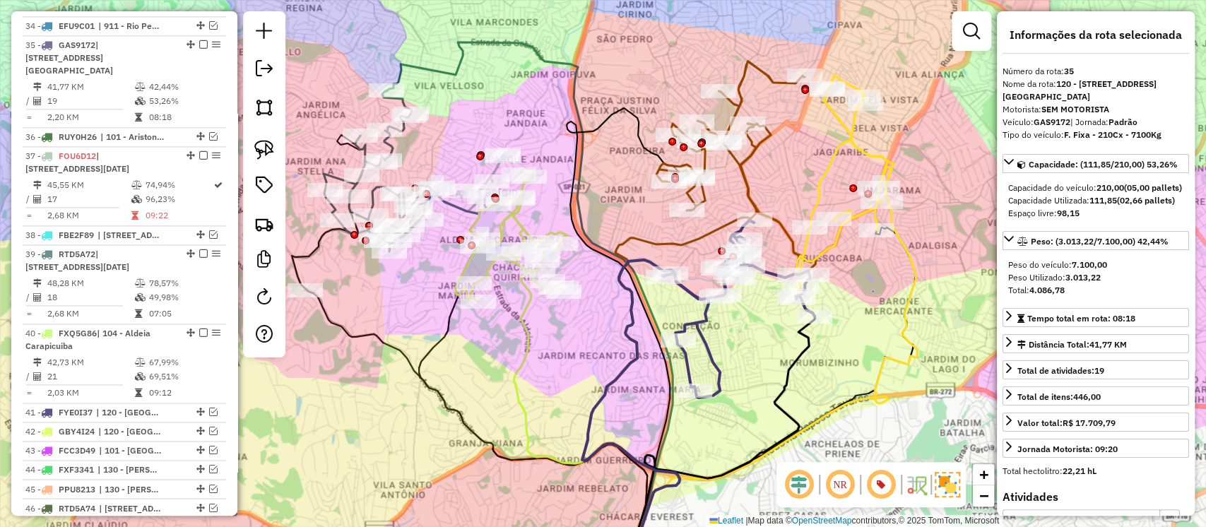
scroll to position [1343, 0]
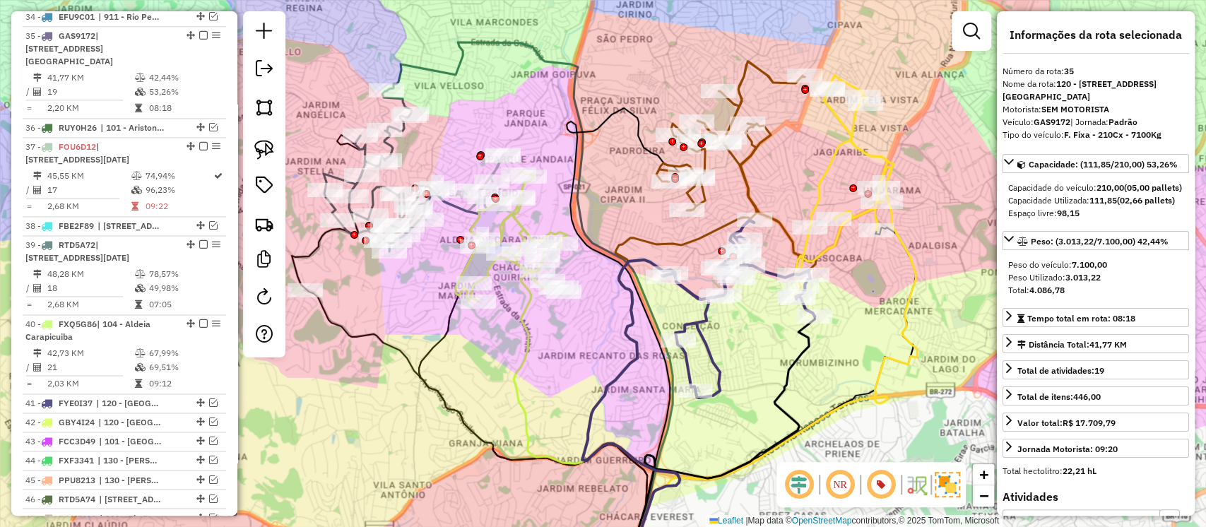
click at [746, 164] on icon at bounding box center [737, 168] width 160 height 214
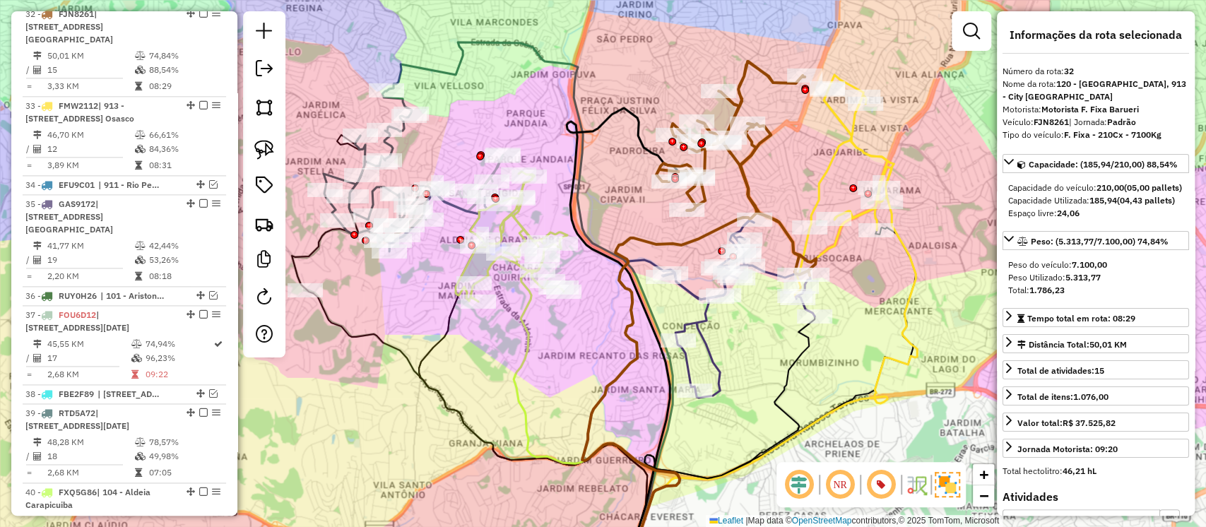
scroll to position [1165, 0]
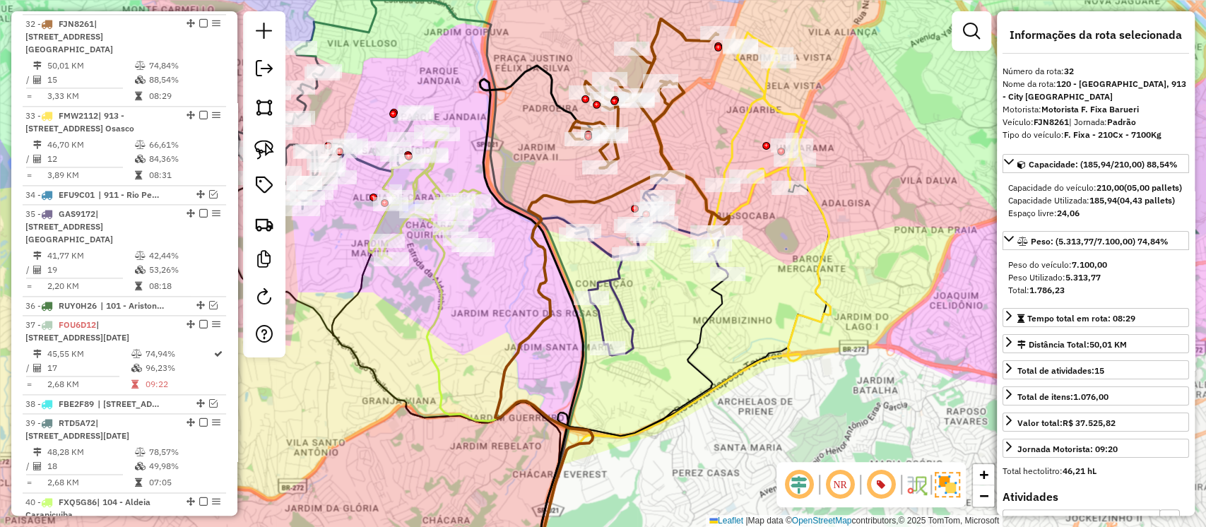
drag, startPoint x: 736, startPoint y: 166, endPoint x: 681, endPoint y: 134, distance: 63.4
click at [681, 134] on div "Janela de atendimento Grade de atendimento Capacidade Transportadoras Veículos …" at bounding box center [603, 263] width 1206 height 527
click at [678, 230] on icon at bounding box center [651, 266] width 153 height 177
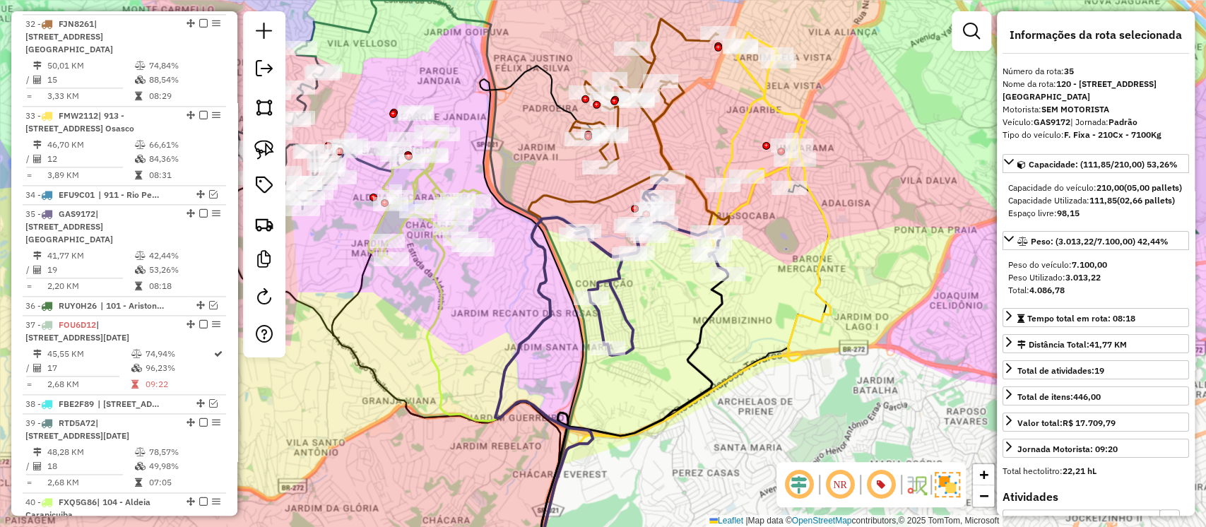
scroll to position [1343, 0]
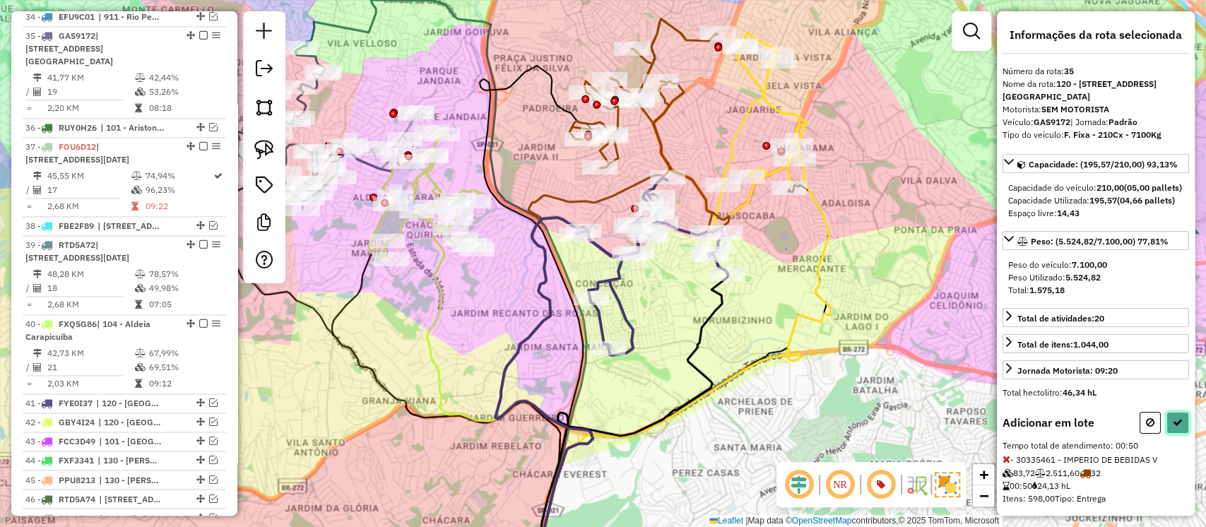
click at [1175, 428] on icon at bounding box center [1178, 423] width 10 height 10
select select "**********"
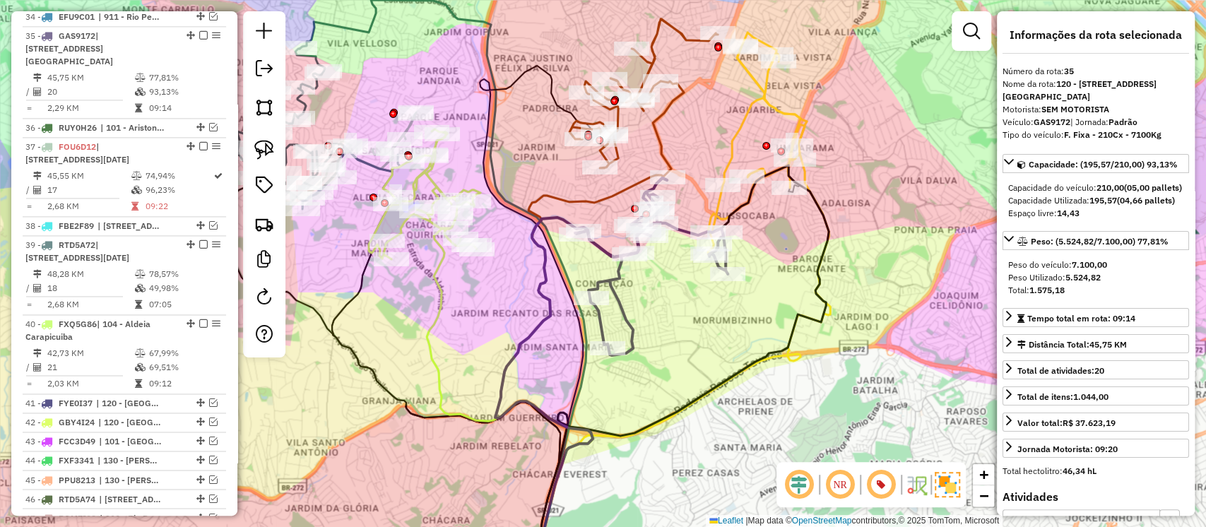
click at [741, 121] on icon at bounding box center [756, 144] width 97 height 222
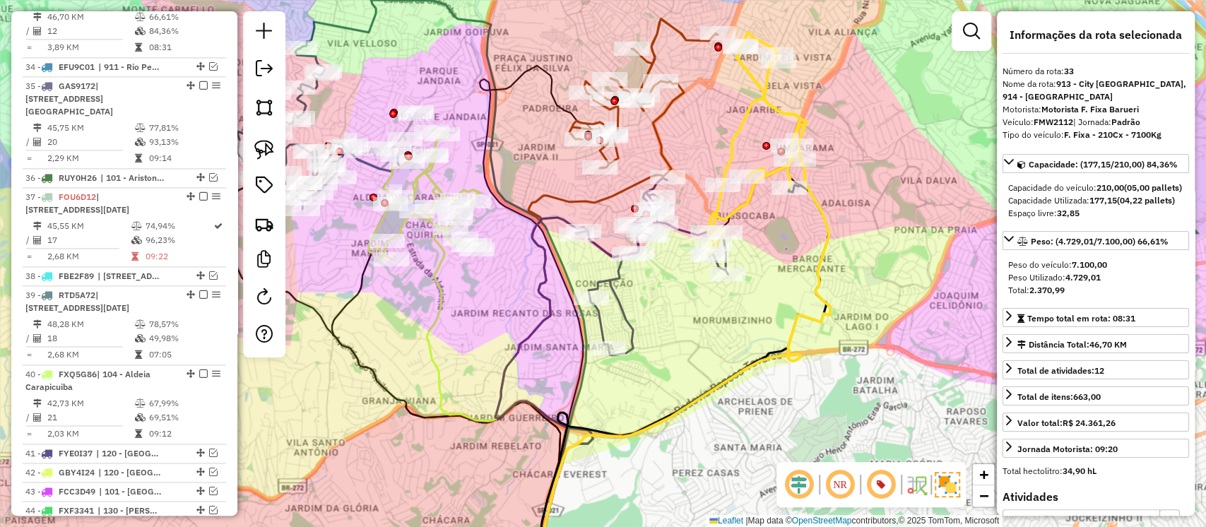
scroll to position [1245, 0]
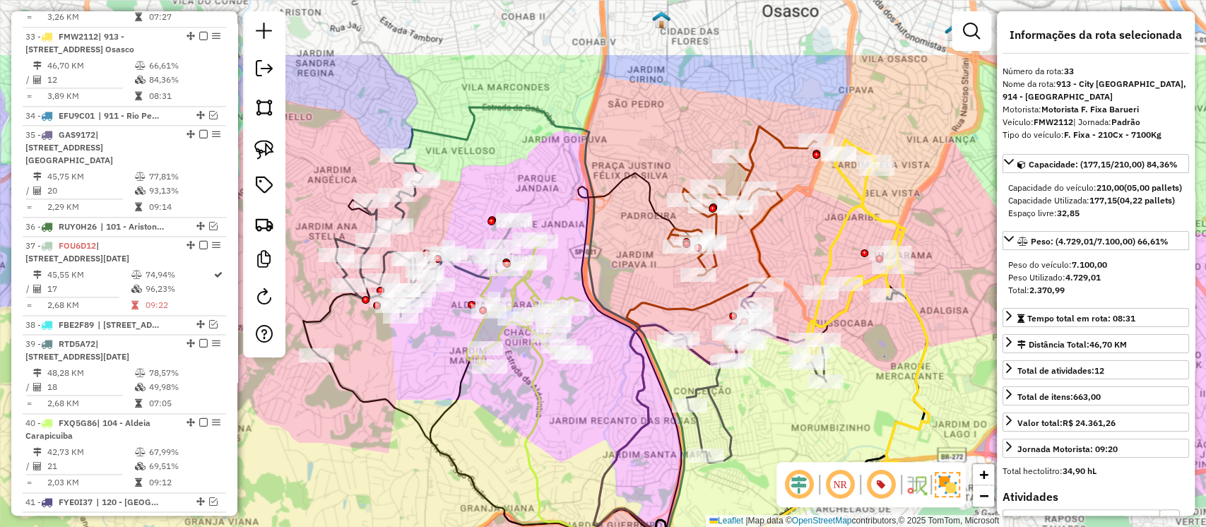
drag, startPoint x: 759, startPoint y: 133, endPoint x: 861, endPoint y: 243, distance: 150.0
click at [861, 243] on div "Rota 33 - Placa FMW2112 30340499 - HIRANT SANAZAR POINT Janela de atendimento G…" at bounding box center [603, 263] width 1206 height 527
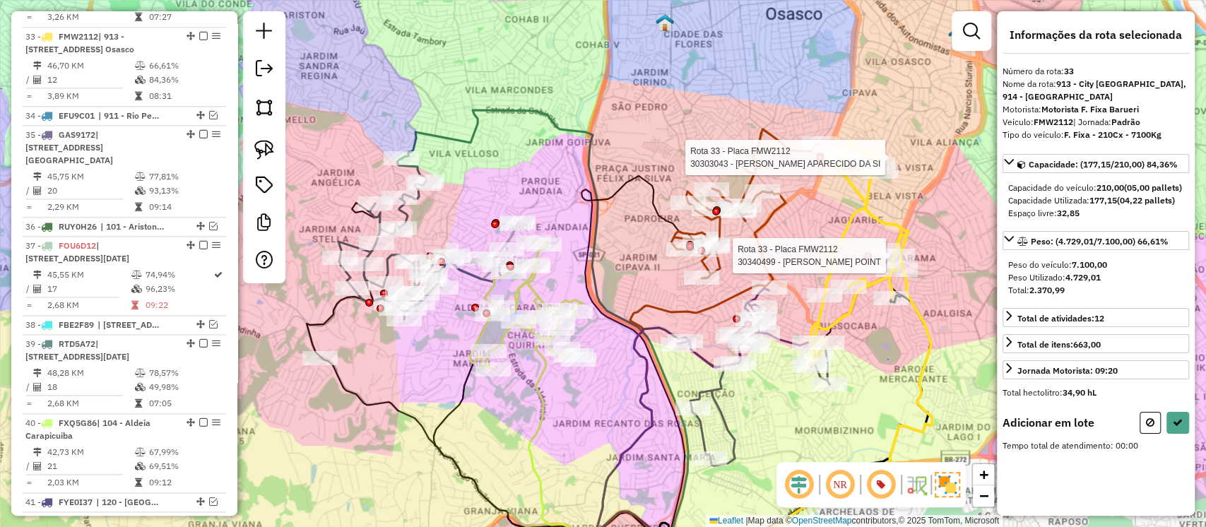
click at [821, 154] on div at bounding box center [820, 158] width 8 height 8
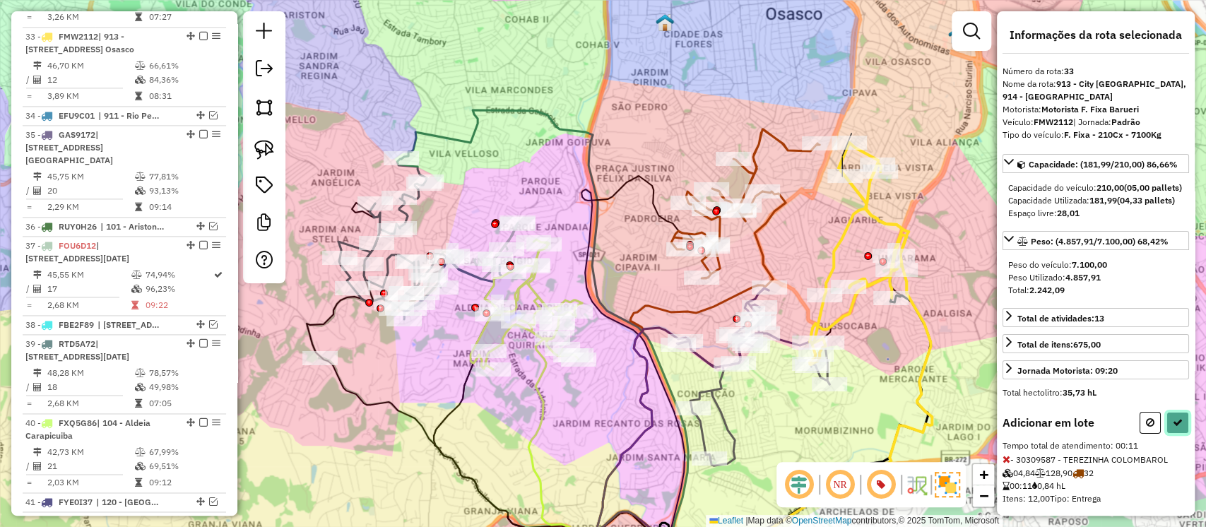
click at [1175, 428] on icon at bounding box center [1178, 423] width 10 height 10
select select "**********"
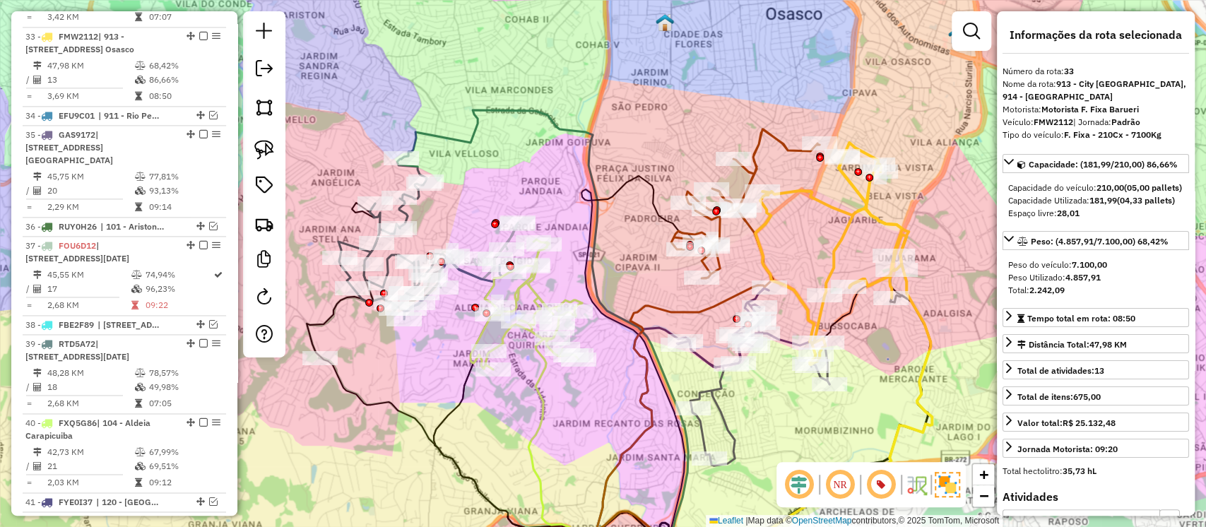
click at [859, 197] on icon at bounding box center [830, 254] width 151 height 222
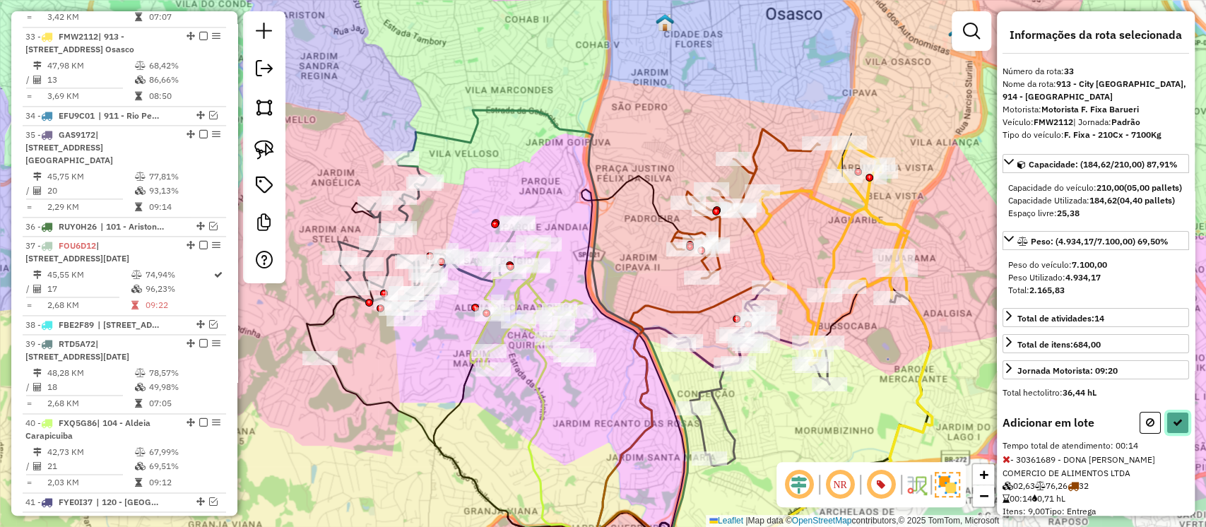
click at [1173, 428] on icon at bounding box center [1178, 423] width 10 height 10
select select "**********"
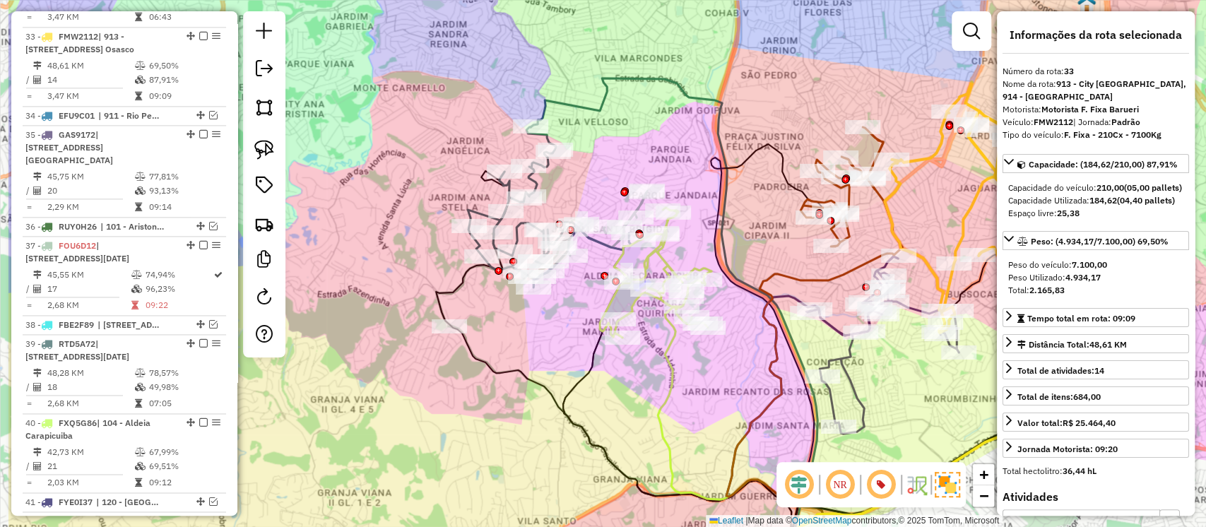
drag, startPoint x: 866, startPoint y: 223, endPoint x: 972, endPoint y: 197, distance: 109.0
click at [972, 197] on div "Janela de atendimento Grade de atendimento Capacidade Transportadoras Veículos …" at bounding box center [603, 263] width 1206 height 527
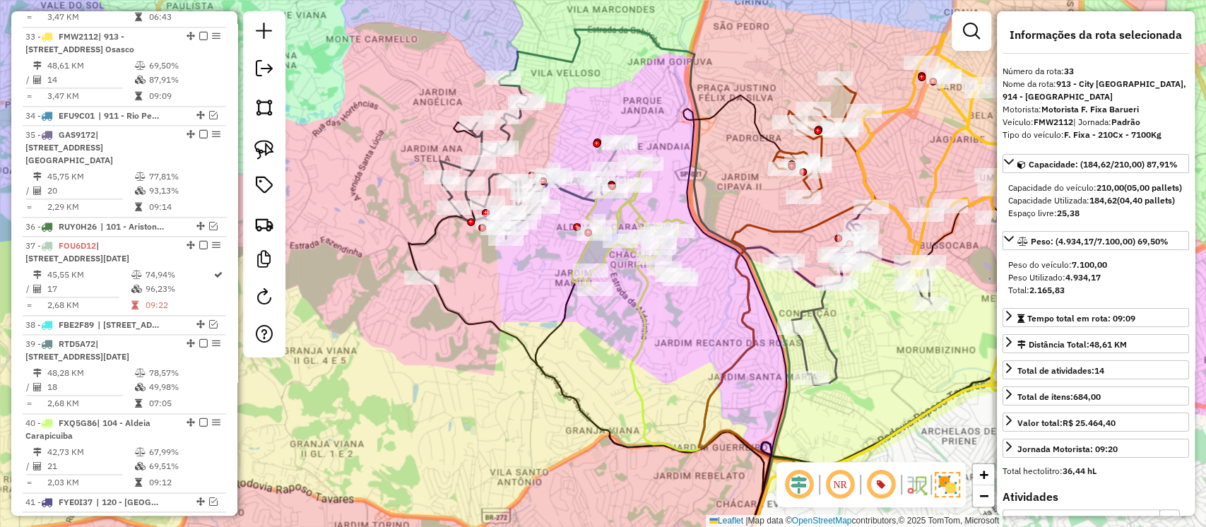
drag, startPoint x: 811, startPoint y: 240, endPoint x: 810, endPoint y: 254, distance: 13.4
click at [808, 238] on div "Janela de atendimento Grade de atendimento Capacidade Transportadoras Veículos …" at bounding box center [603, 263] width 1206 height 527
click at [820, 316] on icon at bounding box center [855, 295] width 153 height 177
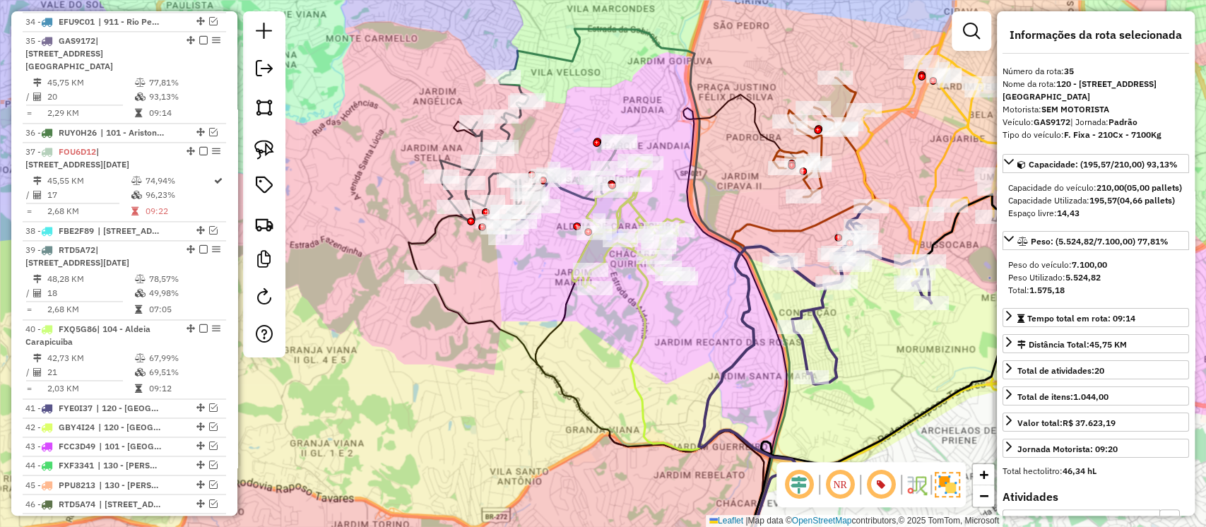
scroll to position [1343, 0]
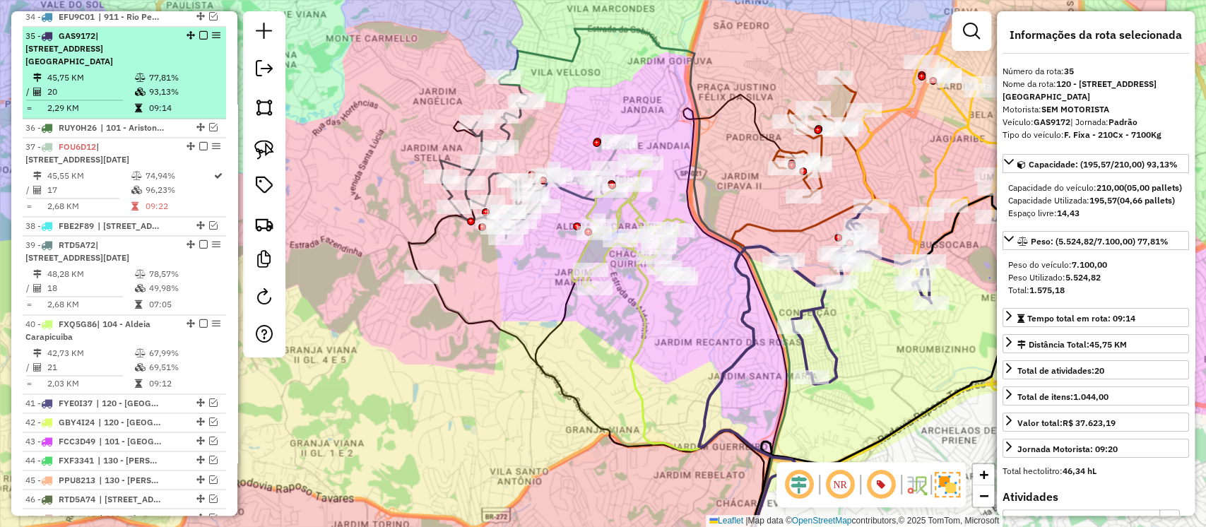
click at [199, 31] on em at bounding box center [203, 35] width 8 height 8
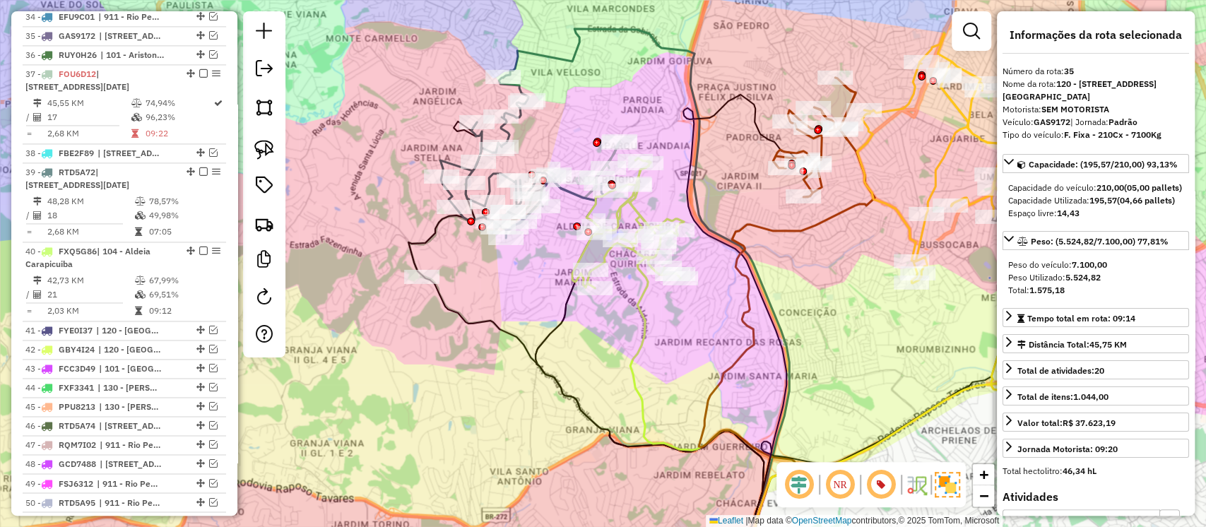
click at [891, 205] on icon at bounding box center [932, 158] width 151 height 251
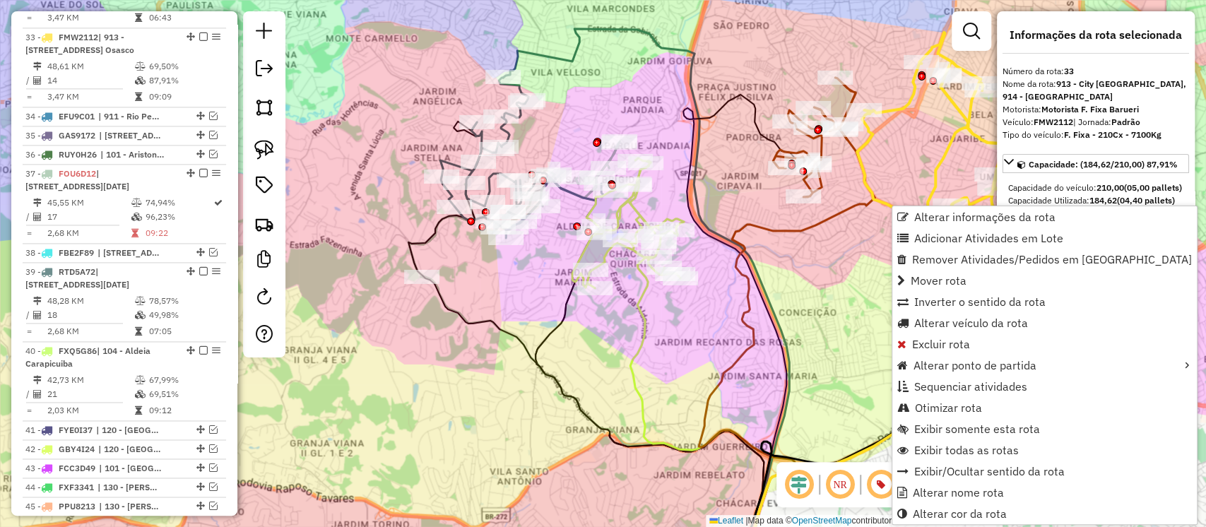
scroll to position [1245, 0]
click at [951, 408] on span "Otimizar rota" at bounding box center [948, 407] width 67 height 11
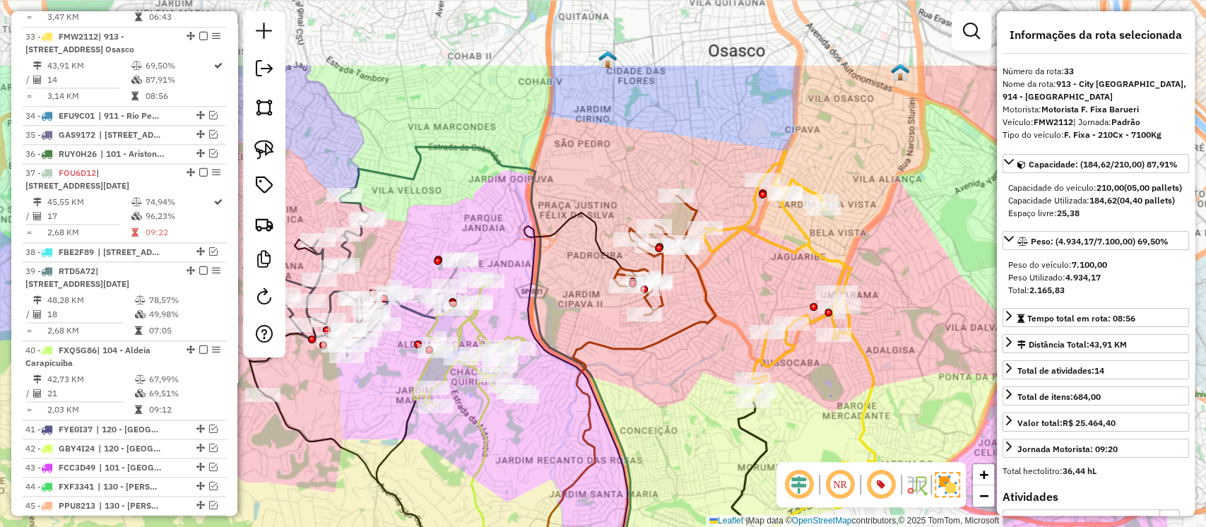
drag, startPoint x: 801, startPoint y: 266, endPoint x: 686, endPoint y: 359, distance: 147.8
click at [686, 359] on div "Janela de atendimento Grade de atendimento Capacidade Transportadoras Veículos …" at bounding box center [603, 263] width 1206 height 527
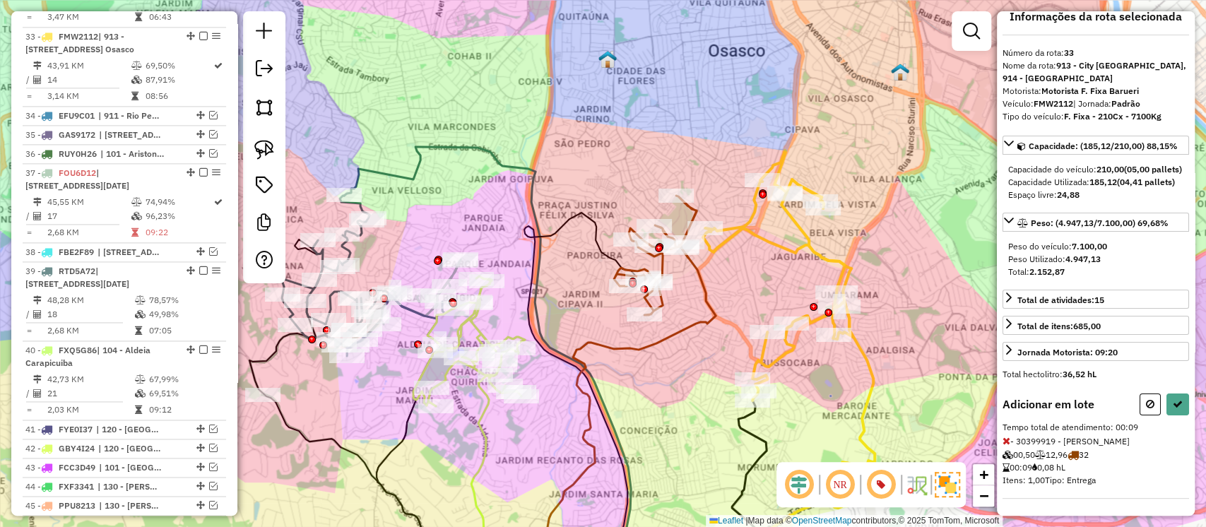
scroll to position [42, 0]
click at [1177, 404] on icon at bounding box center [1178, 404] width 10 height 10
select select "**********"
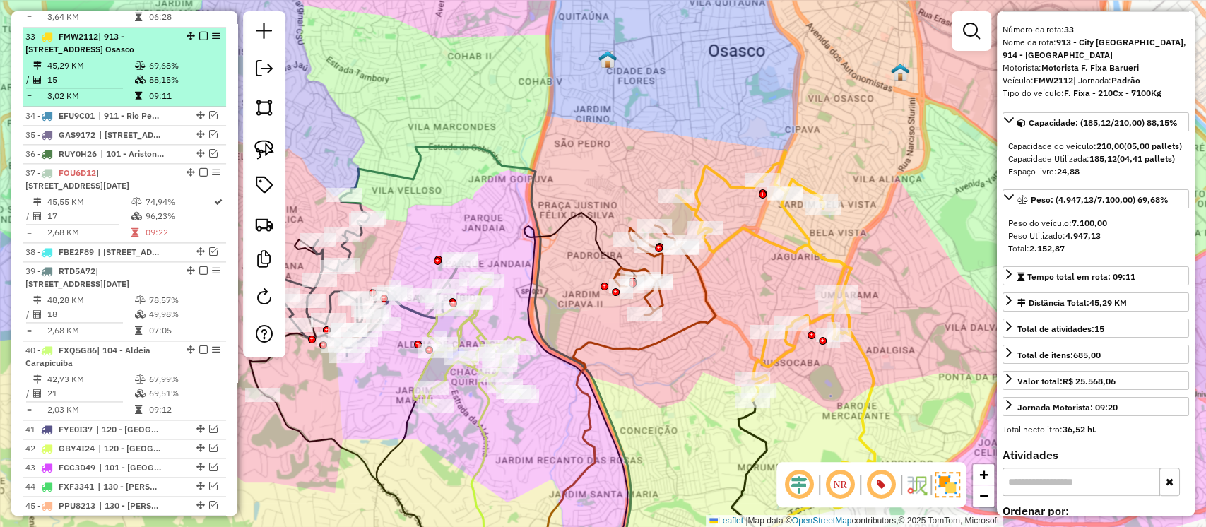
click at [199, 32] on em at bounding box center [203, 36] width 8 height 8
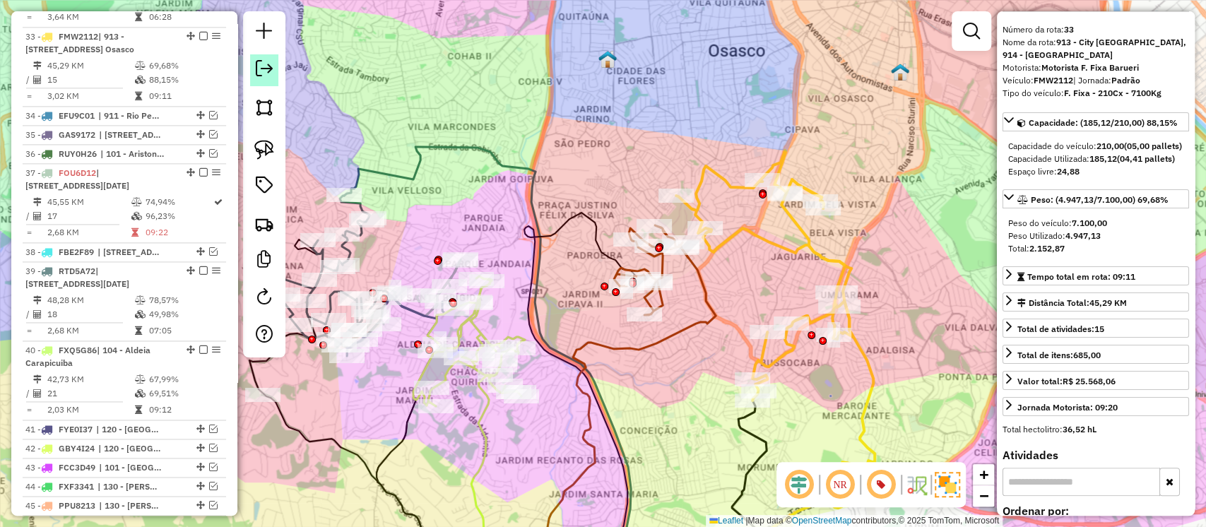
scroll to position [1184, 0]
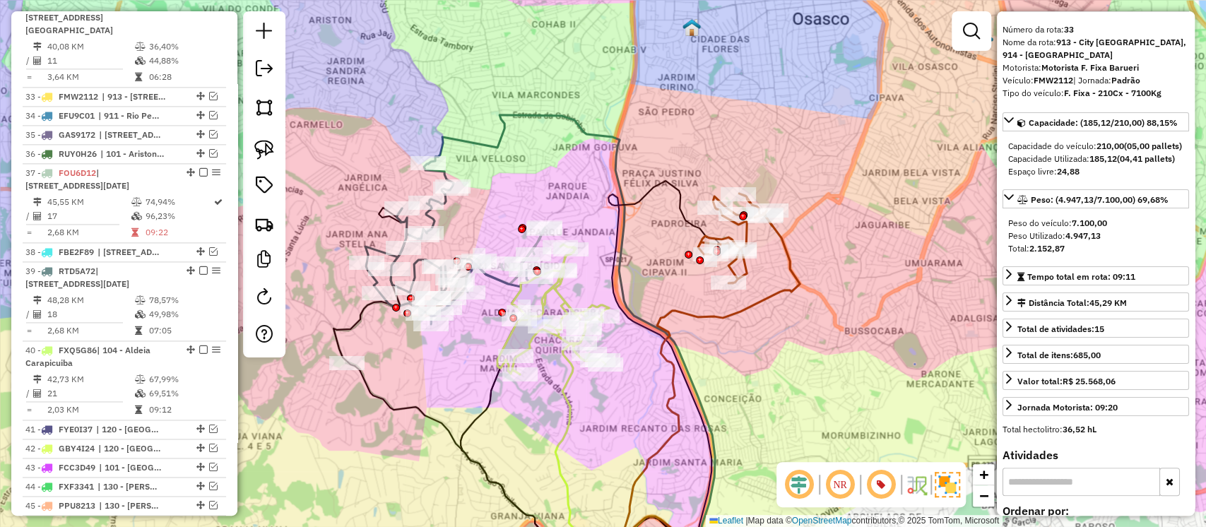
drag, startPoint x: 657, startPoint y: 376, endPoint x: 866, endPoint y: 312, distance: 219.3
click at [866, 312] on div "Janela de atendimento Grade de atendimento Capacidade Transportadoras Veículos …" at bounding box center [603, 263] width 1206 height 527
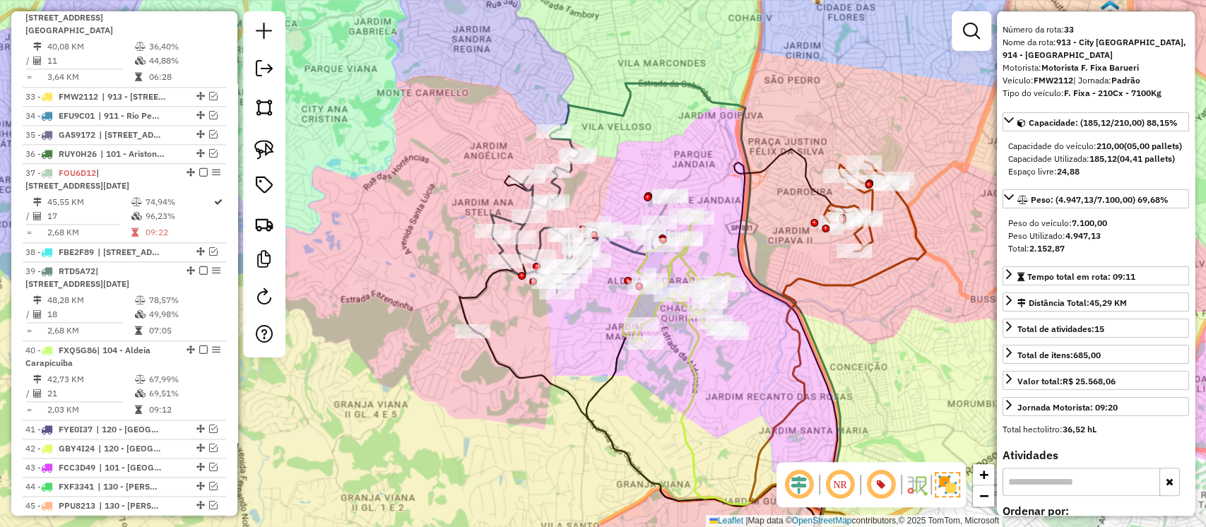
click at [685, 265] on icon at bounding box center [679, 278] width 112 height 130
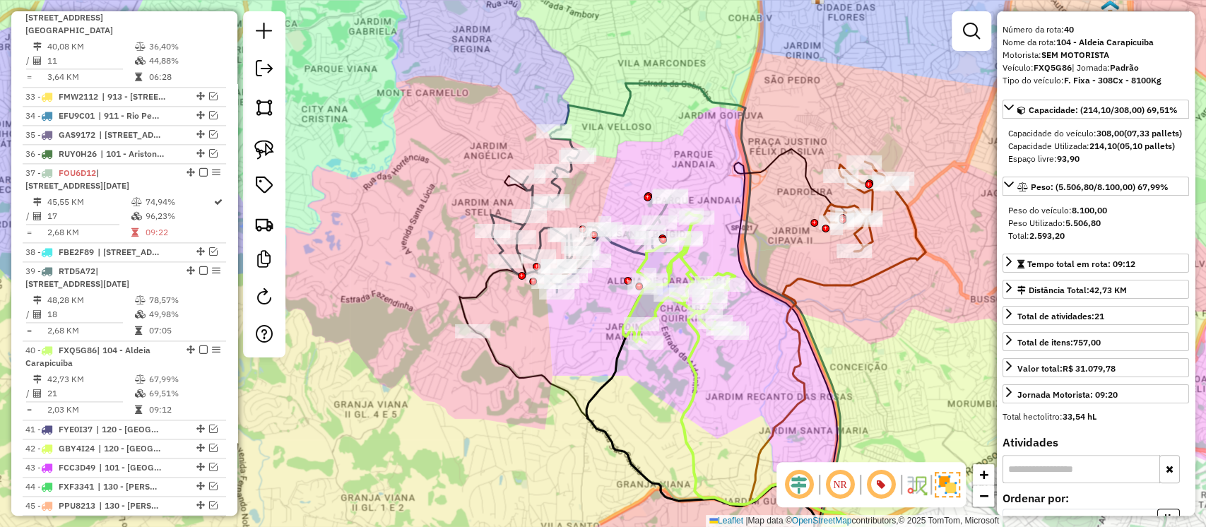
scroll to position [1420, 0]
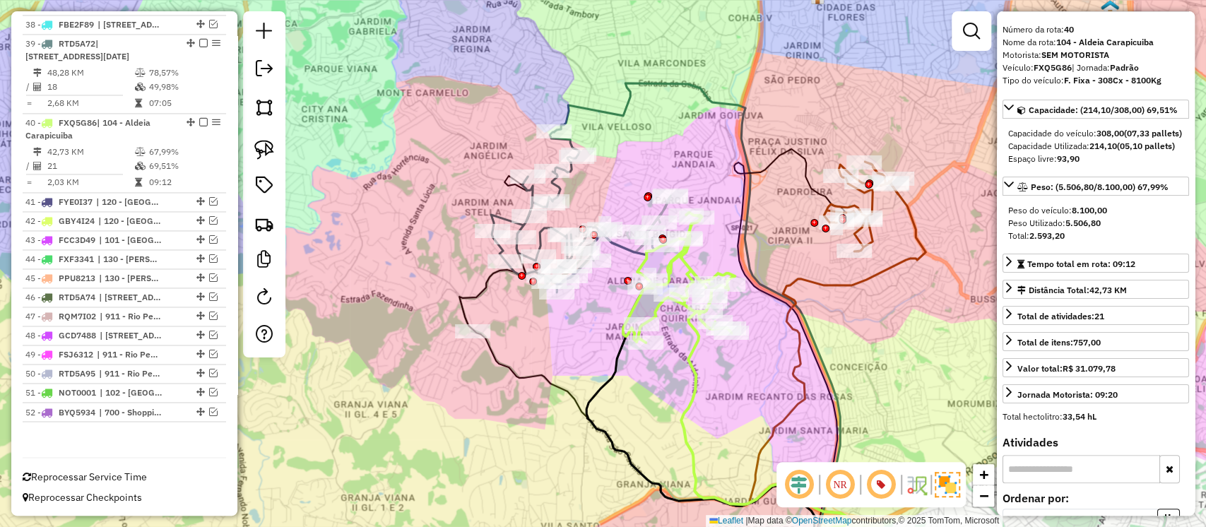
click at [872, 247] on icon at bounding box center [861, 207] width 74 height 90
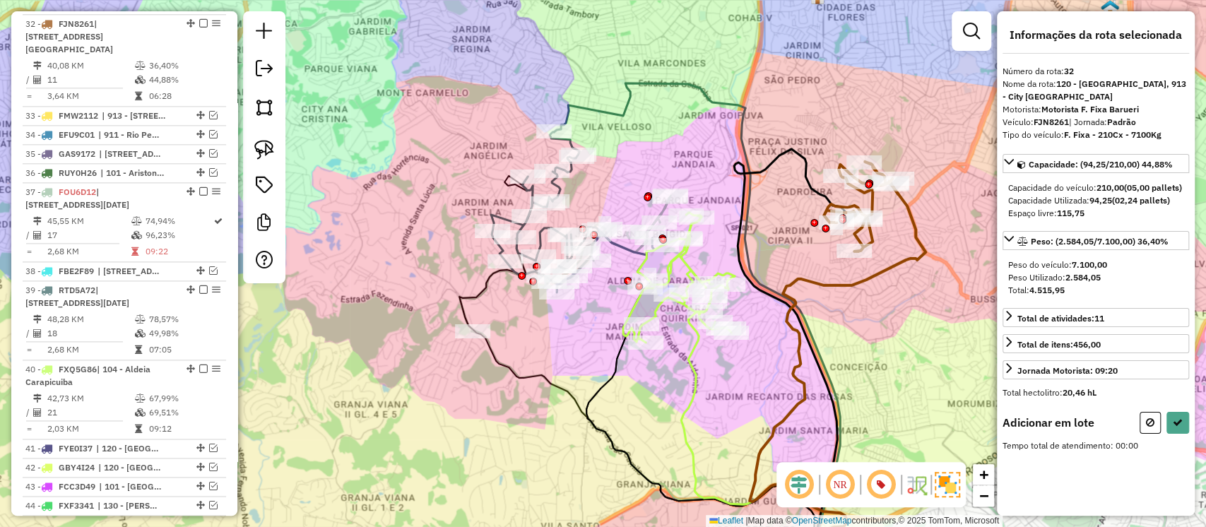
scroll to position [0, 0]
drag, startPoint x: 257, startPoint y: 152, endPoint x: 448, endPoint y: 252, distance: 215.6
click at [259, 153] on img at bounding box center [264, 150] width 20 height 20
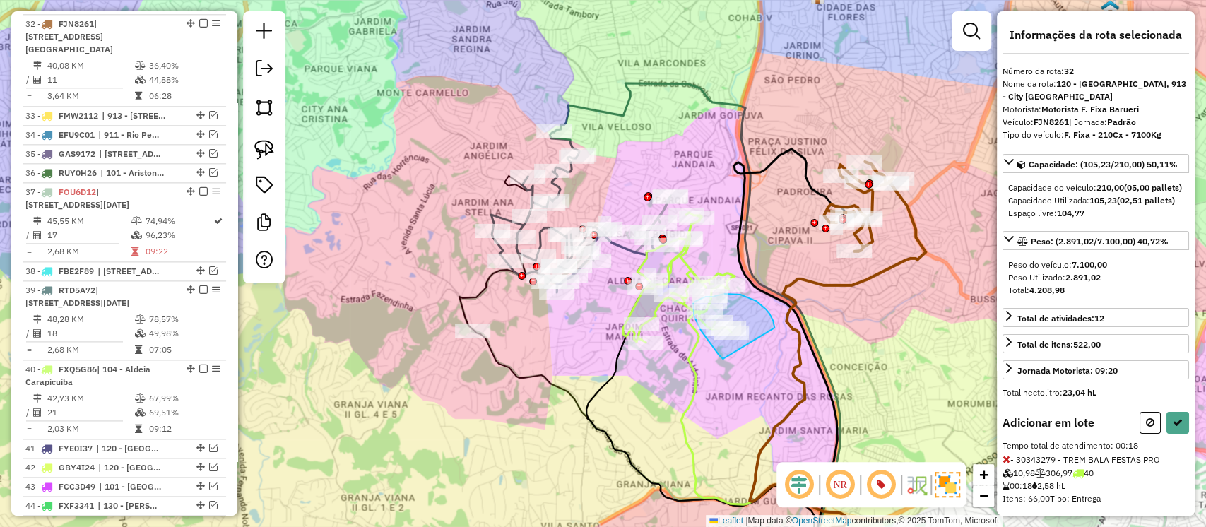
drag, startPoint x: 710, startPoint y: 342, endPoint x: 775, endPoint y: 328, distance: 66.5
click at [1146, 428] on icon at bounding box center [1150, 423] width 8 height 10
select select "**********"
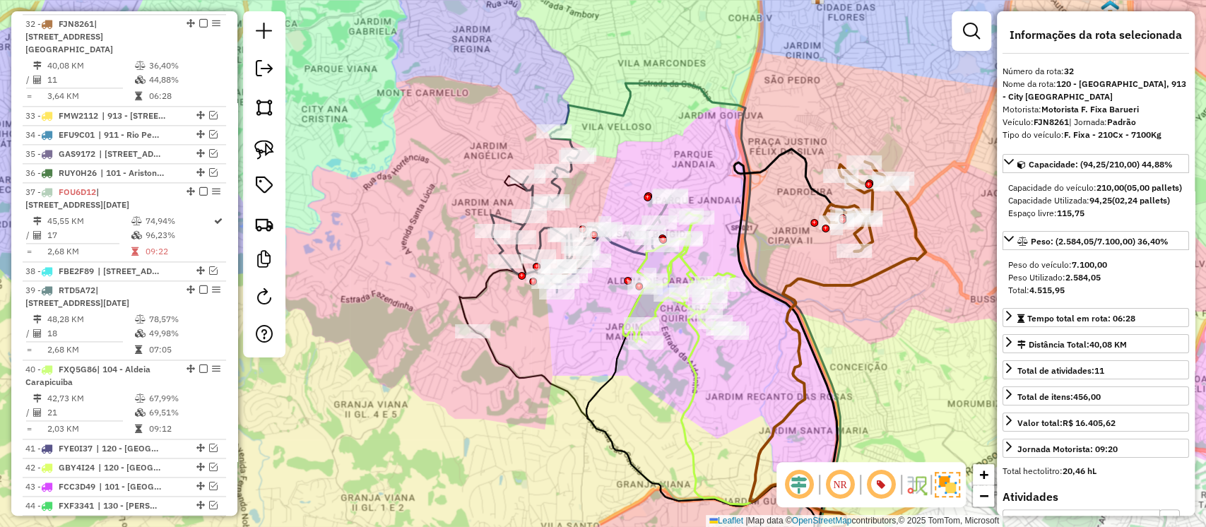
click at [557, 188] on icon at bounding box center [572, 212] width 163 height 160
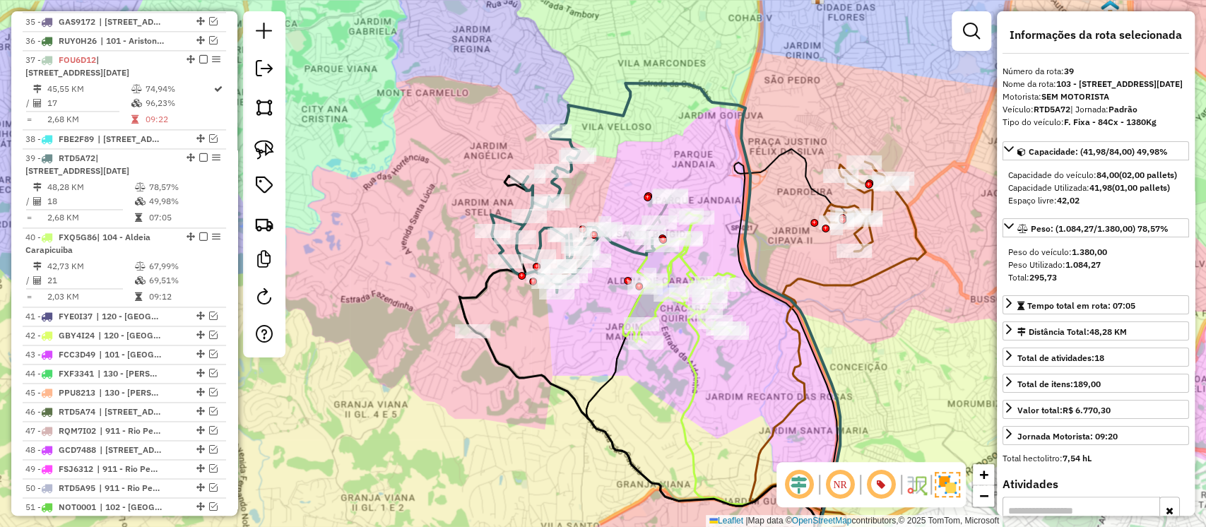
scroll to position [1420, 0]
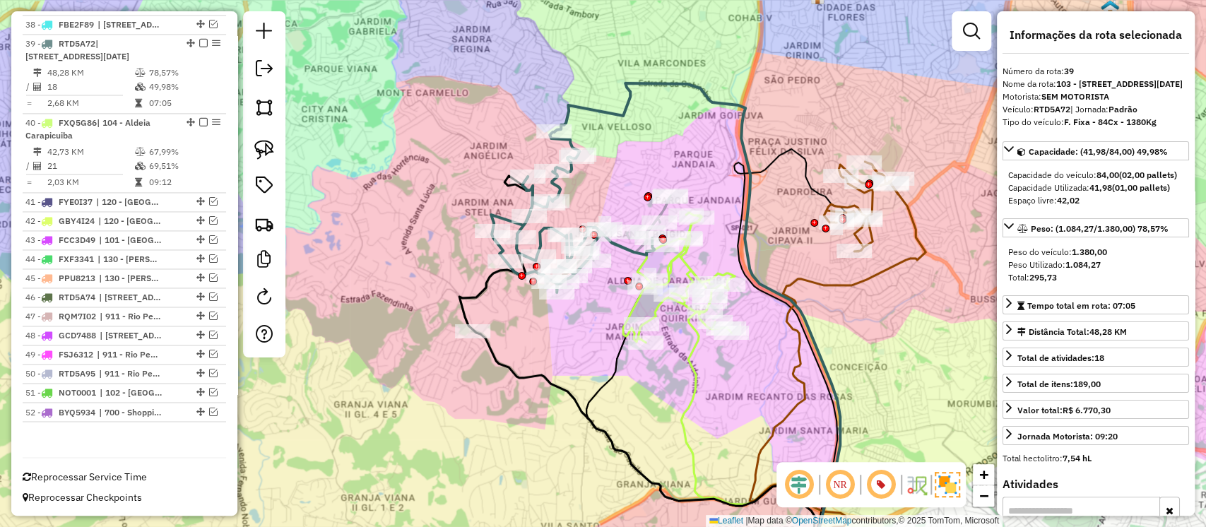
click at [661, 211] on icon at bounding box center [564, 265] width 211 height 139
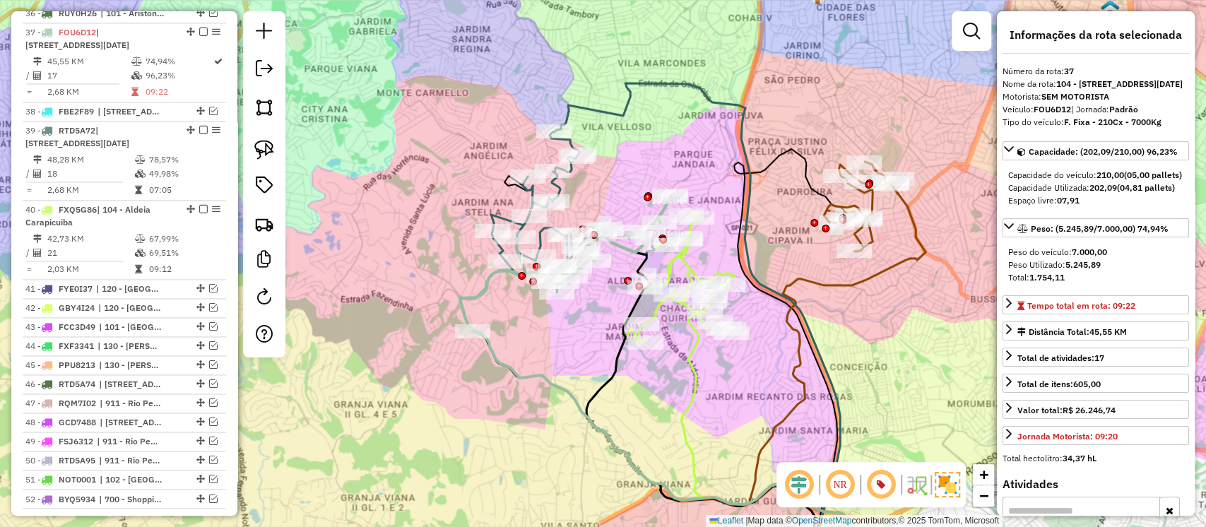
scroll to position [1321, 0]
click at [859, 285] on icon at bounding box center [838, 382] width 176 height 396
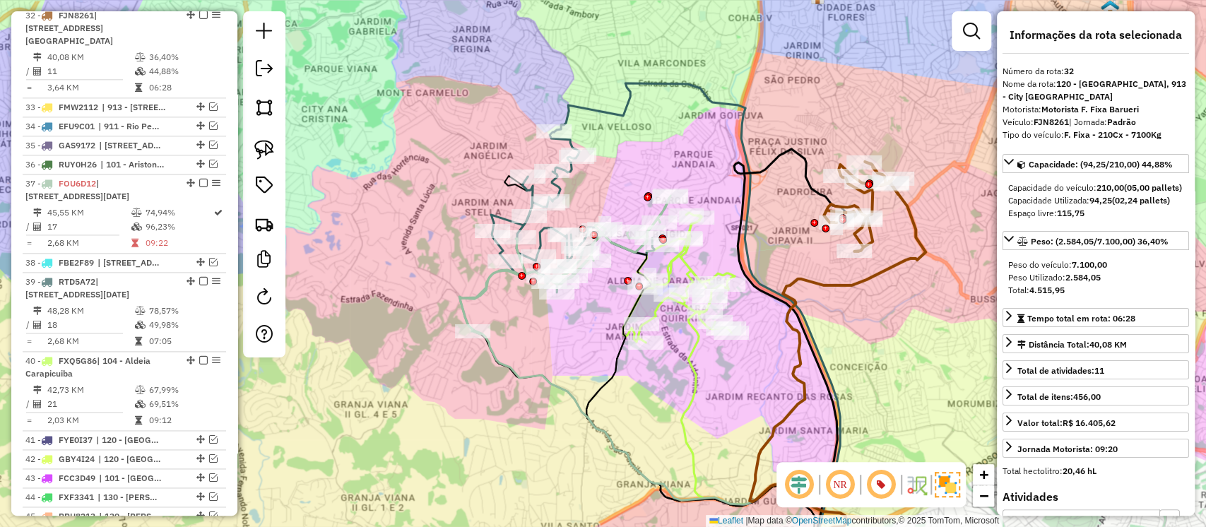
scroll to position [1165, 0]
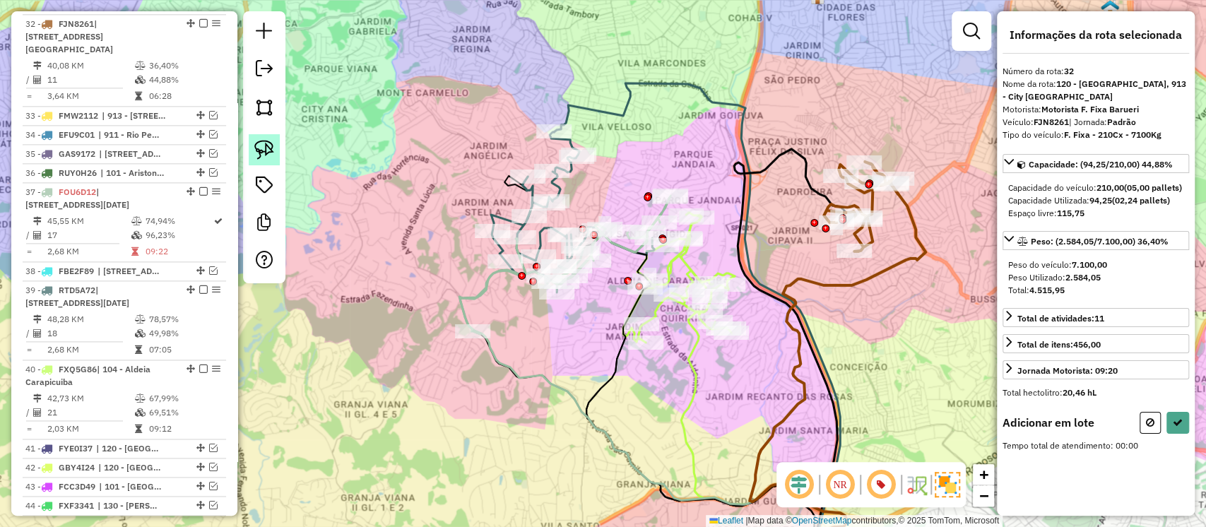
click at [271, 149] on img at bounding box center [264, 150] width 20 height 20
drag, startPoint x: 712, startPoint y: 336, endPoint x: 771, endPoint y: 334, distance: 59.4
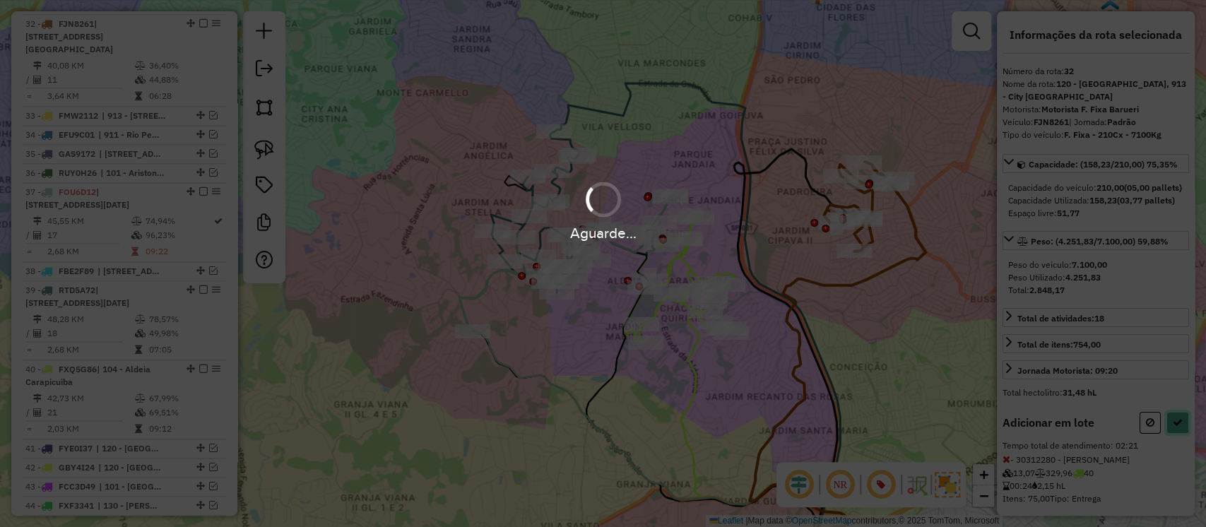
click at [1175, 434] on button at bounding box center [1178, 423] width 23 height 22
select select "**********"
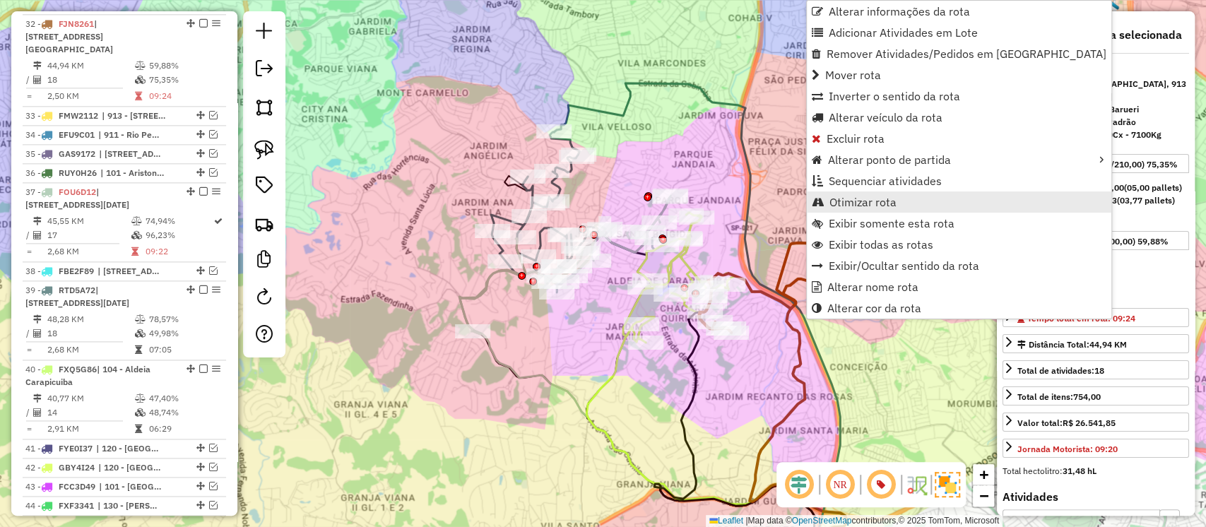
click at [857, 204] on span "Otimizar rota" at bounding box center [863, 201] width 67 height 11
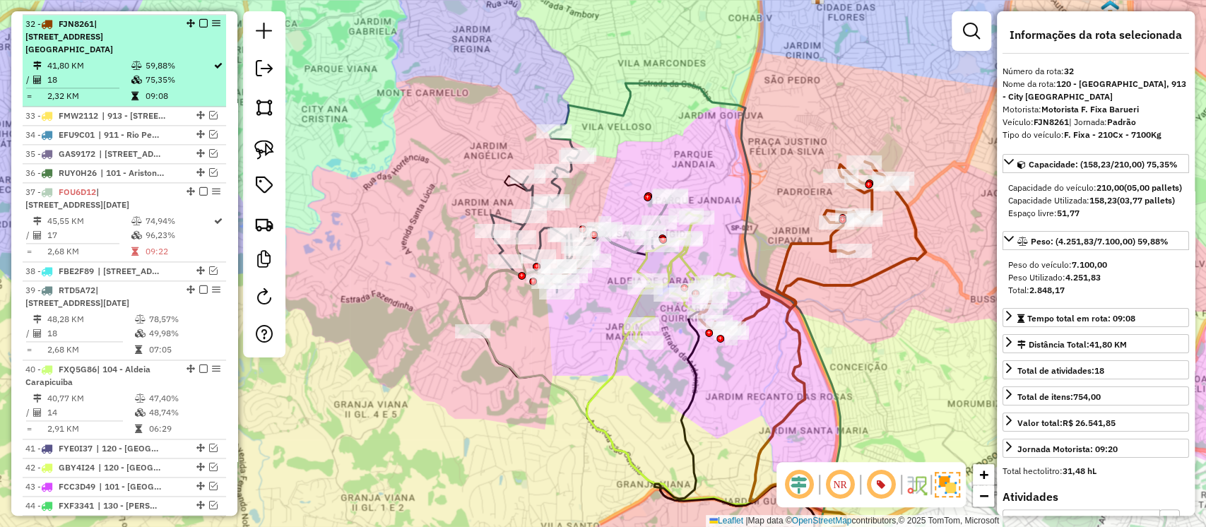
click at [201, 19] on em at bounding box center [203, 23] width 8 height 8
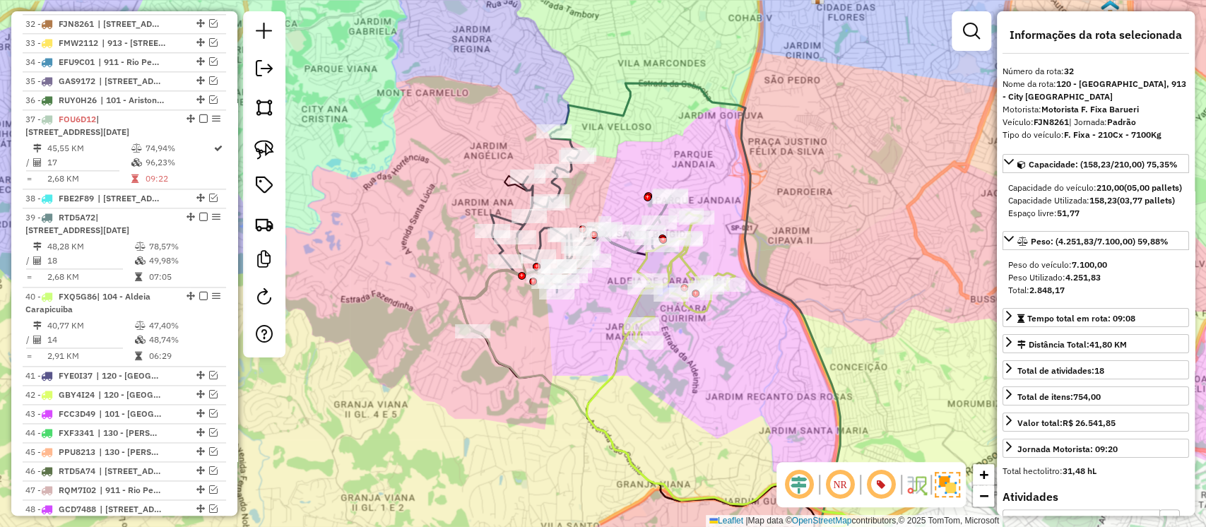
click at [688, 266] on icon at bounding box center [679, 278] width 112 height 130
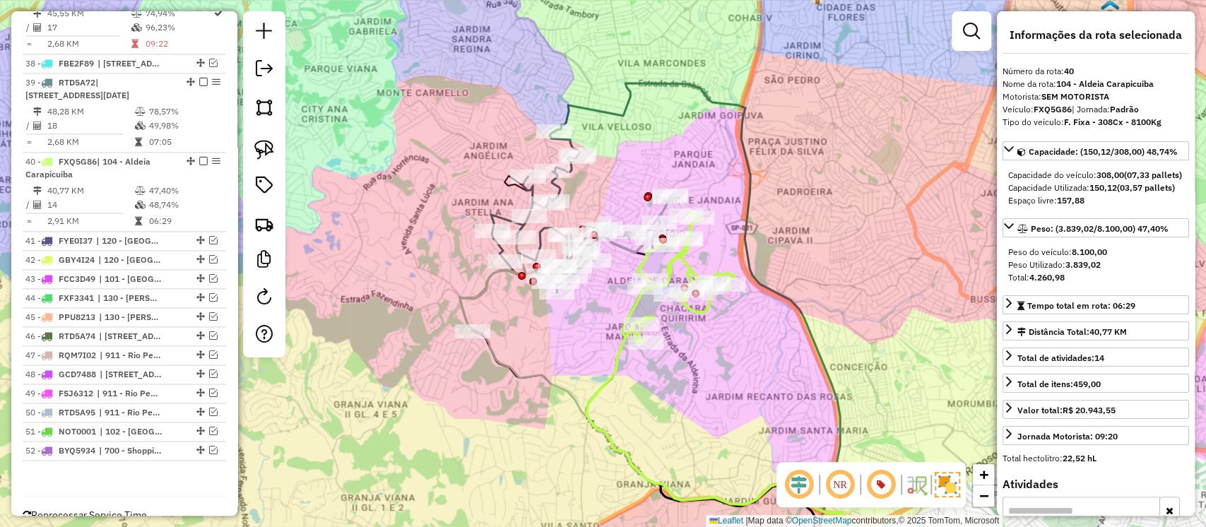
scroll to position [1360, 0]
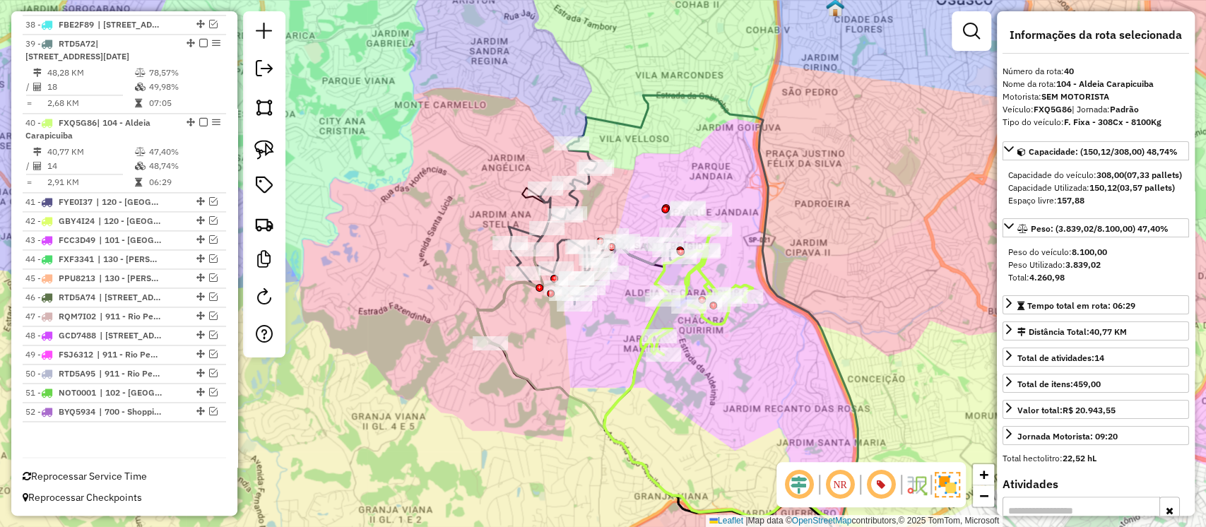
drag, startPoint x: 726, startPoint y: 342, endPoint x: 748, endPoint y: 359, distance: 27.7
click at [748, 359] on div "Janela de atendimento Grade de atendimento Capacidade Transportadoras Veículos …" at bounding box center [603, 263] width 1206 height 527
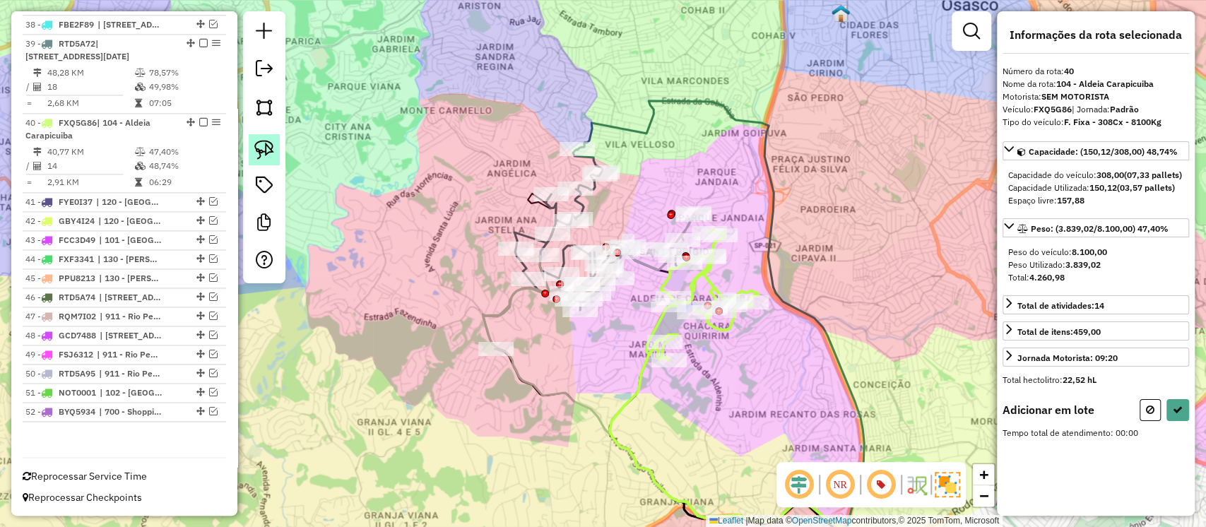
click at [254, 145] on img at bounding box center [264, 150] width 20 height 20
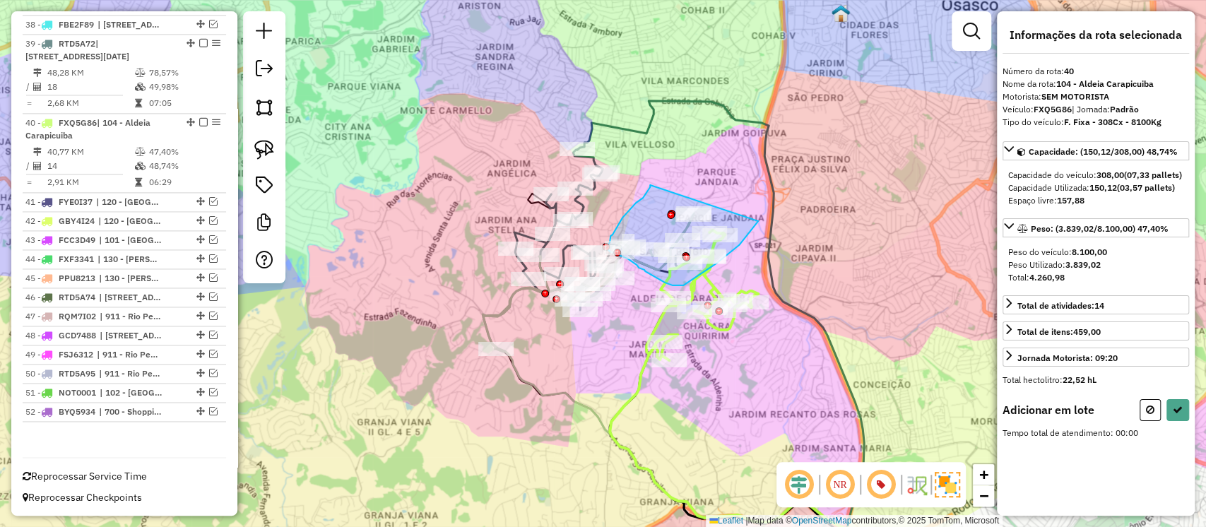
drag, startPoint x: 650, startPoint y: 187, endPoint x: 780, endPoint y: 191, distance: 130.1
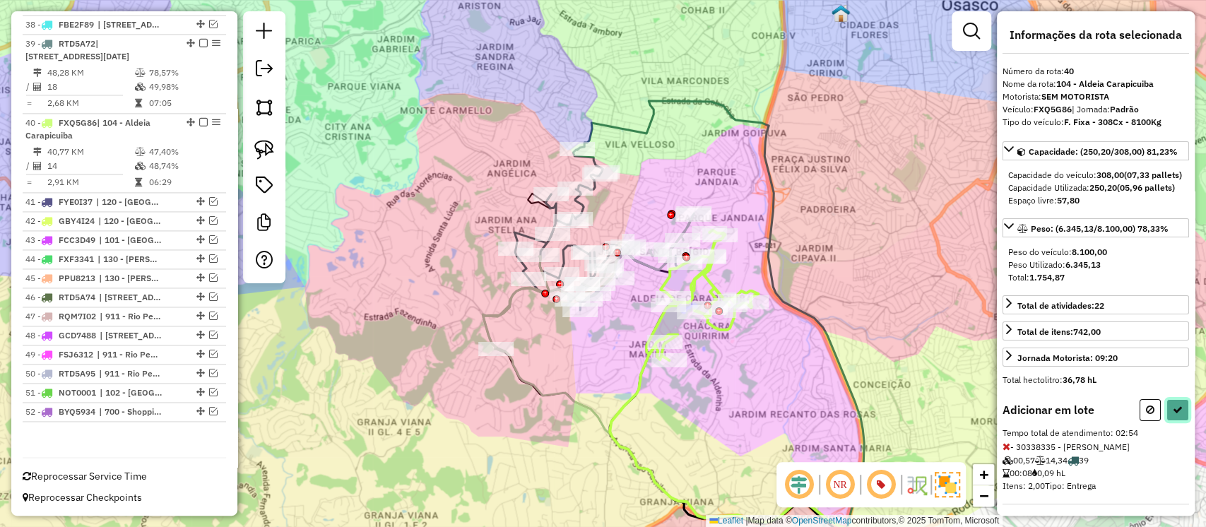
click at [1173, 415] on icon at bounding box center [1178, 410] width 10 height 10
select select "**********"
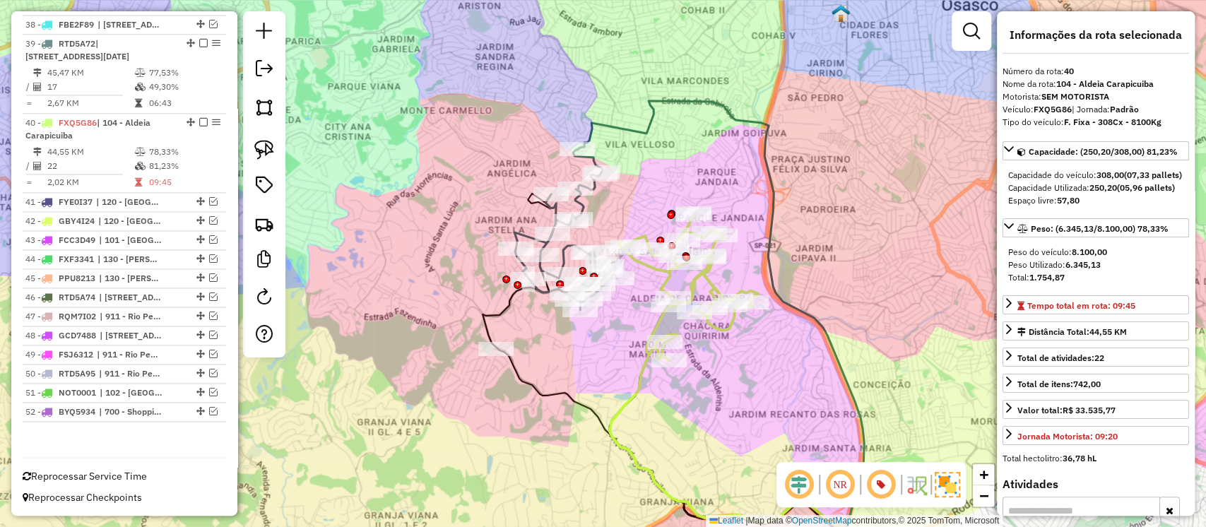
click at [669, 279] on icon at bounding box center [688, 286] width 140 height 147
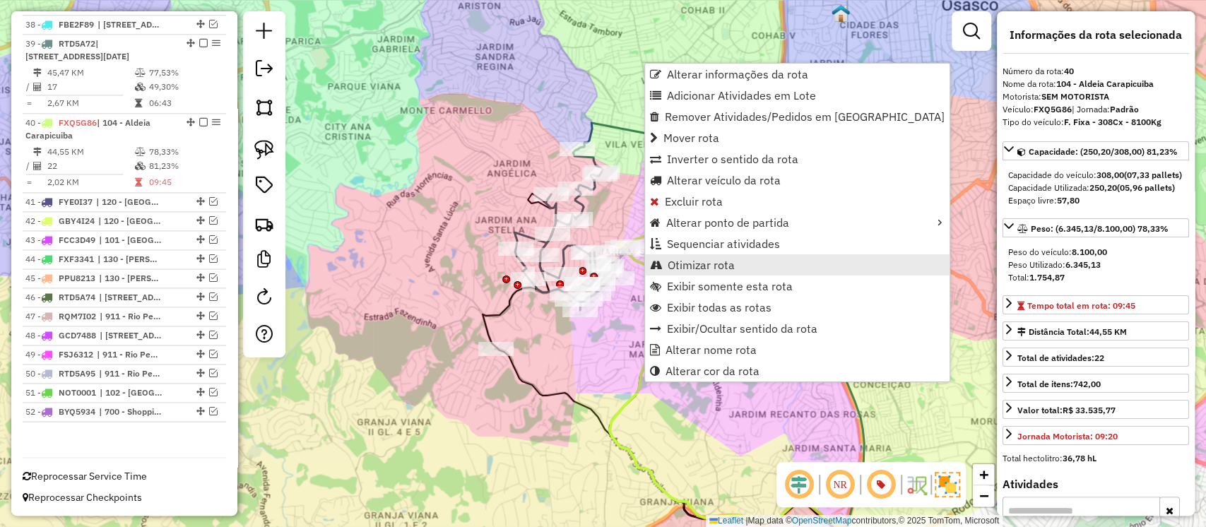
click at [710, 267] on span "Otimizar rota" at bounding box center [701, 264] width 67 height 11
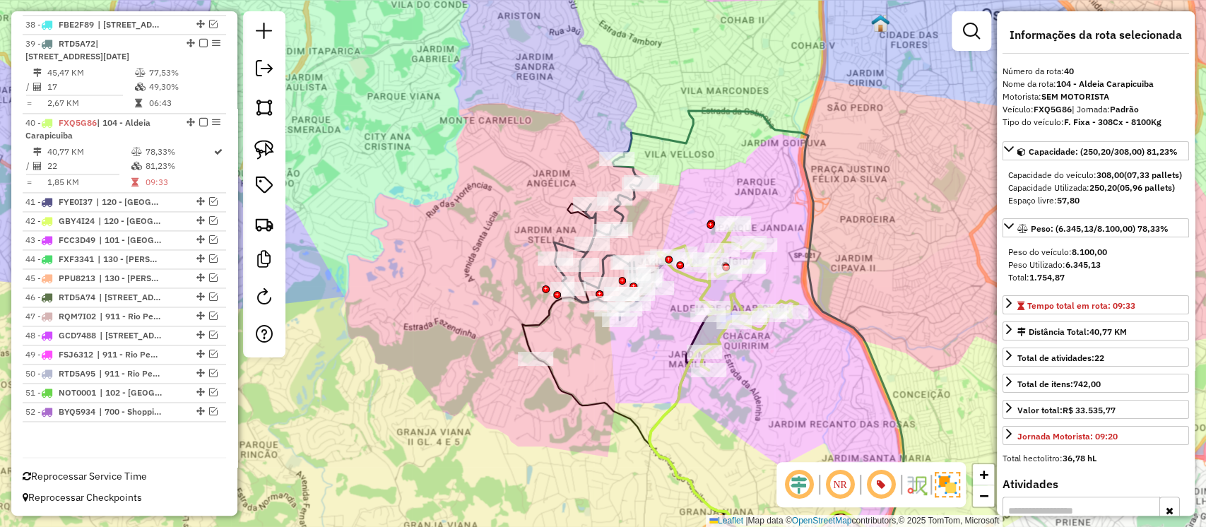
drag, startPoint x: 616, startPoint y: 325, endPoint x: 656, endPoint y: 335, distance: 40.8
click at [656, 335] on div "Janela de atendimento Grade de atendimento Capacidade Transportadoras Veículos …" at bounding box center [603, 263] width 1206 height 527
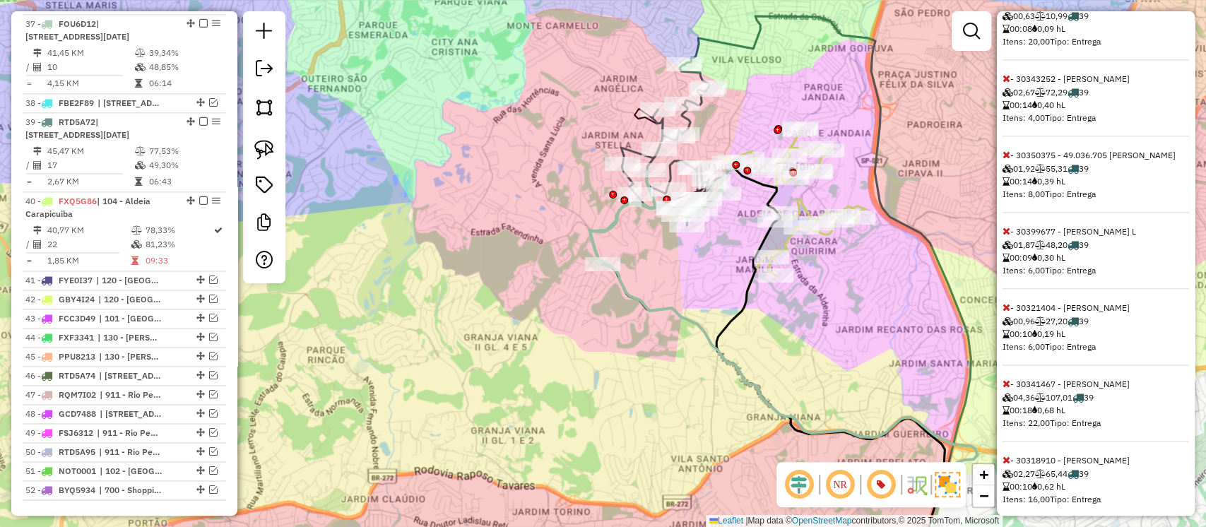
scroll to position [0, 0]
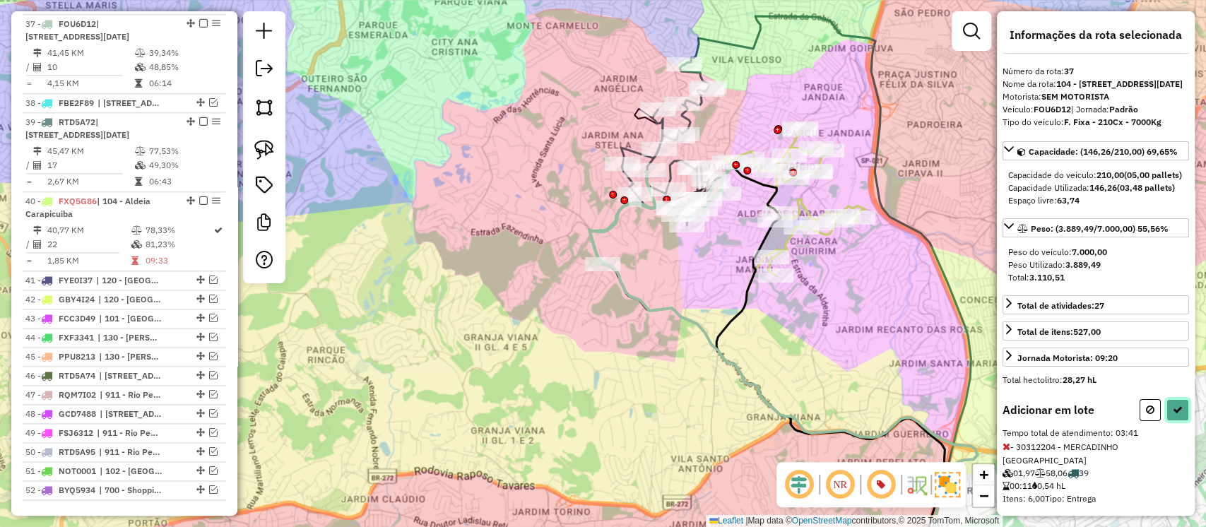
click at [1167, 421] on button at bounding box center [1178, 410] width 23 height 22
select select "**********"
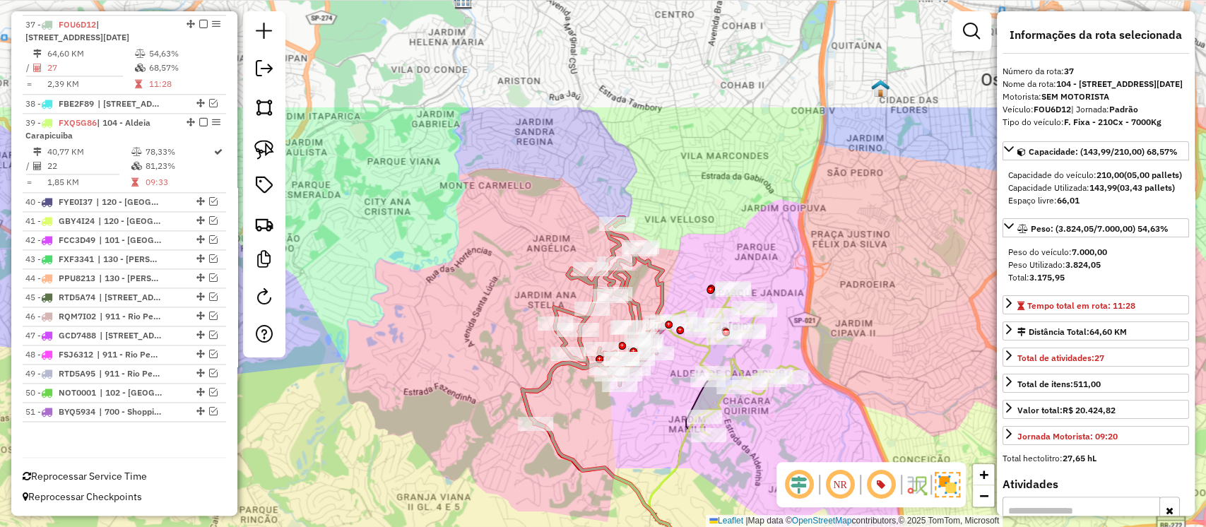
drag, startPoint x: 748, startPoint y: 240, endPoint x: 681, endPoint y: 400, distance: 173.3
click at [681, 400] on div "Janela de atendimento Grade de atendimento Capacidade Transportadoras Veículos …" at bounding box center [603, 263] width 1206 height 527
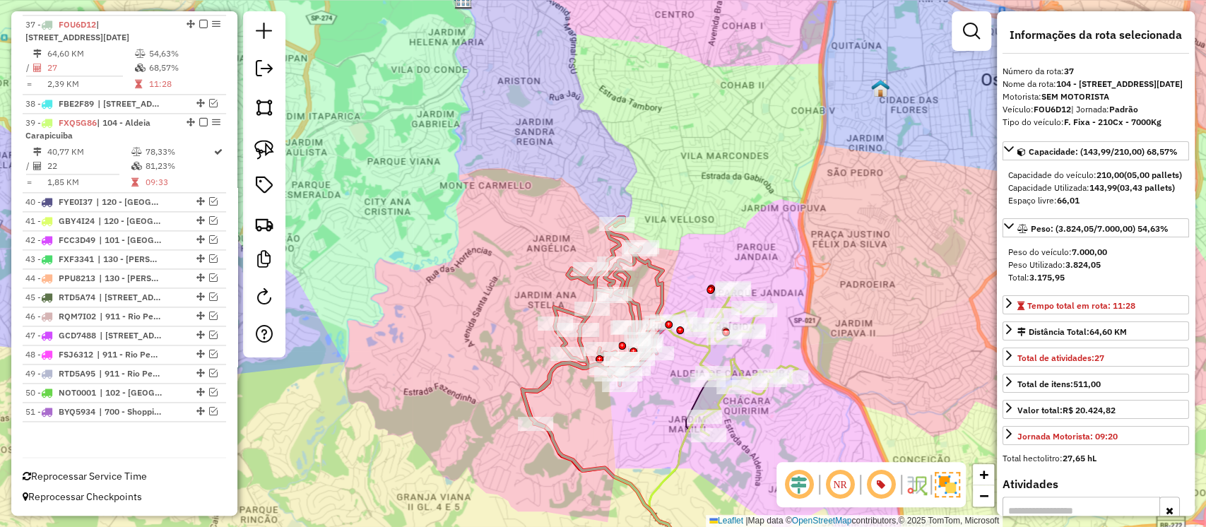
click at [705, 356] on icon at bounding box center [728, 361] width 140 height 147
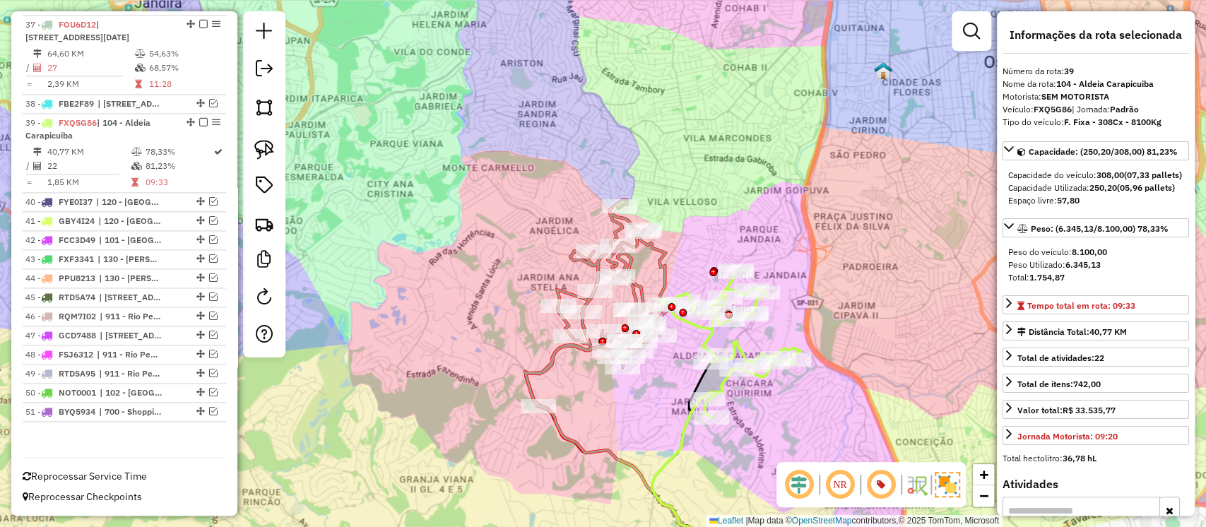
drag, startPoint x: 674, startPoint y: 378, endPoint x: 676, endPoint y: 360, distance: 17.9
click at [676, 360] on div "Janela de atendimento Grade de atendimento Capacidade Transportadoras Veículos …" at bounding box center [603, 263] width 1206 height 527
click at [666, 266] on icon at bounding box center [596, 304] width 143 height 209
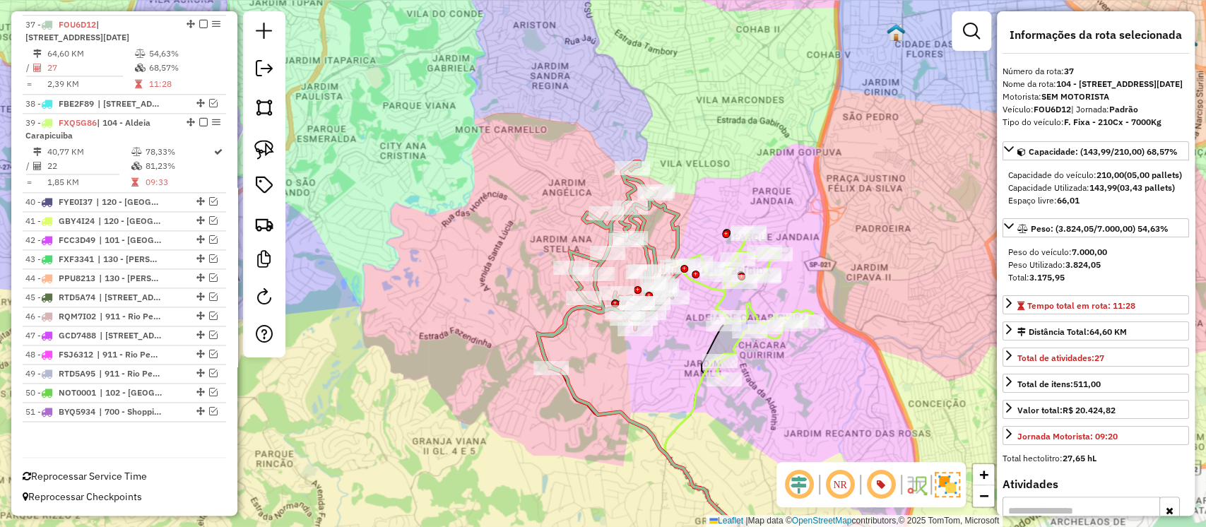
drag, startPoint x: 681, startPoint y: 360, endPoint x: 690, endPoint y: 328, distance: 34.0
click at [690, 328] on div "Janela de atendimento Grade de atendimento Capacidade Transportadoras Veículos …" at bounding box center [603, 263] width 1206 height 527
click at [213, 107] on em at bounding box center [213, 103] width 8 height 8
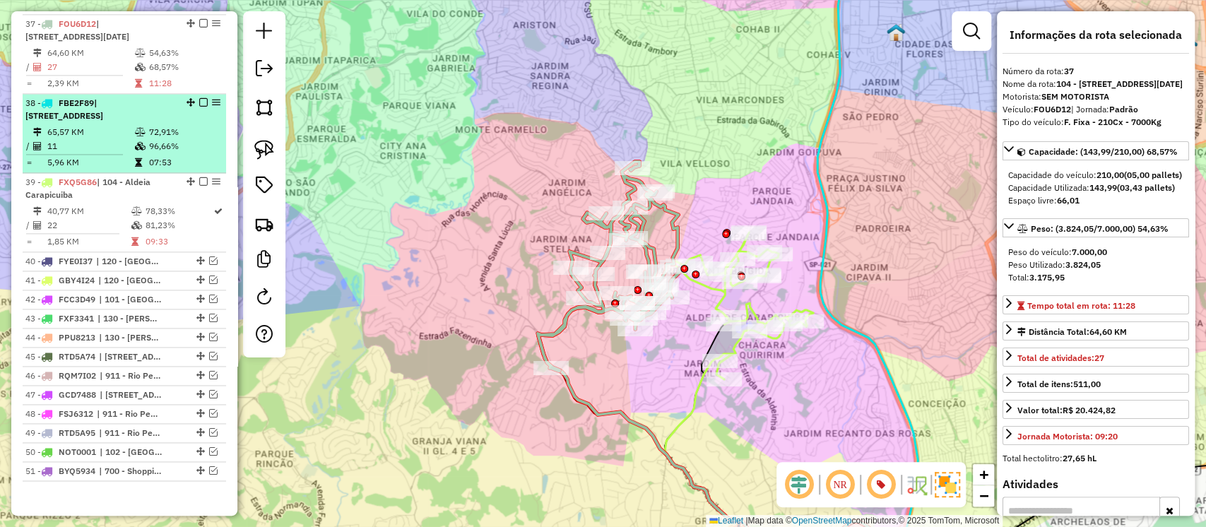
click at [170, 139] on td "72,91%" at bounding box center [183, 132] width 71 height 14
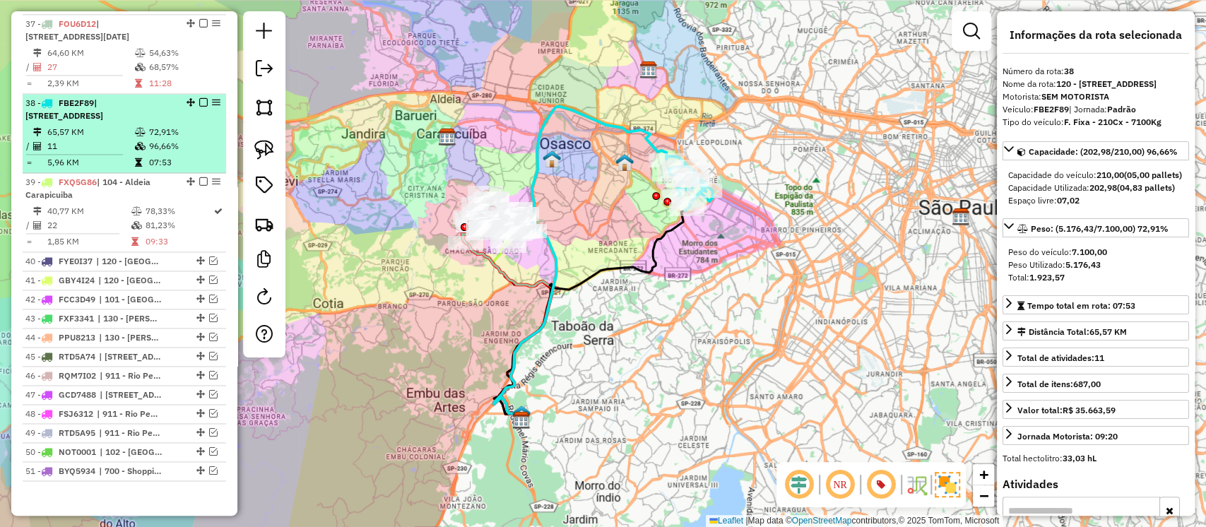
click at [199, 107] on em at bounding box center [203, 102] width 8 height 8
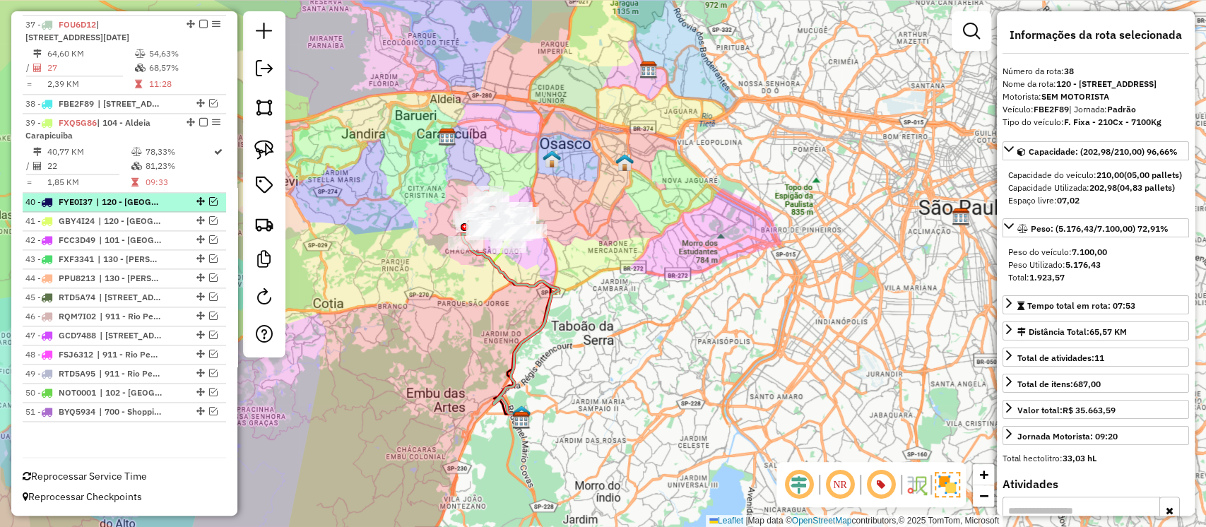
scroll to position [1268, 0]
click at [209, 201] on em at bounding box center [213, 201] width 8 height 8
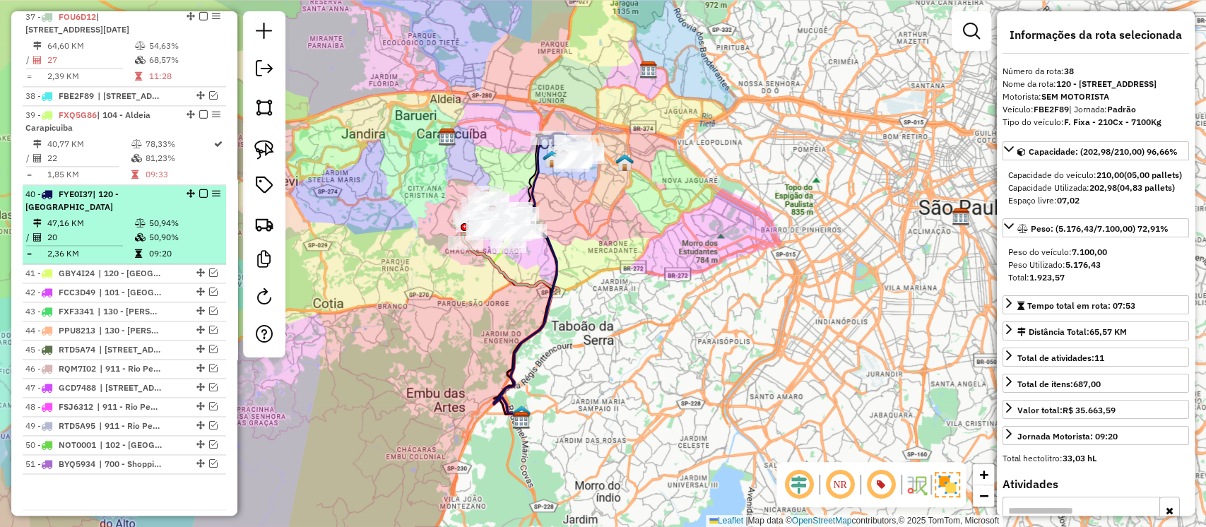
click at [199, 198] on em at bounding box center [203, 193] width 8 height 8
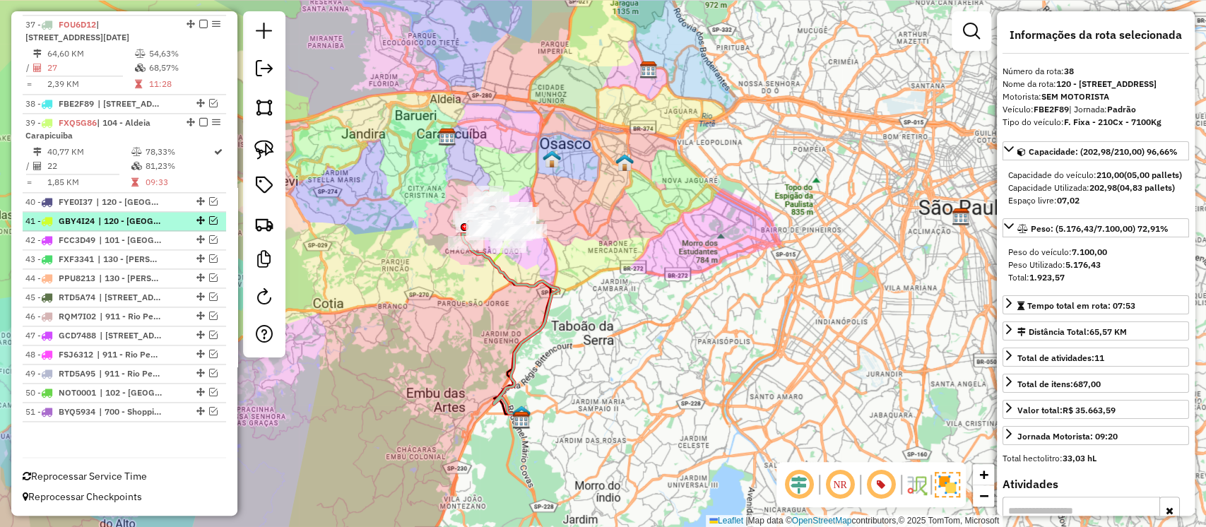
click at [209, 222] on em at bounding box center [213, 220] width 8 height 8
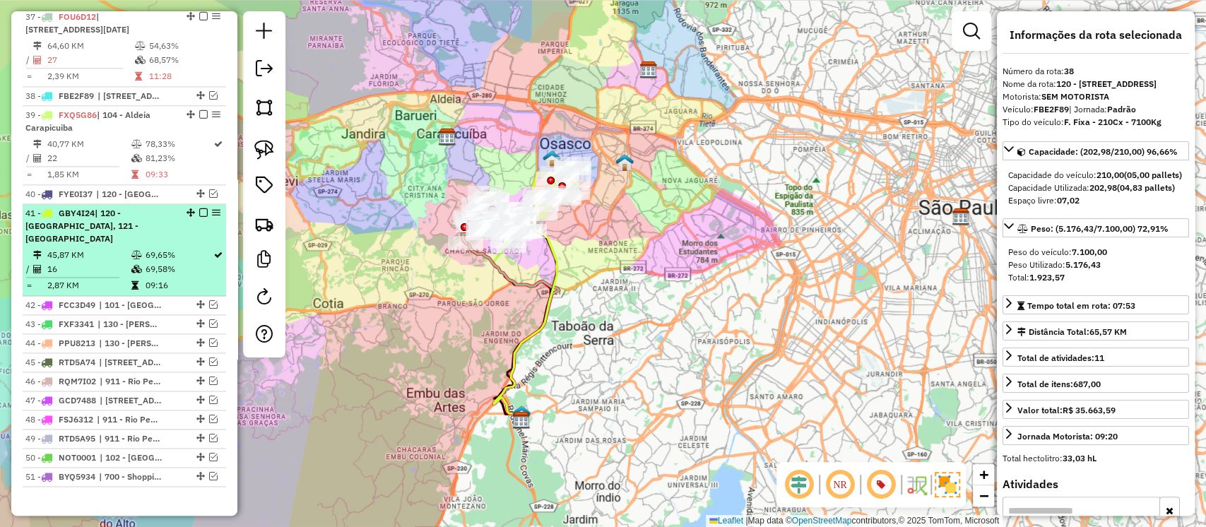
click at [198, 248] on td "69,65%" at bounding box center [178, 255] width 69 height 14
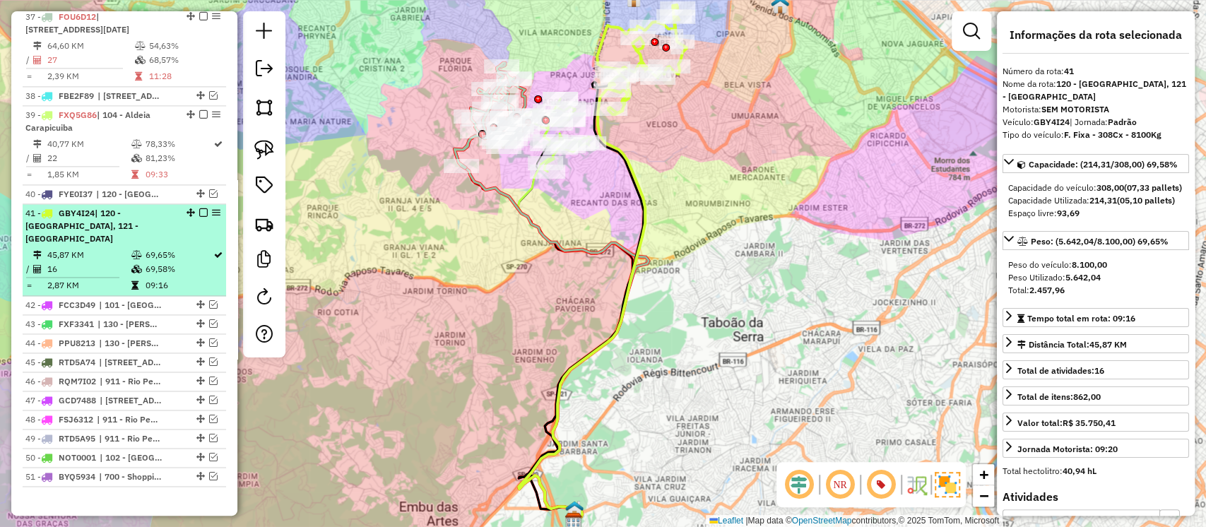
click at [199, 217] on em at bounding box center [203, 212] width 8 height 8
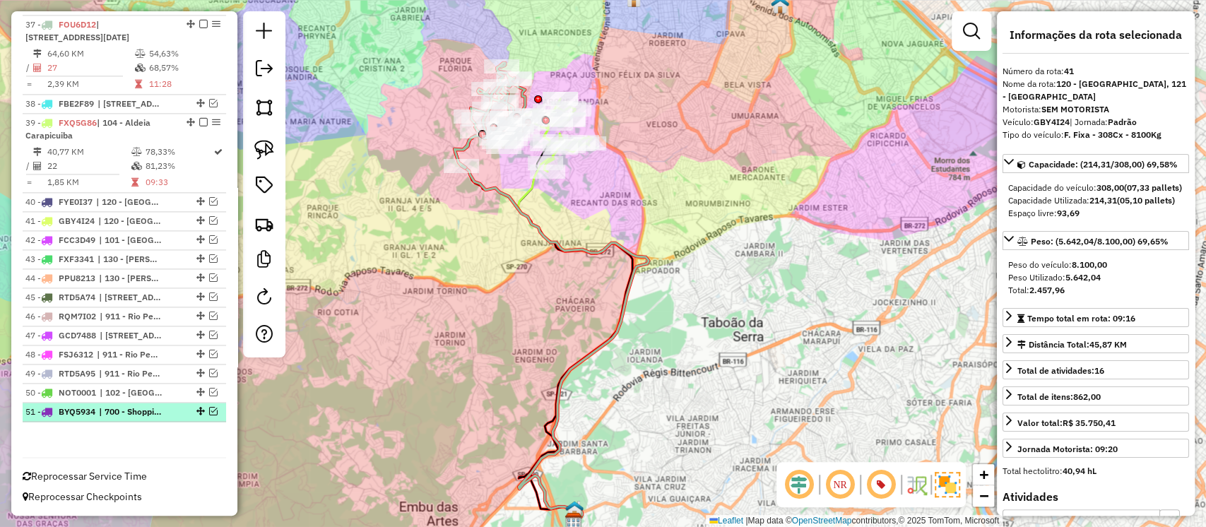
click at [211, 410] on em at bounding box center [213, 411] width 8 height 8
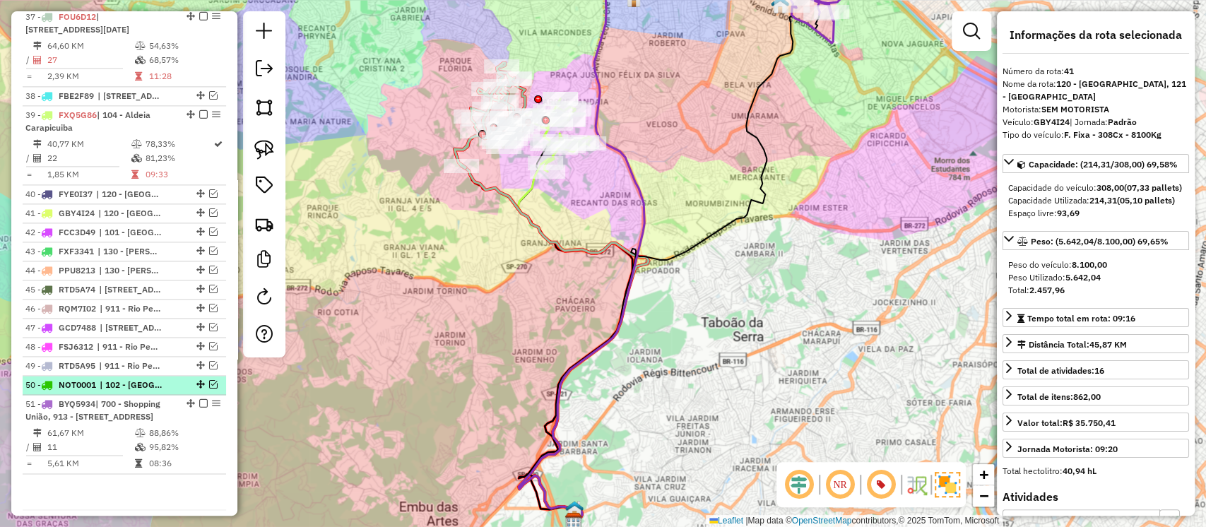
click at [209, 389] on em at bounding box center [213, 384] width 8 height 8
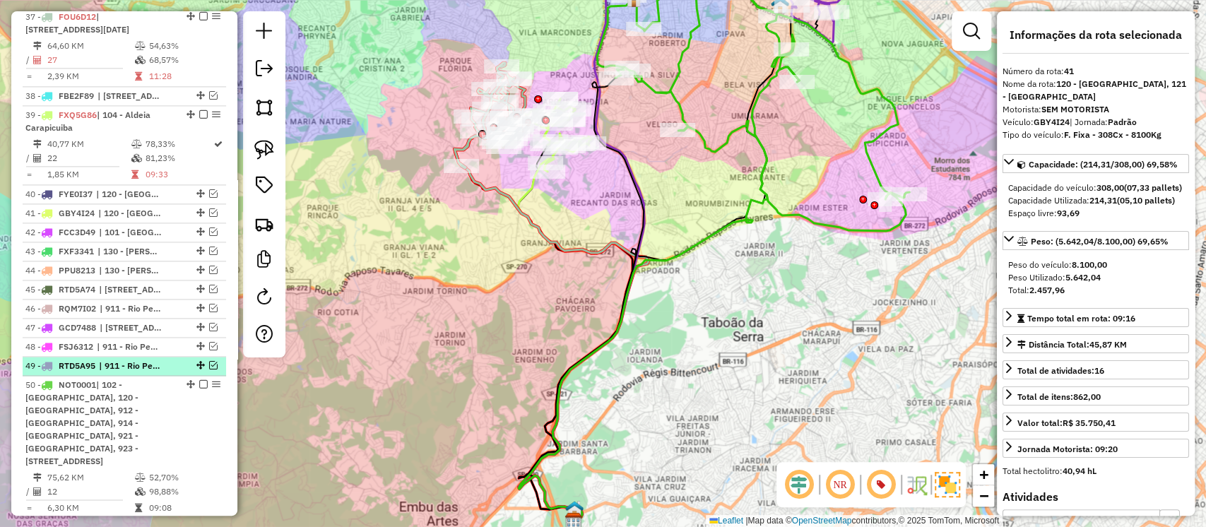
click at [209, 370] on em at bounding box center [213, 365] width 8 height 8
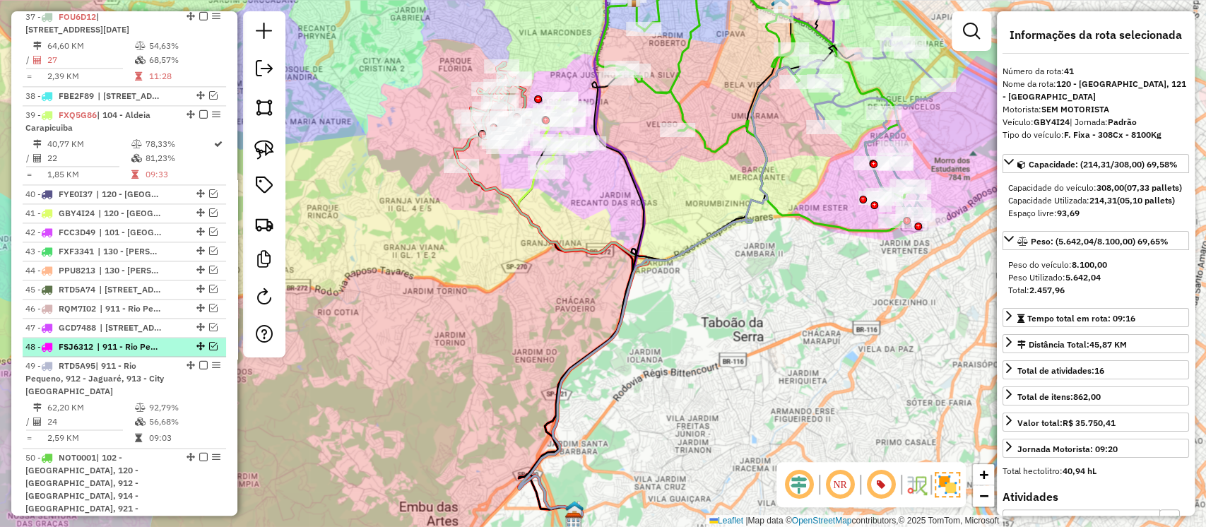
click at [210, 351] on em at bounding box center [213, 346] width 8 height 8
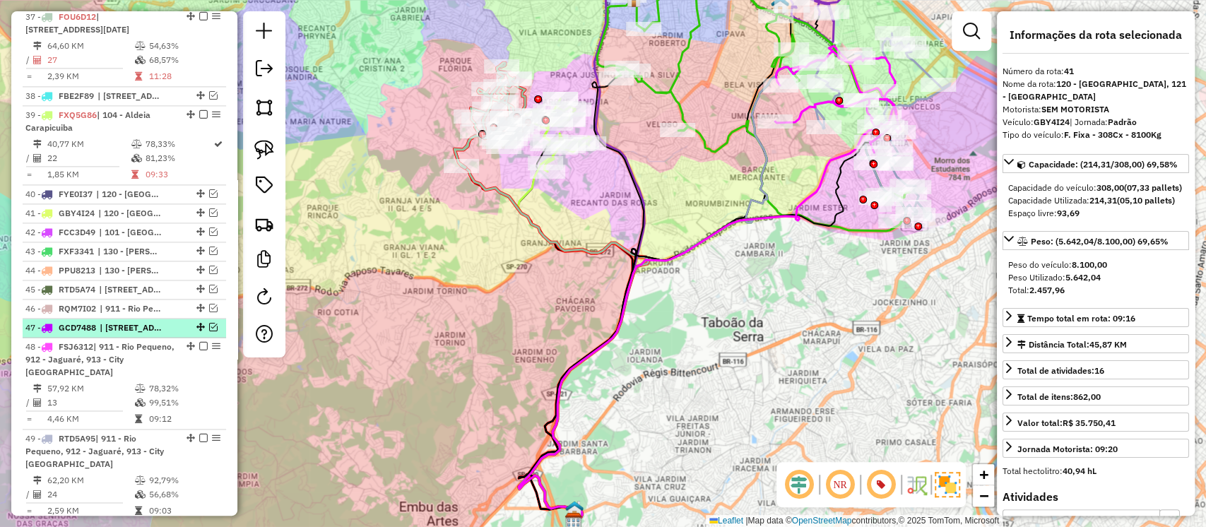
click at [212, 331] on em at bounding box center [213, 327] width 8 height 8
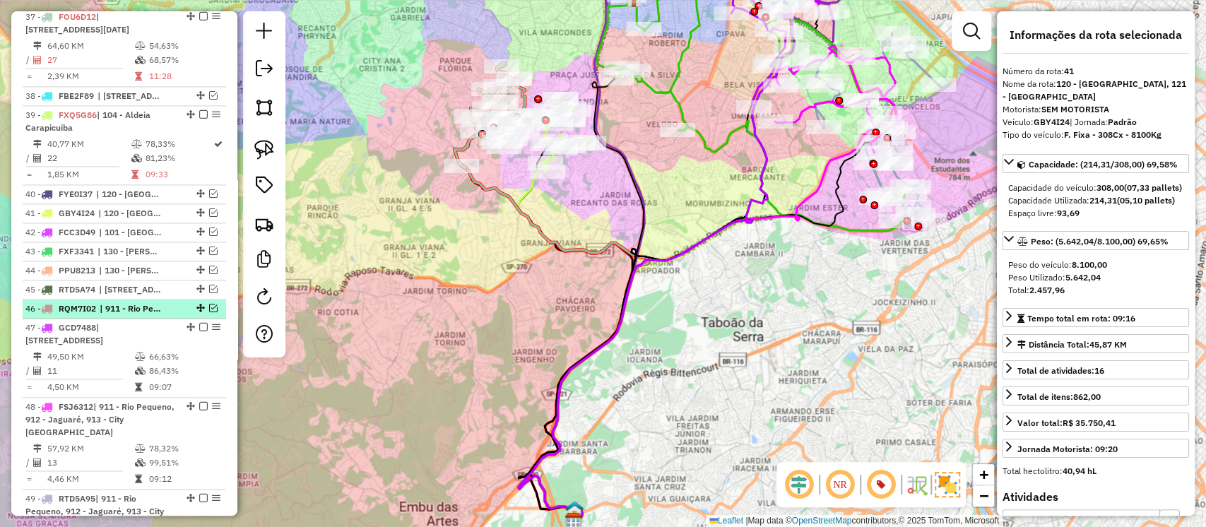
click at [212, 312] on em at bounding box center [213, 308] width 8 height 8
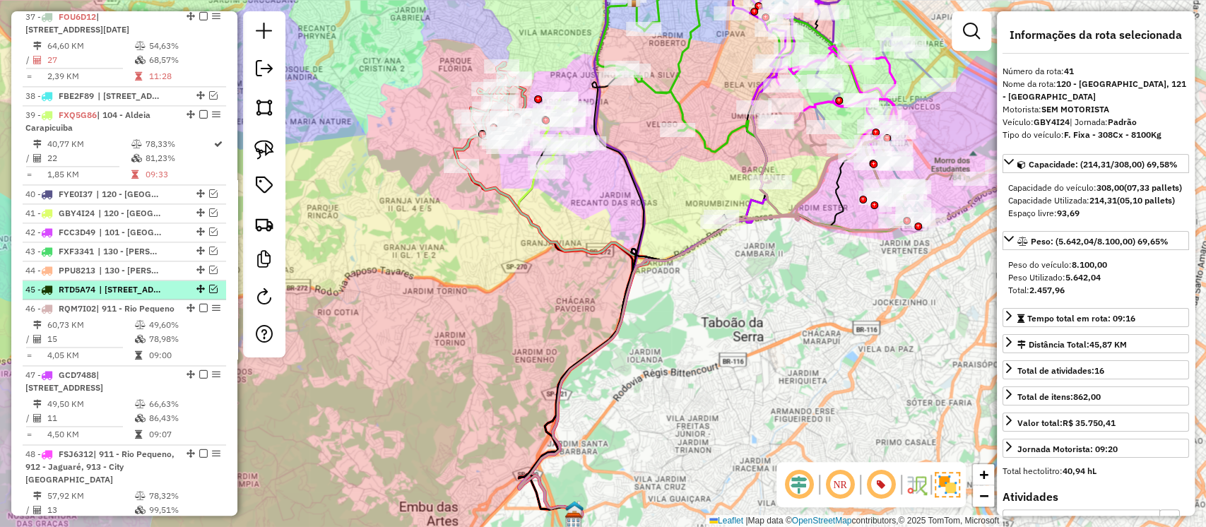
click at [211, 293] on em at bounding box center [213, 289] width 8 height 8
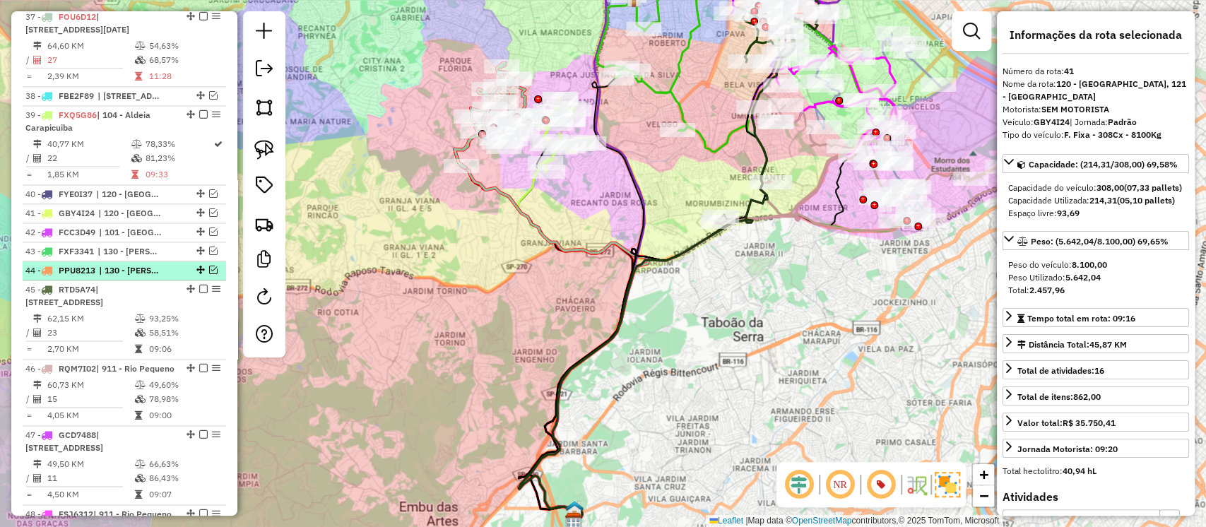
click at [211, 274] on em at bounding box center [213, 270] width 8 height 8
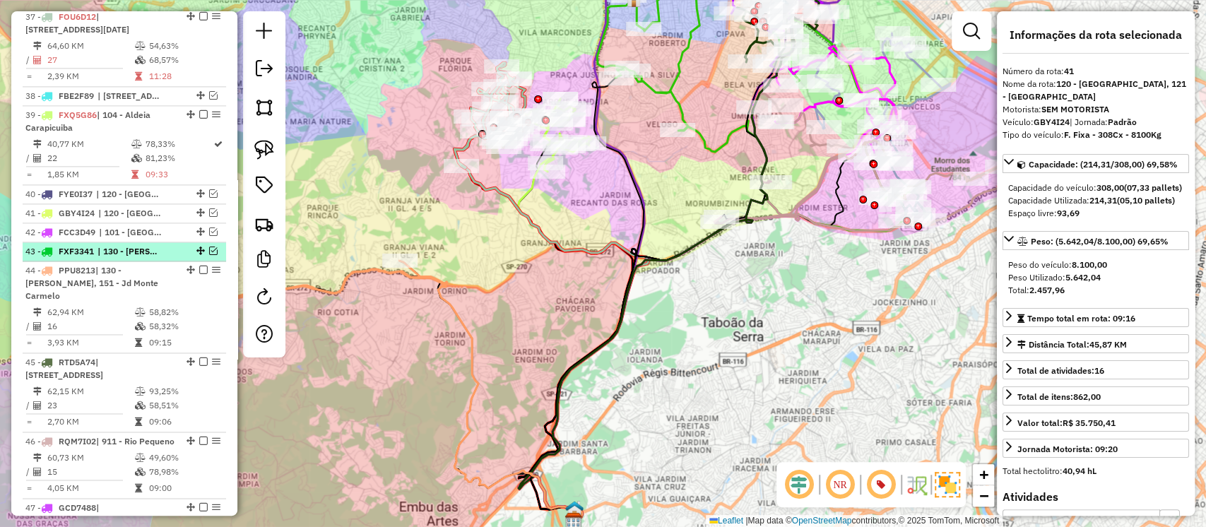
click at [215, 255] on div at bounding box center [199, 251] width 42 height 8
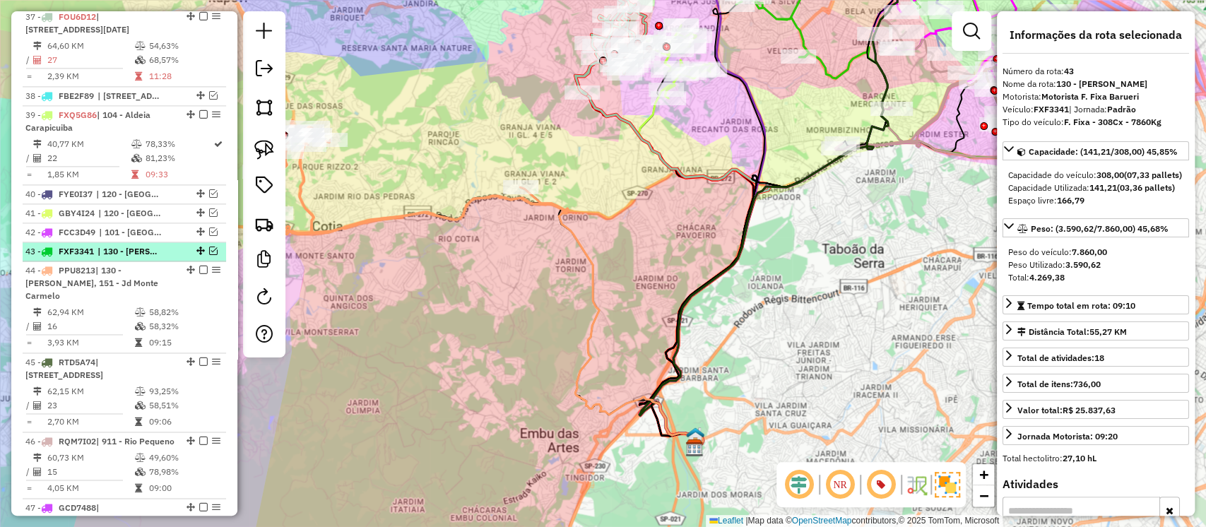
click at [209, 254] on em at bounding box center [213, 251] width 8 height 8
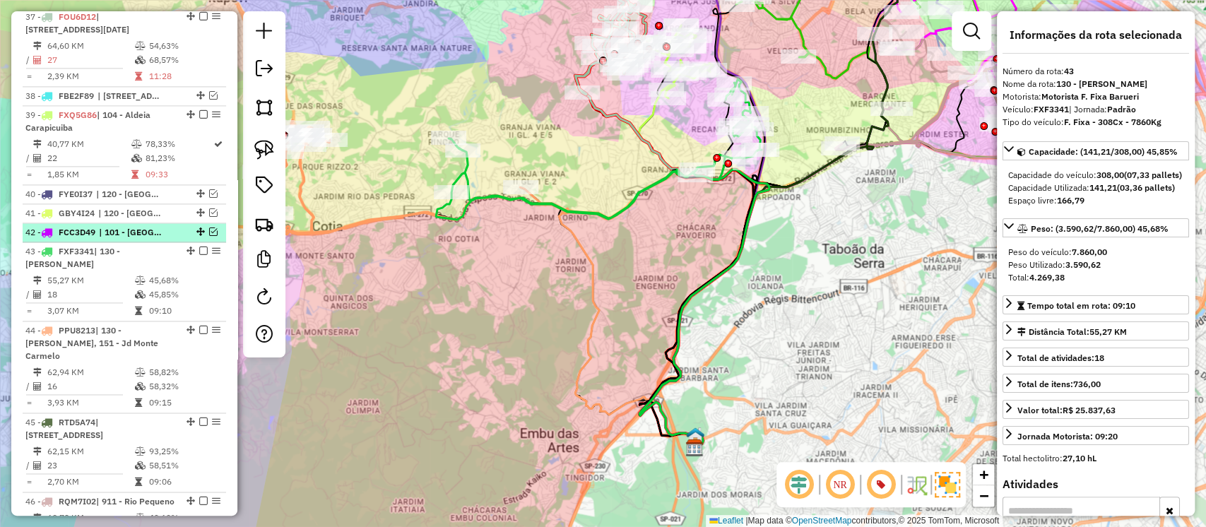
click at [211, 236] on em at bounding box center [213, 232] width 8 height 8
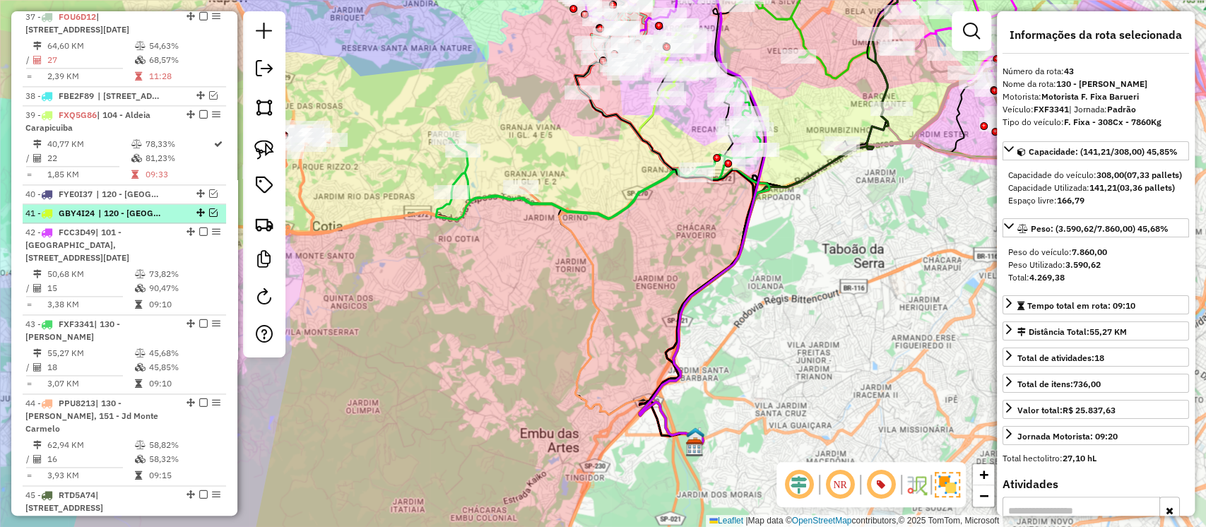
click at [210, 217] on em at bounding box center [213, 212] width 8 height 8
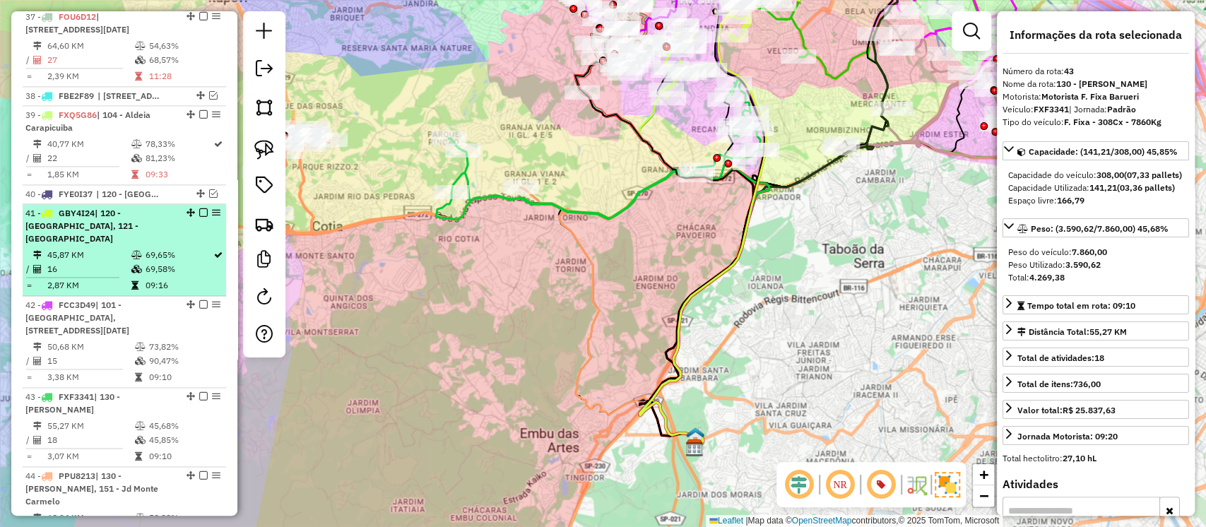
click at [199, 217] on em at bounding box center [203, 212] width 8 height 8
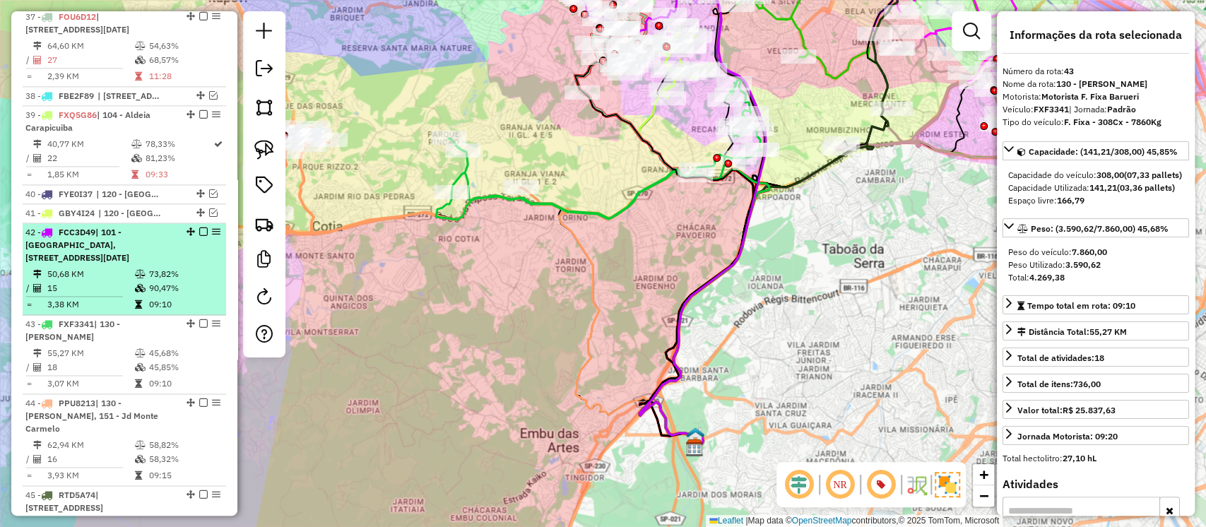
click at [199, 236] on em at bounding box center [203, 232] width 8 height 8
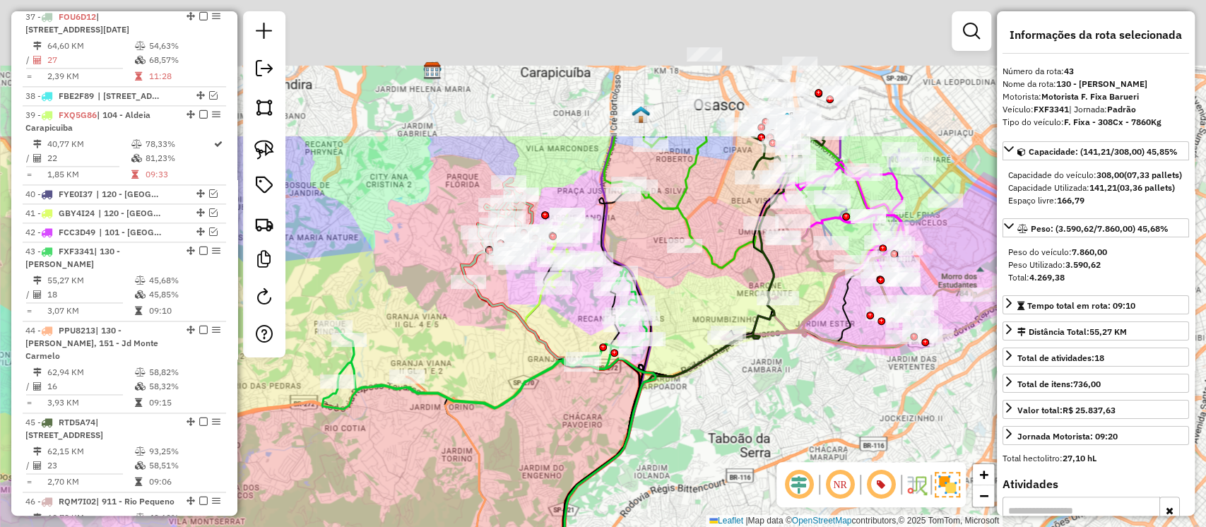
drag, startPoint x: 596, startPoint y: 297, endPoint x: 514, endPoint y: 432, distance: 158.3
click at [514, 432] on div "Janela de atendimento Grade de atendimento Capacidade Transportadoras Veículos …" at bounding box center [603, 263] width 1206 height 527
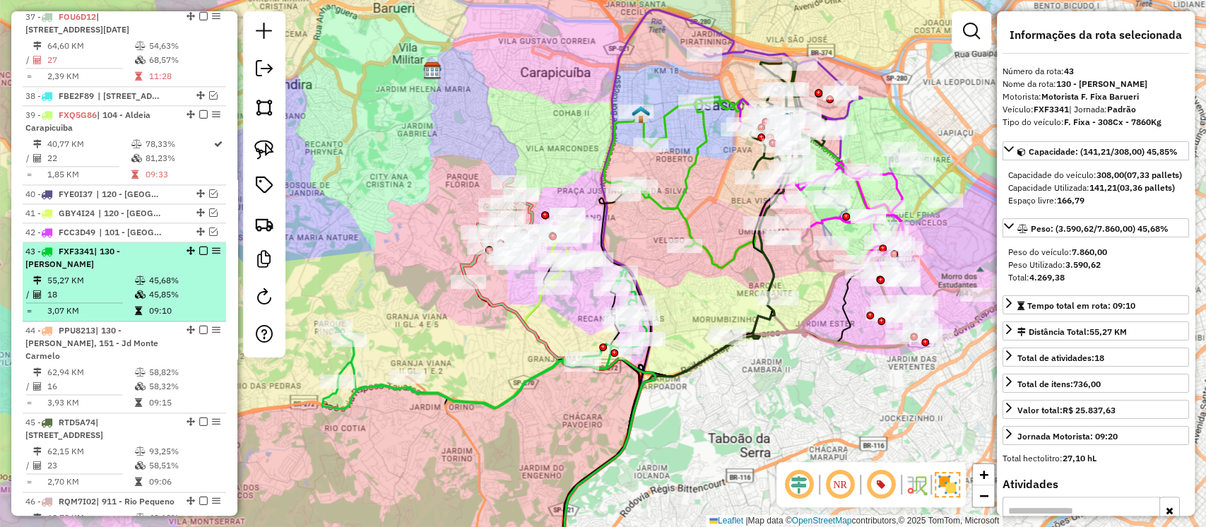
click at [199, 255] on em at bounding box center [203, 251] width 8 height 8
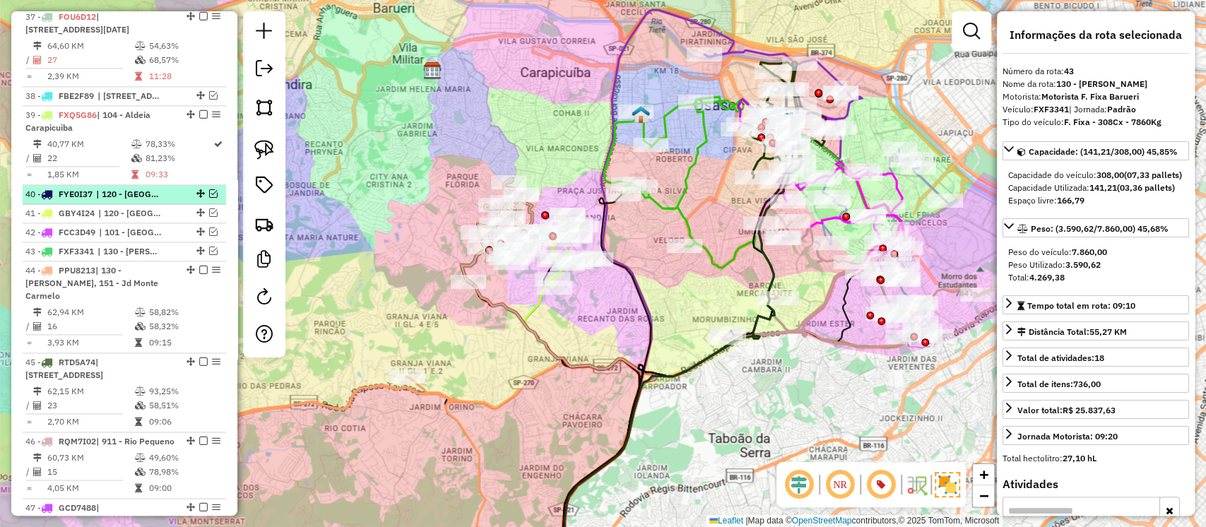
click at [209, 198] on em at bounding box center [213, 193] width 8 height 8
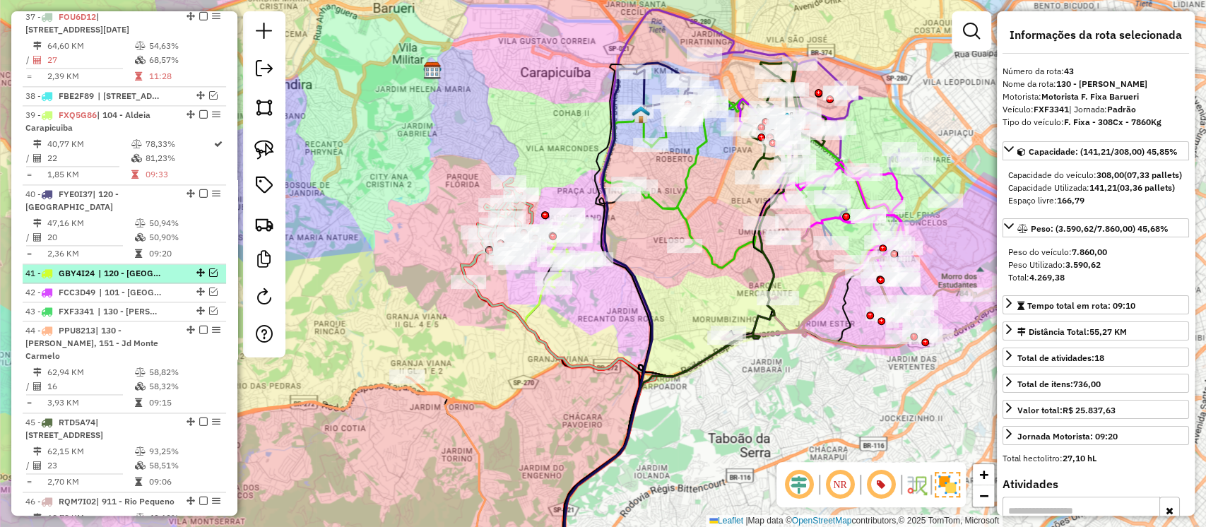
click at [209, 277] on em at bounding box center [213, 273] width 8 height 8
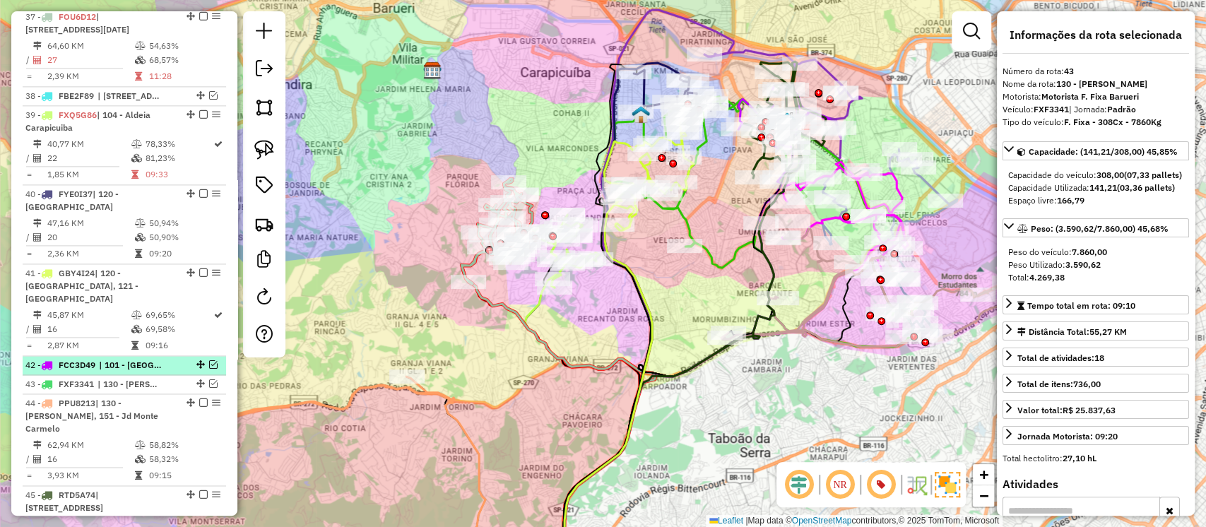
click at [210, 360] on em at bounding box center [213, 364] width 8 height 8
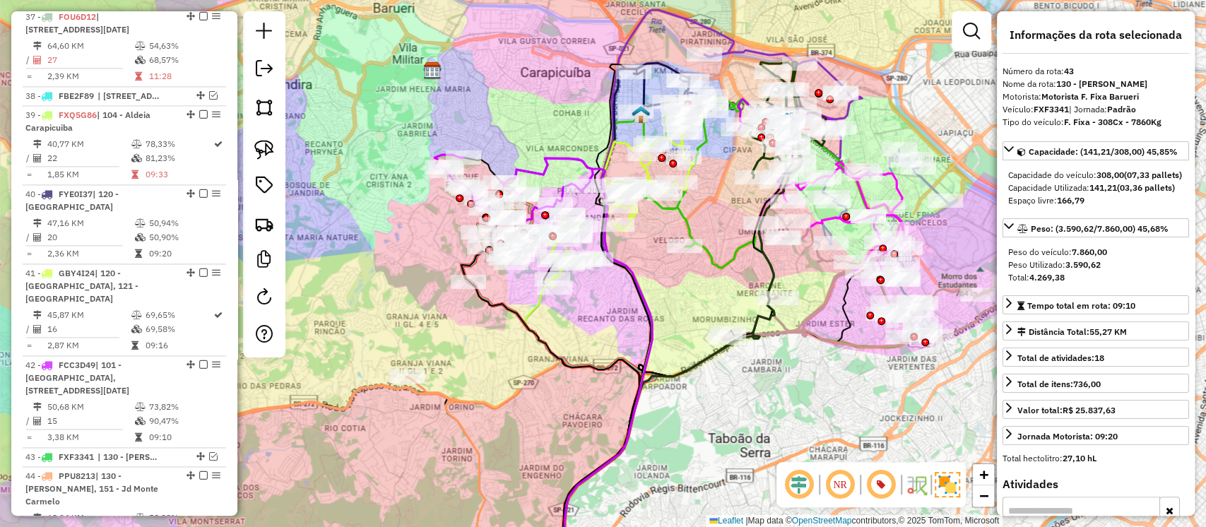
click at [492, 372] on div "Janela de atendimento Grade de atendimento Capacidade Transportadoras Veículos …" at bounding box center [603, 263] width 1206 height 527
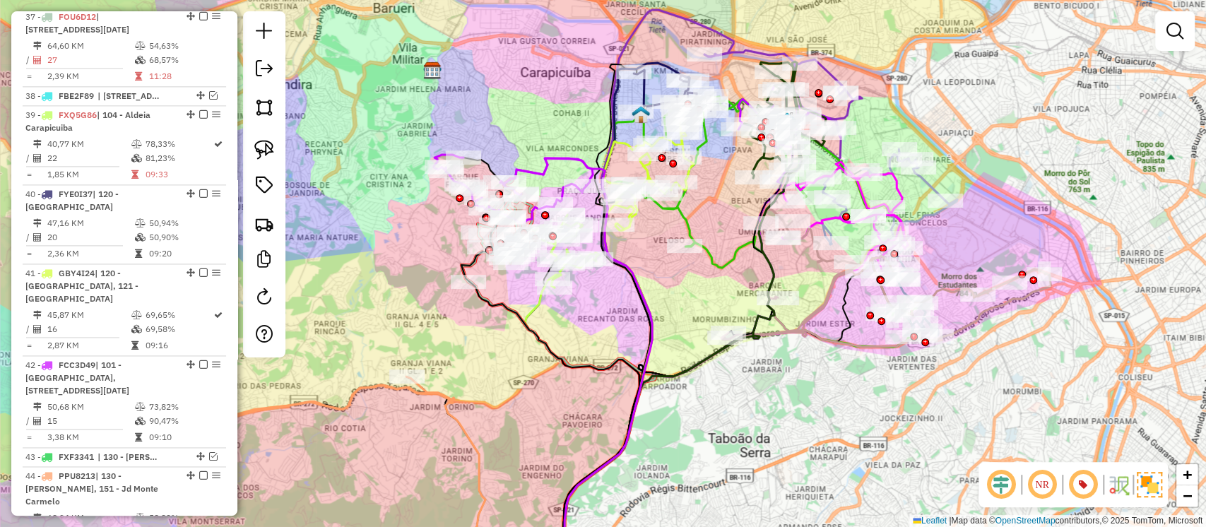
click at [548, 163] on icon at bounding box center [513, 189] width 159 height 68
select select "**********"
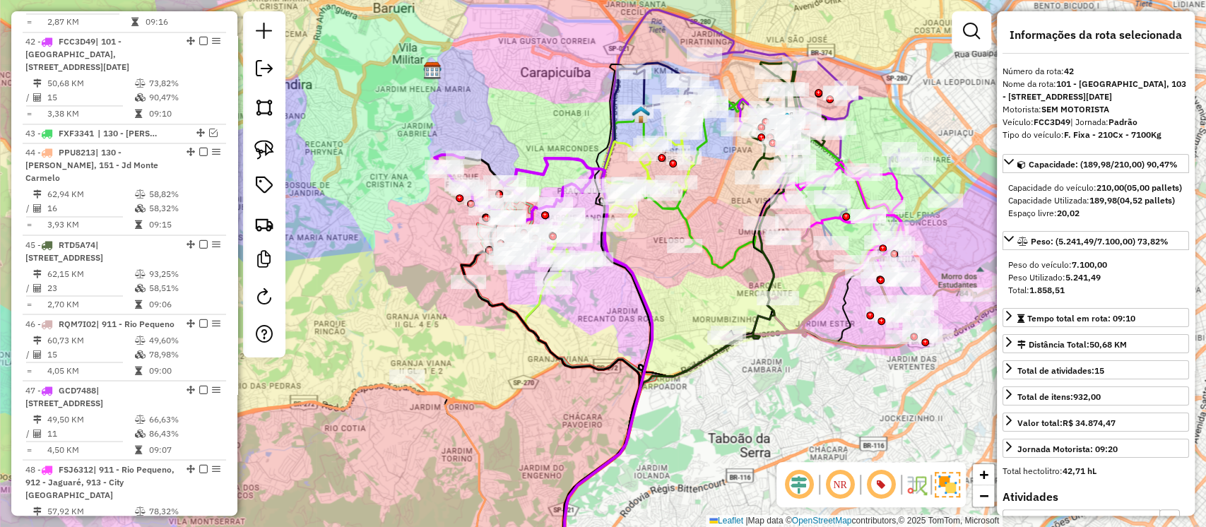
scroll to position [1609, 0]
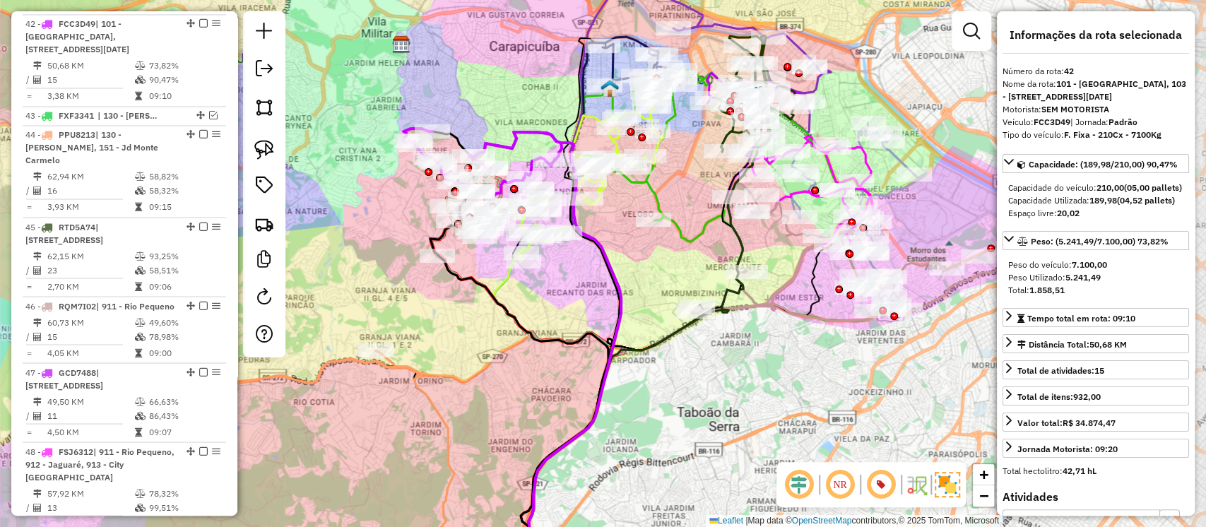
drag, startPoint x: 539, startPoint y: 135, endPoint x: 507, endPoint y: 108, distance: 41.1
click at [507, 108] on div "Janela de atendimento Grade de atendimento Capacidade Transportadoras Veículos …" at bounding box center [603, 263] width 1206 height 527
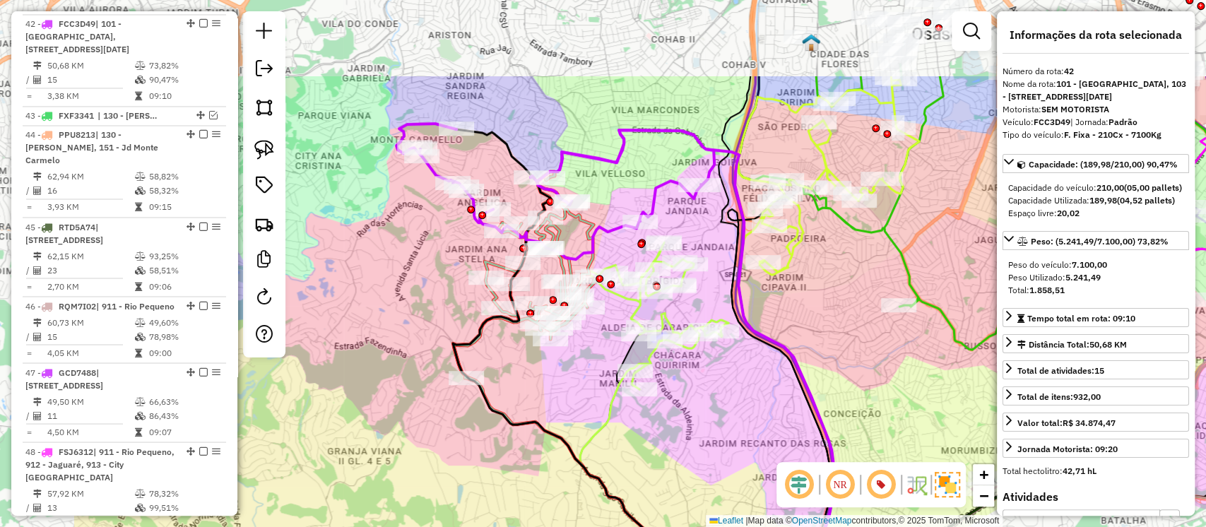
drag, startPoint x: 642, startPoint y: 194, endPoint x: 819, endPoint y: 310, distance: 211.7
click at [819, 310] on div "Janela de atendimento Grade de atendimento Capacidade Transportadoras Veículos …" at bounding box center [603, 263] width 1206 height 527
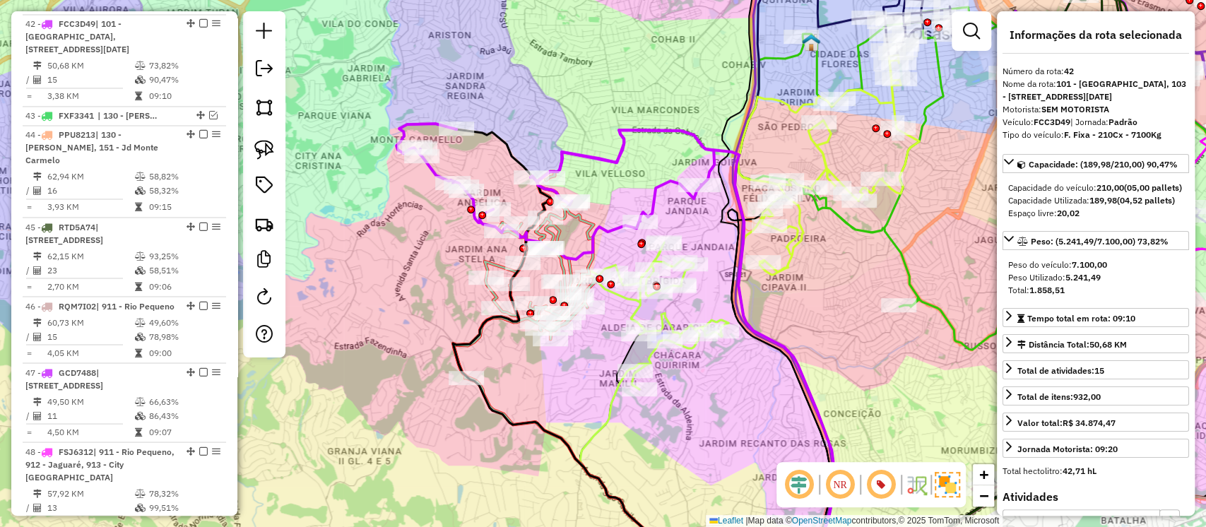
click at [676, 308] on div "Janela de atendimento Grade de atendimento Capacidade Transportadoras Veículos …" at bounding box center [603, 263] width 1206 height 527
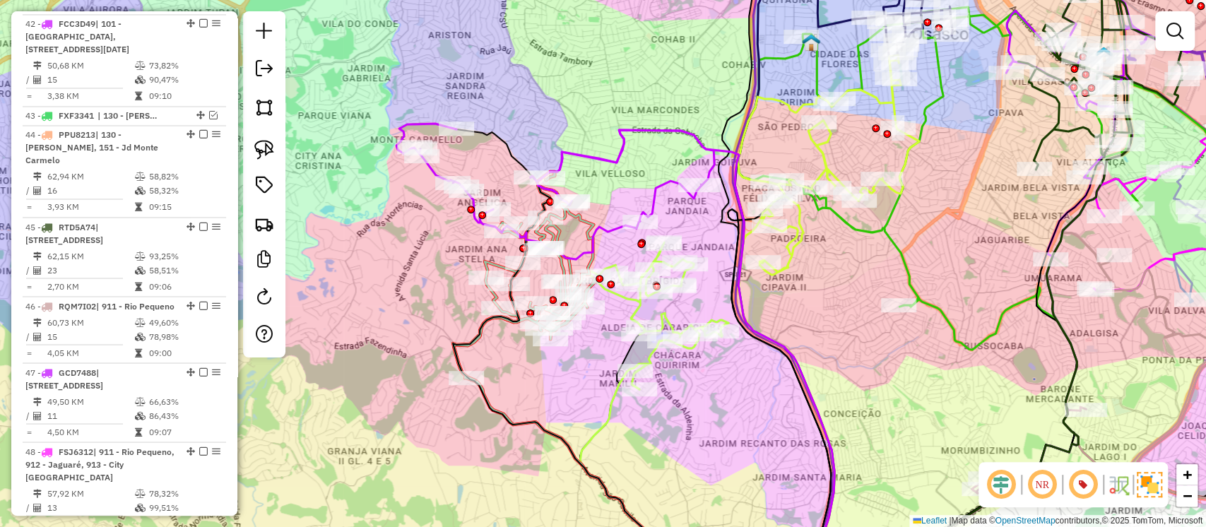
click at [787, 259] on icon at bounding box center [828, 165] width 182 height 220
select select "**********"
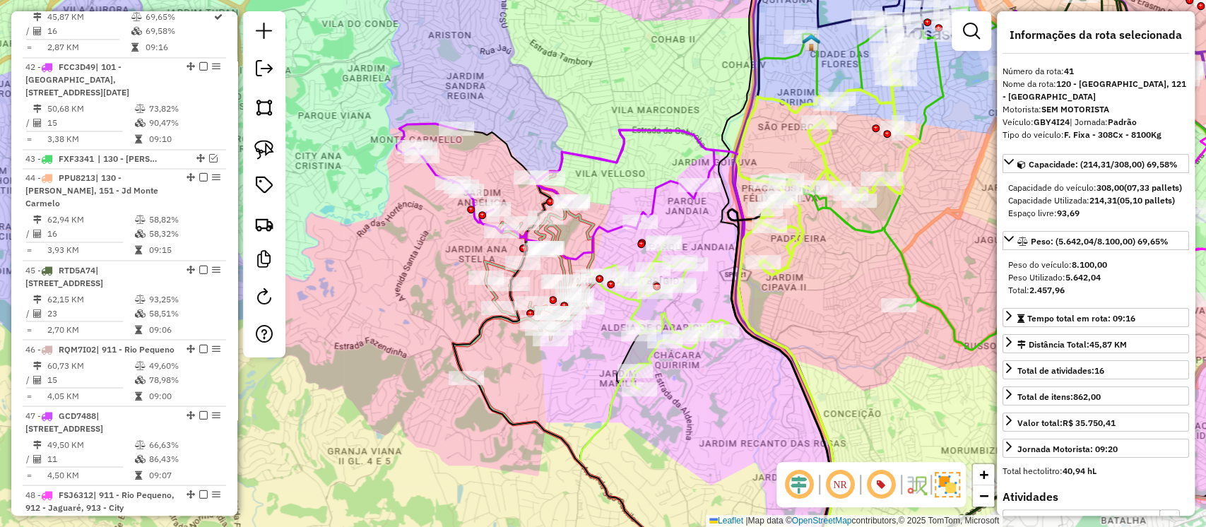
scroll to position [1530, 0]
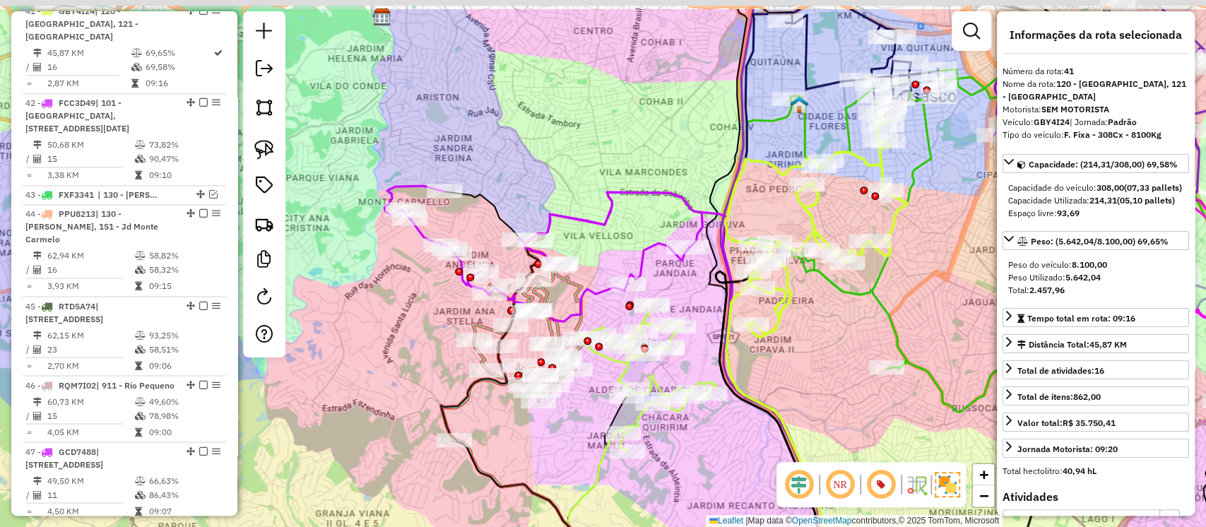
drag, startPoint x: 820, startPoint y: 237, endPoint x: 807, endPoint y: 302, distance: 66.3
click at [807, 302] on div "Janela de atendimento Grade de atendimento Capacidade Transportadoras Veículos …" at bounding box center [603, 263] width 1206 height 527
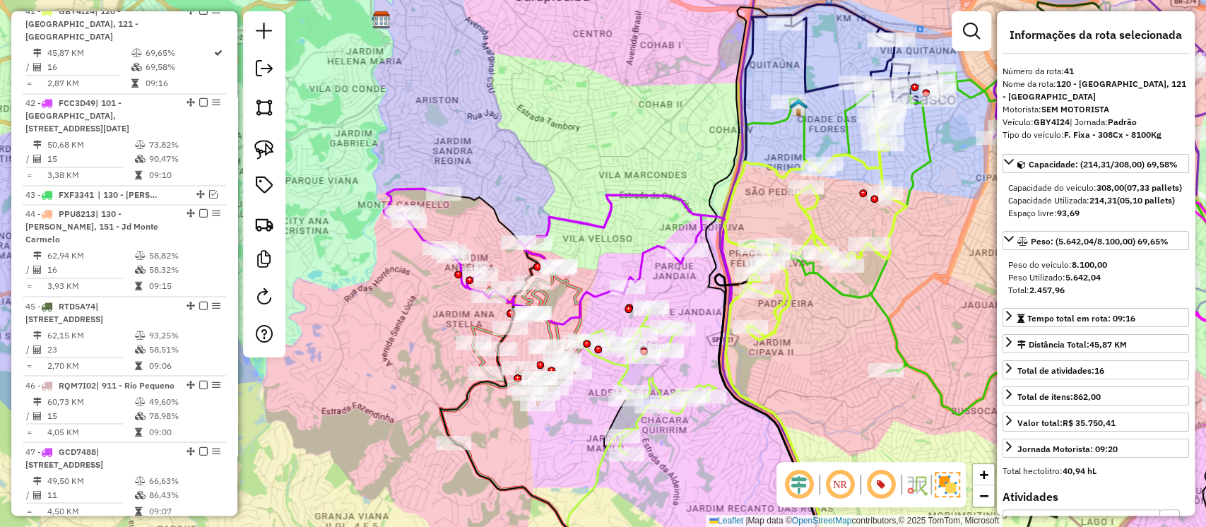
click at [827, 290] on icon at bounding box center [1025, 322] width 602 height 500
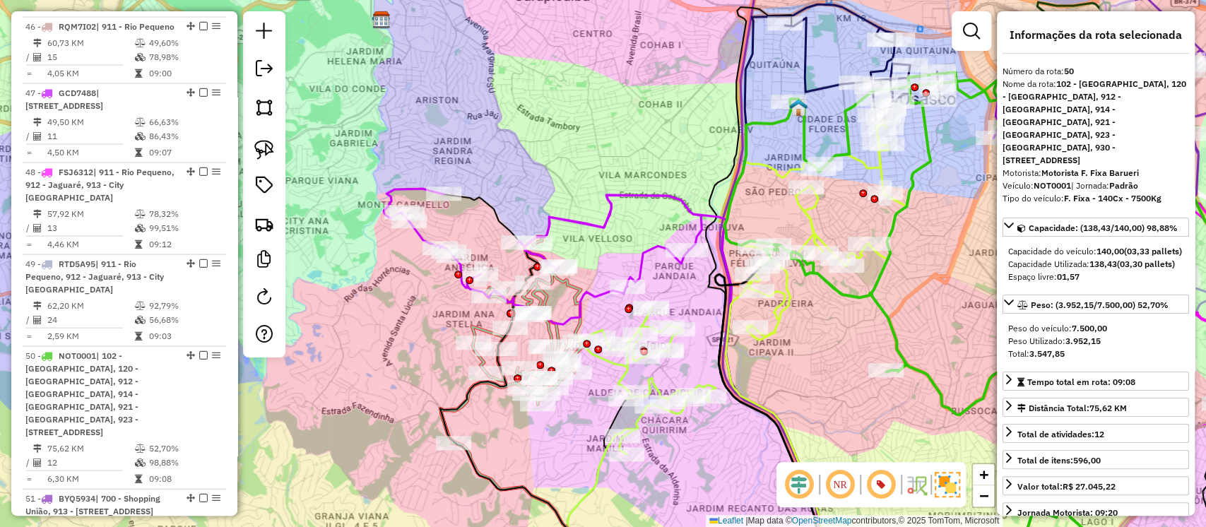
scroll to position [2069, 0]
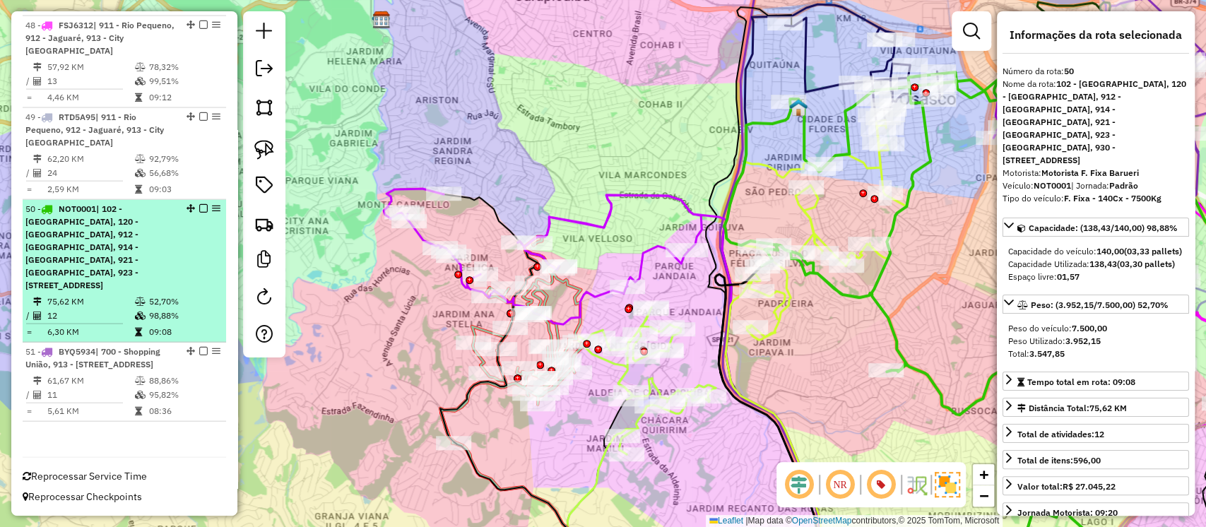
click at [199, 204] on em at bounding box center [203, 208] width 8 height 8
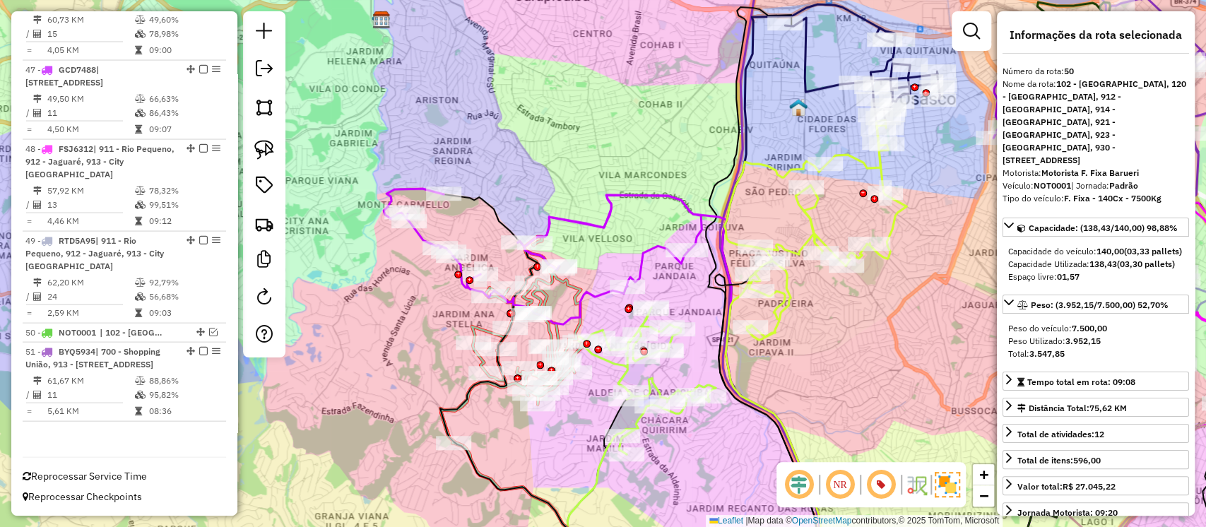
click at [794, 310] on icon at bounding box center [815, 230] width 182 height 220
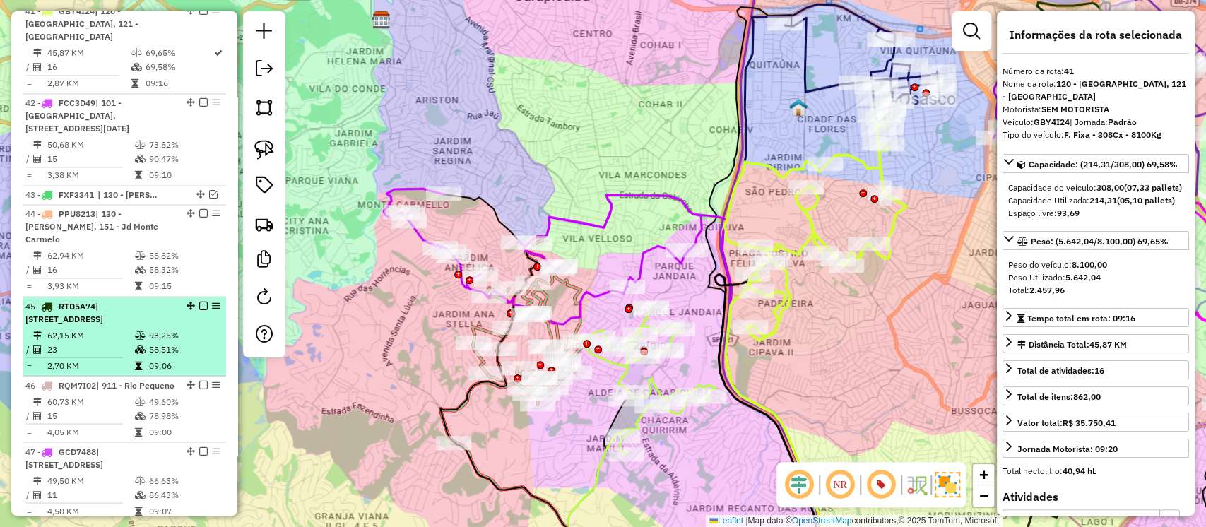
scroll to position [996, 0]
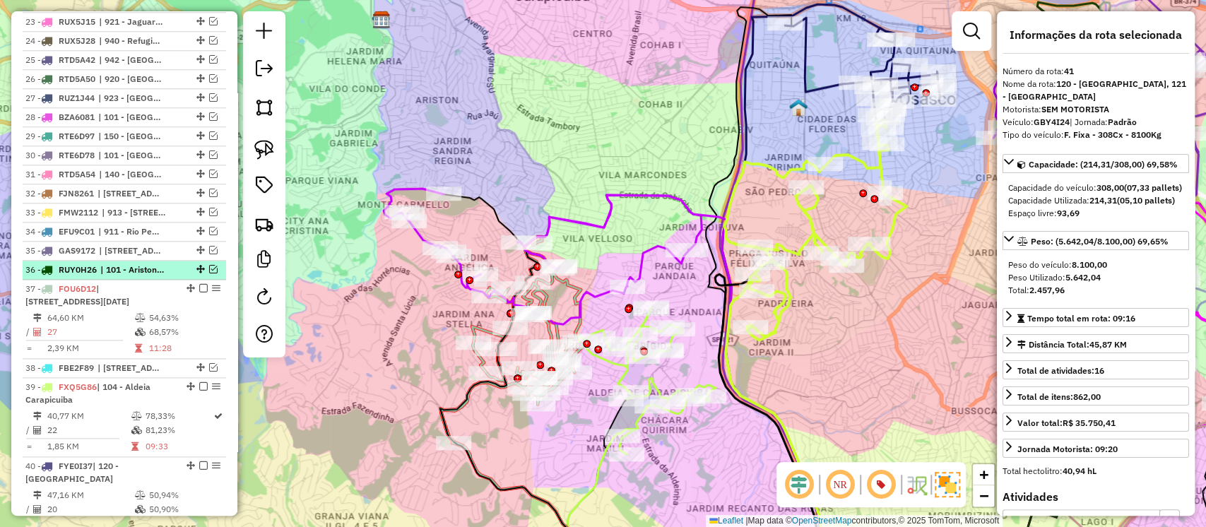
click at [209, 266] on em at bounding box center [213, 269] width 8 height 8
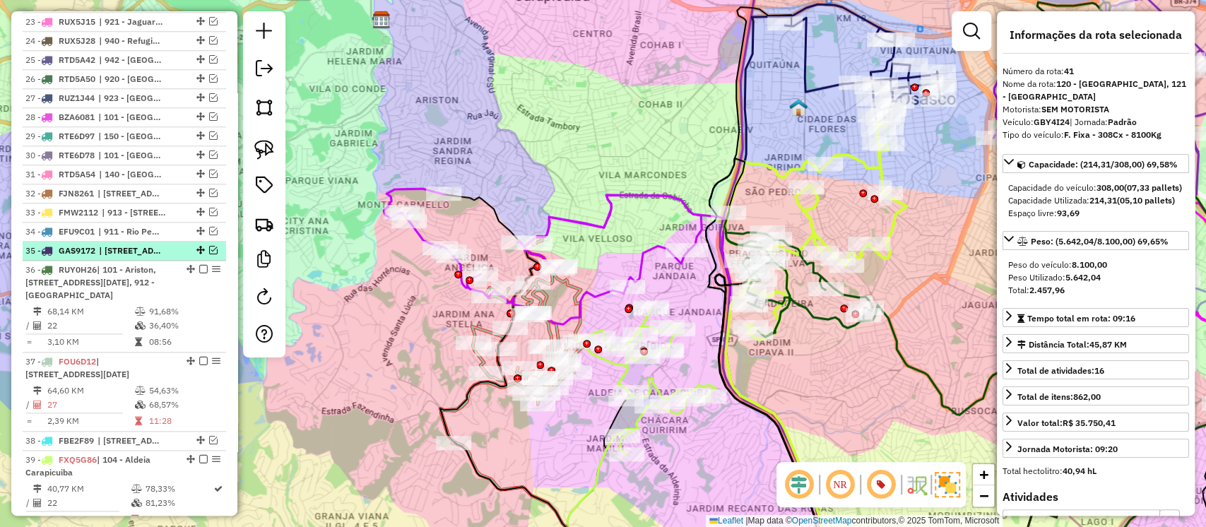
click at [209, 246] on em at bounding box center [213, 250] width 8 height 8
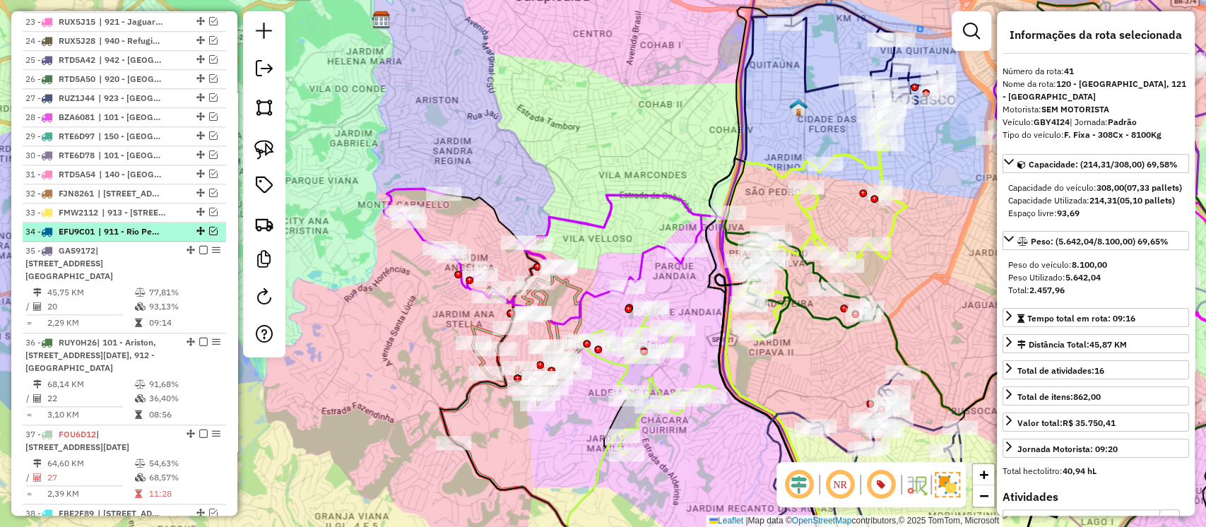
click at [211, 228] on em at bounding box center [213, 231] width 8 height 8
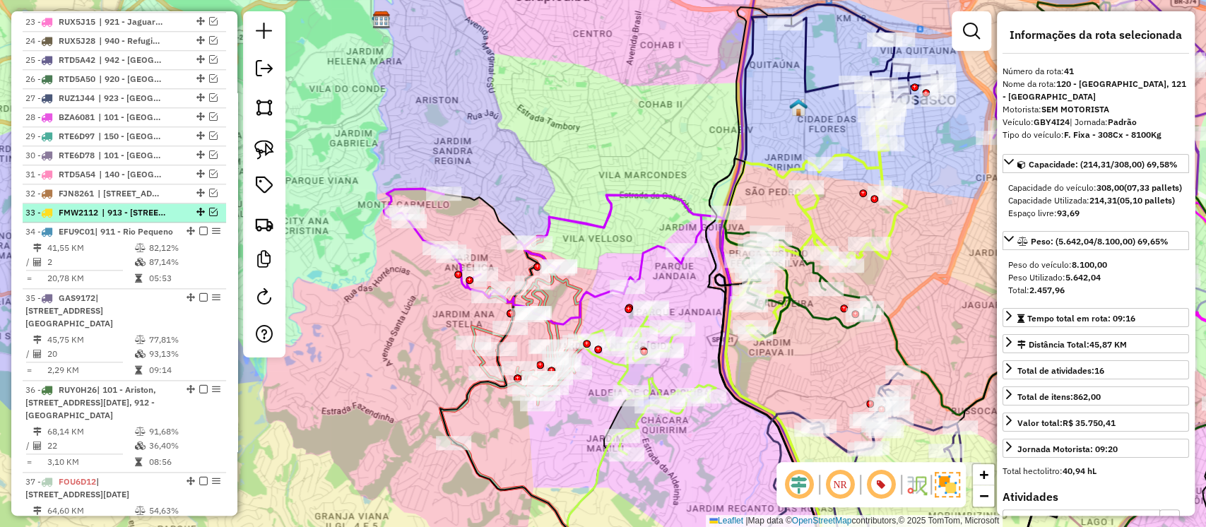
click at [215, 208] on div at bounding box center [199, 212] width 42 height 8
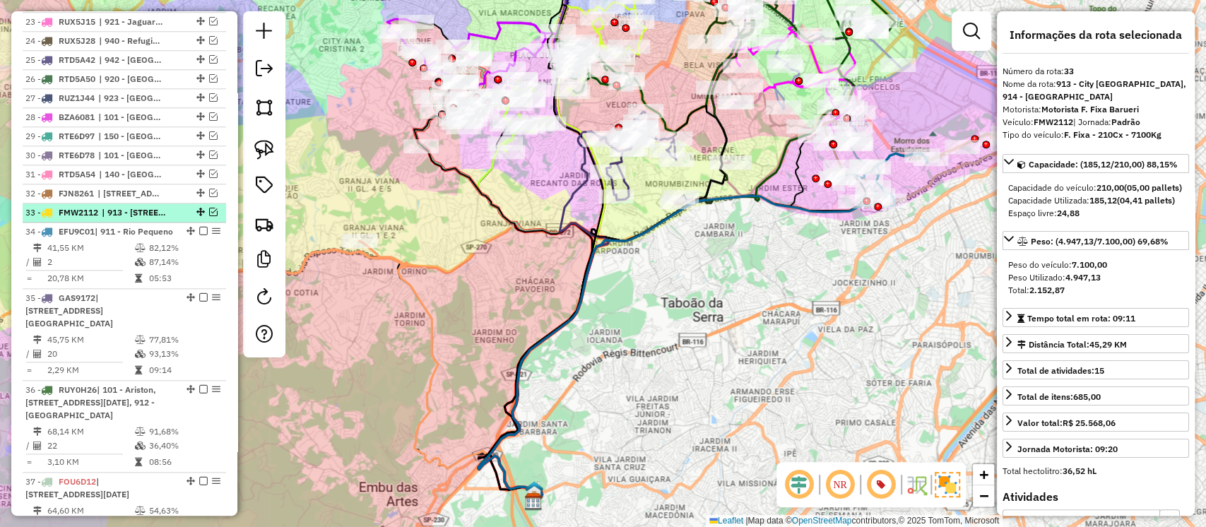
click at [211, 208] on em at bounding box center [213, 212] width 8 height 8
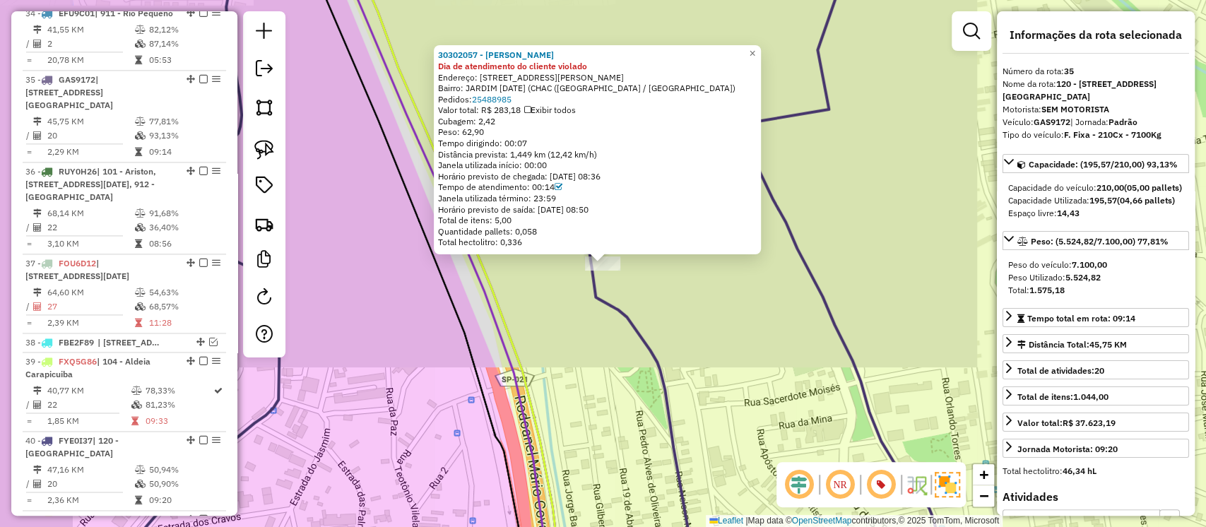
scroll to position [1343, 0]
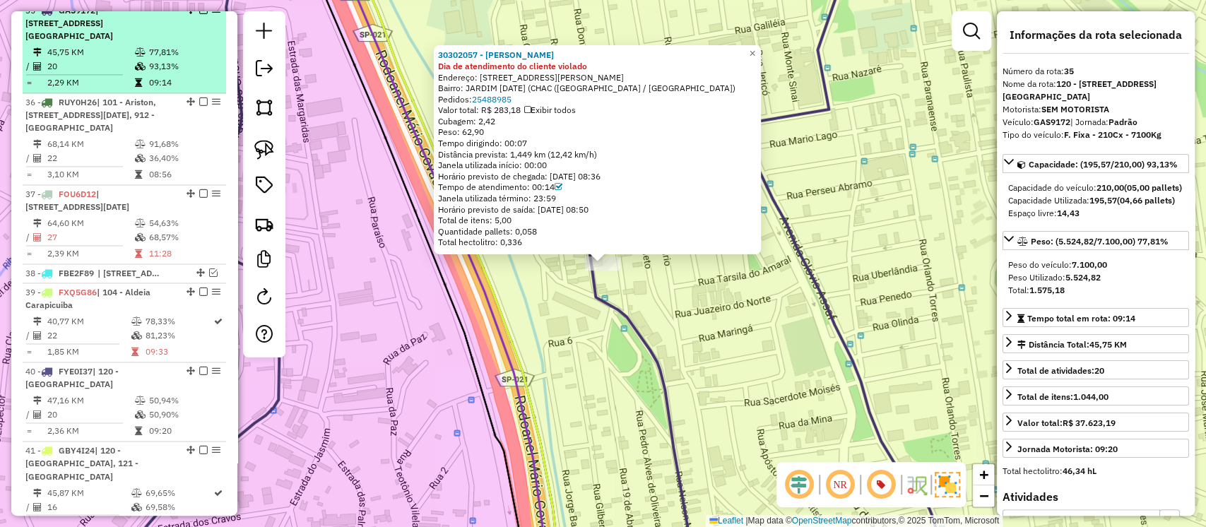
click at [199, 14] on em at bounding box center [203, 10] width 8 height 8
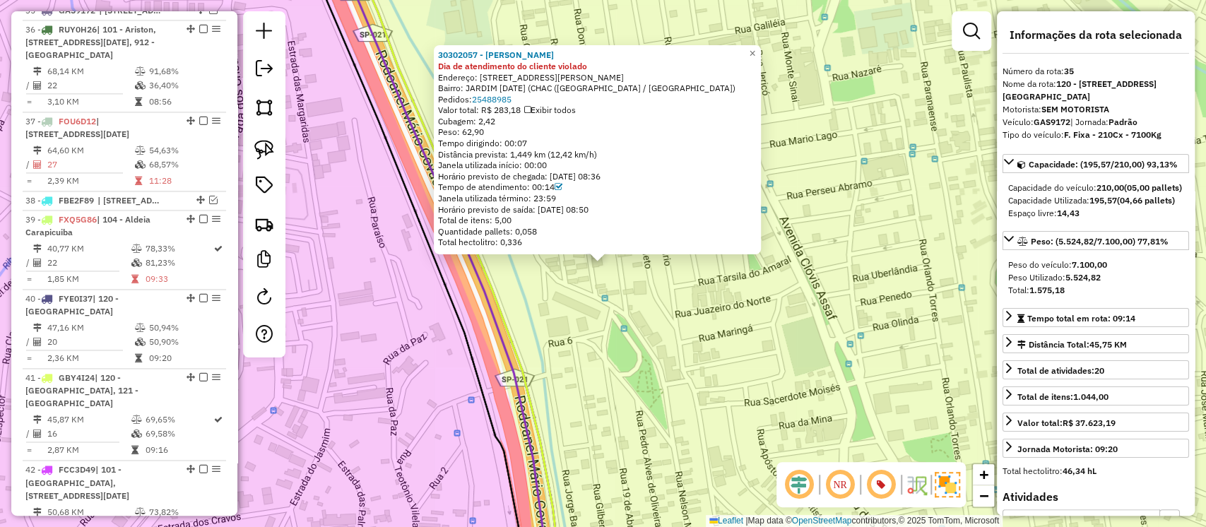
drag, startPoint x: 570, startPoint y: 356, endPoint x: 584, endPoint y: 365, distance: 15.9
click at [571, 356] on div "30302057 - MARIA FERNANDES RODR Dia de atendimento do cliente violado Endereço:…" at bounding box center [603, 263] width 1206 height 527
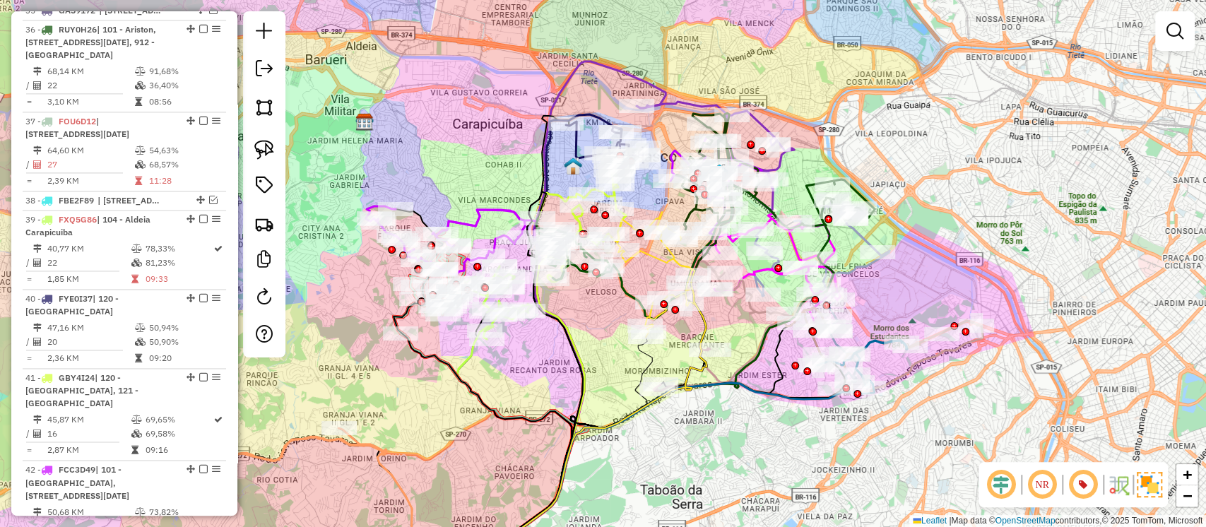
click at [623, 287] on icon at bounding box center [705, 250] width 339 height 140
select select "**********"
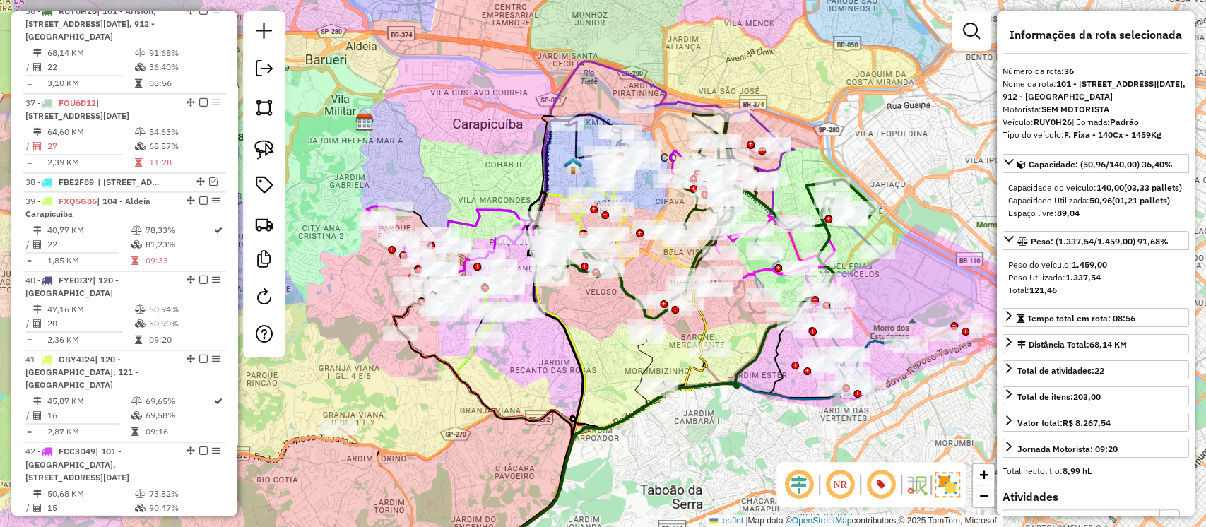
scroll to position [1363, 0]
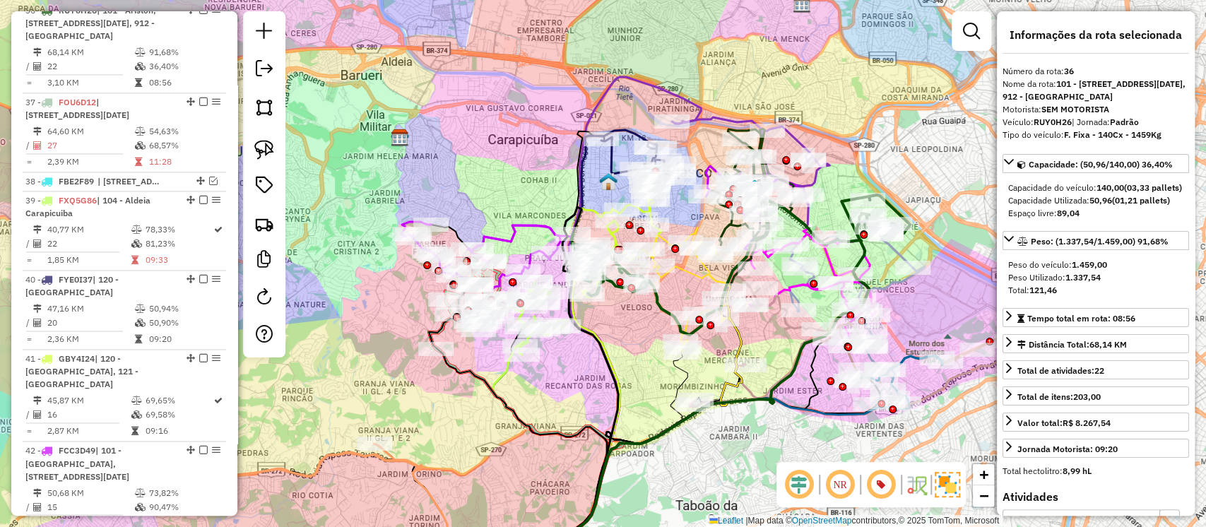
drag, startPoint x: 599, startPoint y: 304, endPoint x: 634, endPoint y: 319, distance: 38.6
click at [634, 319] on div "Janela de atendimento Grade de atendimento Capacidade Transportadoras Veículos …" at bounding box center [603, 263] width 1206 height 527
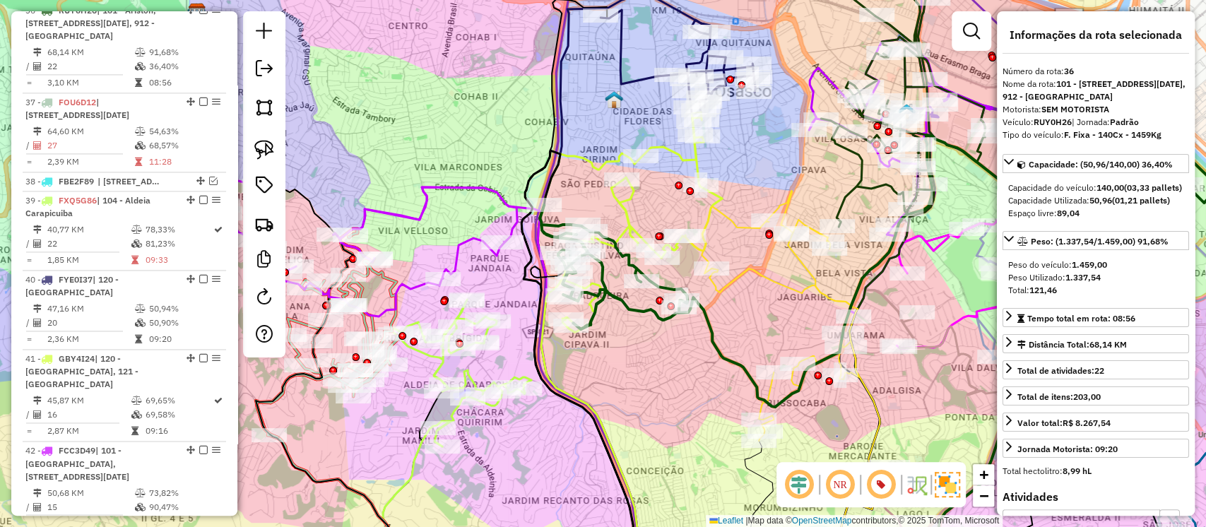
click at [628, 212] on icon at bounding box center [631, 222] width 182 height 220
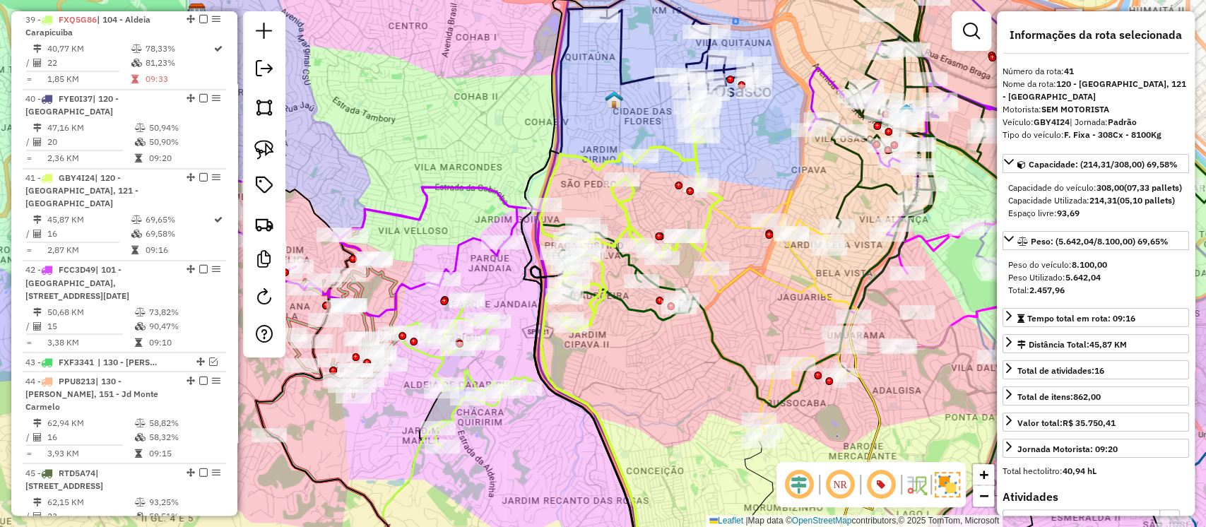
scroll to position [1723, 0]
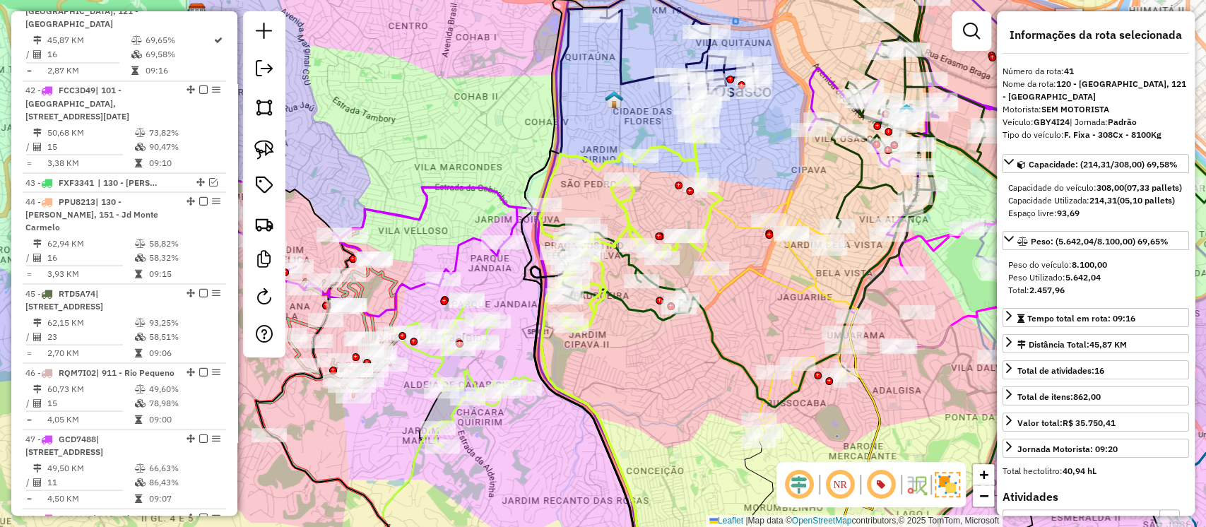
click at [641, 314] on icon at bounding box center [879, 267] width 678 height 281
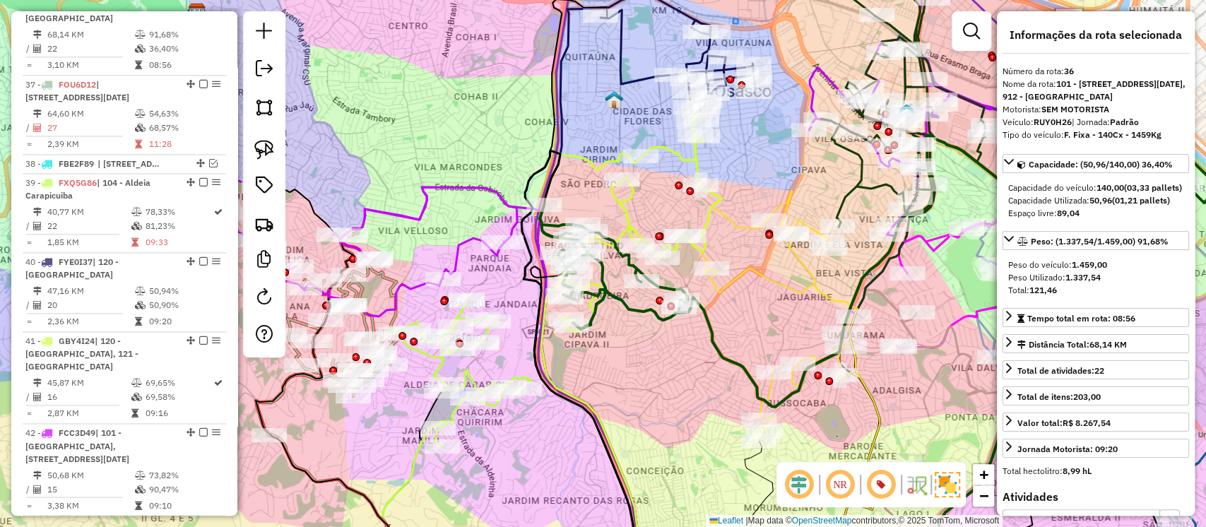
scroll to position [1363, 0]
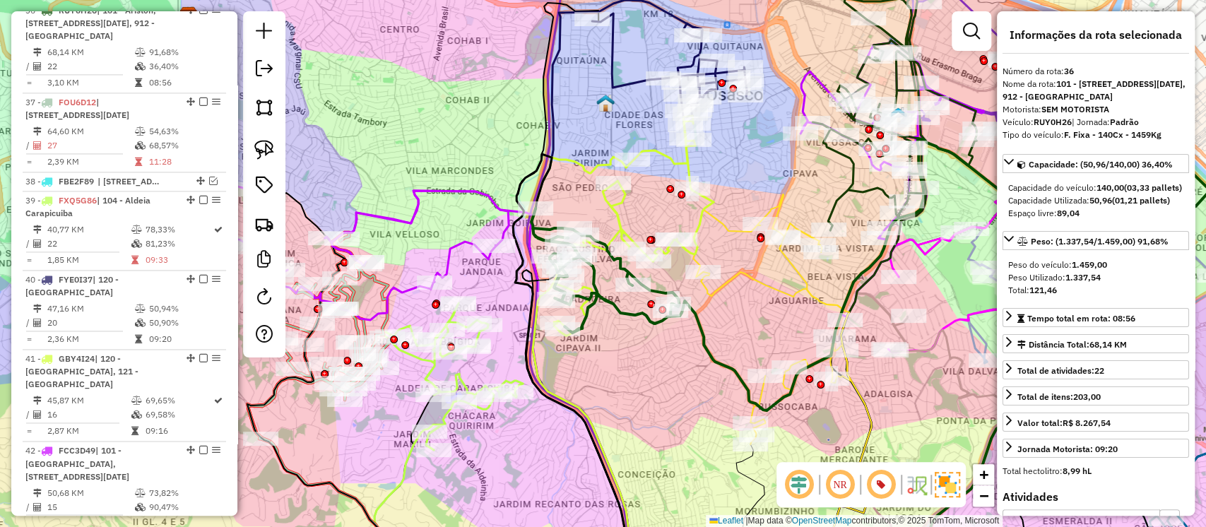
drag, startPoint x: 749, startPoint y: 291, endPoint x: 737, endPoint y: 298, distance: 13.9
click at [737, 298] on div "Janela de atendimento Grade de atendimento Capacidade Transportadoras Veículos …" at bounding box center [603, 263] width 1206 height 527
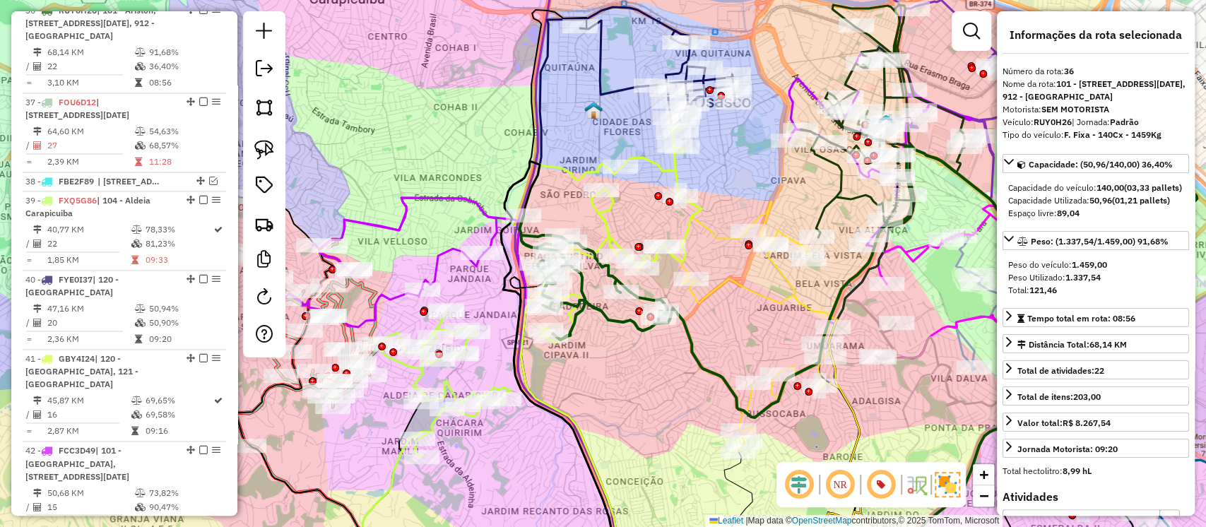
click at [775, 305] on icon at bounding box center [750, 326] width 177 height 250
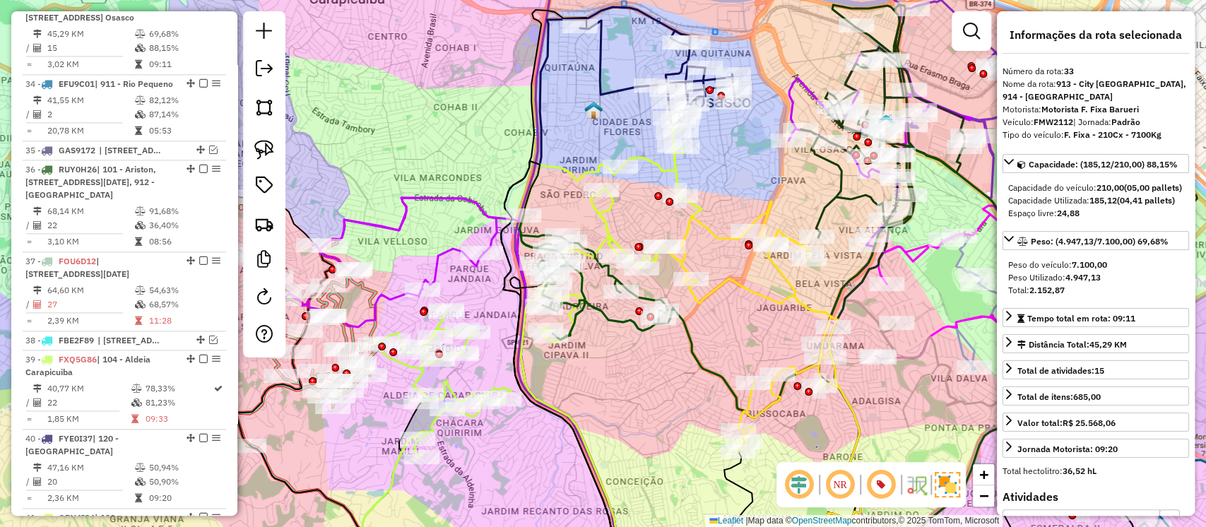
scroll to position [1185, 0]
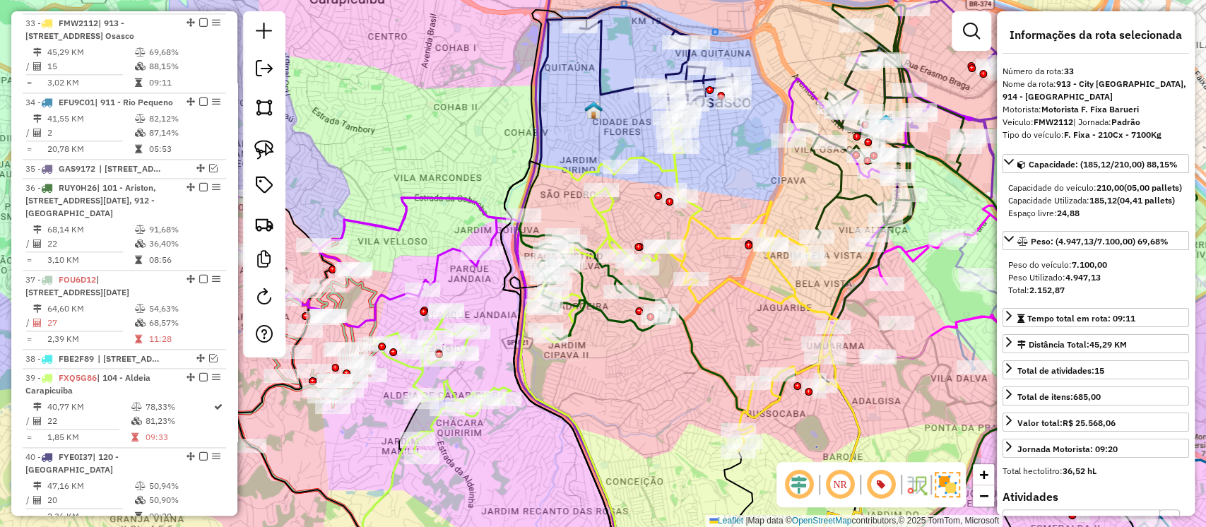
click at [620, 93] on icon at bounding box center [657, 76] width 155 height 112
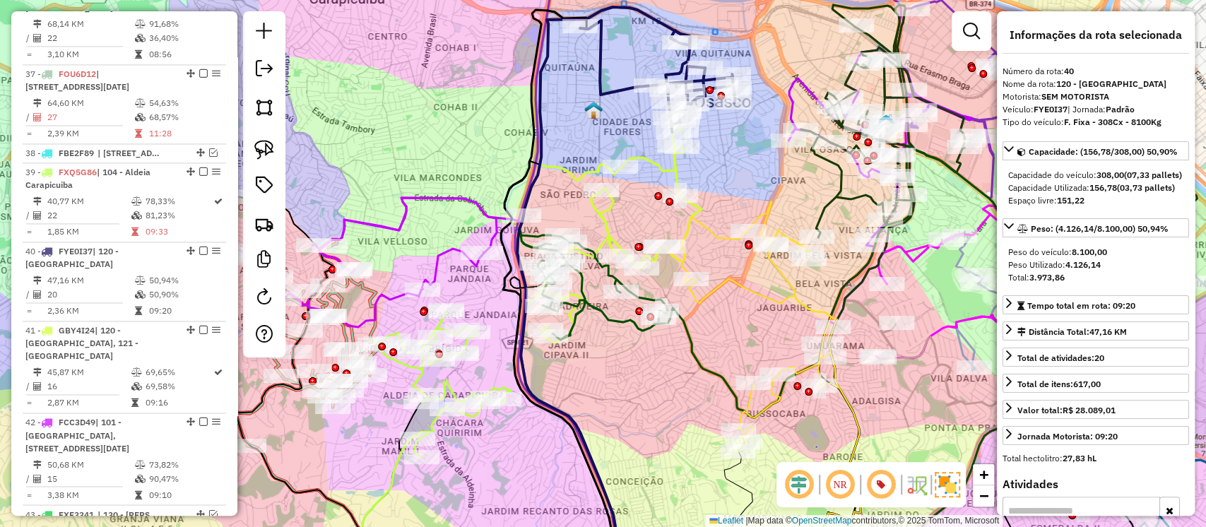
scroll to position [1644, 0]
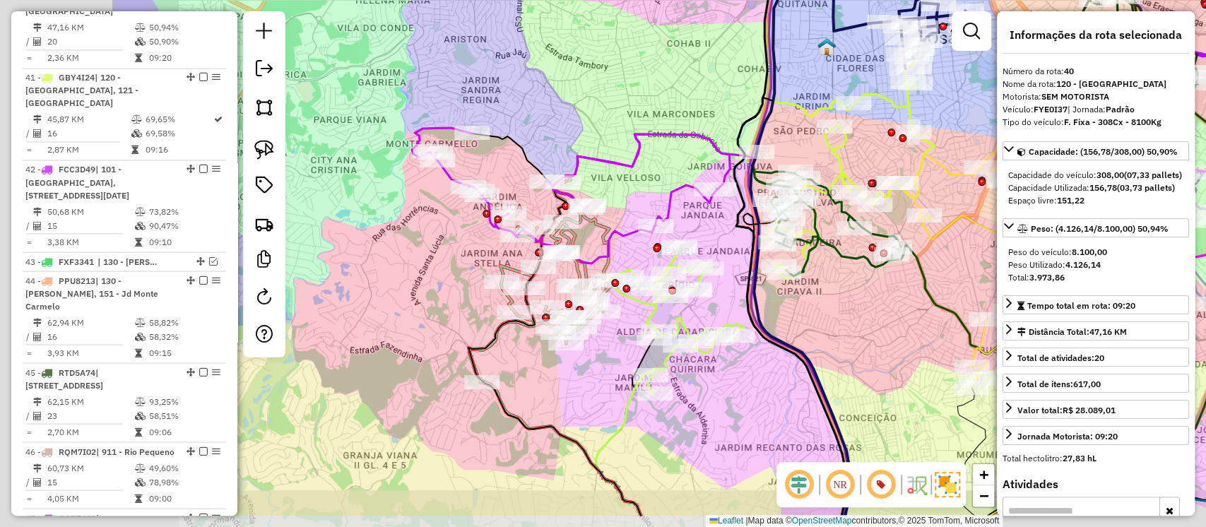
drag, startPoint x: 483, startPoint y: 295, endPoint x: 799, endPoint y: 192, distance: 332.1
click at [799, 192] on div "Janela de atendimento Grade de atendimento Capacidade Transportadoras Veículos …" at bounding box center [603, 263] width 1206 height 527
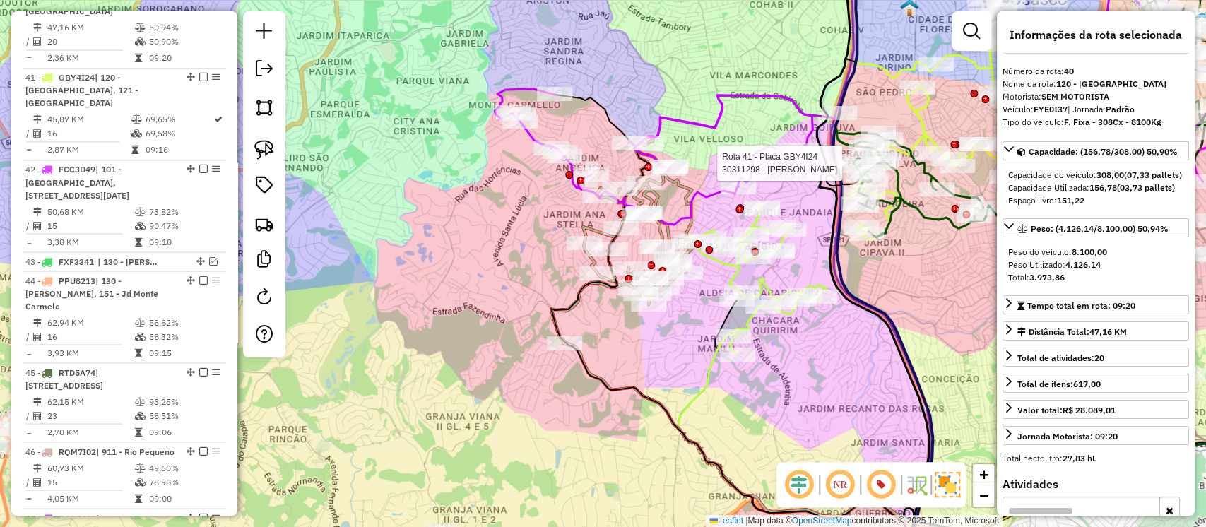
click at [704, 196] on icon at bounding box center [654, 157] width 318 height 136
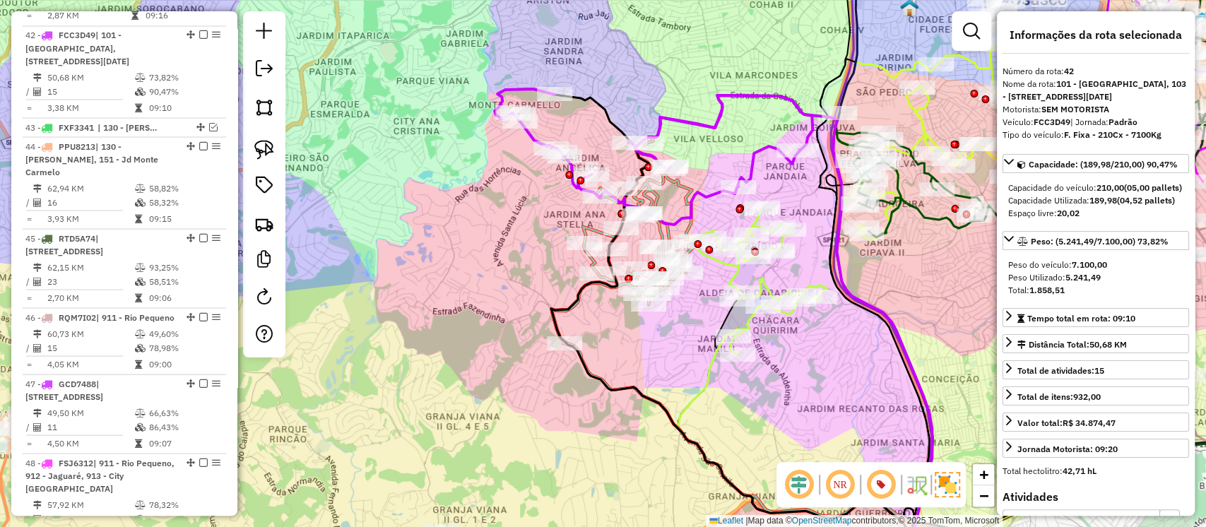
scroll to position [1802, 0]
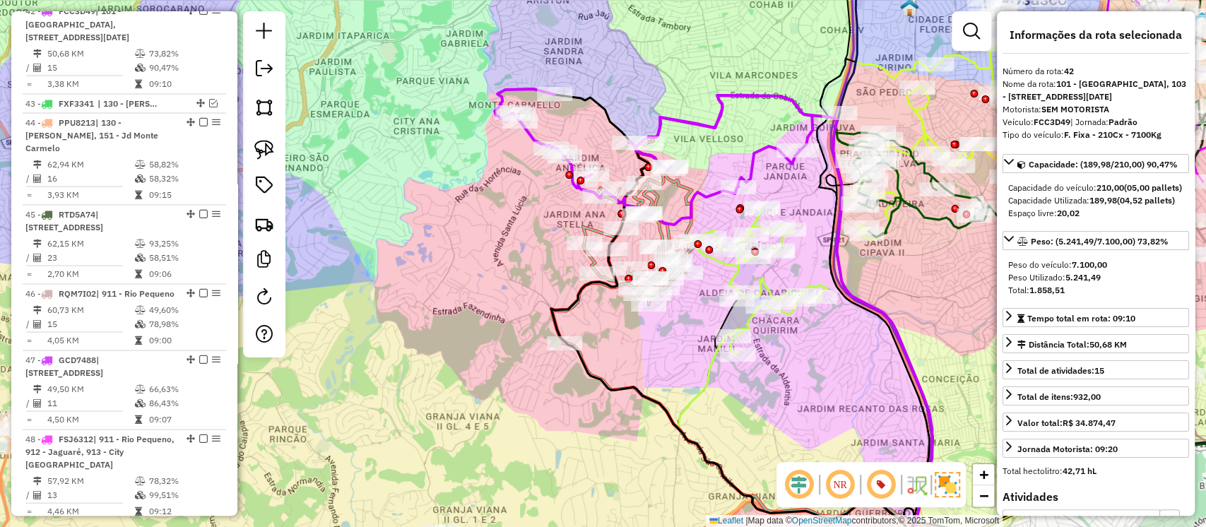
drag, startPoint x: 700, startPoint y: 282, endPoint x: 676, endPoint y: 319, distance: 44.9
click at [671, 280] on div at bounding box center [685, 273] width 35 height 14
click at [978, 41] on link at bounding box center [972, 31] width 28 height 28
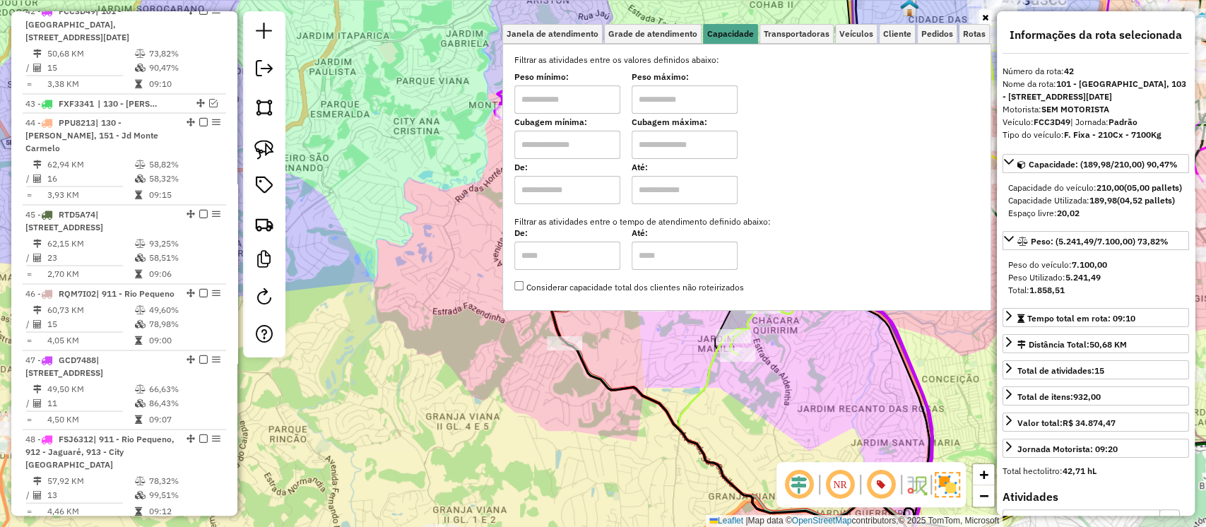
drag, startPoint x: 532, startPoint y: 144, endPoint x: 547, endPoint y: 149, distance: 15.6
click at [533, 144] on input "text" at bounding box center [567, 145] width 106 height 28
type input "****"
click at [687, 151] on input "text" at bounding box center [685, 145] width 106 height 28
click at [628, 331] on div "Janela de atendimento Grade de atendimento Capacidade Transportadoras Veículos …" at bounding box center [603, 263] width 1206 height 527
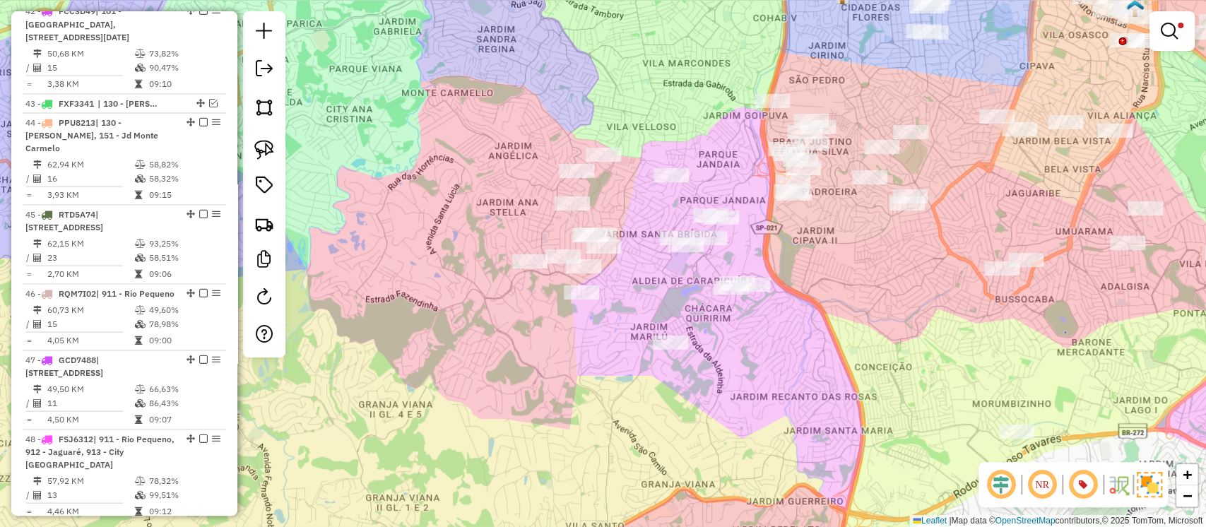
drag, startPoint x: 666, startPoint y: 325, endPoint x: 594, endPoint y: 310, distance: 74.4
click at [594, 310] on div "Limpar filtros Janela de atendimento Grade de atendimento Capacidade Transporta…" at bounding box center [603, 263] width 1206 height 527
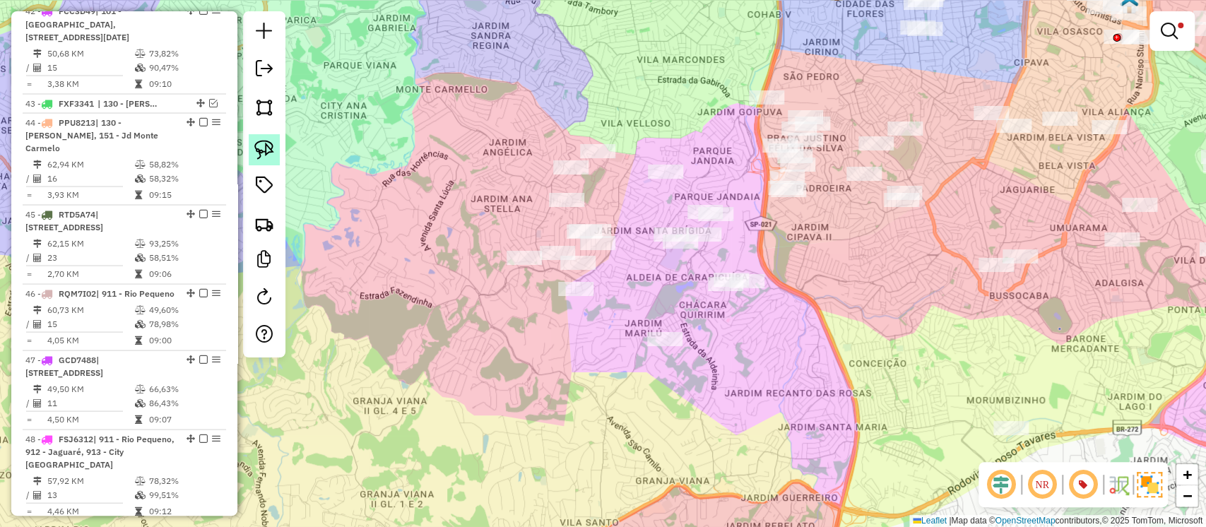
click at [259, 147] on img at bounding box center [264, 150] width 20 height 20
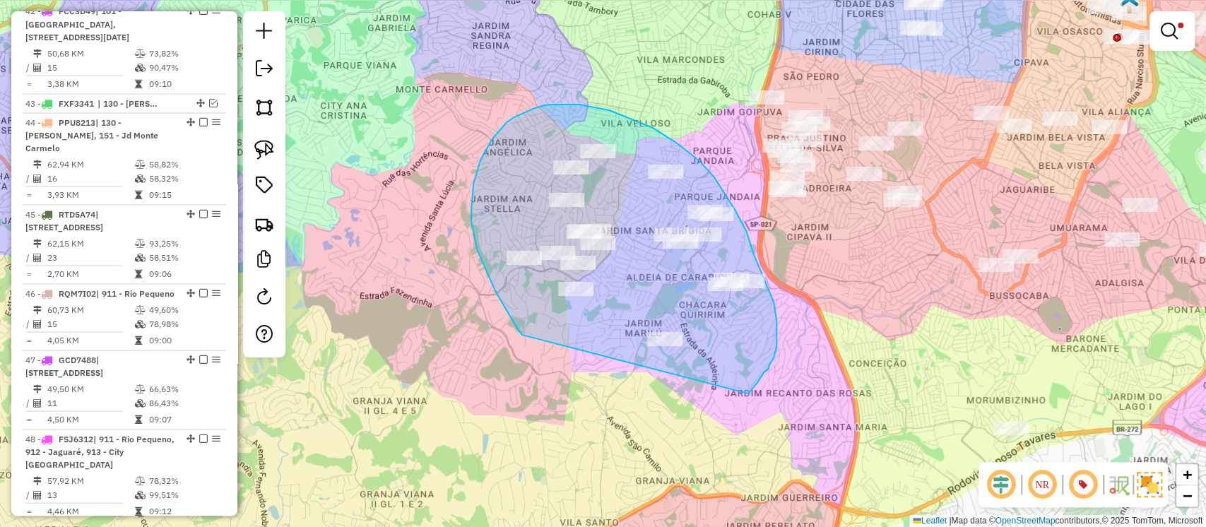
drag, startPoint x: 477, startPoint y: 249, endPoint x: 733, endPoint y: 413, distance: 303.9
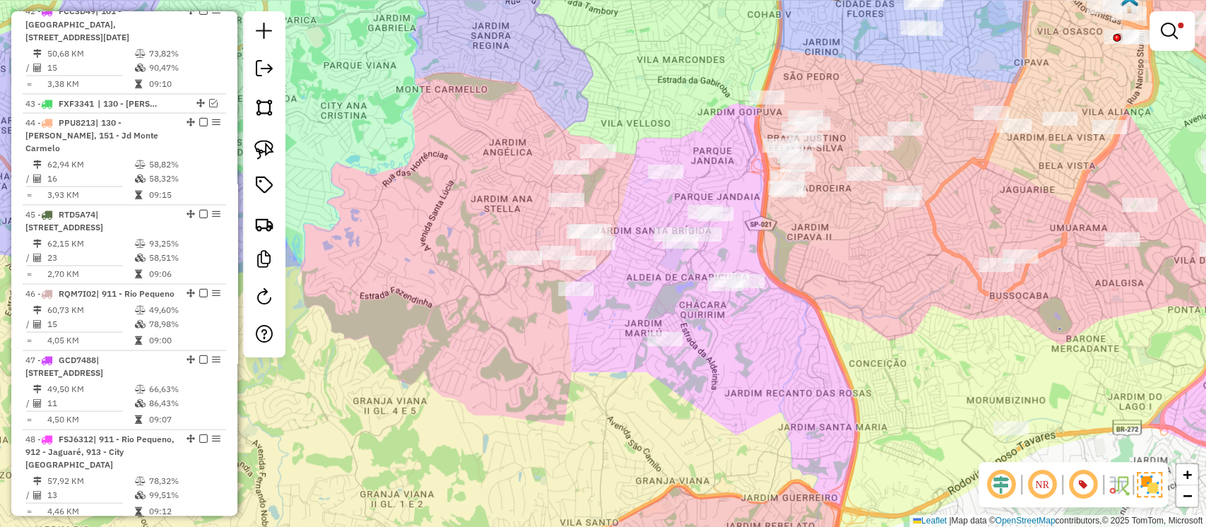
click at [1187, 48] on div at bounding box center [1172, 31] width 45 height 40
click at [1177, 35] on link at bounding box center [1172, 31] width 34 height 28
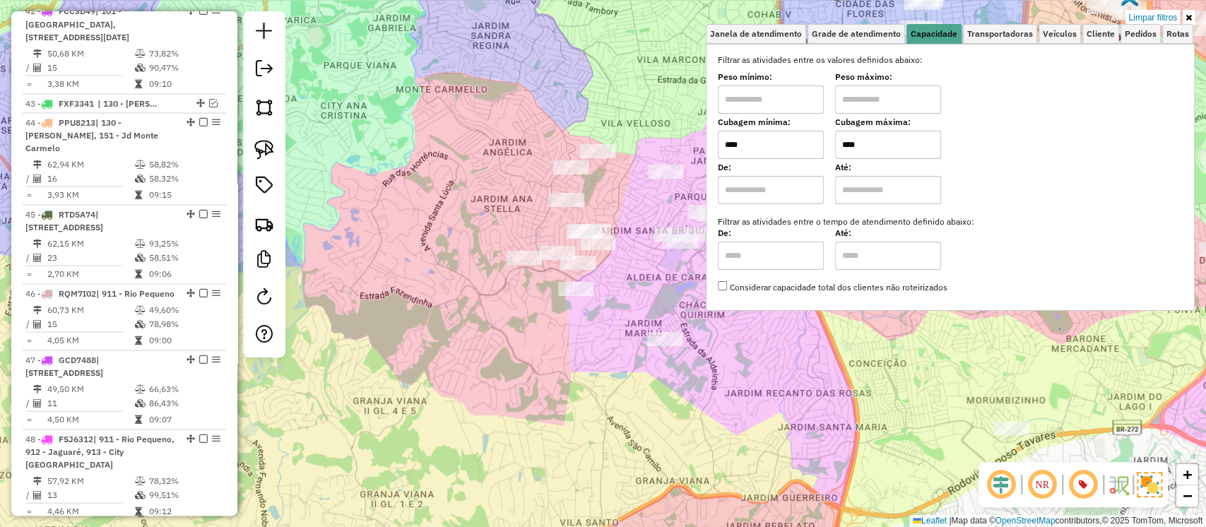
click at [854, 139] on input "****" at bounding box center [888, 145] width 106 height 28
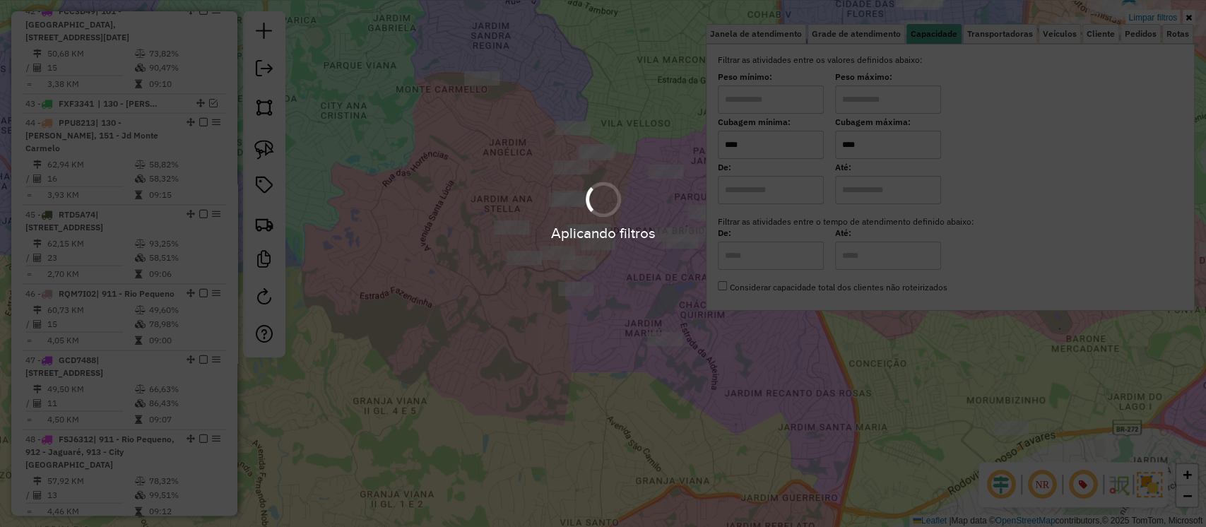
type input "****"
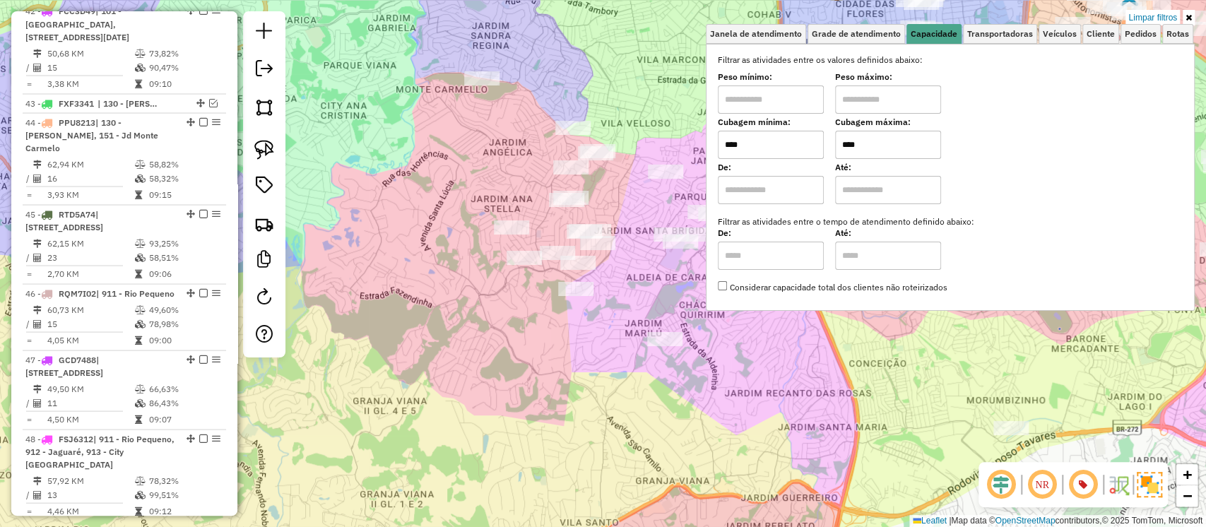
click at [751, 363] on div "Limpar filtros Janela de atendimento Grade de atendimento Capacidade Transporta…" at bounding box center [603, 263] width 1206 height 527
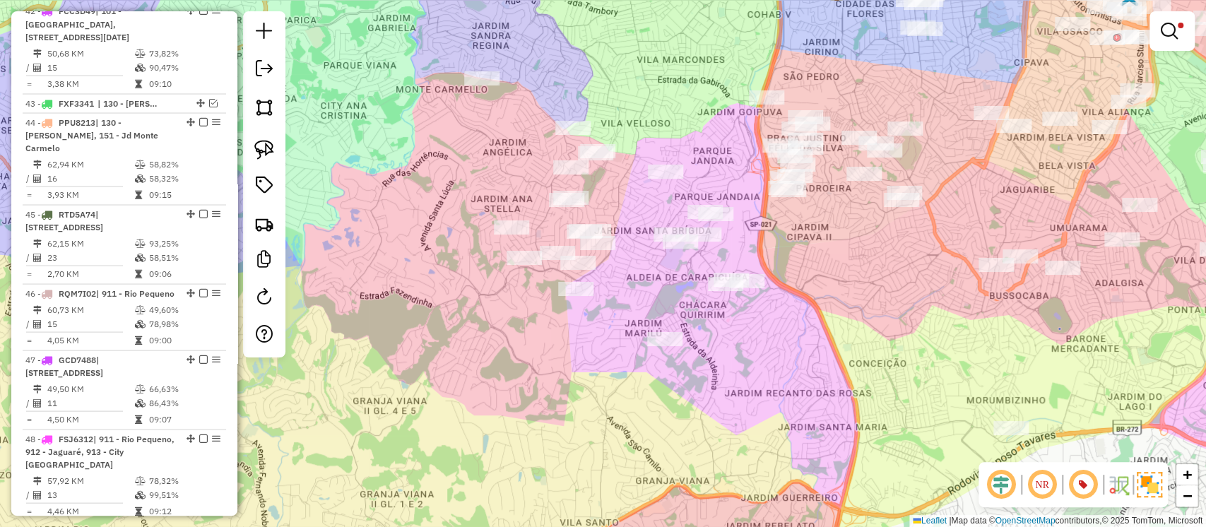
drag, startPoint x: 274, startPoint y: 148, endPoint x: 363, endPoint y: 216, distance: 112.5
click at [274, 149] on img at bounding box center [264, 150] width 20 height 20
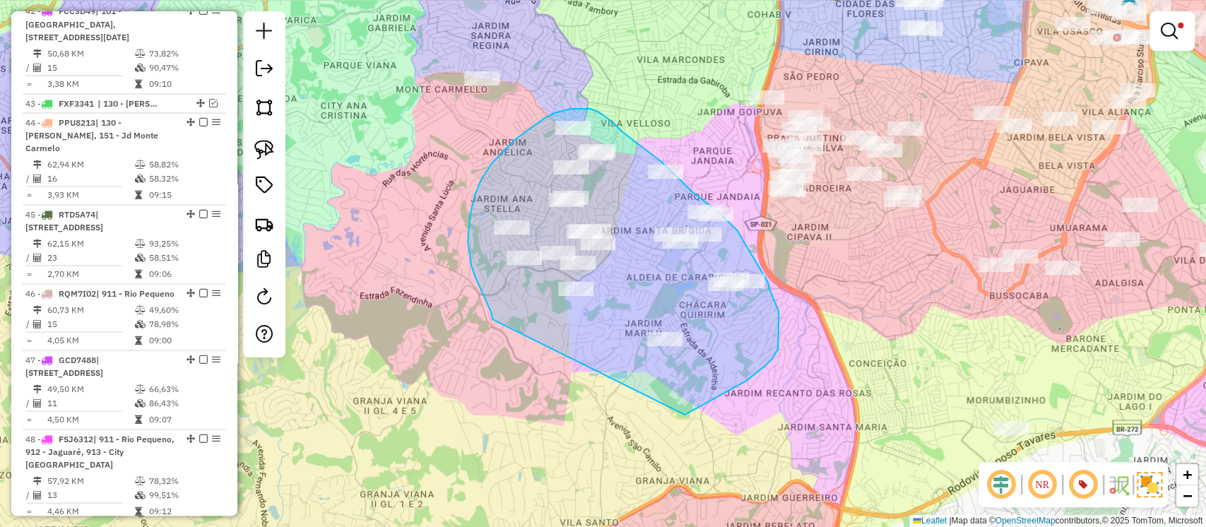
drag, startPoint x: 493, startPoint y: 319, endPoint x: 685, endPoint y: 415, distance: 214.6
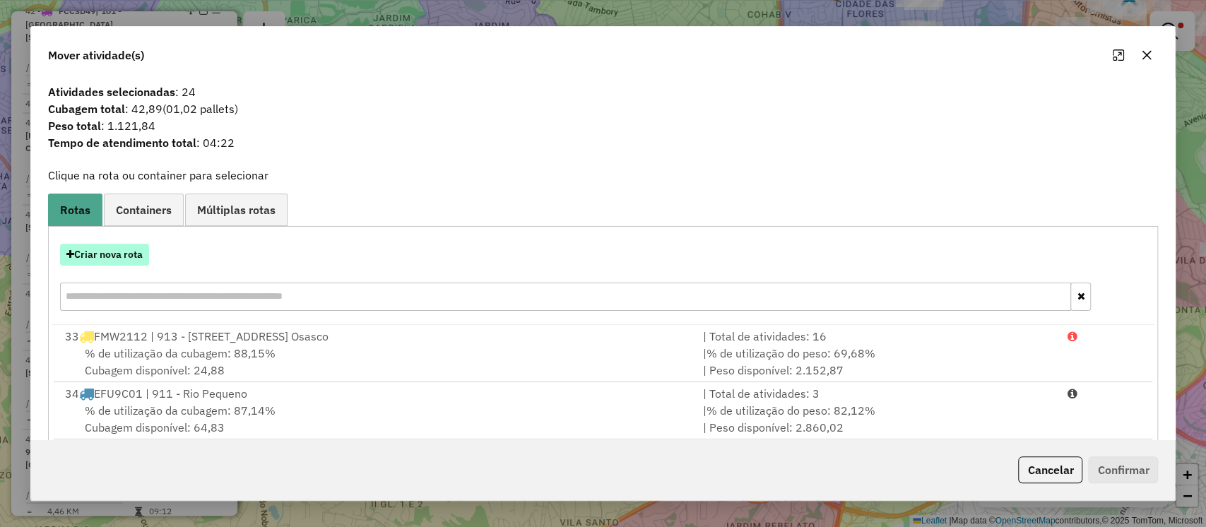
click at [124, 255] on button "Criar nova rota" at bounding box center [104, 255] width 89 height 22
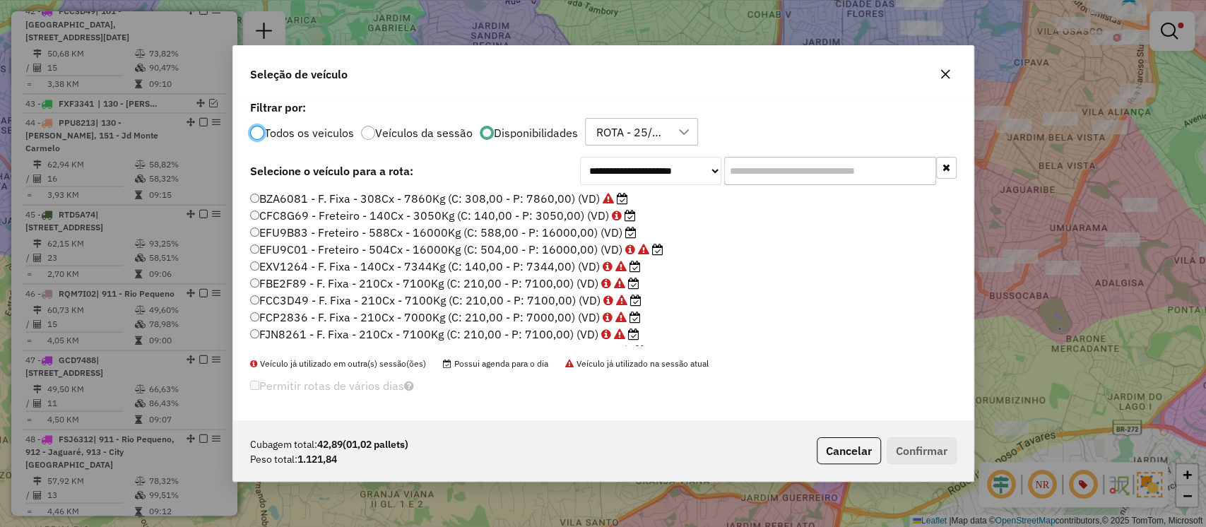
scroll to position [7, 4]
click at [513, 214] on label "CFC8G69 - Freteiro - 140Cx - 3050Kg (C: 140,00 - P: 3050,00) (VD)" at bounding box center [443, 215] width 386 height 17
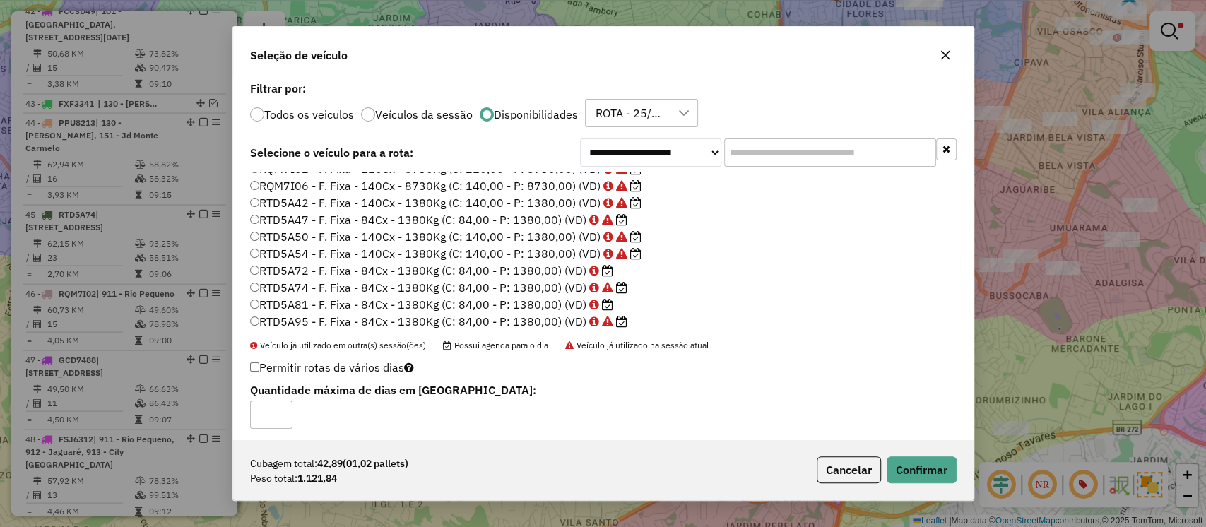
scroll to position [826, 0]
click at [531, 274] on label "RTD5A72 - F. Fixa - 84Cx - 1380Kg (C: 84,00 - P: 1380,00) (VD)" at bounding box center [431, 269] width 363 height 17
click at [941, 472] on button "Confirmar" at bounding box center [922, 470] width 70 height 27
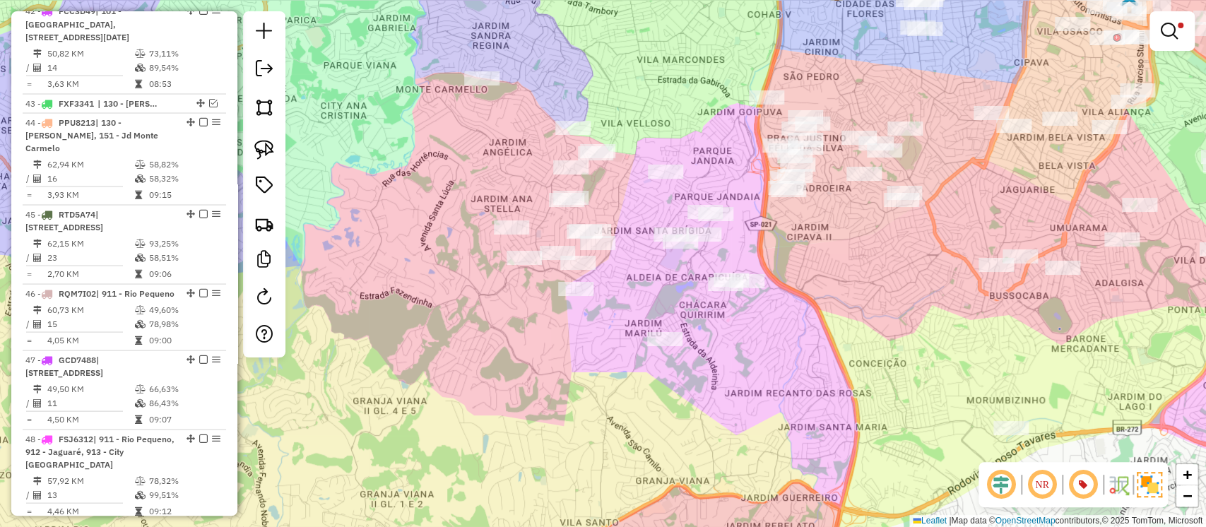
scroll to position [1698, 0]
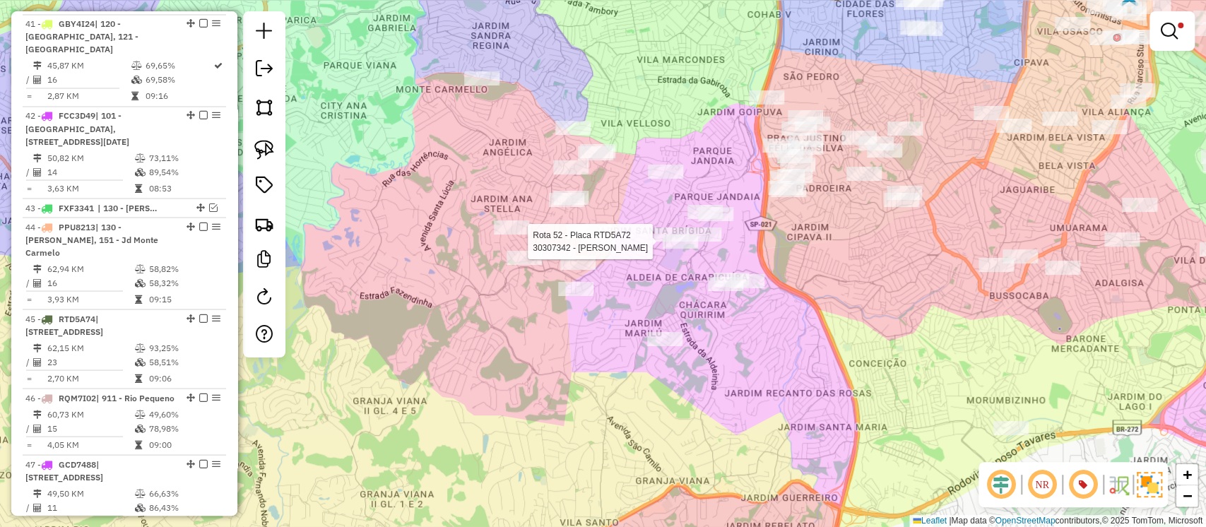
select select "**********"
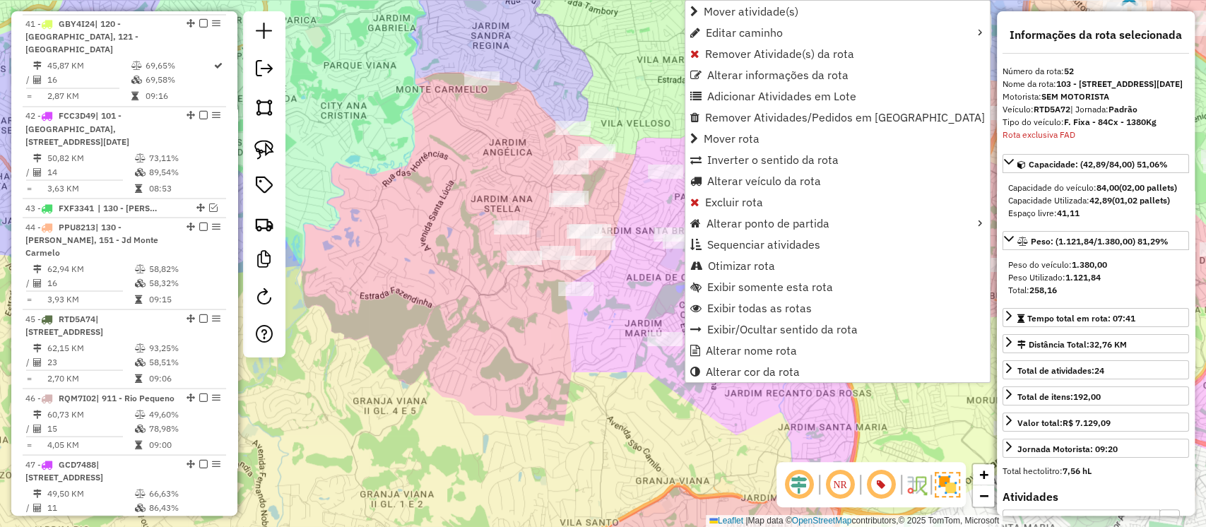
scroll to position [2243, 0]
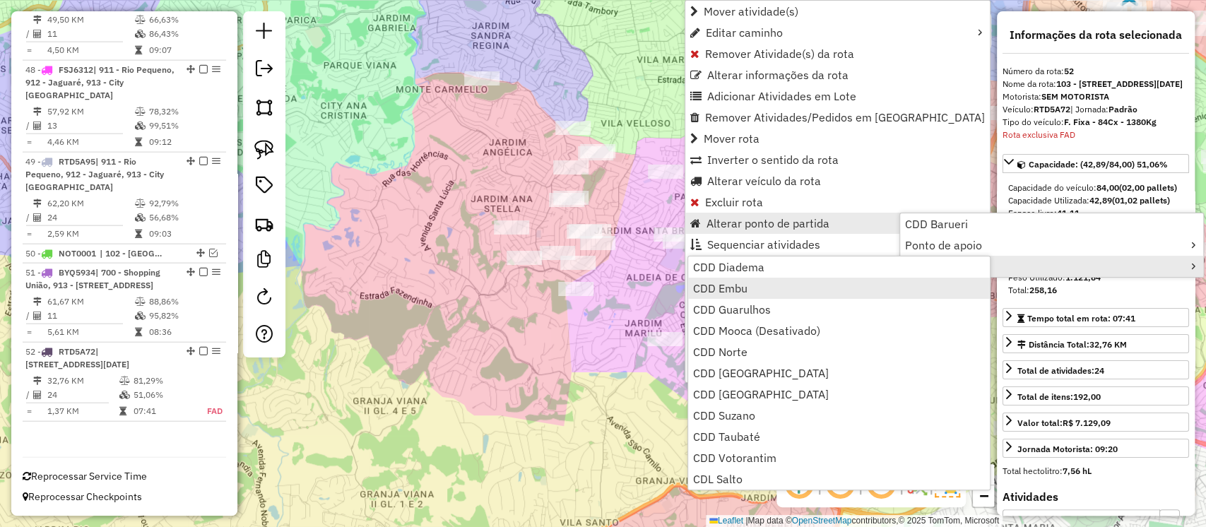
click at [741, 286] on span "CDD Embu" at bounding box center [720, 288] width 54 height 11
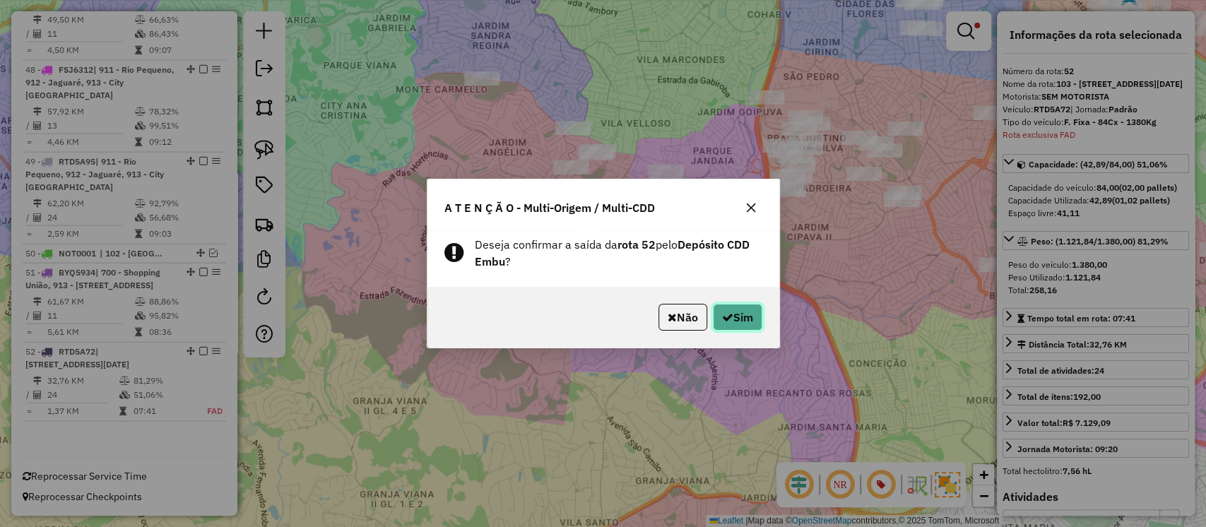
click at [741, 314] on button "Sim" at bounding box center [737, 317] width 49 height 27
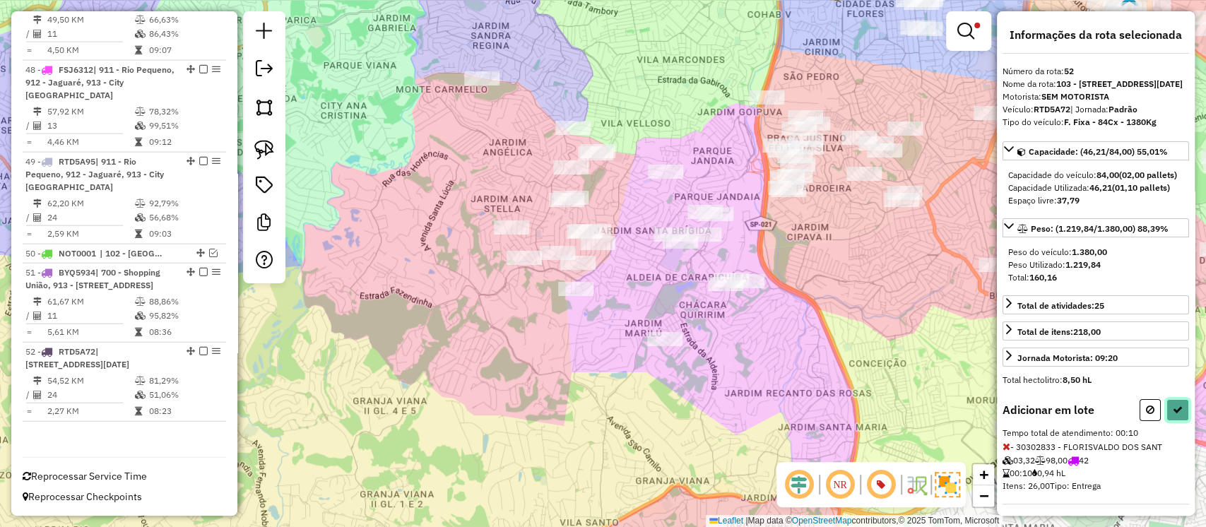
click at [1173, 415] on icon at bounding box center [1178, 410] width 10 height 10
select select "**********"
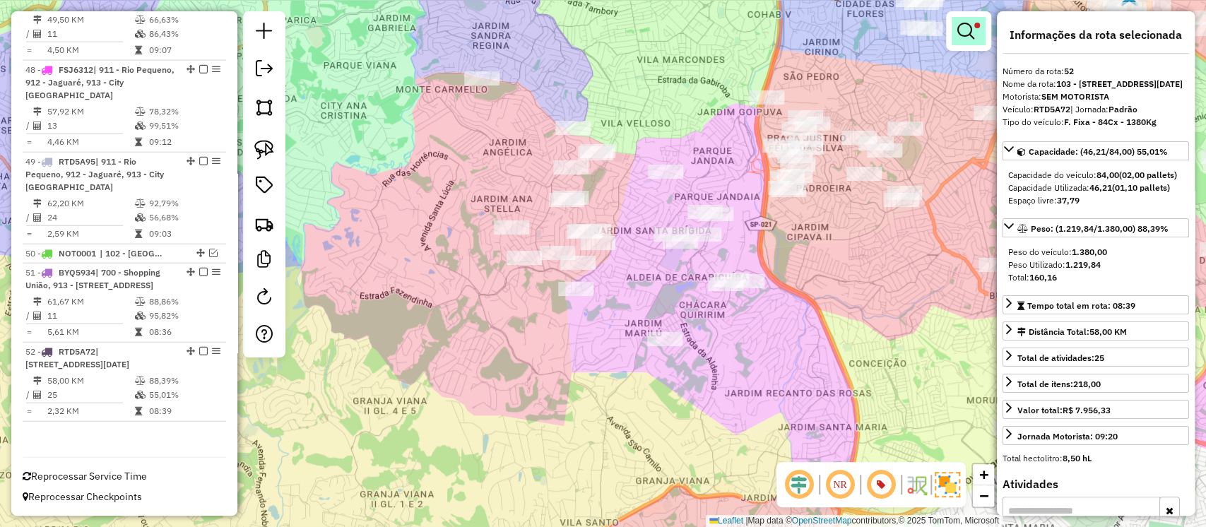
click at [972, 40] on link at bounding box center [969, 31] width 34 height 28
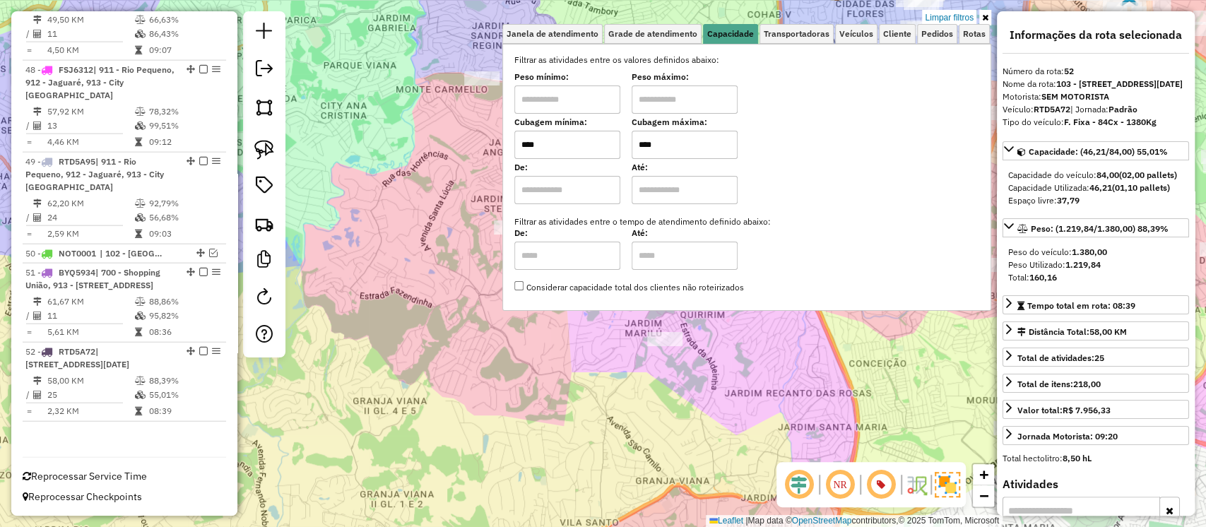
click at [681, 150] on input "****" at bounding box center [685, 145] width 106 height 28
type input "****"
click at [554, 348] on div "Limpar filtros Janela de atendimento Grade de atendimento Capacidade Transporta…" at bounding box center [603, 263] width 1206 height 527
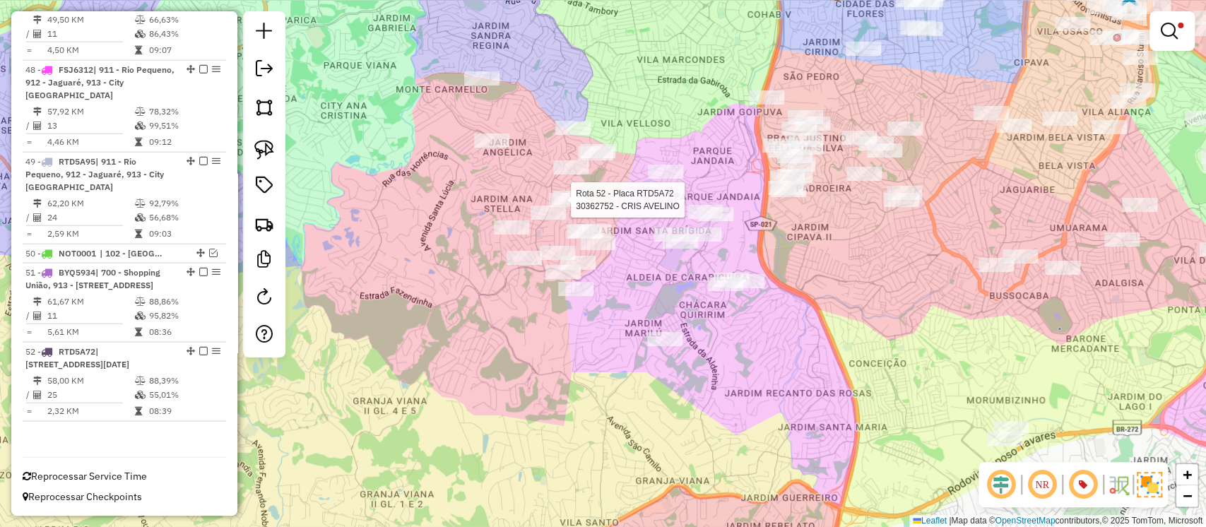
select select "**********"
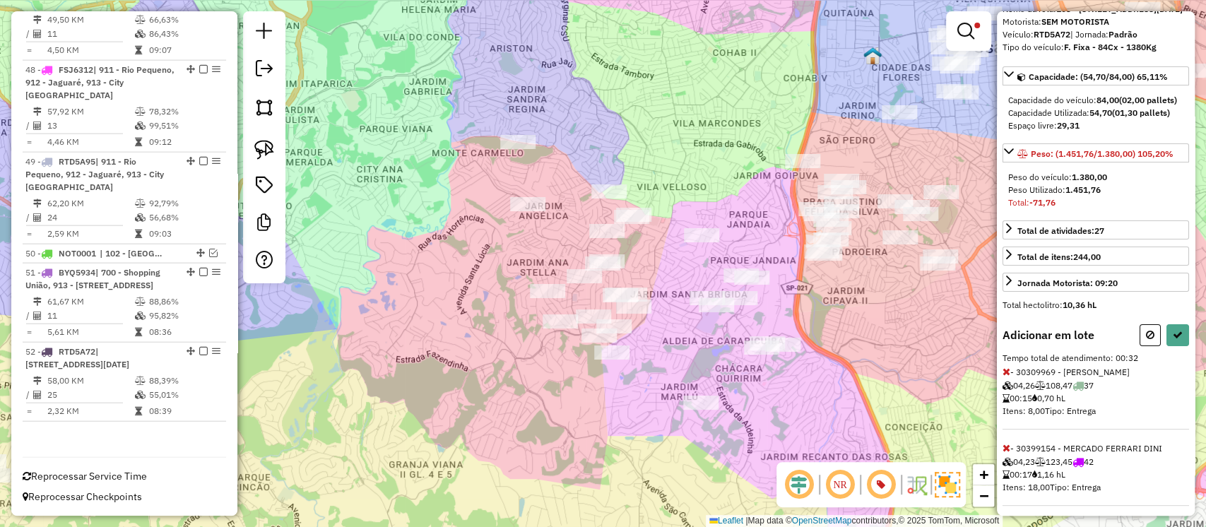
scroll to position [76, 0]
click at [1008, 375] on icon at bounding box center [1007, 370] width 8 height 10
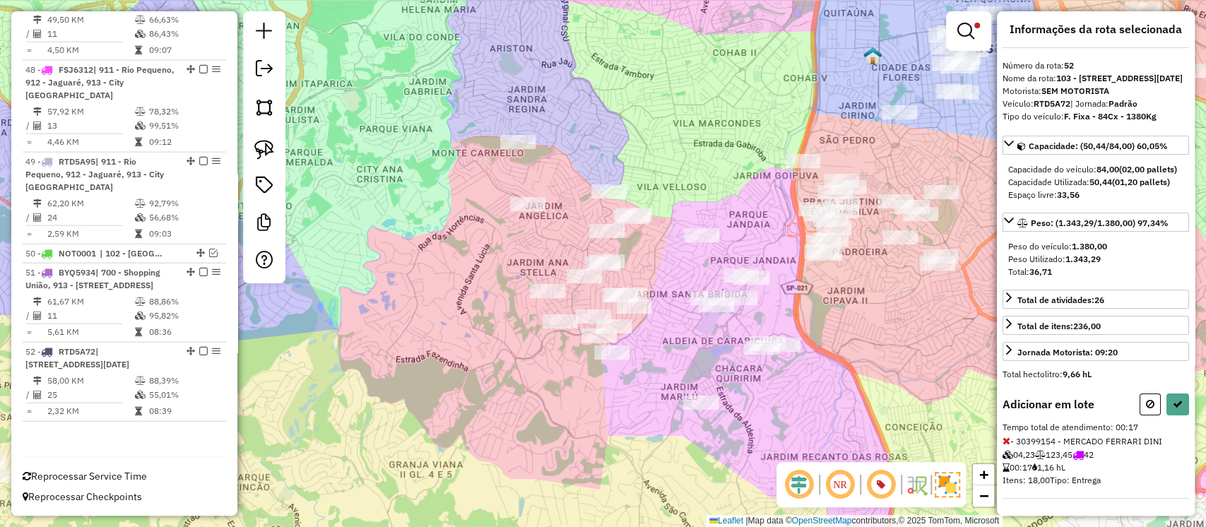
scroll to position [28, 0]
click at [1175, 408] on icon at bounding box center [1178, 404] width 10 height 10
select select "**********"
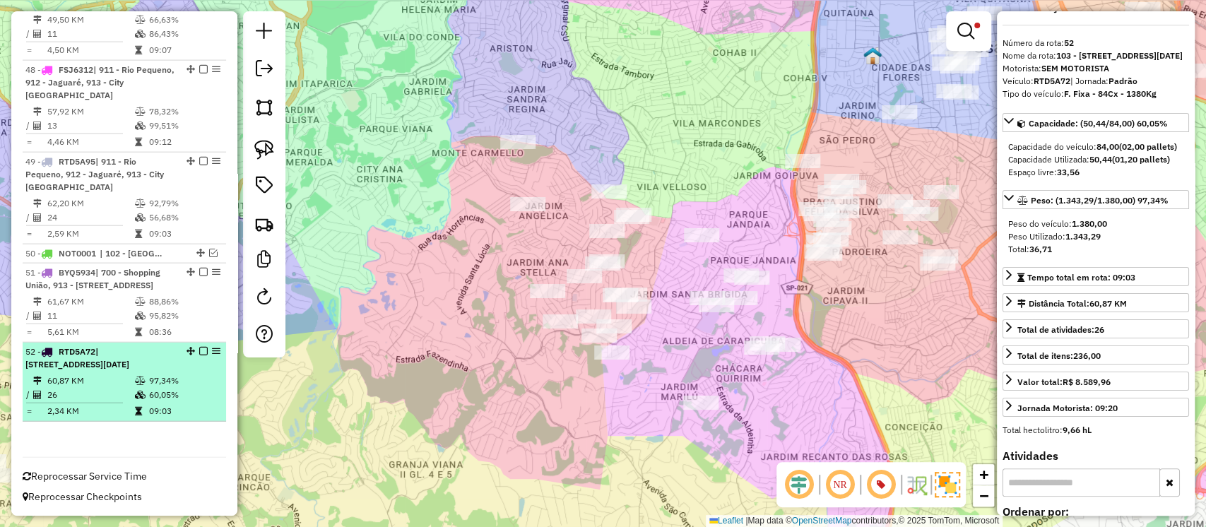
click at [199, 347] on em at bounding box center [203, 351] width 8 height 8
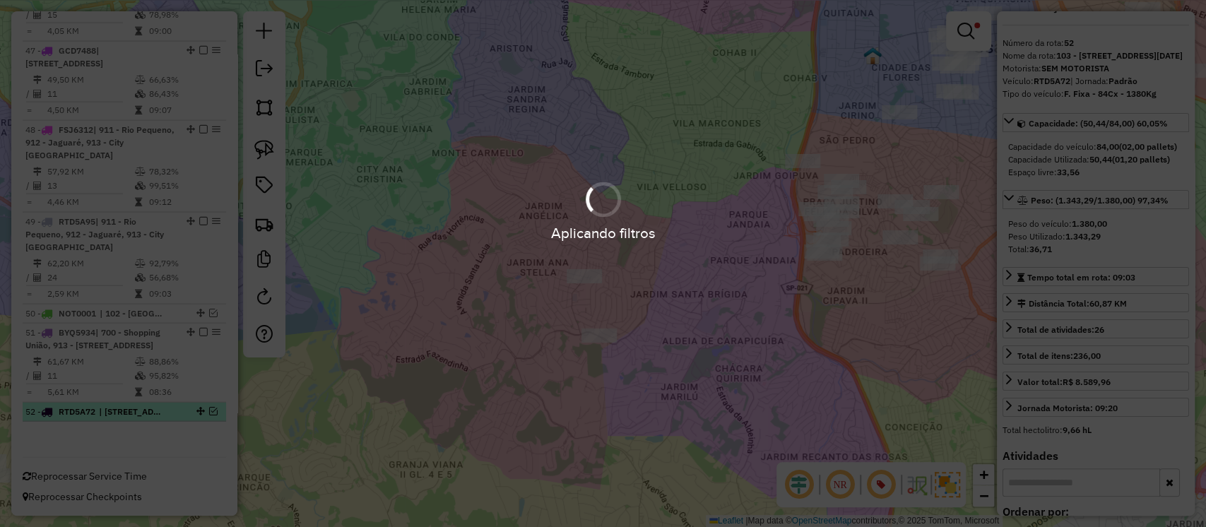
scroll to position [2170, 0]
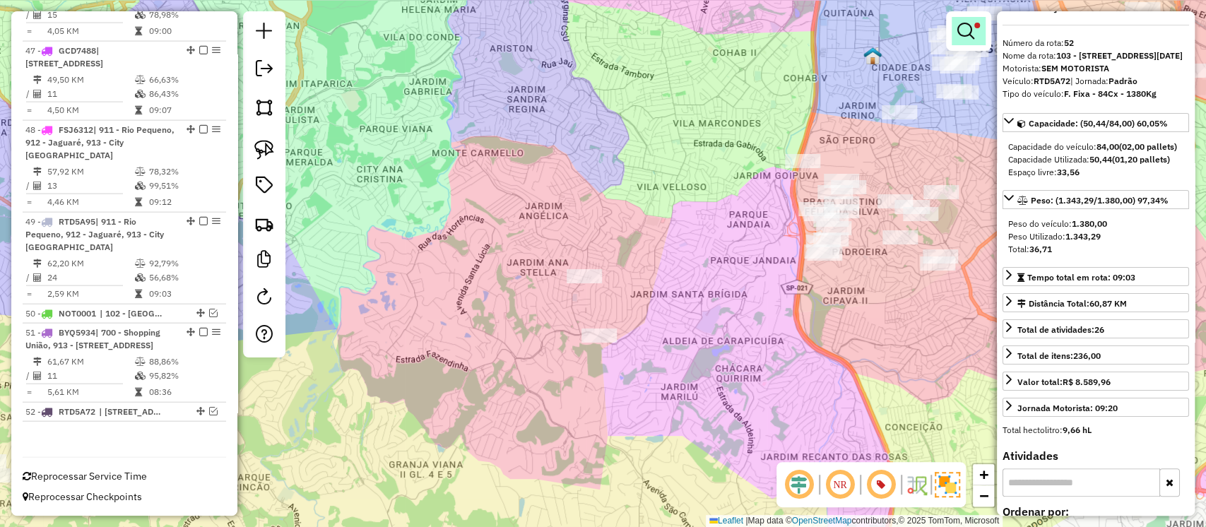
click at [963, 31] on em at bounding box center [966, 31] width 17 height 17
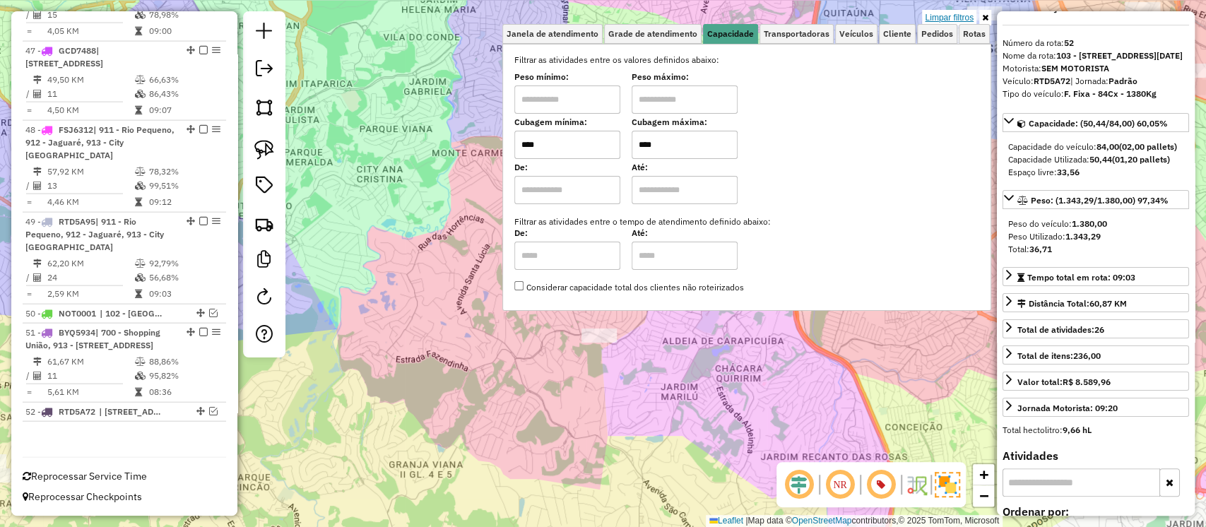
click at [958, 19] on link "Limpar filtros" at bounding box center [949, 18] width 54 height 16
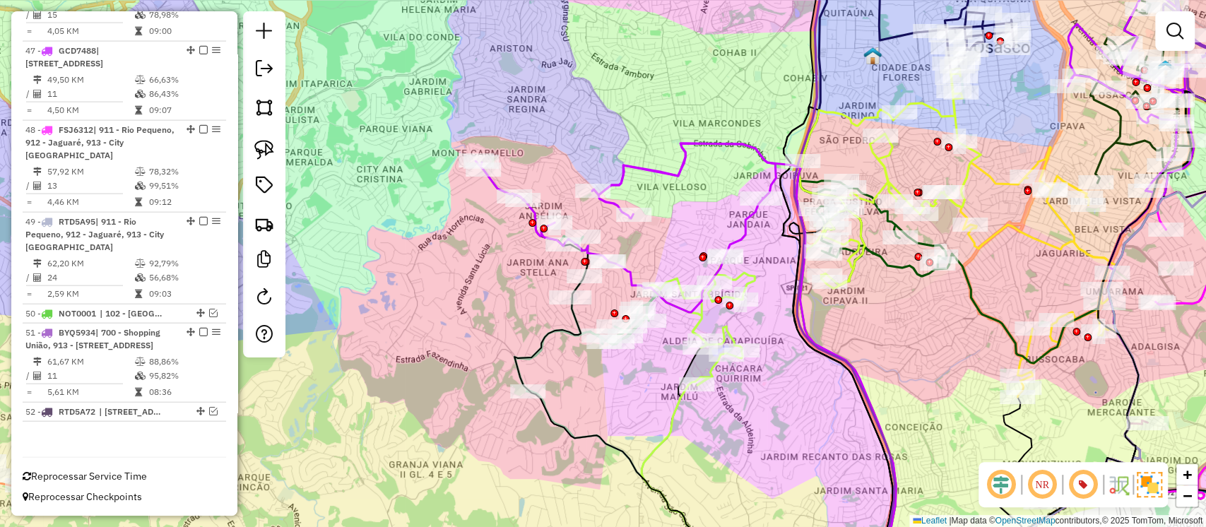
click at [780, 350] on div "Janela de atendimento Grade de atendimento Capacidade Transportadoras Veículos …" at bounding box center [603, 263] width 1206 height 527
click at [743, 322] on div "Janela de atendimento Grade de atendimento Capacidade Transportadoras Veículos …" at bounding box center [603, 263] width 1206 height 527
click at [755, 269] on icon at bounding box center [702, 320] width 105 height 129
select select "**********"
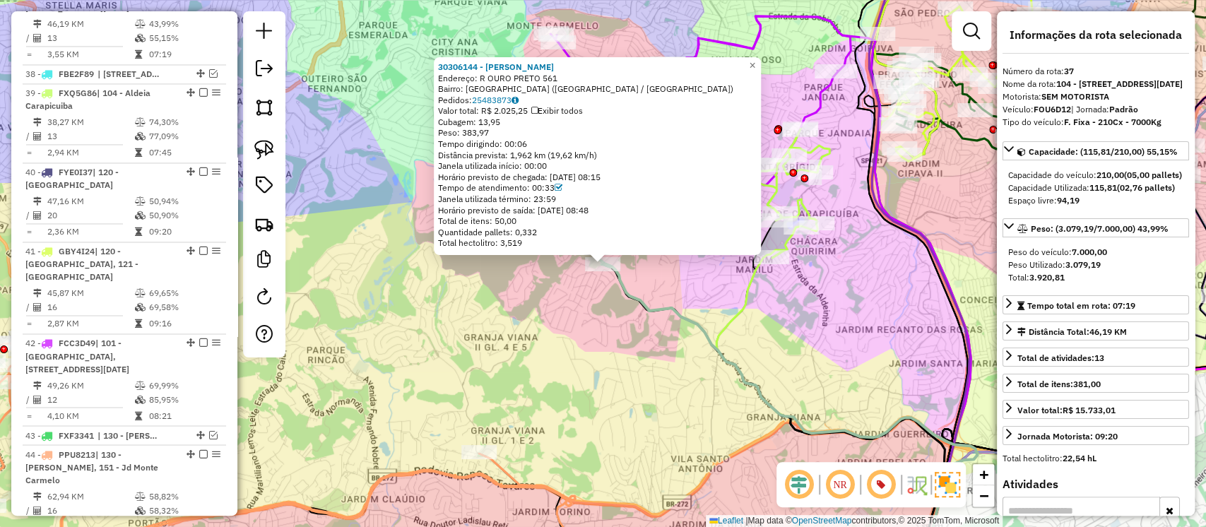
scroll to position [1453, 0]
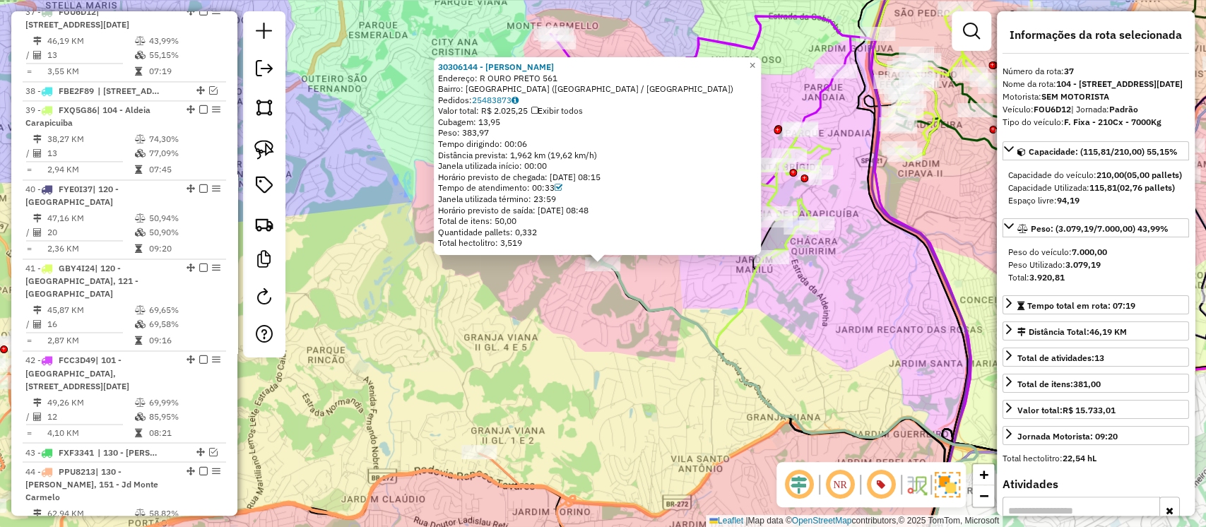
click at [730, 313] on icon at bounding box center [847, 414] width 261 height 329
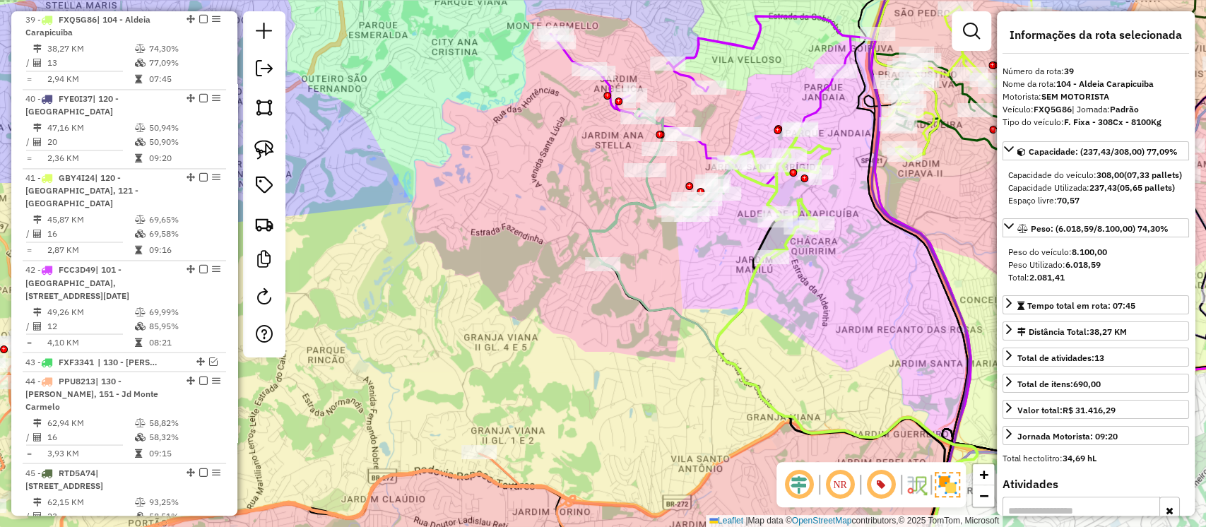
scroll to position [1565, 0]
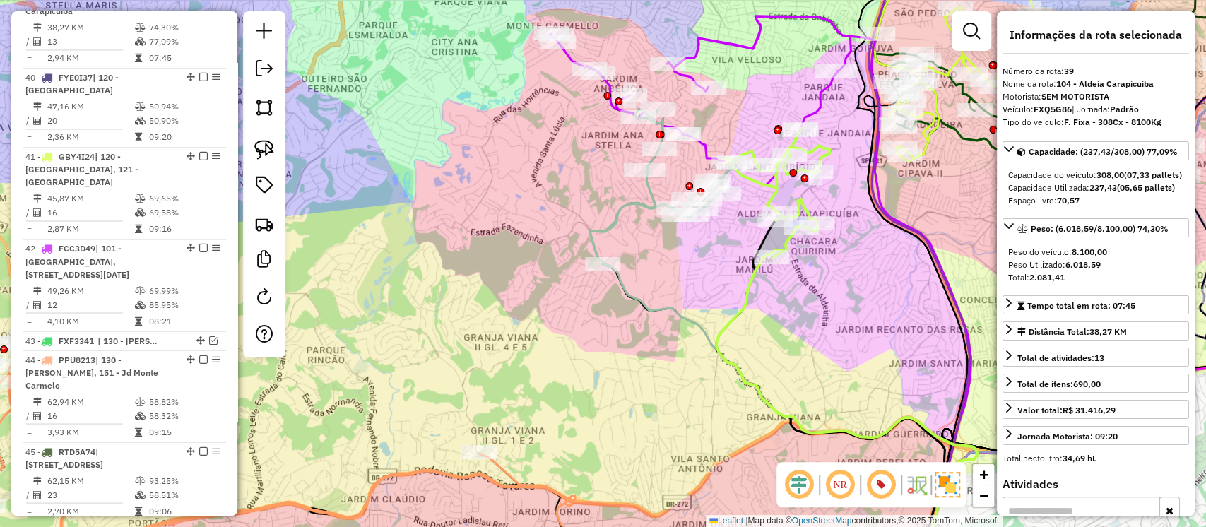
click at [801, 196] on icon at bounding box center [777, 193] width 105 height 129
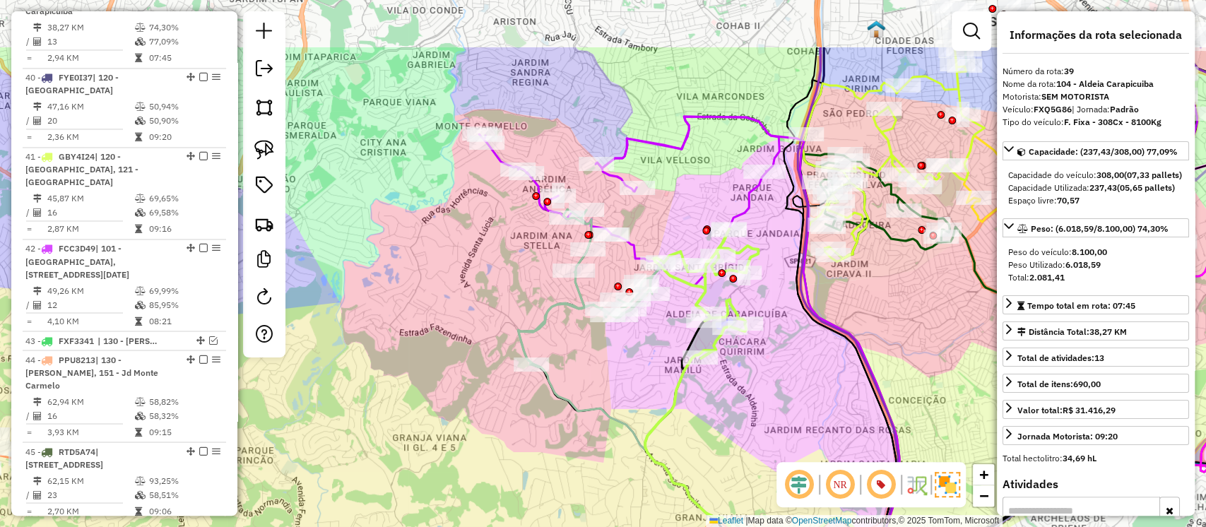
drag, startPoint x: 809, startPoint y: 310, endPoint x: 763, endPoint y: 358, distance: 66.5
click at [766, 375] on div "Janela de atendimento Grade de atendimento Capacidade Transportadoras Veículos …" at bounding box center [603, 263] width 1206 height 527
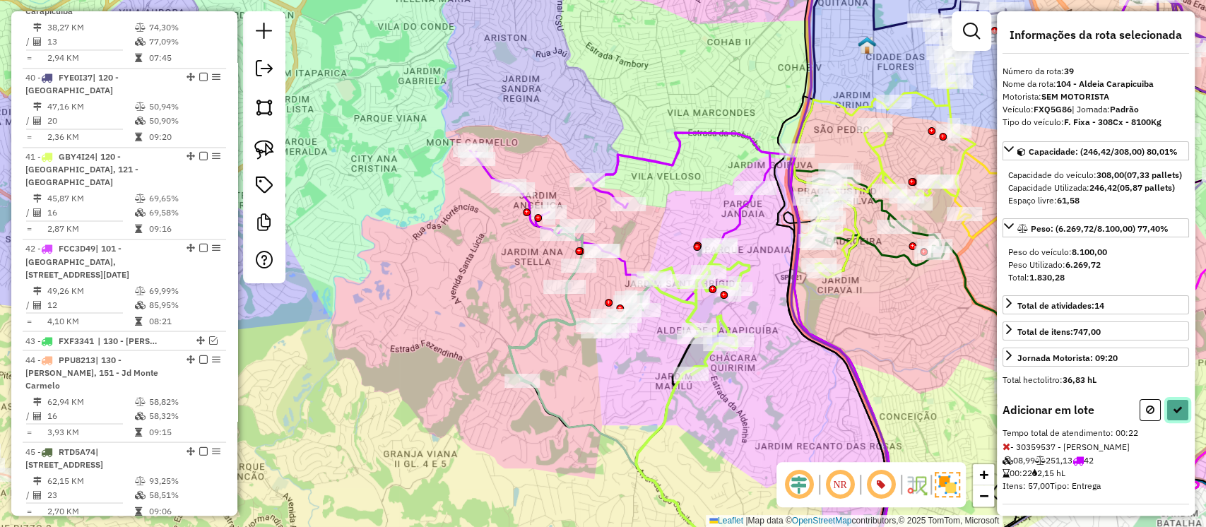
click at [1175, 415] on icon at bounding box center [1178, 410] width 10 height 10
select select "**********"
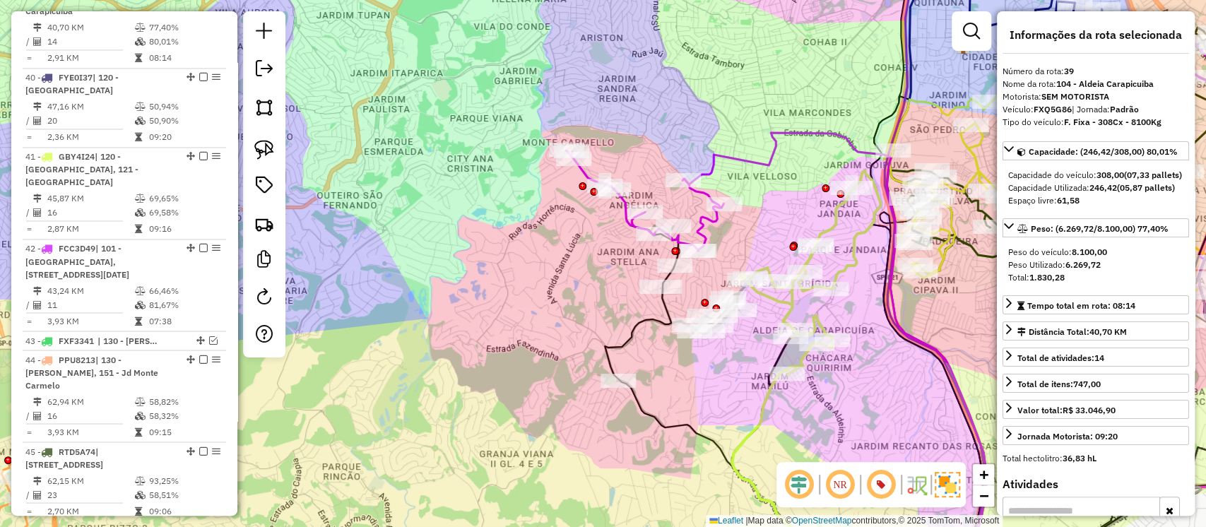
drag, startPoint x: 808, startPoint y: 401, endPoint x: 912, endPoint y: 401, distance: 103.9
click at [912, 401] on div "Janela de atendimento Grade de atendimento Capacidade Transportadoras Veículos …" at bounding box center [603, 263] width 1206 height 527
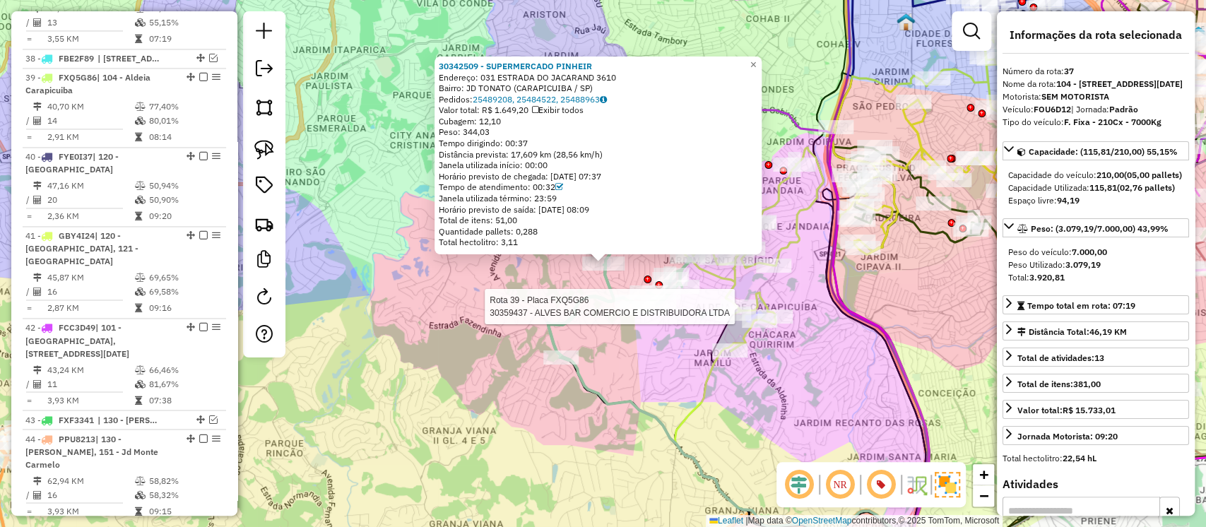
scroll to position [1453, 0]
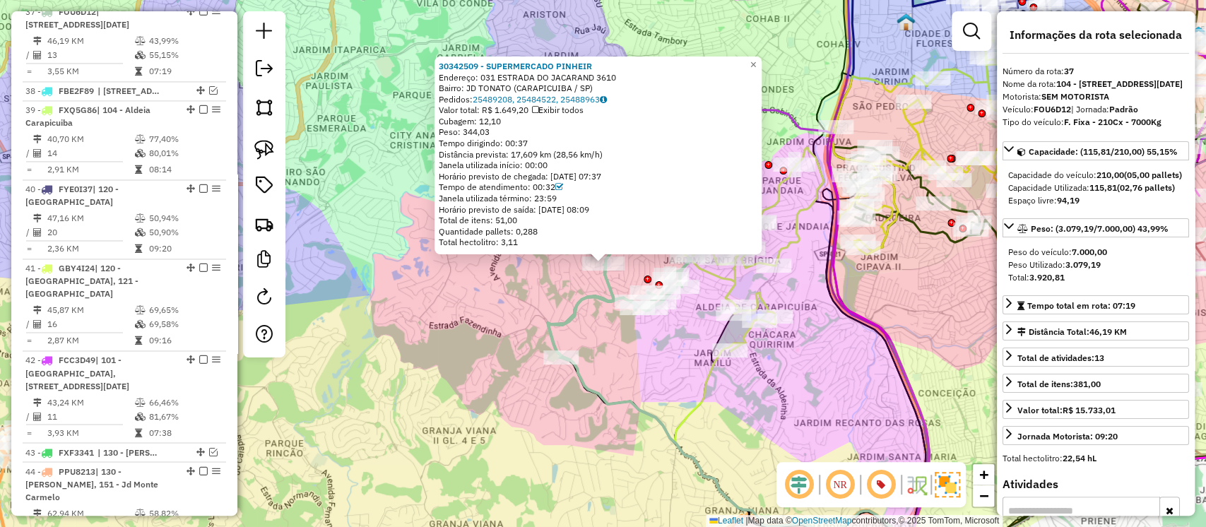
click at [589, 295] on icon at bounding box center [619, 281] width 143 height 158
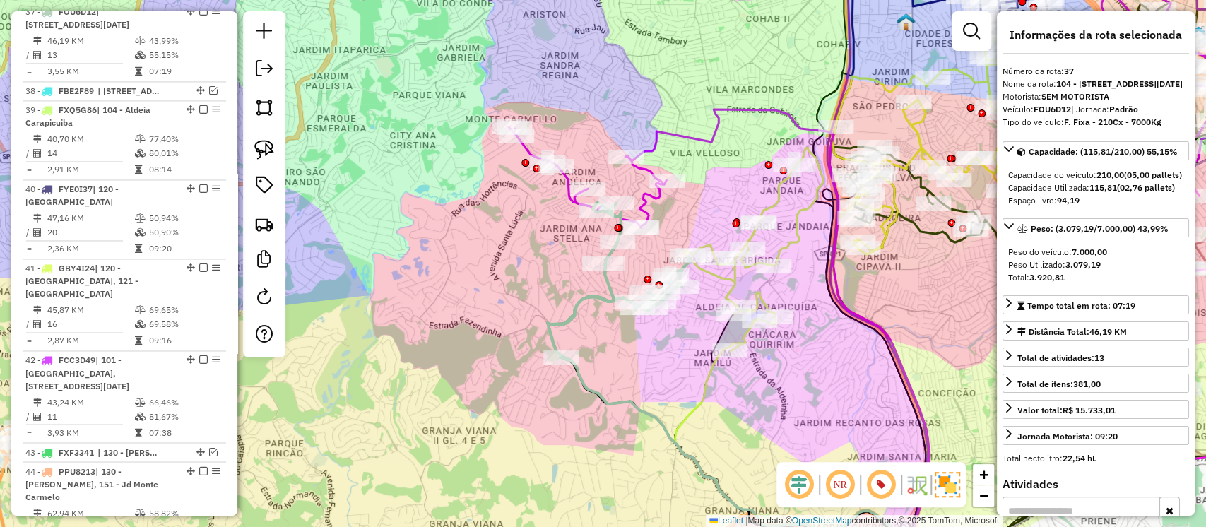
click at [646, 206] on icon at bounding box center [588, 177] width 158 height 100
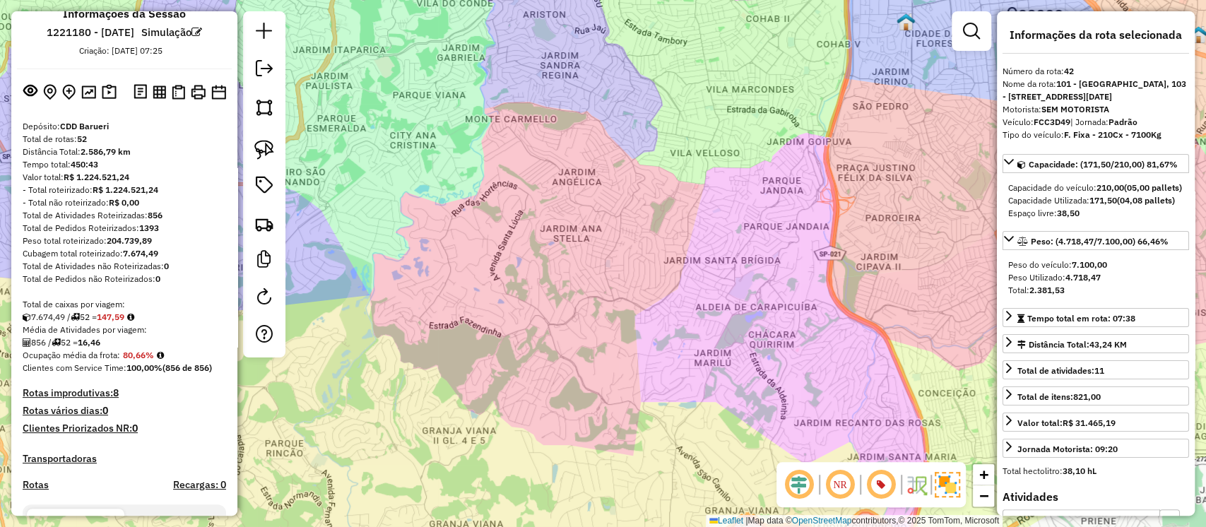
scroll to position [0, 0]
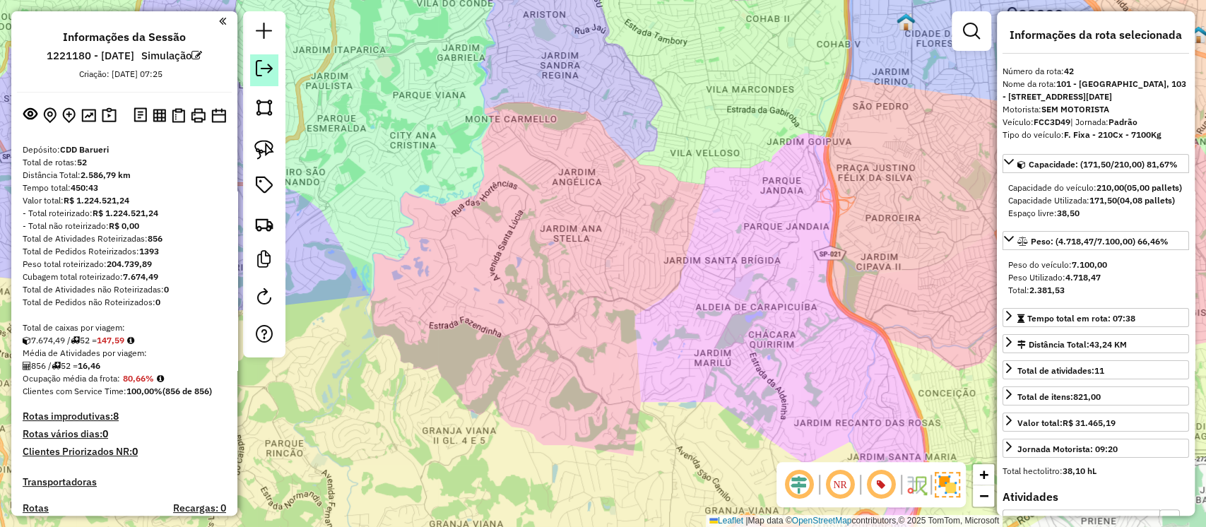
click at [261, 70] on em at bounding box center [264, 68] width 17 height 17
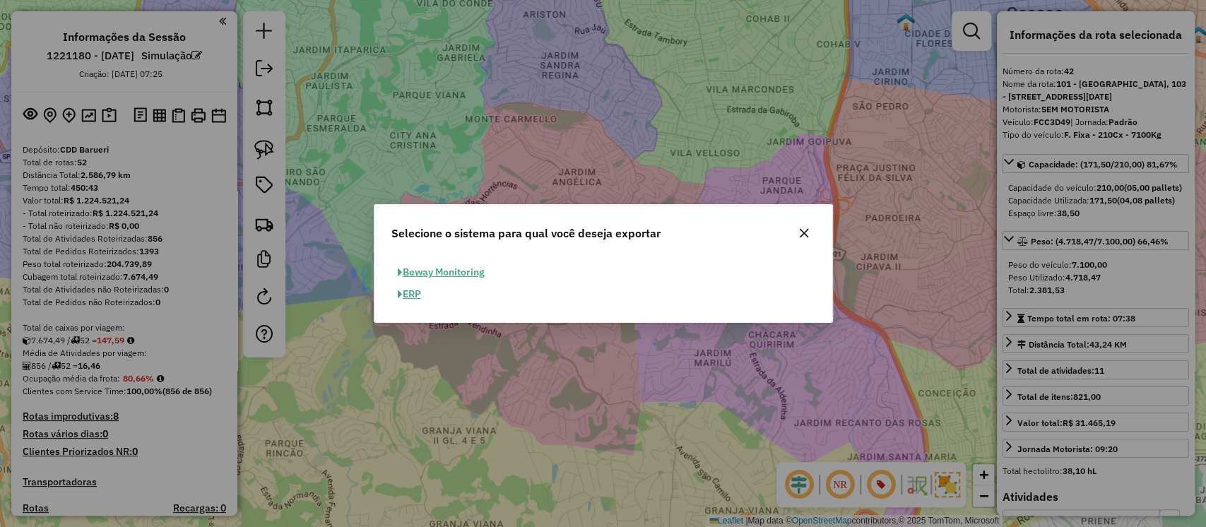
click at [421, 293] on button "ERP" at bounding box center [410, 294] width 36 height 22
select select "**"
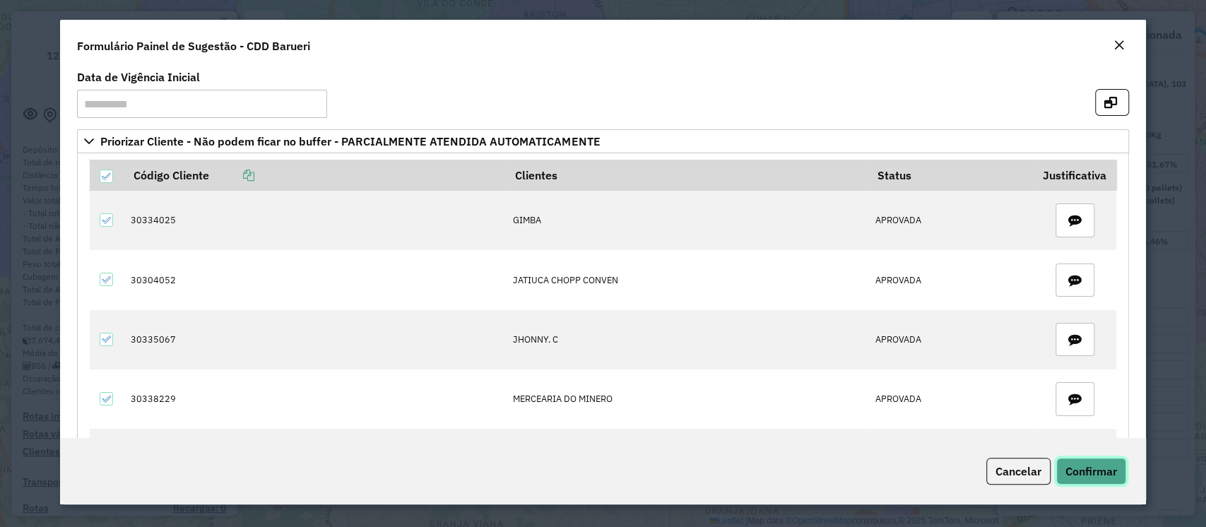
click at [1080, 478] on button "Confirmar" at bounding box center [1092, 471] width 70 height 27
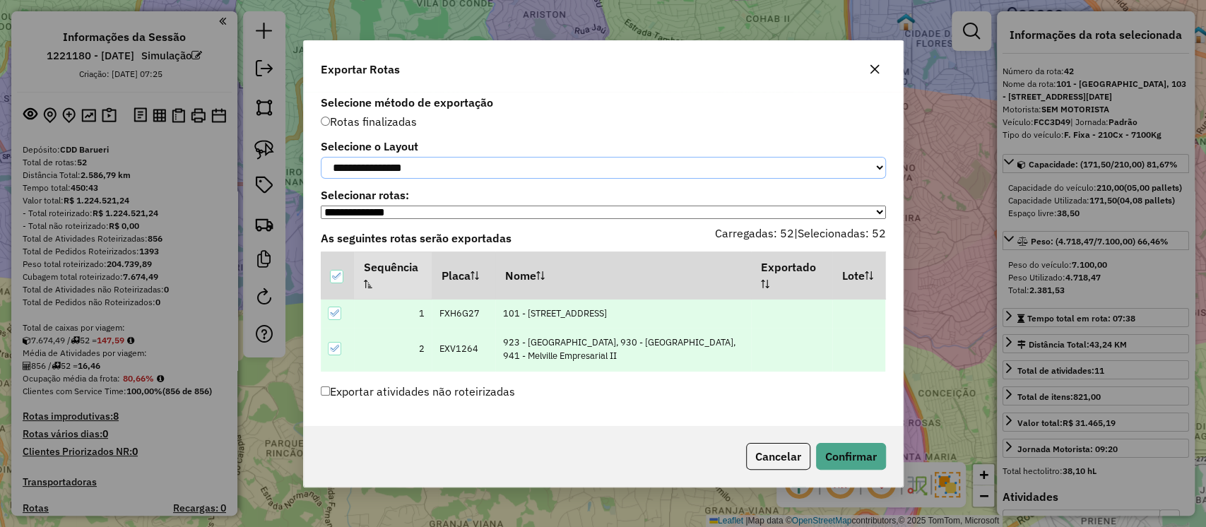
click at [424, 167] on select "**********" at bounding box center [603, 168] width 565 height 22
select select "*********"
click at [321, 157] on select "**********" at bounding box center [603, 168] width 565 height 22
click at [844, 449] on button "Confirmar" at bounding box center [851, 456] width 70 height 27
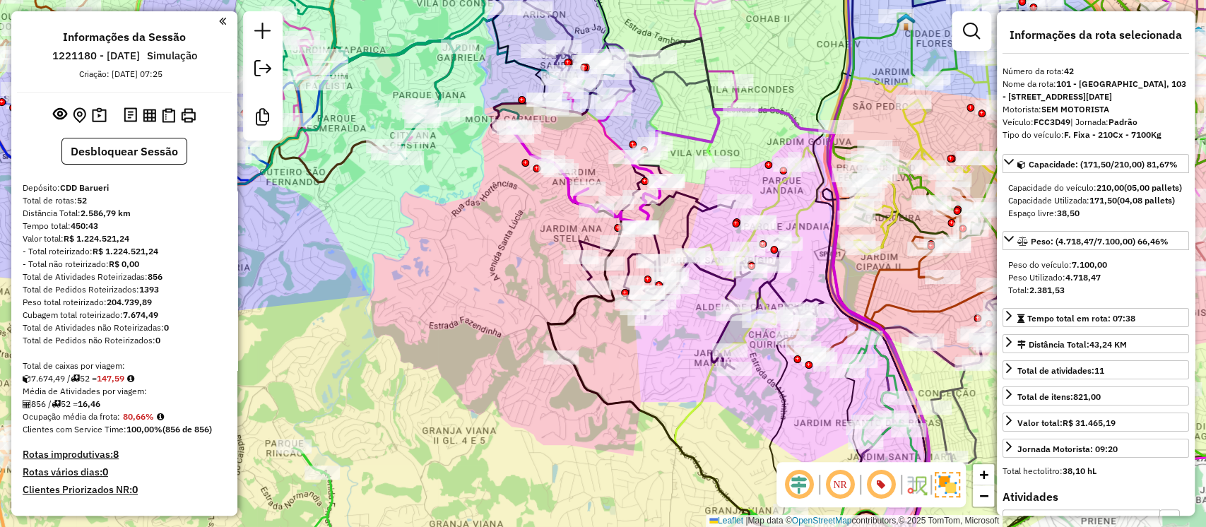
scroll to position [4083, 0]
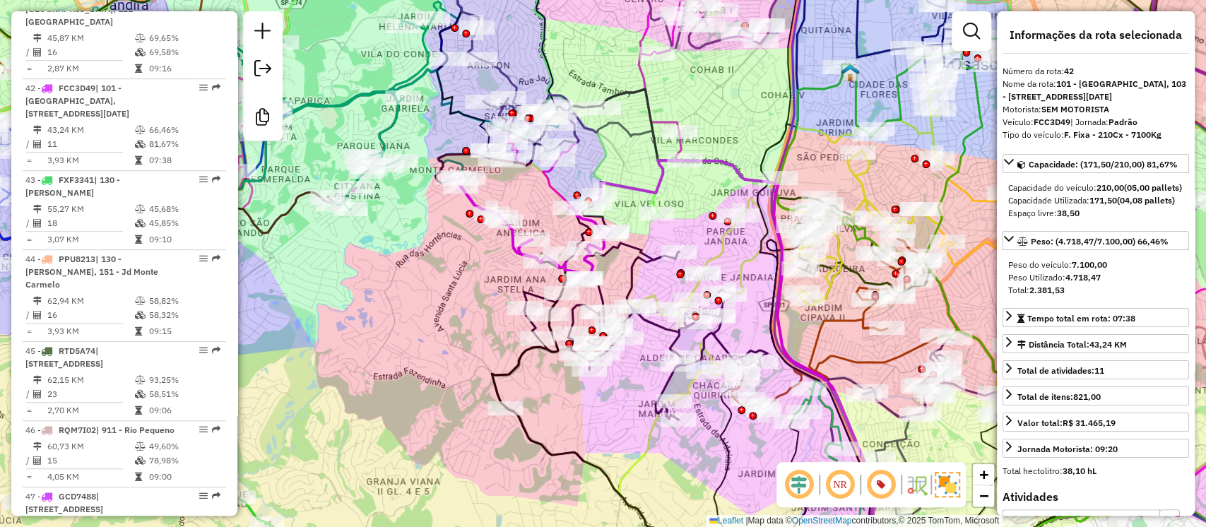
drag, startPoint x: 679, startPoint y: 115, endPoint x: 623, endPoint y: 166, distance: 75.5
click at [623, 166] on div "Janela de atendimento Grade de atendimento Capacidade Transportadoras Veículos …" at bounding box center [603, 263] width 1206 height 527
